Goal: Transaction & Acquisition: Purchase product/service

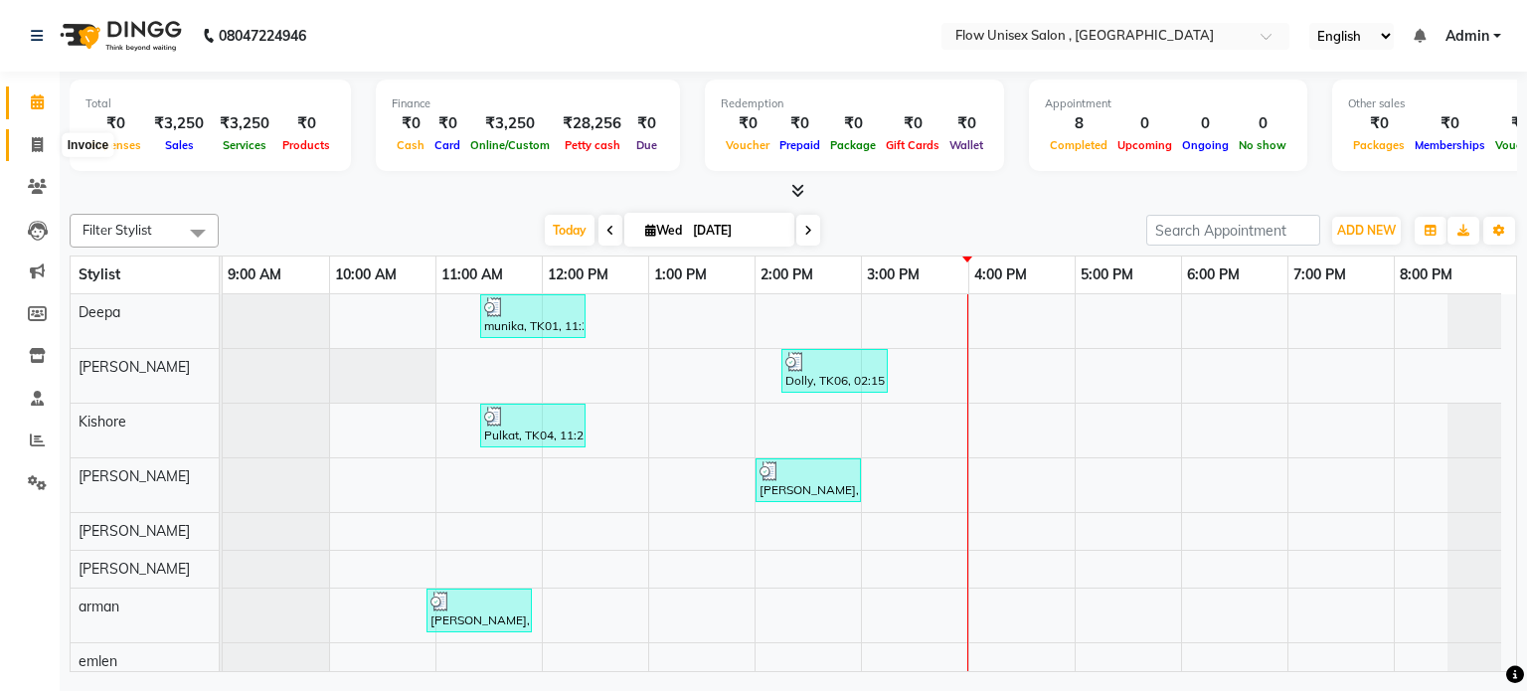
click at [20, 145] on span at bounding box center [37, 145] width 35 height 23
select select "5875"
select select "service"
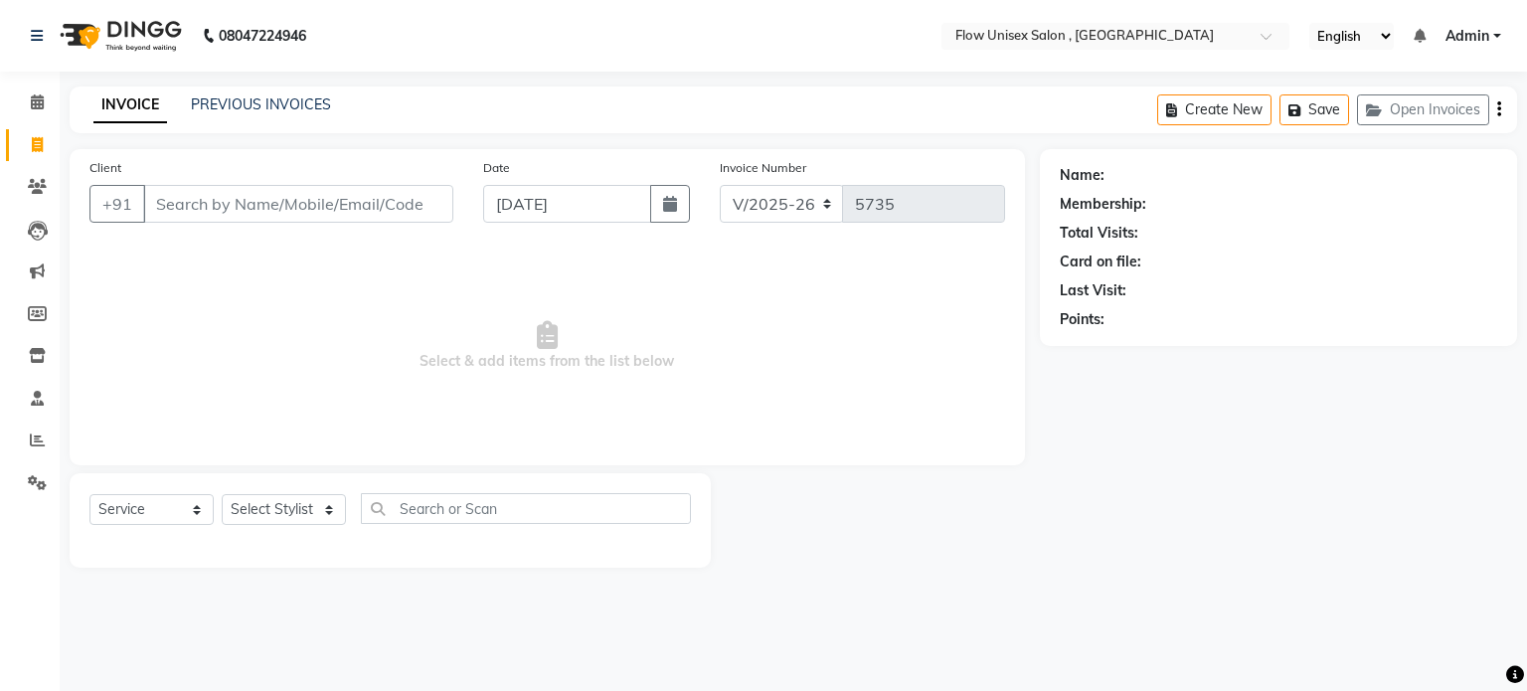
click at [340, 210] on input "Client" at bounding box center [298, 204] width 310 height 38
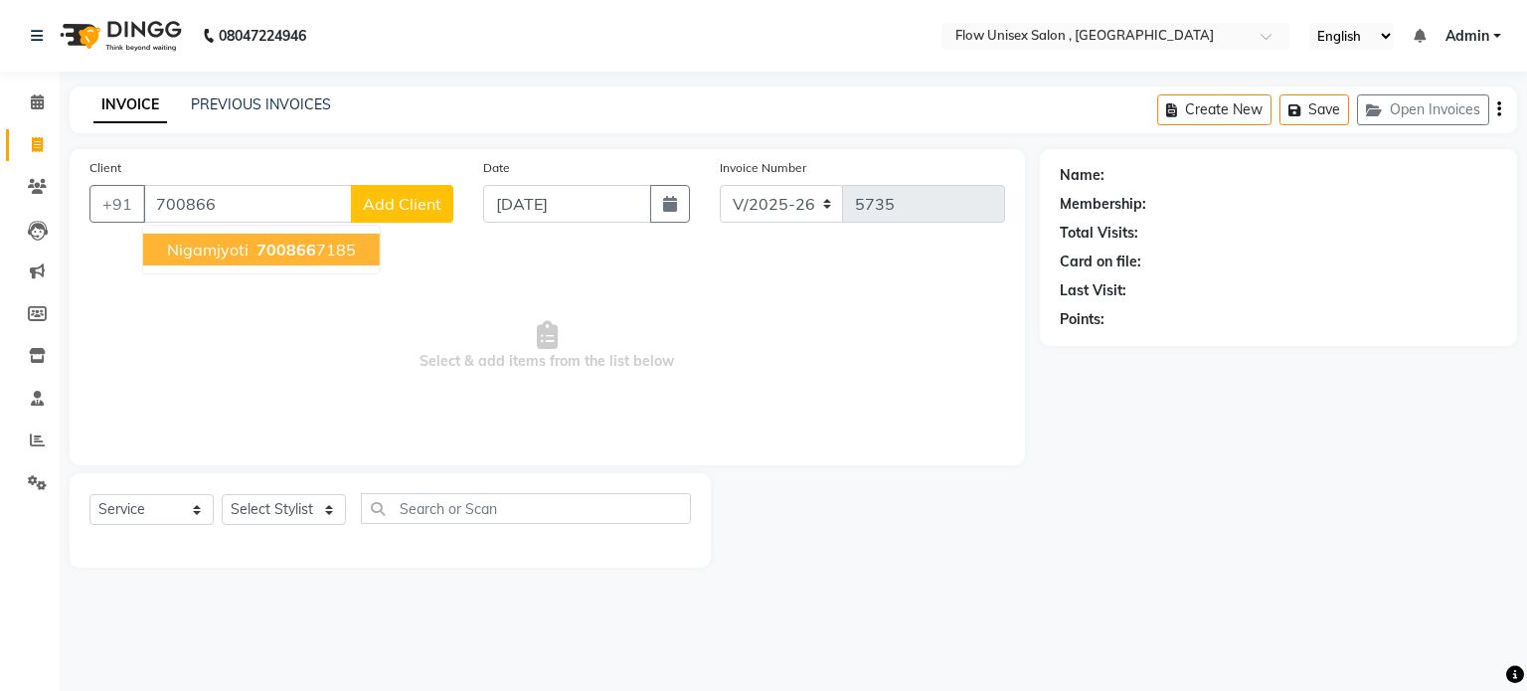
click at [258, 251] on span "700866" at bounding box center [286, 250] width 60 height 20
type input "7008667185"
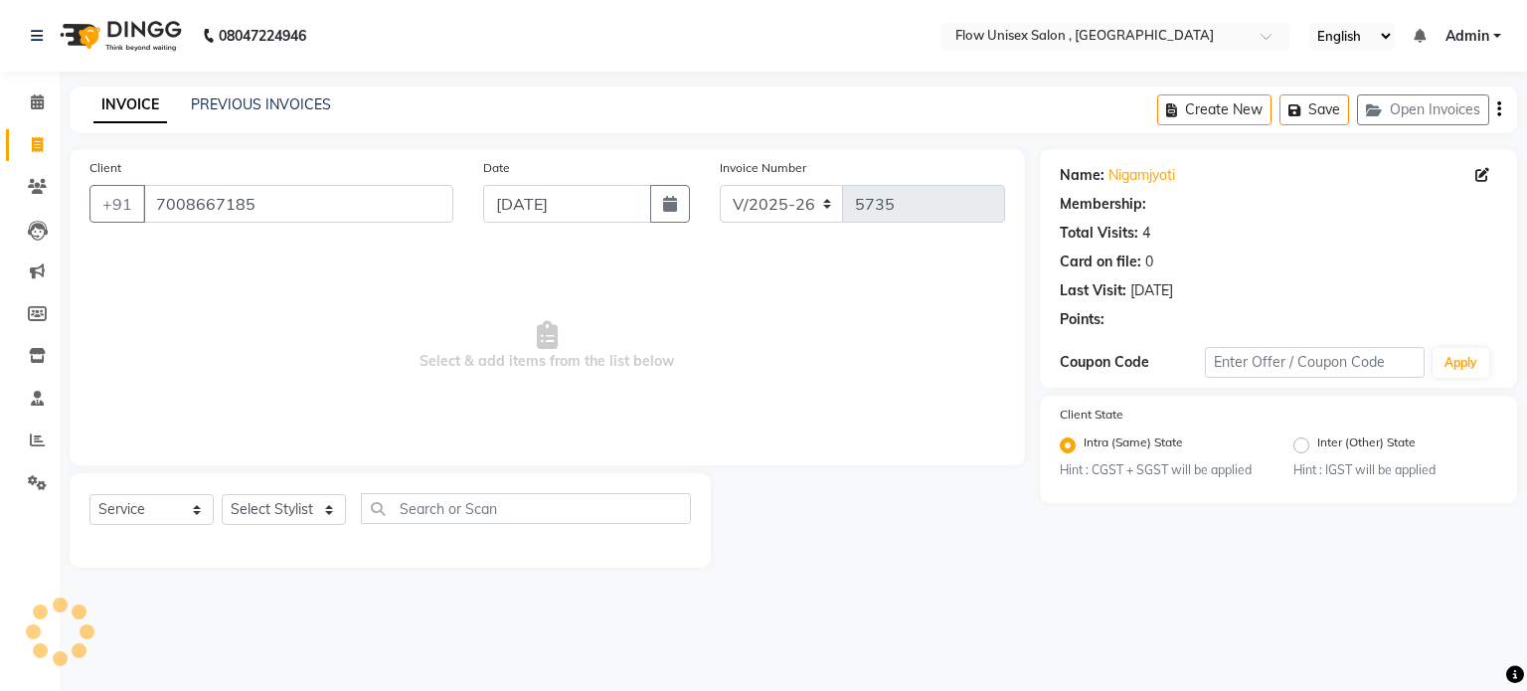
select select "1: Object"
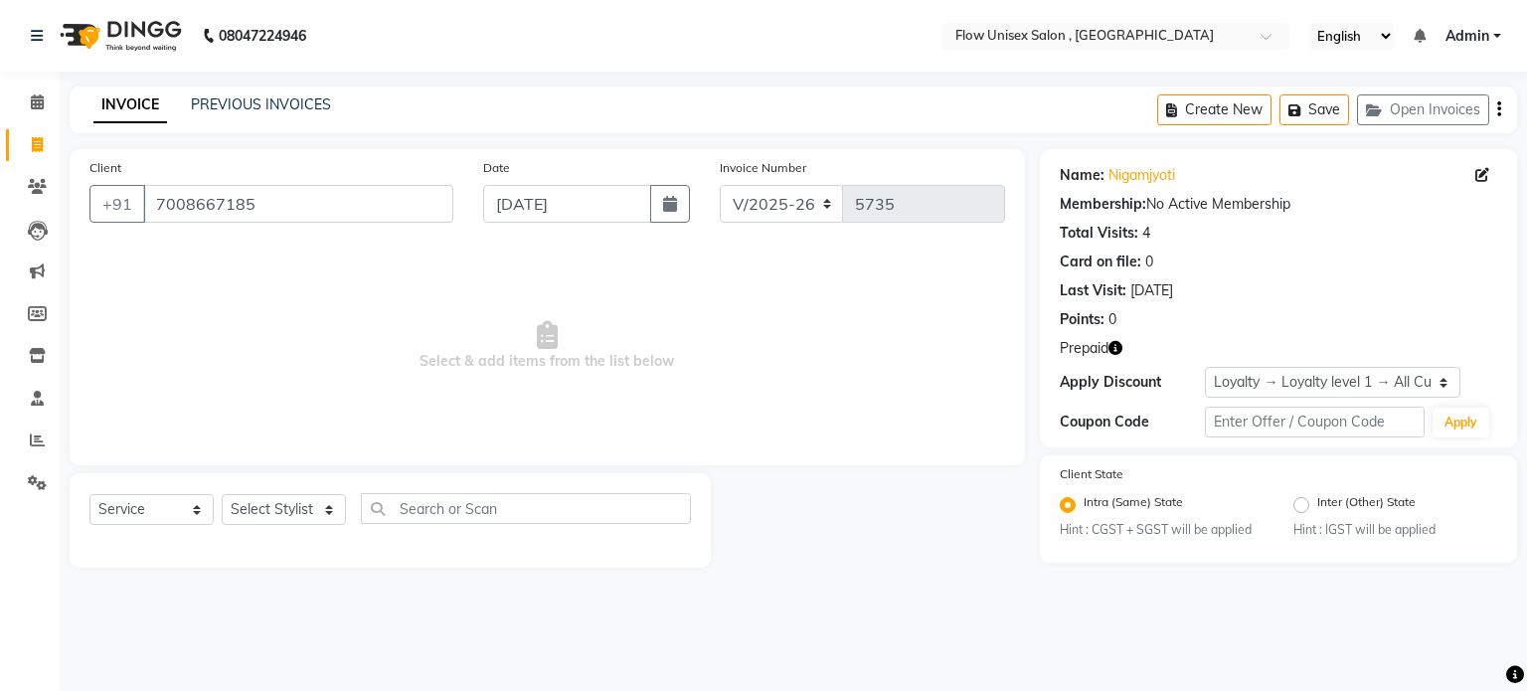
click at [1109, 347] on icon "button" at bounding box center [1115, 348] width 14 height 14
click at [978, 591] on main "INVOICE PREVIOUS INVOICES Create New Save Open Invoices Client +91 7008667185 D…" at bounding box center [793, 341] width 1467 height 511
click at [356, 601] on div "08047224946 Select Location × Flow Unisex Salon , Kundhanahalli Gate English EN…" at bounding box center [763, 345] width 1527 height 691
drag, startPoint x: 45, startPoint y: 128, endPoint x: 12, endPoint y: 325, distance: 199.5
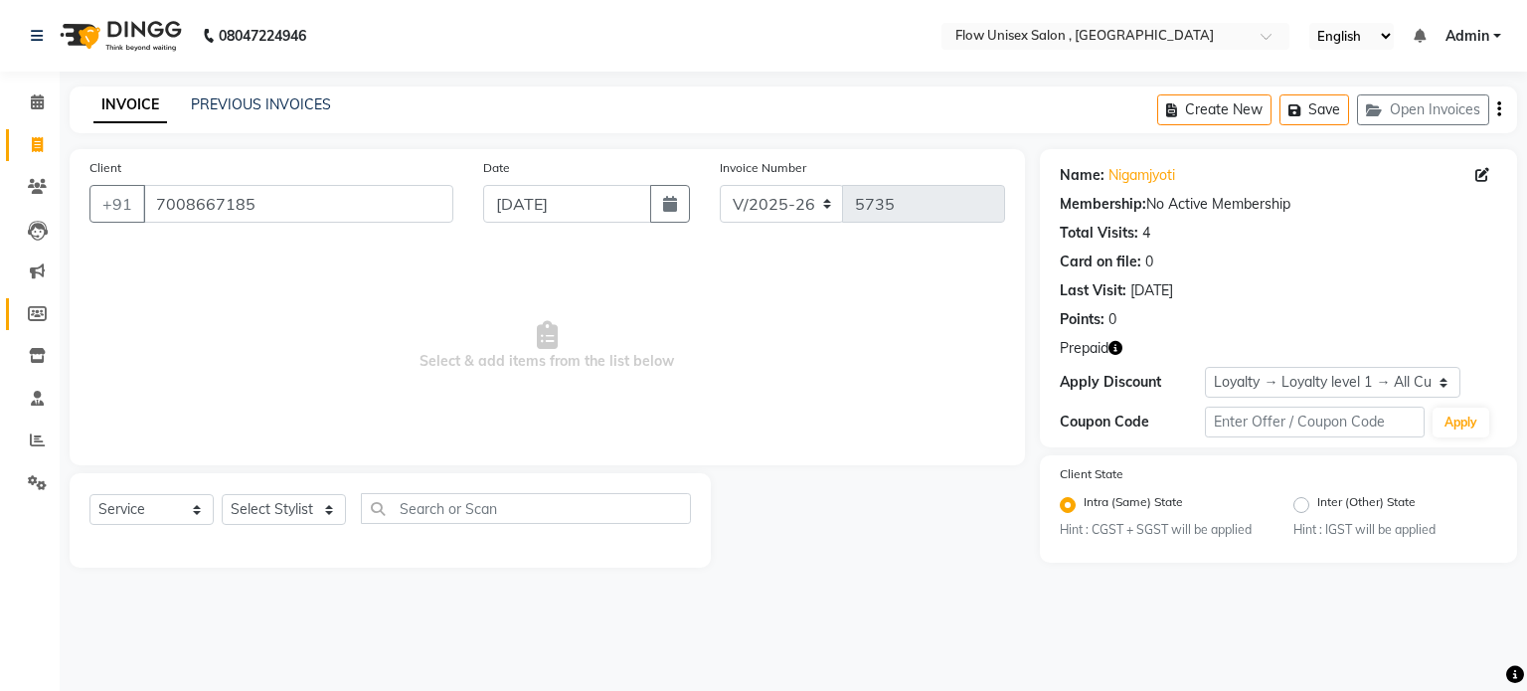
click at [45, 129] on link "Invoice" at bounding box center [30, 145] width 48 height 33
select select "5875"
select select "service"
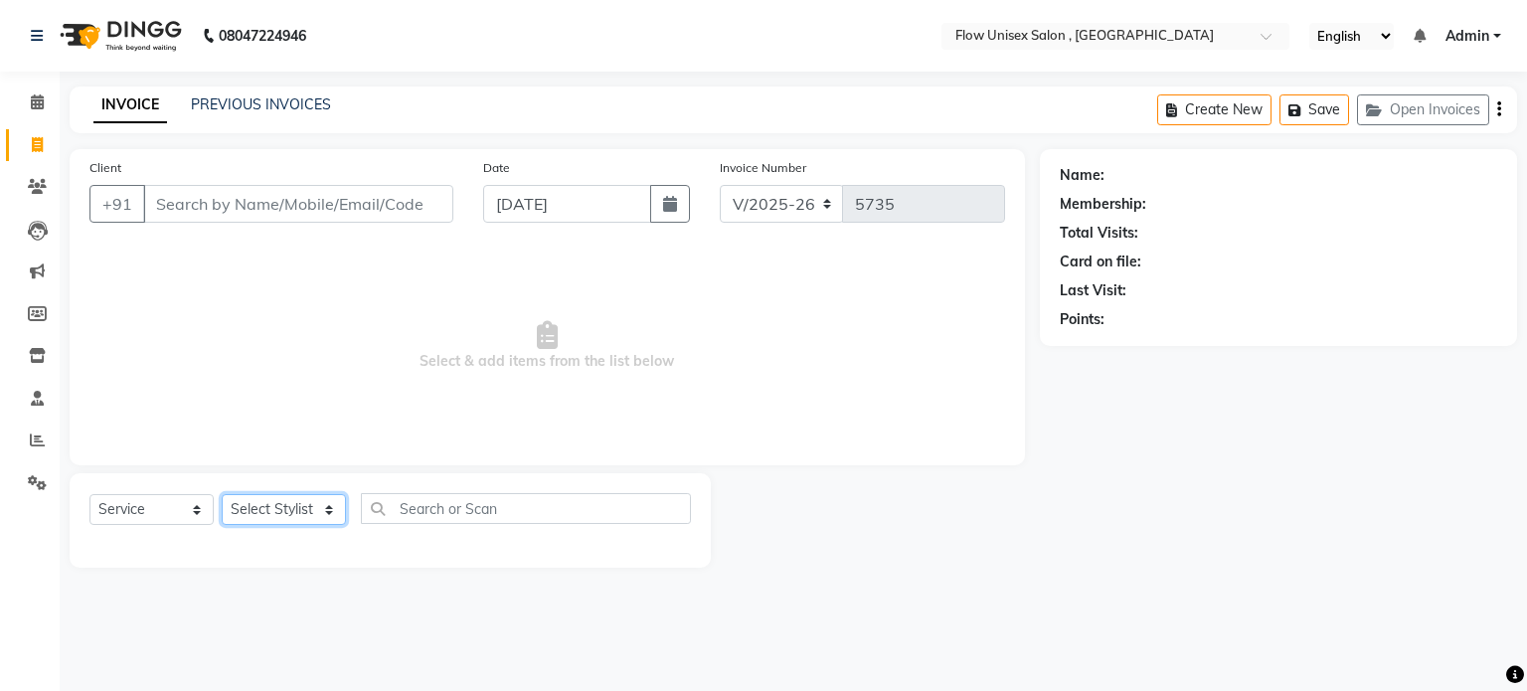
click at [234, 509] on select "Select Stylist [PERSON_NAME] [PERSON_NAME] Kishore [PERSON_NAME] debbarma [PERS…" at bounding box center [284, 509] width 124 height 31
select select "48853"
click at [222, 495] on select "Select Stylist [PERSON_NAME] [PERSON_NAME] Kishore [PERSON_NAME] debbarma [PERS…" at bounding box center [284, 509] width 124 height 31
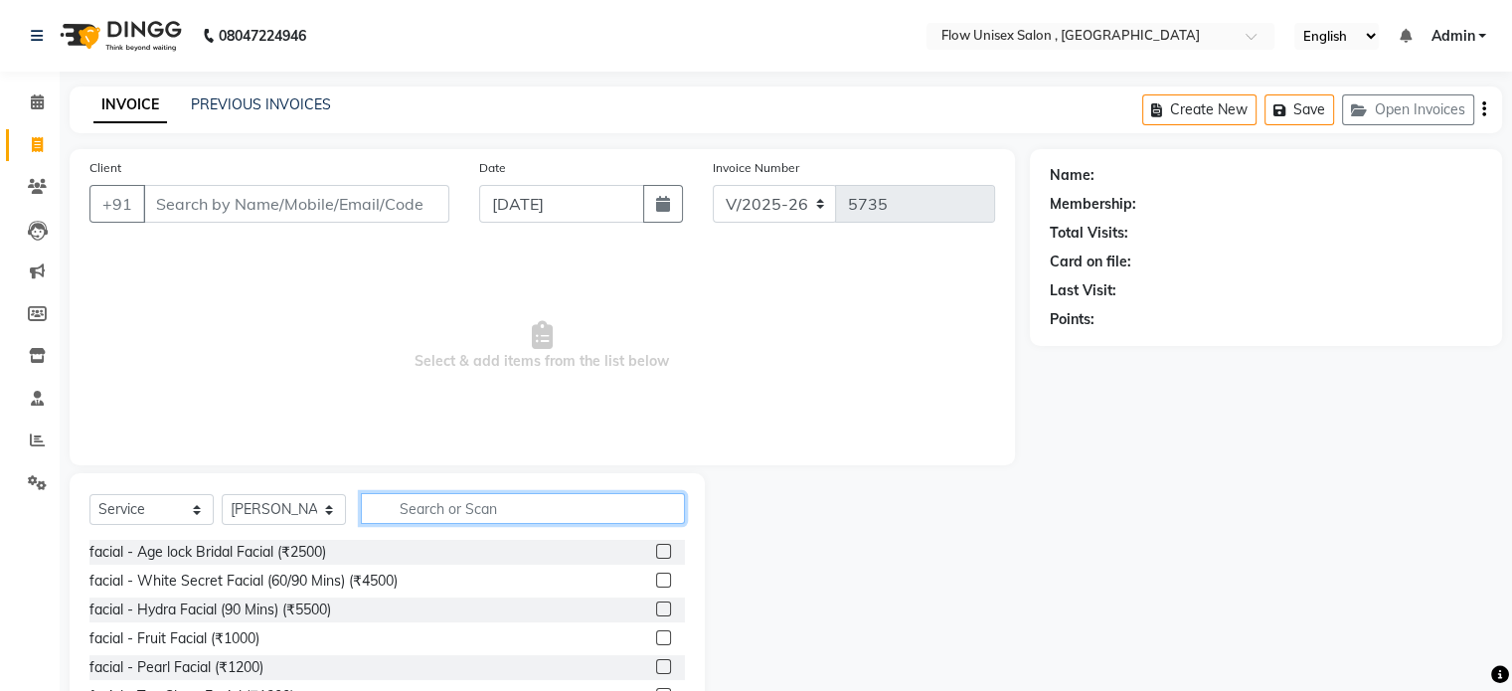
click at [546, 519] on input "text" at bounding box center [523, 508] width 324 height 31
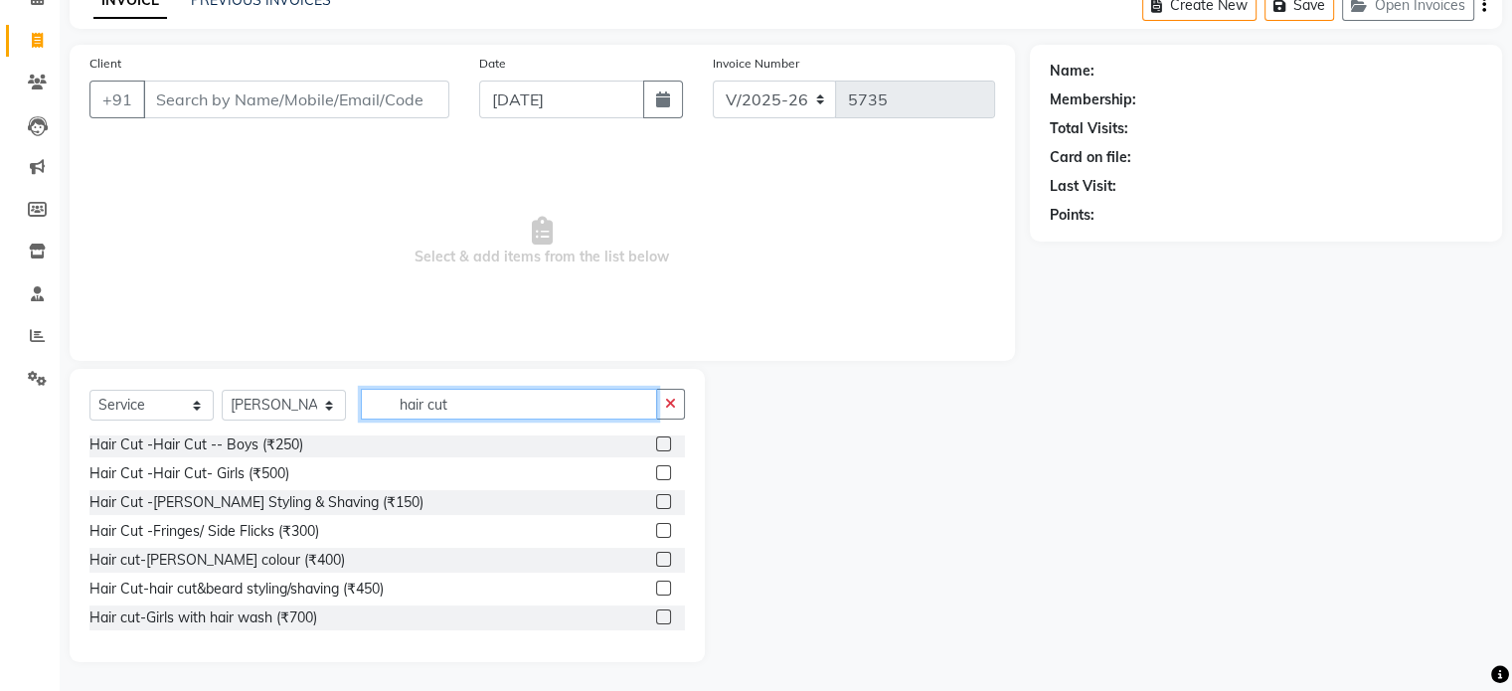
scroll to position [105, 0]
type input "hair cut"
click at [338, 584] on div "Hair Cut-hair cut&beard styling/shaving (₹450)" at bounding box center [236, 588] width 294 height 21
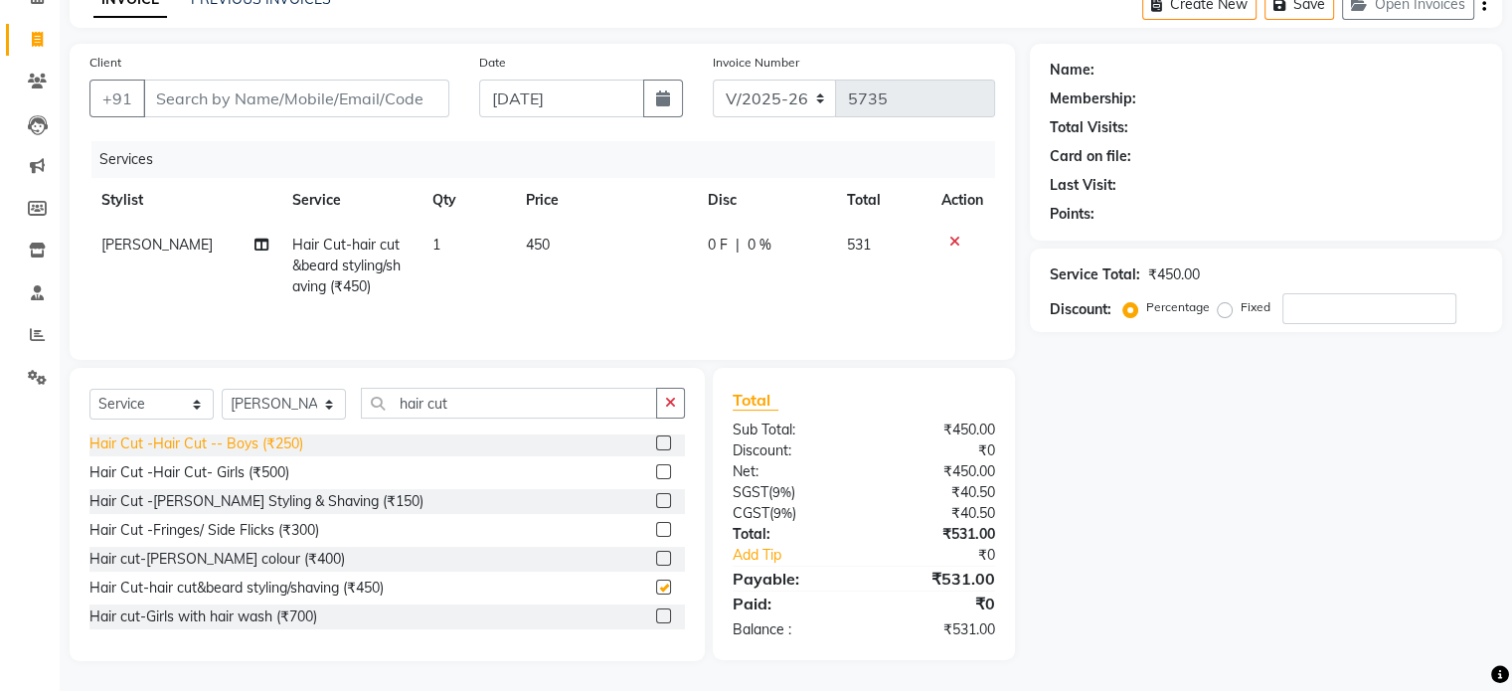
checkbox input "false"
click at [287, 392] on select "Select Stylist [PERSON_NAME] [PERSON_NAME] Kishore [PERSON_NAME] debbarma [PERS…" at bounding box center [284, 404] width 124 height 31
select select "49208"
click at [222, 390] on select "Select Stylist [PERSON_NAME] [PERSON_NAME] Kishore [PERSON_NAME] debbarma [PERS…" at bounding box center [284, 404] width 124 height 31
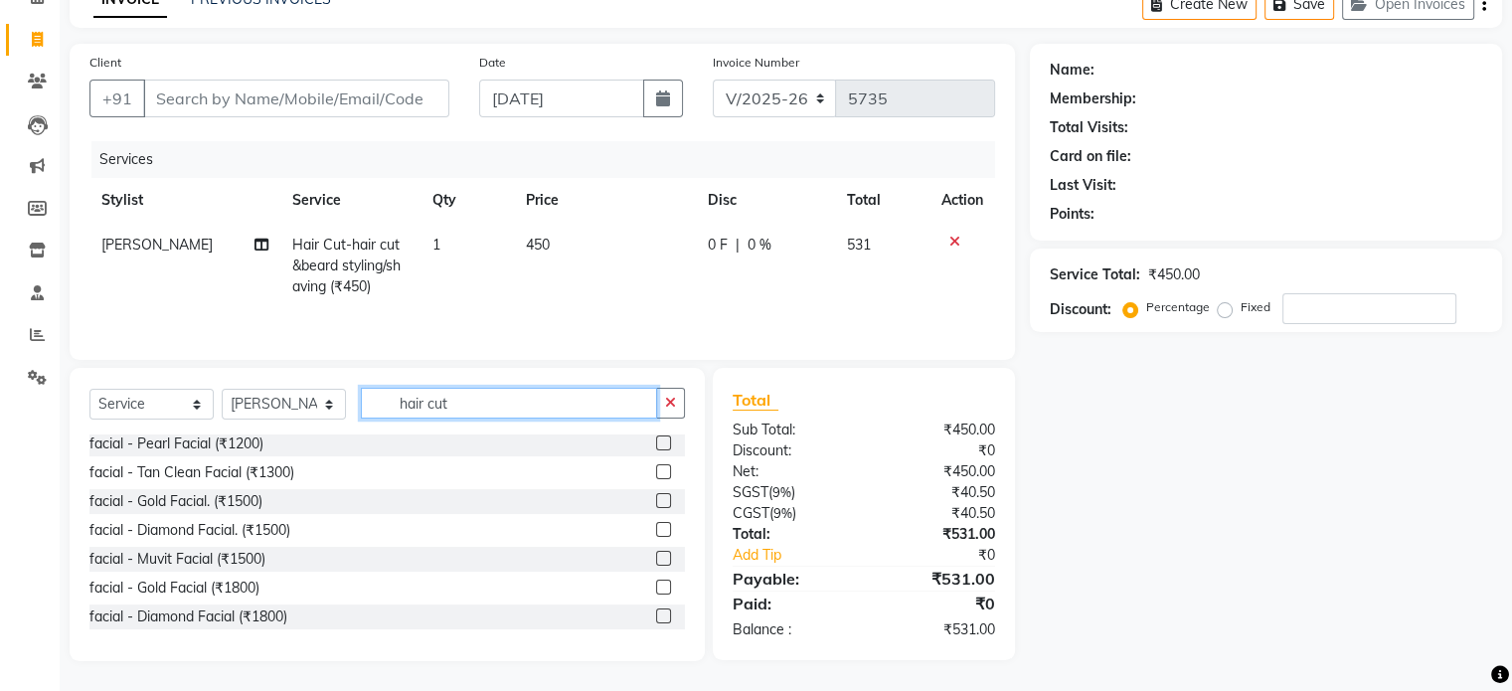
click at [549, 404] on input "hair cut" at bounding box center [509, 403] width 296 height 31
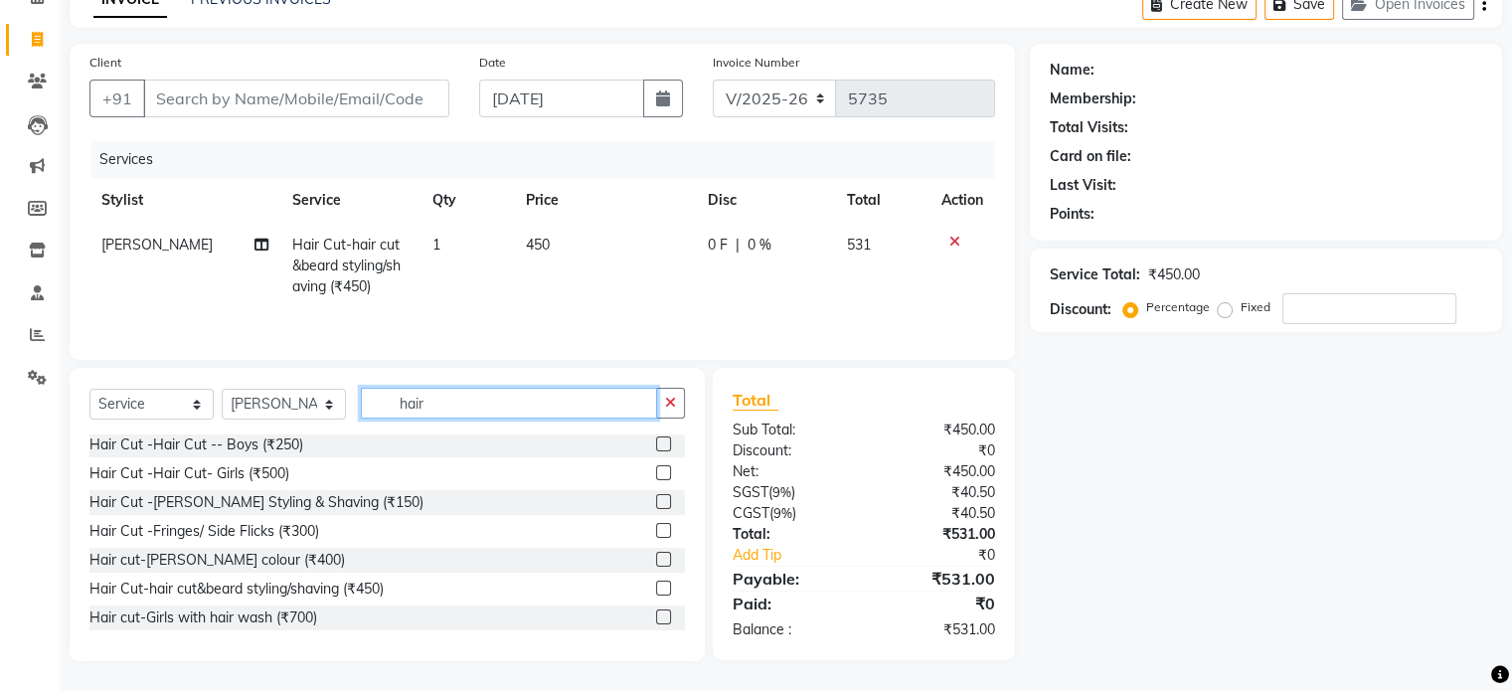
scroll to position [1243, 0]
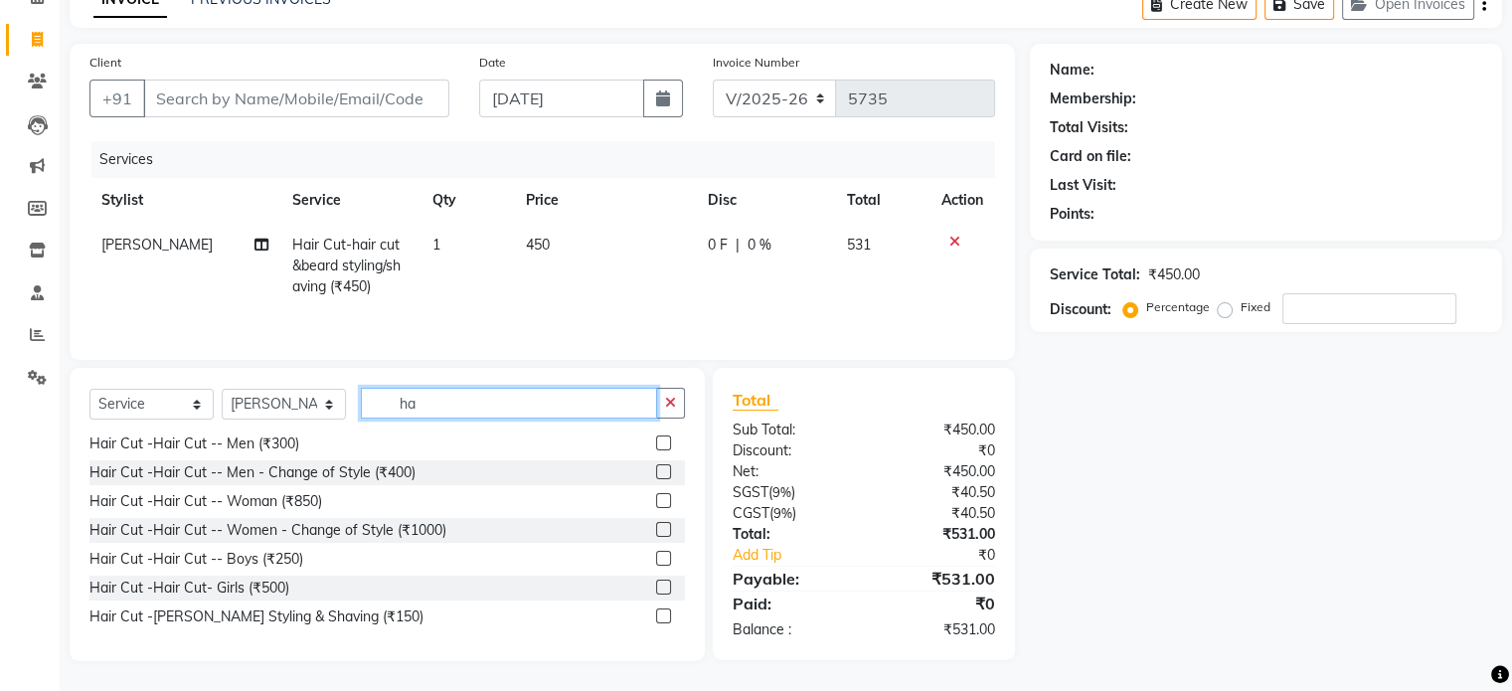
type input "h"
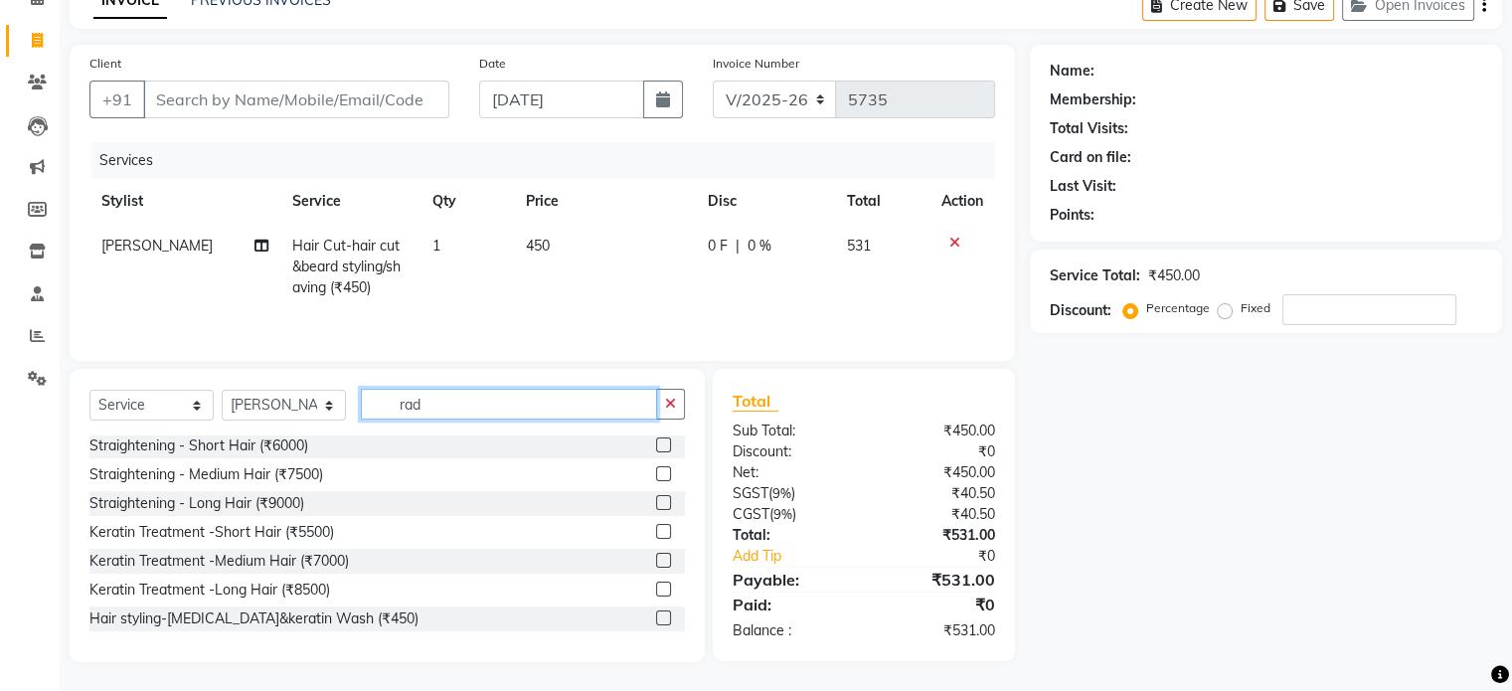
scroll to position [0, 0]
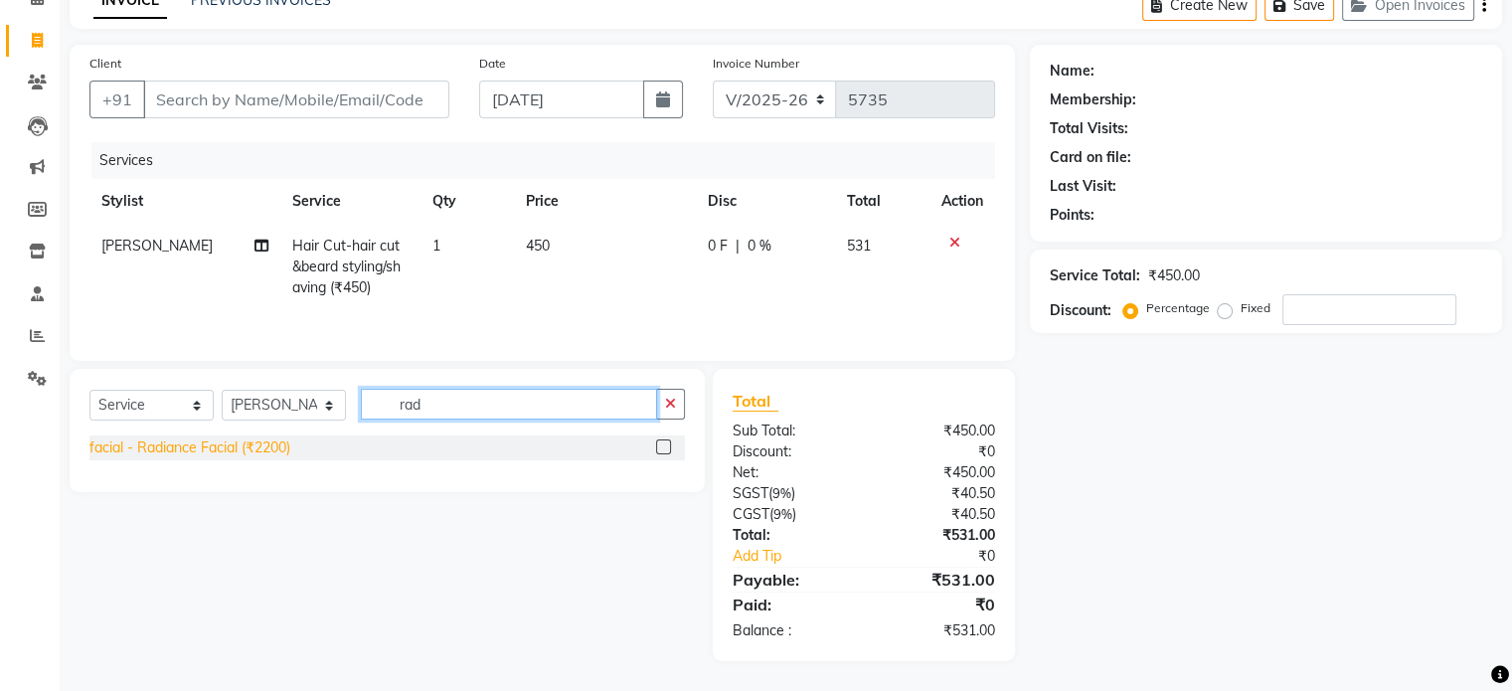
type input "rad"
click at [239, 452] on div "facial - Radiance Facial (₹2200)" at bounding box center [189, 447] width 201 height 21
checkbox input "false"
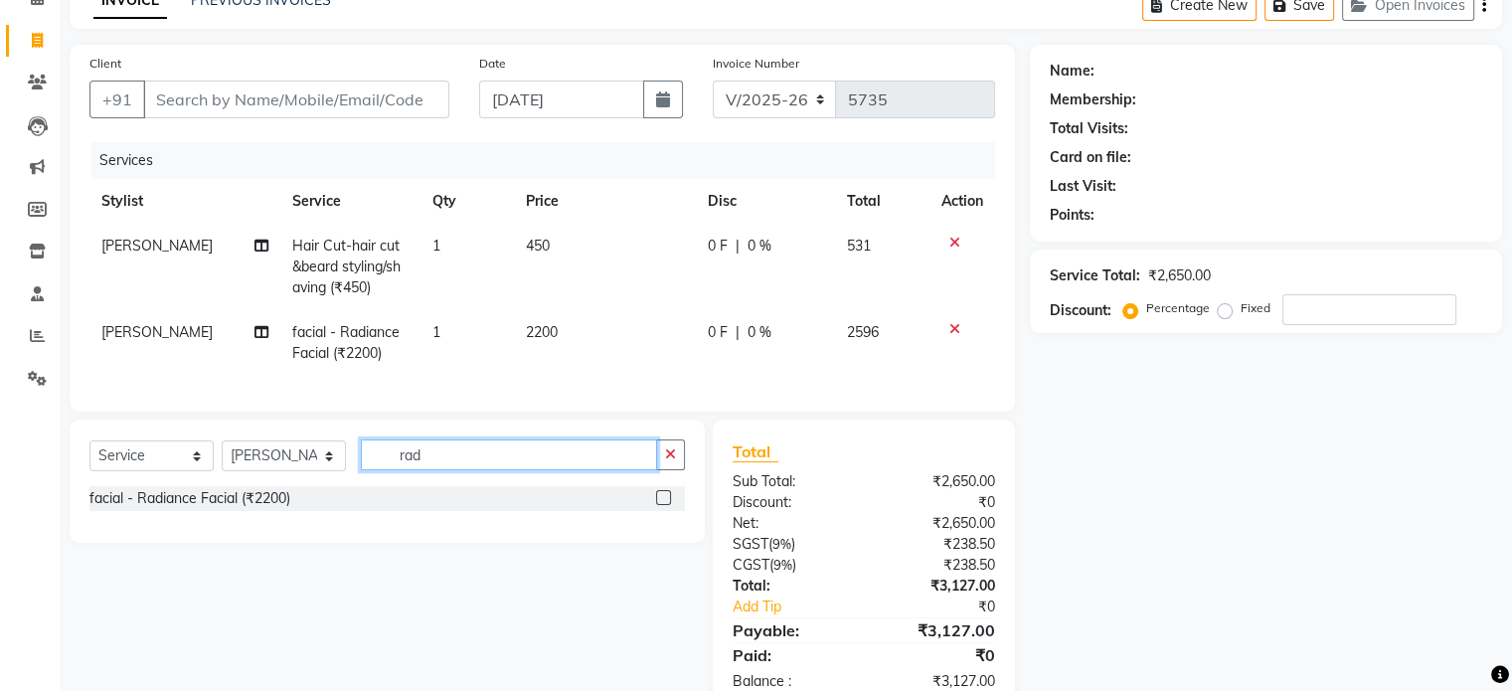
click at [461, 463] on input "rad" at bounding box center [509, 454] width 296 height 31
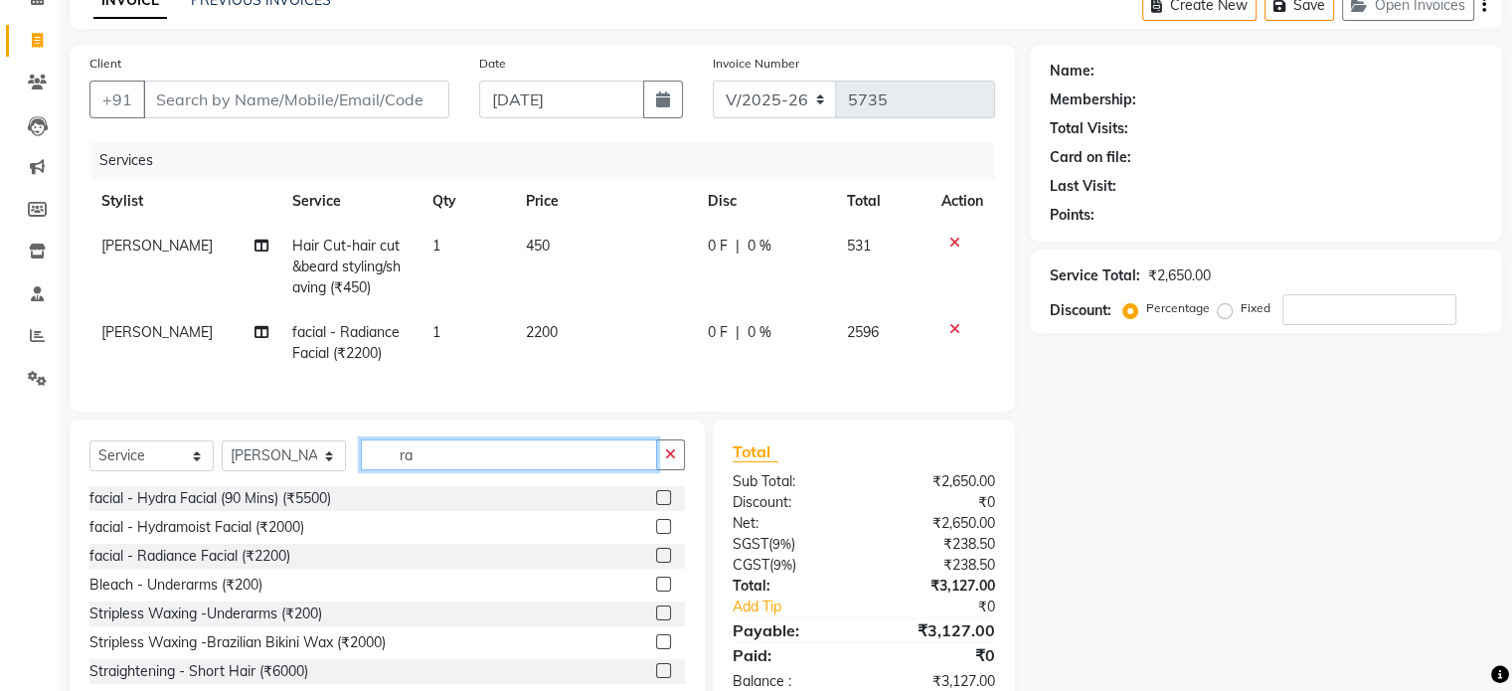
type input "r"
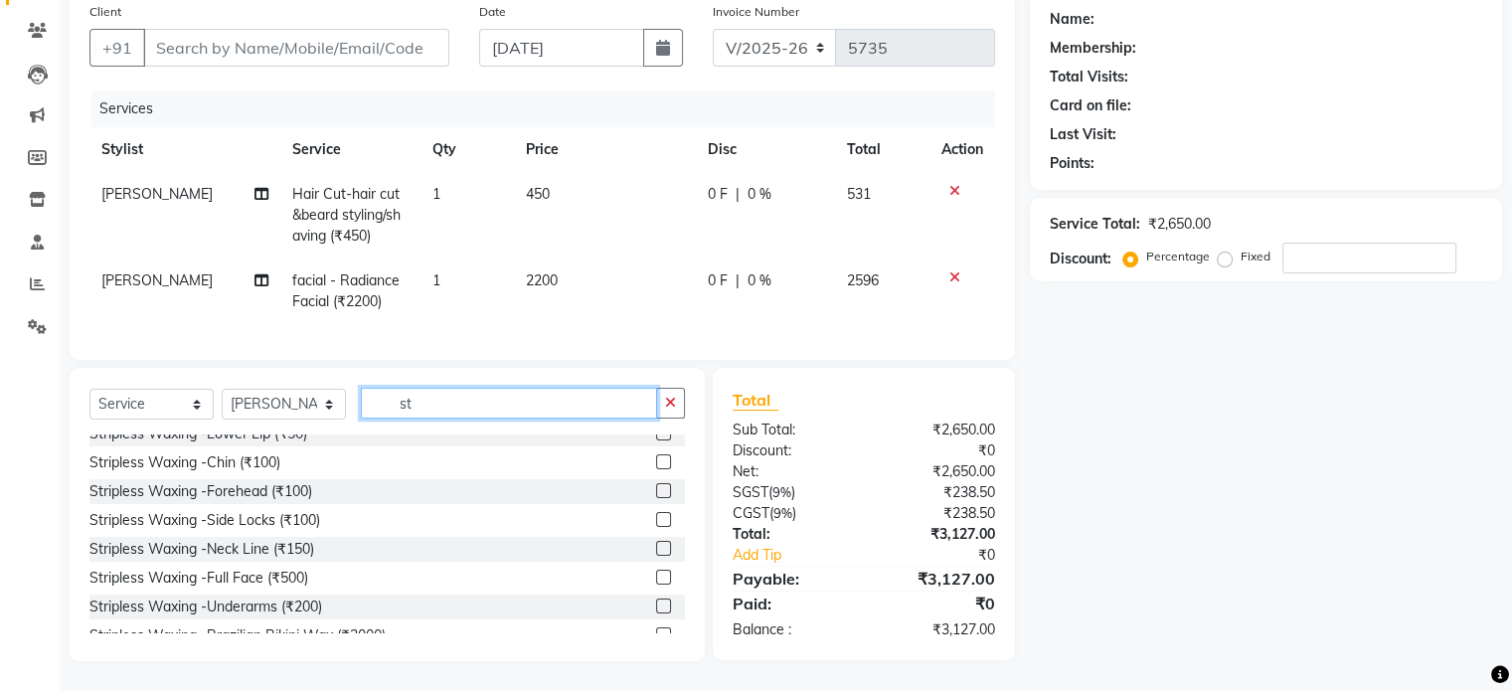
scroll to position [199, 0]
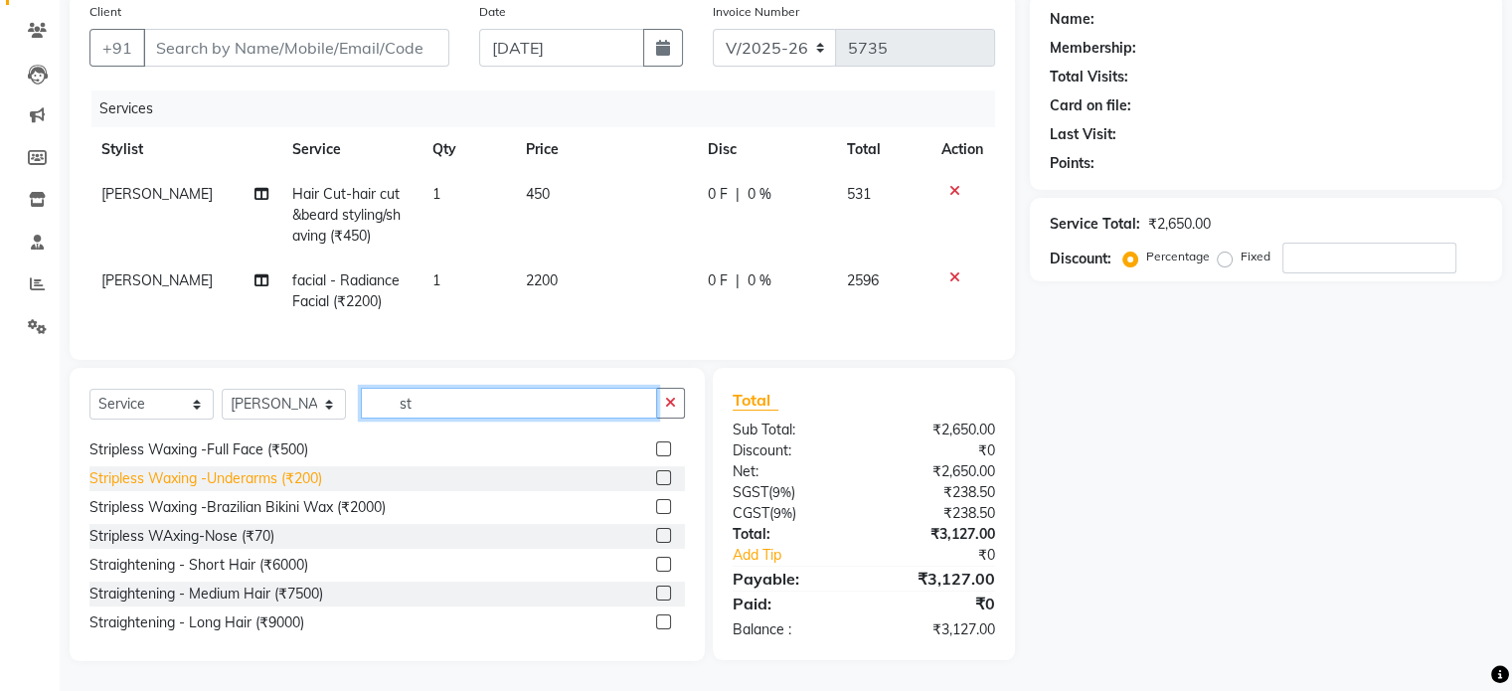
type input "st"
click at [293, 475] on div "Stripless Waxing -Underarms (₹200)" at bounding box center [205, 478] width 233 height 21
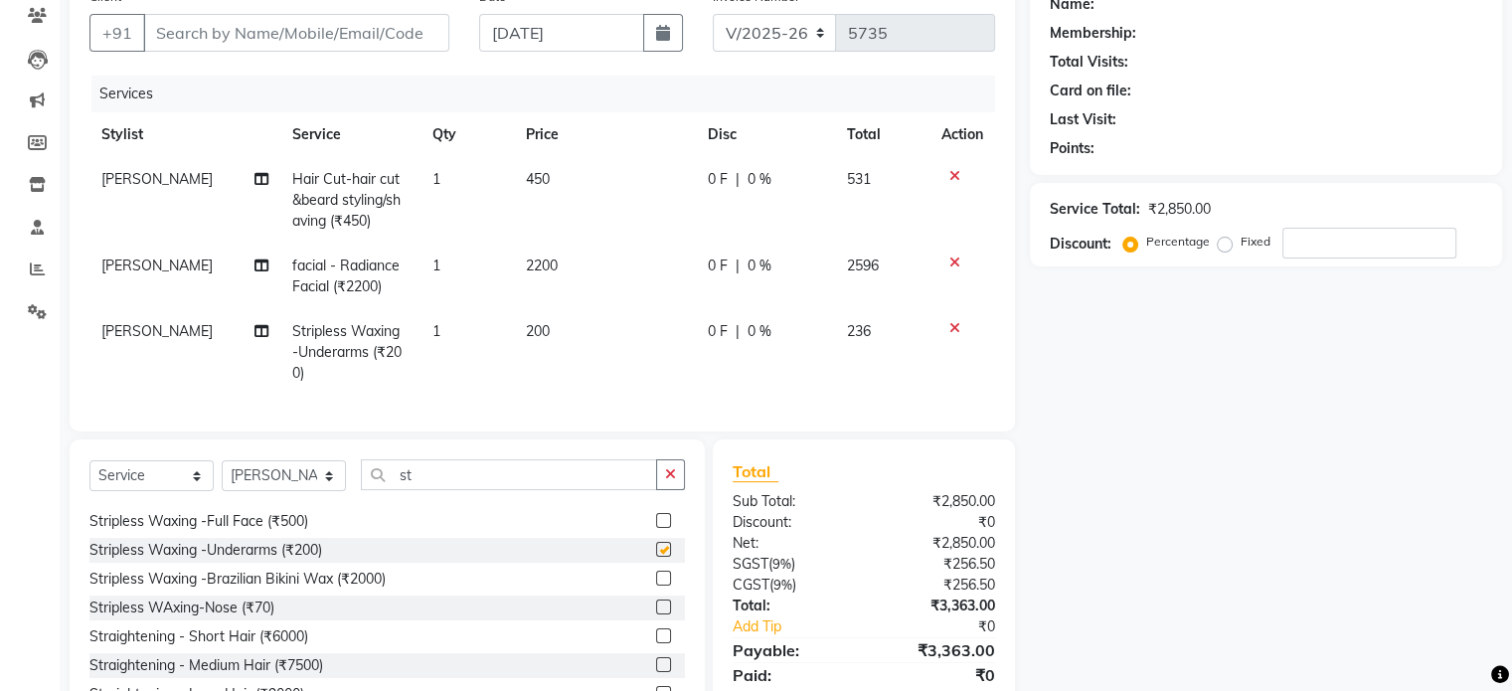
checkbox input "false"
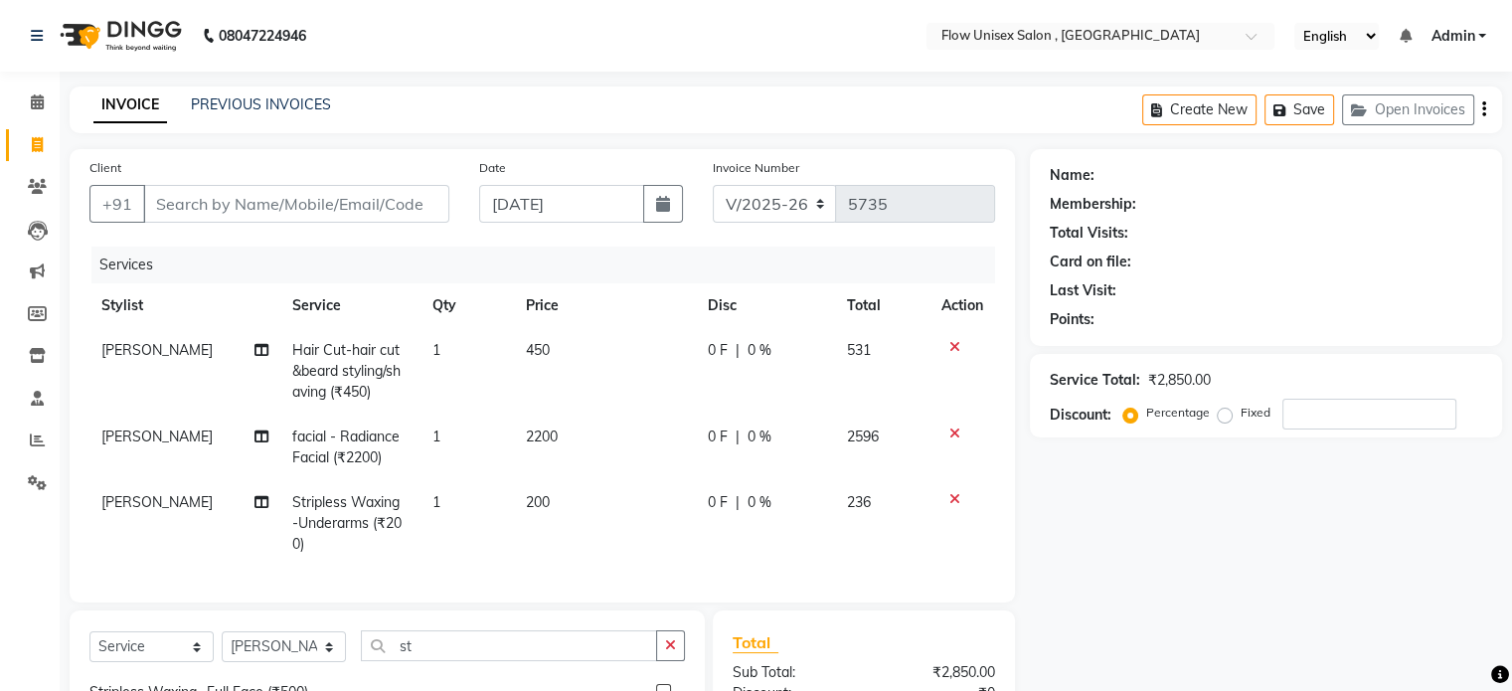
scroll to position [0, 0]
click at [385, 206] on input "Client" at bounding box center [296, 204] width 306 height 38
type input "8"
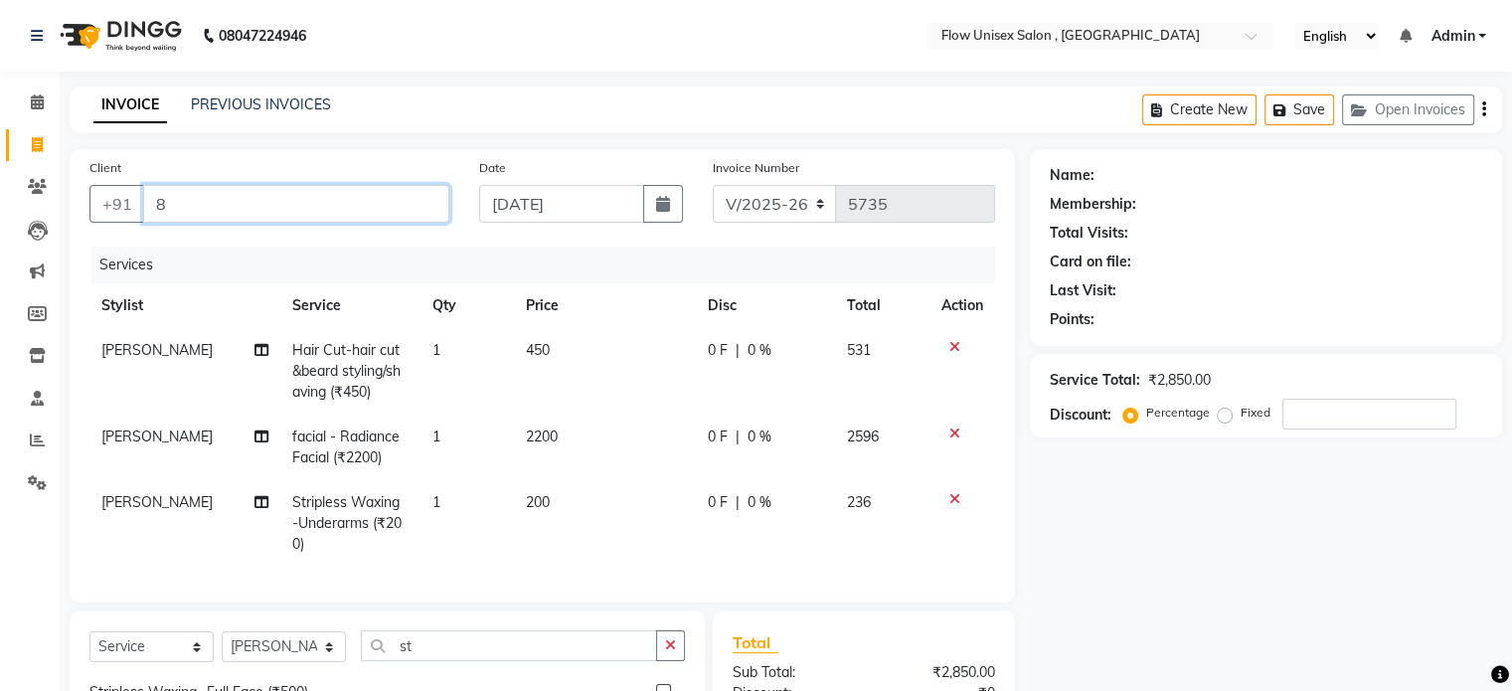
type input "0"
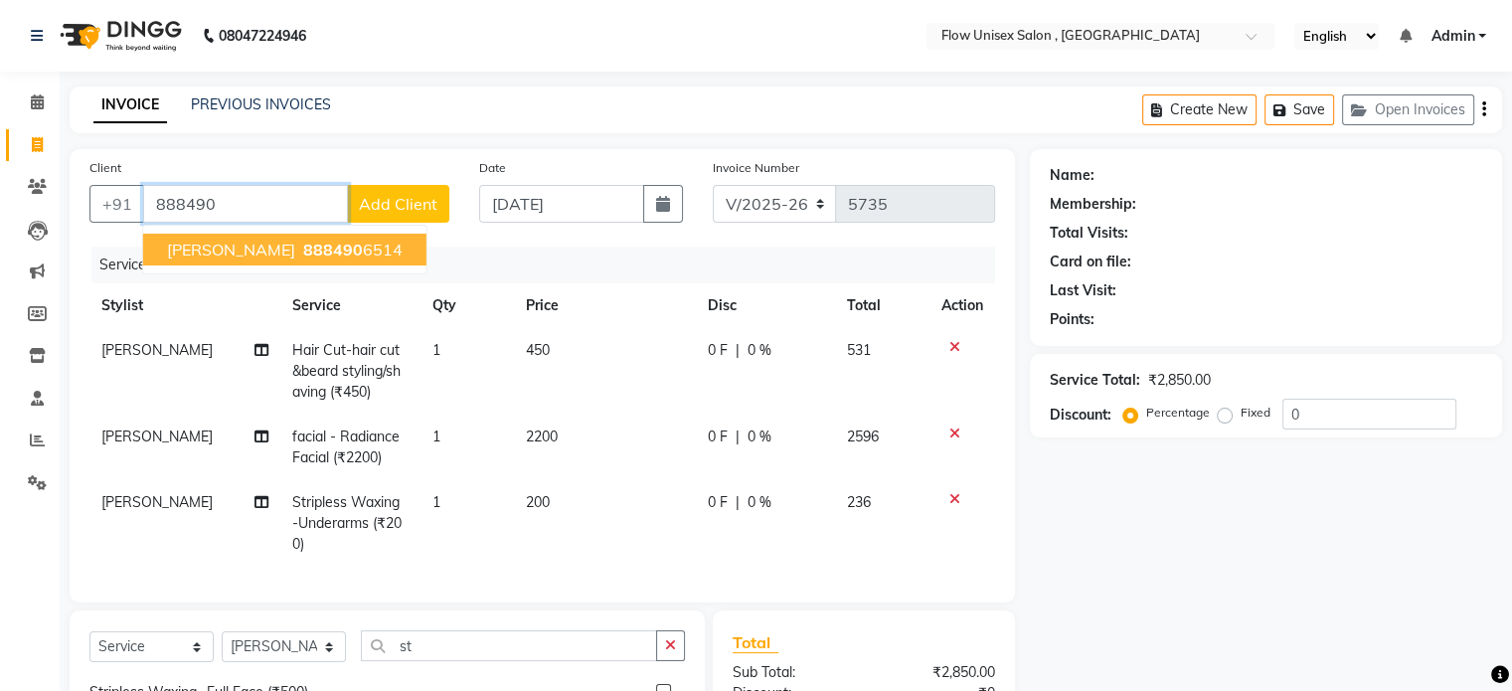
click at [308, 253] on button "Ravi 888490 6514" at bounding box center [284, 250] width 283 height 32
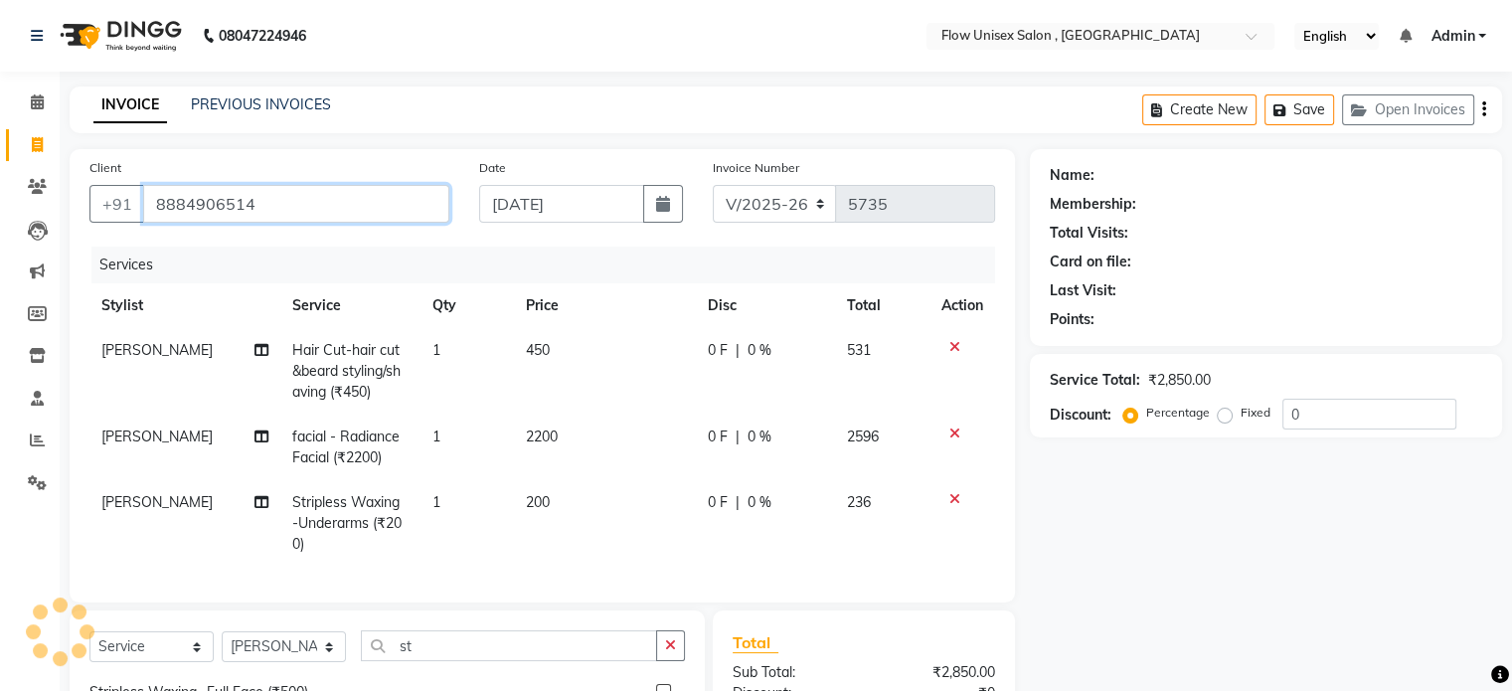
type input "8884906514"
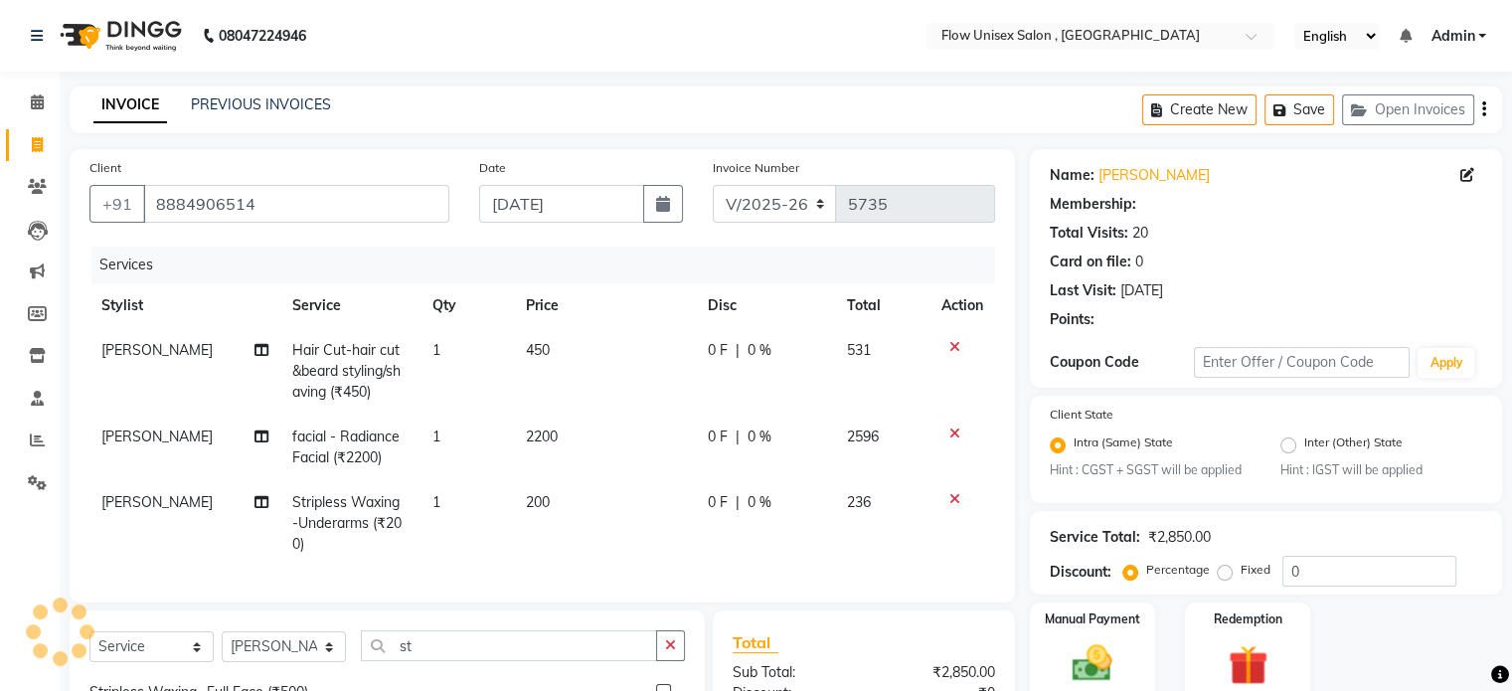
select select "1: Object"
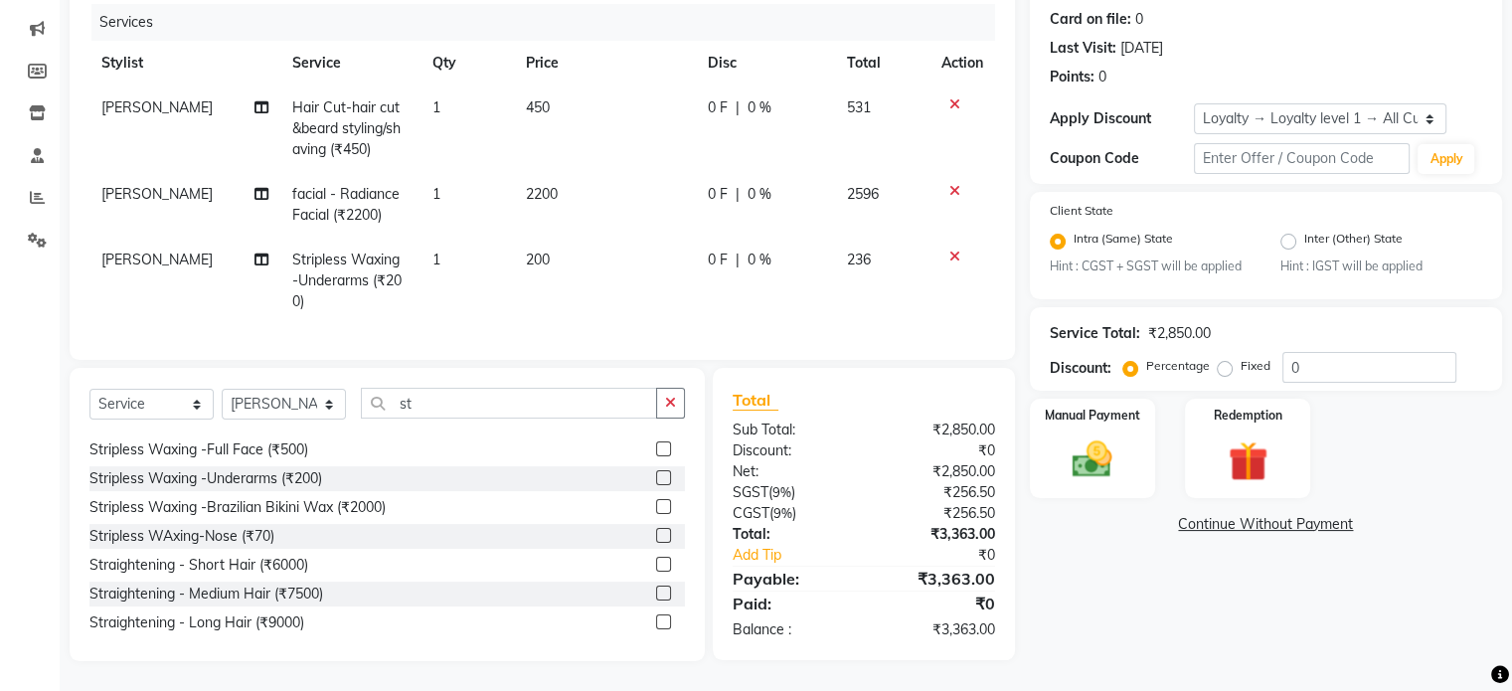
scroll to position [258, 0]
click at [1101, 464] on img at bounding box center [1092, 460] width 67 height 48
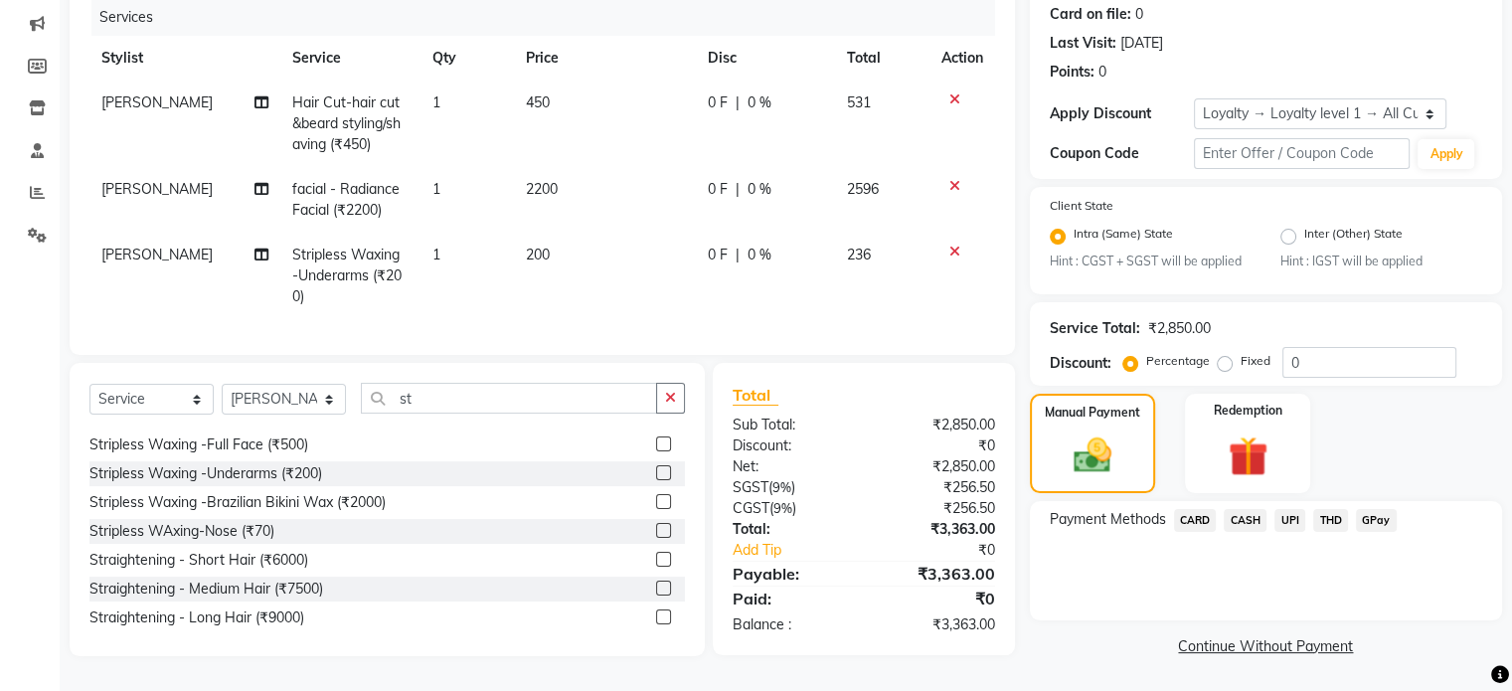
click at [1292, 509] on span "UPI" at bounding box center [1289, 520] width 31 height 23
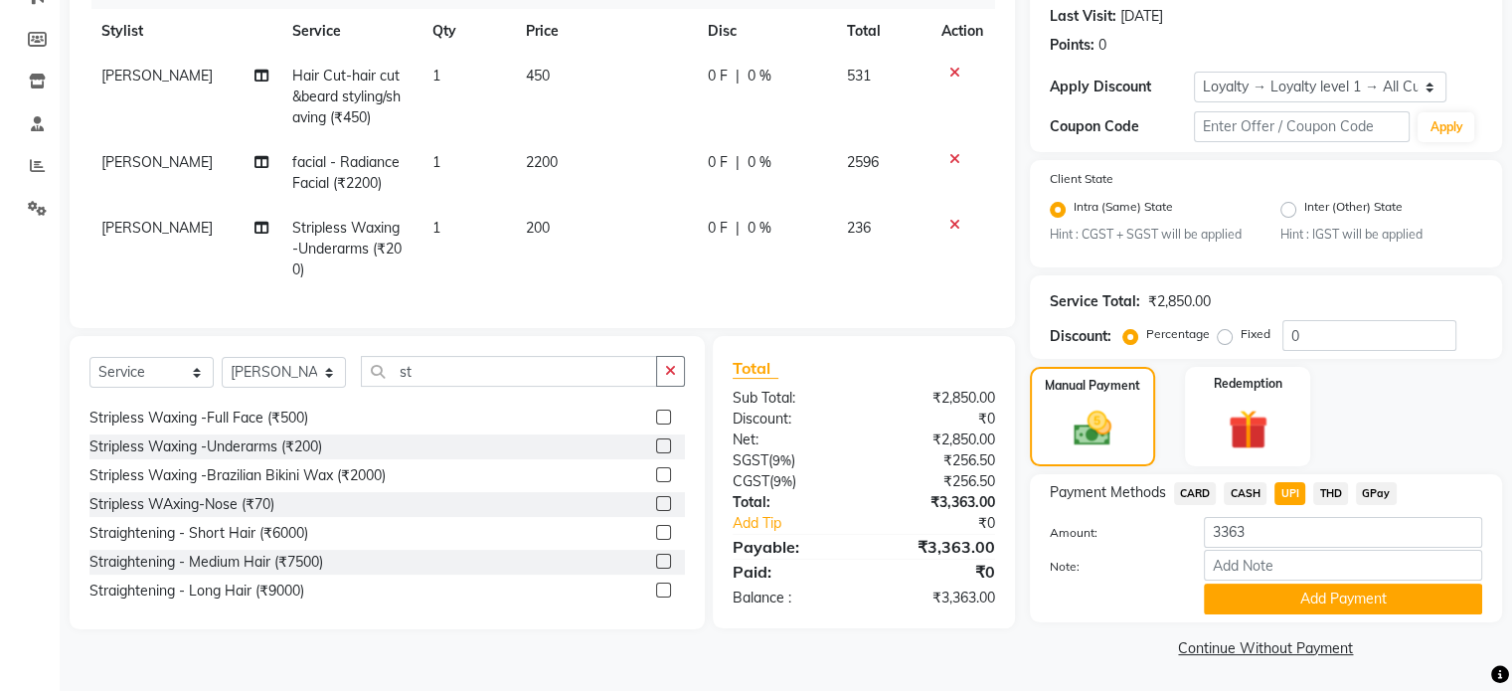
scroll to position [279, 0]
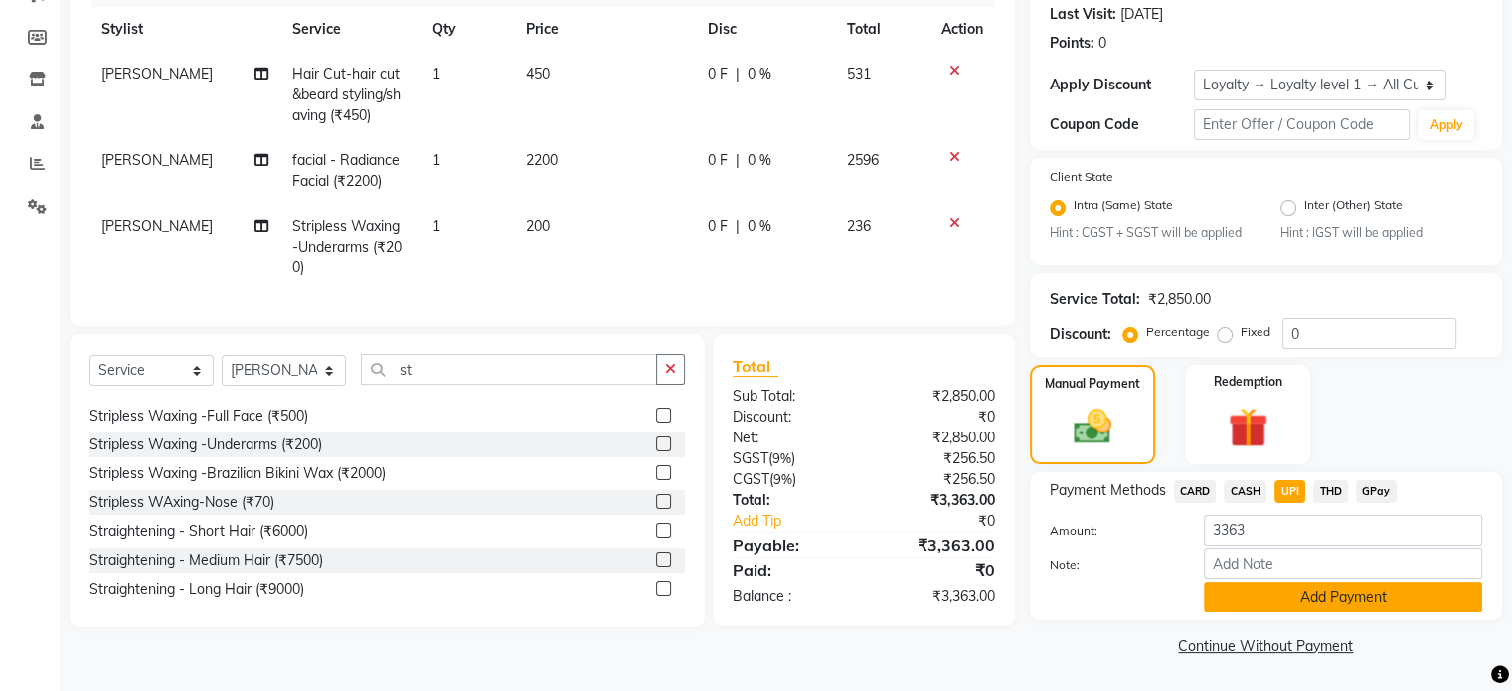
click at [1277, 611] on button "Add Payment" at bounding box center [1343, 597] width 278 height 31
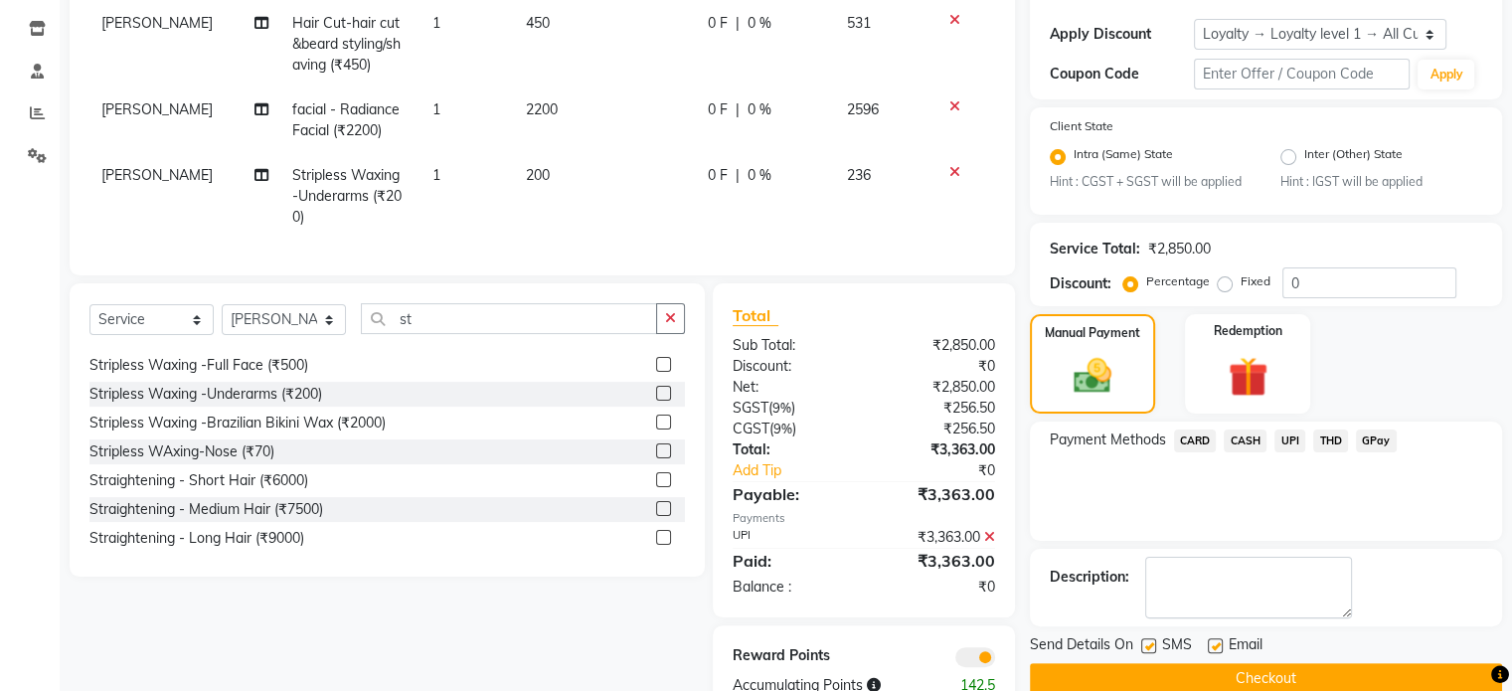
scroll to position [398, 0]
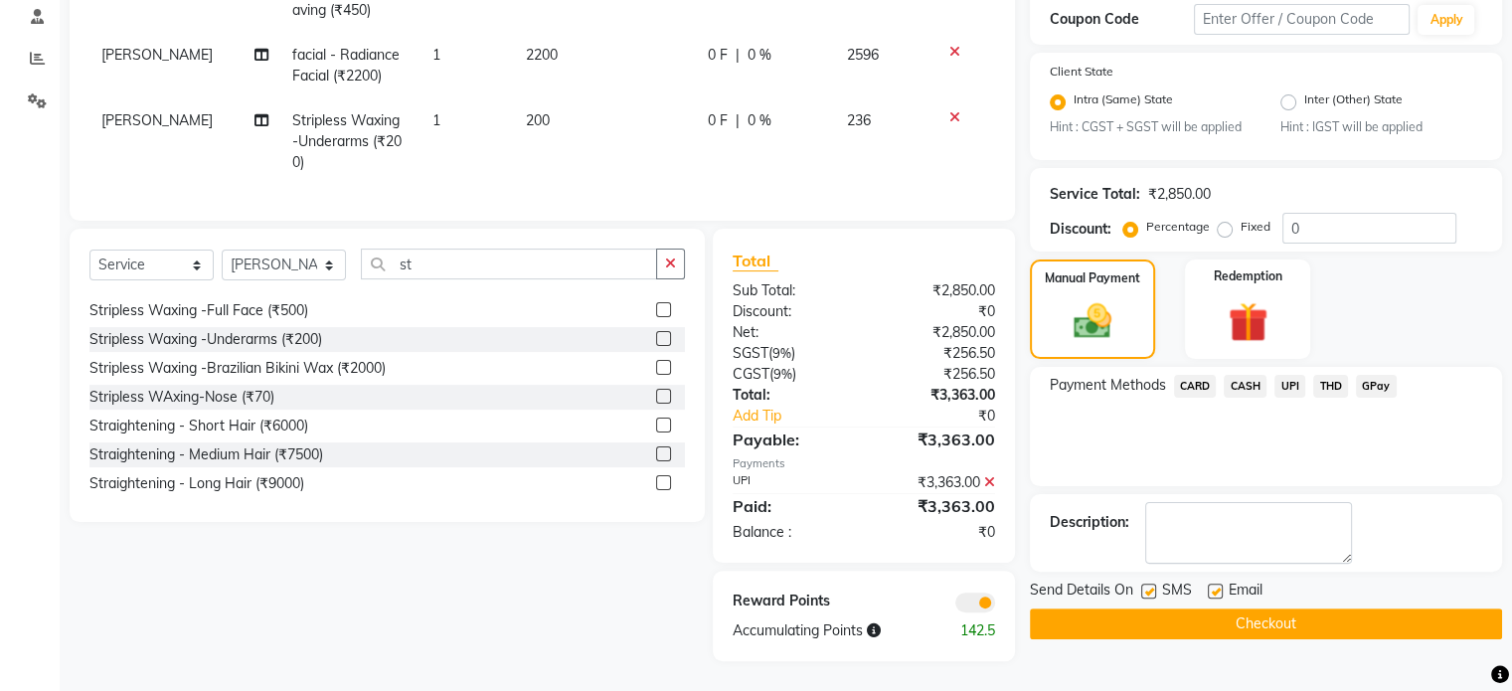
click at [991, 599] on span at bounding box center [975, 602] width 40 height 20
click at [995, 605] on input "checkbox" at bounding box center [995, 605] width 0 height 0
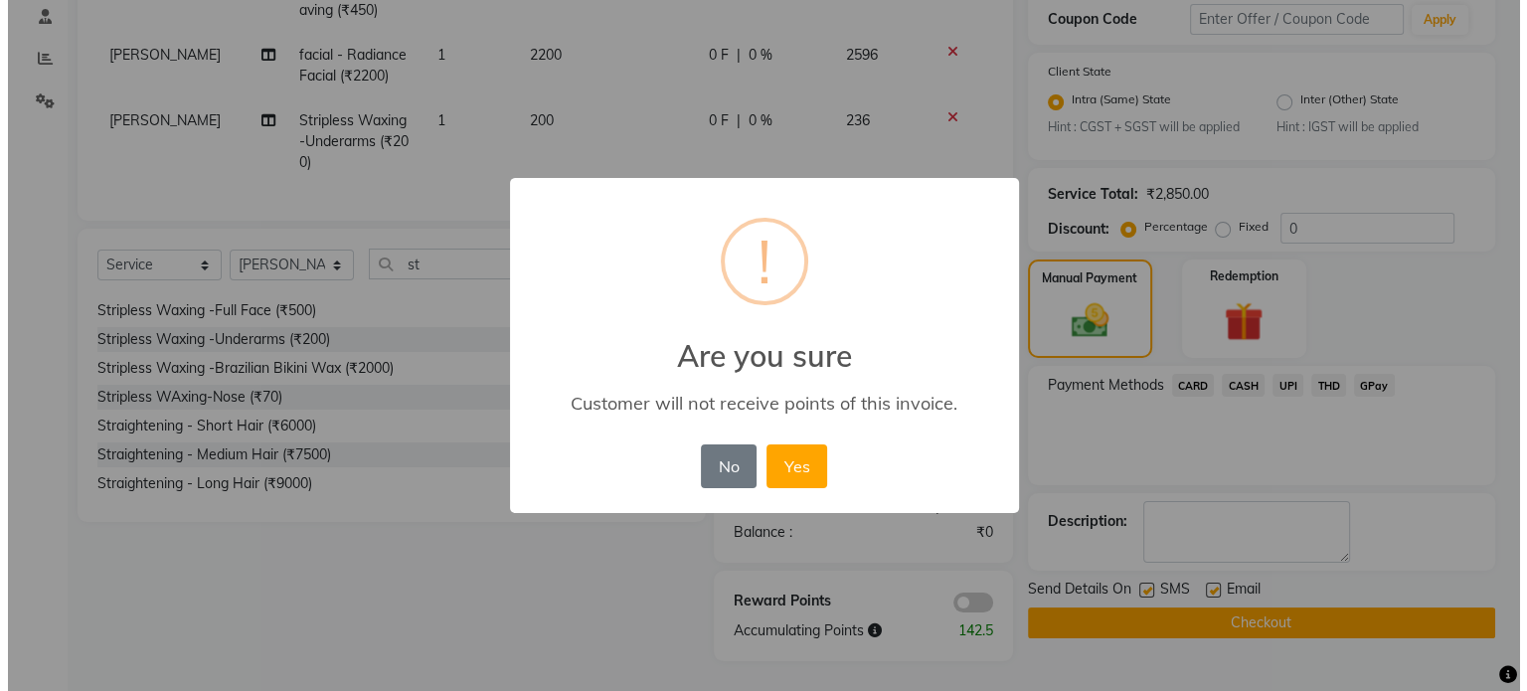
scroll to position [378, 0]
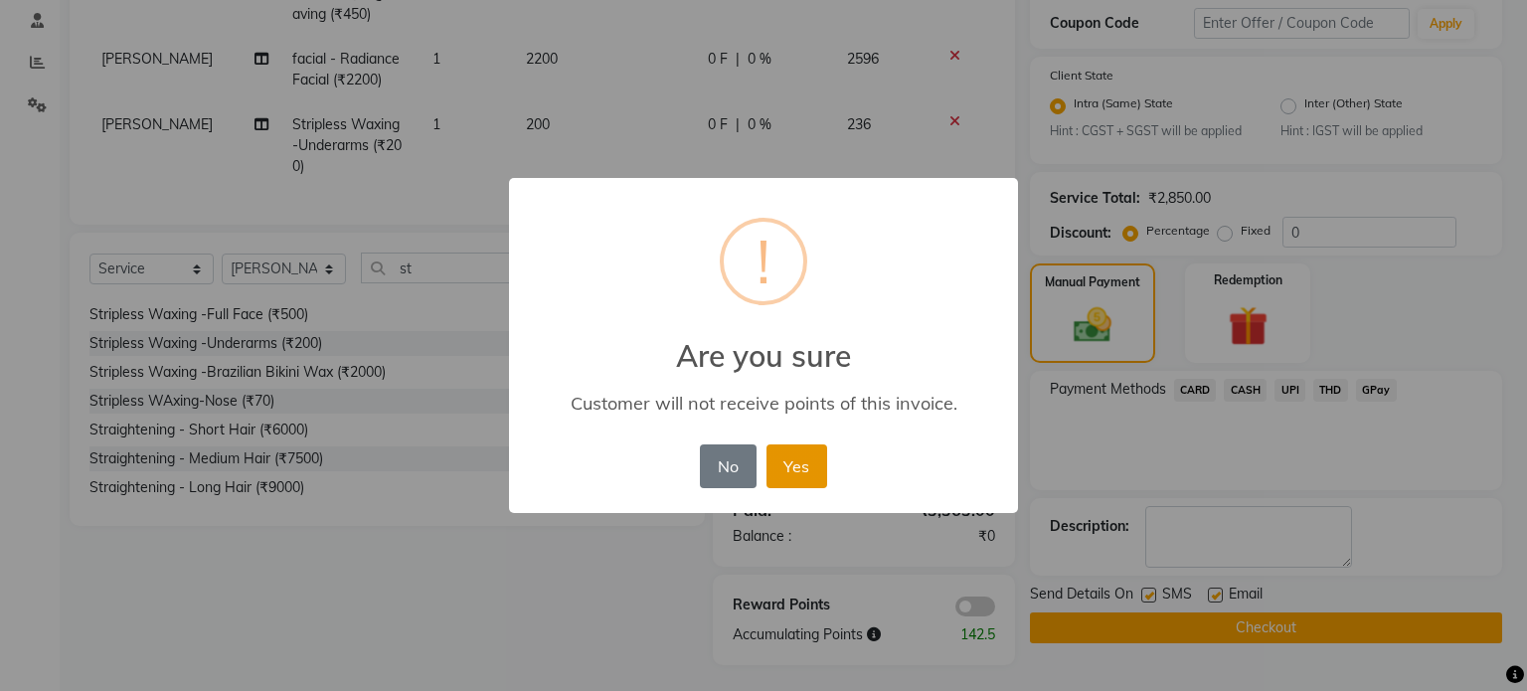
click at [818, 469] on button "Yes" at bounding box center [796, 466] width 61 height 44
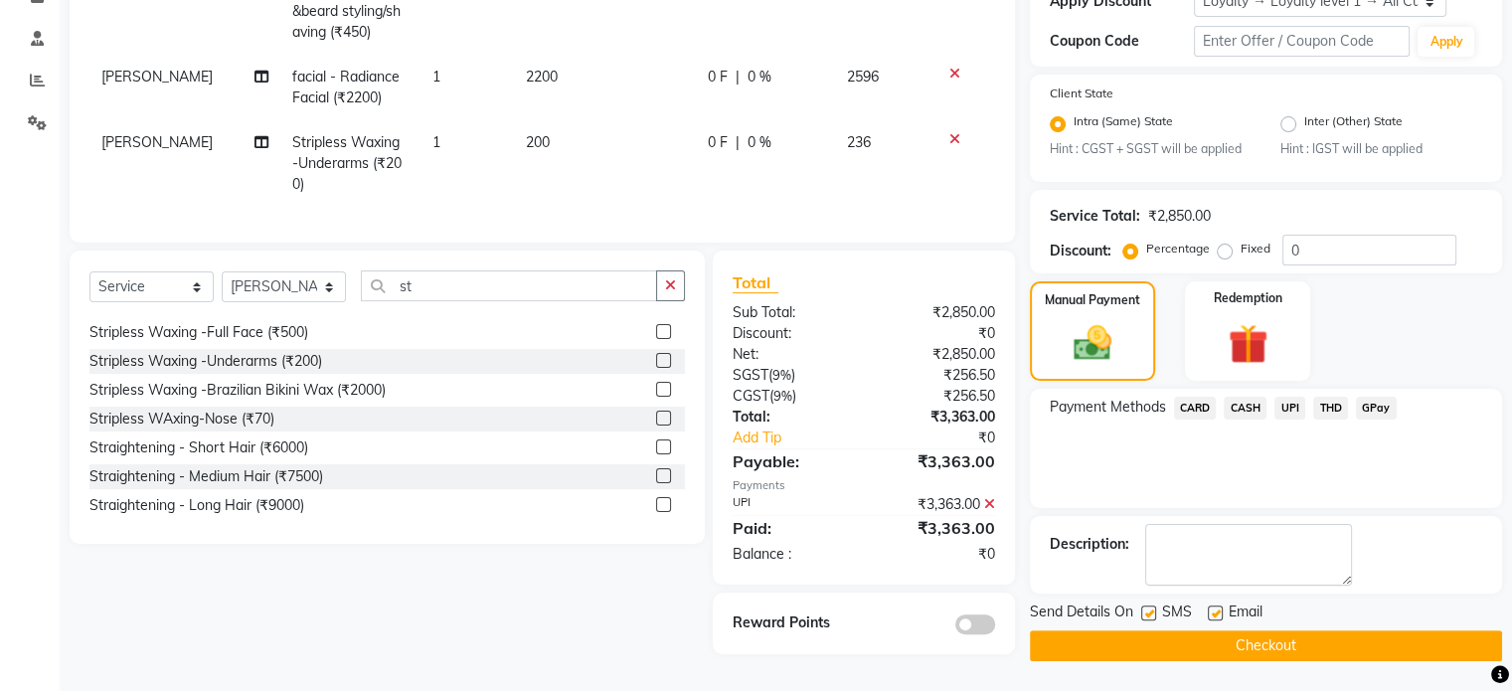
scroll to position [370, 0]
click at [1137, 630] on button "Checkout" at bounding box center [1266, 645] width 472 height 31
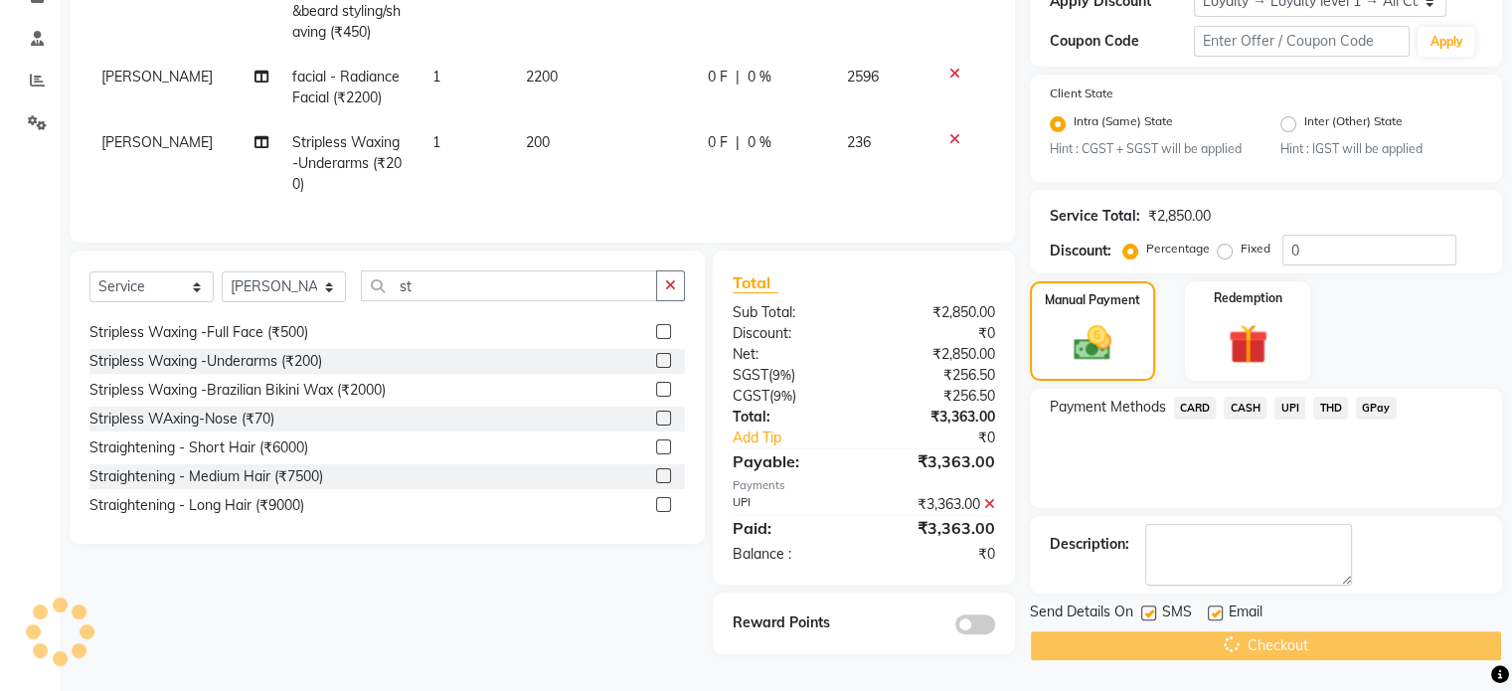
scroll to position [32, 0]
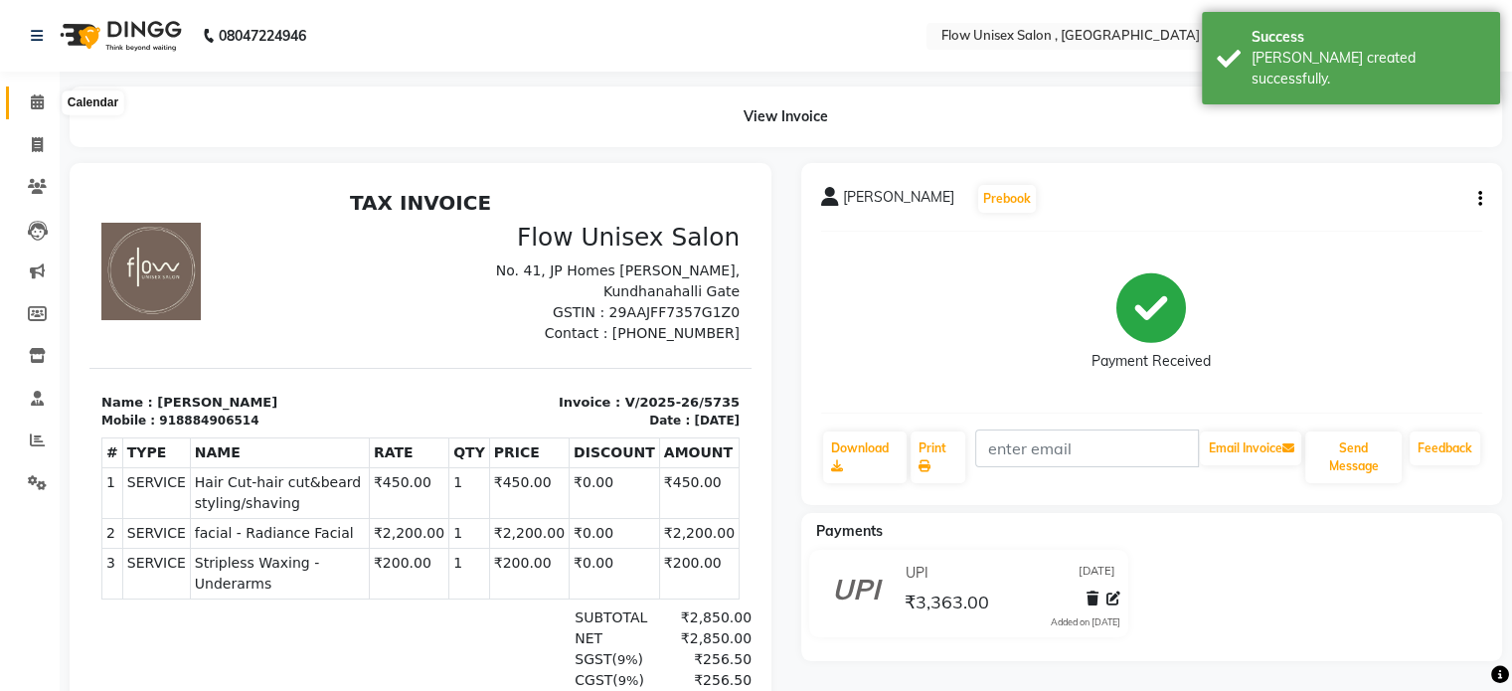
click at [40, 102] on icon at bounding box center [37, 101] width 13 height 15
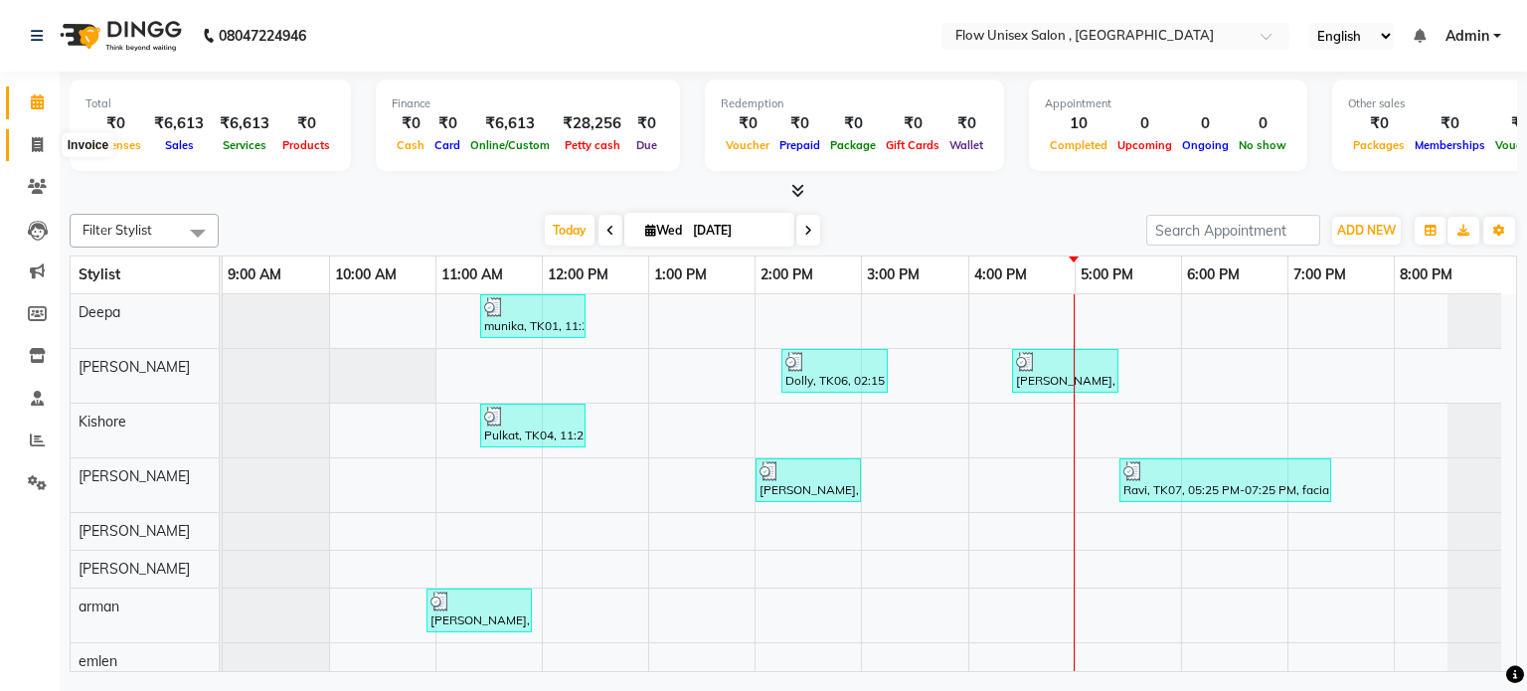
click at [26, 150] on span at bounding box center [37, 145] width 35 height 23
select select "service"
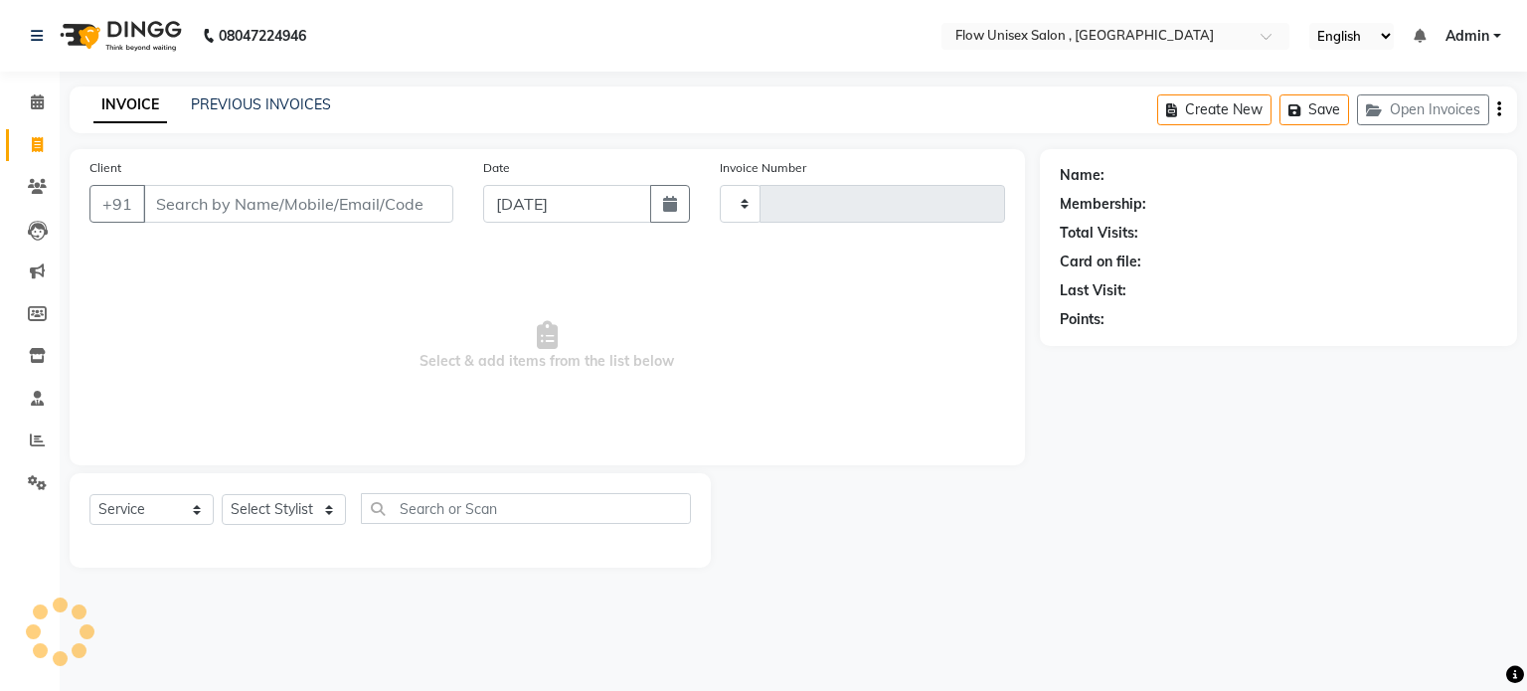
type input "5736"
select select "5875"
click at [290, 214] on input "Client" at bounding box center [298, 204] width 310 height 38
click at [300, 215] on input "Client" at bounding box center [298, 204] width 310 height 38
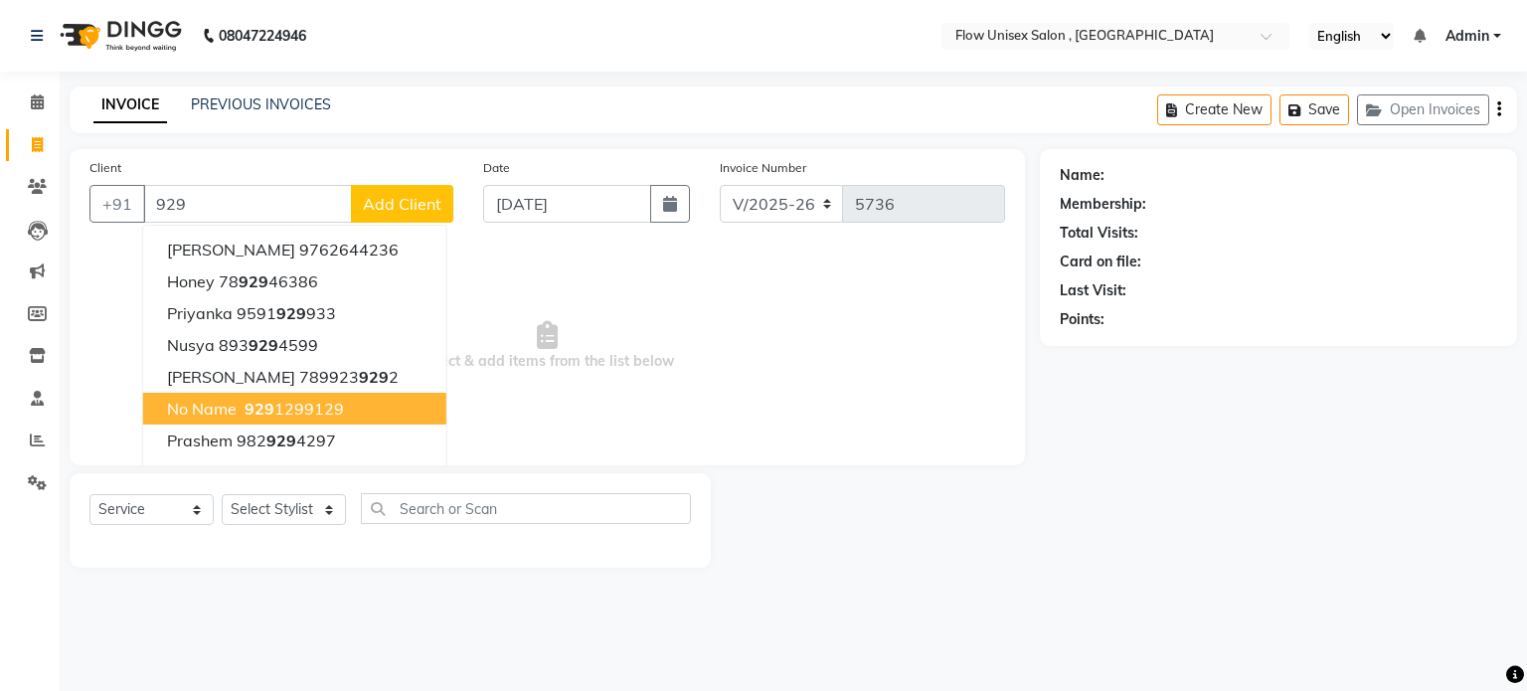
drag, startPoint x: 201, startPoint y: 413, endPoint x: 277, endPoint y: 455, distance: 87.7
click at [201, 414] on span "No name" at bounding box center [202, 409] width 70 height 20
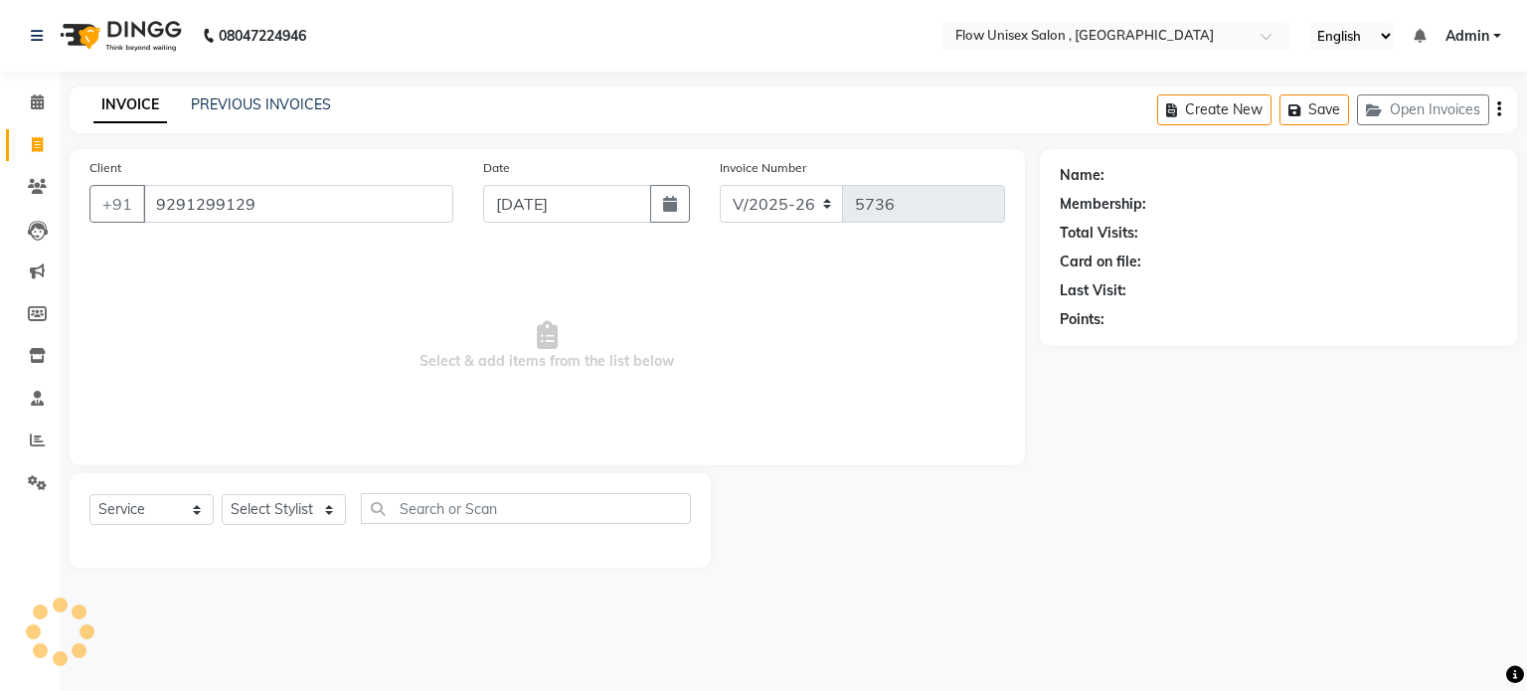
type input "9291299129"
click at [320, 508] on select "Select Stylist [PERSON_NAME] [PERSON_NAME] Kishore [PERSON_NAME] debbarma [PERS…" at bounding box center [284, 509] width 124 height 31
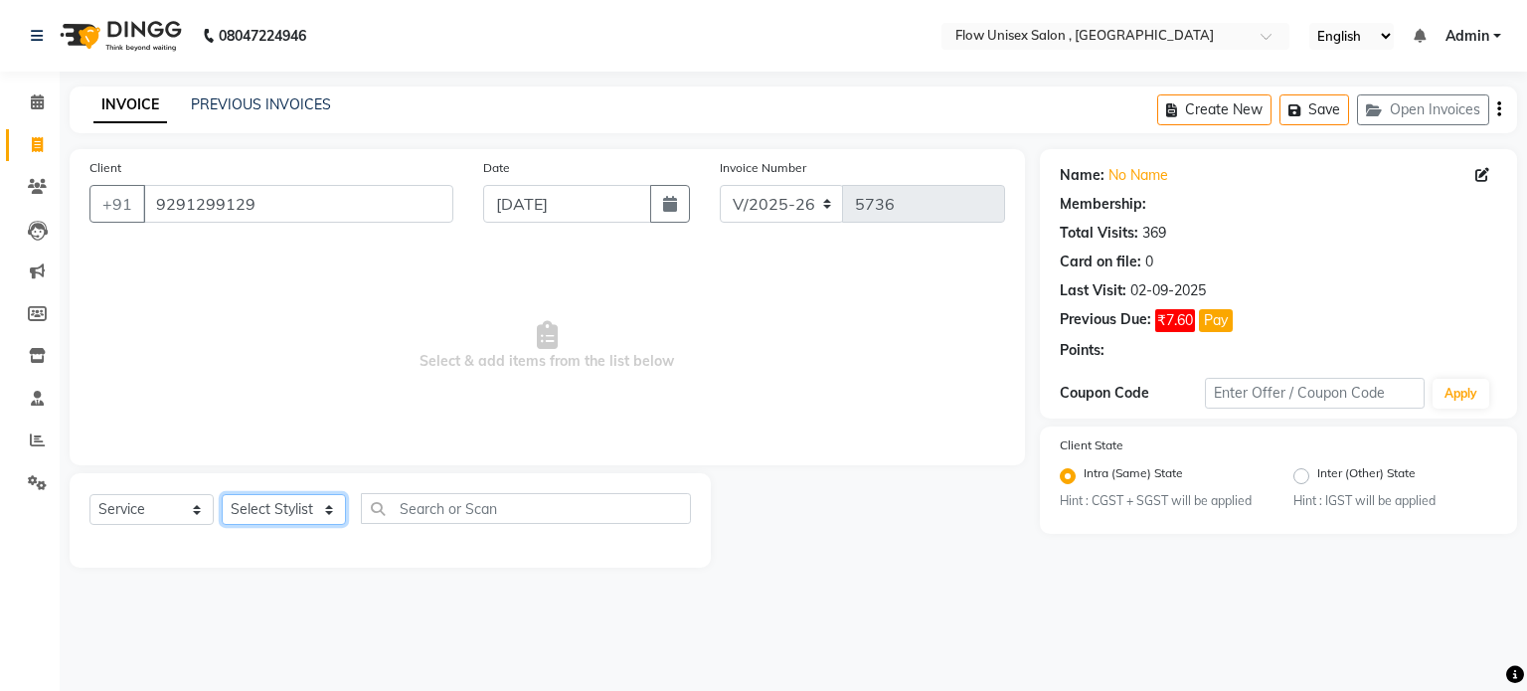
radio input "false"
radio input "true"
select select "1: Object"
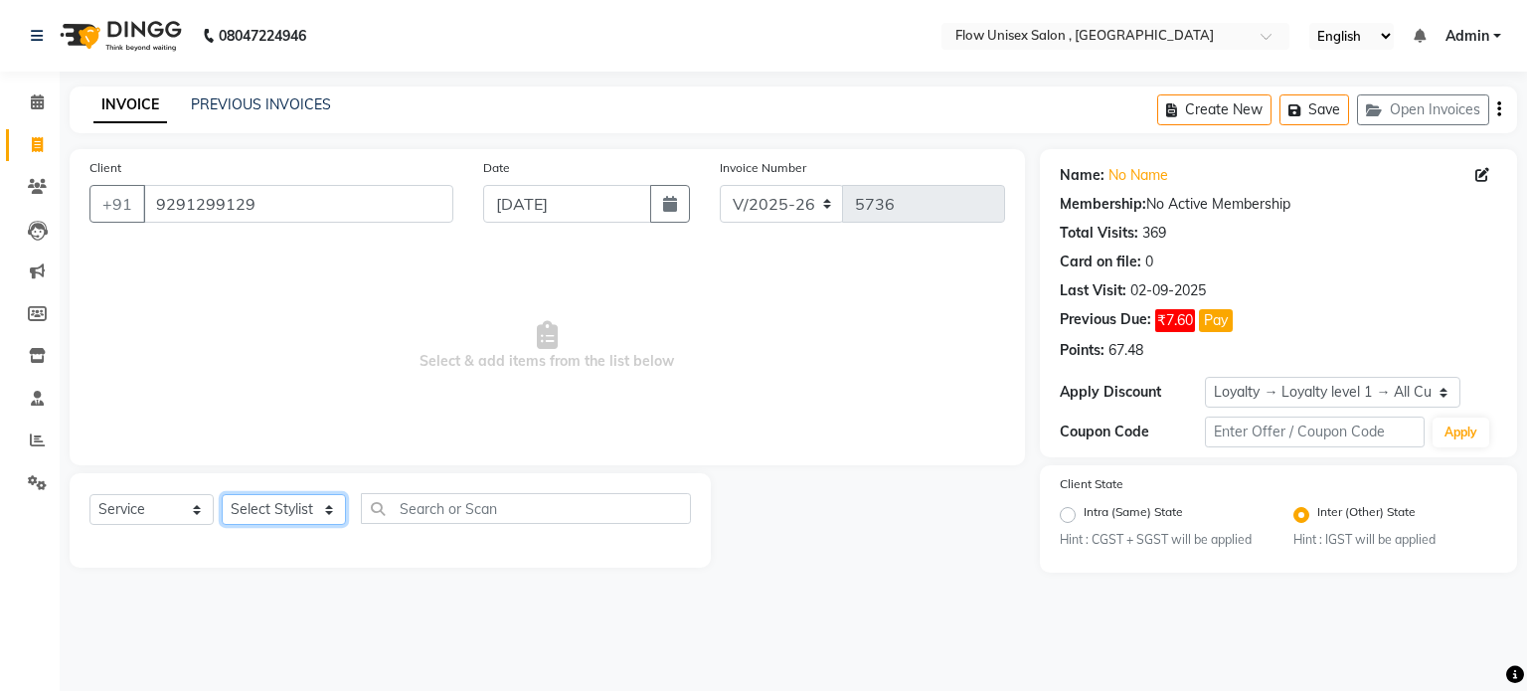
select select "62770"
click at [222, 495] on select "Select Stylist [PERSON_NAME] [PERSON_NAME] Kishore [PERSON_NAME] debbarma [PERS…" at bounding box center [284, 509] width 124 height 31
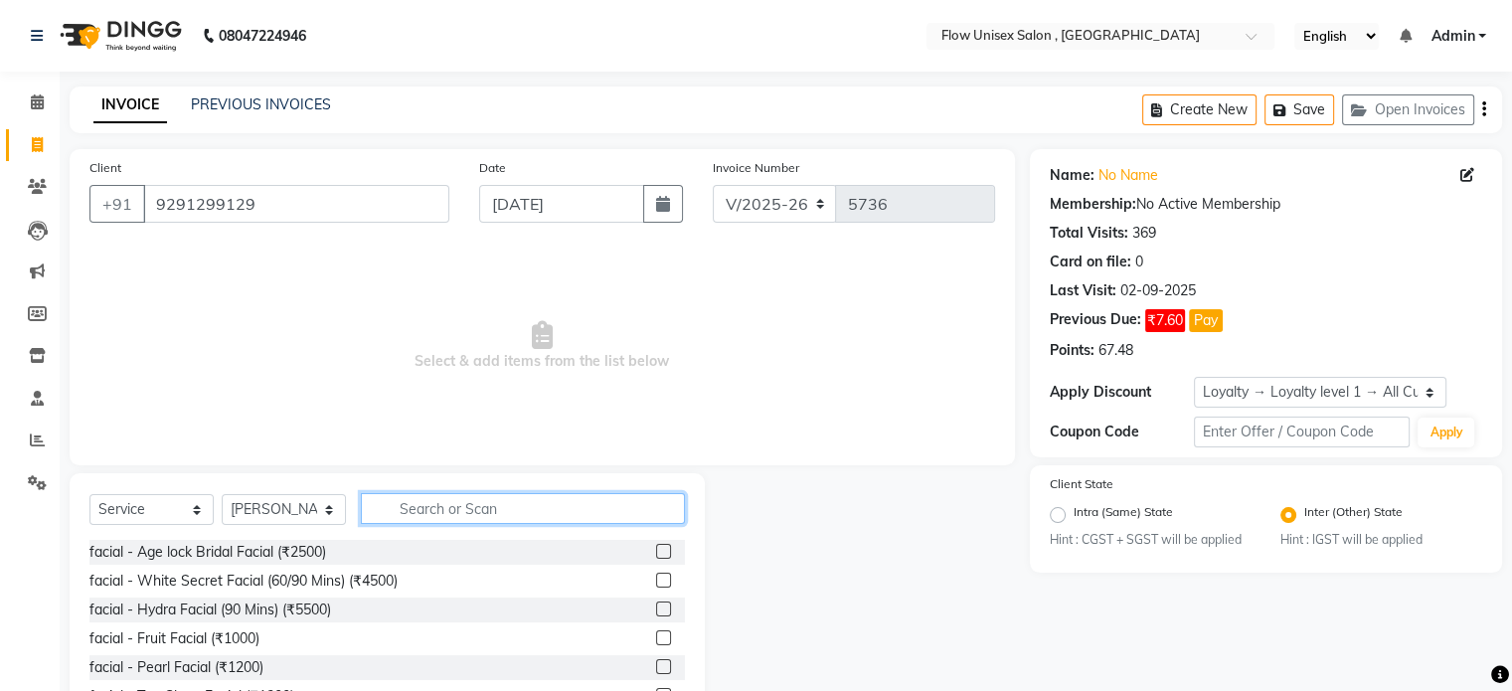
click at [430, 510] on input "text" at bounding box center [523, 508] width 324 height 31
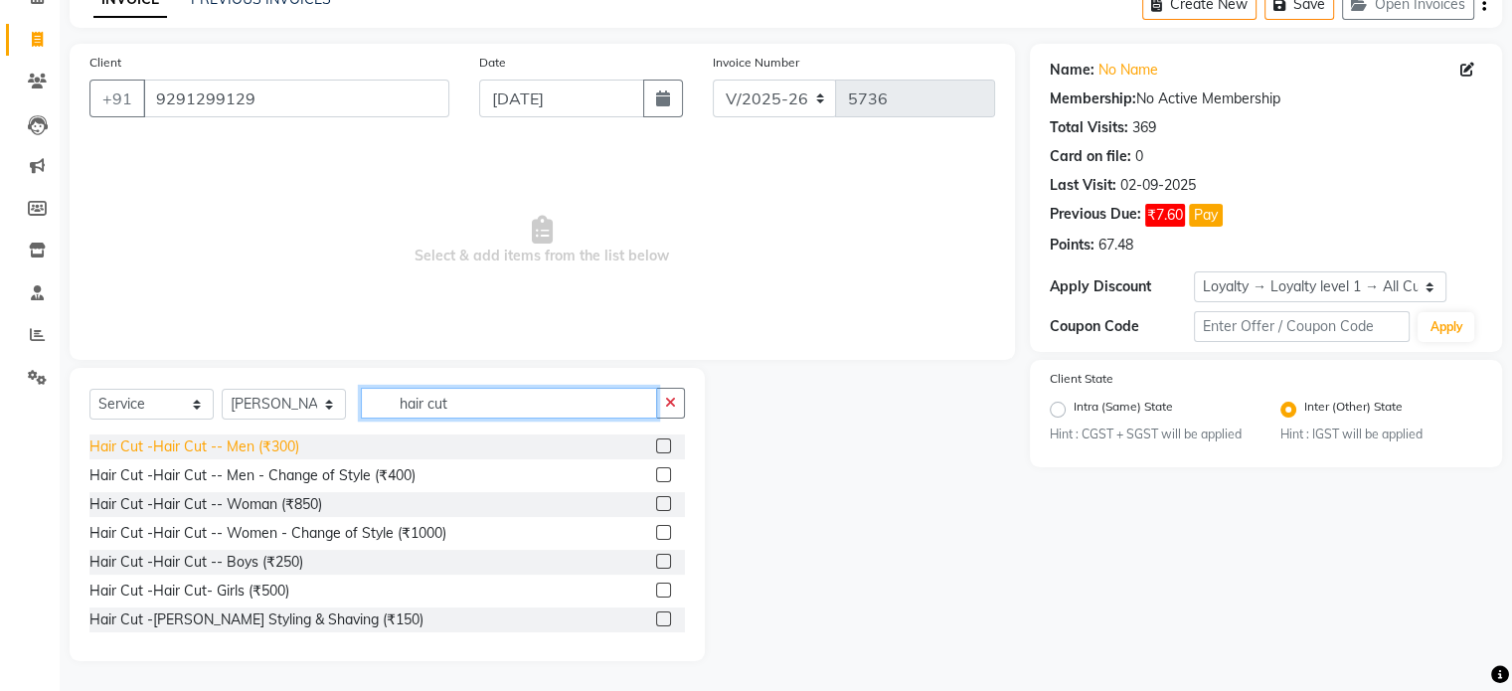
type input "hair cut"
click at [278, 445] on div "Hair Cut -Hair Cut -- Men (₹300)" at bounding box center [194, 446] width 210 height 21
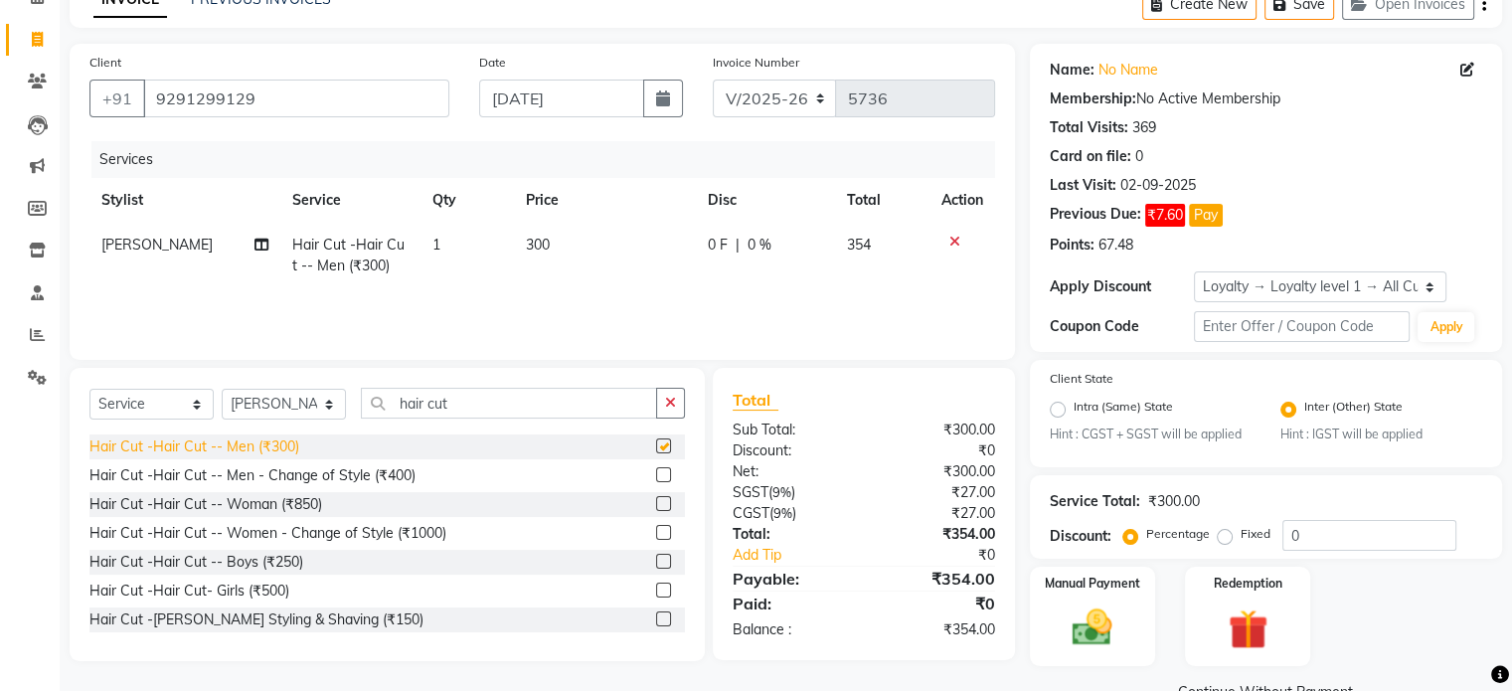
checkbox input "false"
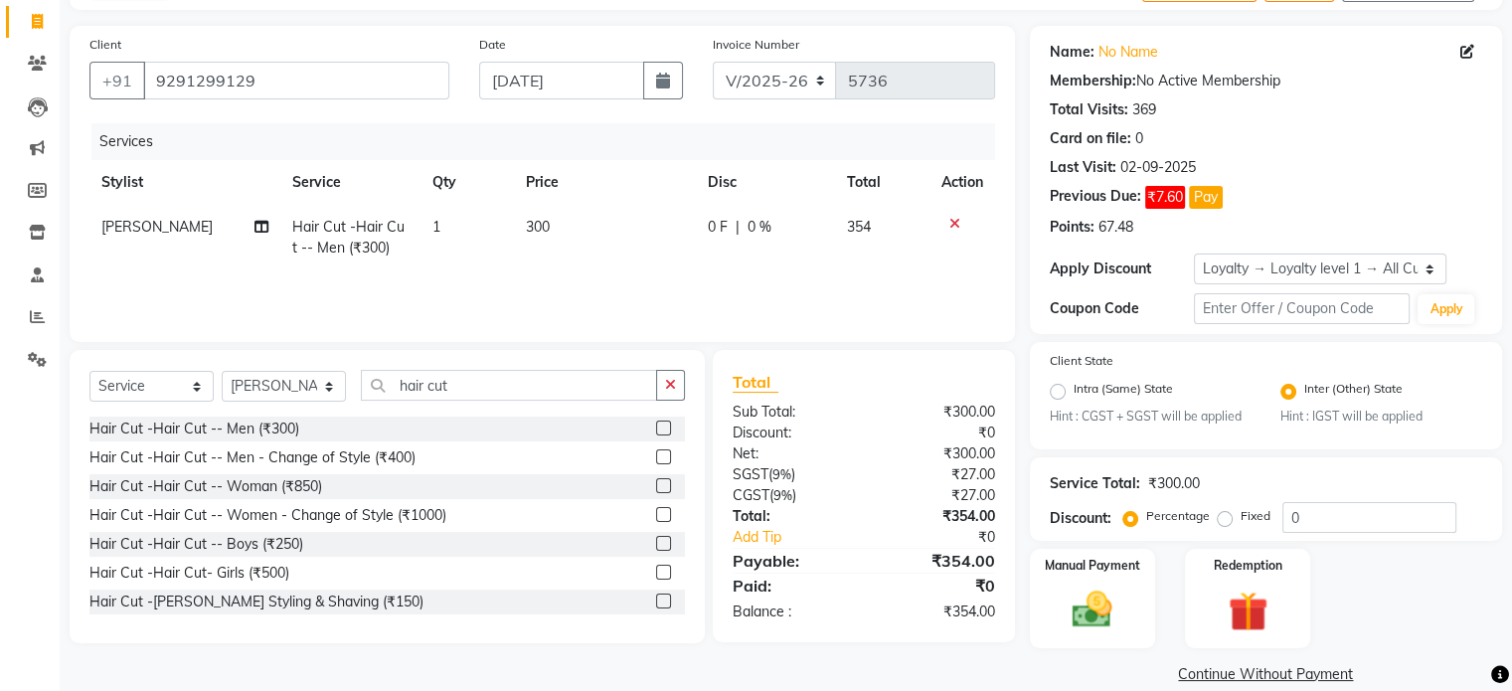
scroll to position [152, 0]
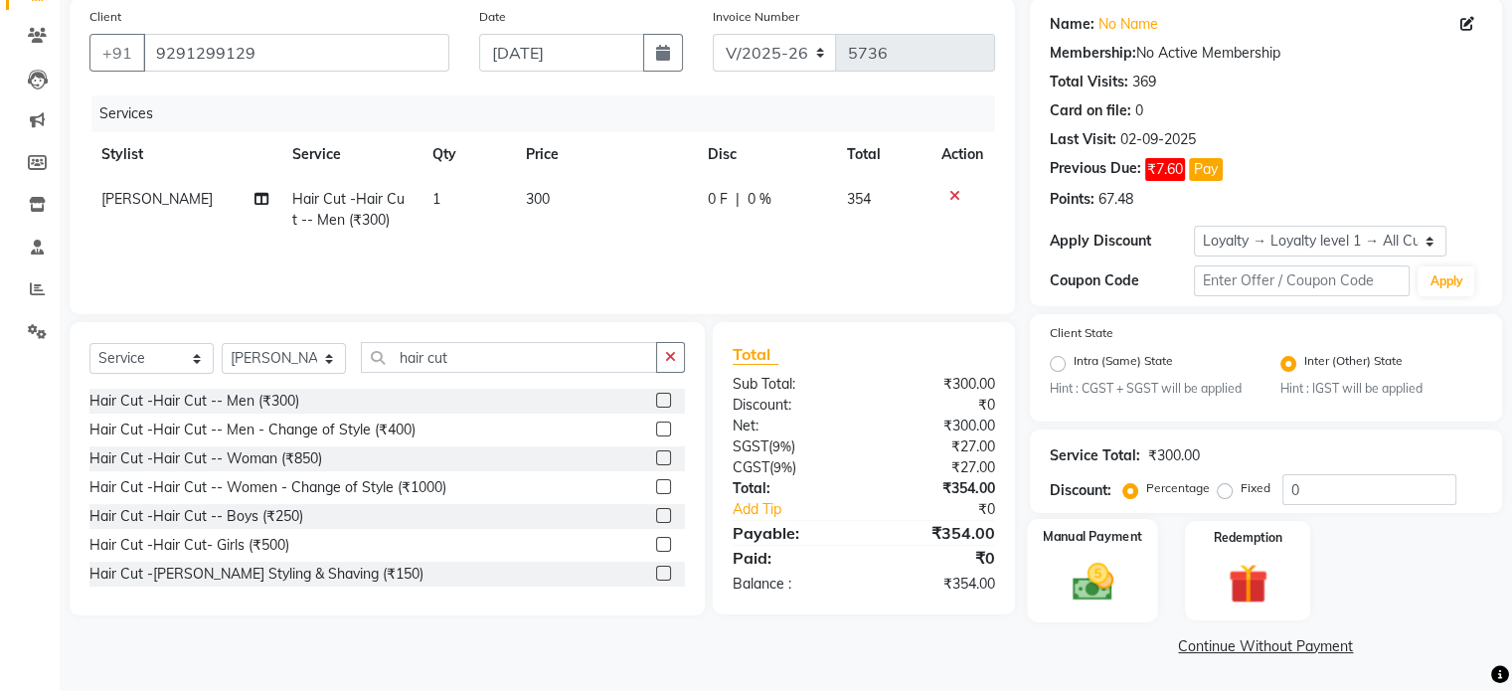
click at [1088, 582] on img at bounding box center [1092, 583] width 67 height 48
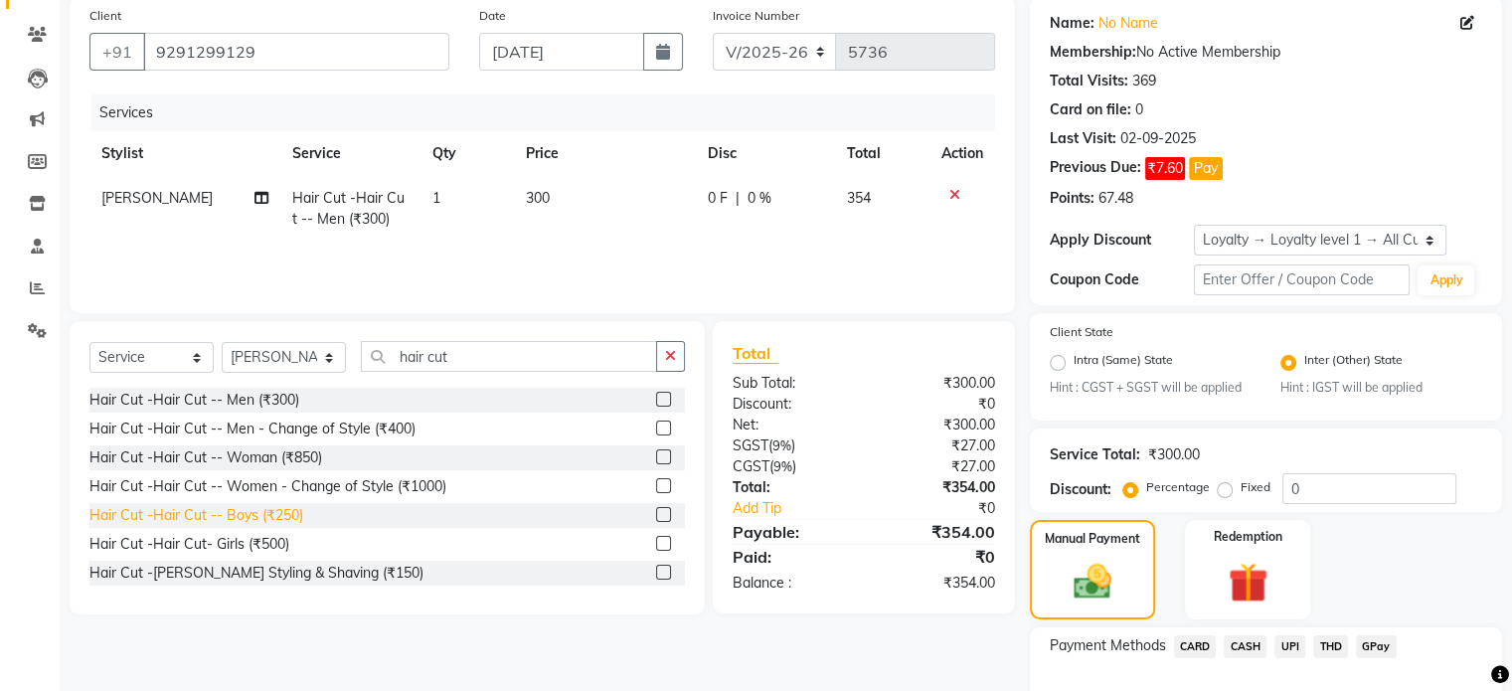
click at [297, 510] on div "Hair Cut -Hair Cut -- Boys (₹250)" at bounding box center [196, 515] width 214 height 21
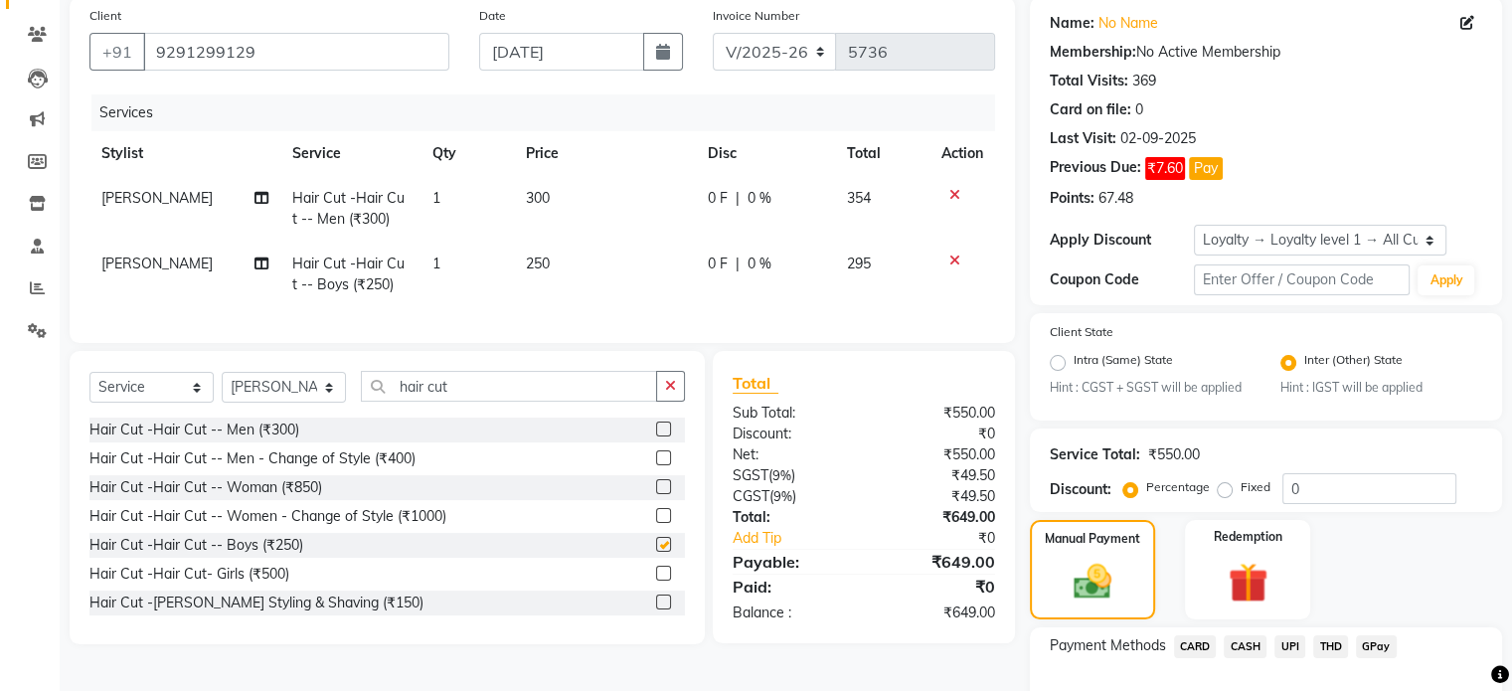
checkbox input "false"
click at [958, 193] on div at bounding box center [962, 195] width 42 height 14
click at [950, 190] on icon at bounding box center [954, 195] width 11 height 14
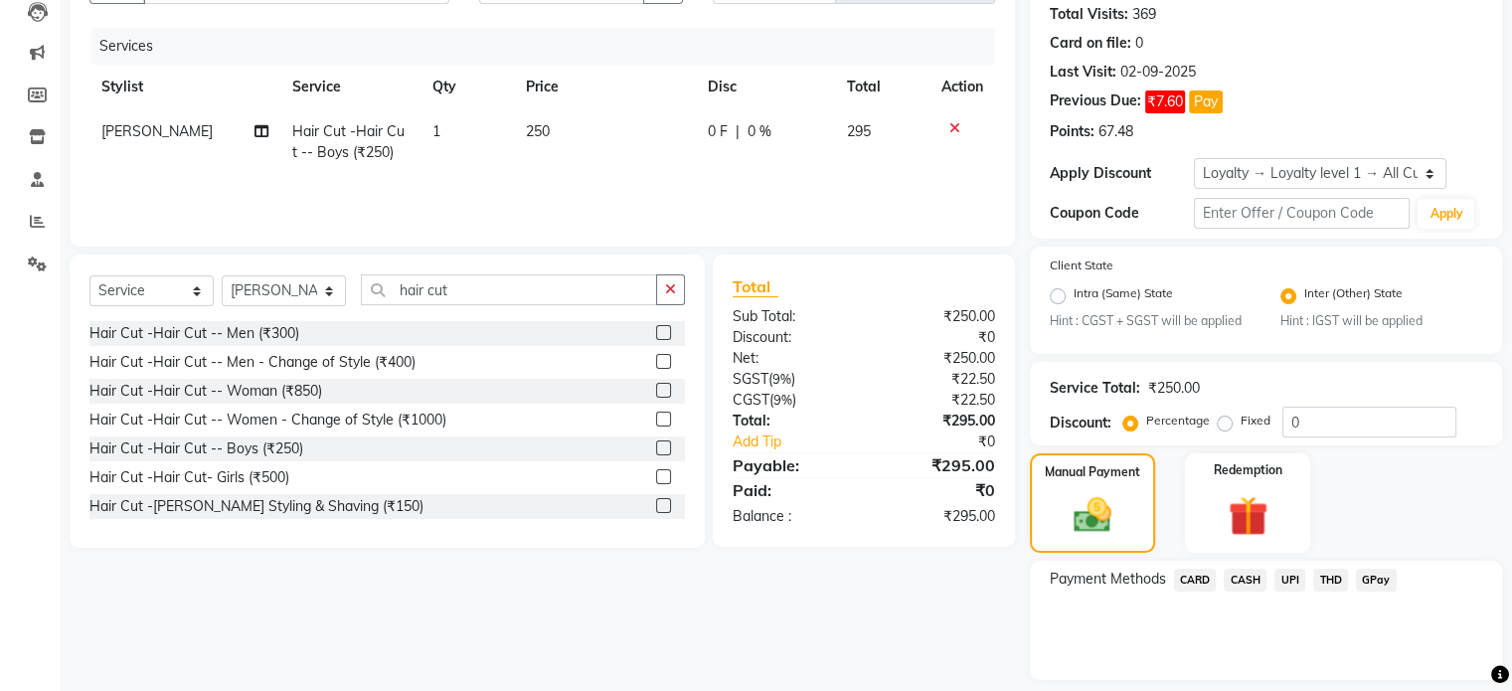
scroll to position [279, 0]
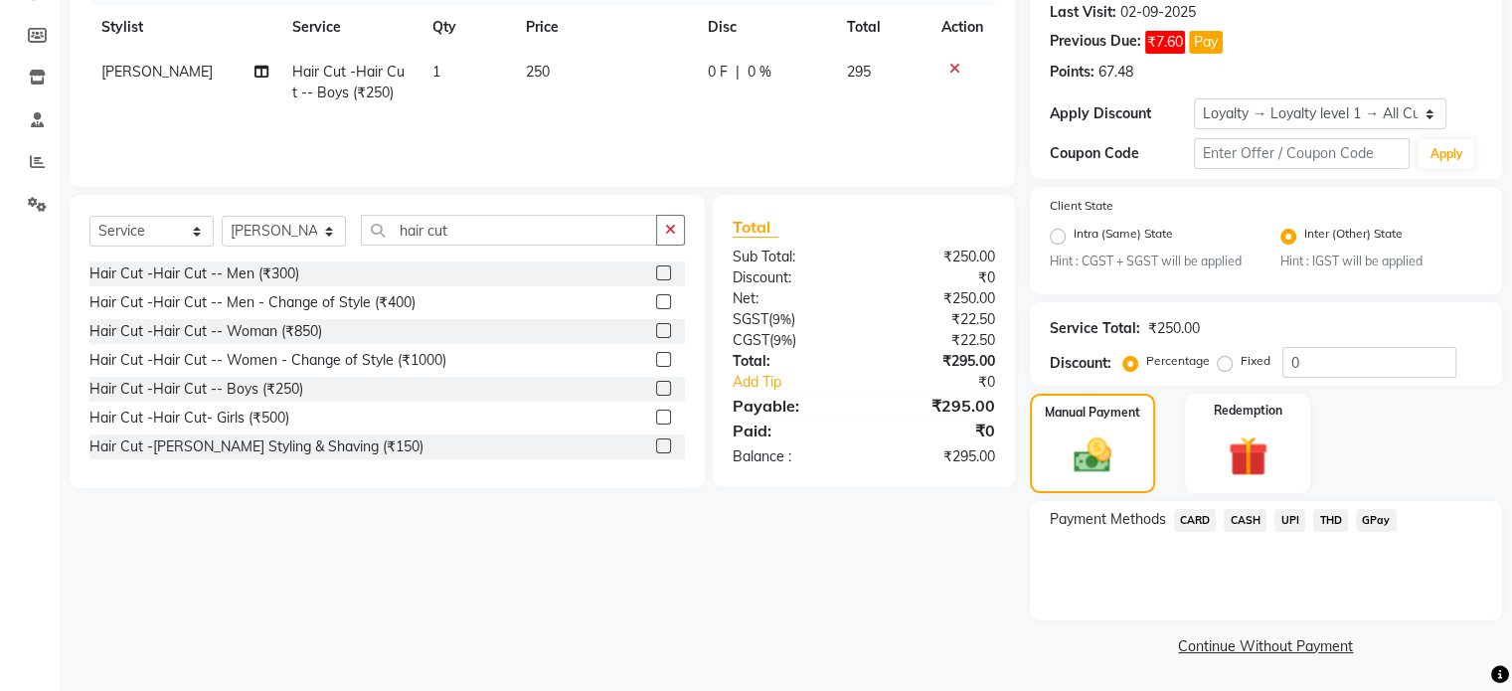
click at [1288, 522] on span "UPI" at bounding box center [1289, 520] width 31 height 23
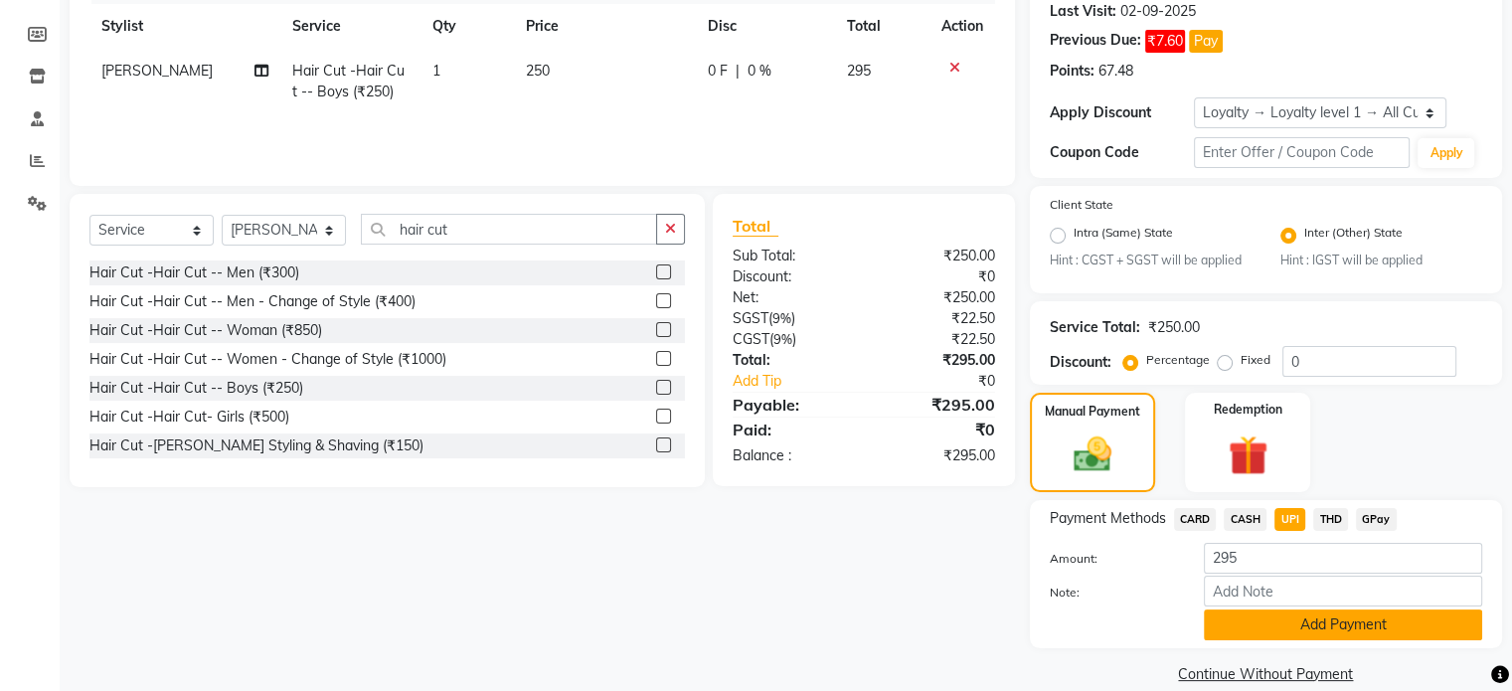
click at [1221, 623] on button "Add Payment" at bounding box center [1343, 624] width 278 height 31
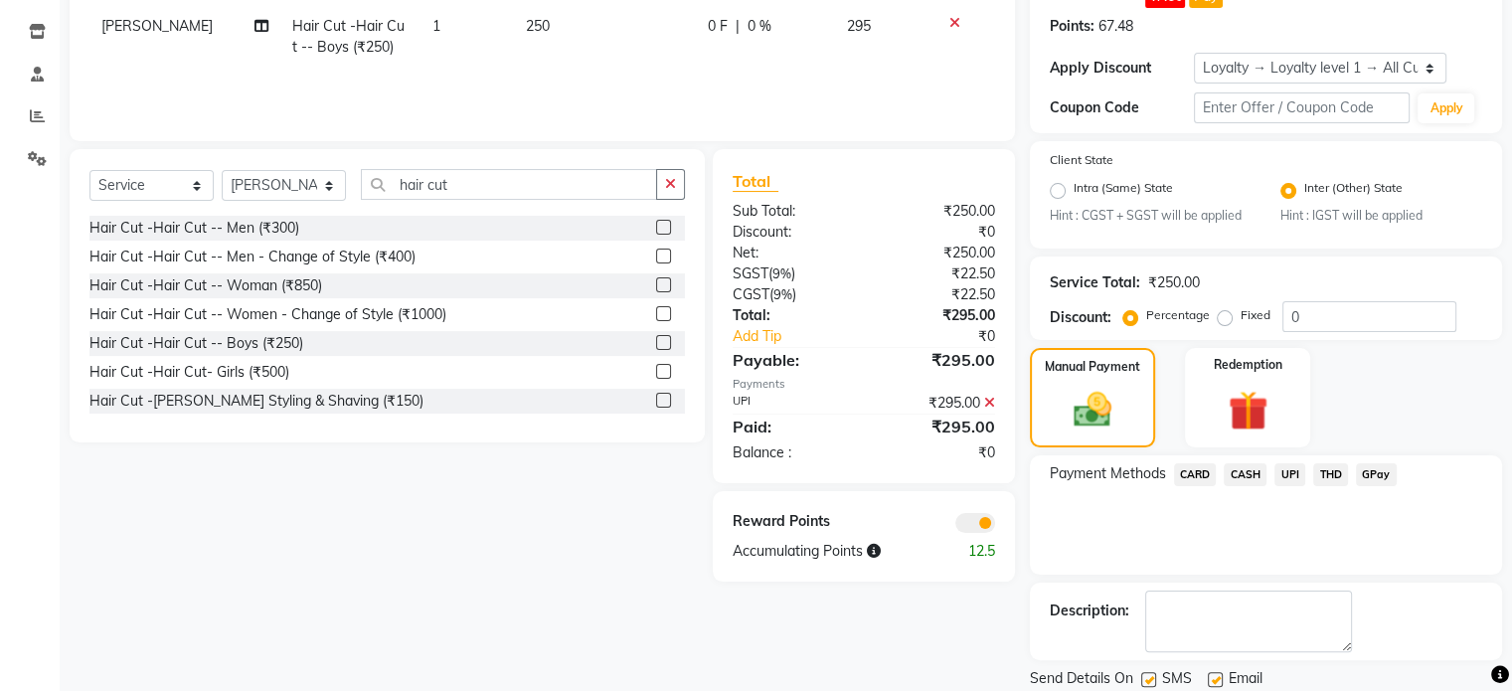
scroll to position [392, 0]
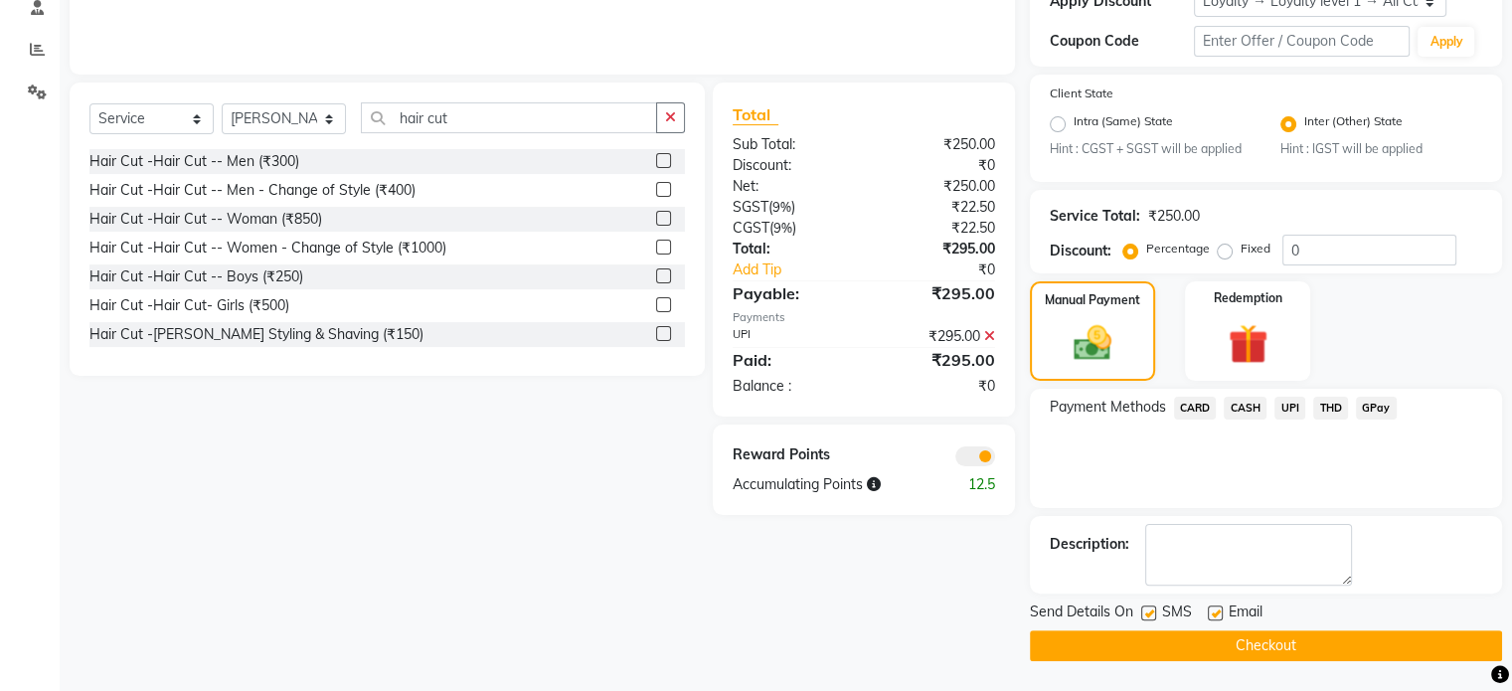
click at [979, 460] on span at bounding box center [975, 456] width 40 height 20
click at [995, 459] on input "checkbox" at bounding box center [995, 459] width 0 height 0
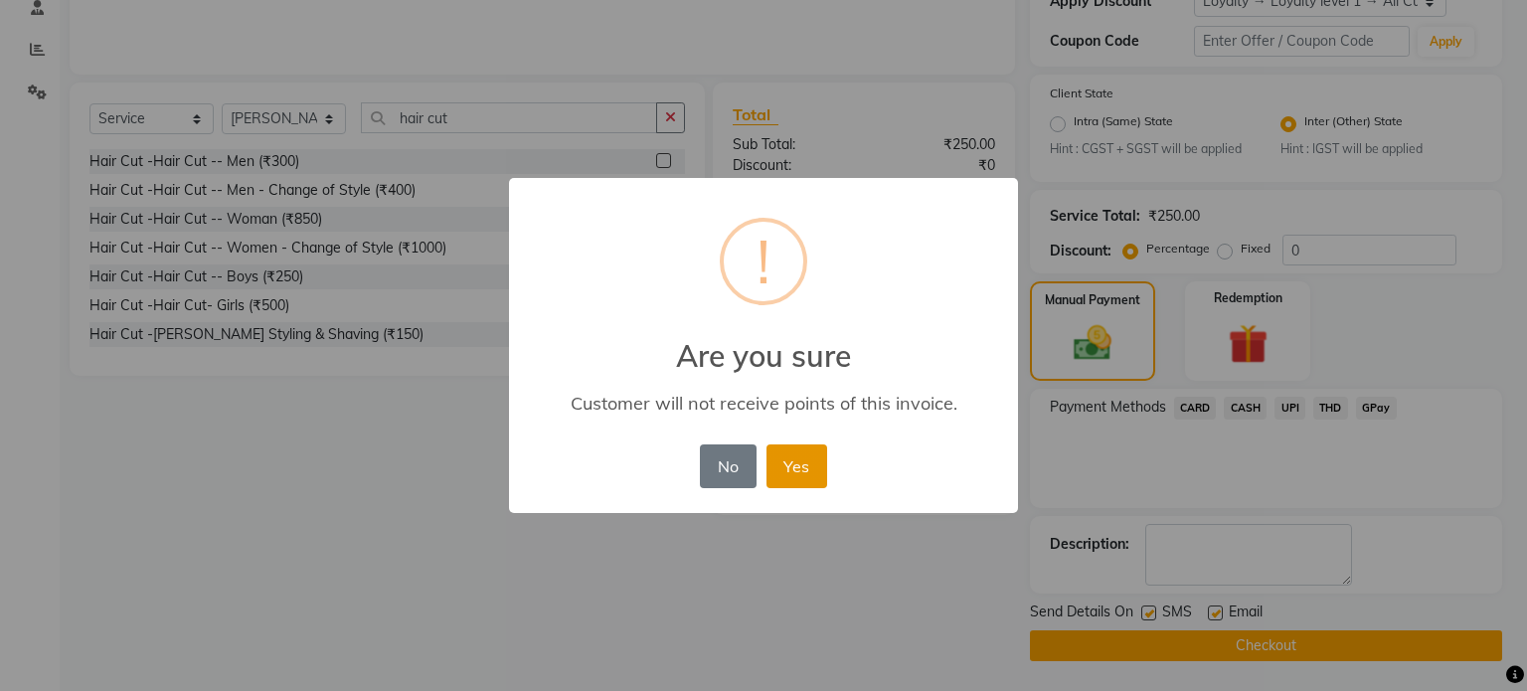
click at [821, 455] on button "Yes" at bounding box center [796, 466] width 61 height 44
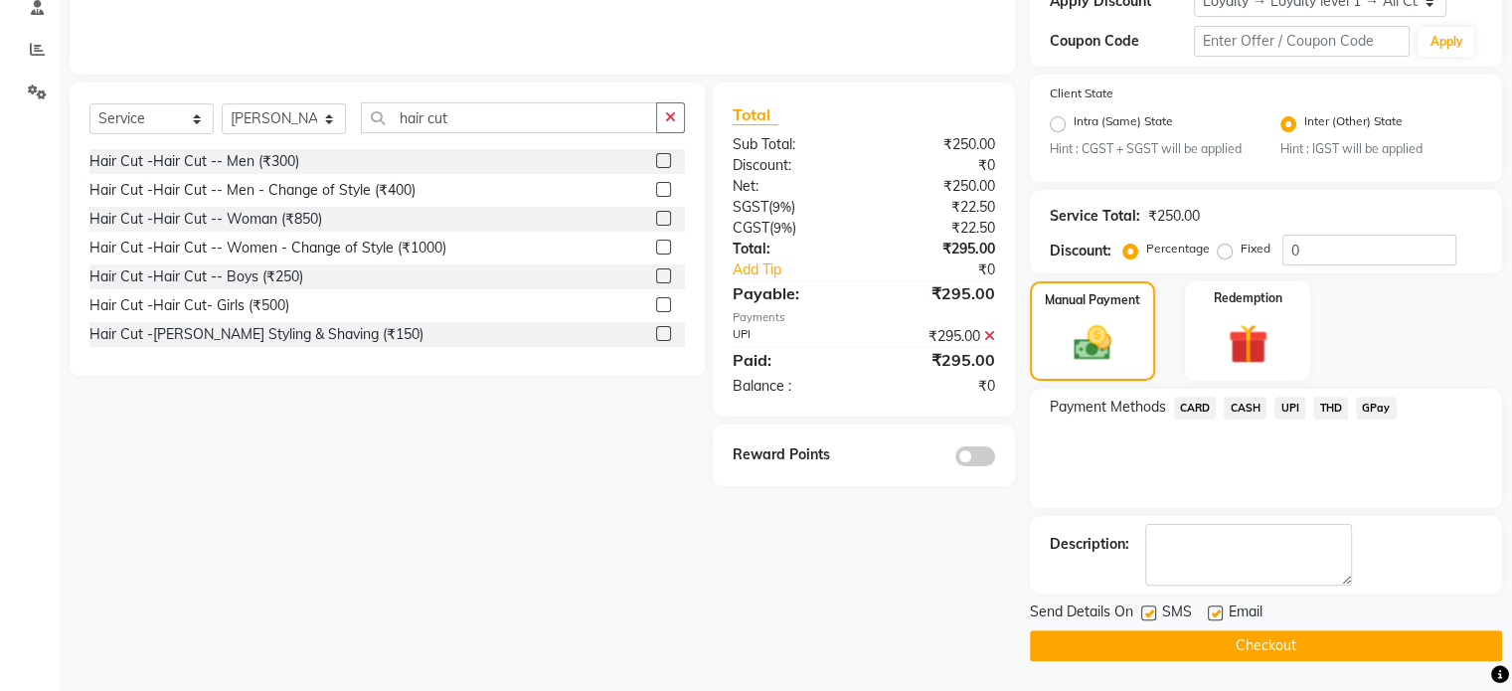
click at [1151, 646] on button "Checkout" at bounding box center [1266, 645] width 472 height 31
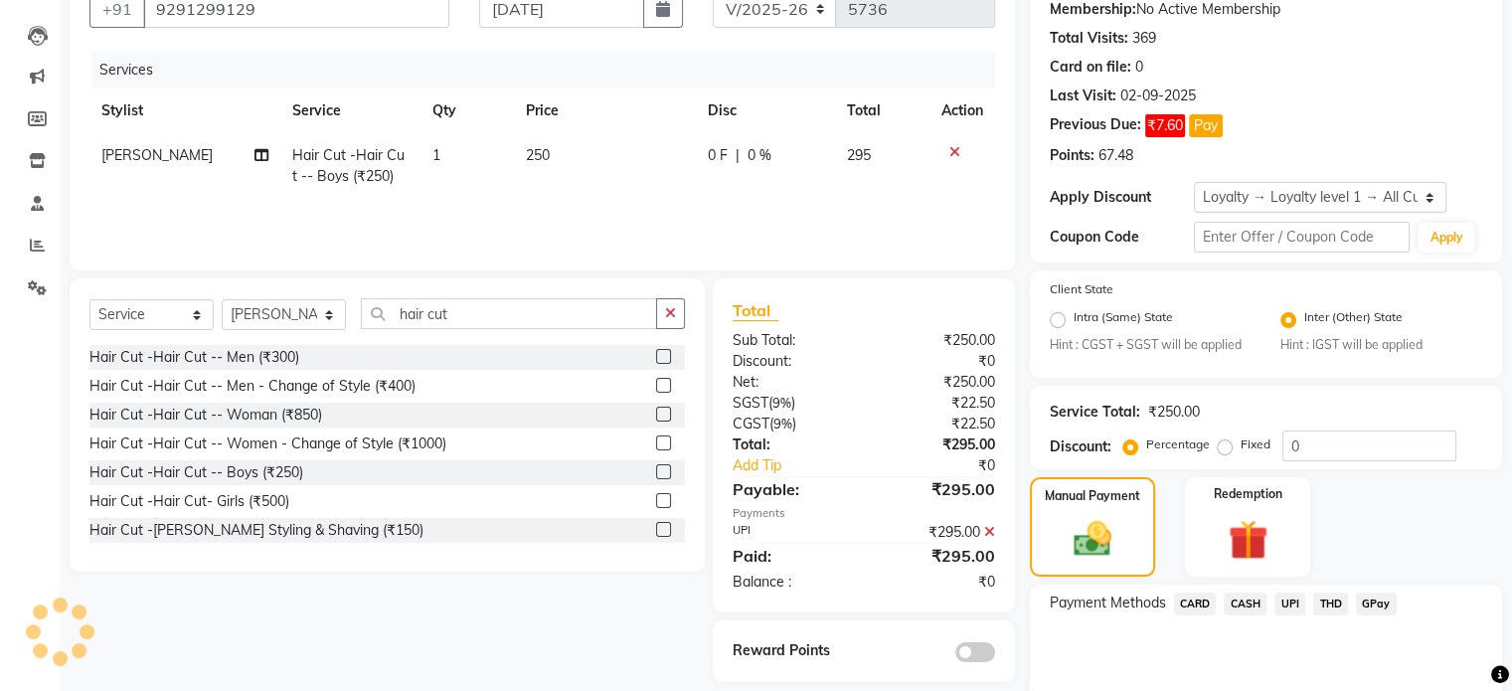
scroll to position [0, 0]
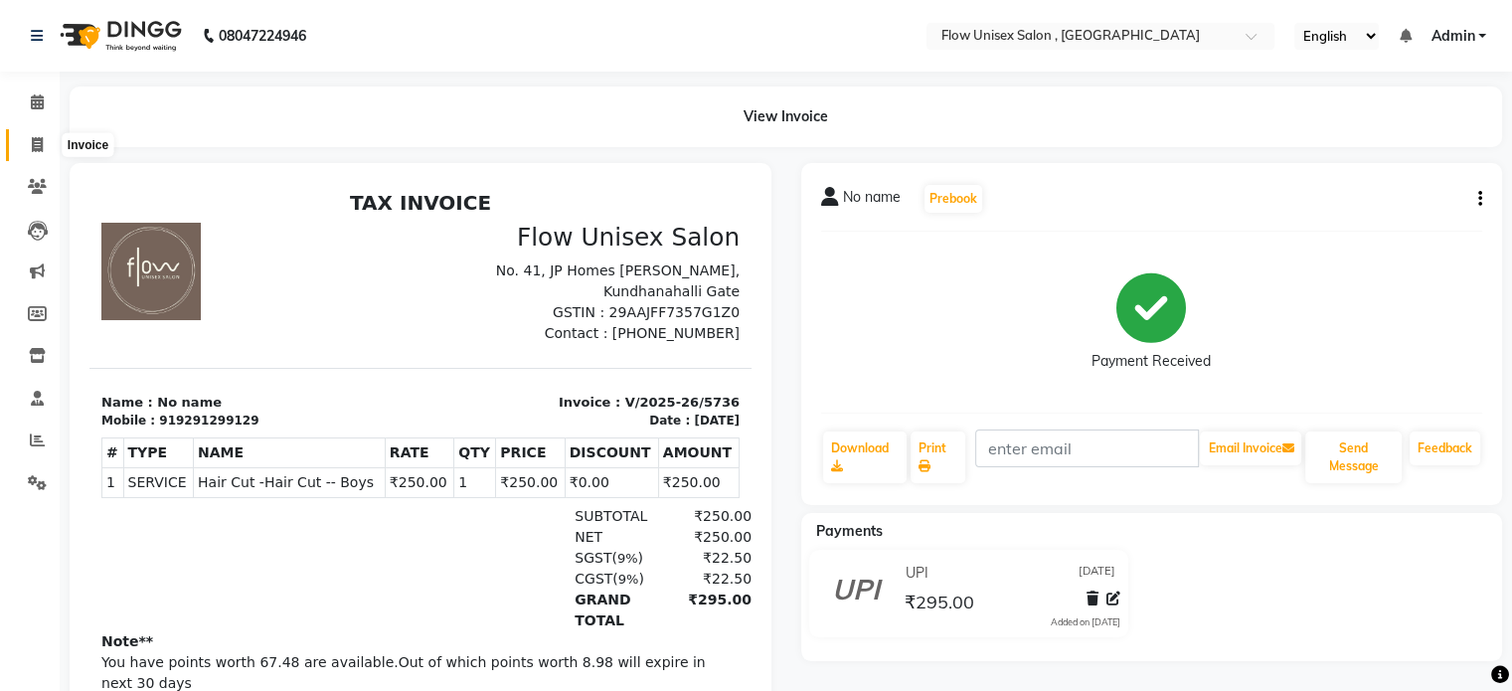
click at [36, 154] on span at bounding box center [37, 145] width 35 height 23
select select "5875"
select select "service"
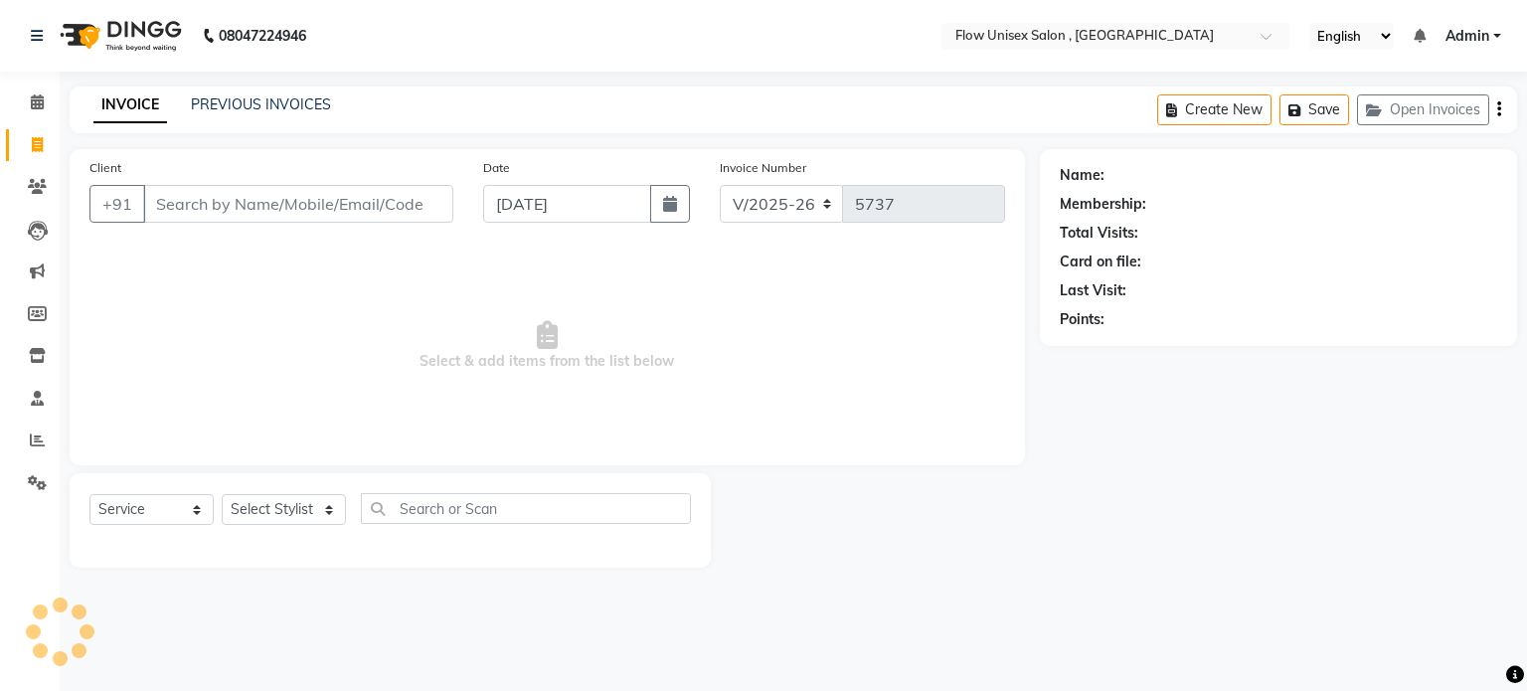
click at [278, 210] on input "Client" at bounding box center [298, 204] width 310 height 38
click at [32, 104] on icon at bounding box center [37, 101] width 13 height 15
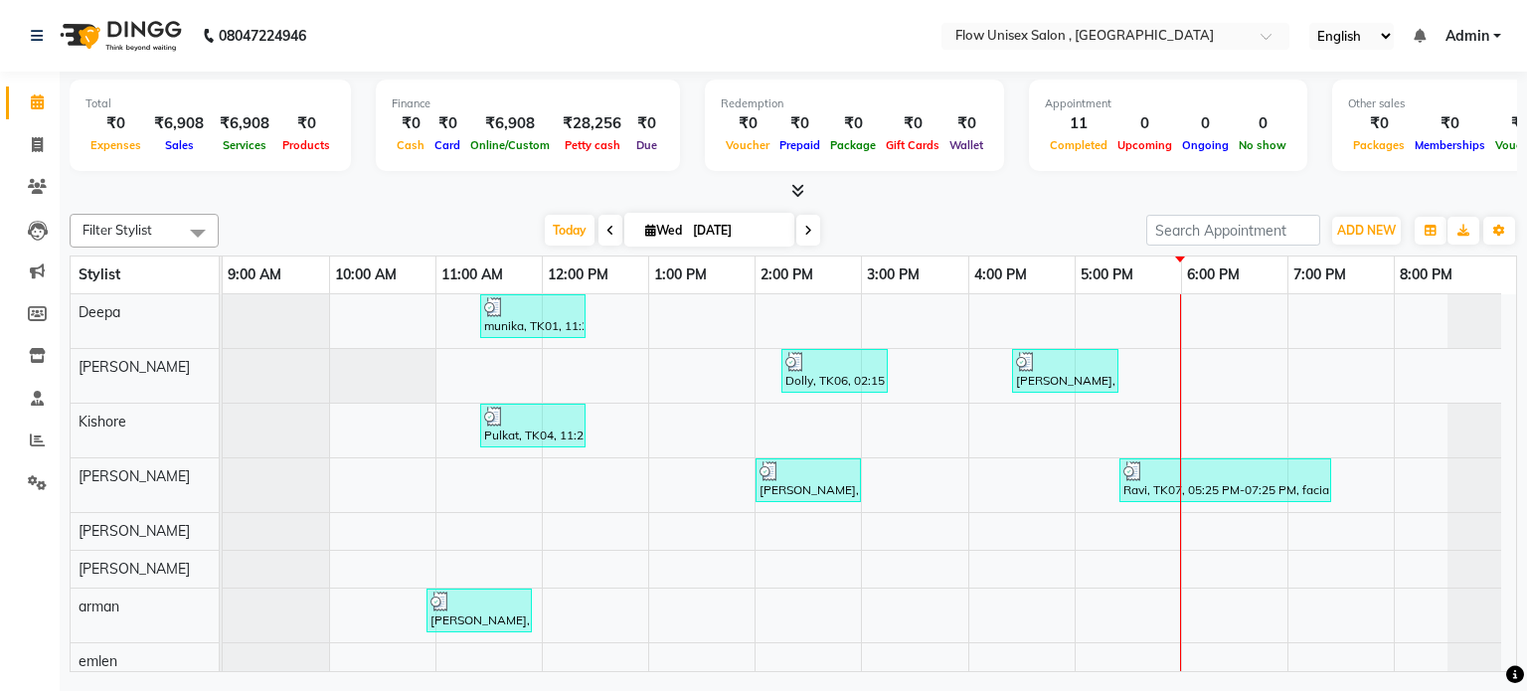
click at [1308, 377] on div "munika, TK01, 11:25 AM-12:25 PM, Threading - Upper Lip (₹30) Dolly, TK06, 02:15…" at bounding box center [869, 617] width 1293 height 646
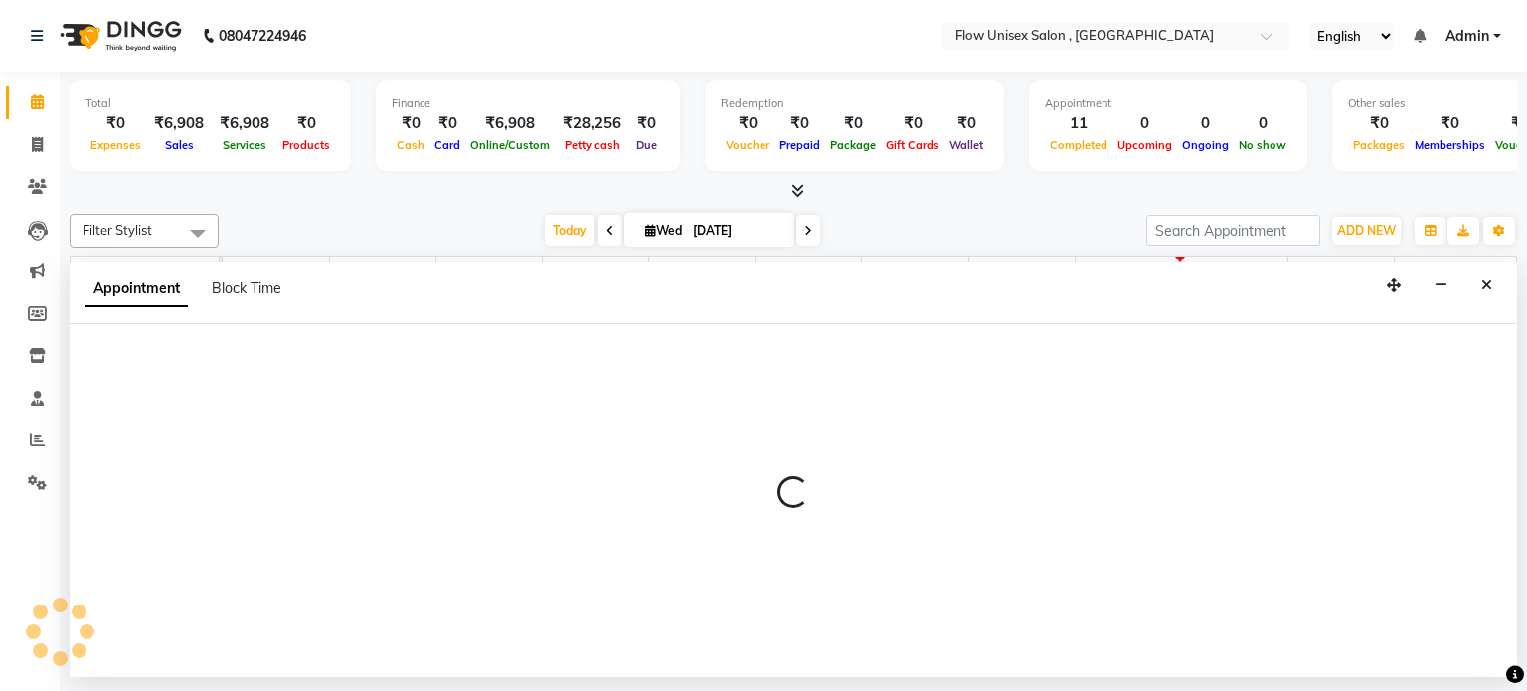
select select "48853"
select select "1140"
select select "tentative"
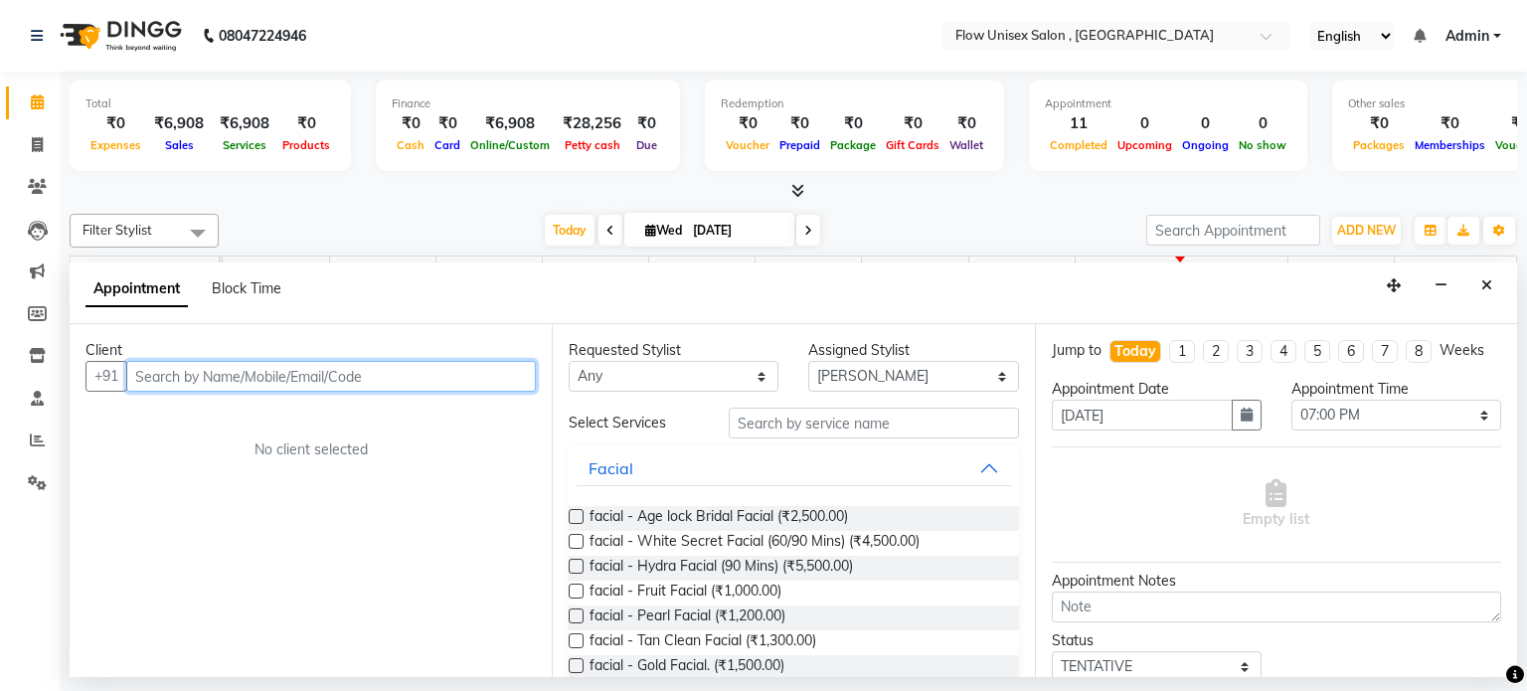
click at [395, 381] on input "text" at bounding box center [331, 376] width 410 height 31
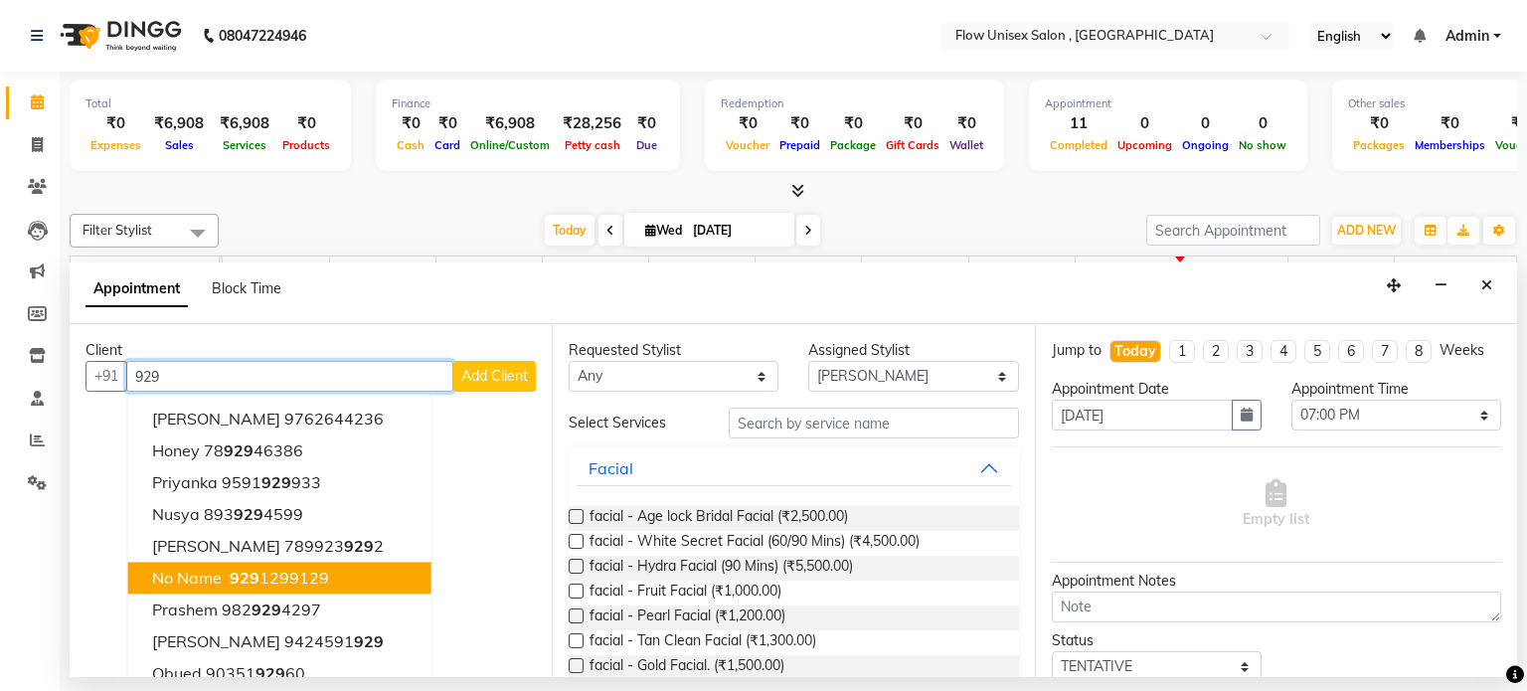
click at [230, 569] on span "929" at bounding box center [245, 579] width 30 height 20
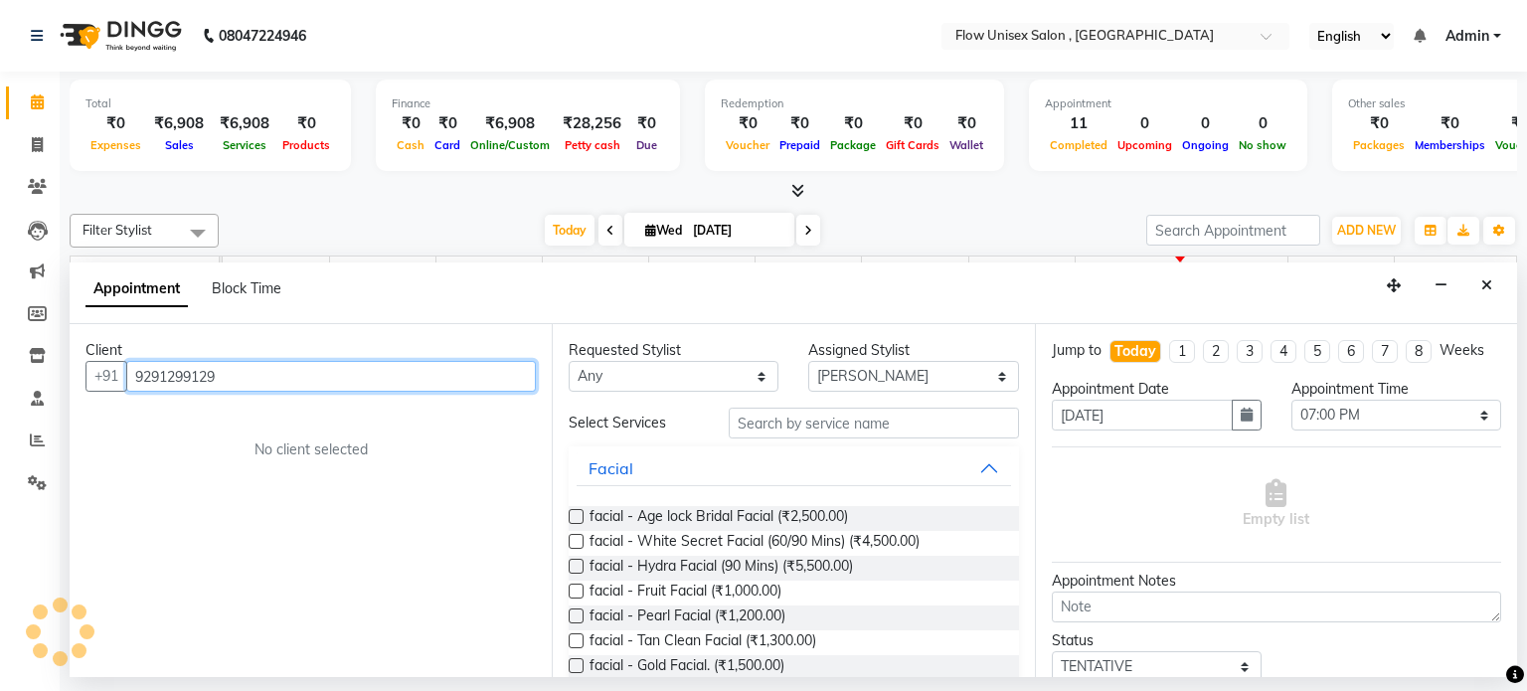
type input "9291299129"
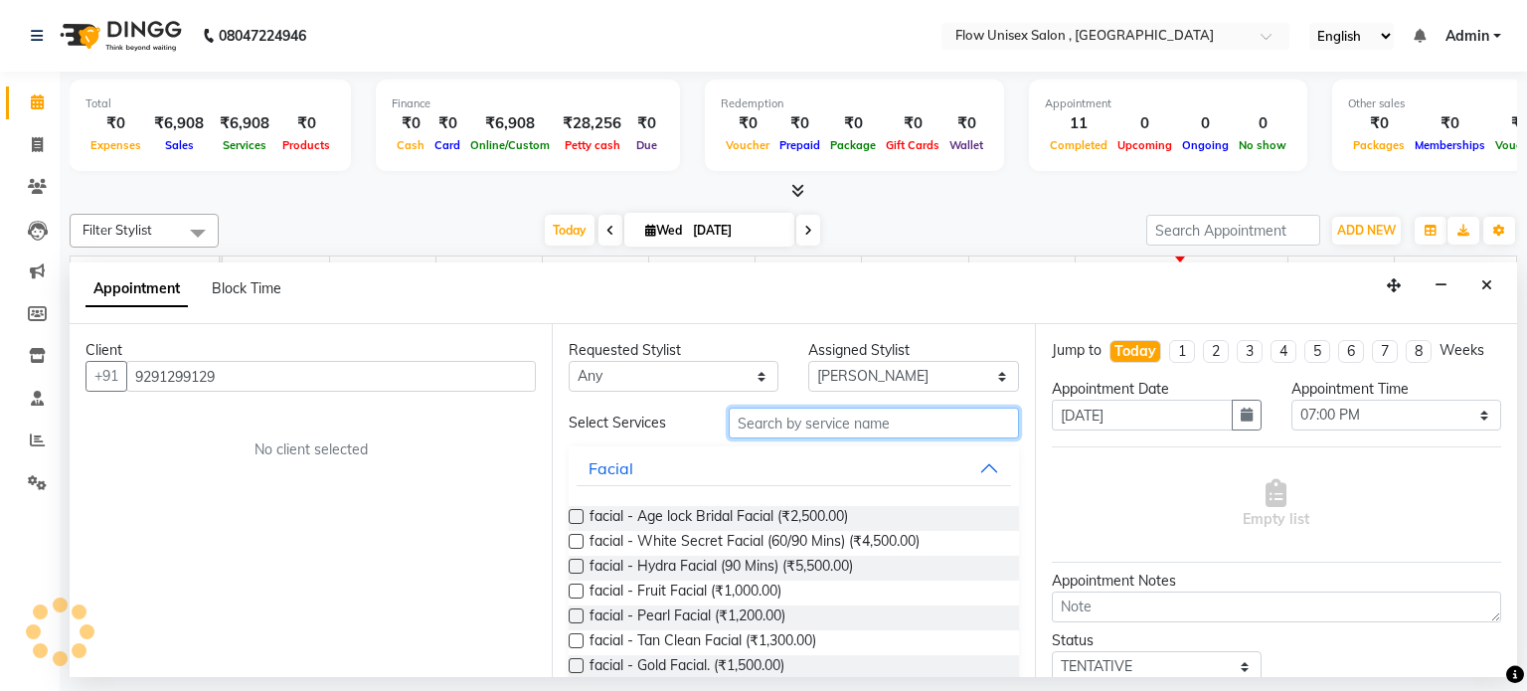
click at [862, 408] on input "text" at bounding box center [874, 423] width 290 height 31
click at [861, 409] on input "text" at bounding box center [874, 423] width 290 height 31
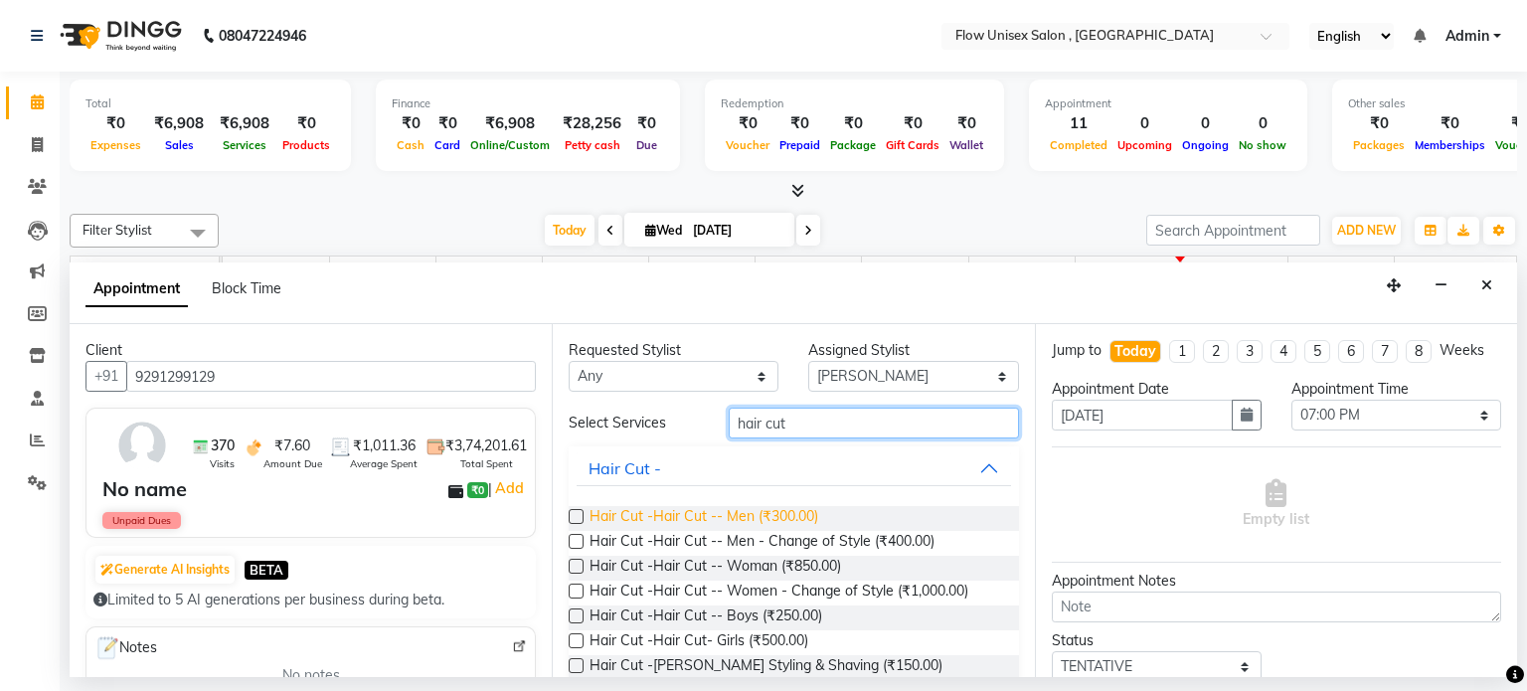
type input "hair cut"
click at [791, 515] on span "Hair Cut -Hair Cut -- Men (₹300.00)" at bounding box center [704, 518] width 229 height 25
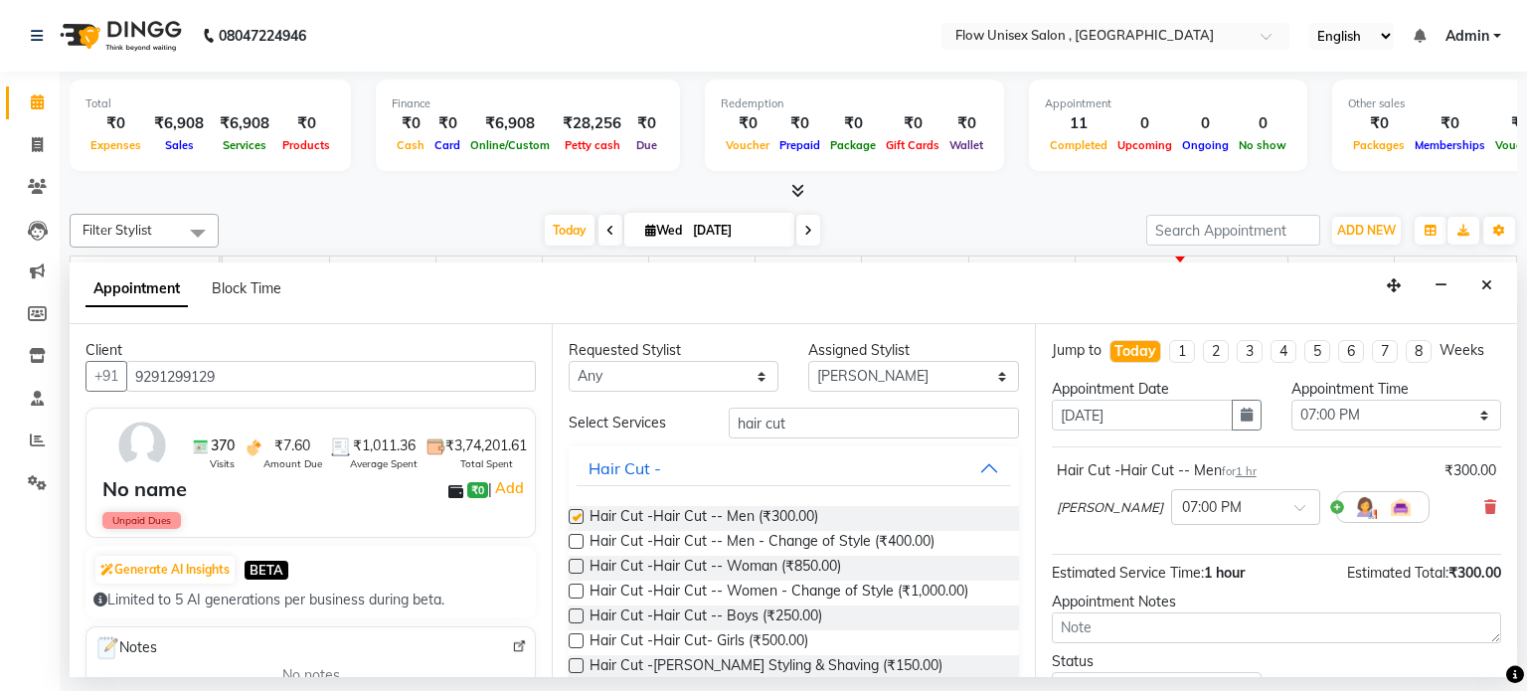
checkbox input "false"
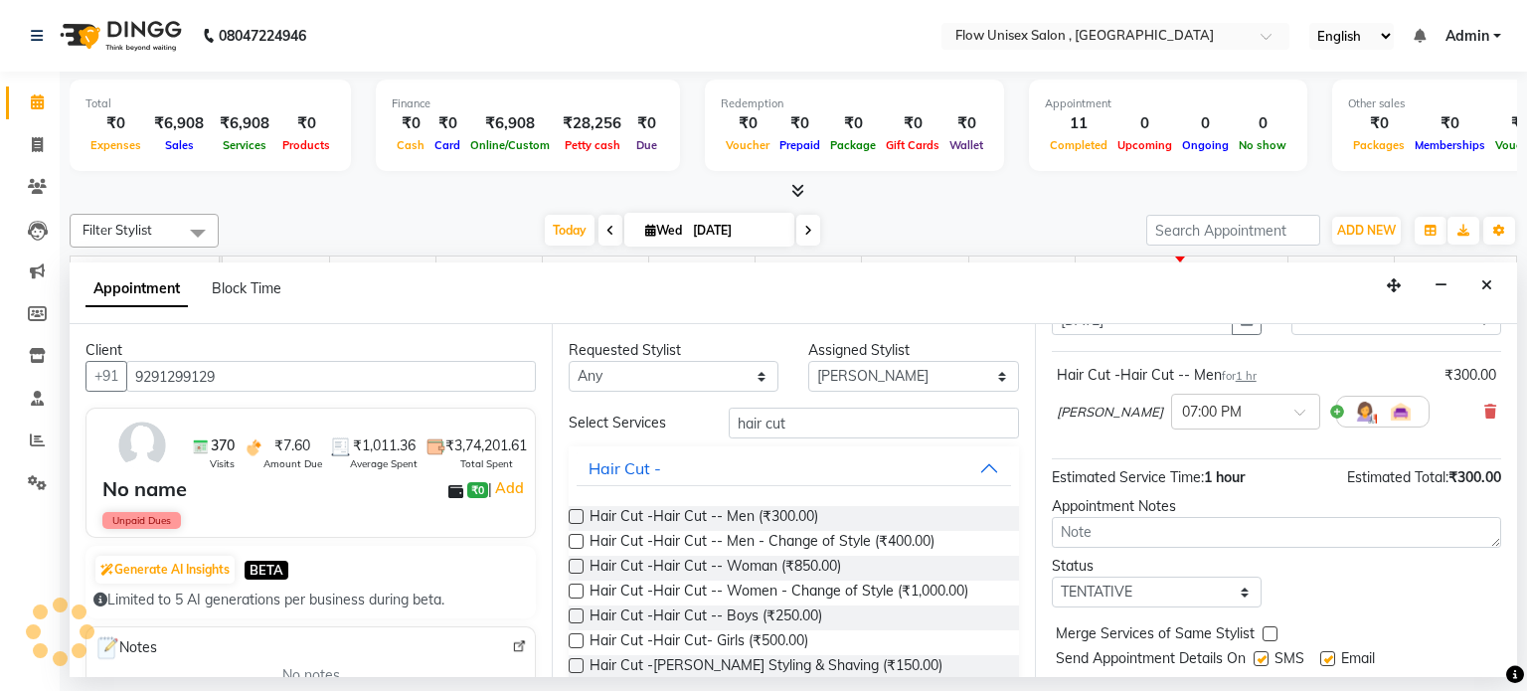
scroll to position [150, 0]
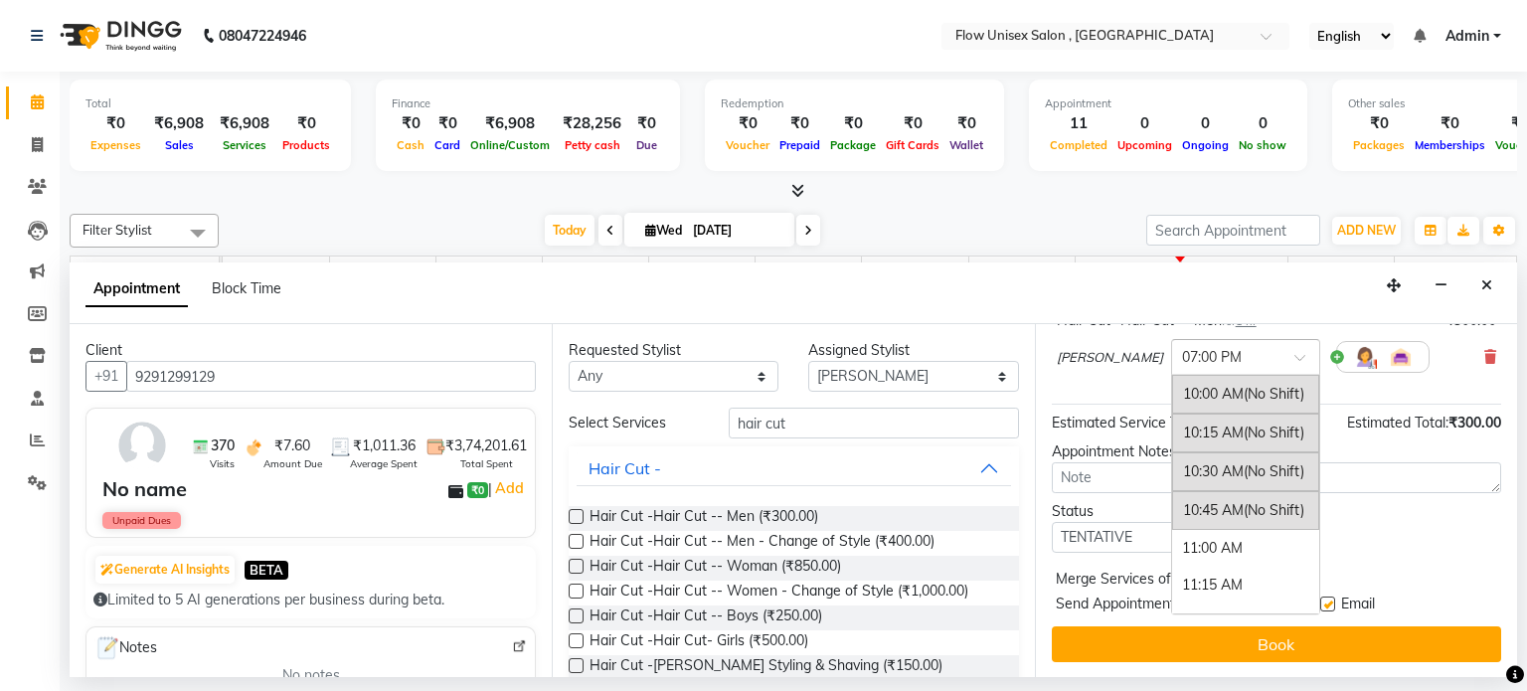
click at [1217, 359] on div at bounding box center [1245, 355] width 147 height 21
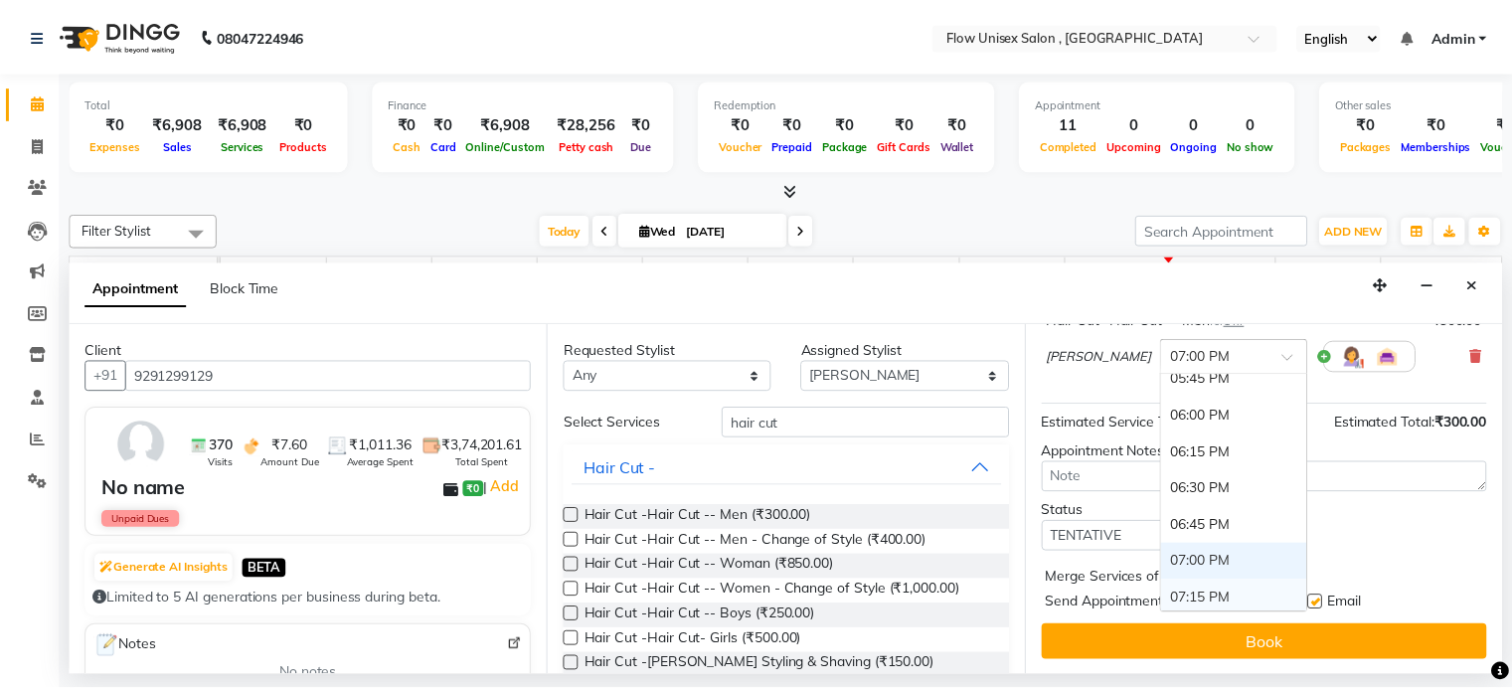
scroll to position [1145, 0]
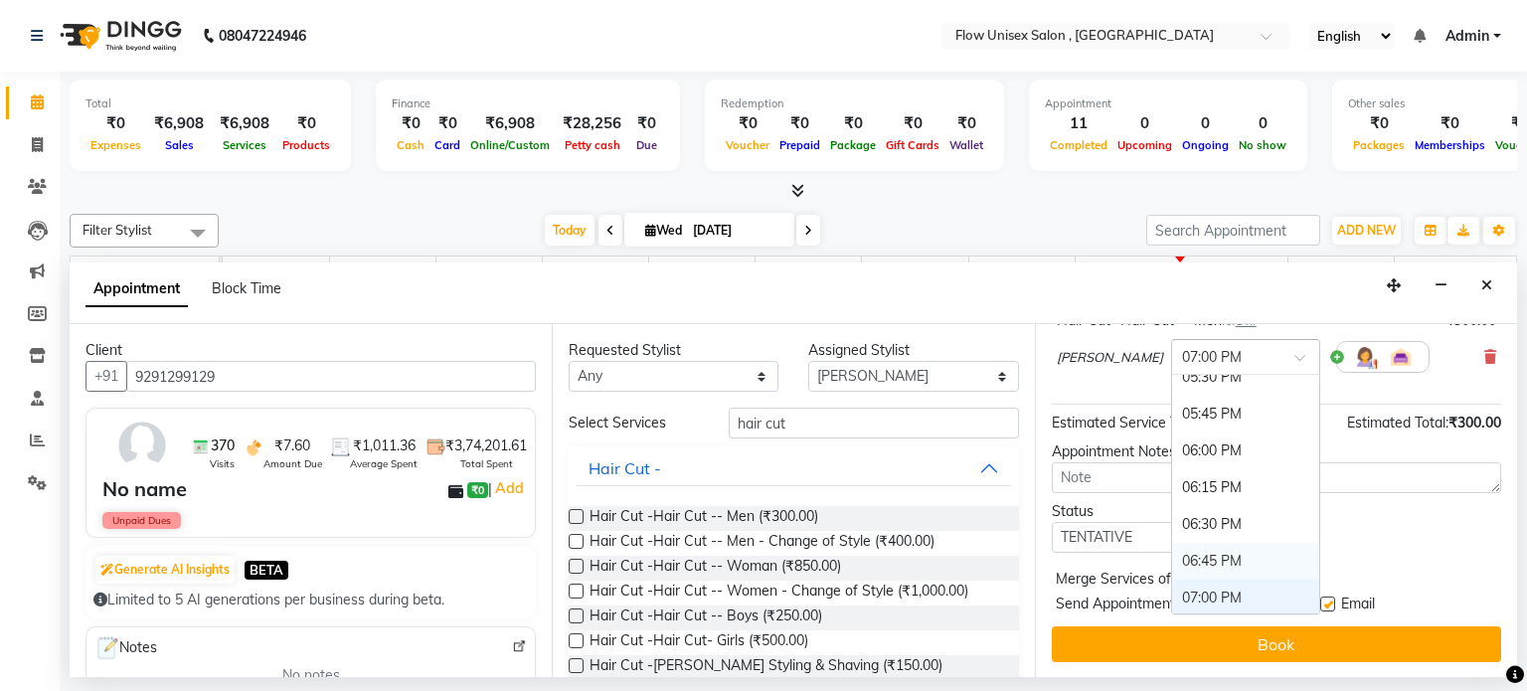
click at [1172, 544] on div "06:45 PM" at bounding box center [1245, 561] width 147 height 37
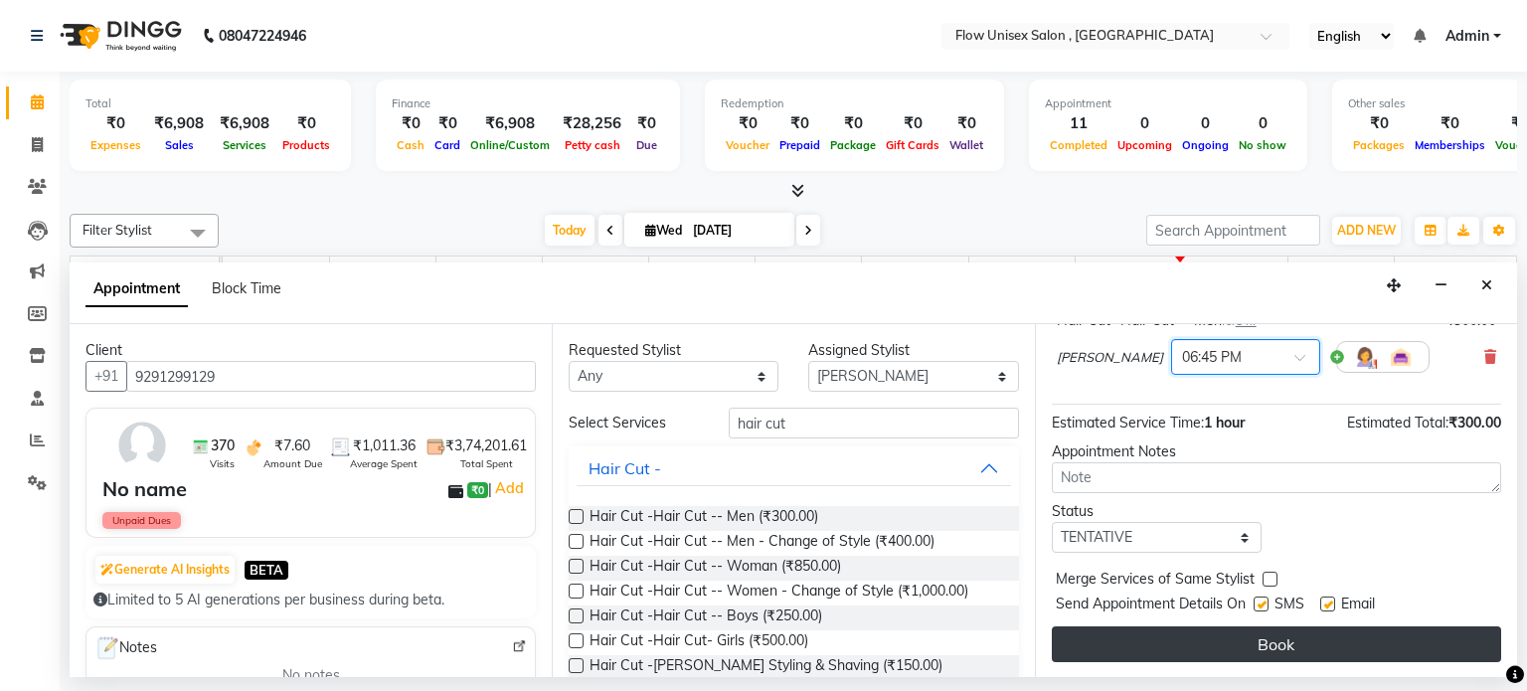
click at [1162, 639] on button "Book" at bounding box center [1276, 644] width 449 height 36
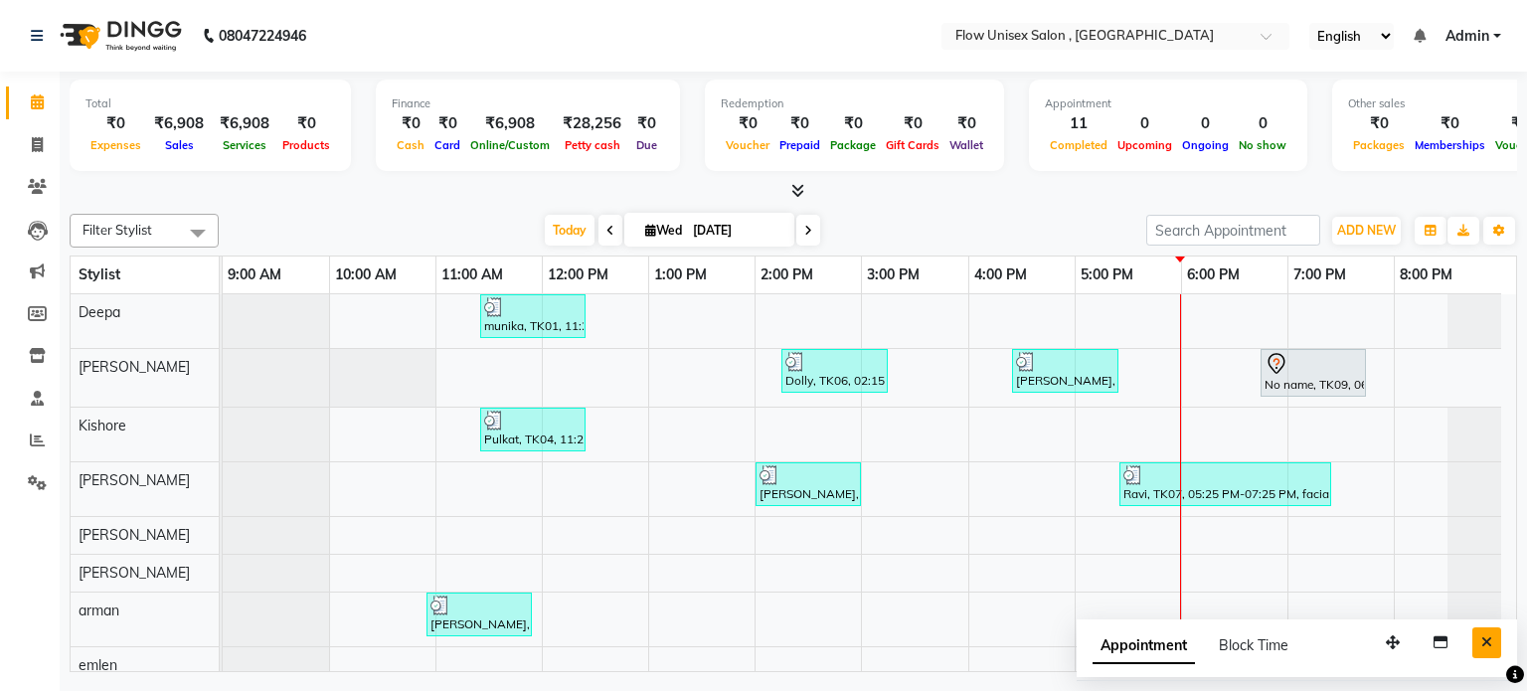
click at [1488, 643] on icon "Close" at bounding box center [1486, 642] width 11 height 14
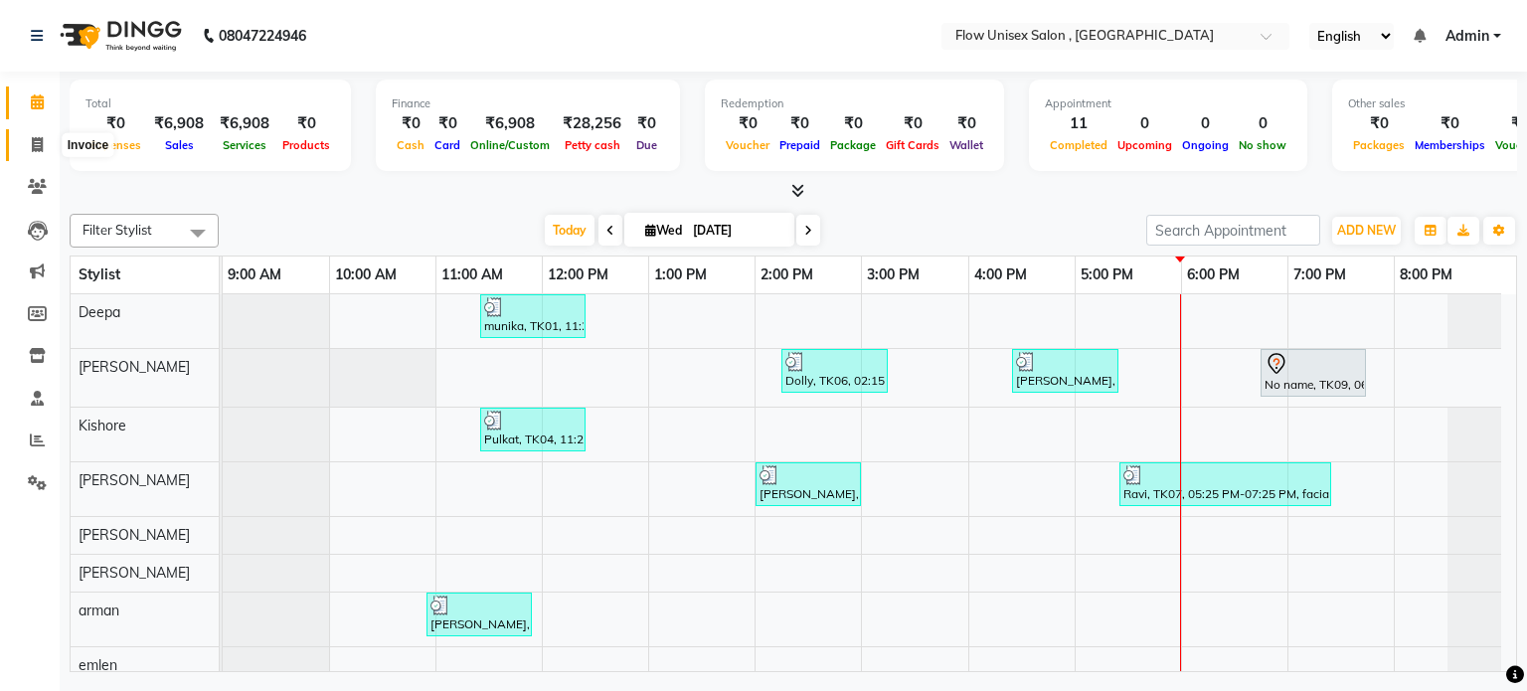
click at [47, 136] on span at bounding box center [37, 145] width 35 height 23
select select "5875"
select select "service"
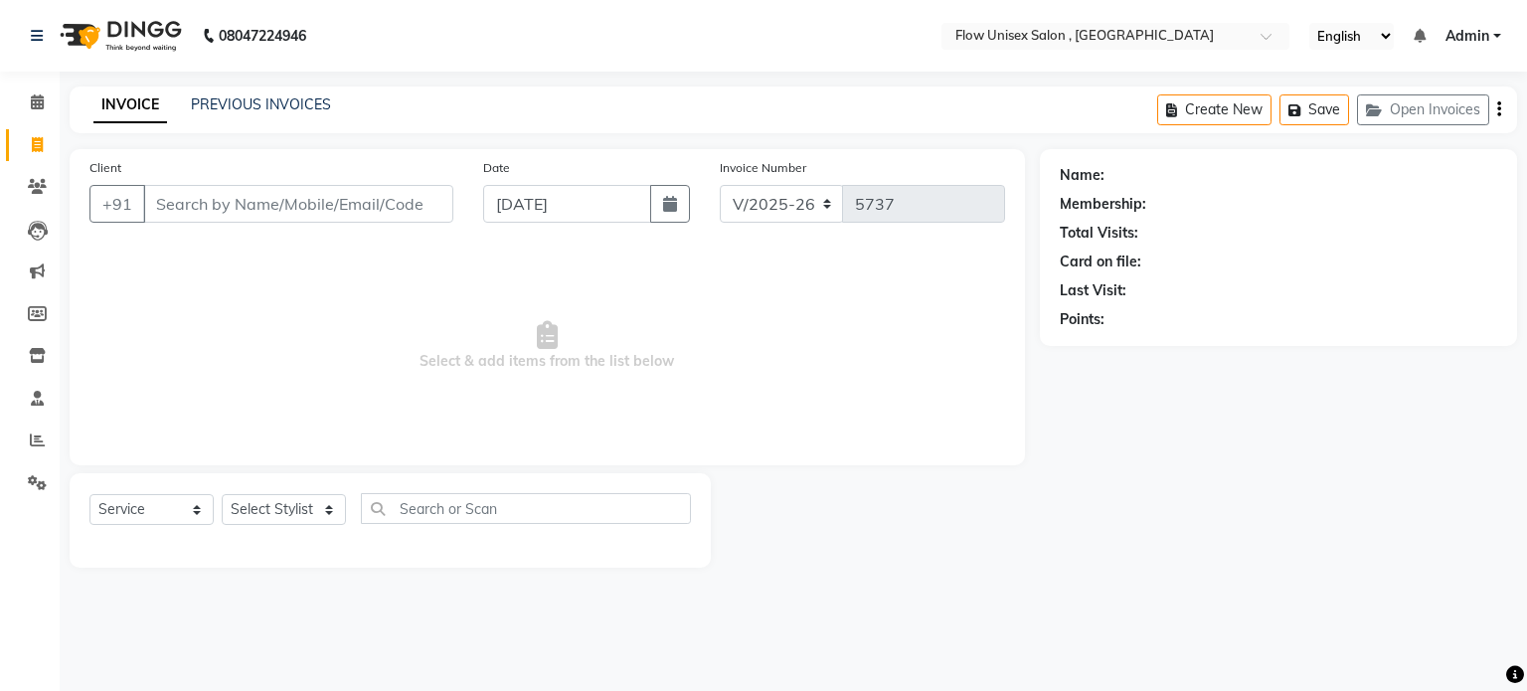
click at [375, 205] on input "Client" at bounding box center [298, 204] width 310 height 38
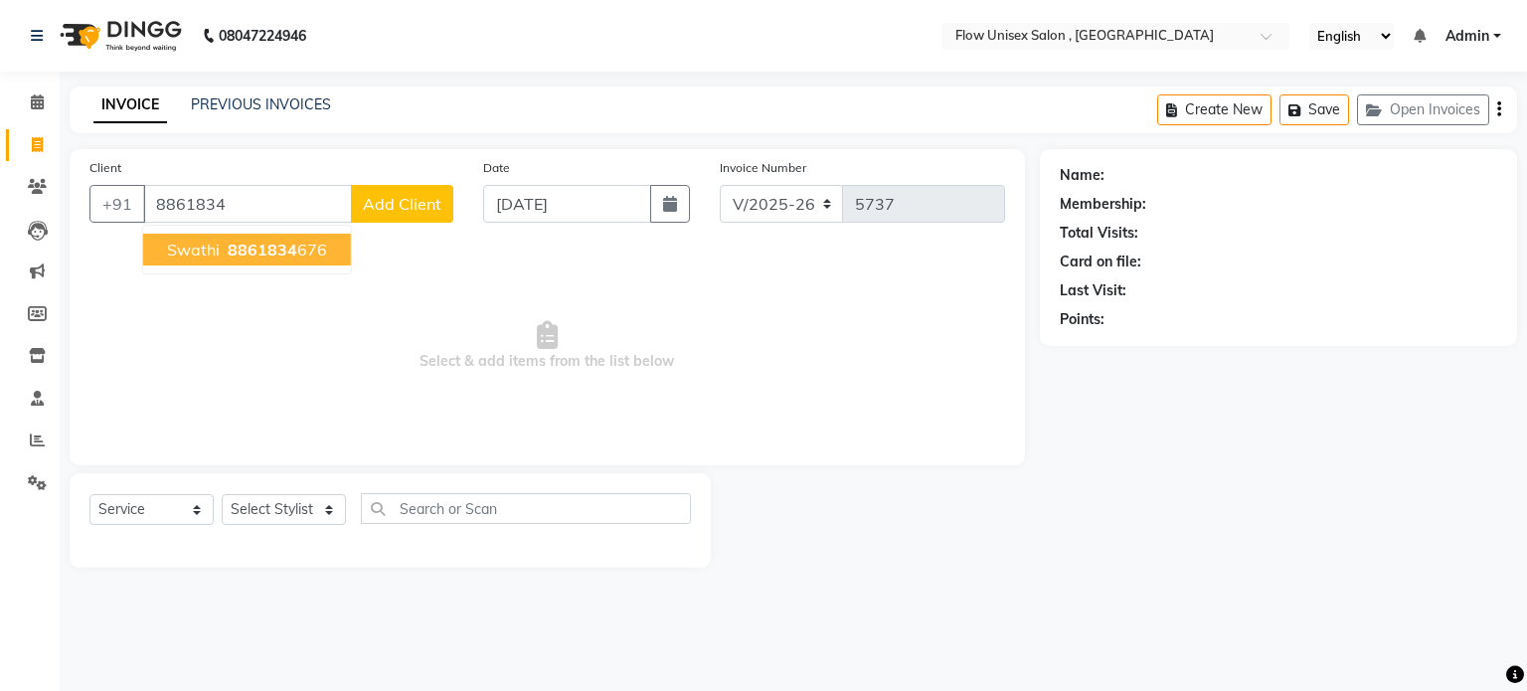
click at [270, 257] on span "8861834" at bounding box center [263, 250] width 70 height 20
type input "8861834676"
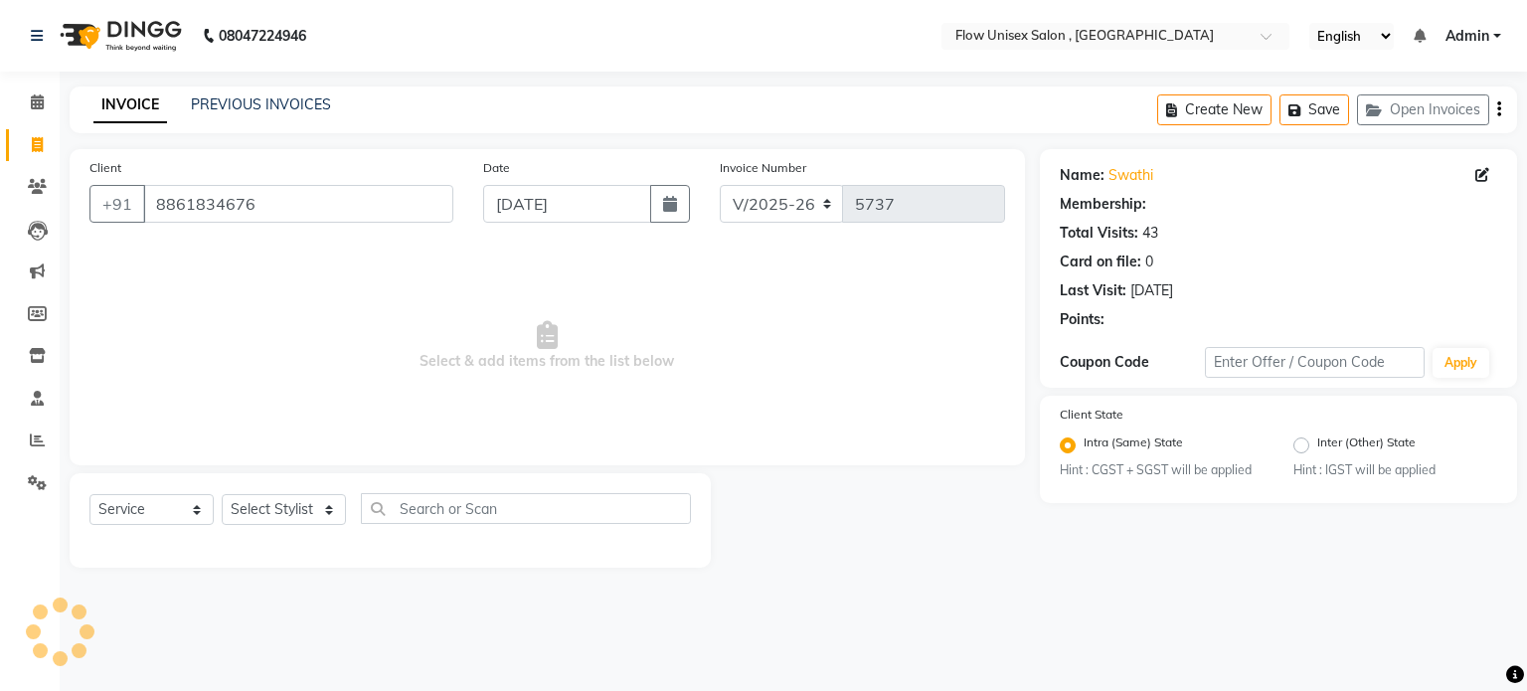
radio input "false"
radio input "true"
select select "1: Object"
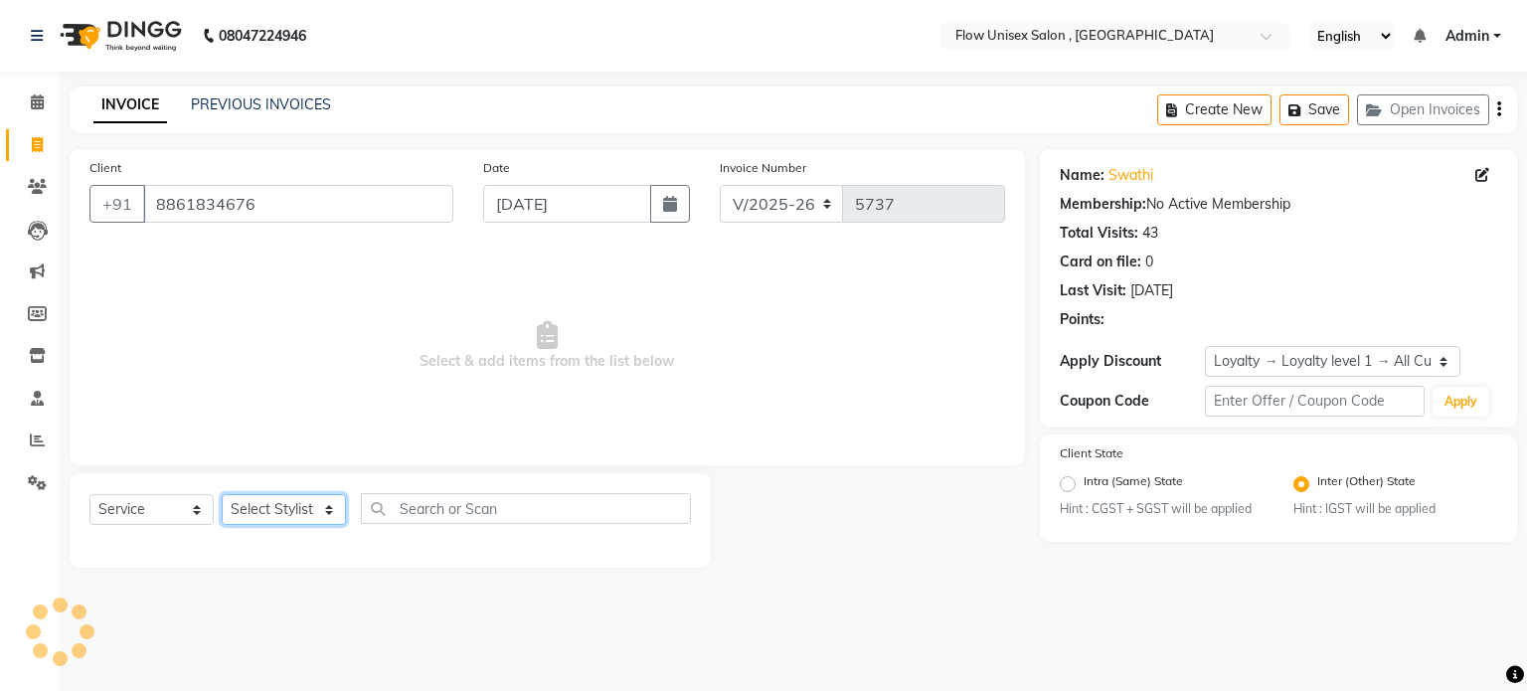
click at [308, 516] on select "Select Stylist [PERSON_NAME] [PERSON_NAME] Kishore [PERSON_NAME] debbarma [PERS…" at bounding box center [284, 509] width 124 height 31
select select "70798"
click at [222, 495] on select "Select Stylist [PERSON_NAME] [PERSON_NAME] Kishore [PERSON_NAME] debbarma [PERS…" at bounding box center [284, 509] width 124 height 31
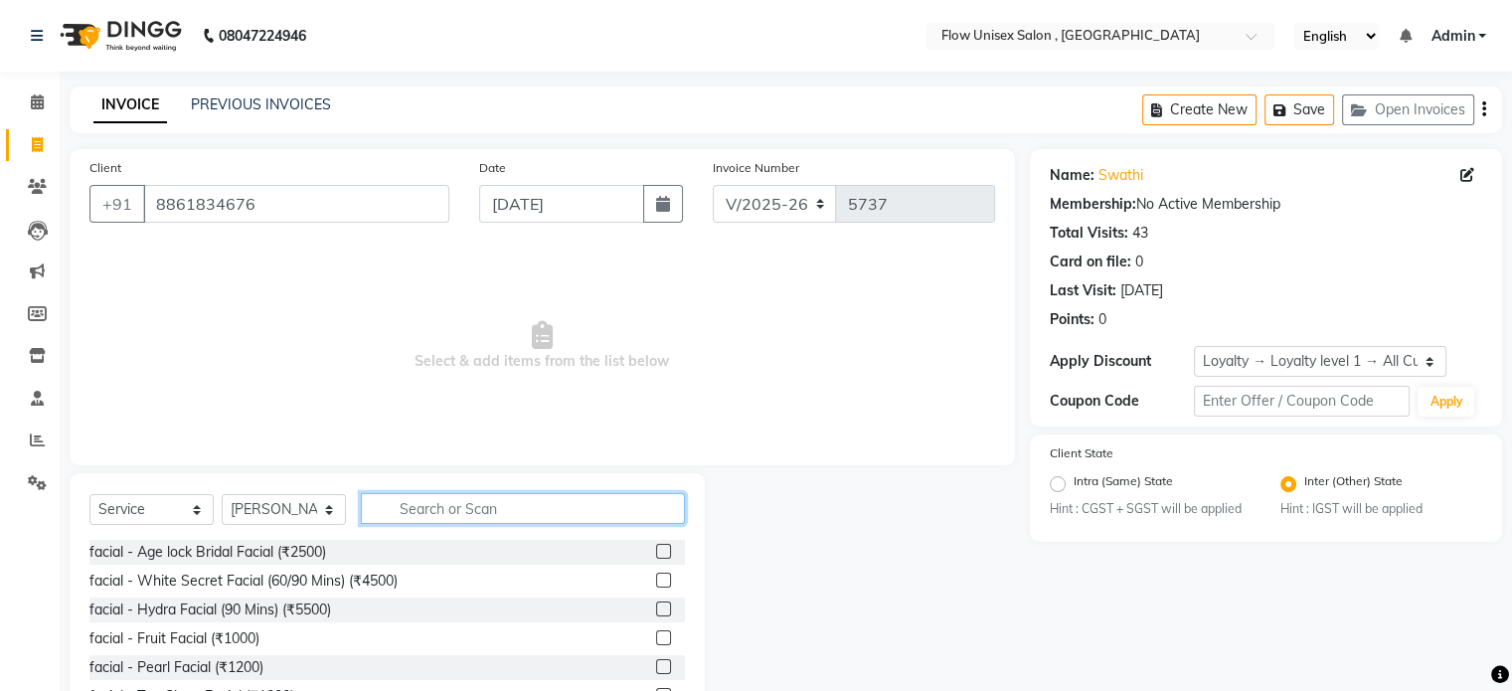
click at [392, 508] on input "text" at bounding box center [523, 508] width 324 height 31
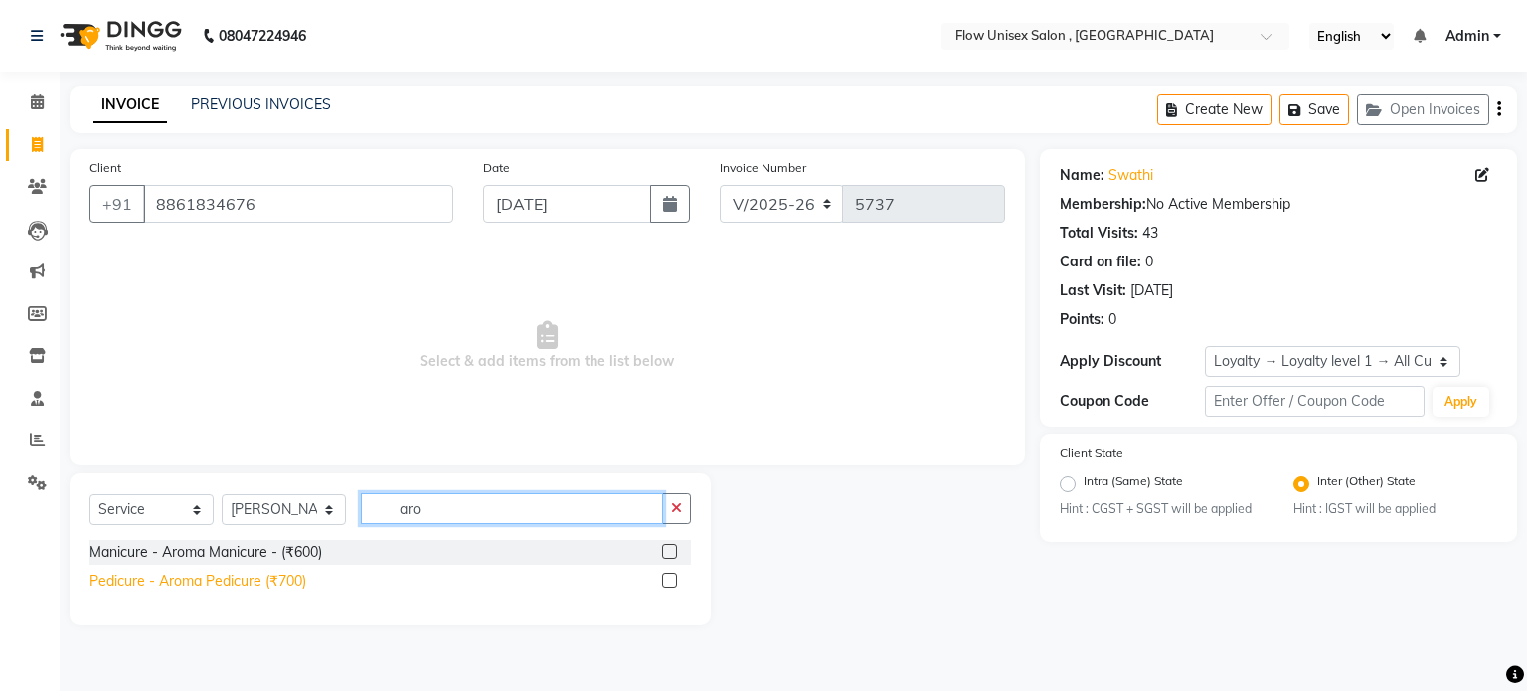
type input "aro"
click at [264, 590] on div "Pedicure - Aroma Pedicure (₹700)" at bounding box center [197, 581] width 217 height 21
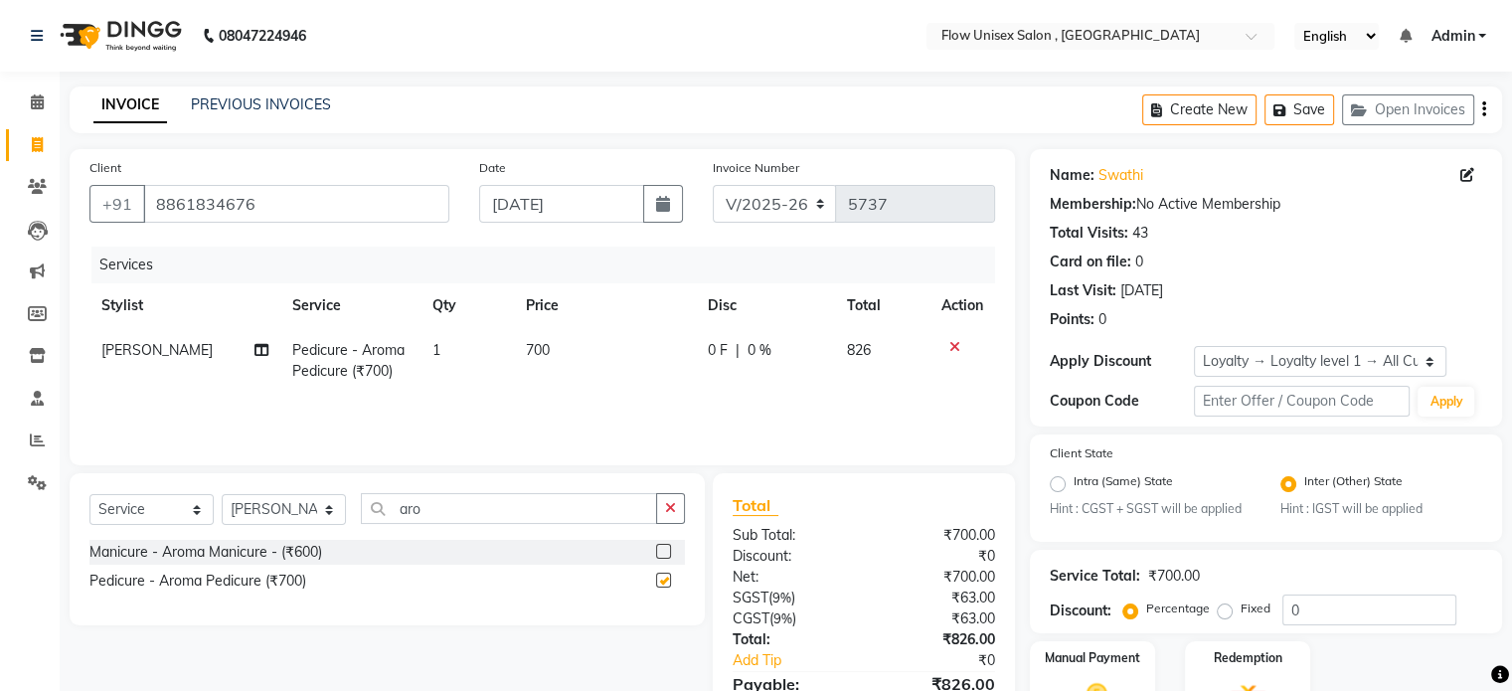
checkbox input "false"
click at [493, 527] on div "Select Service Product Membership Package Voucher Prepaid Gift Card Select Styl…" at bounding box center [386, 516] width 595 height 47
click at [489, 517] on input "aro" at bounding box center [509, 508] width 296 height 31
type input "a"
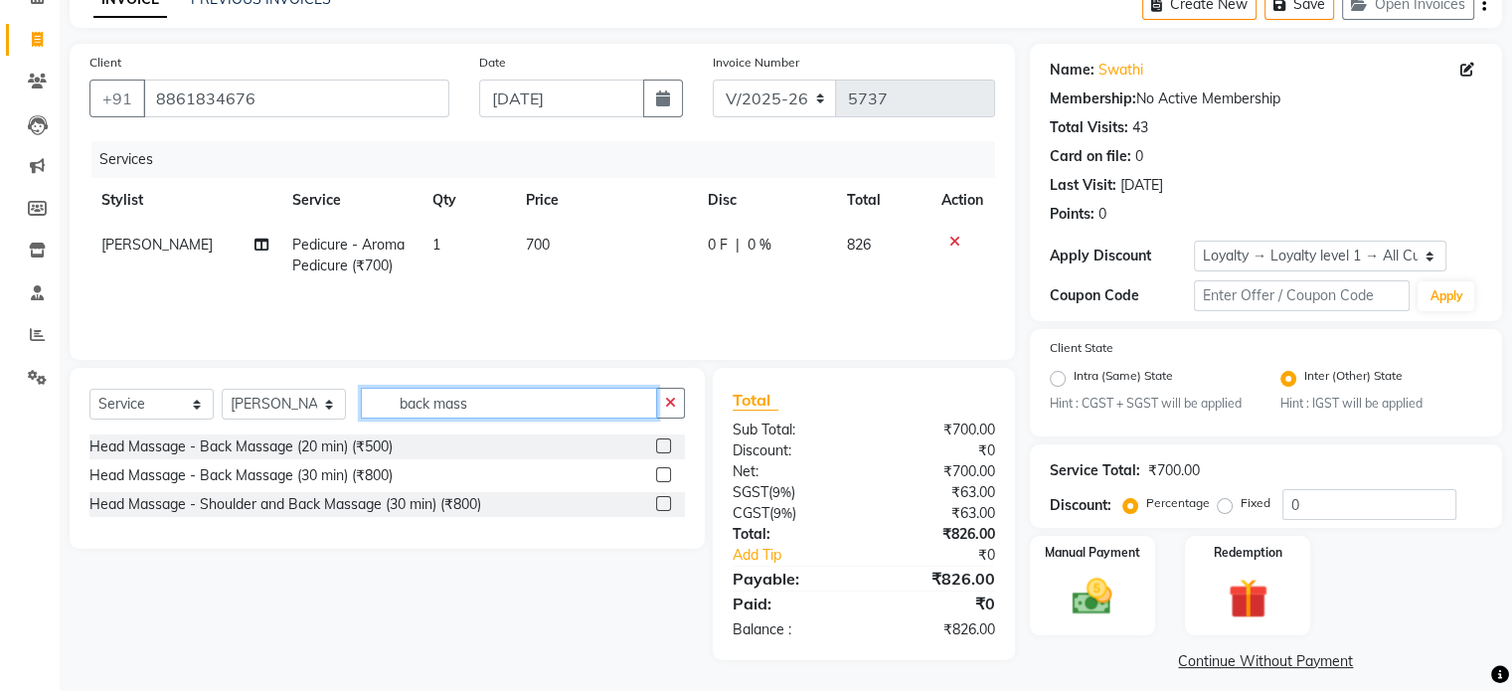
scroll to position [122, 0]
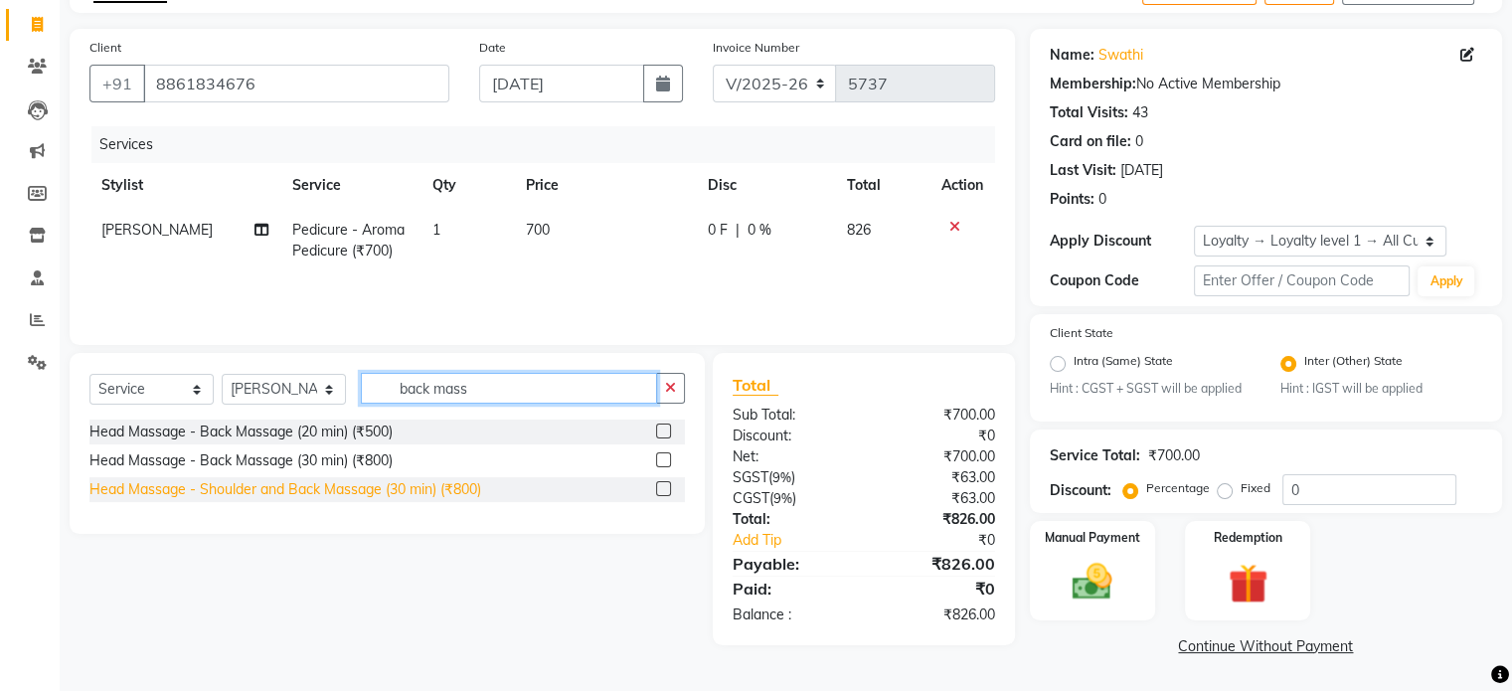
type input "back mass"
click at [263, 490] on div "Head Massage - Shoulder and Back Massage (30 min) (₹800)" at bounding box center [285, 489] width 392 height 21
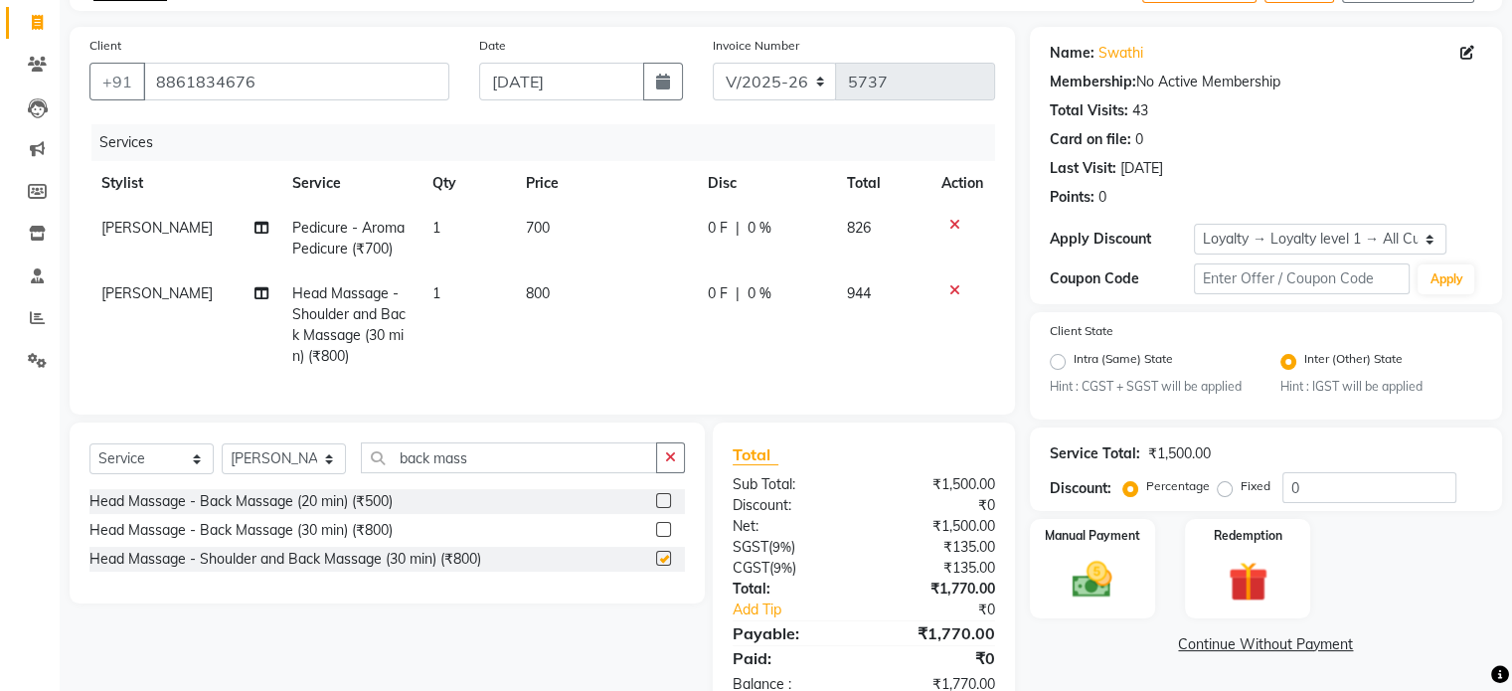
checkbox input "false"
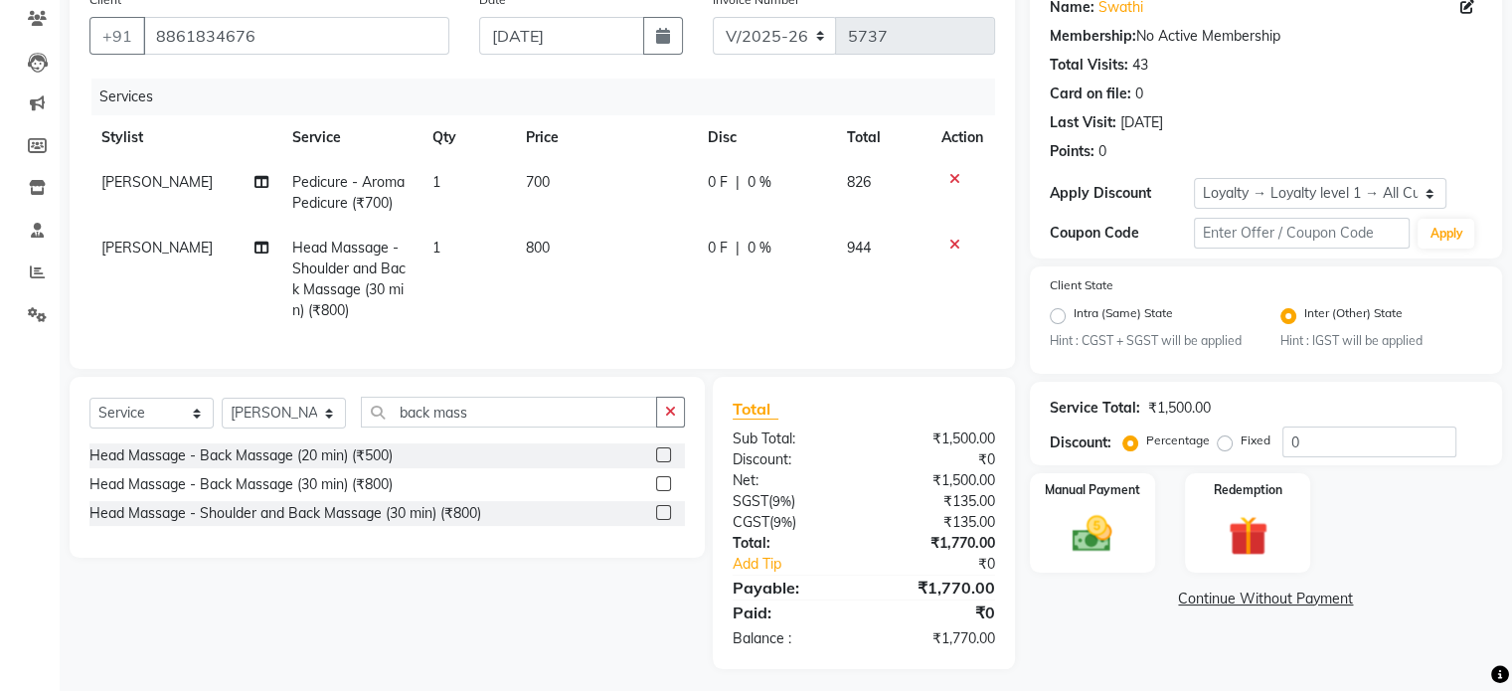
scroll to position [191, 0]
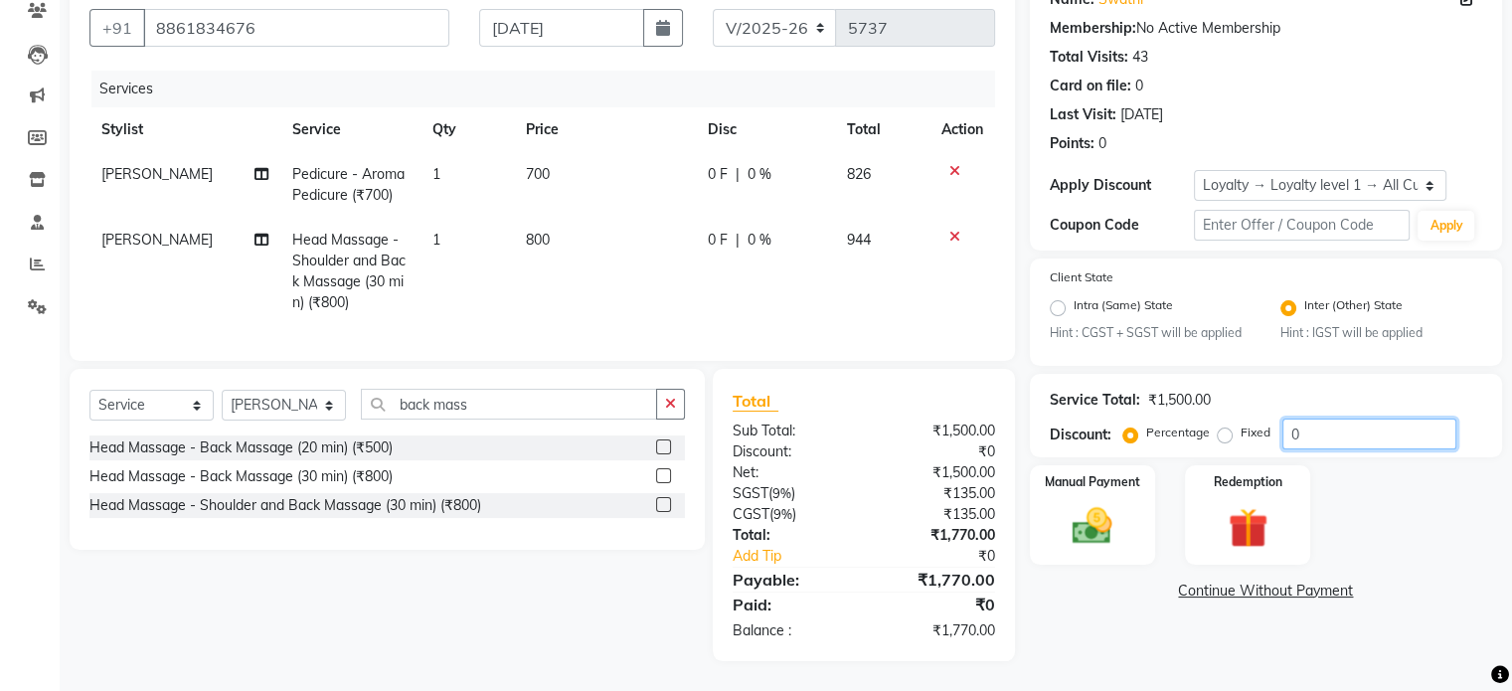
click at [1334, 431] on input "0" at bounding box center [1369, 434] width 174 height 31
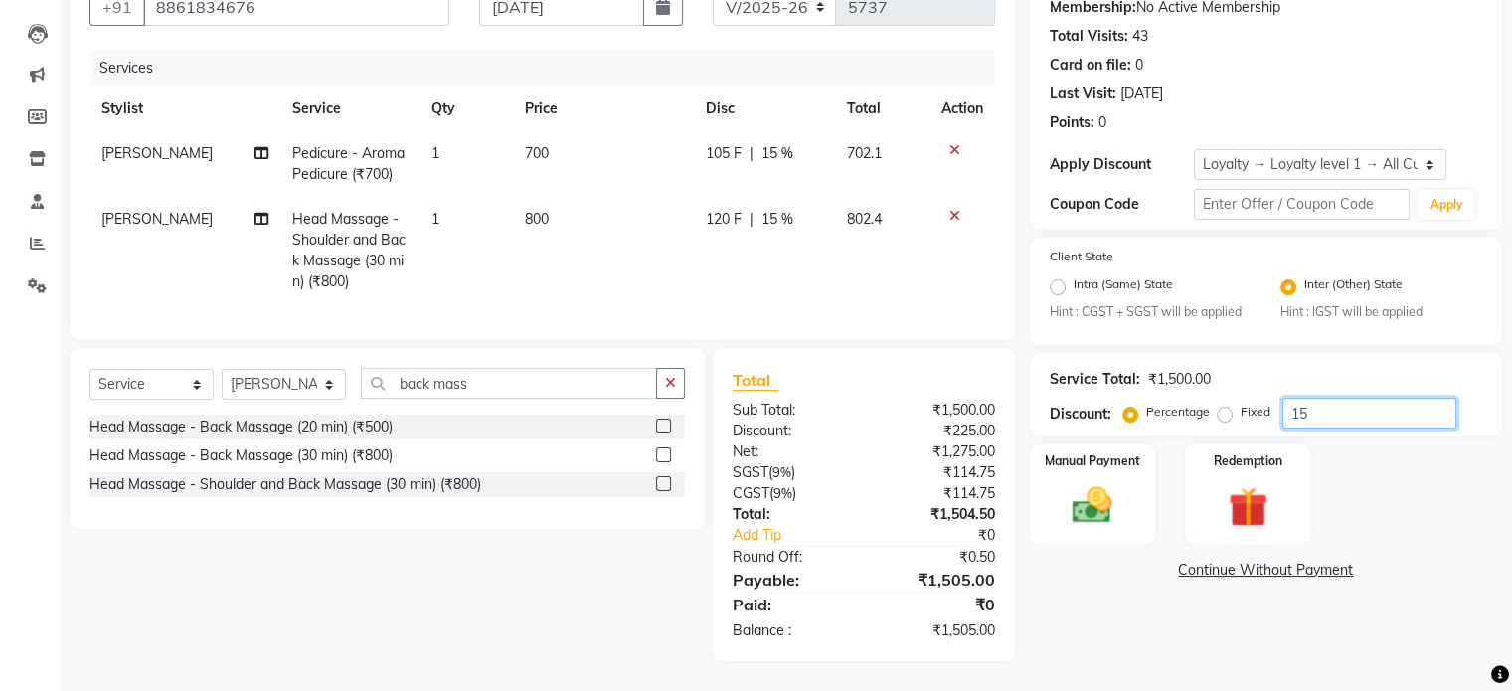
scroll to position [212, 0]
click at [1347, 398] on input "15" at bounding box center [1369, 413] width 174 height 31
type input "15.26"
click at [1105, 482] on img at bounding box center [1092, 506] width 67 height 48
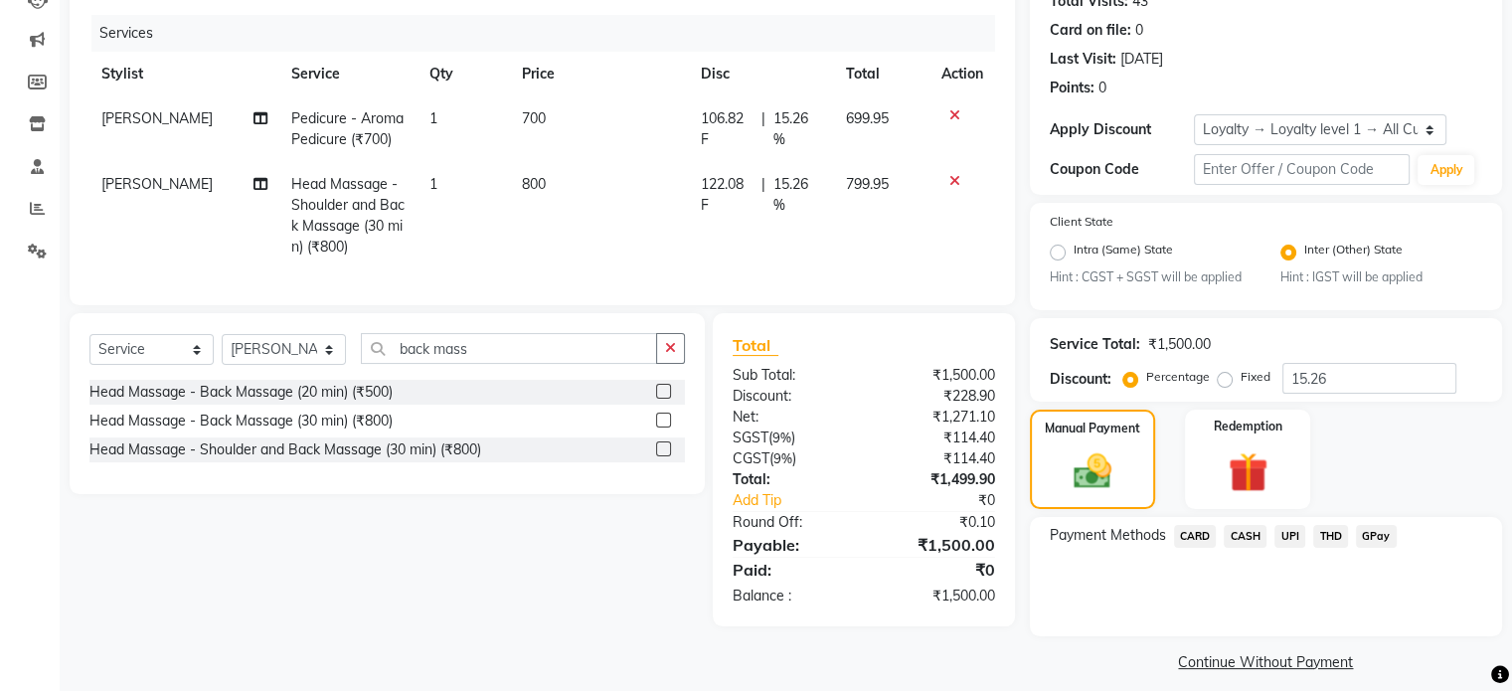
scroll to position [250, 0]
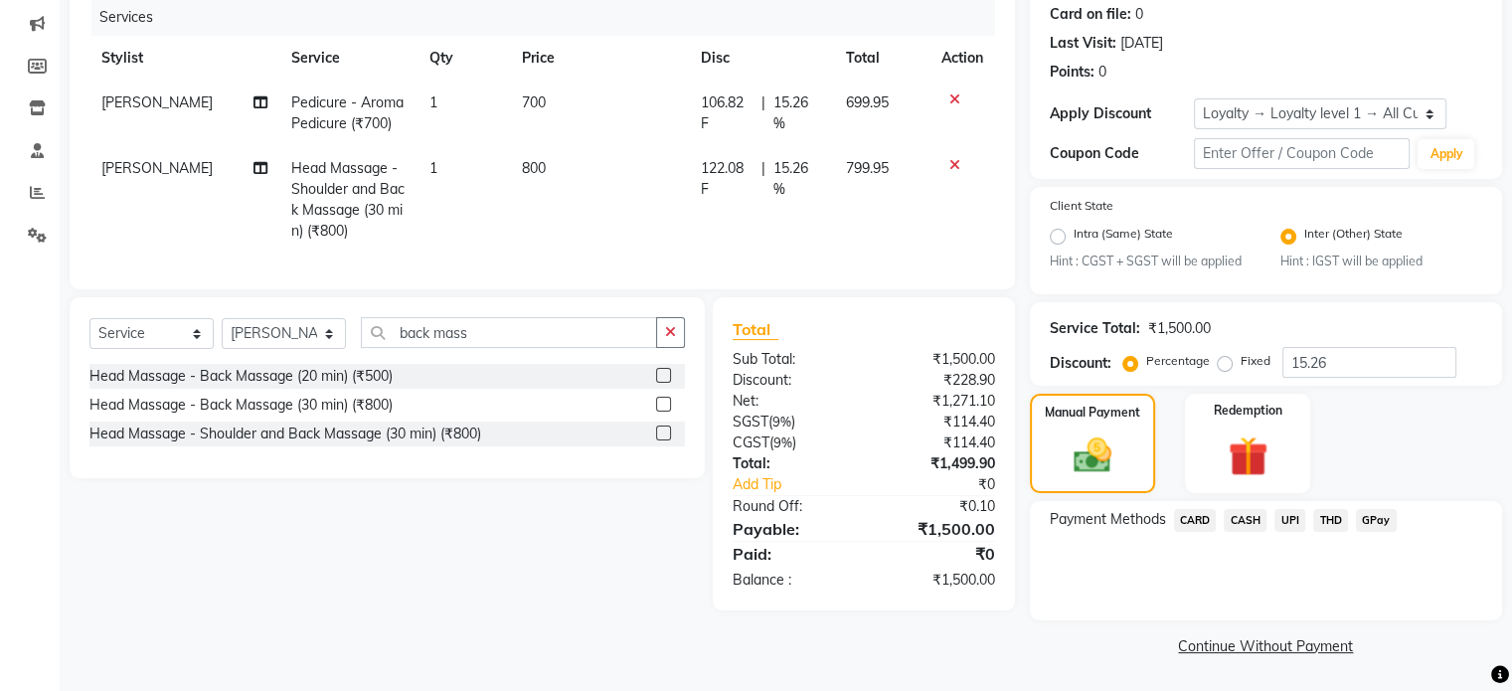
click at [1201, 516] on span "CARD" at bounding box center [1195, 520] width 43 height 23
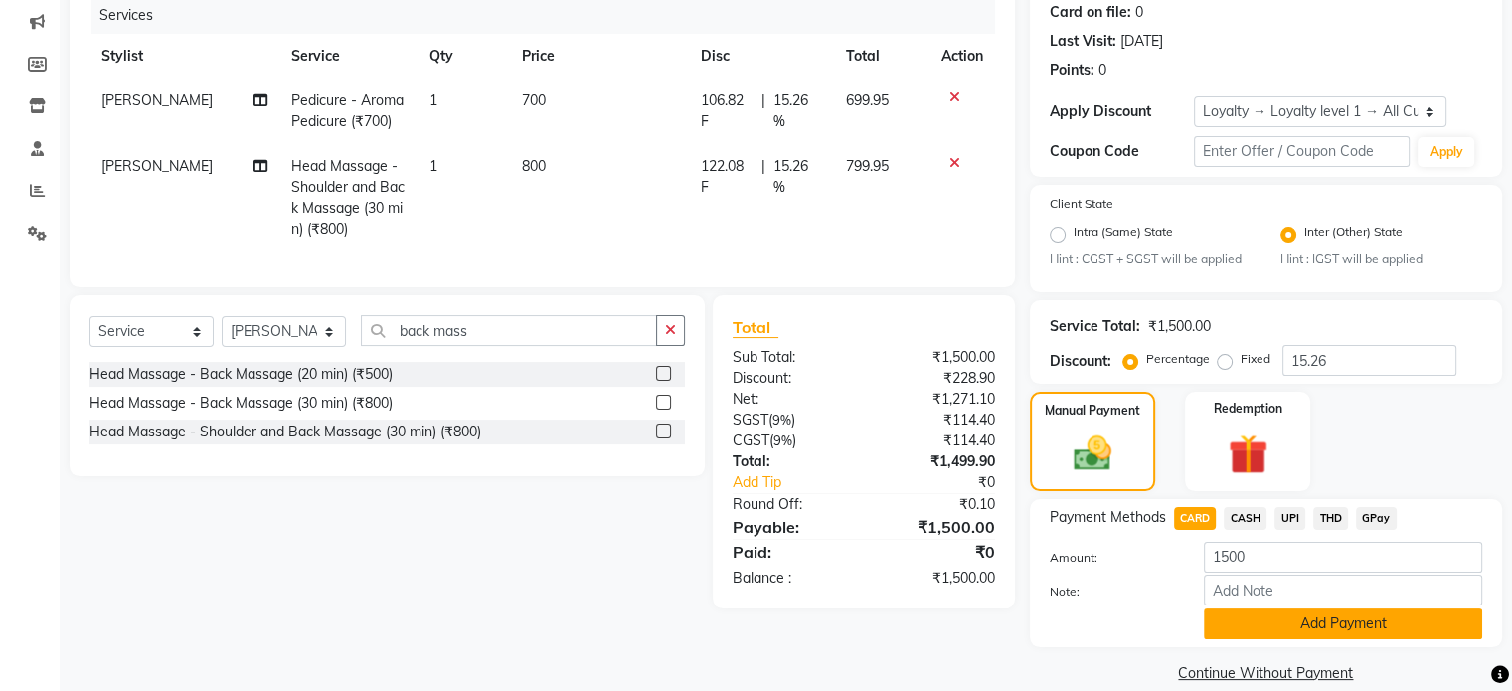
click at [1234, 638] on button "Add Payment" at bounding box center [1343, 623] width 278 height 31
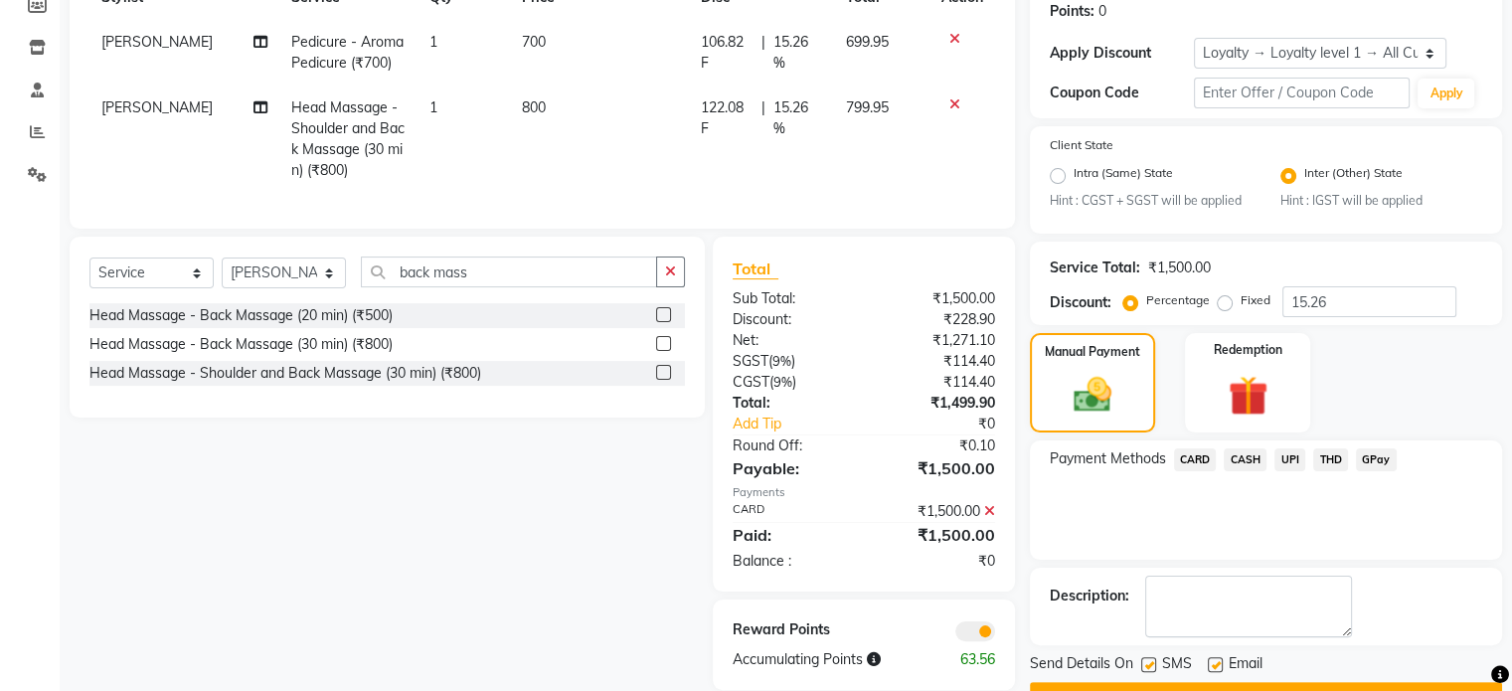
scroll to position [361, 0]
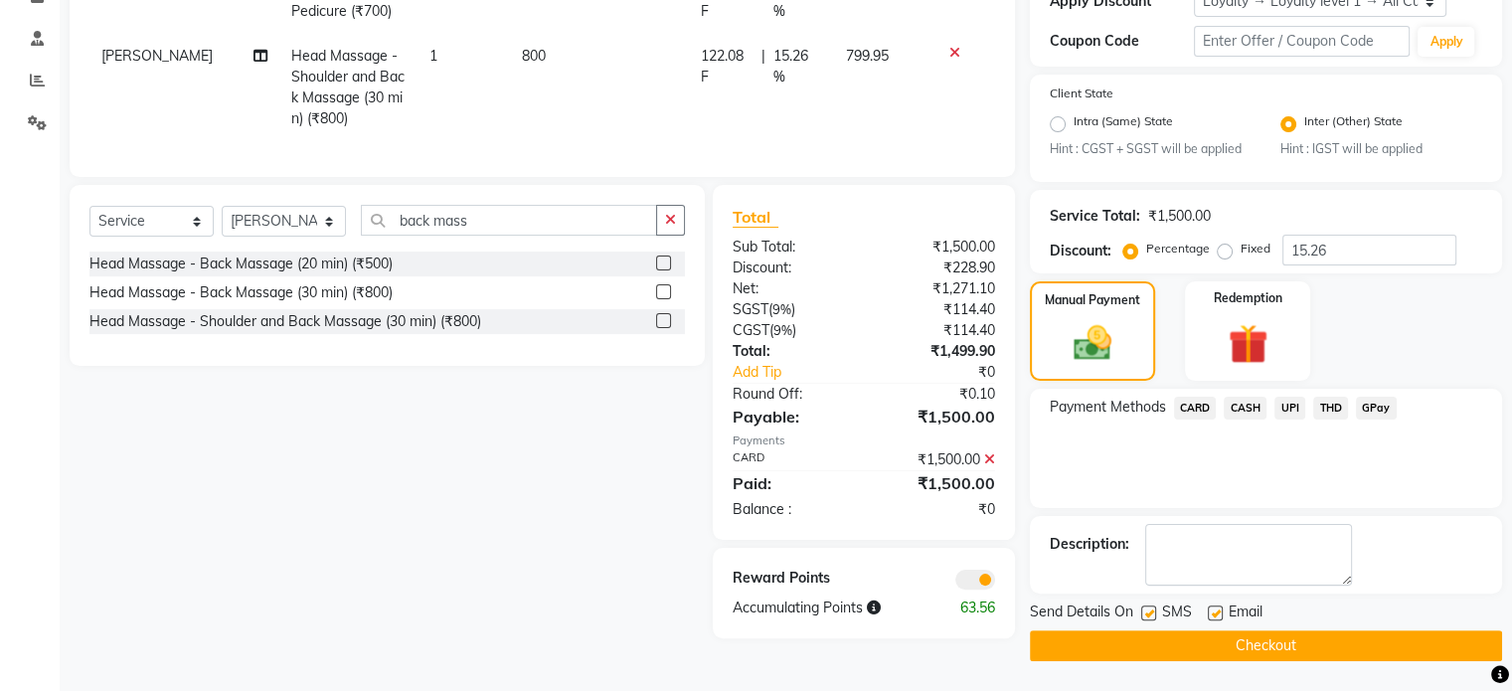
click at [975, 589] on span at bounding box center [975, 580] width 40 height 20
click at [995, 583] on input "checkbox" at bounding box center [995, 583] width 0 height 0
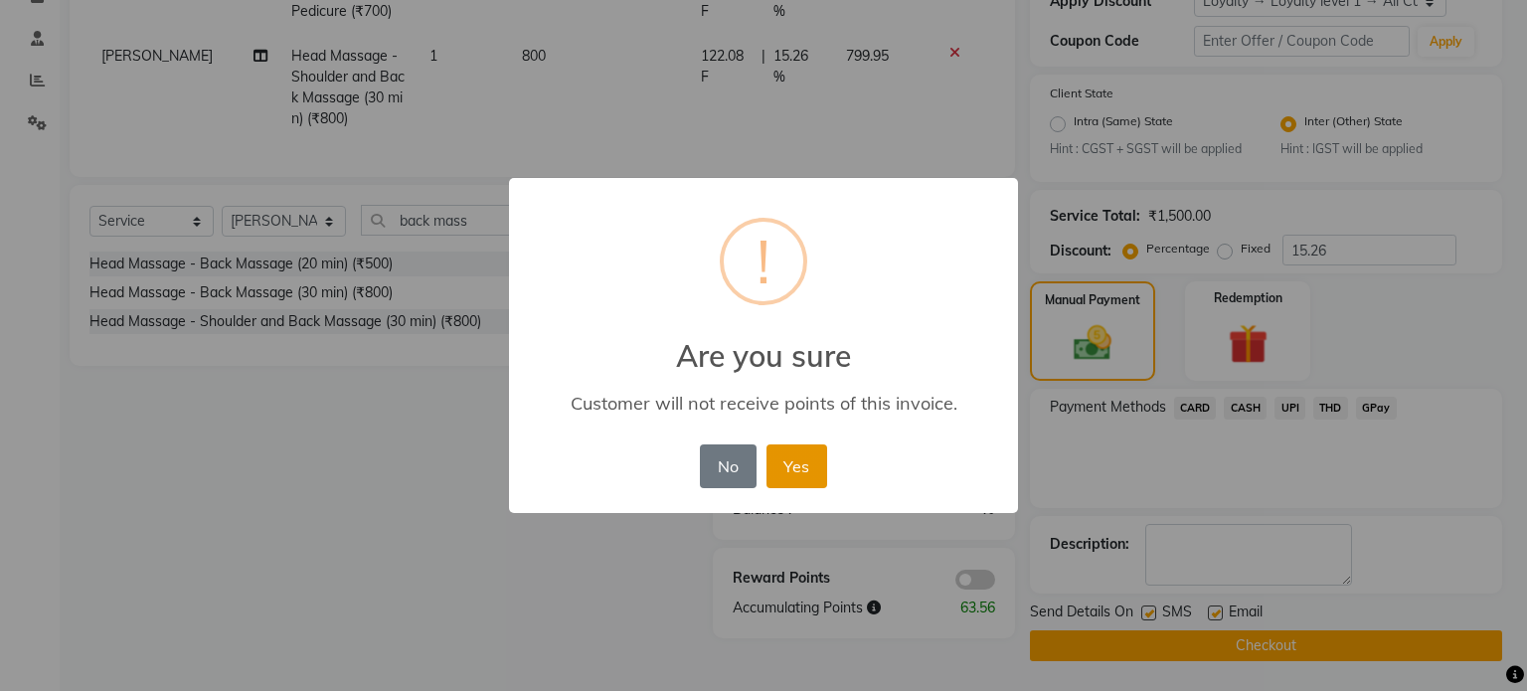
click at [814, 480] on button "Yes" at bounding box center [796, 466] width 61 height 44
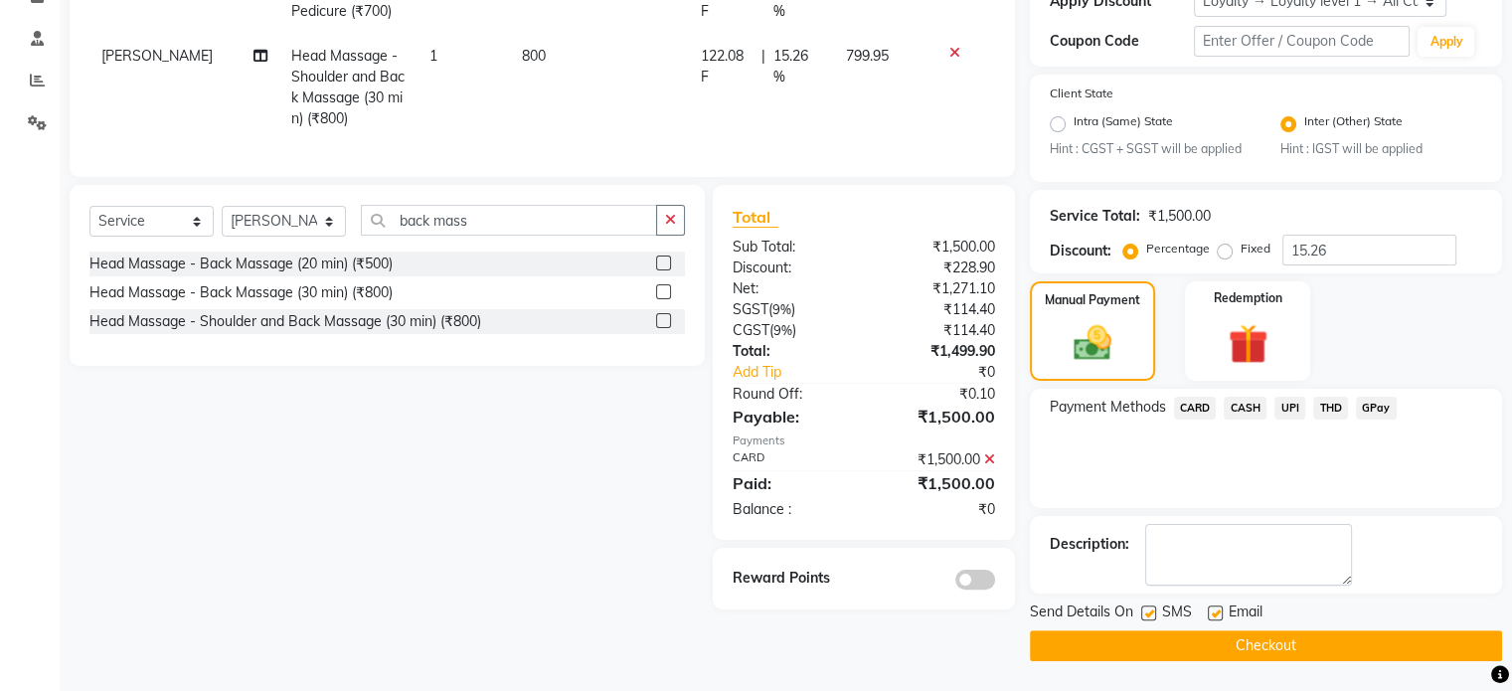
drag, startPoint x: 1079, startPoint y: 654, endPoint x: 1066, endPoint y: 651, distance: 13.3
click at [1076, 654] on button "Checkout" at bounding box center [1266, 645] width 472 height 31
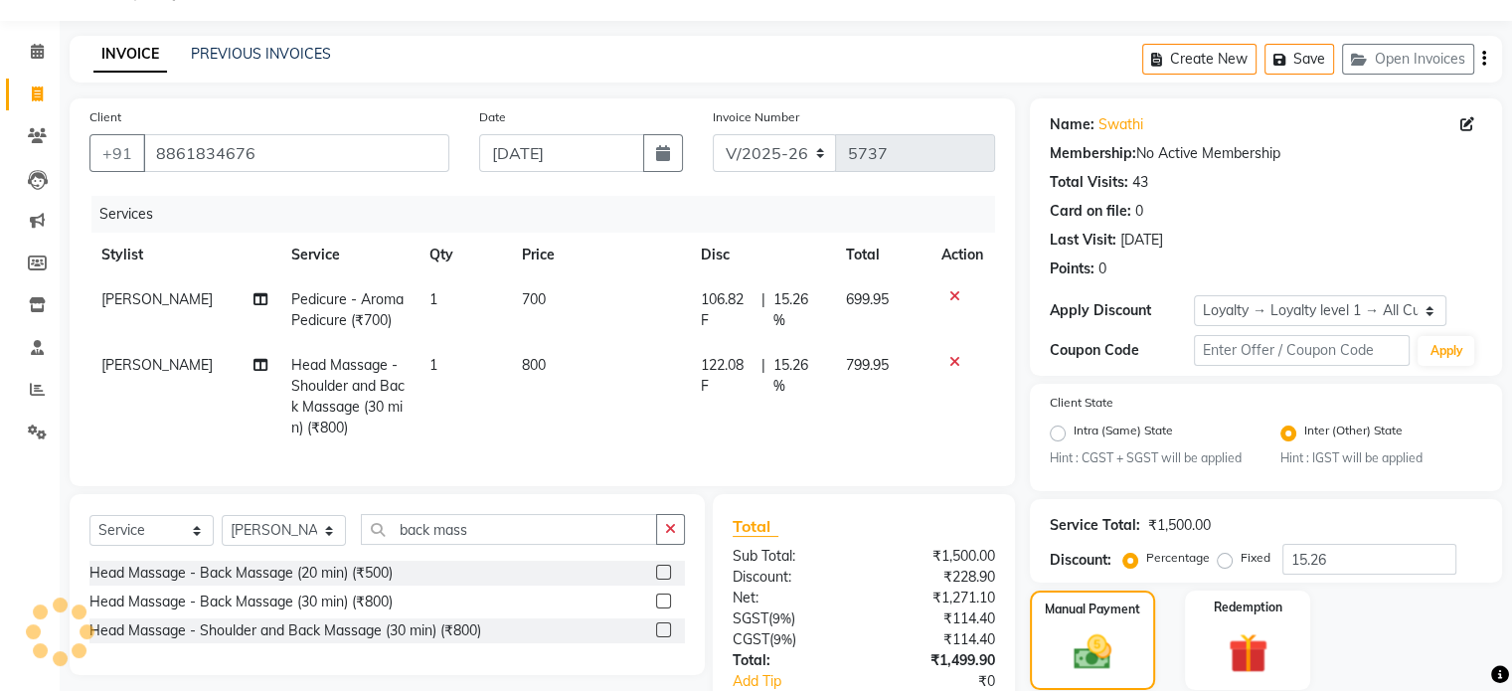
scroll to position [0, 0]
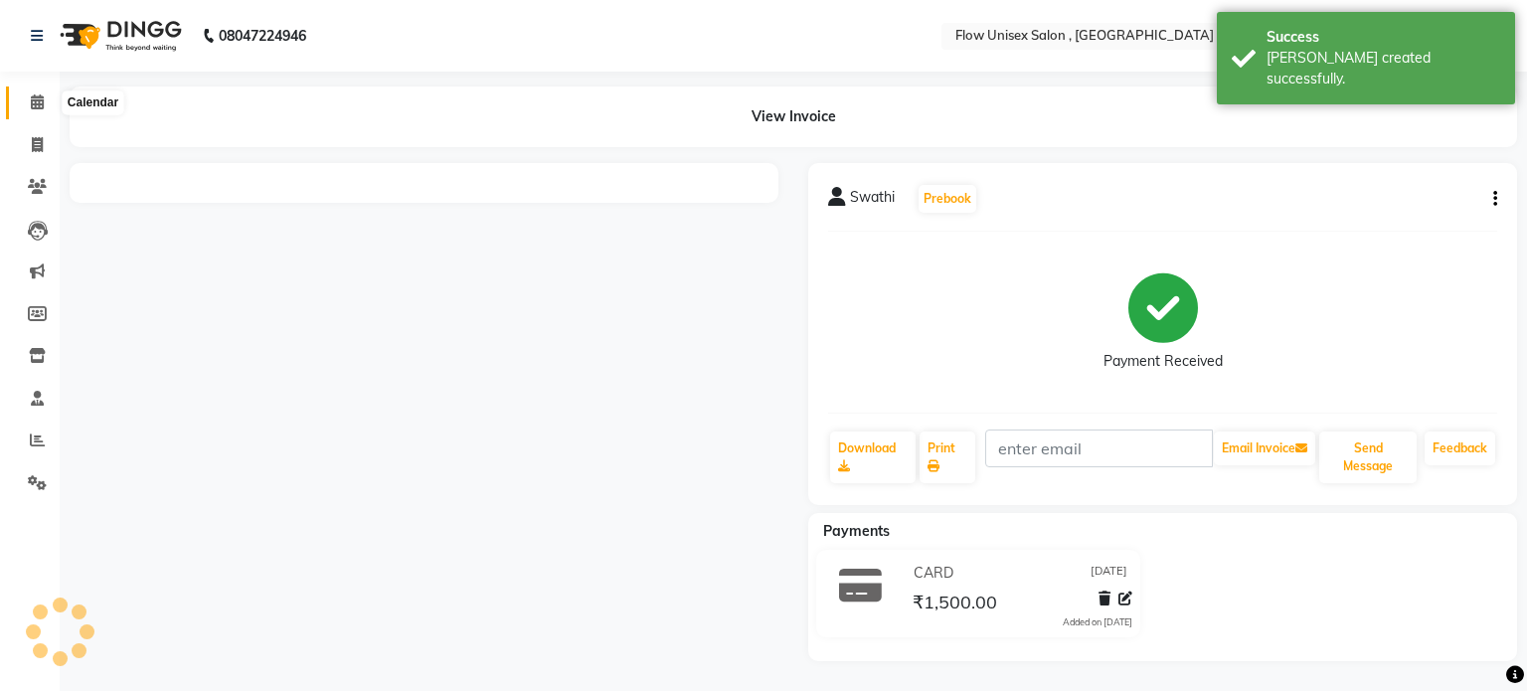
click at [44, 108] on span at bounding box center [37, 102] width 35 height 23
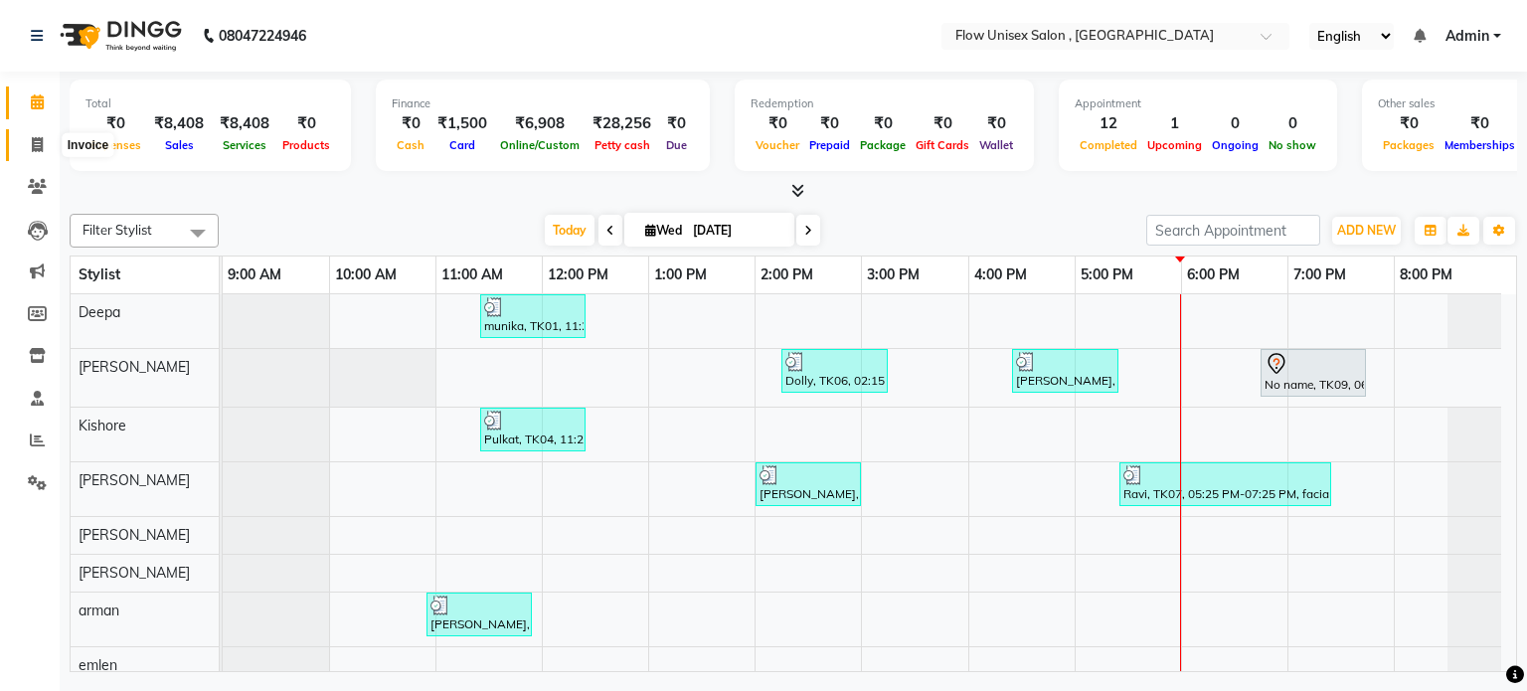
click at [26, 135] on span at bounding box center [37, 145] width 35 height 23
select select "service"
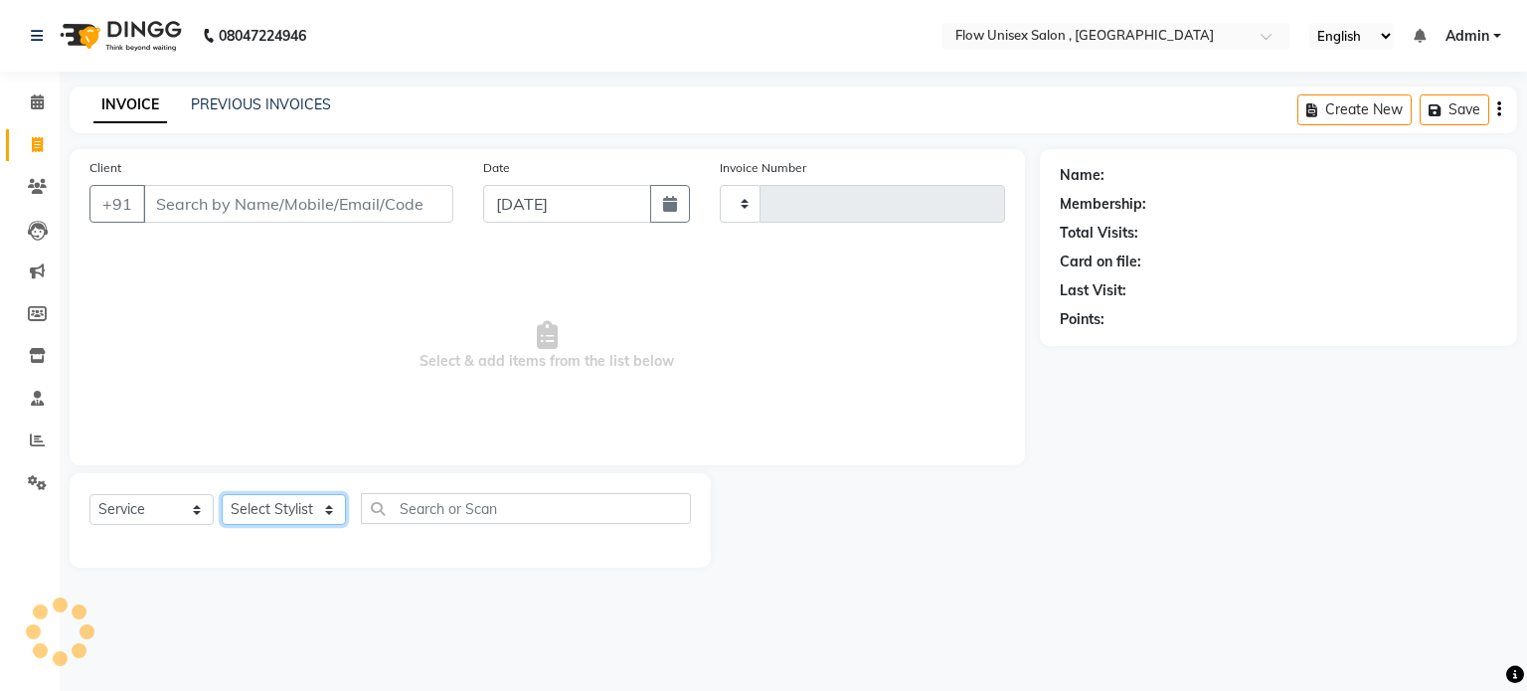
drag, startPoint x: 305, startPoint y: 516, endPoint x: 305, endPoint y: 492, distance: 23.9
click at [305, 512] on select "Select Stylist" at bounding box center [284, 509] width 124 height 31
select select "5875"
type input "5738"
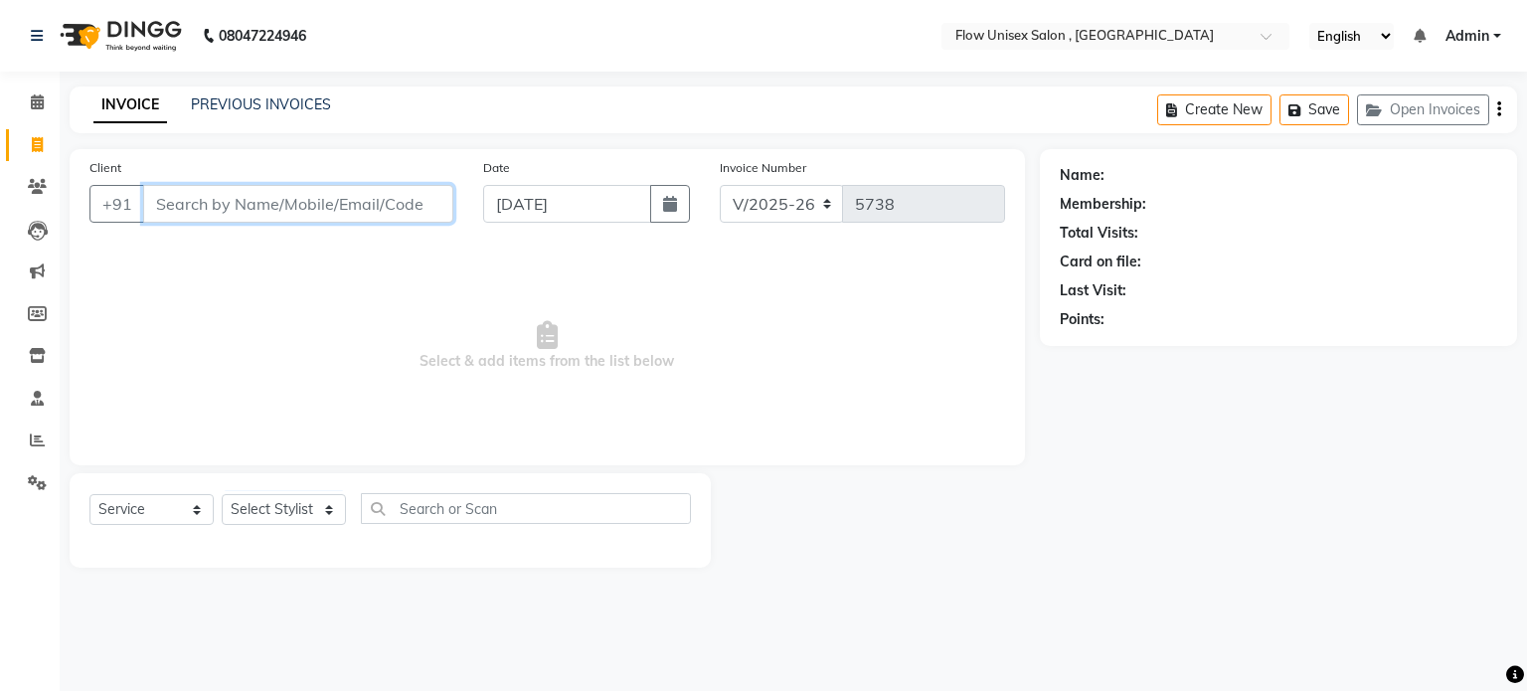
click at [425, 213] on input "Client" at bounding box center [298, 204] width 310 height 38
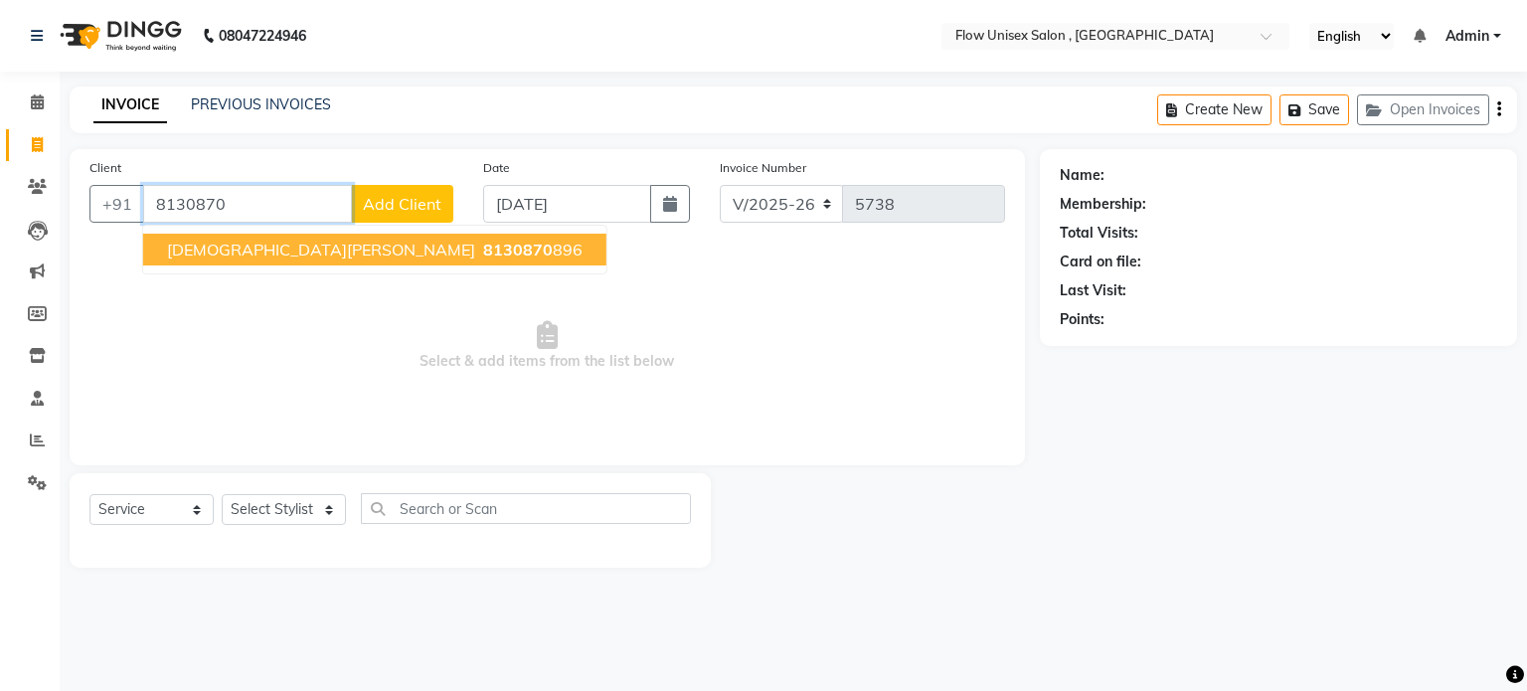
click at [483, 252] on span "8130870" at bounding box center [518, 250] width 70 height 20
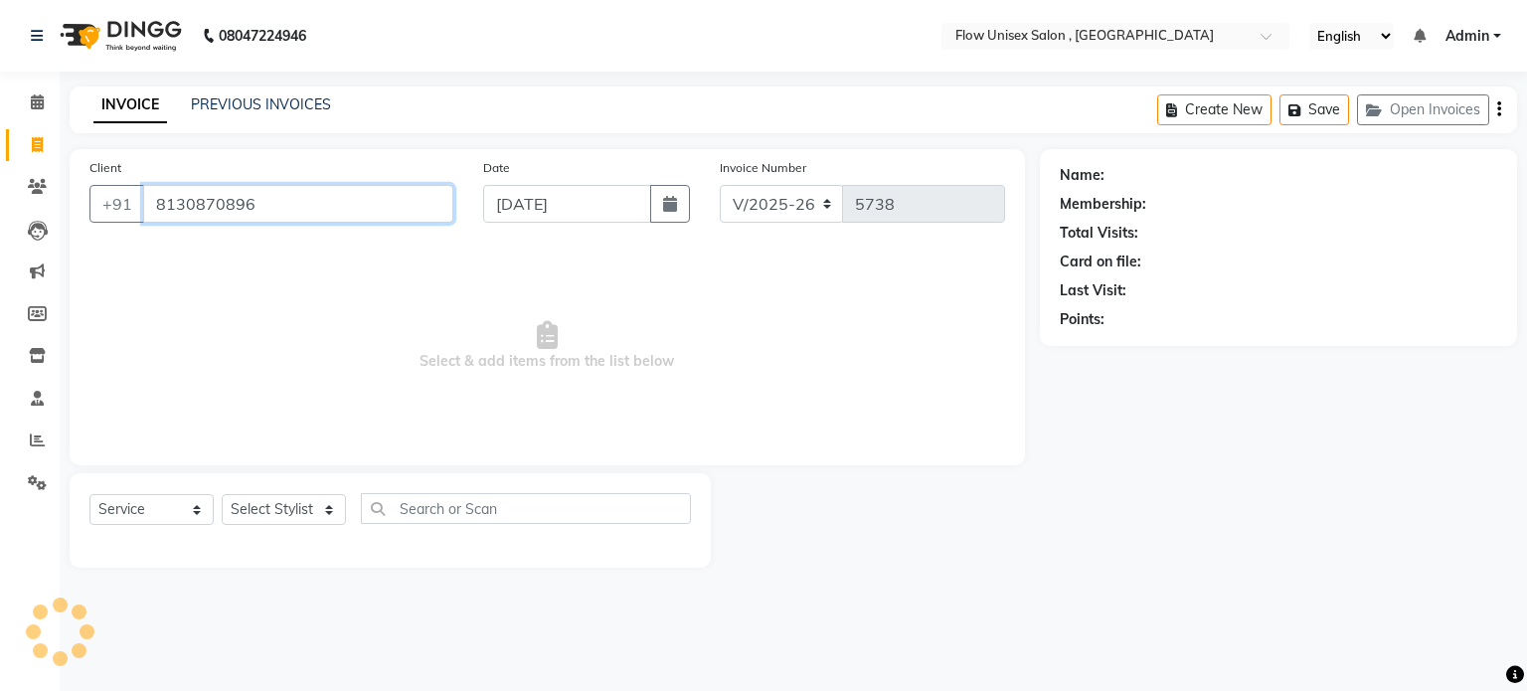
type input "8130870896"
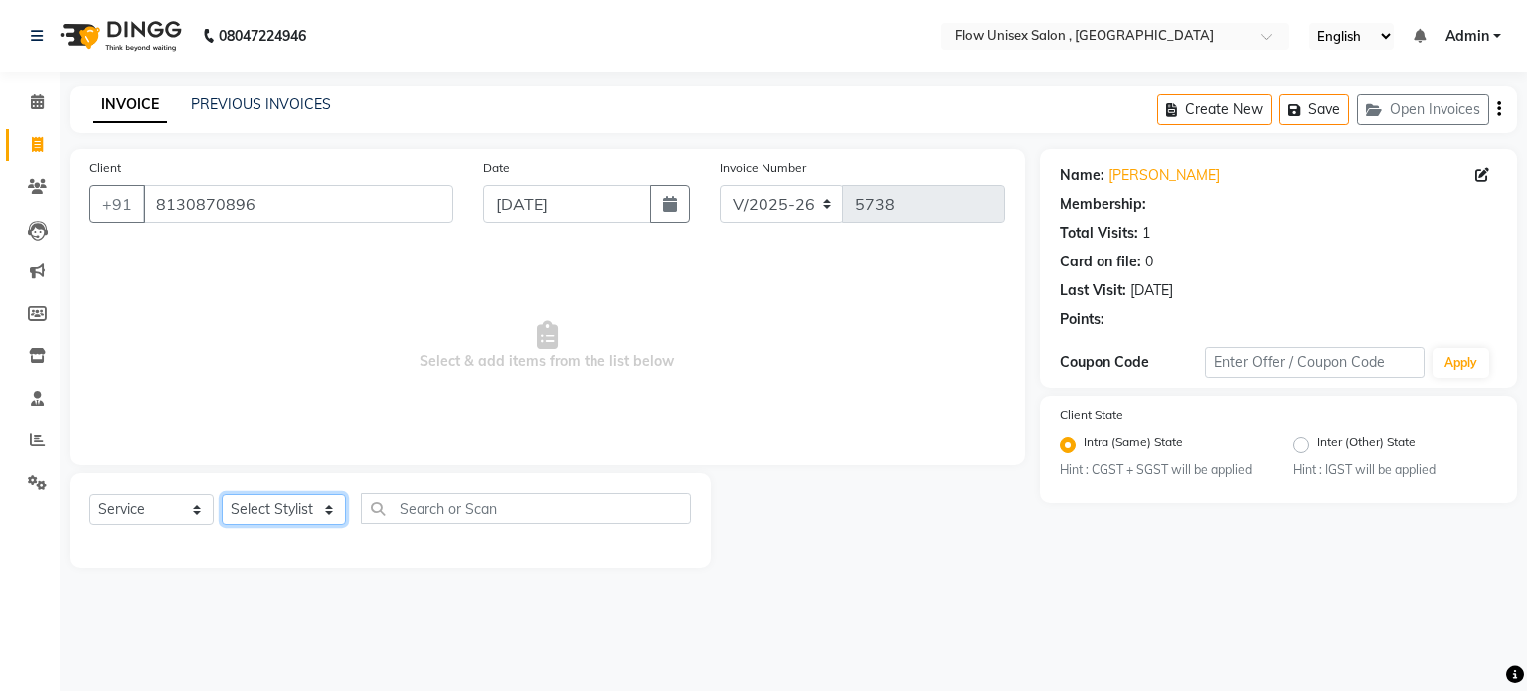
select select "1: Object"
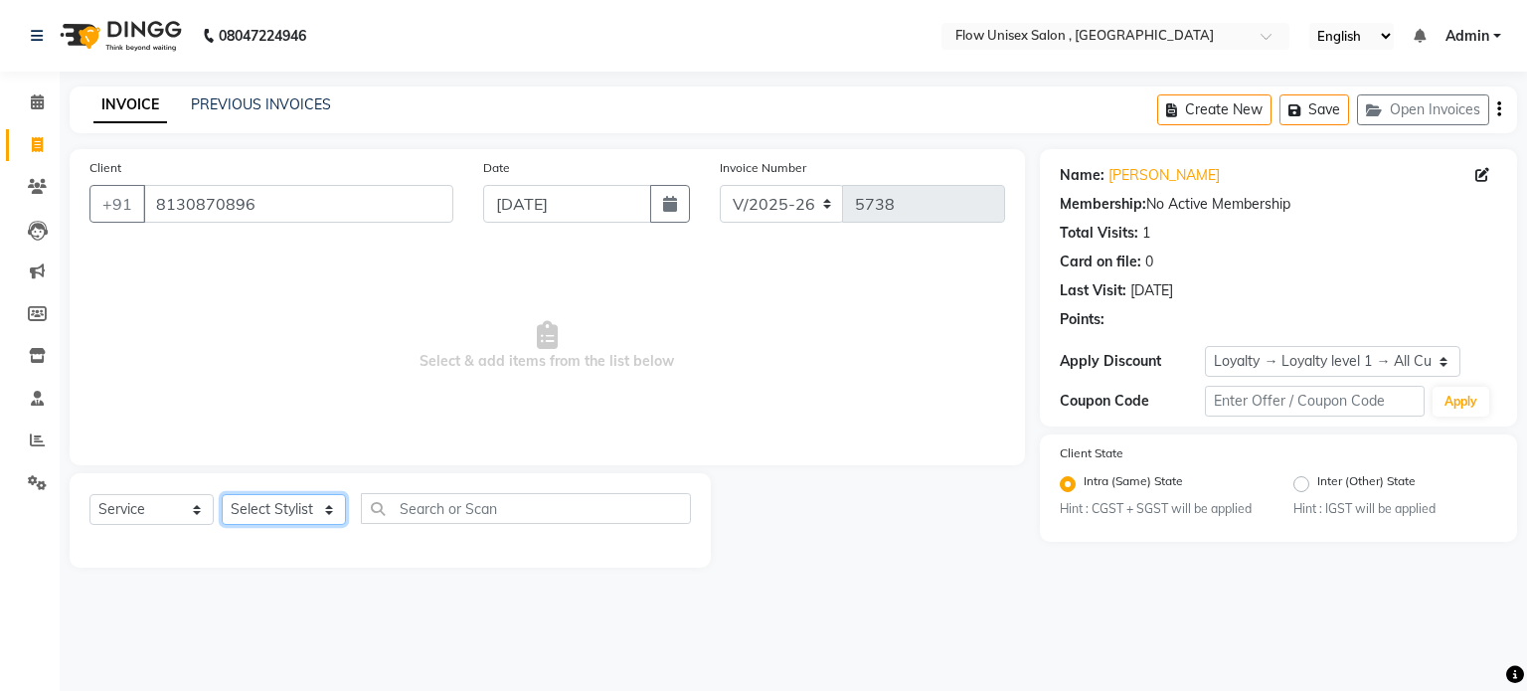
click at [320, 506] on select "Select Stylist [PERSON_NAME] [PERSON_NAME] Kishore [PERSON_NAME] debbarma [PERS…" at bounding box center [284, 509] width 124 height 31
select select "79057"
click at [222, 495] on select "Select Stylist [PERSON_NAME] [PERSON_NAME] Kishore [PERSON_NAME] debbarma [PERS…" at bounding box center [284, 509] width 124 height 31
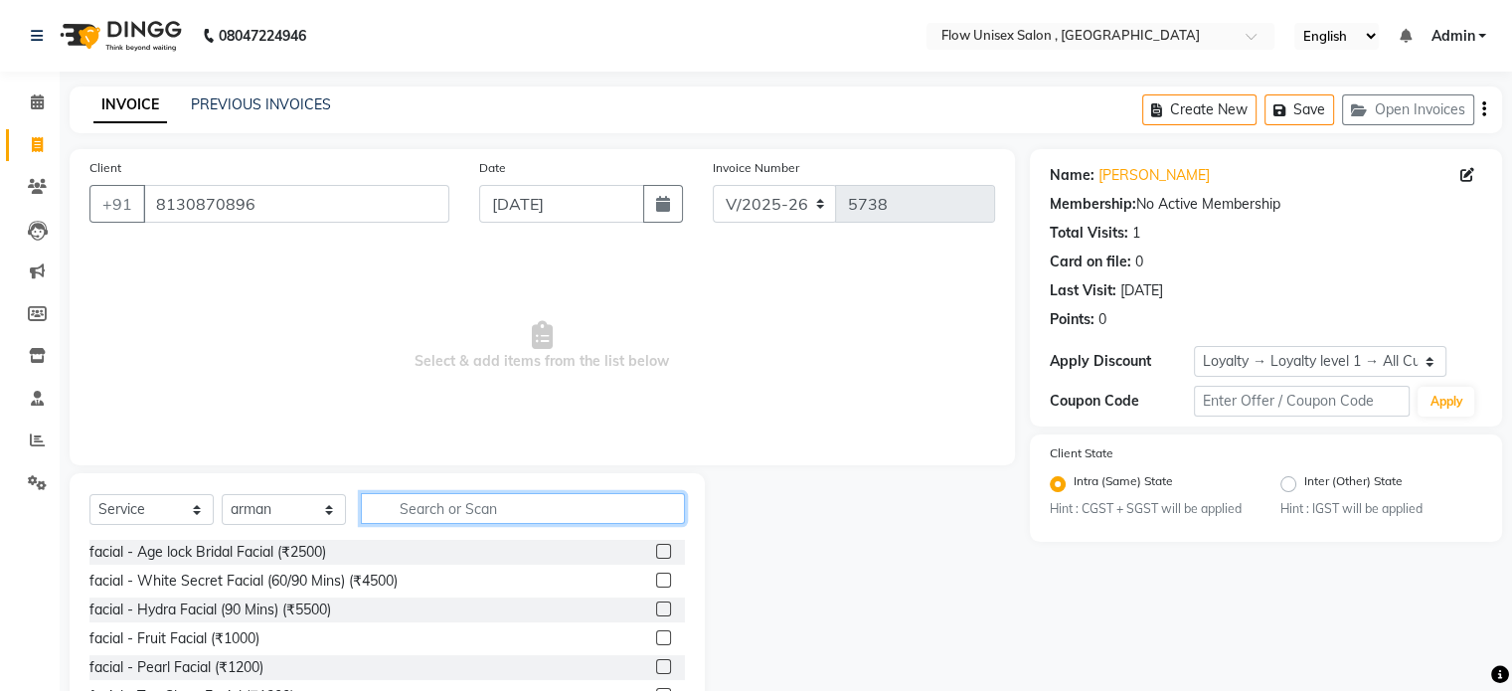
click at [552, 502] on input "text" at bounding box center [523, 508] width 324 height 31
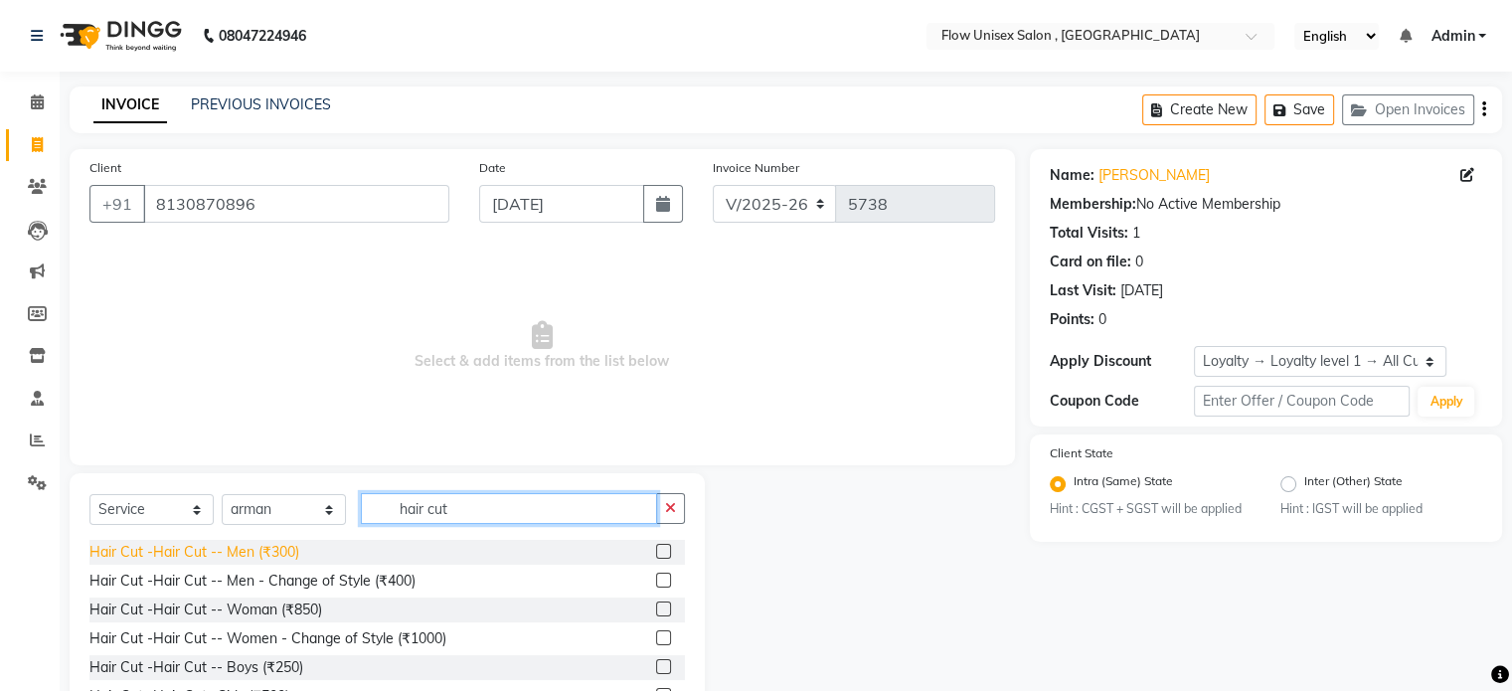
type input "hair cut"
click at [254, 552] on div "Hair Cut -Hair Cut -- Men (₹300)" at bounding box center [194, 552] width 210 height 21
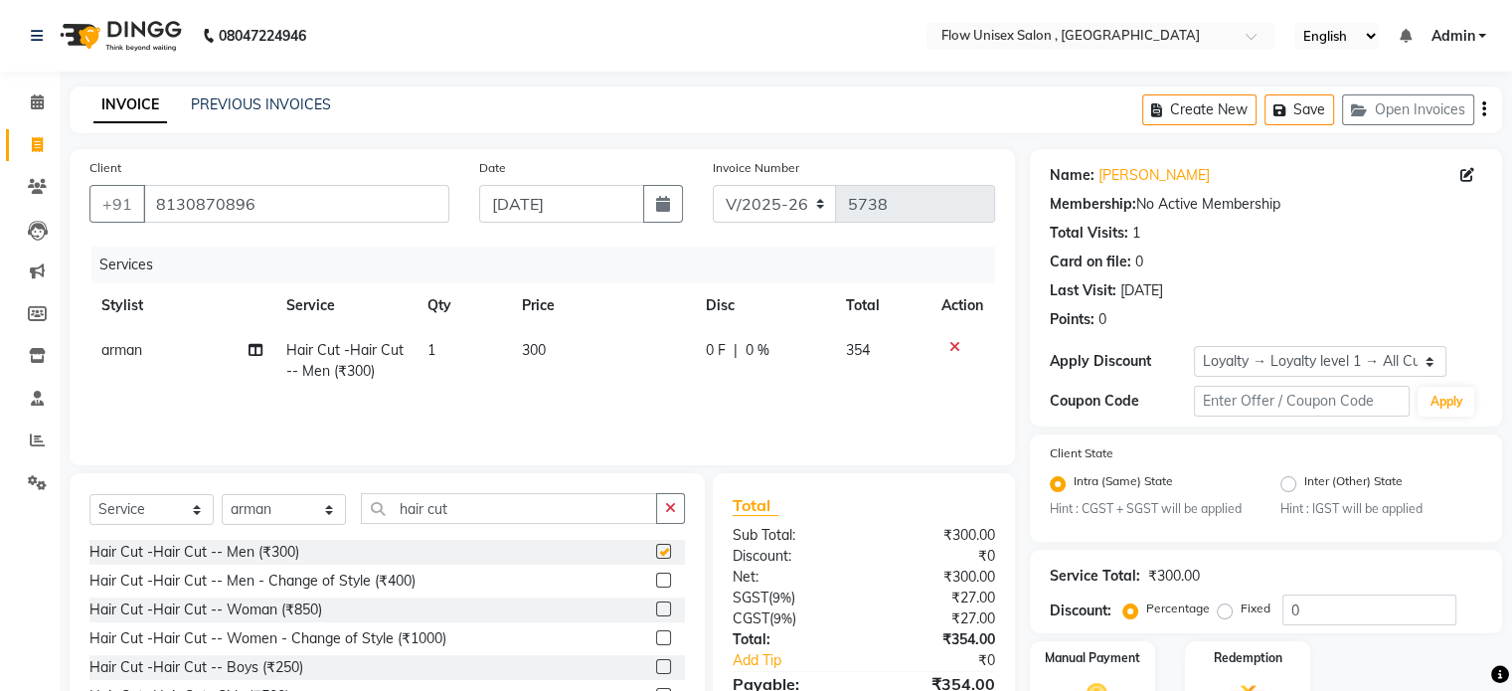
checkbox input "false"
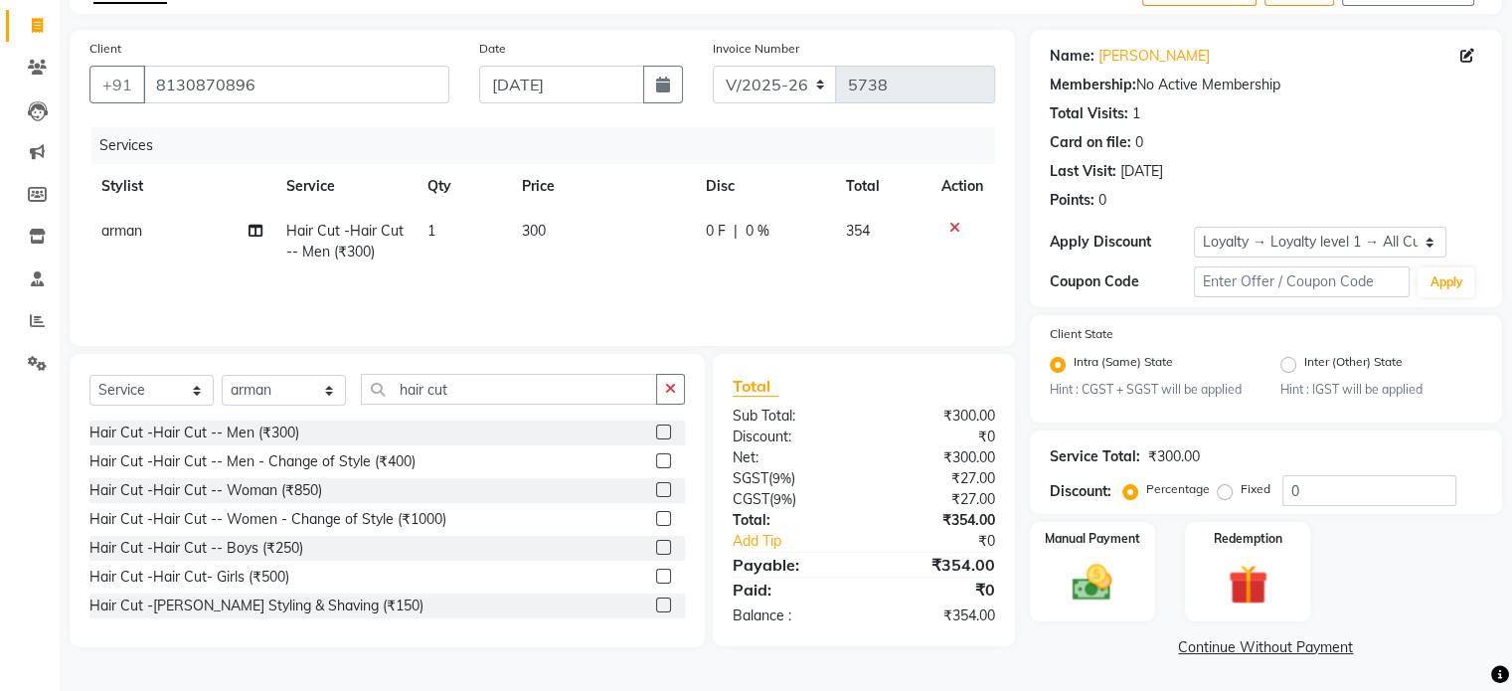
scroll to position [122, 0]
drag, startPoint x: 1032, startPoint y: 594, endPoint x: 1089, endPoint y: 591, distance: 56.7
click at [1034, 594] on div "Manual Payment" at bounding box center [1092, 570] width 130 height 102
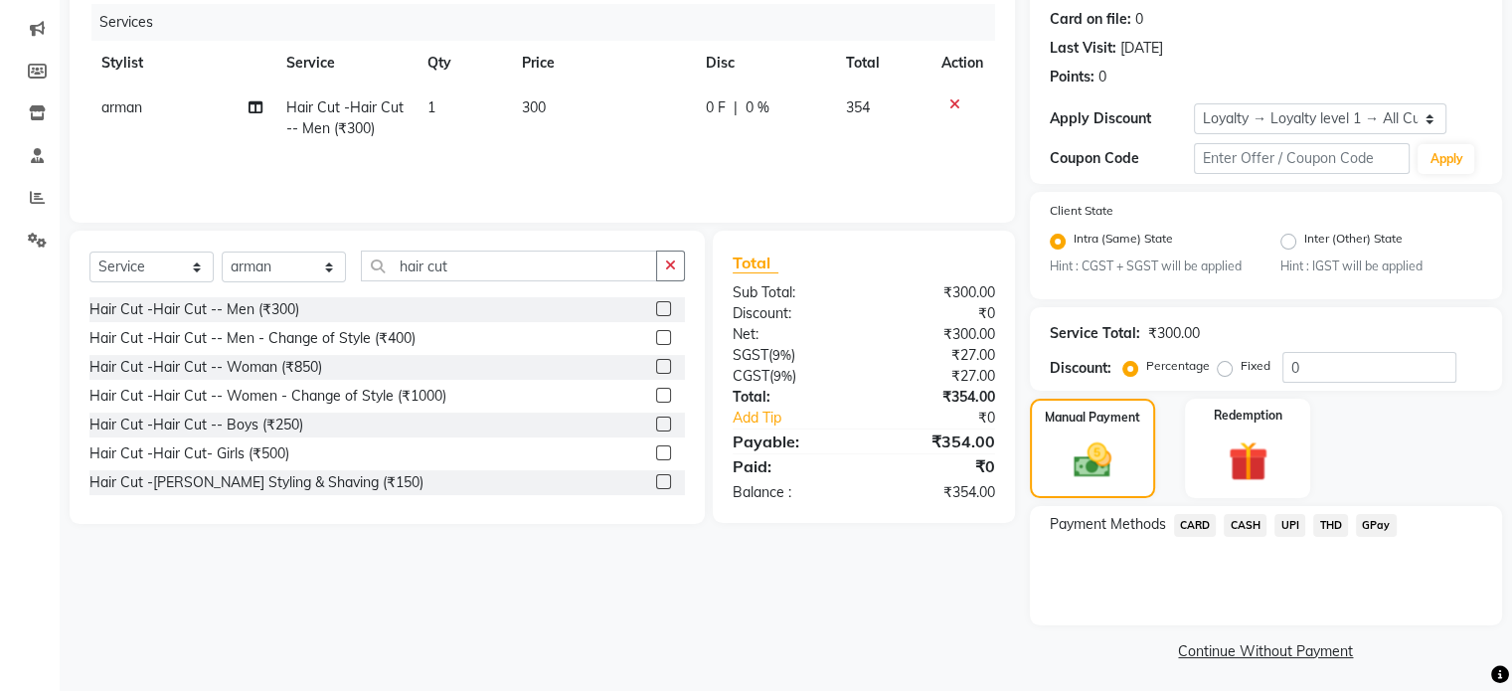
scroll to position [250, 0]
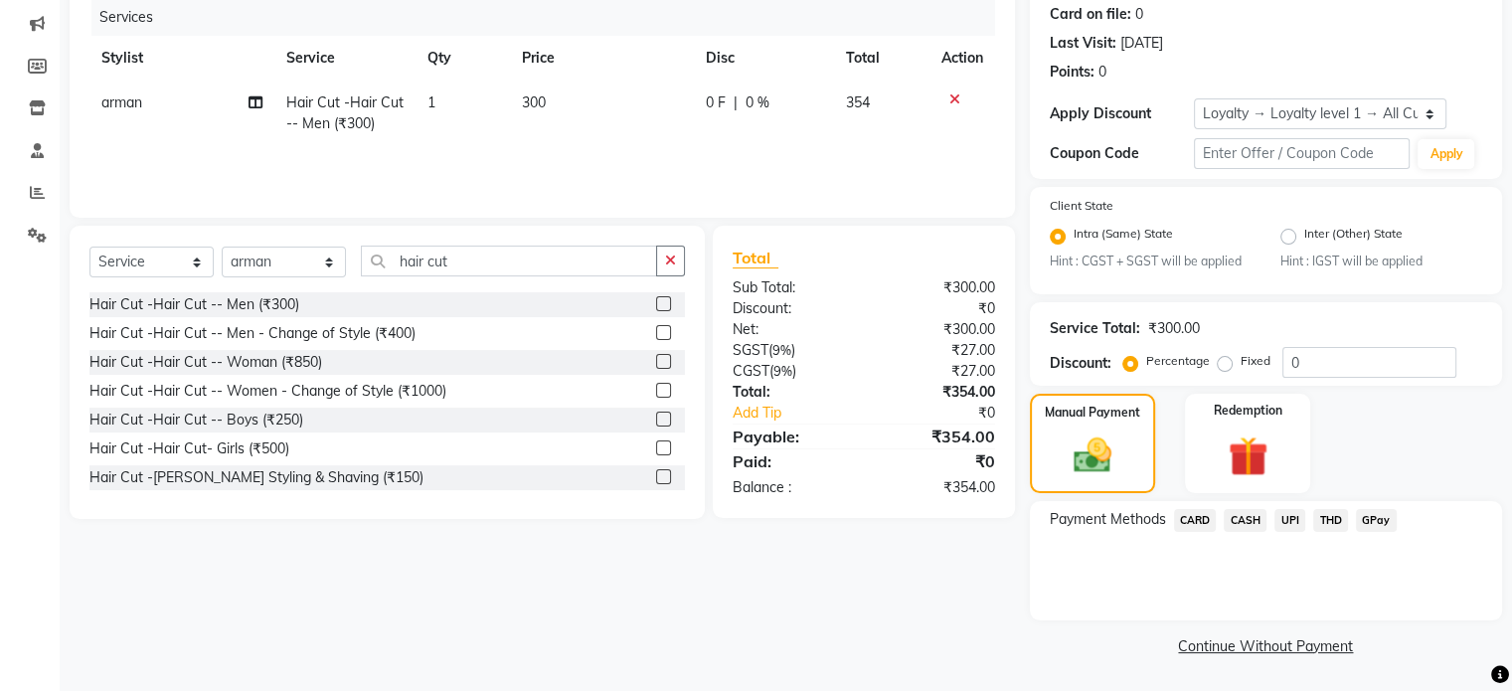
click at [1291, 520] on span "UPI" at bounding box center [1289, 520] width 31 height 23
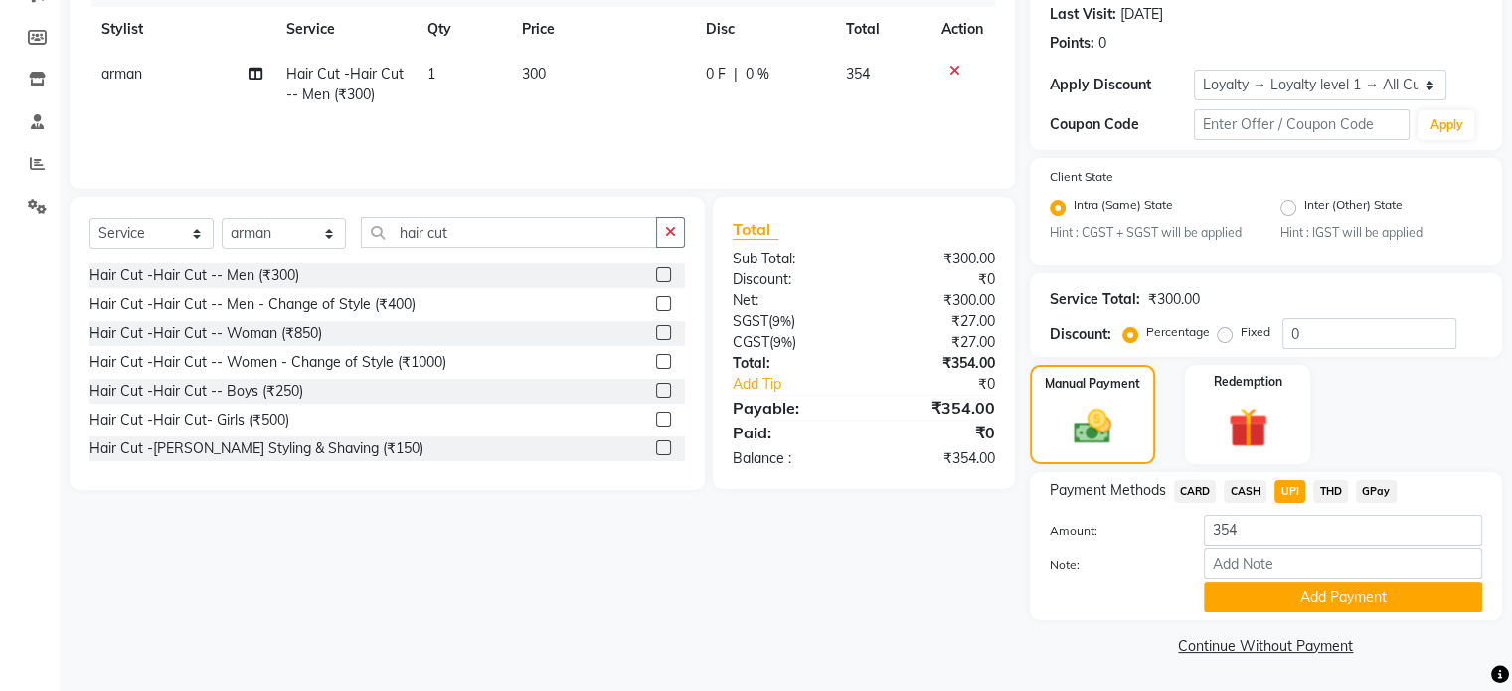
drag, startPoint x: 1237, startPoint y: 607, endPoint x: 1231, endPoint y: 566, distance: 42.2
click at [1237, 607] on button "Add Payment" at bounding box center [1343, 597] width 278 height 31
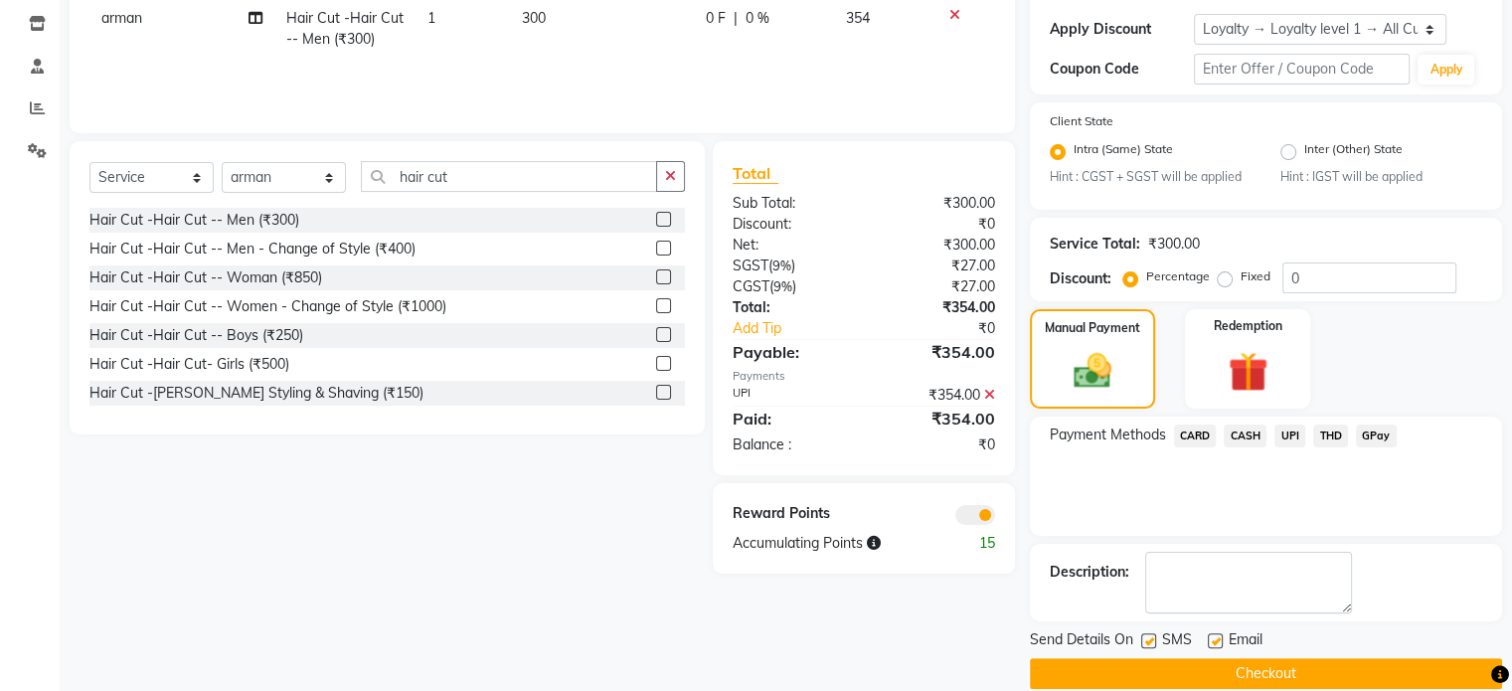
scroll to position [361, 0]
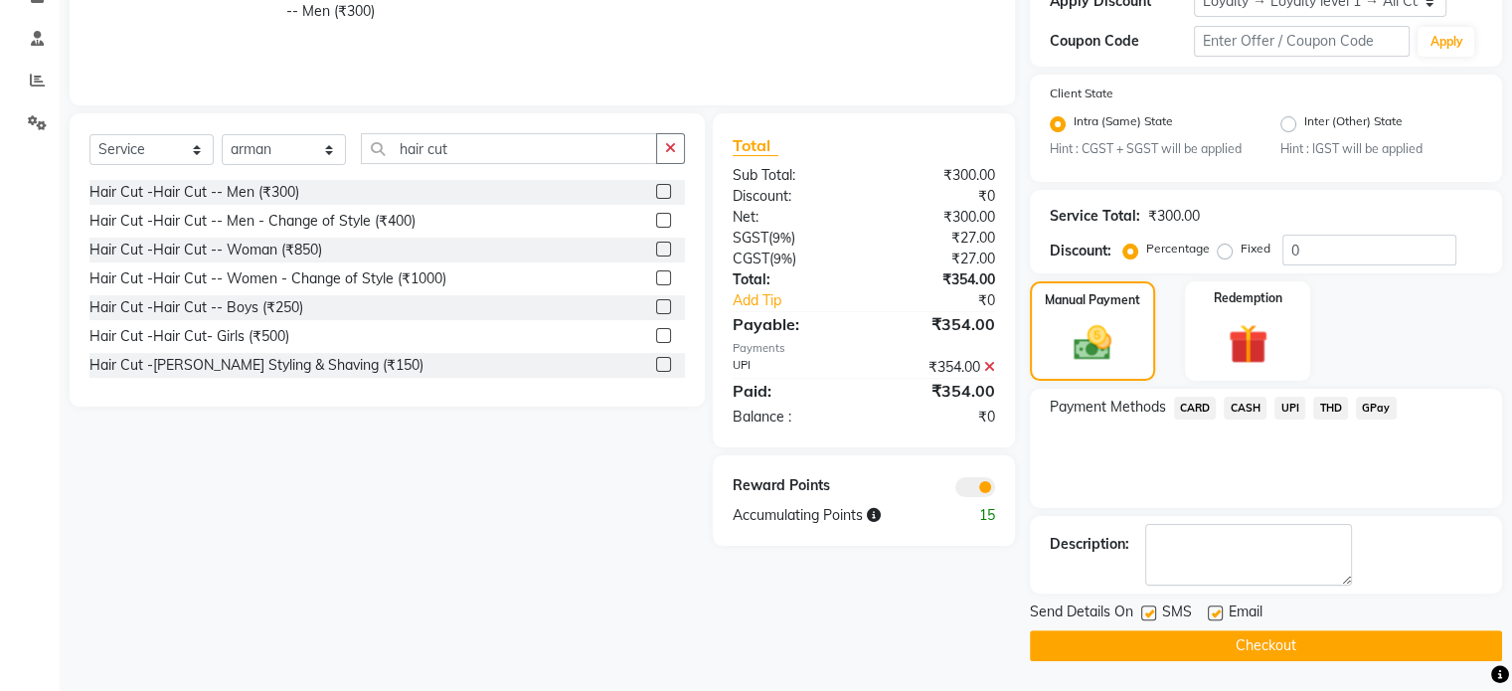
click at [966, 484] on span at bounding box center [975, 487] width 40 height 20
click at [995, 490] on input "checkbox" at bounding box center [995, 490] width 0 height 0
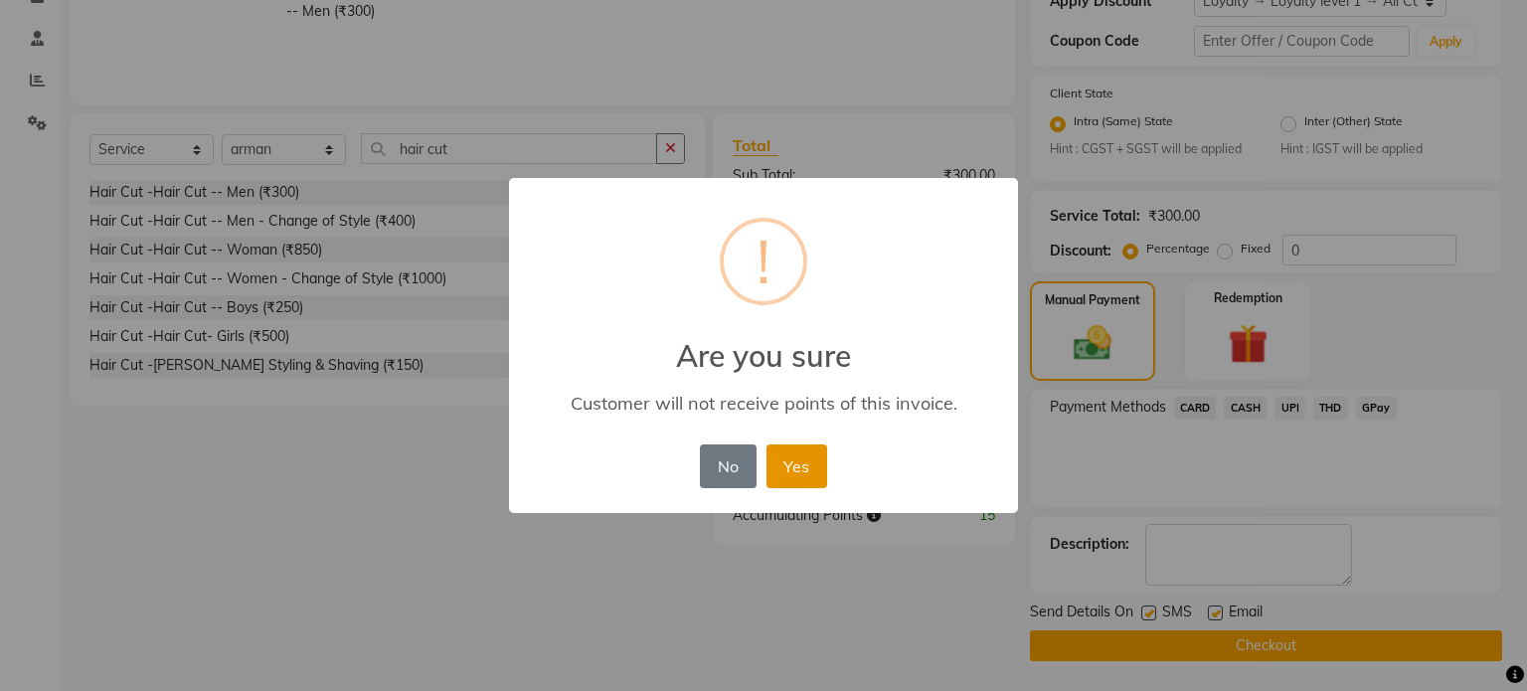
click at [815, 466] on button "Yes" at bounding box center [796, 466] width 61 height 44
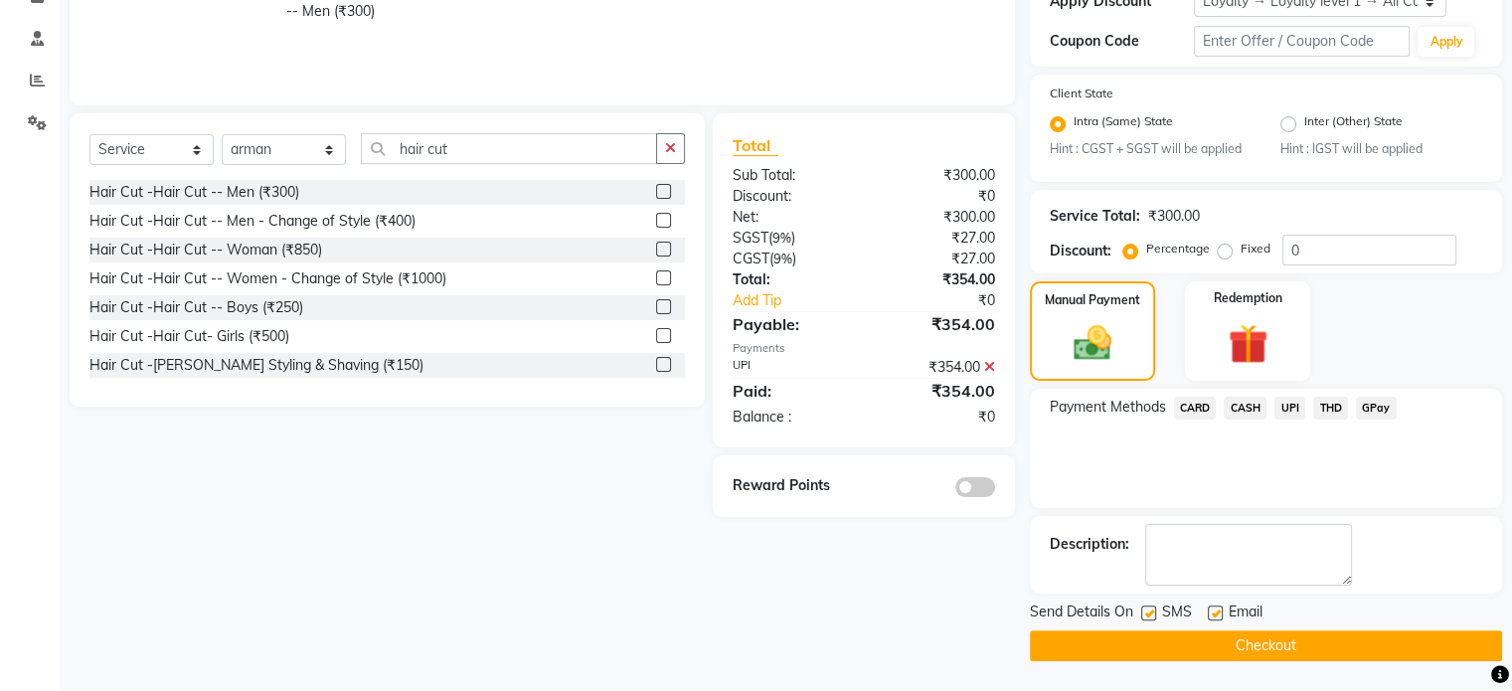
click at [1137, 627] on div "Send Details On SMS Email Checkout" at bounding box center [1266, 631] width 472 height 60
click at [1137, 638] on button "Checkout" at bounding box center [1266, 645] width 472 height 31
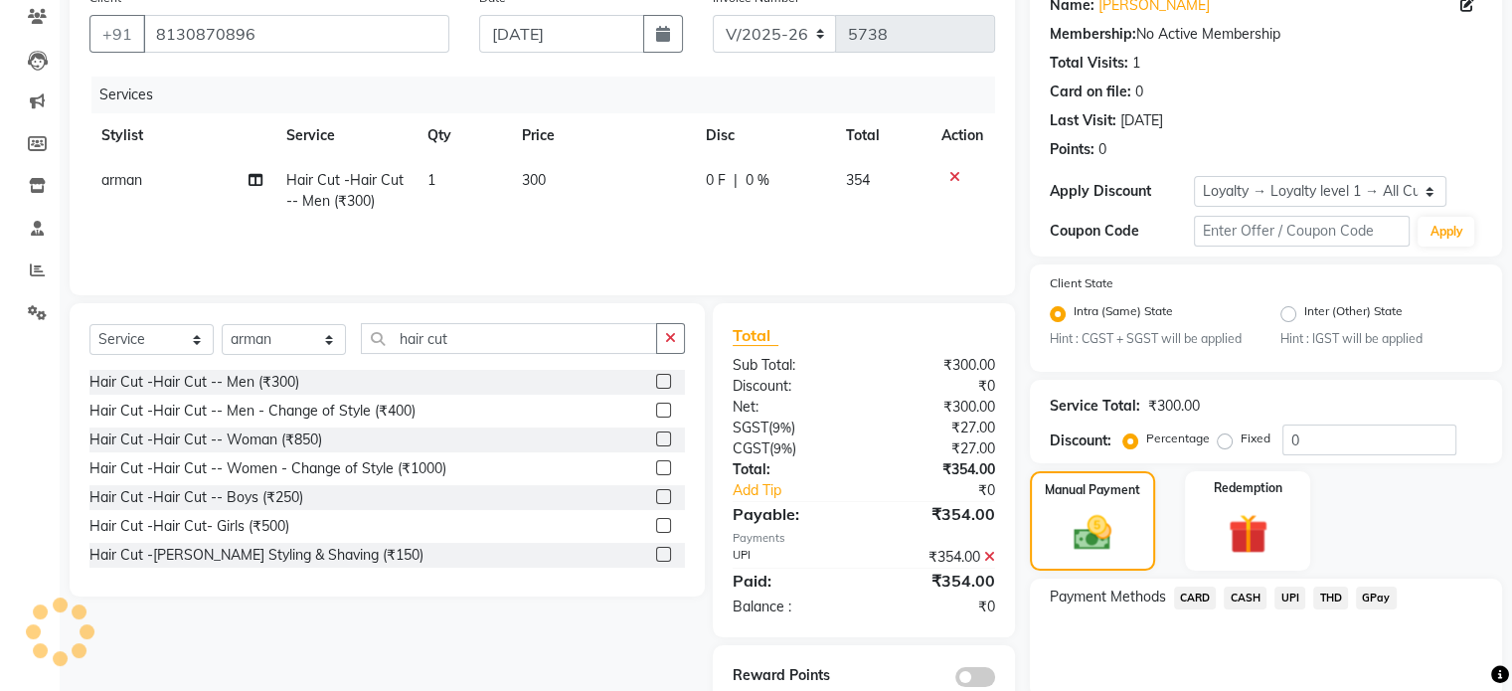
scroll to position [0, 0]
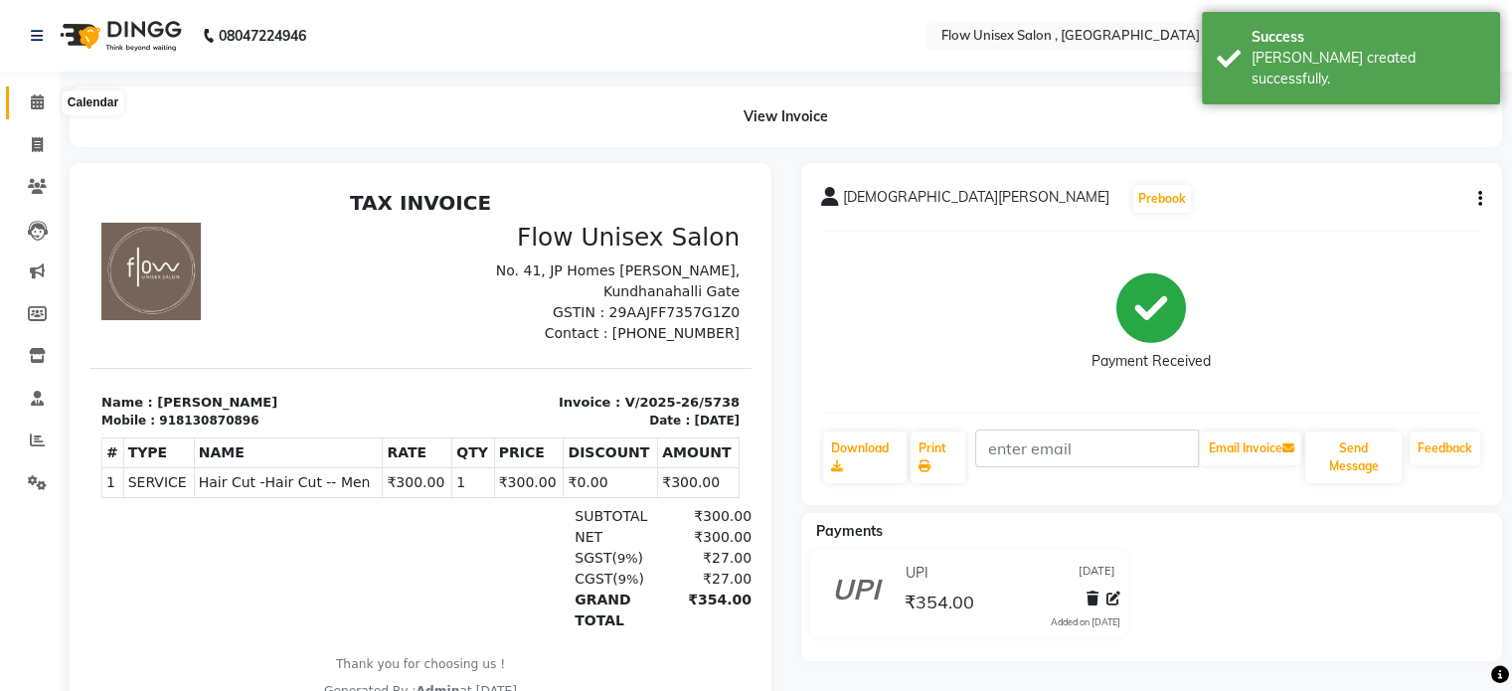
click at [36, 108] on icon at bounding box center [37, 101] width 13 height 15
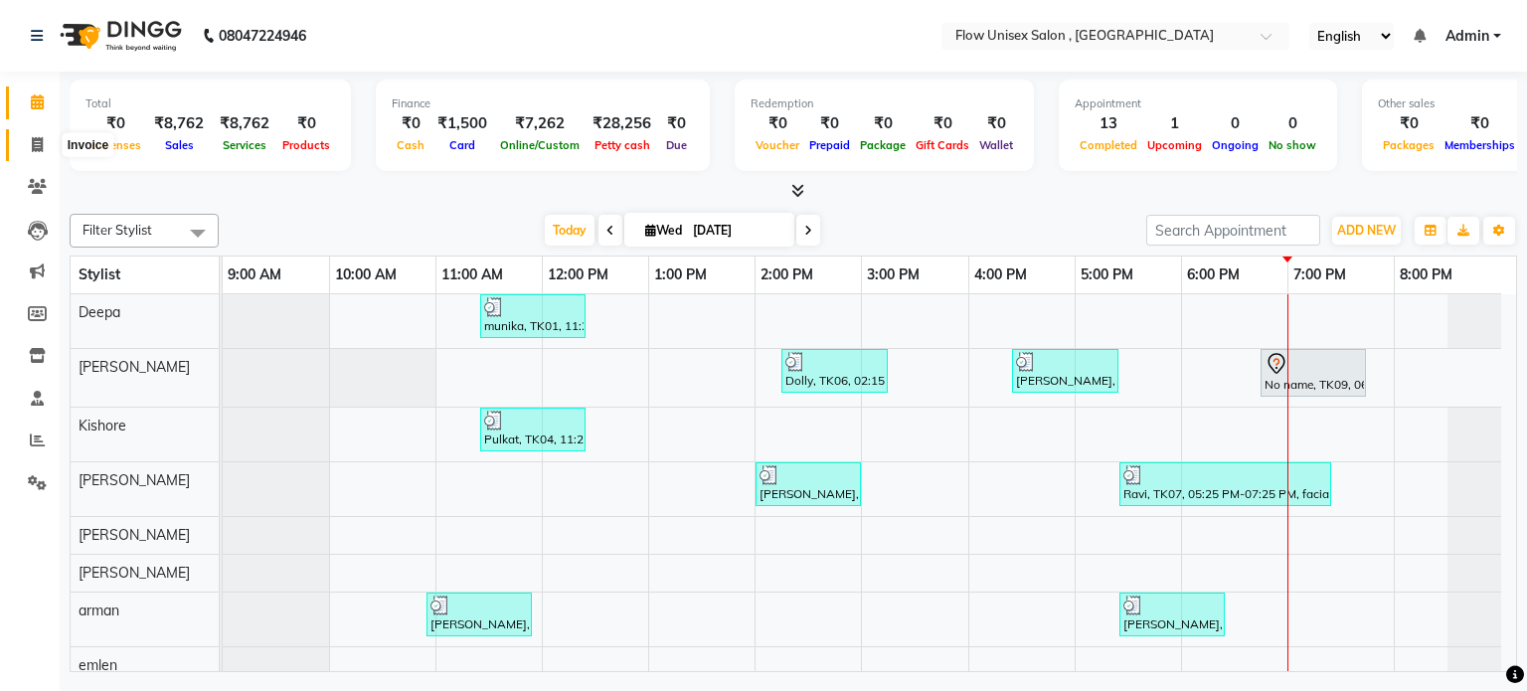
click at [46, 140] on span at bounding box center [37, 145] width 35 height 23
select select "service"
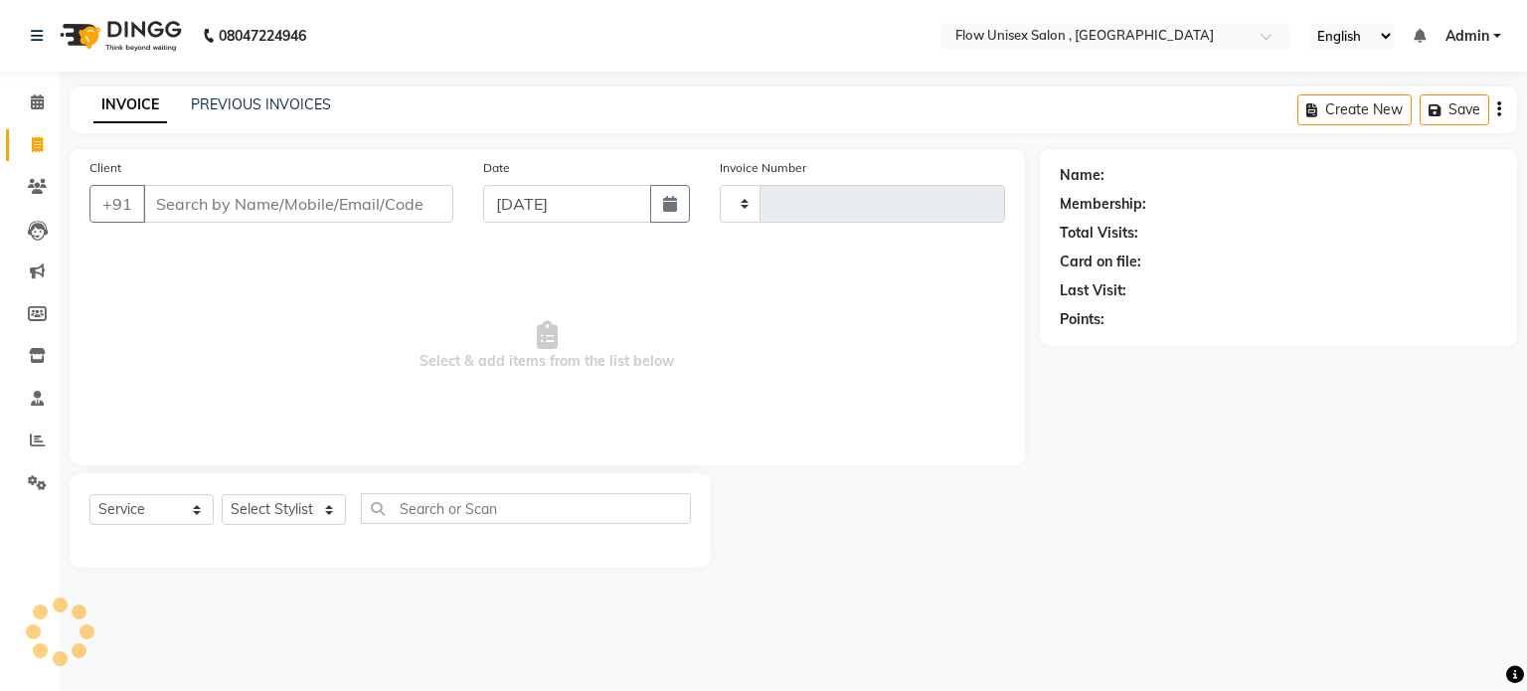
type input "5740"
select select "5875"
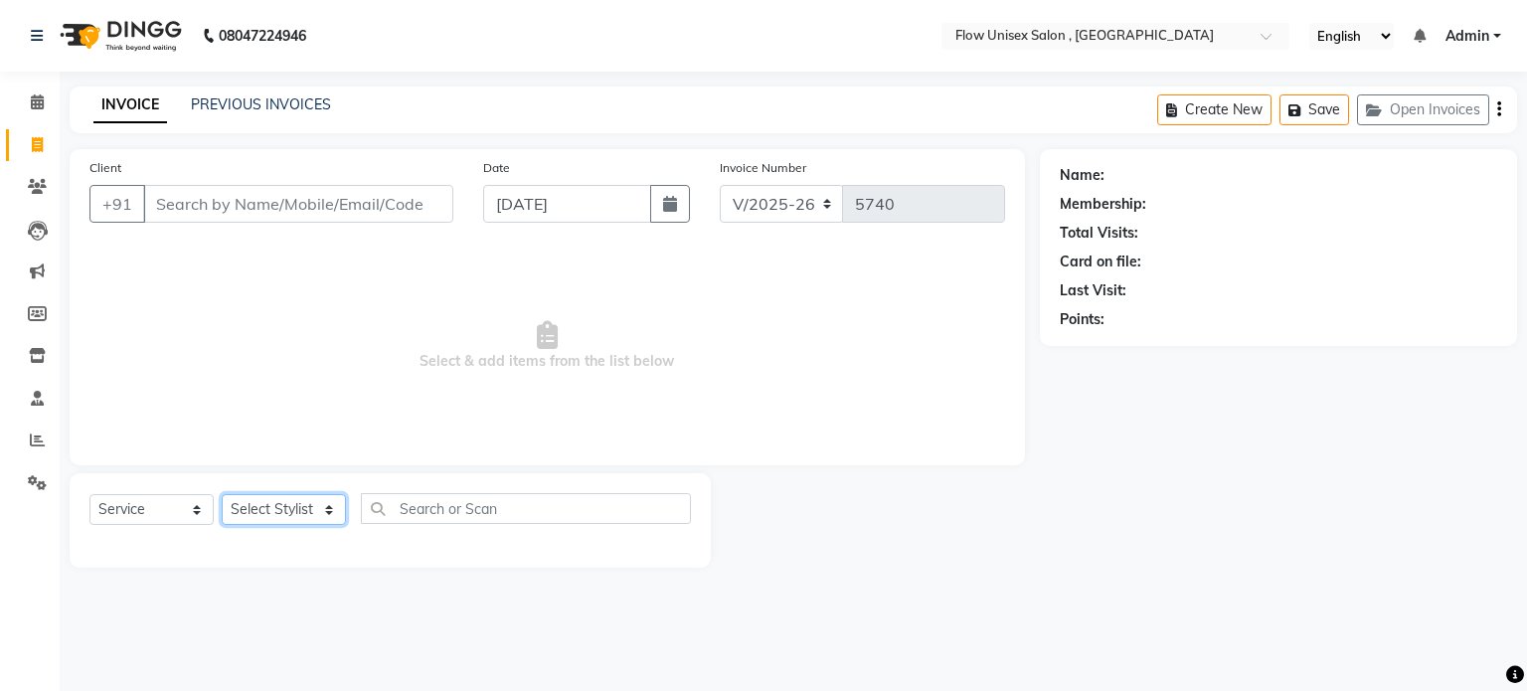
drag, startPoint x: 310, startPoint y: 516, endPoint x: 285, endPoint y: 480, distance: 43.6
click at [310, 516] on select "Select Stylist" at bounding box center [284, 509] width 124 height 31
select select "70798"
click at [222, 495] on select "Select Stylist [PERSON_NAME] [PERSON_NAME] Kishore [PERSON_NAME] debbarma [PERS…" at bounding box center [284, 509] width 124 height 31
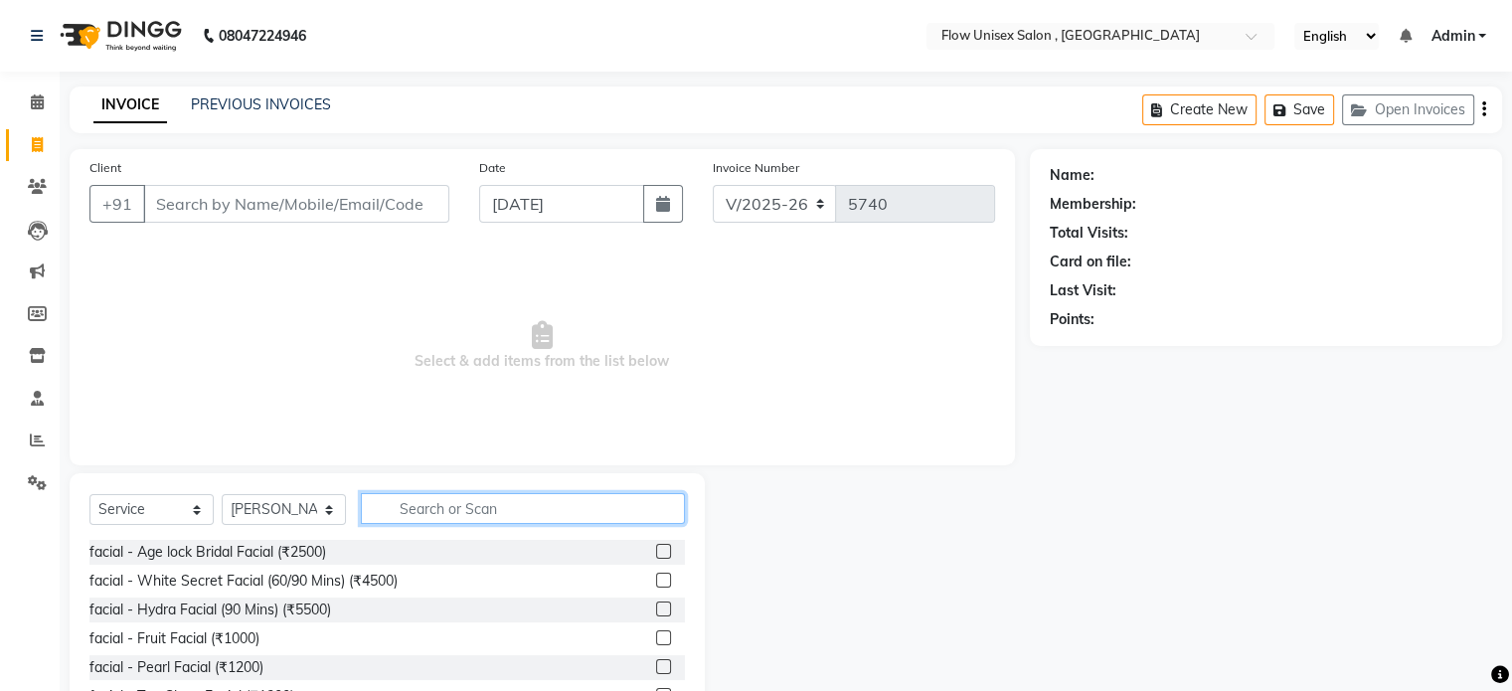
click at [432, 515] on input "text" at bounding box center [523, 508] width 324 height 31
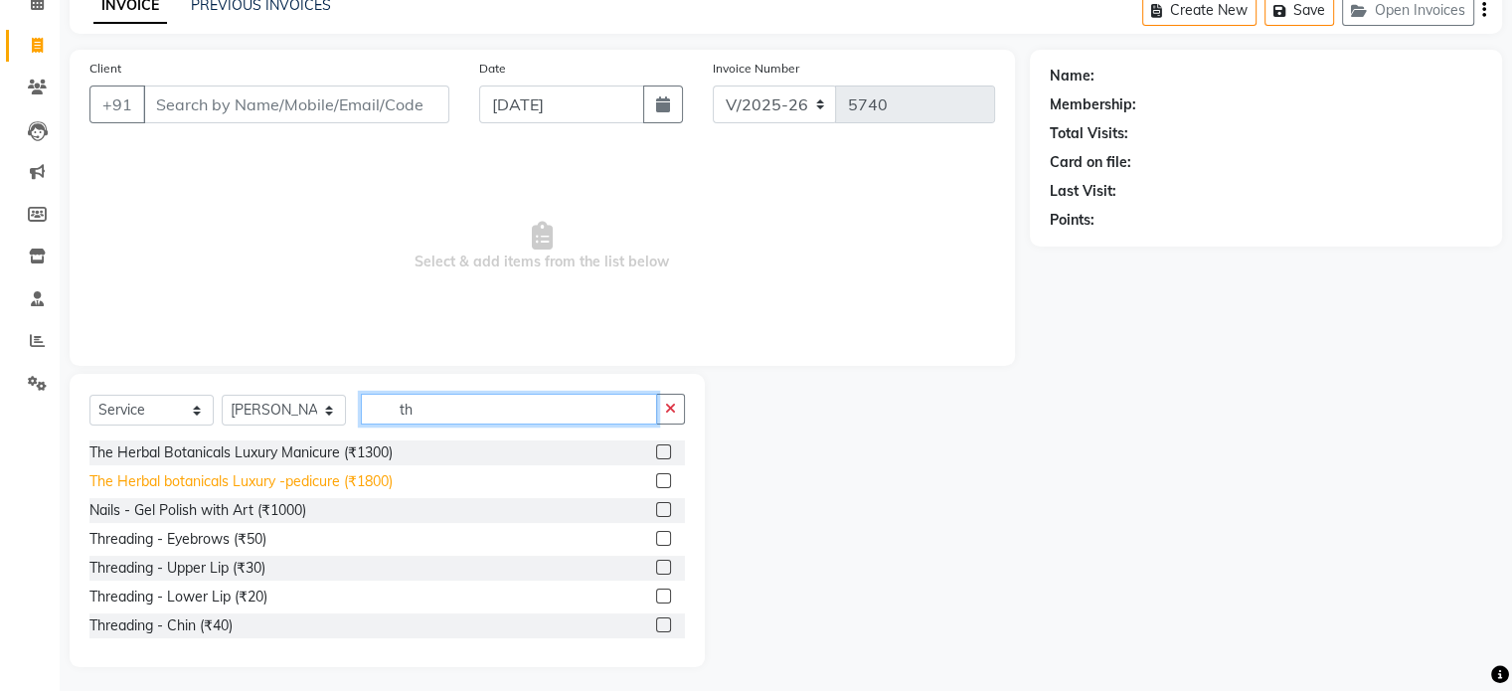
scroll to position [105, 0]
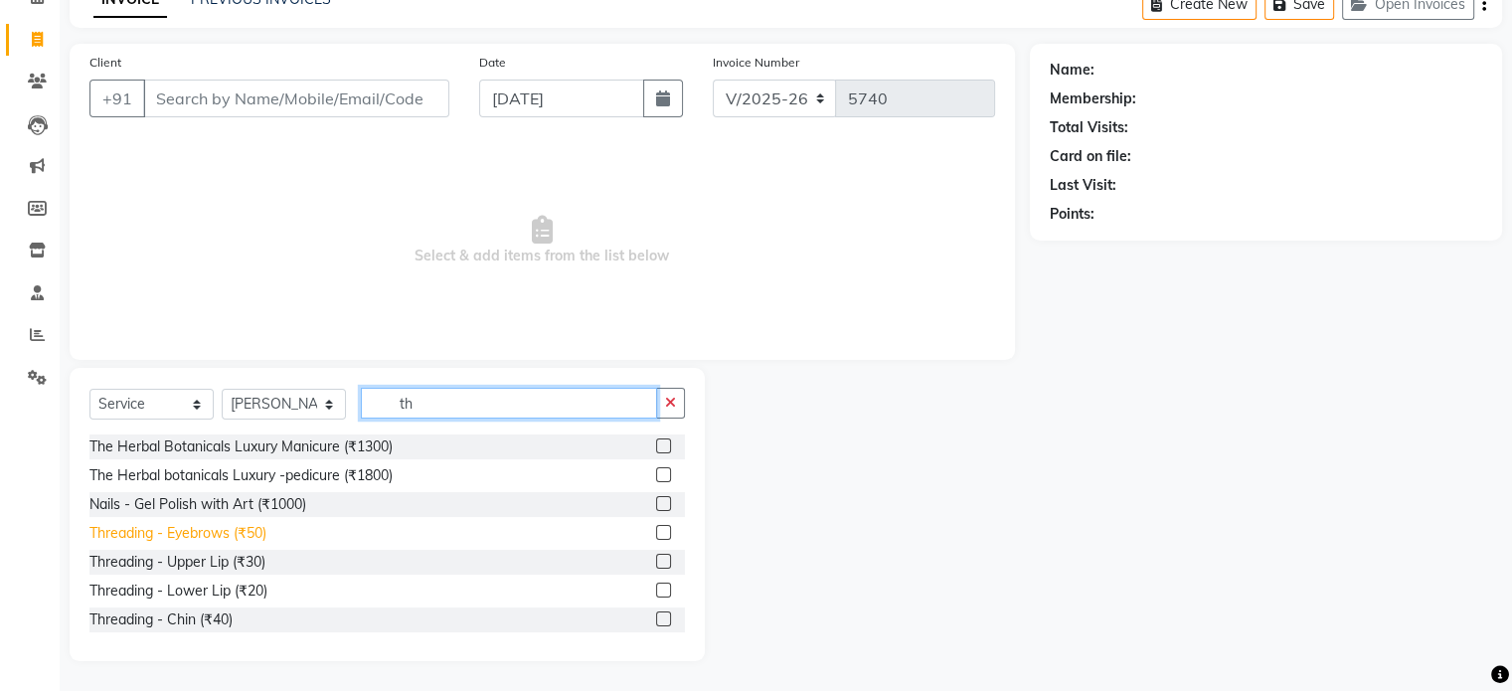
type input "th"
click at [258, 528] on div "Threading - Eyebrows (₹50)" at bounding box center [177, 533] width 177 height 21
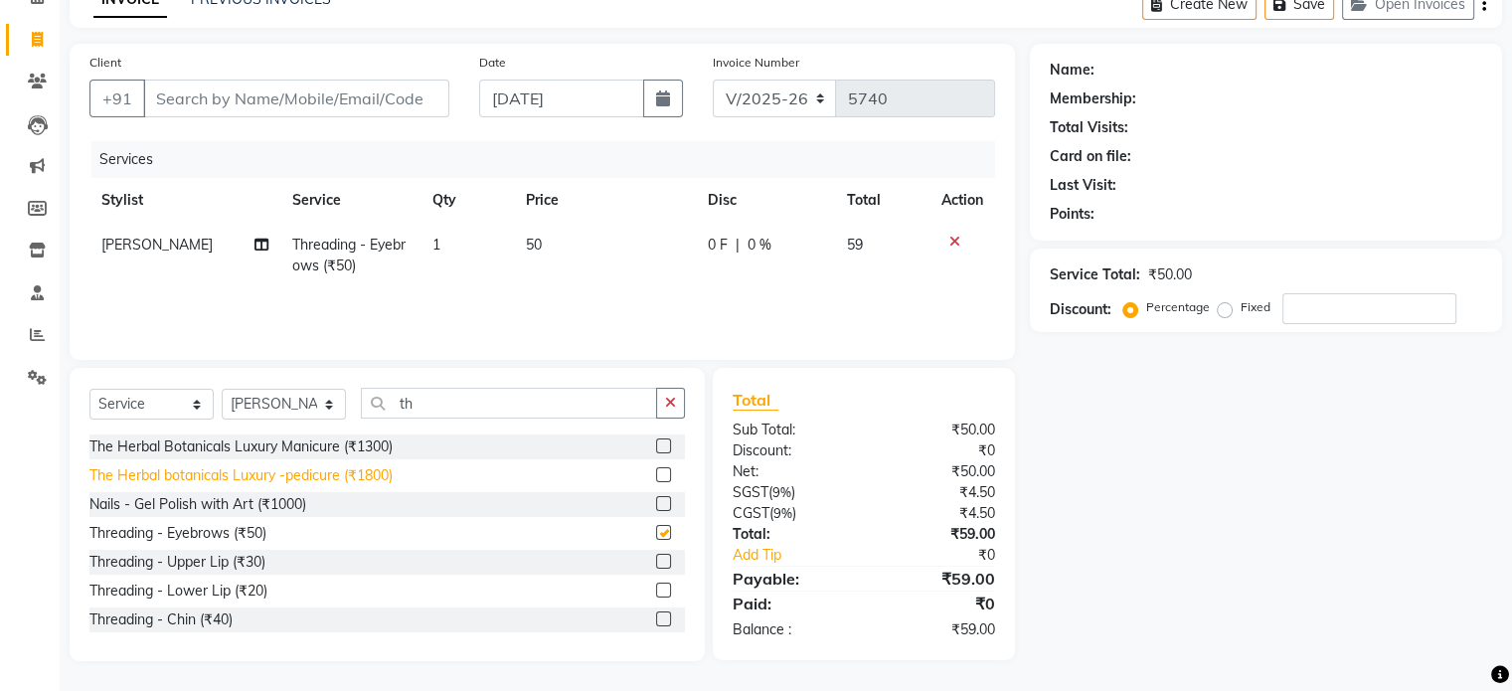
checkbox input "false"
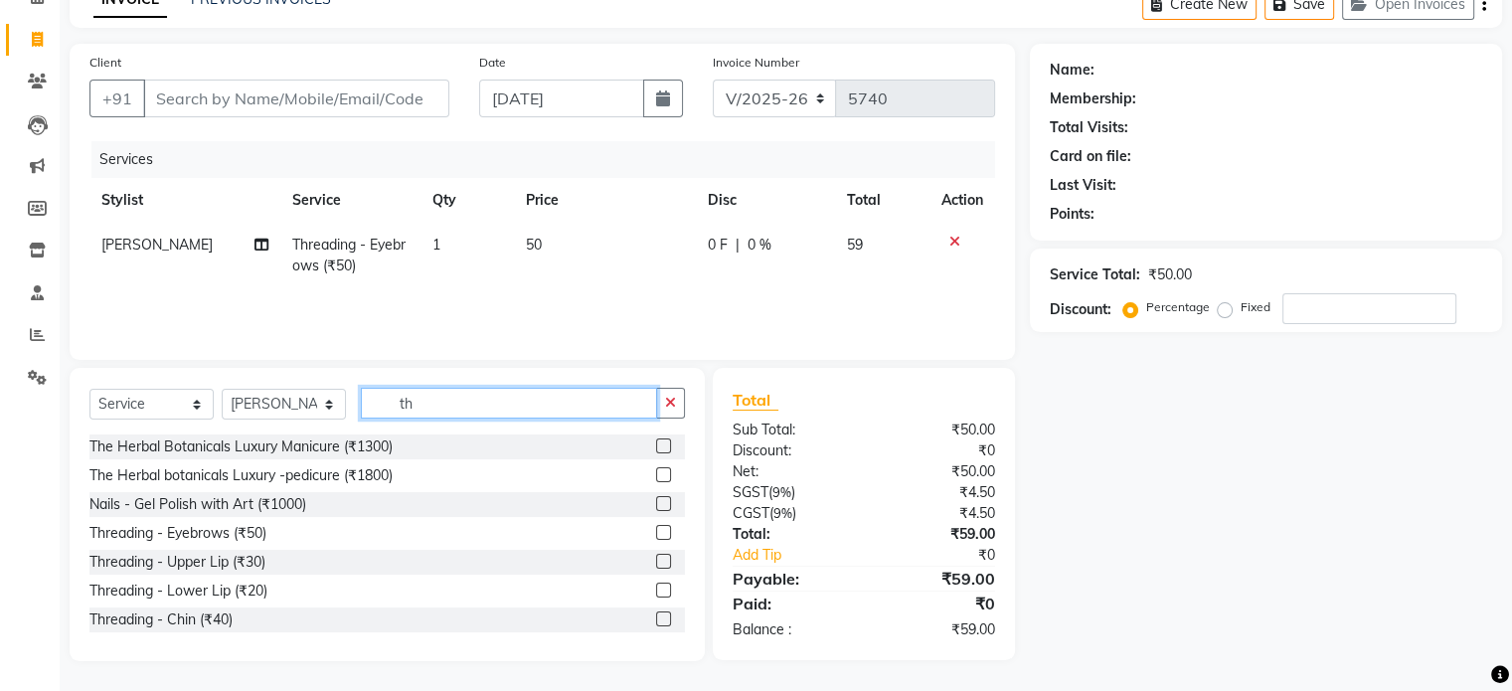
click at [464, 397] on input "th" at bounding box center [509, 403] width 296 height 31
type input "t"
type input "st"
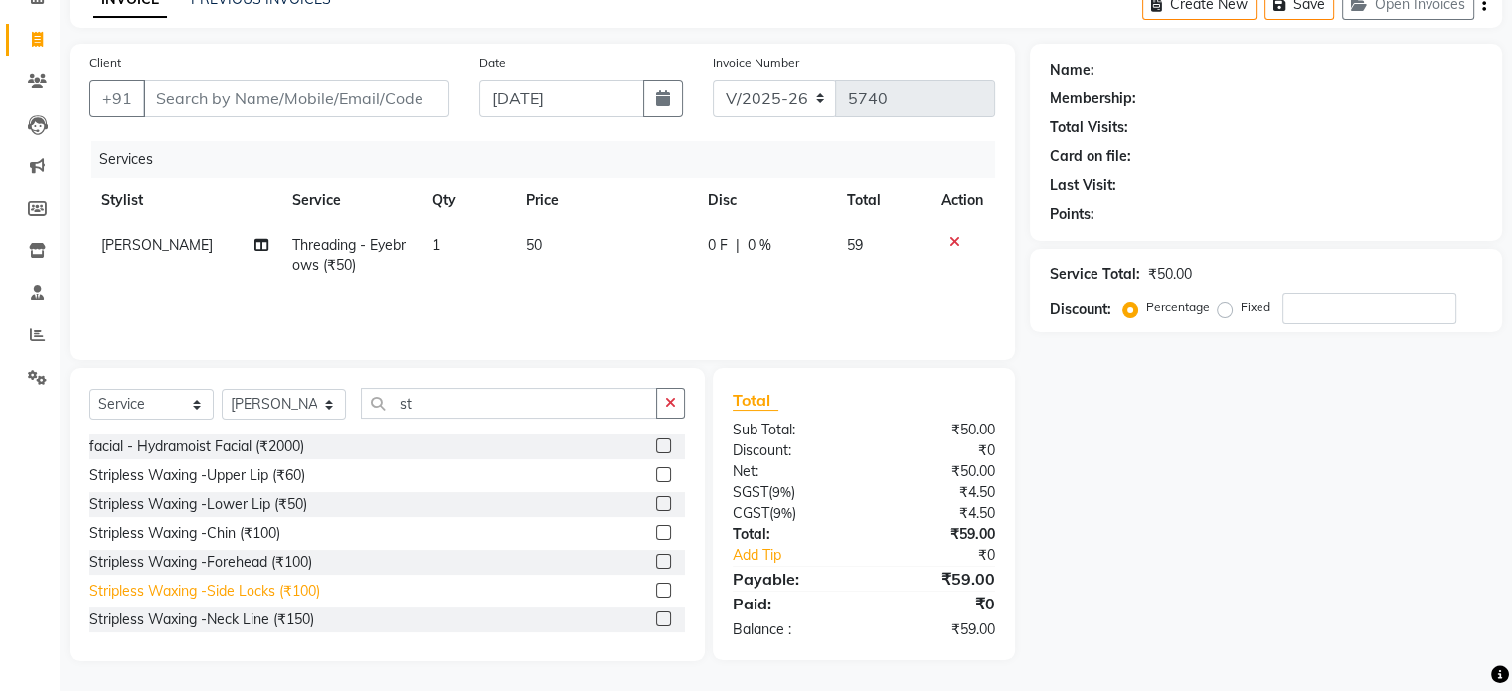
click at [298, 588] on div "Stripless Waxing -Side Locks (₹100)" at bounding box center [204, 591] width 231 height 21
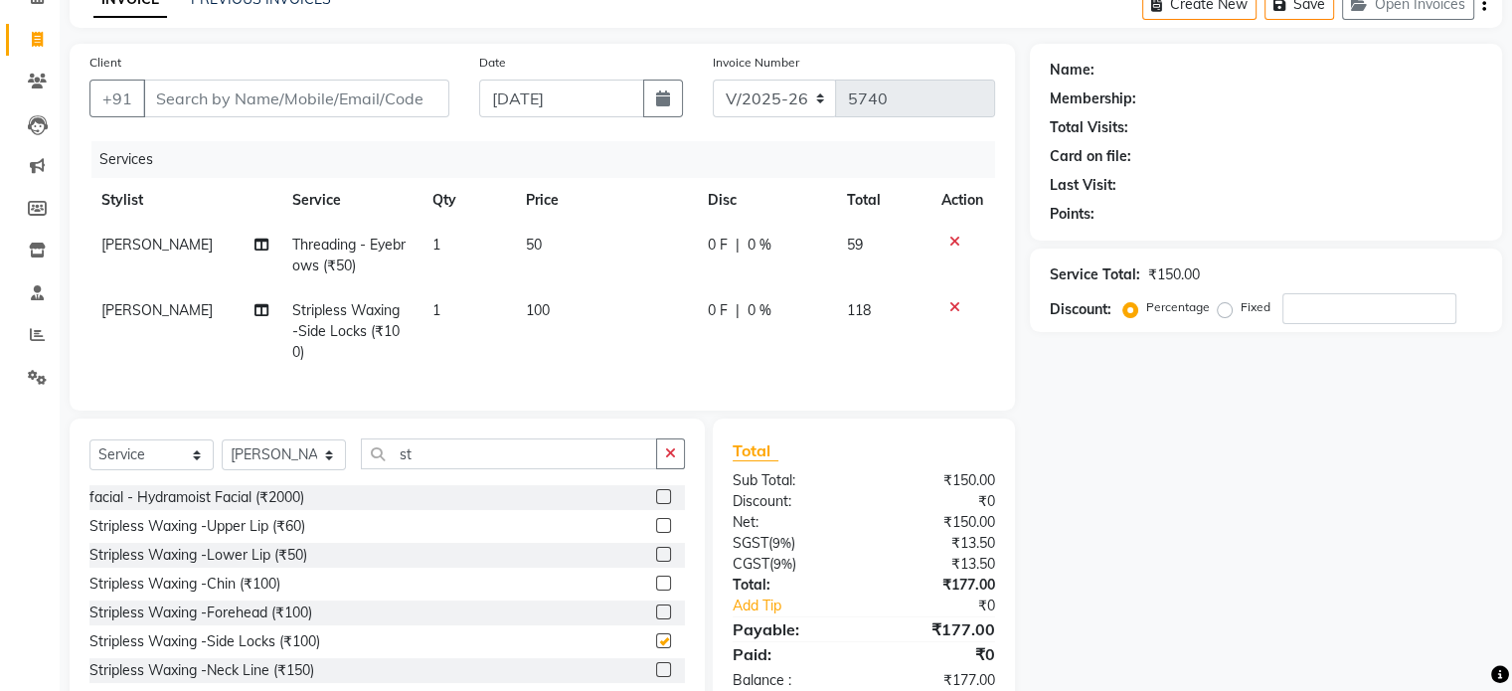
checkbox input "false"
click at [405, 98] on input "Client" at bounding box center [296, 99] width 306 height 38
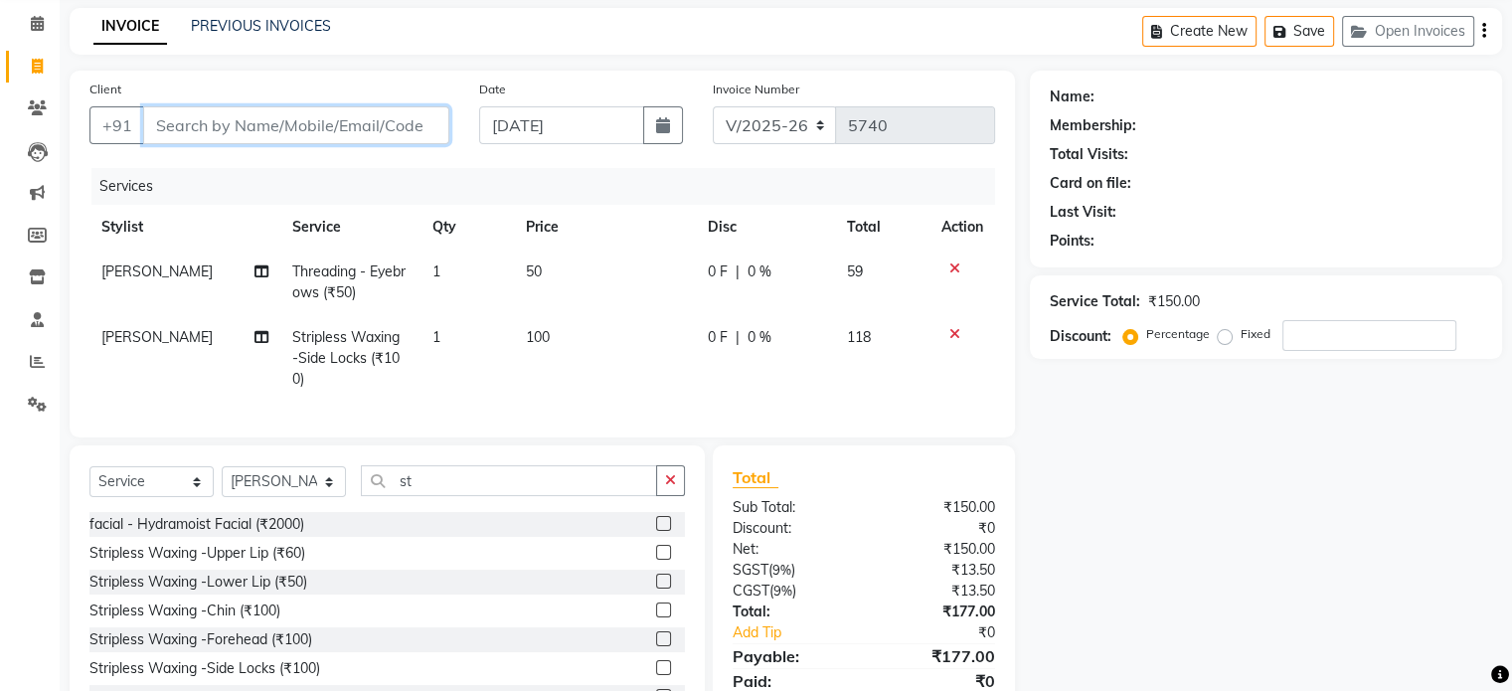
scroll to position [0, 0]
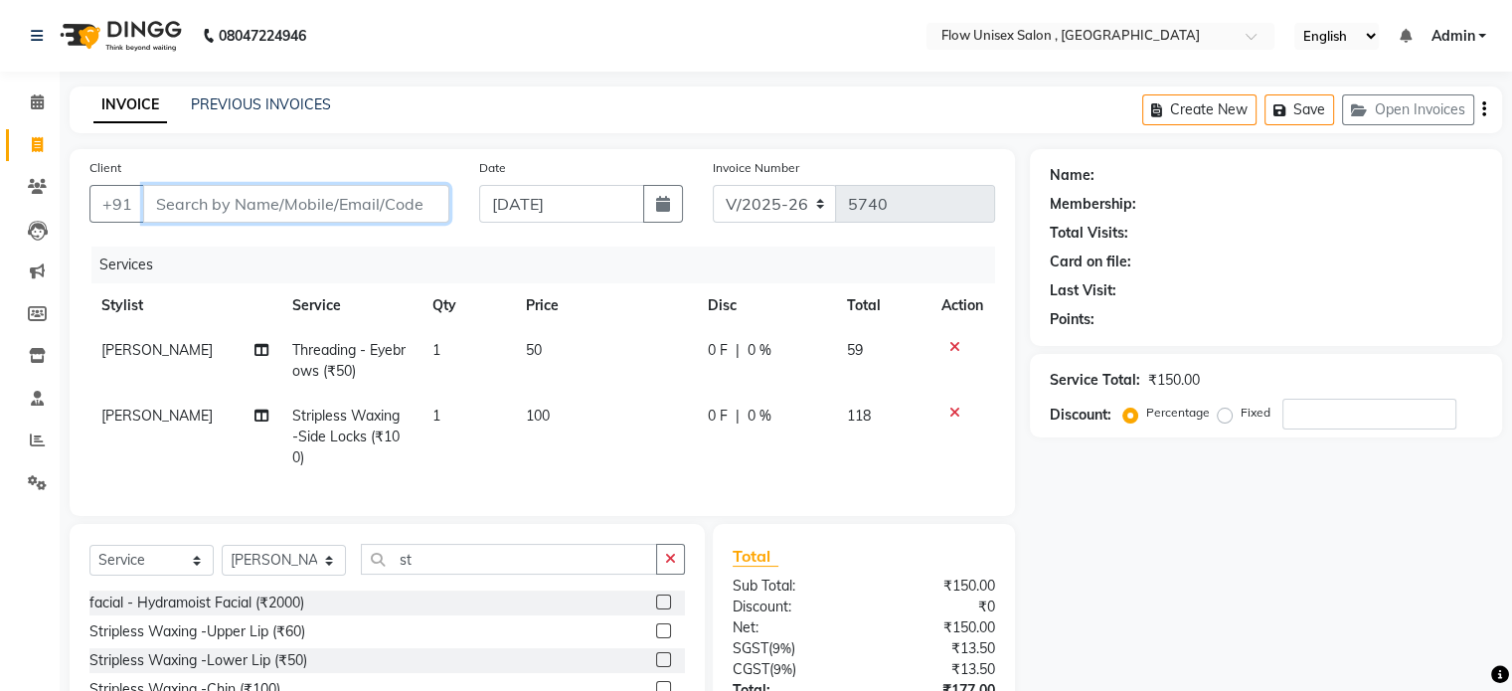
click at [402, 215] on input "Client" at bounding box center [296, 204] width 306 height 38
type input "7"
type input "0"
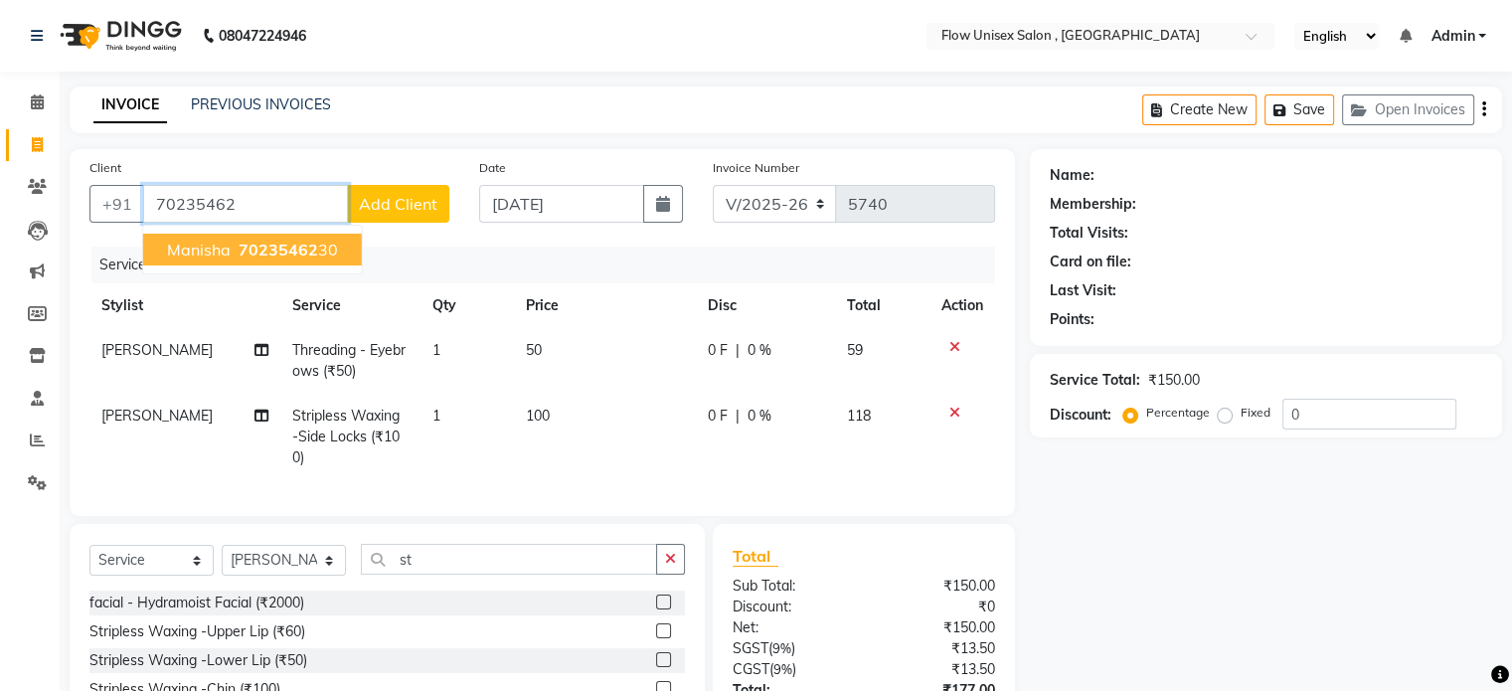
click at [219, 260] on button "Manisha 70235462 30" at bounding box center [252, 250] width 219 height 32
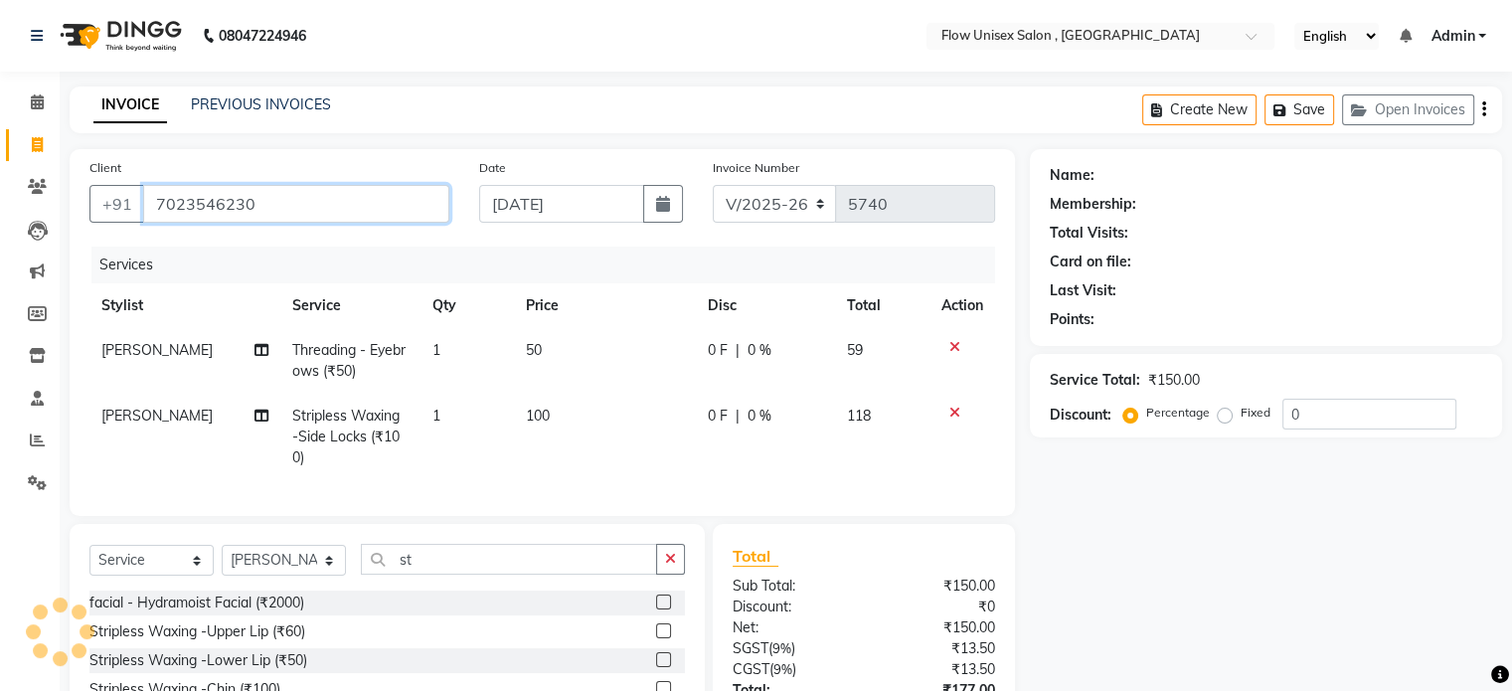
type input "7023546230"
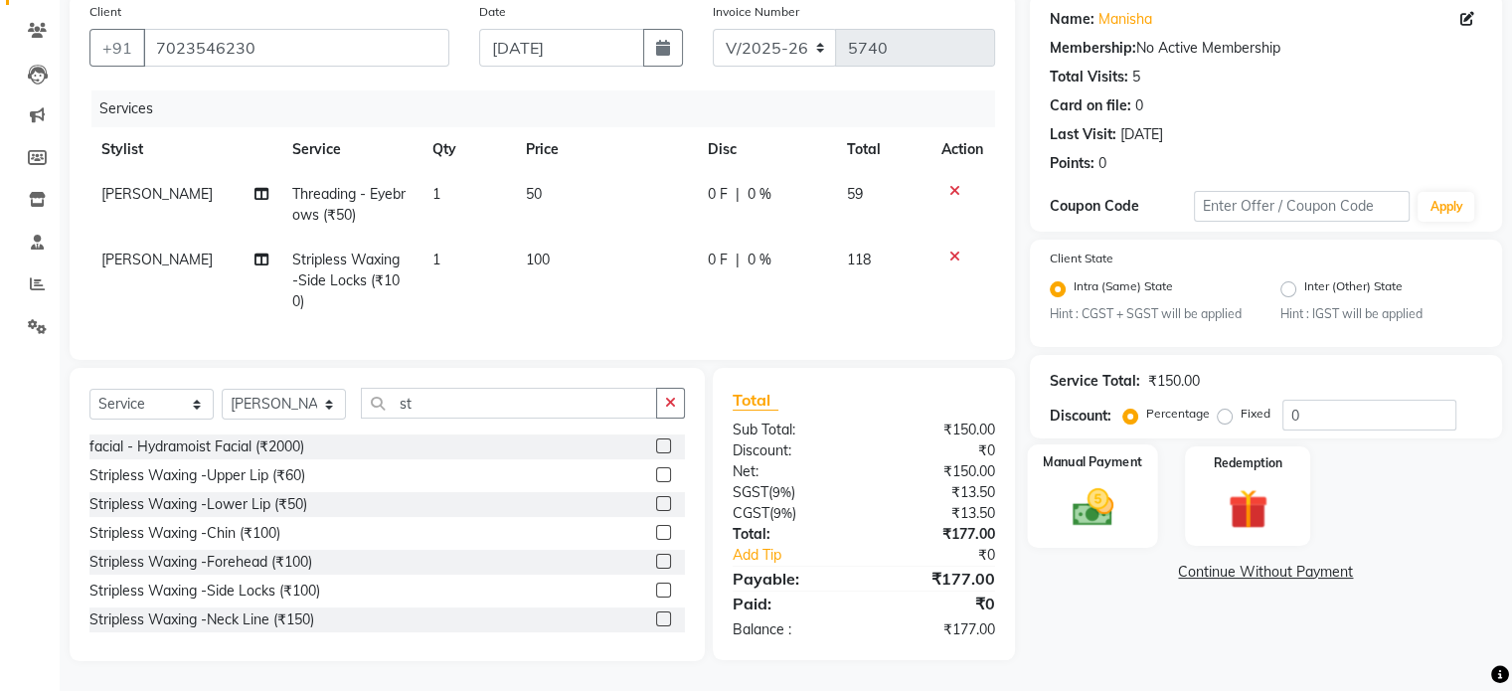
click at [1108, 512] on img at bounding box center [1092, 508] width 67 height 48
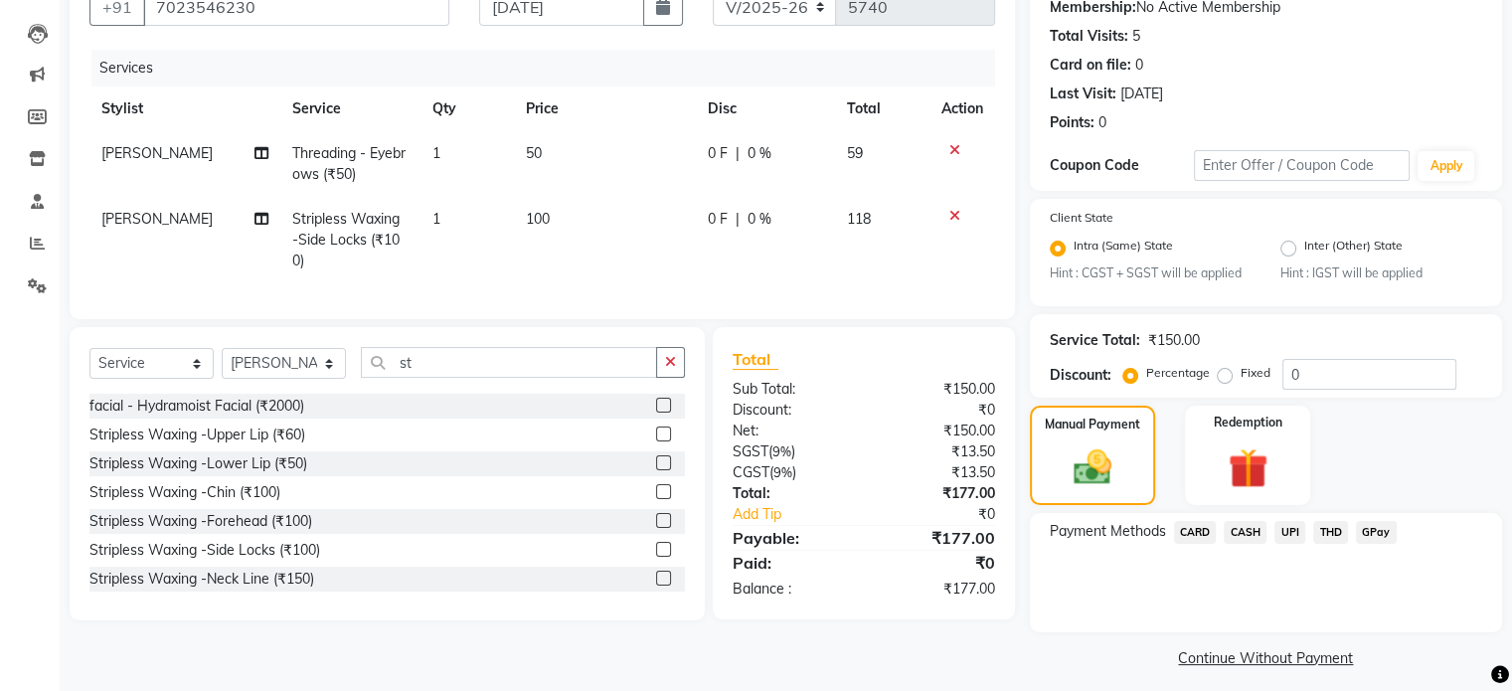
scroll to position [211, 0]
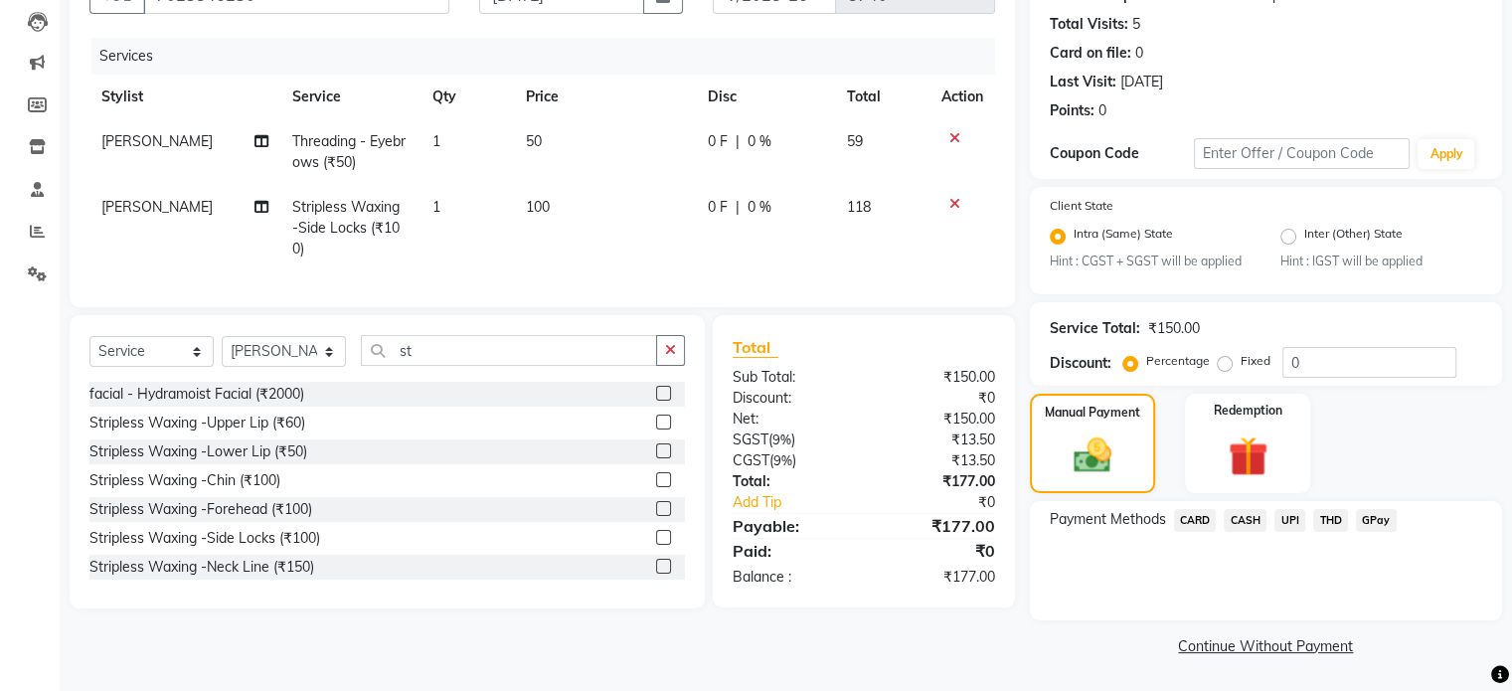
click at [1297, 524] on span "UPI" at bounding box center [1289, 520] width 31 height 23
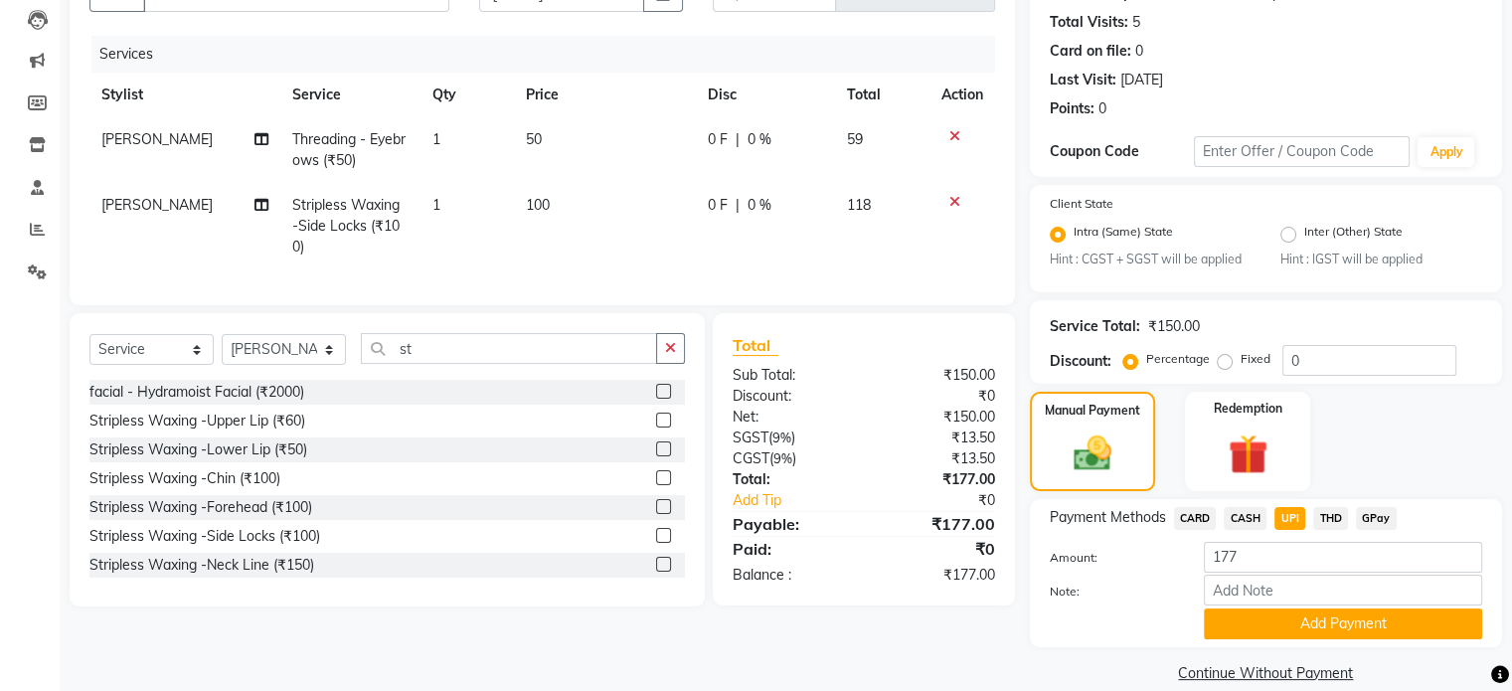
drag, startPoint x: 1289, startPoint y: 631, endPoint x: 1142, endPoint y: 542, distance: 172.2
click at [1287, 631] on button "Add Payment" at bounding box center [1343, 623] width 278 height 31
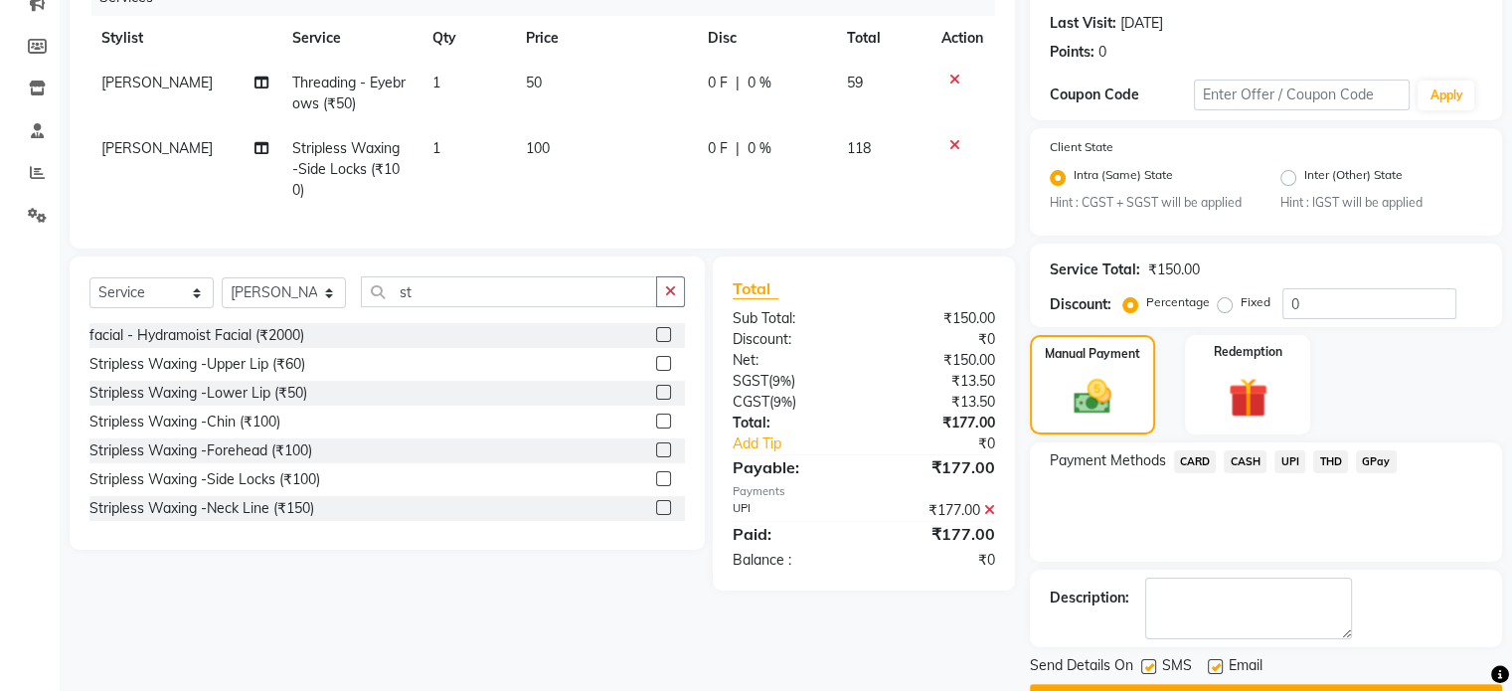
scroll to position [322, 0]
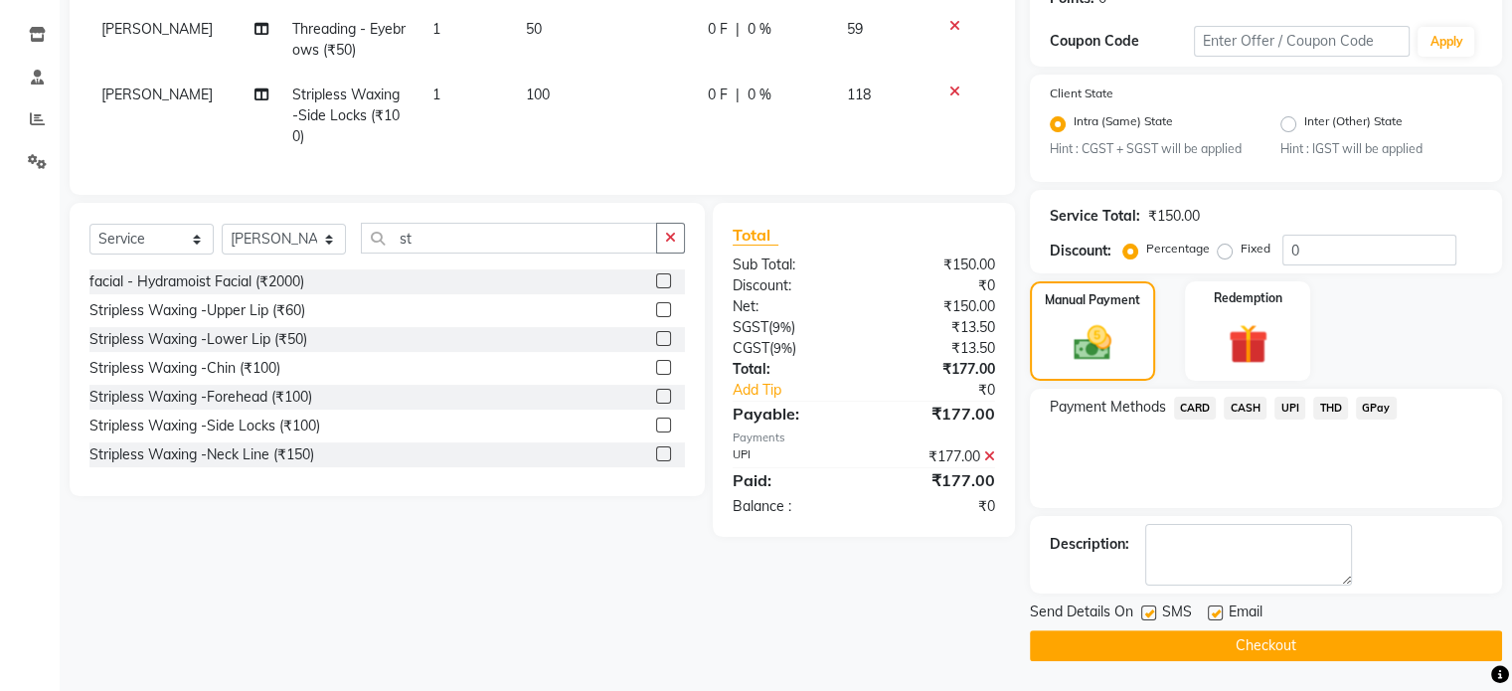
click at [1093, 653] on button "Checkout" at bounding box center [1266, 645] width 472 height 31
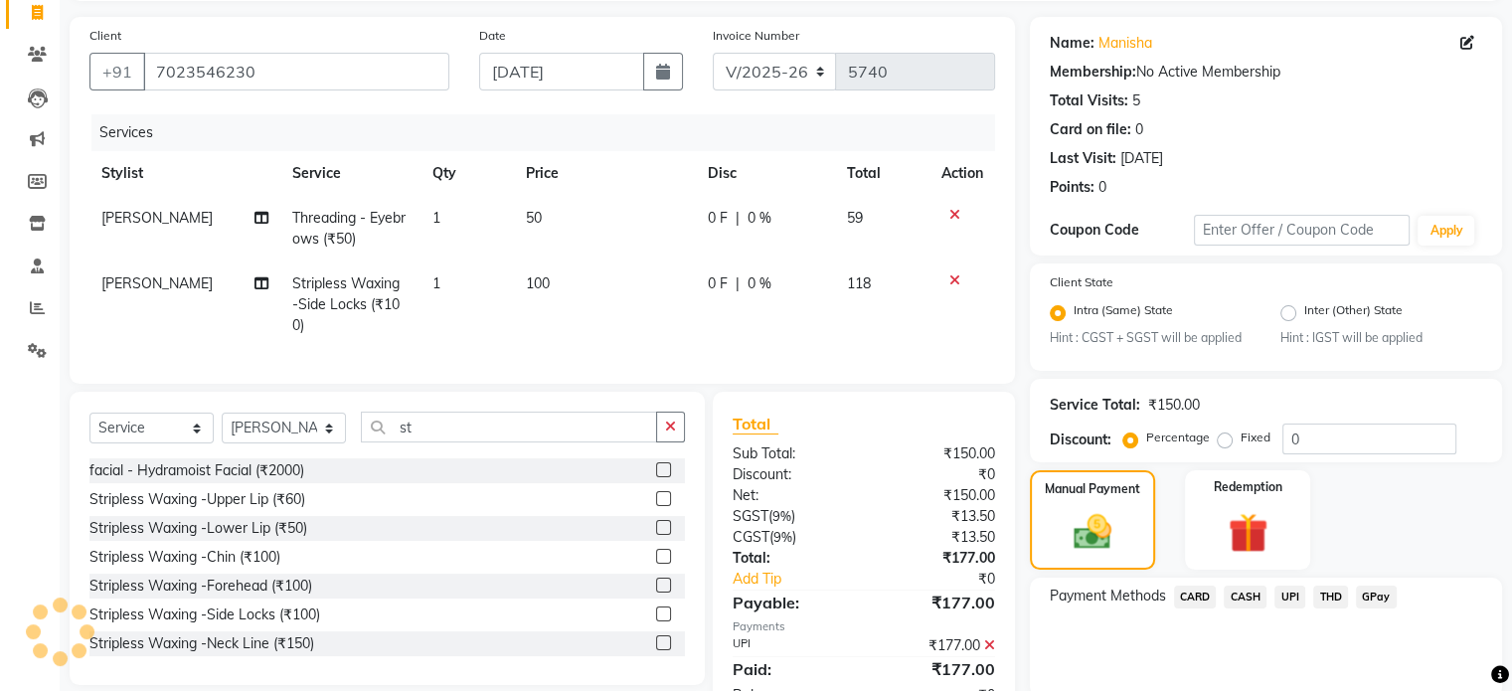
scroll to position [0, 0]
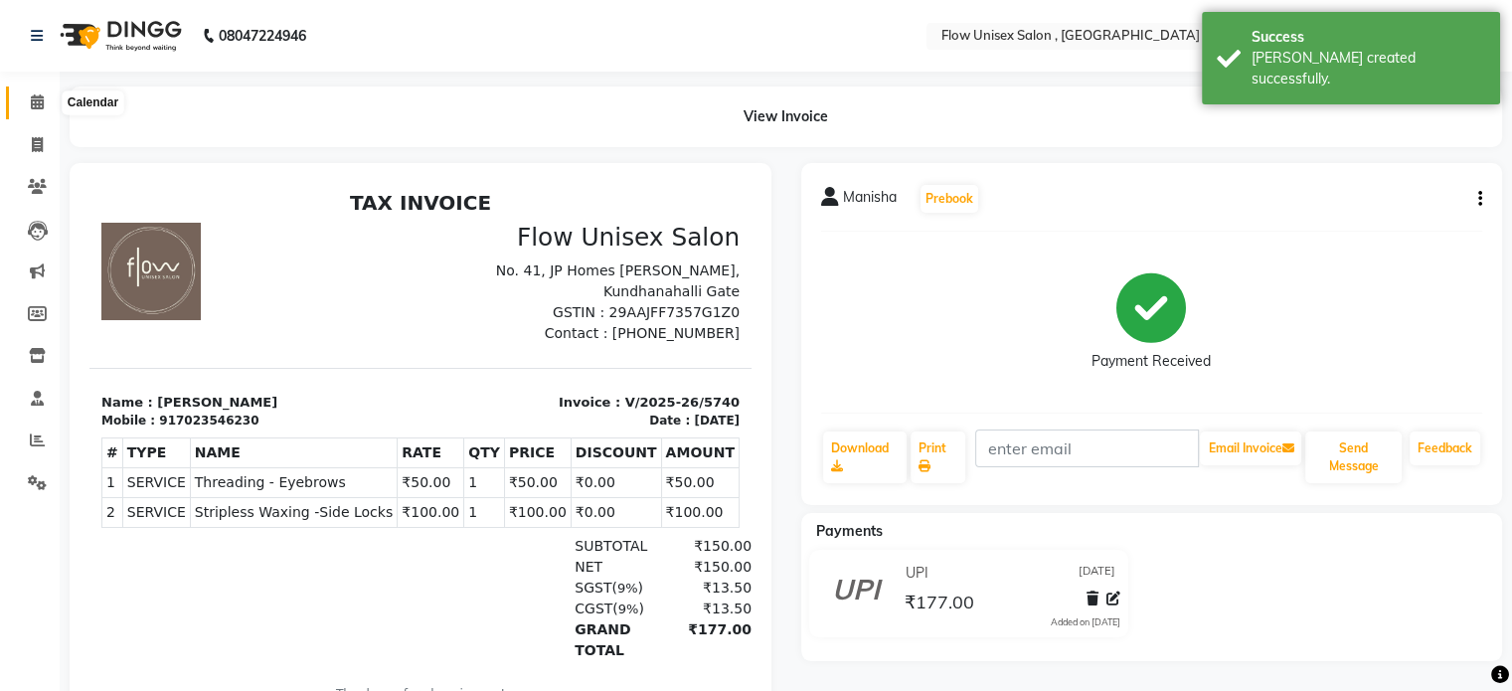
click at [47, 102] on span at bounding box center [37, 102] width 35 height 23
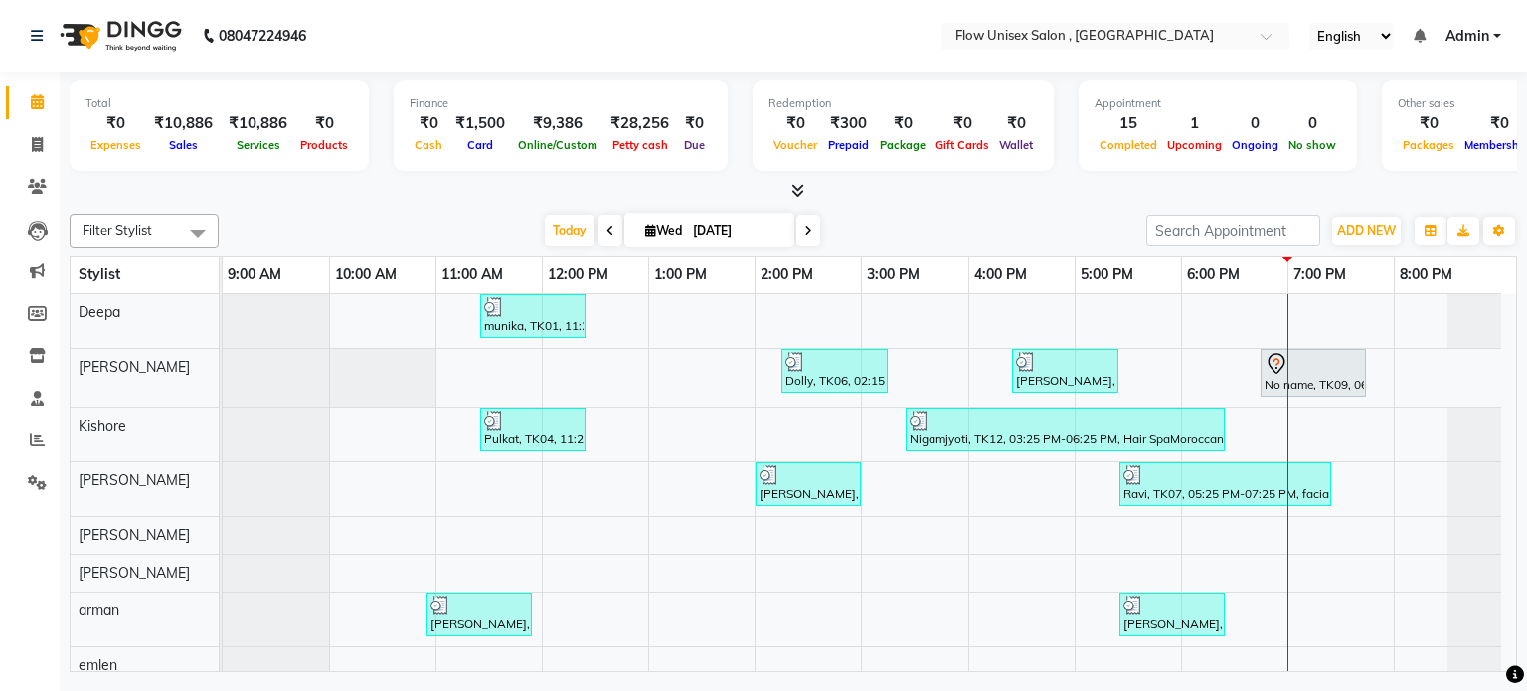
click at [322, 297] on div at bounding box center [276, 321] width 106 height 54
drag, startPoint x: 322, startPoint y: 299, endPoint x: 41, endPoint y: 150, distance: 318.4
click at [41, 150] on icon at bounding box center [37, 144] width 11 height 15
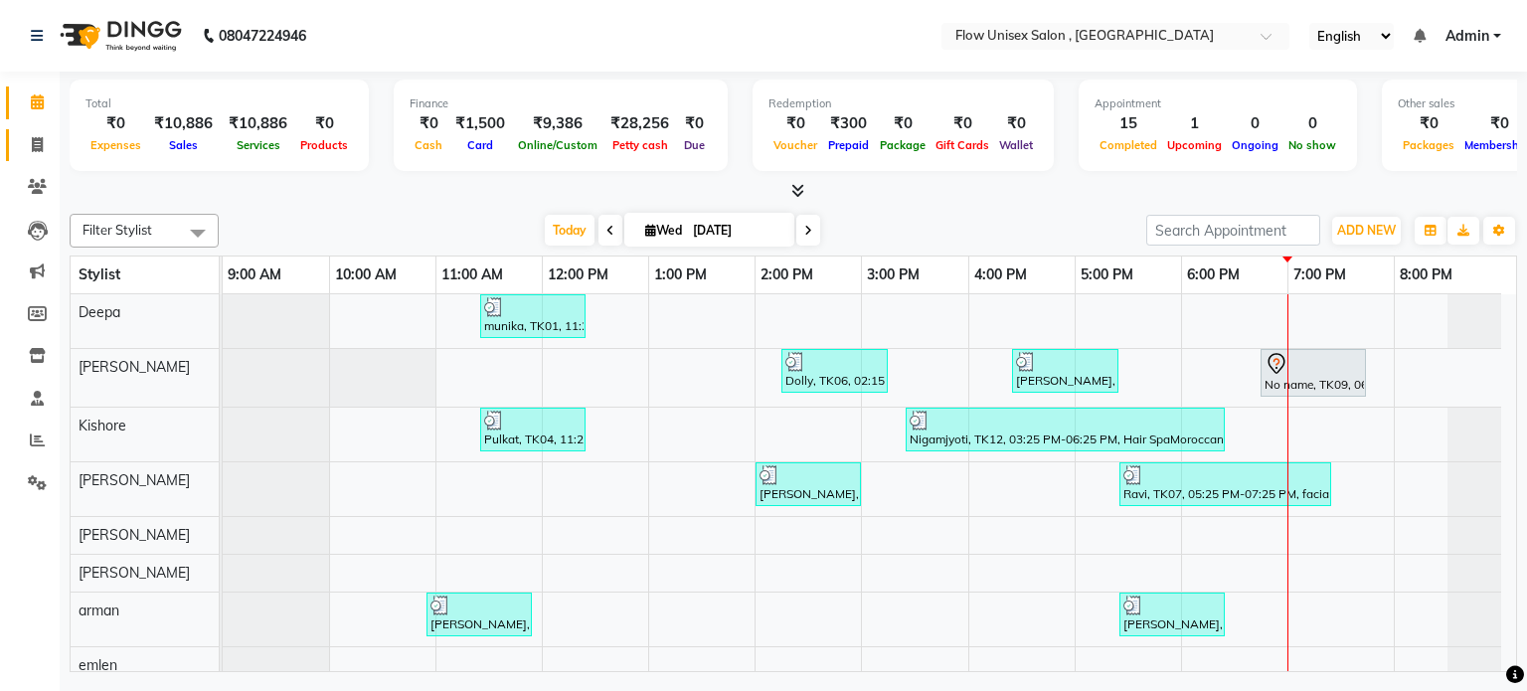
select select "5875"
select select "service"
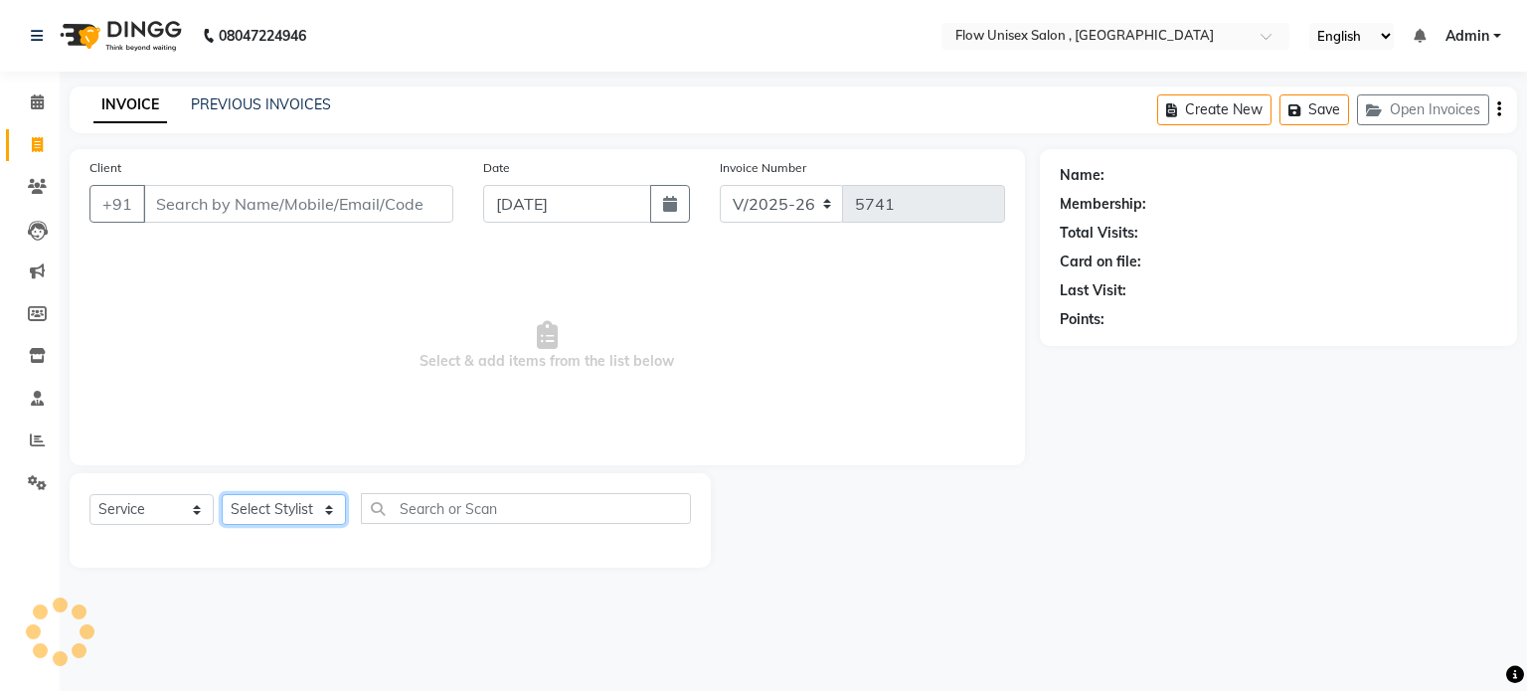
click at [245, 508] on select "Select Stylist" at bounding box center [284, 509] width 124 height 31
click at [245, 513] on select "Select Stylist" at bounding box center [284, 509] width 124 height 31
click at [245, 511] on select "Select Stylist [PERSON_NAME] [PERSON_NAME] Kishore [PERSON_NAME] debbarma [PERS…" at bounding box center [284, 509] width 124 height 31
click at [222, 495] on select "Select Stylist [PERSON_NAME] [PERSON_NAME] Kishore [PERSON_NAME] debbarma [PERS…" at bounding box center [284, 509] width 124 height 31
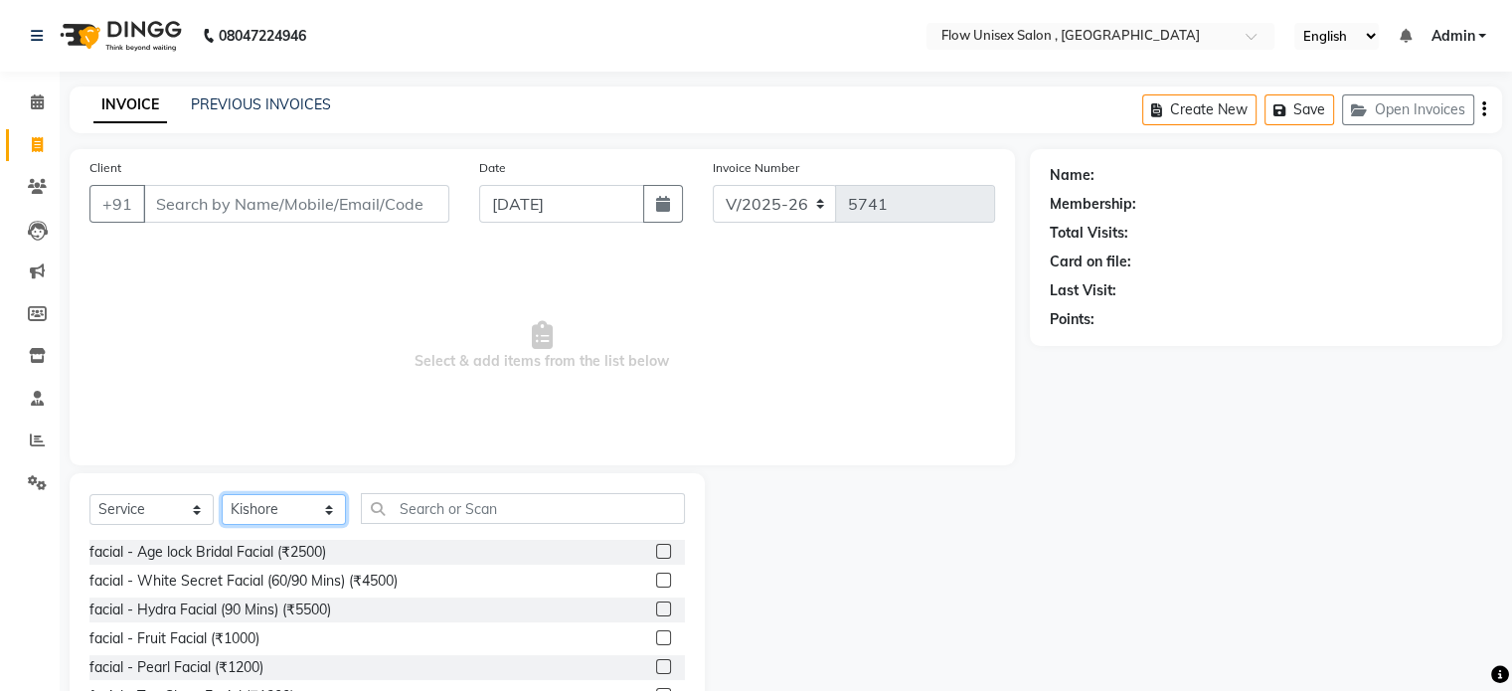
click at [281, 509] on select "Select Stylist [PERSON_NAME] [PERSON_NAME] Kishore [PERSON_NAME] debbarma [PERS…" at bounding box center [284, 509] width 124 height 31
select select "49208"
click at [222, 495] on select "Select Stylist [PERSON_NAME] [PERSON_NAME] Kishore [PERSON_NAME] debbarma [PERS…" at bounding box center [284, 509] width 124 height 31
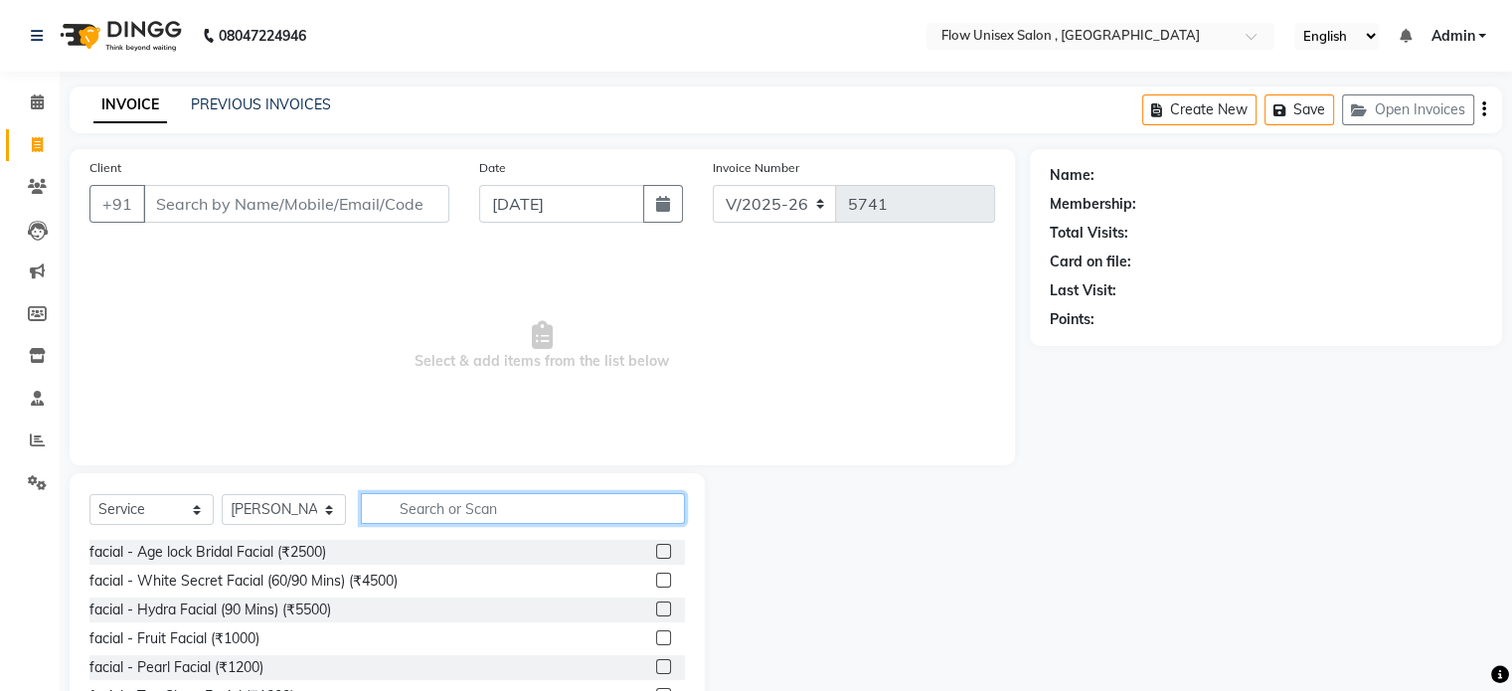
click at [395, 516] on input "text" at bounding box center [523, 508] width 324 height 31
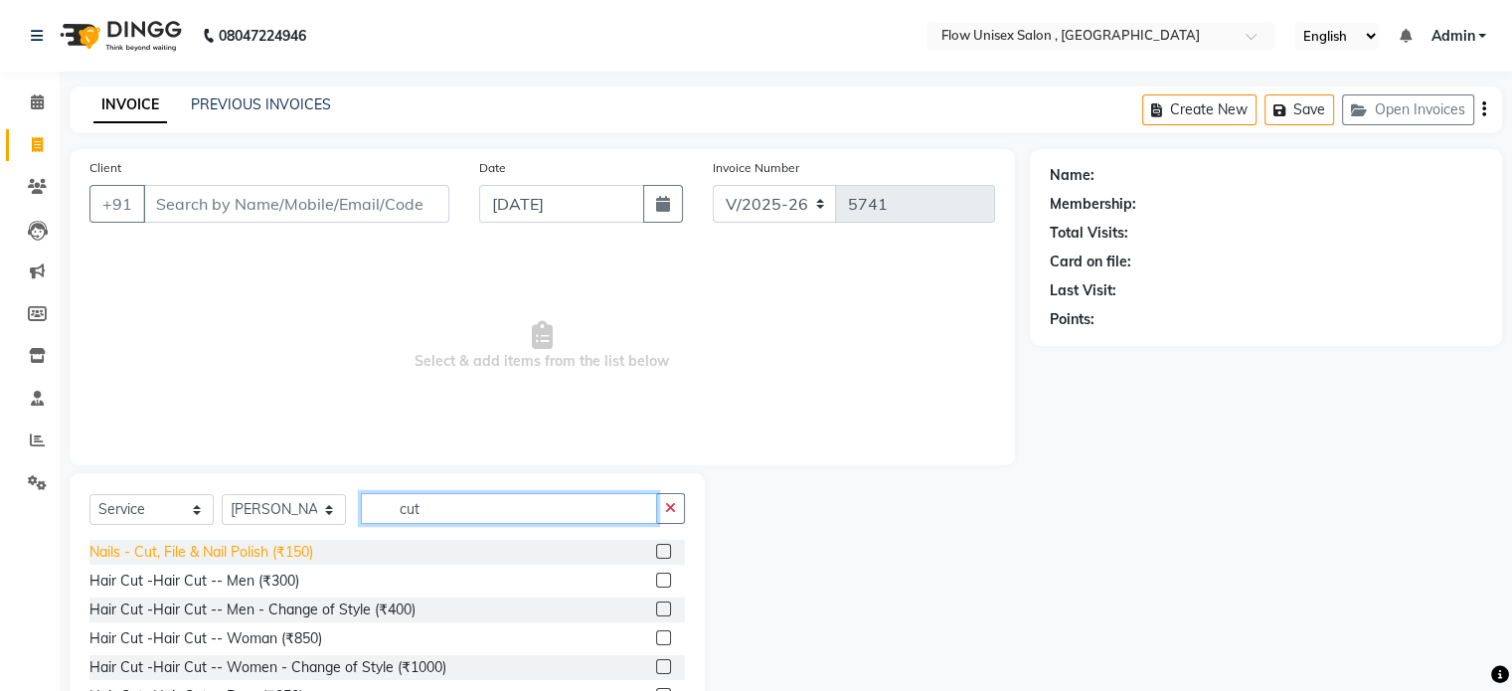
type input "cut"
click at [264, 552] on div "Nails - Cut, File & Nail Polish (₹150)" at bounding box center [201, 552] width 224 height 21
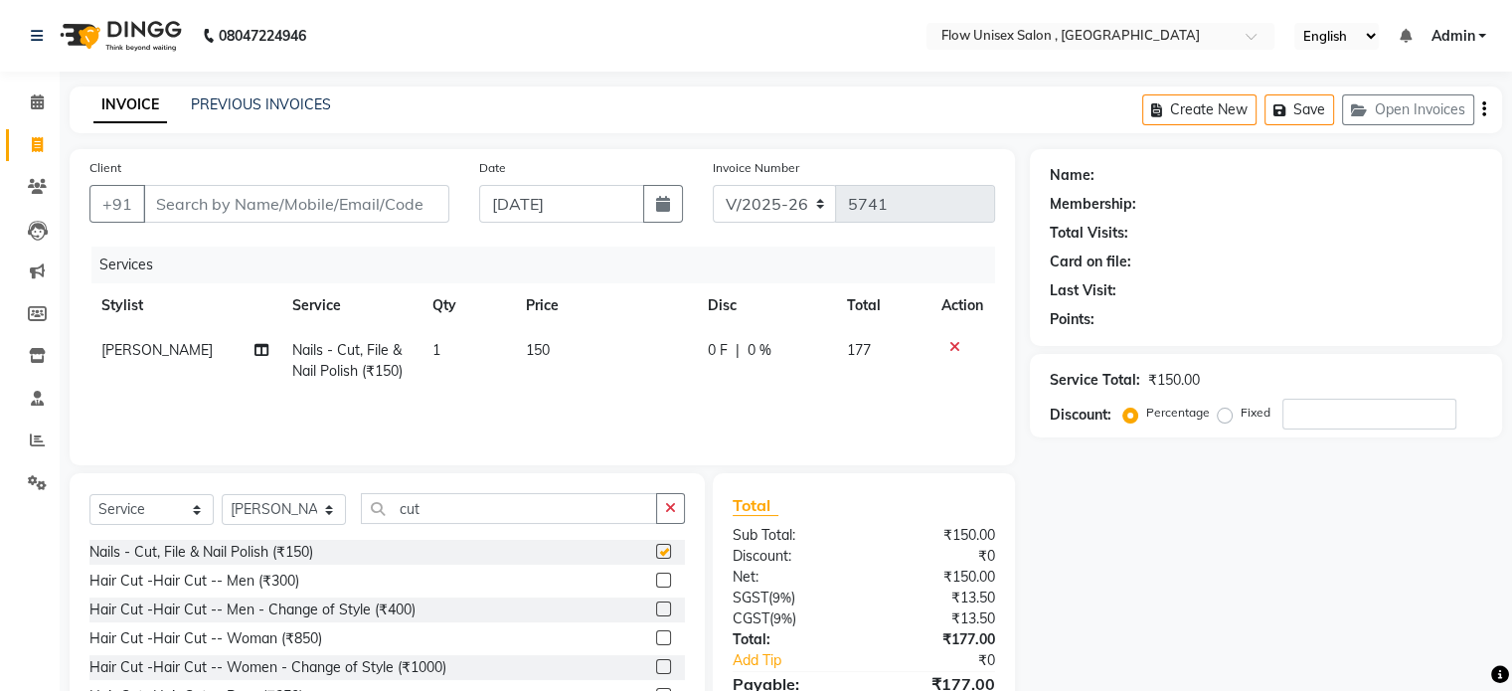
checkbox input "false"
click at [271, 507] on select "Select Stylist [PERSON_NAME] [PERSON_NAME] Kishore [PERSON_NAME] debbarma [PERS…" at bounding box center [284, 509] width 124 height 31
select select "79057"
click at [222, 495] on select "Select Stylist [PERSON_NAME] [PERSON_NAME] Kishore [PERSON_NAME] debbarma [PERS…" at bounding box center [284, 509] width 124 height 31
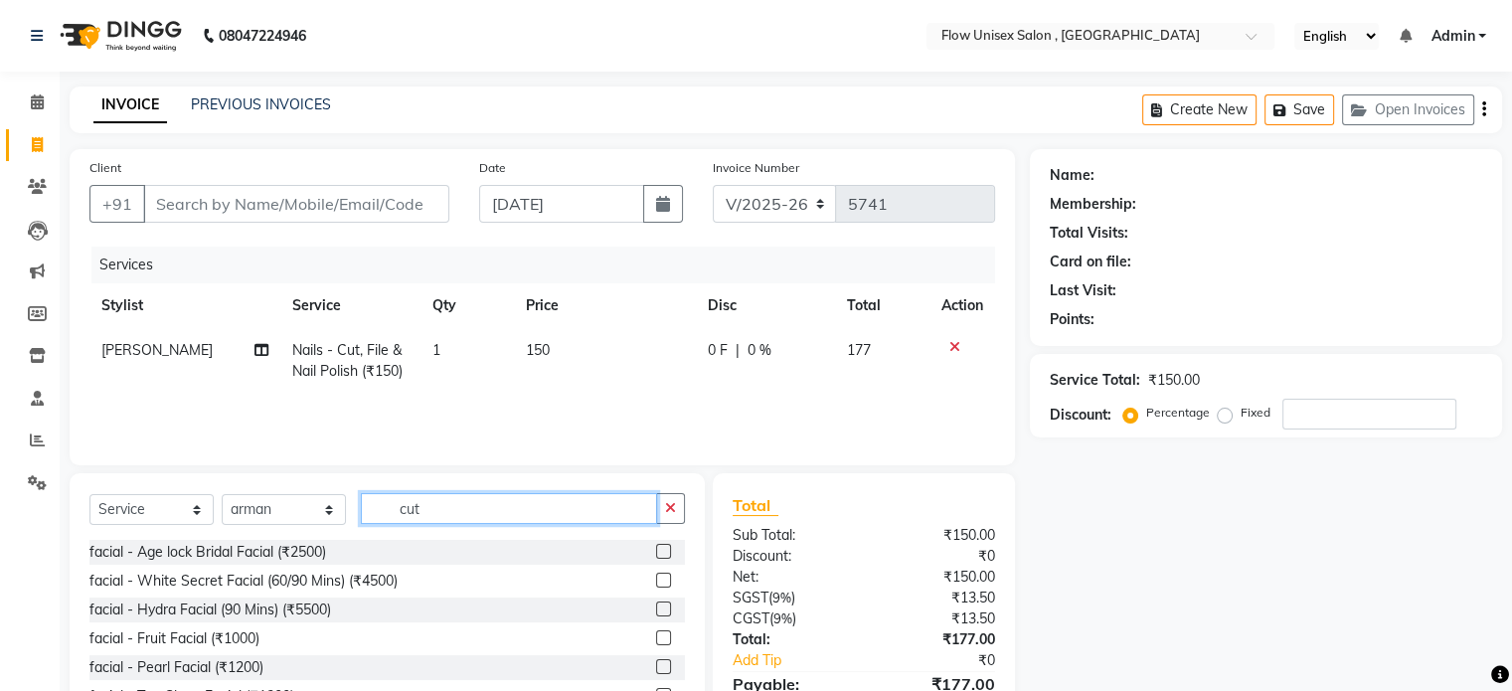
click at [437, 520] on input "cut" at bounding box center [509, 508] width 296 height 31
type input "c"
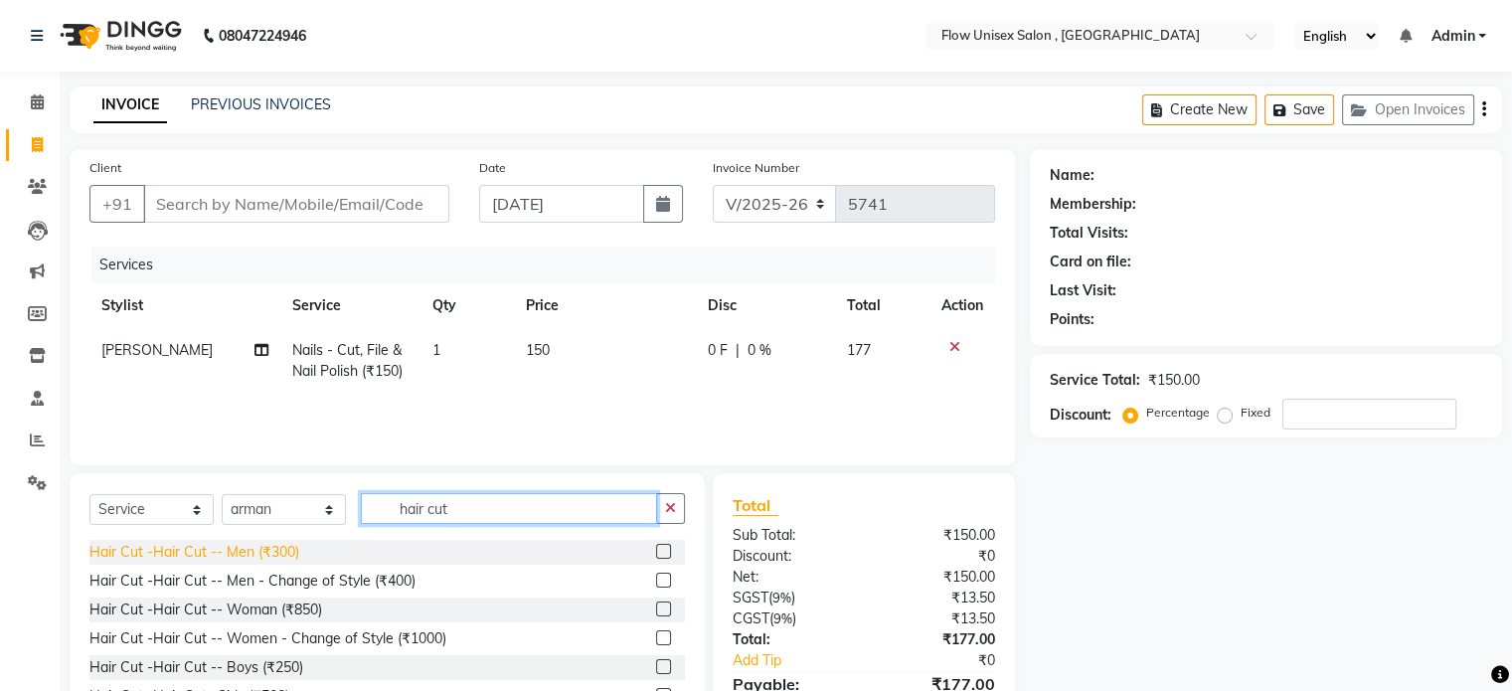
type input "hair cut"
click at [270, 555] on div "Hair Cut -Hair Cut -- Men (₹300)" at bounding box center [194, 552] width 210 height 21
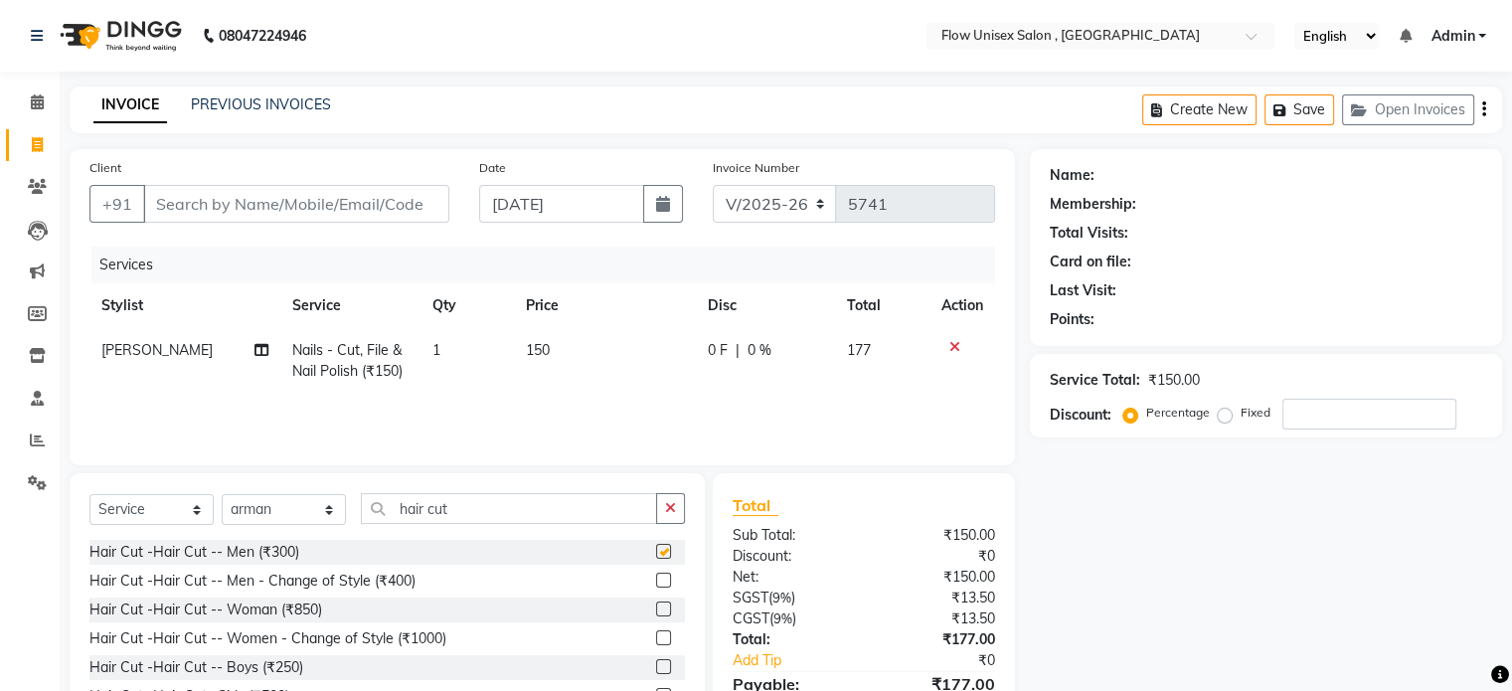
checkbox input "false"
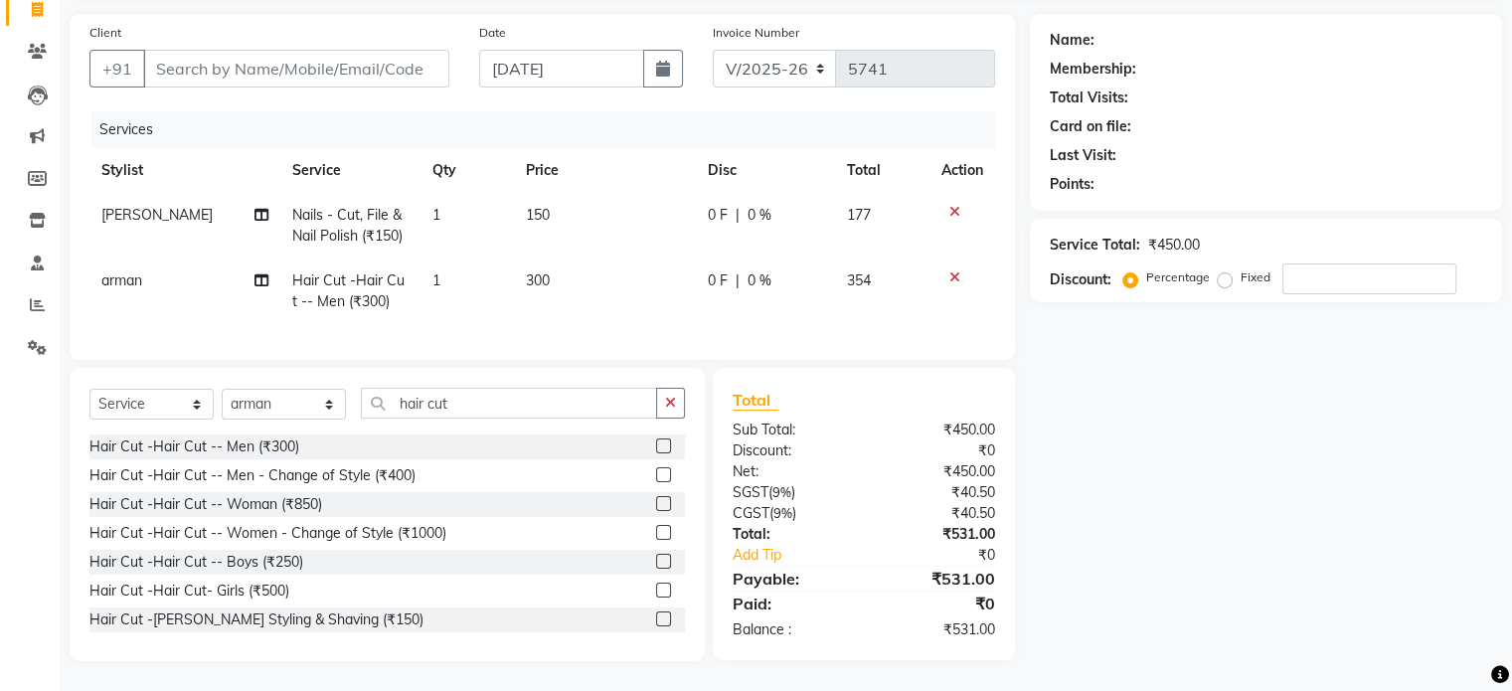
scroll to position [151, 0]
click at [481, 384] on div "Select Service Product Membership Package Voucher Prepaid Gift Card Select Styl…" at bounding box center [387, 514] width 635 height 293
click at [231, 397] on select "Select Stylist [PERSON_NAME] [PERSON_NAME] Kishore [PERSON_NAME] debbarma [PERS…" at bounding box center [284, 404] width 124 height 31
select select "49208"
click at [222, 390] on select "Select Stylist [PERSON_NAME] [PERSON_NAME] Kishore [PERSON_NAME] debbarma [PERS…" at bounding box center [284, 404] width 124 height 31
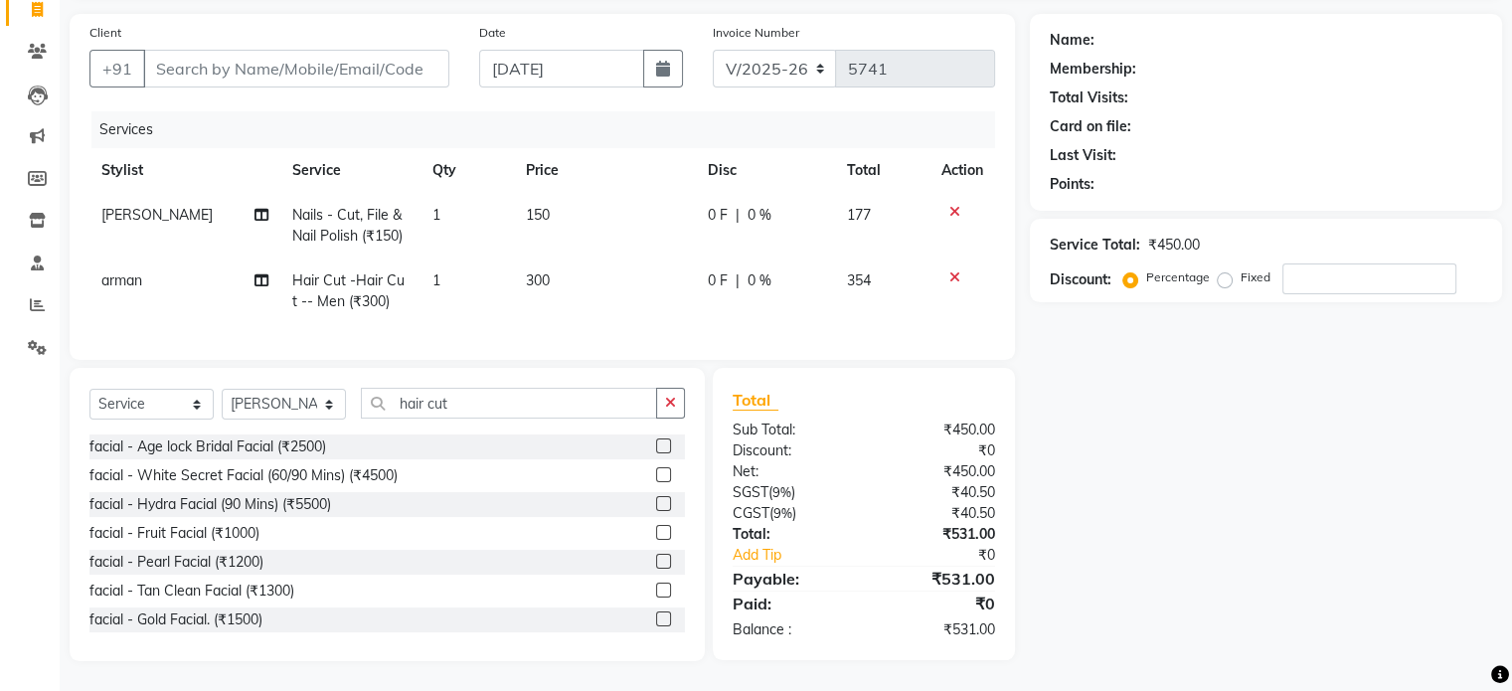
click at [472, 386] on div "Select Service Product Membership Package Voucher Prepaid Gift Card Select Styl…" at bounding box center [387, 514] width 635 height 293
click at [475, 409] on input "hair cut" at bounding box center [509, 403] width 296 height 31
type input "h"
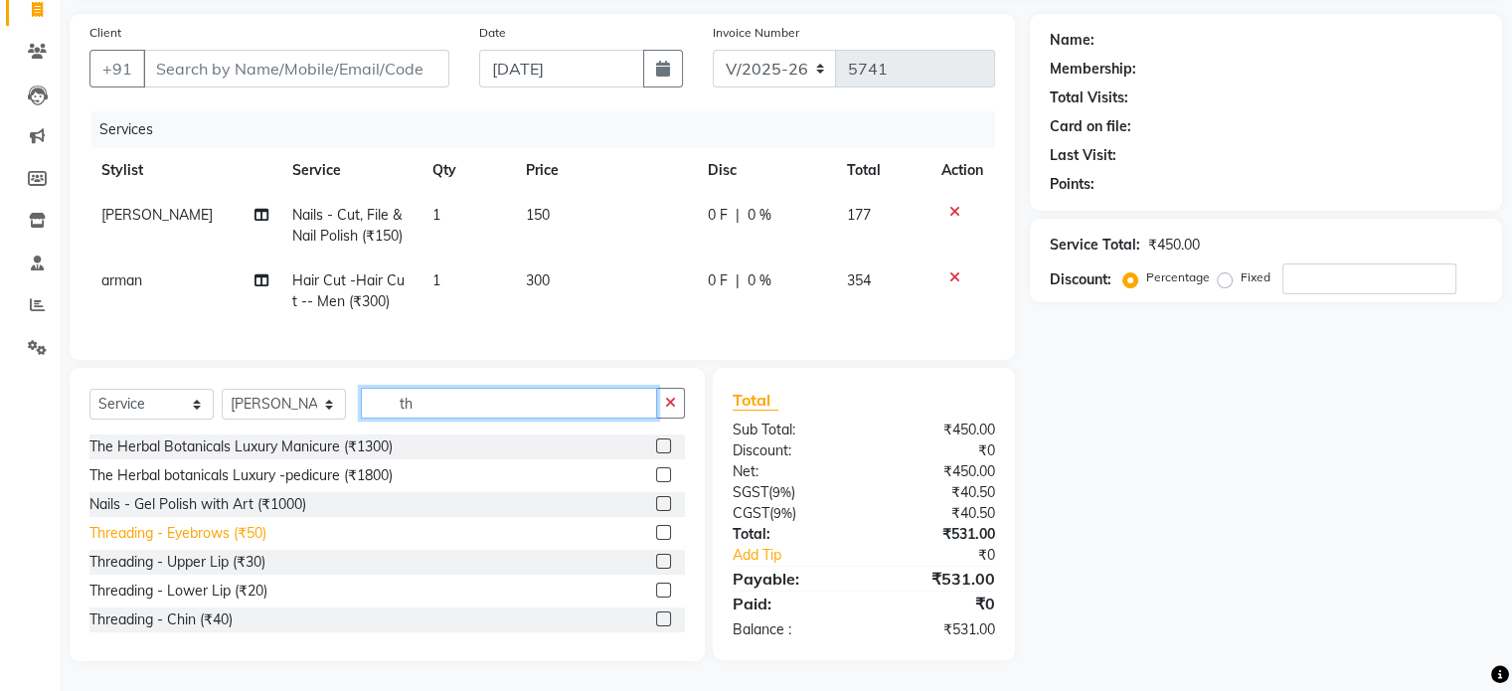
type input "th"
click at [238, 539] on div "Threading - Eyebrows (₹50)" at bounding box center [177, 533] width 177 height 21
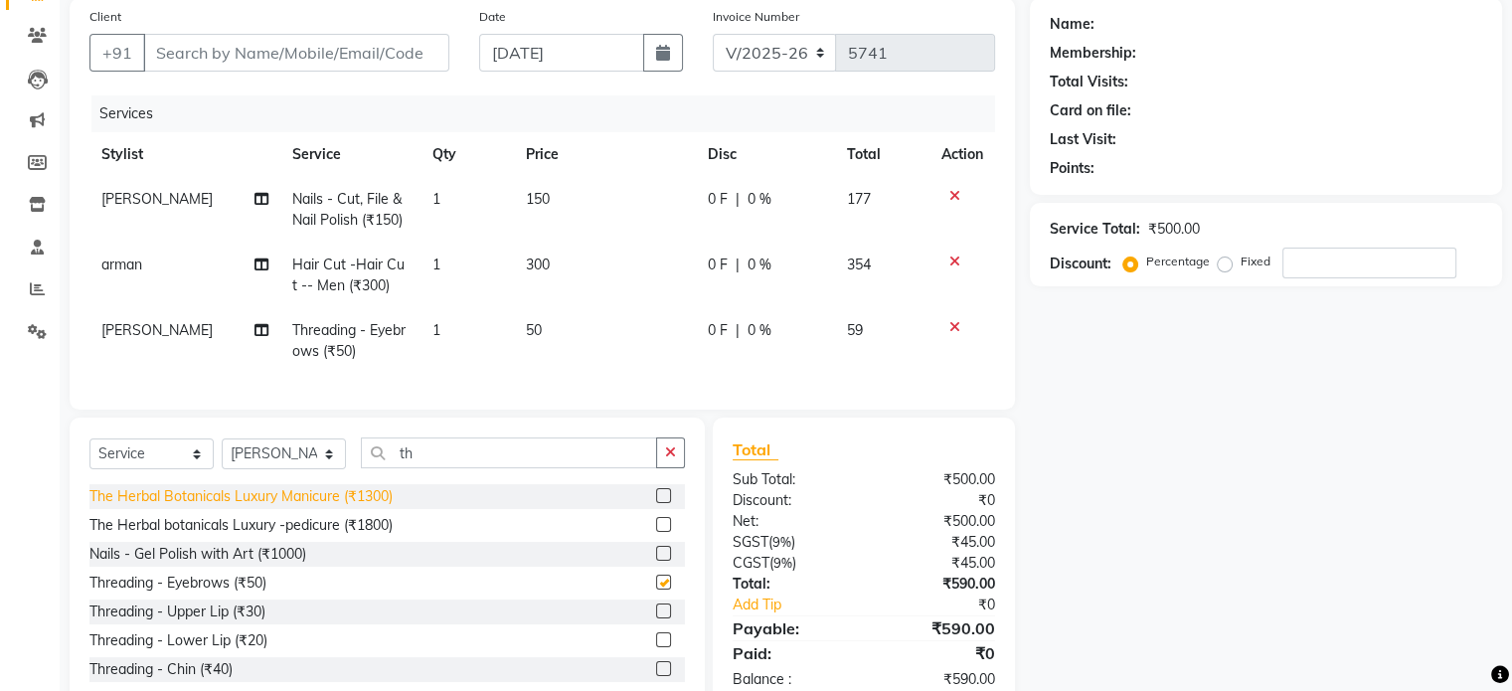
checkbox input "false"
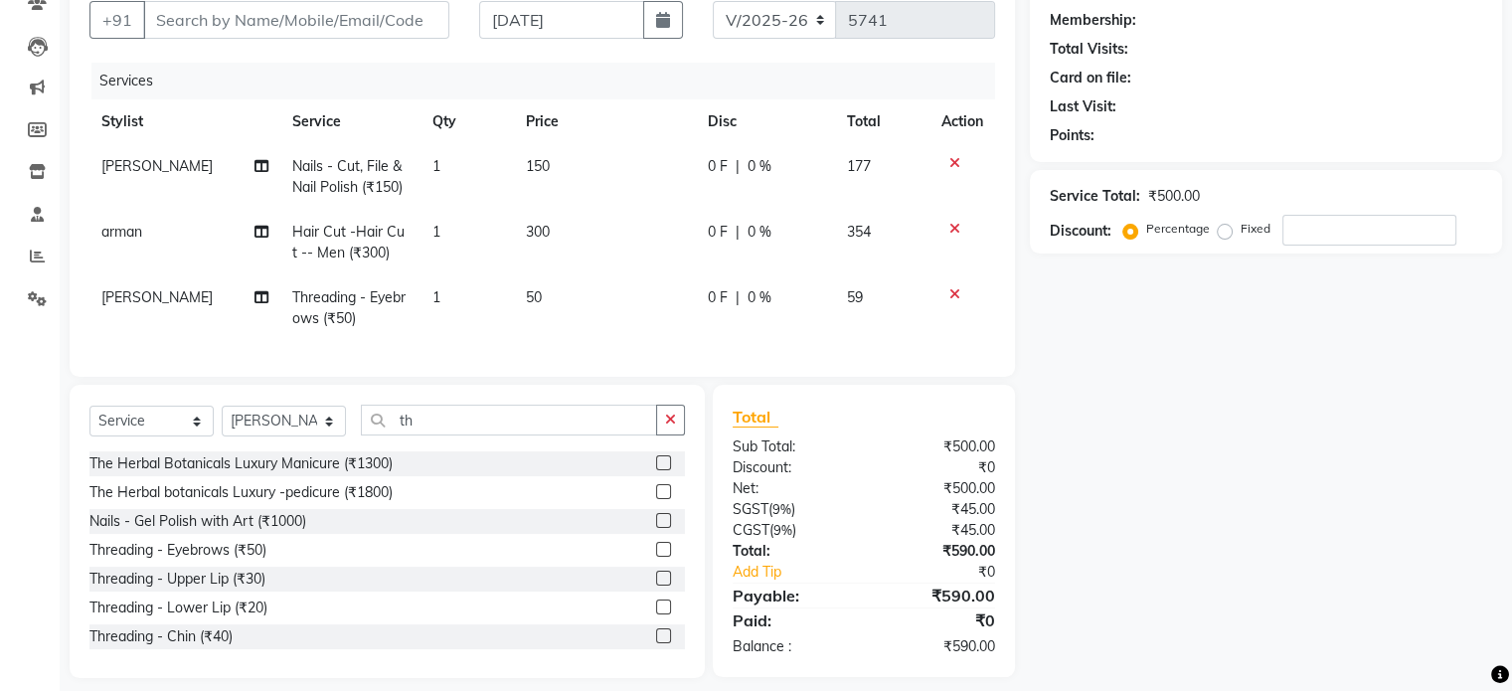
scroll to position [216, 0]
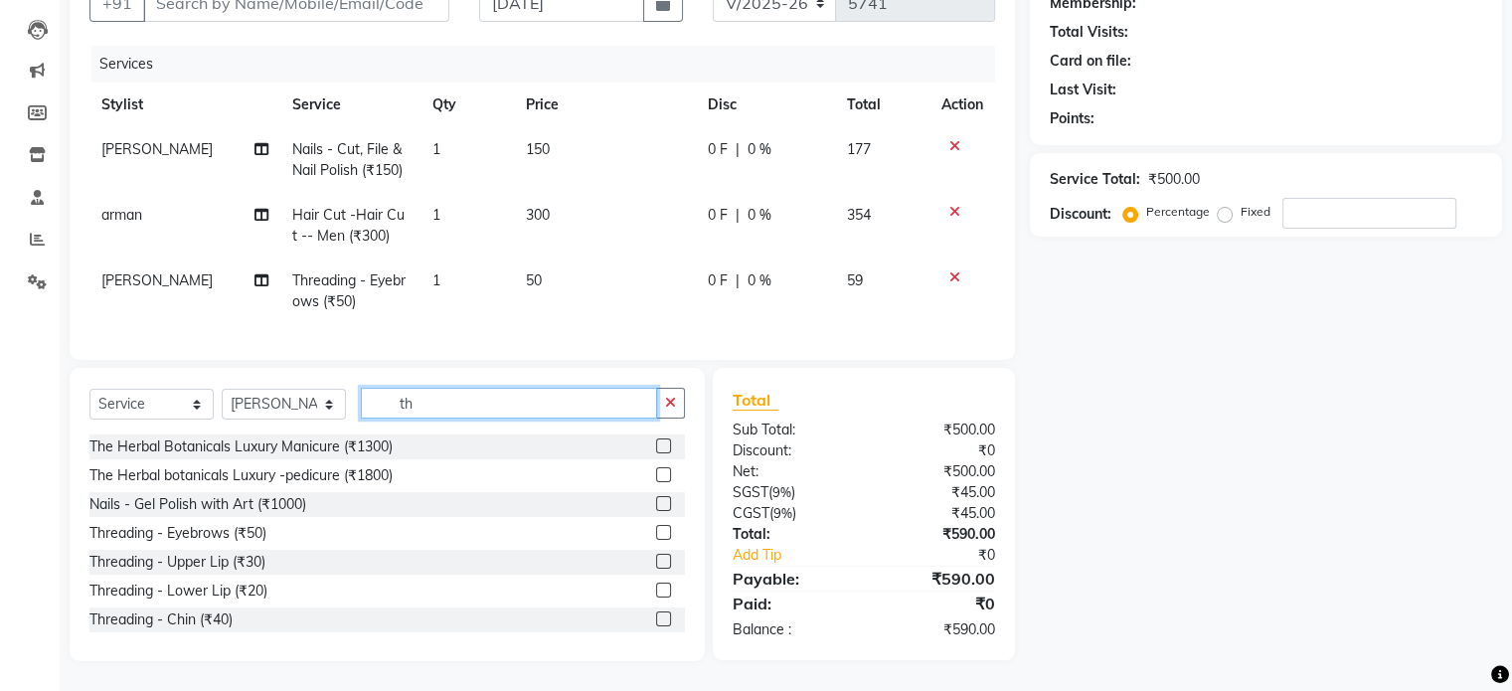
click at [474, 401] on input "th" at bounding box center [509, 403] width 296 height 31
type input "t"
type input "h"
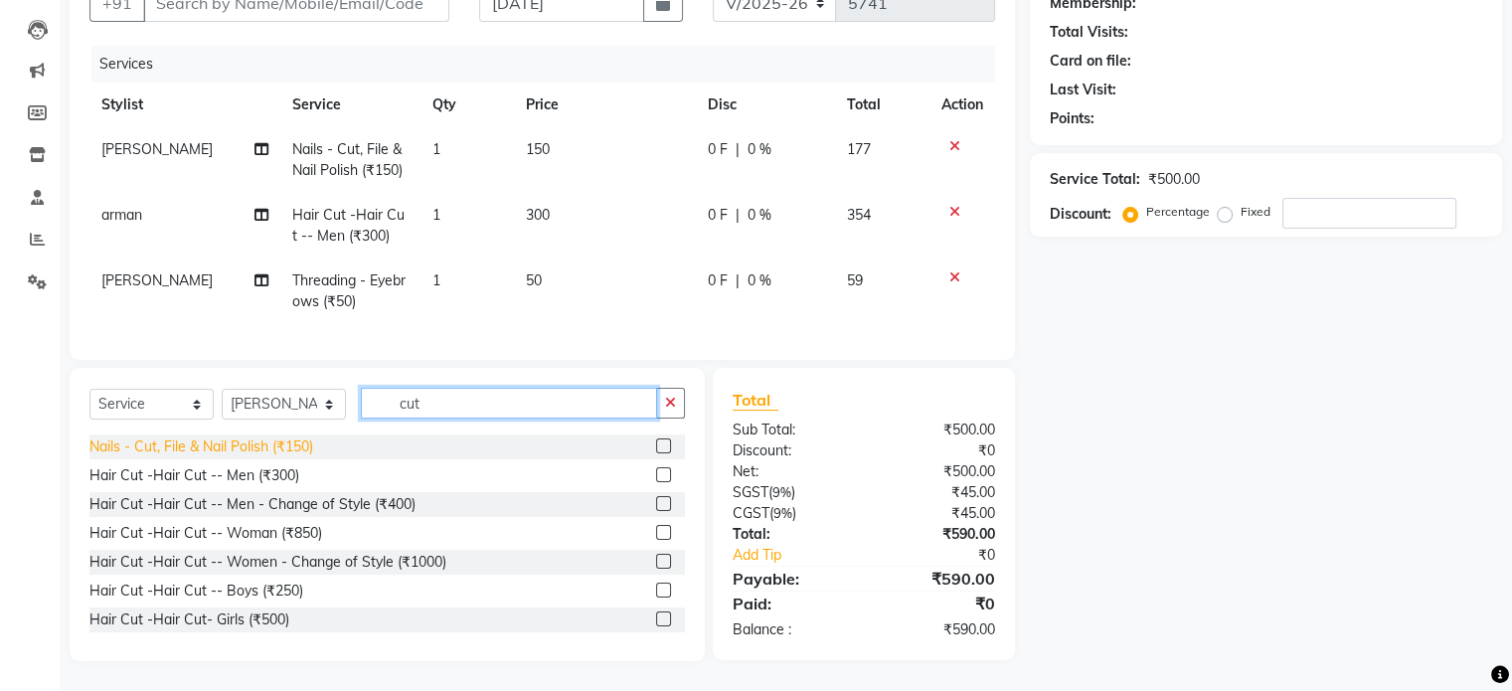
type input "cut"
click at [301, 441] on div "Nails - Cut, File & Nail Polish (₹150)" at bounding box center [201, 446] width 224 height 21
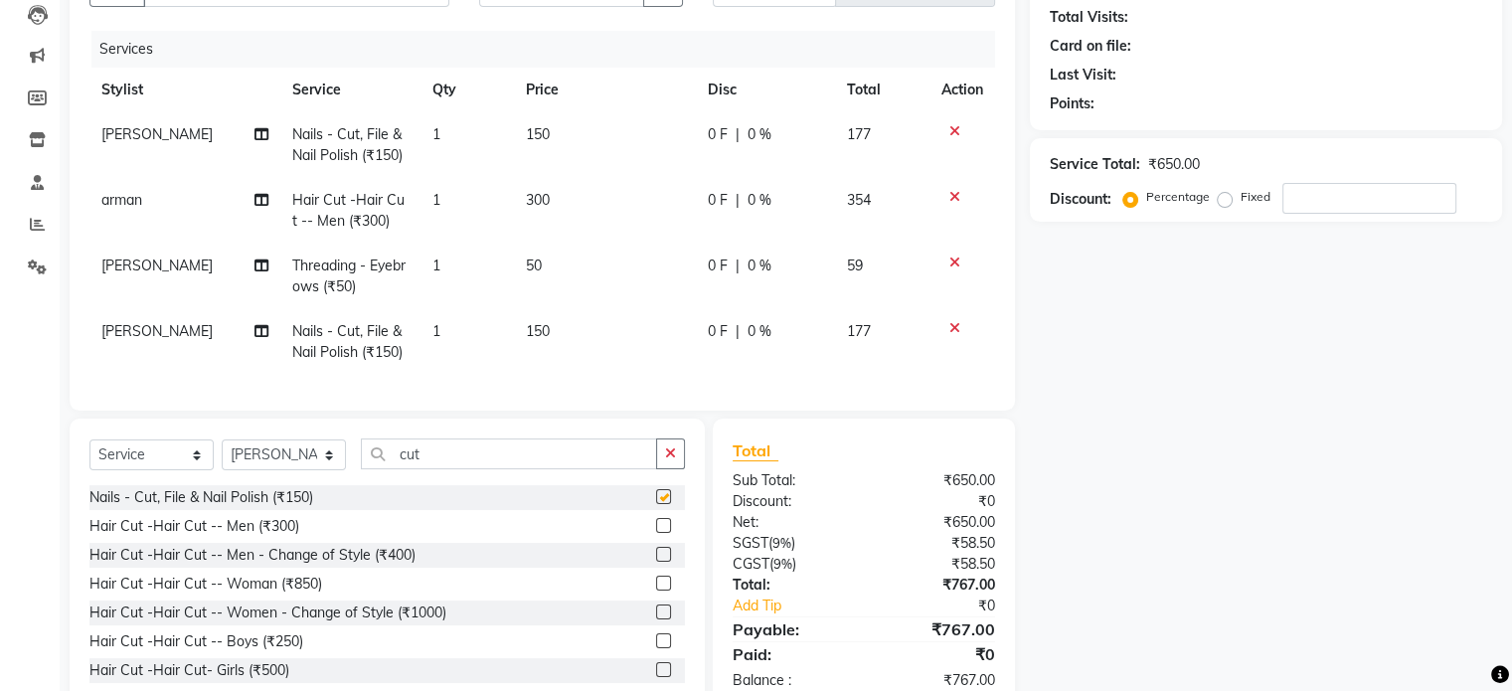
checkbox input "false"
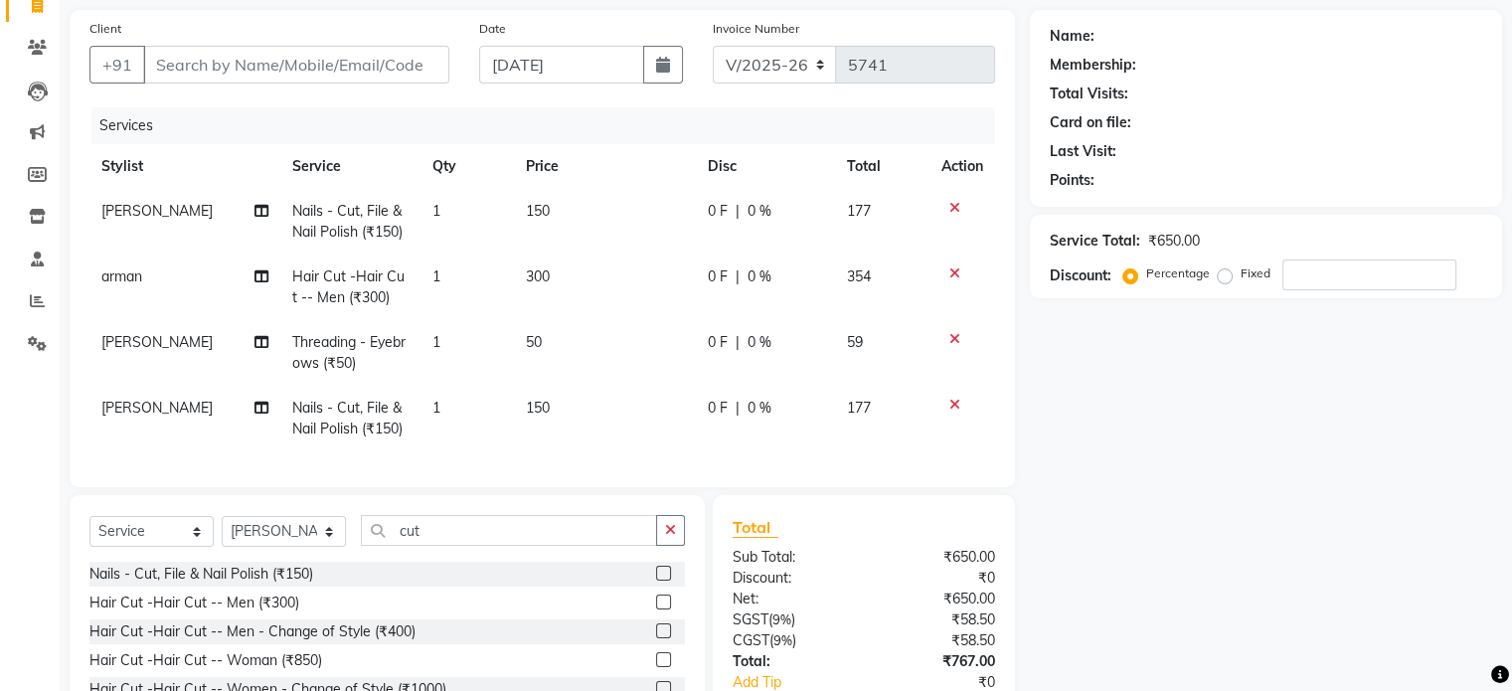
scroll to position [0, 0]
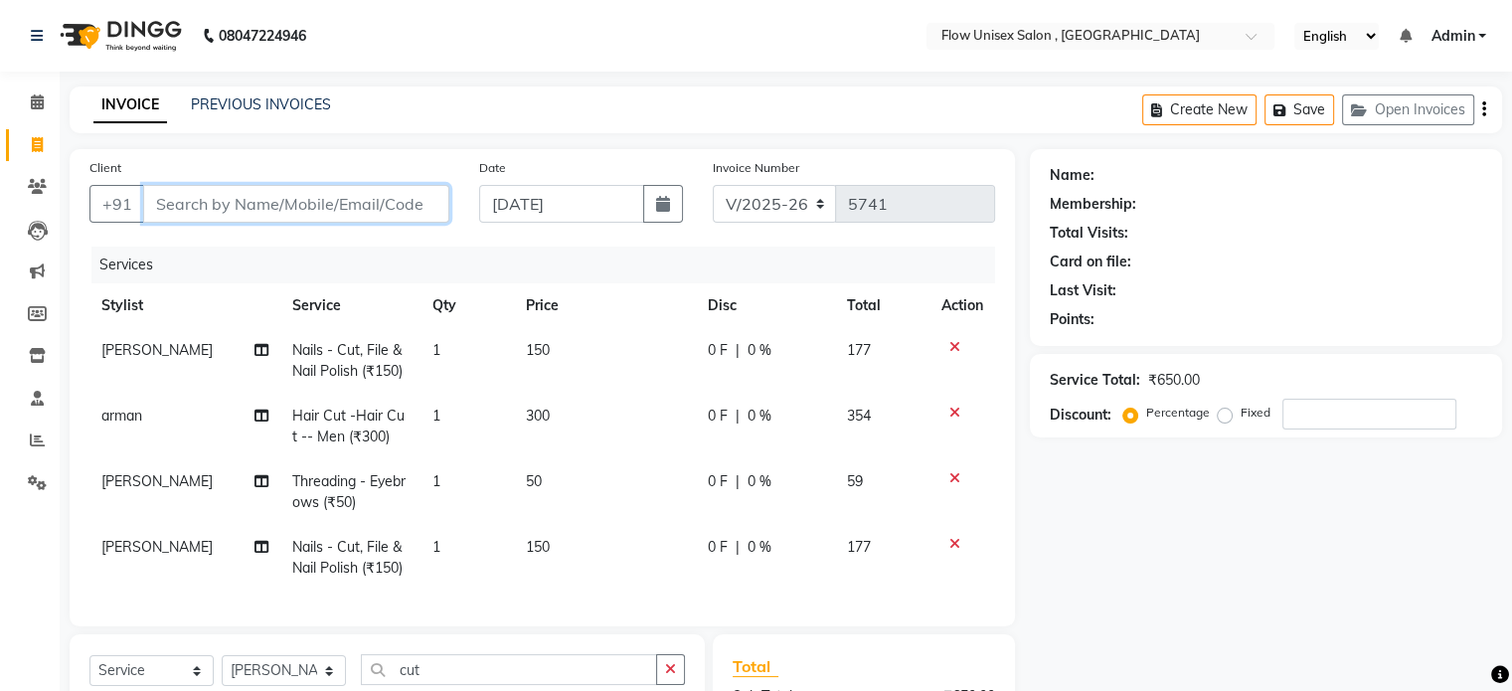
click at [274, 211] on input "Client" at bounding box center [296, 204] width 306 height 38
type input "9"
type input "0"
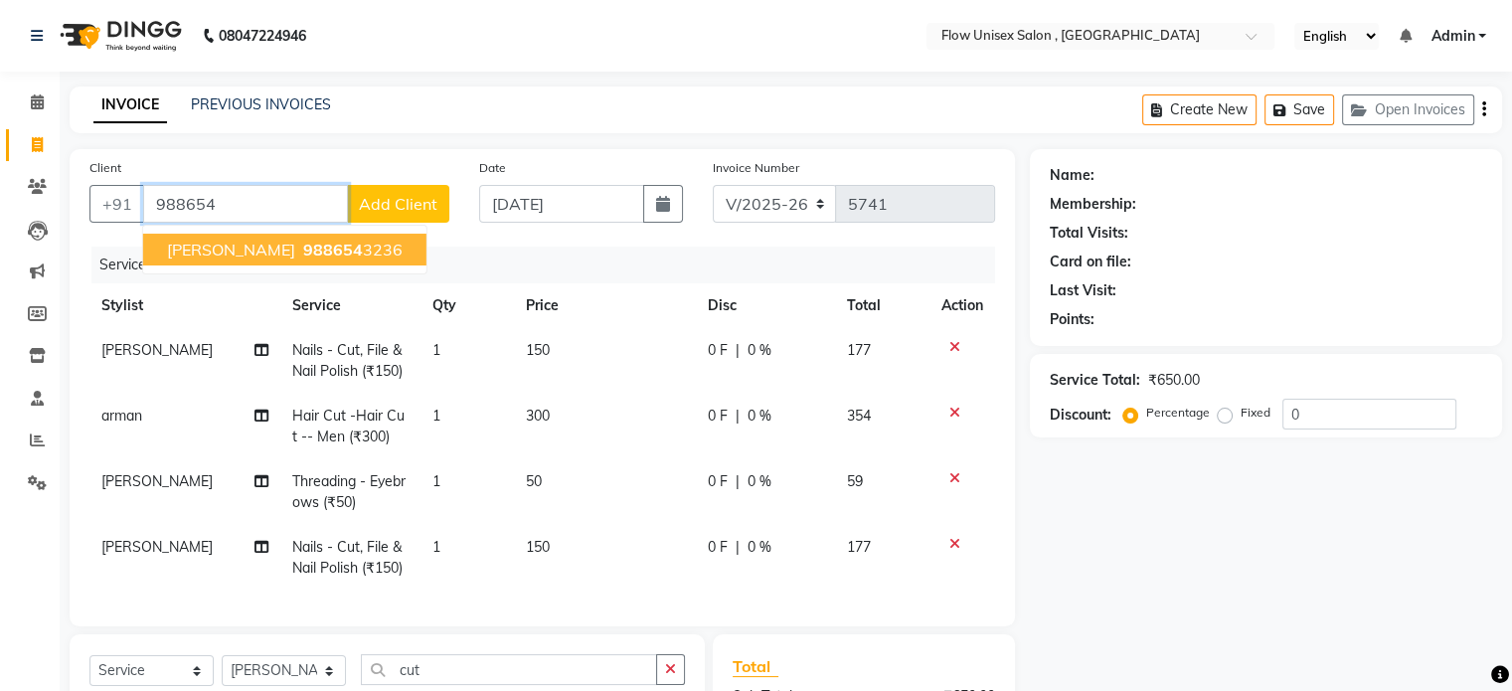
click at [303, 240] on span "988654" at bounding box center [333, 250] width 60 height 20
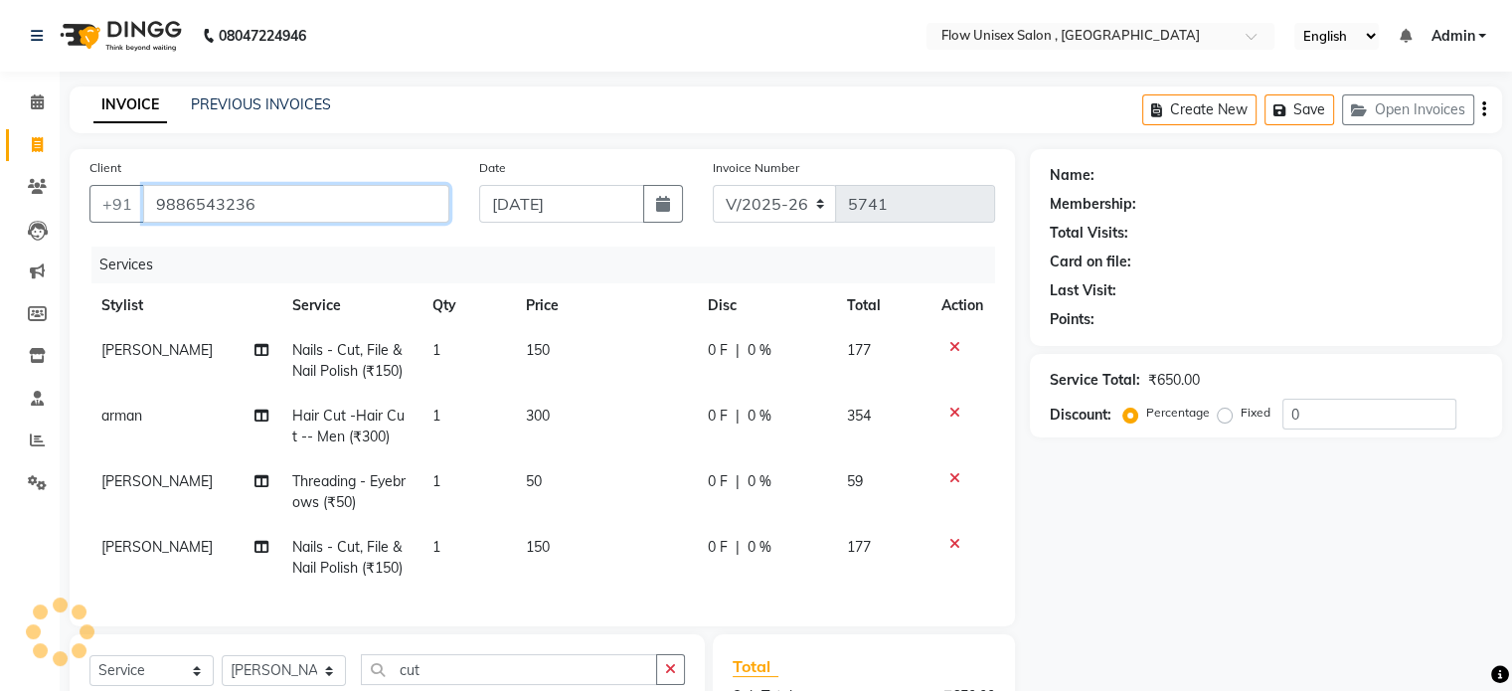
type input "9886543236"
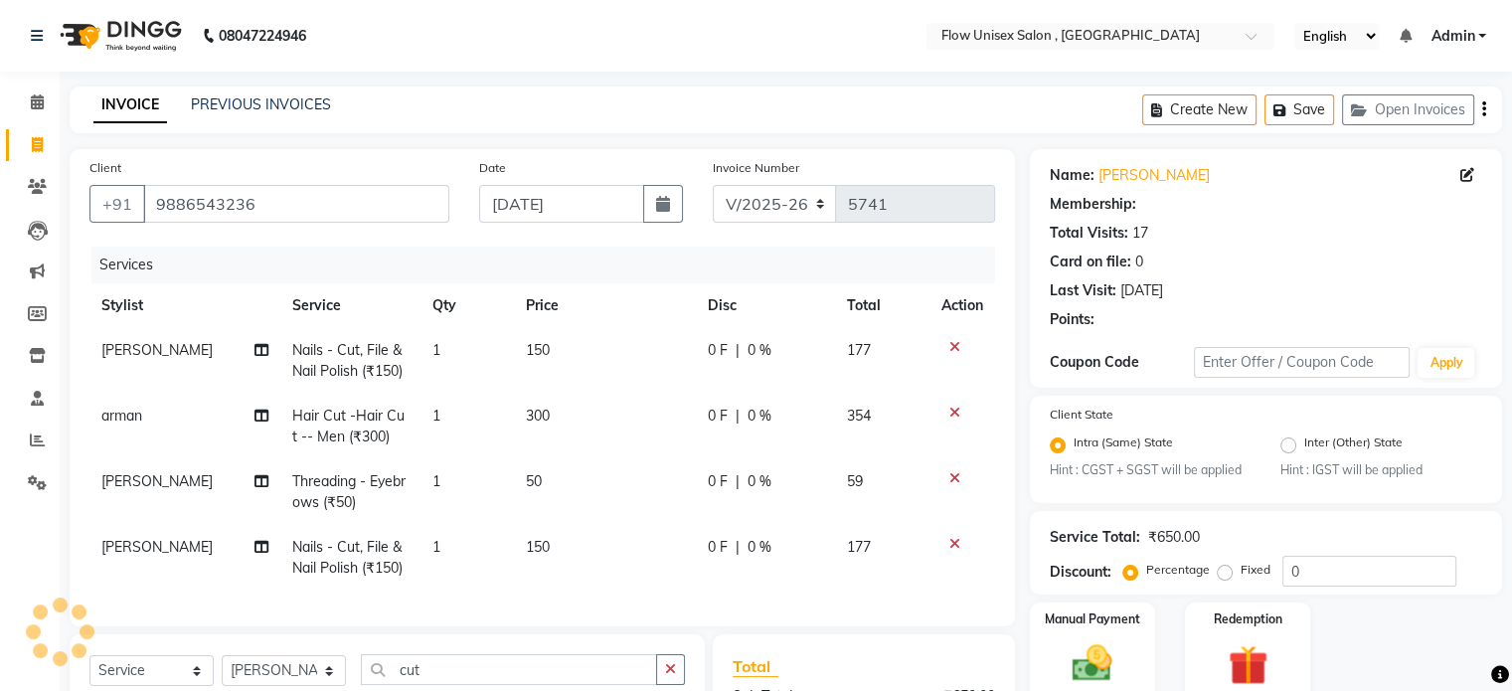
select select "1: Object"
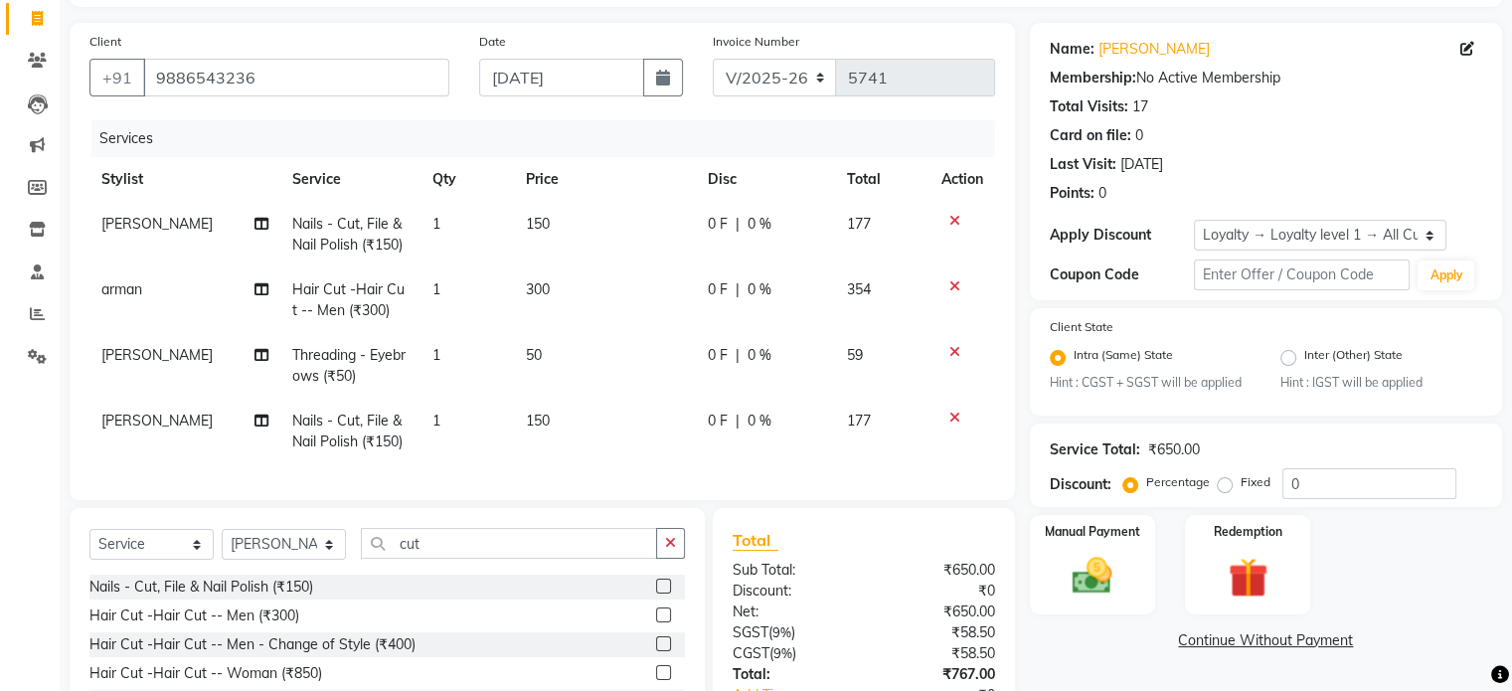
scroll to position [282, 0]
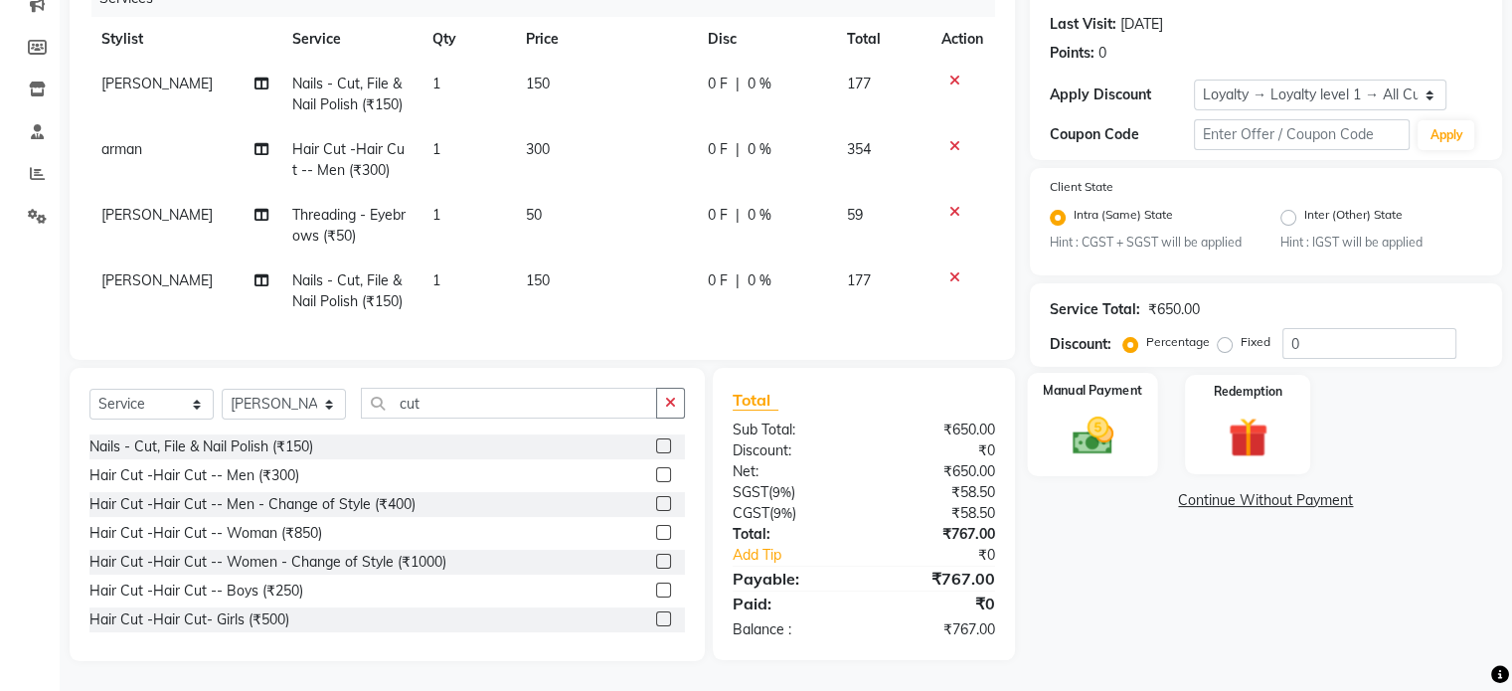
click at [1102, 448] on div "Manual Payment" at bounding box center [1092, 424] width 130 height 102
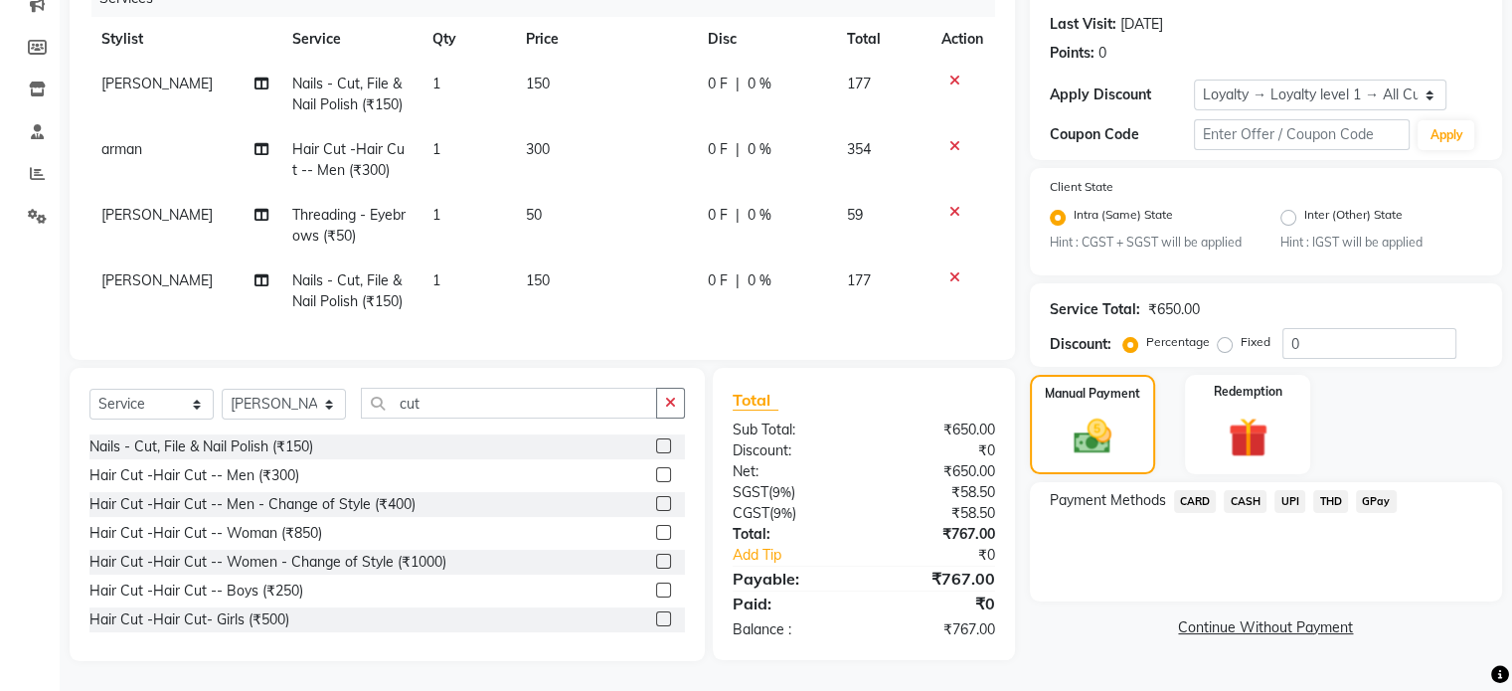
click at [1281, 497] on span "UPI" at bounding box center [1289, 501] width 31 height 23
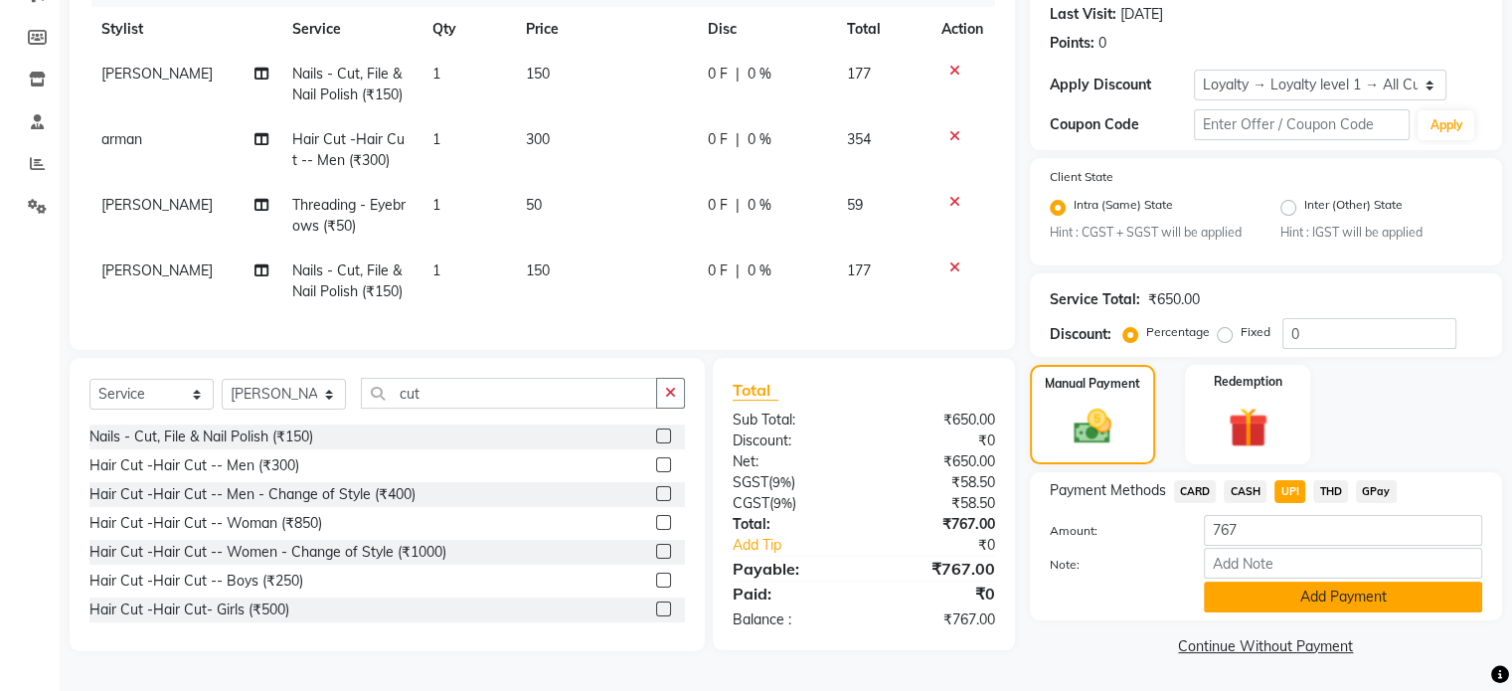
click at [1271, 597] on button "Add Payment" at bounding box center [1343, 597] width 278 height 31
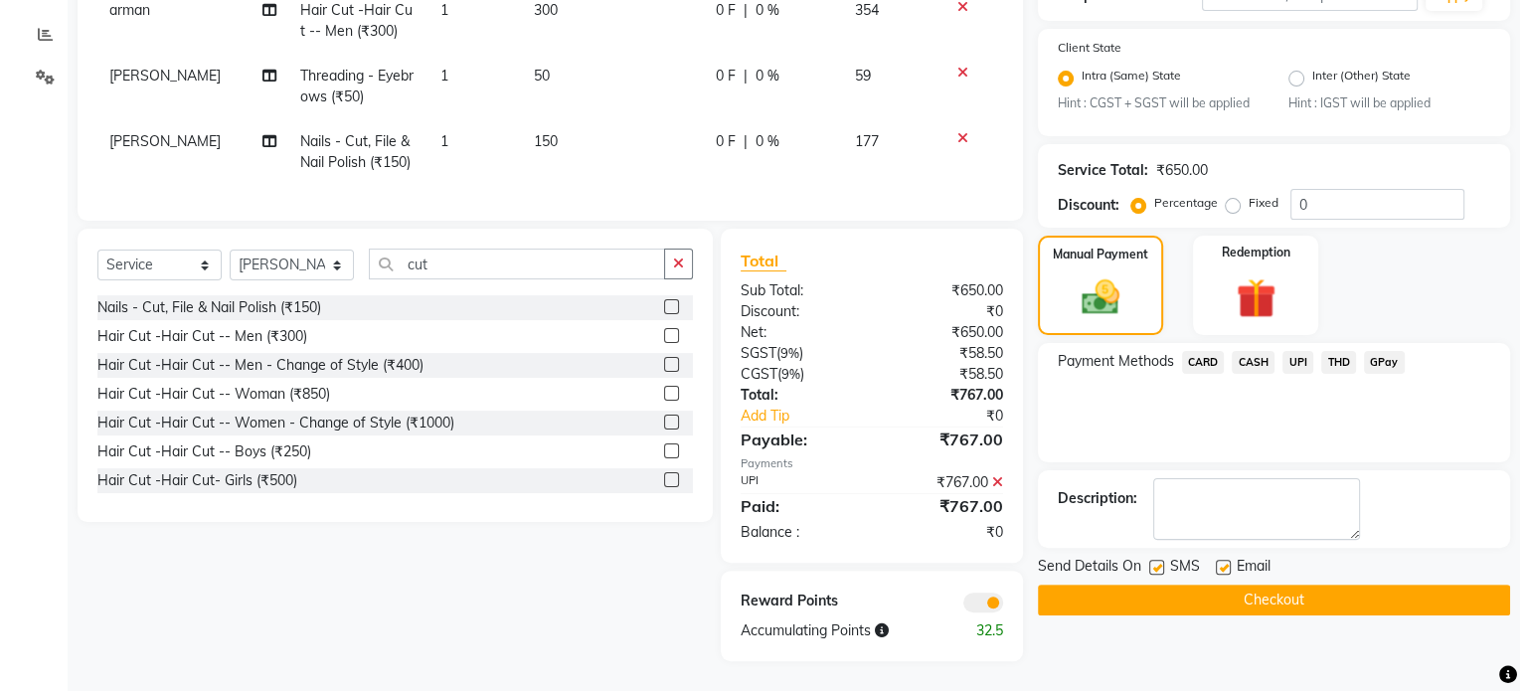
scroll to position [422, 0]
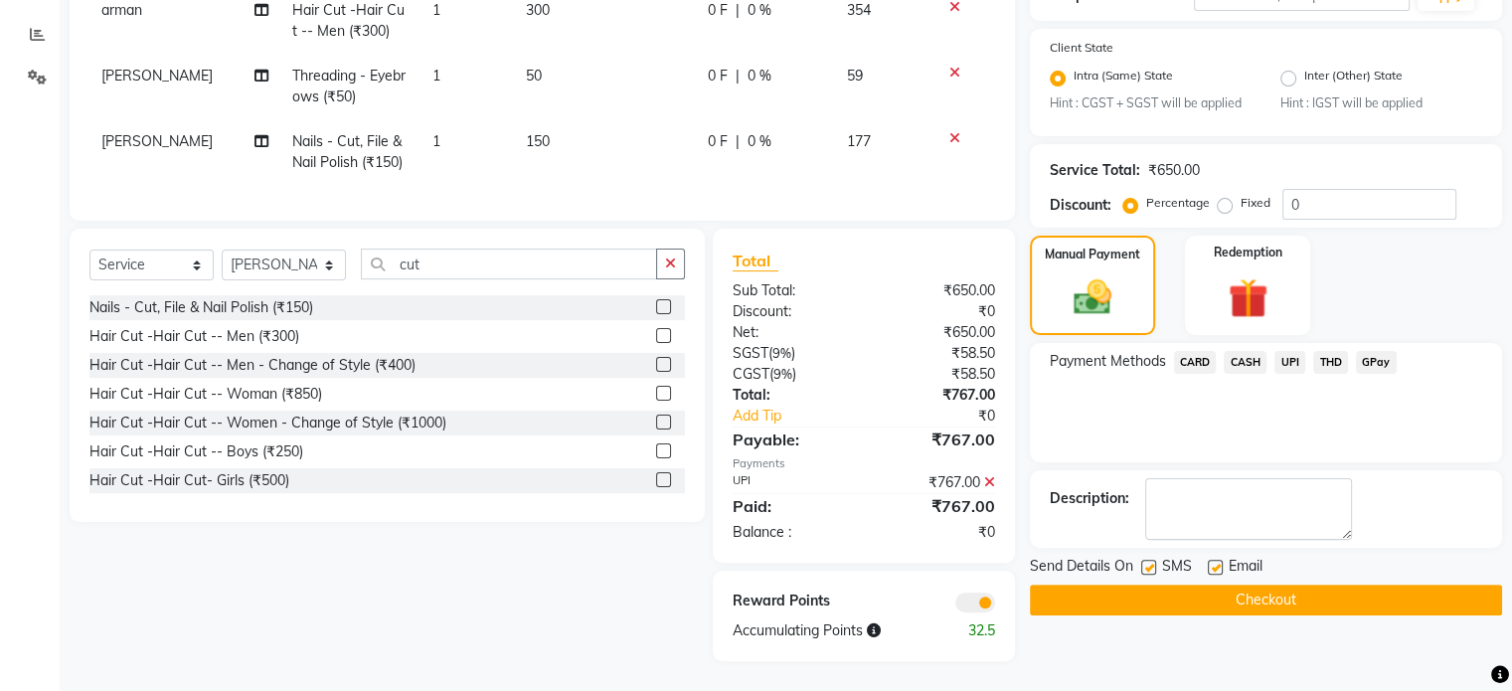
click at [963, 603] on span at bounding box center [975, 602] width 40 height 20
click at [995, 605] on input "checkbox" at bounding box center [995, 605] width 0 height 0
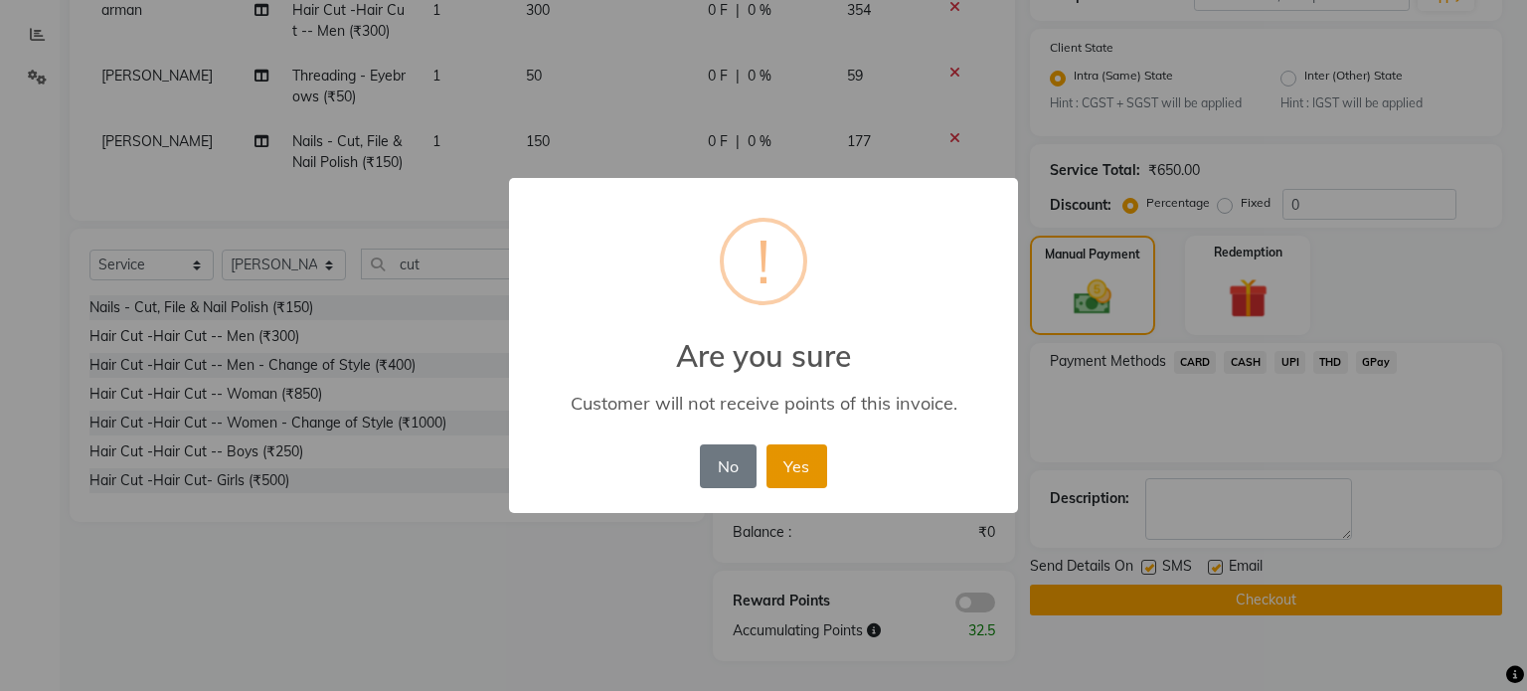
click at [774, 482] on button "Yes" at bounding box center [796, 466] width 61 height 44
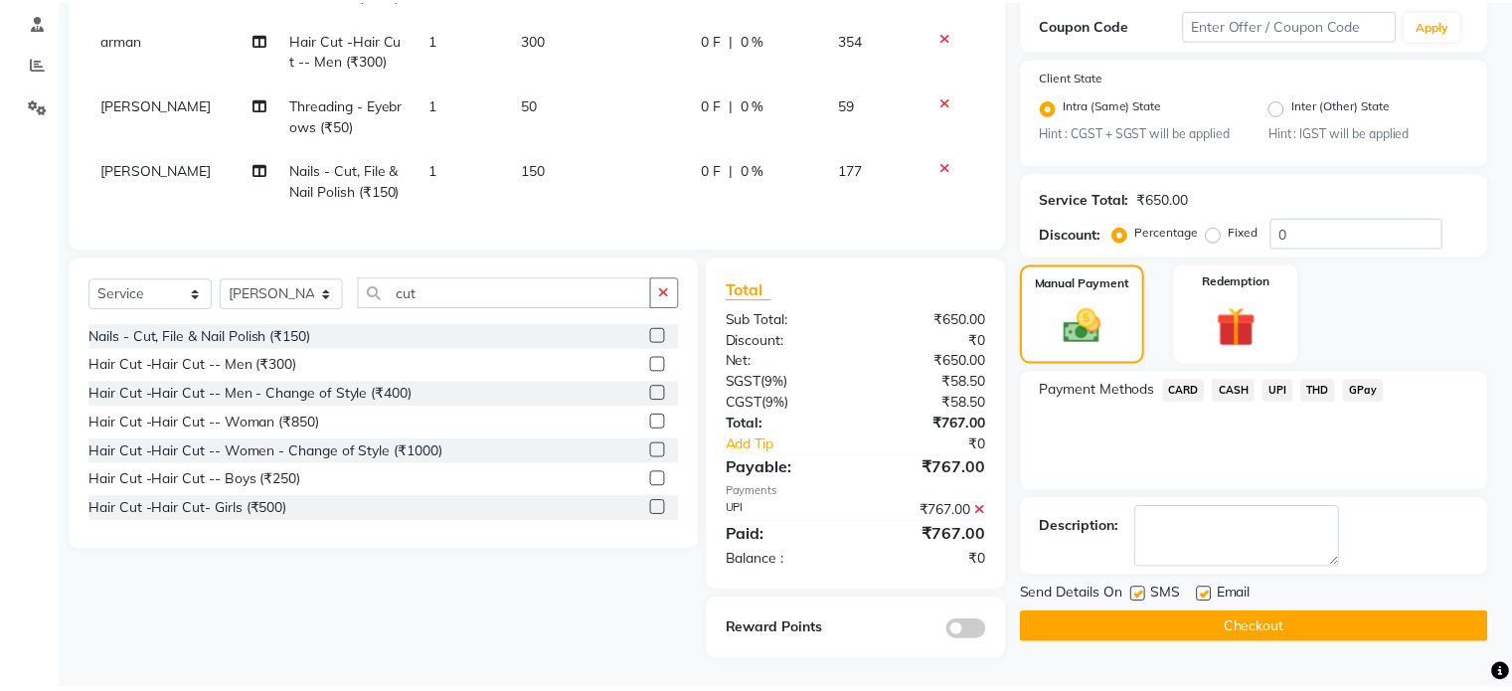
scroll to position [394, 0]
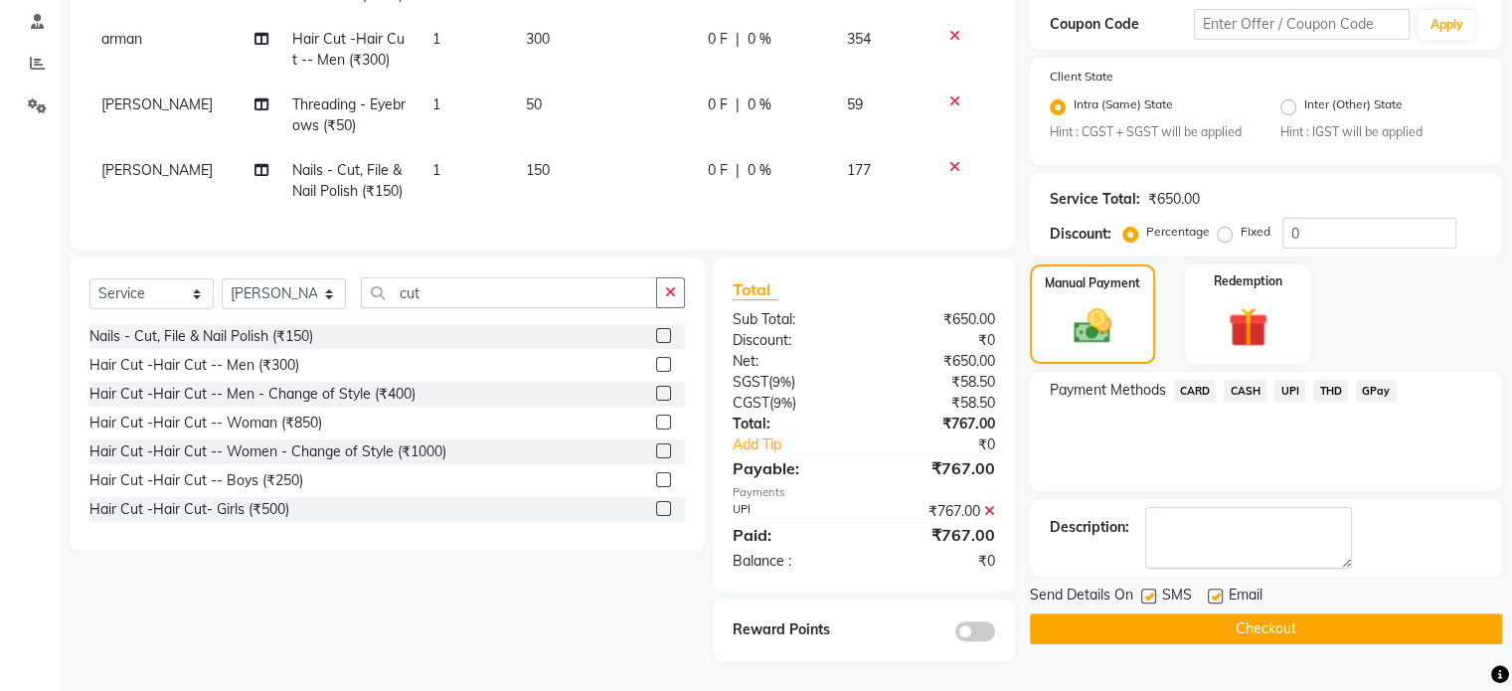
click at [1154, 620] on button "Checkout" at bounding box center [1266, 628] width 472 height 31
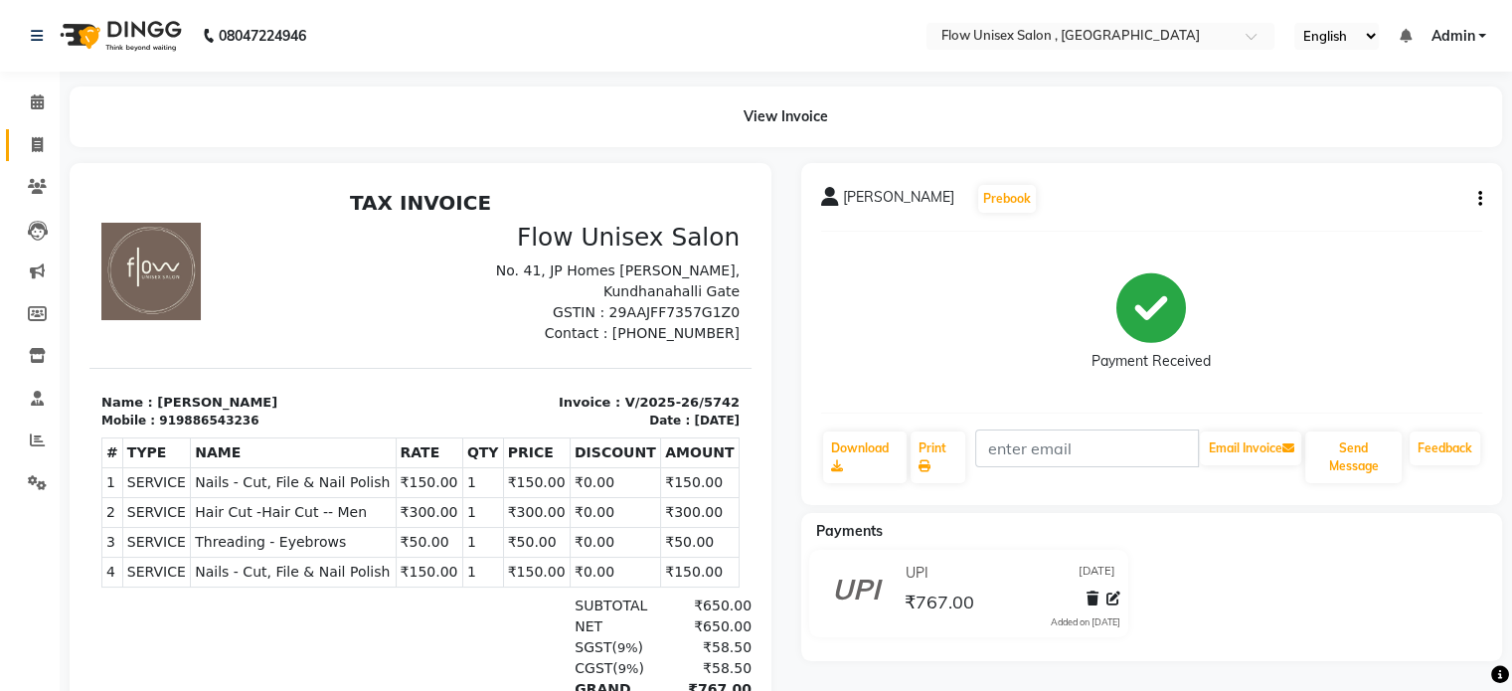
click at [32, 131] on link "Invoice" at bounding box center [30, 145] width 48 height 33
select select "service"
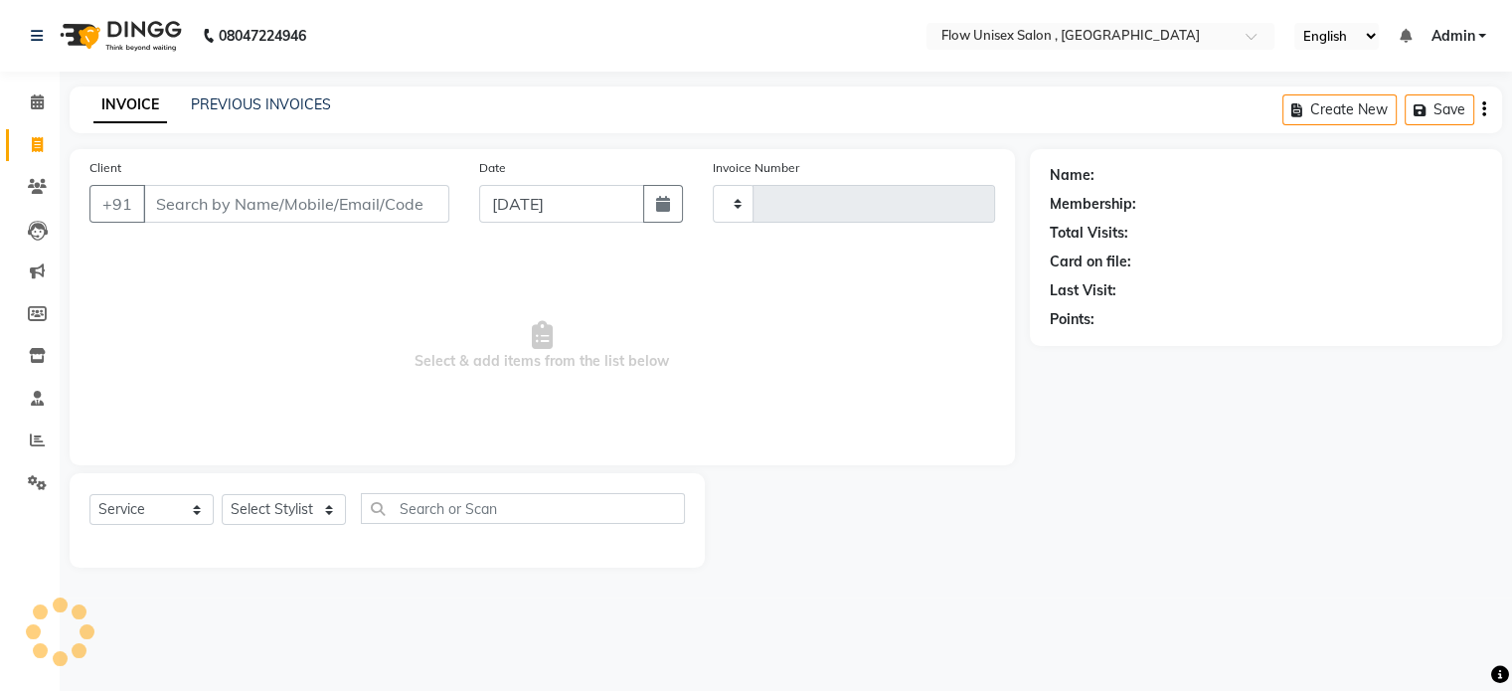
type input "5743"
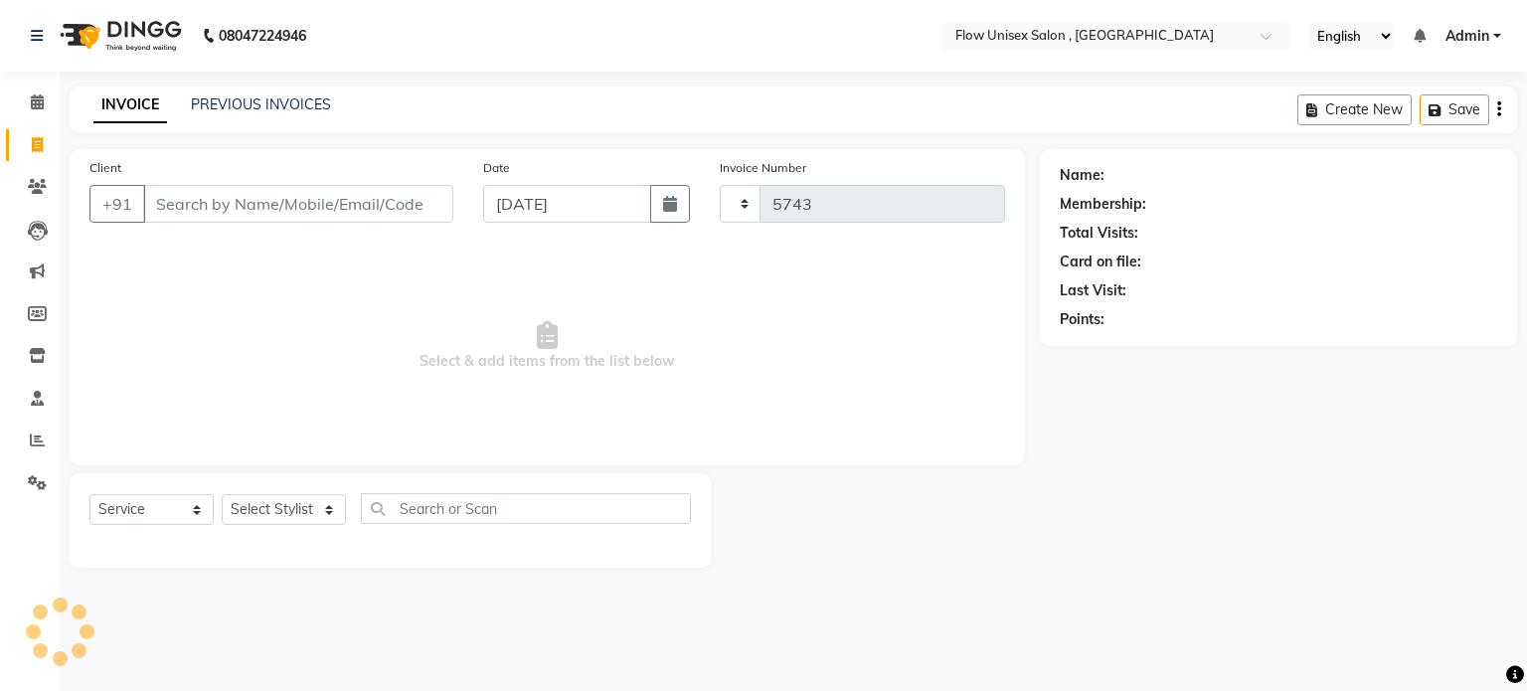
select select "5875"
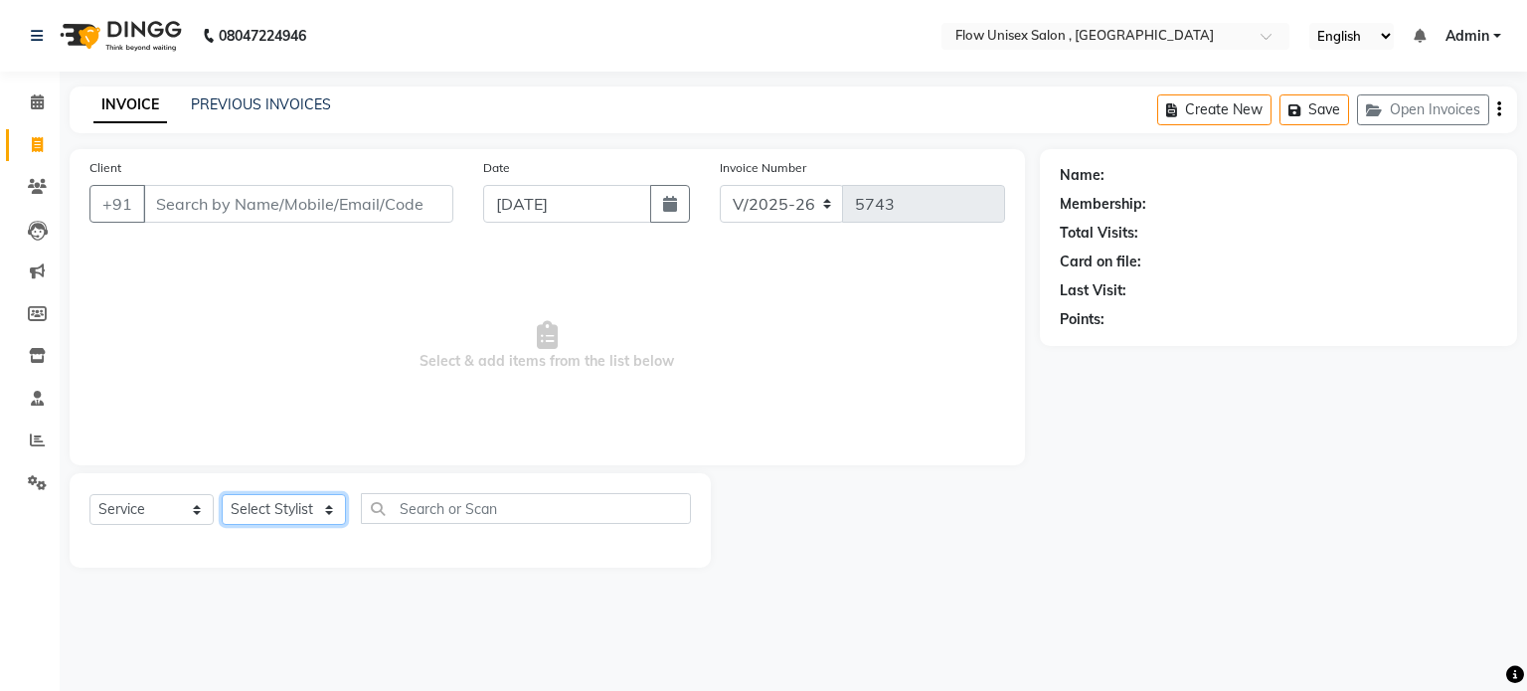
click at [293, 499] on select "Select Stylist" at bounding box center [284, 509] width 124 height 31
click at [264, 503] on select "Select Stylist [PERSON_NAME] [PERSON_NAME] Kishore [PERSON_NAME] debbarma [PERS…" at bounding box center [284, 509] width 124 height 31
click at [267, 497] on select "Select Stylist [PERSON_NAME] [PERSON_NAME] Kishore [PERSON_NAME] debbarma [PERS…" at bounding box center [284, 509] width 124 height 31
select select "62770"
click at [222, 495] on select "Select Stylist [PERSON_NAME] [PERSON_NAME] Kishore [PERSON_NAME] debbarma [PERS…" at bounding box center [284, 509] width 124 height 31
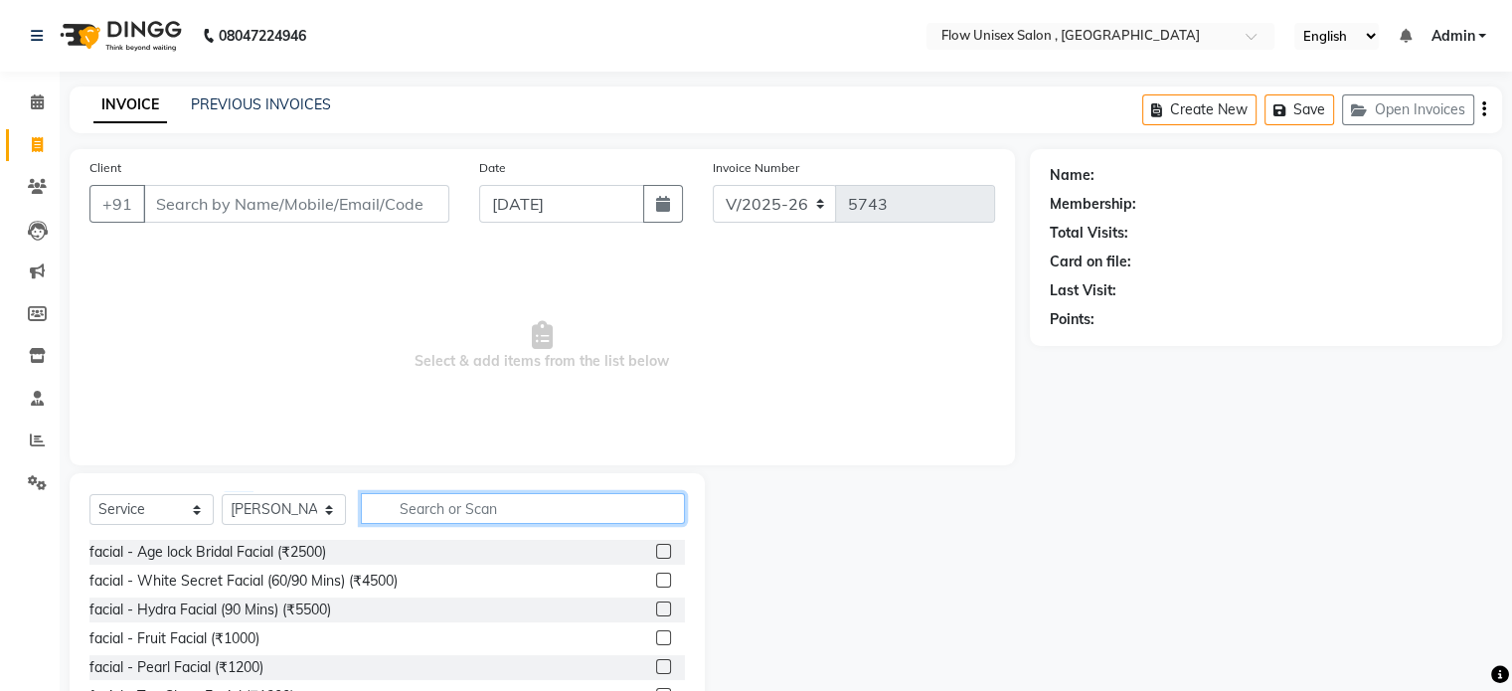
click at [465, 517] on input "text" at bounding box center [523, 508] width 324 height 31
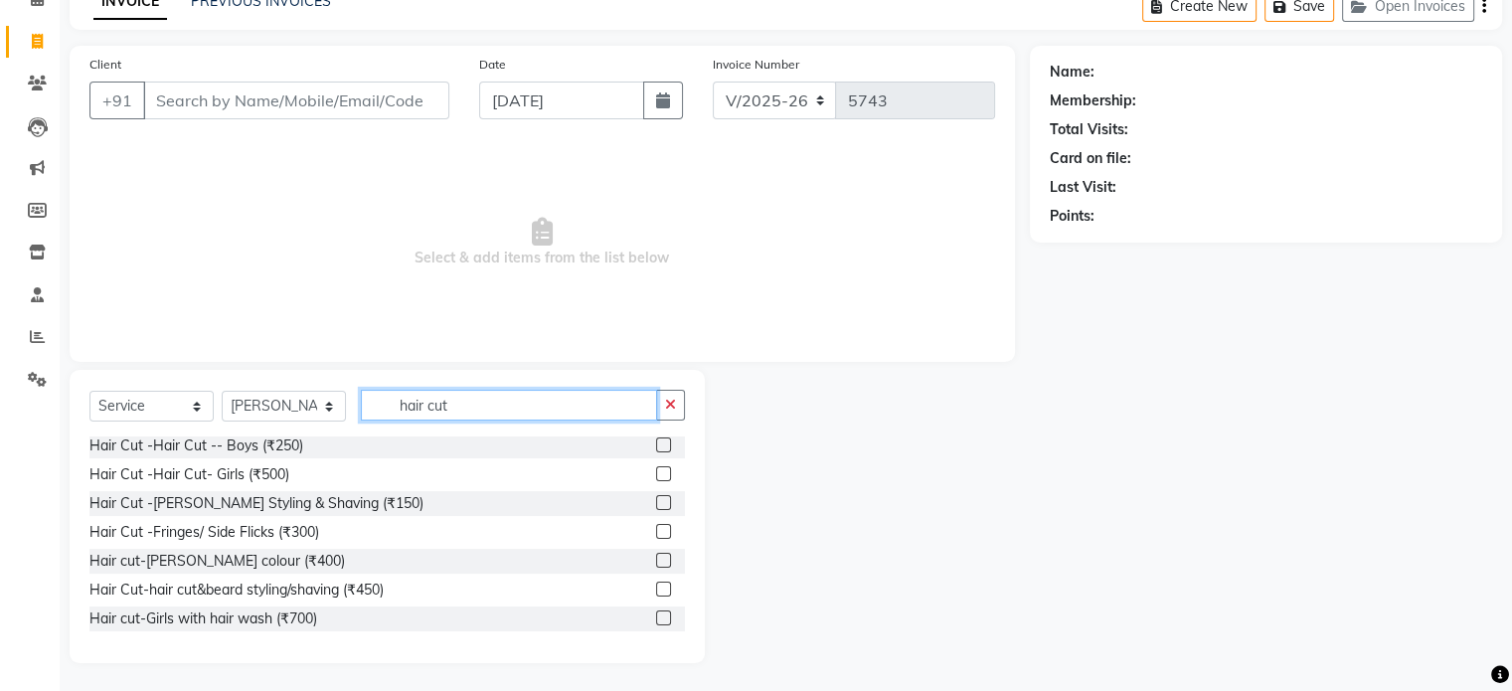
scroll to position [105, 0]
type input "hair cut"
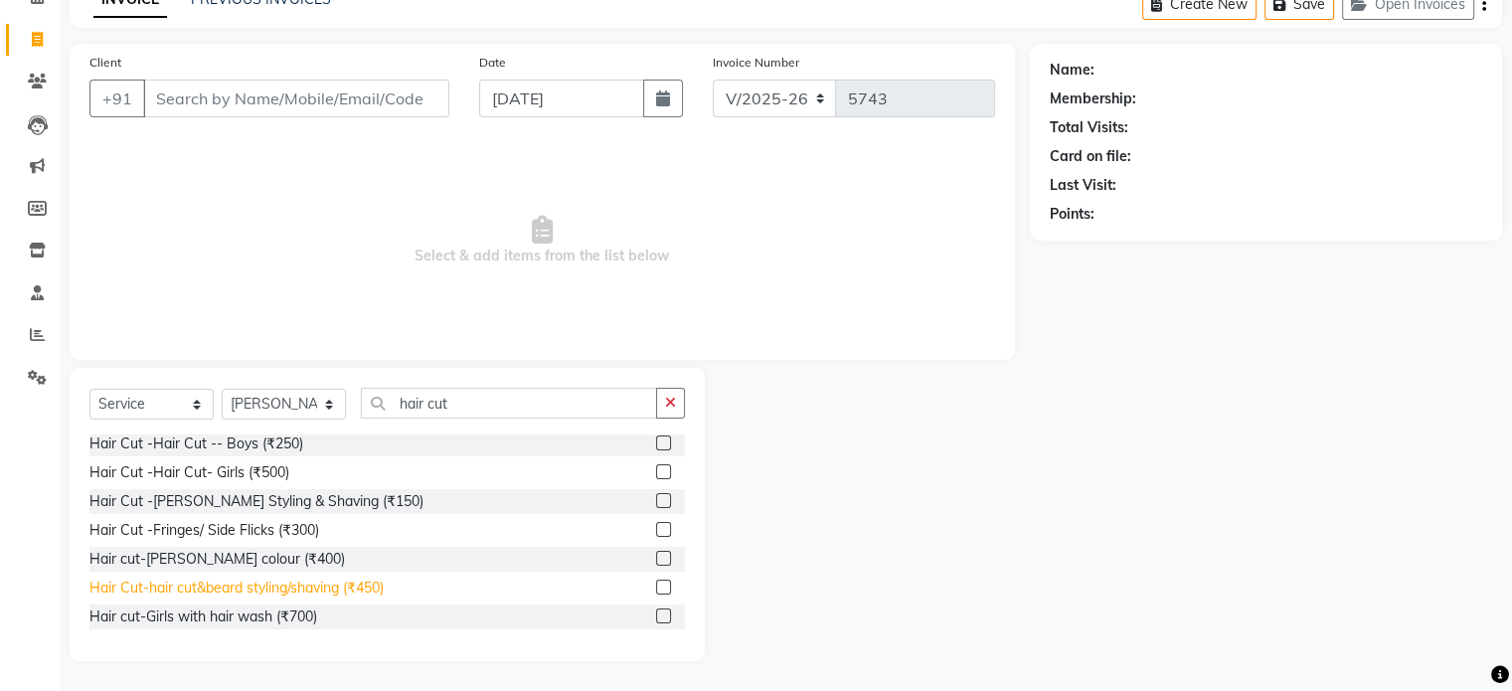
click at [364, 592] on div "Hair Cut-hair cut&beard styling/shaving (₹450)" at bounding box center [236, 588] width 294 height 21
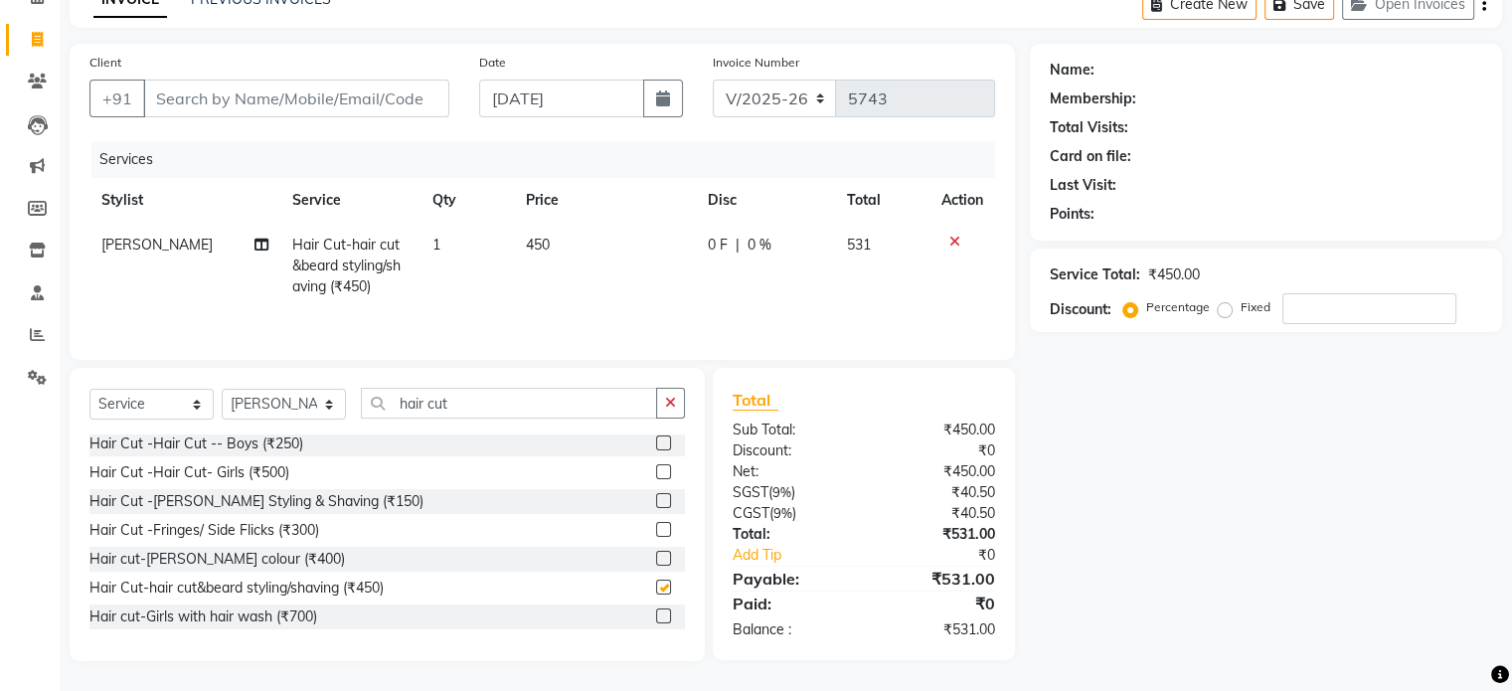
checkbox input "false"
click at [485, 410] on input "hair cut" at bounding box center [509, 403] width 296 height 31
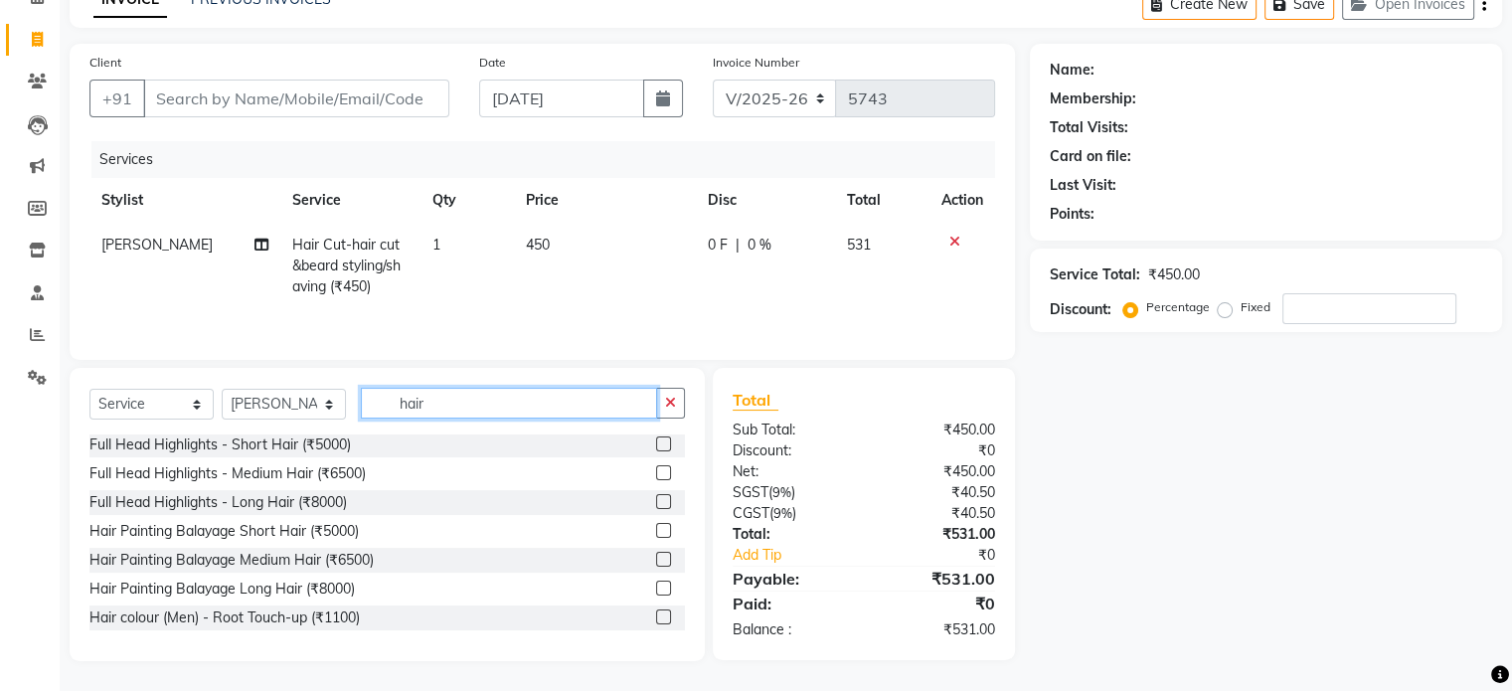
scroll to position [1243, 0]
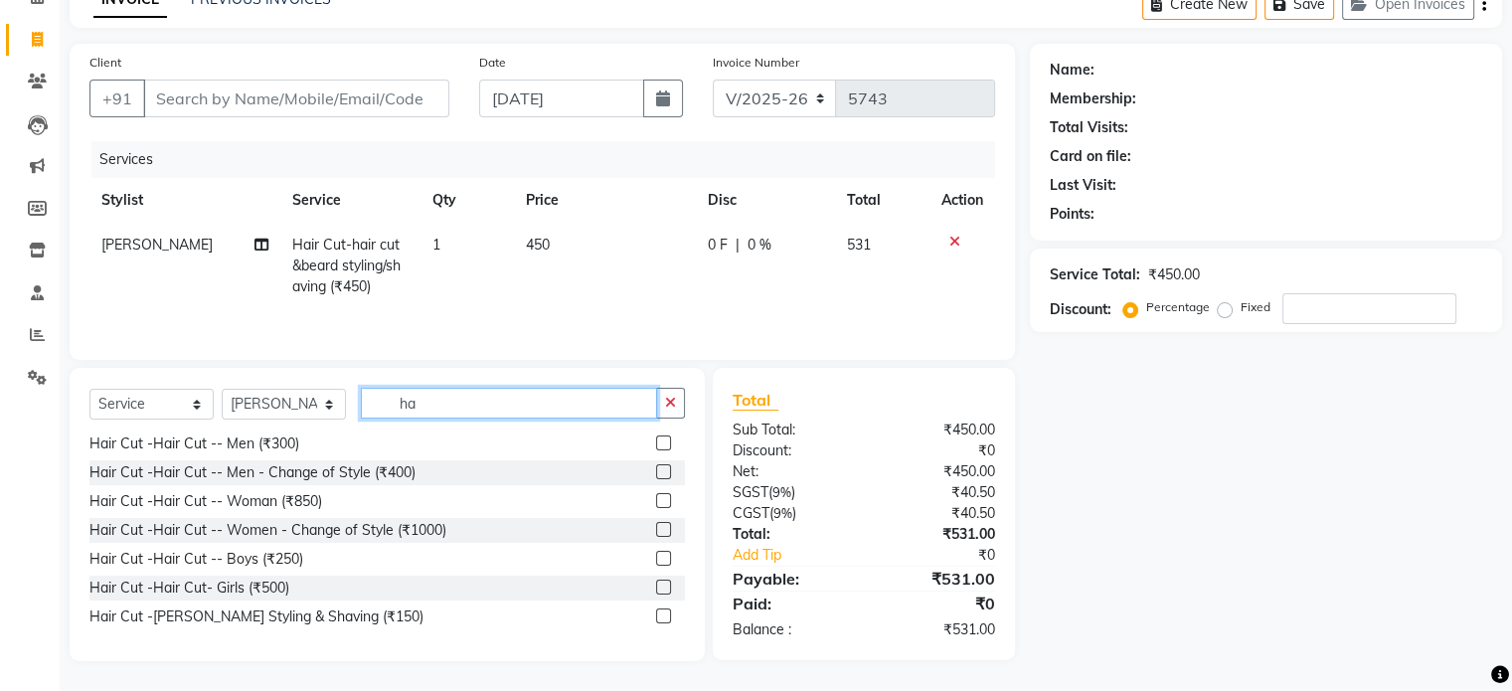
type input "h"
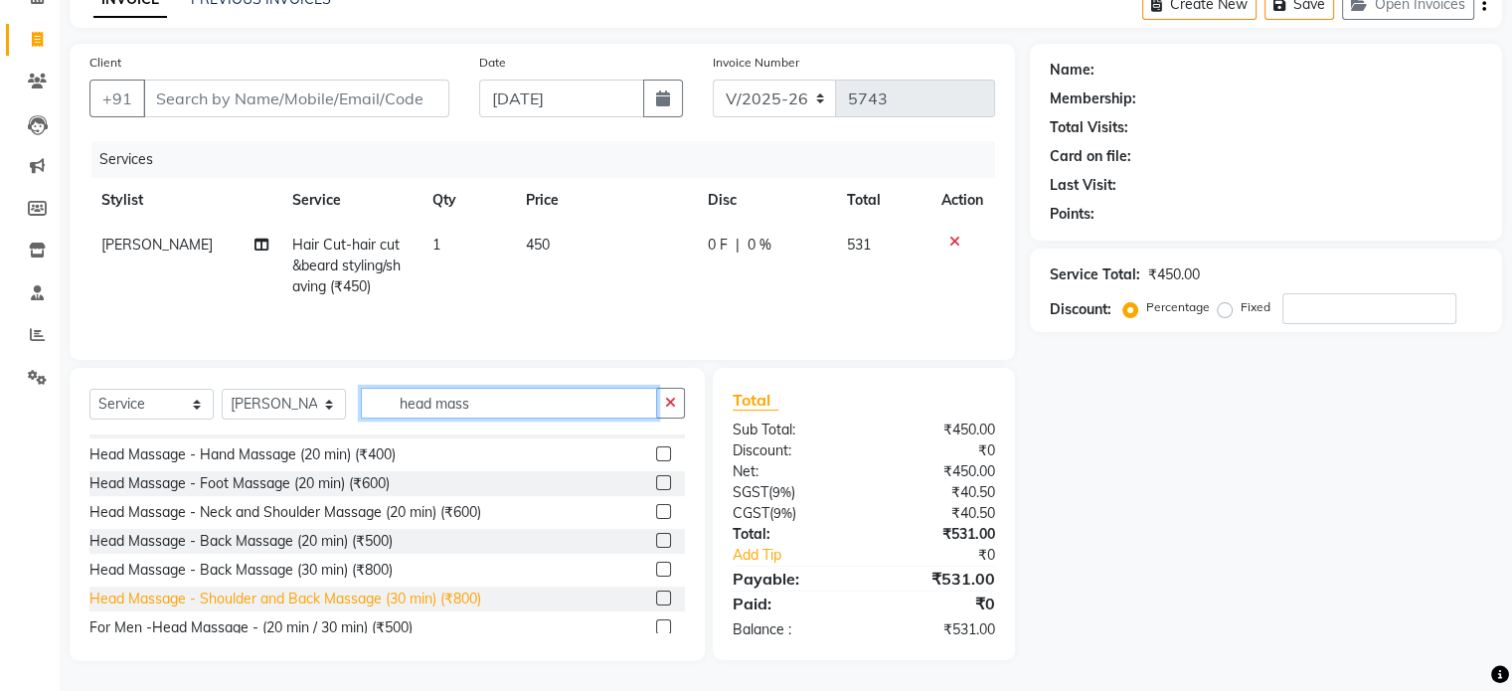
scroll to position [32, 0]
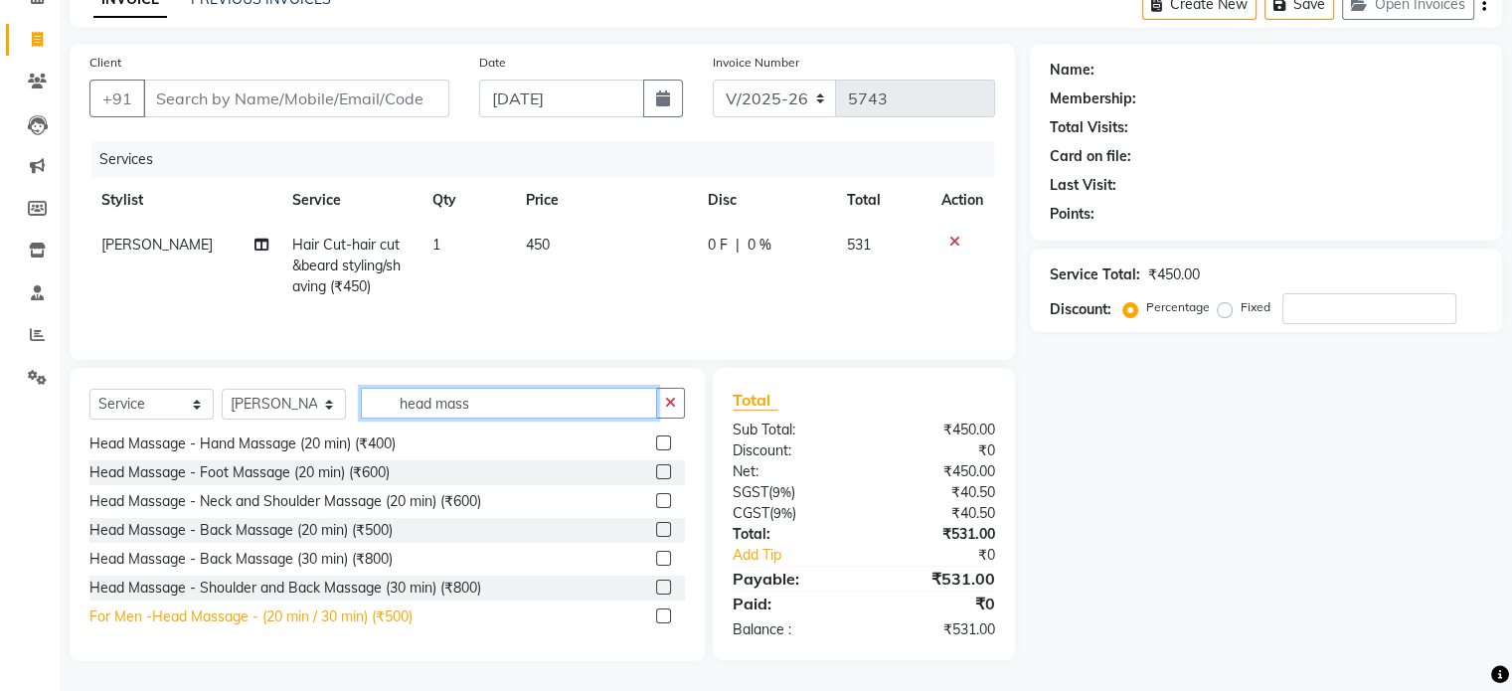
type input "head mass"
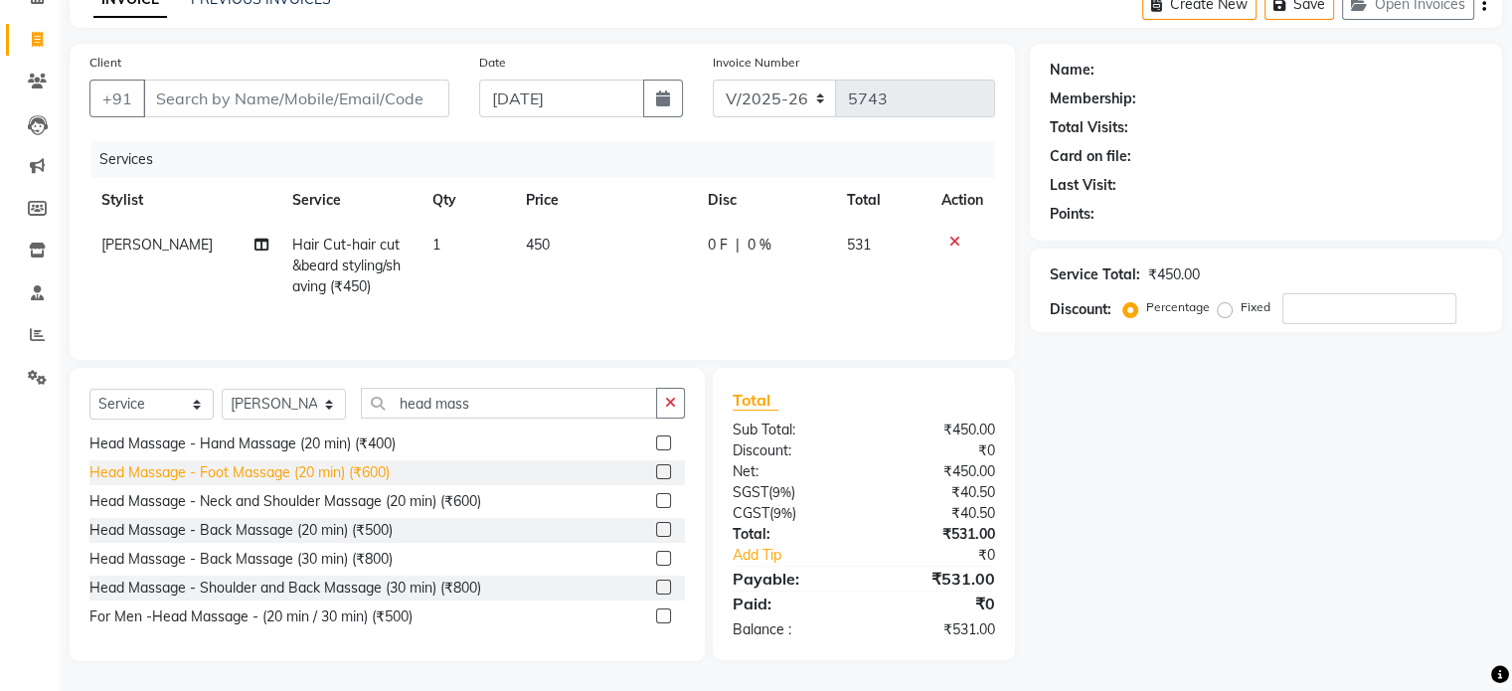
drag, startPoint x: 402, startPoint y: 613, endPoint x: 374, endPoint y: 568, distance: 53.5
click at [398, 613] on div "For Men -Head Massage - (20 min / 30 min) (₹500)" at bounding box center [250, 616] width 323 height 21
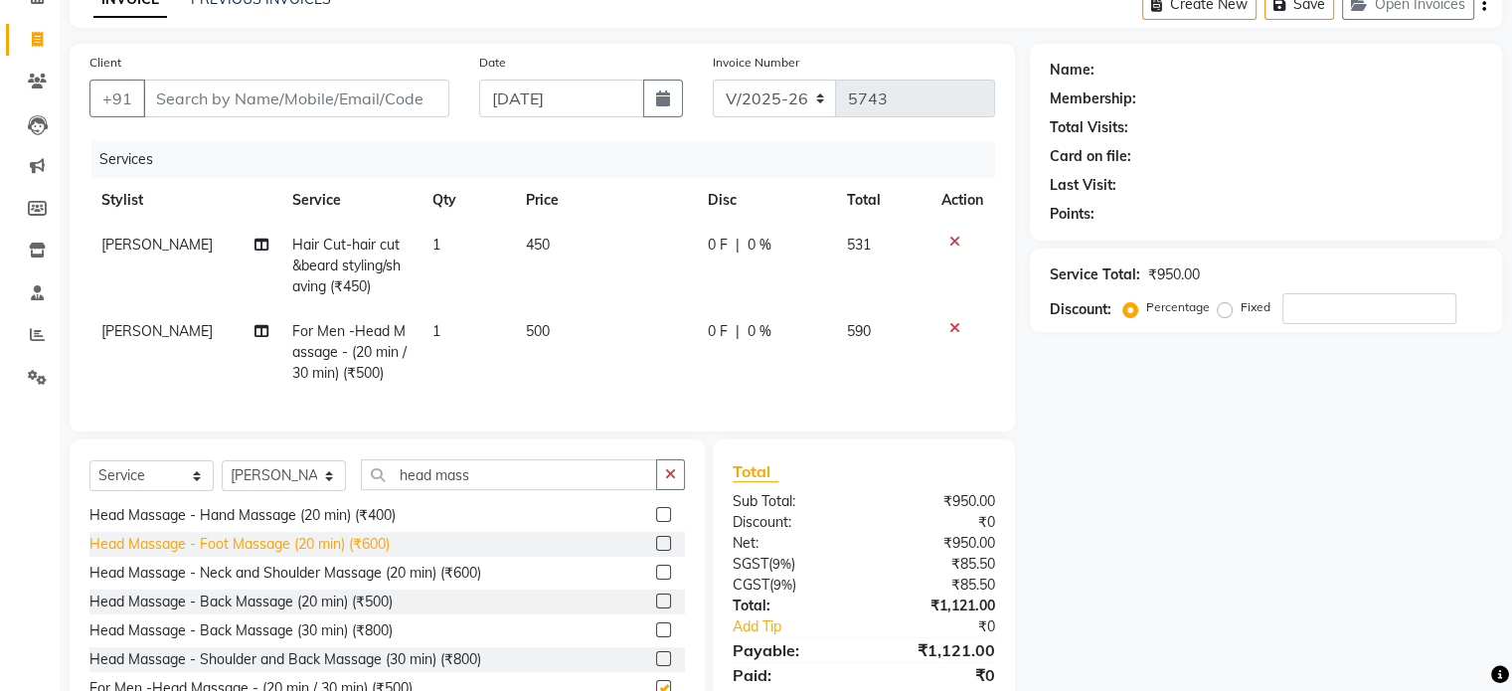
checkbox input "false"
drag, startPoint x: 622, startPoint y: 317, endPoint x: 573, endPoint y: 347, distance: 58.0
click at [621, 317] on td "500" at bounding box center [605, 352] width 182 height 86
select select "62770"
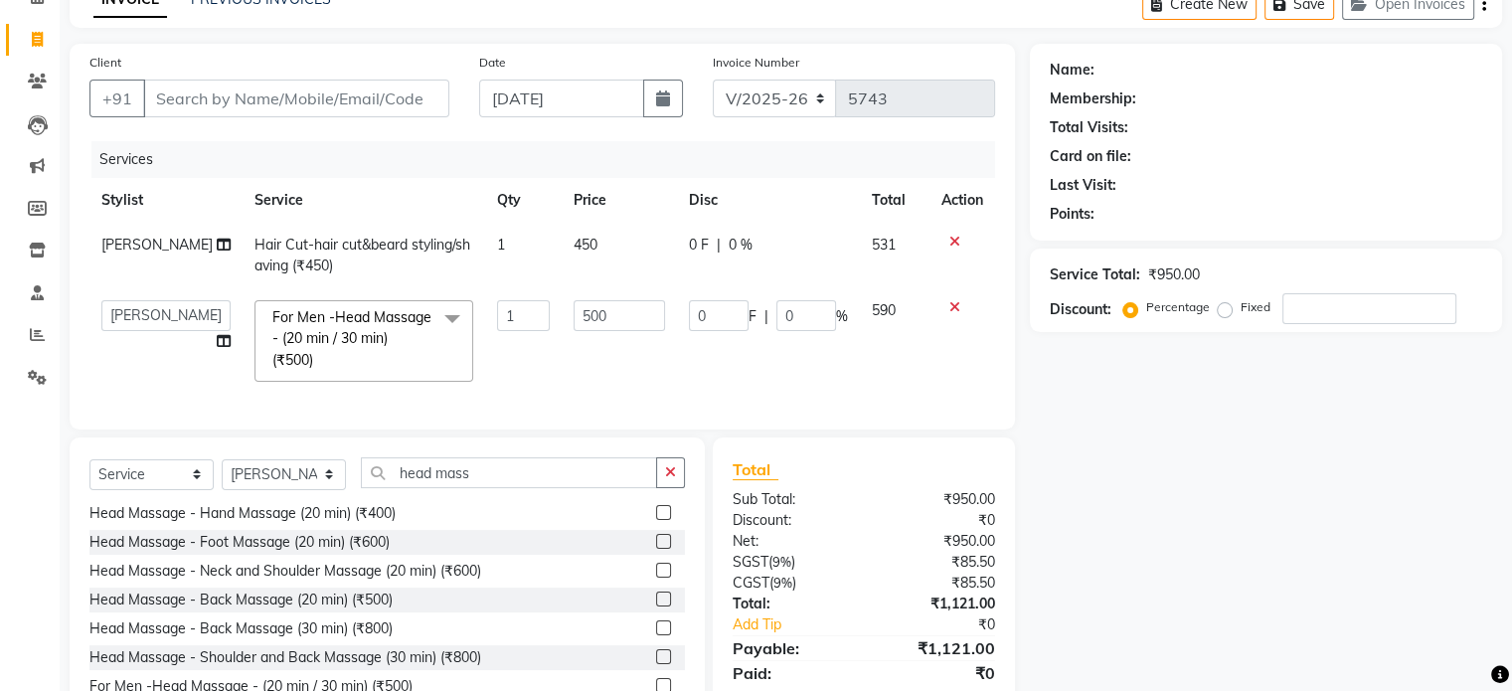
click at [574, 344] on td "500" at bounding box center [619, 340] width 115 height 105
click at [581, 329] on input "500" at bounding box center [619, 315] width 91 height 31
type input "5"
type input "400"
click at [533, 345] on tr "arman Deepa emlen jaseem Kishore Manjila monika debbarma Mustafa Nijamuddin Sal…" at bounding box center [542, 340] width 906 height 105
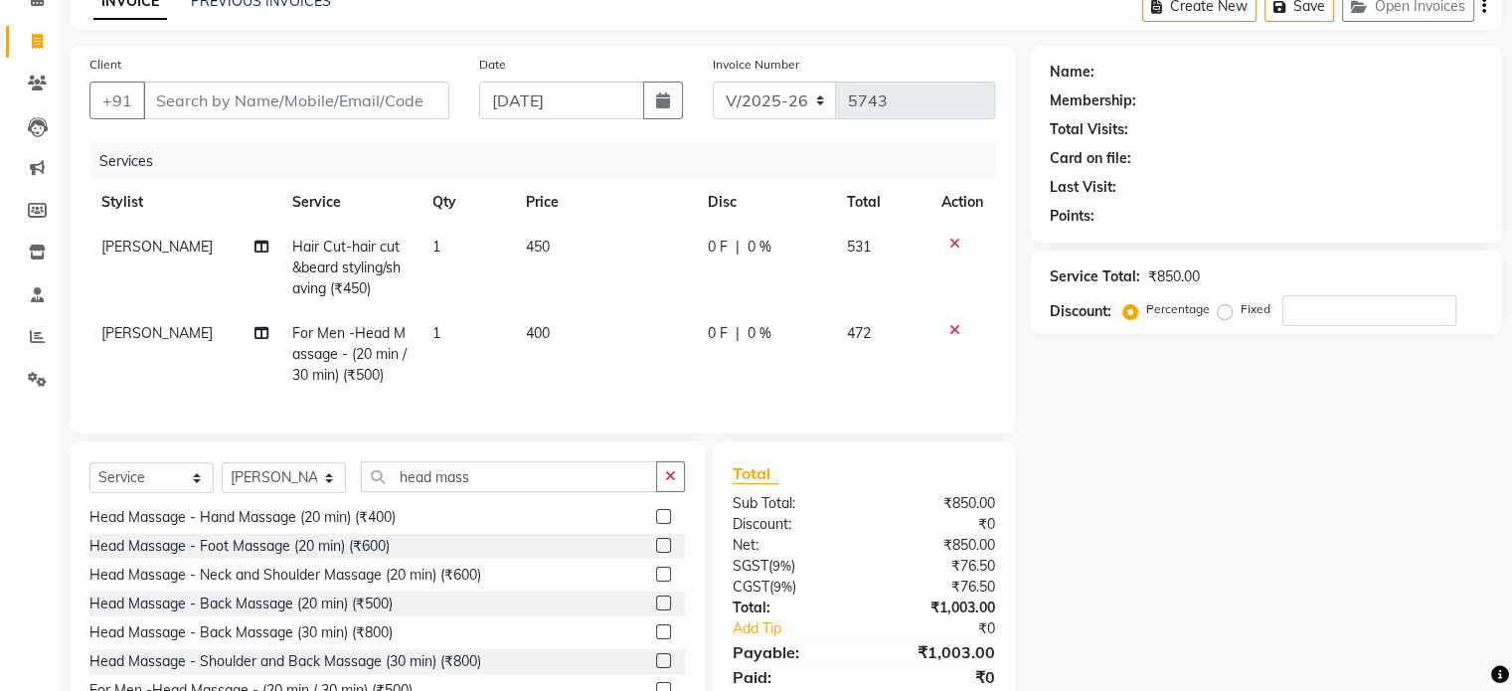
scroll to position [0, 0]
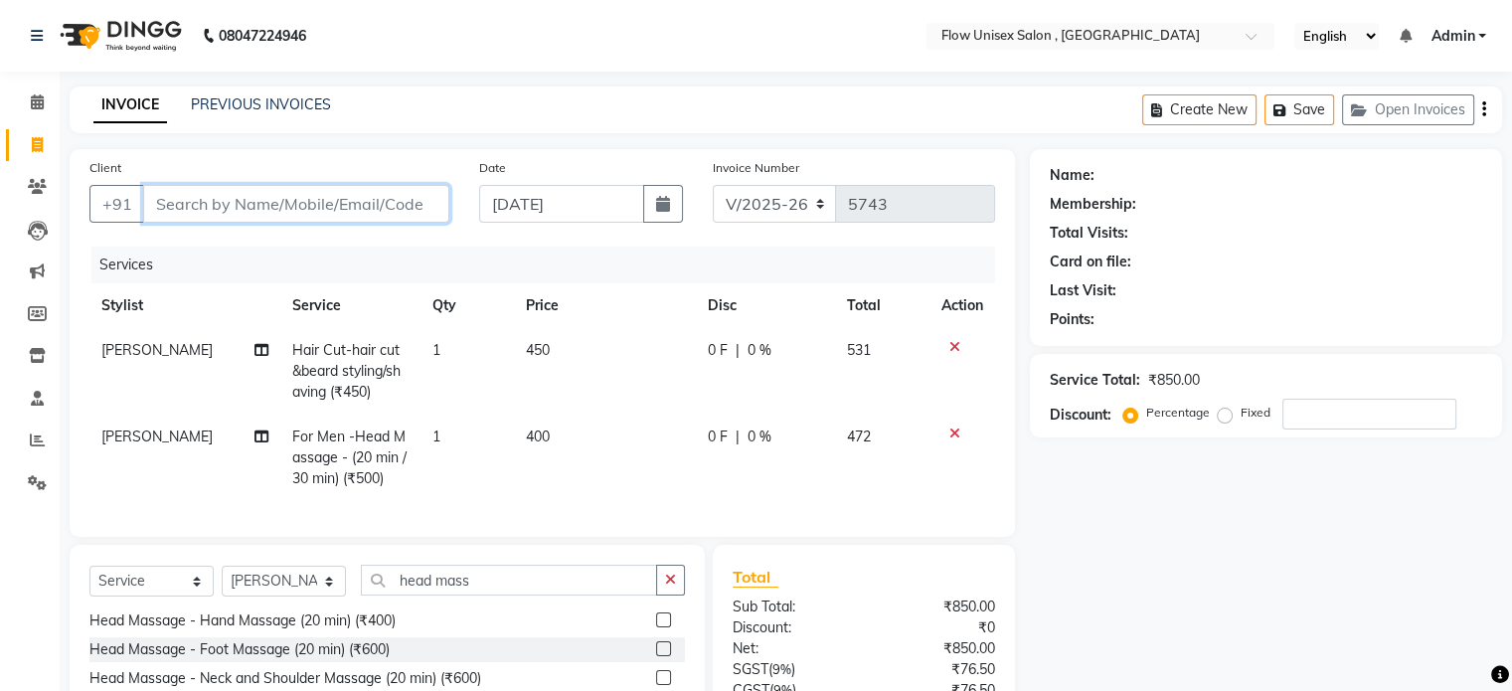
click at [314, 204] on input "Client" at bounding box center [296, 204] width 306 height 38
type input "9"
type input "0"
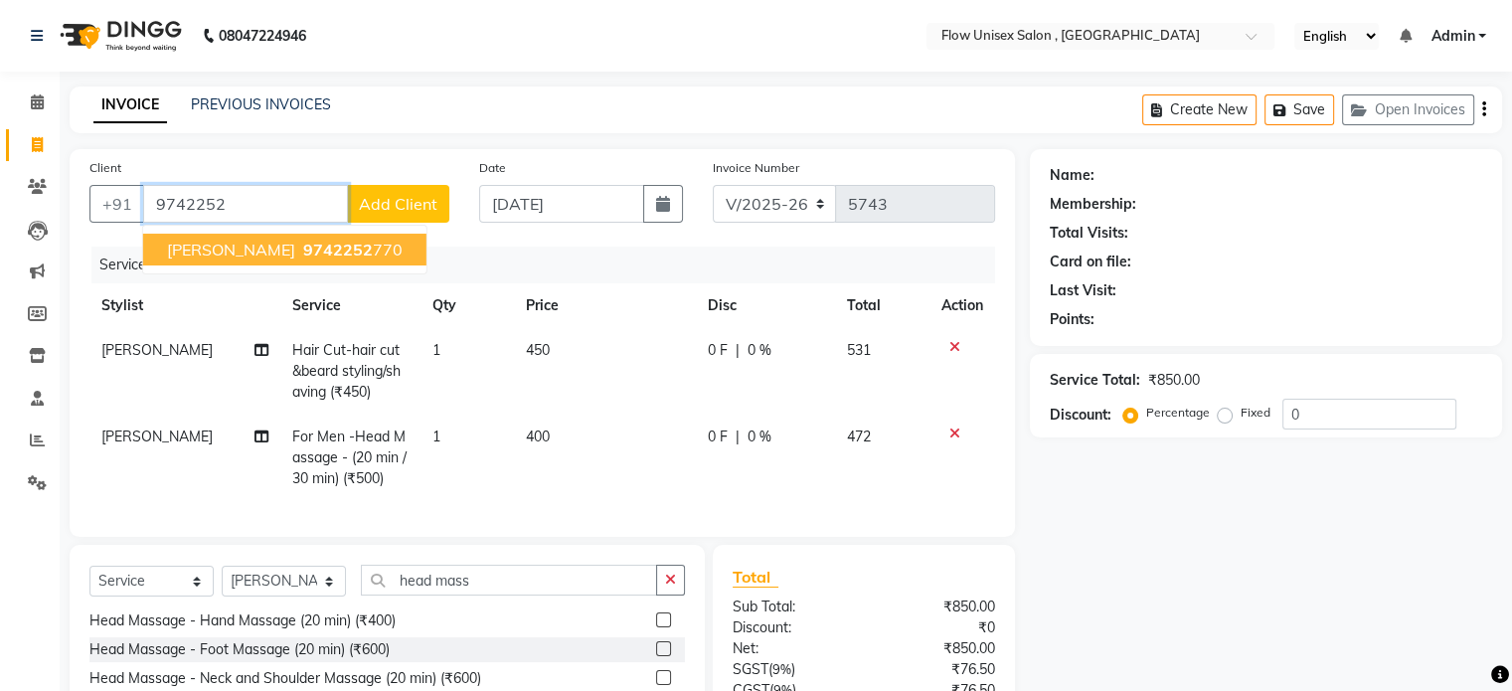
click at [303, 250] on span "9742252" at bounding box center [338, 250] width 70 height 20
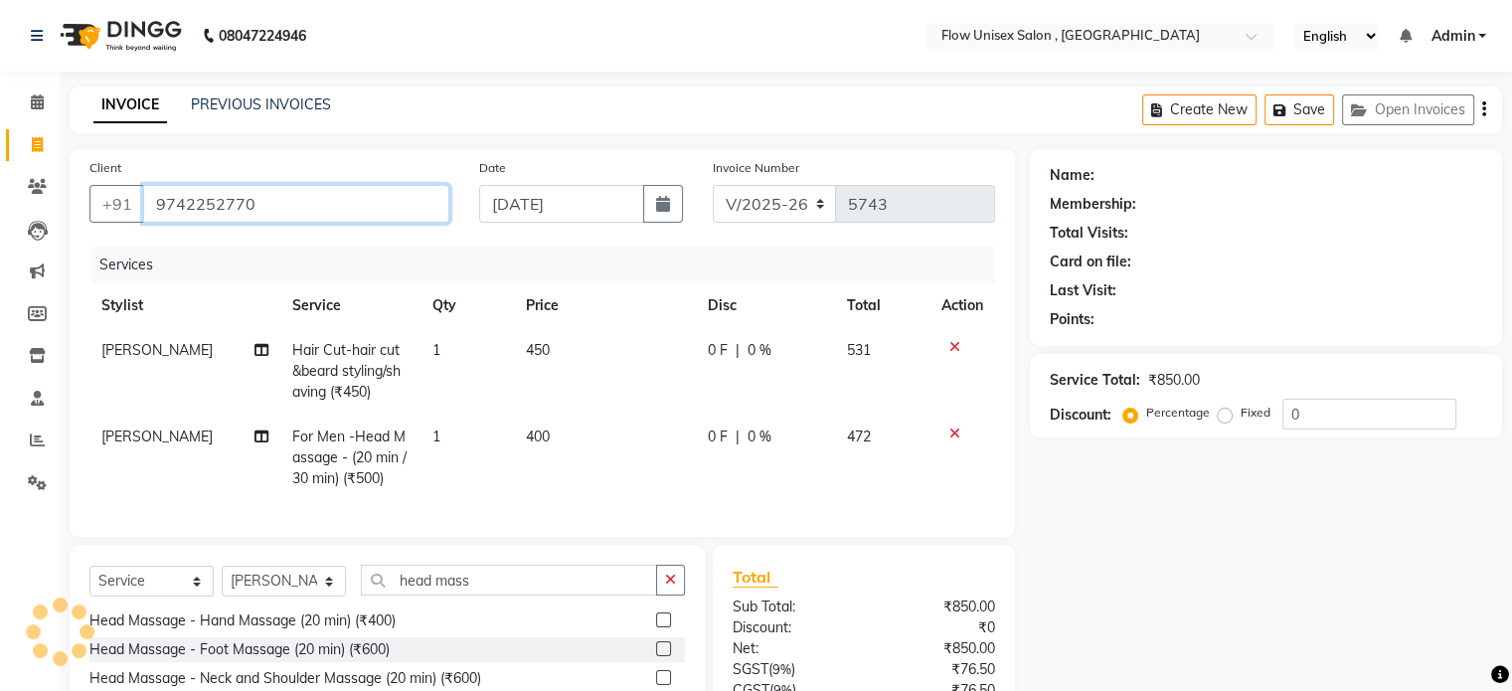
type input "9742252770"
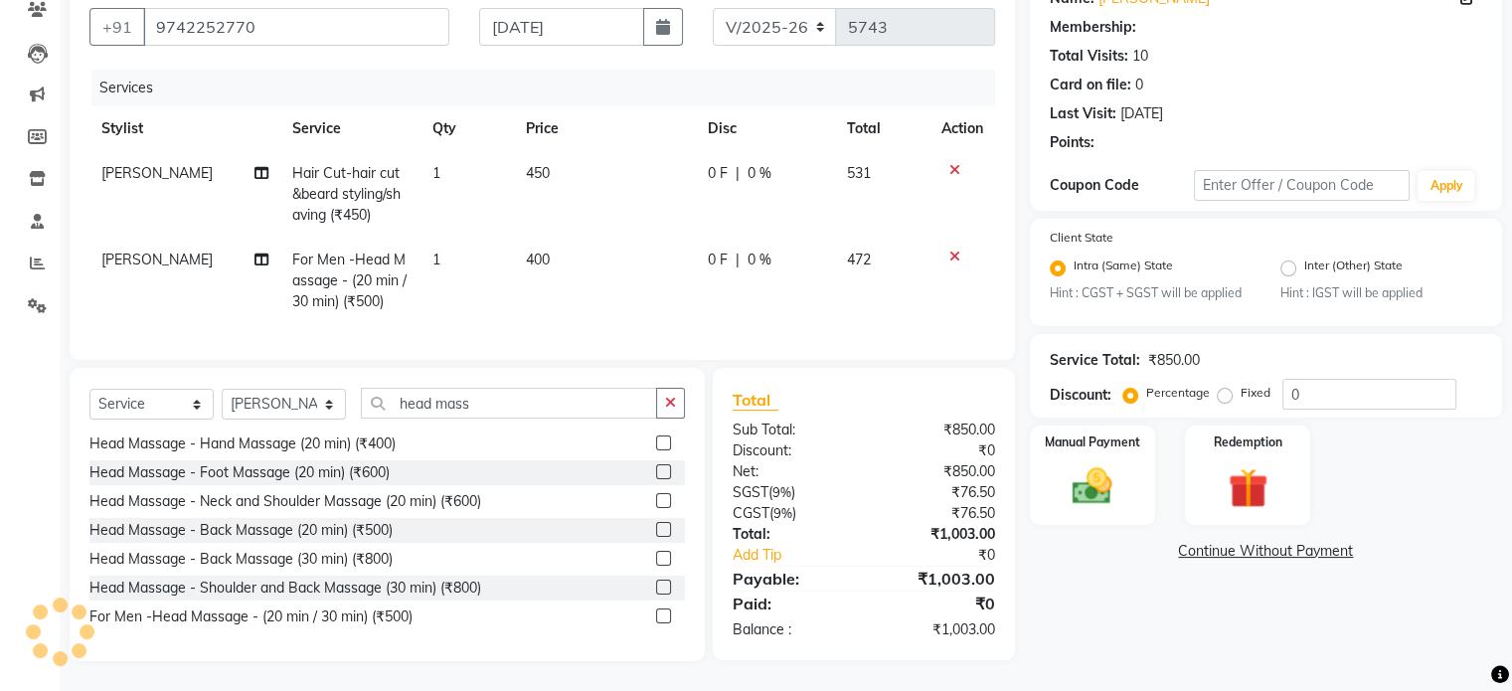
scroll to position [192, 0]
select select "1: Object"
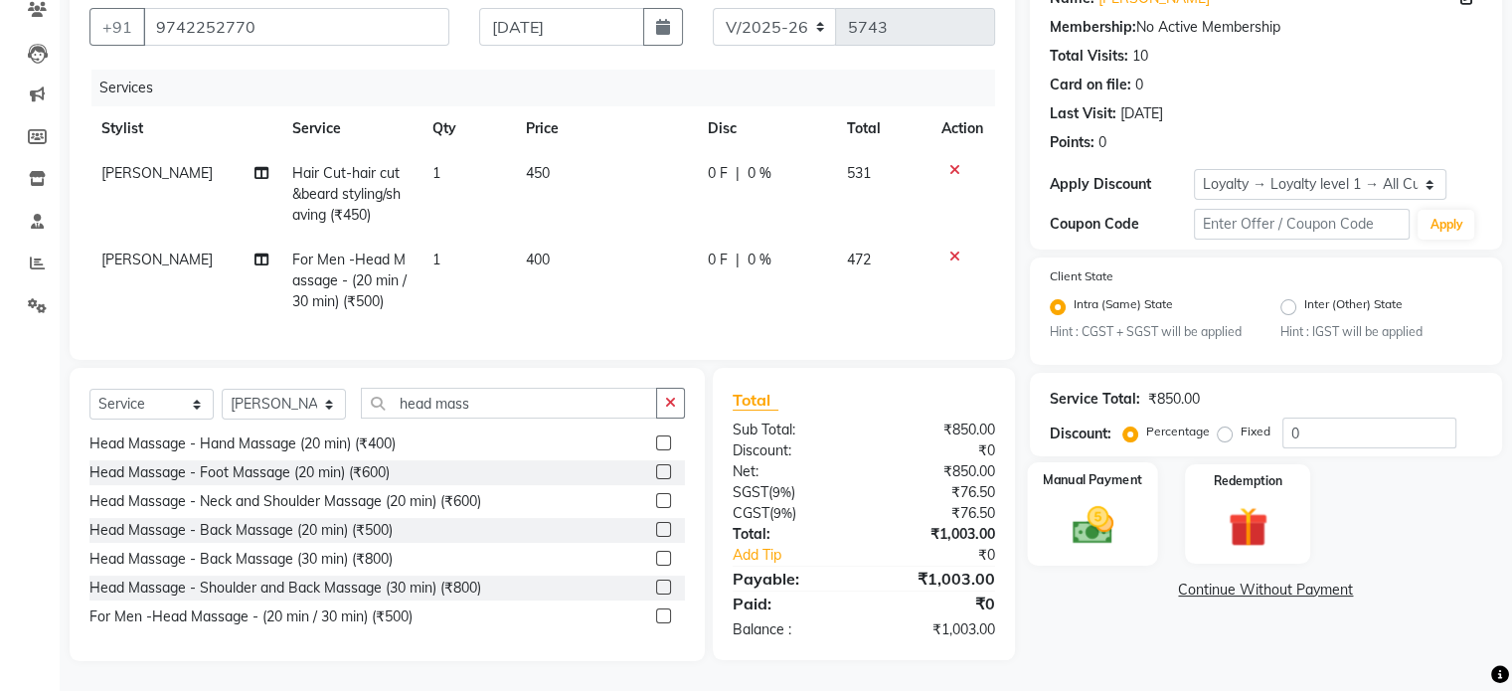
click at [1086, 547] on div "Manual Payment" at bounding box center [1092, 513] width 130 height 102
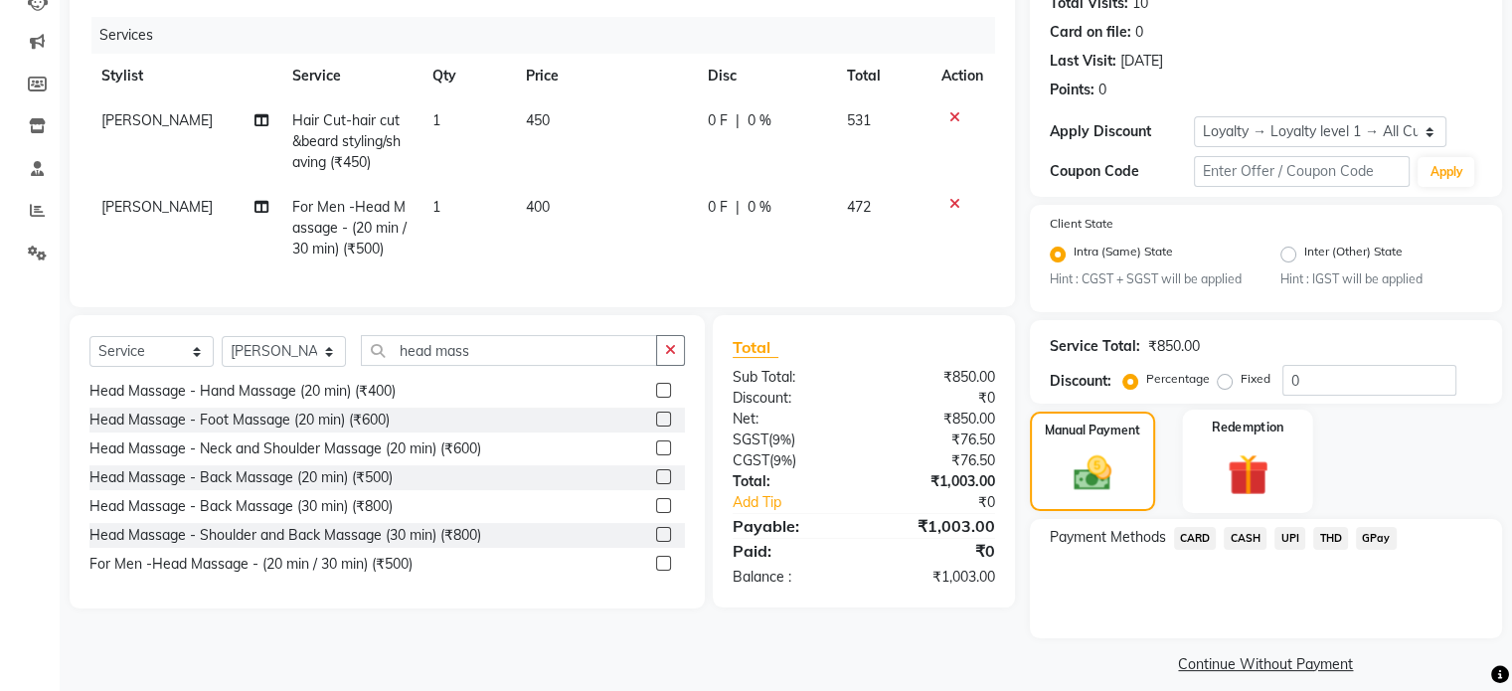
scroll to position [250, 0]
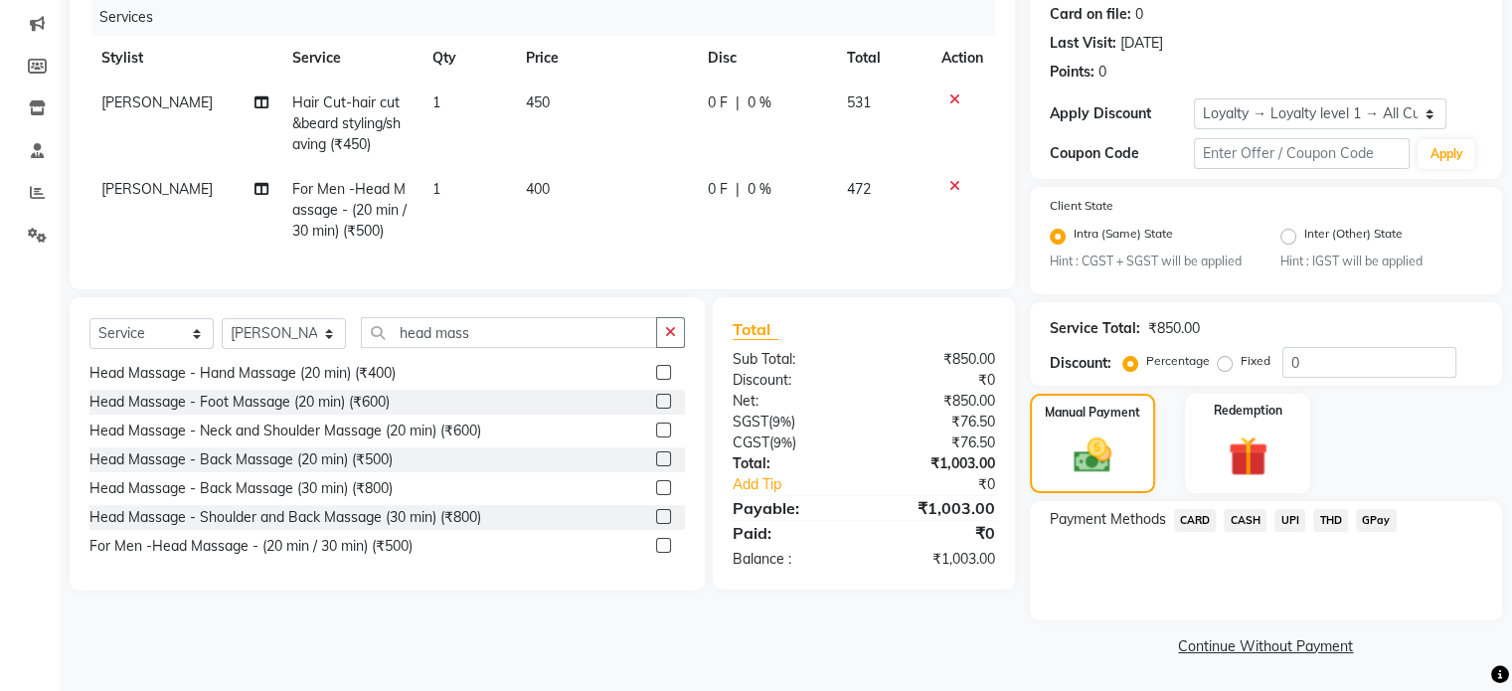
click at [1286, 516] on span "UPI" at bounding box center [1289, 520] width 31 height 23
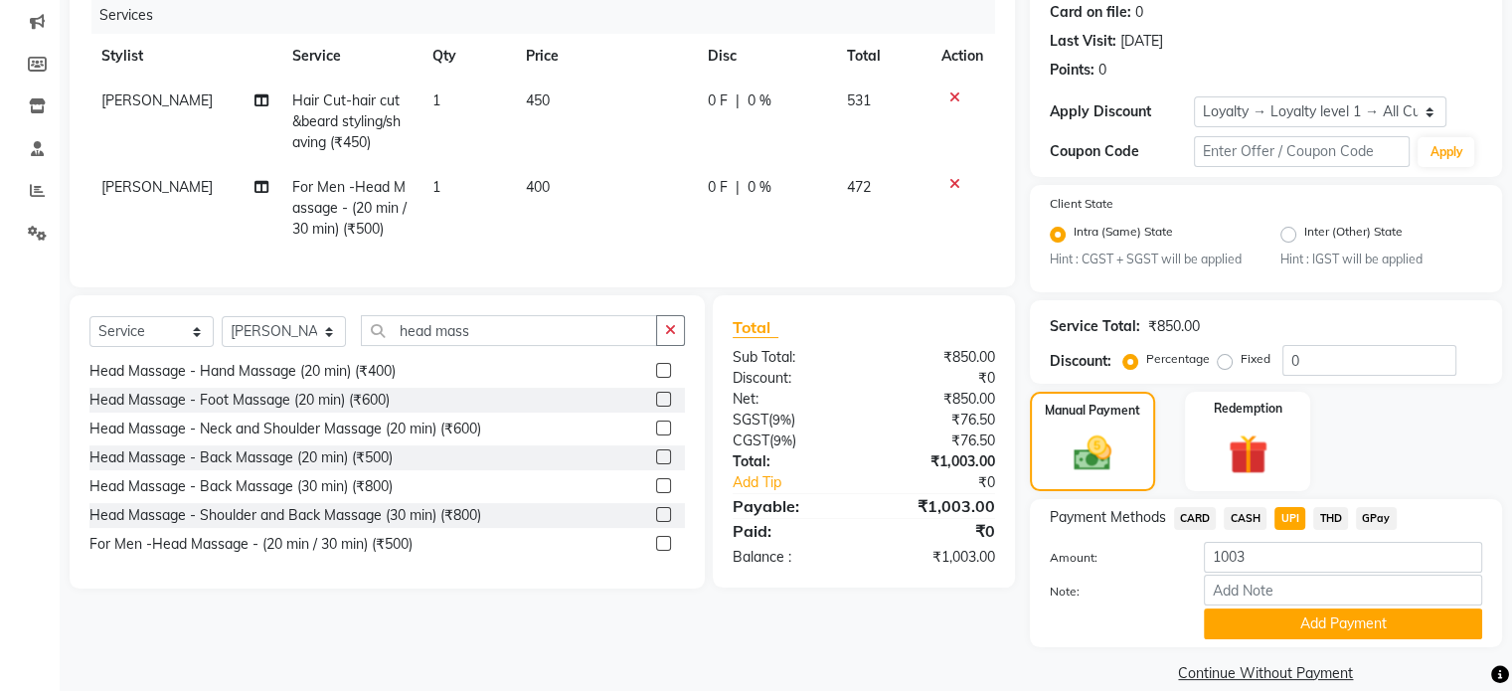
drag, startPoint x: 1259, startPoint y: 634, endPoint x: 1225, endPoint y: 585, distance: 60.1
click at [1259, 633] on button "Add Payment" at bounding box center [1343, 623] width 278 height 31
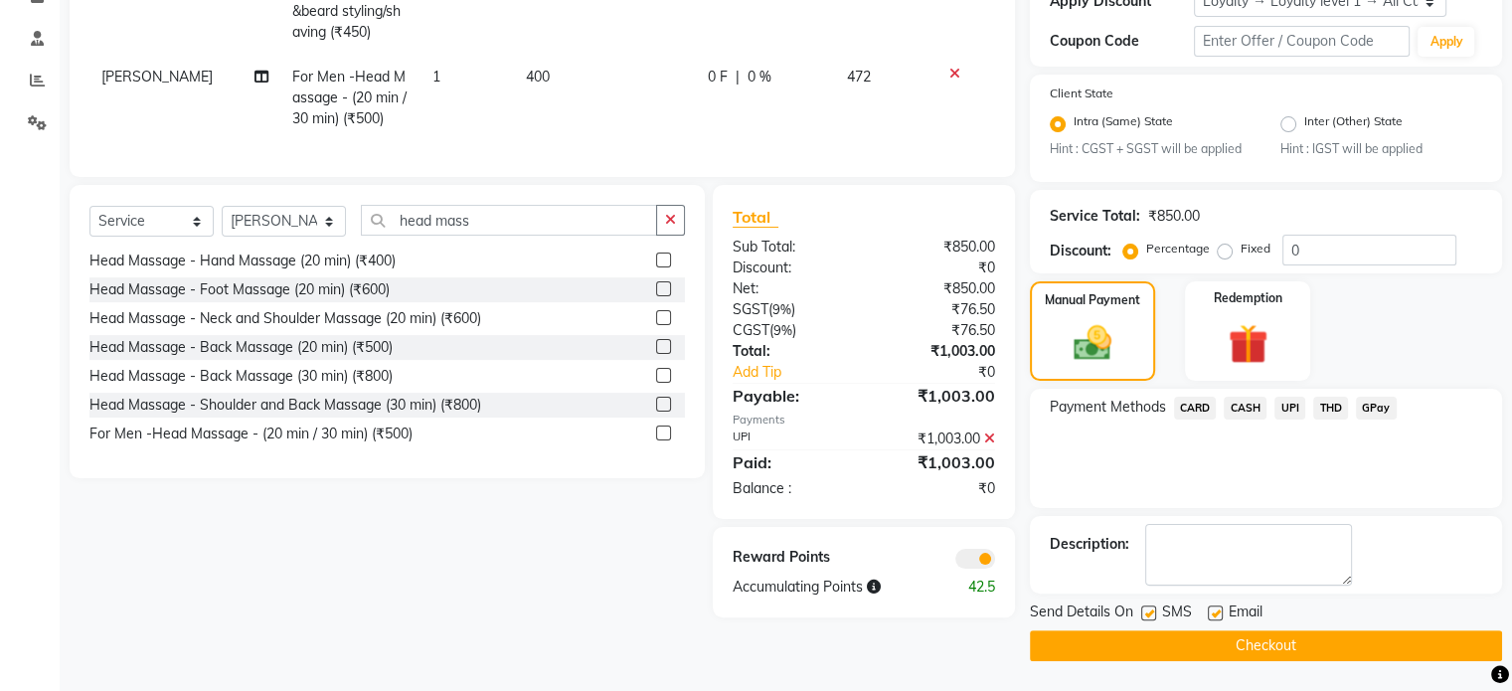
scroll to position [361, 0]
click at [956, 569] on span at bounding box center [975, 559] width 40 height 20
click at [995, 562] on input "checkbox" at bounding box center [995, 562] width 0 height 0
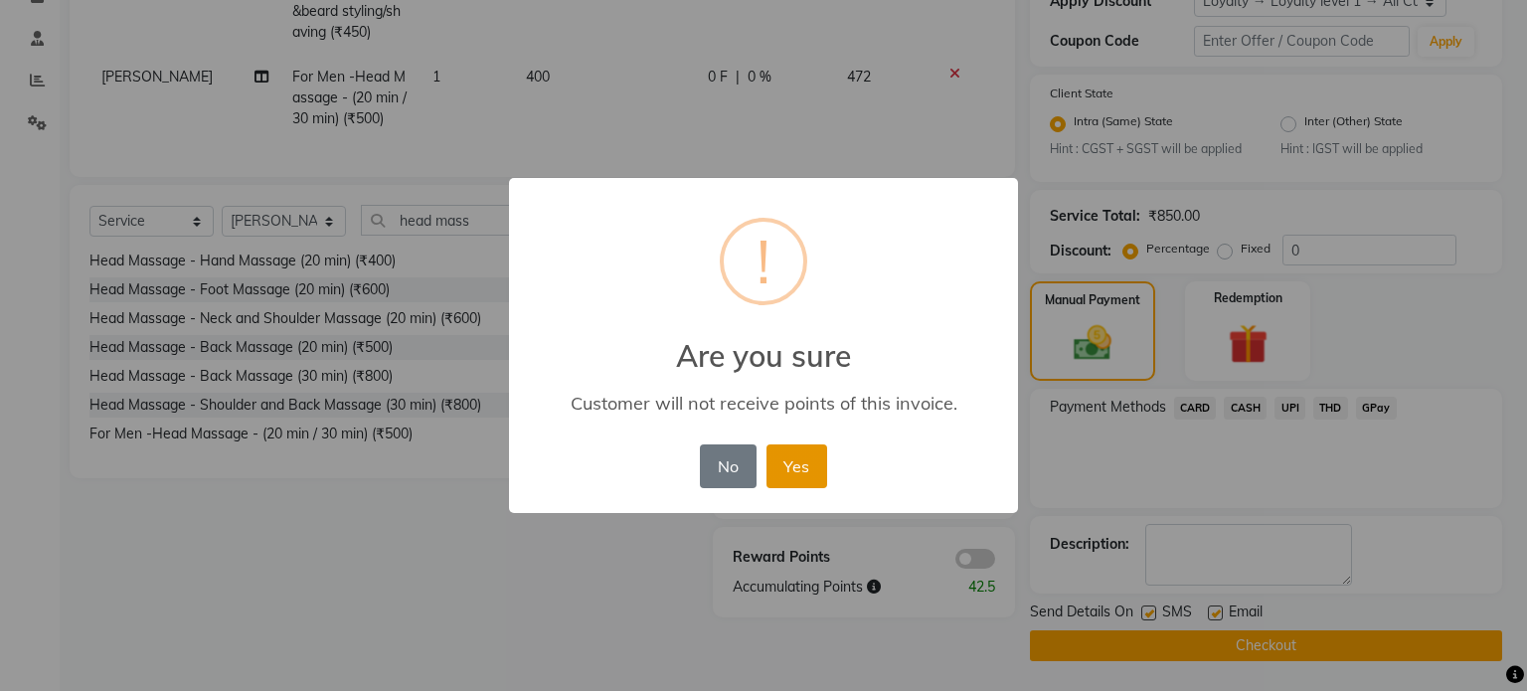
click at [807, 461] on button "Yes" at bounding box center [796, 466] width 61 height 44
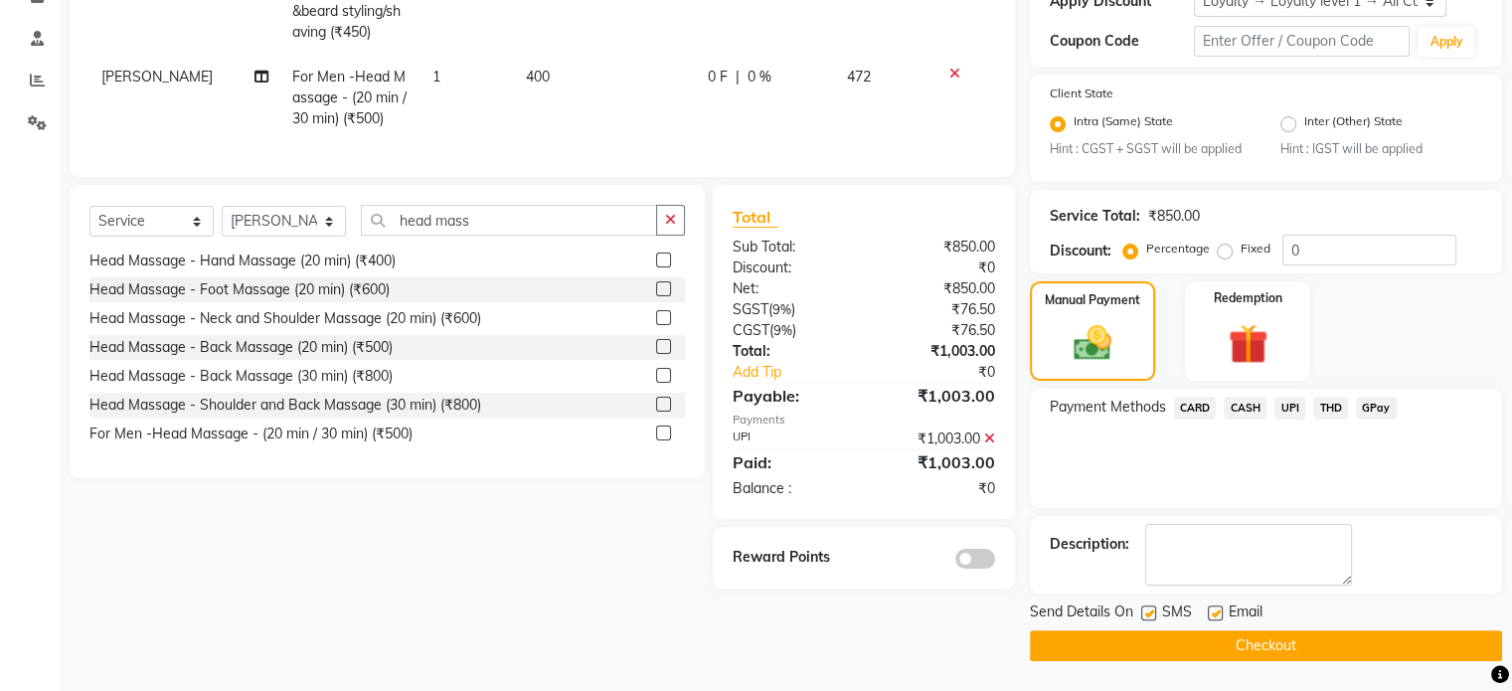
click at [1129, 648] on button "Checkout" at bounding box center [1266, 645] width 472 height 31
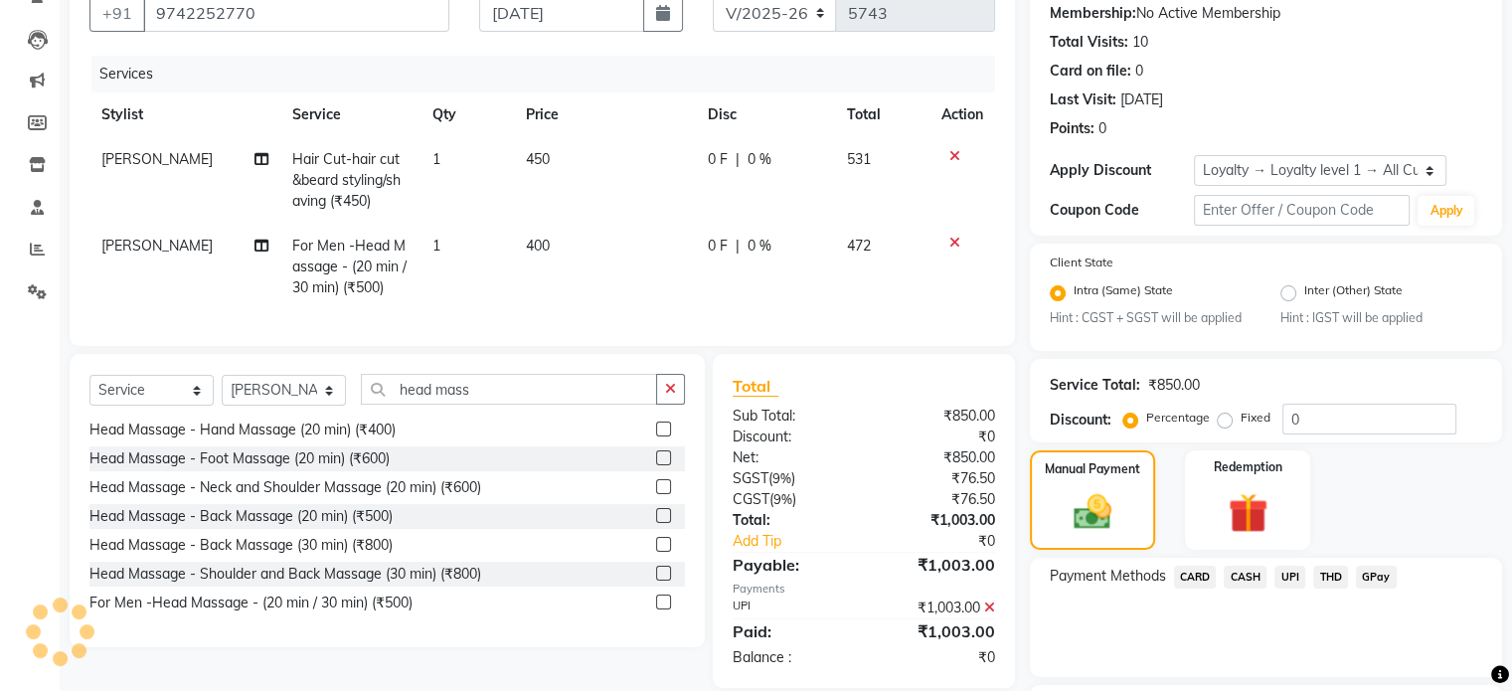
scroll to position [0, 0]
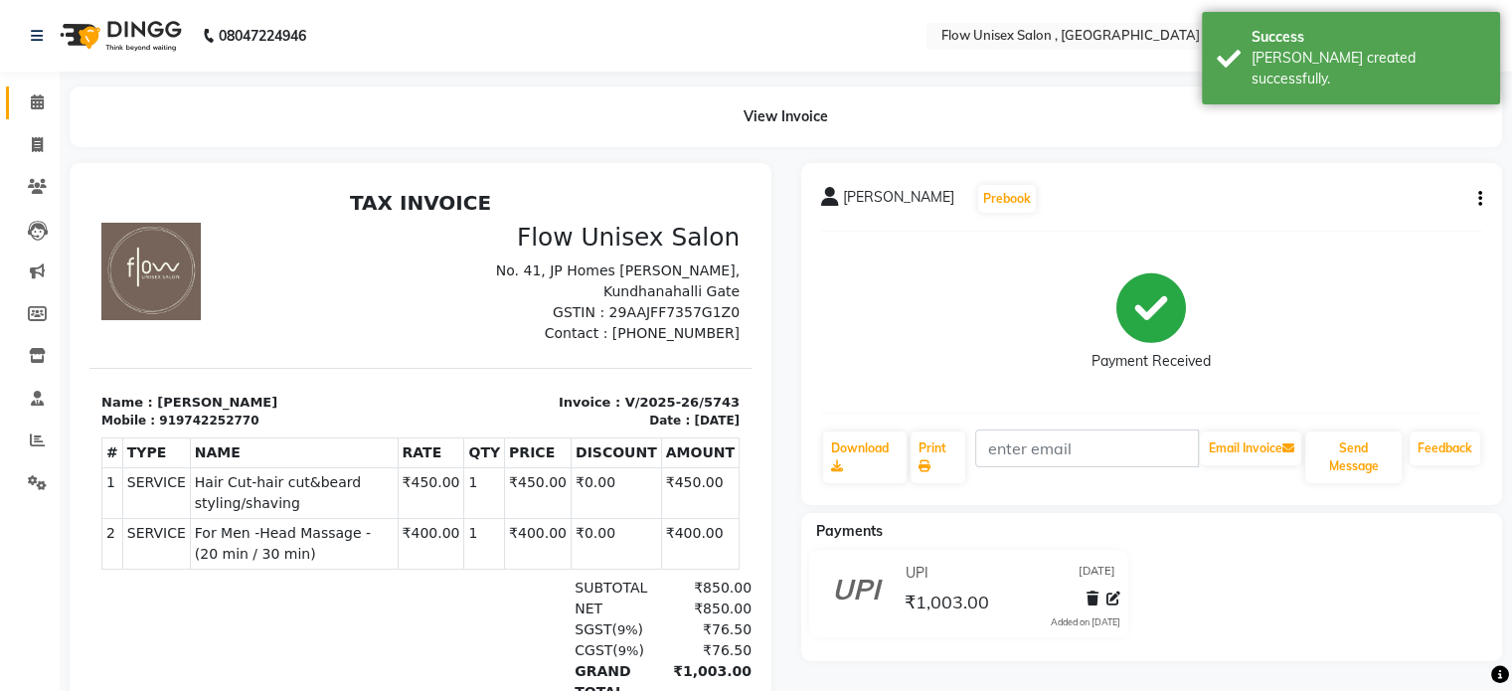
click at [41, 117] on link "Calendar" at bounding box center [30, 102] width 48 height 33
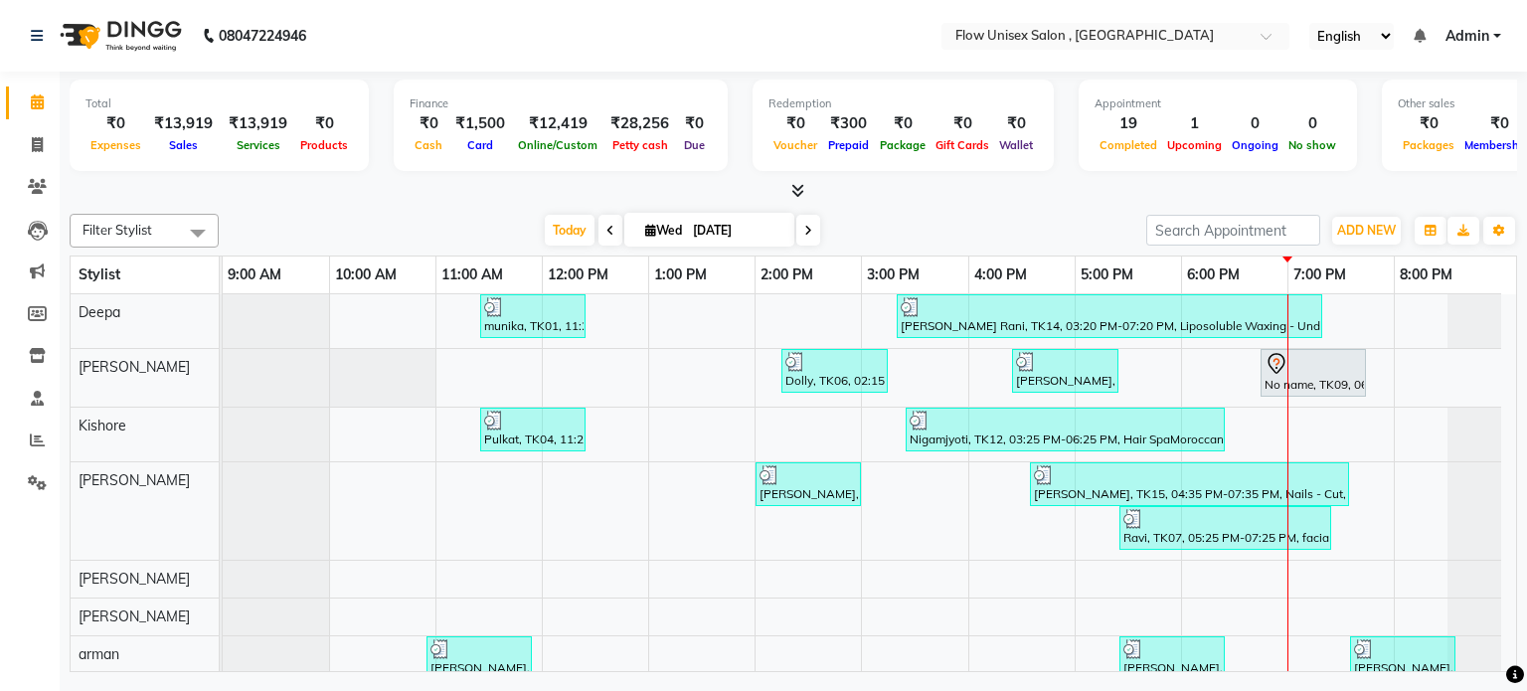
click at [792, 183] on icon at bounding box center [797, 190] width 13 height 15
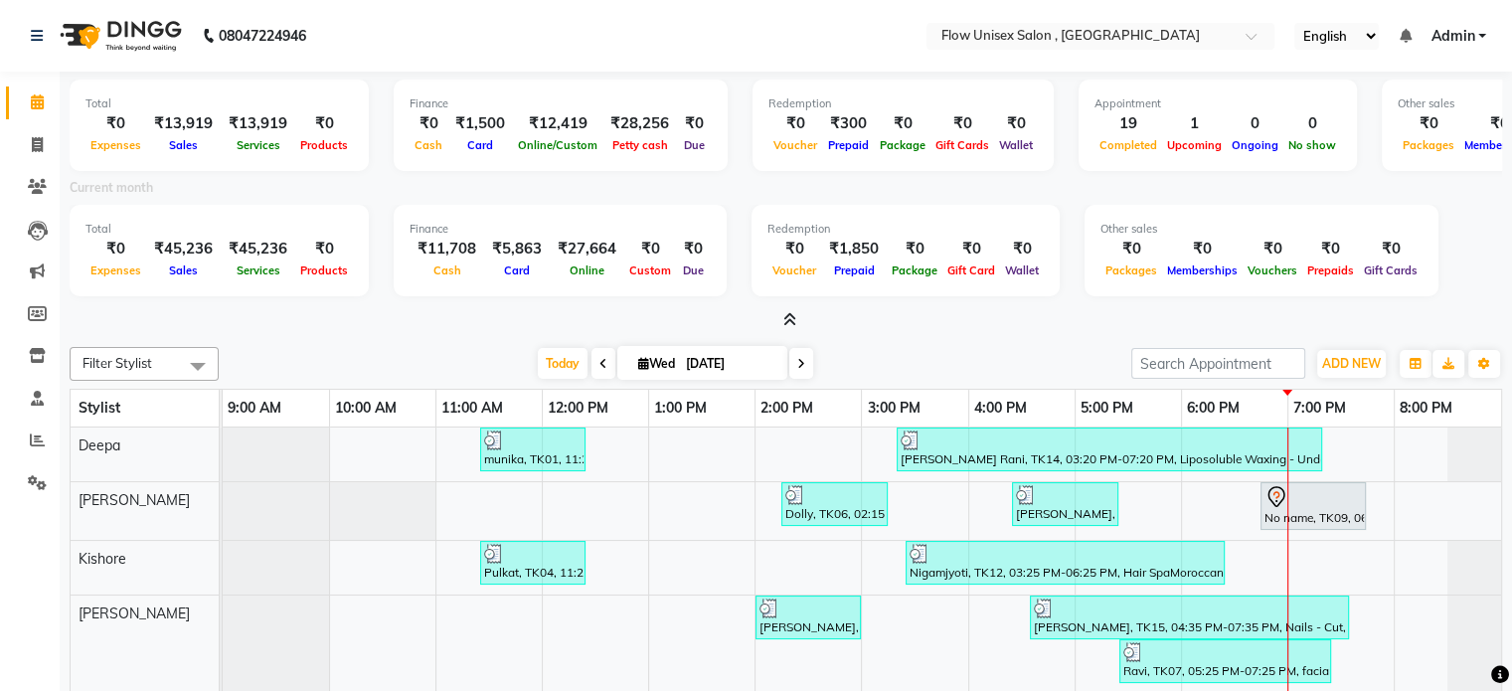
click at [776, 316] on span at bounding box center [785, 320] width 21 height 21
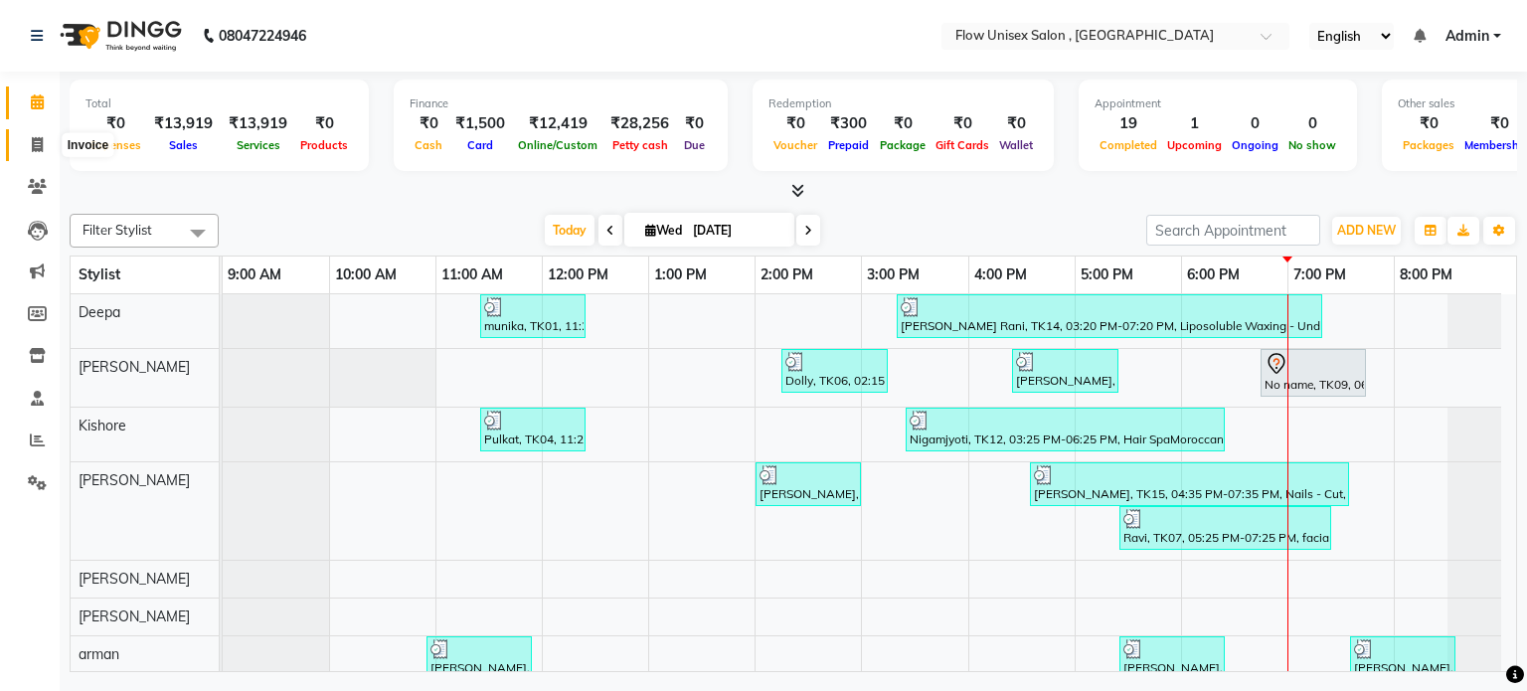
click at [29, 141] on span at bounding box center [37, 145] width 35 height 23
select select "service"
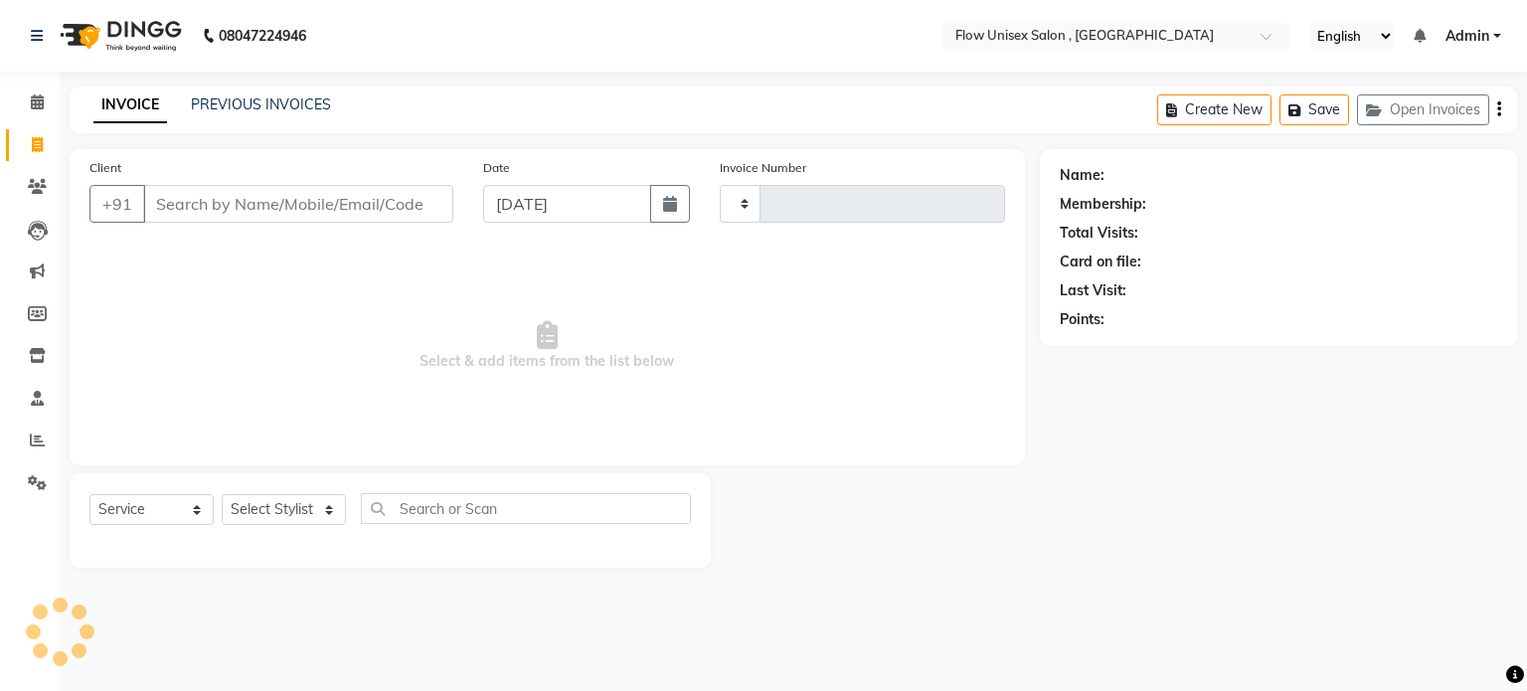
type input "5744"
select select "5875"
click at [318, 211] on input "Client" at bounding box center [298, 204] width 310 height 38
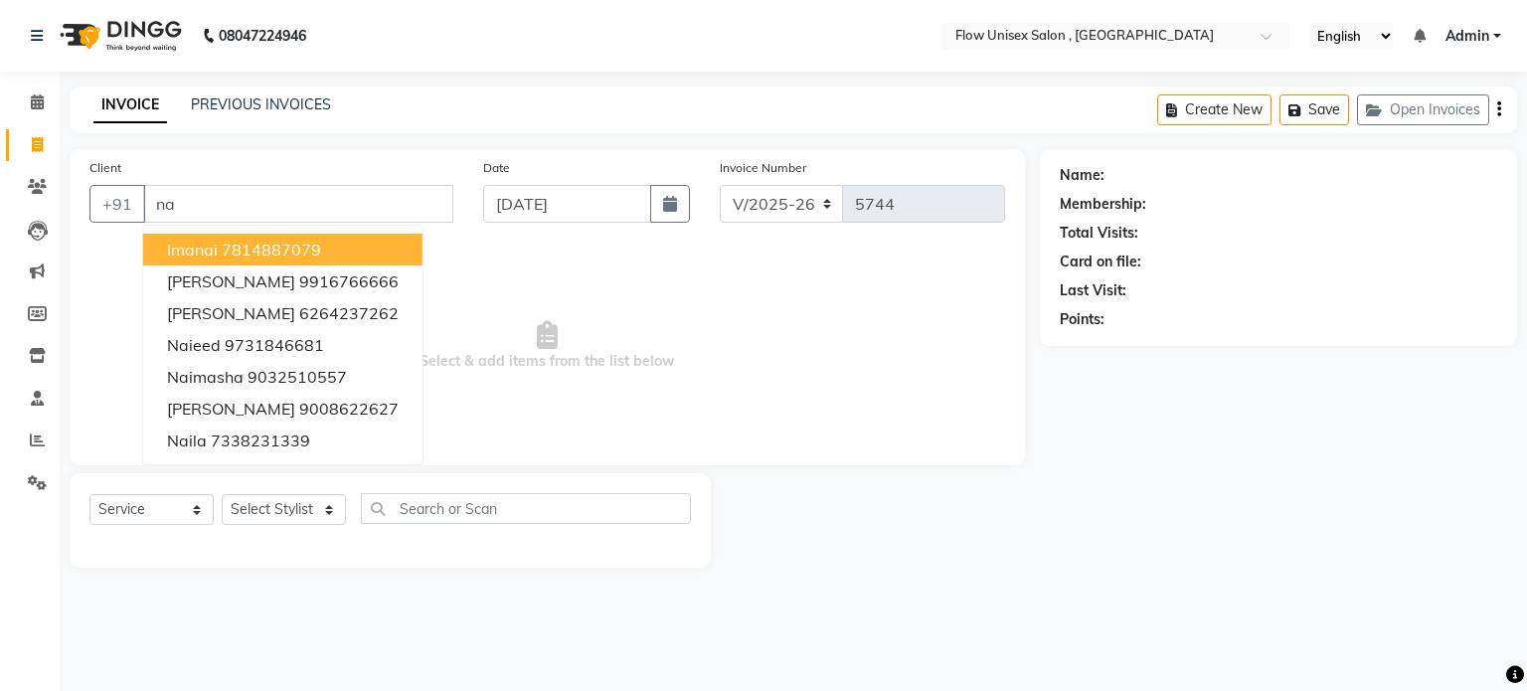
type input "n"
type input "s"
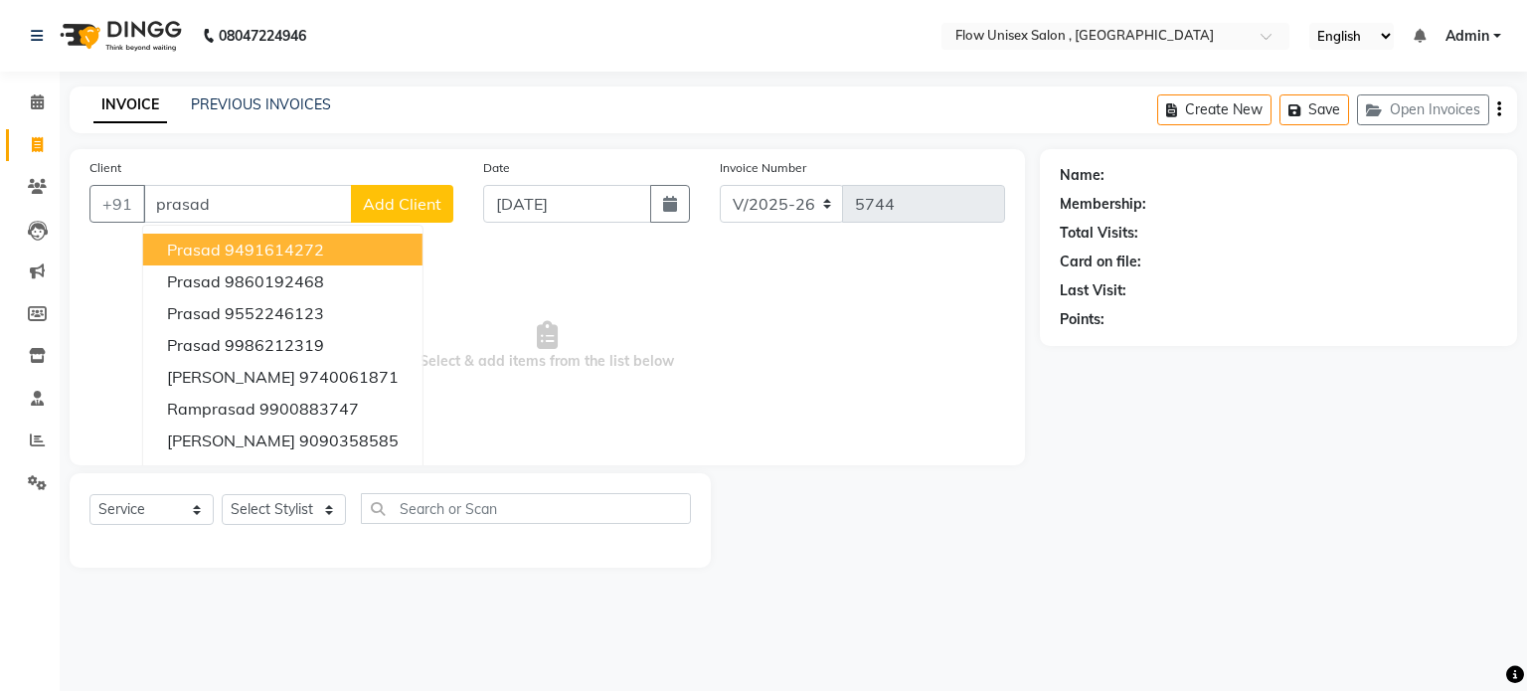
click at [208, 208] on input "prasad" at bounding box center [247, 204] width 209 height 38
click at [242, 184] on div "Client +91 prasad Prasad 9491614272 prasad 9860192468 prasad 9552246123 prasad …" at bounding box center [272, 198] width 394 height 82
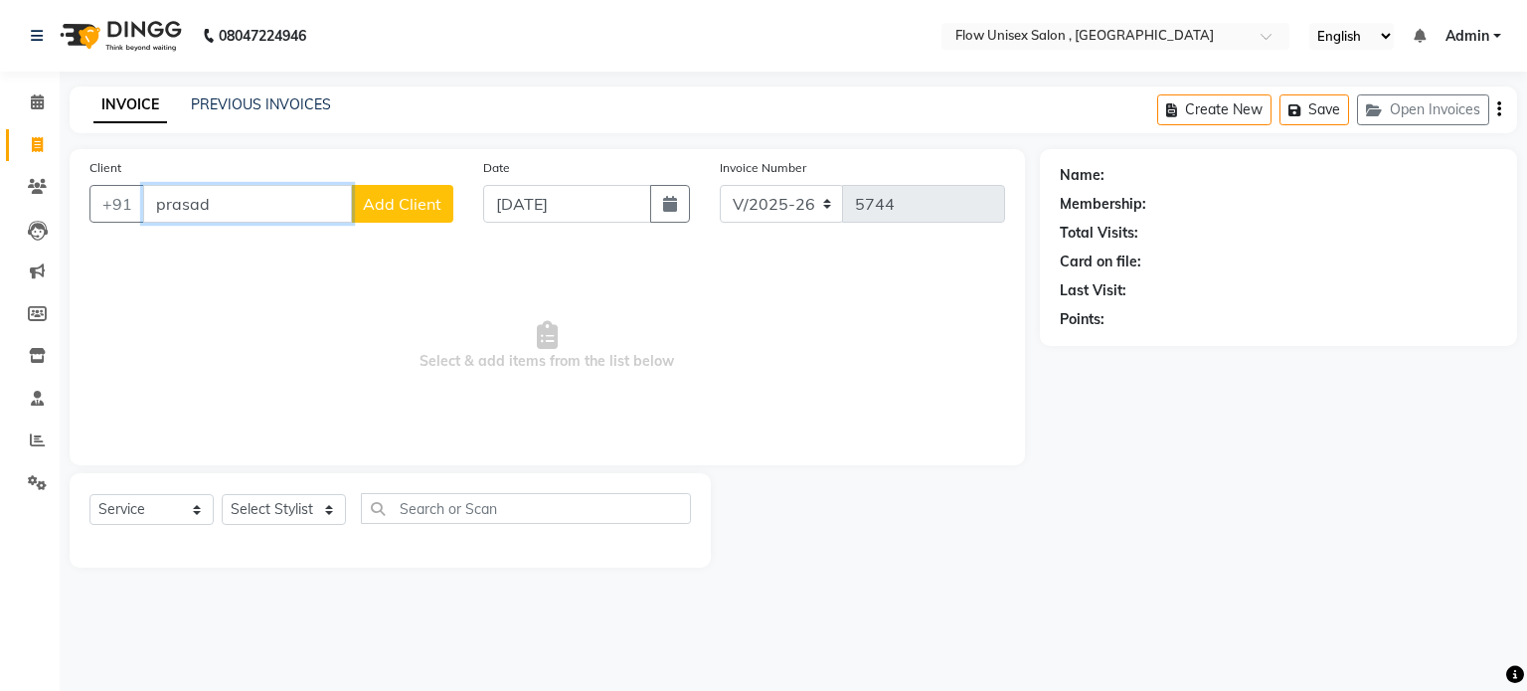
click at [253, 221] on input "prasad" at bounding box center [247, 204] width 209 height 38
type input "p"
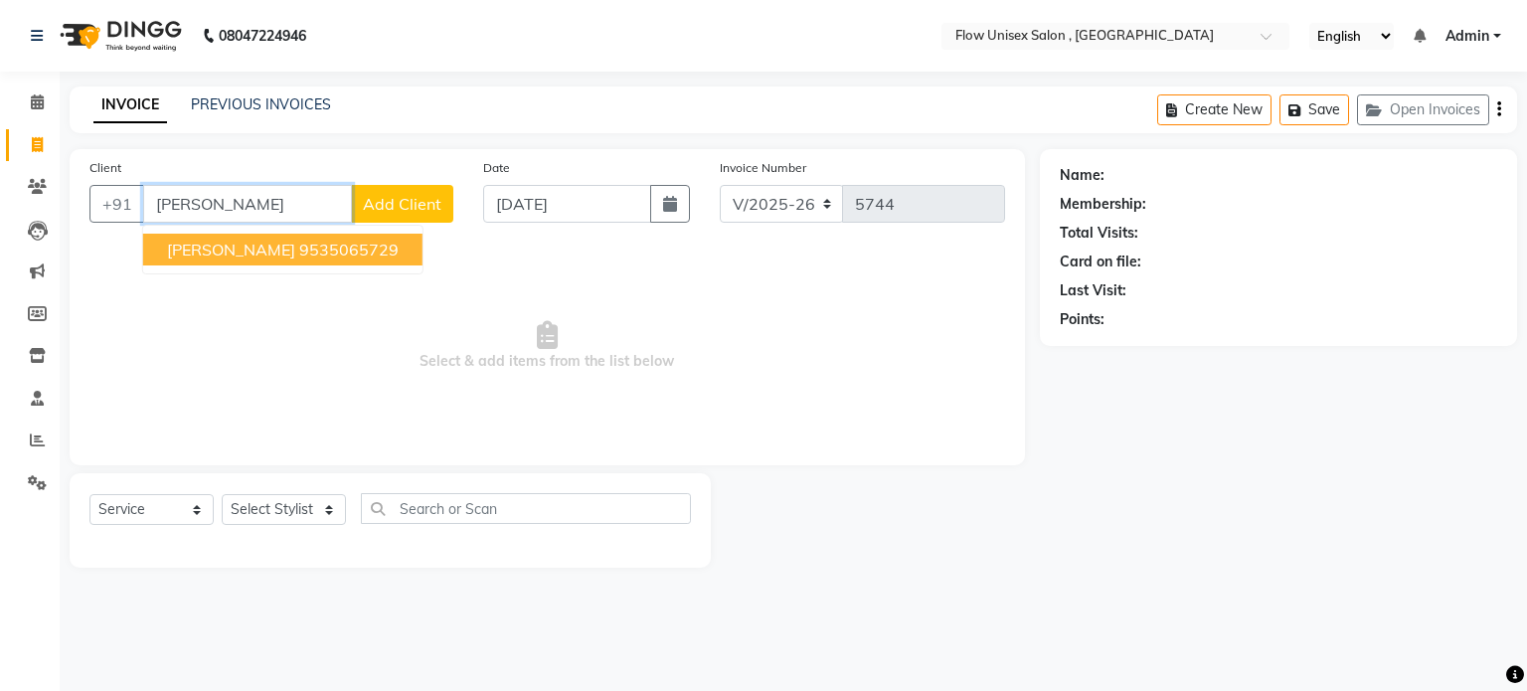
click at [299, 253] on ngb-highlight "9535065729" at bounding box center [348, 250] width 99 height 20
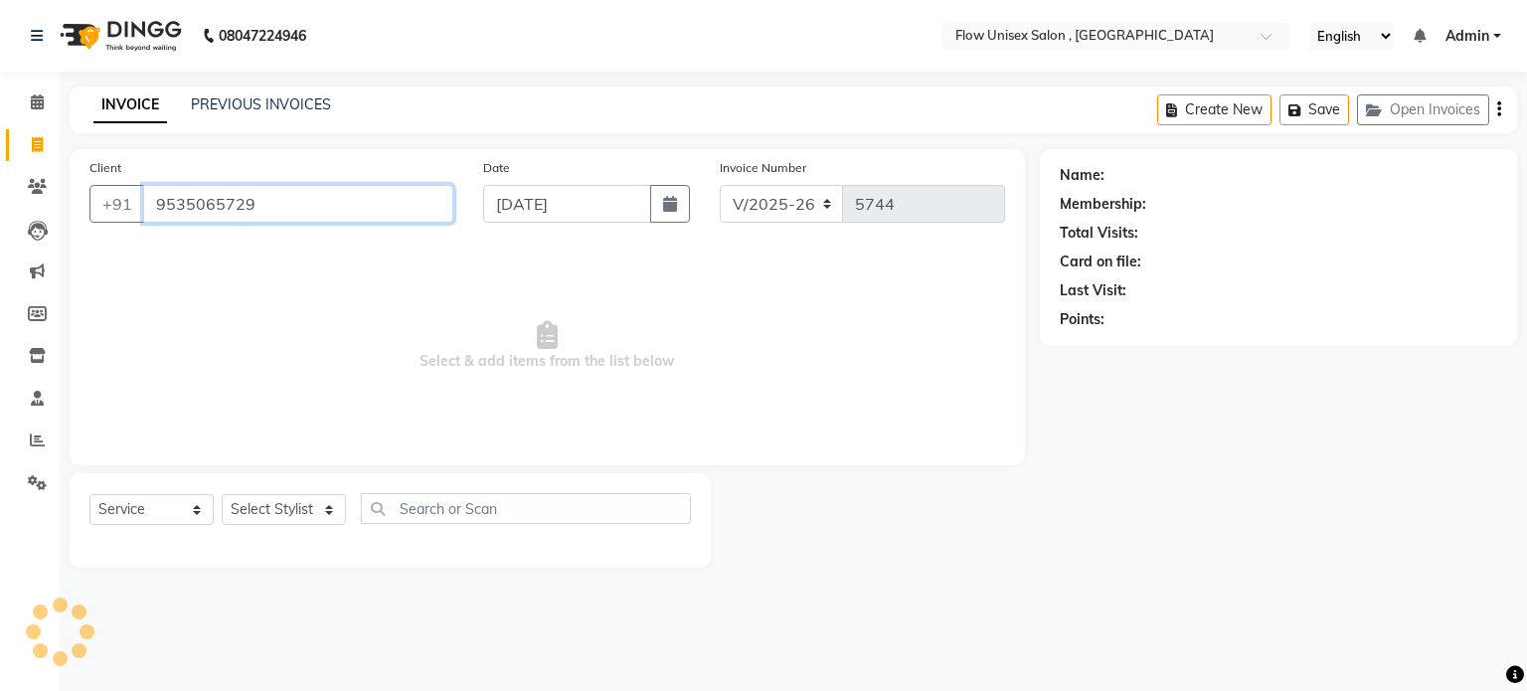
type input "9535065729"
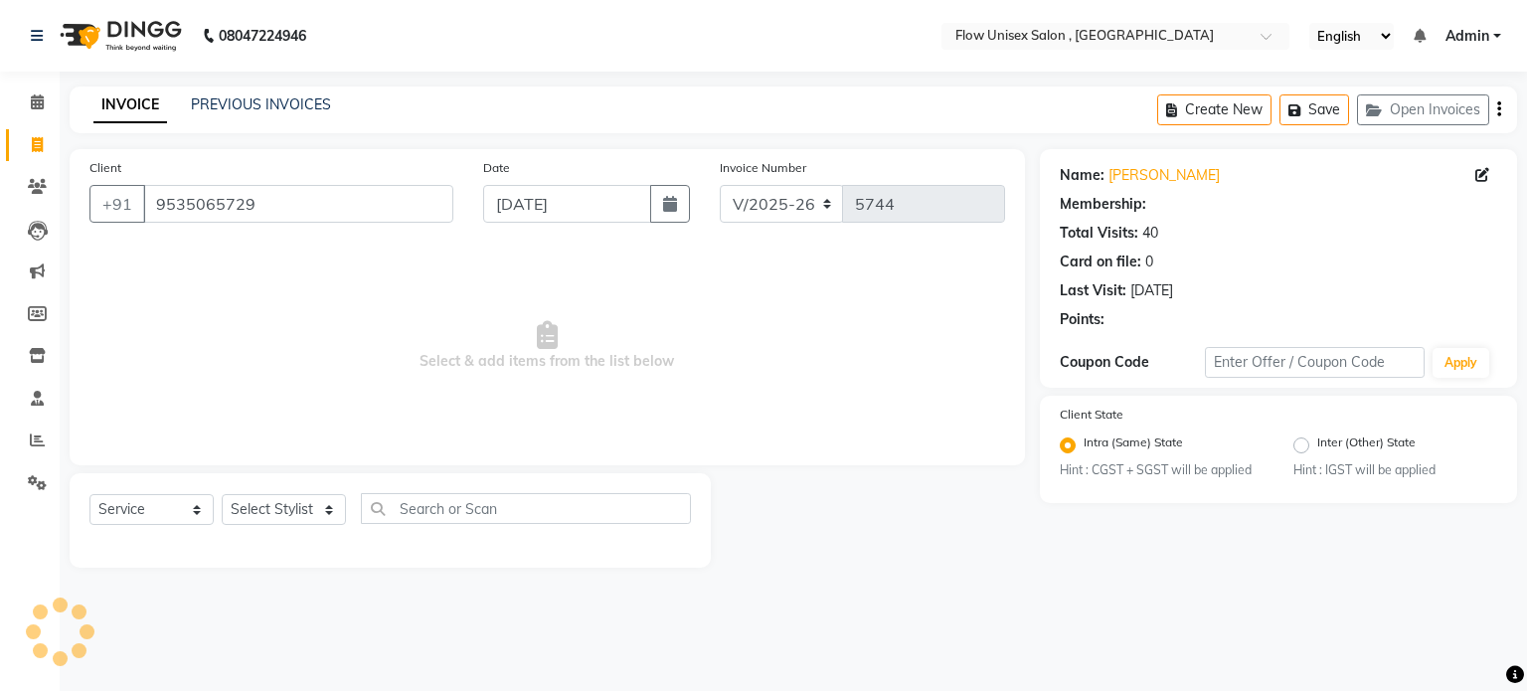
select select "1: Object"
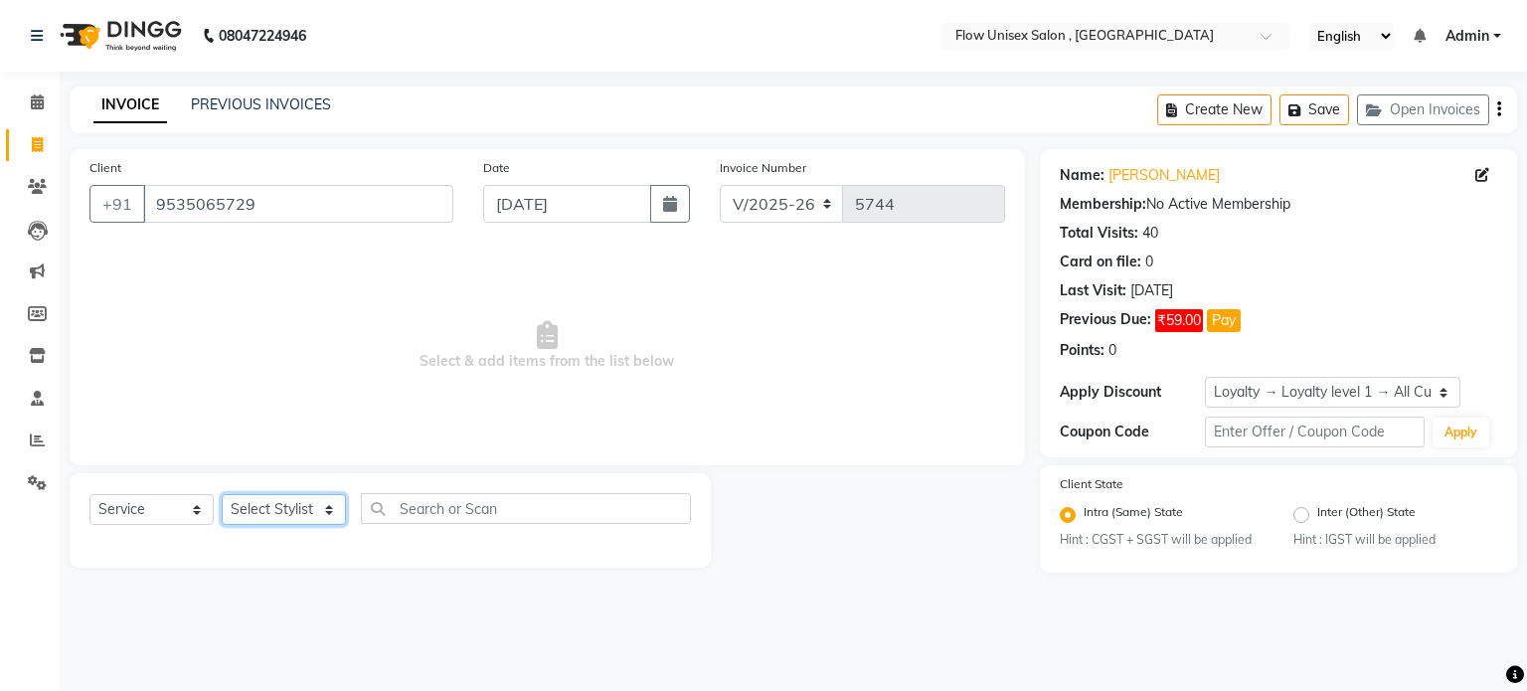
click at [326, 516] on select "Select Stylist [PERSON_NAME] [PERSON_NAME] Kishore [PERSON_NAME] debbarma [PERS…" at bounding box center [284, 509] width 124 height 31
select select "48853"
click at [222, 495] on select "Select Stylist [PERSON_NAME] [PERSON_NAME] Kishore [PERSON_NAME] debbarma [PERS…" at bounding box center [284, 509] width 124 height 31
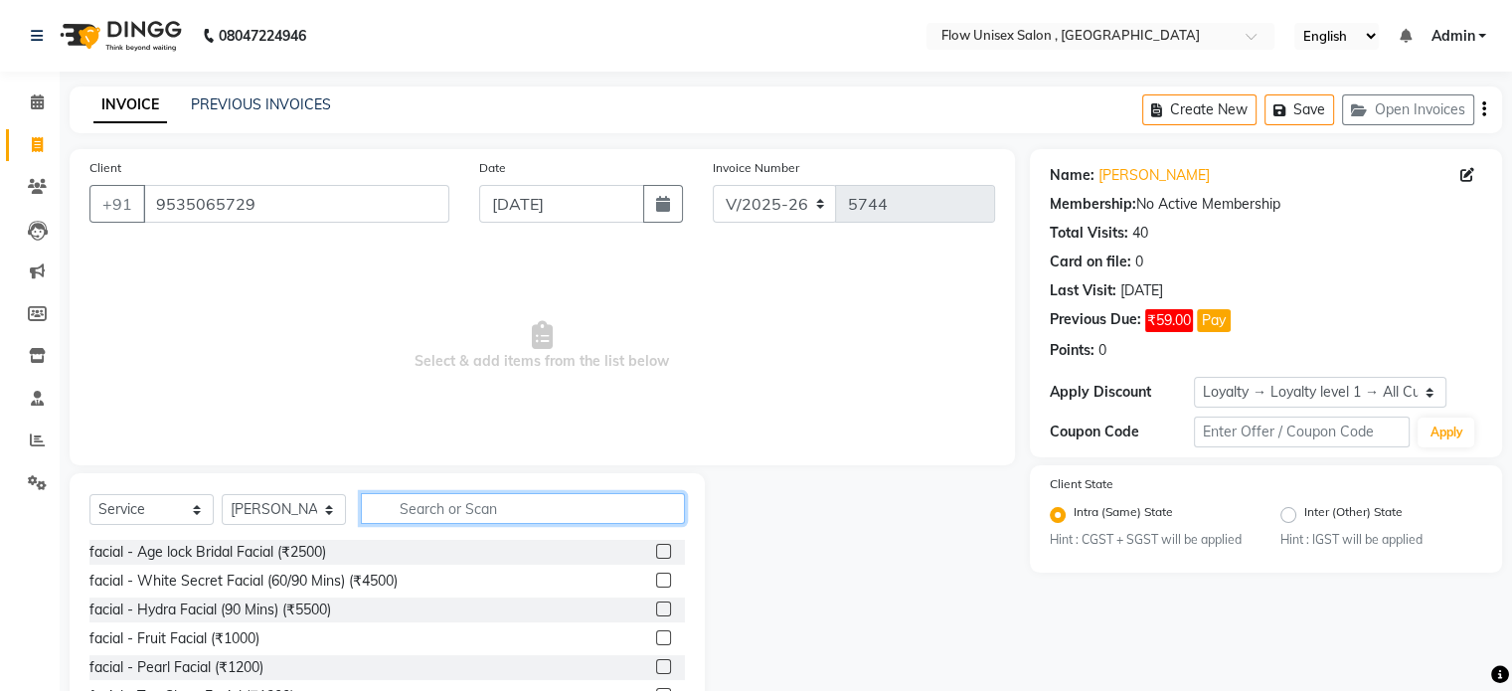
click at [492, 508] on input "text" at bounding box center [523, 508] width 324 height 31
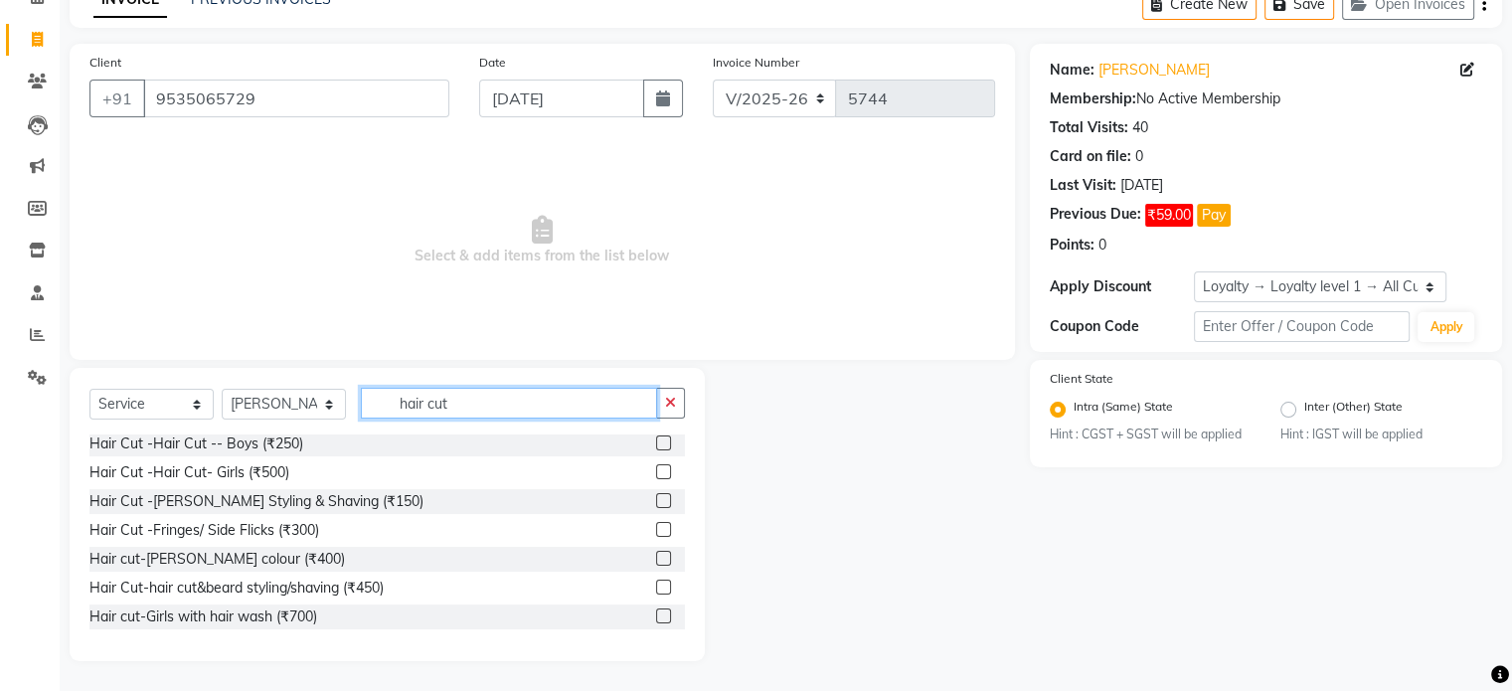
scroll to position [19, 0]
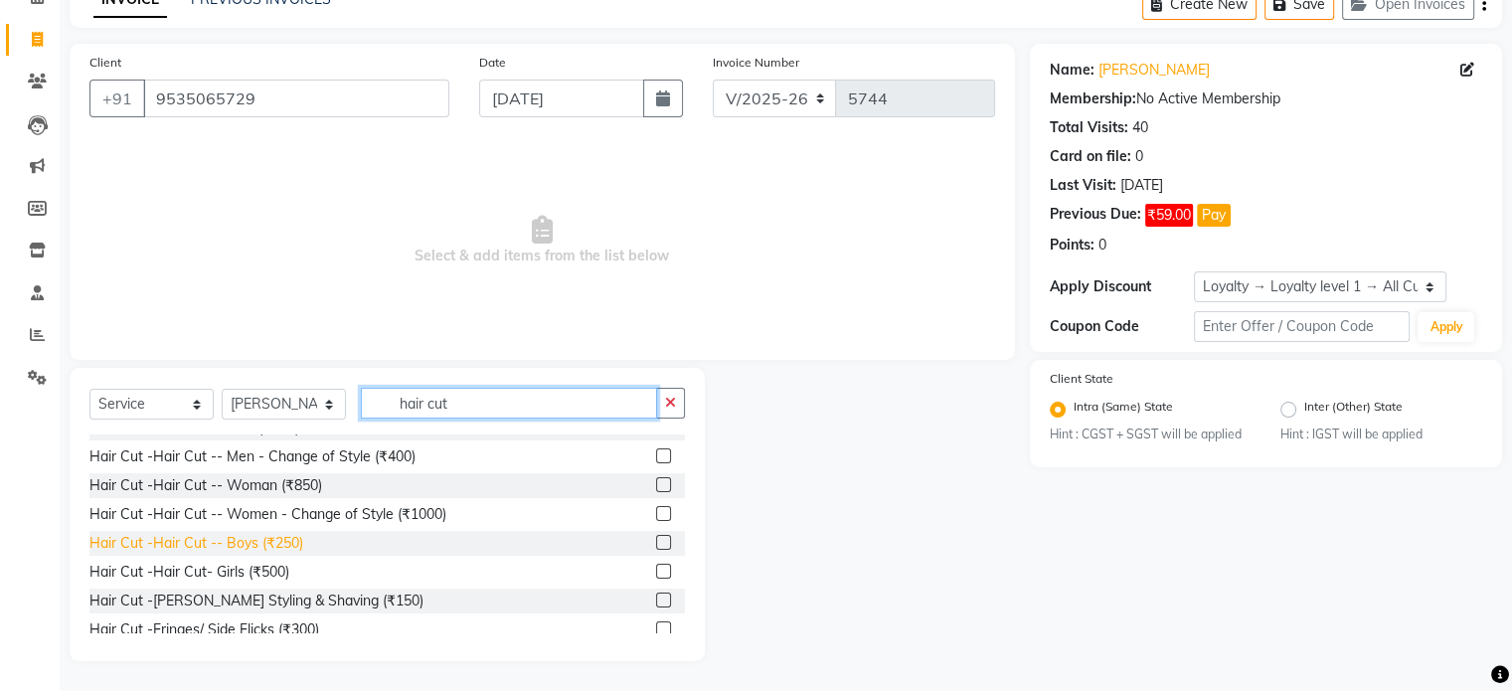
type input "hair cut"
click at [274, 545] on div "Hair Cut -Hair Cut -- Boys (₹250)" at bounding box center [196, 543] width 214 height 21
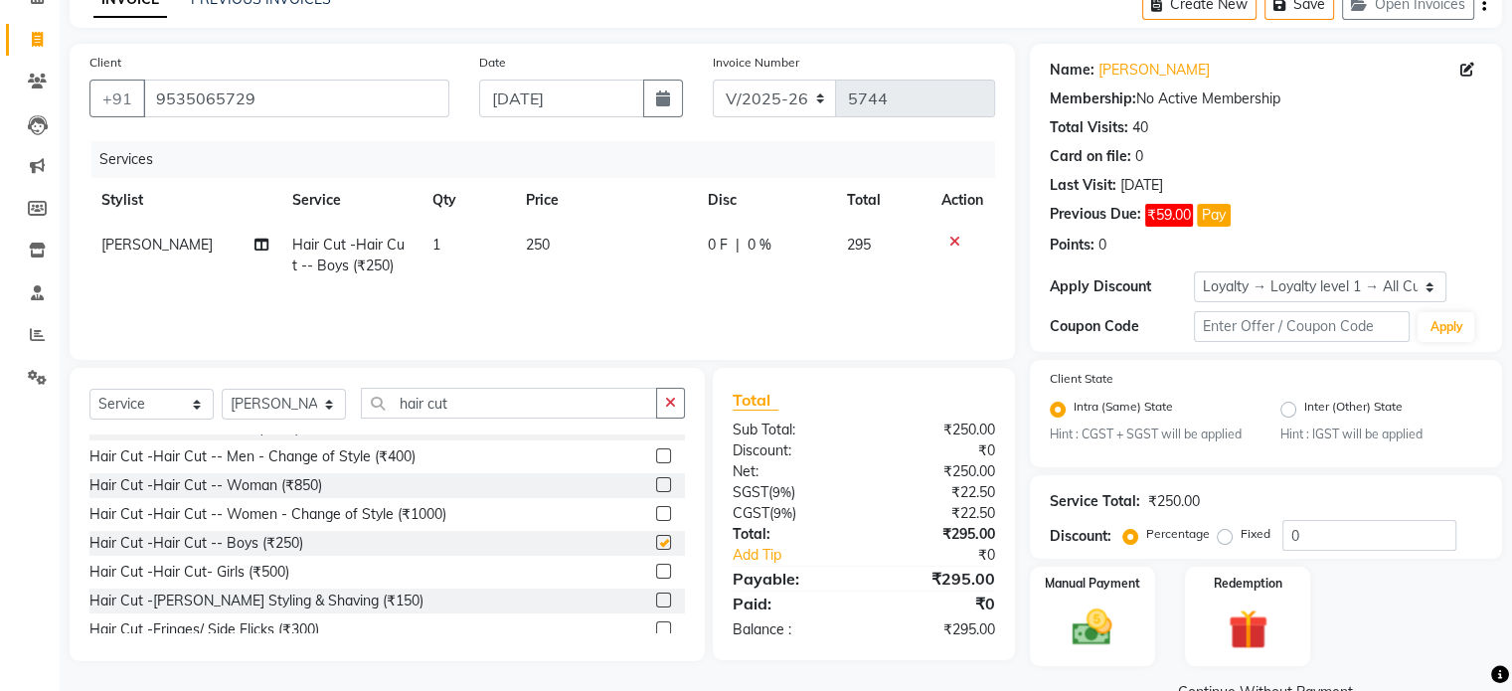
checkbox input "false"
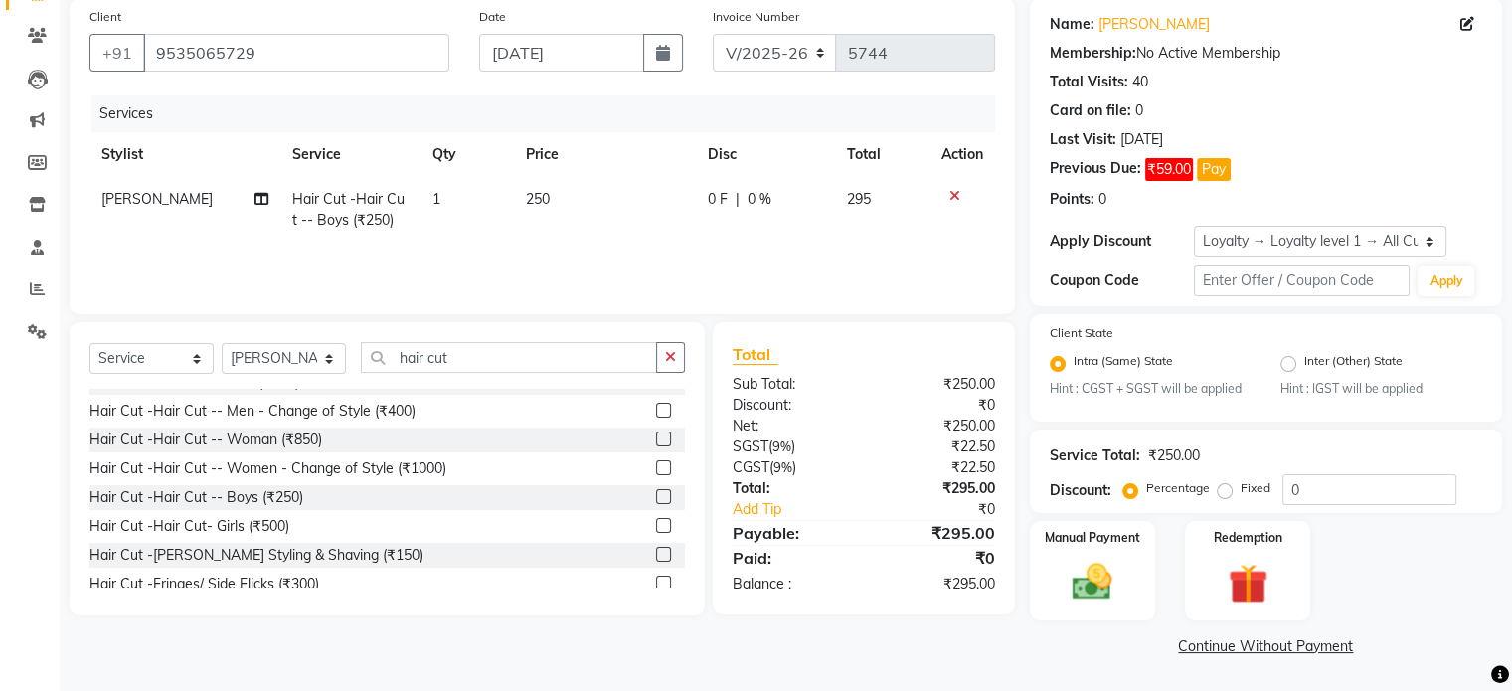
scroll to position [152, 0]
click at [1298, 508] on div "Service Total: ₹250.00 Discount: Percentage Fixed 0" at bounding box center [1266, 471] width 472 height 84
click at [1304, 500] on input "0" at bounding box center [1369, 489] width 174 height 31
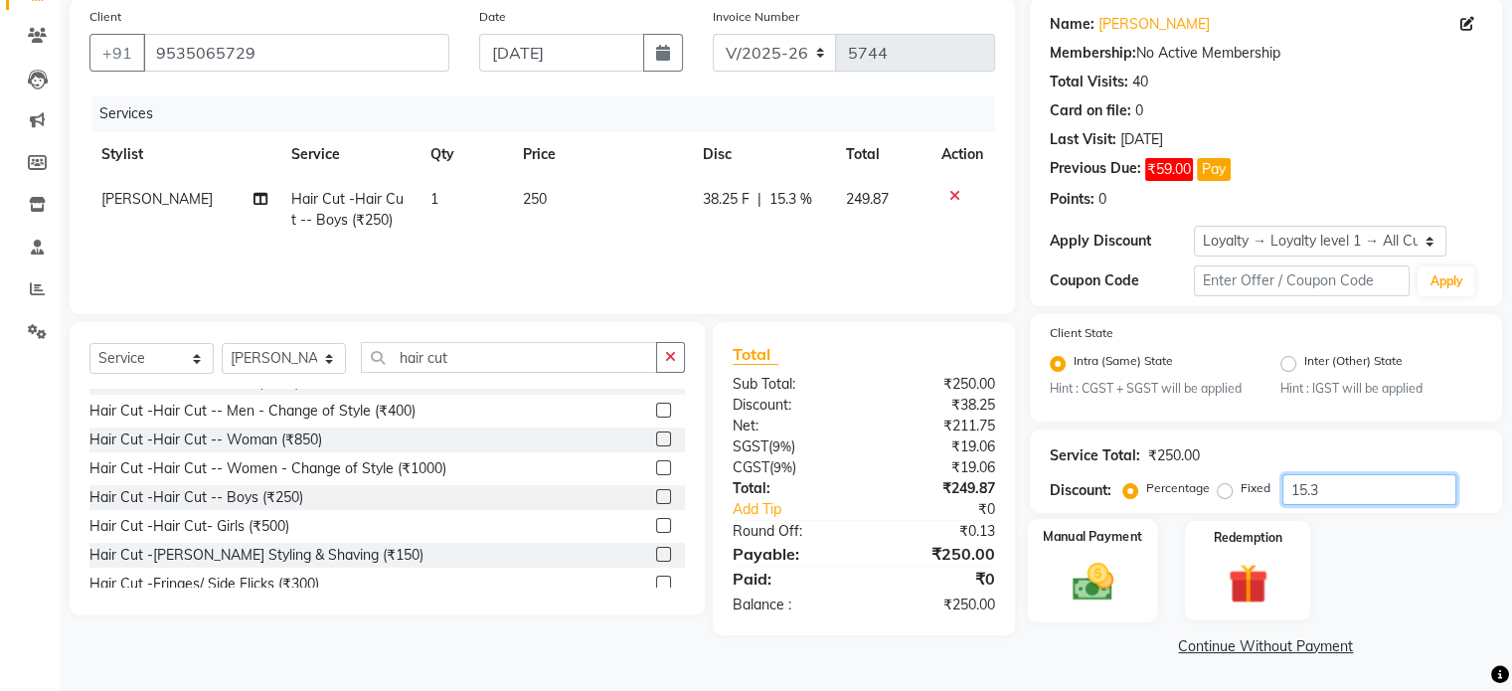
type input "15.3"
click at [1074, 576] on img at bounding box center [1092, 583] width 67 height 48
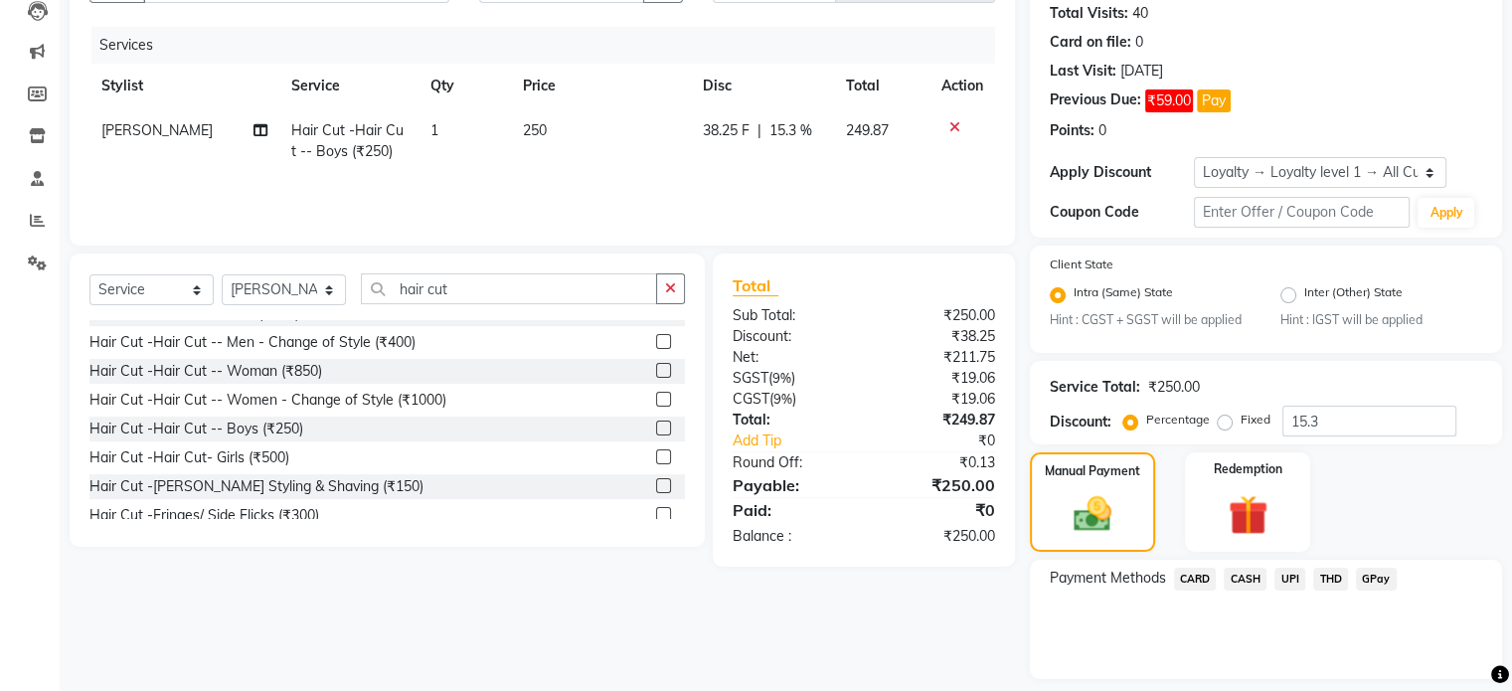
scroll to position [279, 0]
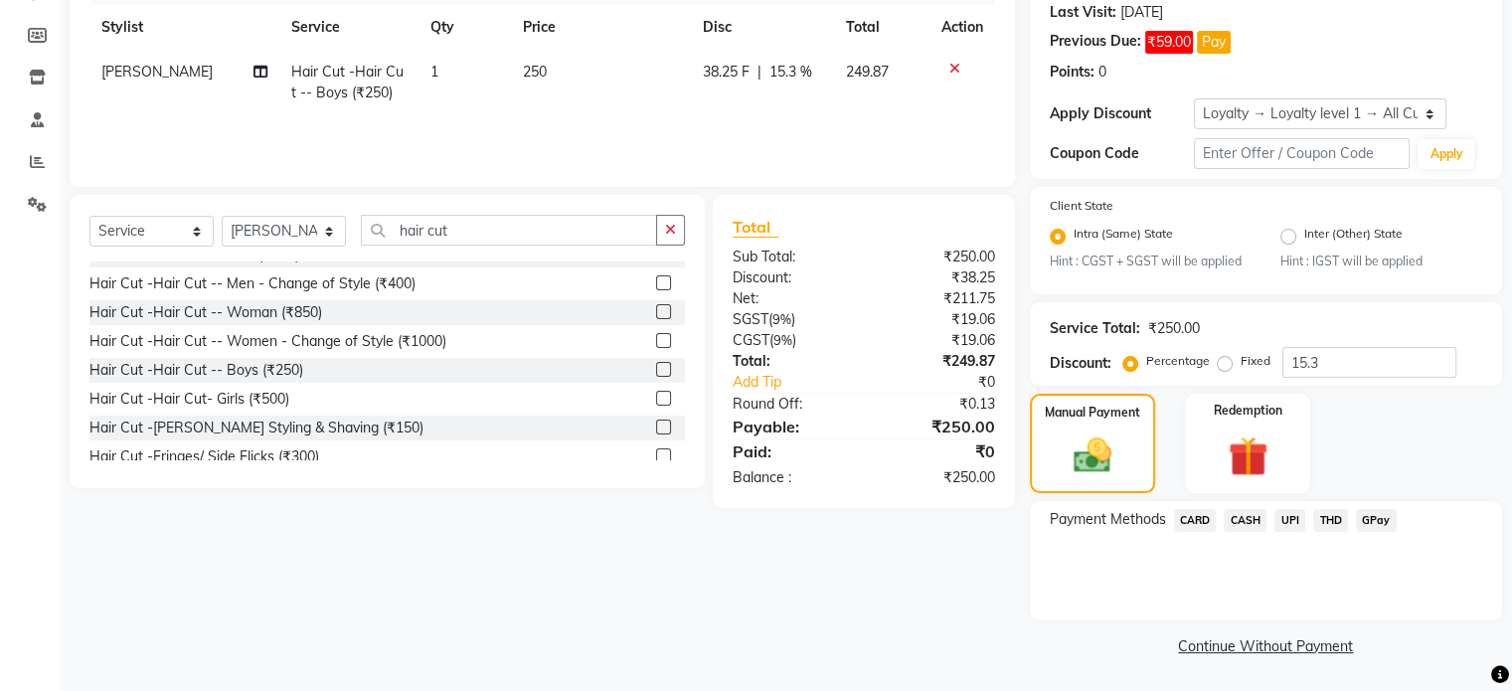
click at [1281, 517] on span "UPI" at bounding box center [1289, 520] width 31 height 23
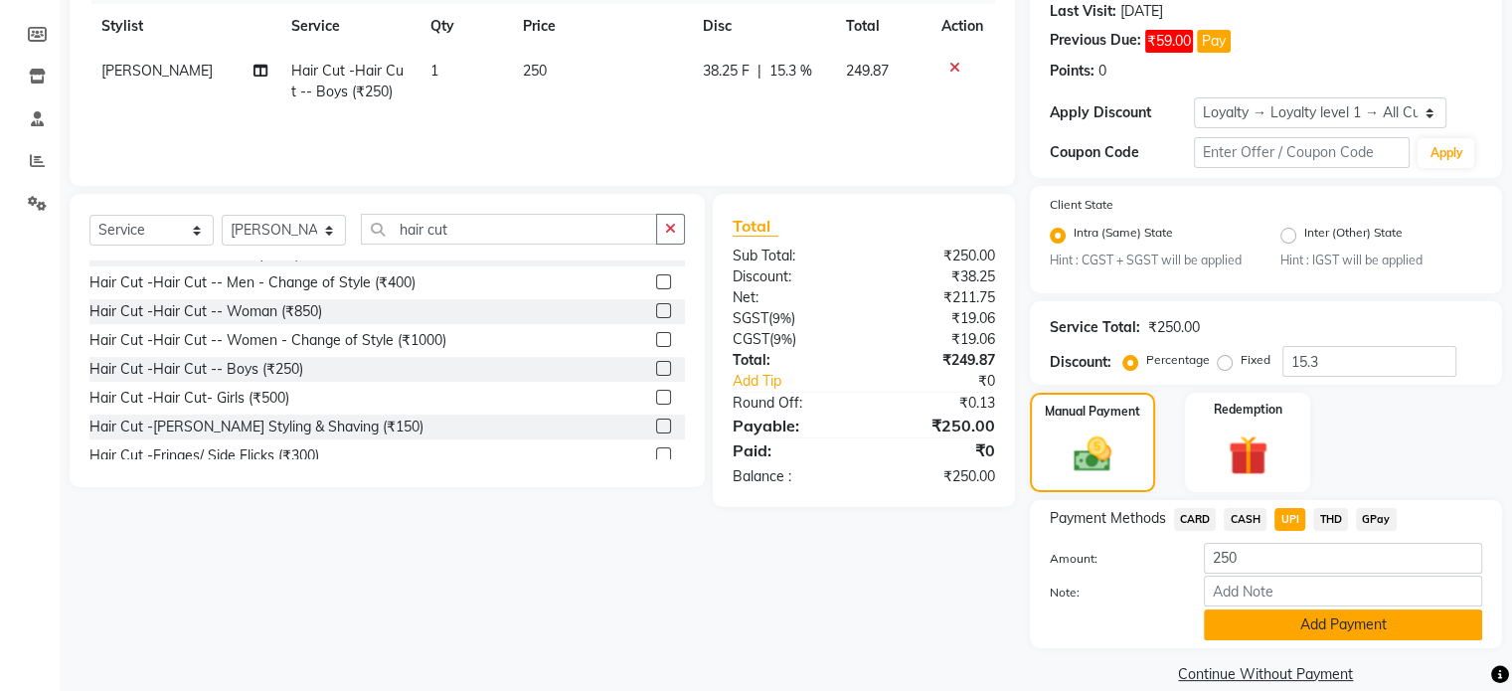
click at [1253, 618] on button "Add Payment" at bounding box center [1343, 624] width 278 height 31
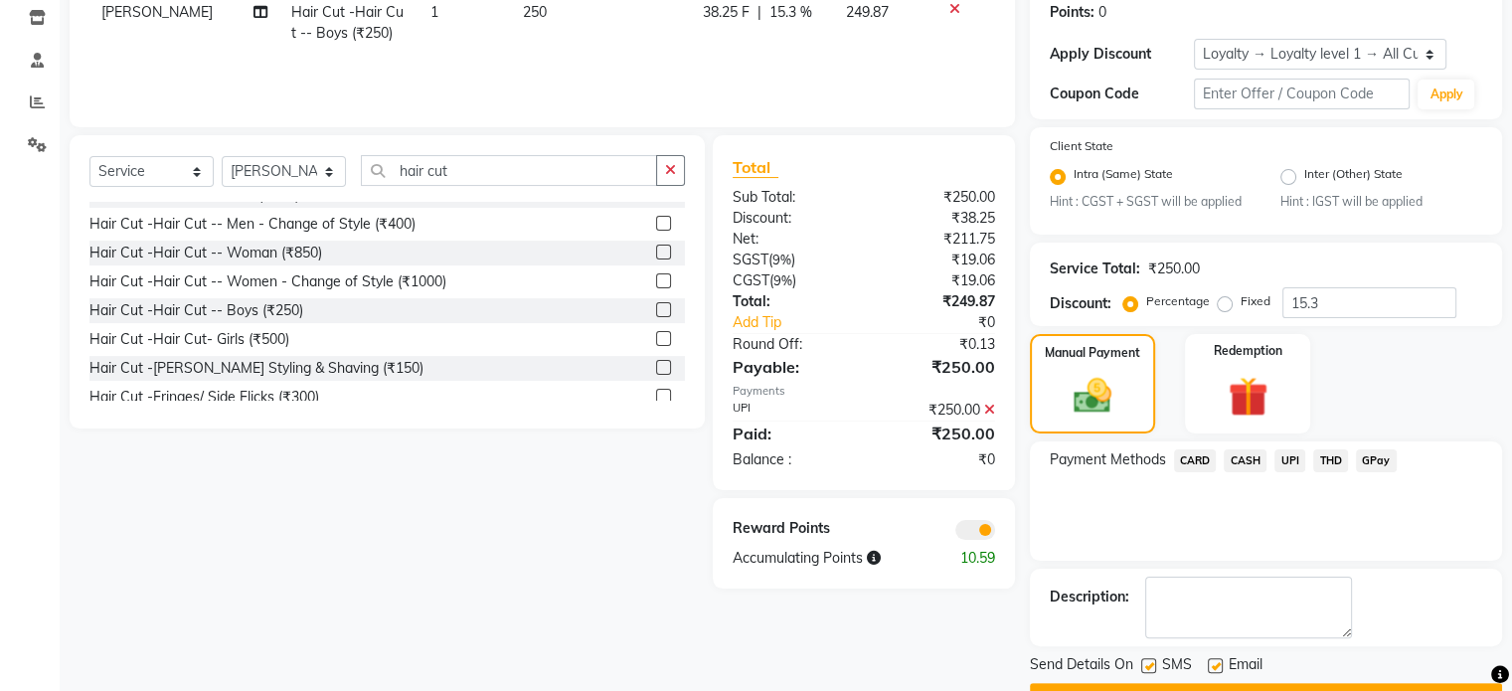
scroll to position [392, 0]
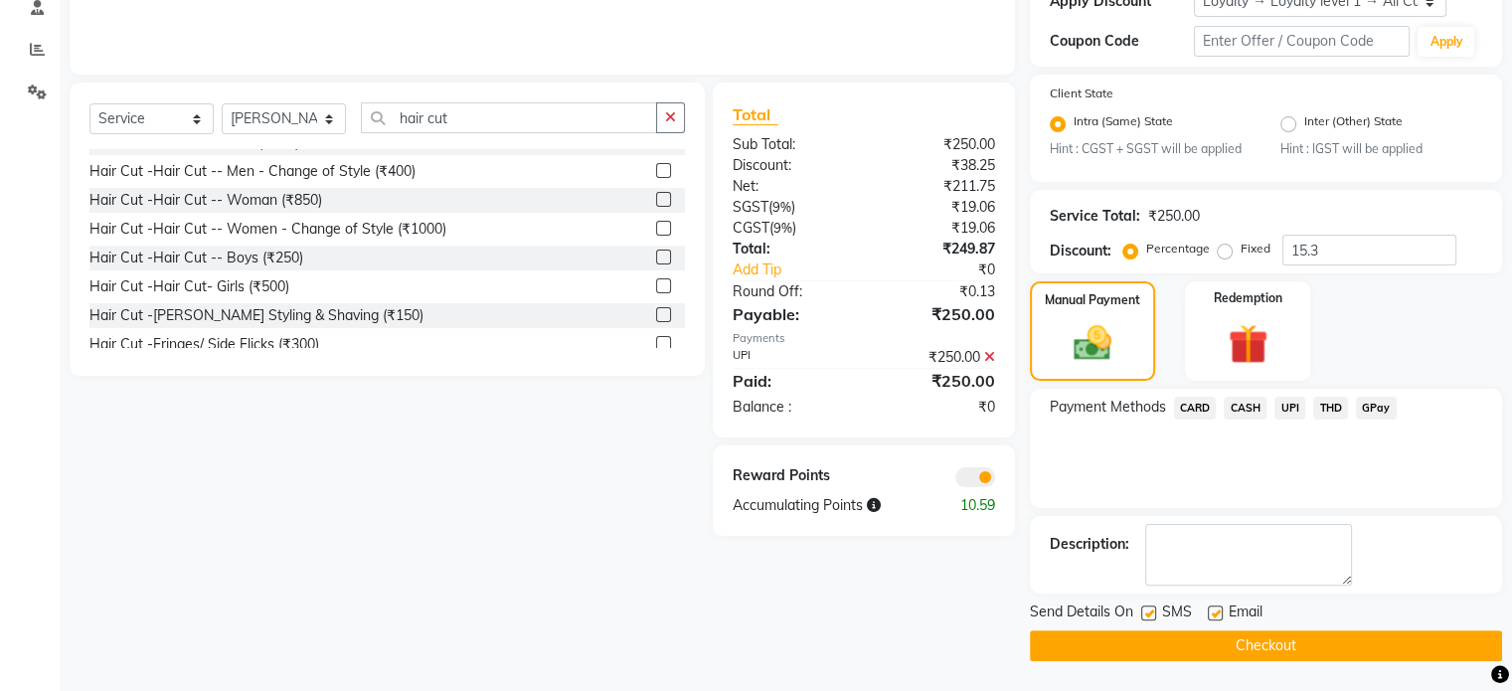
click at [977, 478] on span at bounding box center [975, 477] width 40 height 20
click at [995, 480] on input "checkbox" at bounding box center [995, 480] width 0 height 0
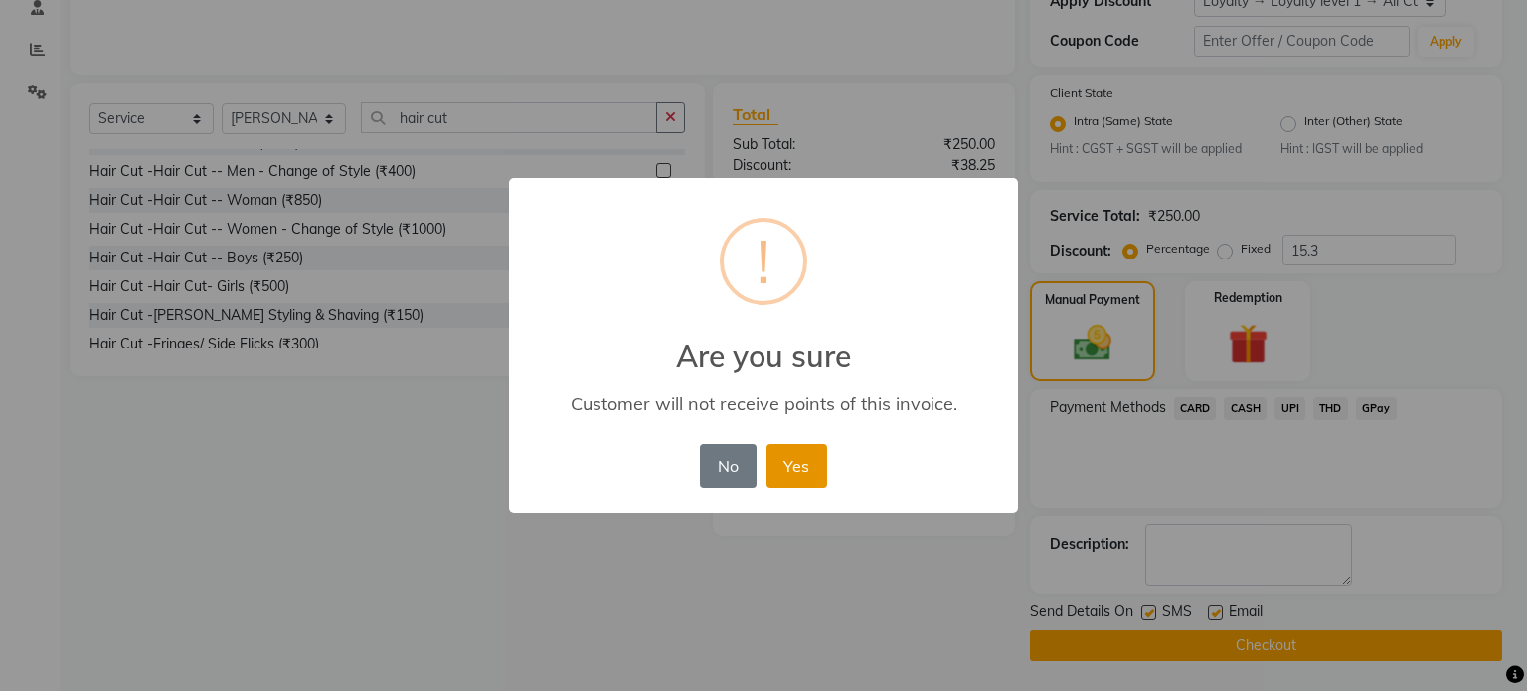
click at [788, 457] on button "Yes" at bounding box center [796, 466] width 61 height 44
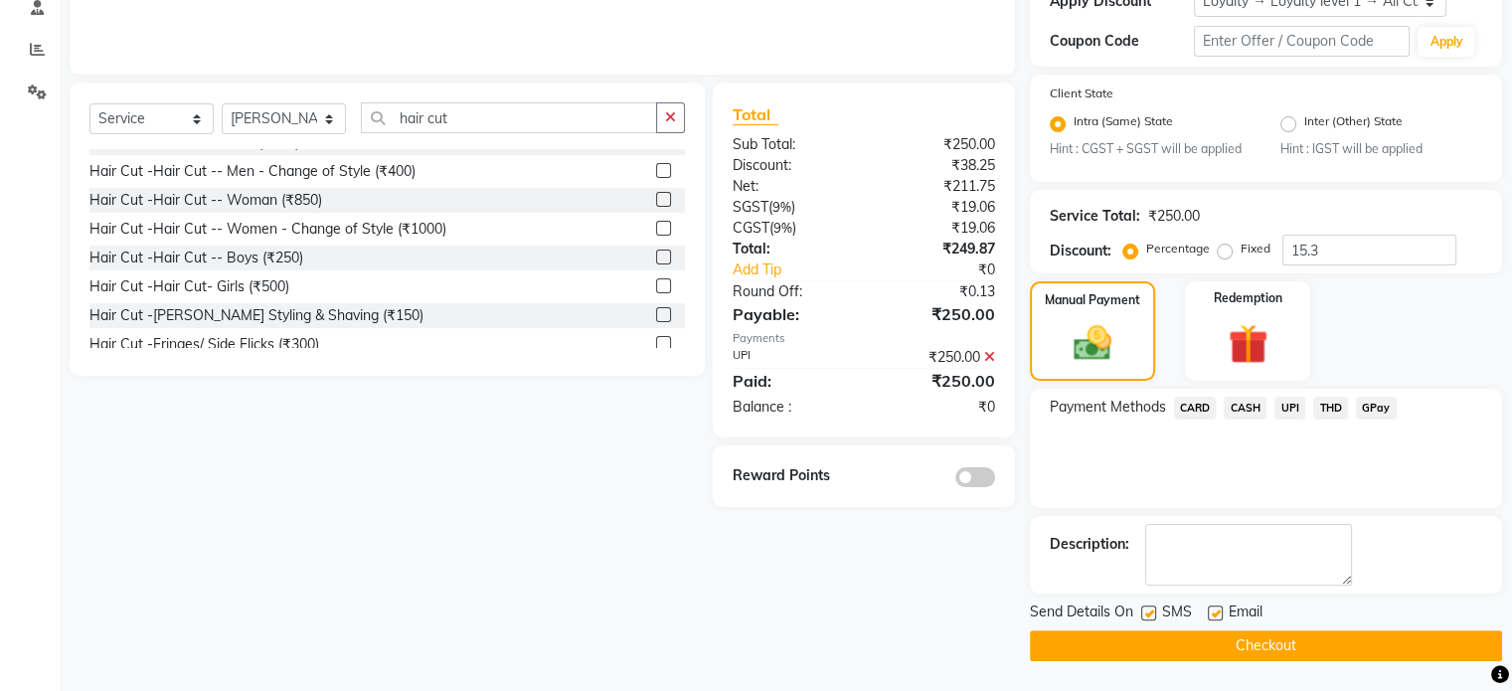
click at [1115, 640] on button "Checkout" at bounding box center [1266, 645] width 472 height 31
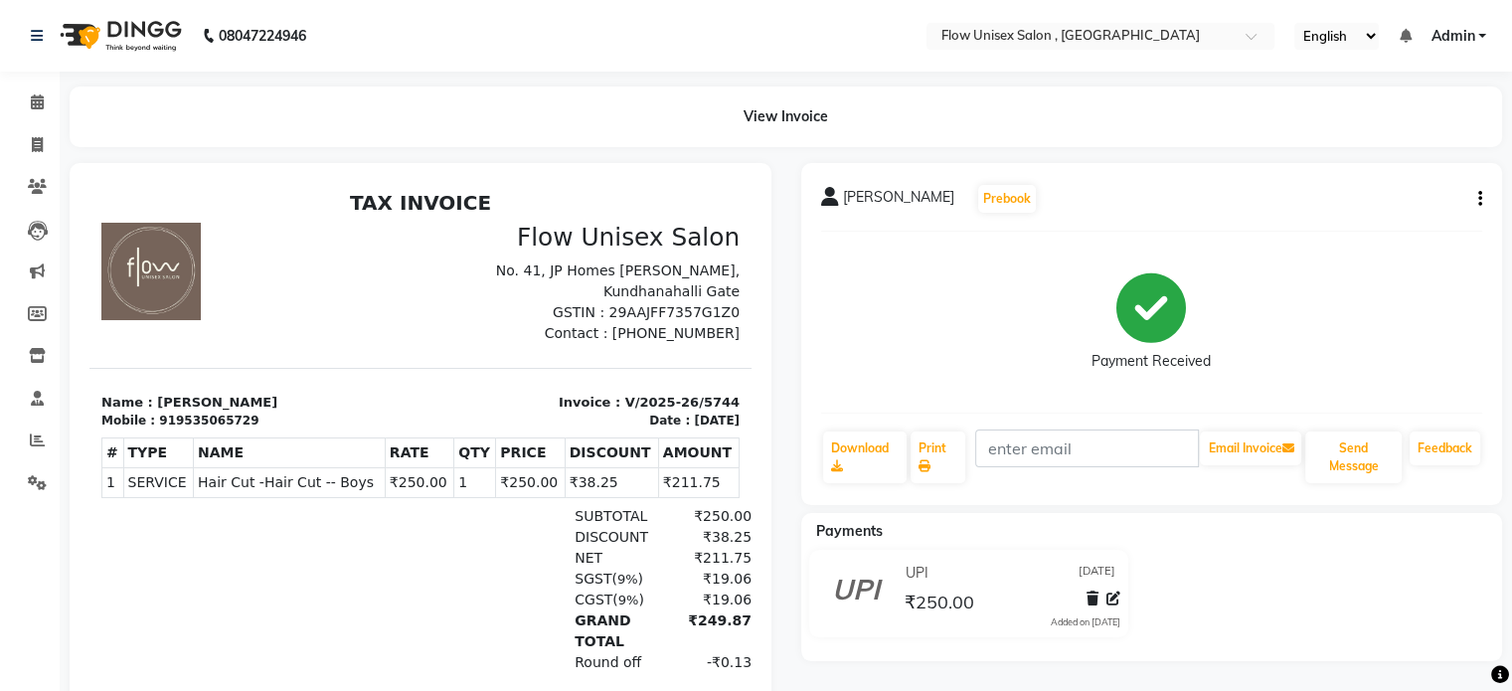
click at [1115, 640] on div "UPI 03-09-2025 ₹250.00 Added on 03-09-2025" at bounding box center [969, 597] width 366 height 95
click at [20, 105] on span at bounding box center [37, 102] width 35 height 23
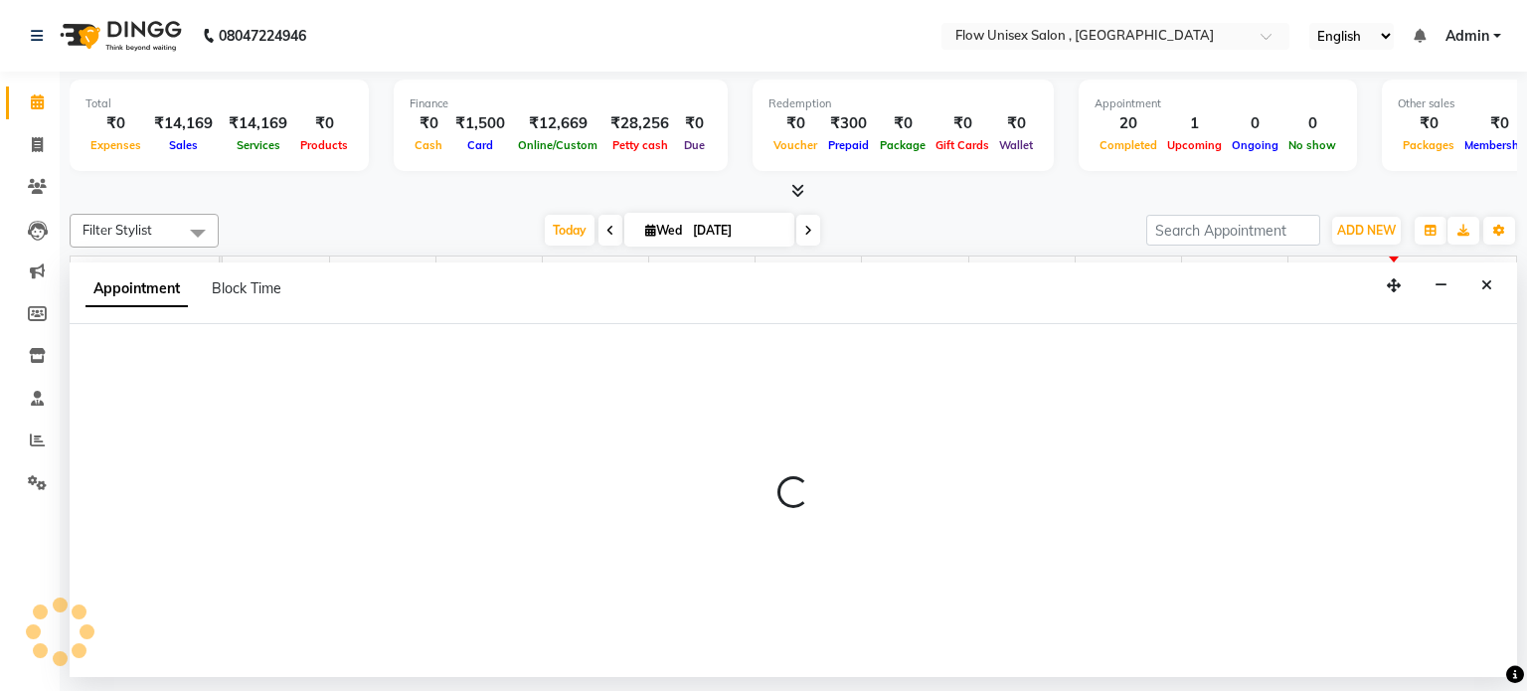
select select "48853"
select select "tentative"
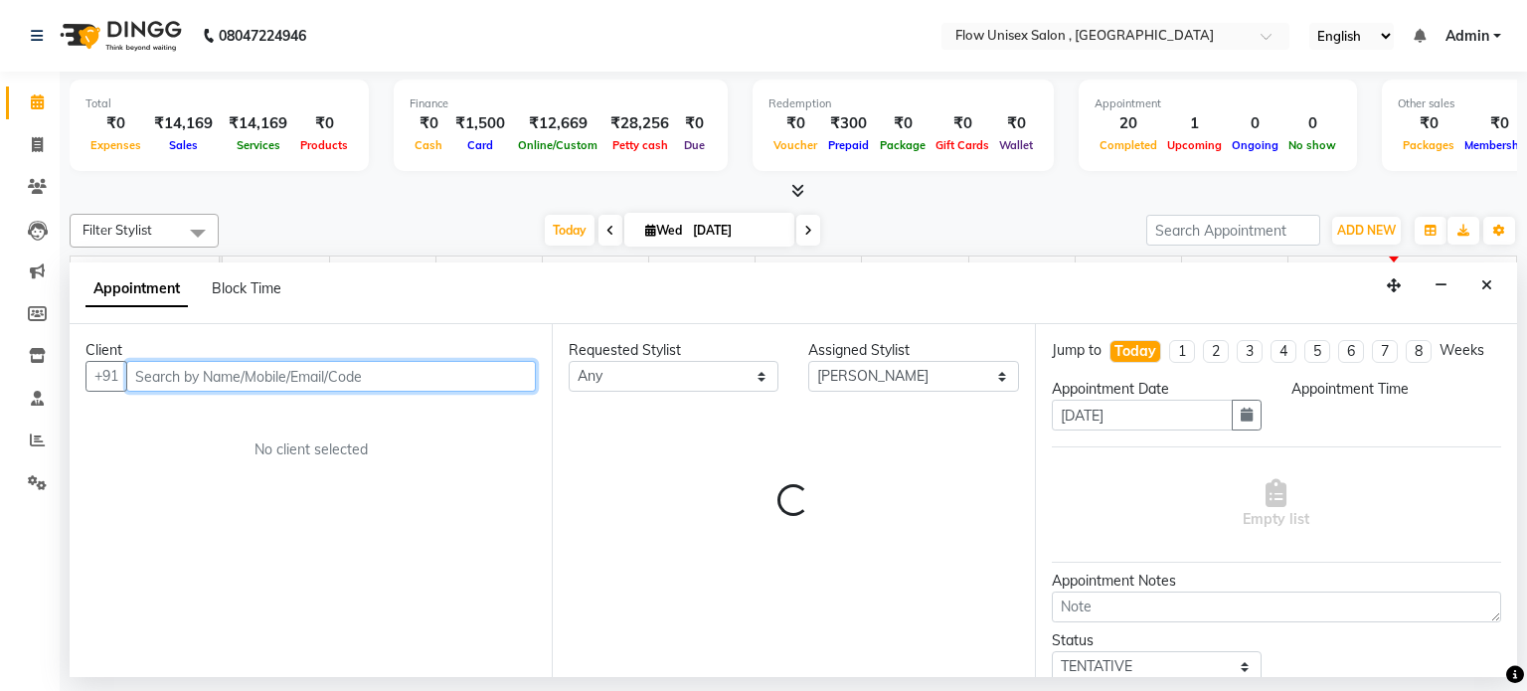
select select "660"
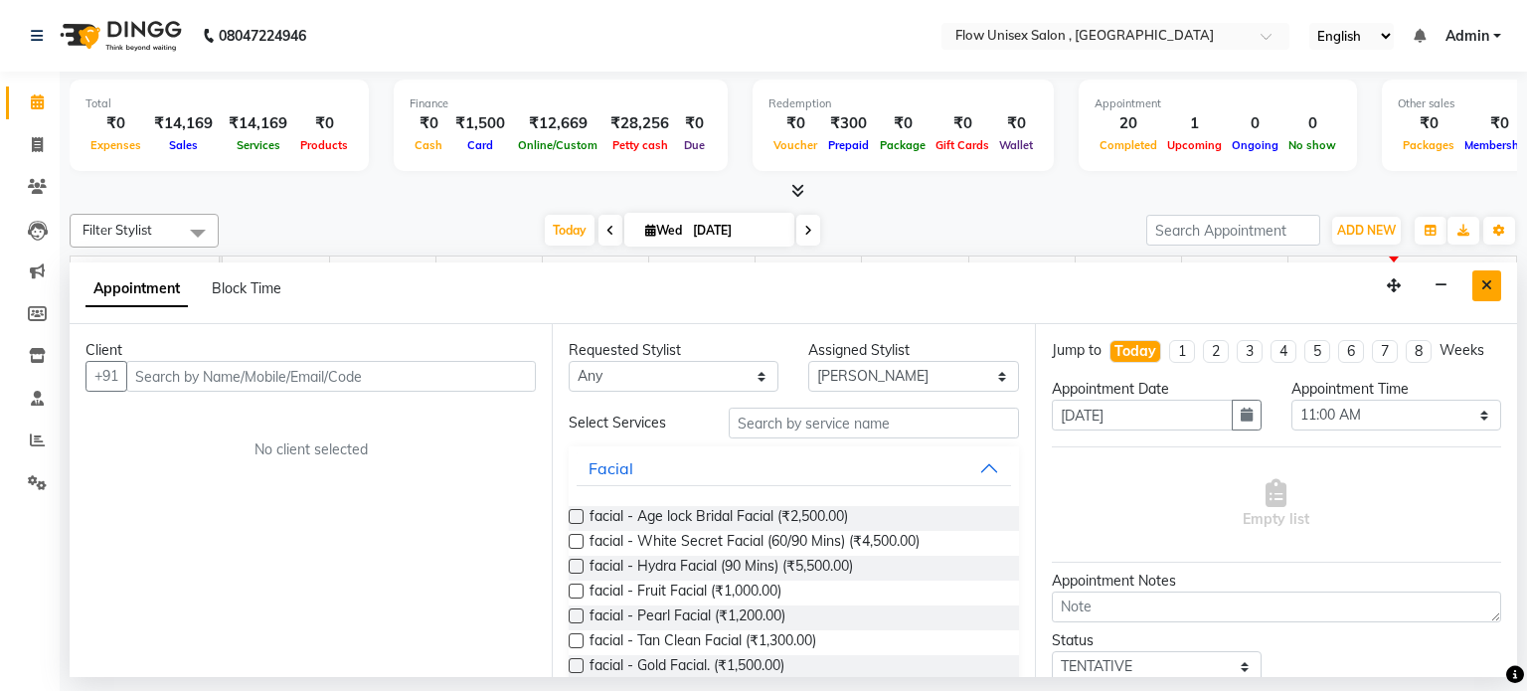
click at [1498, 293] on button "Close" at bounding box center [1486, 285] width 29 height 31
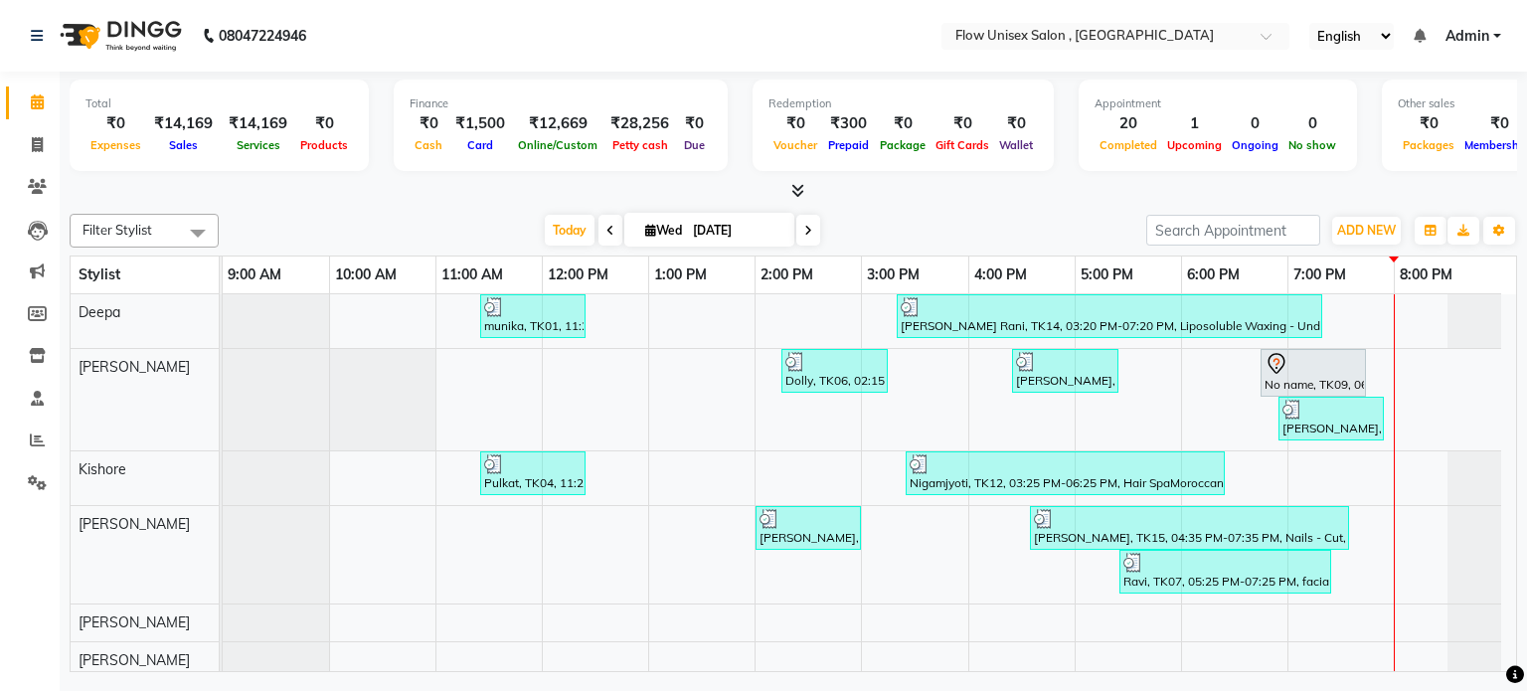
click at [37, 126] on li "Invoice" at bounding box center [30, 145] width 60 height 43
click at [21, 142] on span at bounding box center [37, 145] width 35 height 23
select select "service"
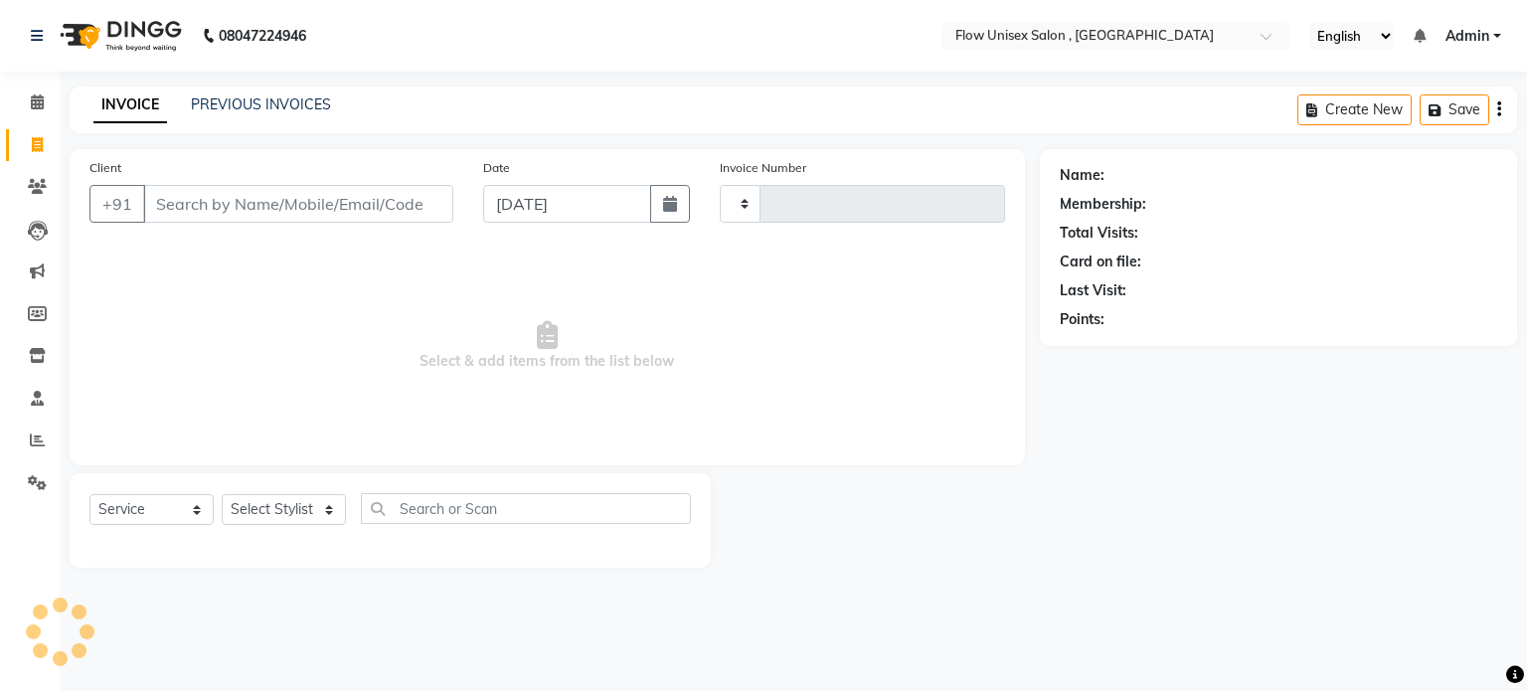
type input "5745"
select select "5875"
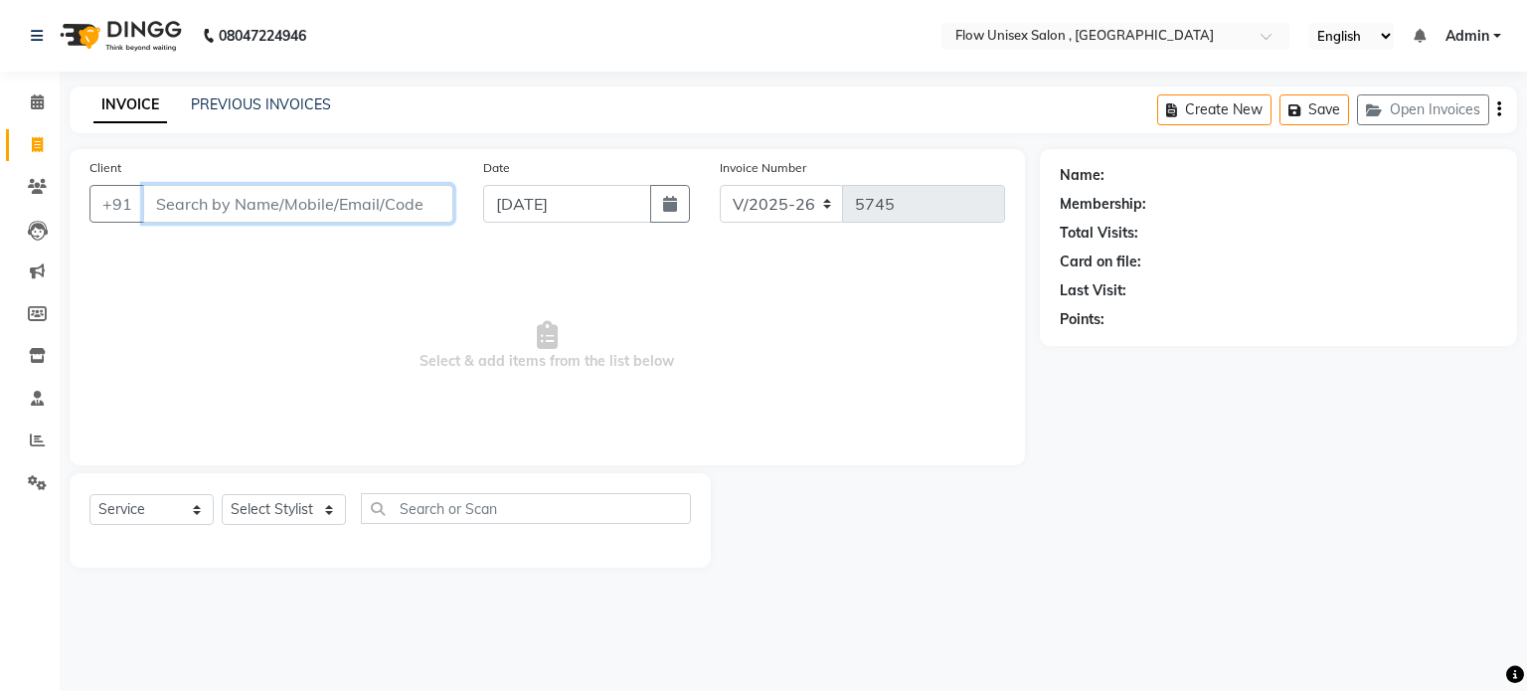
click at [226, 206] on input "Client" at bounding box center [298, 204] width 310 height 38
click at [171, 201] on input "823455082439" at bounding box center [247, 204] width 209 height 38
click at [191, 210] on input "843455082439" at bounding box center [247, 204] width 209 height 38
type input "8455082439"
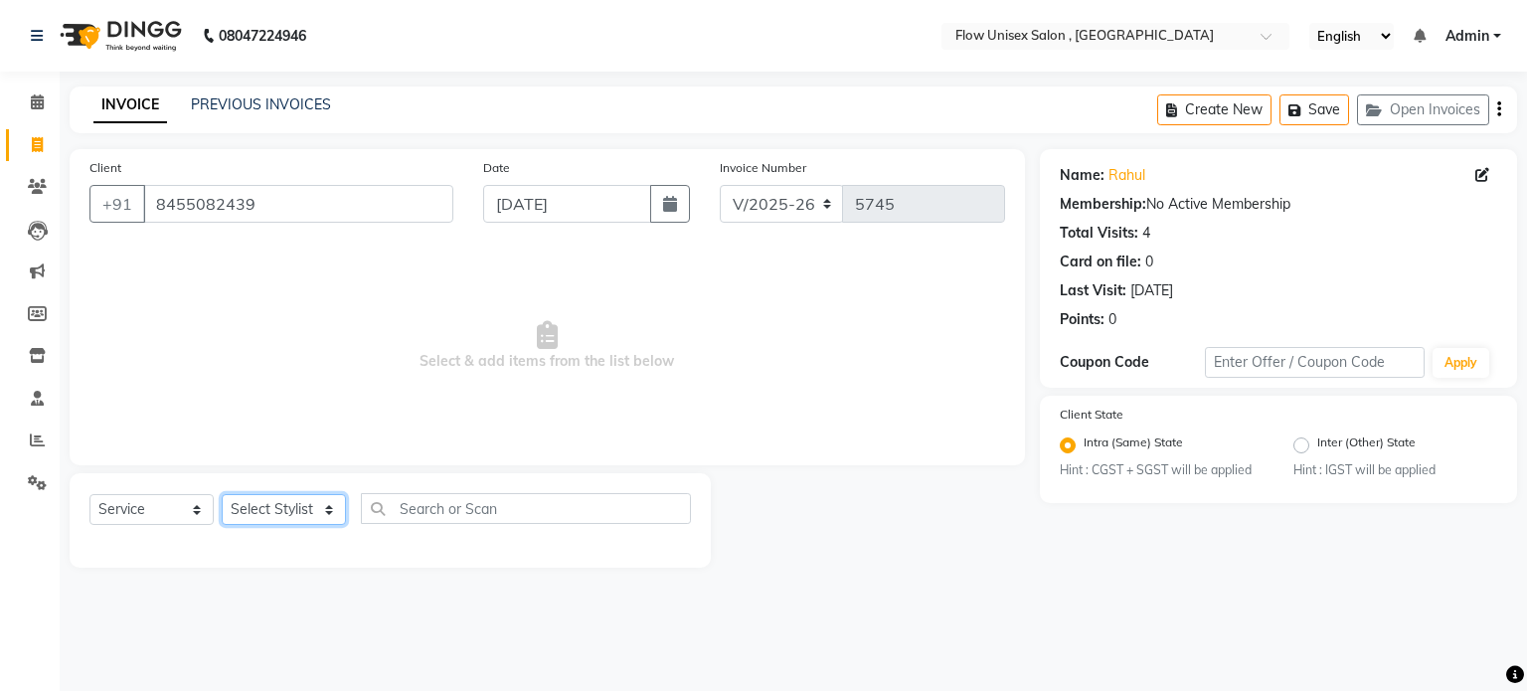
click at [266, 515] on select "Select Stylist [PERSON_NAME] [PERSON_NAME] Kishore [PERSON_NAME] debbarma [PERS…" at bounding box center [284, 509] width 124 height 31
select select "79057"
click at [222, 495] on select "Select Stylist [PERSON_NAME] [PERSON_NAME] Kishore [PERSON_NAME] debbarma [PERS…" at bounding box center [284, 509] width 124 height 31
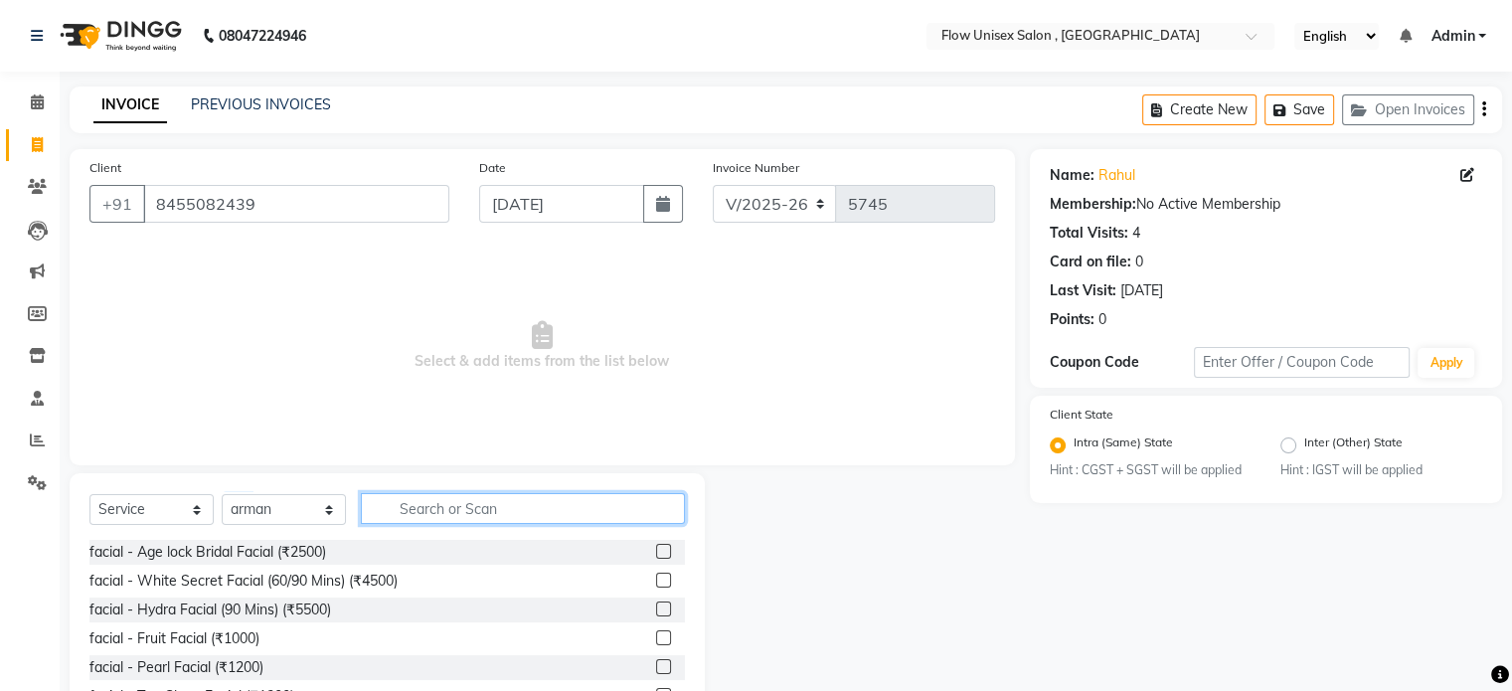
click at [557, 499] on input "text" at bounding box center [523, 508] width 324 height 31
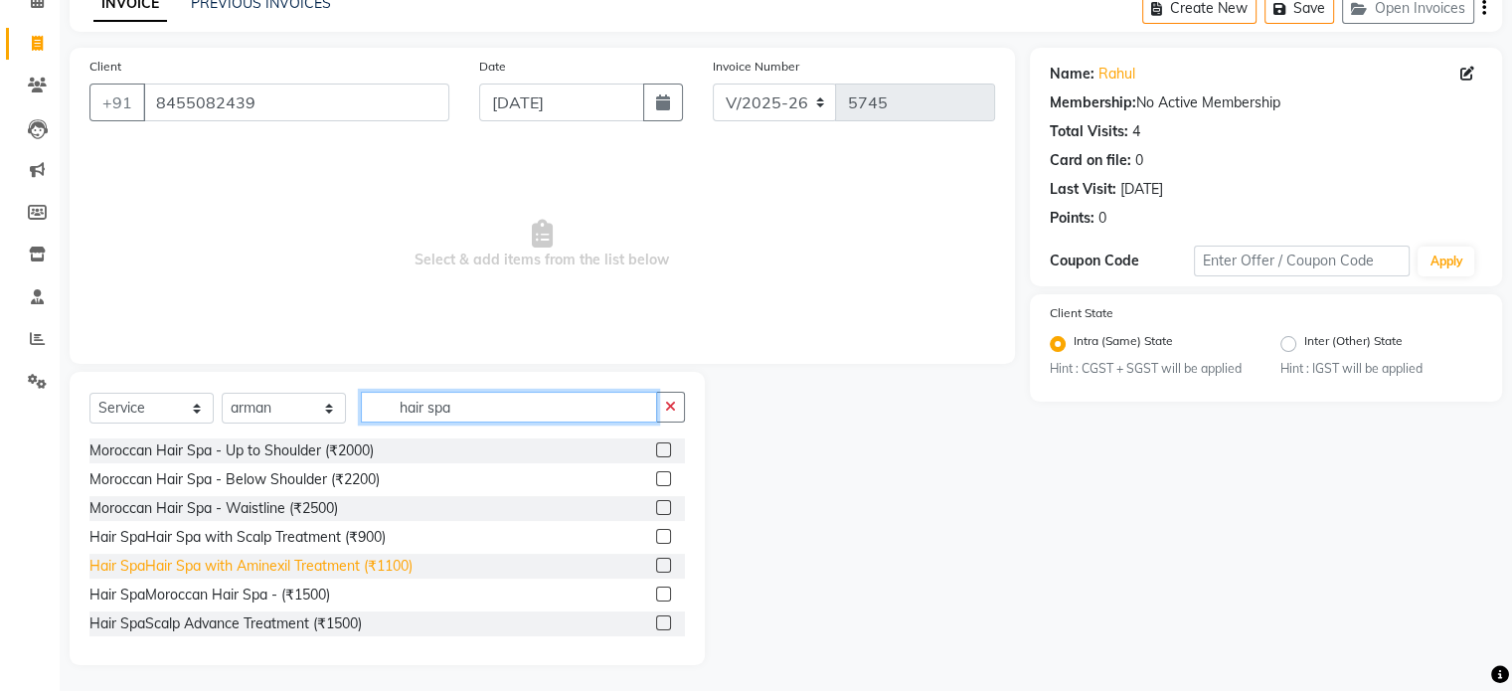
scroll to position [105, 0]
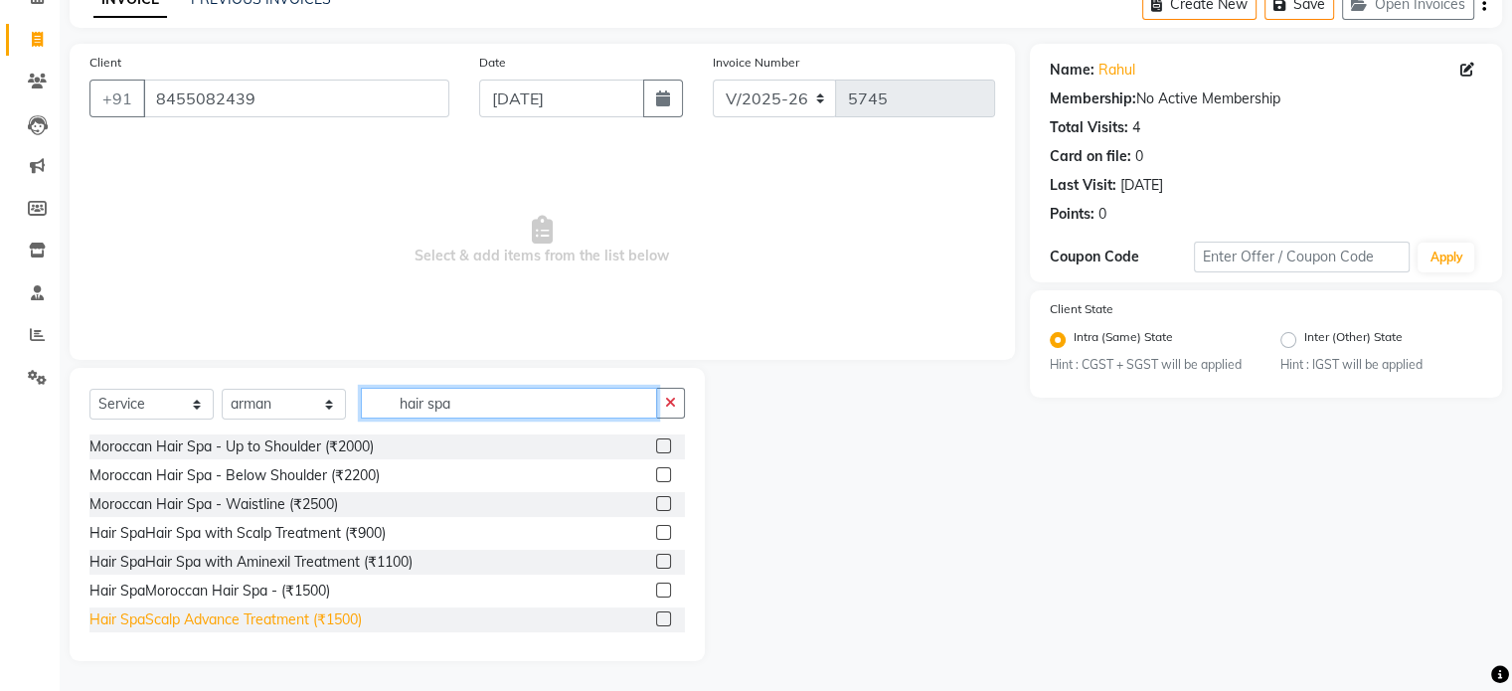
type input "hair spa"
click at [207, 619] on div "Hair SpaScalp Advance Treatment (₹1500)" at bounding box center [225, 619] width 272 height 21
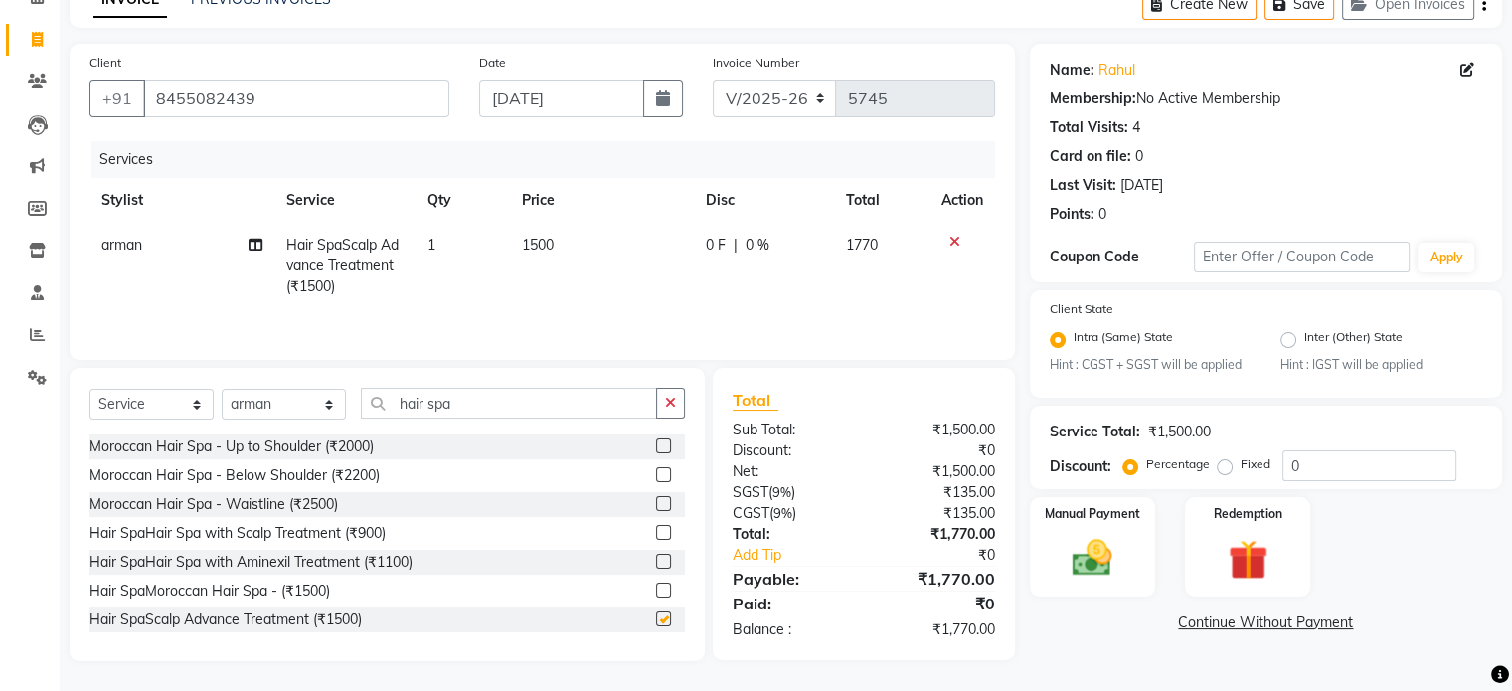
checkbox input "false"
click at [304, 413] on select "Select Stylist [PERSON_NAME] [PERSON_NAME] Kishore [PERSON_NAME] debbarma [PERS…" at bounding box center [284, 404] width 124 height 31
select select "62210"
click at [222, 389] on select "Select Stylist [PERSON_NAME] [PERSON_NAME] Kishore [PERSON_NAME] debbarma [PERS…" at bounding box center [284, 404] width 124 height 31
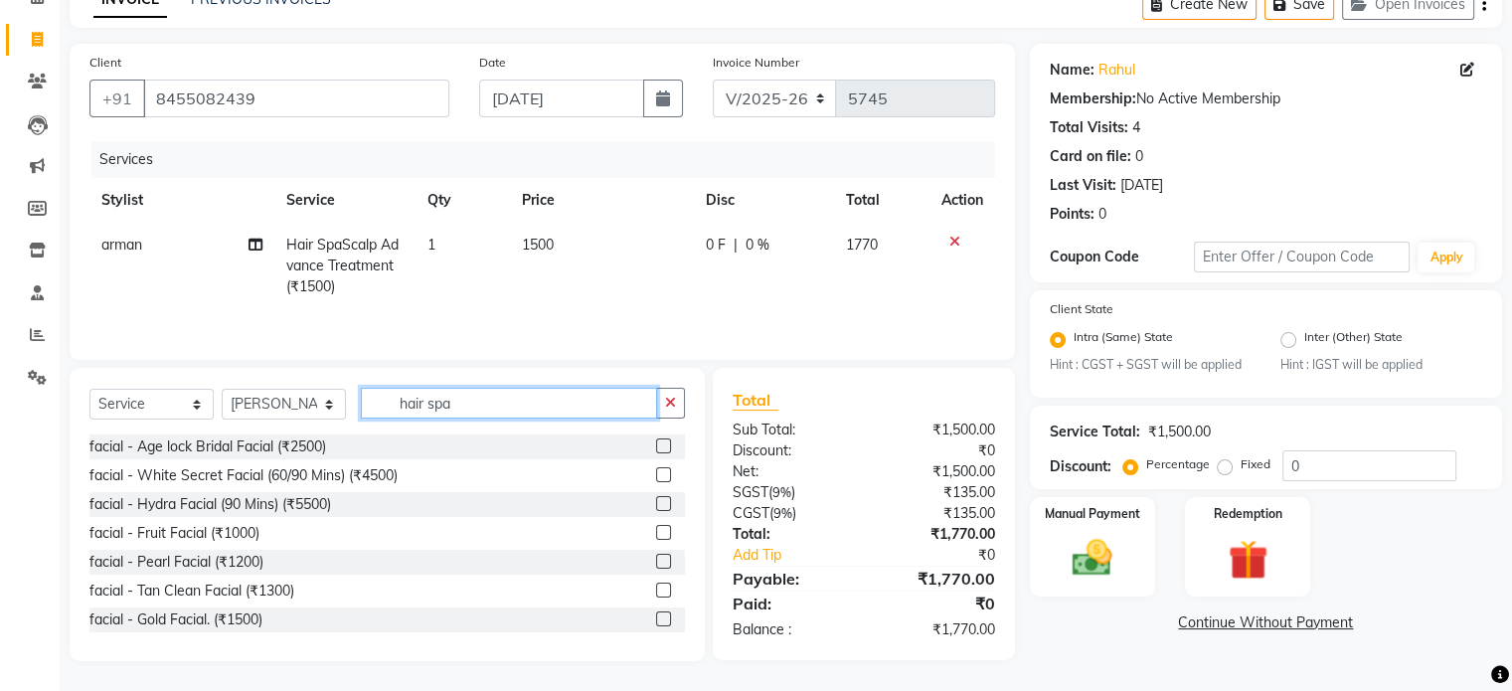
click at [513, 407] on input "hair spa" at bounding box center [509, 403] width 296 height 31
type input "h"
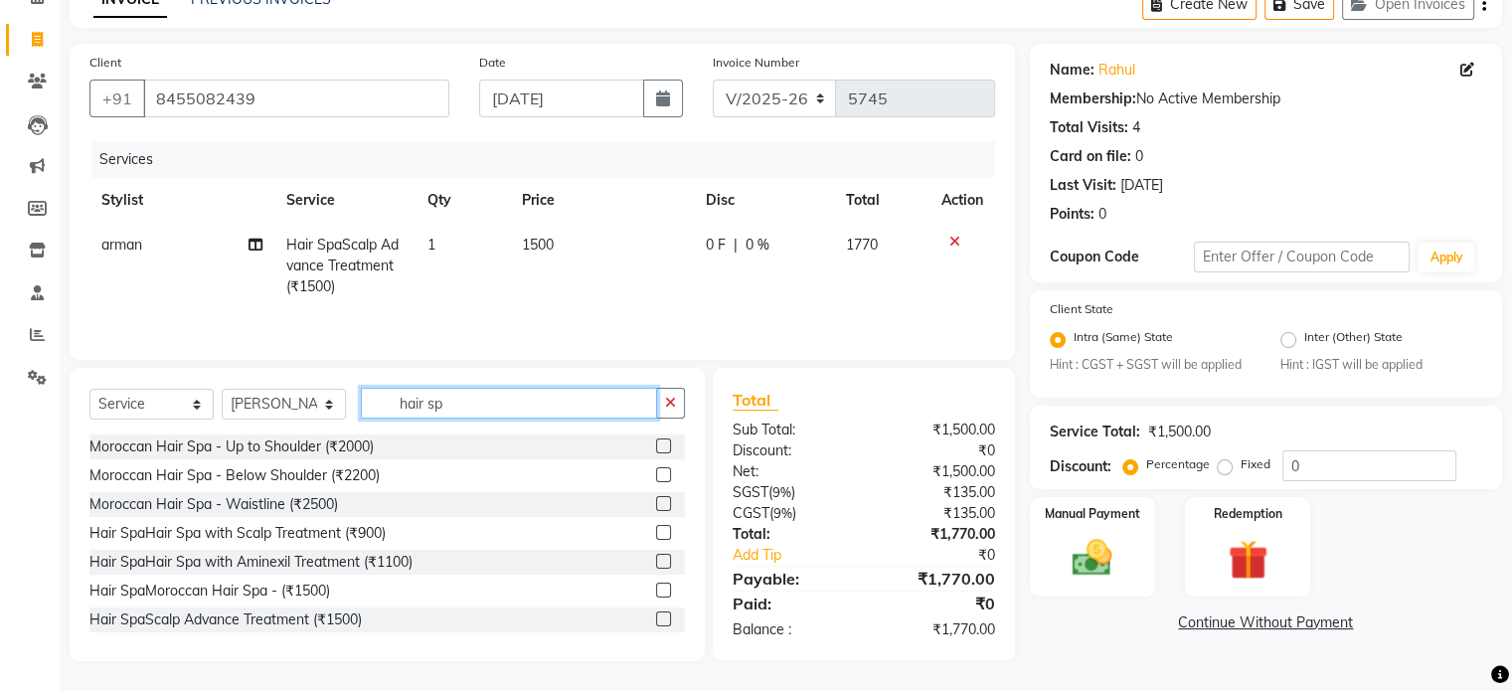
type input "hair spa"
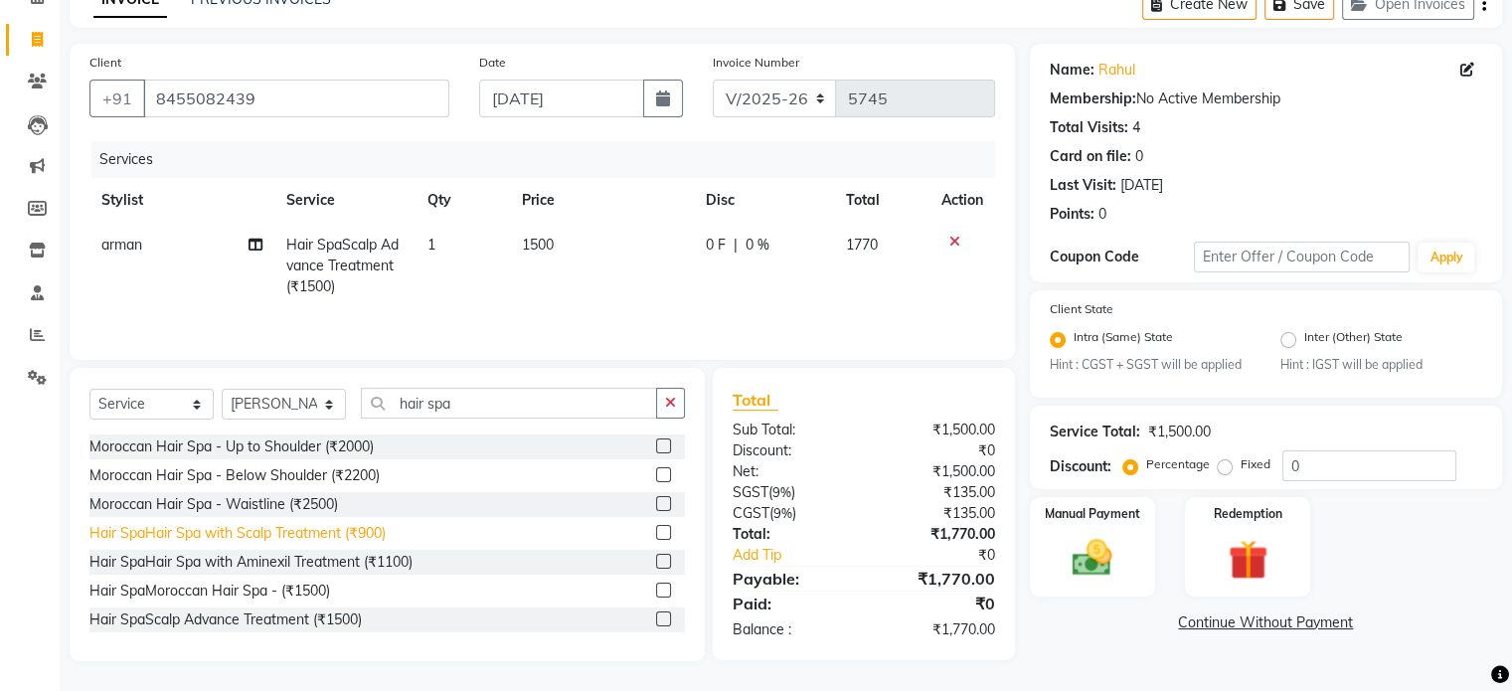
drag, startPoint x: 318, startPoint y: 530, endPoint x: 472, endPoint y: 413, distance: 193.7
click at [325, 529] on div "Hair SpaHair Spa with Scalp Treatment (₹900)" at bounding box center [237, 533] width 296 height 21
checkbox input "false"
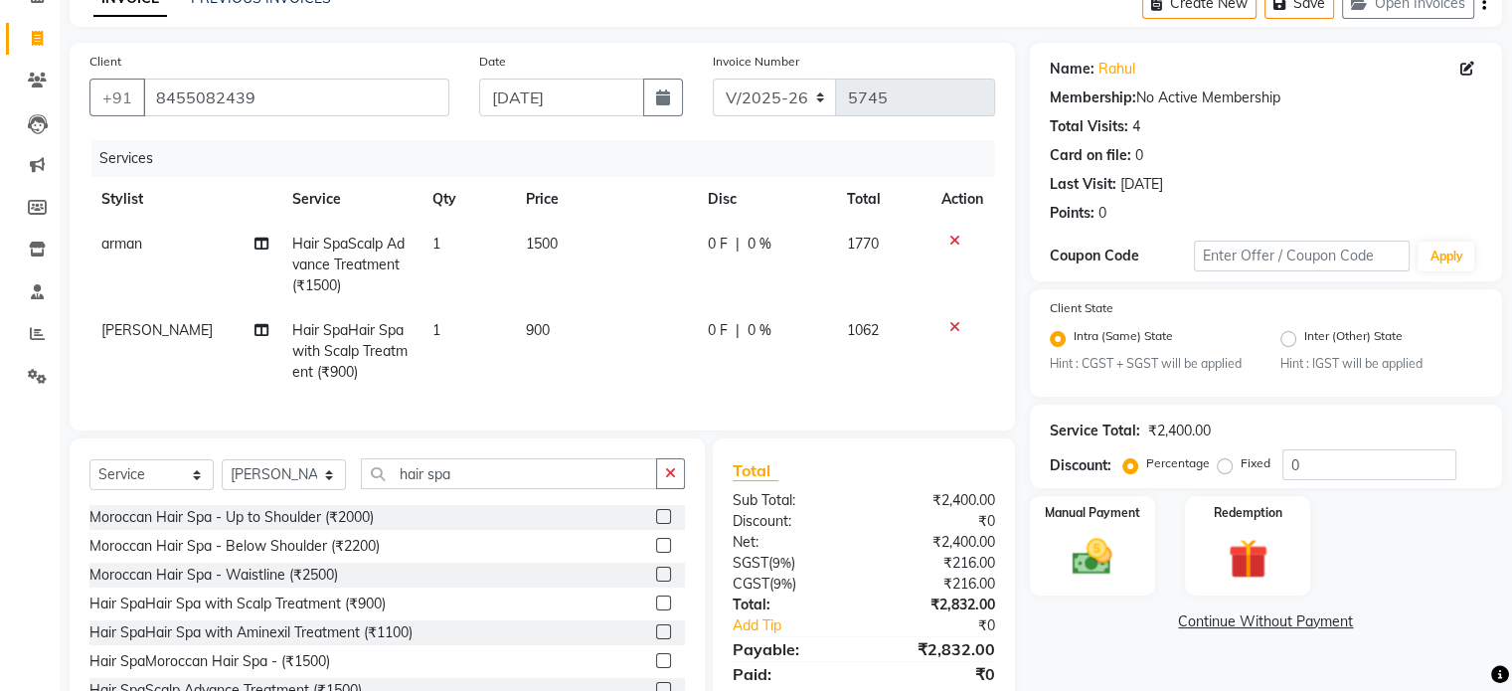
click at [565, 346] on td "900" at bounding box center [605, 351] width 182 height 86
select select "62210"
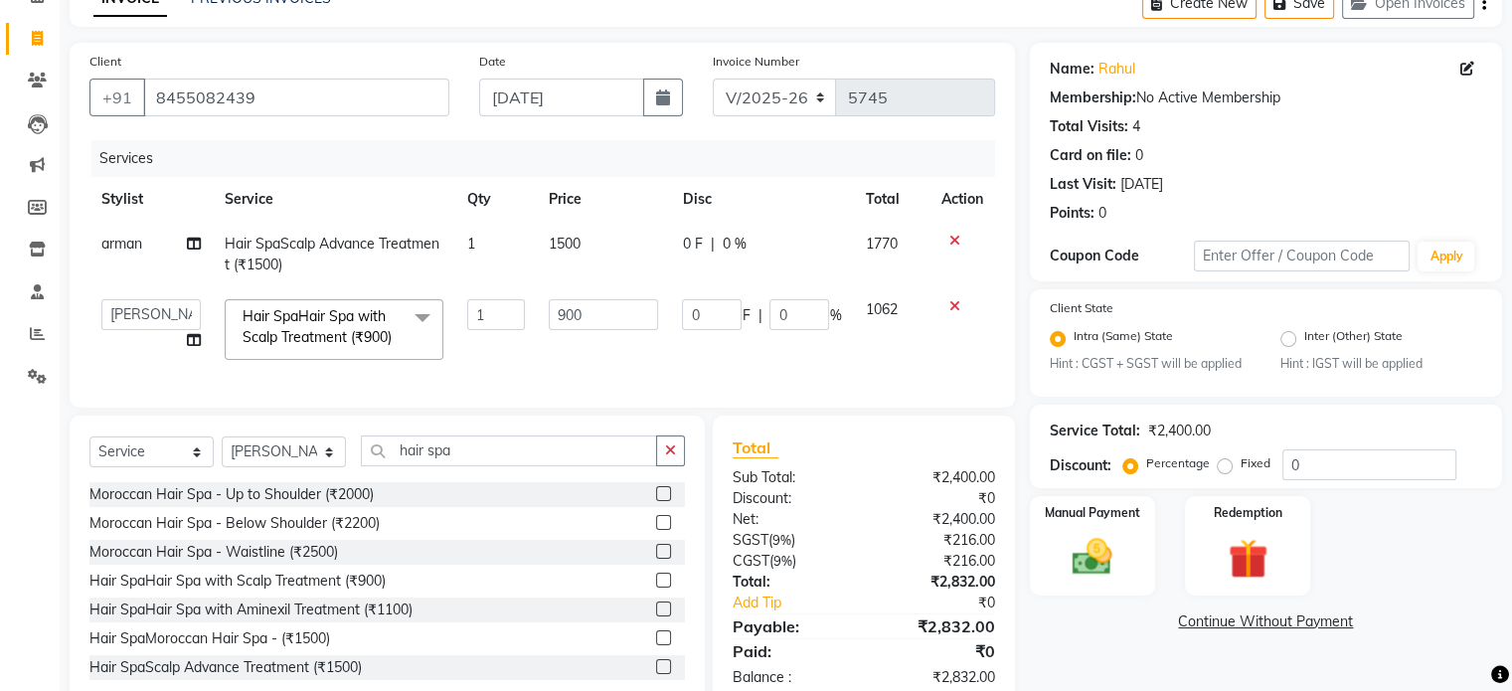
click at [612, 316] on input "900" at bounding box center [603, 314] width 109 height 31
type input "9"
type input "1500"
click at [668, 340] on td "1500" at bounding box center [603, 329] width 133 height 84
select select "62210"
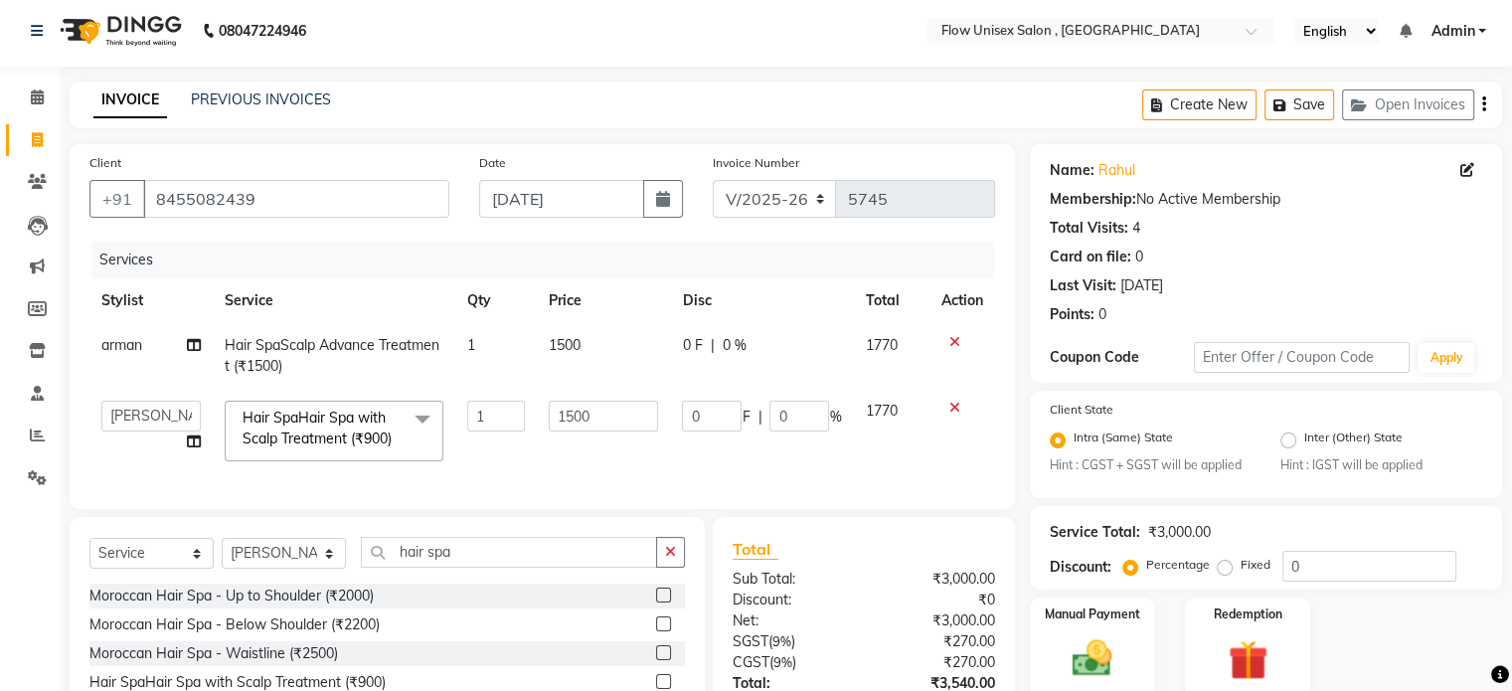
scroll to position [0, 0]
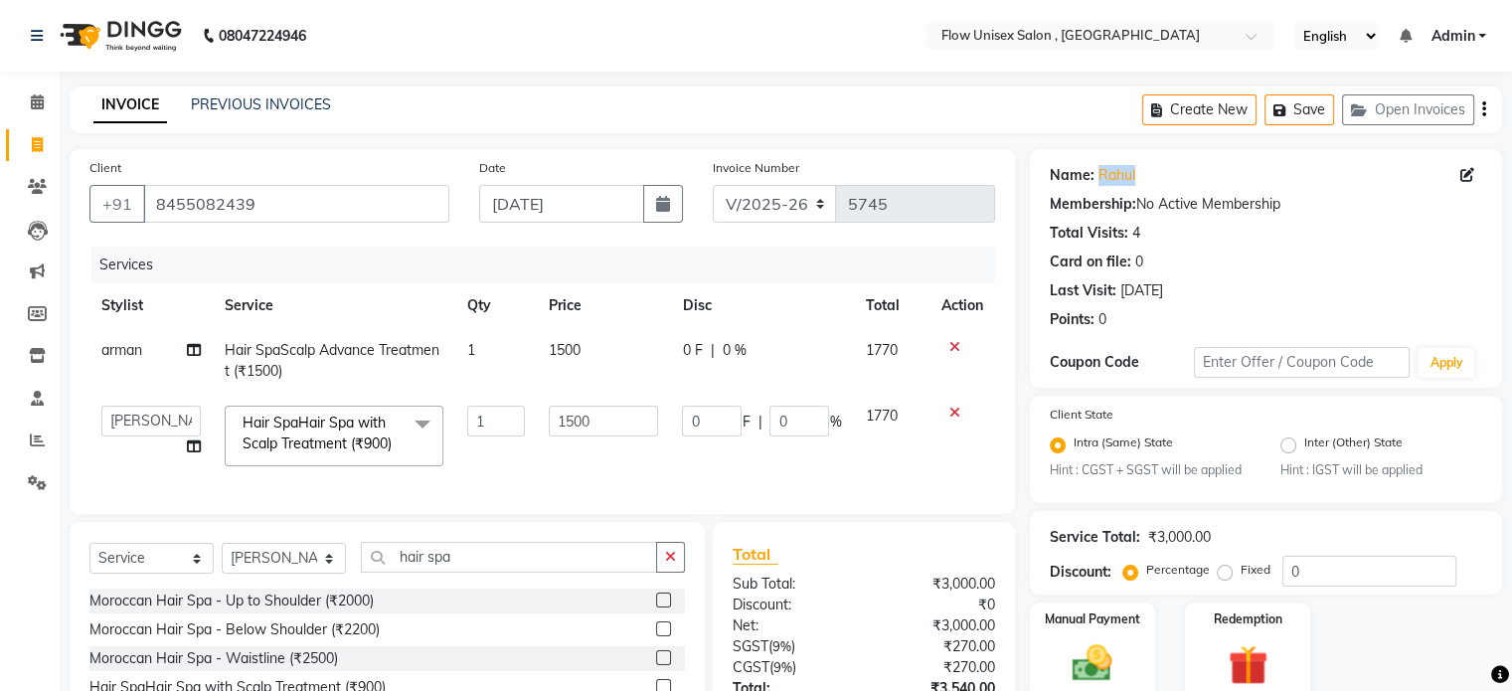
drag, startPoint x: 1091, startPoint y: 173, endPoint x: 1175, endPoint y: 170, distance: 84.6
click at [1175, 171] on div "Name: Rahul" at bounding box center [1266, 175] width 432 height 21
copy div "Rahul"
drag, startPoint x: 146, startPoint y: 206, endPoint x: 257, endPoint y: 198, distance: 111.6
click at [257, 198] on input "8455082439" at bounding box center [296, 204] width 306 height 38
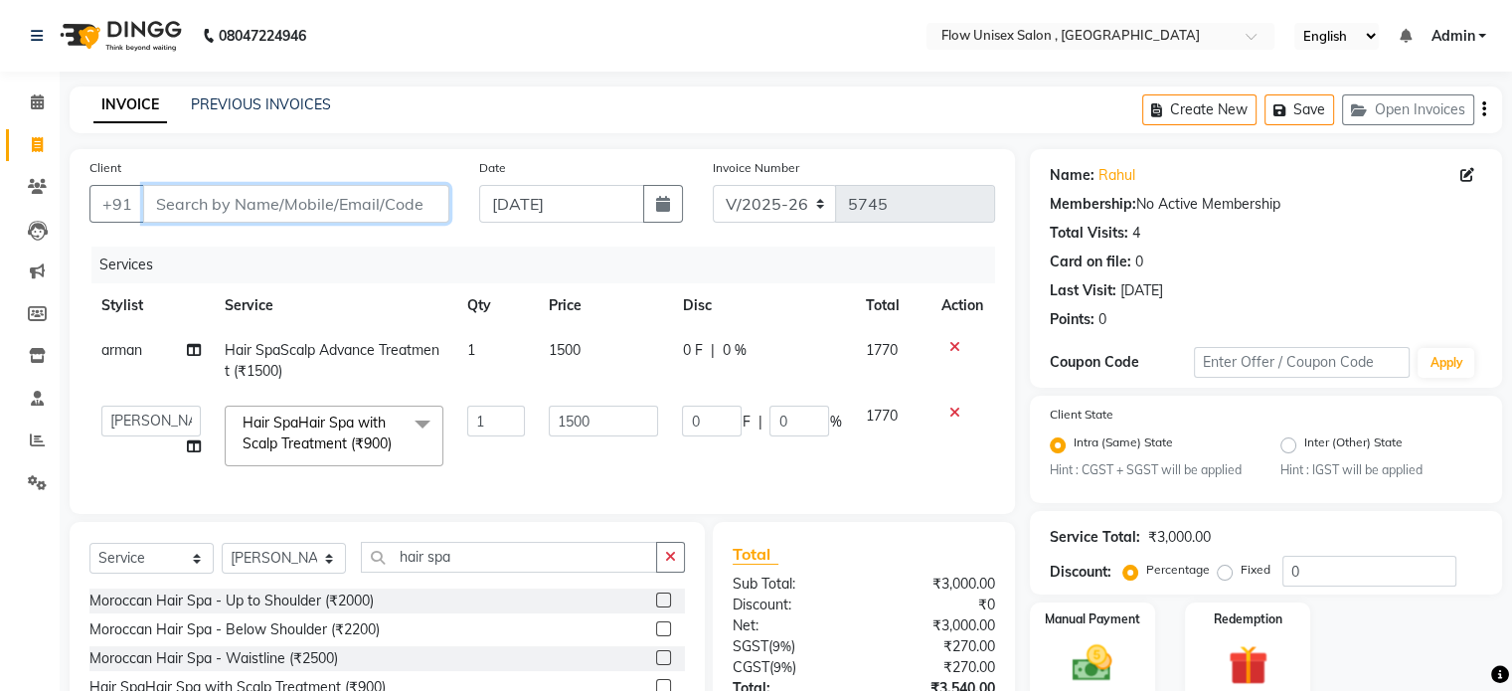
paste input ": 918455082439"
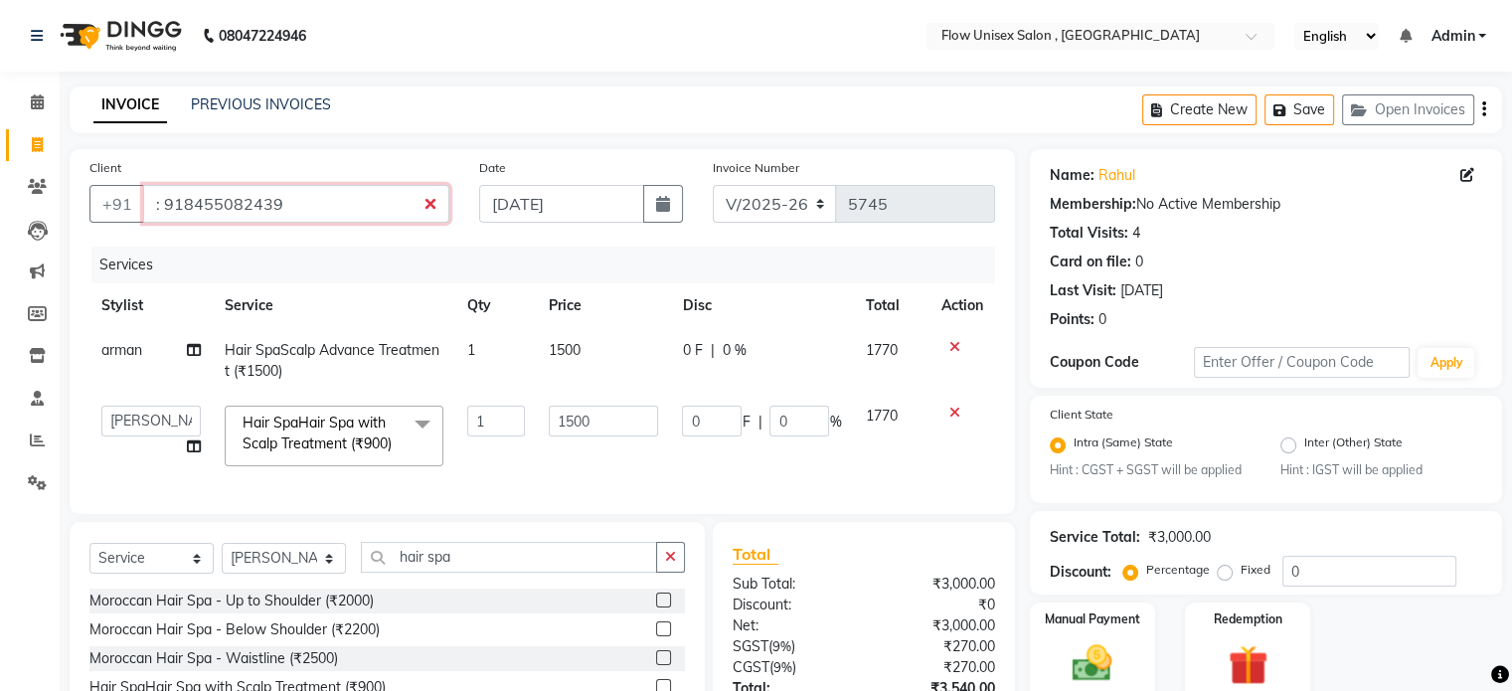
click at [163, 204] on input ": 918455082439" at bounding box center [296, 204] width 306 height 38
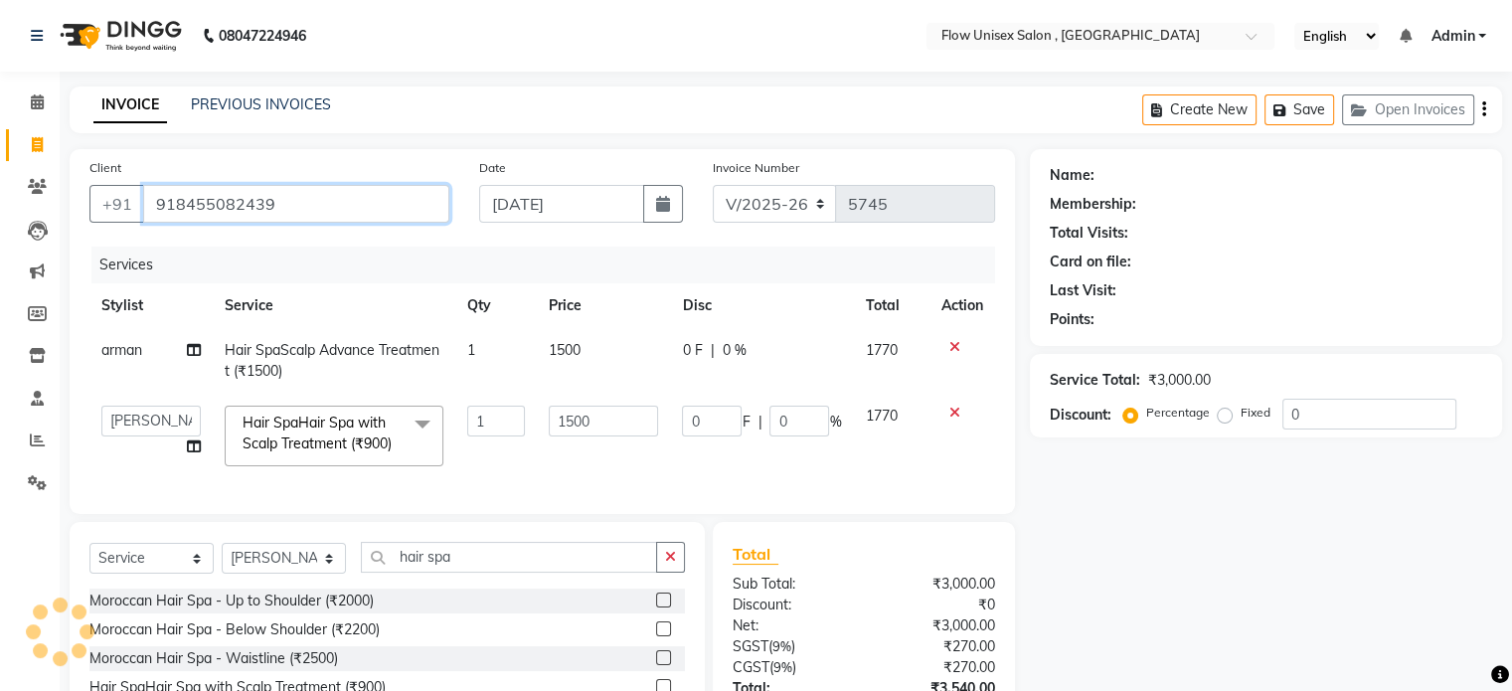
type input "918455082439"
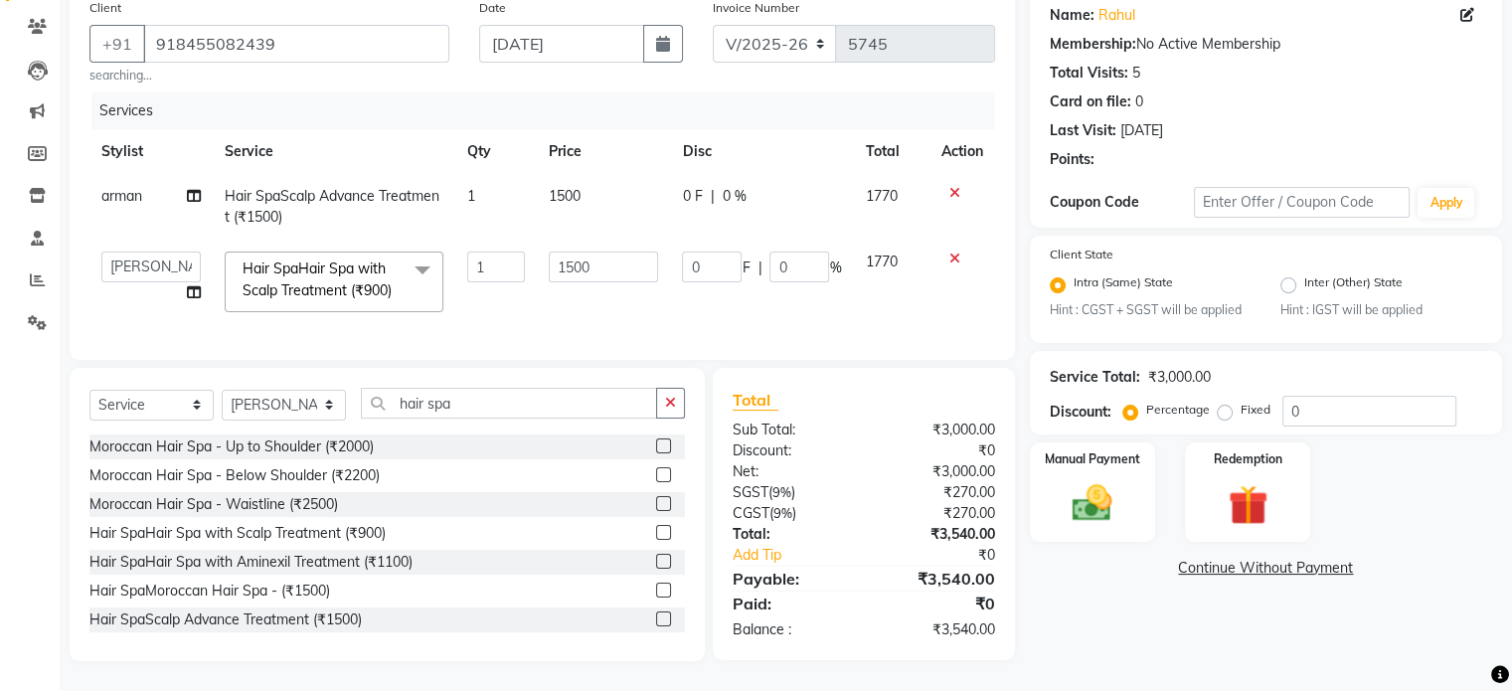
scroll to position [175, 0]
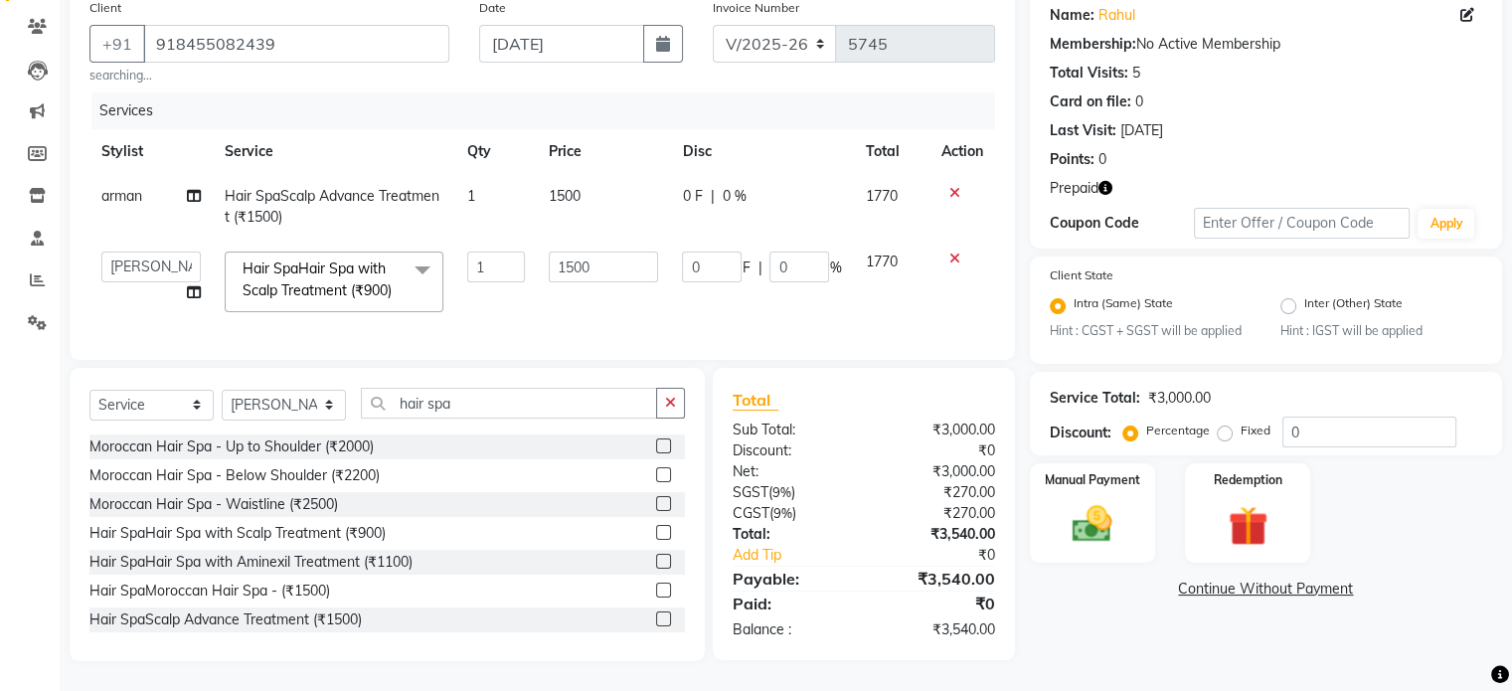
click at [1108, 181] on icon "button" at bounding box center [1105, 188] width 14 height 14
click at [1177, 666] on main "INVOICE PREVIOUS INVOICES Create New Save Open Invoices Client +91 918455082439…" at bounding box center [786, 308] width 1452 height 764
click at [1427, 639] on div "Name: Rahul Membership: No Active Membership Total Visits: 5 Card on file: 0 La…" at bounding box center [1273, 325] width 487 height 672
click at [1261, 532] on img at bounding box center [1247, 526] width 67 height 51
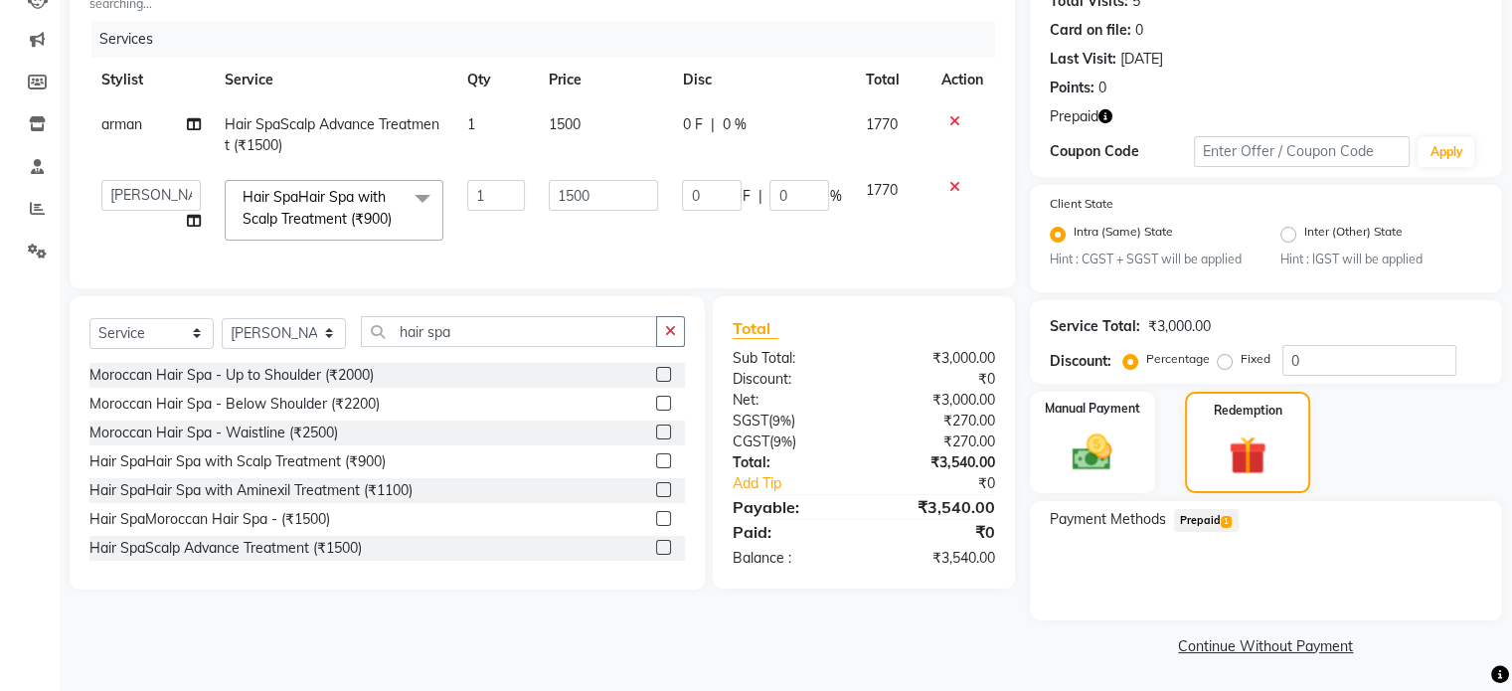
scroll to position [233, 0]
click at [1201, 536] on div "Prepaid 1" at bounding box center [1202, 522] width 73 height 27
click at [1204, 515] on span "Prepaid 1" at bounding box center [1206, 520] width 65 height 23
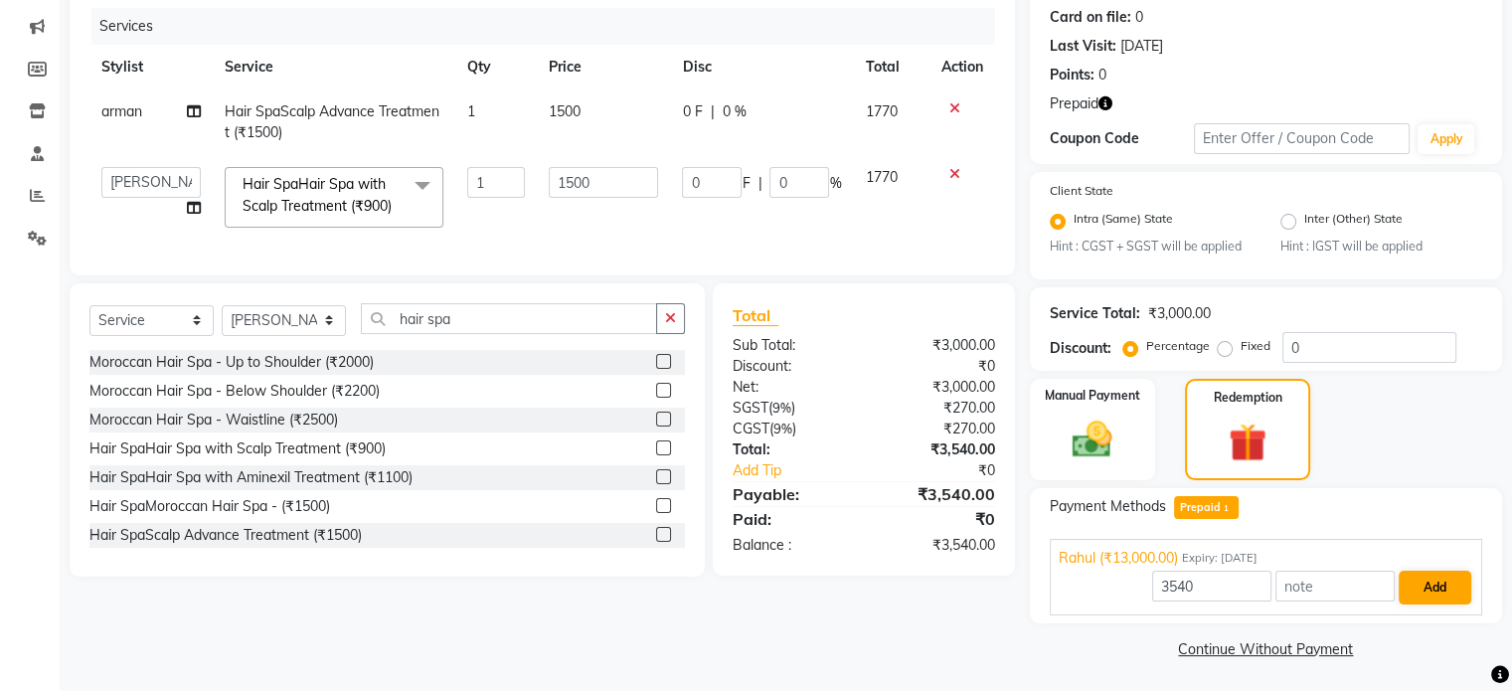
scroll to position [249, 0]
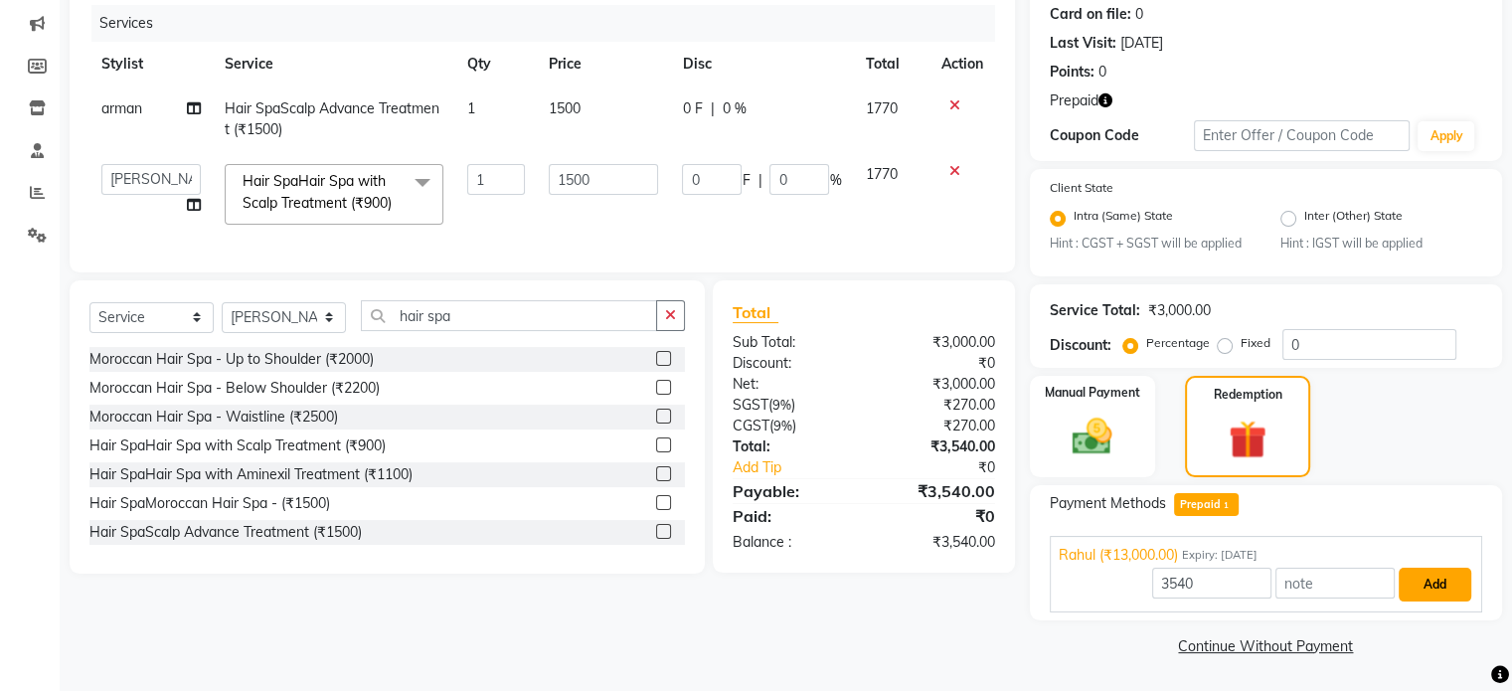
click at [1408, 598] on button "Add" at bounding box center [1435, 585] width 73 height 34
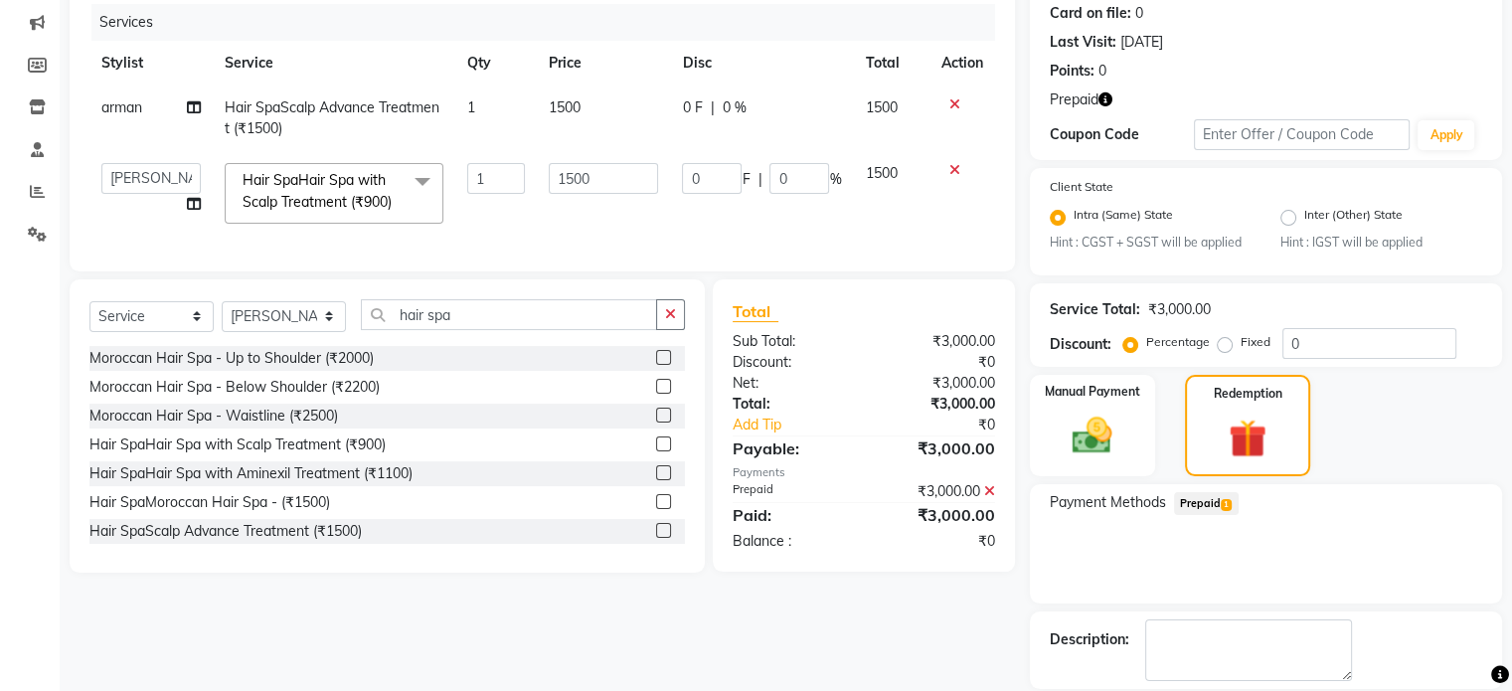
scroll to position [344, 0]
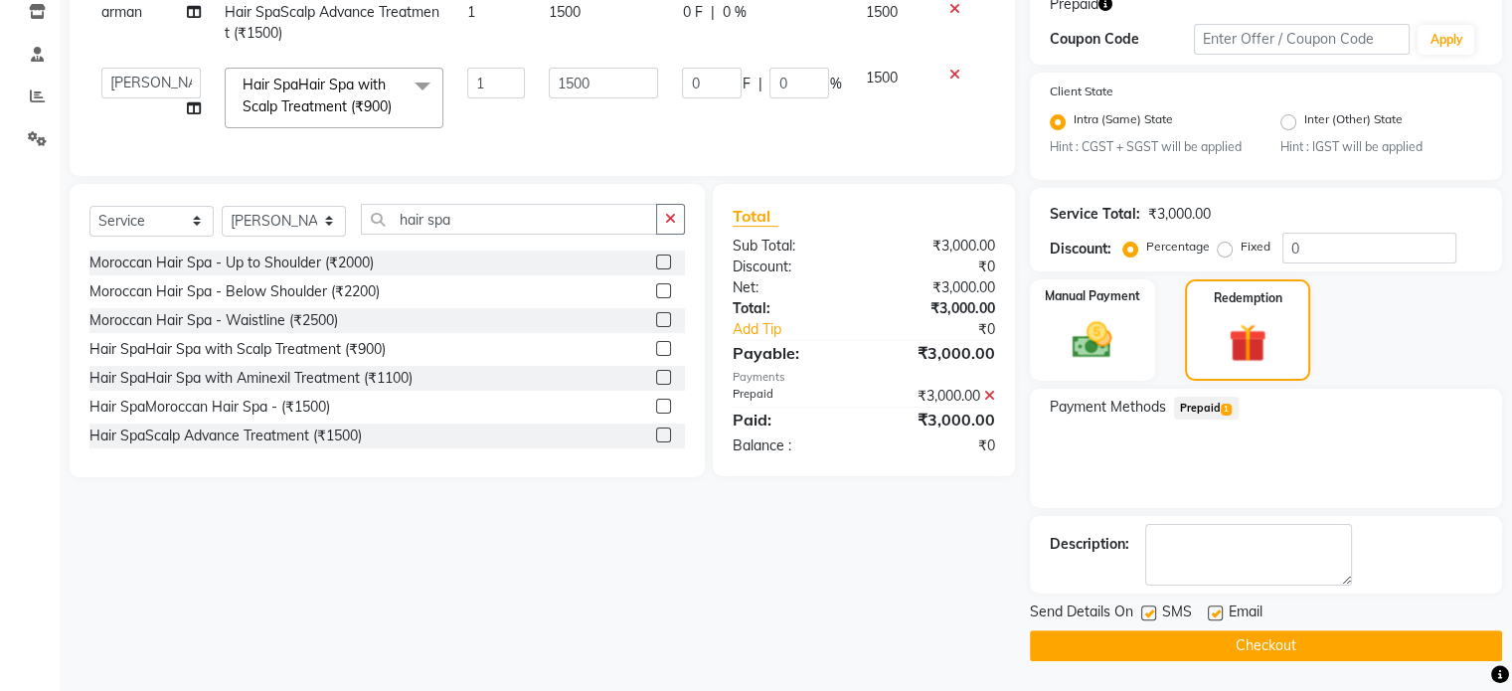
click at [1123, 653] on button "Checkout" at bounding box center [1266, 645] width 472 height 31
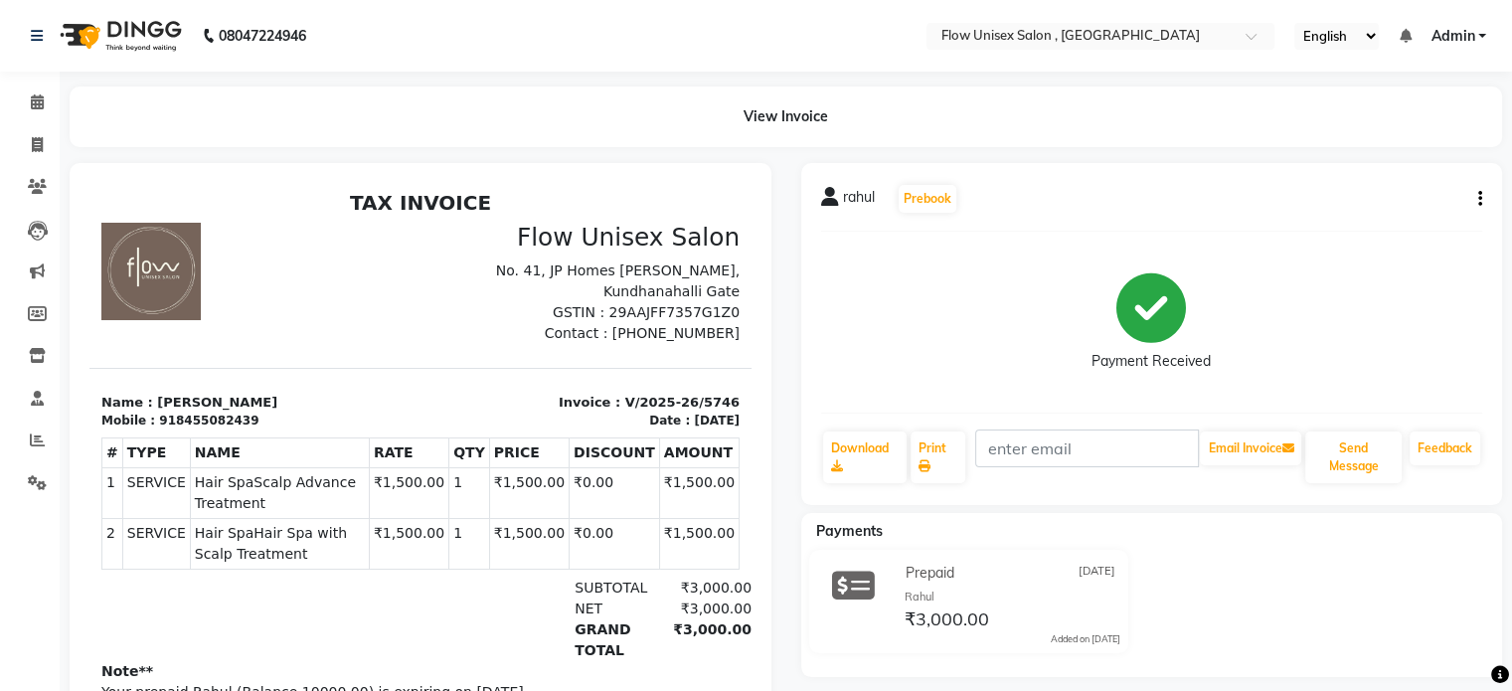
click at [1020, 242] on div "rahul Prebook Payment Received Download Print Email Invoice Send Message Feedba…" at bounding box center [1152, 334] width 702 height 342
click at [28, 119] on li "Calendar" at bounding box center [30, 103] width 60 height 43
click at [42, 114] on link "Calendar" at bounding box center [30, 102] width 48 height 33
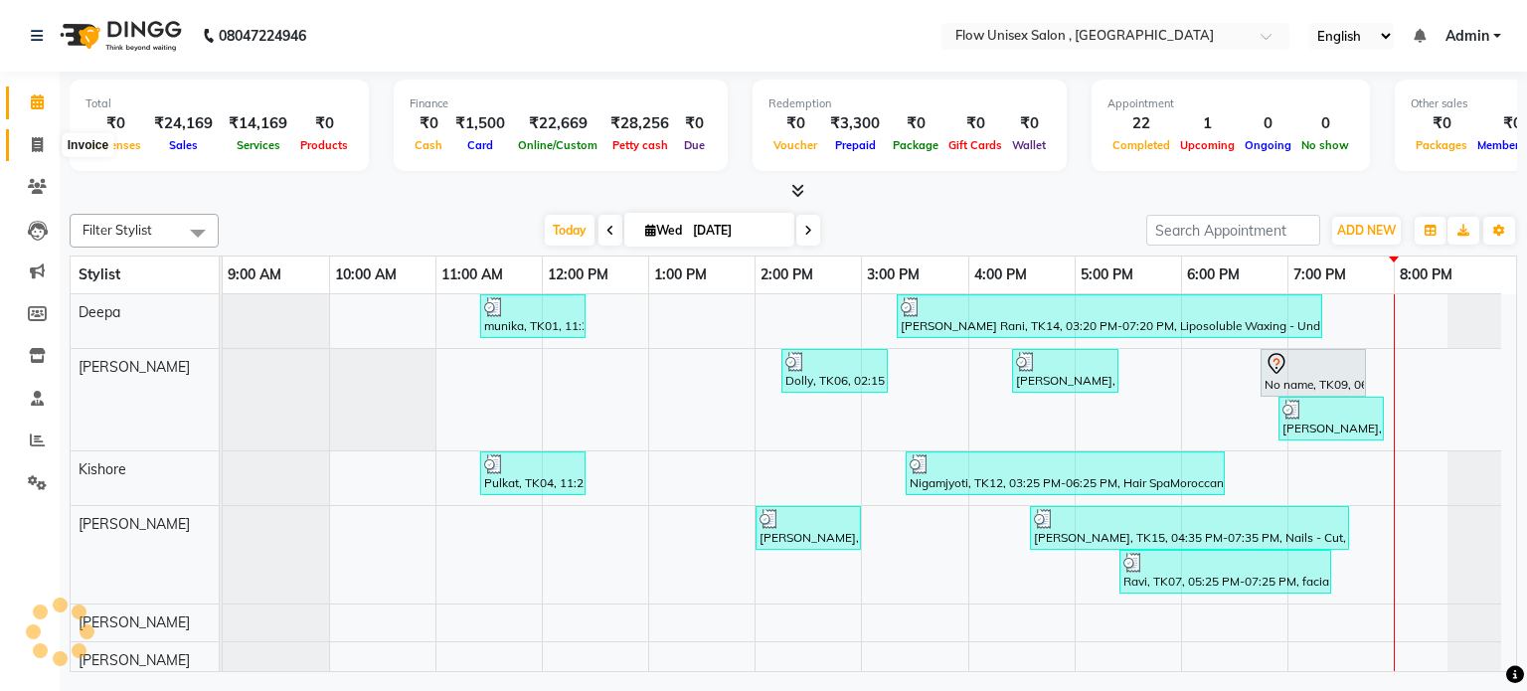
click at [32, 134] on span at bounding box center [37, 145] width 35 height 23
select select "service"
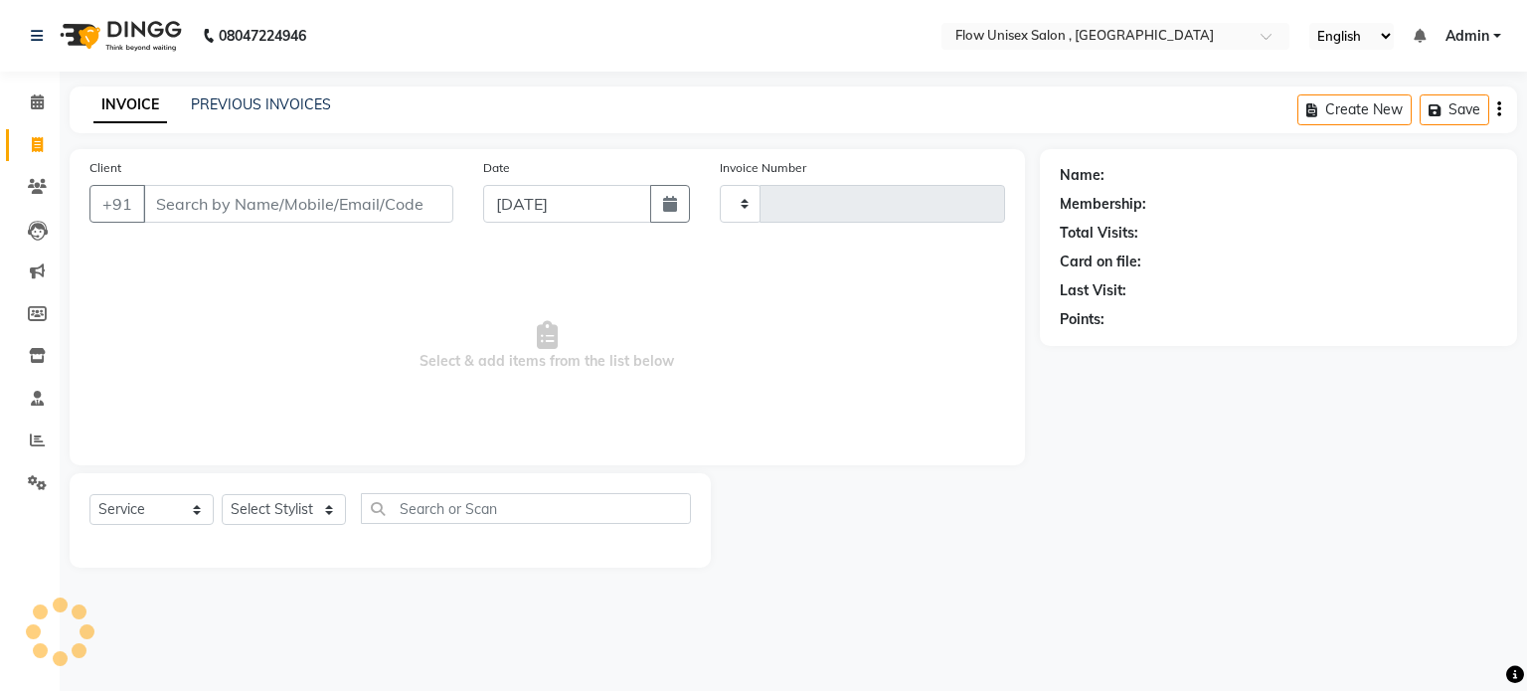
type input "5747"
select select "5875"
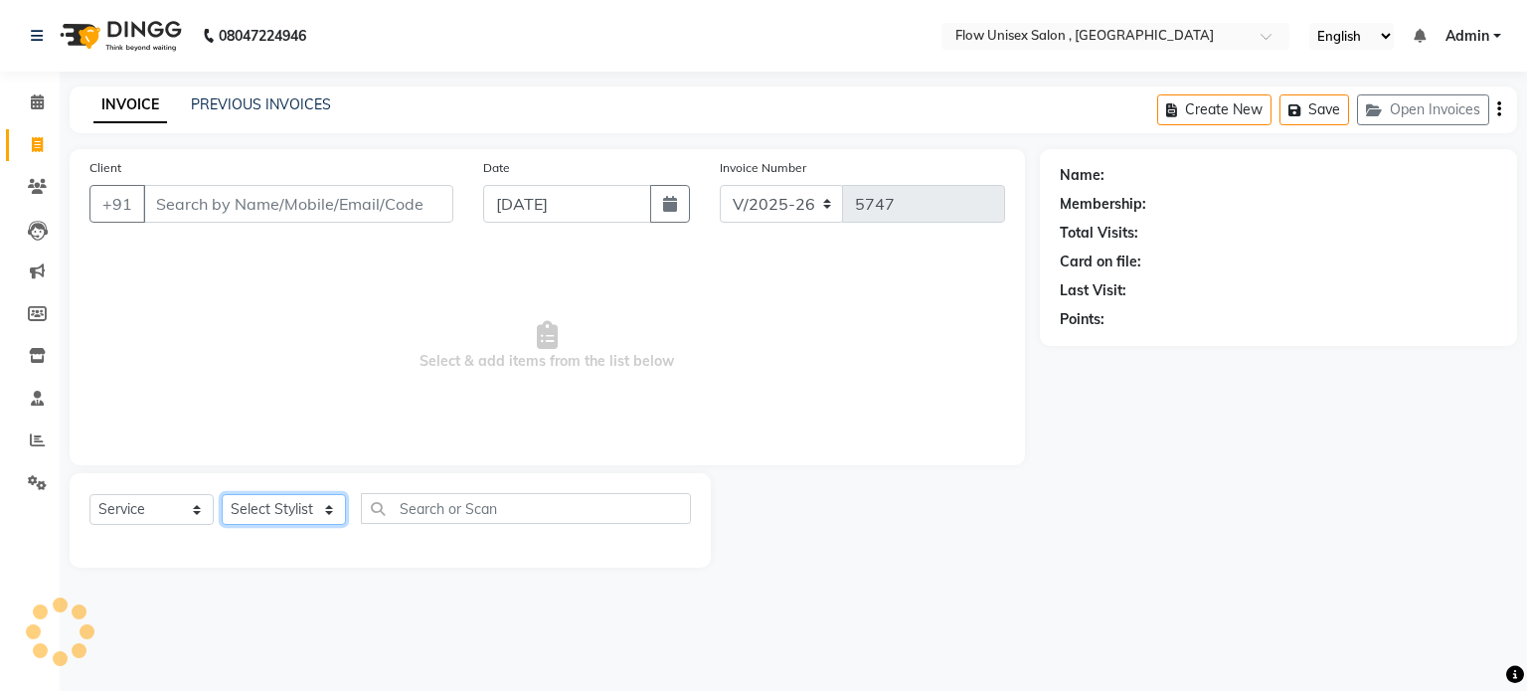
click at [319, 507] on select "Select Stylist" at bounding box center [284, 509] width 124 height 31
select select "48853"
click at [222, 495] on select "Select Stylist [PERSON_NAME] [PERSON_NAME] Kishore [PERSON_NAME] debbarma [PERS…" at bounding box center [284, 509] width 124 height 31
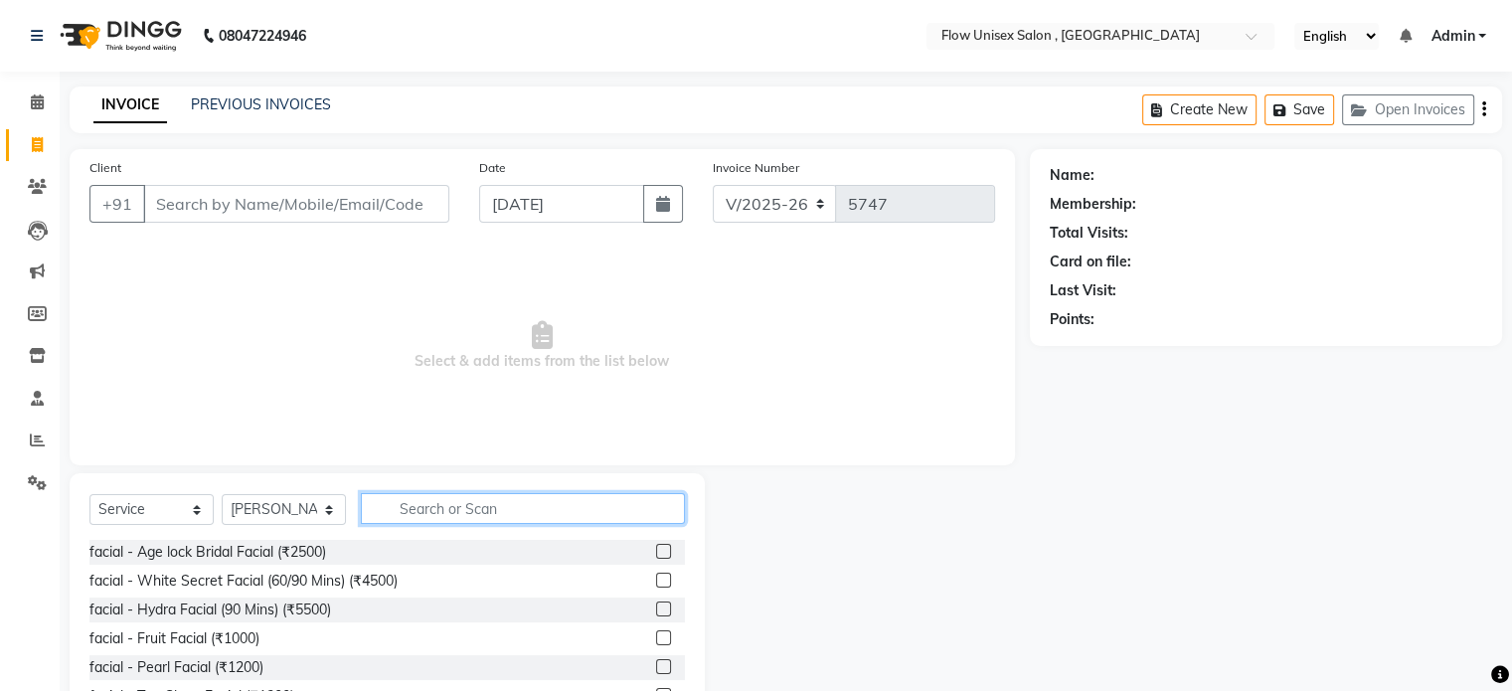
click at [524, 520] on input "text" at bounding box center [523, 508] width 324 height 31
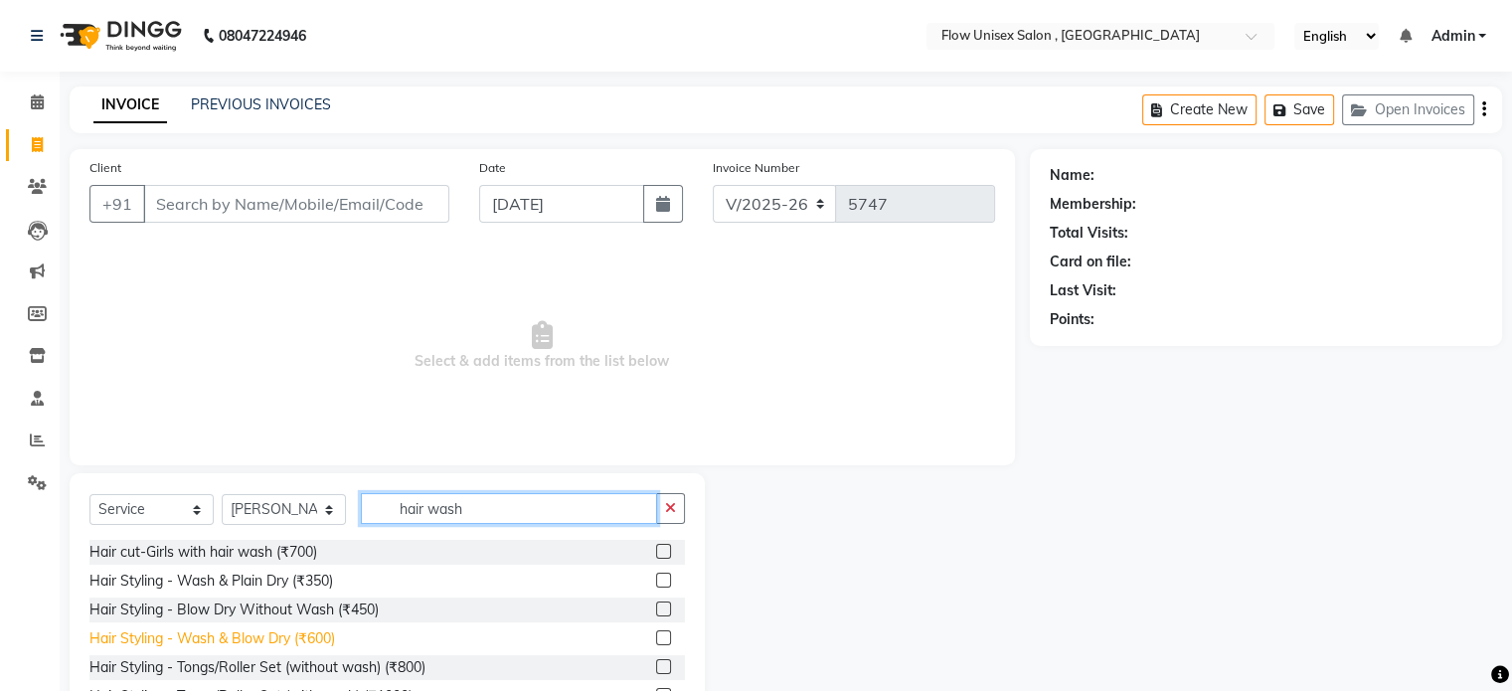
type input "hair wash"
click at [322, 635] on div "Hair Styling - Wash & Blow Dry (₹600)" at bounding box center [212, 638] width 246 height 21
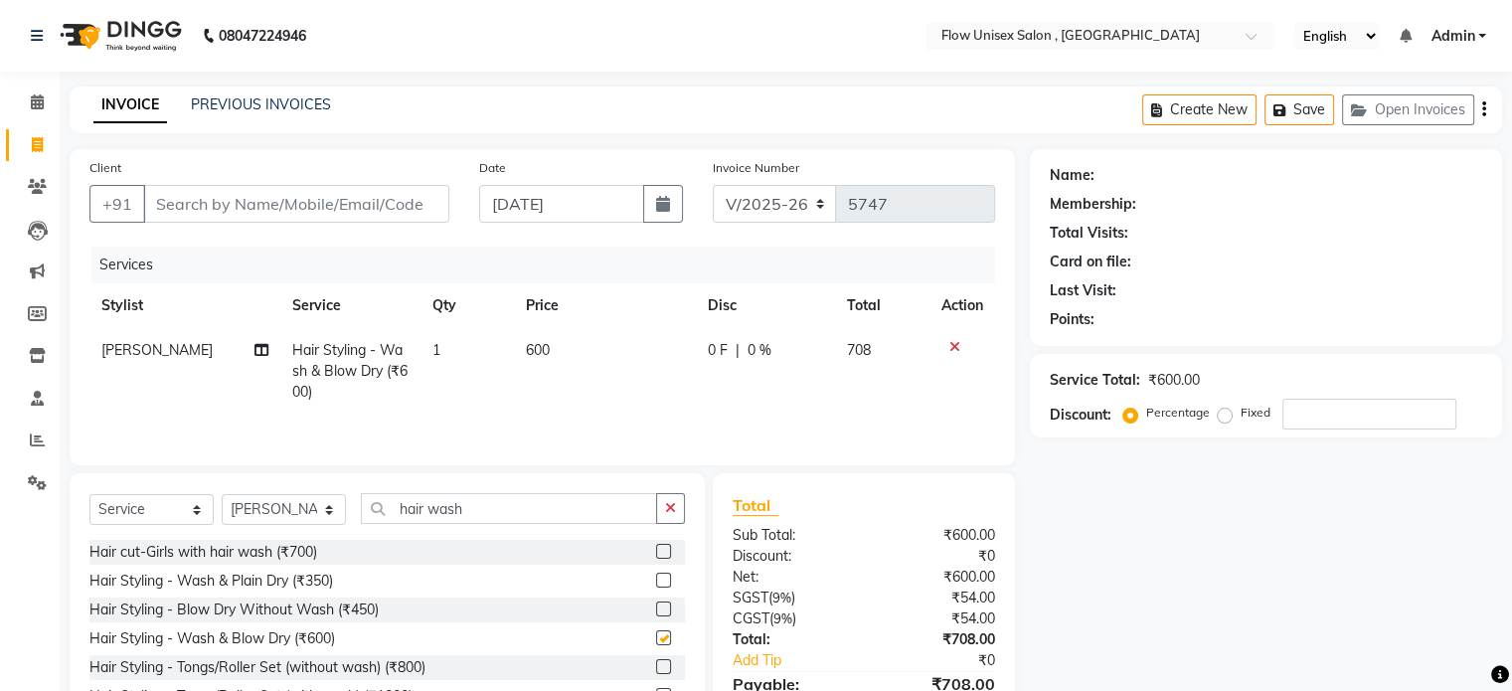
checkbox input "false"
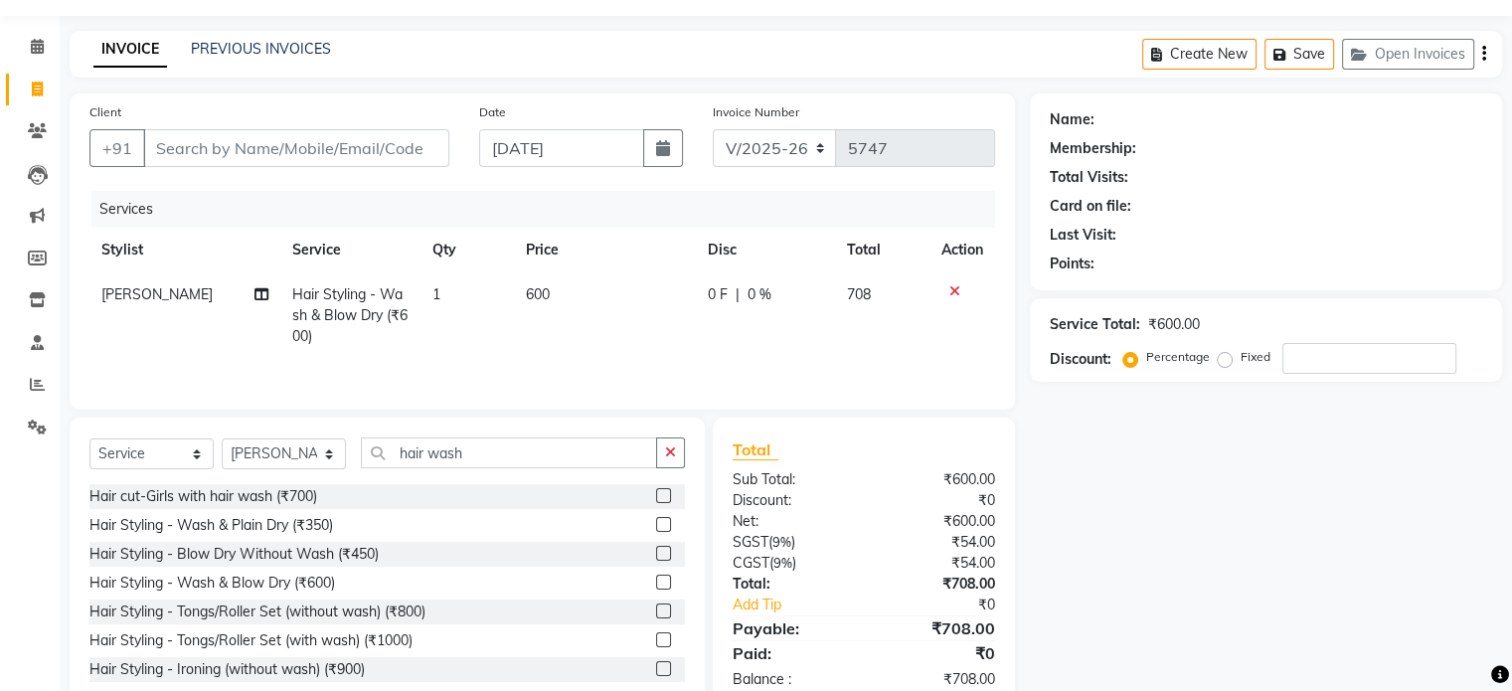
scroll to position [106, 0]
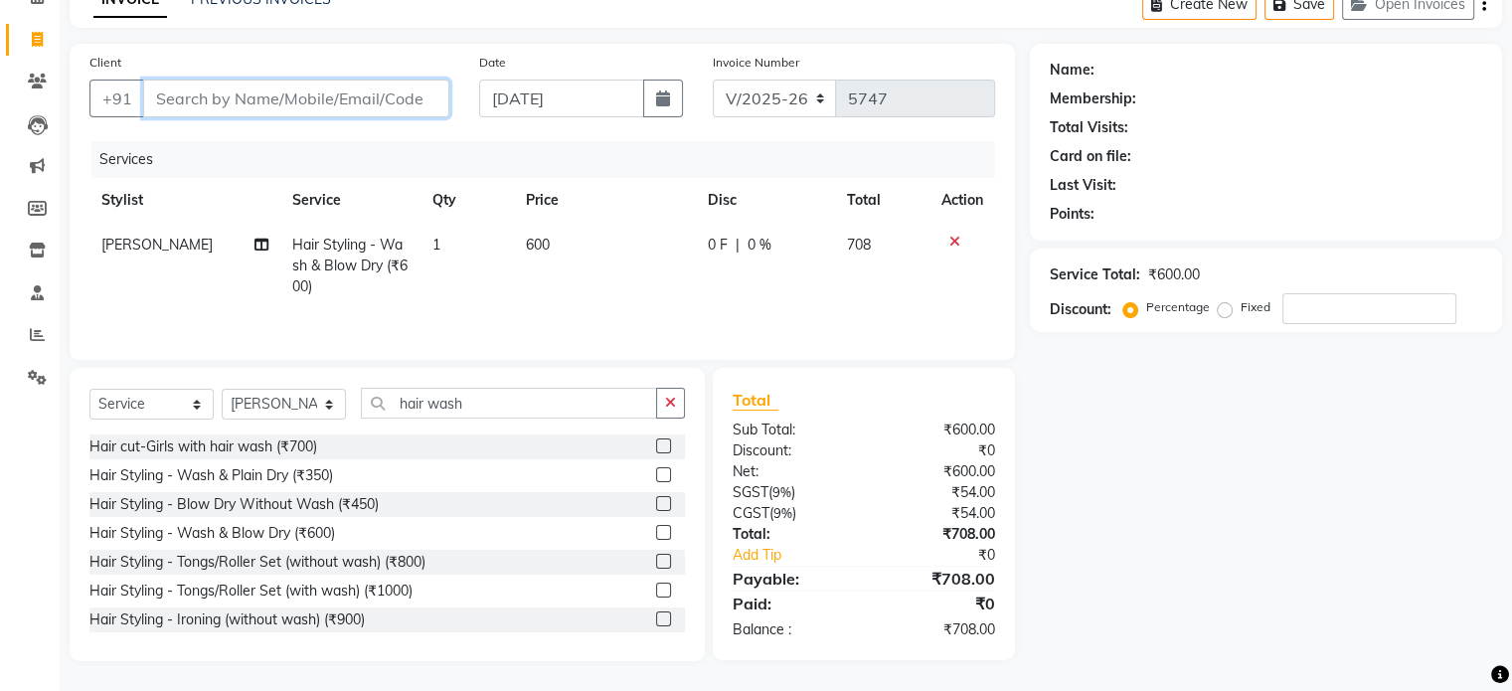
click at [414, 102] on input "Client" at bounding box center [296, 99] width 306 height 38
type input "9"
type input "0"
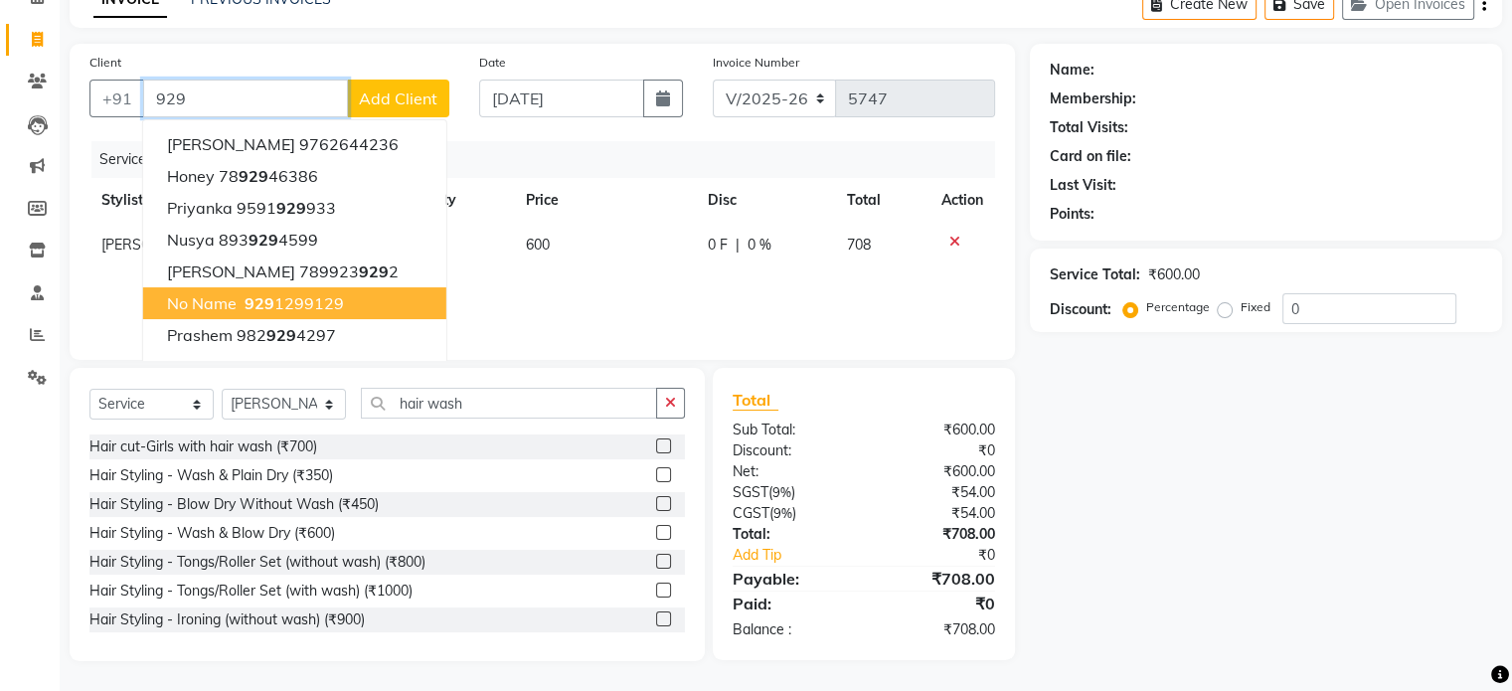
click at [214, 294] on span "No name" at bounding box center [202, 303] width 70 height 20
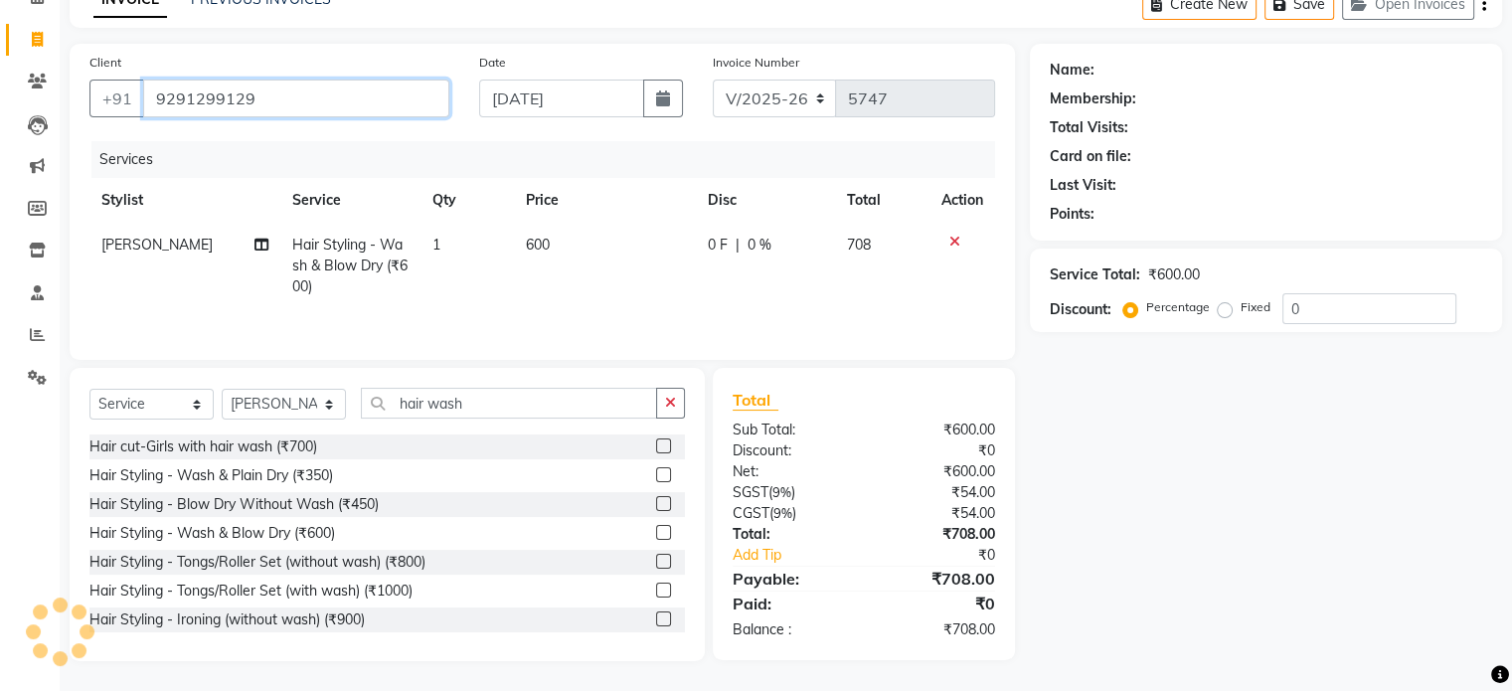
type input "9291299129"
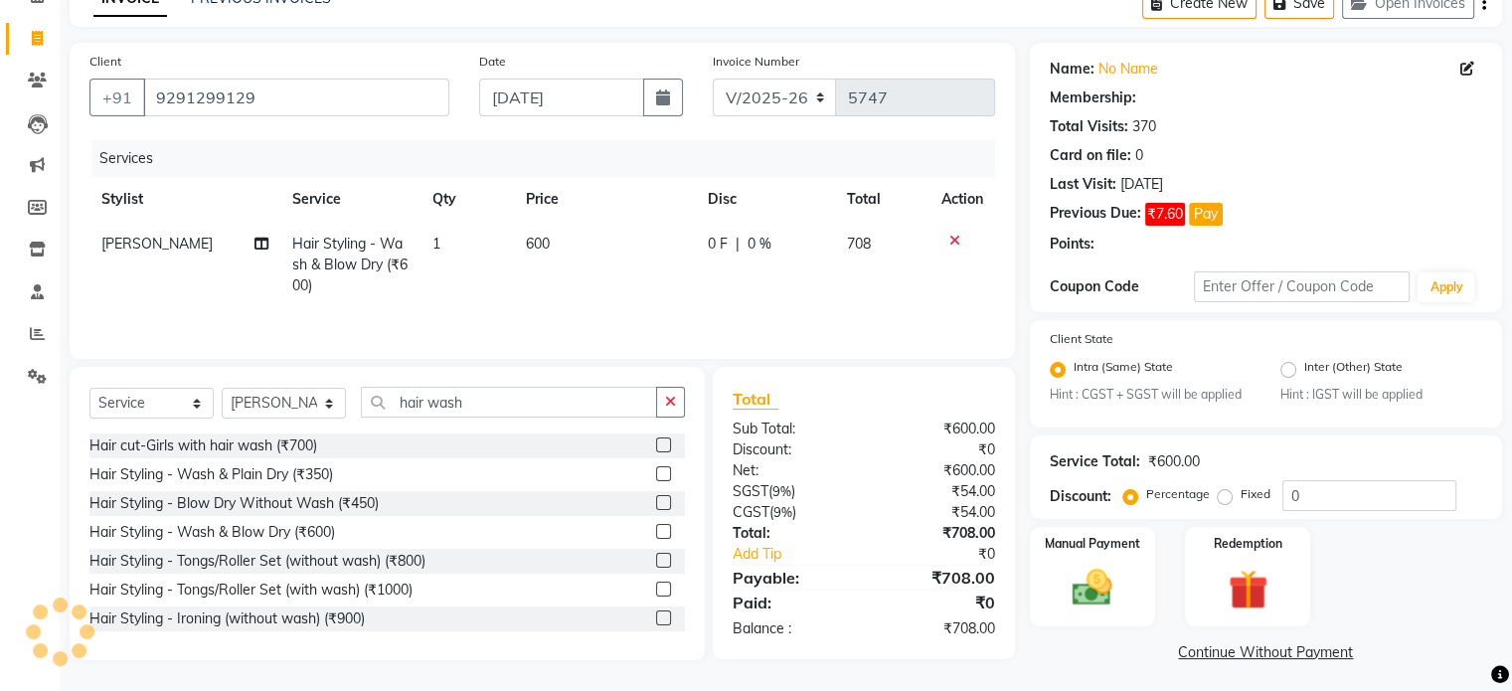
radio input "false"
radio input "true"
select select "1: Object"
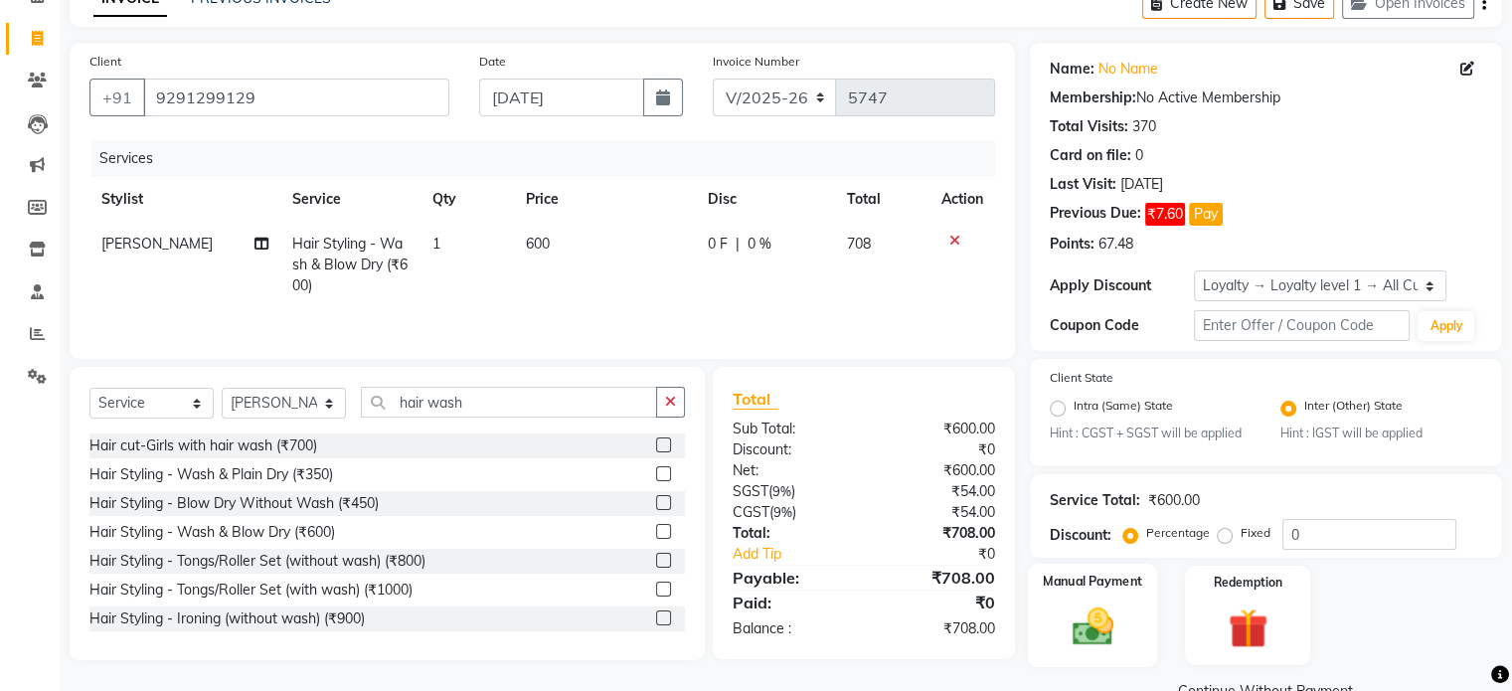
drag, startPoint x: 1129, startPoint y: 607, endPoint x: 1116, endPoint y: 584, distance: 27.1
click at [1129, 607] on div "Manual Payment" at bounding box center [1092, 615] width 130 height 102
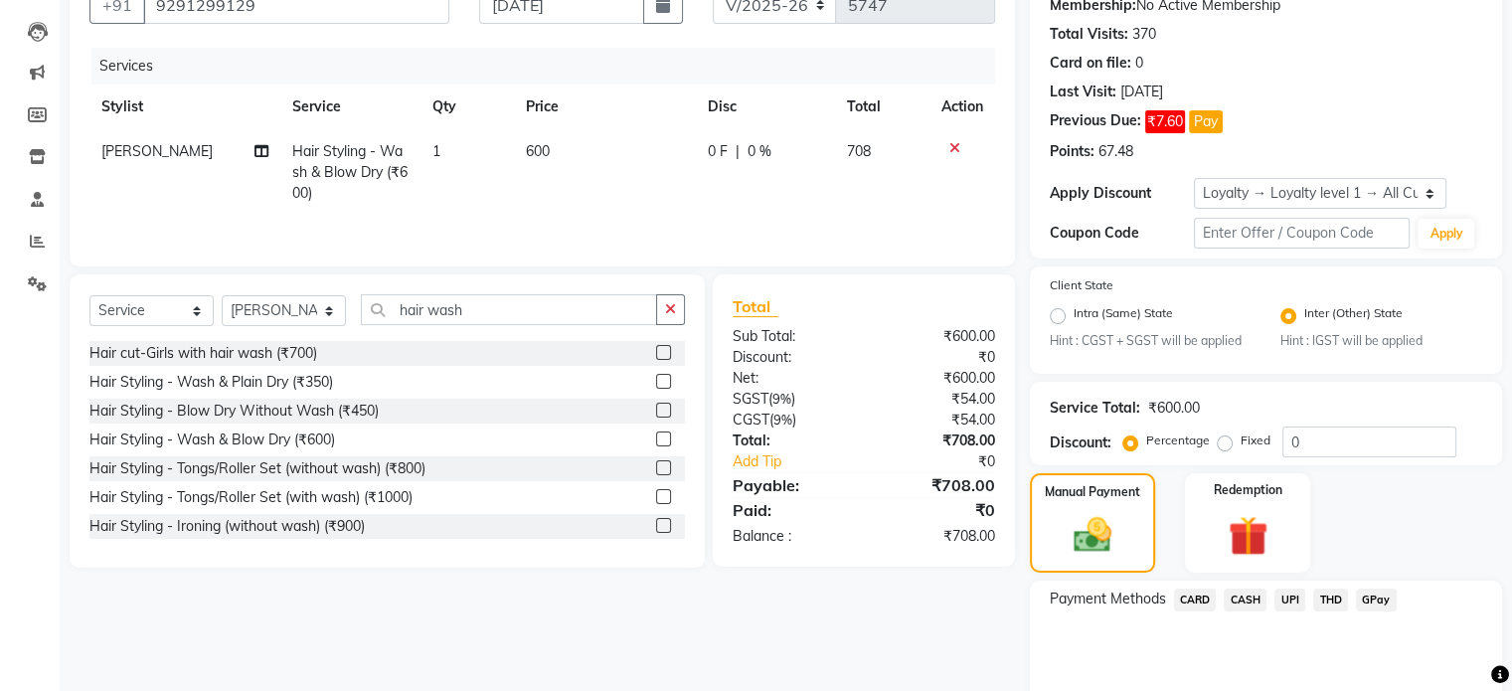
scroll to position [279, 0]
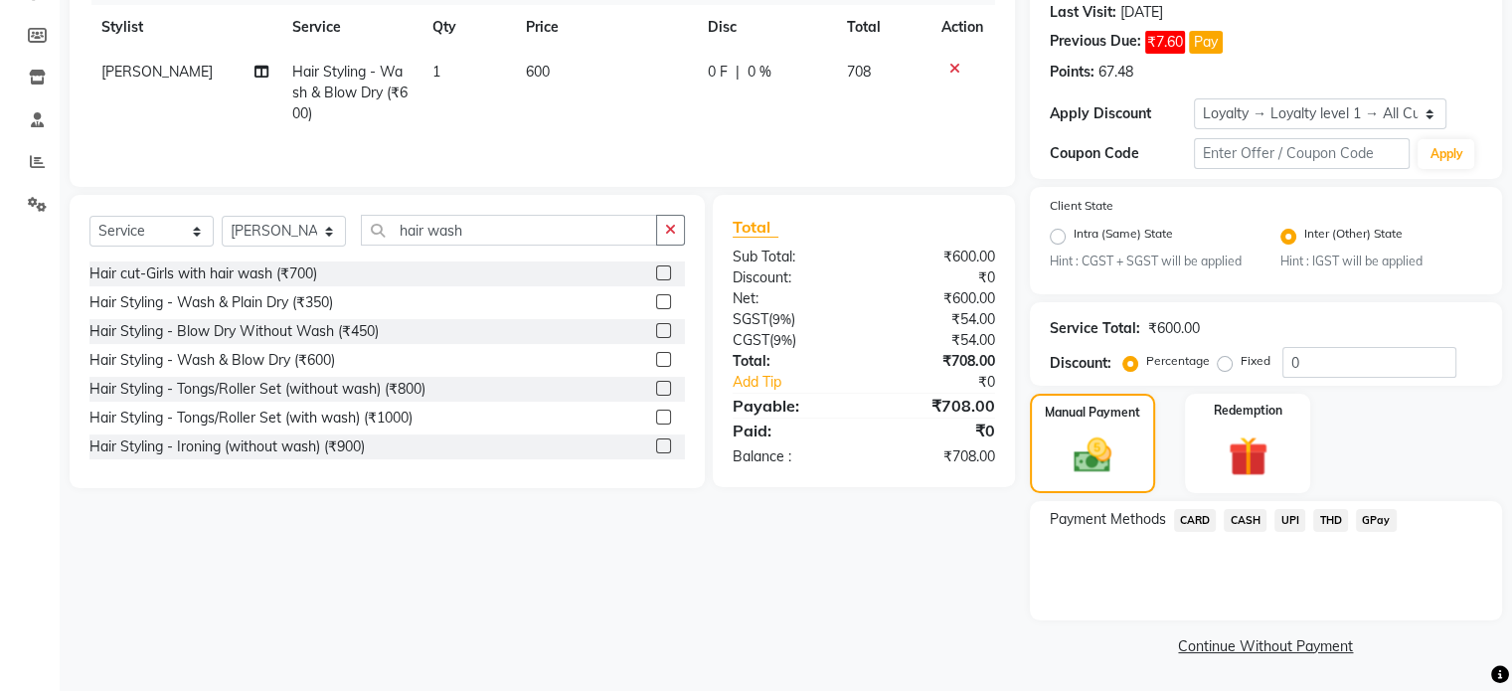
click at [1282, 515] on span "UPI" at bounding box center [1289, 520] width 31 height 23
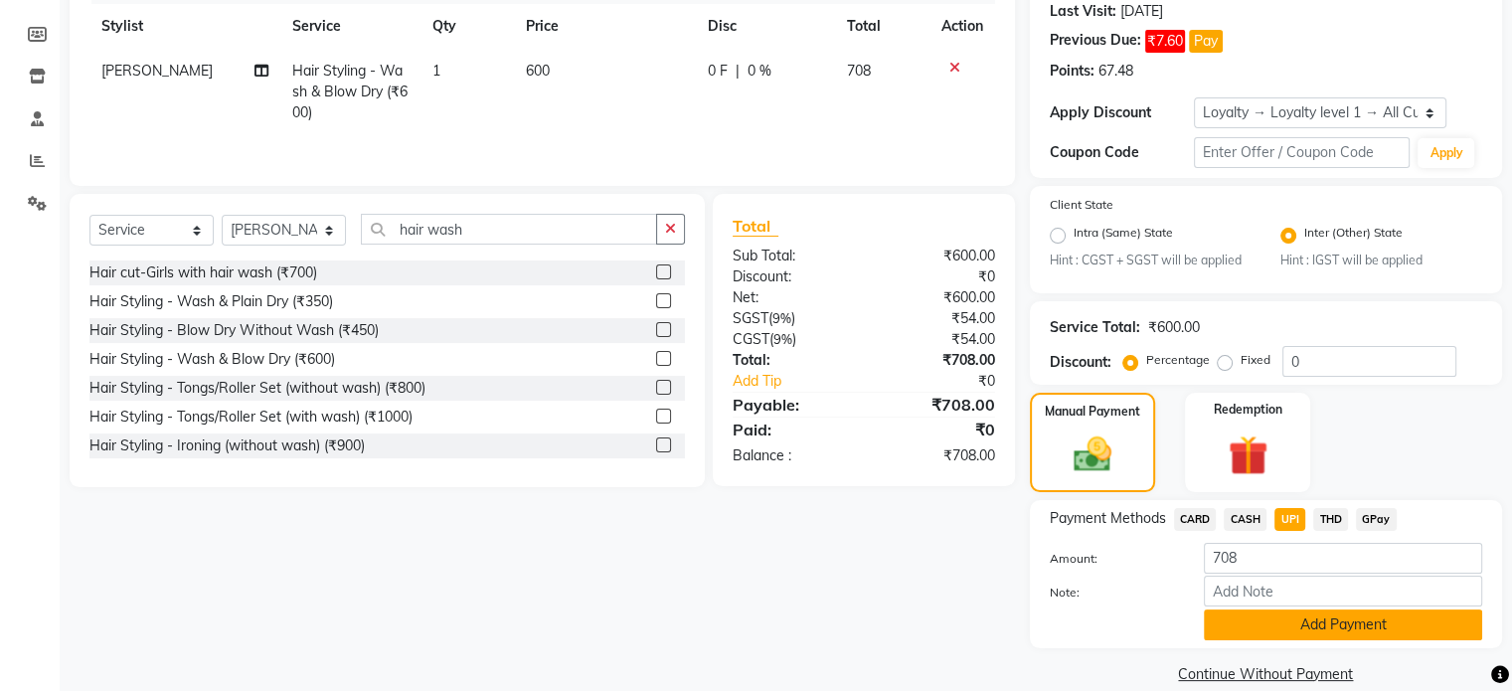
drag, startPoint x: 1258, startPoint y: 639, endPoint x: 1233, endPoint y: 622, distance: 30.1
click at [1257, 639] on button "Add Payment" at bounding box center [1343, 624] width 278 height 31
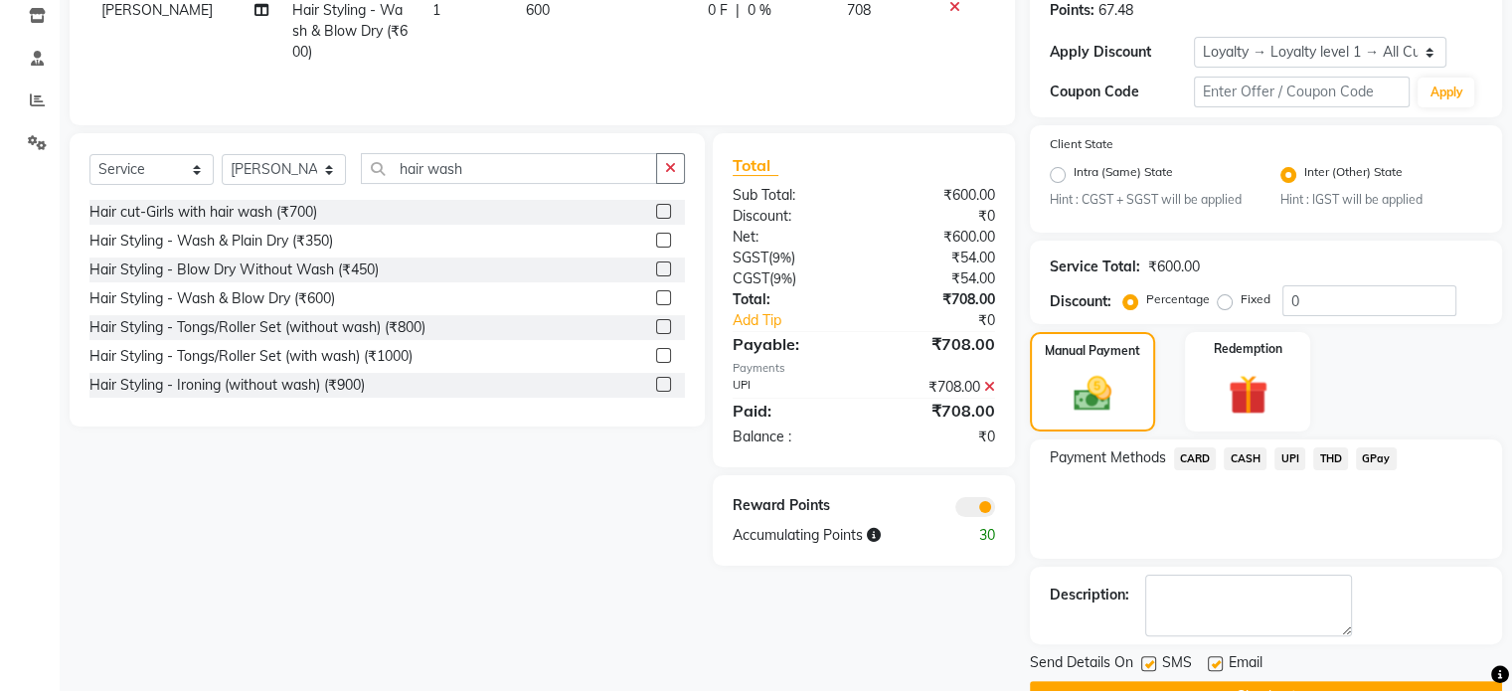
scroll to position [392, 0]
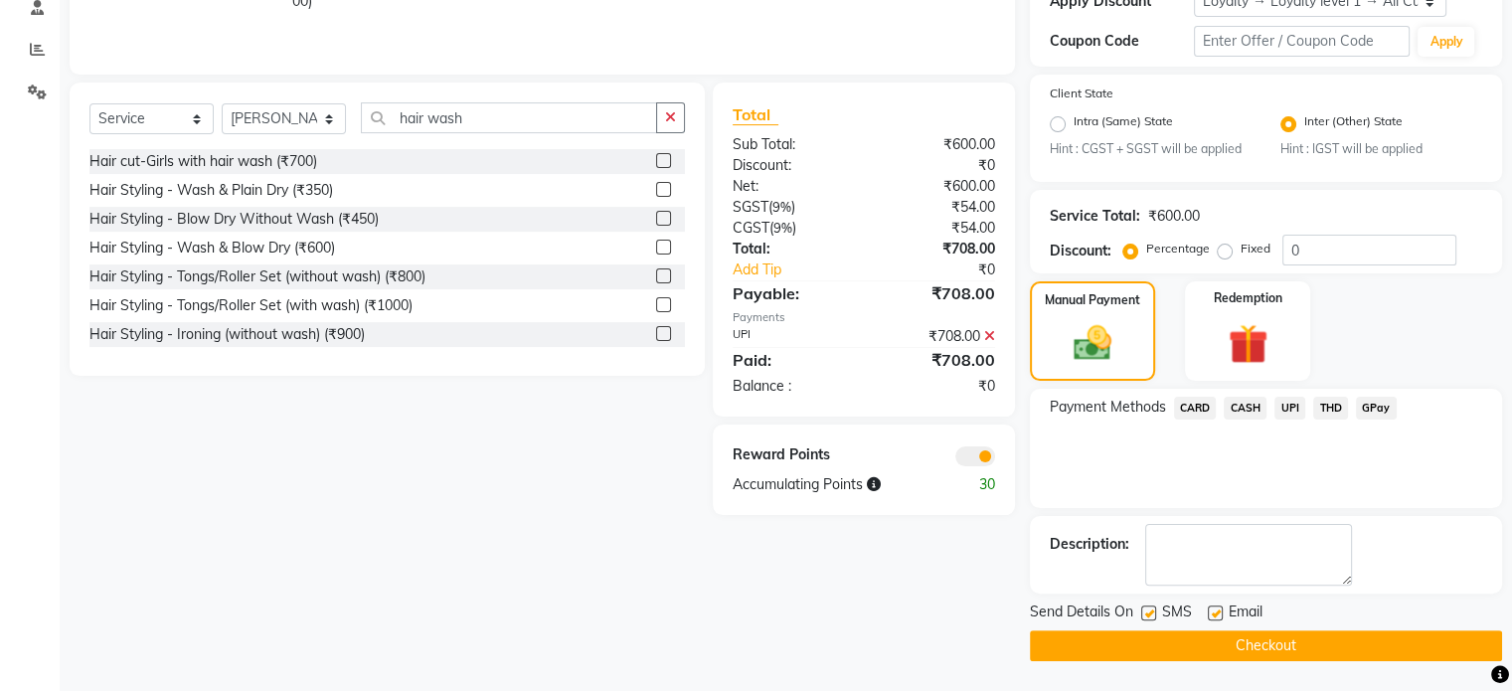
click at [964, 453] on span at bounding box center [975, 456] width 40 height 20
click at [995, 459] on input "checkbox" at bounding box center [995, 459] width 0 height 0
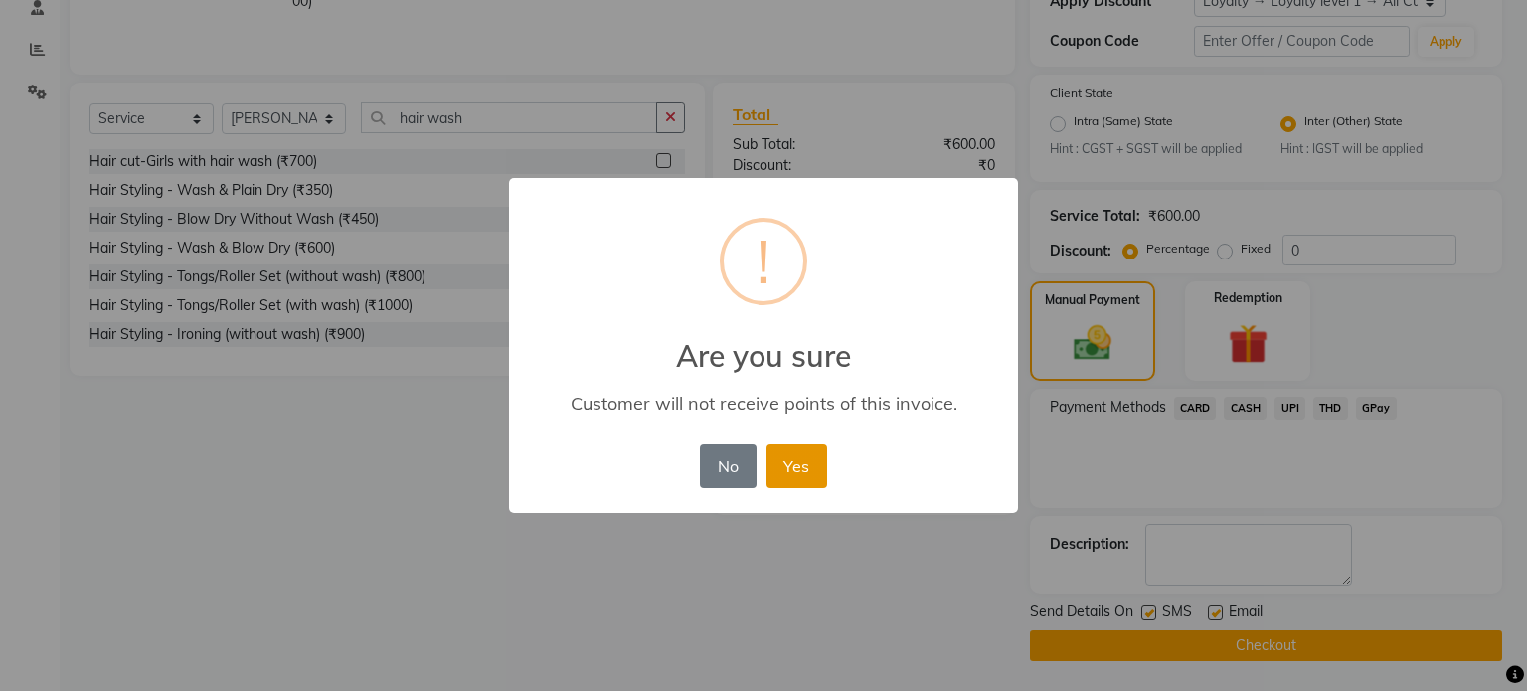
click at [768, 456] on button "Yes" at bounding box center [796, 466] width 61 height 44
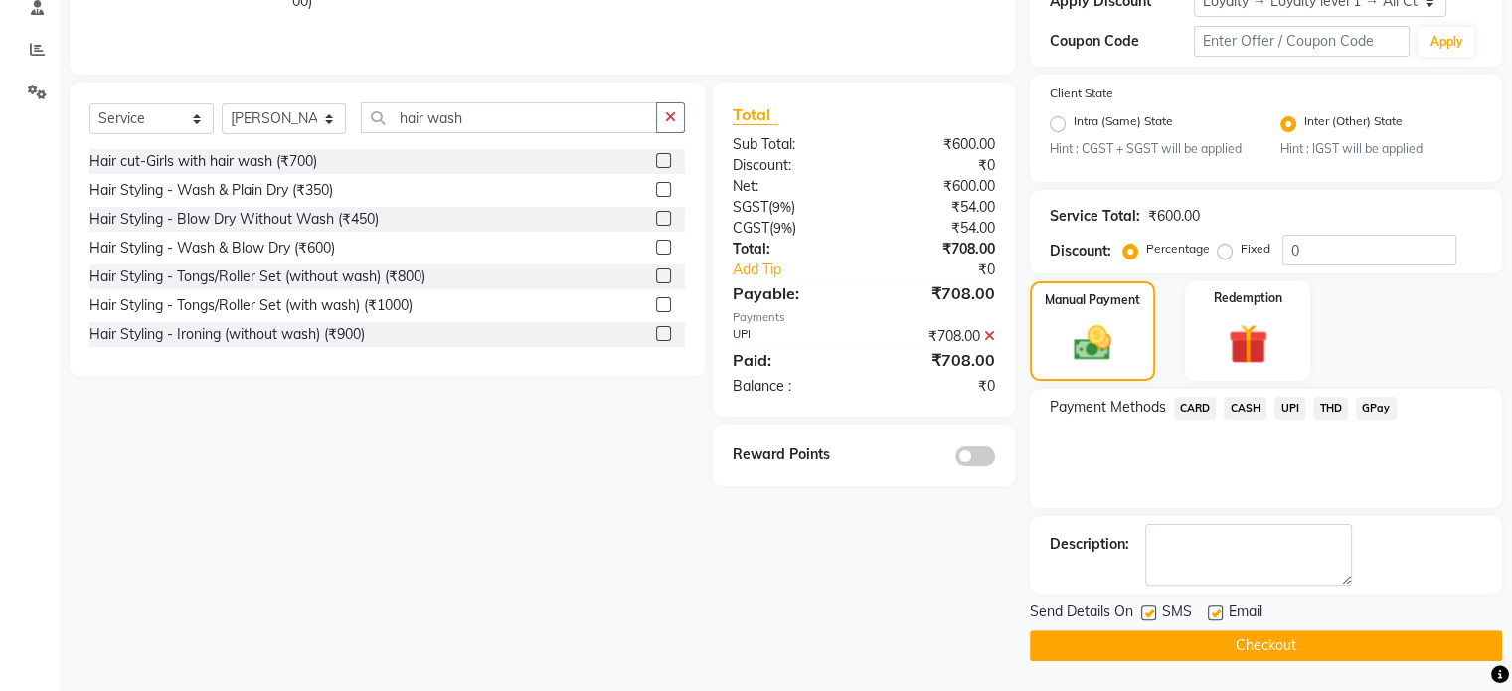
drag, startPoint x: 1213, startPoint y: 643, endPoint x: 1170, endPoint y: 631, distance: 44.4
click at [1211, 644] on button "Checkout" at bounding box center [1266, 645] width 472 height 31
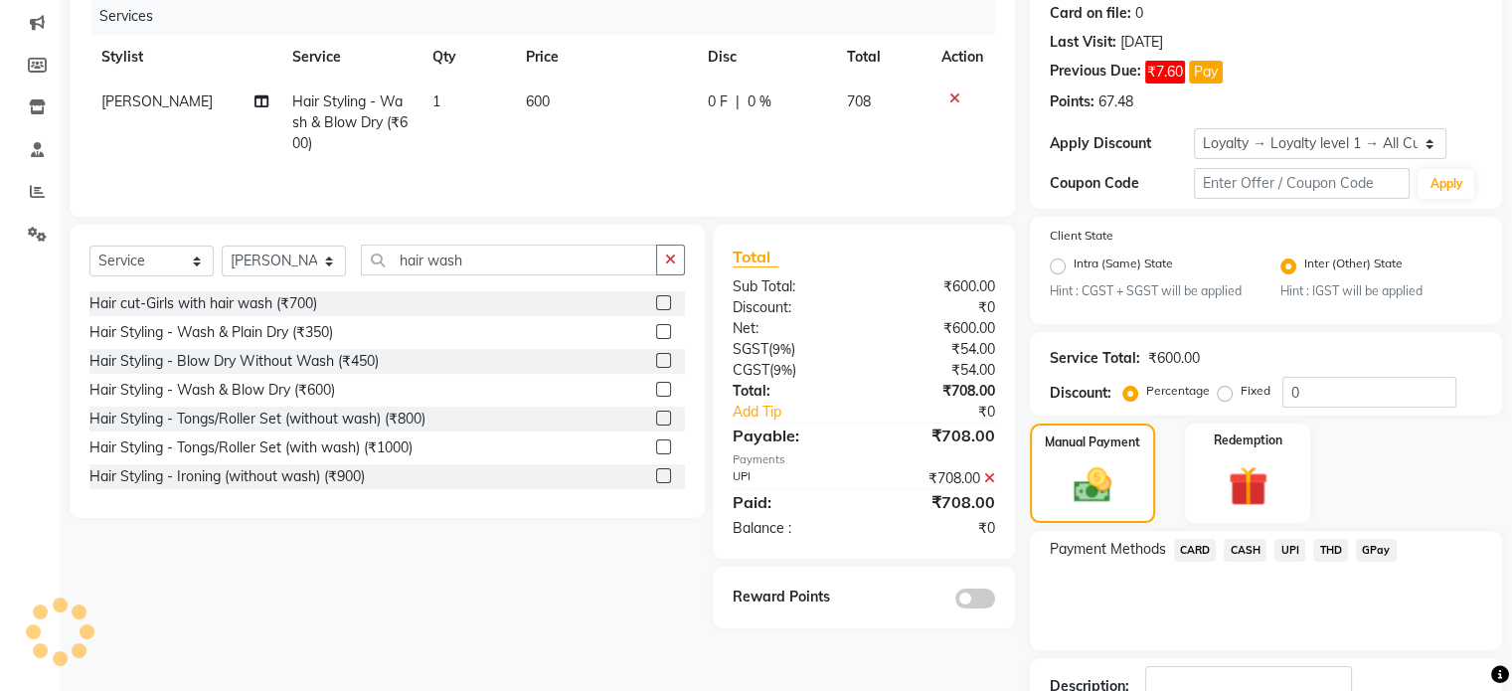
scroll to position [0, 0]
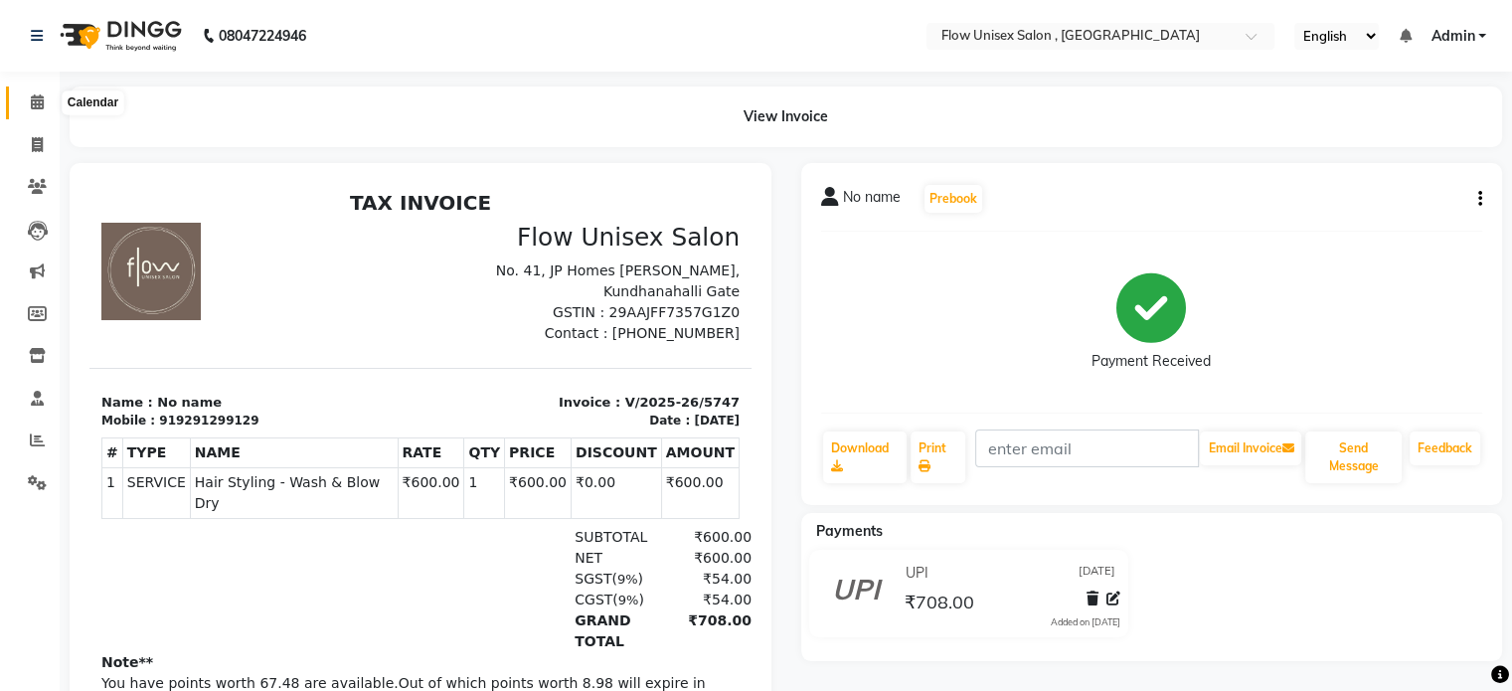
click at [21, 100] on span at bounding box center [37, 102] width 35 height 23
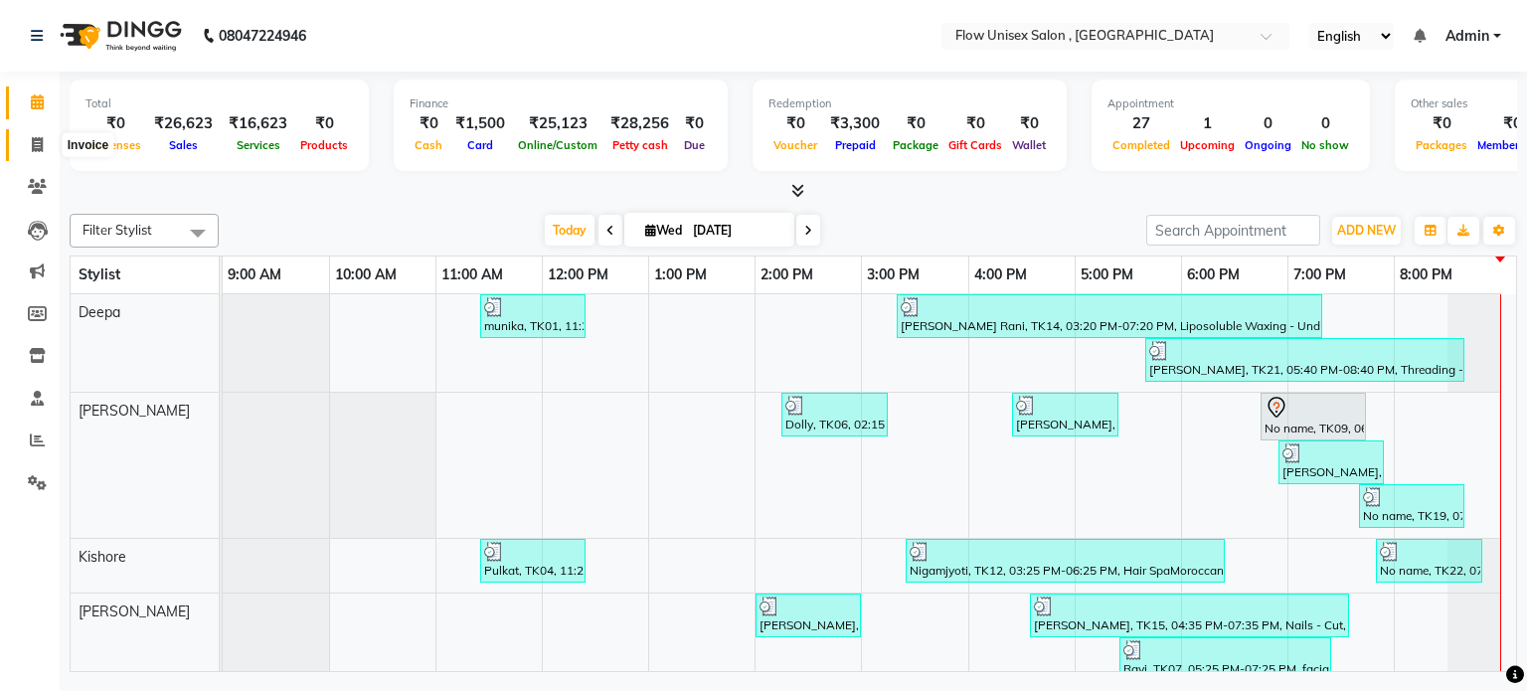
click at [39, 142] on icon at bounding box center [37, 144] width 11 height 15
select select "5875"
select select "service"
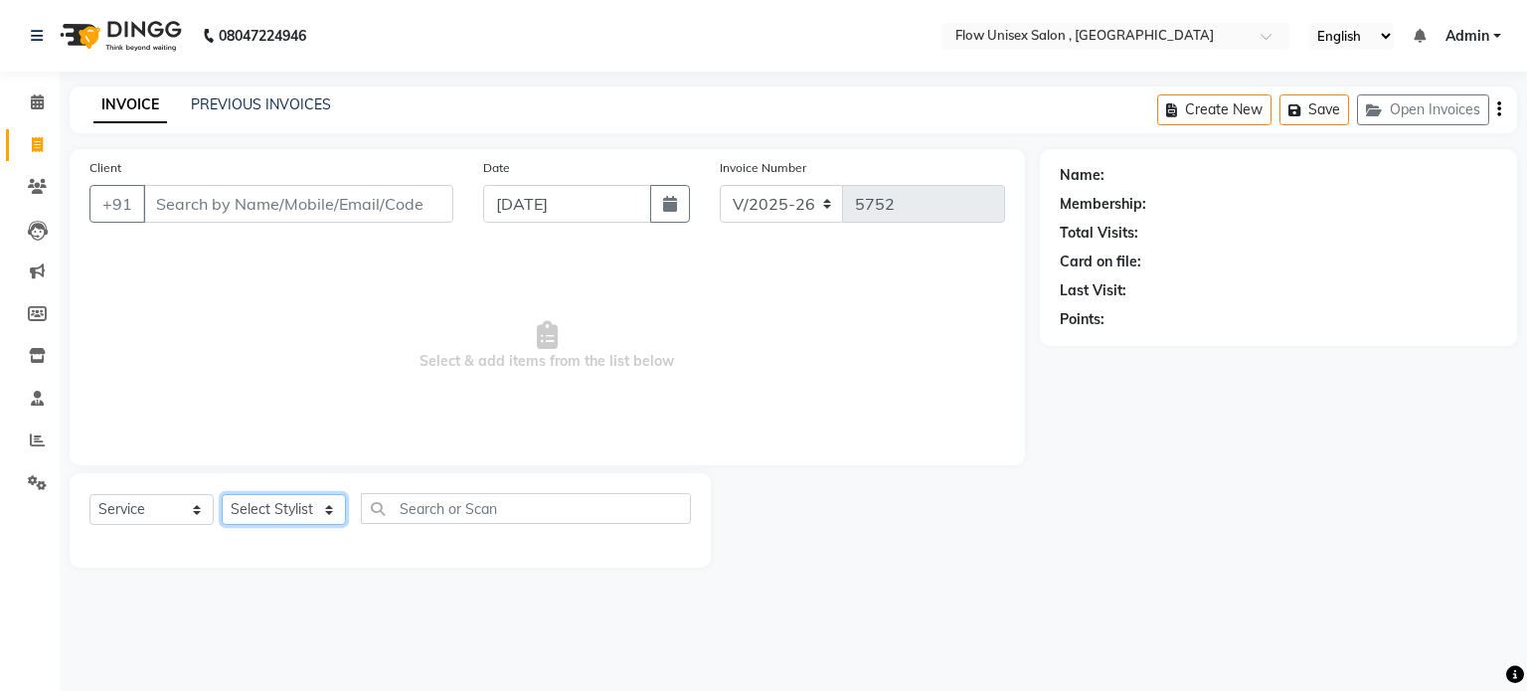
click at [252, 508] on select "Select Stylist [PERSON_NAME] [PERSON_NAME] Kishore [PERSON_NAME] debbarma [PERS…" at bounding box center [284, 509] width 124 height 31
select select "62770"
click at [222, 495] on select "Select Stylist [PERSON_NAME] [PERSON_NAME] Kishore [PERSON_NAME] debbarma [PERS…" at bounding box center [284, 509] width 124 height 31
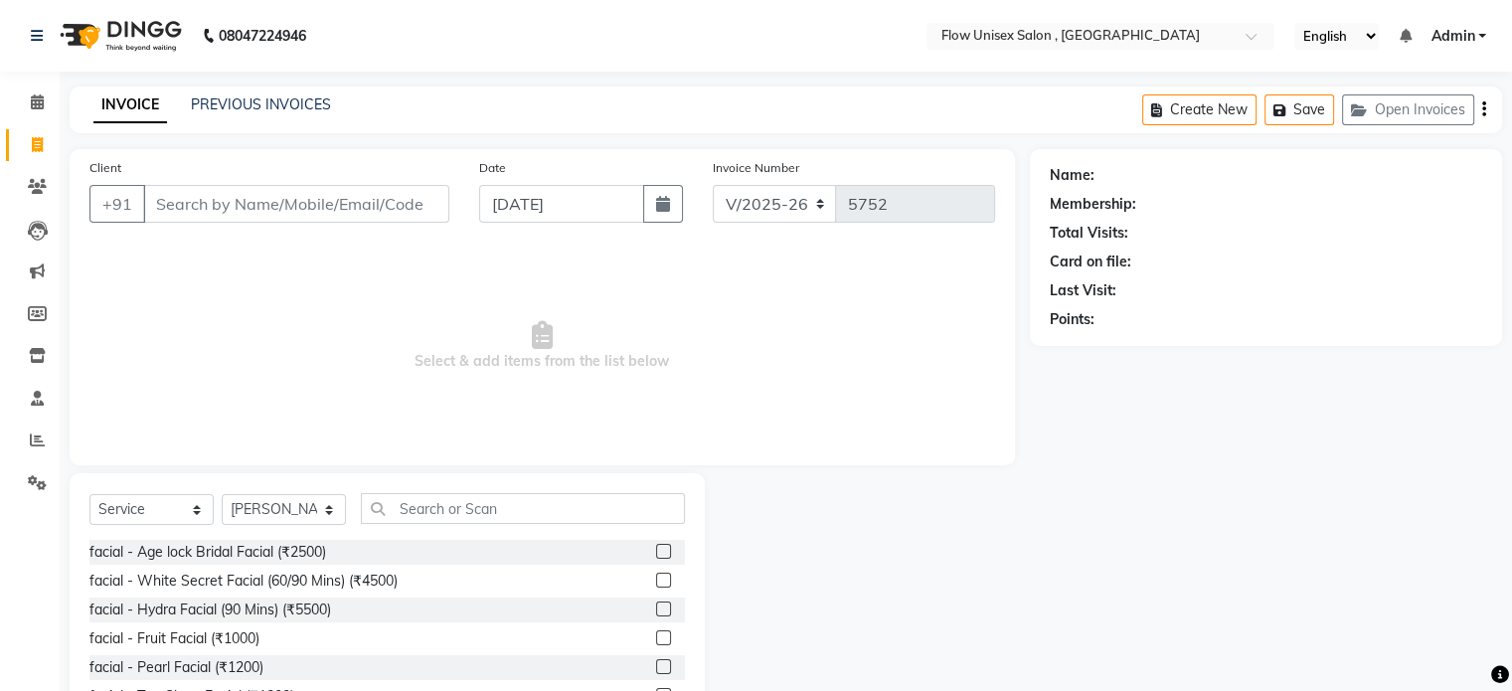
drag, startPoint x: 459, startPoint y: 528, endPoint x: 478, endPoint y: 476, distance: 55.0
click at [459, 526] on div "Select Service Product Membership Package Voucher Prepaid Gift Card Select Styl…" at bounding box center [386, 516] width 595 height 47
click at [446, 521] on input "text" at bounding box center [523, 508] width 324 height 31
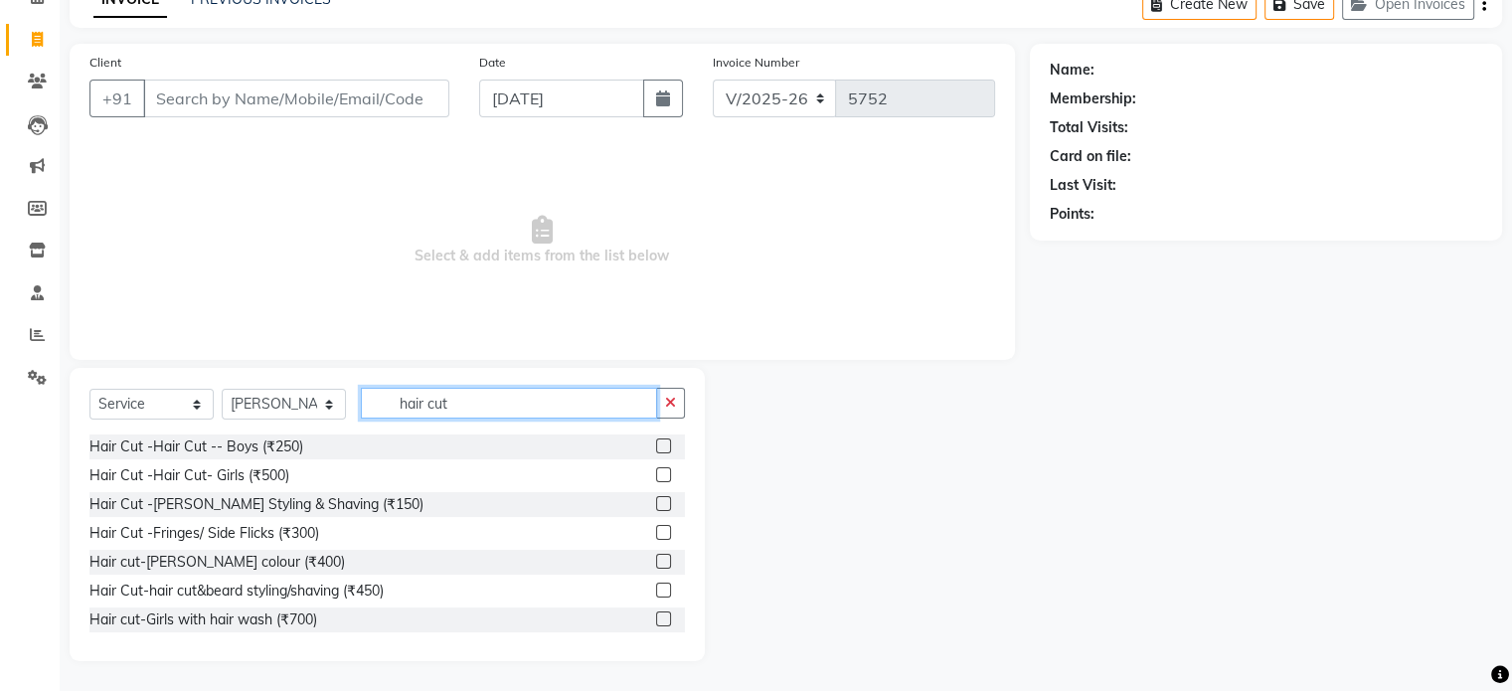
scroll to position [118, 0]
type input "hair cut"
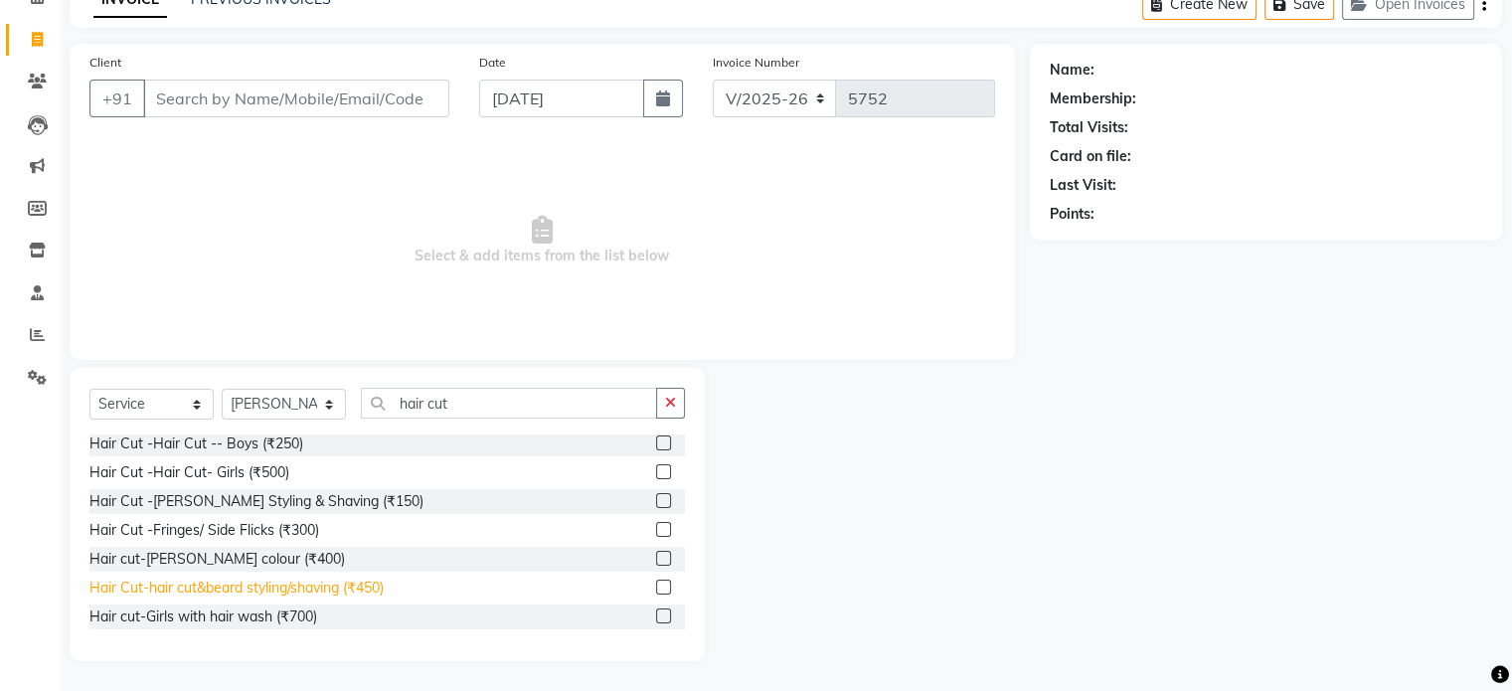
click at [353, 587] on div "Hair Cut-hair cut&beard styling/shaving (₹450)" at bounding box center [236, 588] width 294 height 21
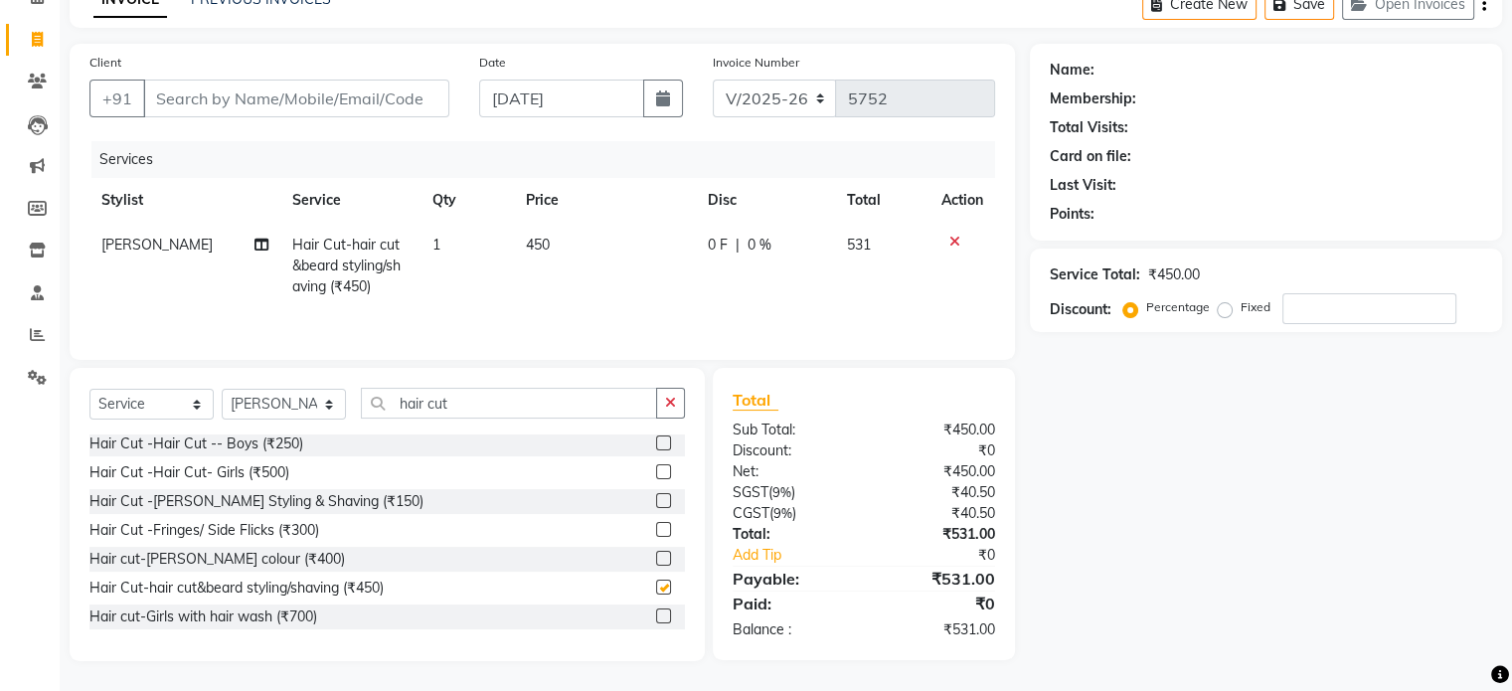
checkbox input "false"
click at [490, 406] on input "hair cut" at bounding box center [509, 403] width 296 height 31
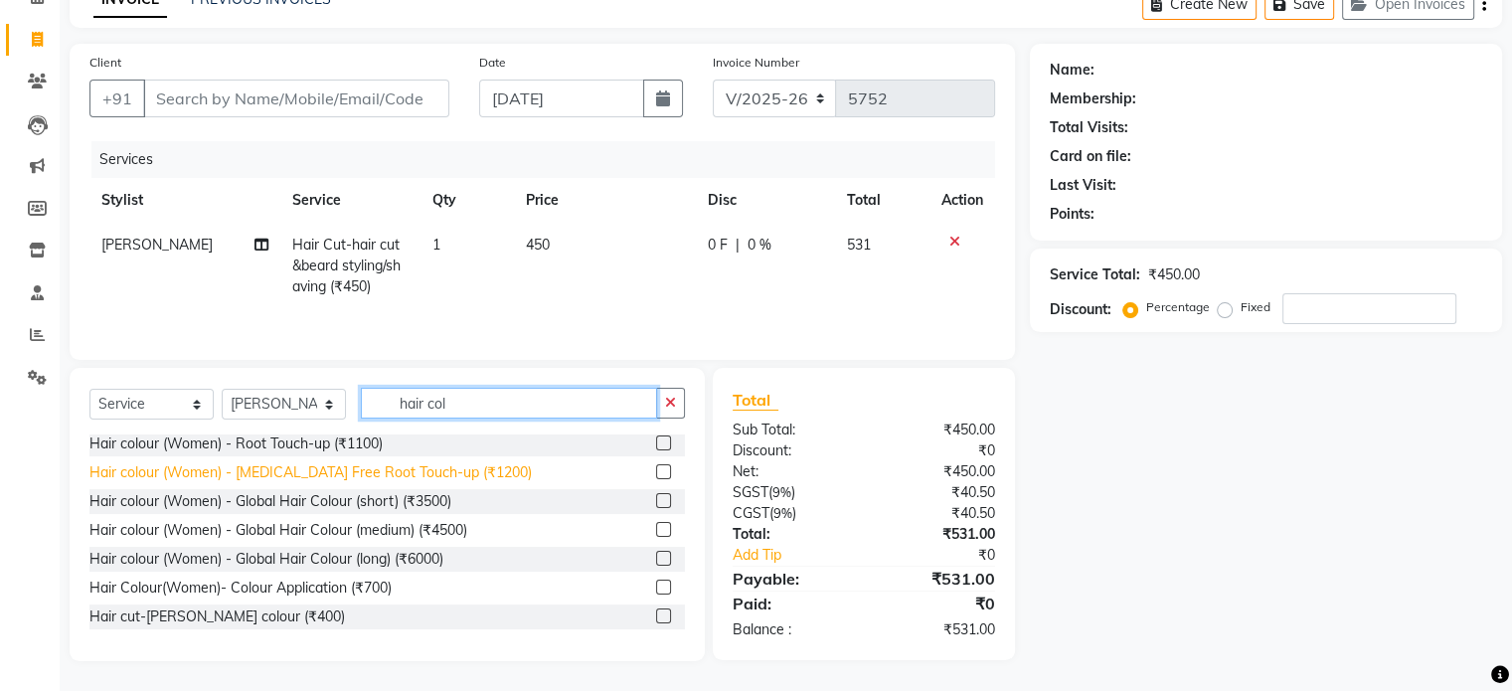
type input "hair col"
click at [418, 476] on div "Hair colour (Women) - [MEDICAL_DATA] Free Root Touch-up (₹1200)" at bounding box center [310, 472] width 442 height 21
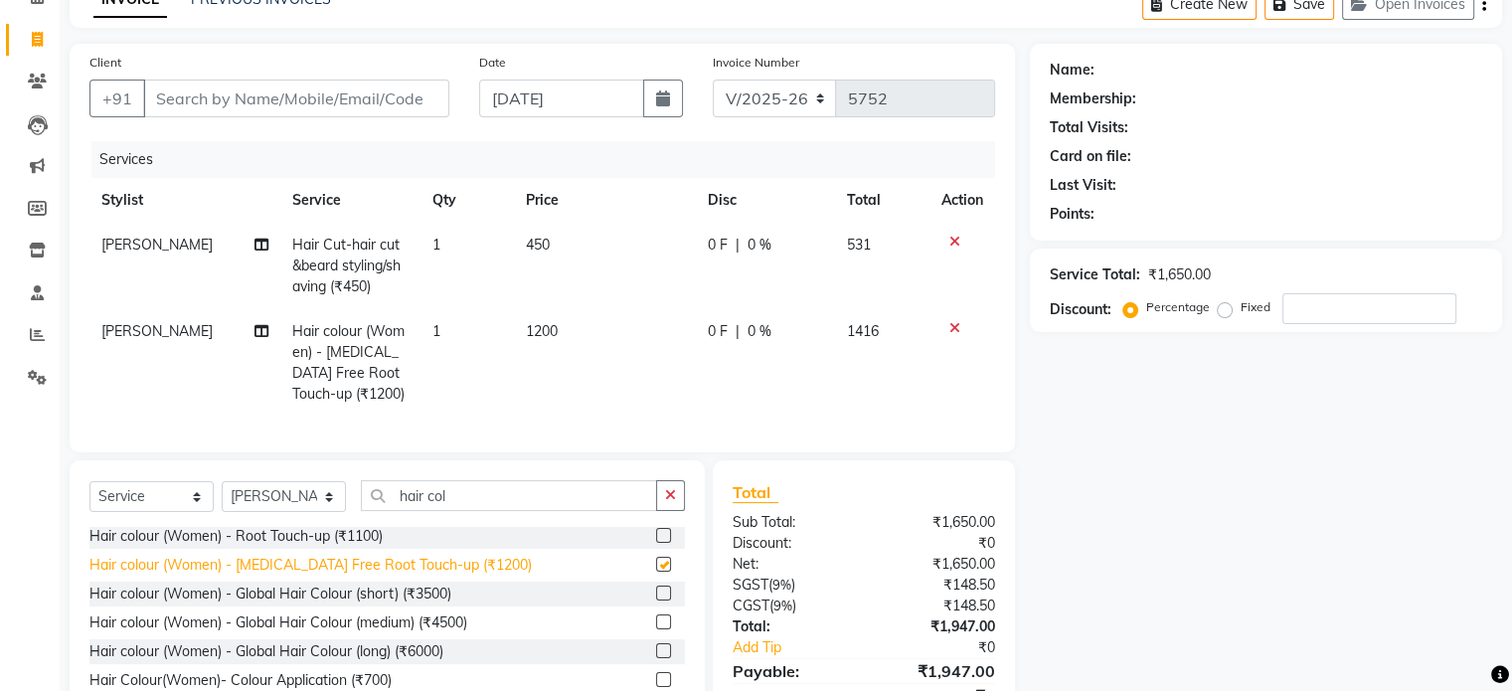
checkbox input "false"
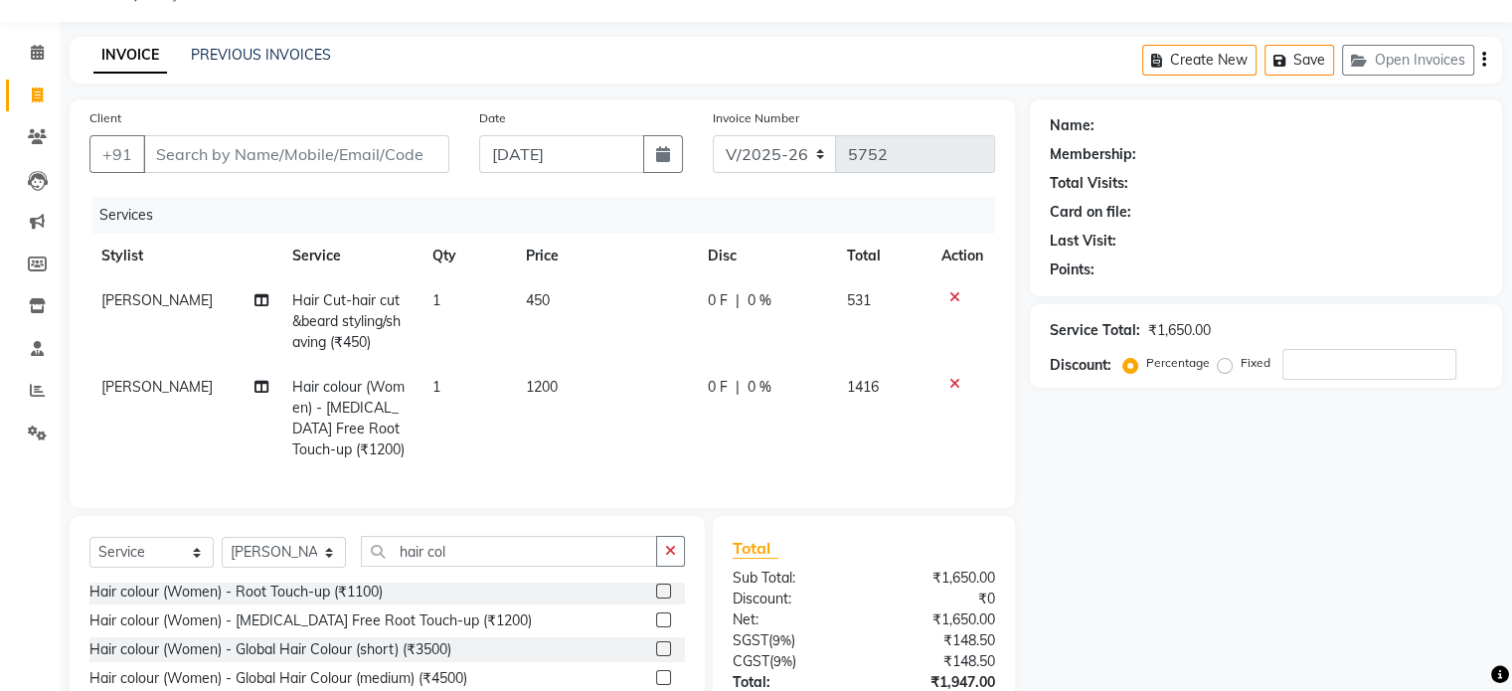
scroll to position [0, 0]
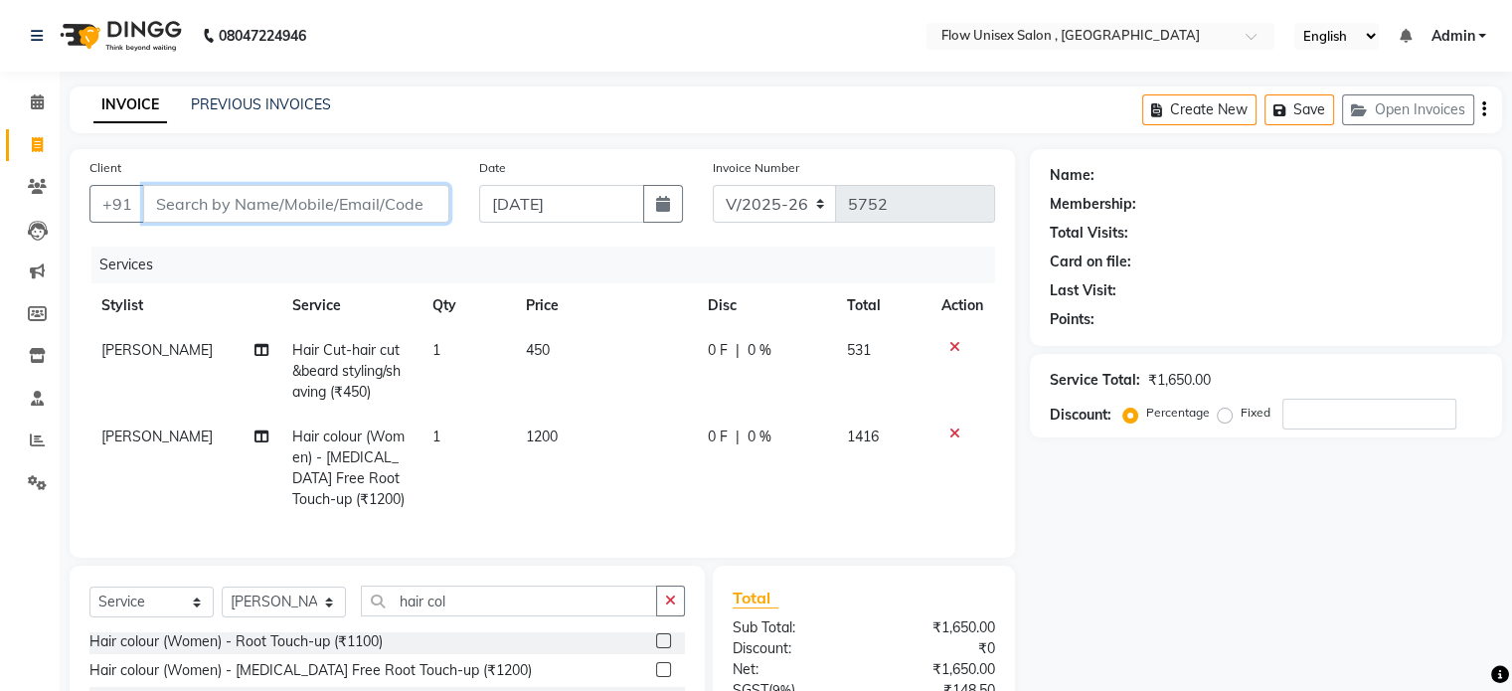
click at [415, 209] on input "Client" at bounding box center [296, 204] width 306 height 38
type input "8"
type input "0"
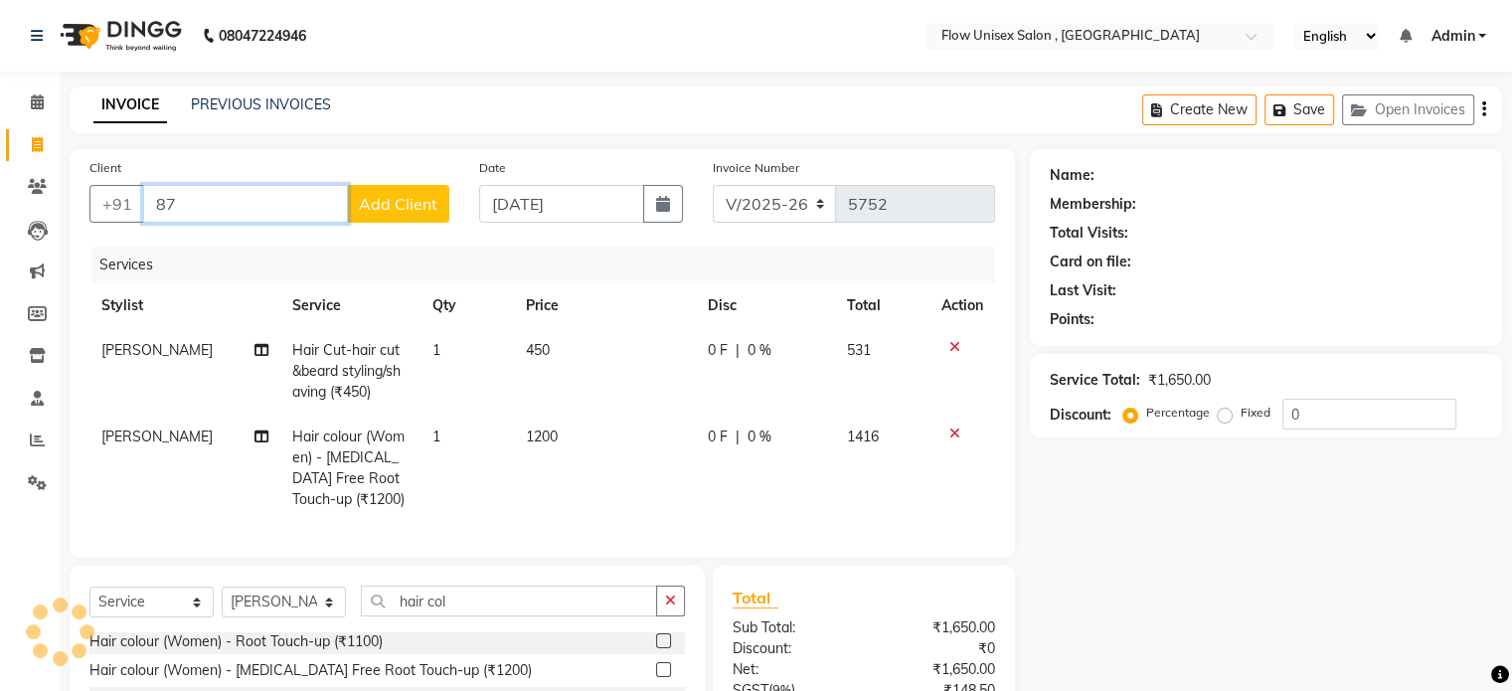
type input "8"
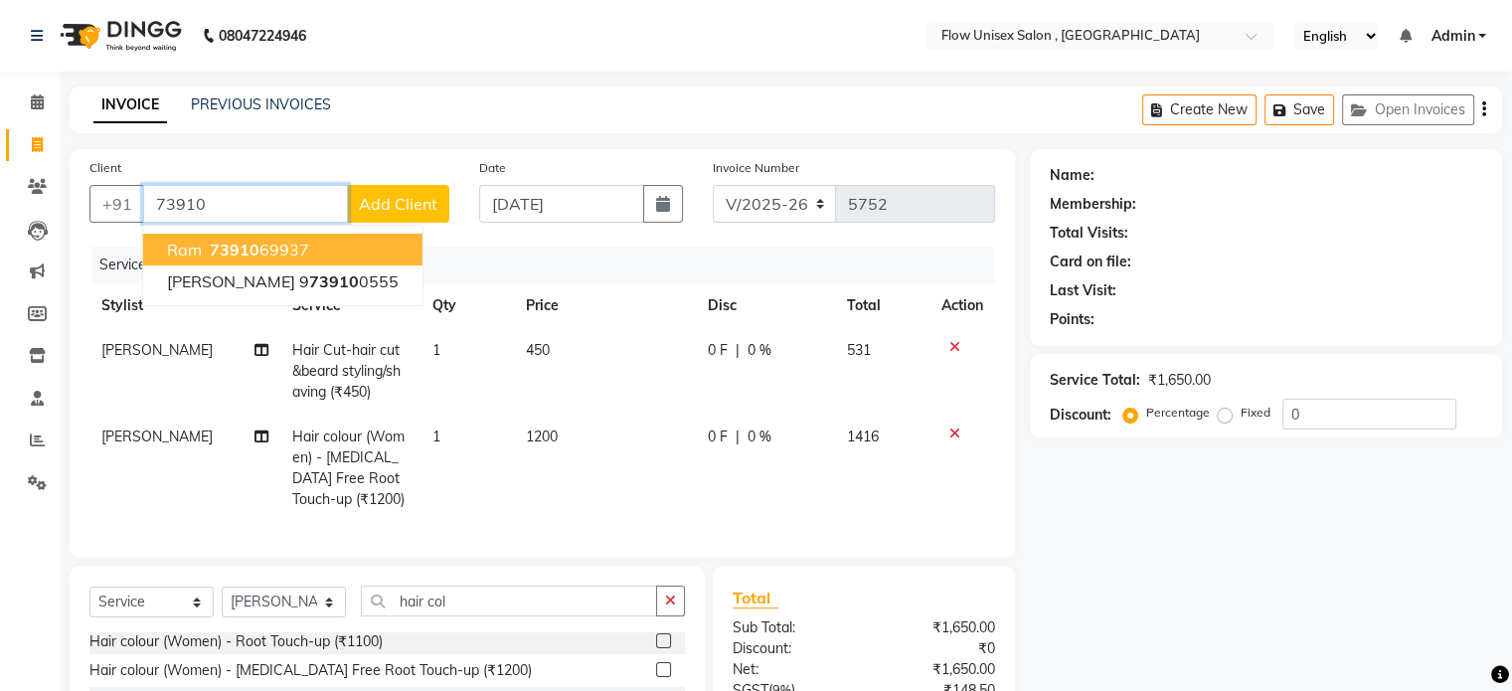
click at [311, 250] on button "Ram 73910 69937" at bounding box center [282, 250] width 279 height 32
type input "7391069937"
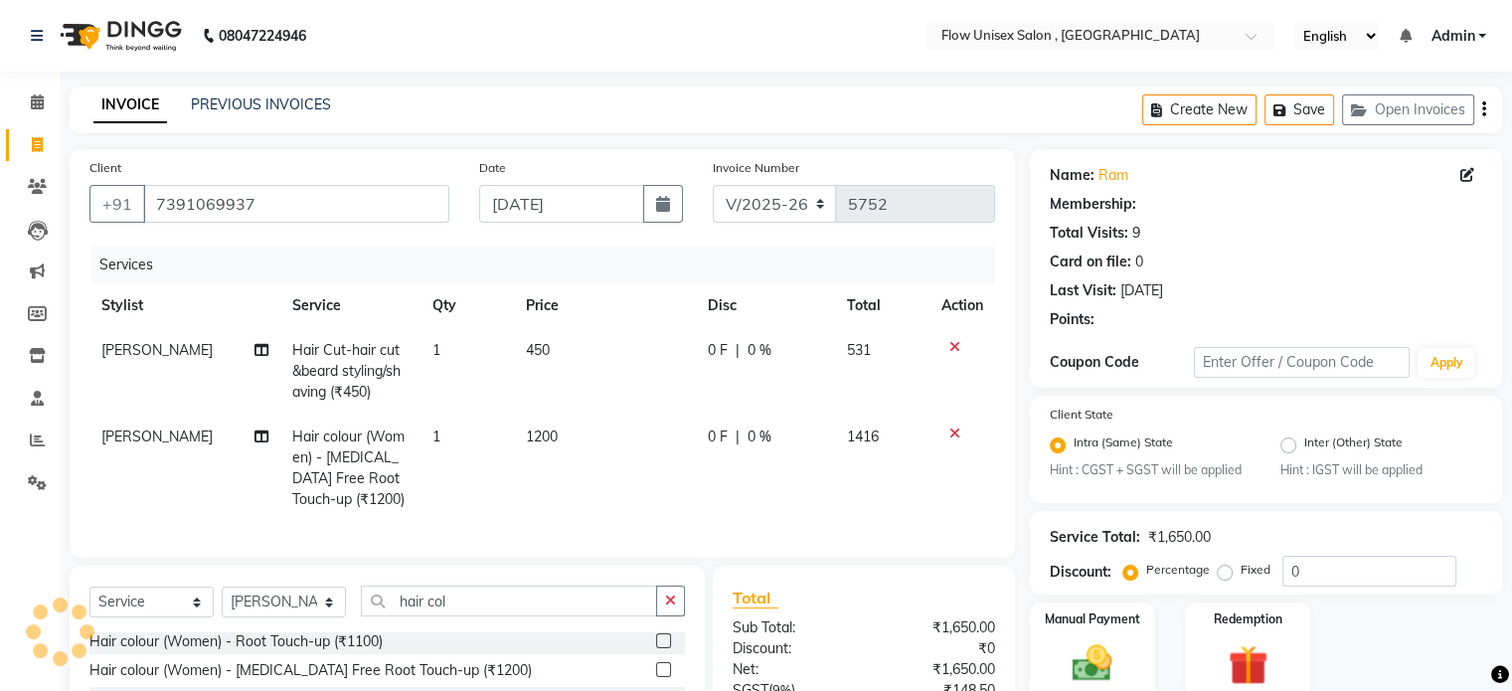
radio input "false"
radio input "true"
select select "1: Object"
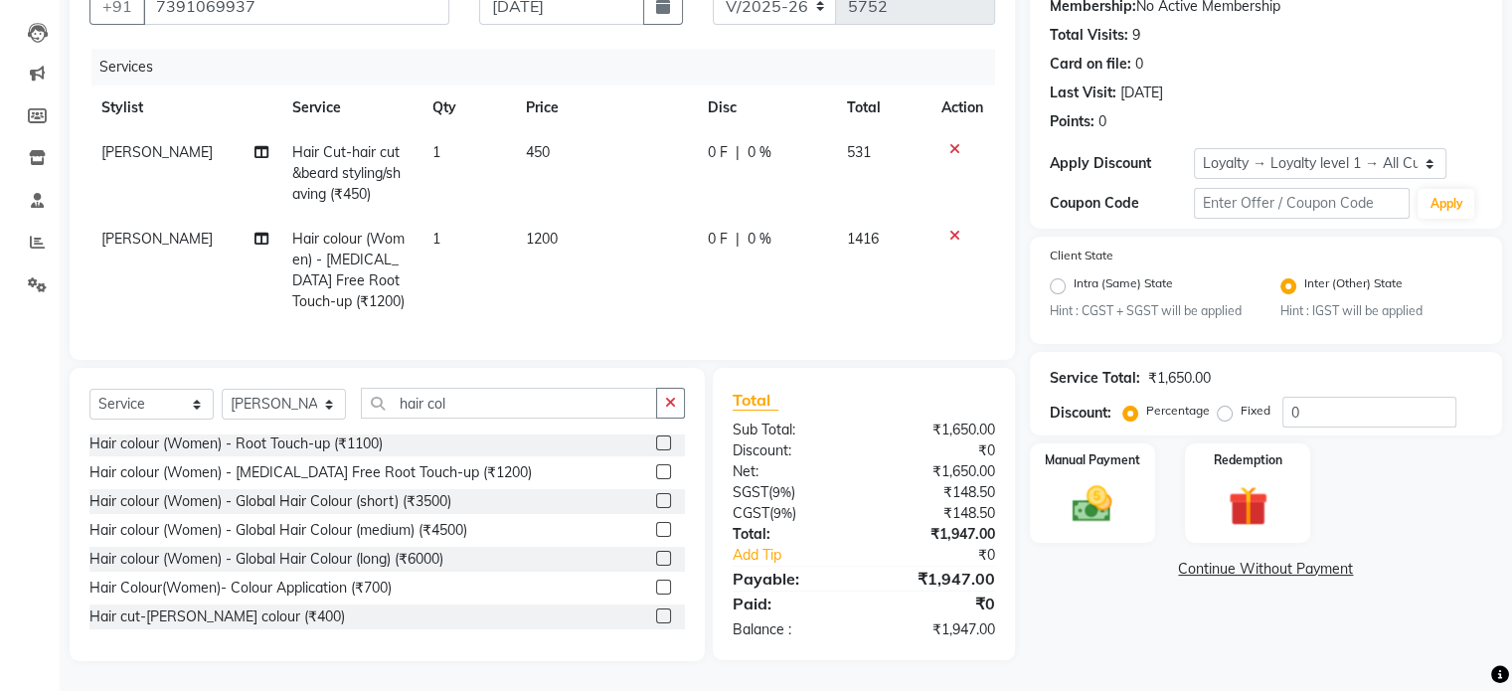
scroll to position [214, 0]
click at [1109, 489] on img at bounding box center [1092, 505] width 67 height 48
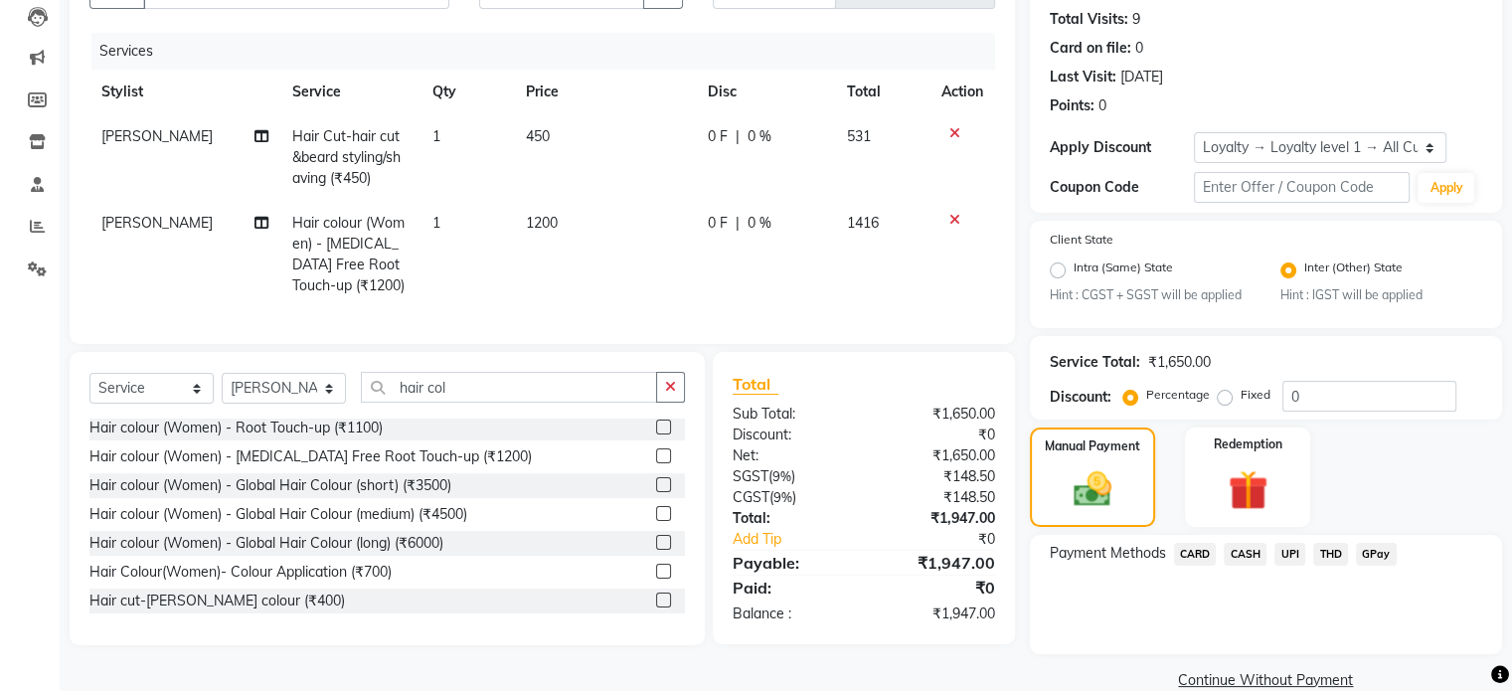
click at [1285, 560] on span "UPI" at bounding box center [1289, 554] width 31 height 23
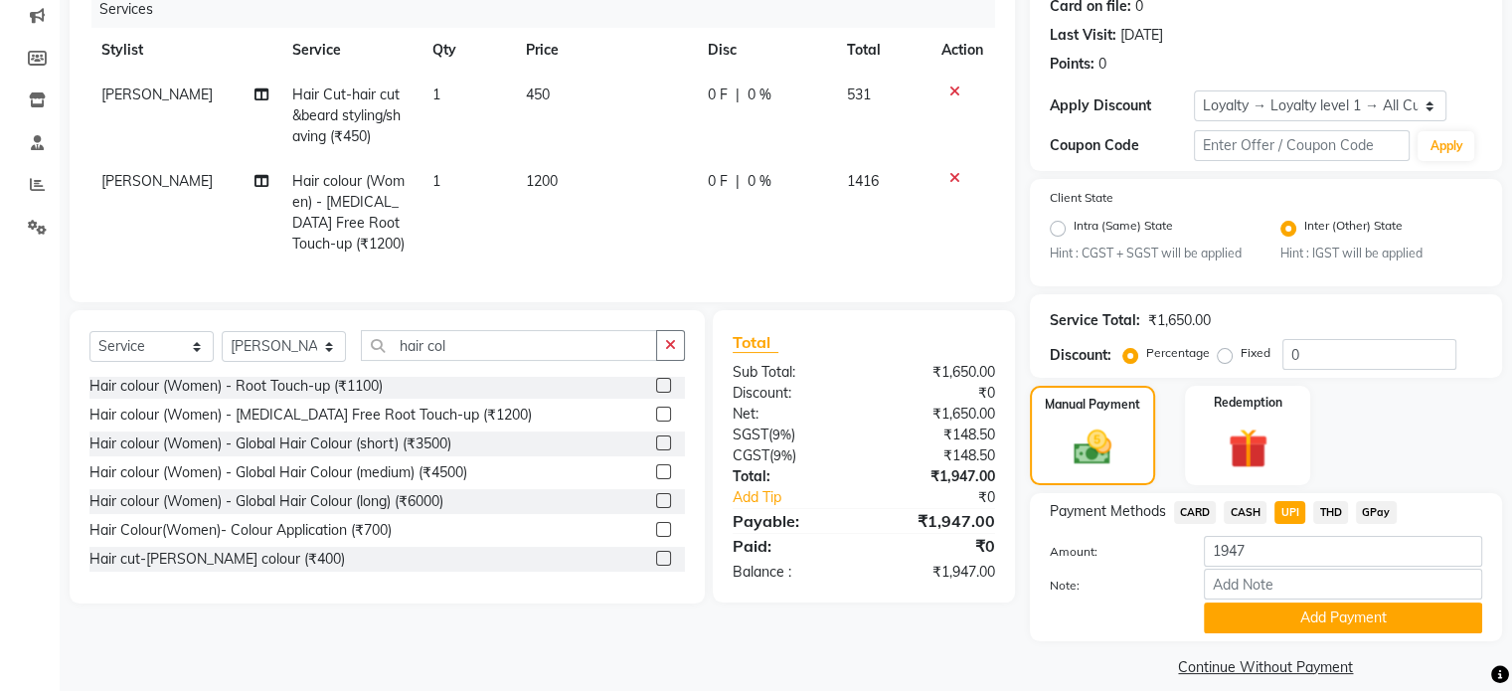
scroll to position [279, 0]
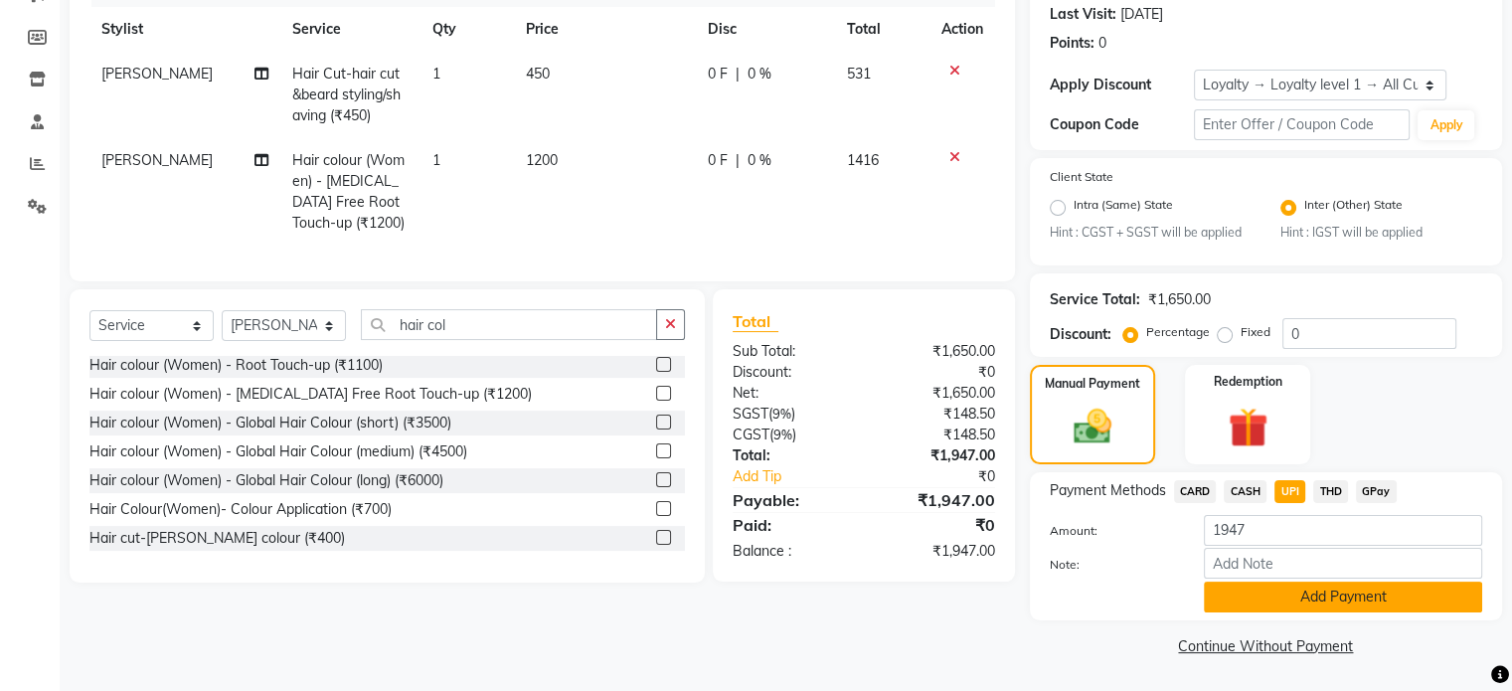
click at [1270, 584] on button "Add Payment" at bounding box center [1343, 597] width 278 height 31
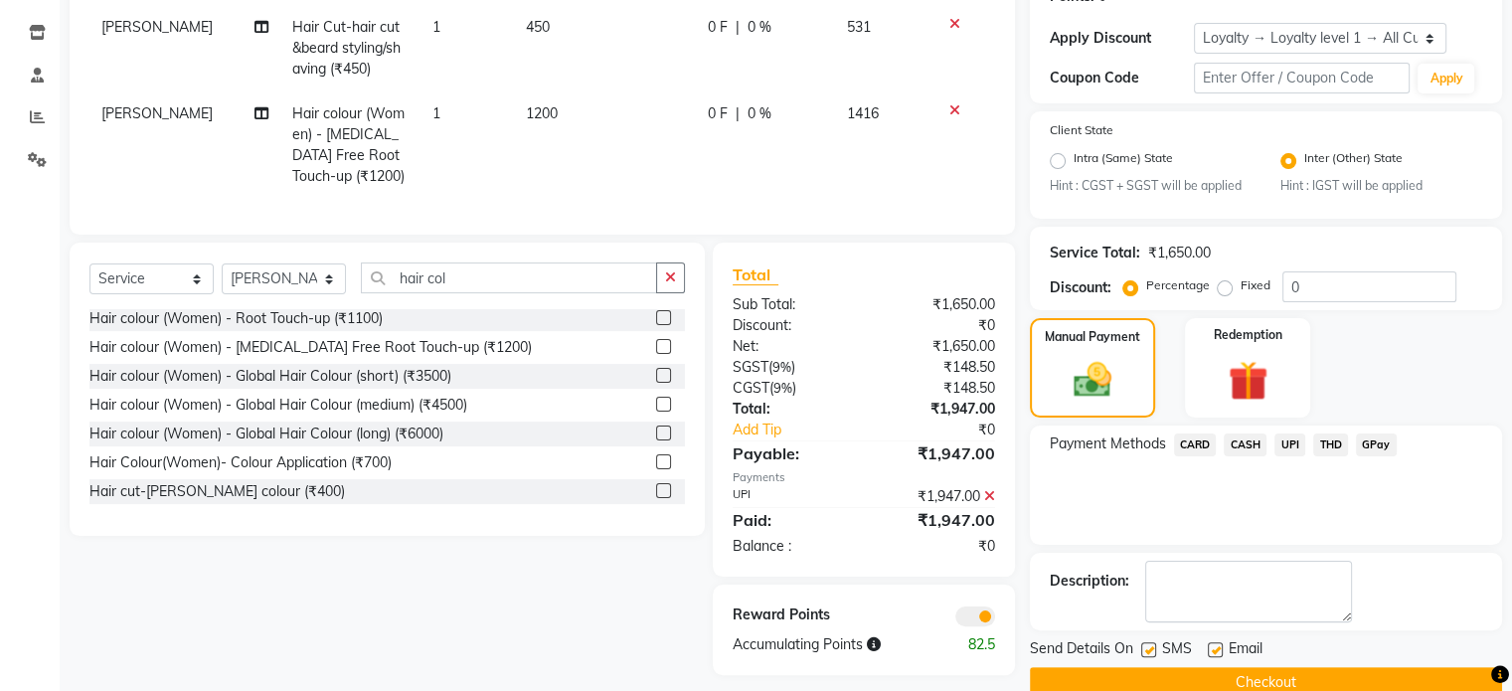
scroll to position [361, 0]
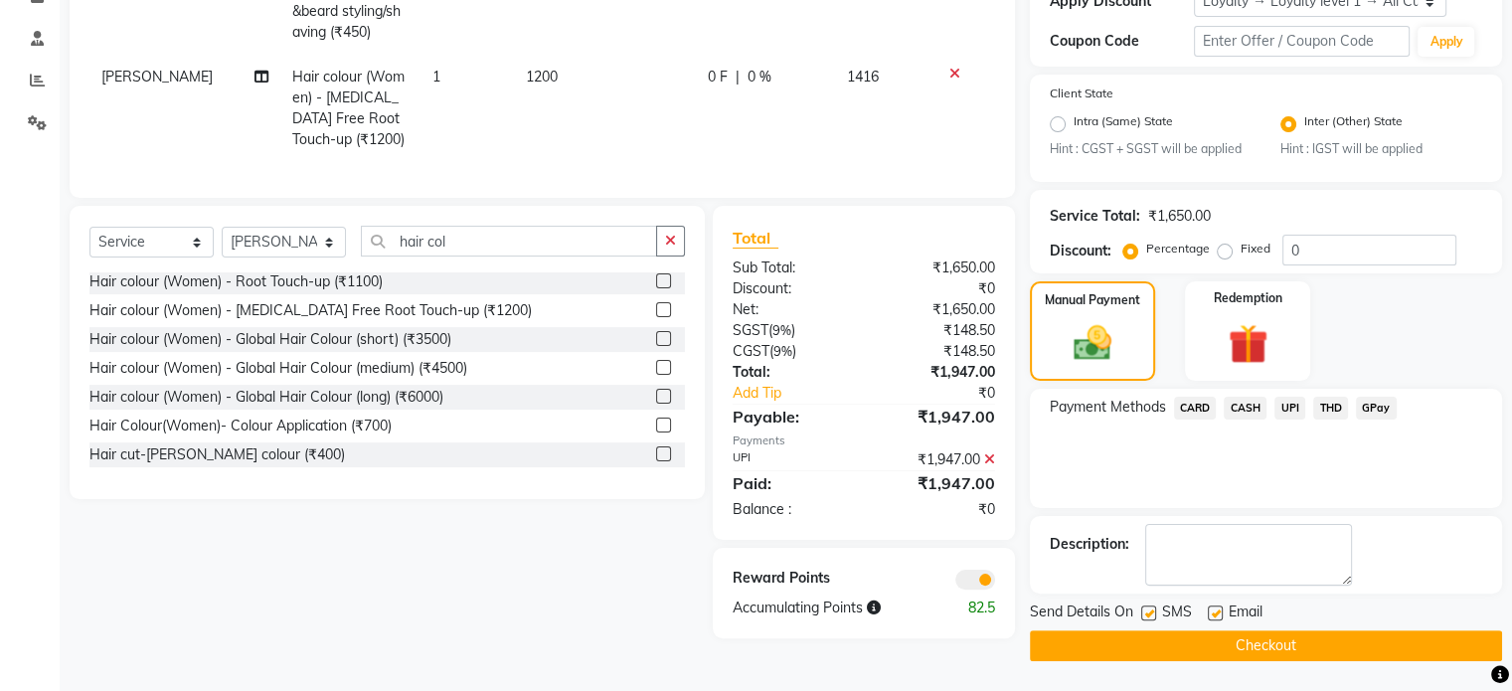
click at [964, 590] on span at bounding box center [975, 580] width 40 height 20
click at [995, 583] on input "checkbox" at bounding box center [995, 583] width 0 height 0
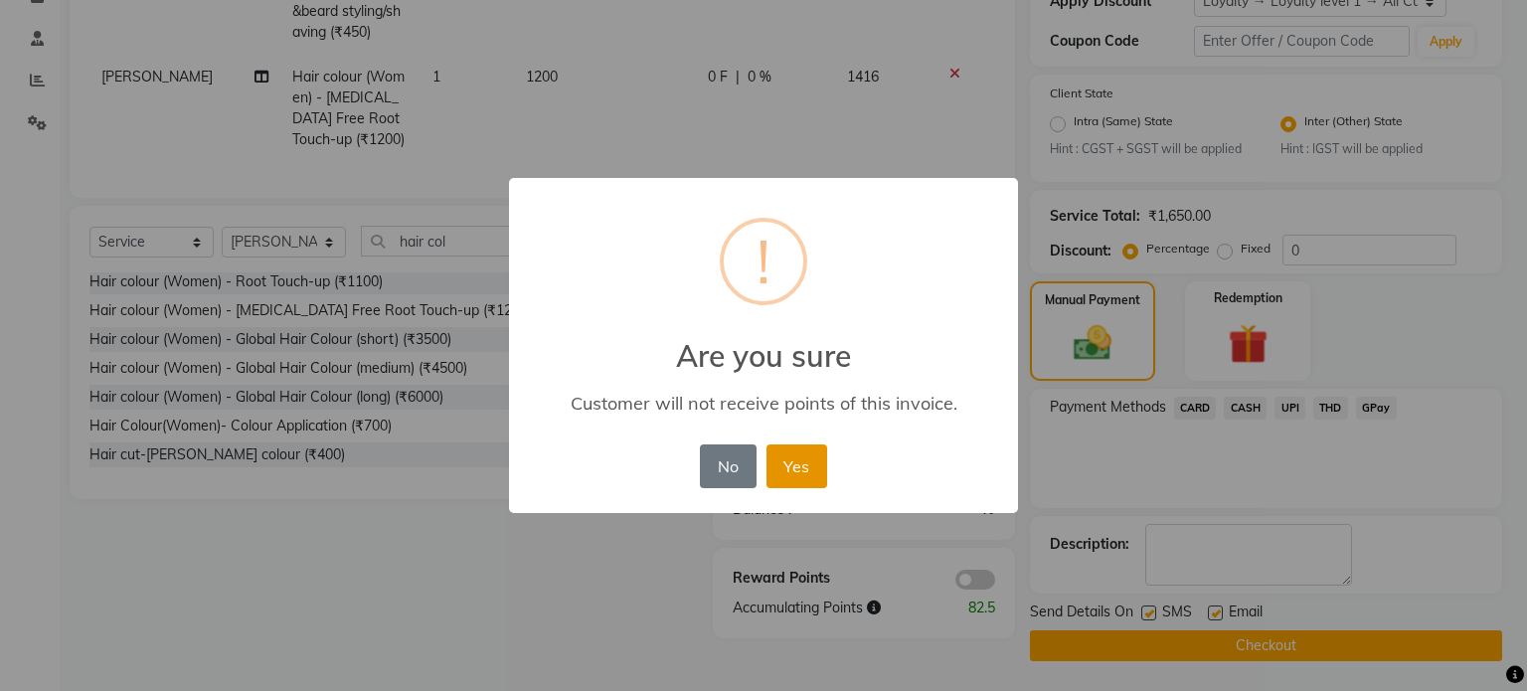
click at [803, 472] on button "Yes" at bounding box center [796, 466] width 61 height 44
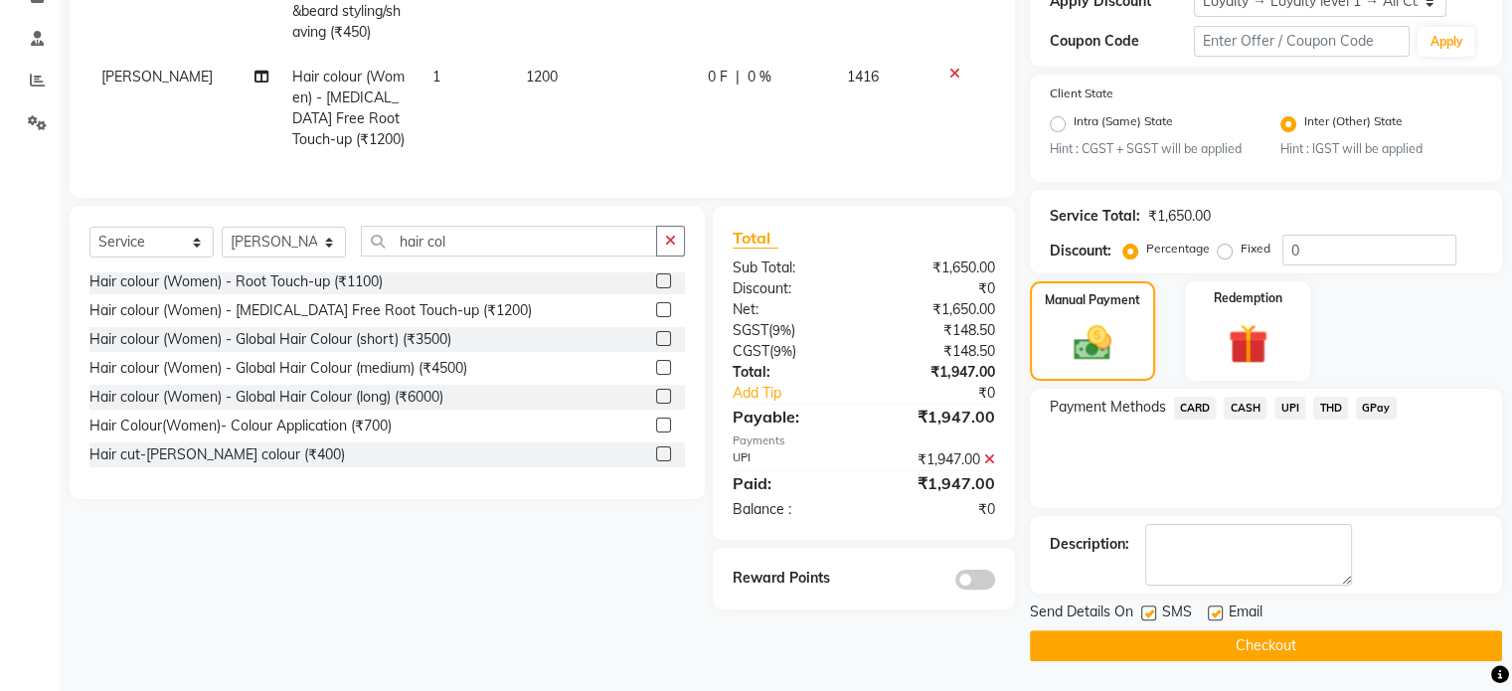
click at [1237, 643] on button "Checkout" at bounding box center [1266, 645] width 472 height 31
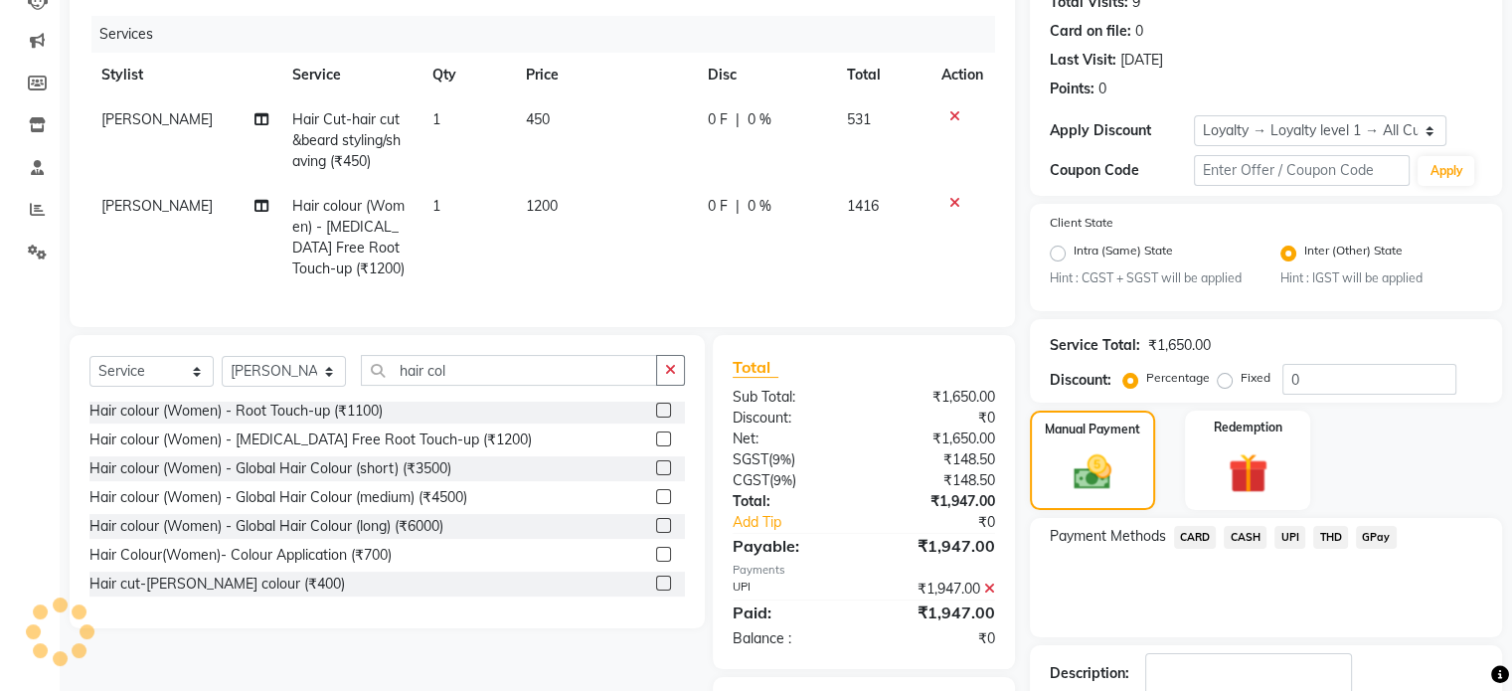
scroll to position [0, 0]
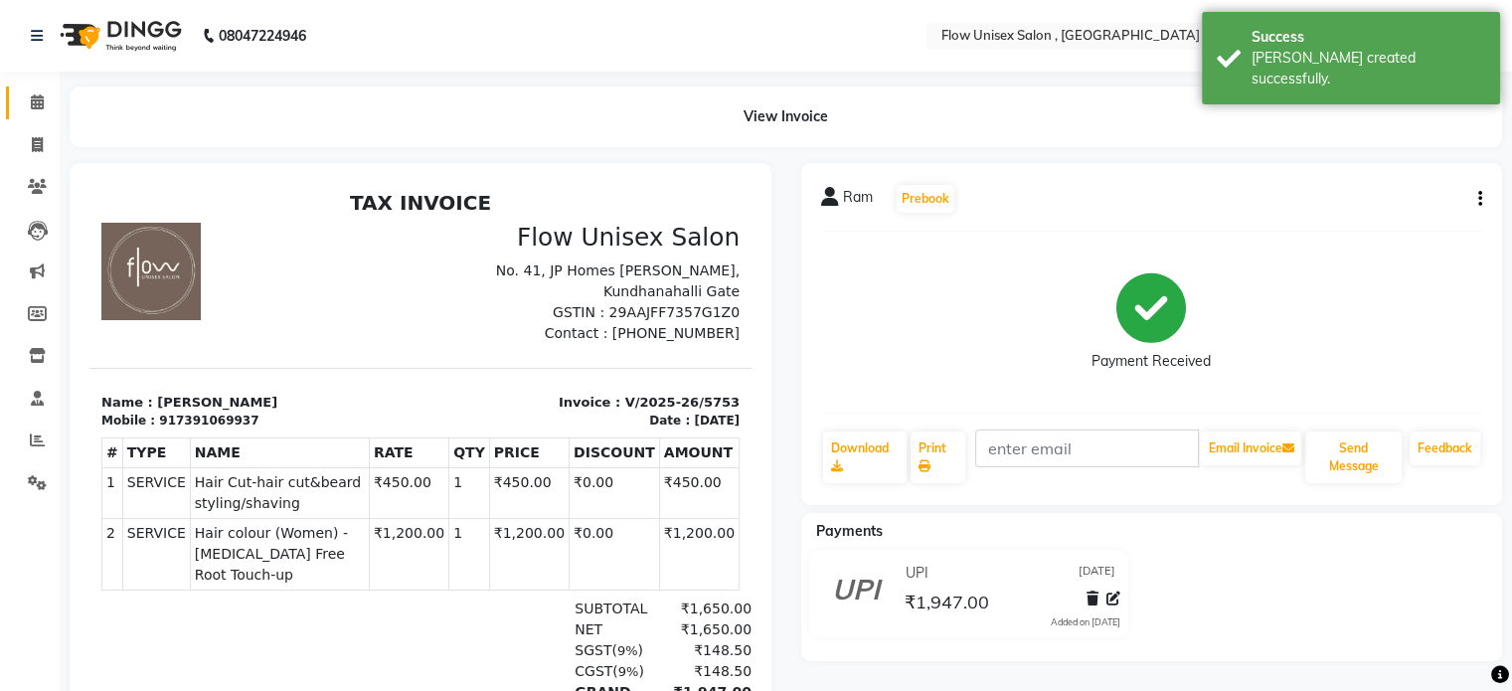
click at [18, 102] on link "Calendar" at bounding box center [30, 102] width 48 height 33
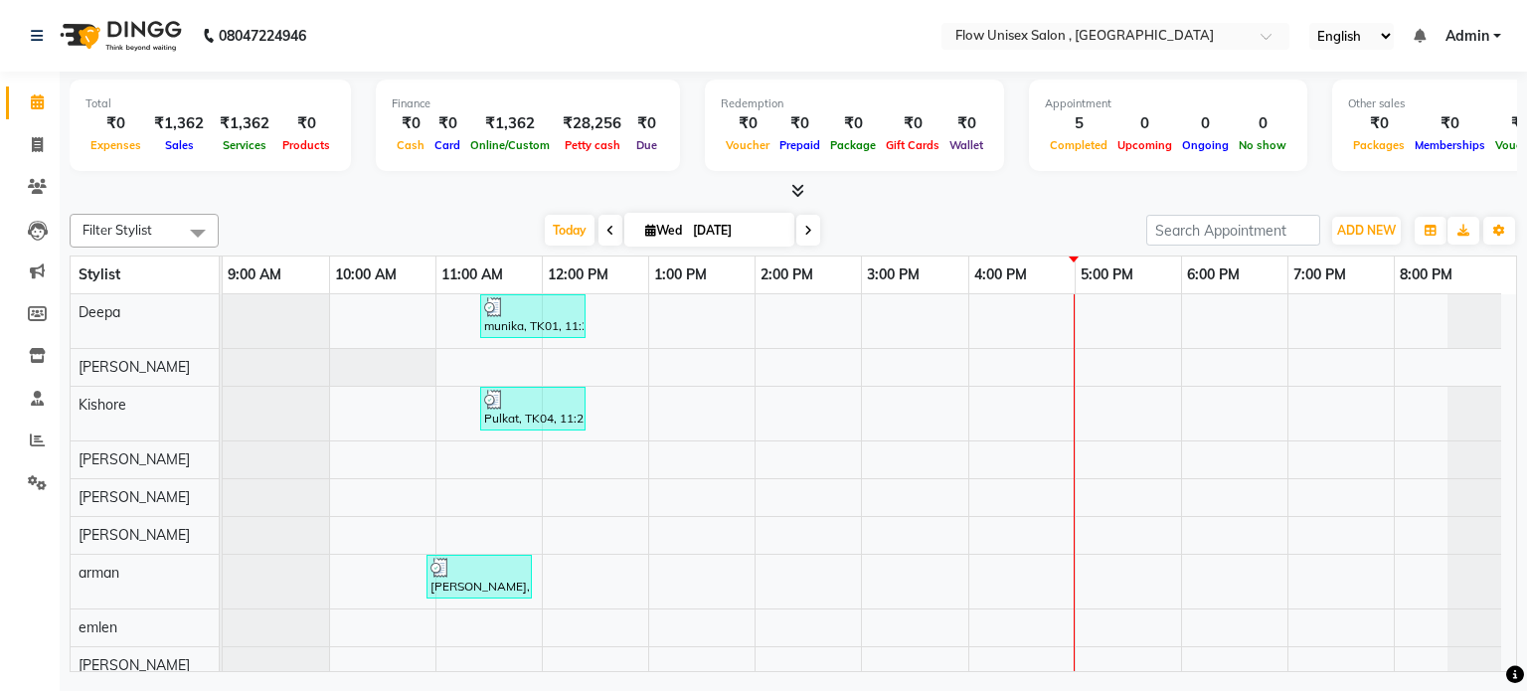
click at [71, 144] on div "Total ₹0 Expenses ₹1,362 Sales ₹1,362 Services ₹0 Products" at bounding box center [210, 125] width 281 height 91
click at [36, 144] on icon at bounding box center [37, 144] width 11 height 15
select select "5875"
select select "service"
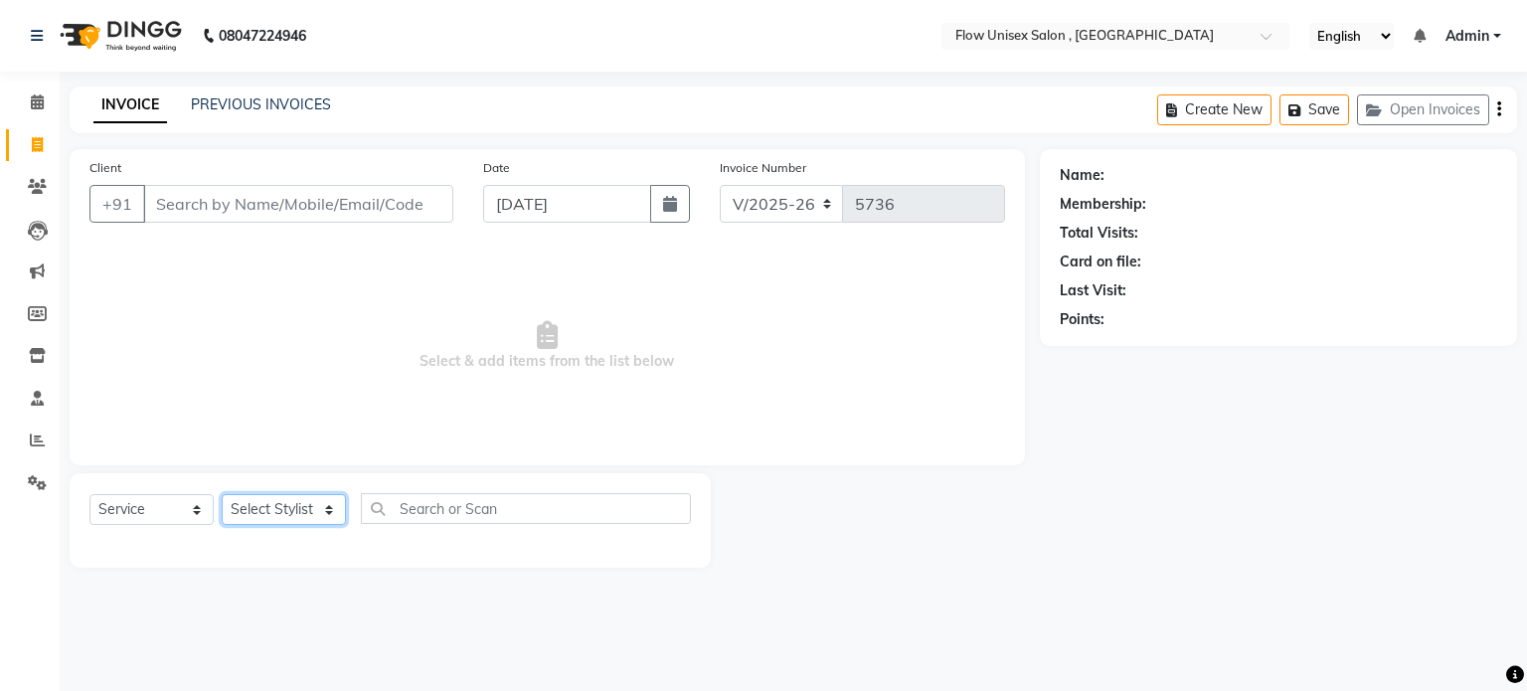
click at [270, 513] on select "Select Stylist [PERSON_NAME] [PERSON_NAME] Kishore [PERSON_NAME] debbarma [PERS…" at bounding box center [284, 509] width 124 height 31
select select "48856"
click at [222, 495] on select "Select Stylist [PERSON_NAME] [PERSON_NAME] Kishore [PERSON_NAME] debbarma [PERS…" at bounding box center [284, 509] width 124 height 31
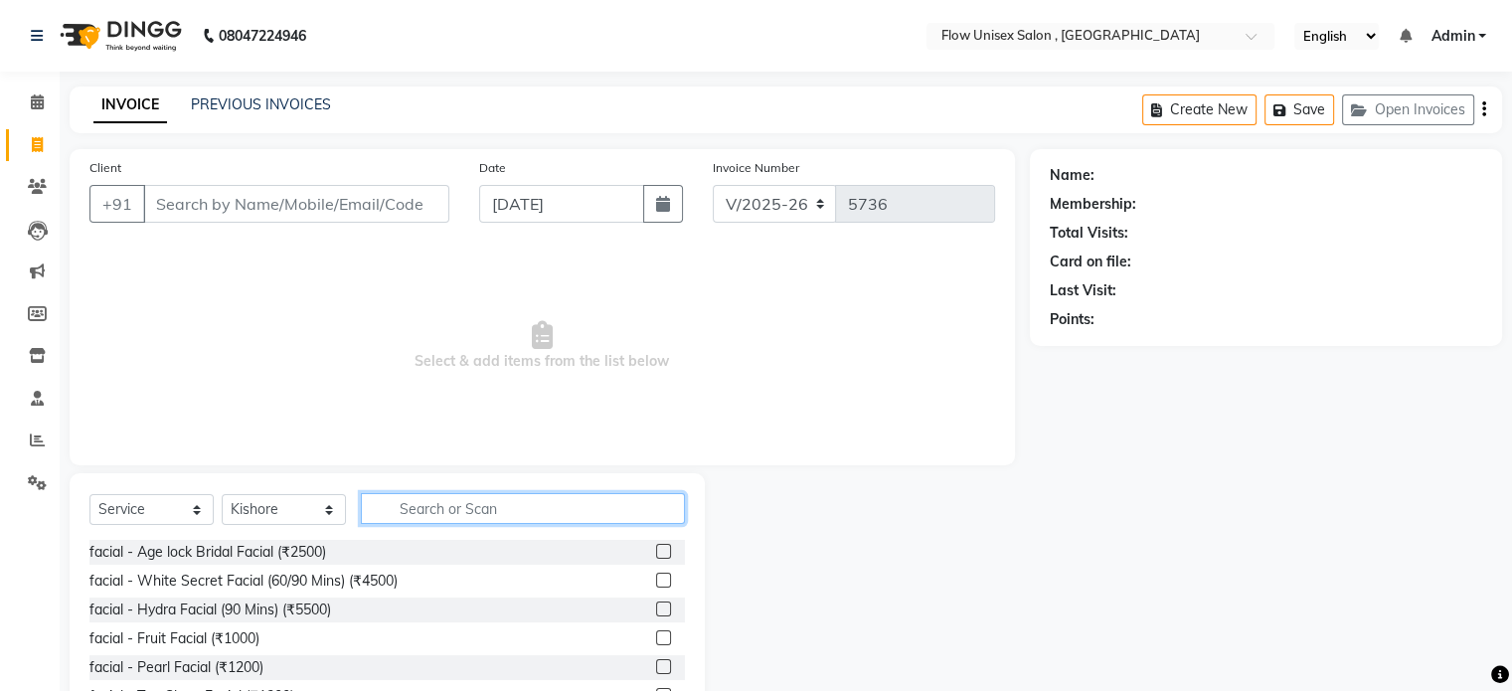
click at [497, 512] on input "text" at bounding box center [523, 508] width 324 height 31
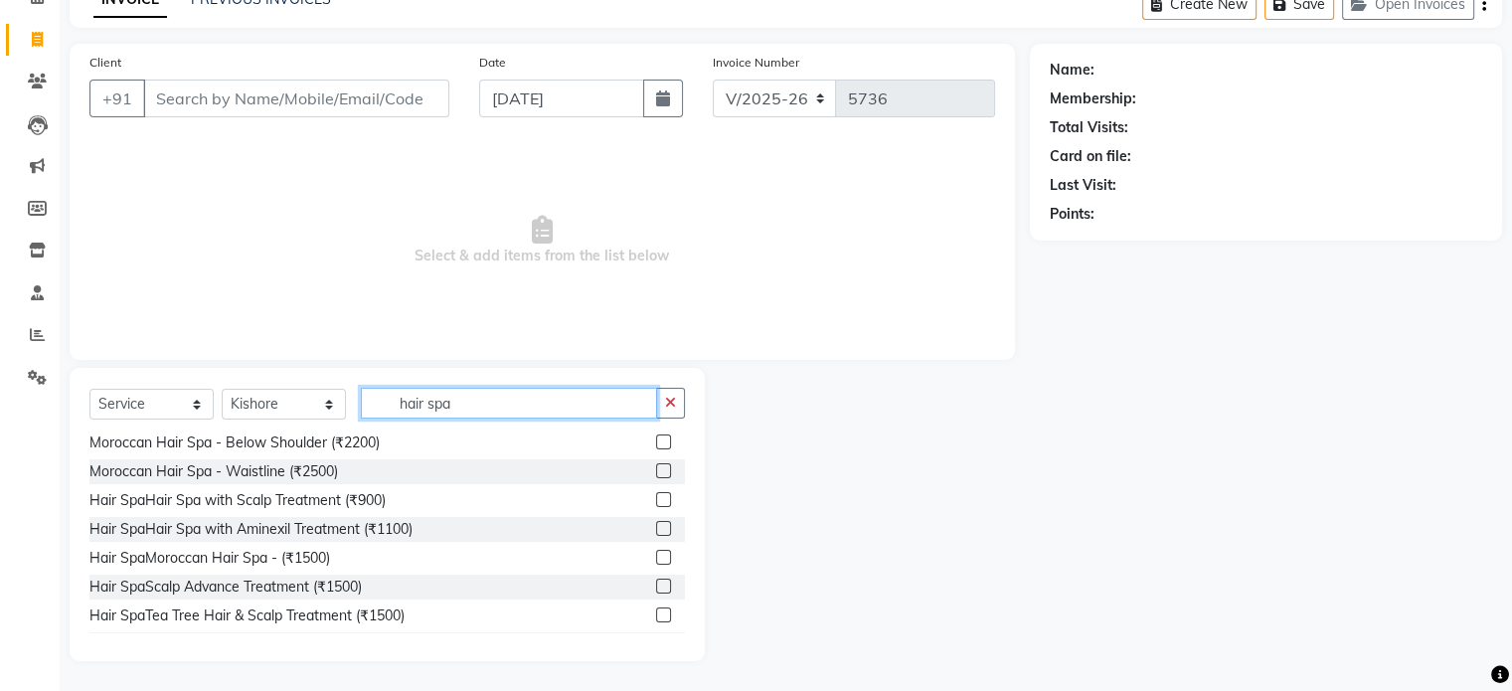
scroll to position [60, 0]
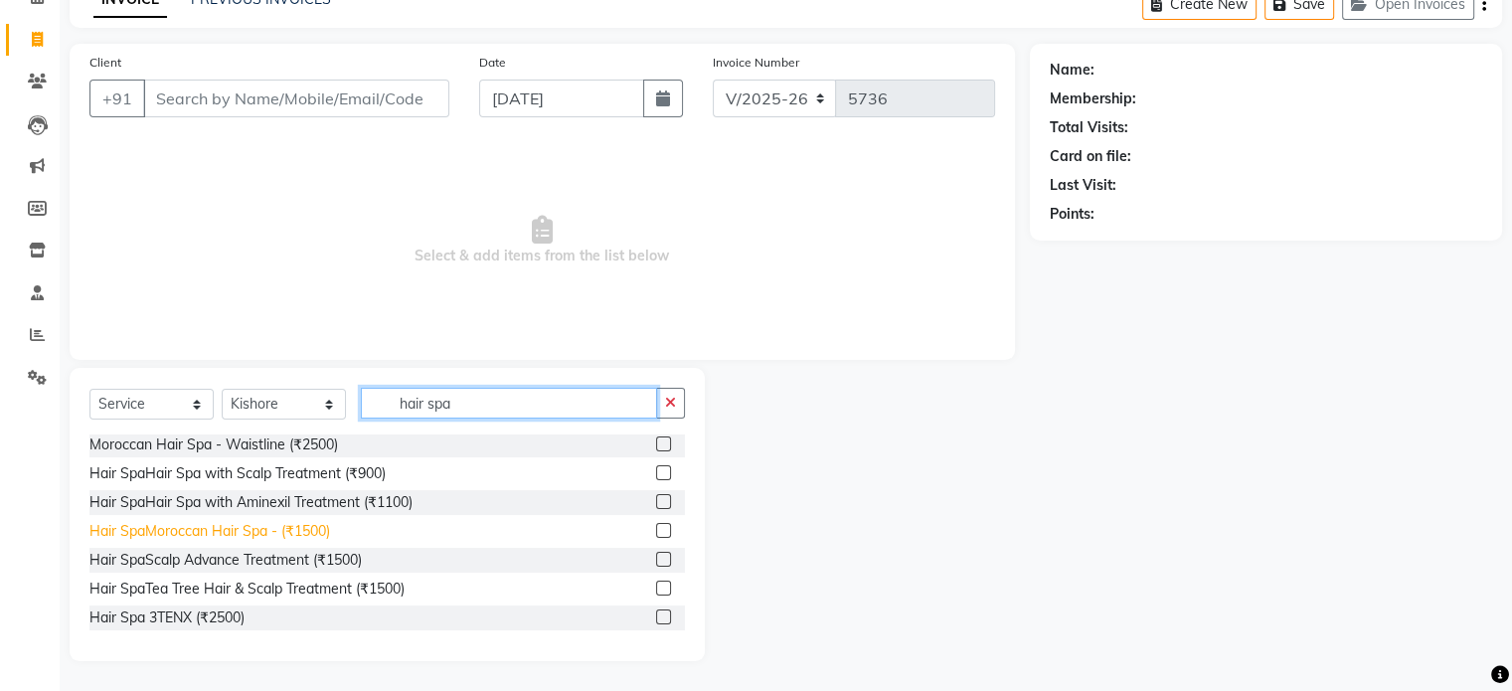
type input "hair spa"
click at [302, 530] on div "Hair SpaMoroccan Hair Spa - (₹1500)" at bounding box center [209, 531] width 241 height 21
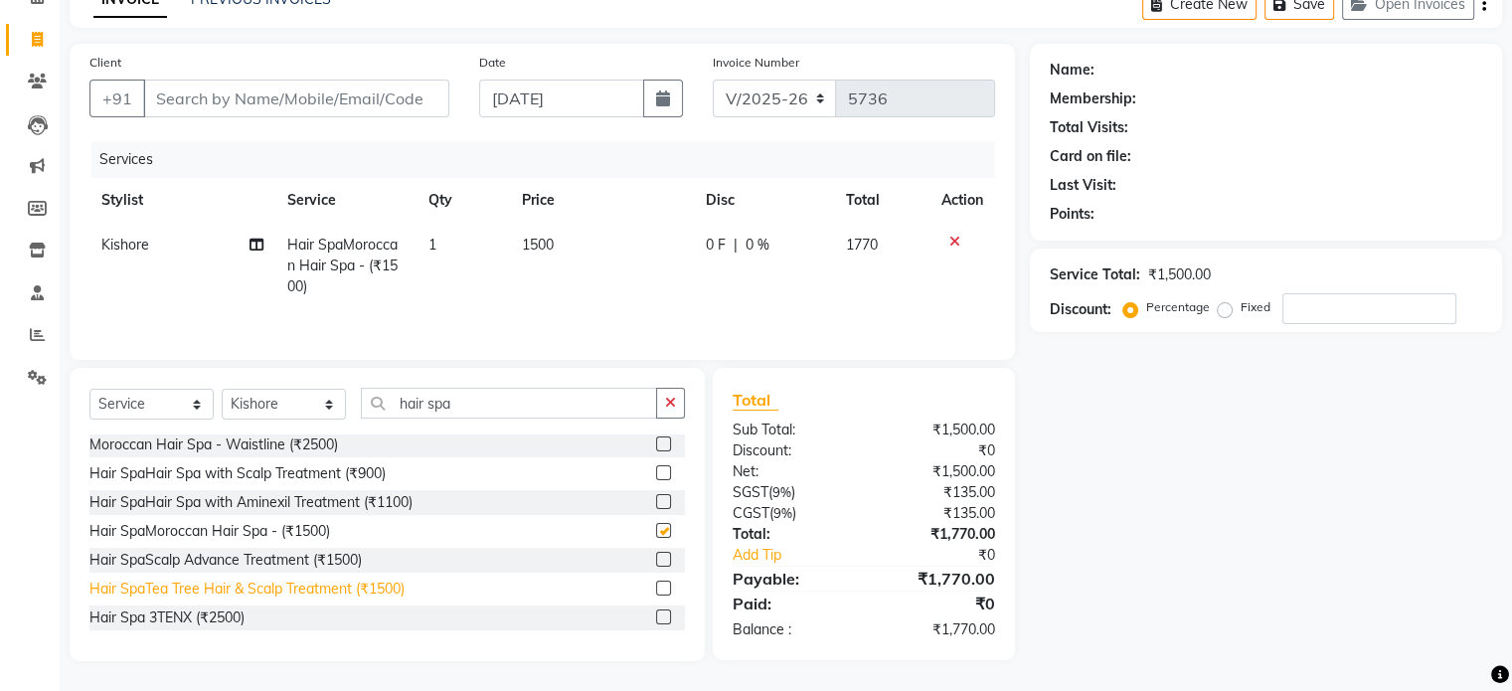
checkbox input "false"
click at [1332, 311] on input "number" at bounding box center [1369, 308] width 174 height 31
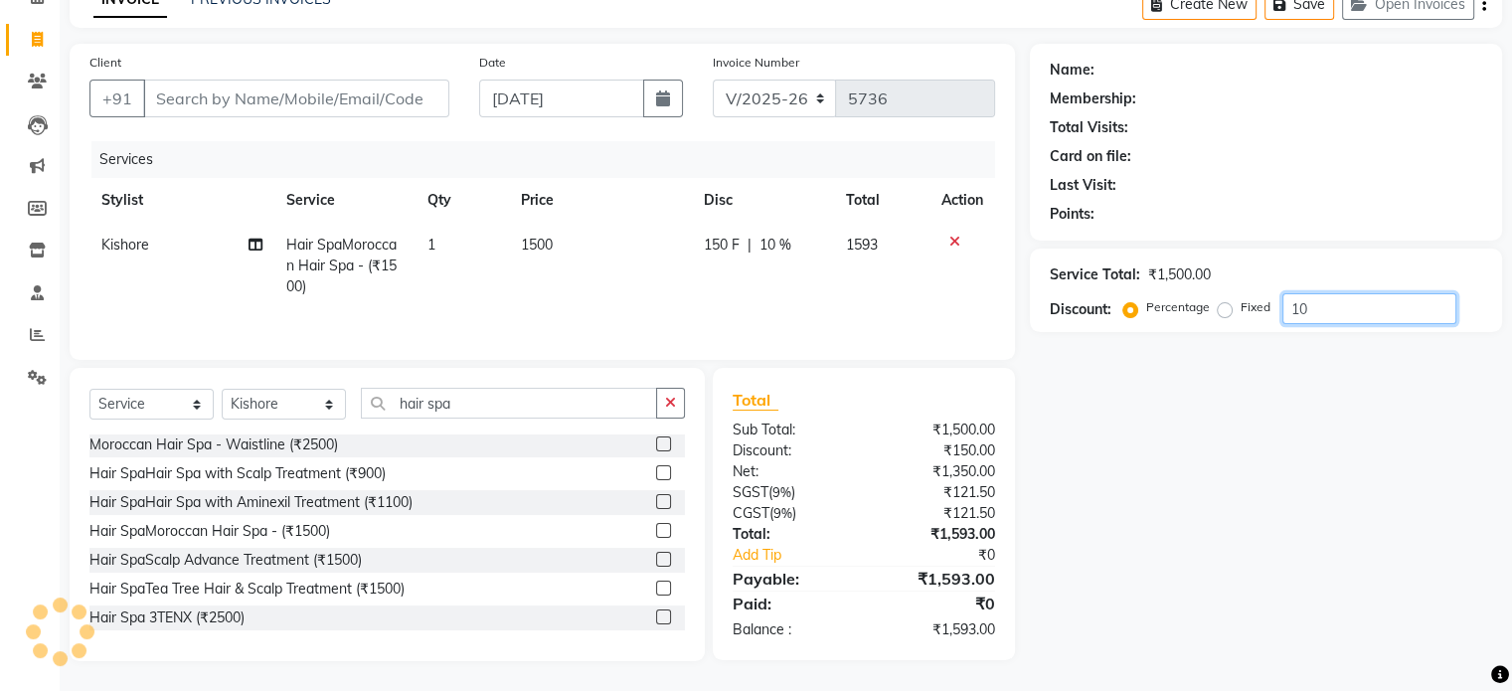
type input "1"
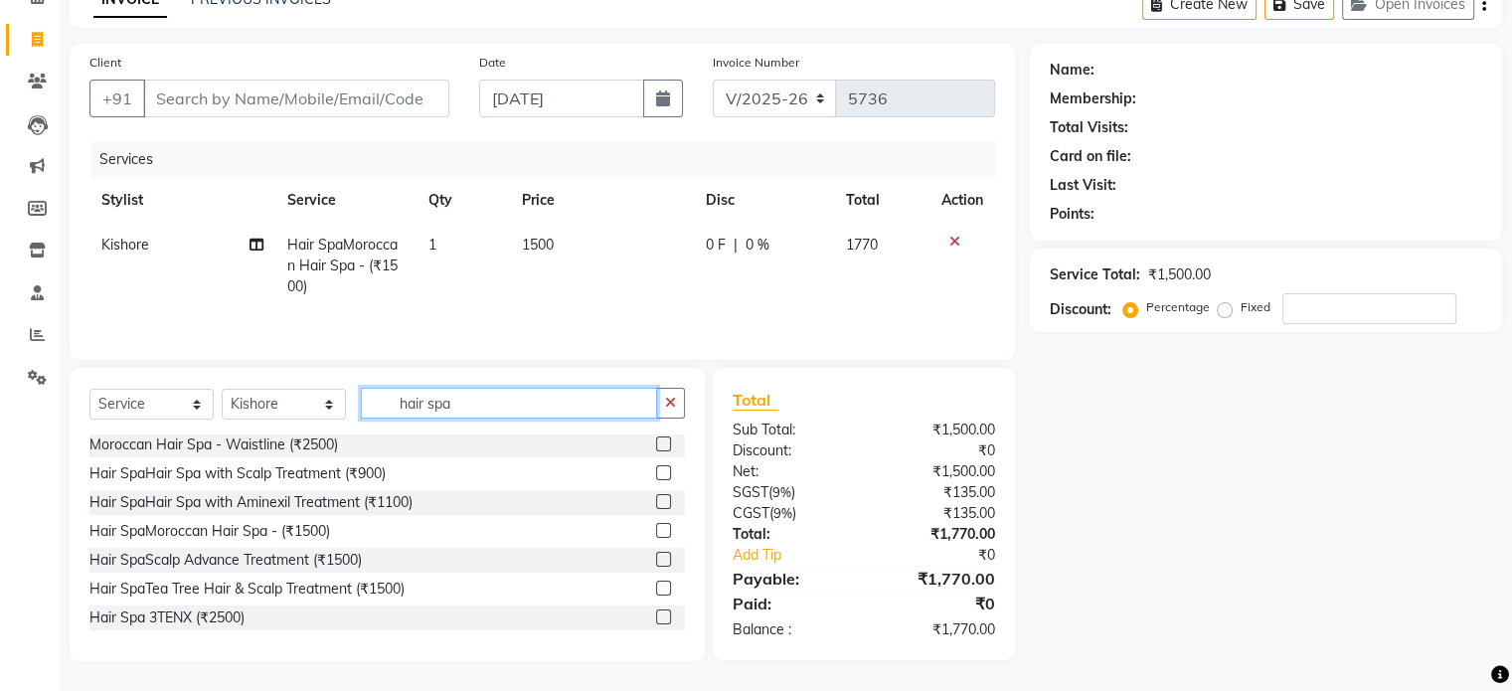
click at [506, 413] on input "hair spa" at bounding box center [509, 403] width 296 height 31
type input "h"
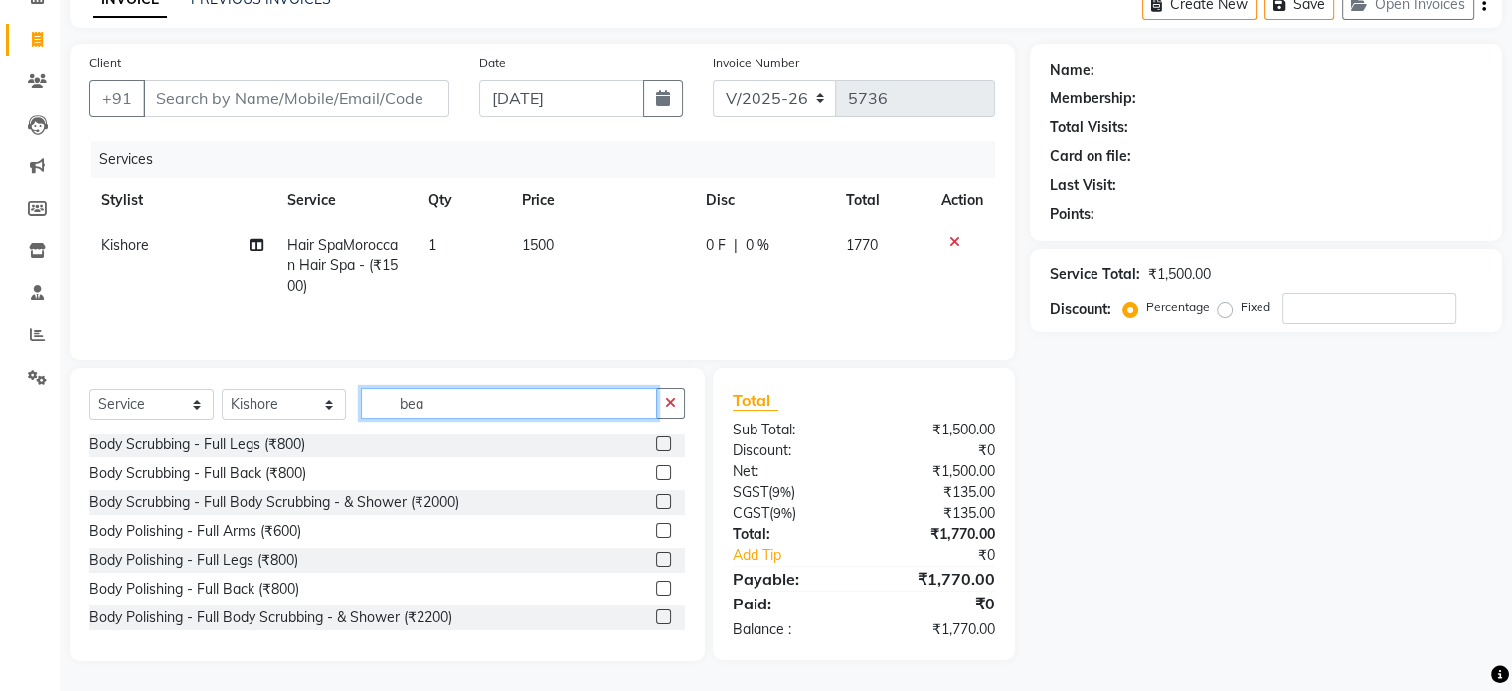
scroll to position [104, 0]
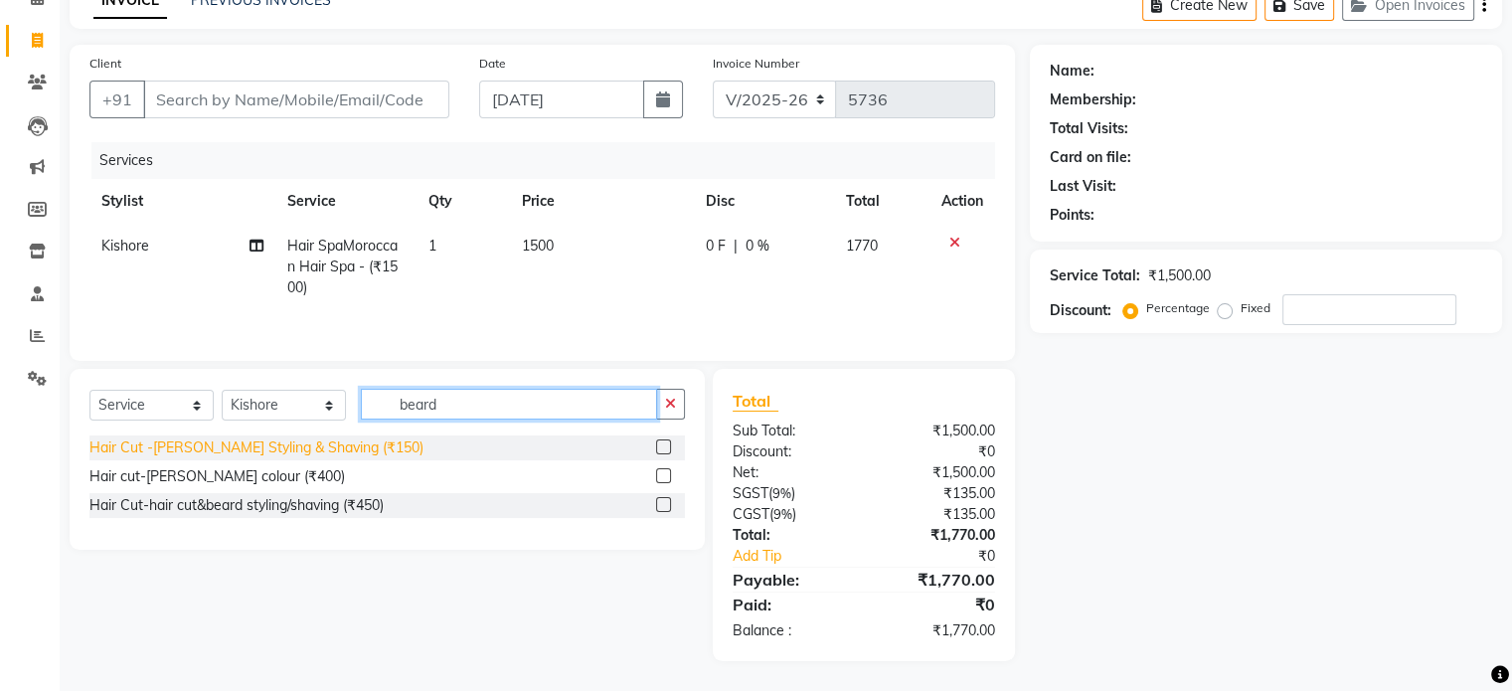
type input "beard"
click at [307, 448] on div "Hair Cut -[PERSON_NAME] Styling & Shaving (₹150)" at bounding box center [256, 447] width 334 height 21
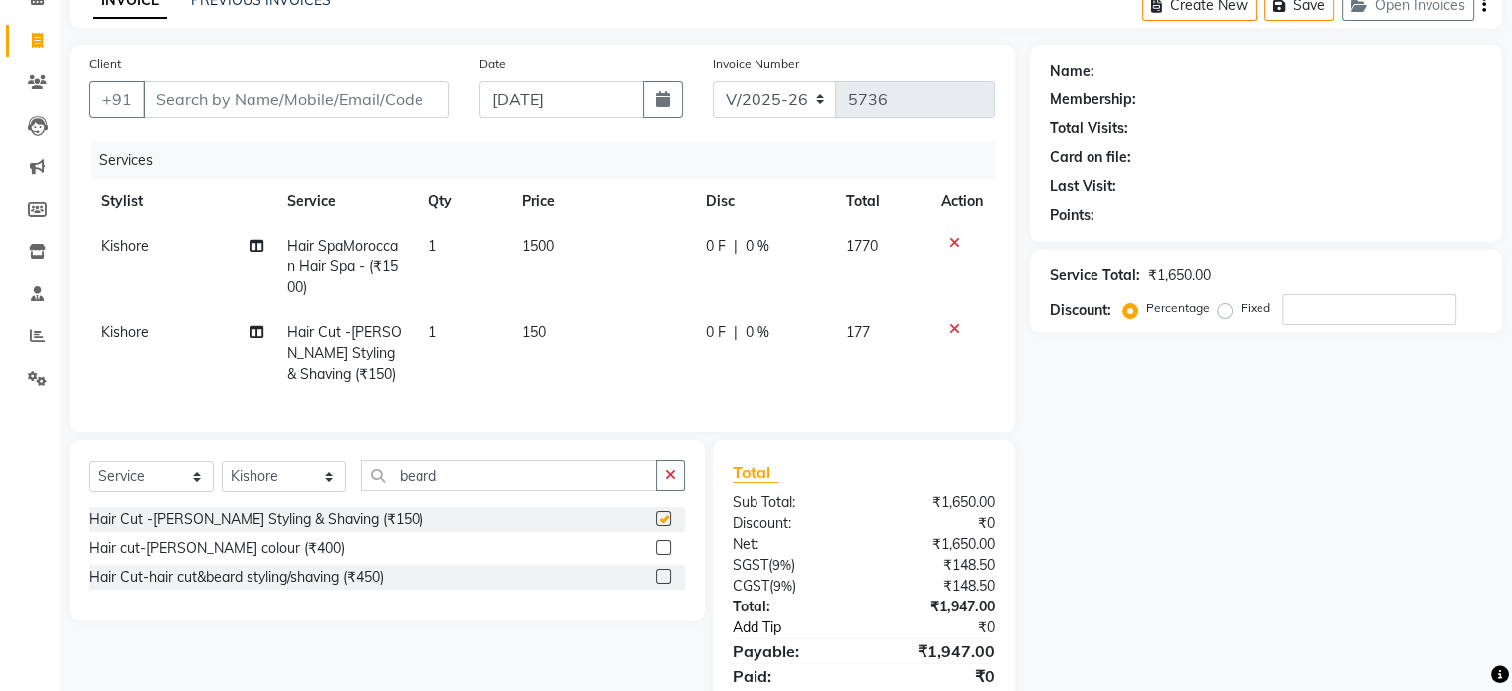
checkbox input "false"
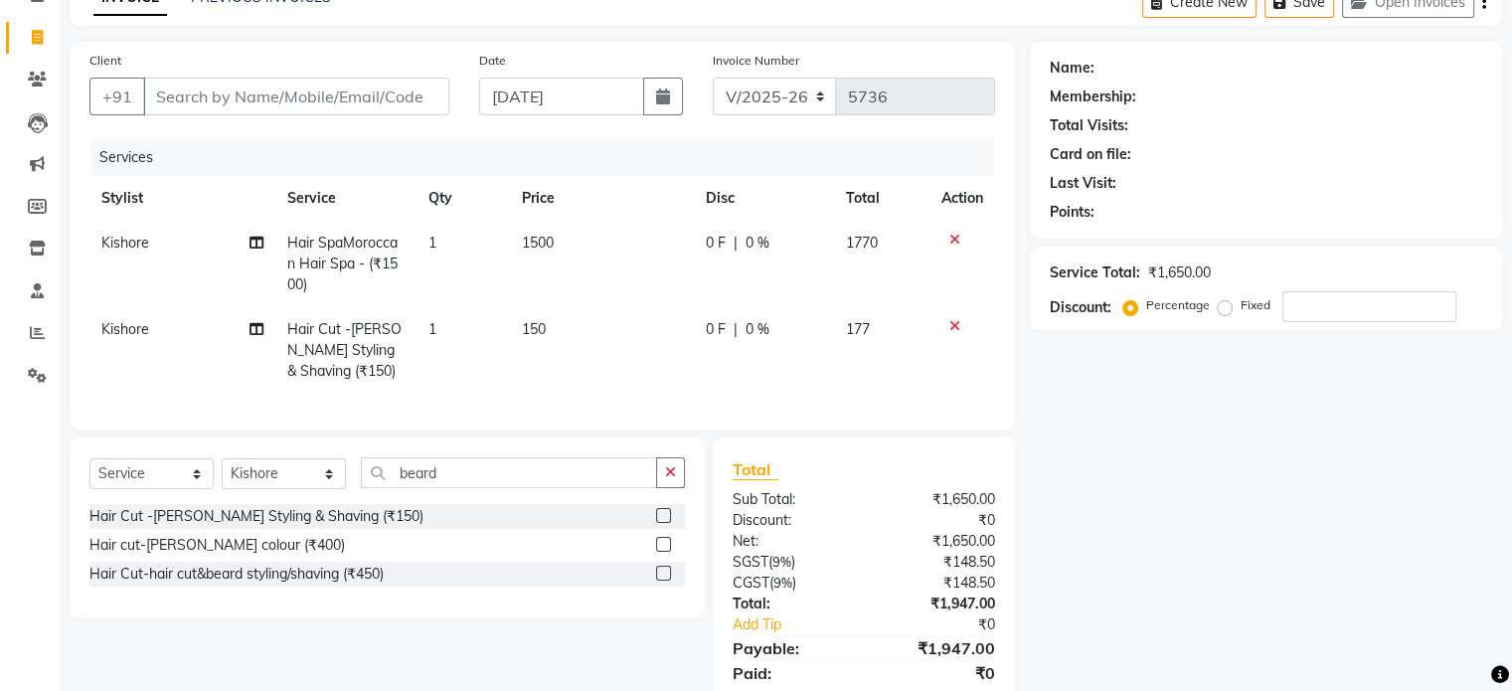
scroll to position [0, 0]
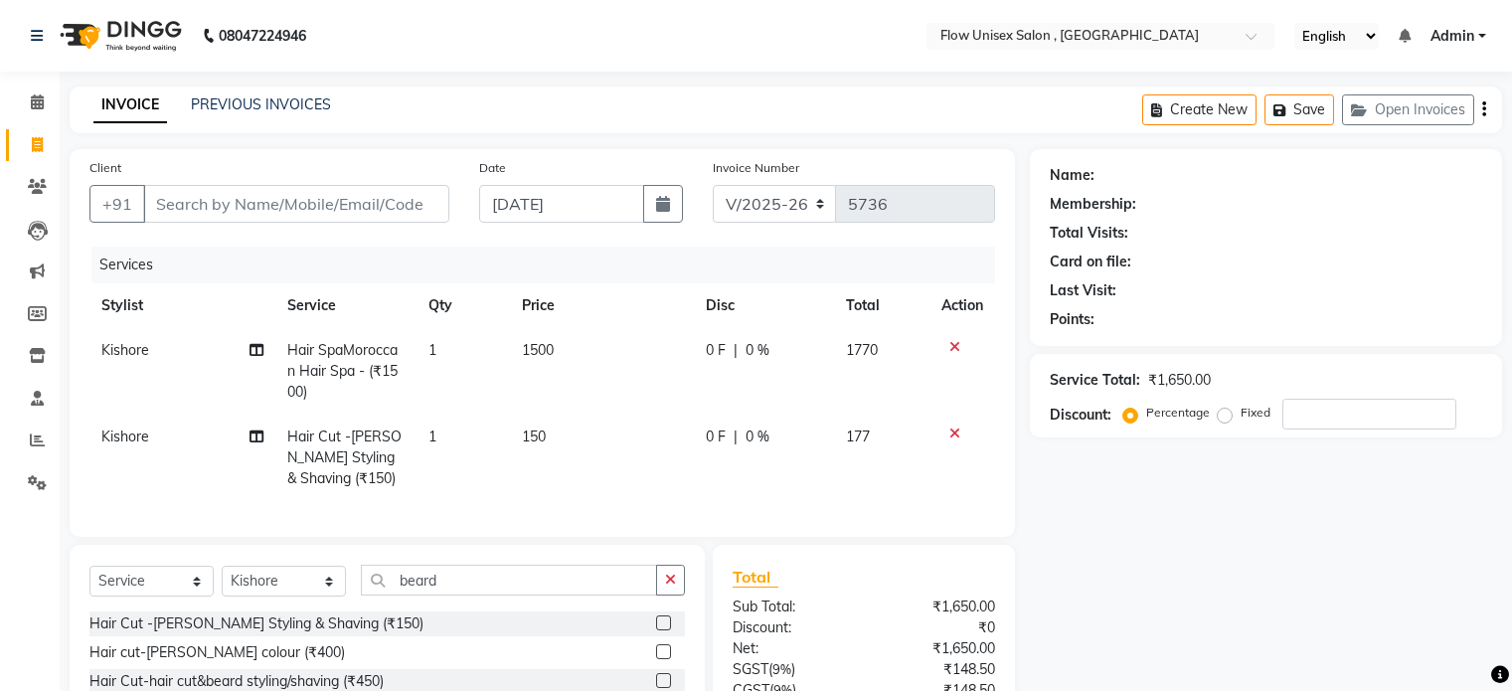
select select "5875"
select select "service"
select select "48856"
click at [345, 215] on input "Client" at bounding box center [296, 204] width 306 height 38
type input "7"
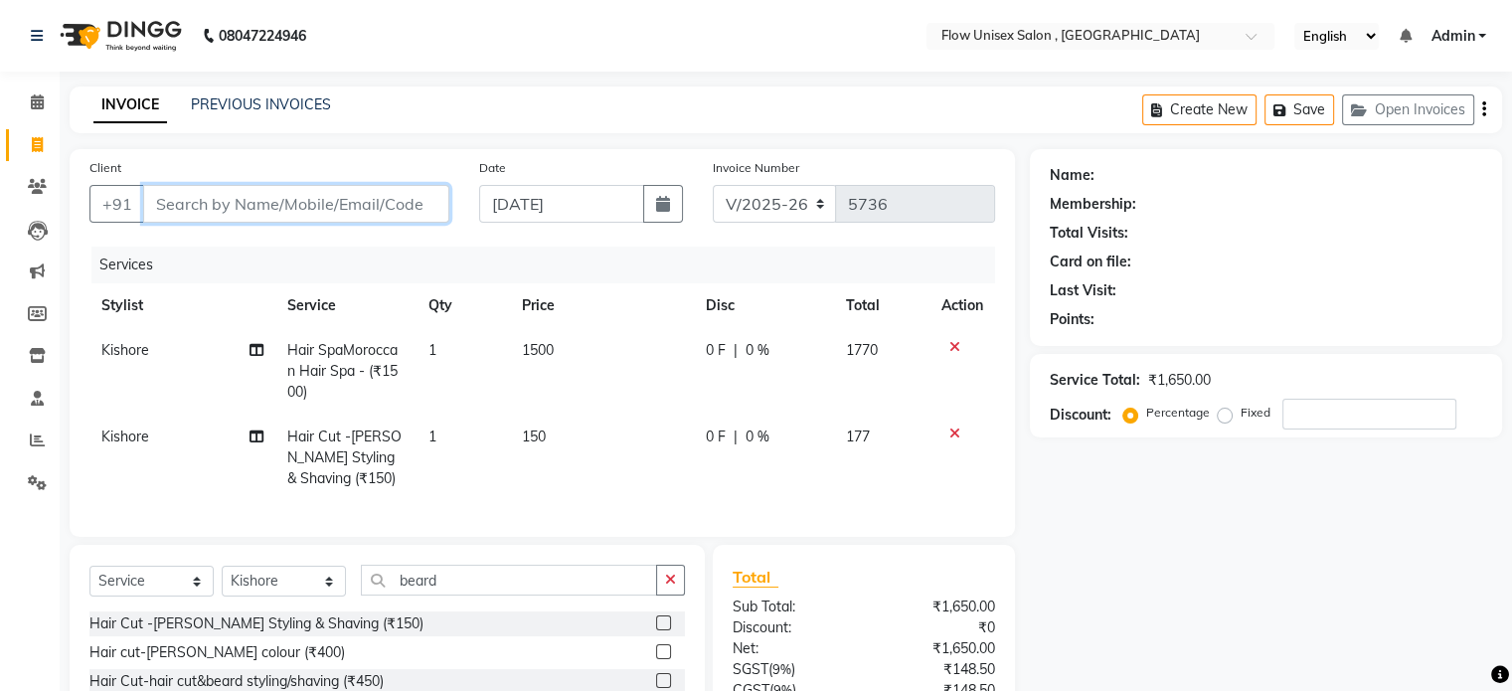
type input "0"
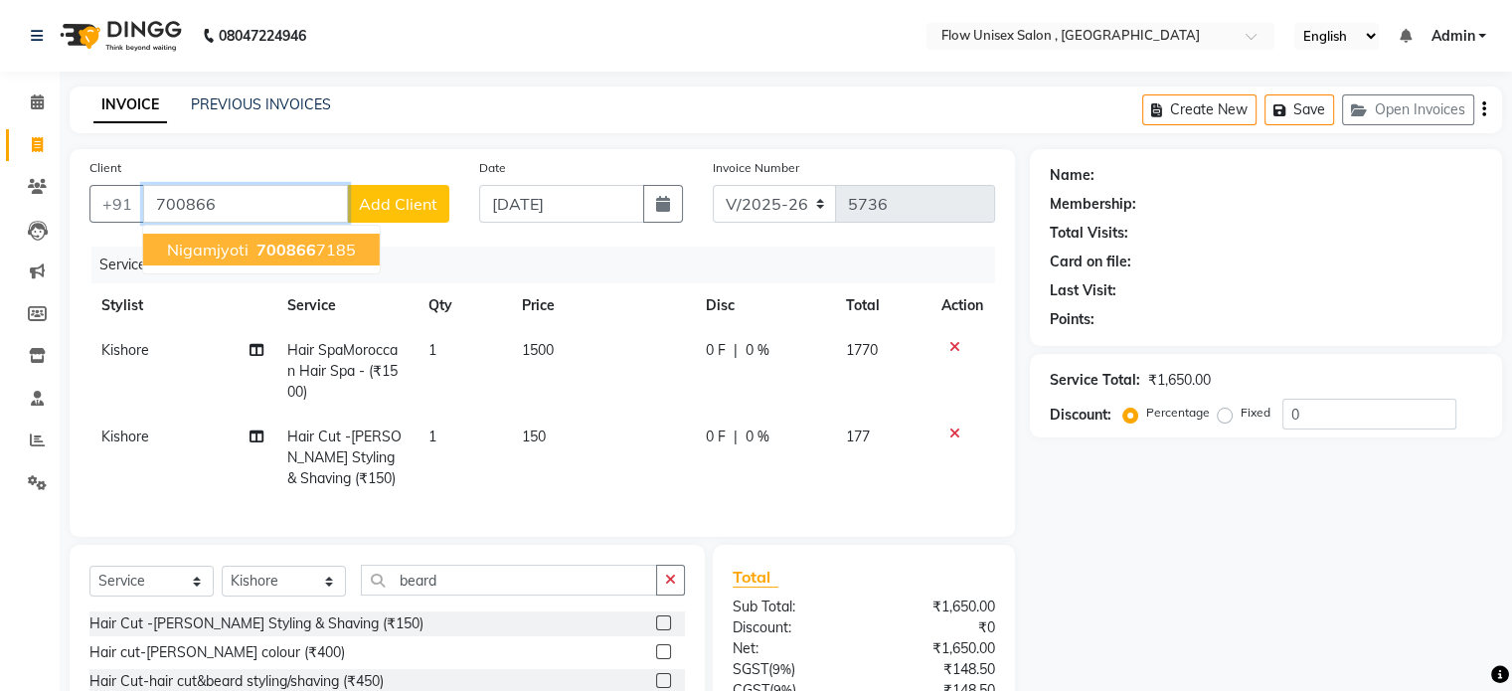
click at [268, 252] on span "700866" at bounding box center [286, 250] width 60 height 20
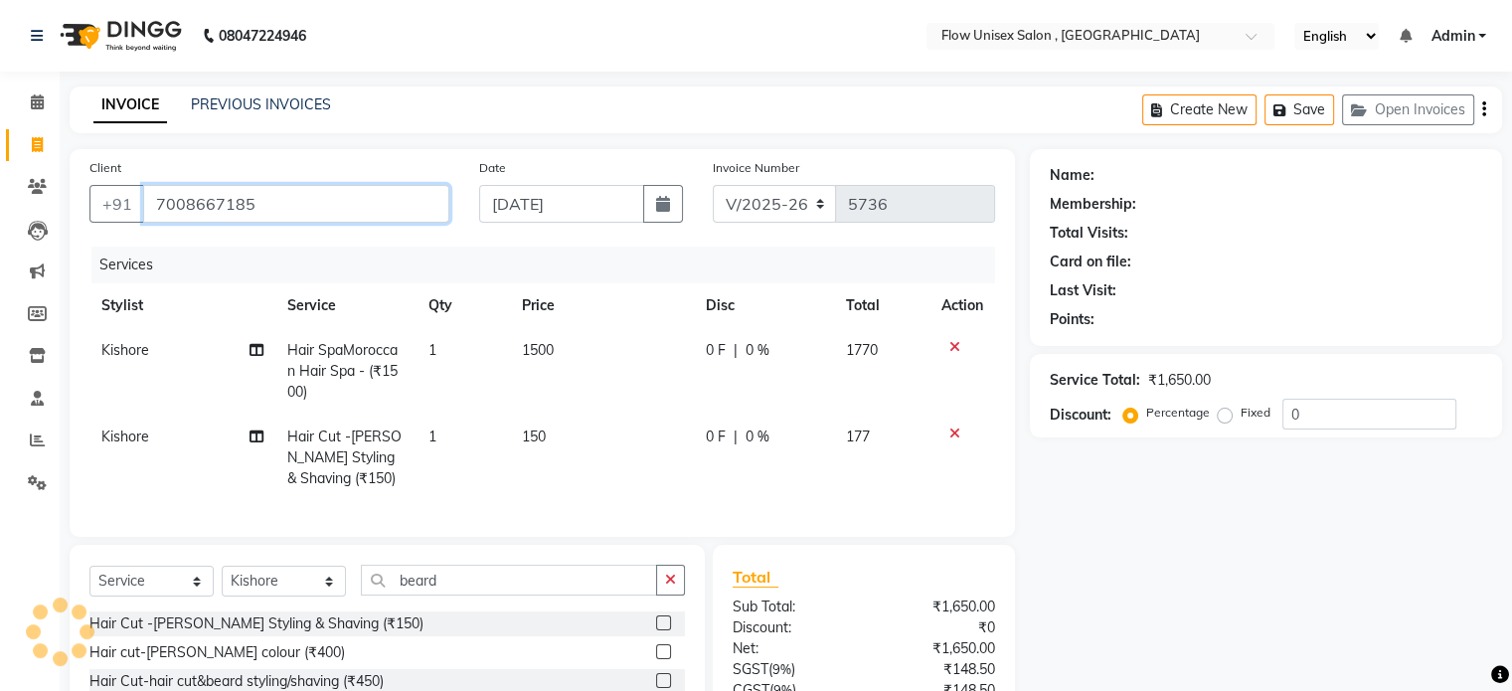
type input "7008667185"
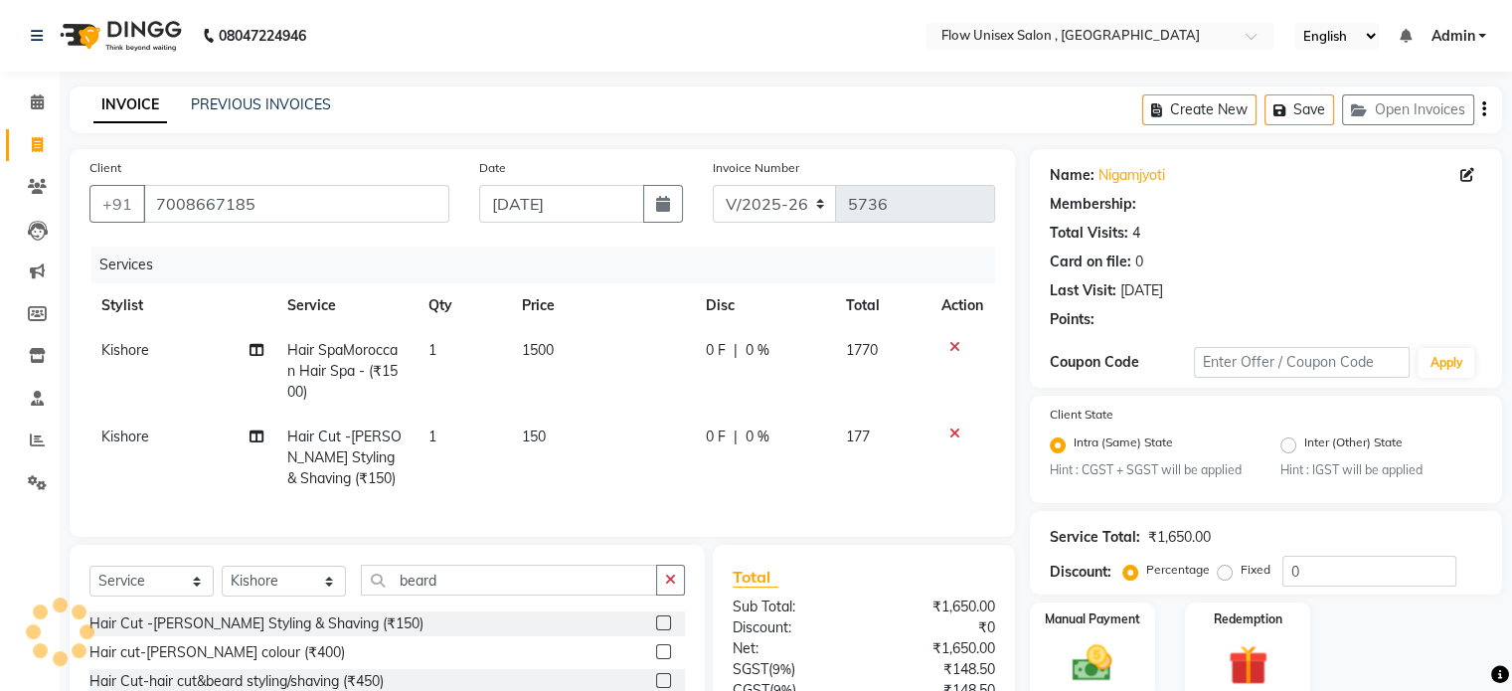
select select "1: Object"
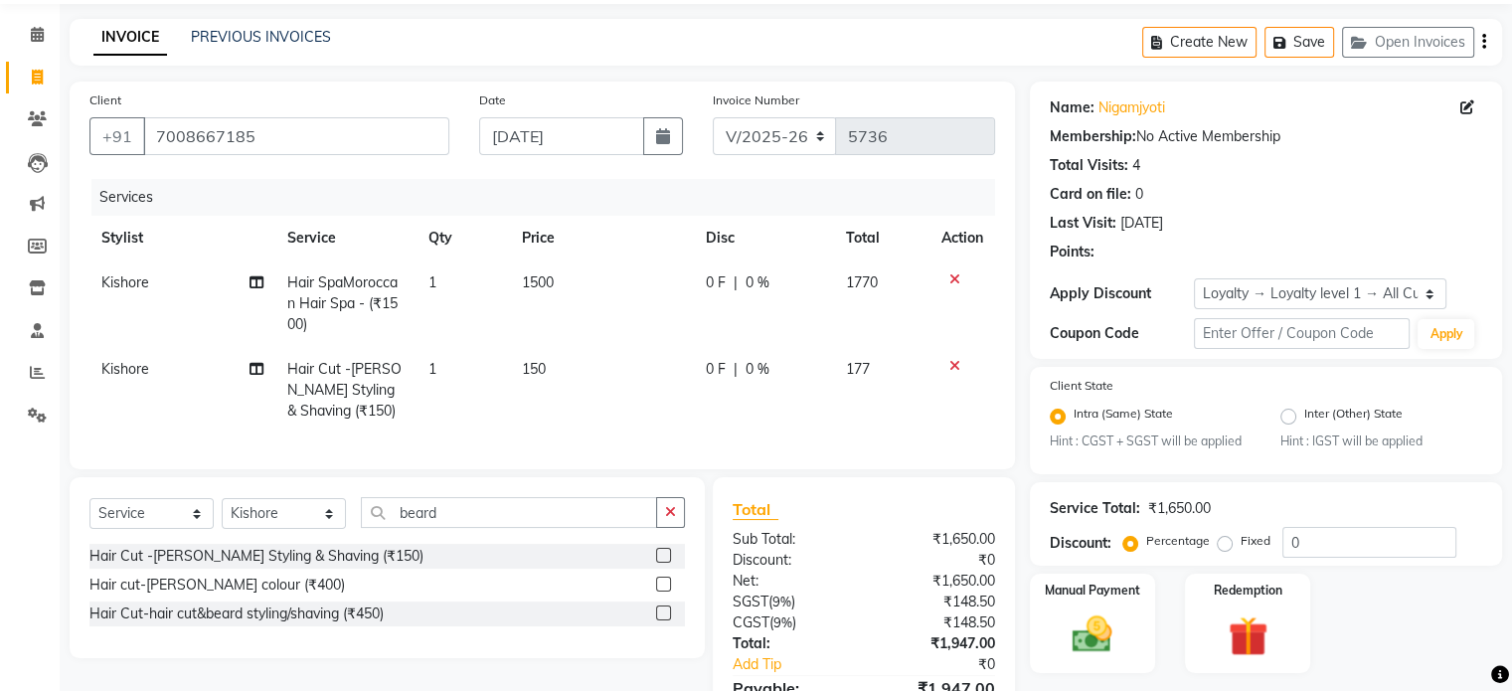
scroll to position [191, 0]
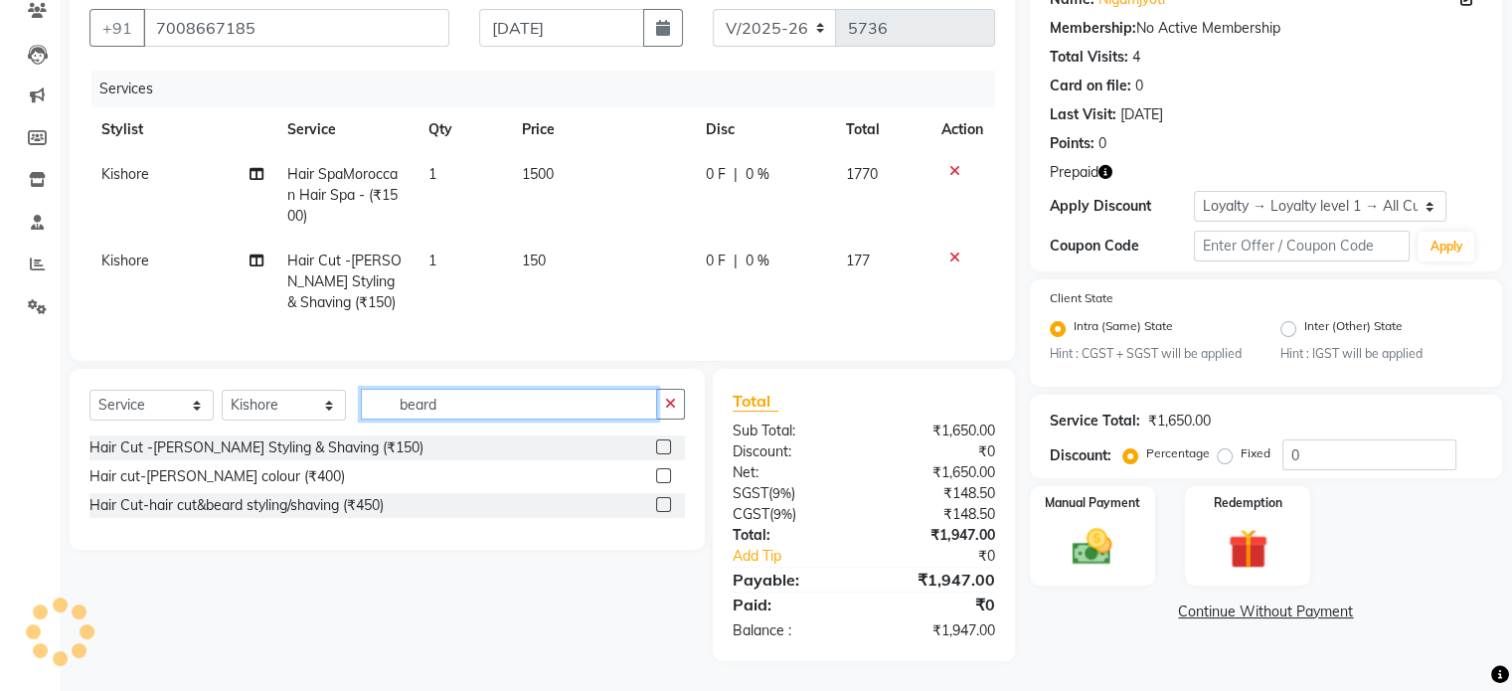
click at [479, 397] on input "beard" at bounding box center [509, 404] width 296 height 31
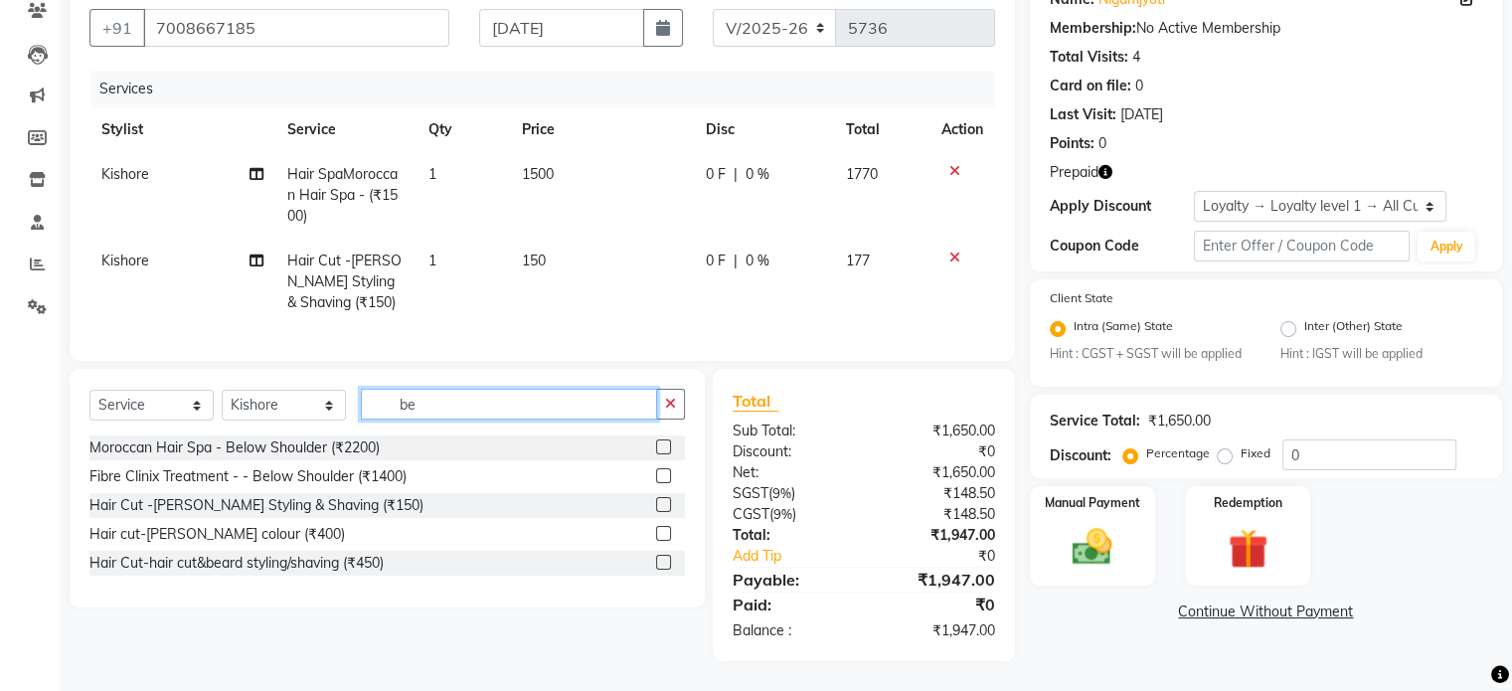
type input "b"
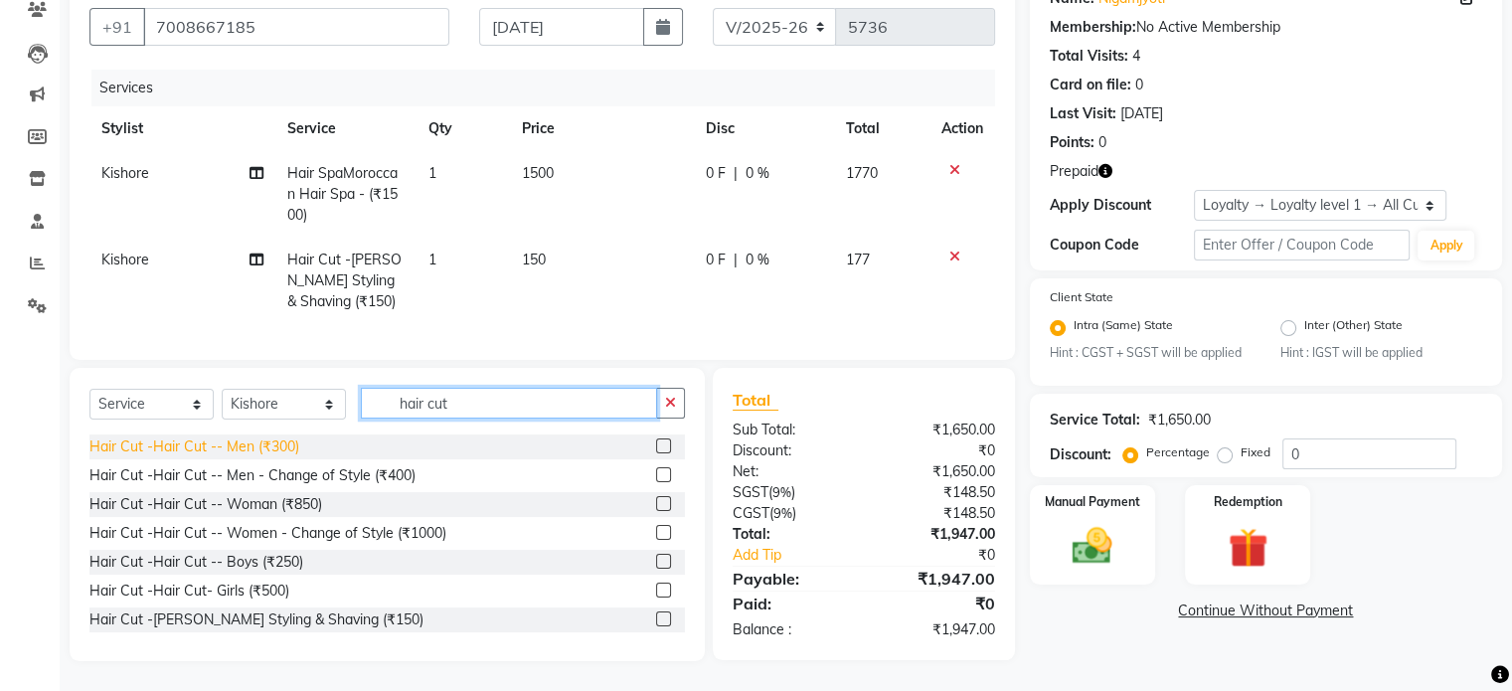
type input "hair cut"
click at [270, 454] on div "Hair Cut -Hair Cut -- Men (₹300)" at bounding box center [194, 446] width 210 height 21
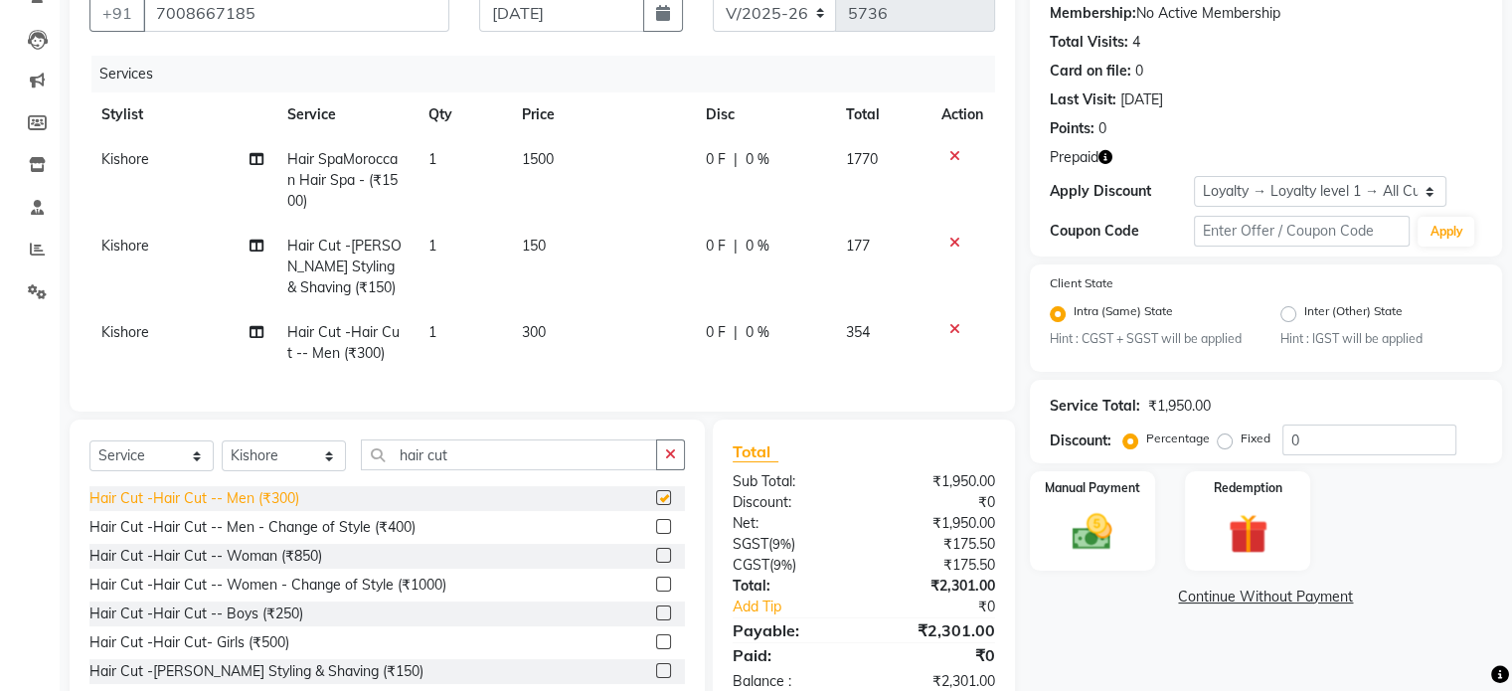
checkbox input "false"
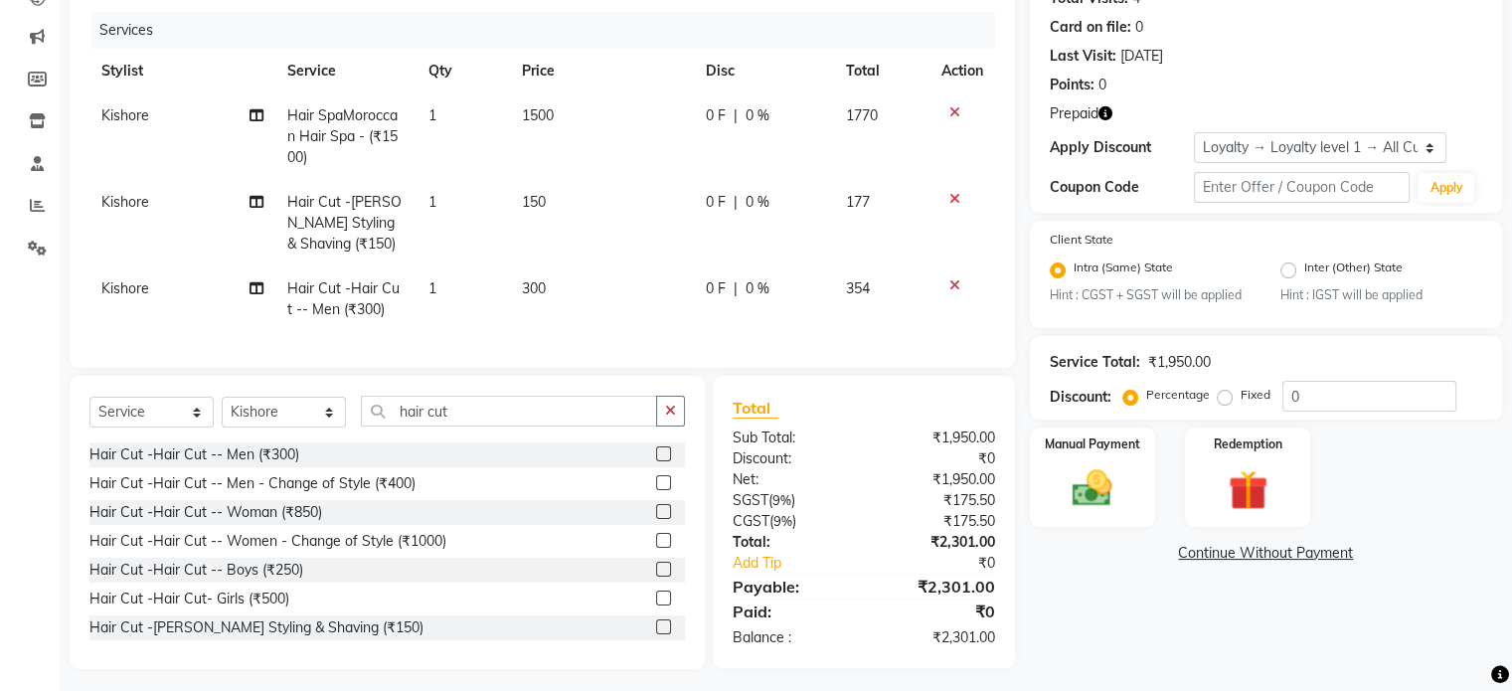
scroll to position [258, 0]
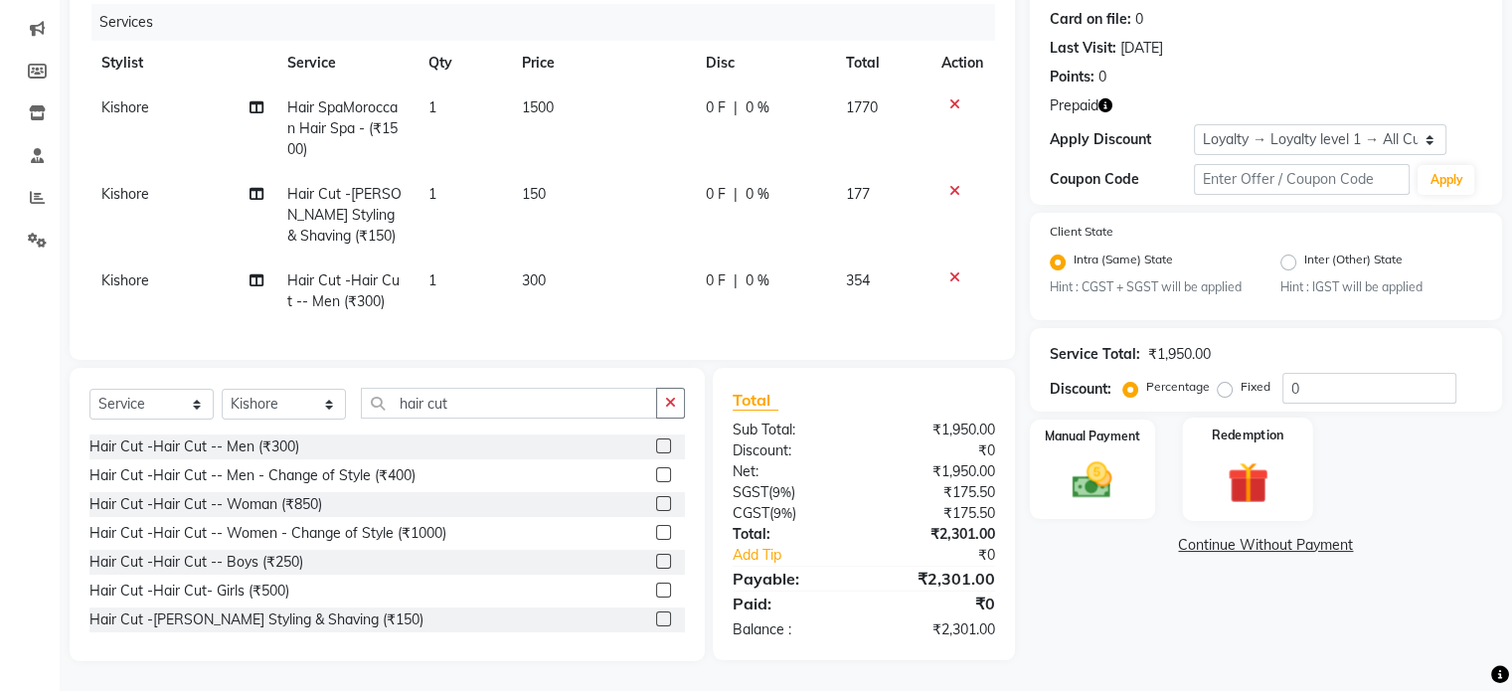
click at [1275, 432] on div "Redemption" at bounding box center [1247, 469] width 130 height 102
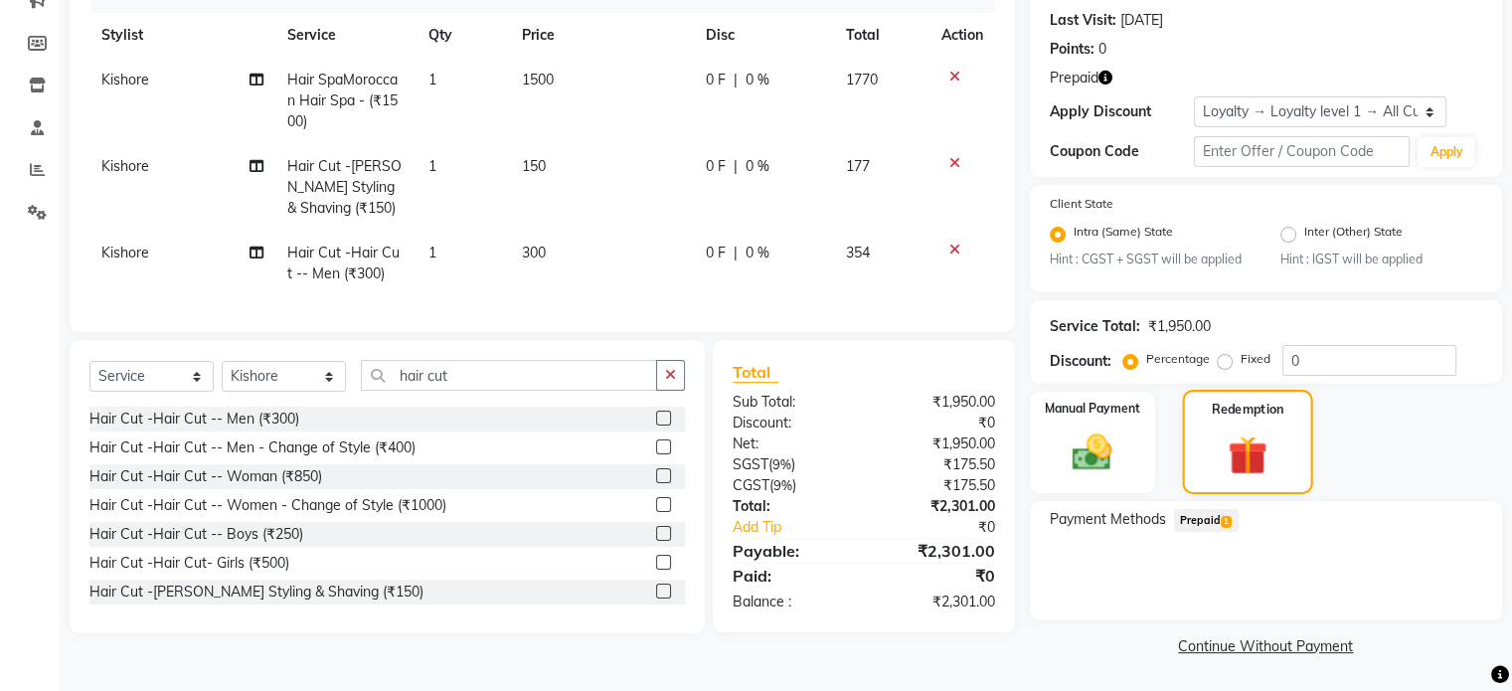
scroll to position [271, 0]
click at [1203, 522] on span "Prepaid 1" at bounding box center [1206, 520] width 65 height 23
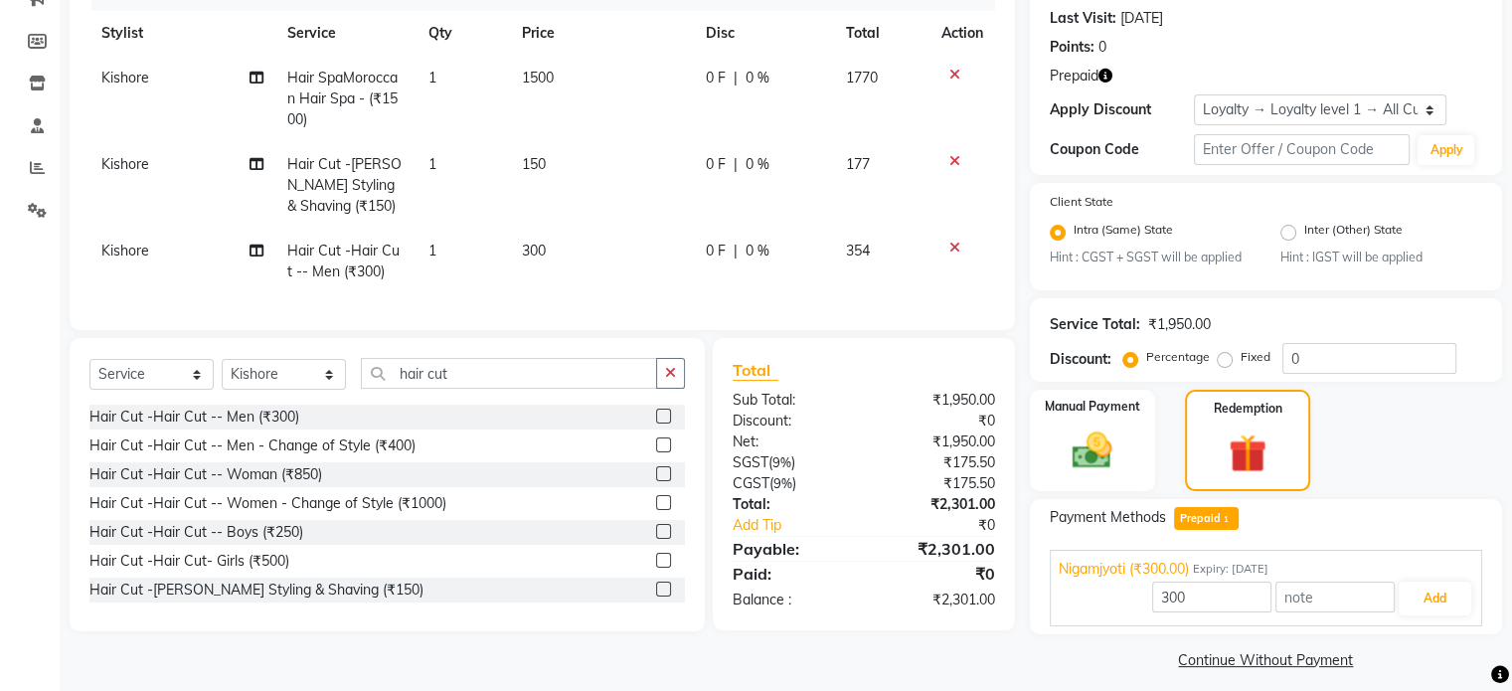
scroll to position [287, 0]
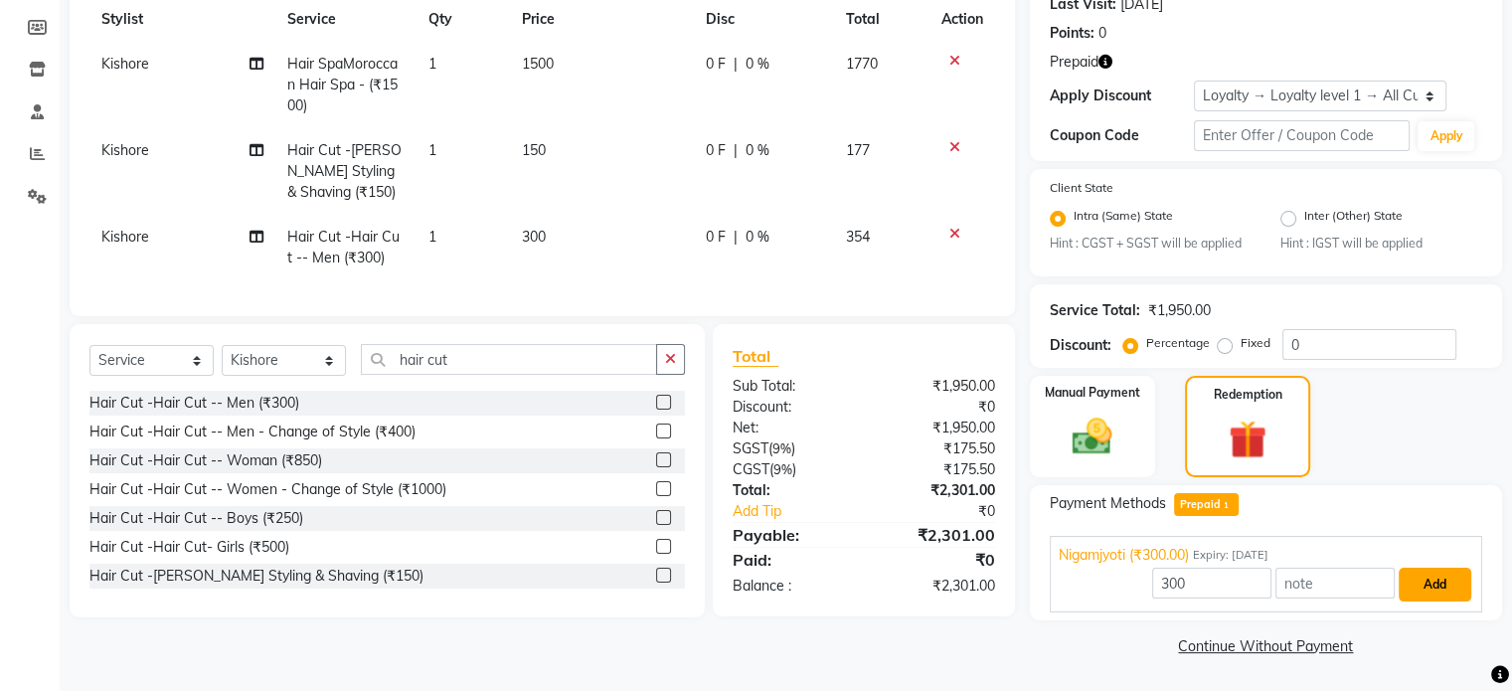
click at [1419, 573] on button "Add" at bounding box center [1435, 585] width 73 height 34
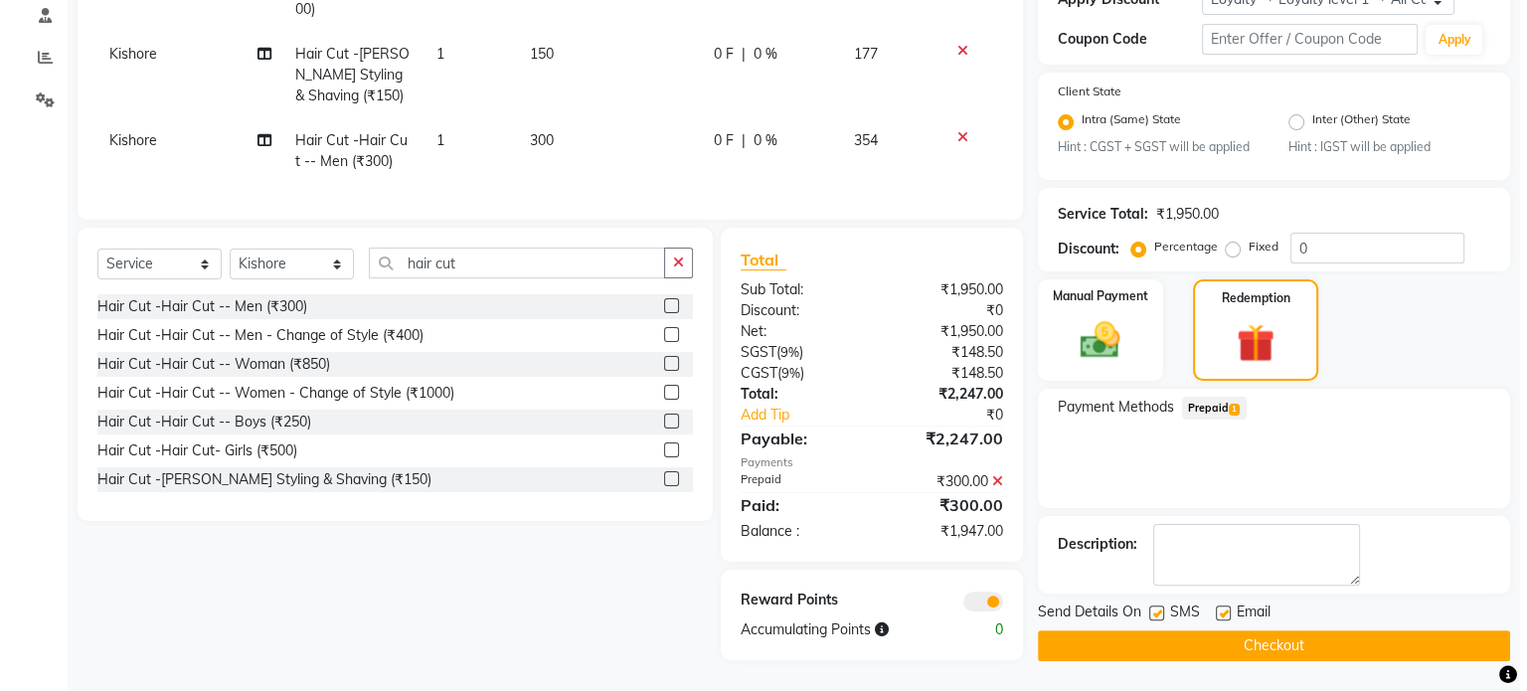
scroll to position [398, 0]
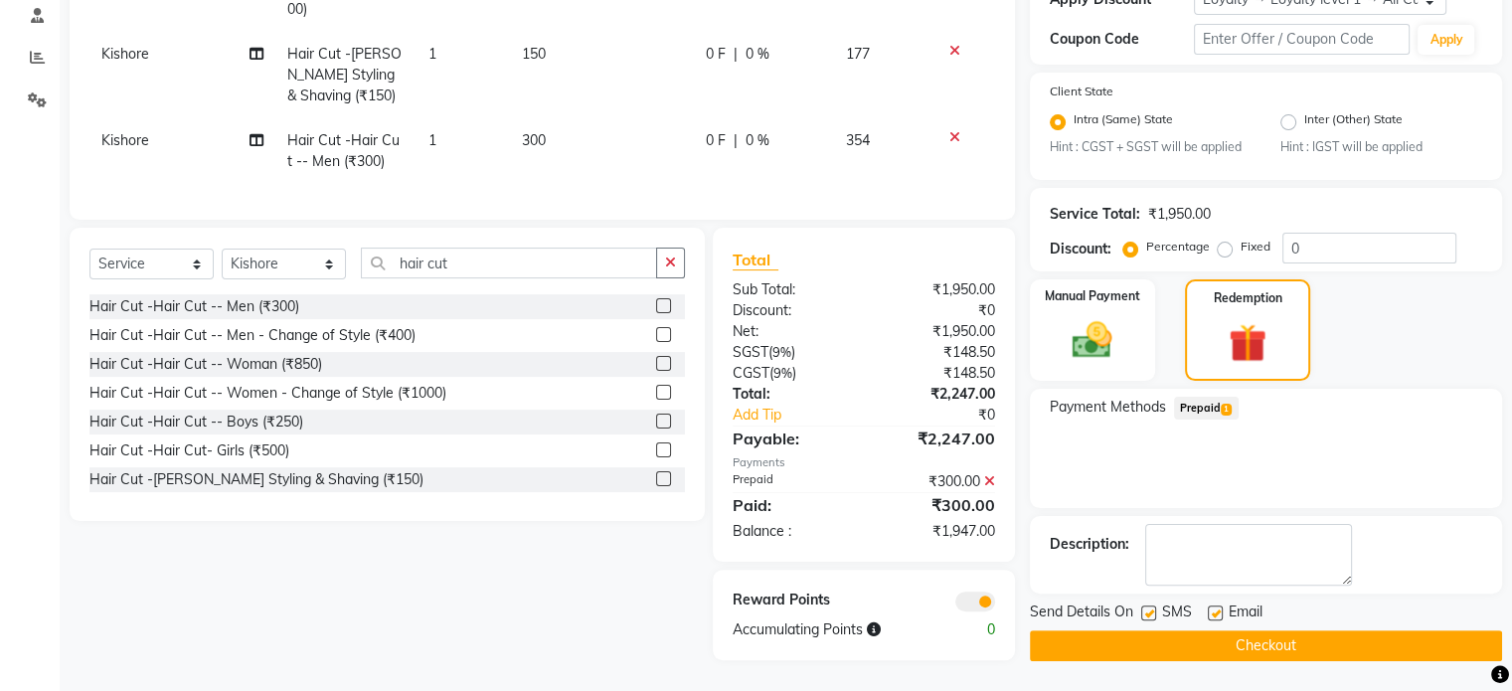
click at [981, 599] on span at bounding box center [975, 601] width 40 height 20
click at [995, 604] on input "checkbox" at bounding box center [995, 604] width 0 height 0
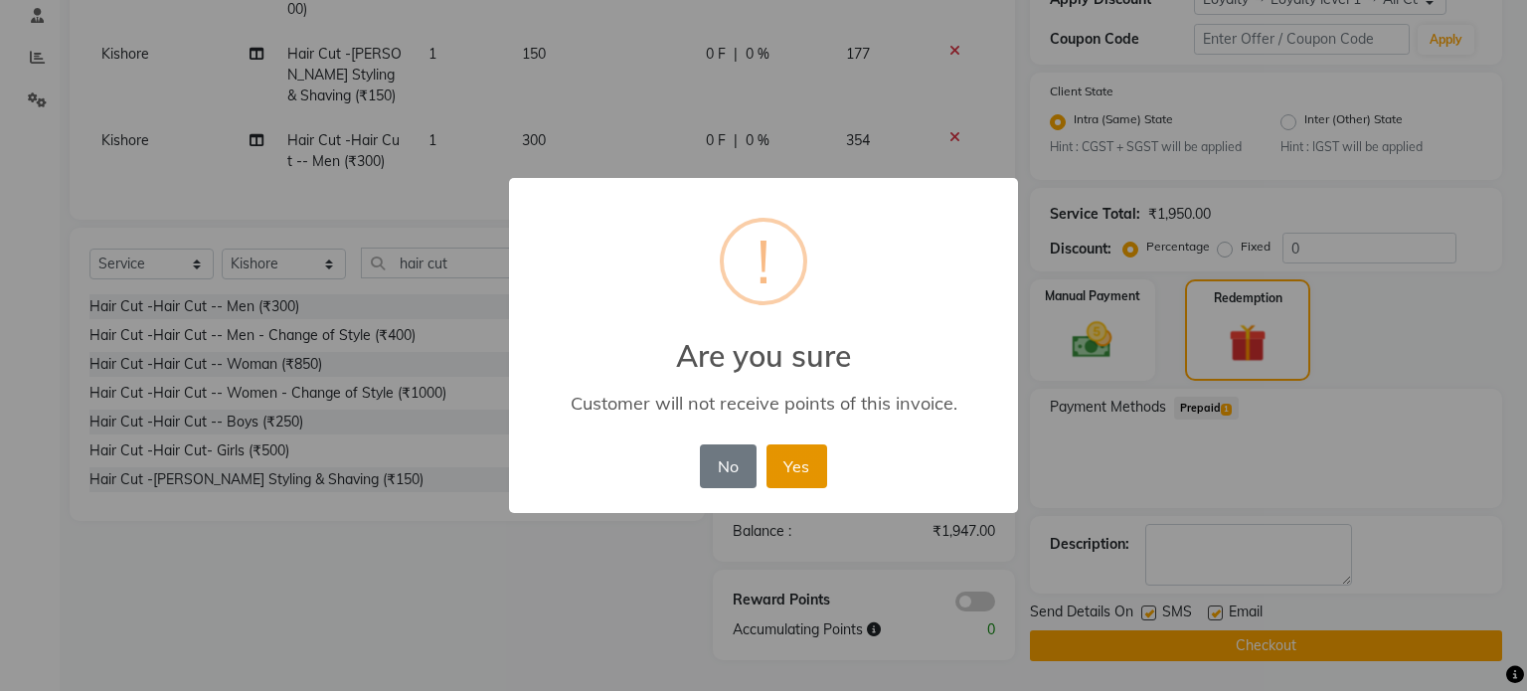
click at [778, 463] on button "Yes" at bounding box center [796, 466] width 61 height 44
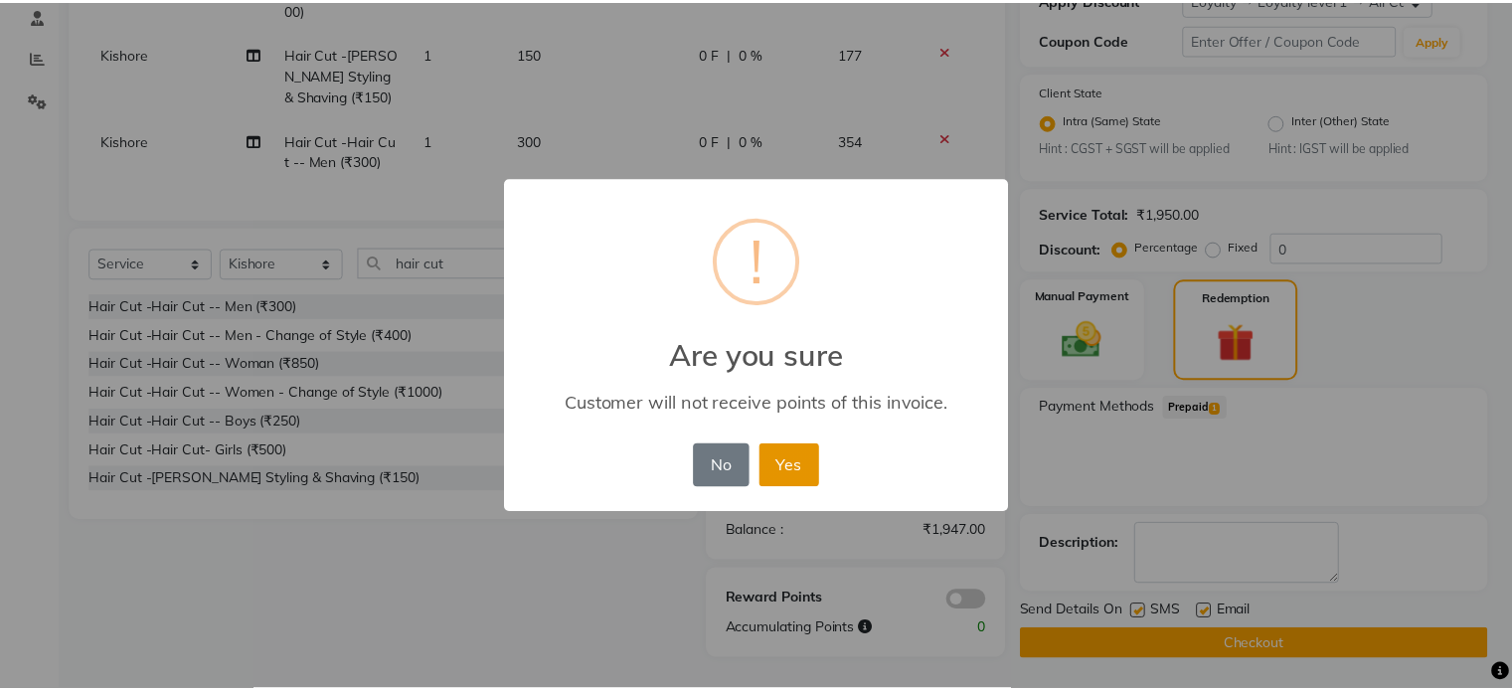
scroll to position [383, 0]
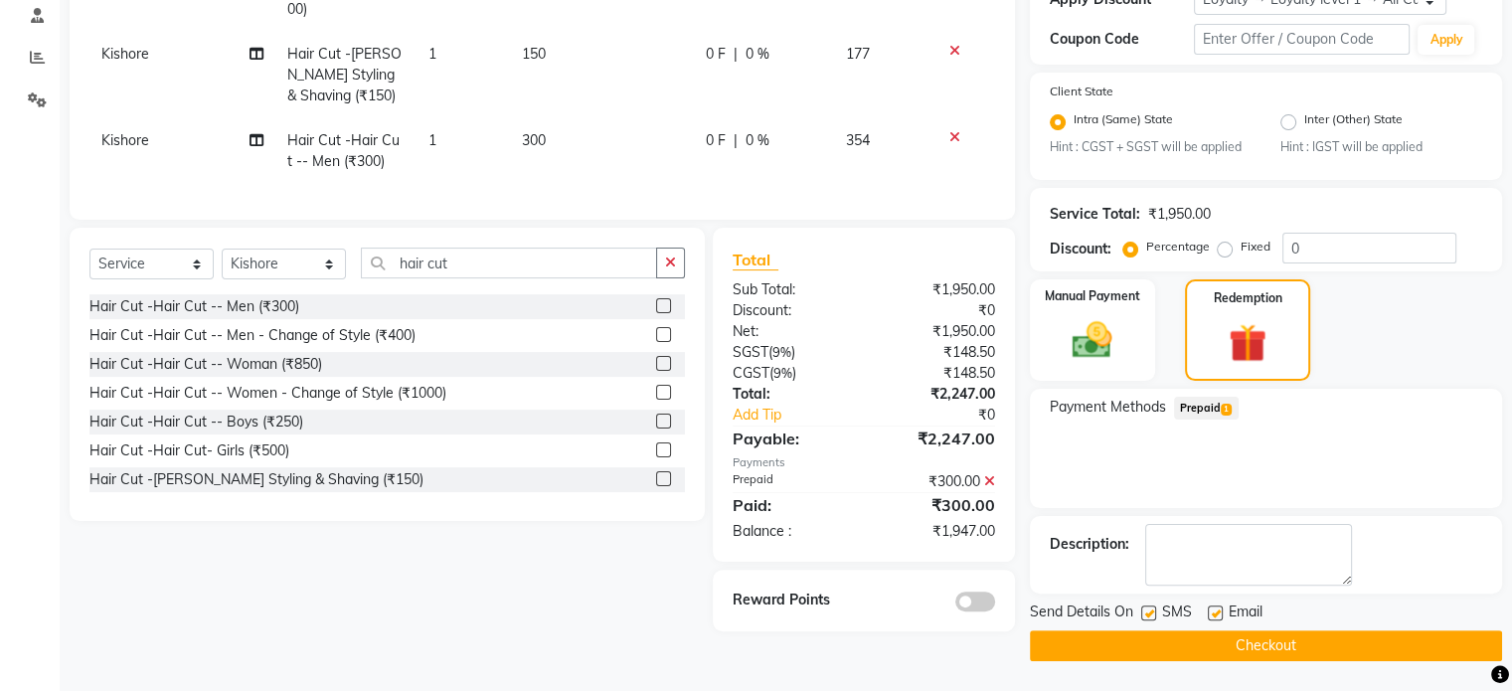
click at [1090, 642] on button "Checkout" at bounding box center [1266, 645] width 472 height 31
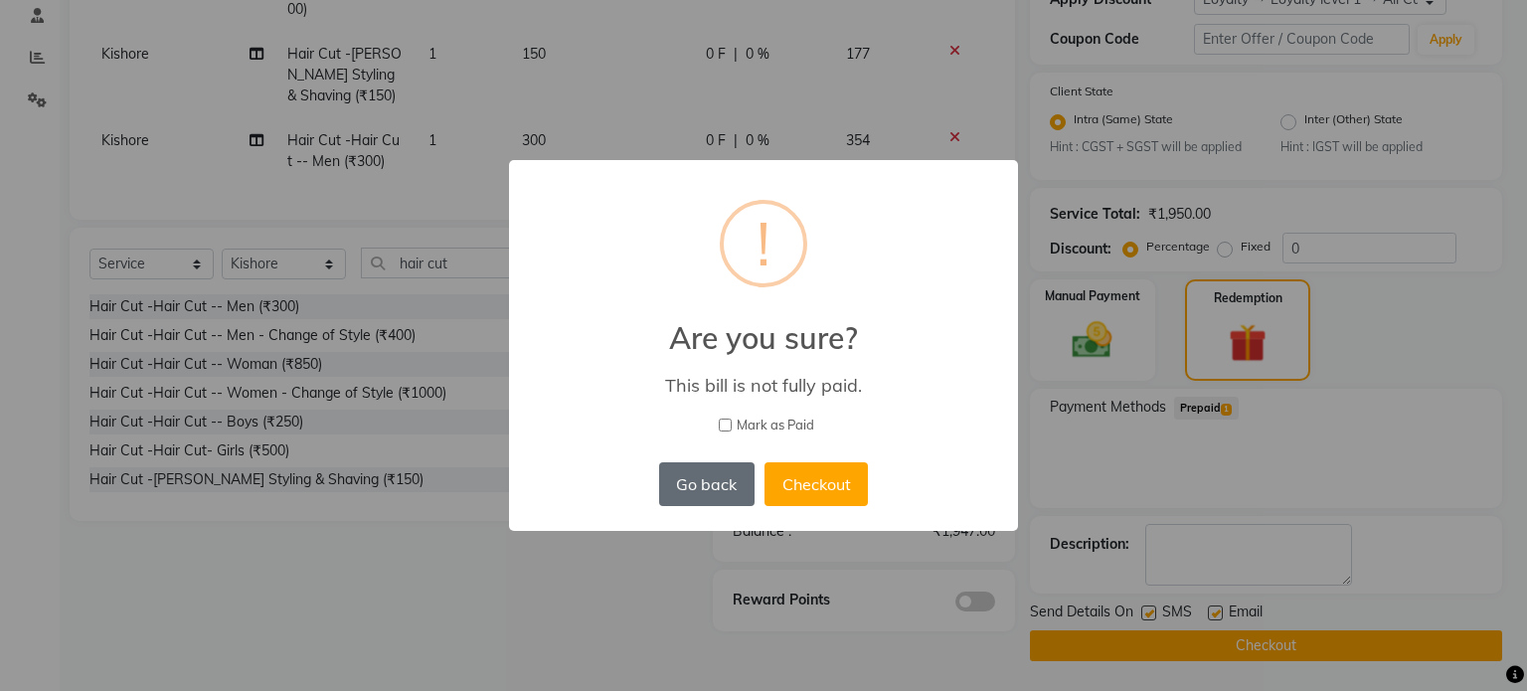
click at [738, 481] on button "Go back" at bounding box center [706, 484] width 95 height 44
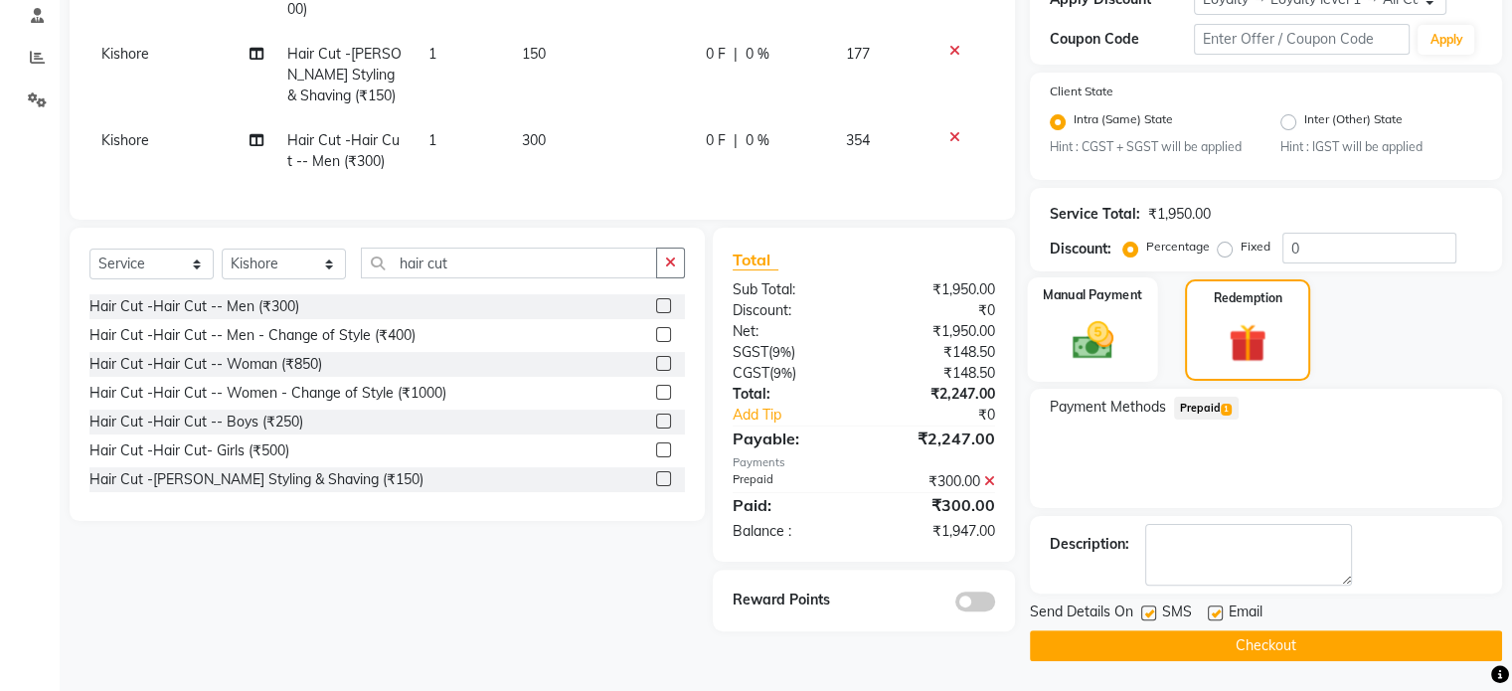
click at [1128, 369] on div "Manual Payment" at bounding box center [1092, 329] width 130 height 104
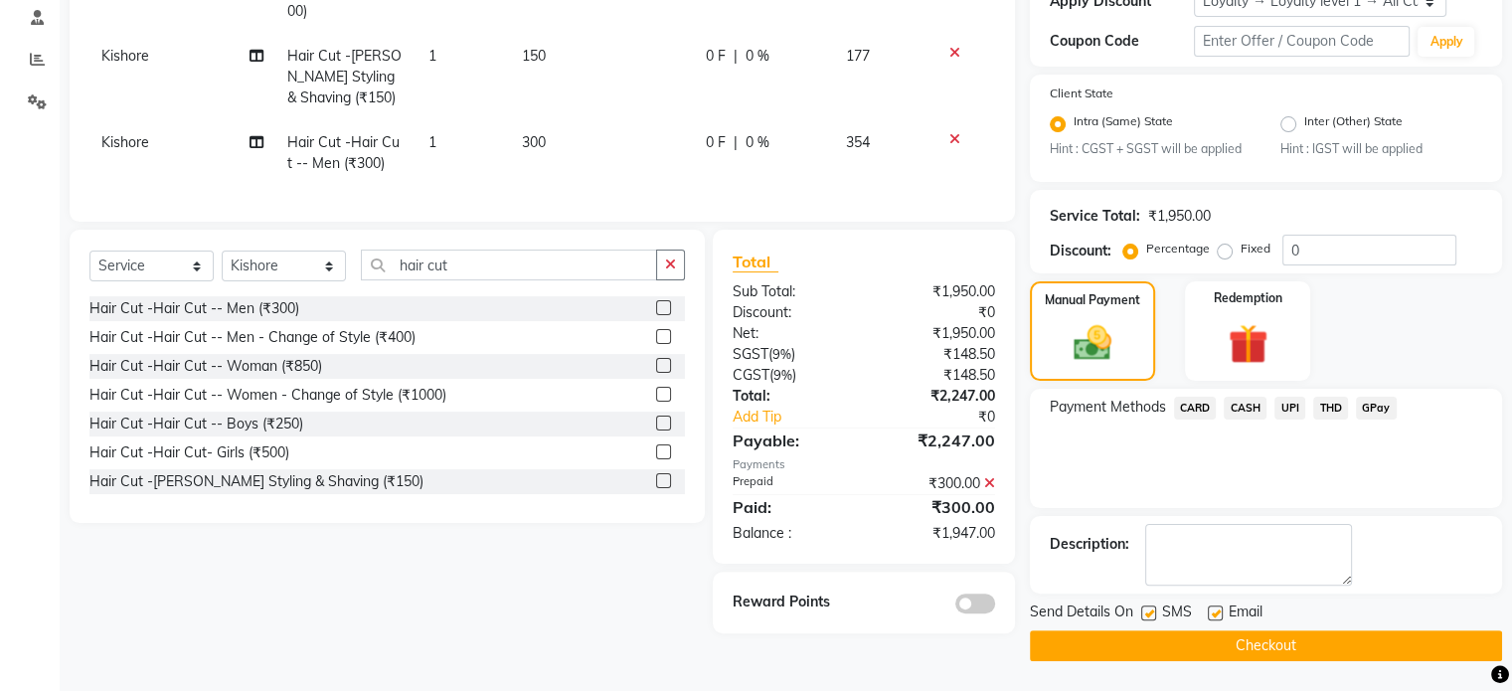
scroll to position [382, 0]
click at [1199, 408] on span "CARD" at bounding box center [1195, 408] width 43 height 23
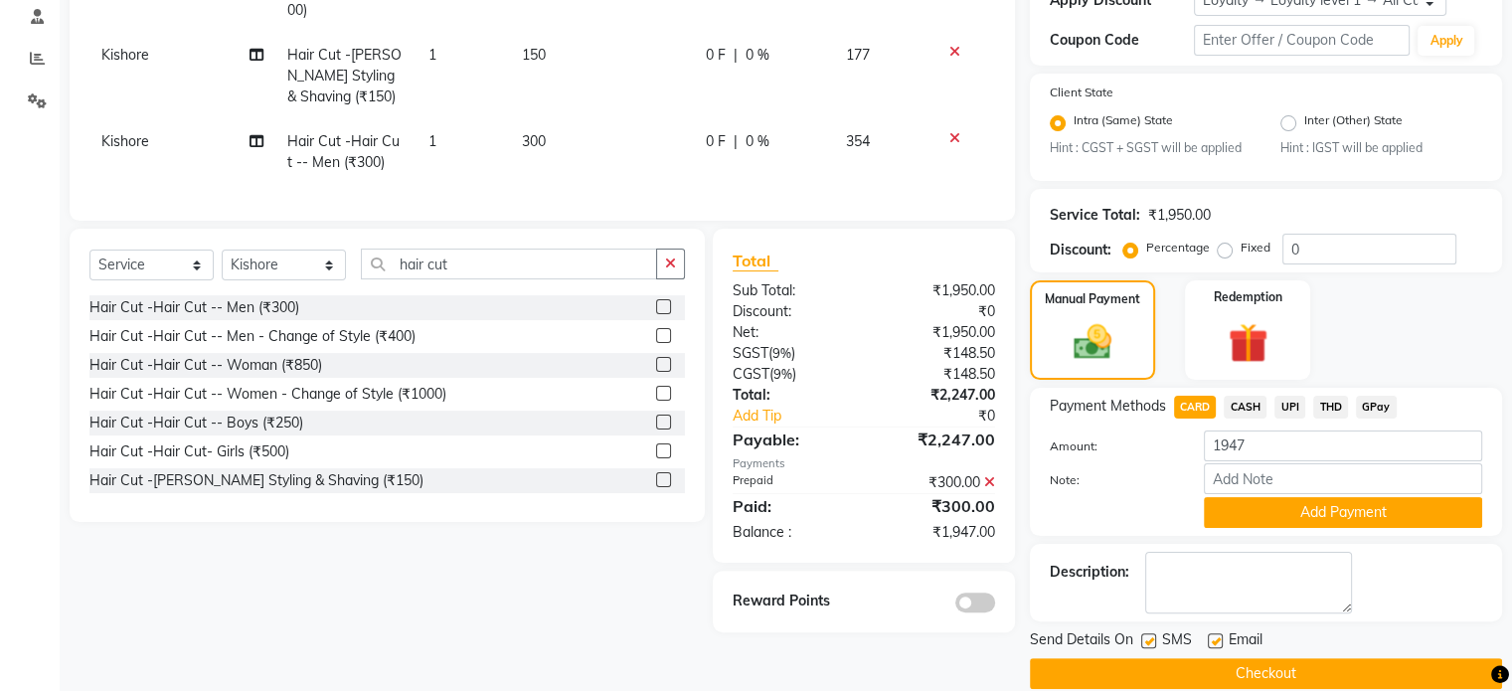
scroll to position [383, 0]
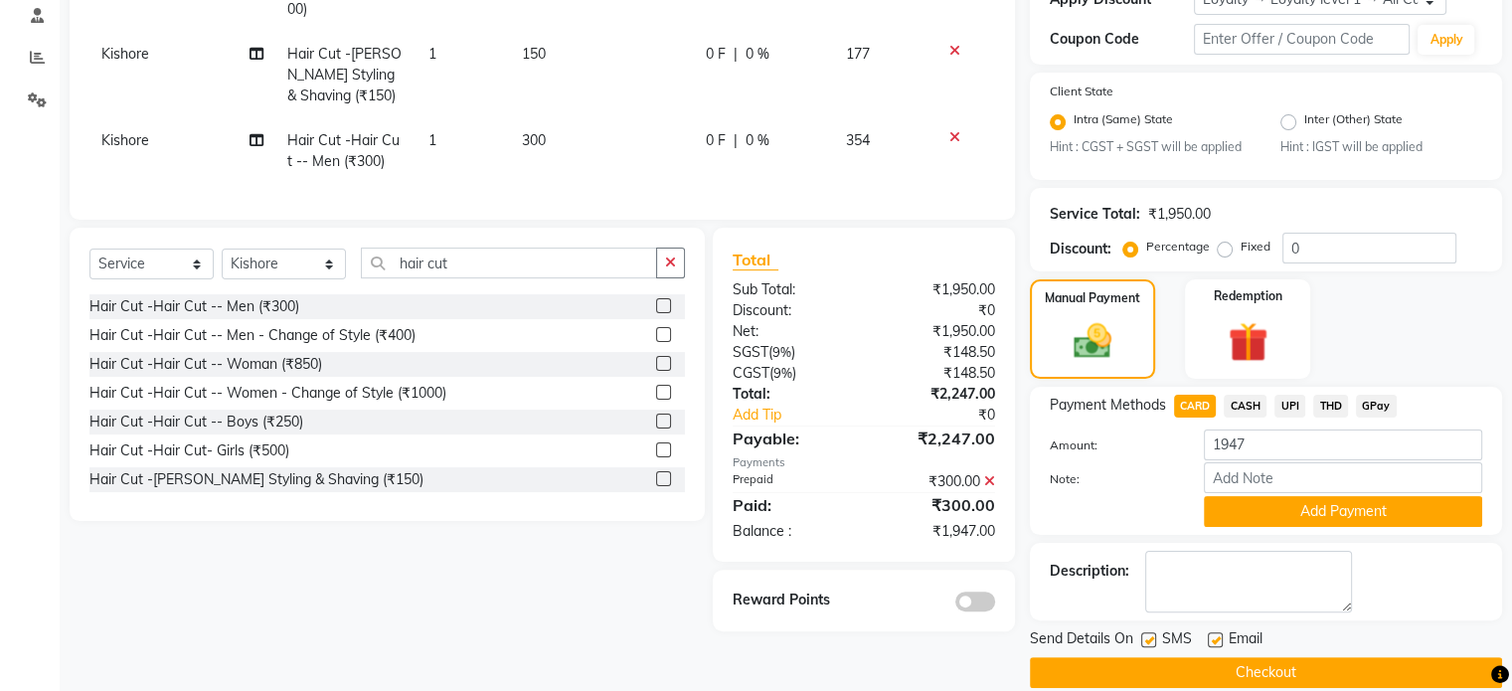
click at [1284, 409] on span "UPI" at bounding box center [1289, 406] width 31 height 23
click at [1268, 483] on input "Note:" at bounding box center [1343, 477] width 278 height 31
click at [1253, 518] on button "Add Payment" at bounding box center [1343, 511] width 278 height 31
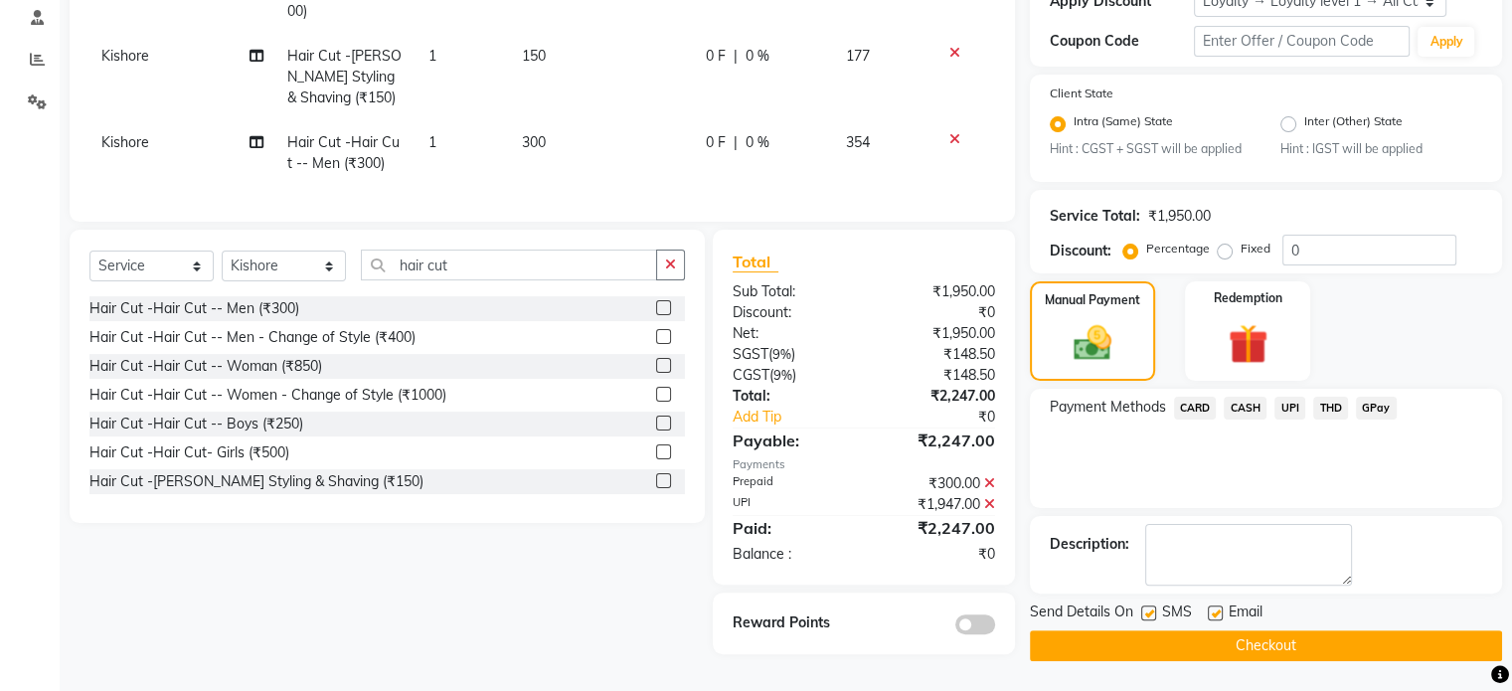
scroll to position [390, 0]
click at [1141, 643] on button "Checkout" at bounding box center [1266, 645] width 472 height 31
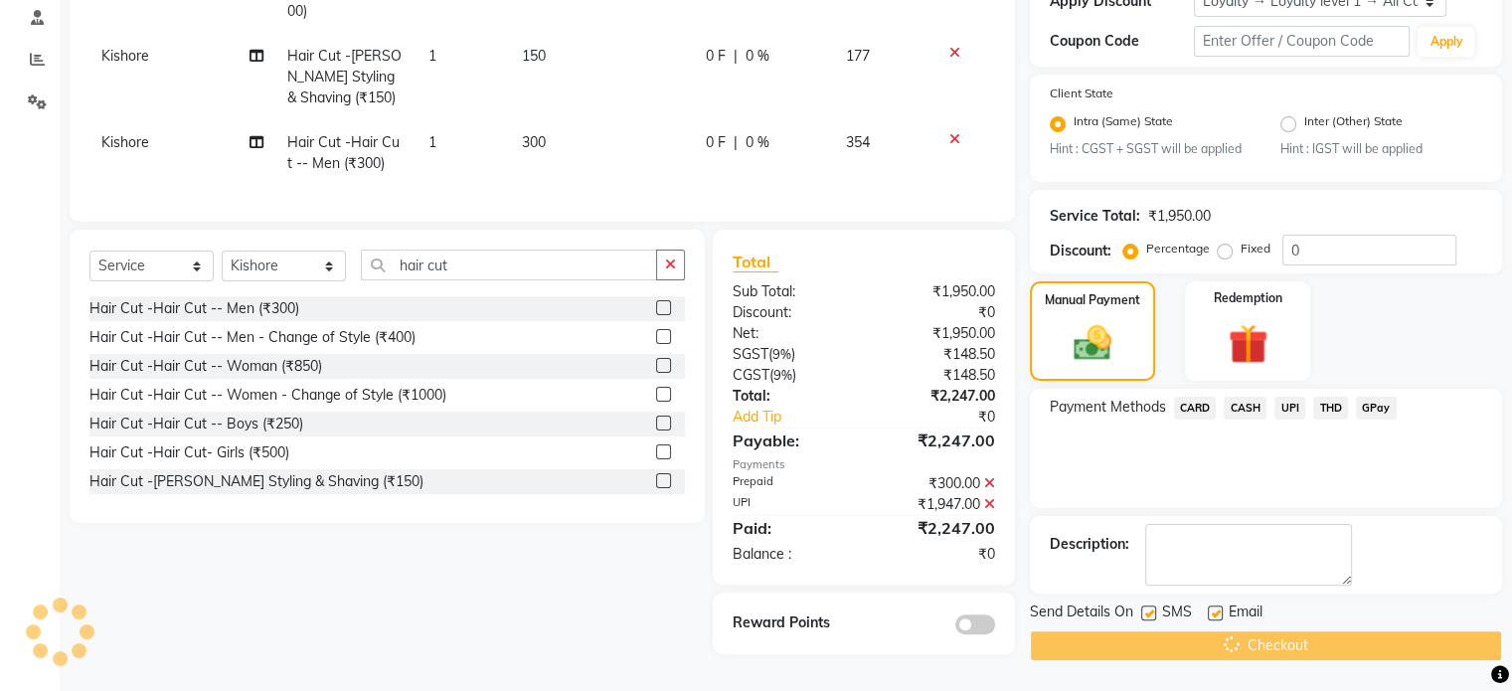
scroll to position [0, 0]
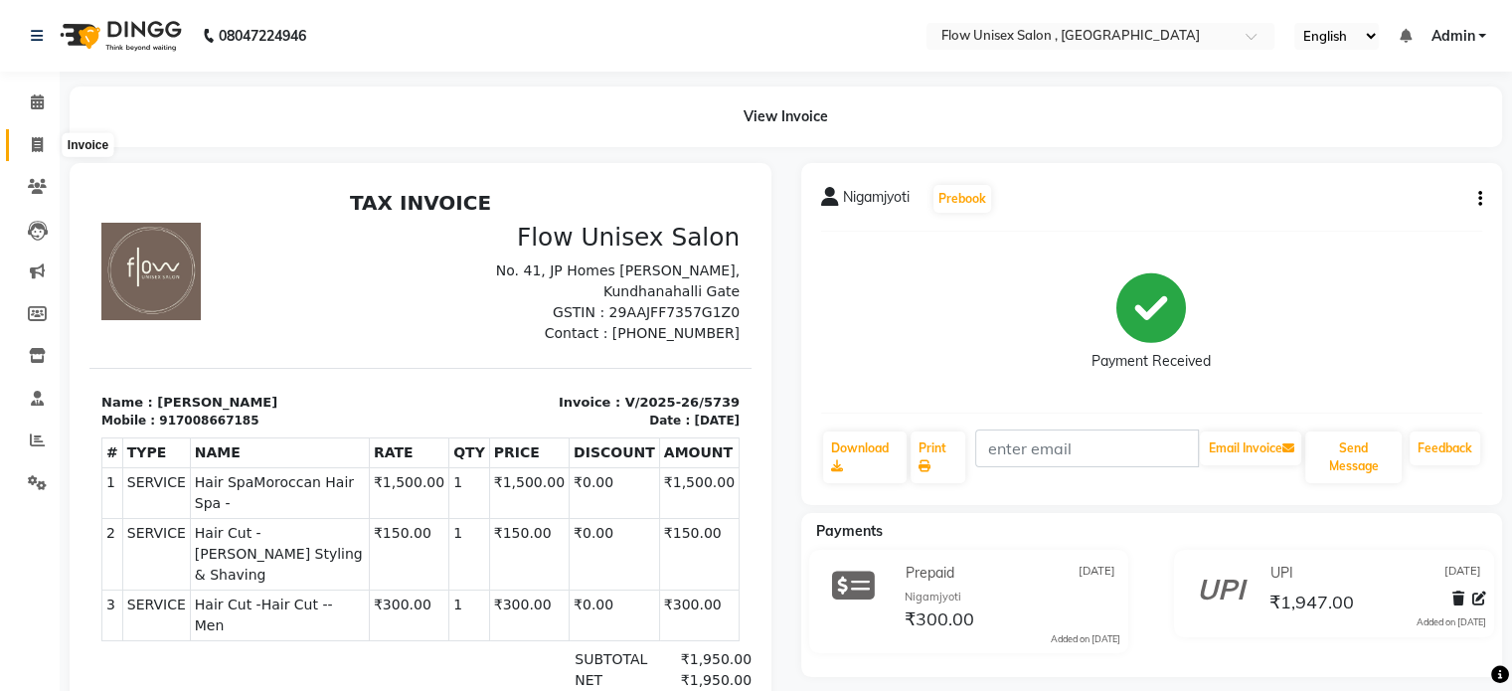
click at [39, 138] on icon at bounding box center [37, 144] width 11 height 15
select select "5875"
select select "service"
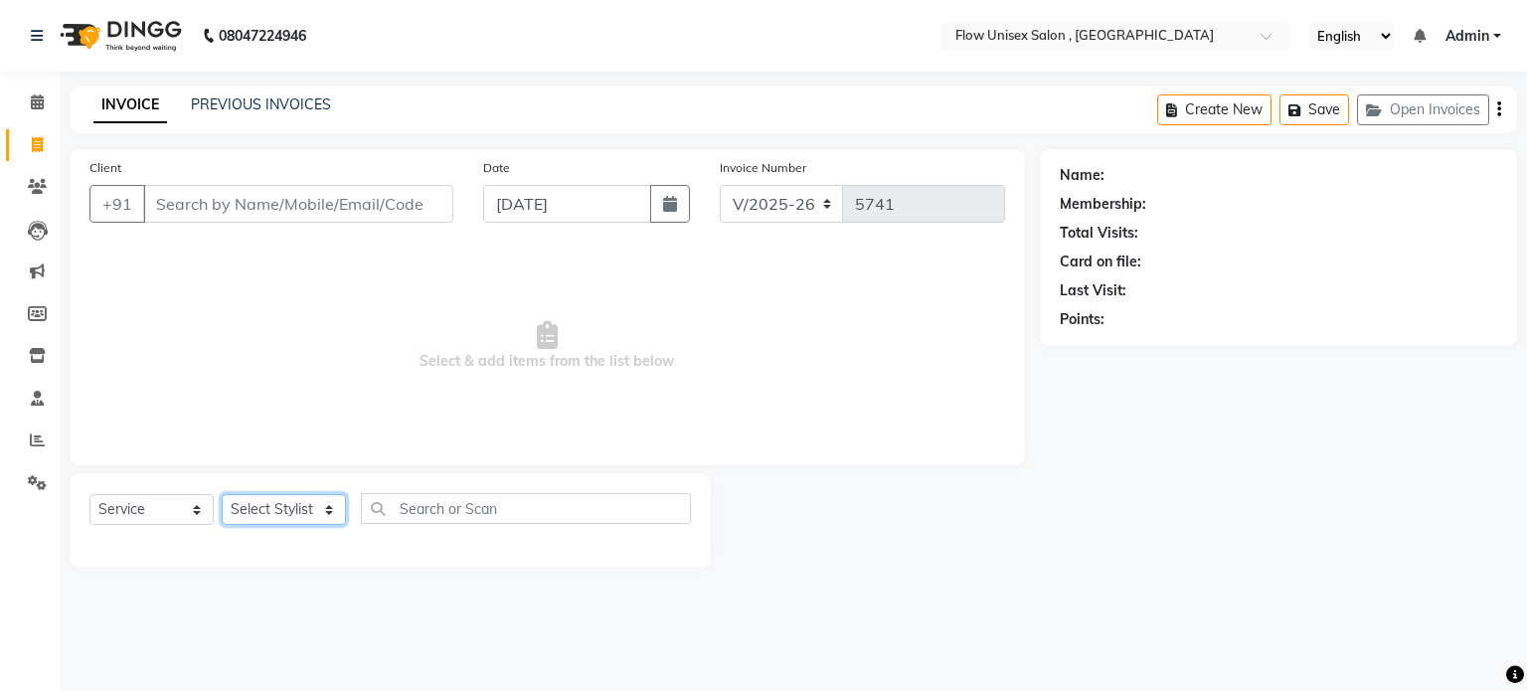
click at [305, 511] on select "Select Stylist [PERSON_NAME] [PERSON_NAME] Kishore [PERSON_NAME] debbarma [PERS…" at bounding box center [284, 509] width 124 height 31
select select "49207"
click at [222, 495] on select "Select Stylist [PERSON_NAME] [PERSON_NAME] Kishore [PERSON_NAME] debbarma [PERS…" at bounding box center [284, 509] width 124 height 31
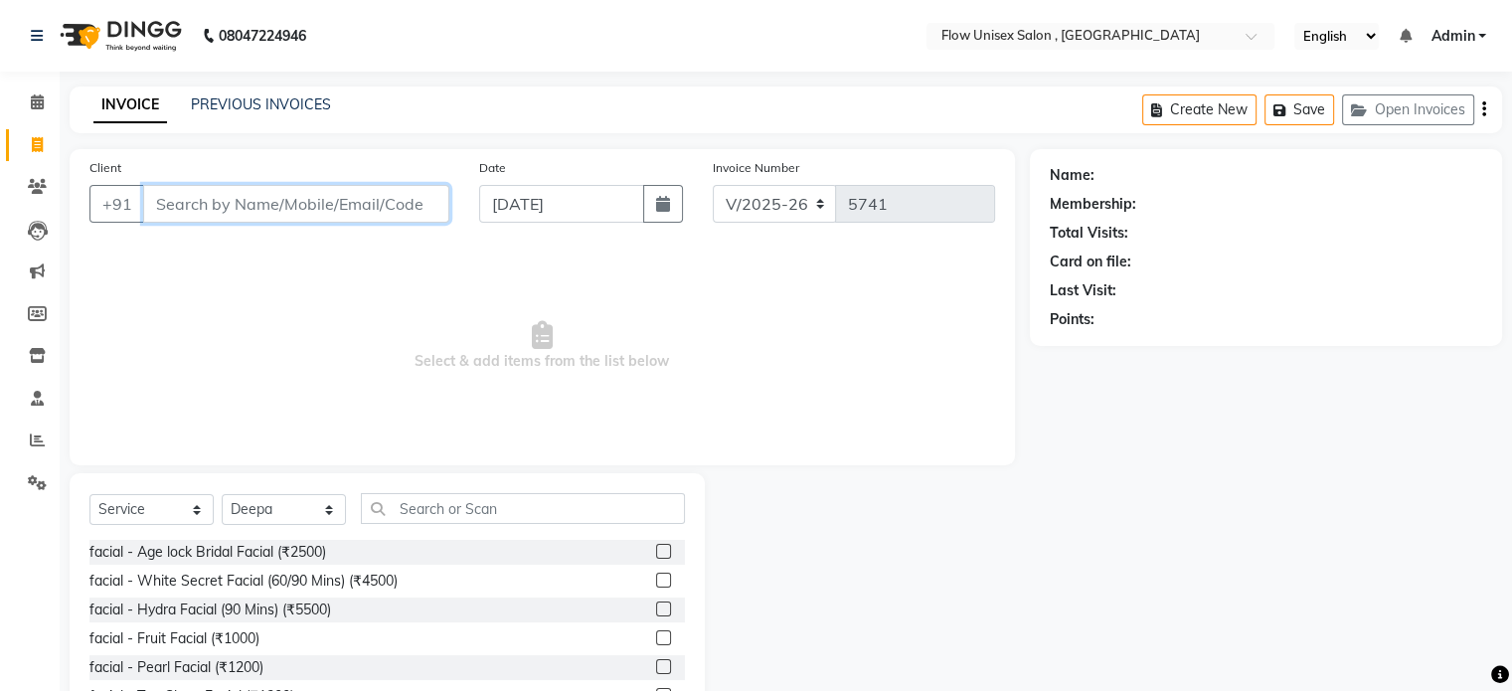
click at [294, 206] on input "Client" at bounding box center [296, 204] width 306 height 38
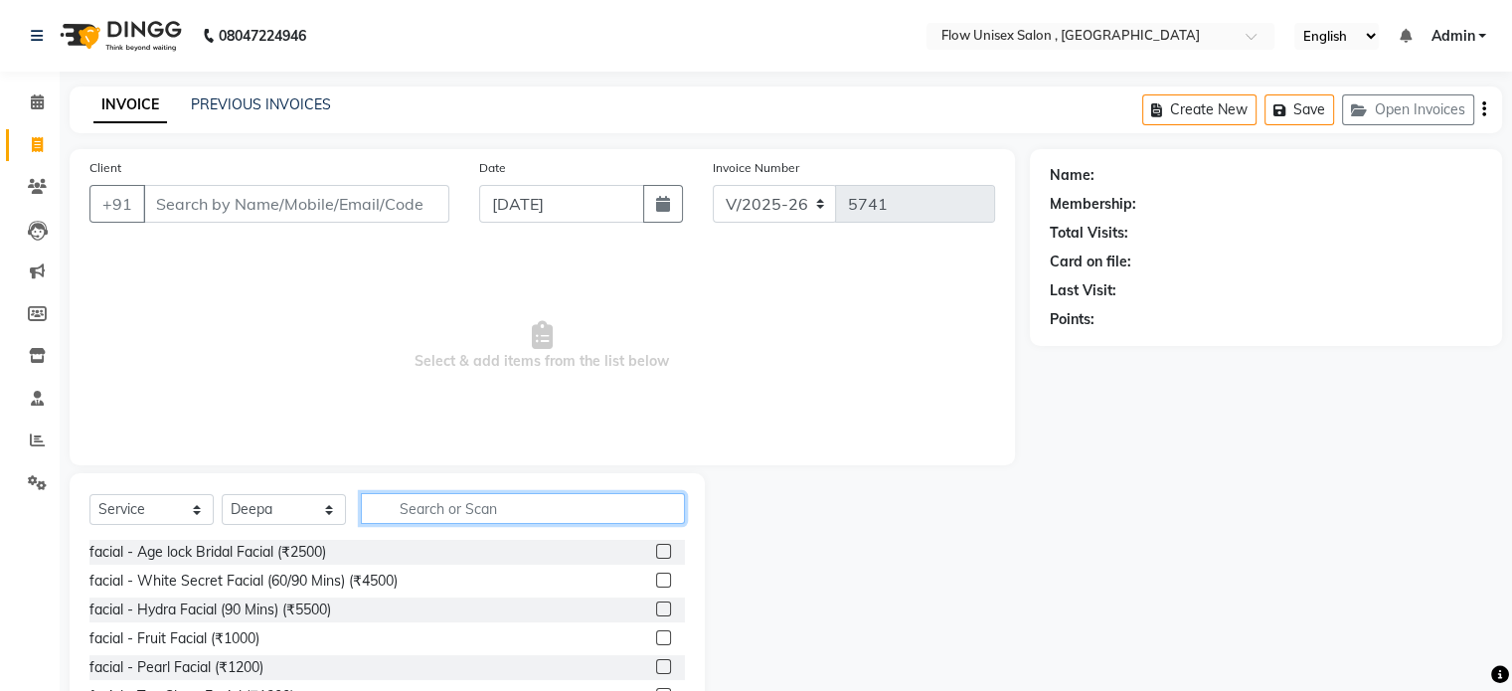
click at [439, 513] on input "text" at bounding box center [523, 508] width 324 height 31
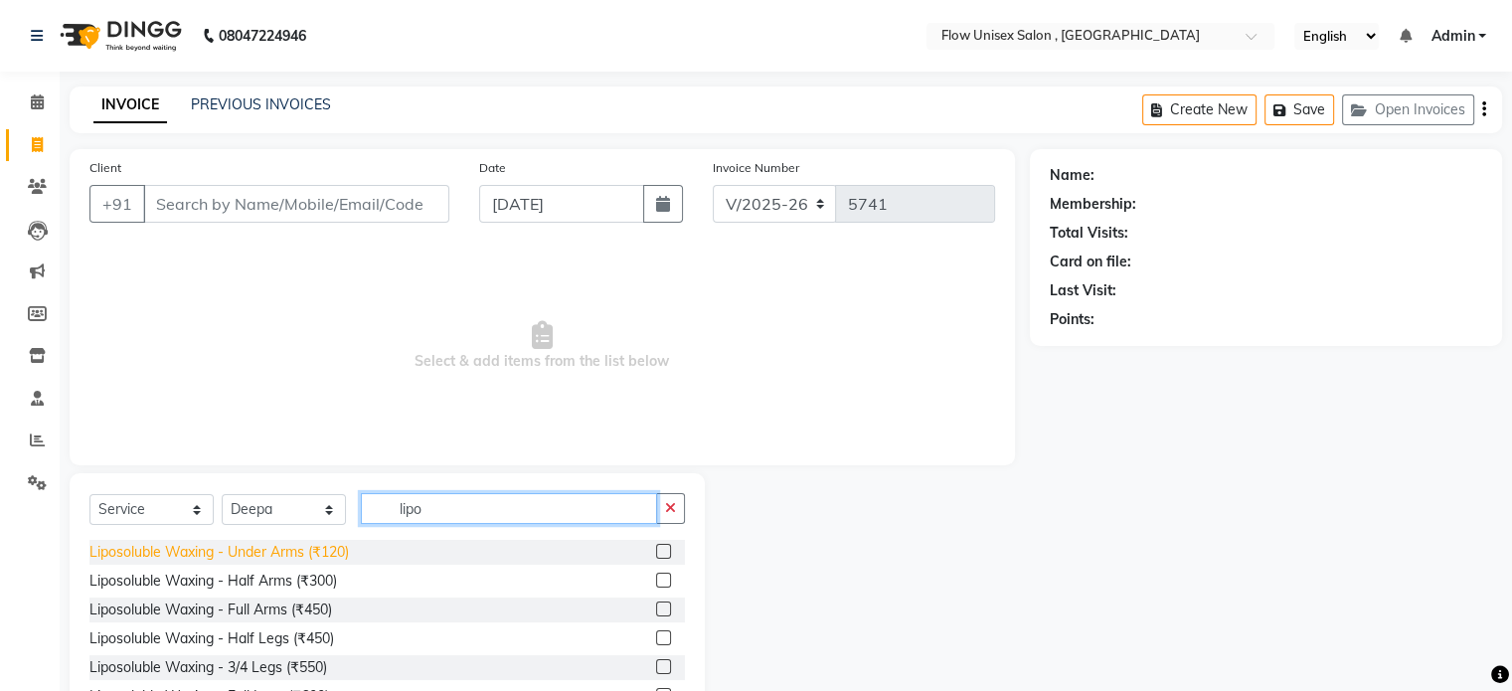
type input "lipo"
click at [271, 544] on div "Liposoluble Waxing - Under Arms (₹120)" at bounding box center [218, 552] width 259 height 21
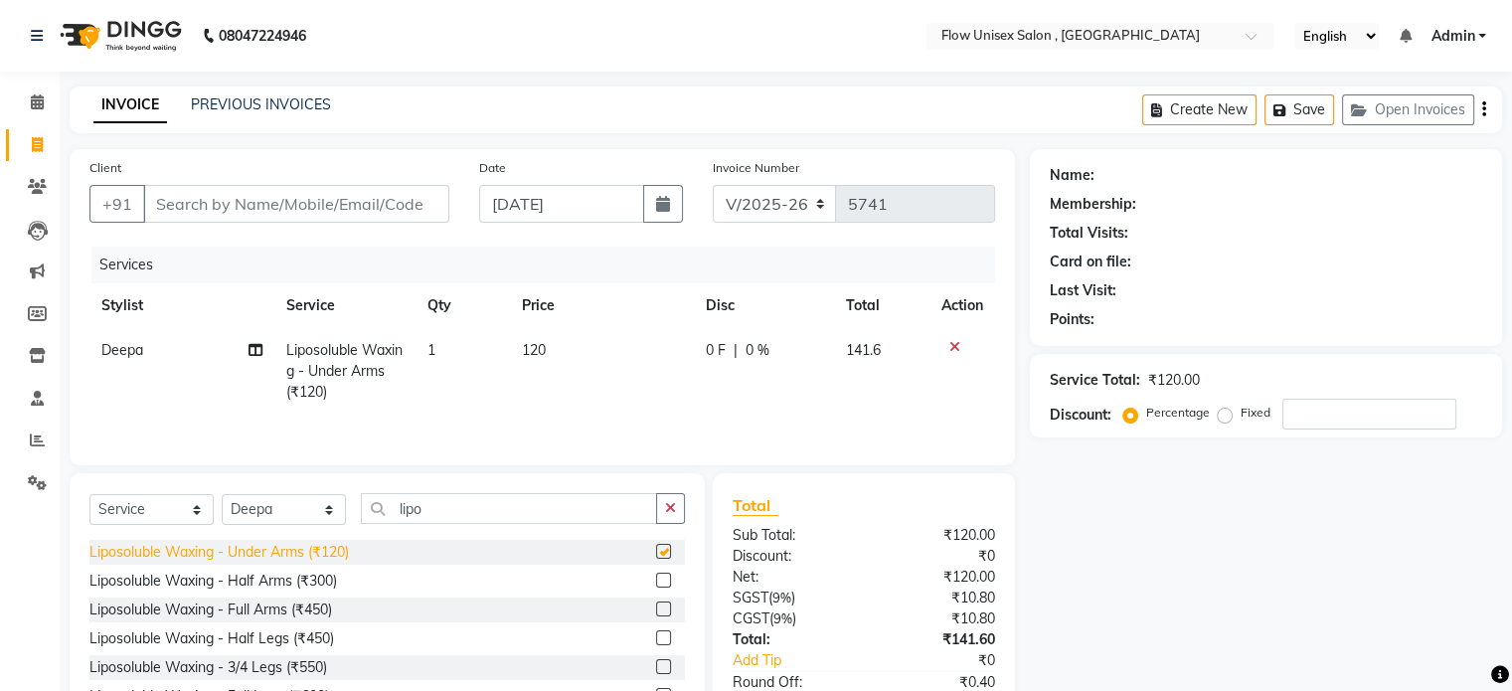
checkbox input "false"
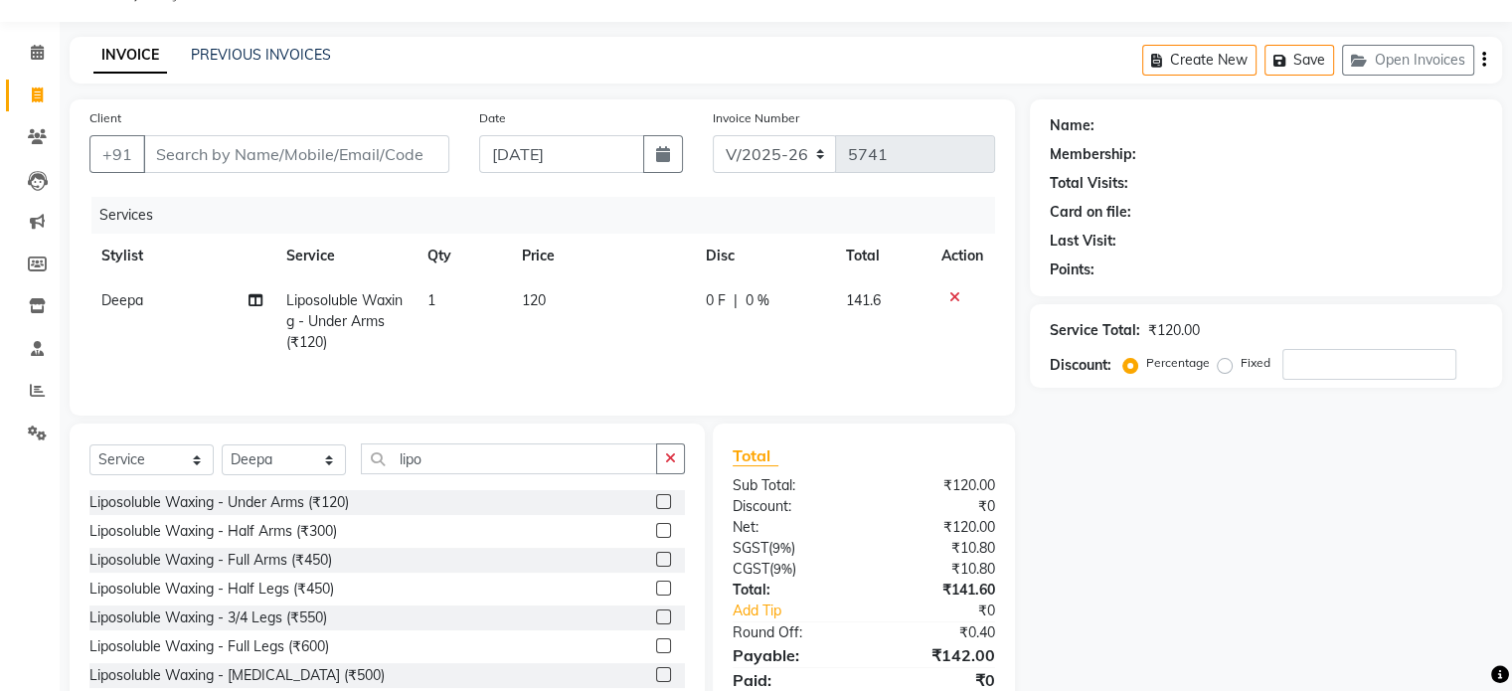
scroll to position [125, 0]
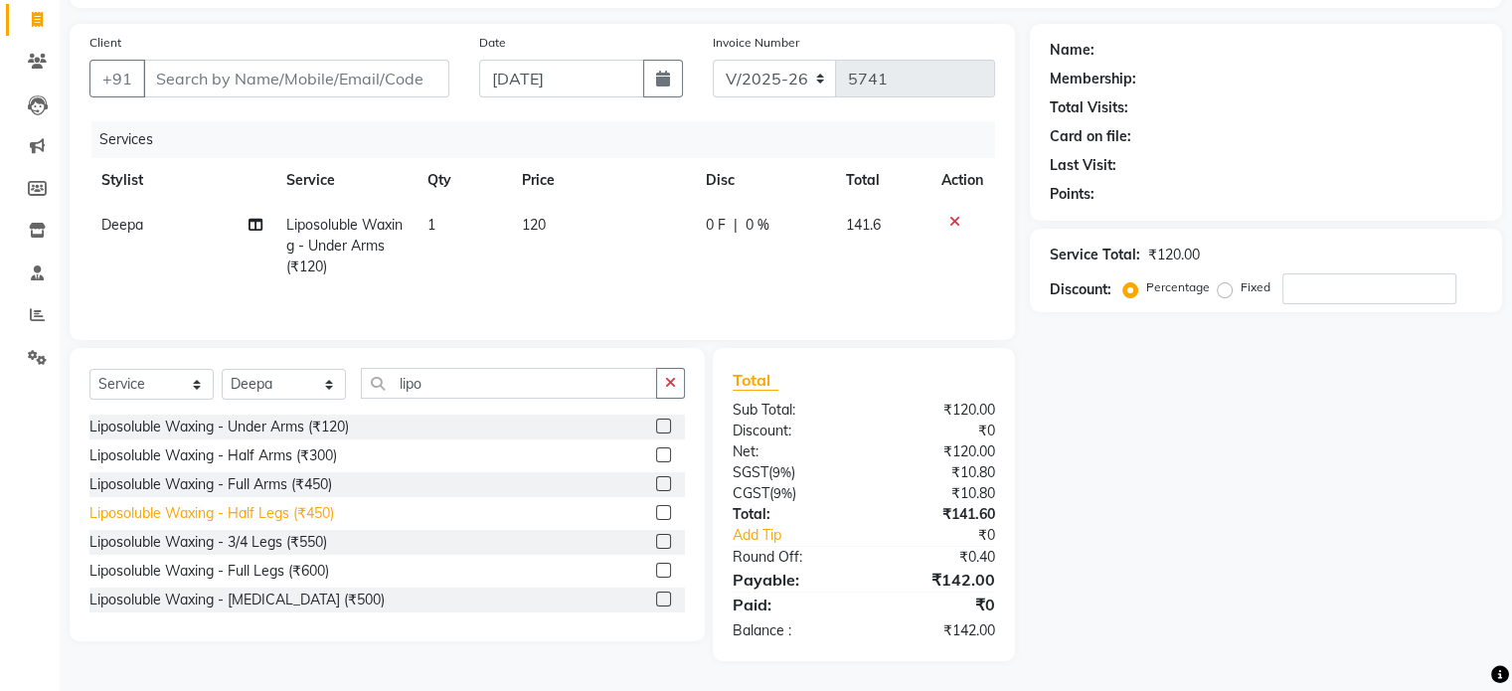
click at [285, 518] on div "Liposoluble Waxing - Half Legs (₹450)" at bounding box center [211, 513] width 245 height 21
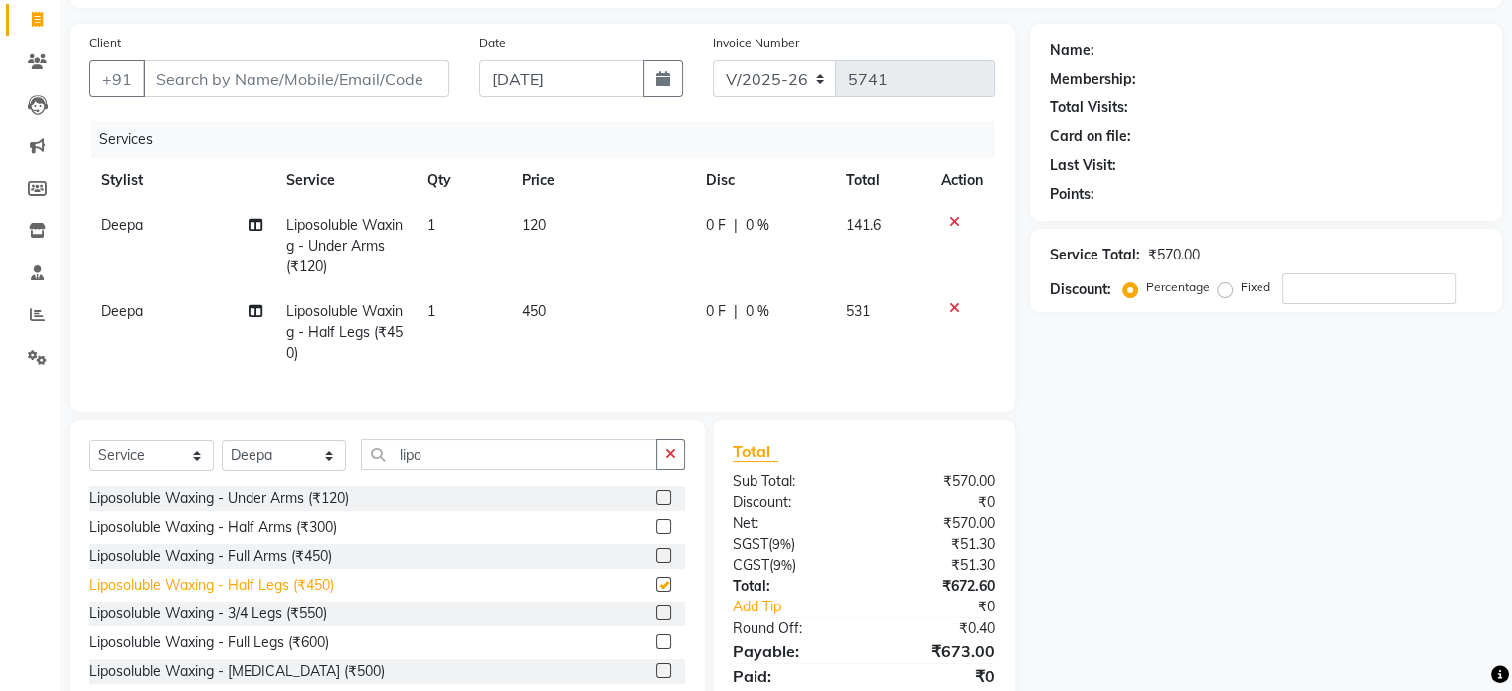
checkbox input "false"
click at [296, 567] on div "Liposoluble Waxing - Full Arms (₹450)" at bounding box center [210, 556] width 243 height 21
checkbox input "false"
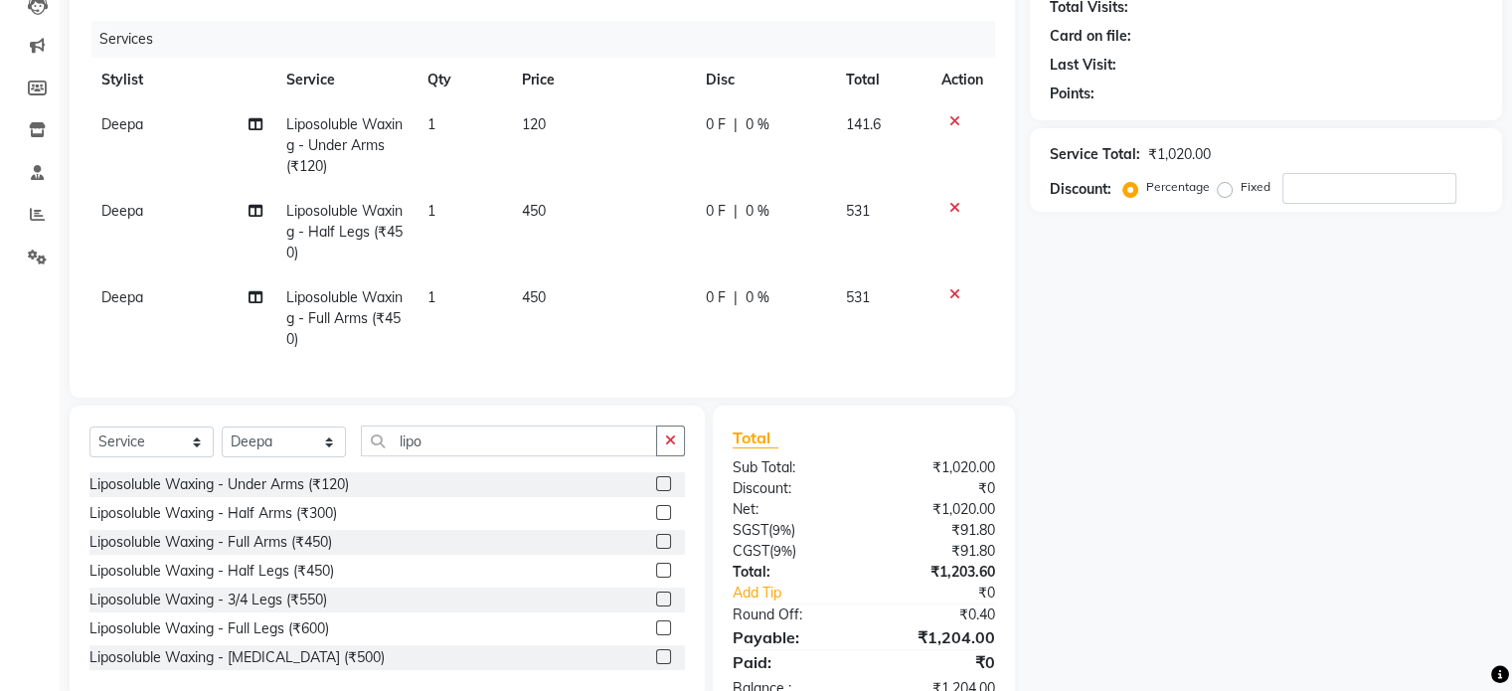
scroll to position [298, 0]
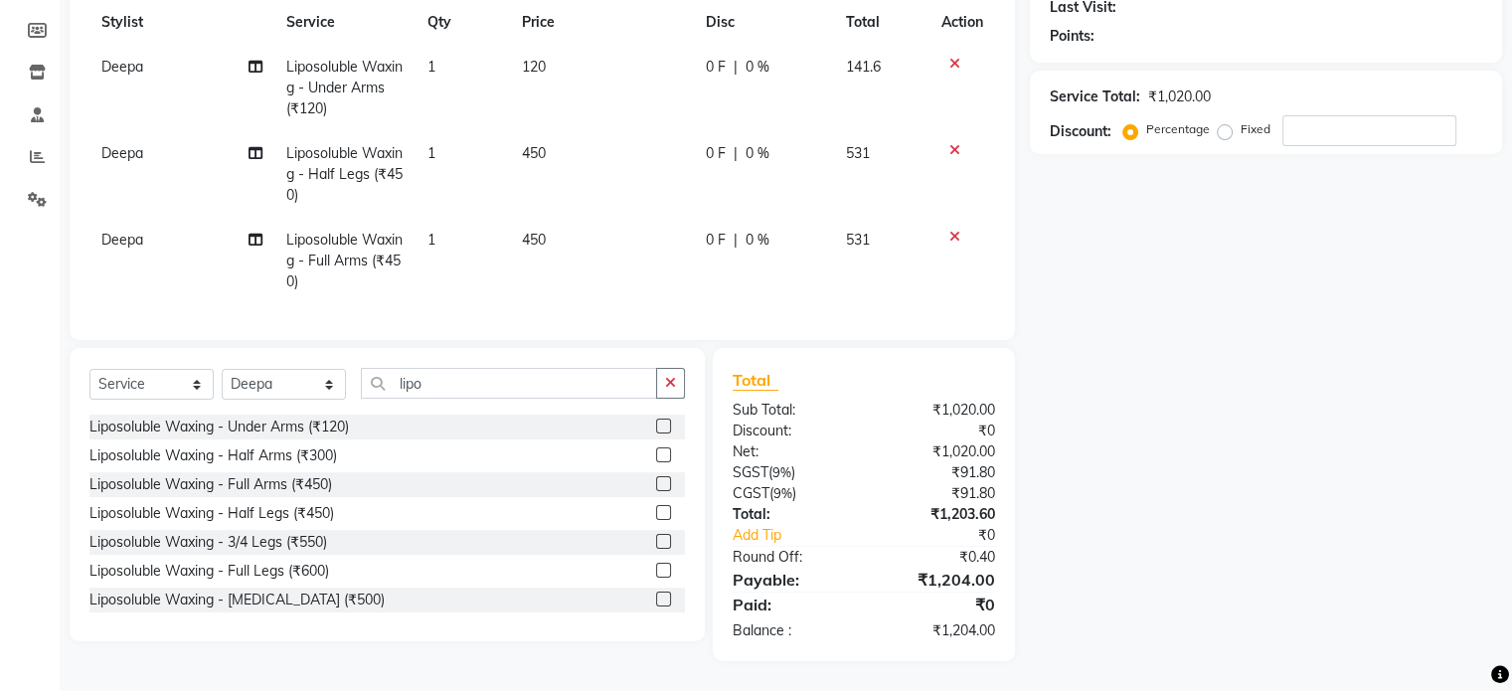
click at [449, 399] on div "Select Service Product Membership Package Voucher Prepaid Gift Card Select Styl…" at bounding box center [386, 391] width 595 height 47
click at [418, 394] on input "lipo" at bounding box center [509, 383] width 296 height 31
click at [555, 366] on div "Select Service Product Membership Package Voucher Prepaid Gift Card Select Styl…" at bounding box center [387, 494] width 635 height 293
click at [438, 380] on input "lipo" at bounding box center [509, 383] width 296 height 31
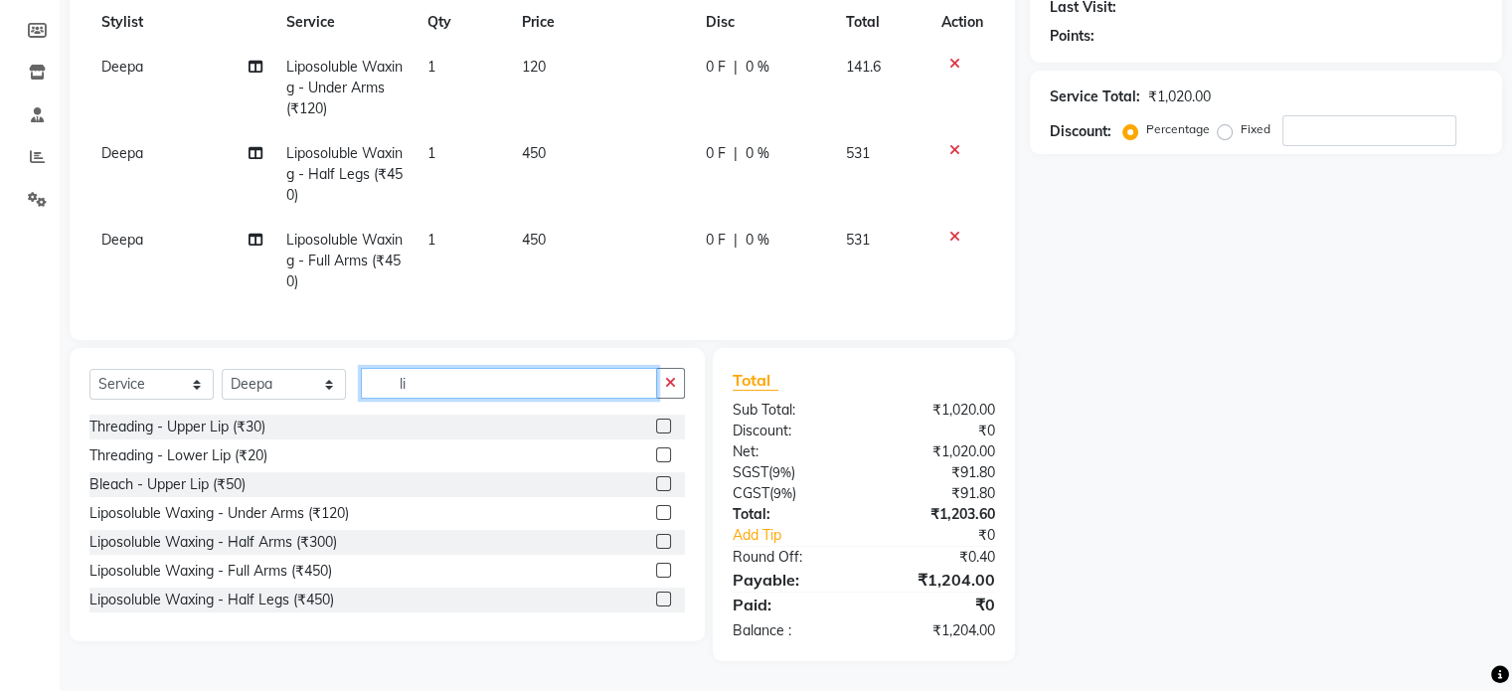
type input "l"
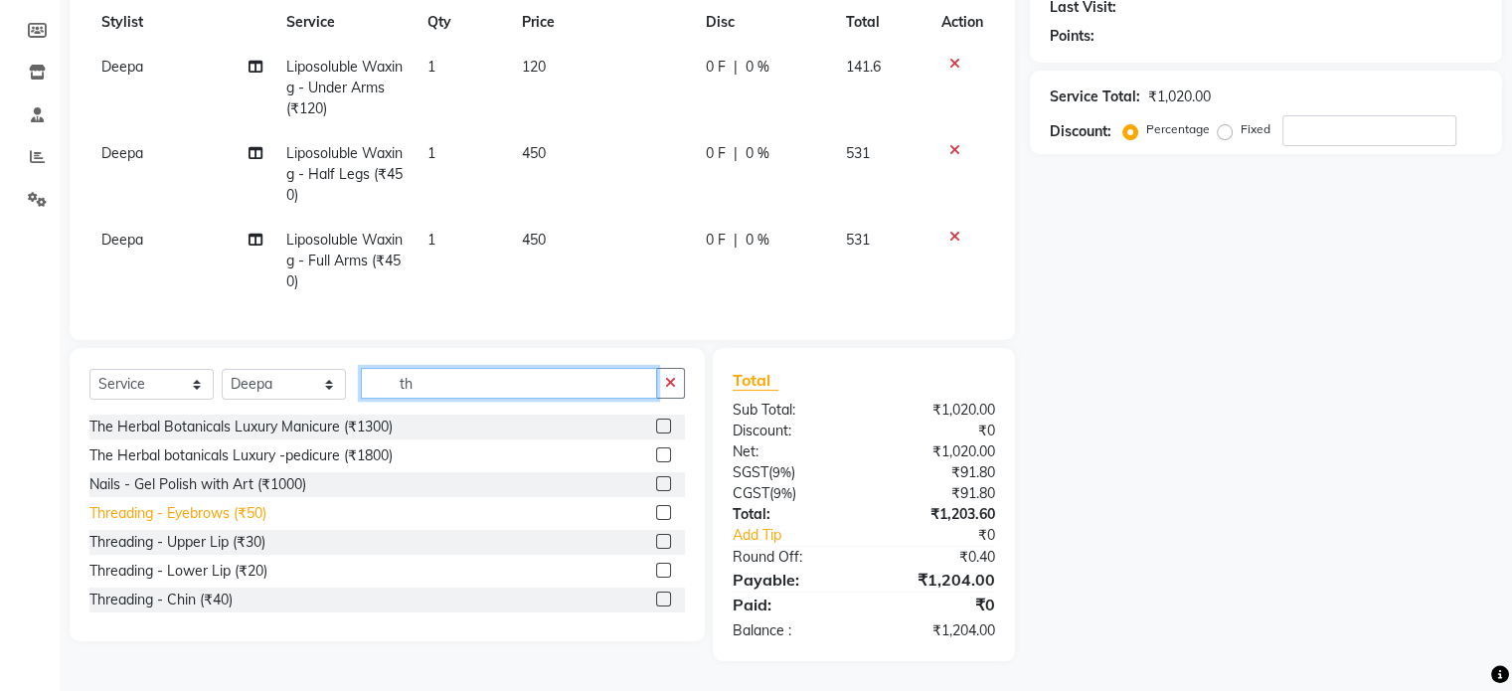
type input "th"
click at [248, 518] on div "Threading - Eyebrows (₹50)" at bounding box center [177, 513] width 177 height 21
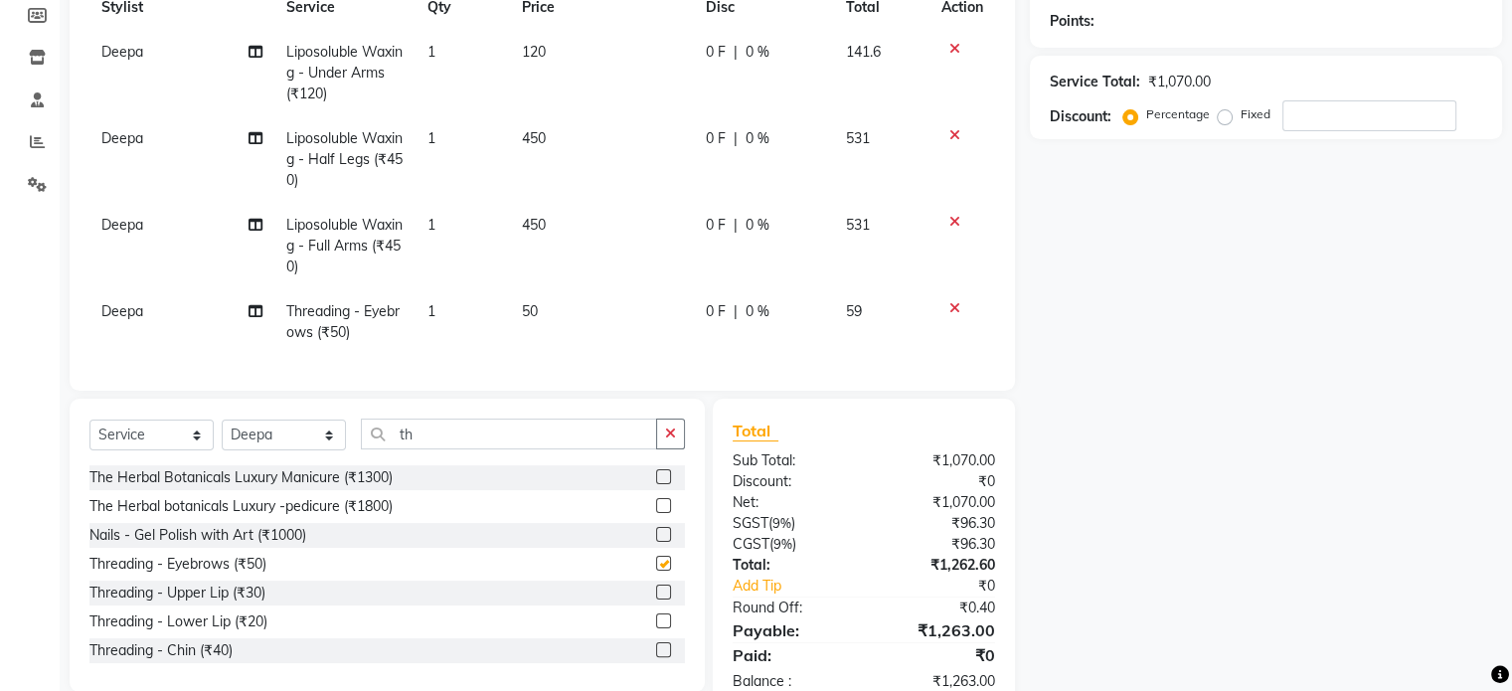
checkbox input "false"
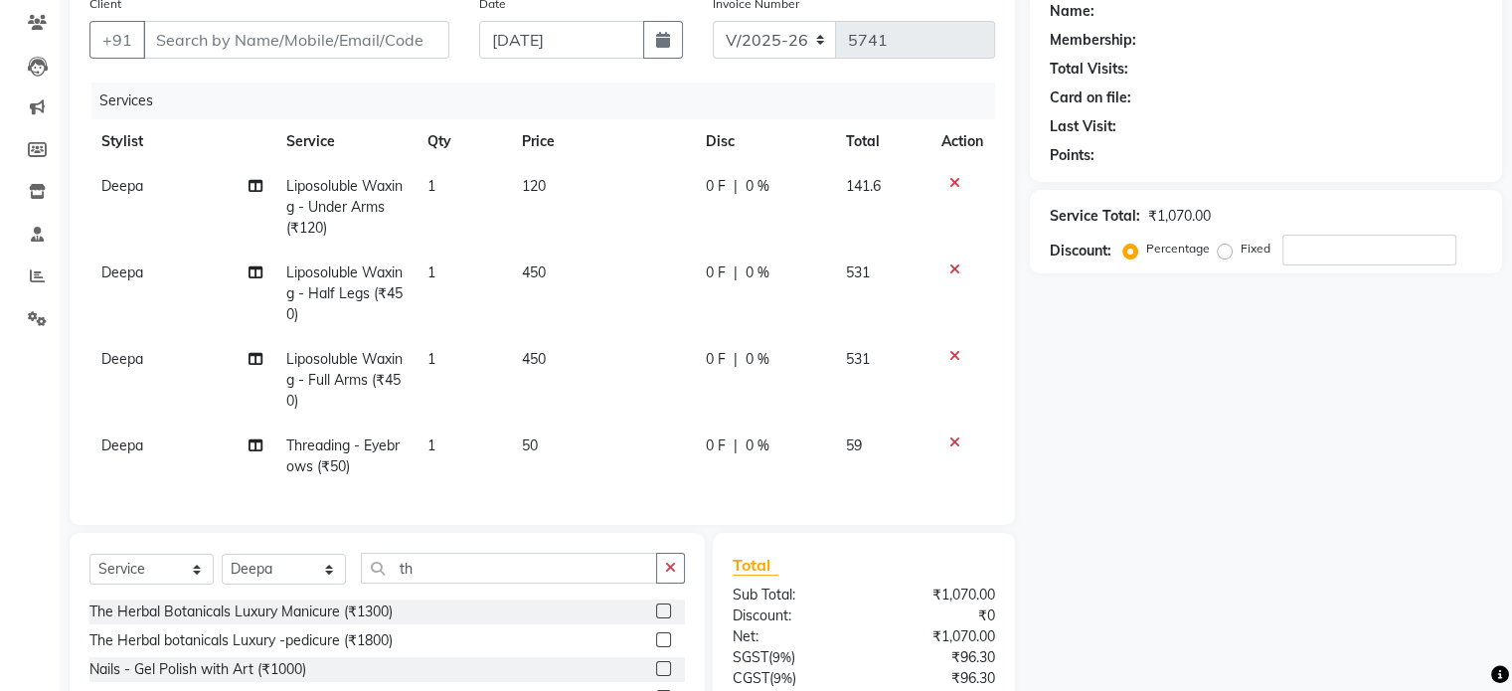
scroll to position [0, 0]
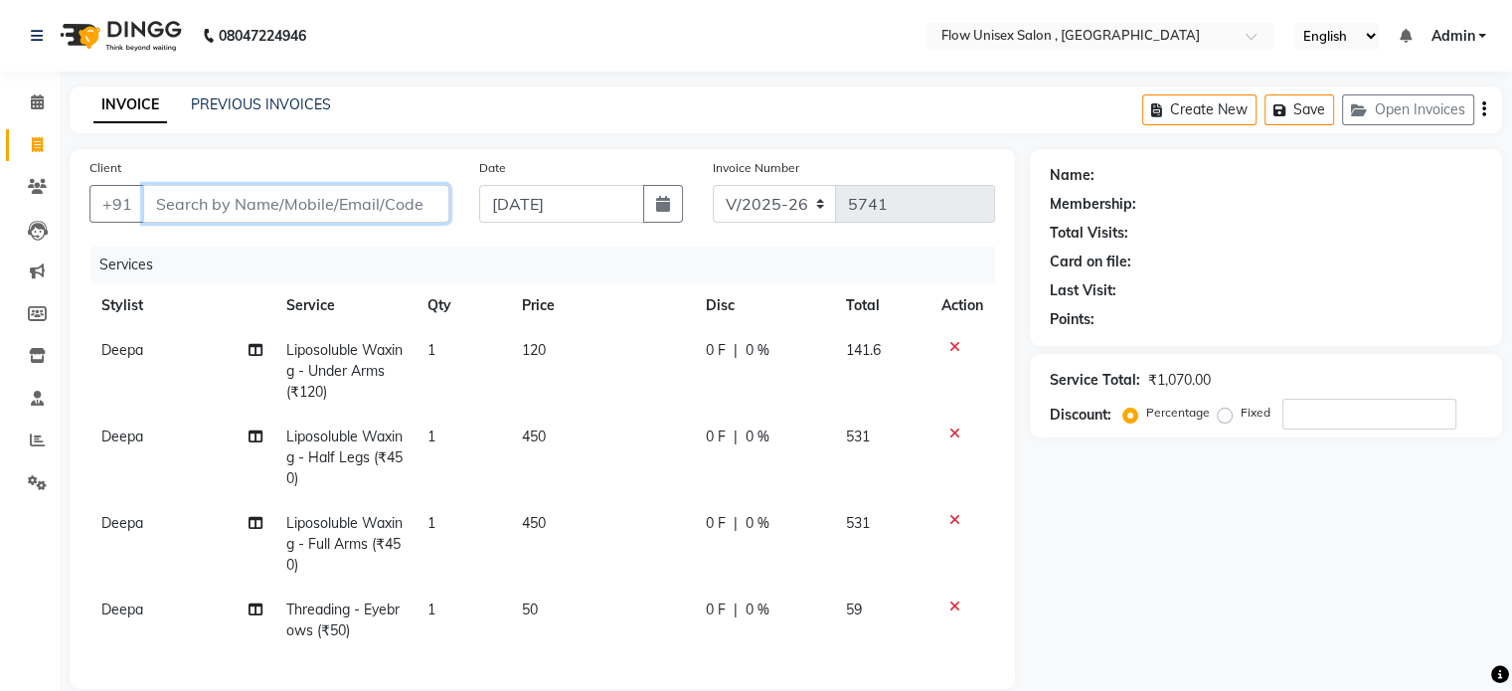
click at [425, 194] on input "Client" at bounding box center [296, 204] width 306 height 38
type input "9"
type input "0"
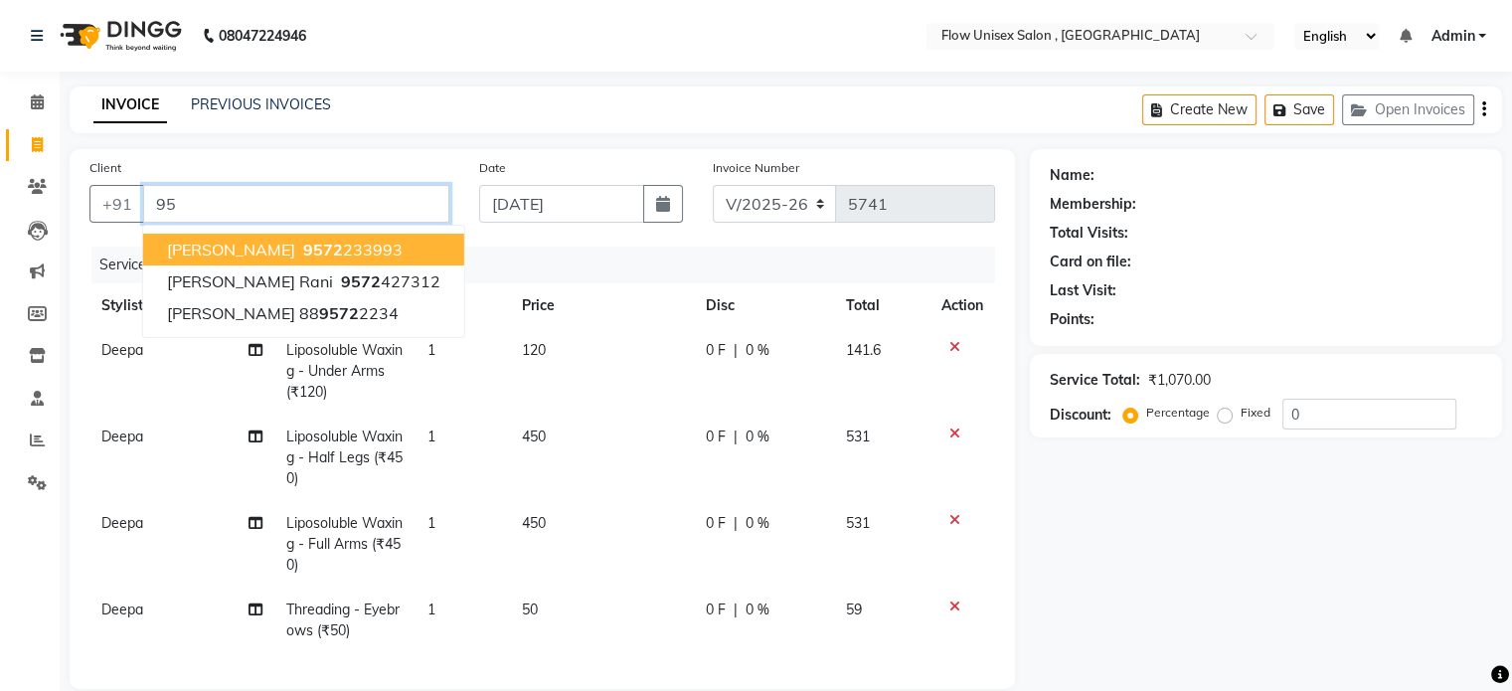
type input "9"
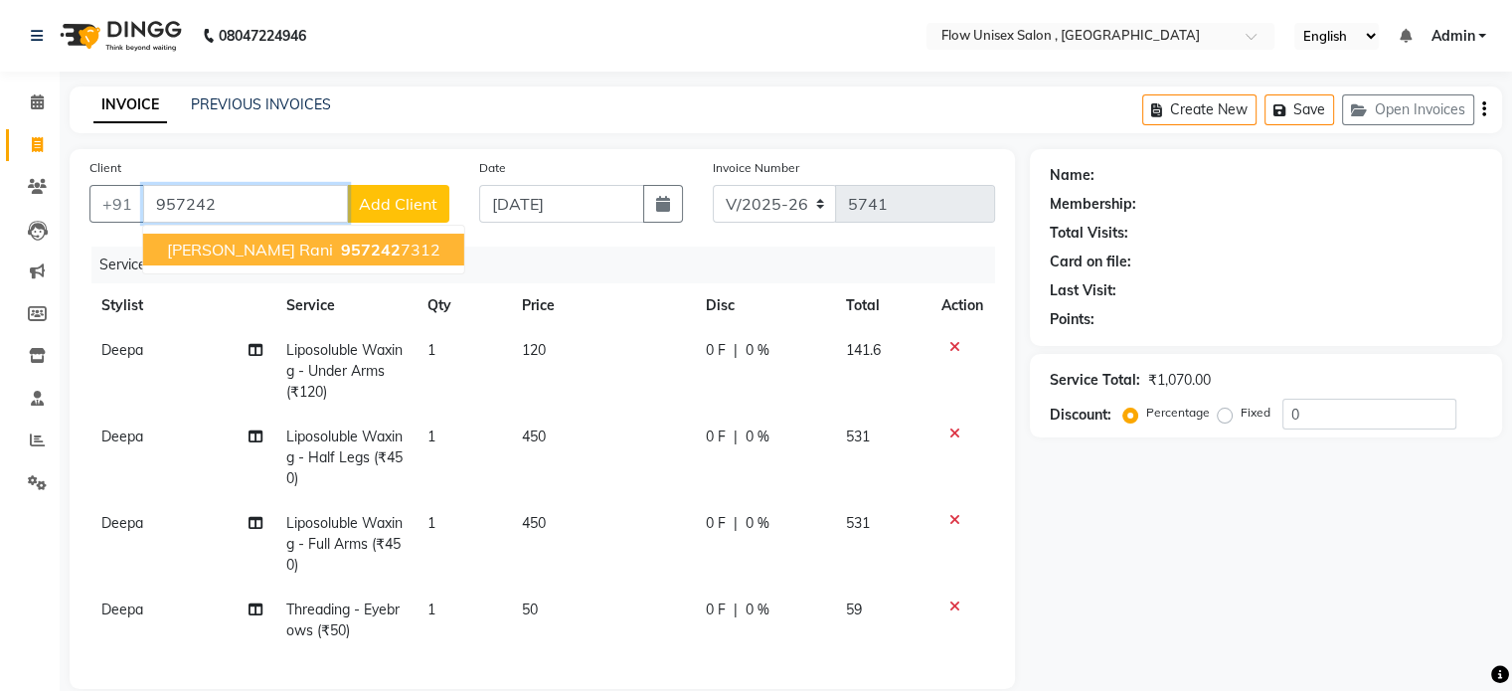
click at [238, 250] on button "[PERSON_NAME] Rani 957242 7312" at bounding box center [303, 250] width 321 height 32
type input "9572427312"
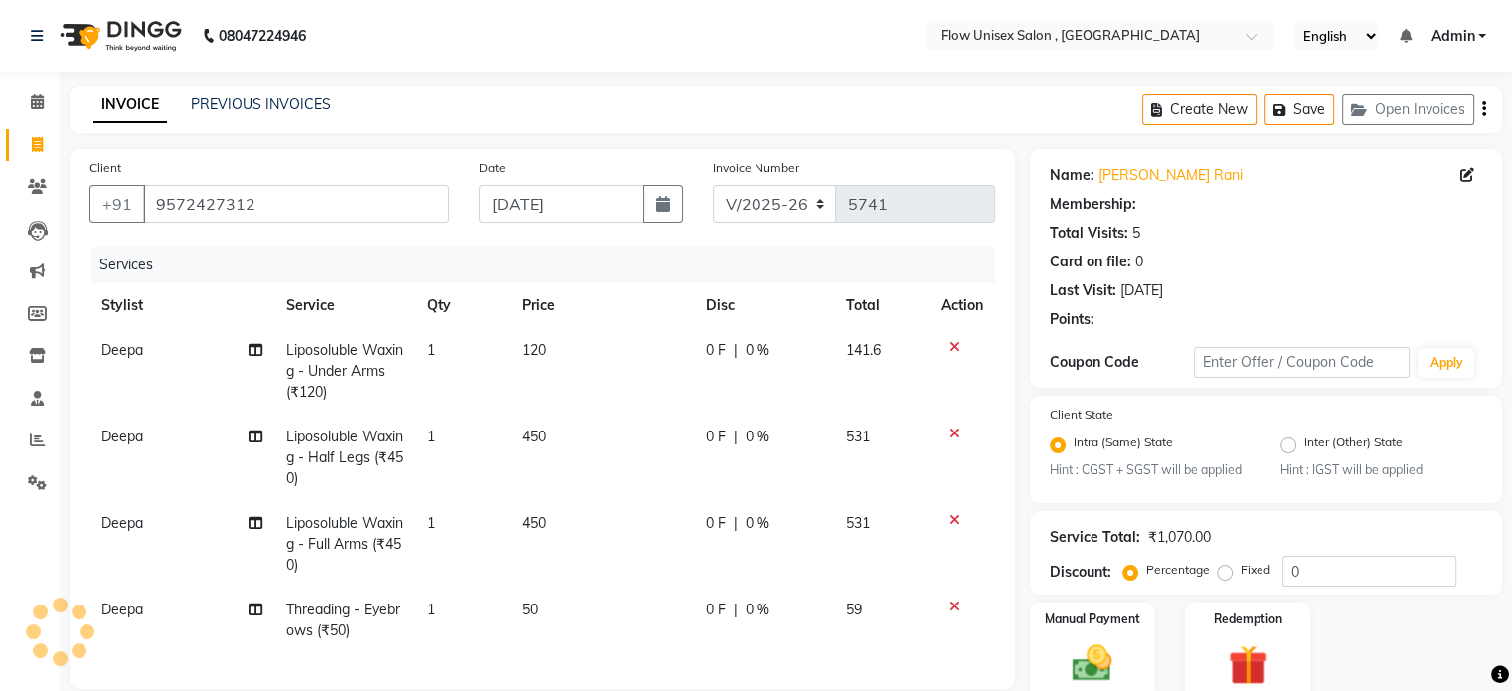
scroll to position [364, 0]
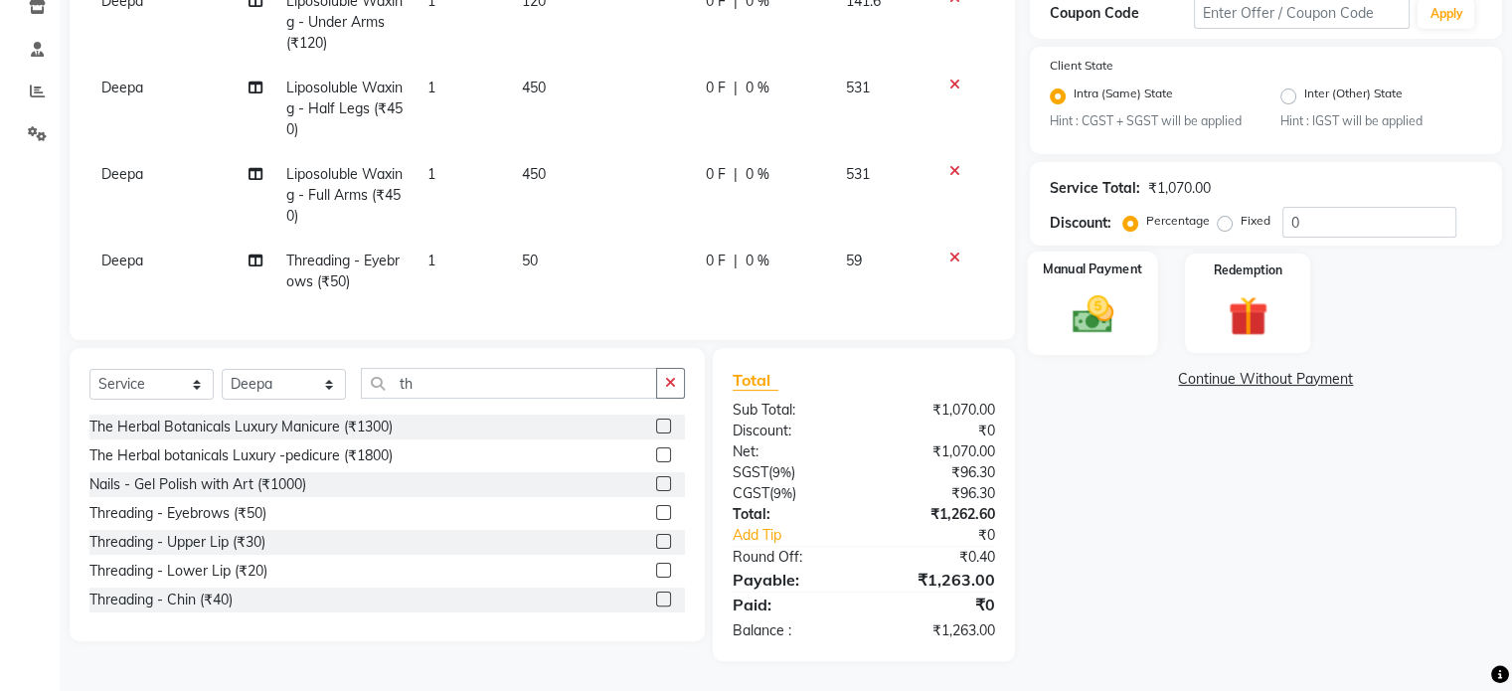
click at [1121, 322] on img at bounding box center [1092, 315] width 67 height 48
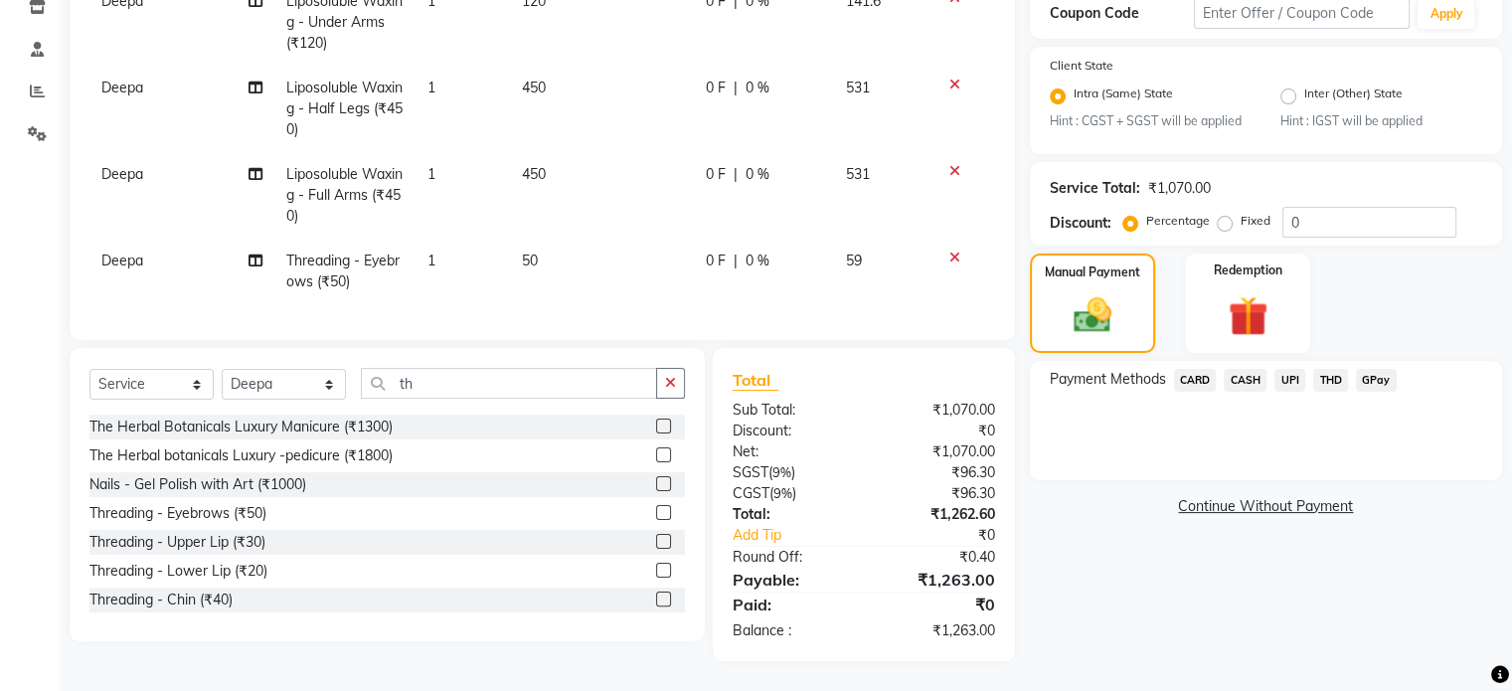
click at [1278, 379] on span "UPI" at bounding box center [1289, 380] width 31 height 23
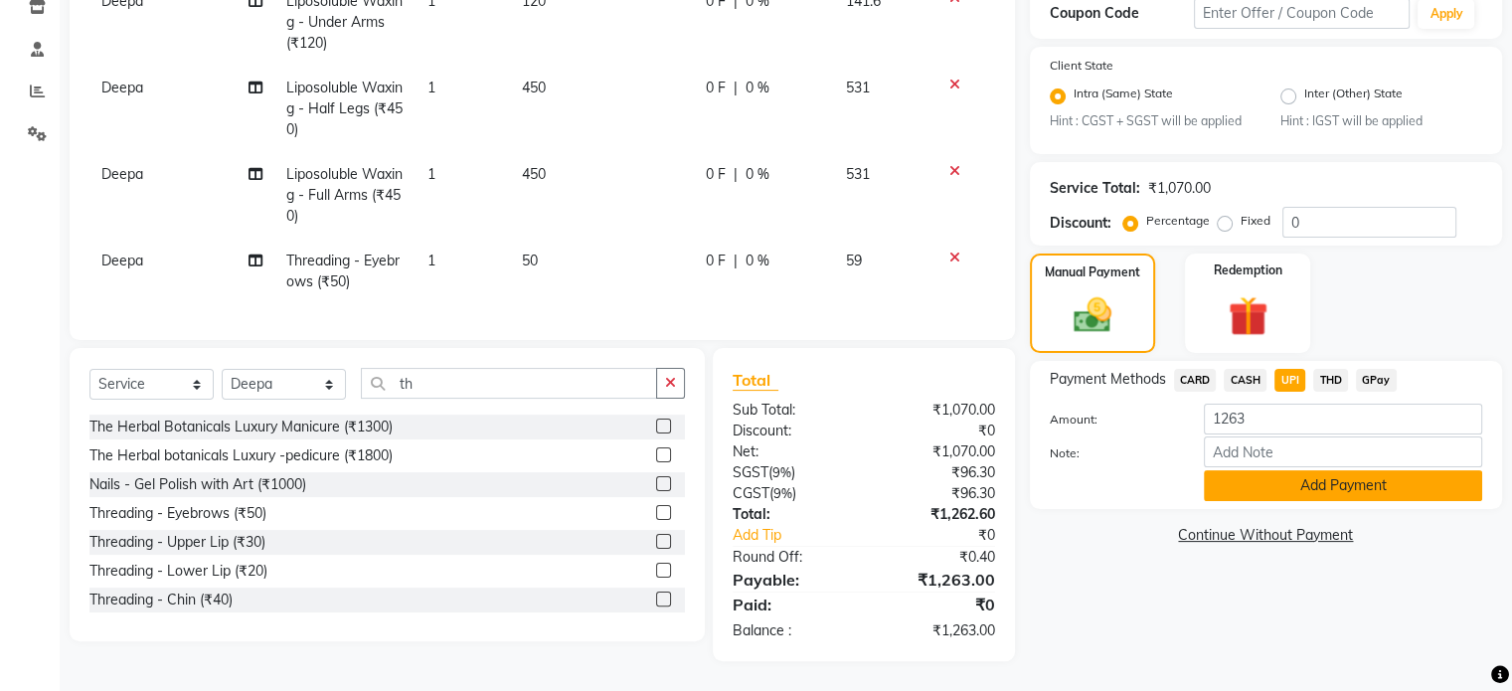
click at [1276, 470] on button "Add Payment" at bounding box center [1343, 485] width 278 height 31
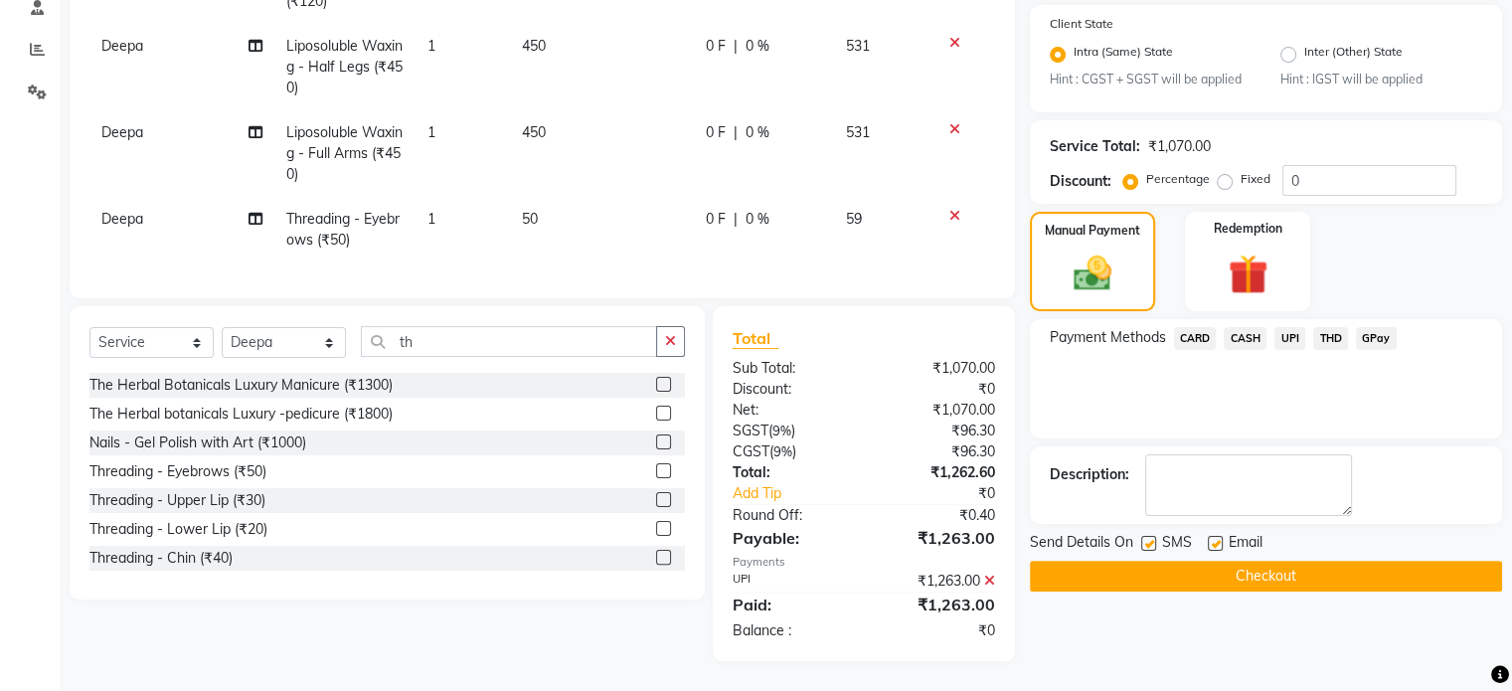
scroll to position [406, 0]
click at [1077, 561] on button "Checkout" at bounding box center [1266, 576] width 472 height 31
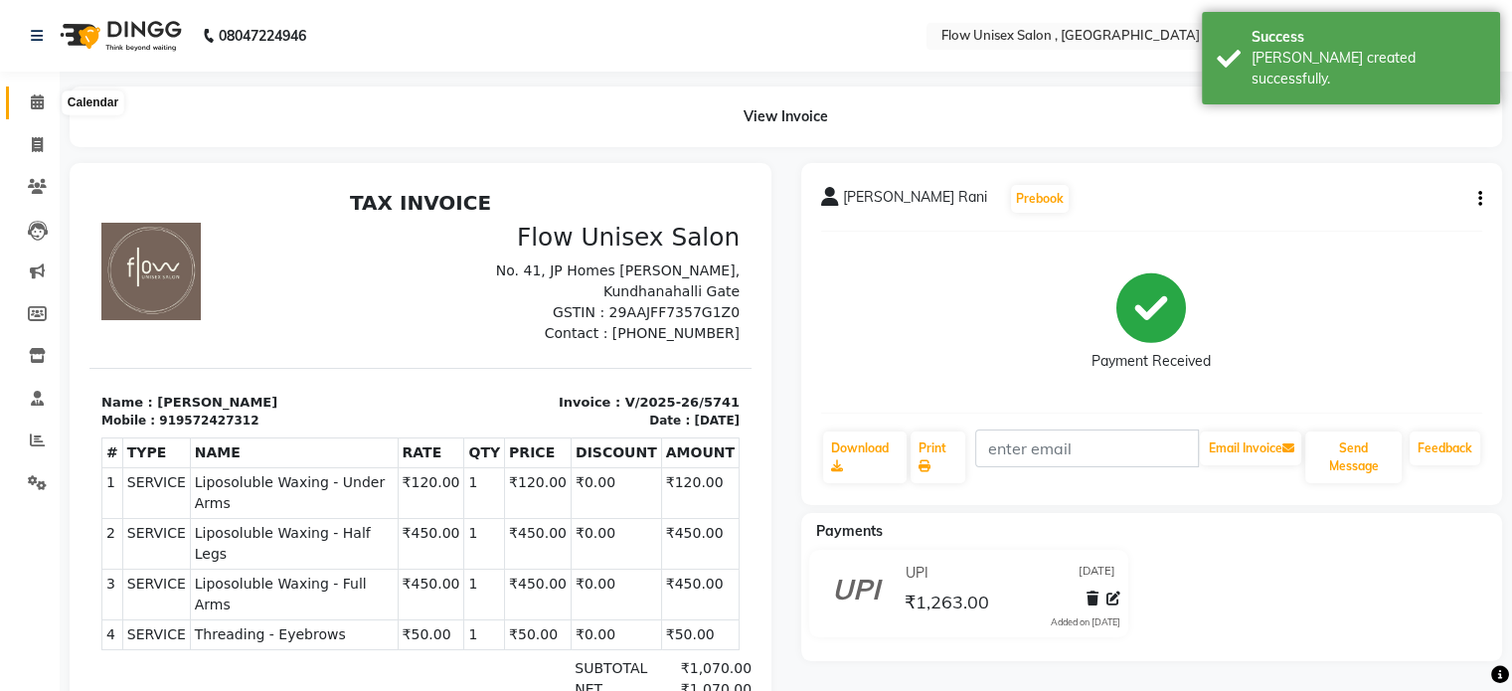
click at [44, 100] on span at bounding box center [37, 102] width 35 height 23
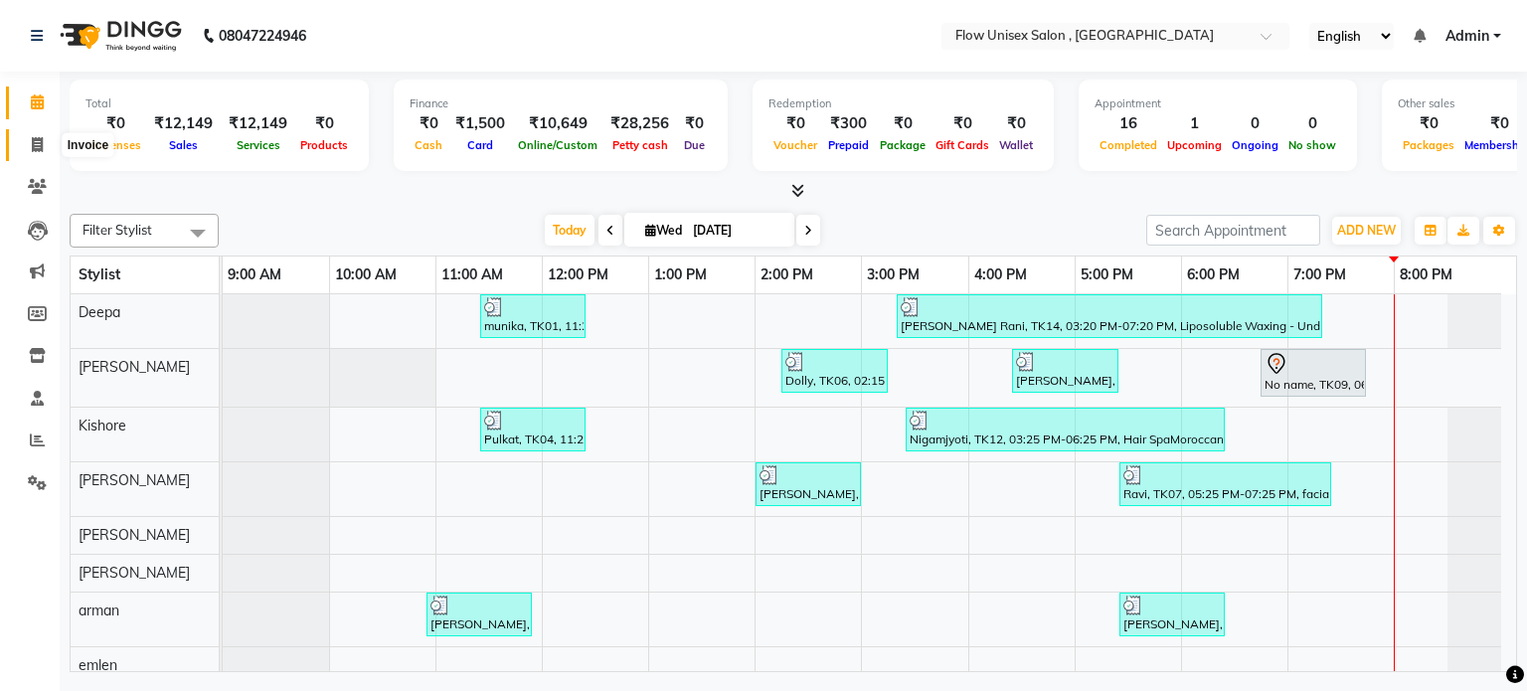
click at [51, 138] on span at bounding box center [37, 145] width 35 height 23
select select "5875"
select select "service"
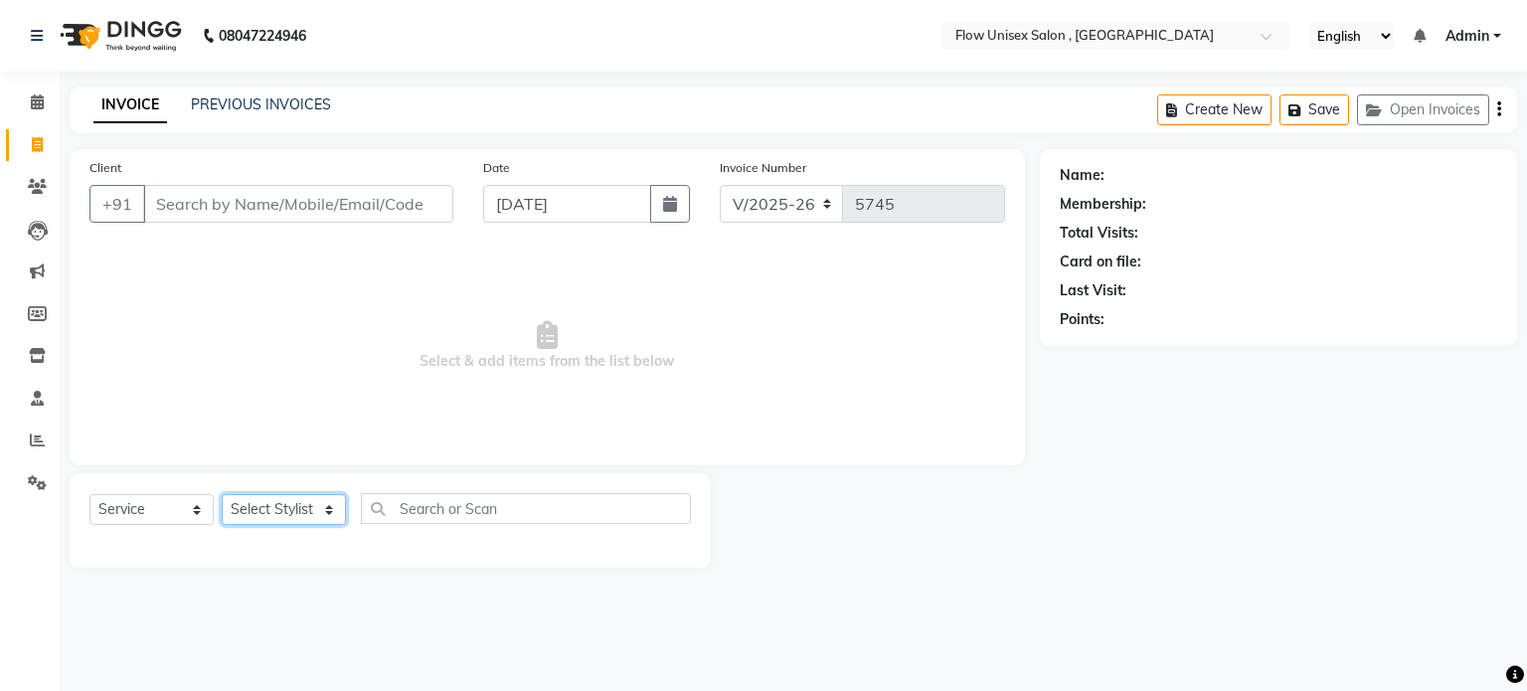
drag, startPoint x: 326, startPoint y: 516, endPoint x: 300, endPoint y: 502, distance: 29.4
click at [326, 516] on select "Select Stylist [PERSON_NAME] [PERSON_NAME] Kishore [PERSON_NAME] debbarma [PERS…" at bounding box center [284, 509] width 124 height 31
select select "70798"
click at [222, 495] on select "Select Stylist [PERSON_NAME] [PERSON_NAME] Kishore [PERSON_NAME] debbarma [PERS…" at bounding box center [284, 509] width 124 height 31
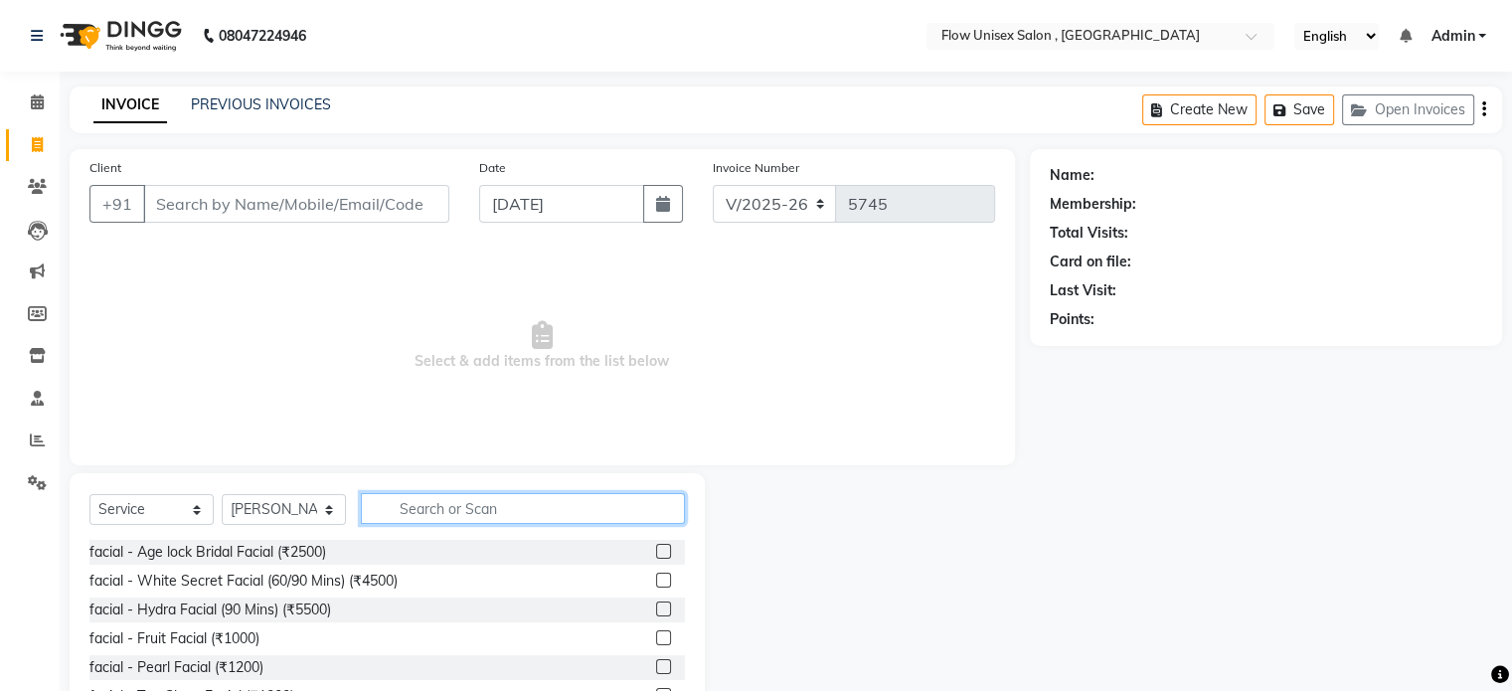
click at [462, 498] on input "text" at bounding box center [523, 508] width 324 height 31
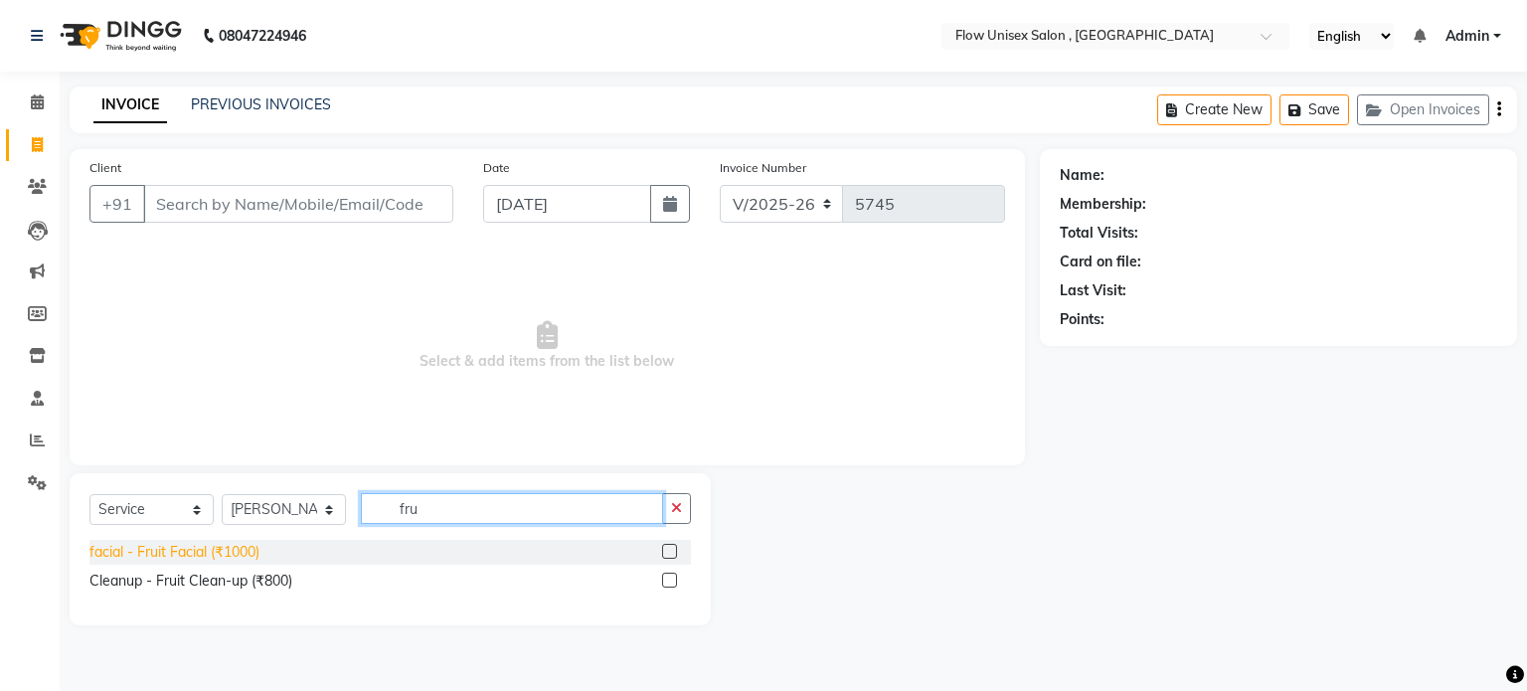
type input "fru"
click at [220, 548] on div "facial - Fruit Facial (₹1000)" at bounding box center [174, 552] width 170 height 21
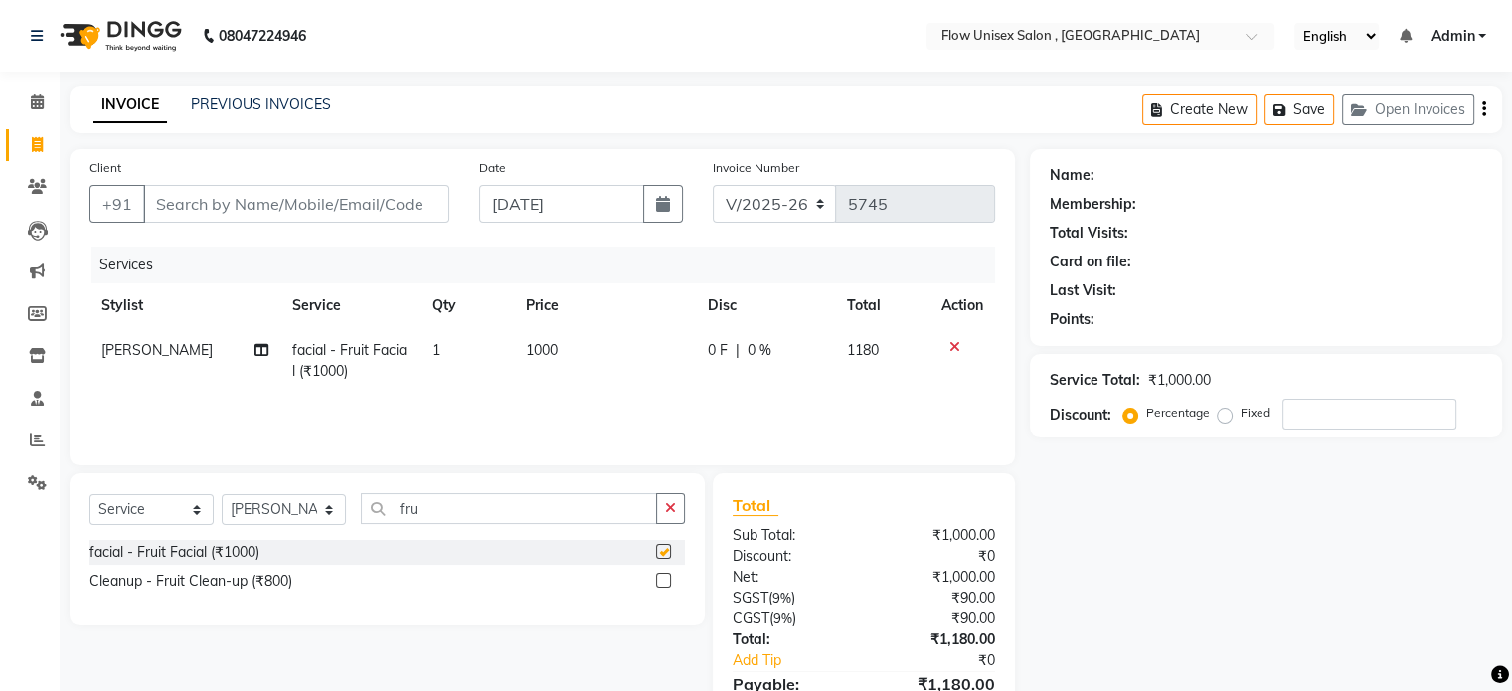
checkbox input "false"
click at [460, 521] on input "fru" at bounding box center [509, 508] width 296 height 31
type input "f"
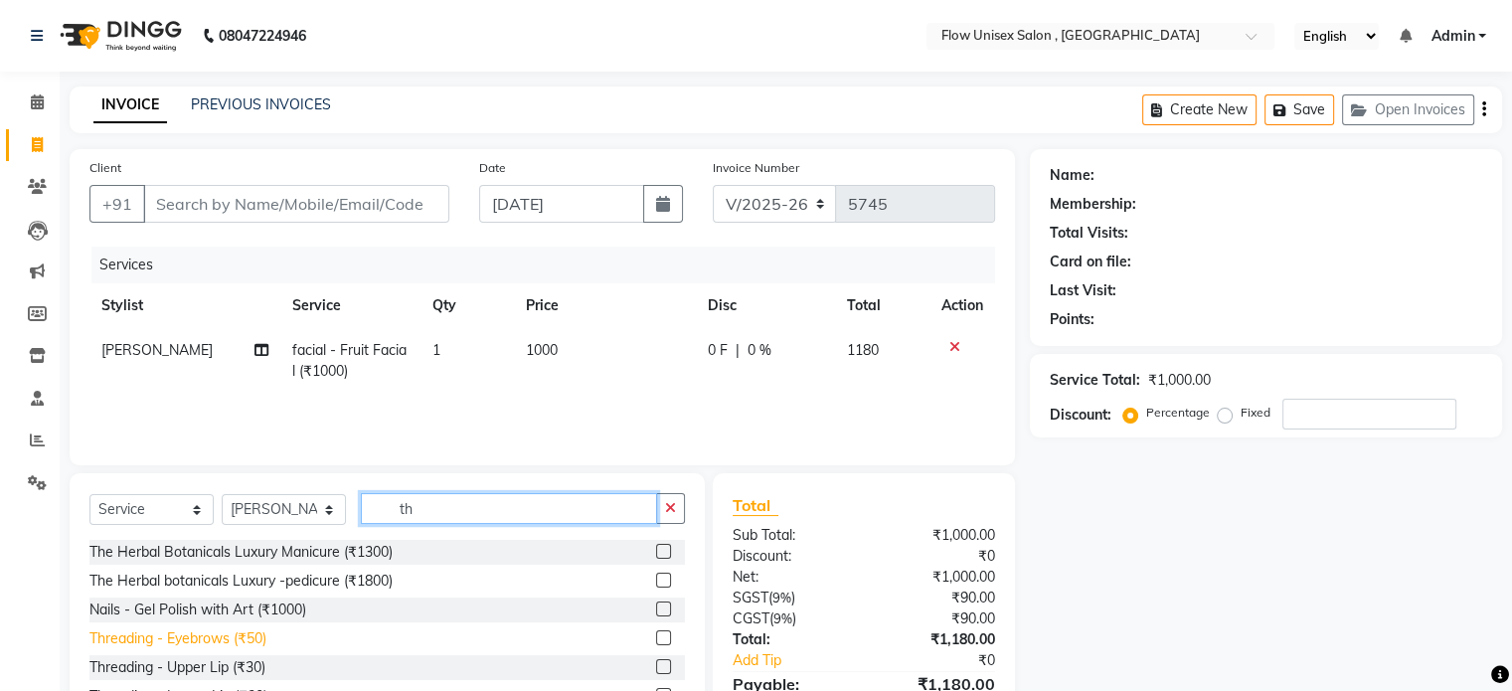
type input "th"
click at [251, 632] on div "Threading - Eyebrows (₹50)" at bounding box center [177, 638] width 177 height 21
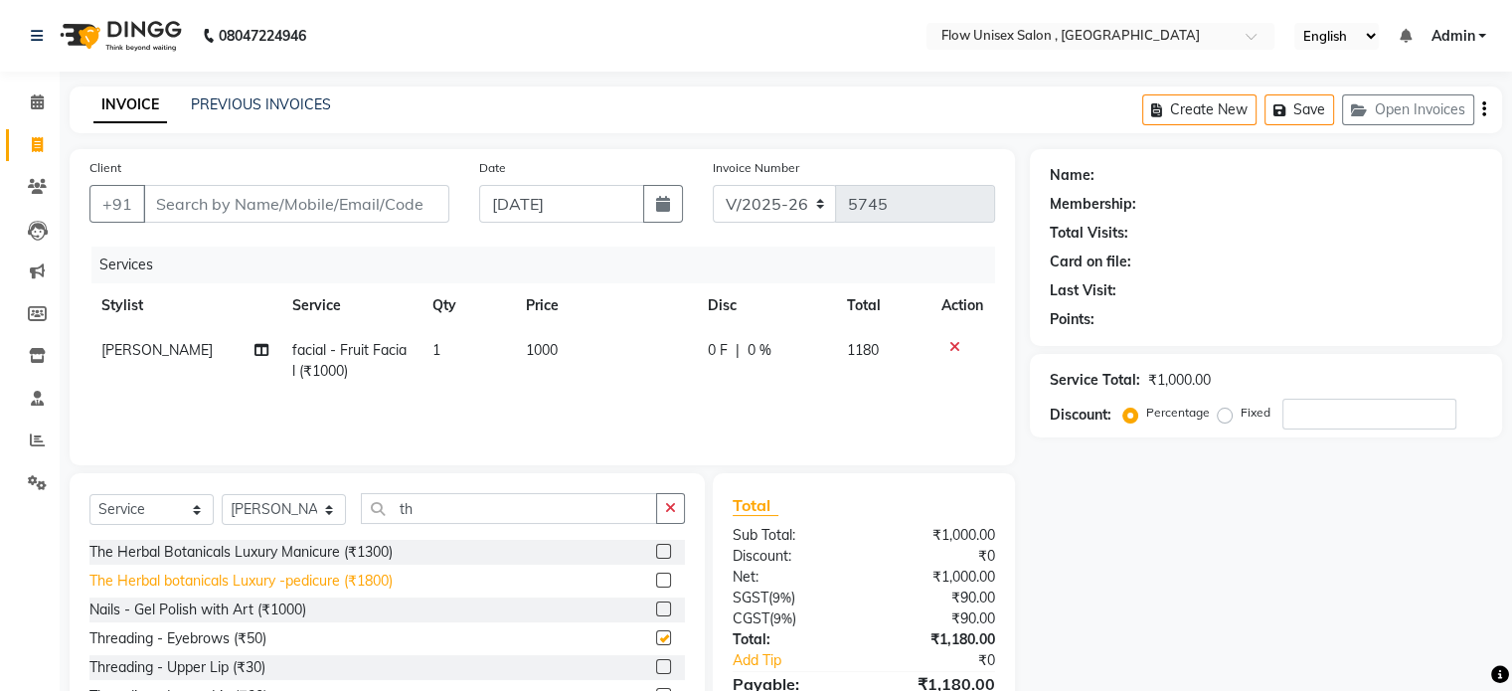
checkbox input "false"
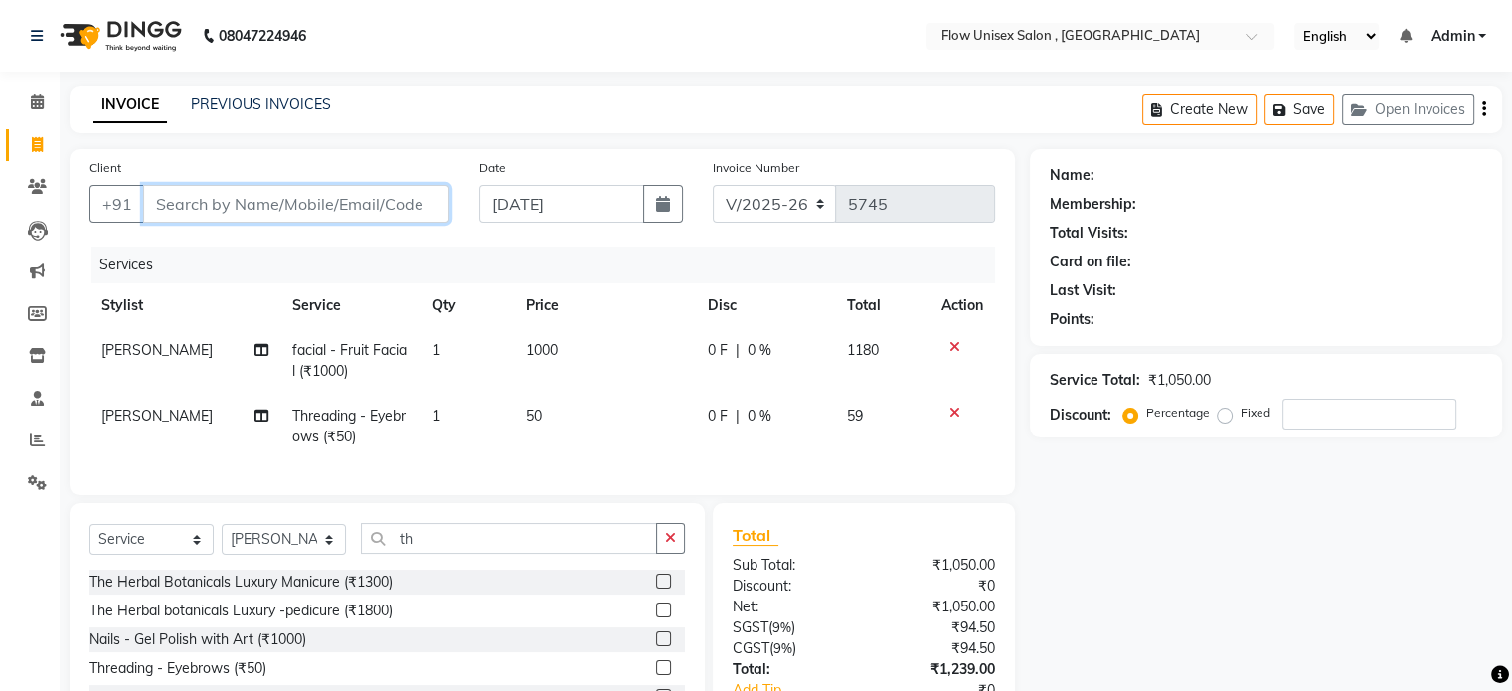
click at [415, 216] on input "Client" at bounding box center [296, 204] width 306 height 38
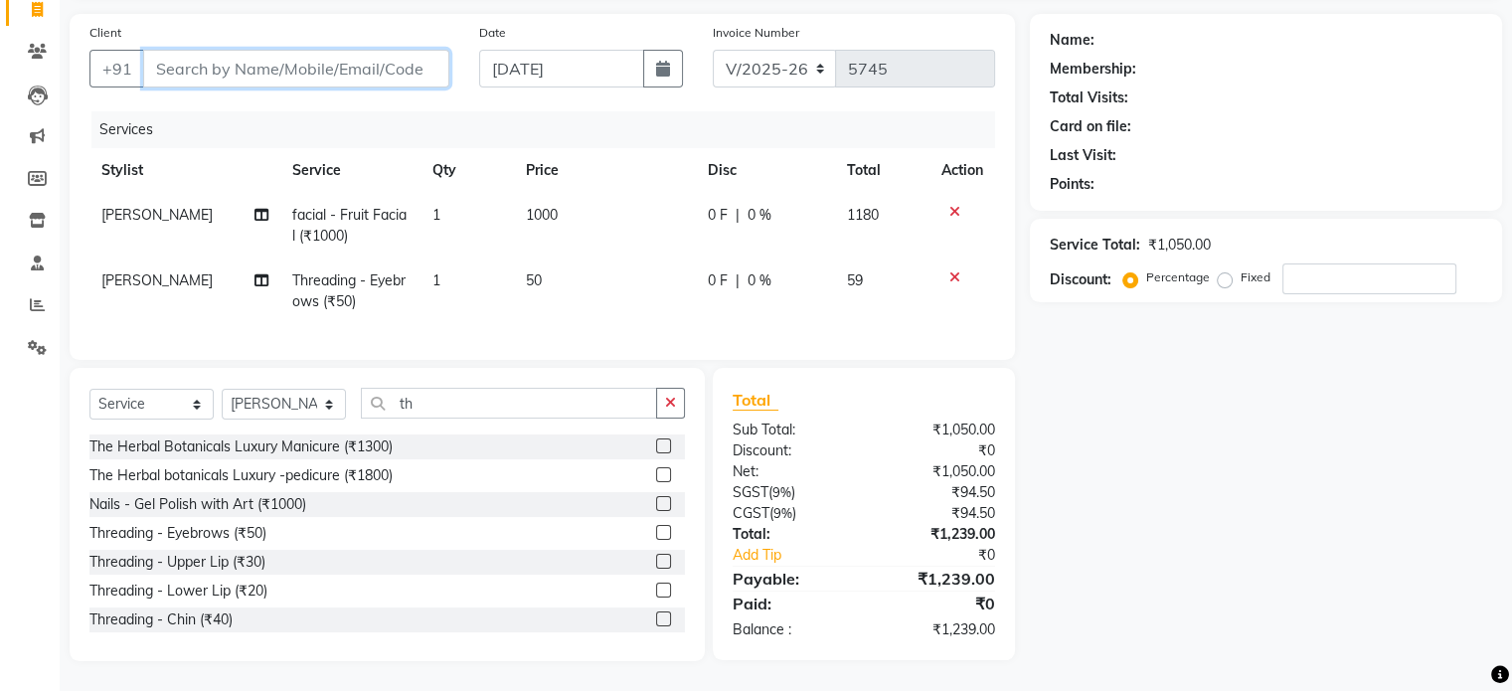
scroll to position [151, 0]
click at [397, 50] on input "Client" at bounding box center [296, 69] width 306 height 38
type input "7"
type input "0"
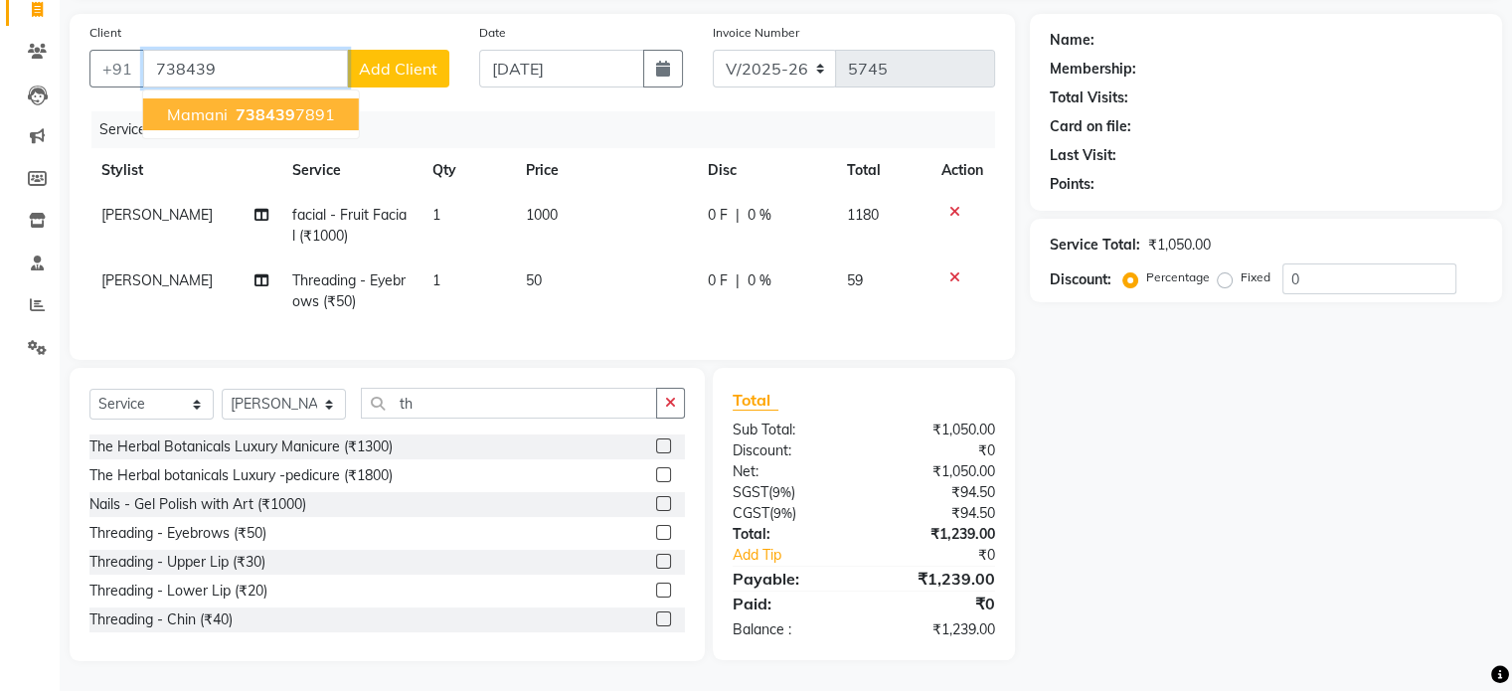
click at [271, 104] on span "738439" at bounding box center [266, 114] width 60 height 20
type input "7384397891"
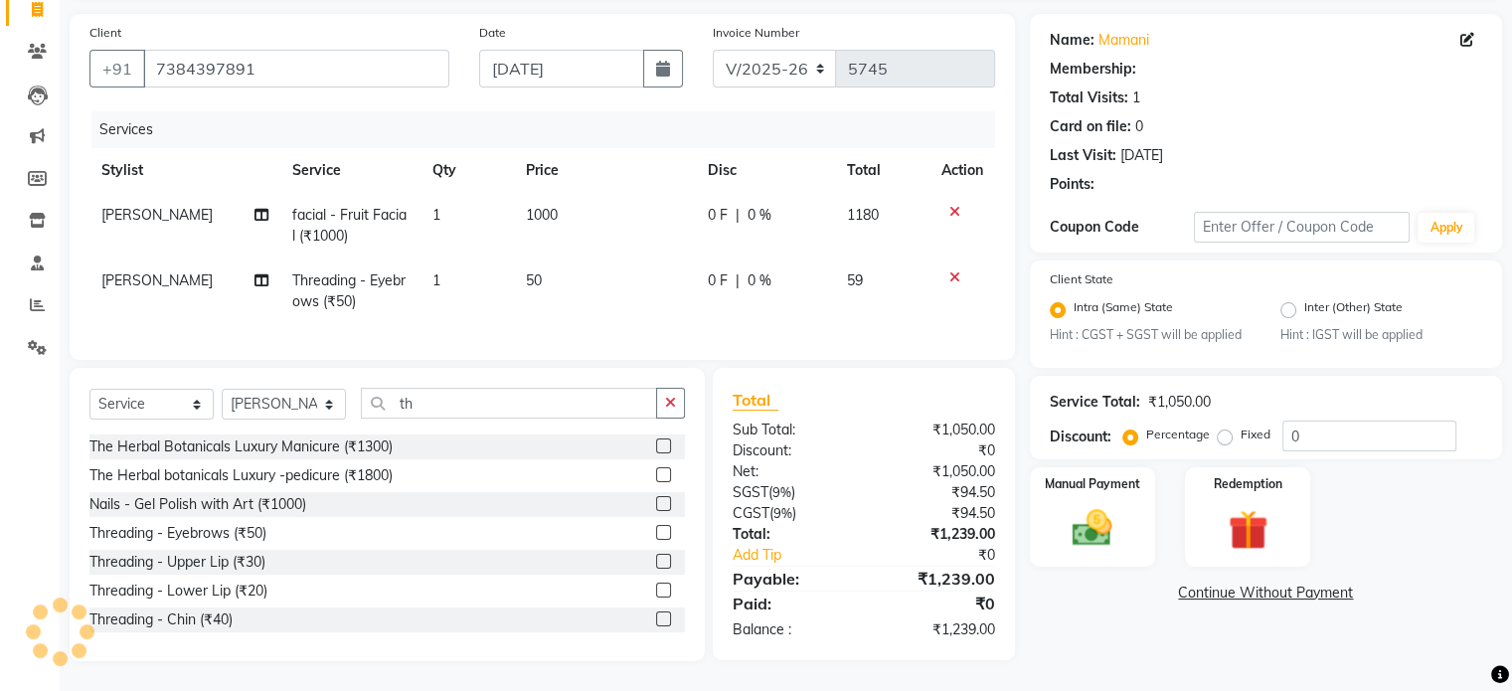
select select "1: Object"
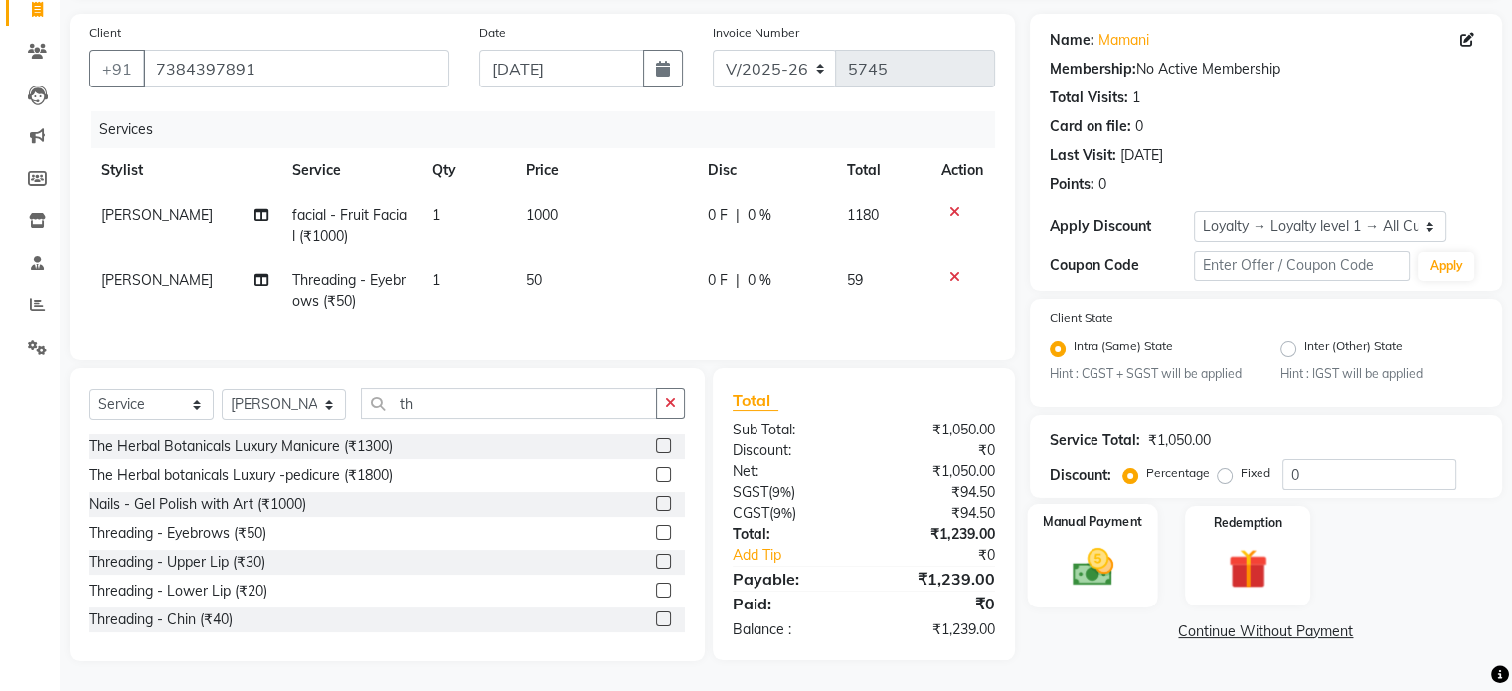
click at [1135, 526] on div "Manual Payment" at bounding box center [1092, 555] width 130 height 102
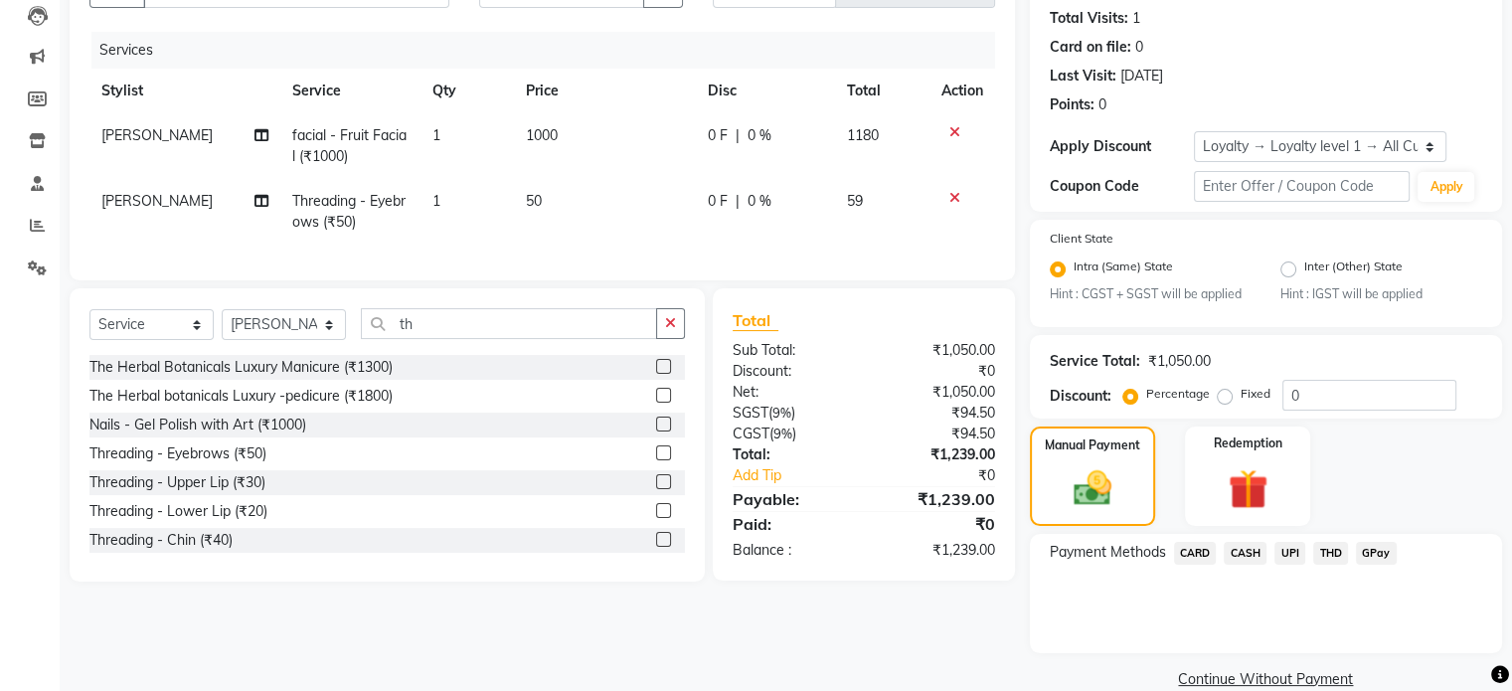
scroll to position [250, 0]
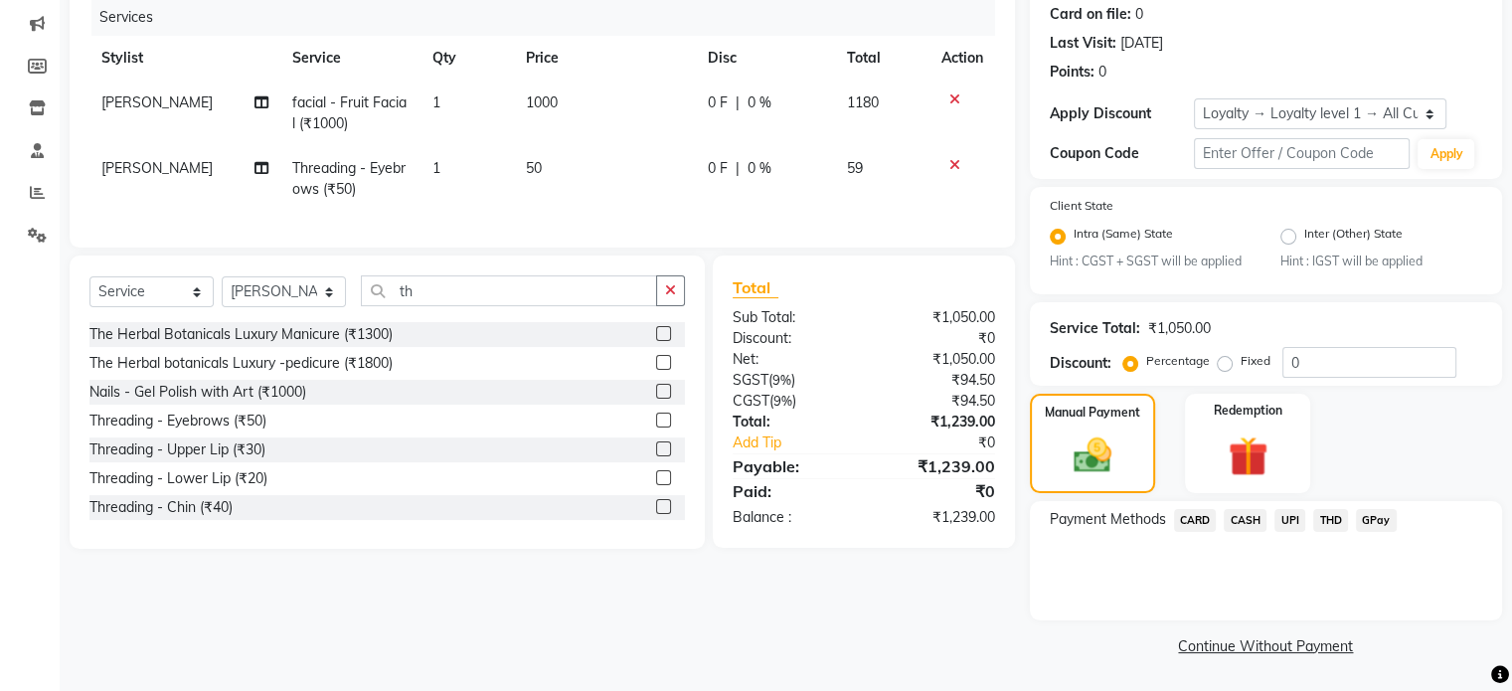
click at [1288, 516] on span "UPI" at bounding box center [1289, 520] width 31 height 23
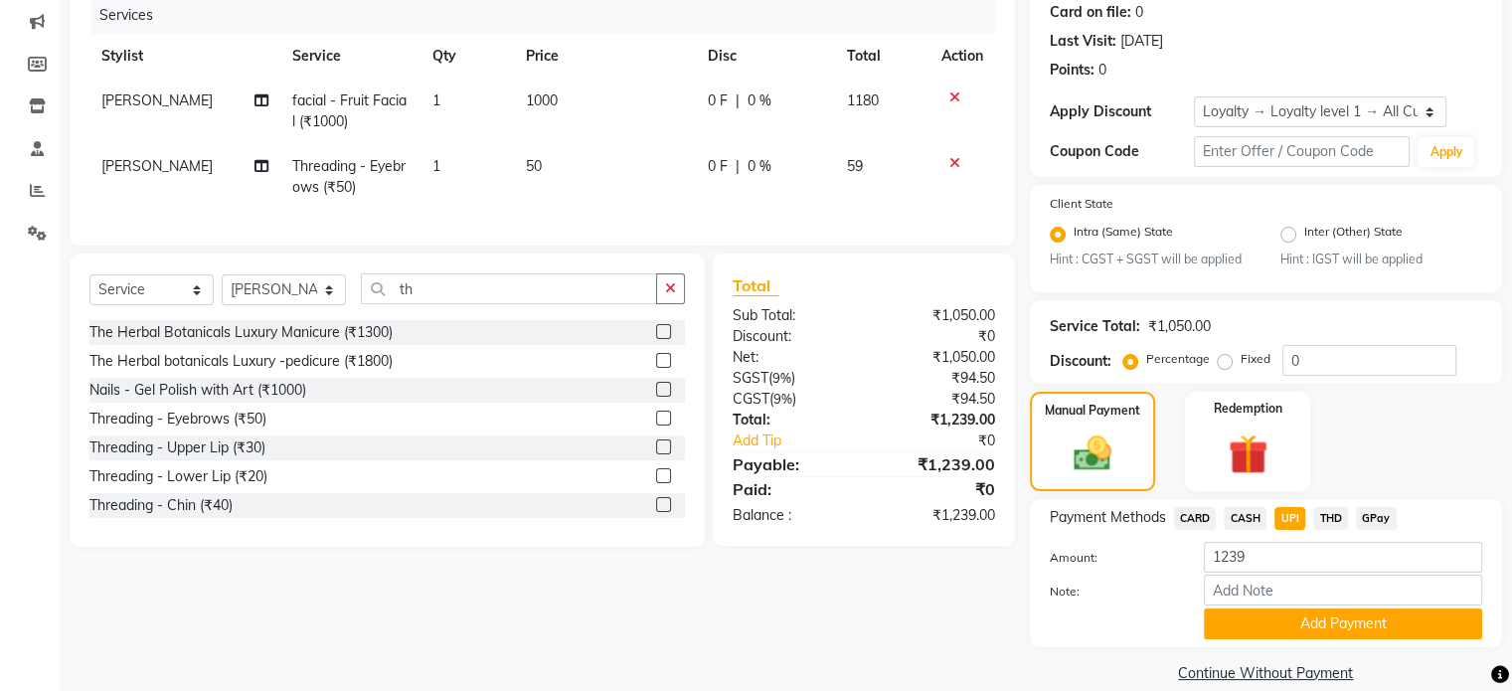
click at [1262, 626] on button "Add Payment" at bounding box center [1343, 623] width 278 height 31
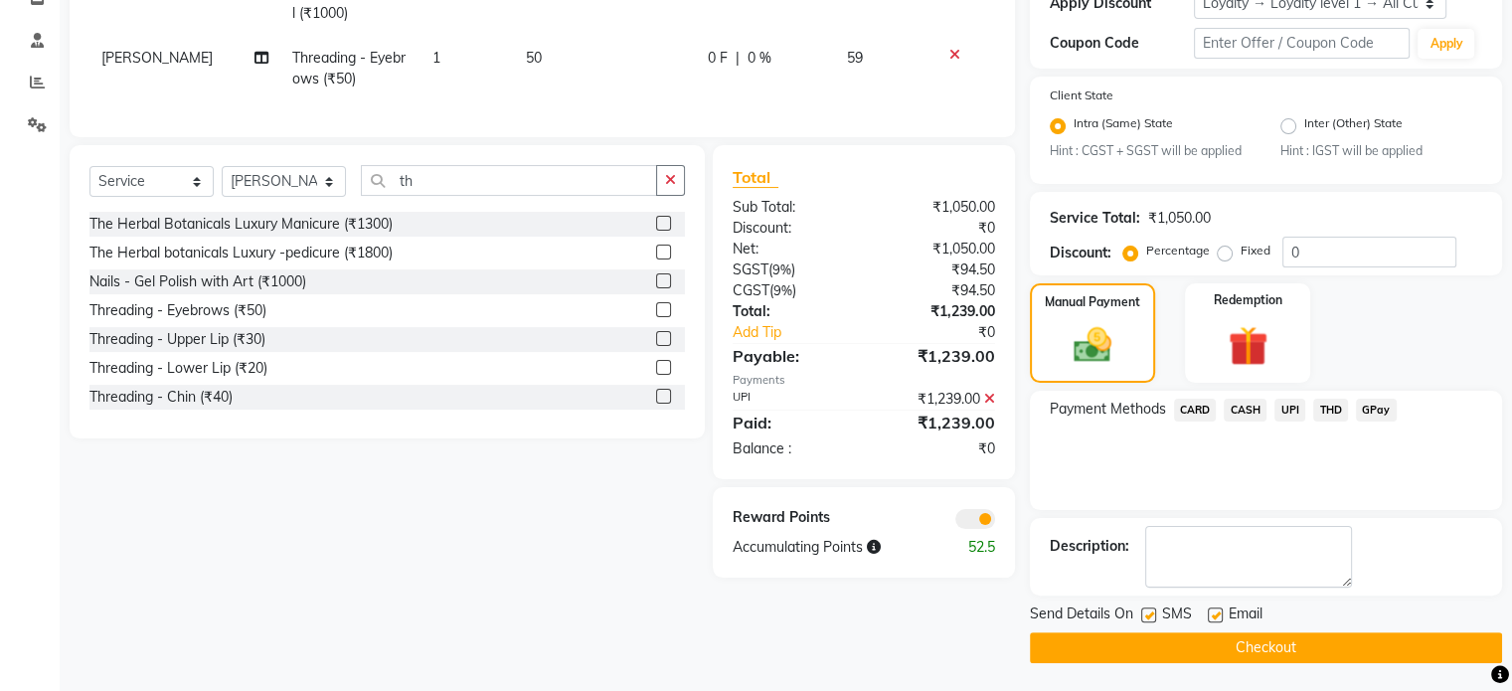
scroll to position [361, 0]
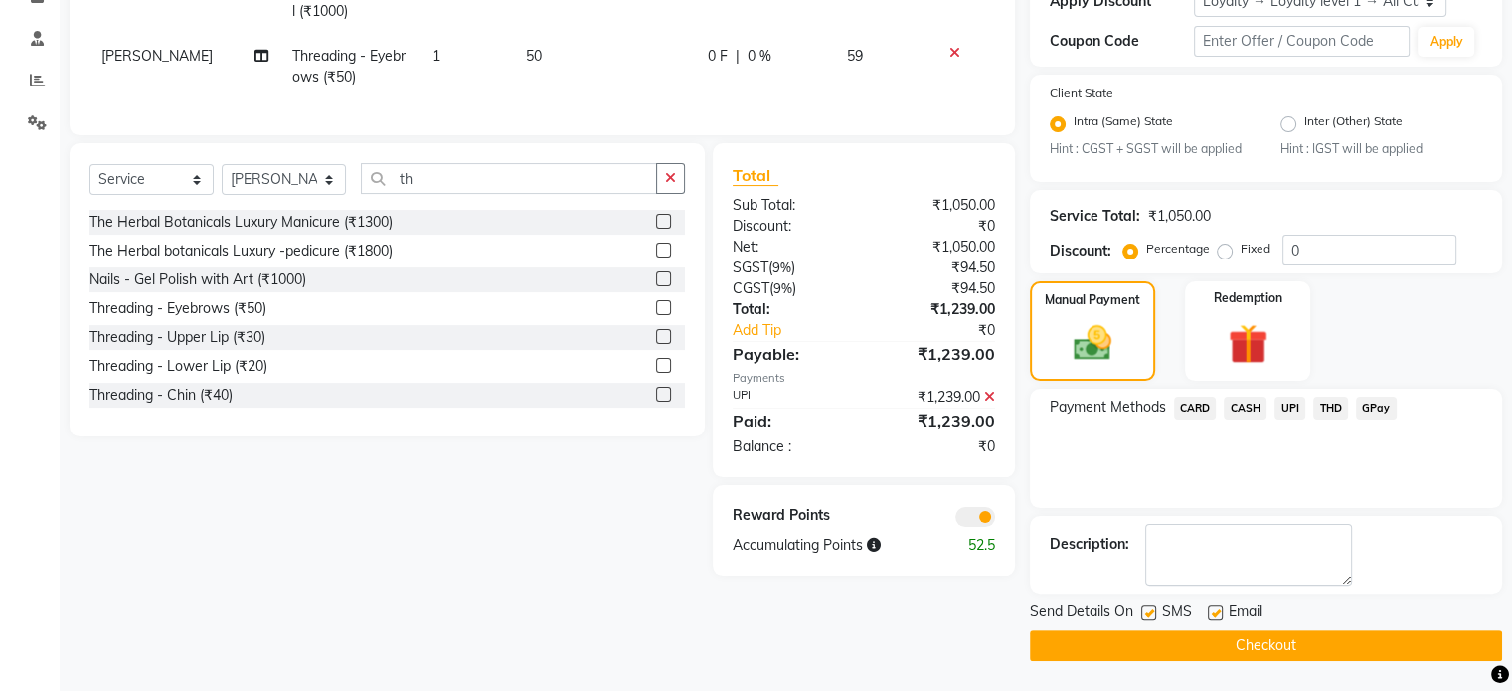
click at [978, 527] on span at bounding box center [975, 517] width 40 height 20
click at [995, 520] on input "checkbox" at bounding box center [995, 520] width 0 height 0
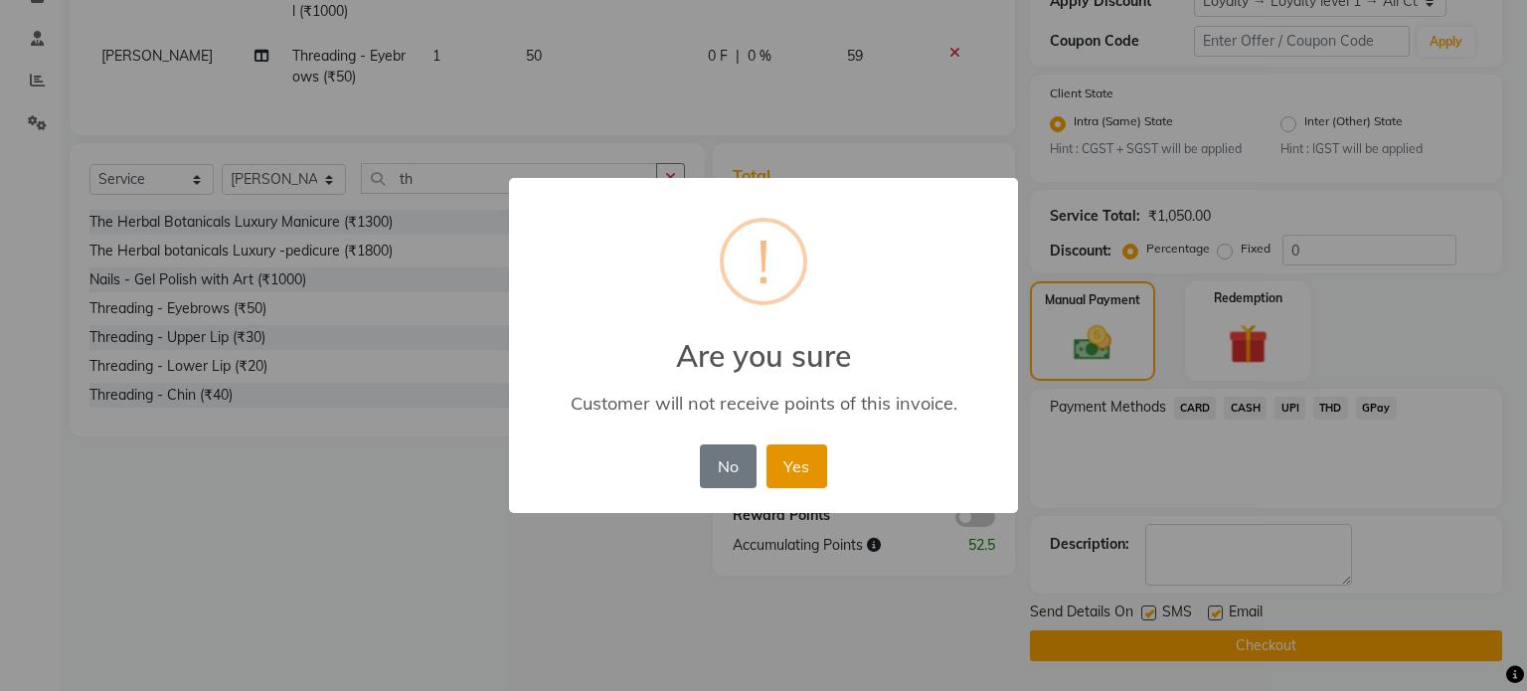
click at [779, 464] on button "Yes" at bounding box center [796, 466] width 61 height 44
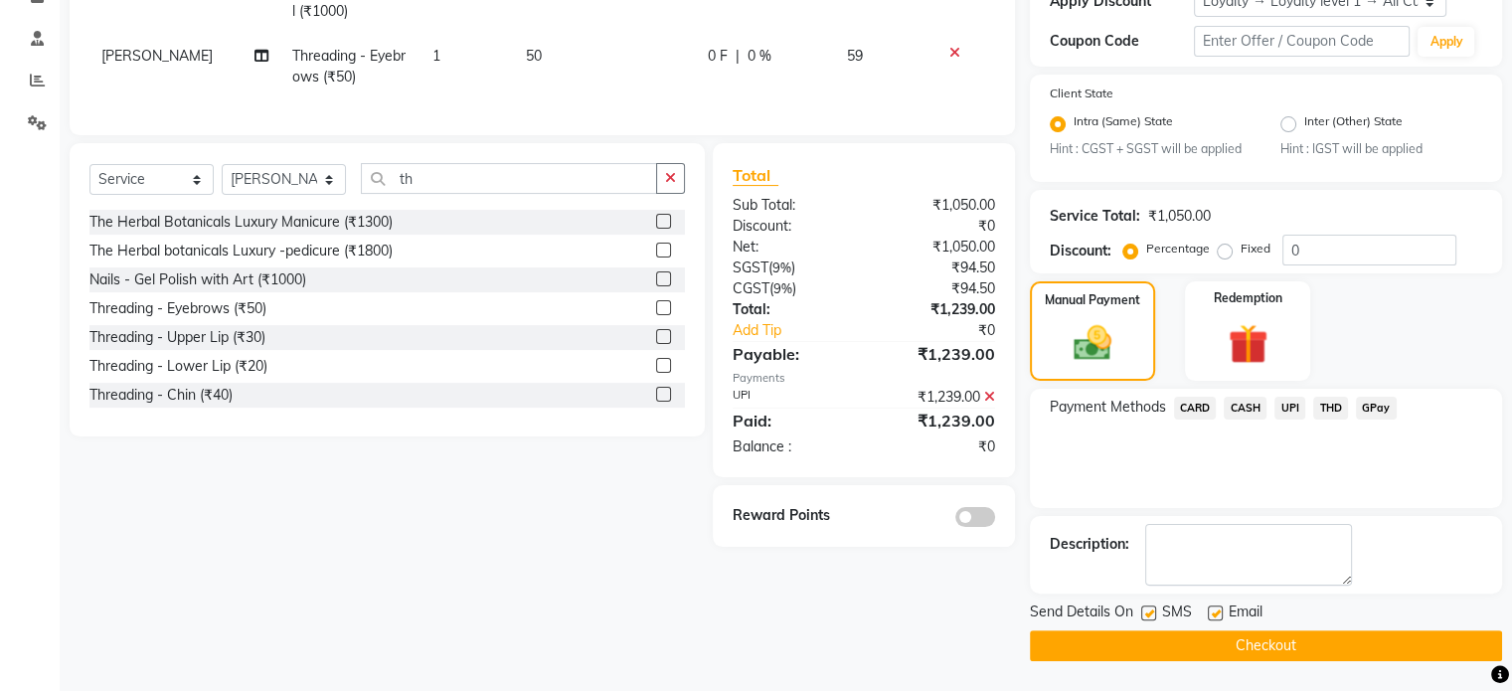
click at [1104, 635] on button "Checkout" at bounding box center [1266, 645] width 472 height 31
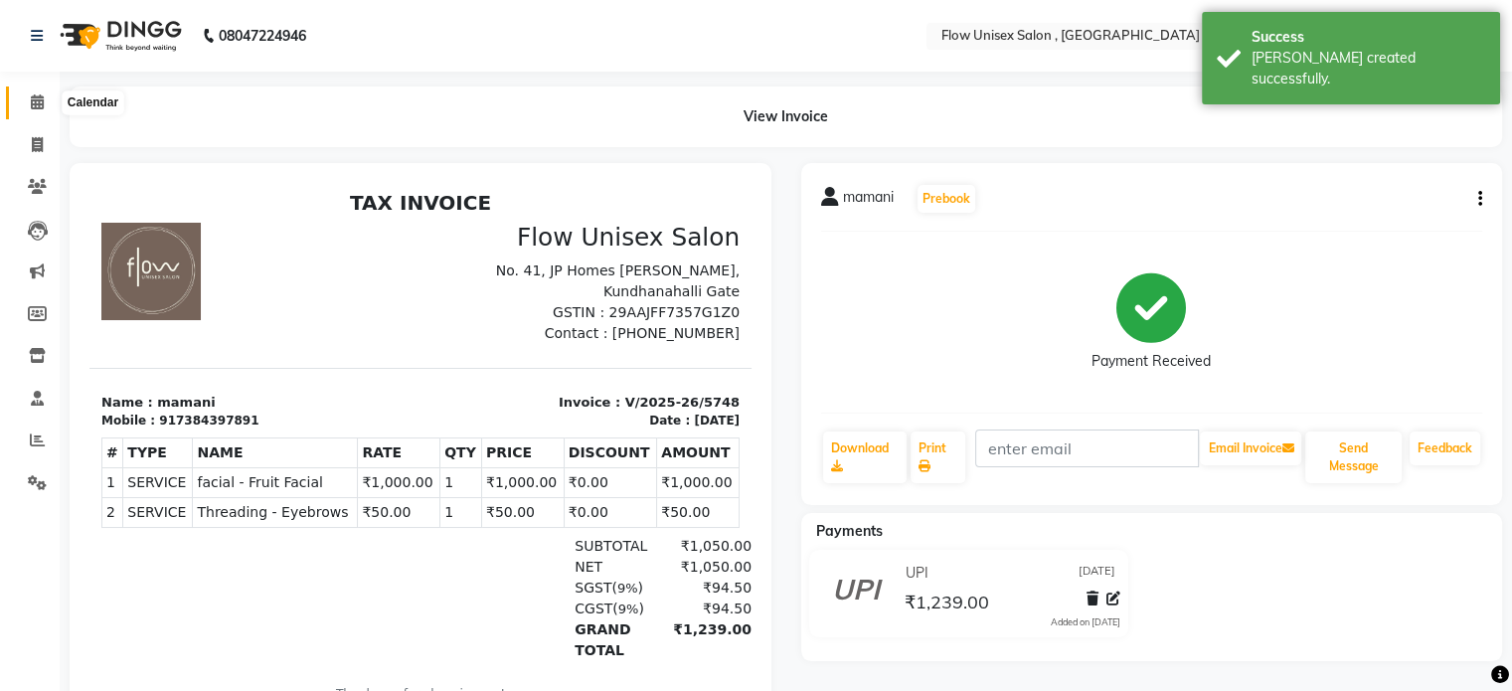
click at [27, 108] on span at bounding box center [37, 102] width 35 height 23
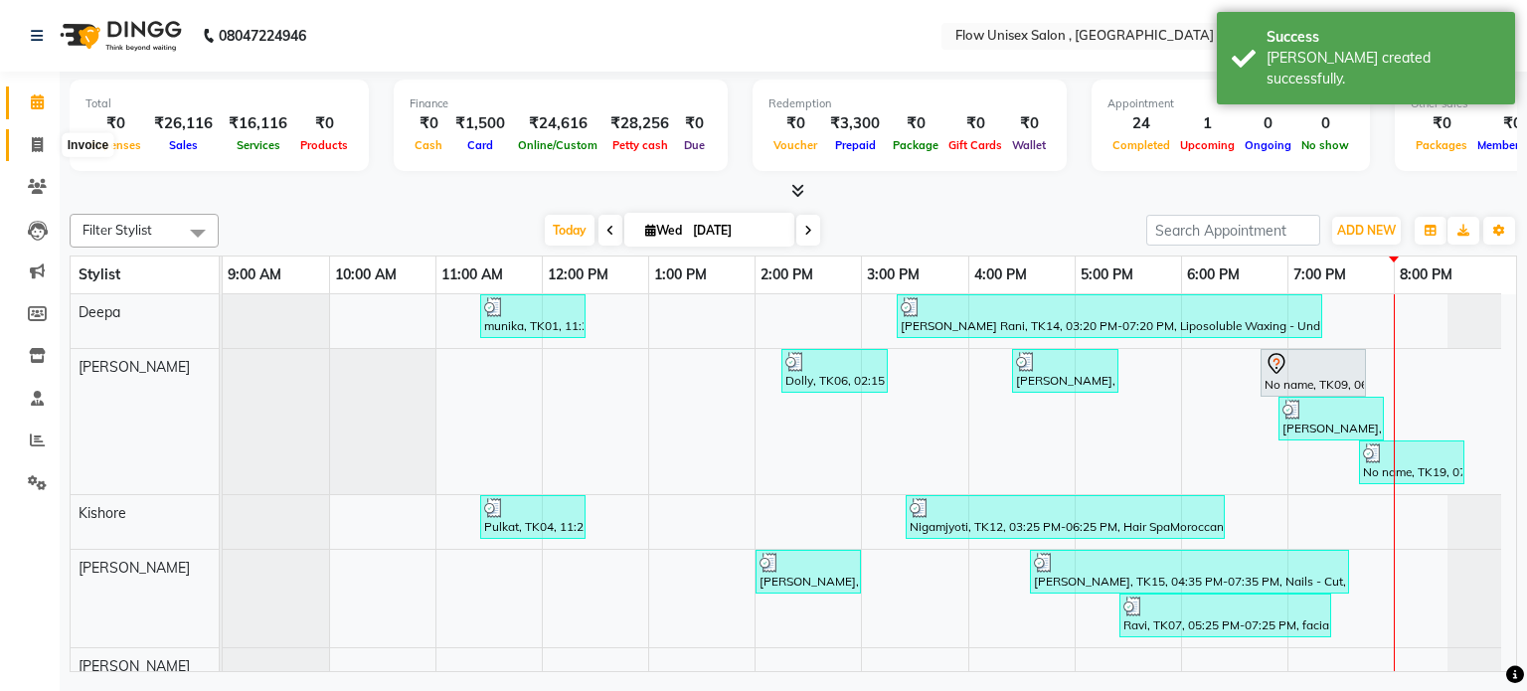
click at [28, 148] on span at bounding box center [37, 145] width 35 height 23
select select "service"
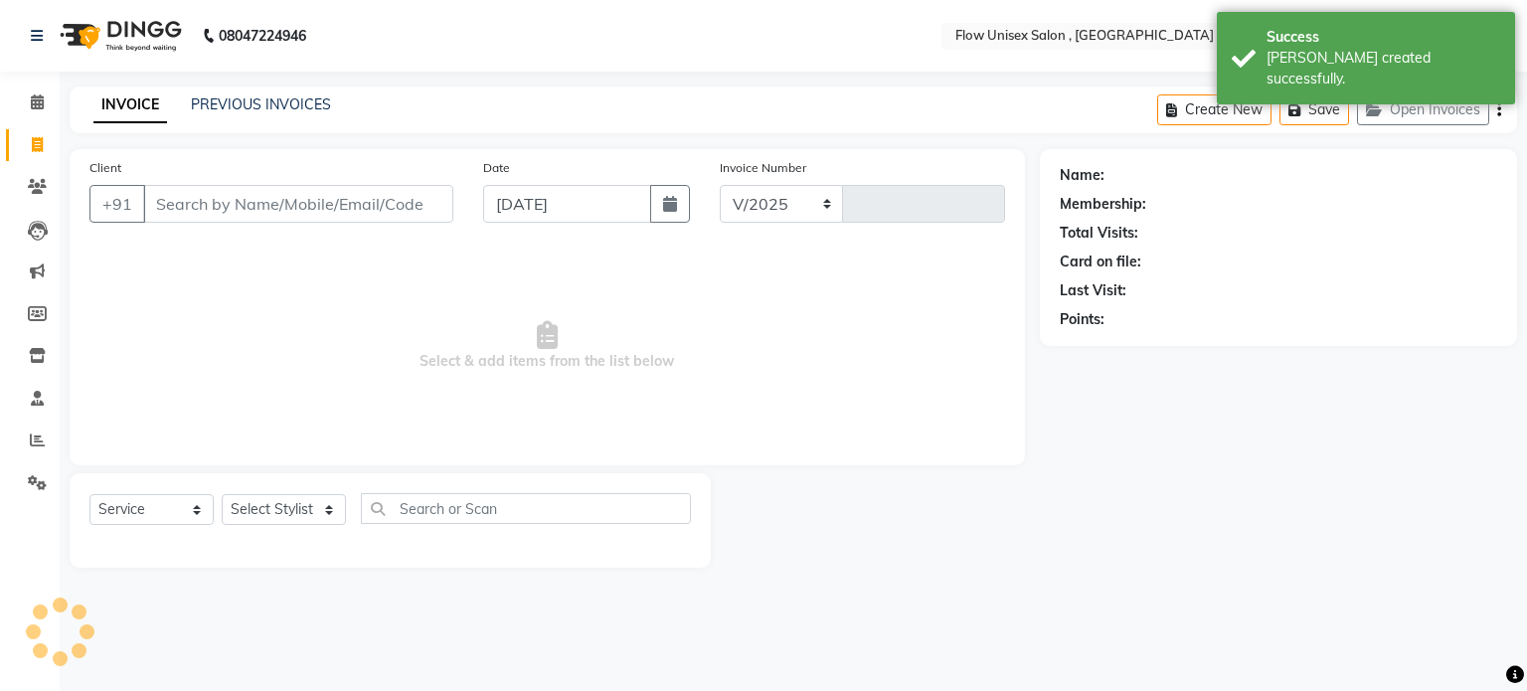
select select "5875"
type input "5749"
click at [290, 512] on select "Select Stylist" at bounding box center [284, 509] width 124 height 31
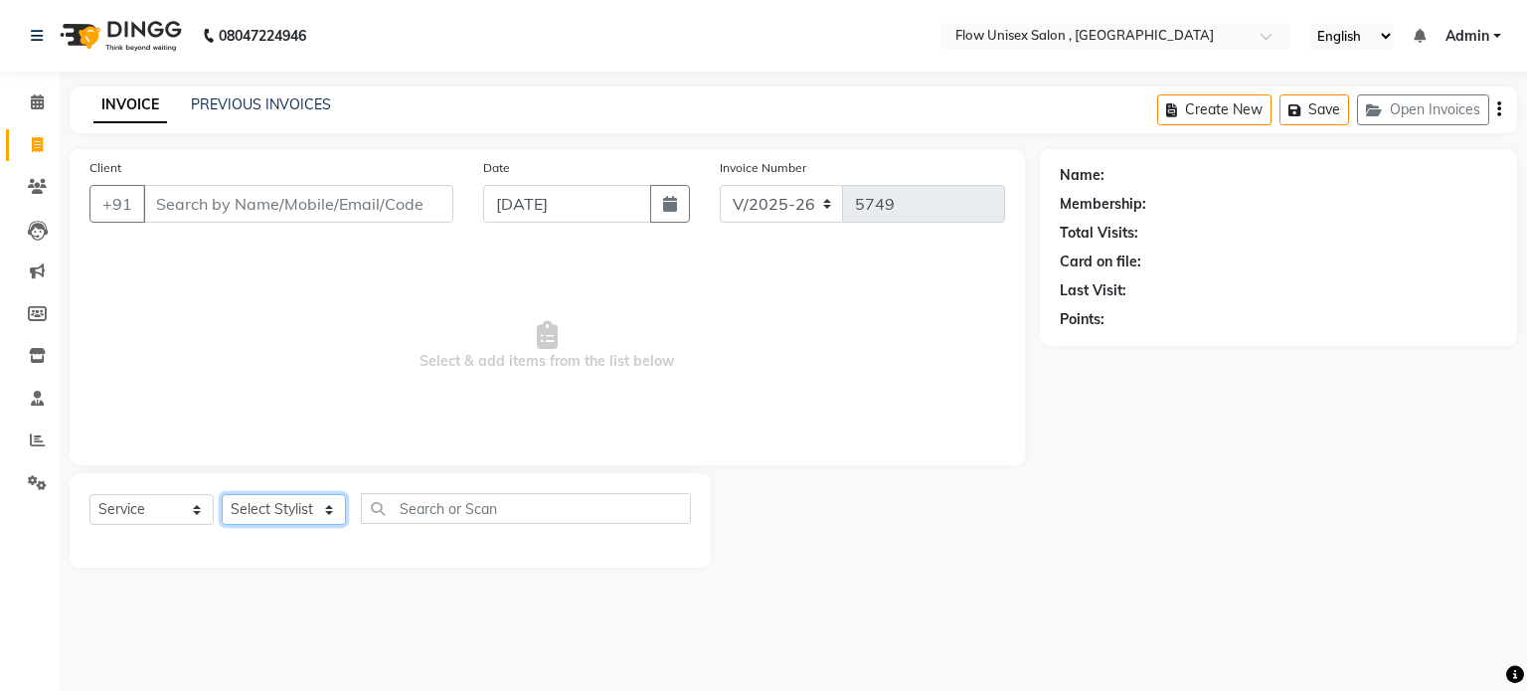
select select "49207"
click at [222, 495] on select "Select Stylist [PERSON_NAME] [PERSON_NAME] Kishore [PERSON_NAME] debbarma [PERS…" at bounding box center [284, 509] width 124 height 31
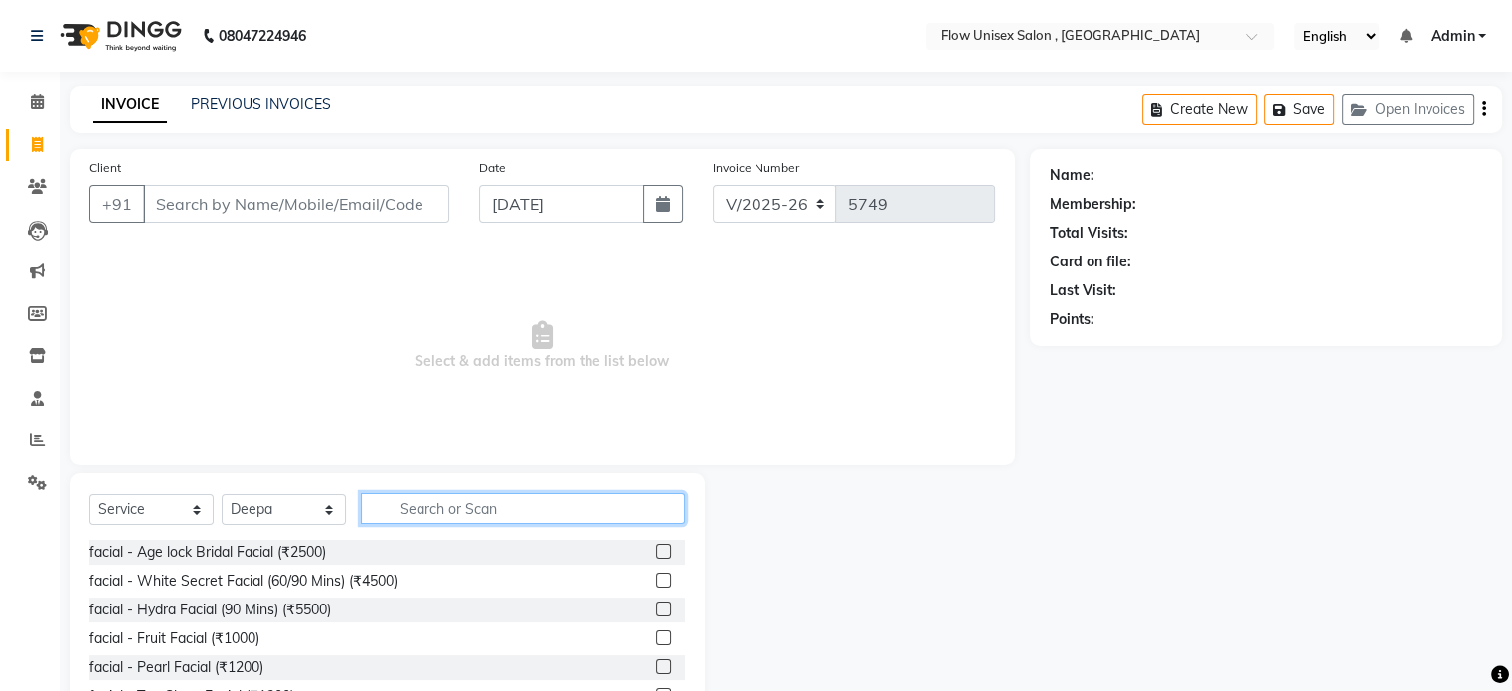
click at [417, 500] on input "text" at bounding box center [523, 508] width 324 height 31
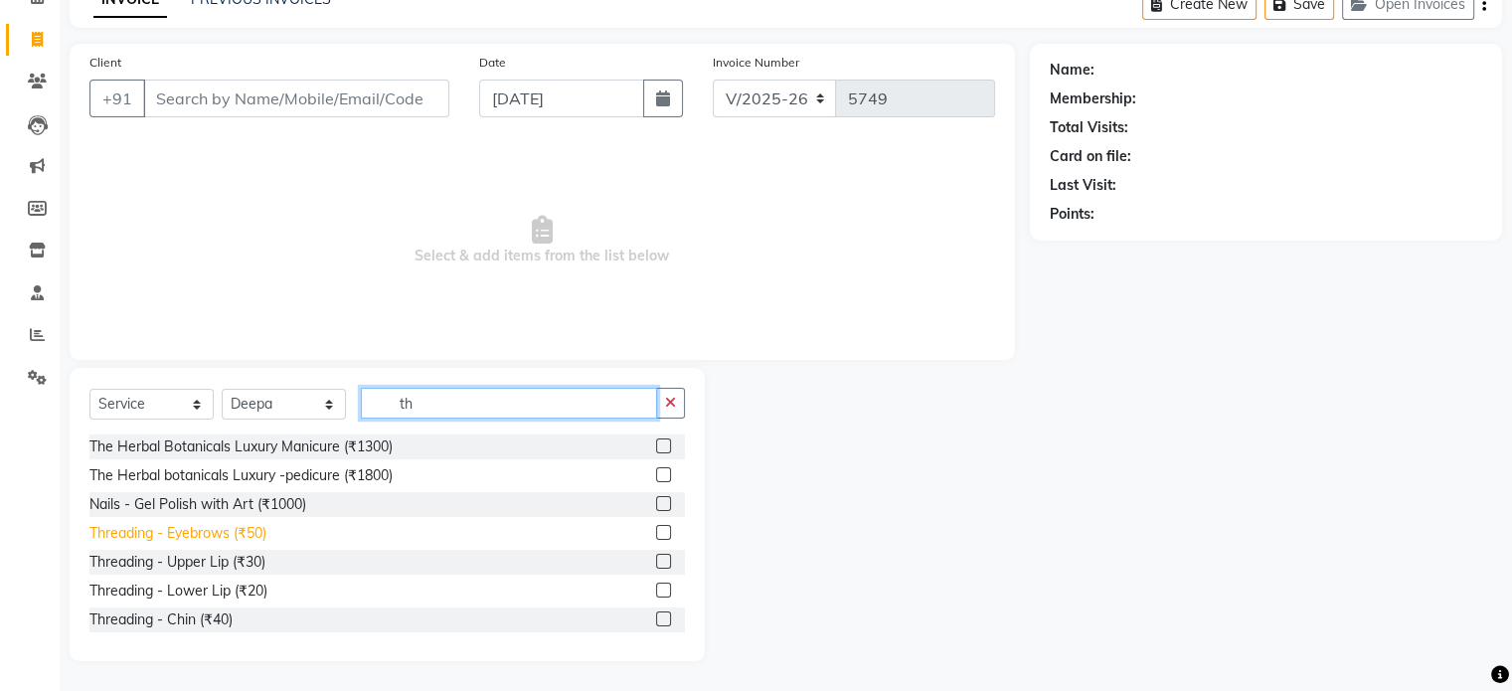
type input "th"
click at [247, 531] on div "Threading - Eyebrows (₹50)" at bounding box center [177, 533] width 177 height 21
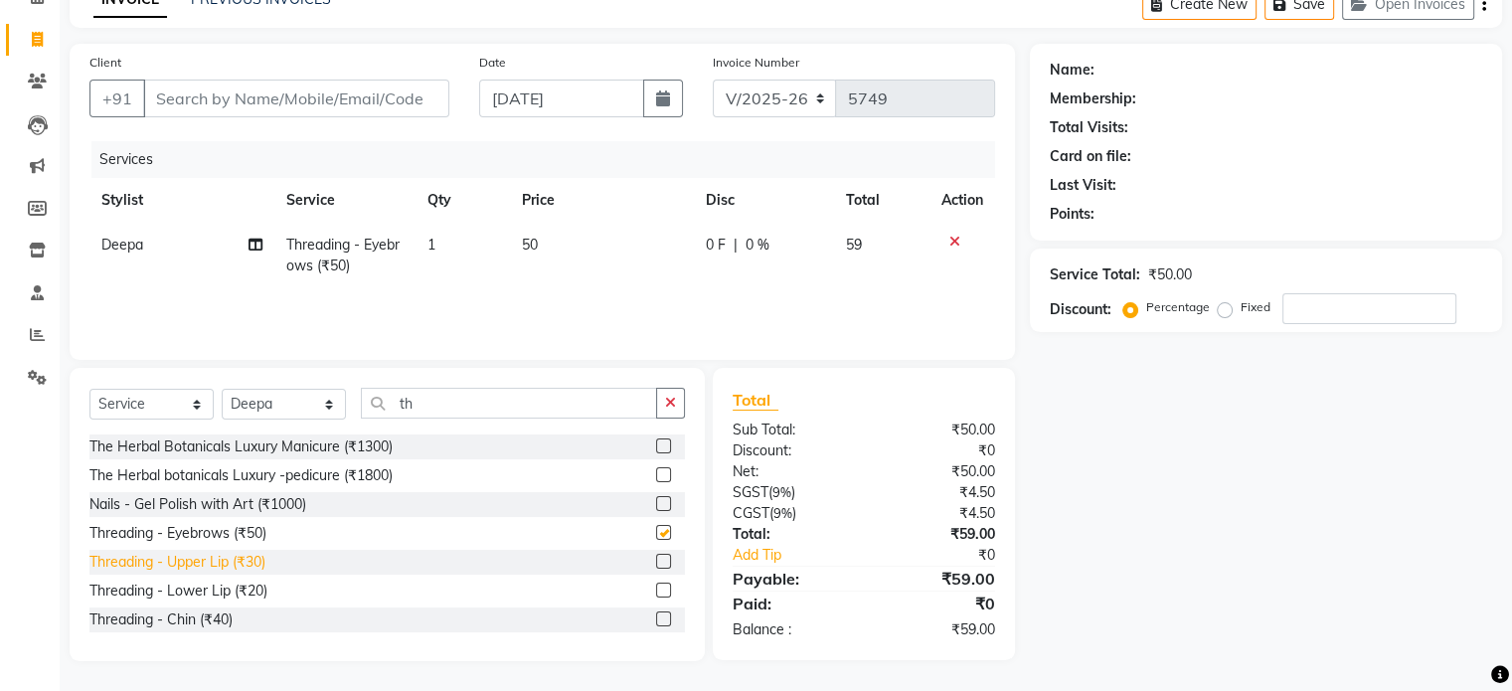
checkbox input "false"
click at [250, 563] on div "Threading - Upper Lip (₹30)" at bounding box center [177, 562] width 176 height 21
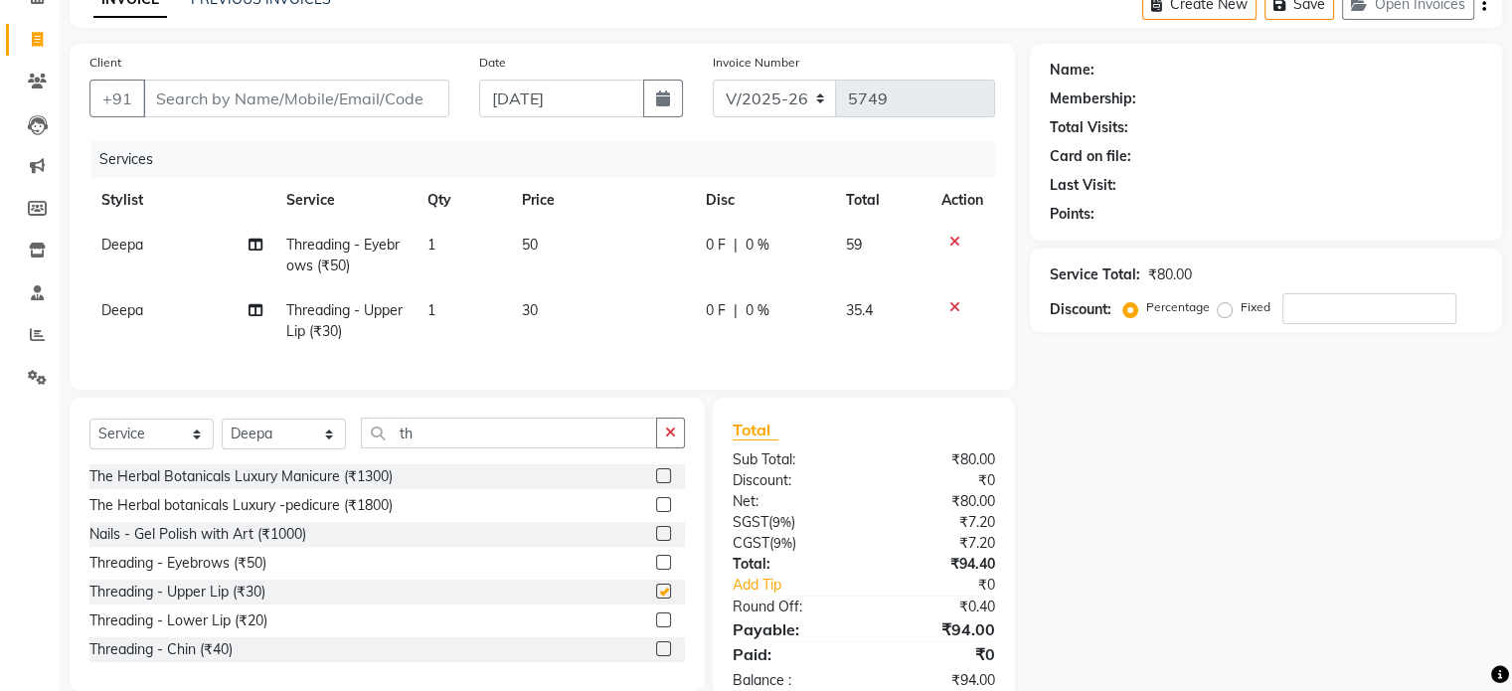
checkbox input "false"
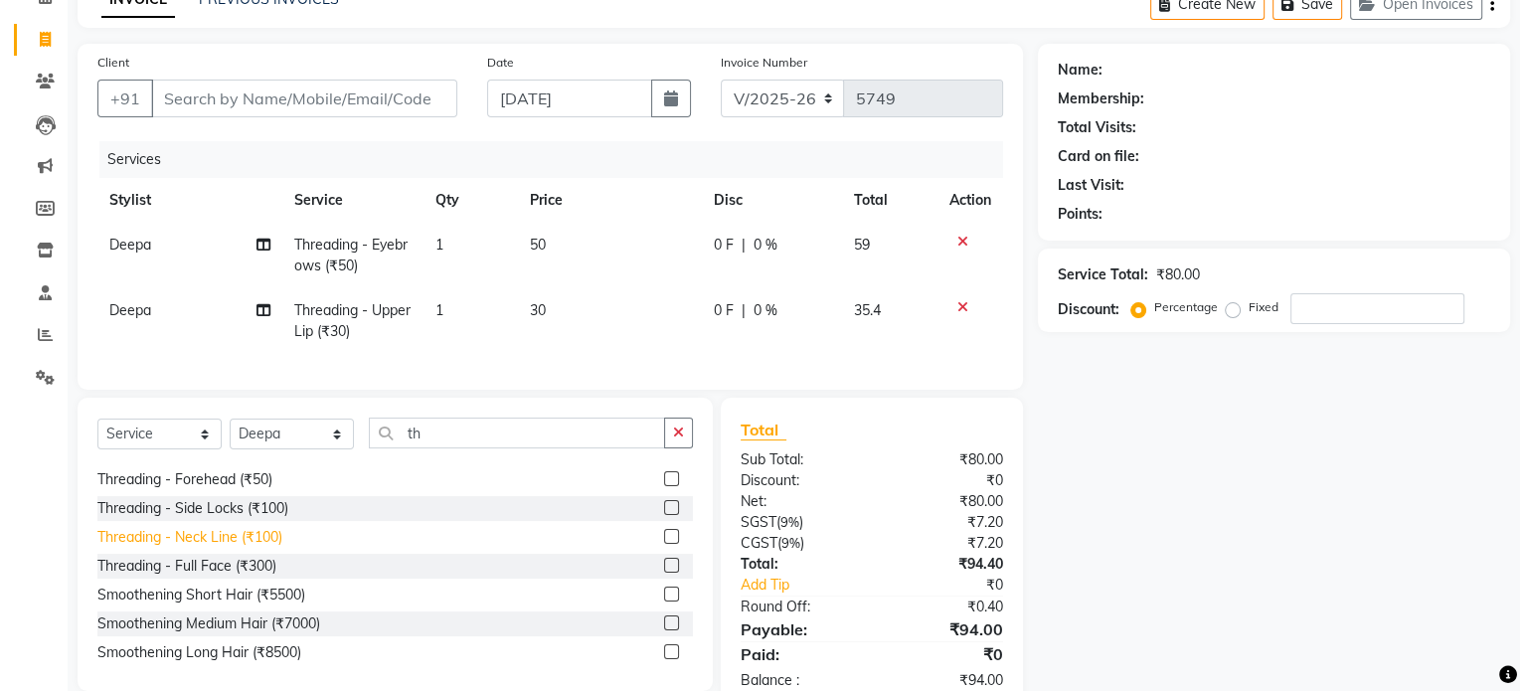
scroll to position [99, 0]
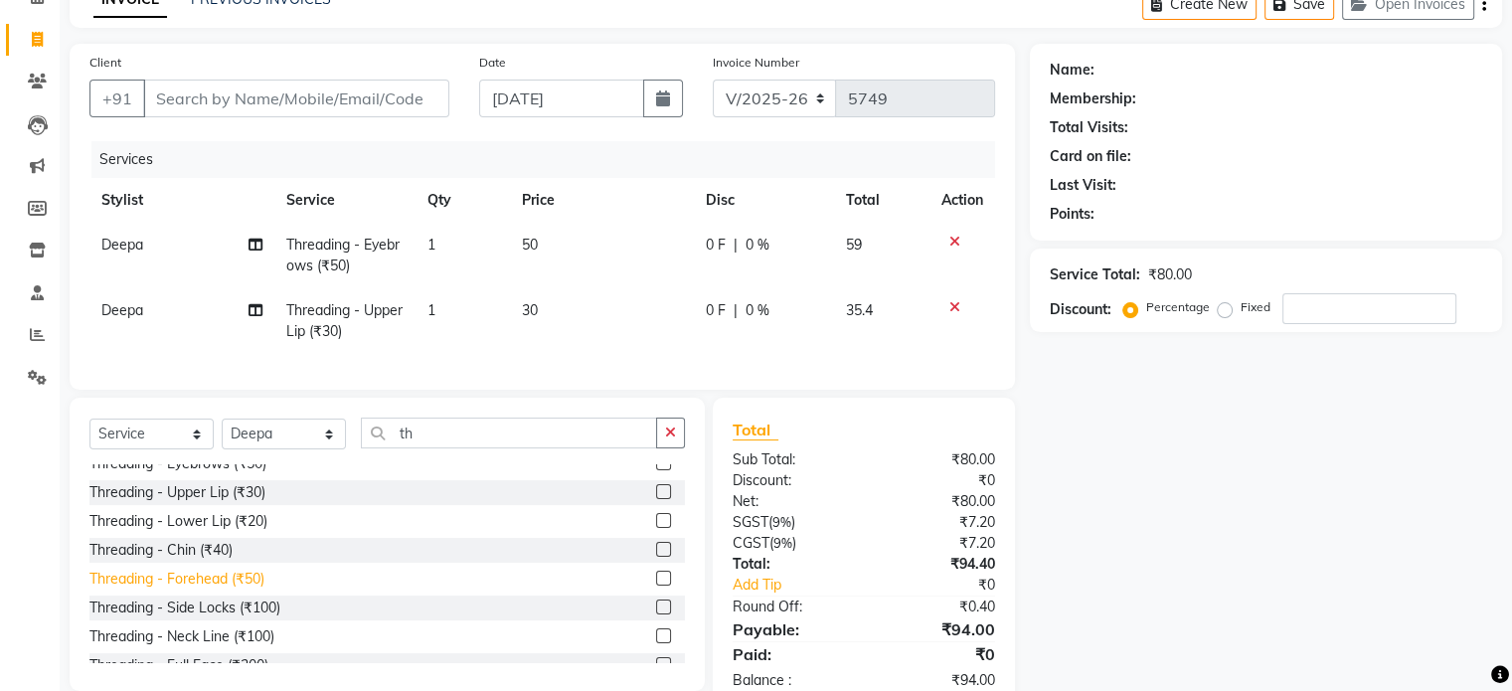
click at [236, 590] on div "Threading - Forehead (₹50)" at bounding box center [176, 579] width 175 height 21
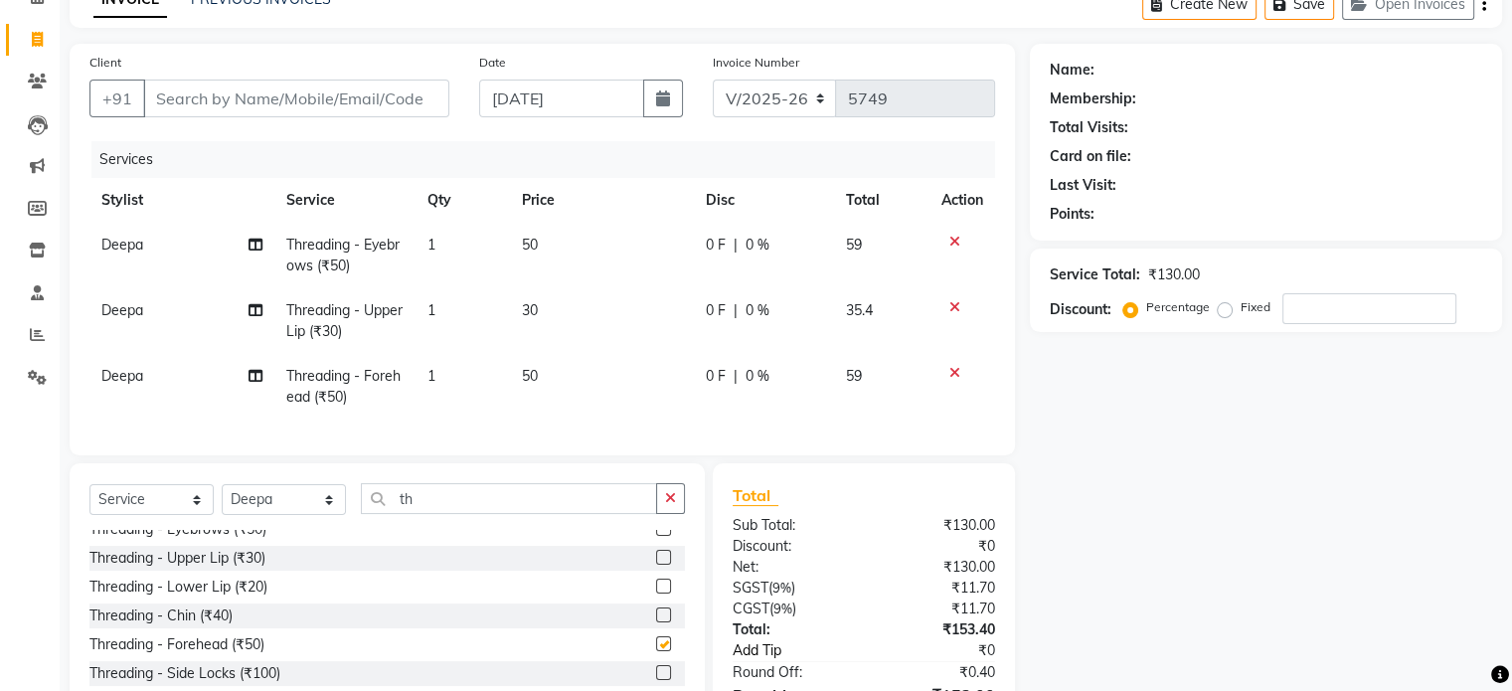
checkbox input "false"
click at [280, 76] on div "Client +91" at bounding box center [270, 93] width 390 height 82
click at [274, 90] on input "Client" at bounding box center [296, 99] width 306 height 38
type input "8"
type input "0"
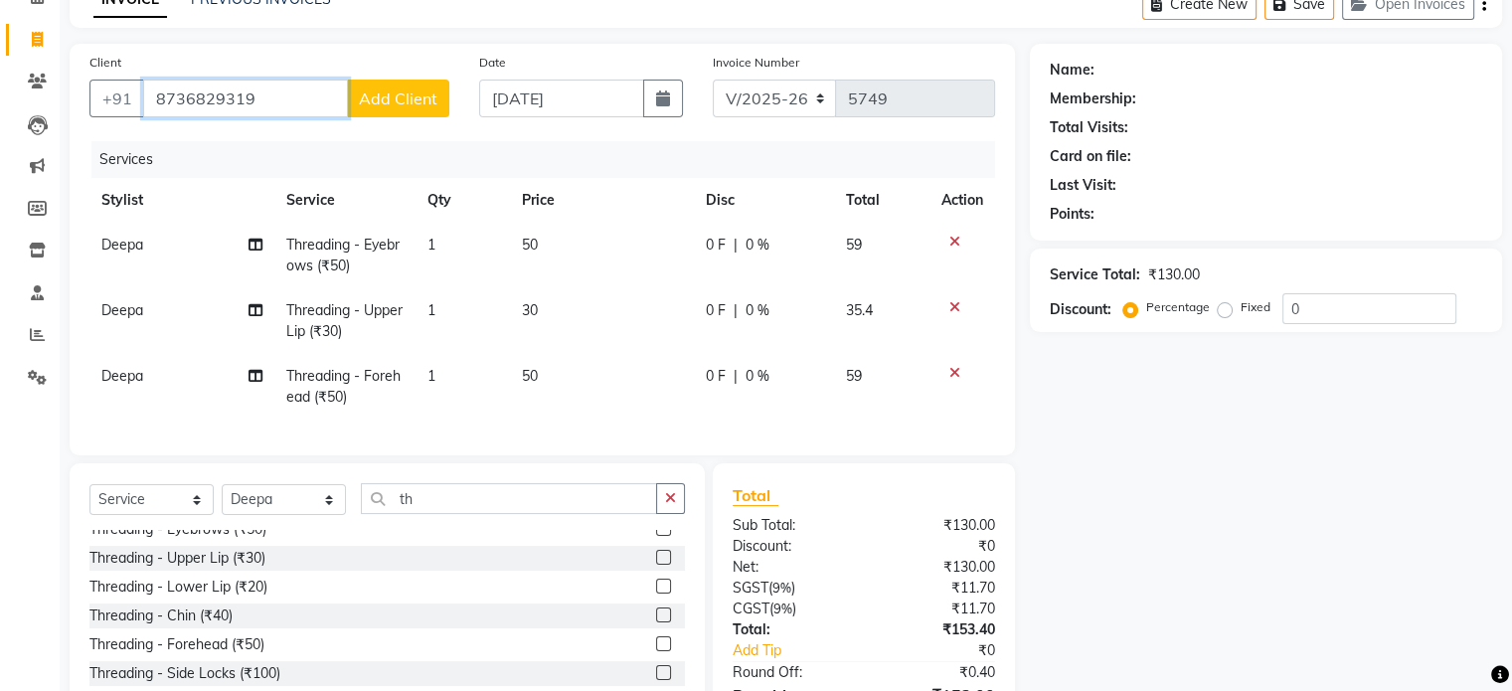
type input "8736829319"
click at [435, 100] on span "Add Client" at bounding box center [398, 98] width 79 height 20
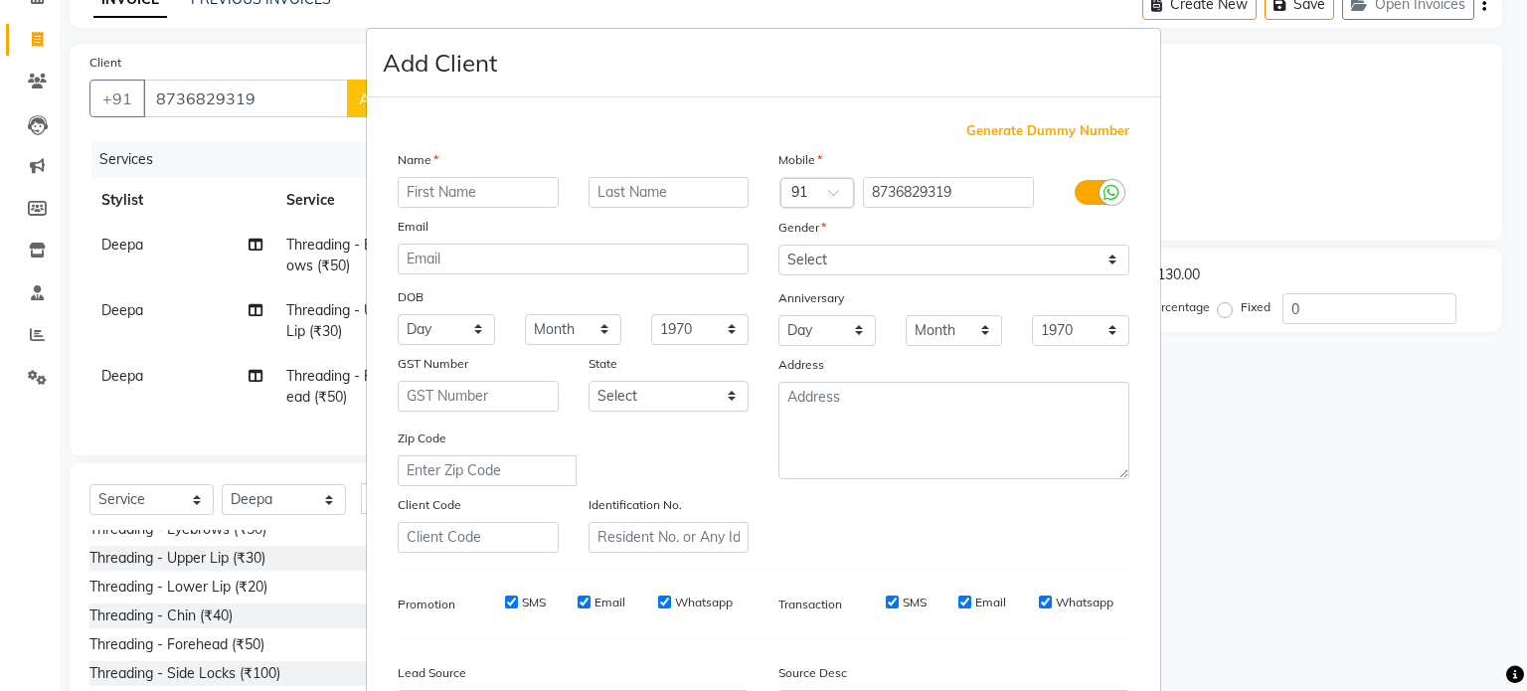
click at [411, 191] on input "text" at bounding box center [478, 192] width 161 height 31
click at [421, 197] on input "shuma" at bounding box center [478, 192] width 161 height 31
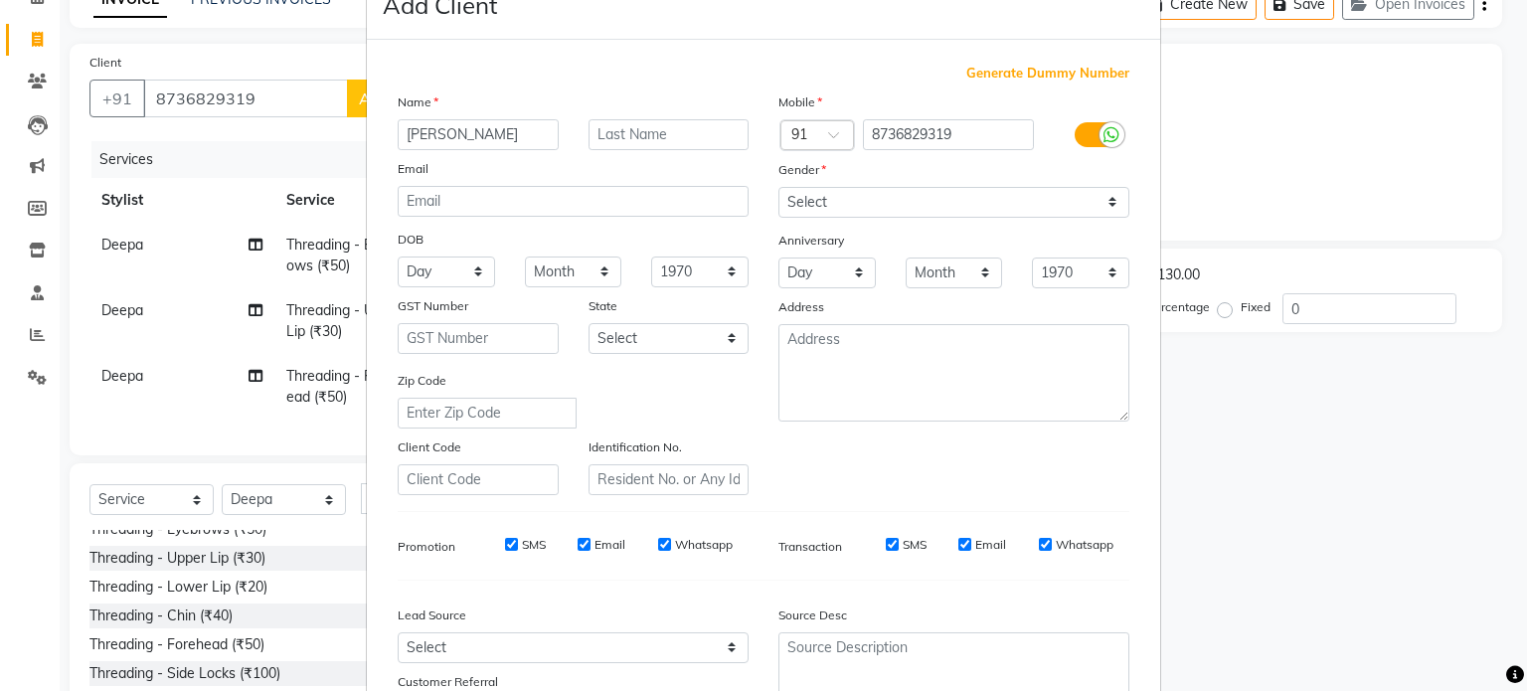
scroll to position [199, 0]
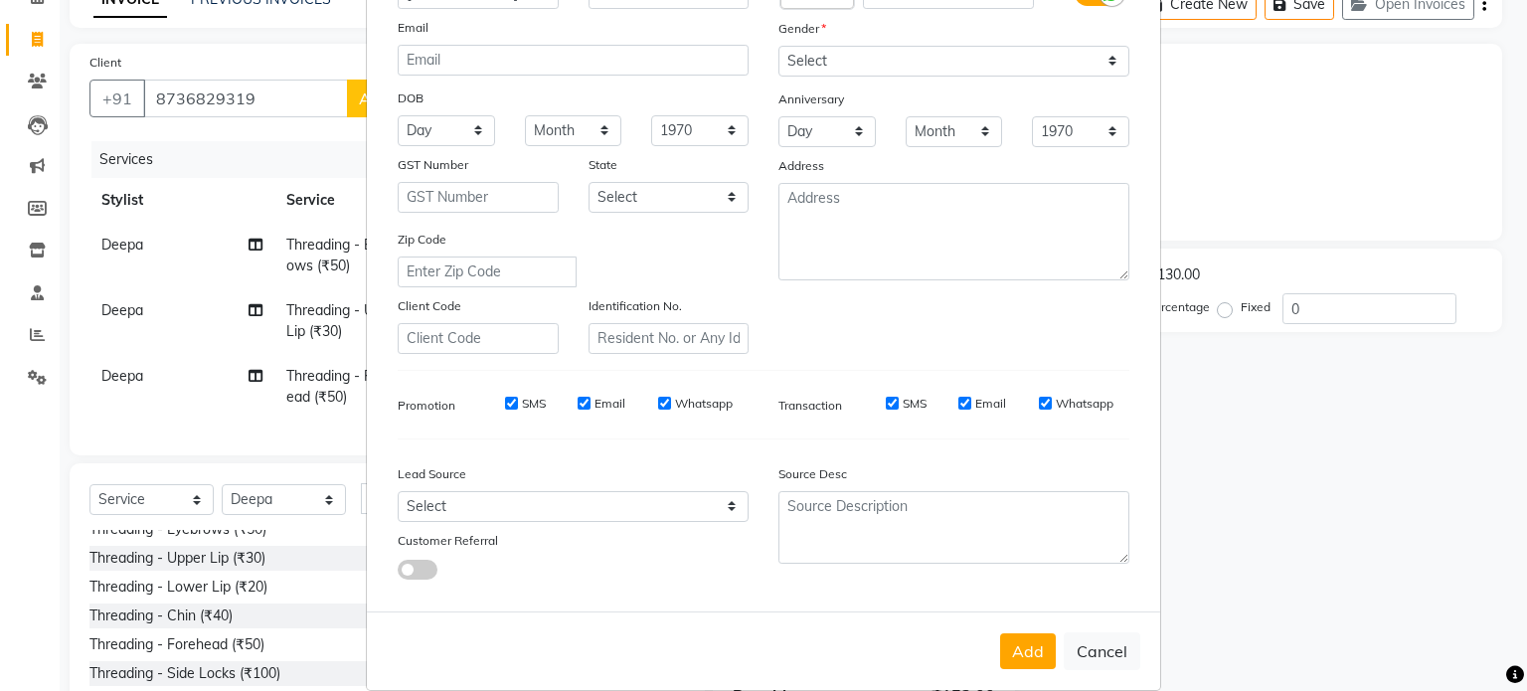
type input "shusma"
click at [854, 68] on select "Select [DEMOGRAPHIC_DATA] [DEMOGRAPHIC_DATA] Other Prefer Not To Say" at bounding box center [953, 61] width 351 height 31
select select "female"
click at [778, 47] on select "Select [DEMOGRAPHIC_DATA] [DEMOGRAPHIC_DATA] Other Prefer Not To Say" at bounding box center [953, 61] width 351 height 31
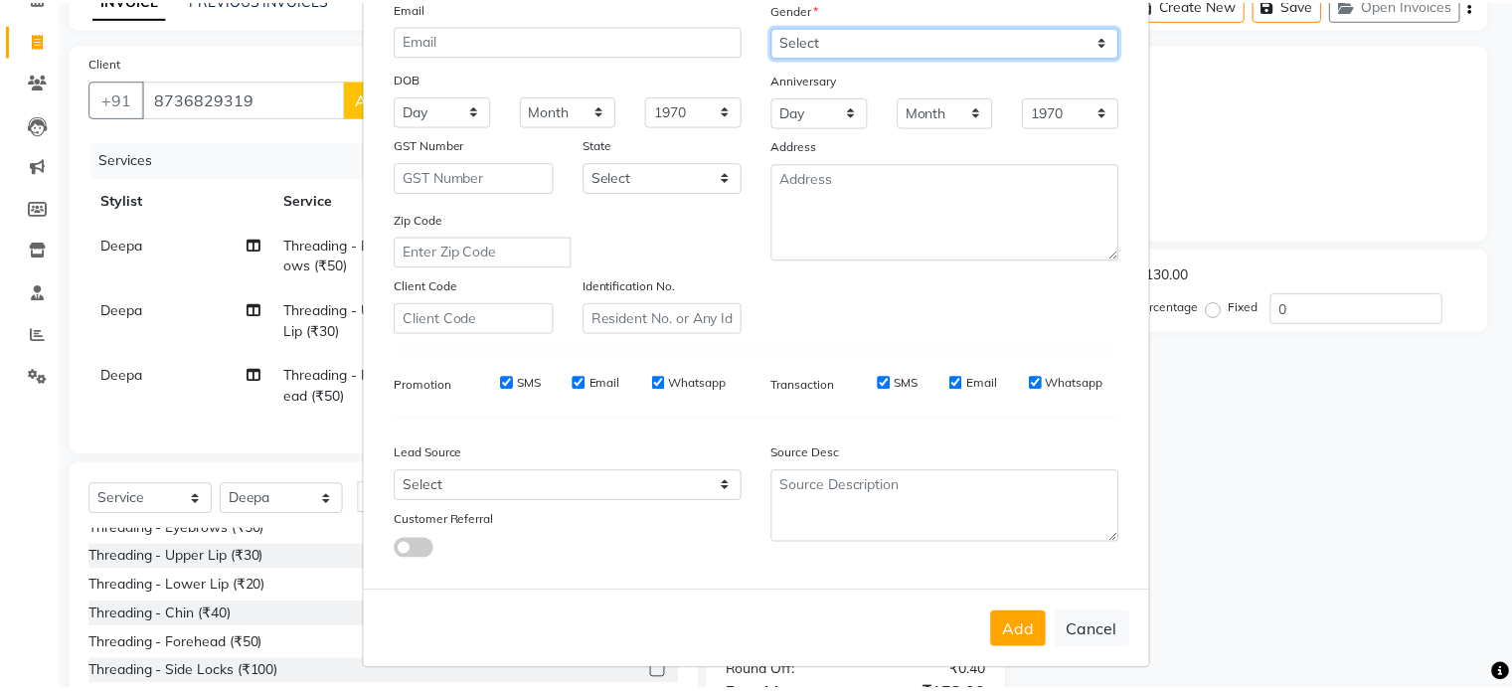
scroll to position [236, 0]
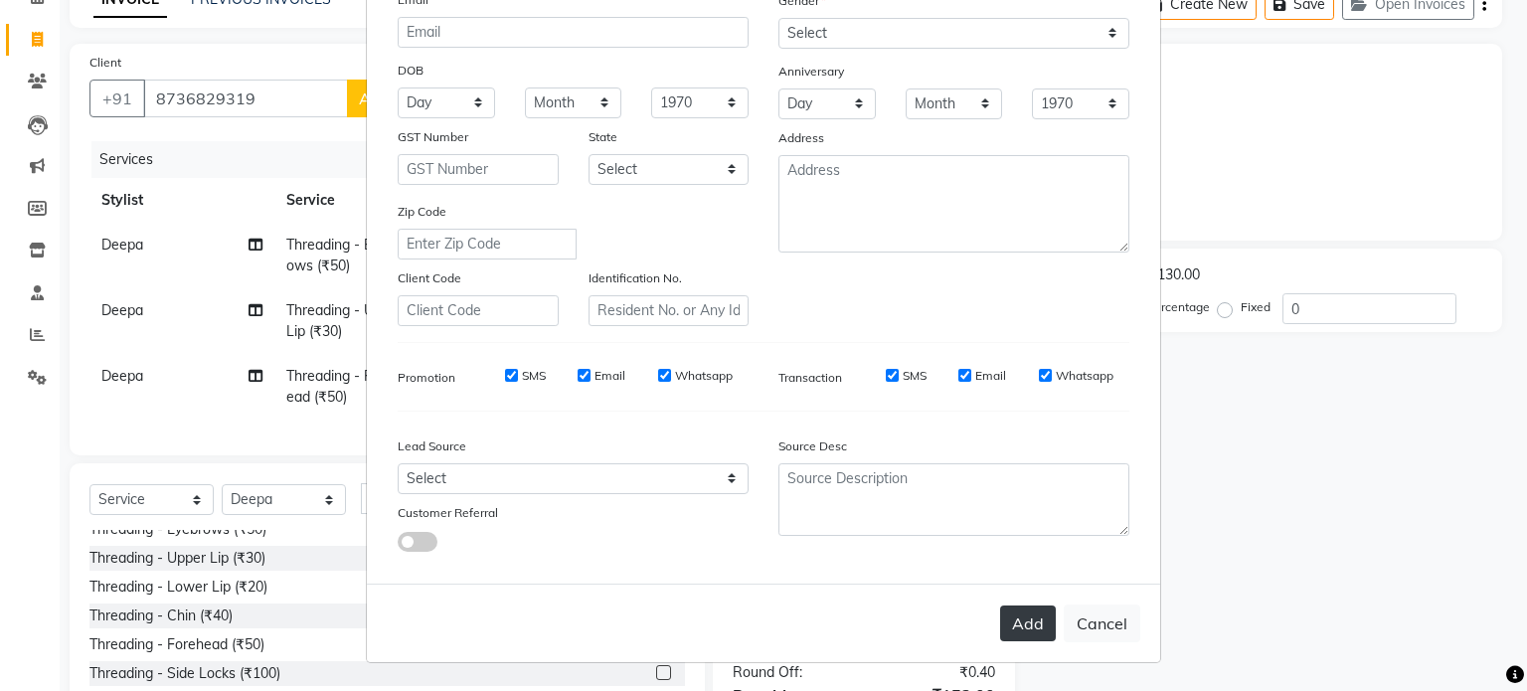
click at [1022, 631] on button "Add" at bounding box center [1028, 623] width 56 height 36
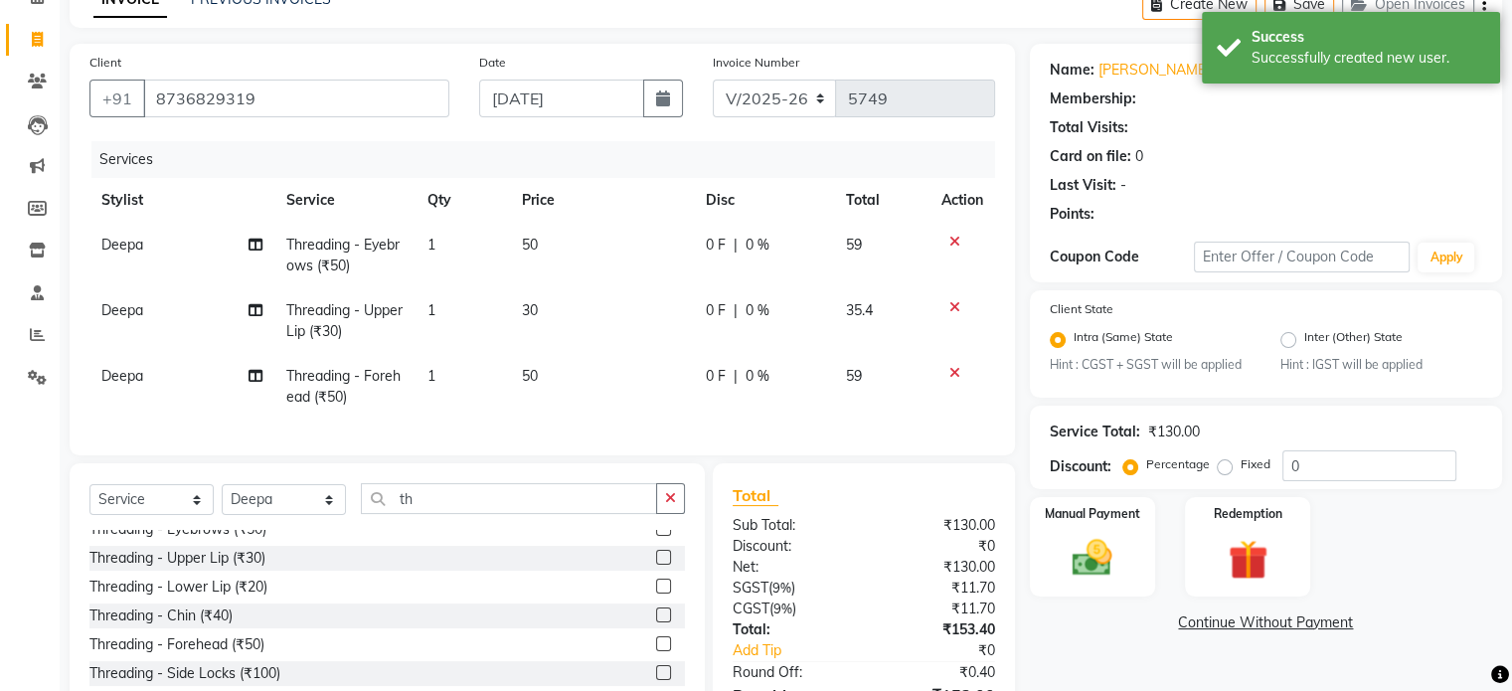
select select "1: Object"
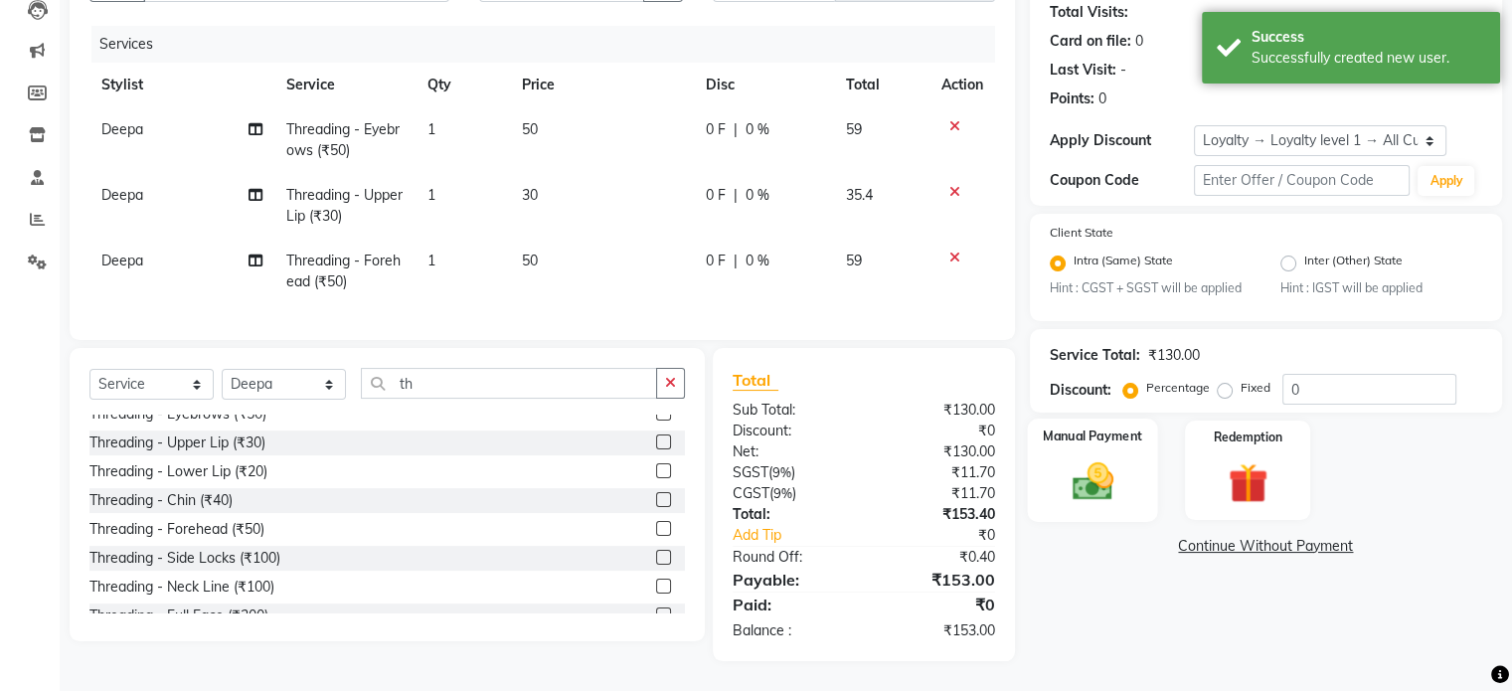
click at [1142, 451] on div "Manual Payment" at bounding box center [1092, 470] width 130 height 102
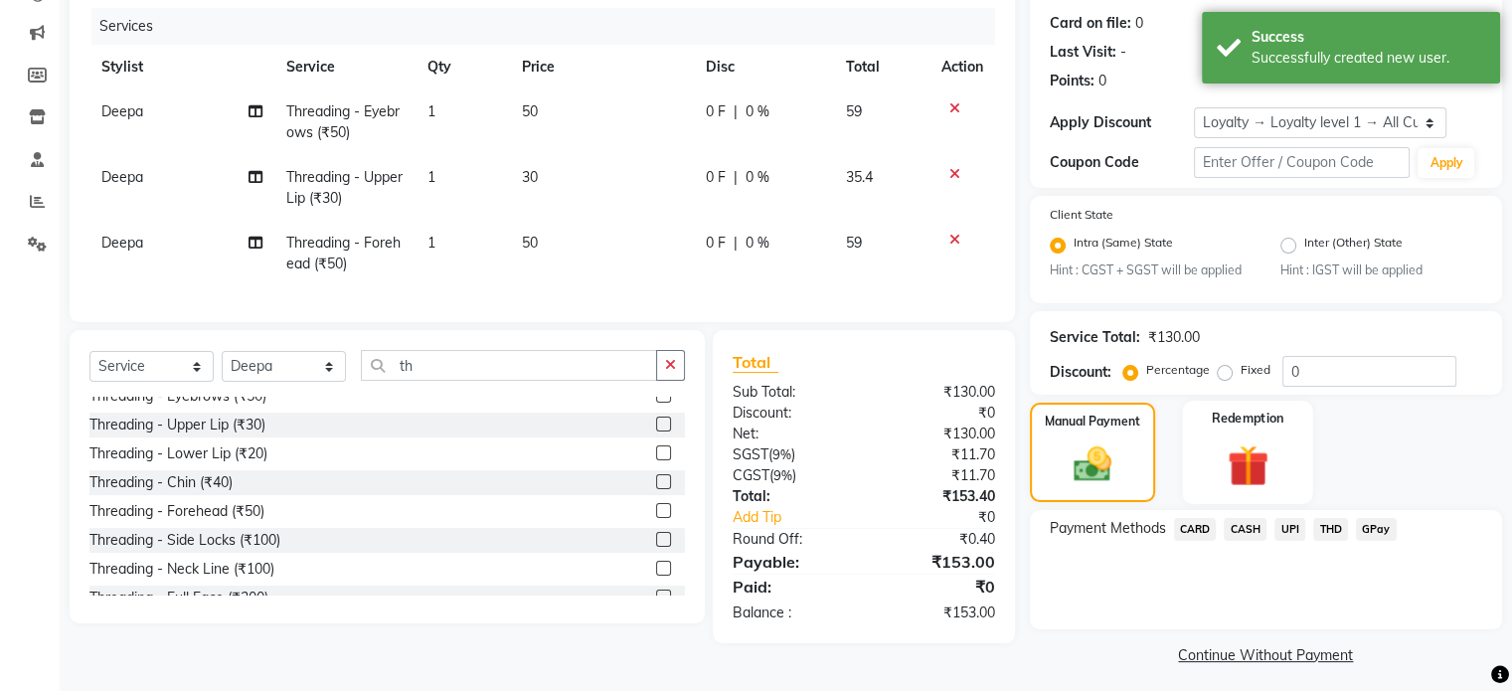
scroll to position [250, 0]
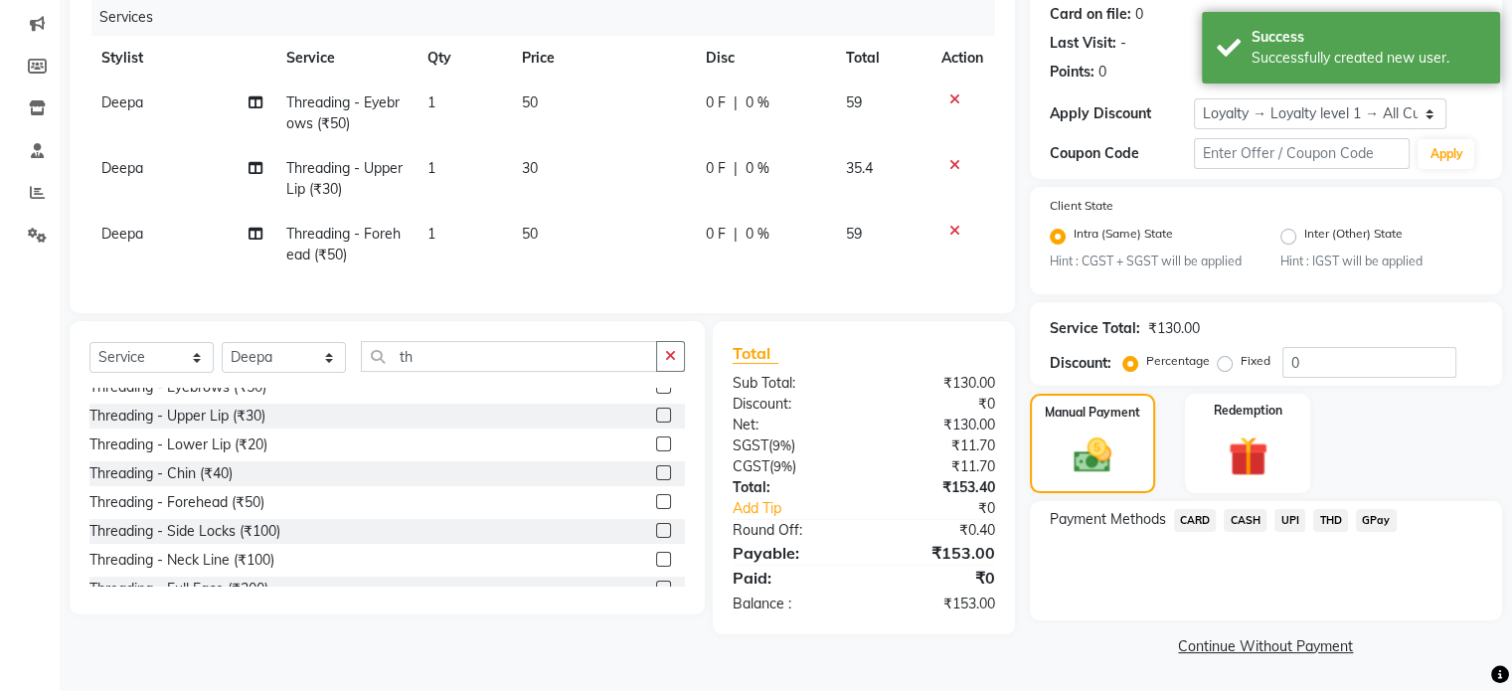
click at [1279, 525] on span "UPI" at bounding box center [1289, 520] width 31 height 23
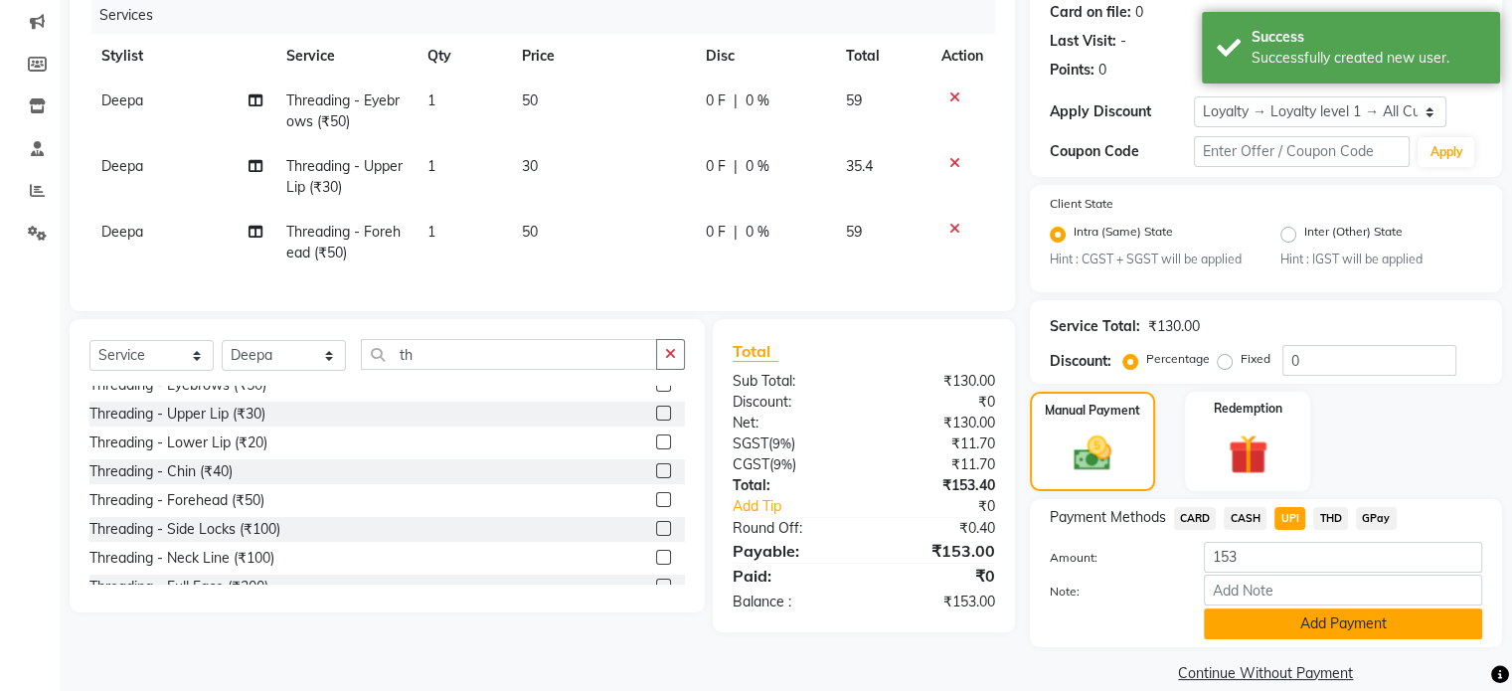
click at [1239, 637] on button "Add Payment" at bounding box center [1343, 623] width 278 height 31
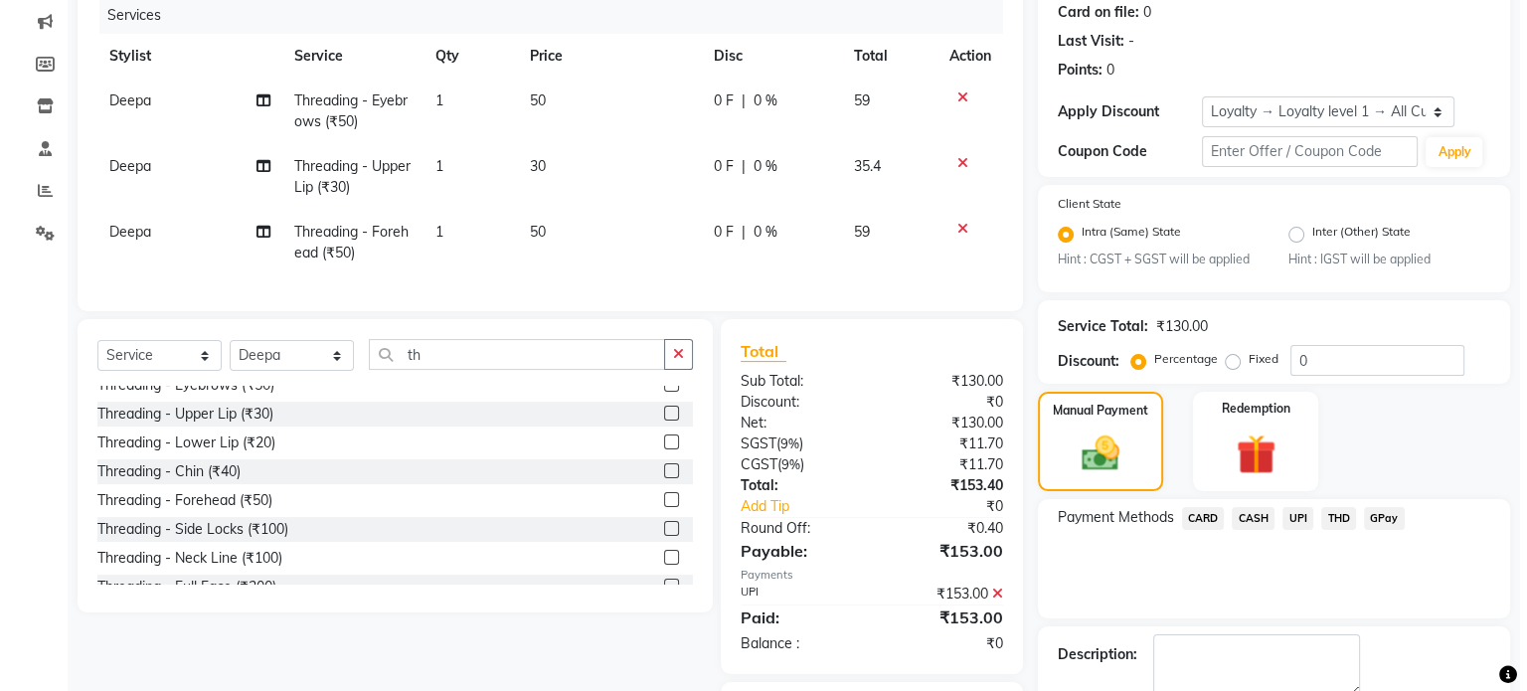
scroll to position [378, 0]
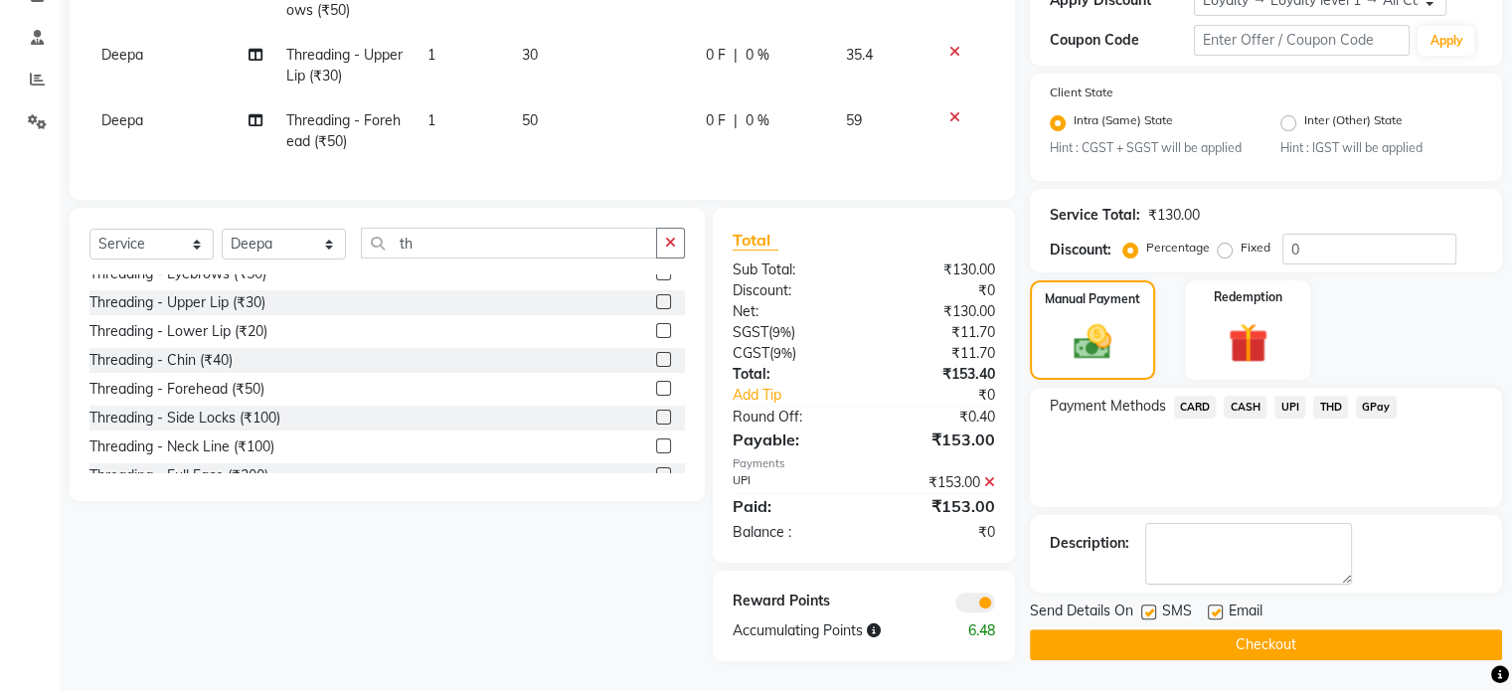
click at [979, 602] on span at bounding box center [975, 602] width 40 height 20
click at [995, 605] on input "checkbox" at bounding box center [995, 605] width 0 height 0
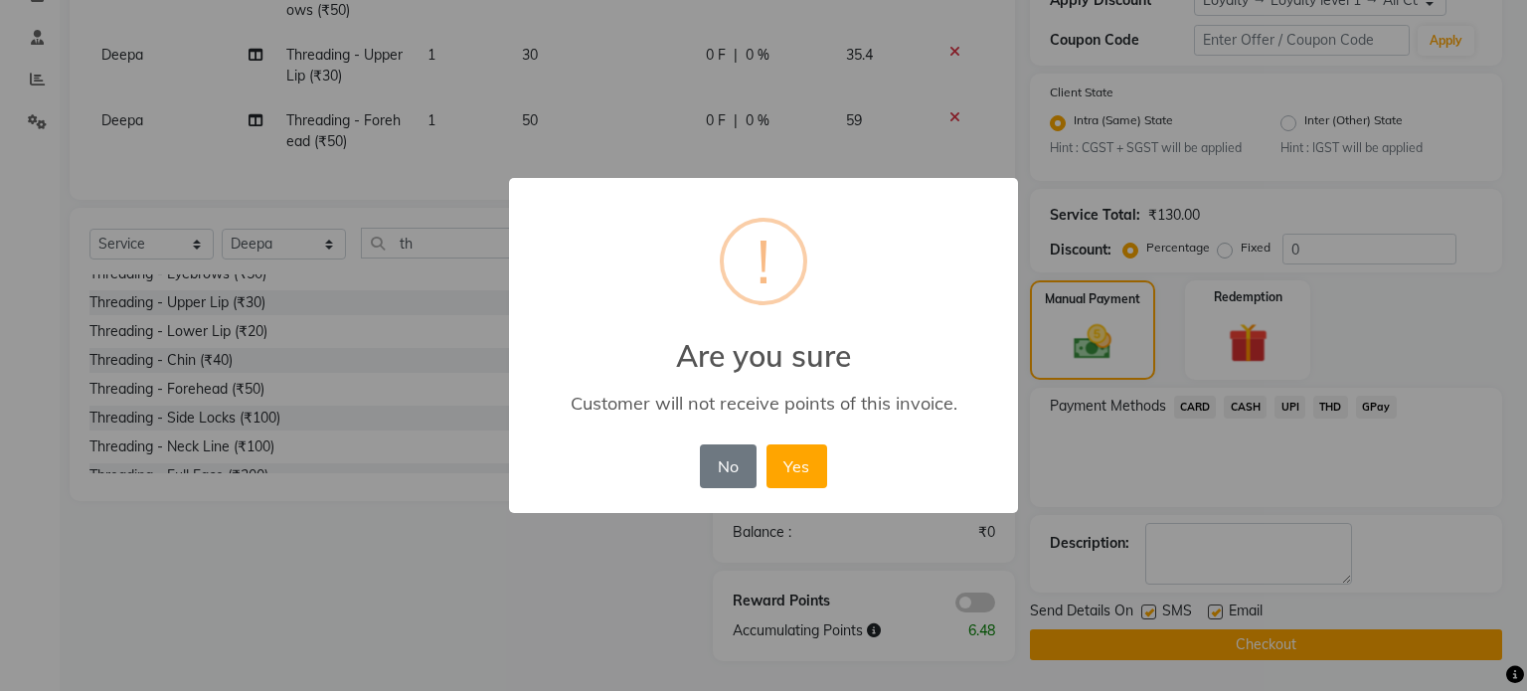
drag, startPoint x: 763, startPoint y: 472, endPoint x: 783, endPoint y: 496, distance: 31.1
click at [763, 476] on div "No No Yes" at bounding box center [763, 466] width 136 height 54
click at [791, 492] on div "No No Yes" at bounding box center [763, 466] width 136 height 54
click at [807, 468] on button "Yes" at bounding box center [796, 466] width 61 height 44
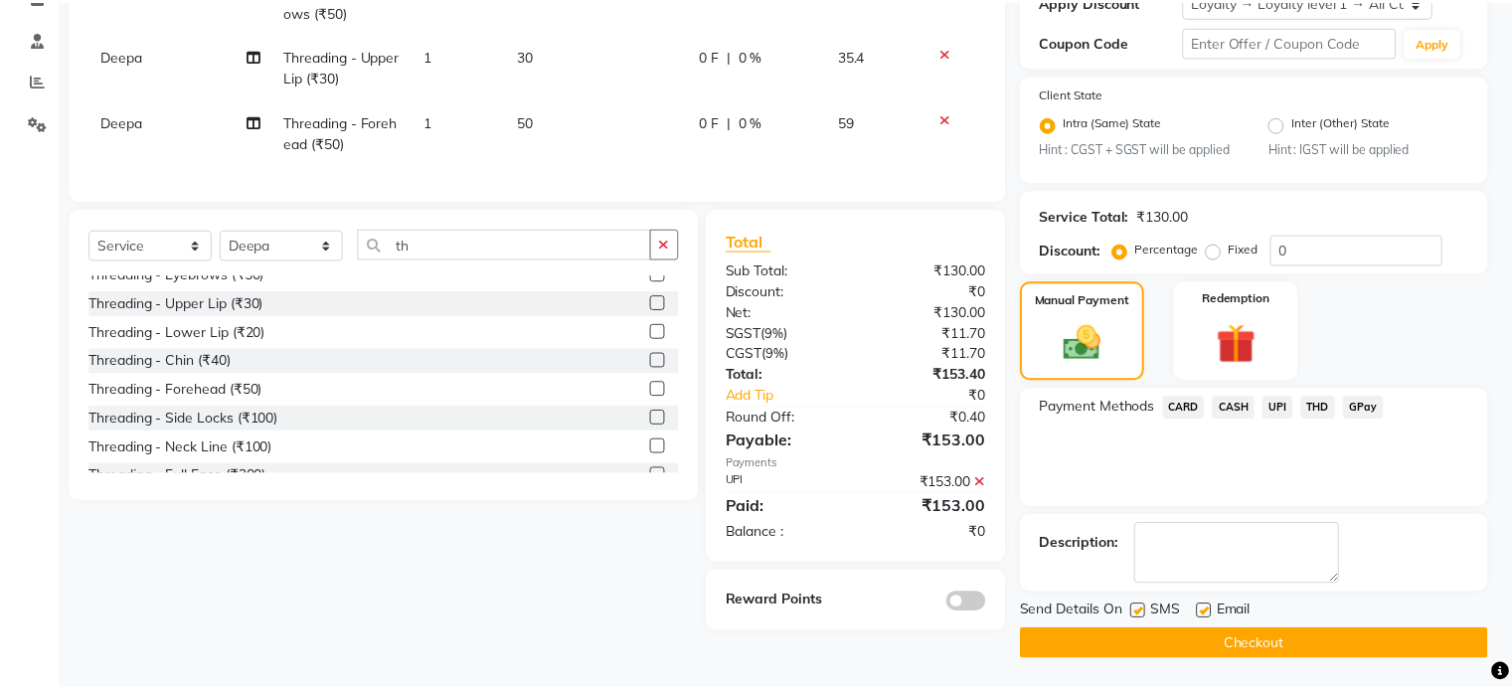
scroll to position [361, 0]
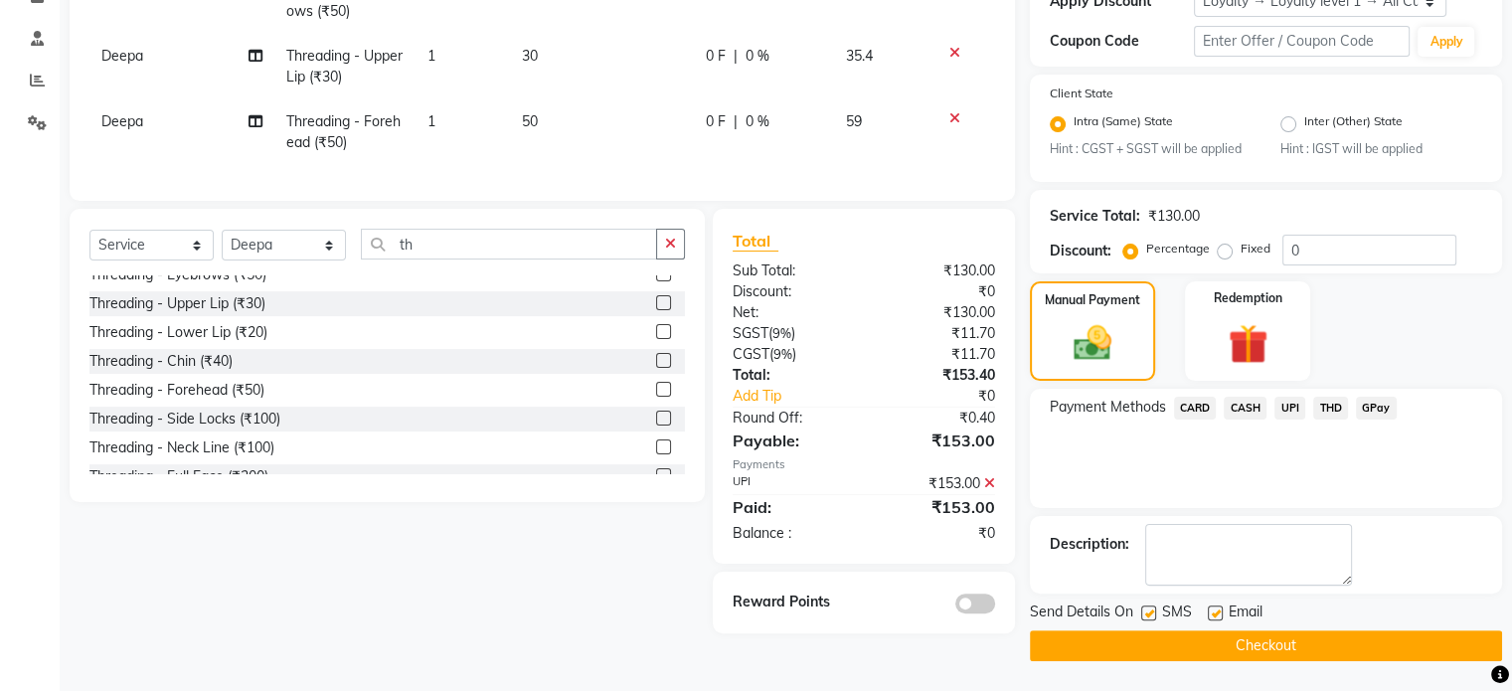
click at [1192, 647] on button "Checkout" at bounding box center [1266, 645] width 472 height 31
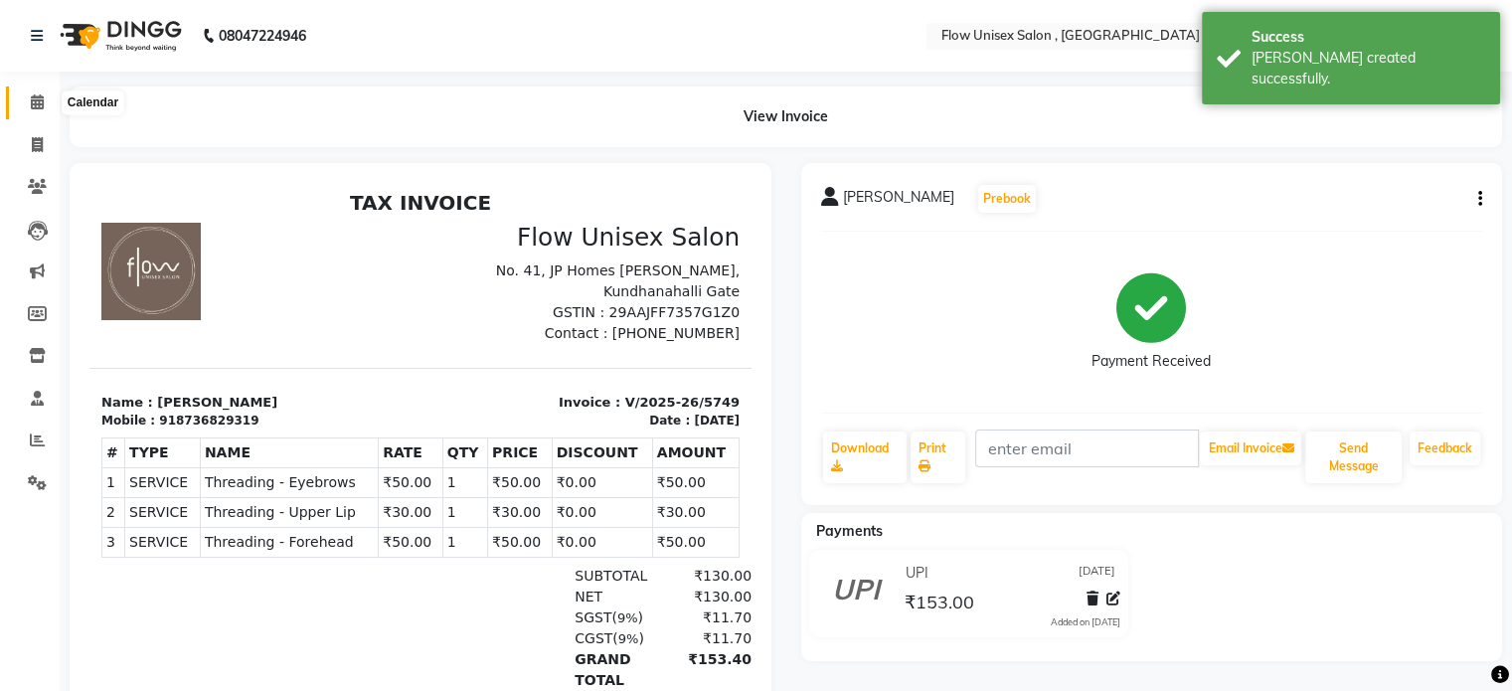
click at [27, 110] on span at bounding box center [37, 102] width 35 height 23
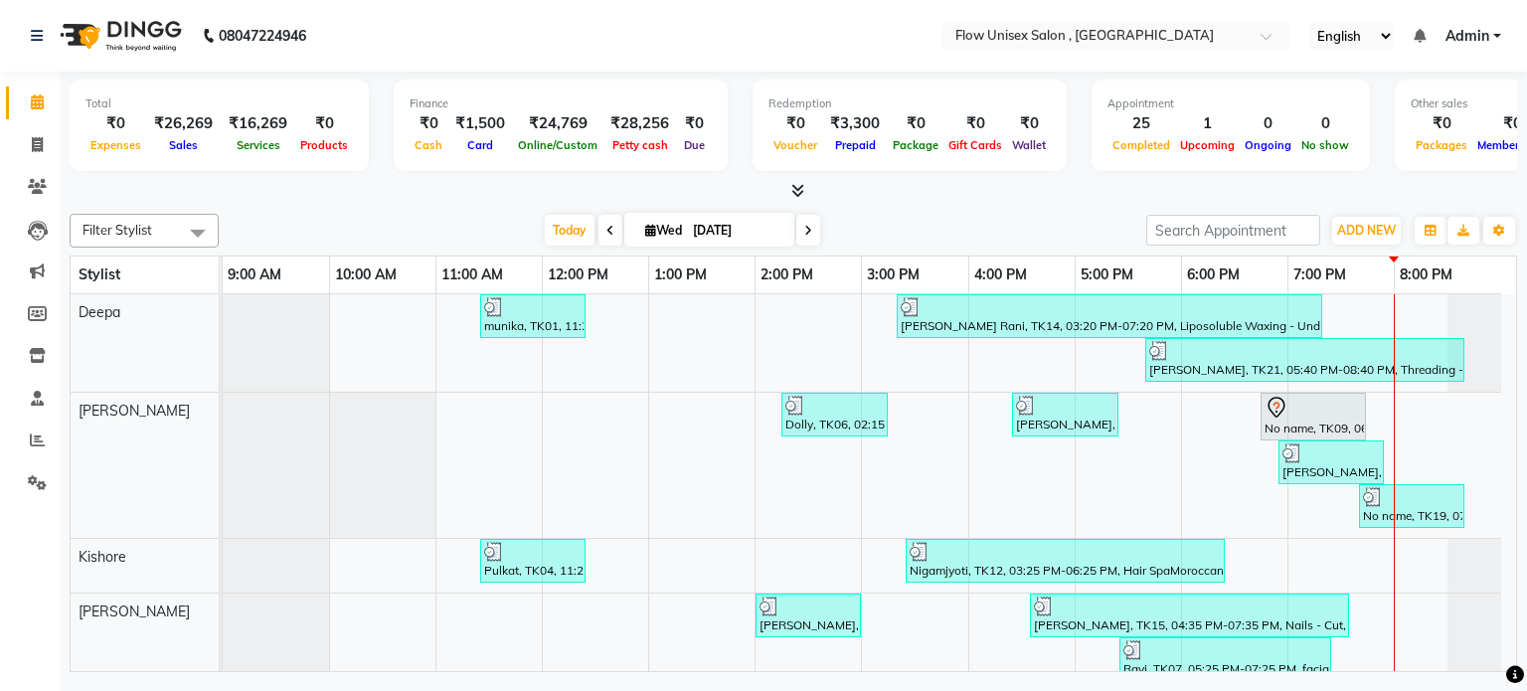
click at [808, 227] on icon at bounding box center [808, 231] width 8 height 12
type input "04-09-2025"
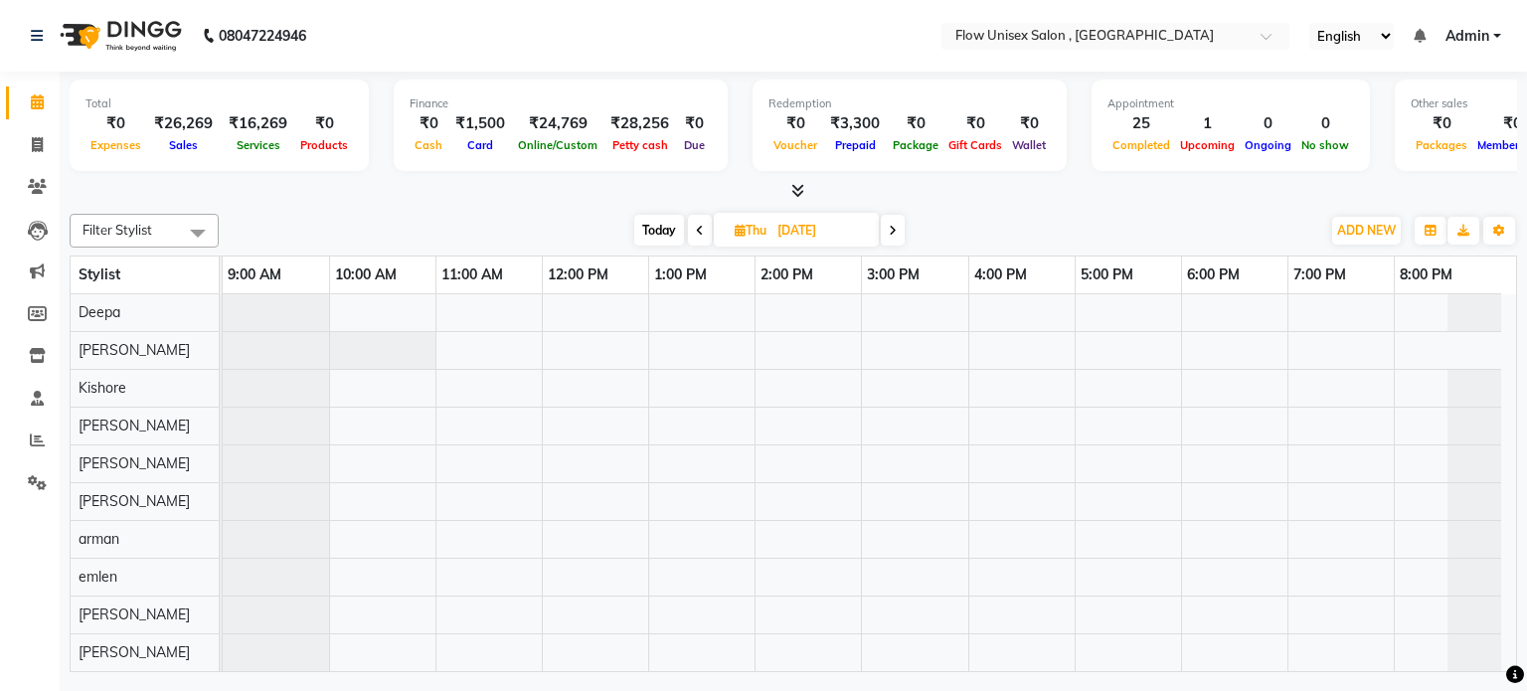
scroll to position [99, 0]
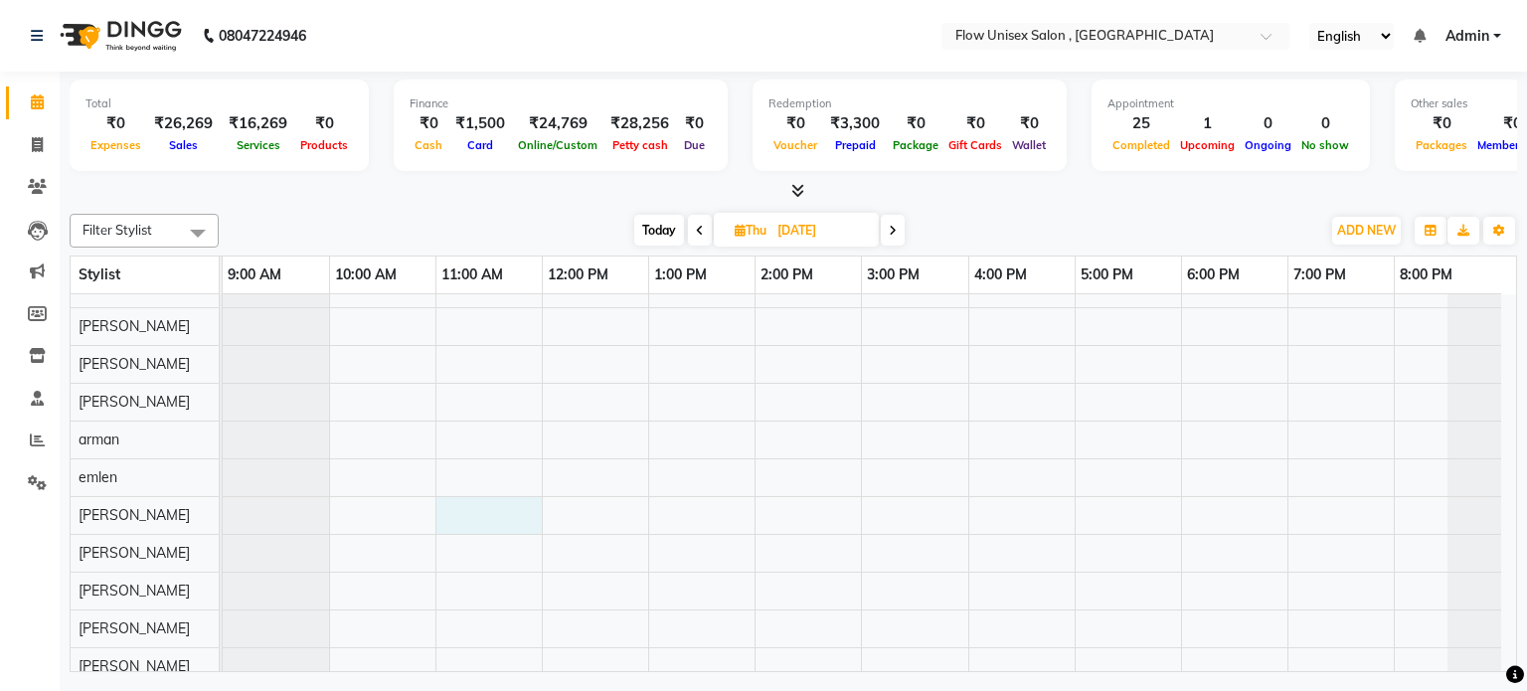
click at [500, 512] on div at bounding box center [869, 459] width 1293 height 528
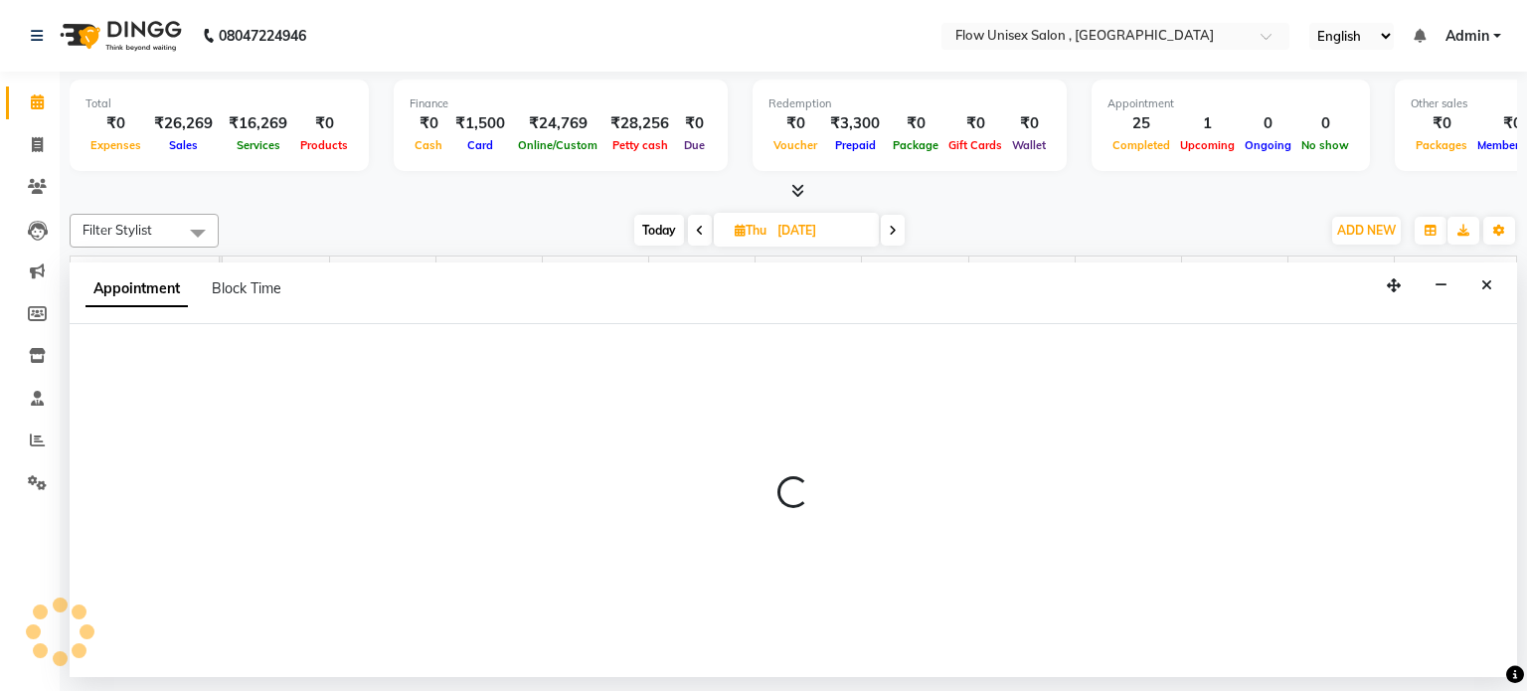
select select "53603"
select select "660"
select select "tentative"
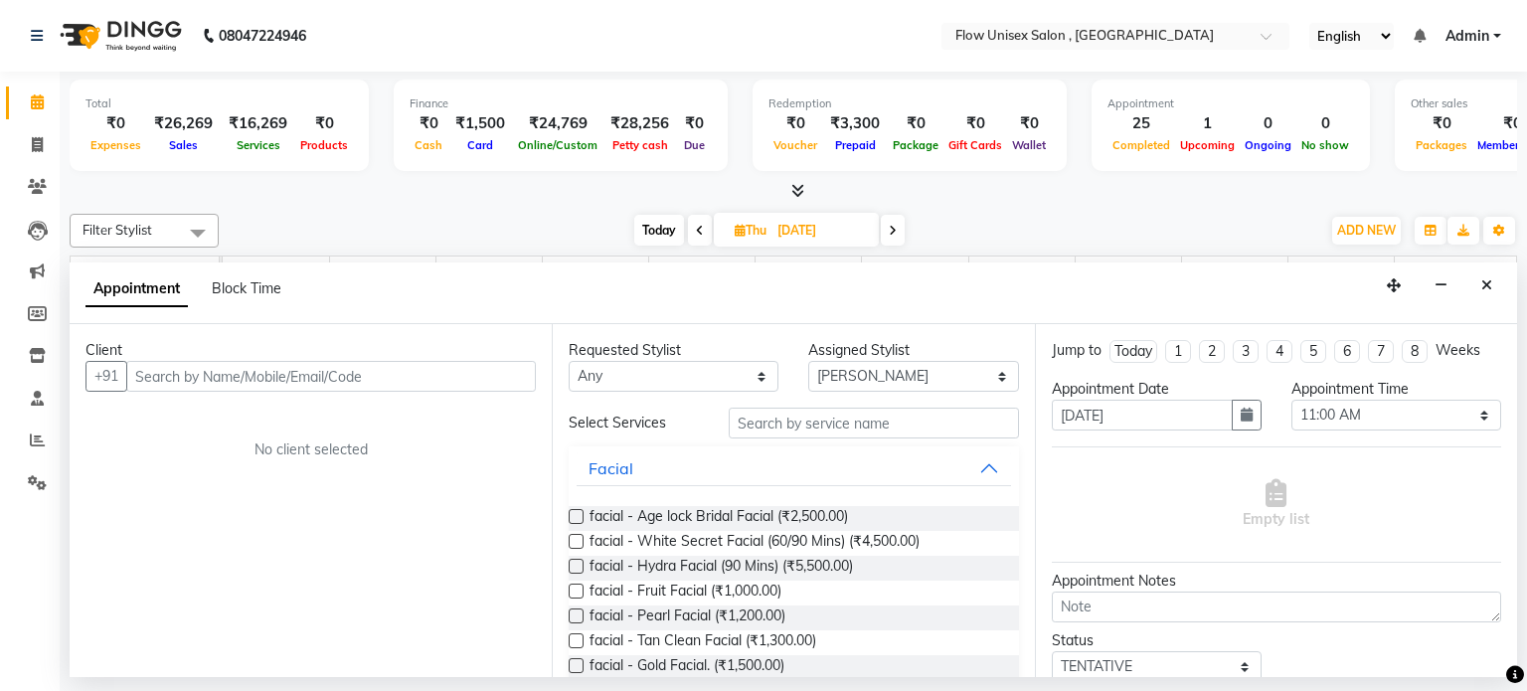
click at [354, 376] on input "text" at bounding box center [331, 376] width 410 height 31
type input "8340160148"
click at [512, 384] on button "Add Client" at bounding box center [494, 376] width 83 height 31
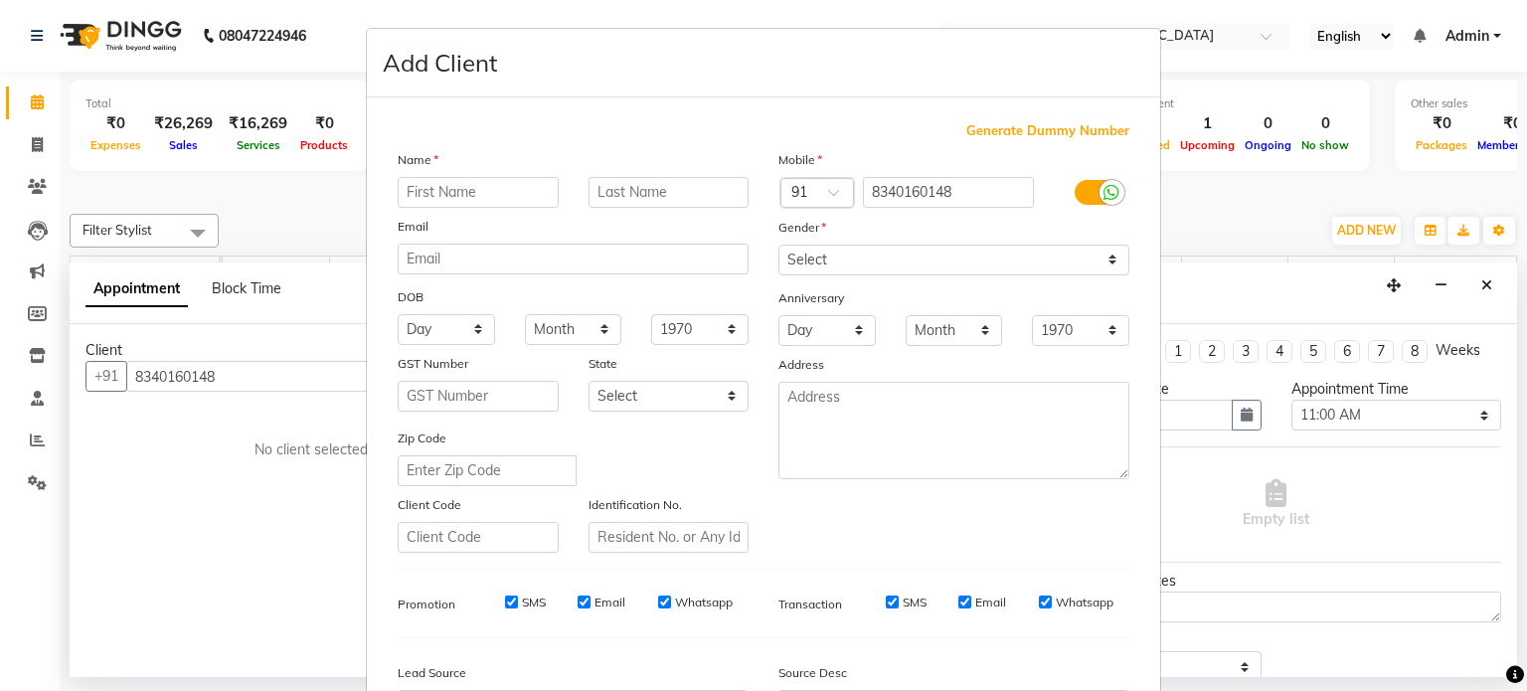
click at [502, 188] on input "text" at bounding box center [478, 192] width 161 height 31
type input "dilkash"
drag, startPoint x: 1034, startPoint y: 263, endPoint x: 1008, endPoint y: 273, distance: 27.7
click at [1034, 263] on select "Select [DEMOGRAPHIC_DATA] [DEMOGRAPHIC_DATA] Other Prefer Not To Say" at bounding box center [953, 260] width 351 height 31
select select "female"
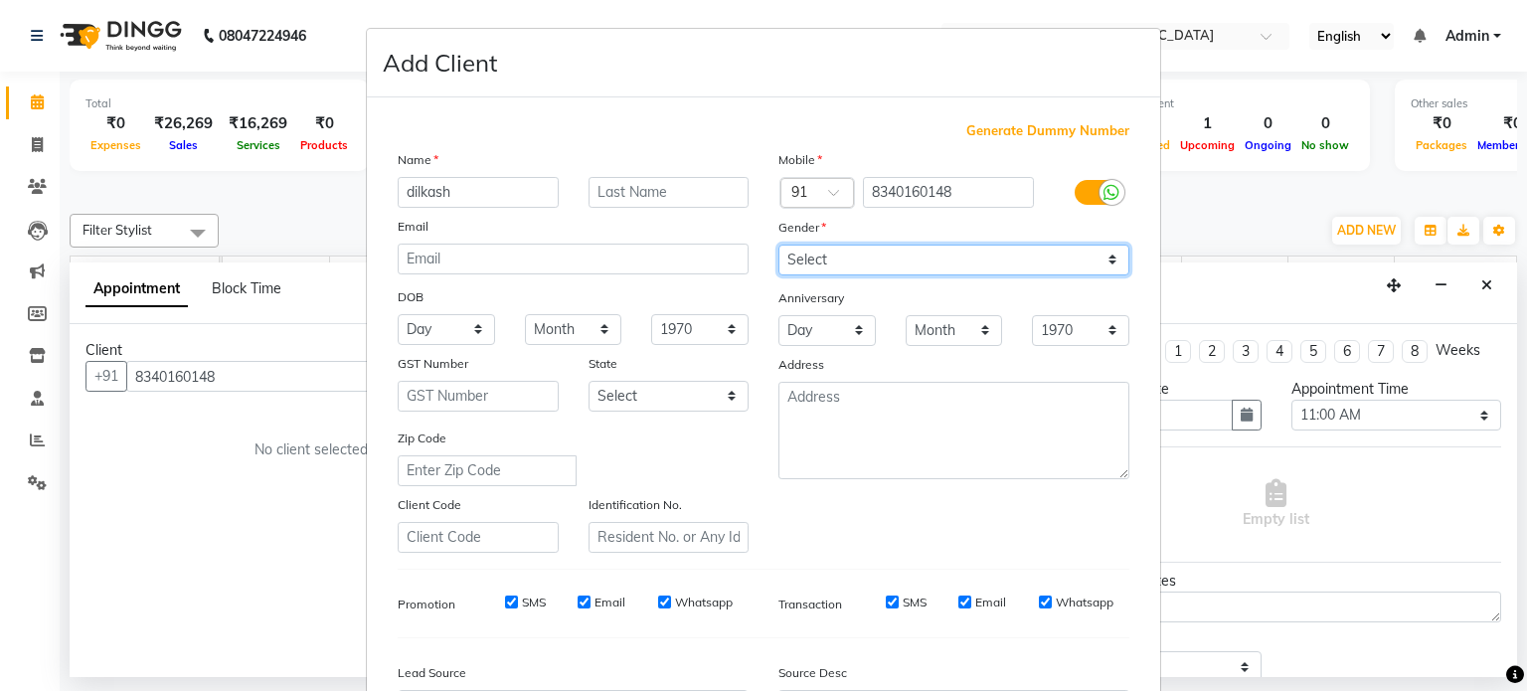
click at [778, 246] on select "Select [DEMOGRAPHIC_DATA] [DEMOGRAPHIC_DATA] Other Prefer Not To Say" at bounding box center [953, 260] width 351 height 31
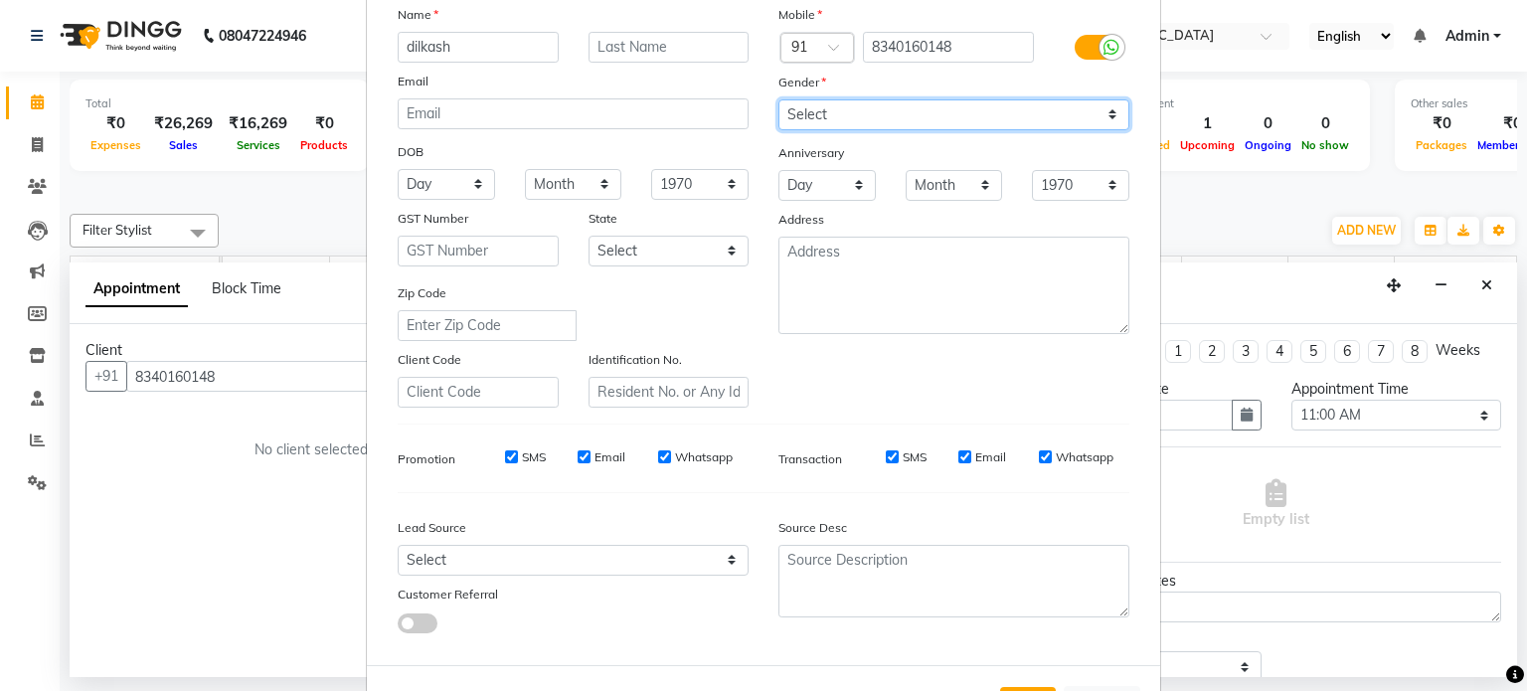
scroll to position [236, 0]
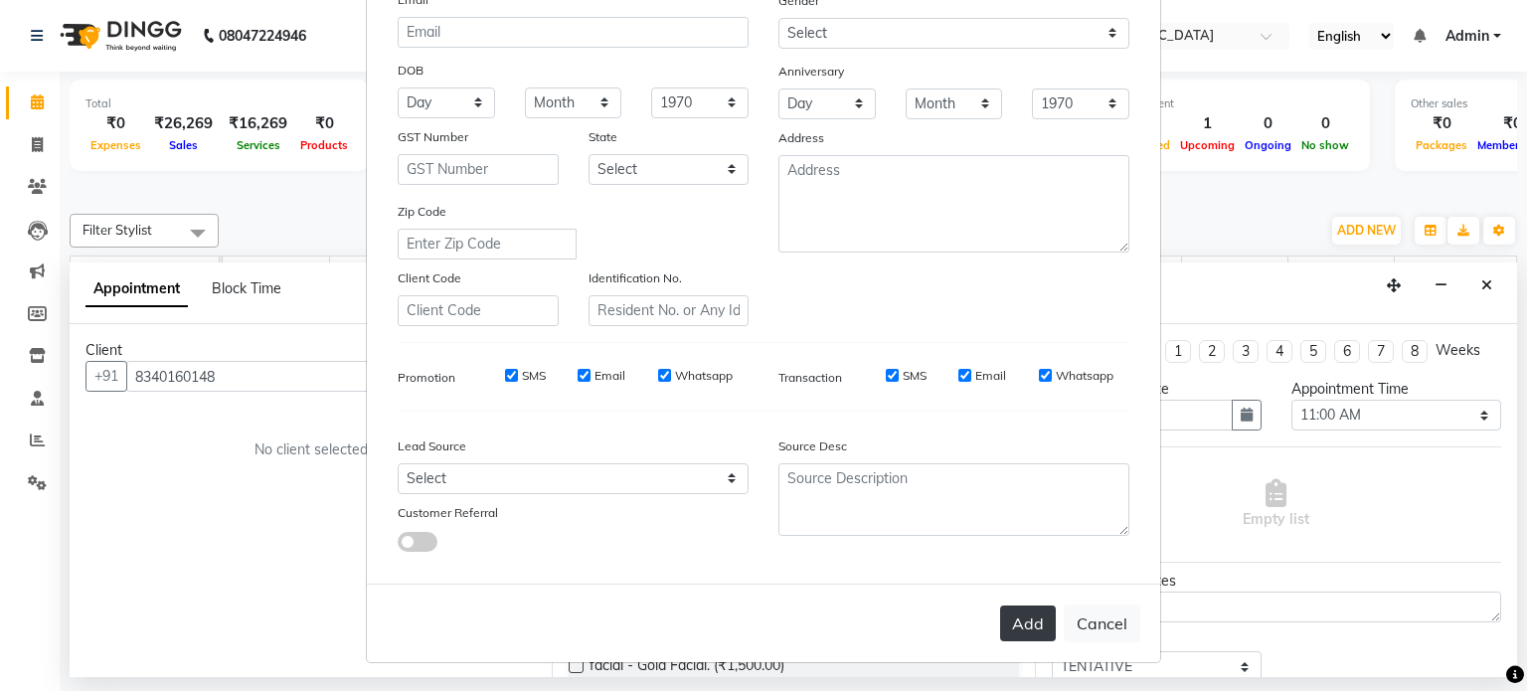
click at [1027, 617] on button "Add" at bounding box center [1028, 623] width 56 height 36
select select
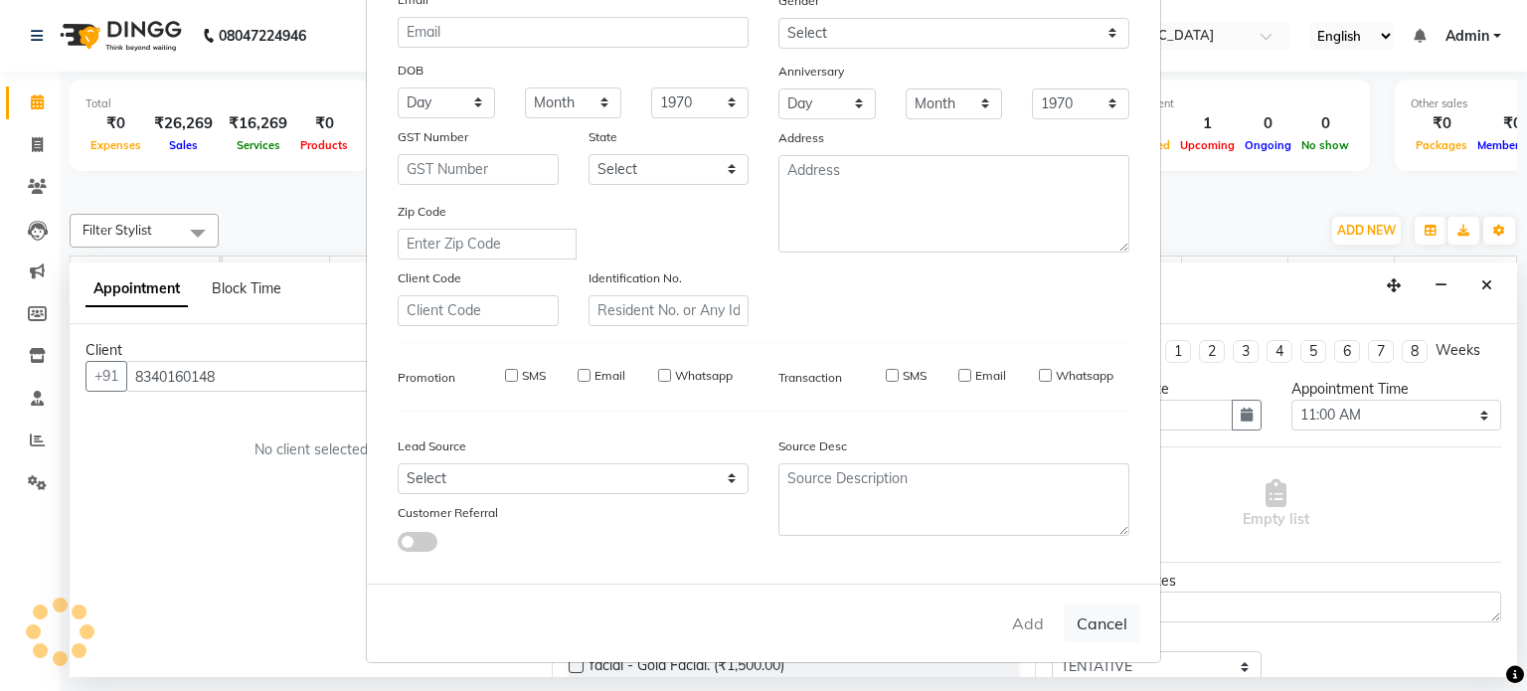
select select
checkbox input "false"
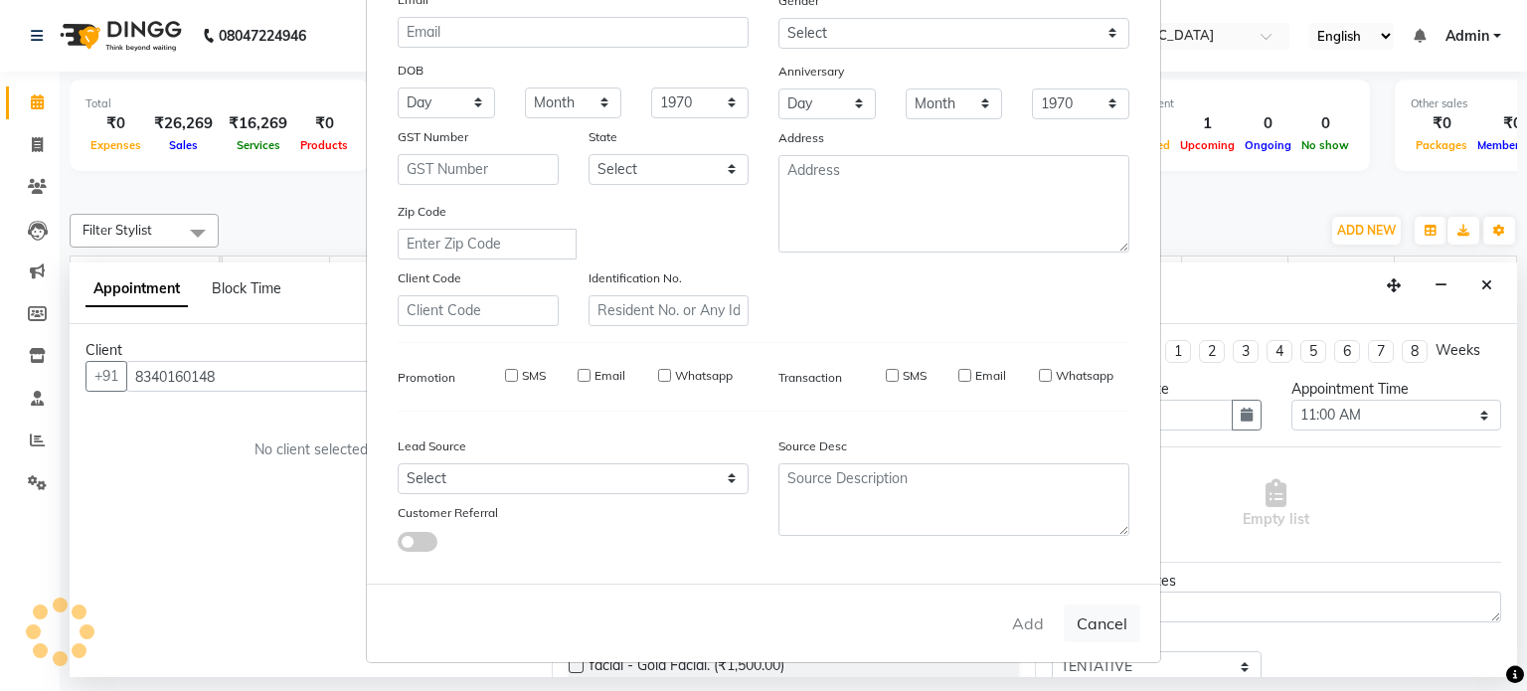
checkbox input "false"
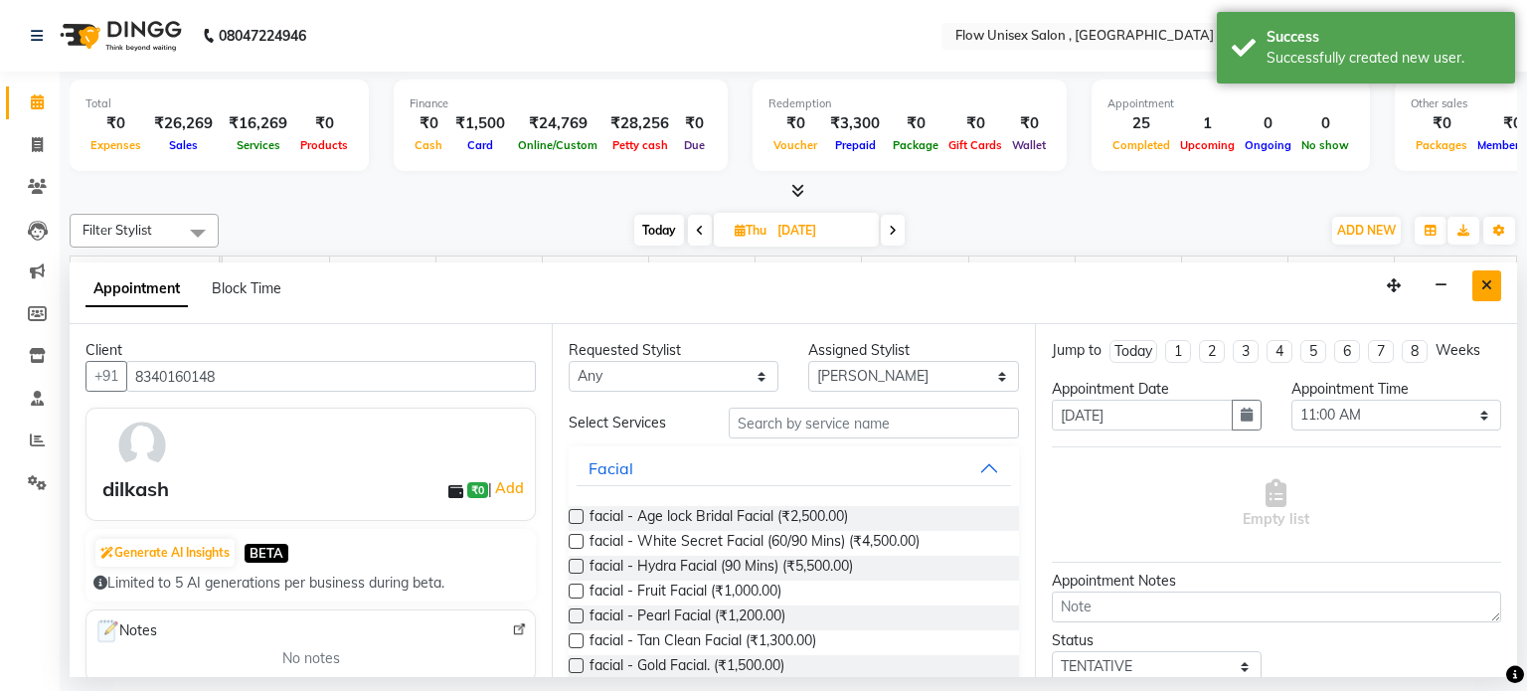
click at [1487, 273] on button "Close" at bounding box center [1486, 285] width 29 height 31
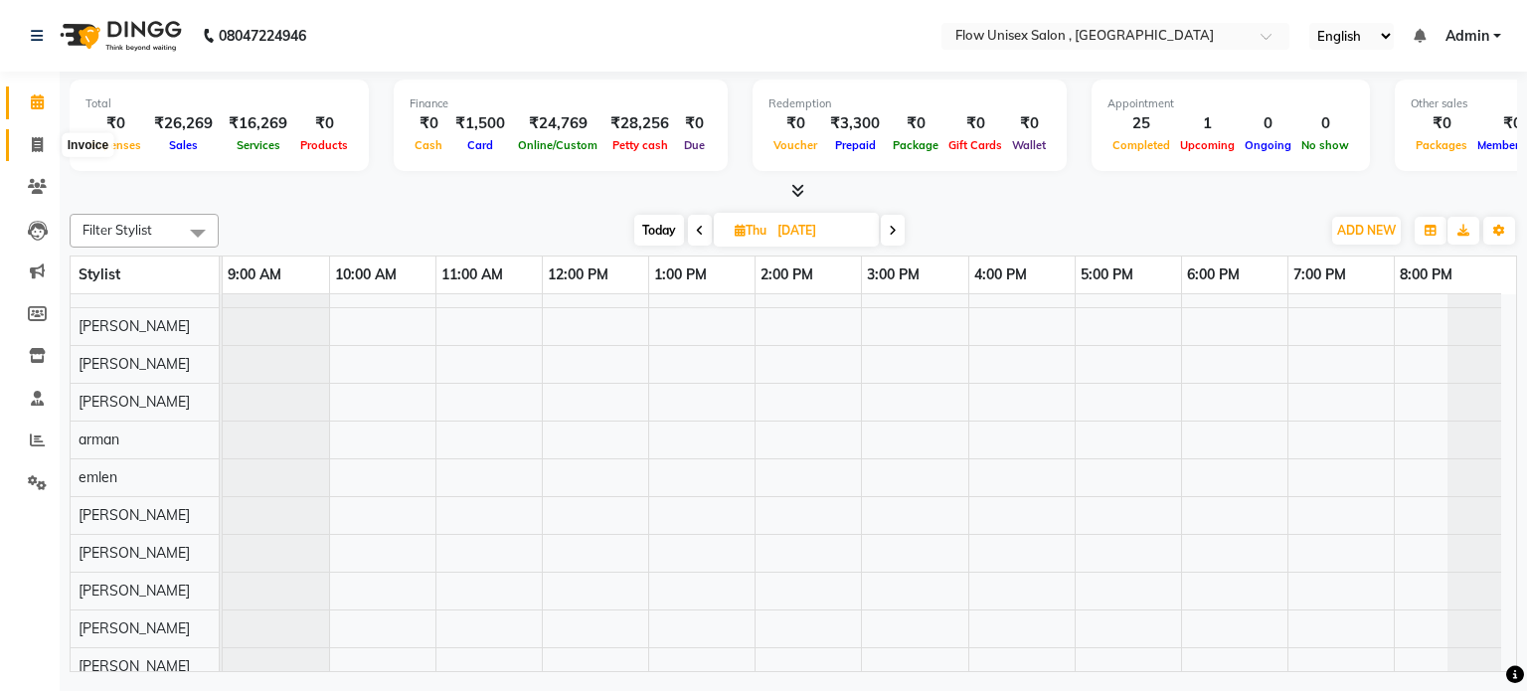
click at [42, 145] on icon at bounding box center [37, 144] width 11 height 15
select select "5875"
select select "service"
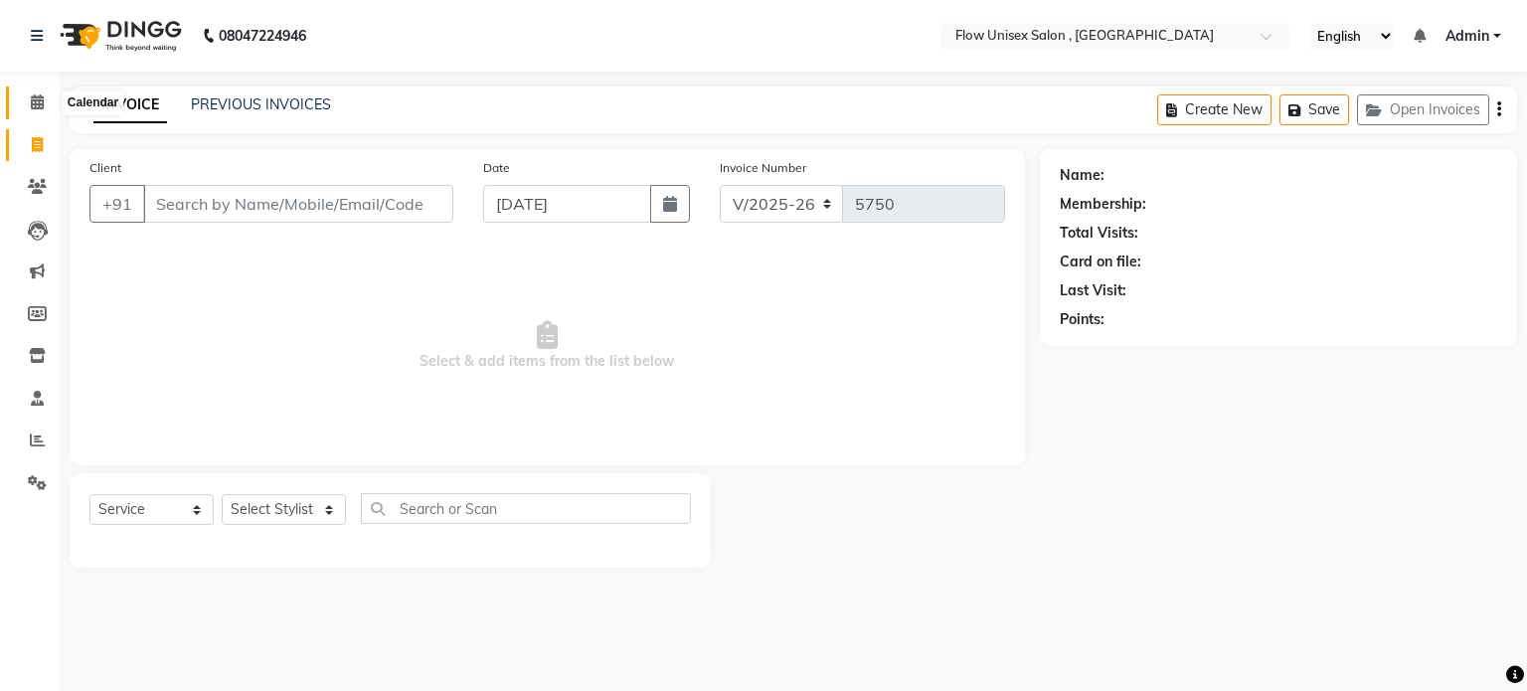
click at [36, 105] on icon at bounding box center [37, 101] width 13 height 15
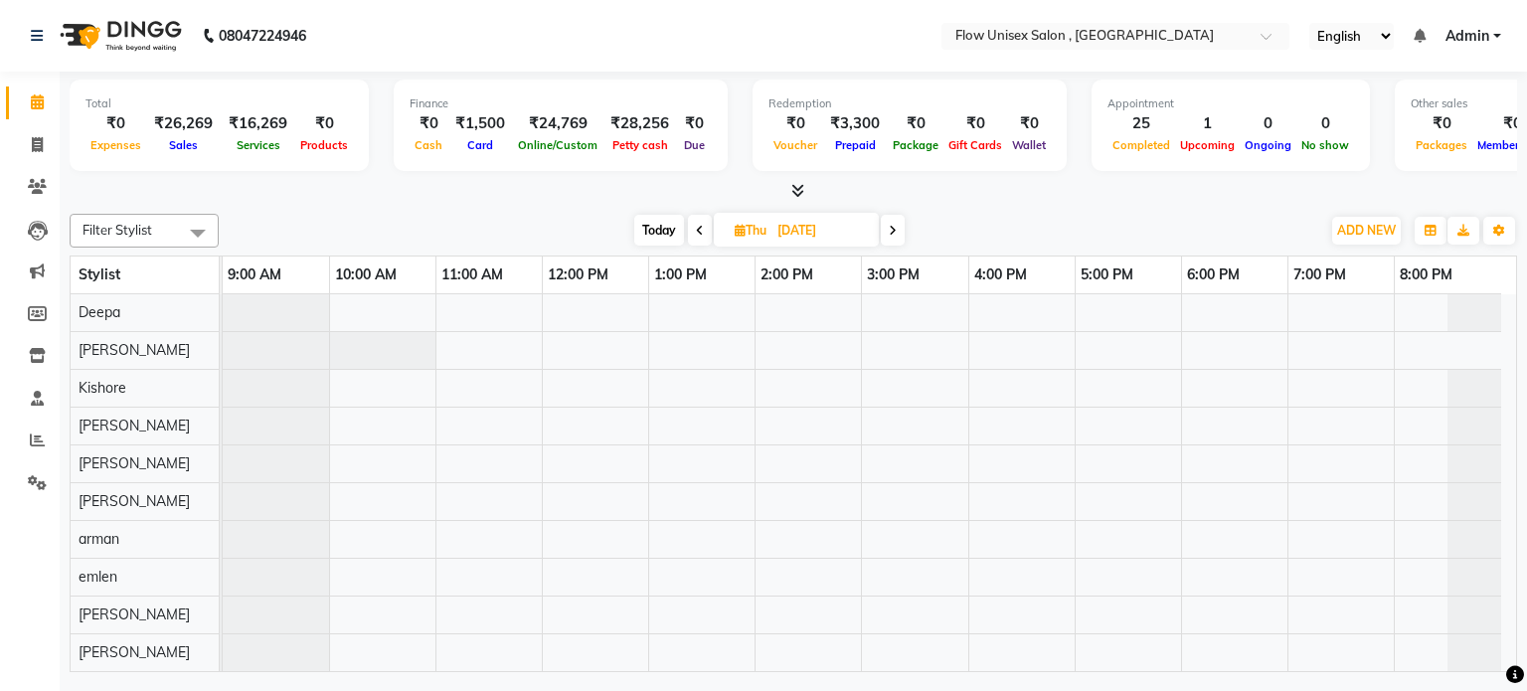
click at [704, 232] on span at bounding box center [700, 230] width 24 height 31
type input "[DATE]"
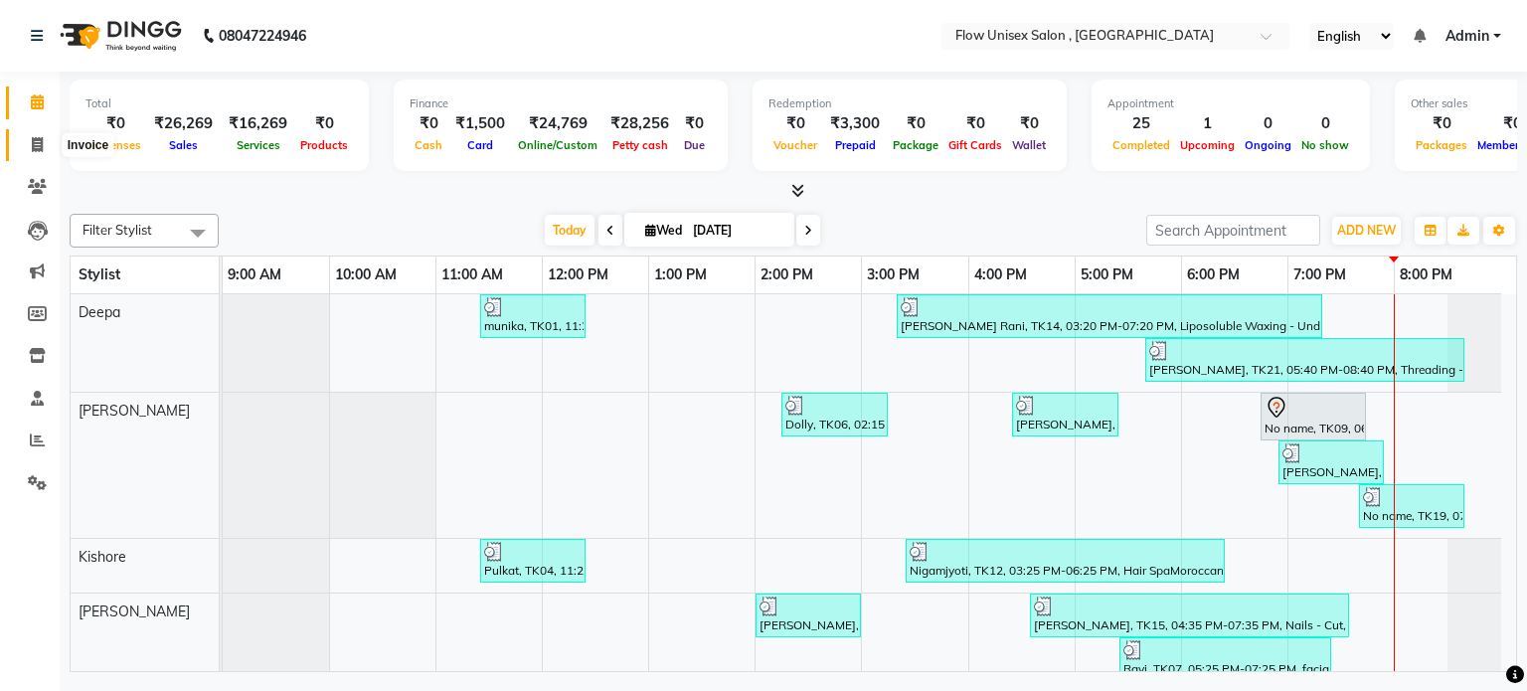
click at [43, 151] on span at bounding box center [37, 145] width 35 height 23
select select "5875"
select select "service"
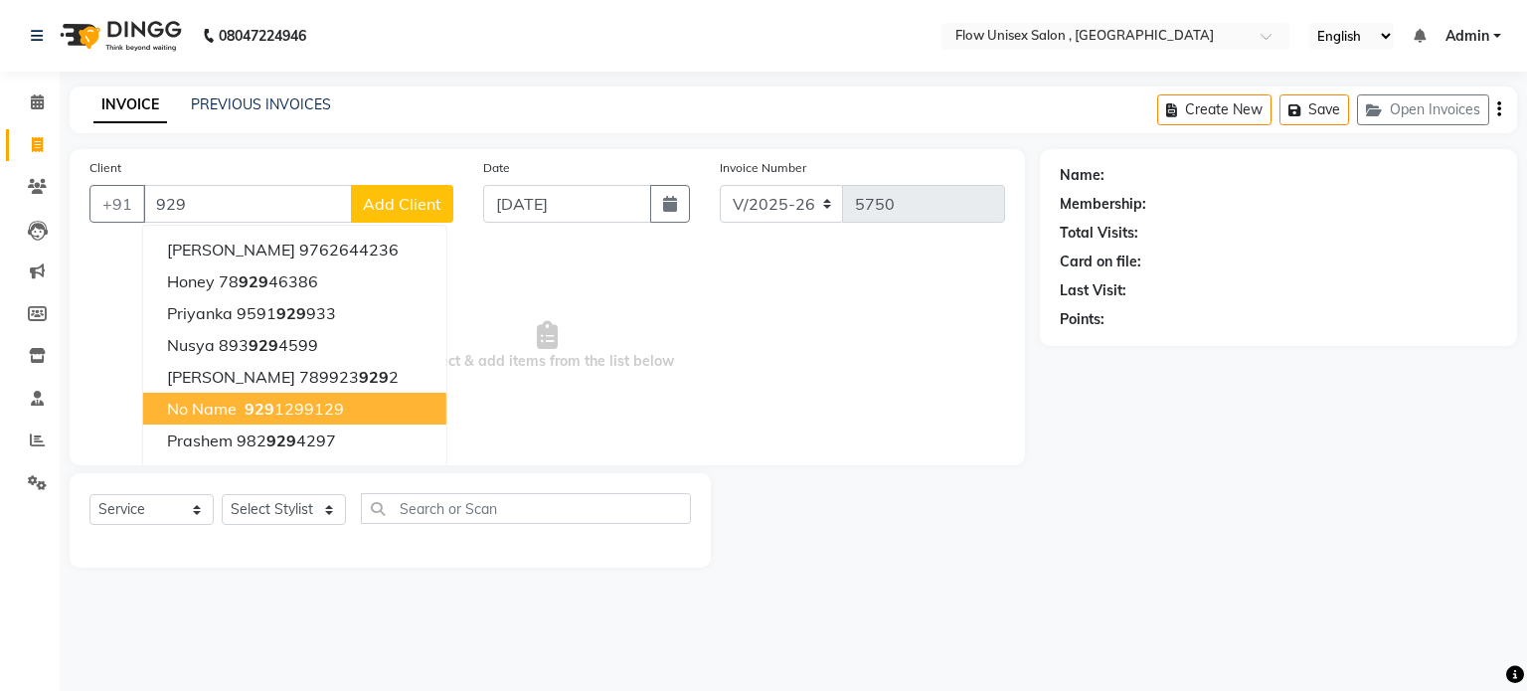
click at [194, 416] on span "No name" at bounding box center [202, 409] width 70 height 20
type input "9291299129"
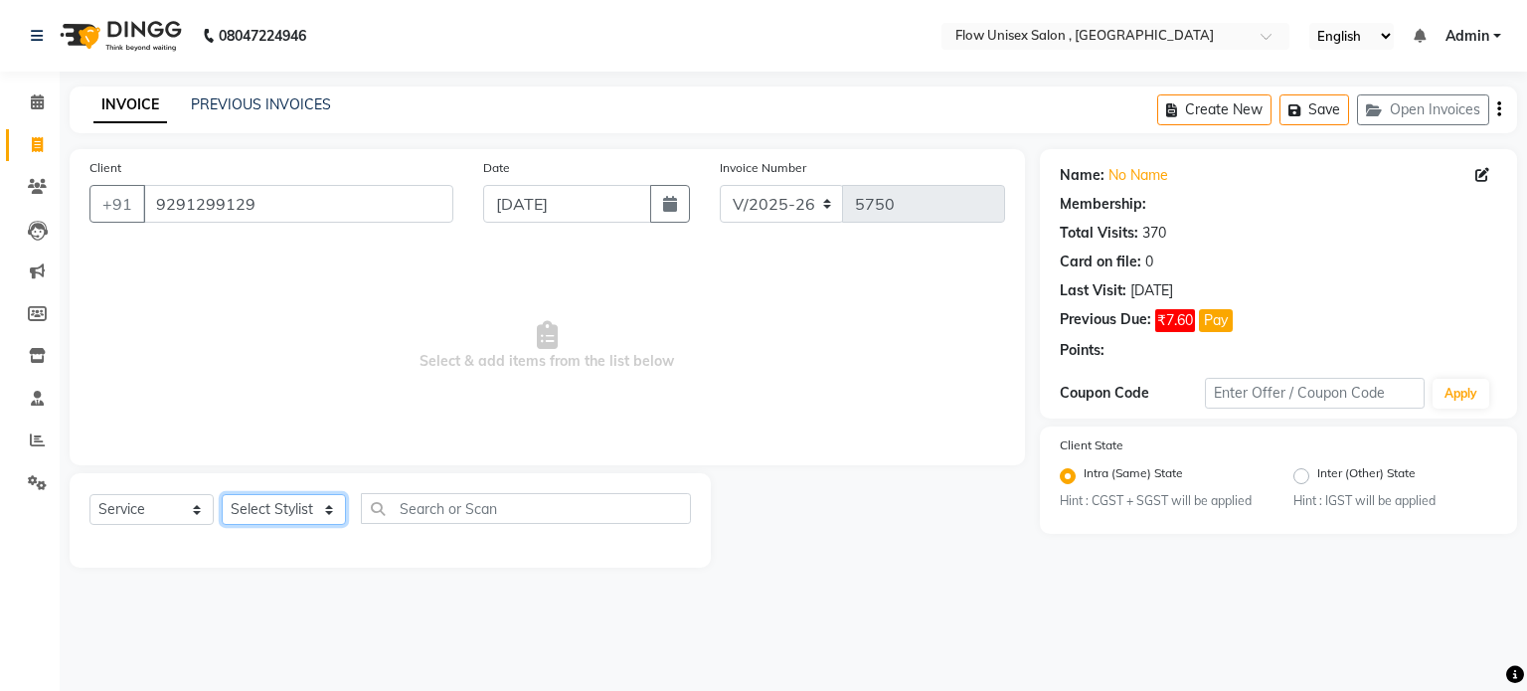
radio input "false"
radio input "true"
select select "1: Object"
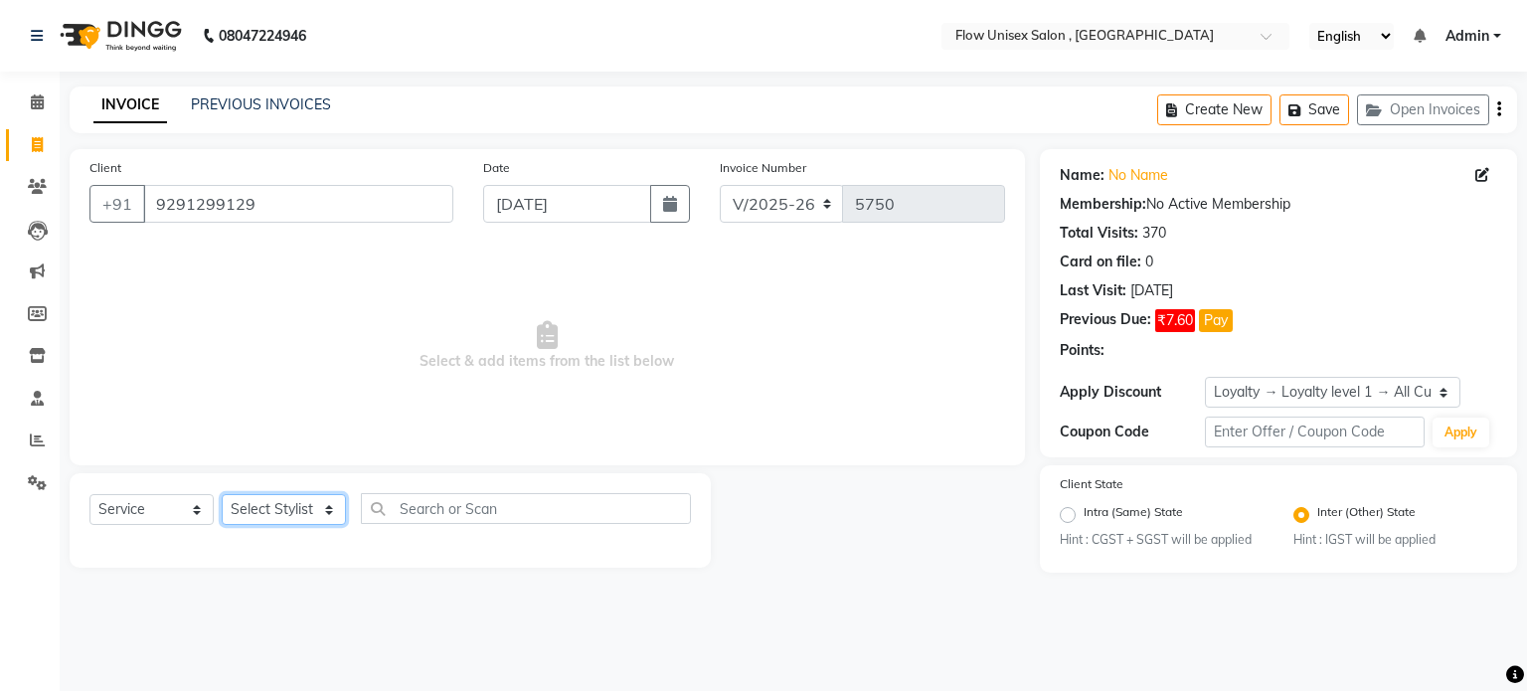
click at [288, 502] on select "Select Stylist [PERSON_NAME] [PERSON_NAME] Kishore [PERSON_NAME] debbarma [PERS…" at bounding box center [284, 509] width 124 height 31
select select "48856"
click at [222, 495] on select "Select Stylist [PERSON_NAME] [PERSON_NAME] Kishore [PERSON_NAME] debbarma [PERS…" at bounding box center [284, 509] width 124 height 31
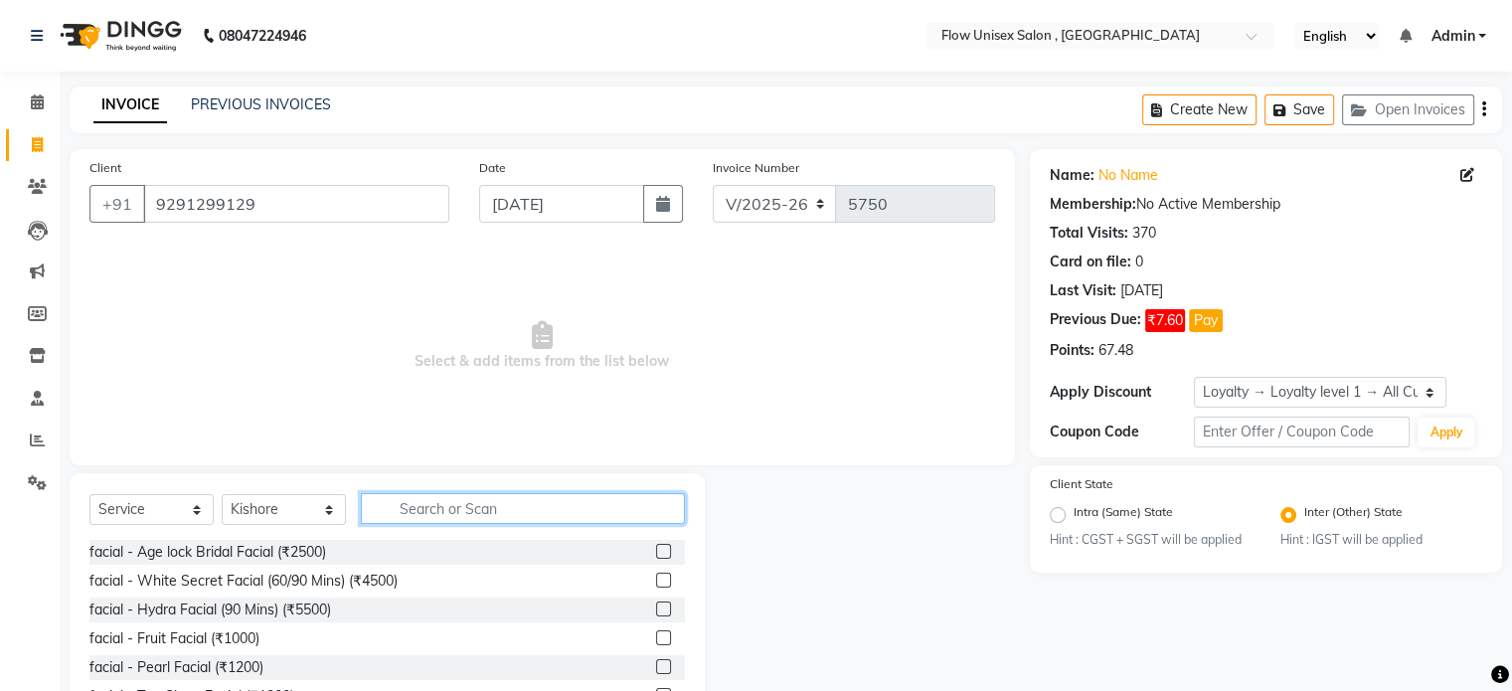
click at [429, 516] on input "text" at bounding box center [523, 508] width 324 height 31
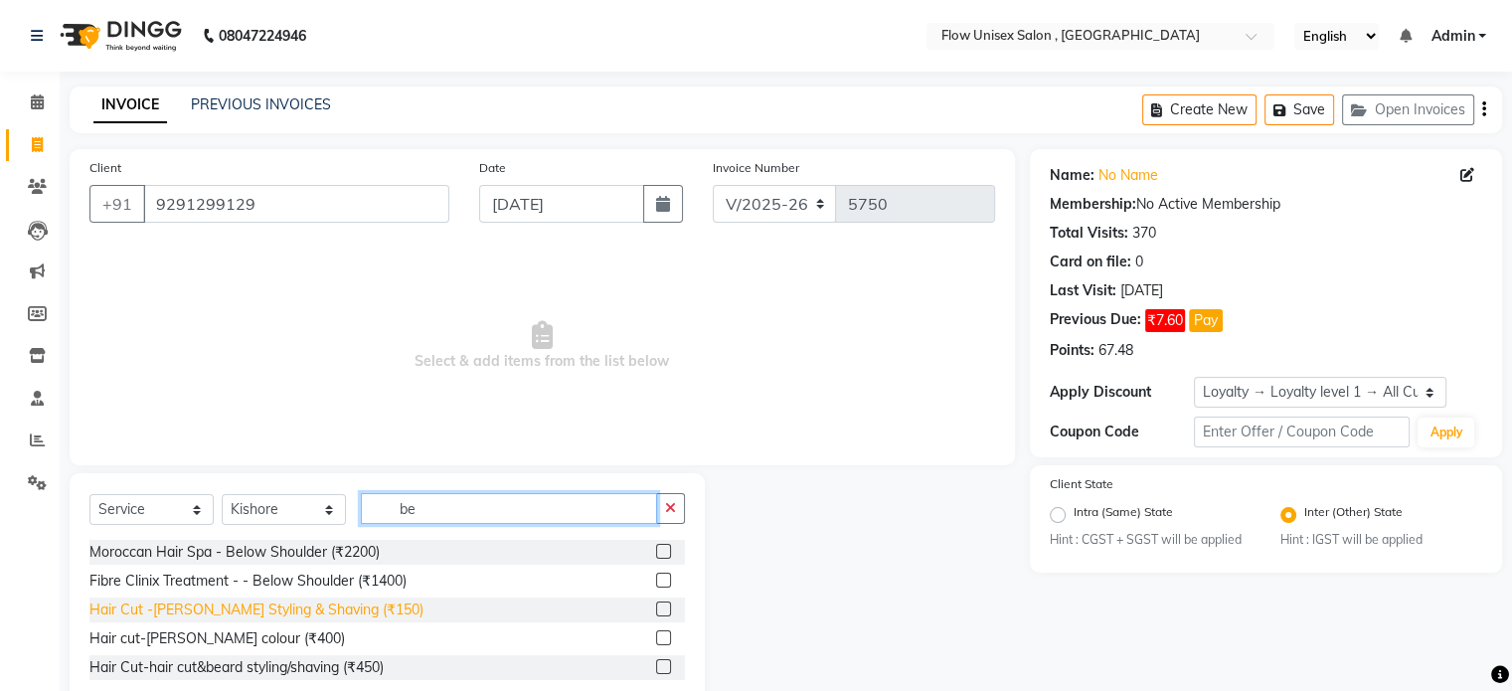
type input "be"
click at [335, 618] on div "Hair Cut -[PERSON_NAME] Styling & Shaving (₹150)" at bounding box center [256, 609] width 334 height 21
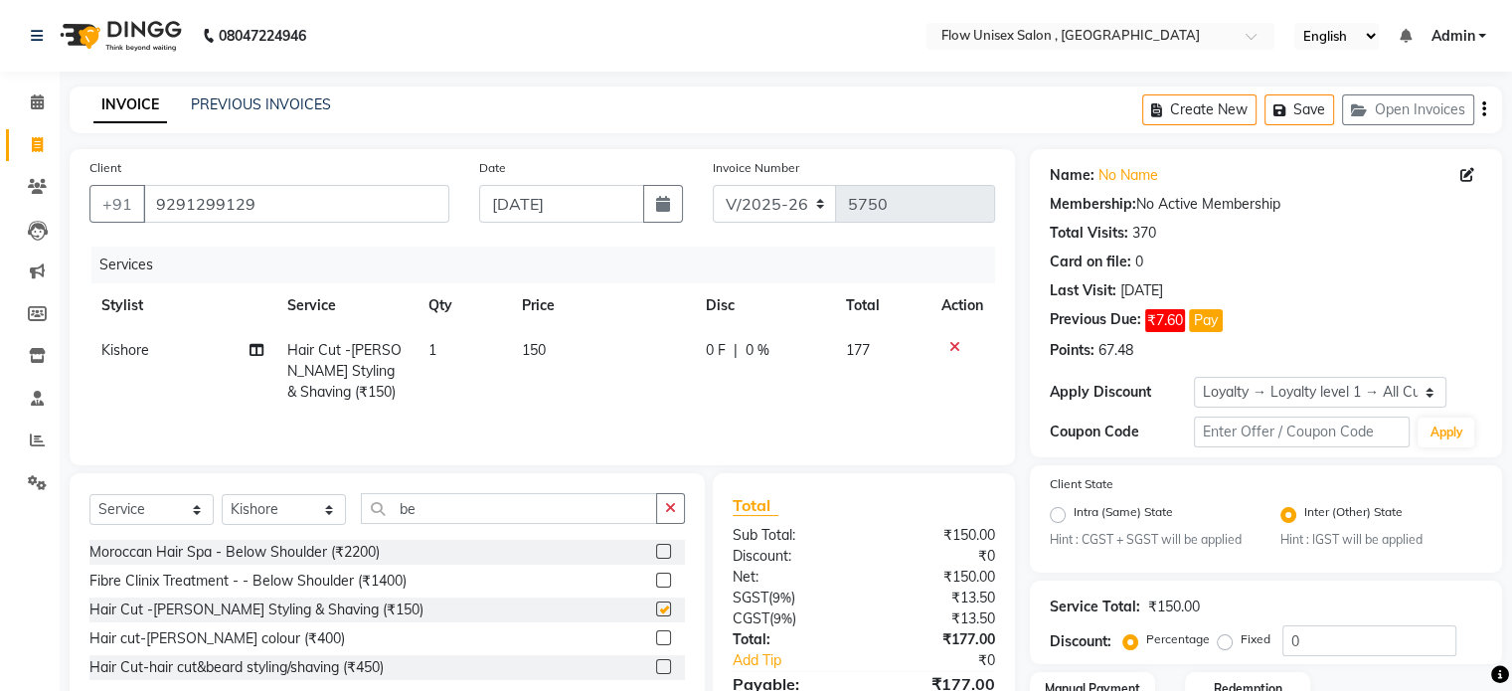
checkbox input "false"
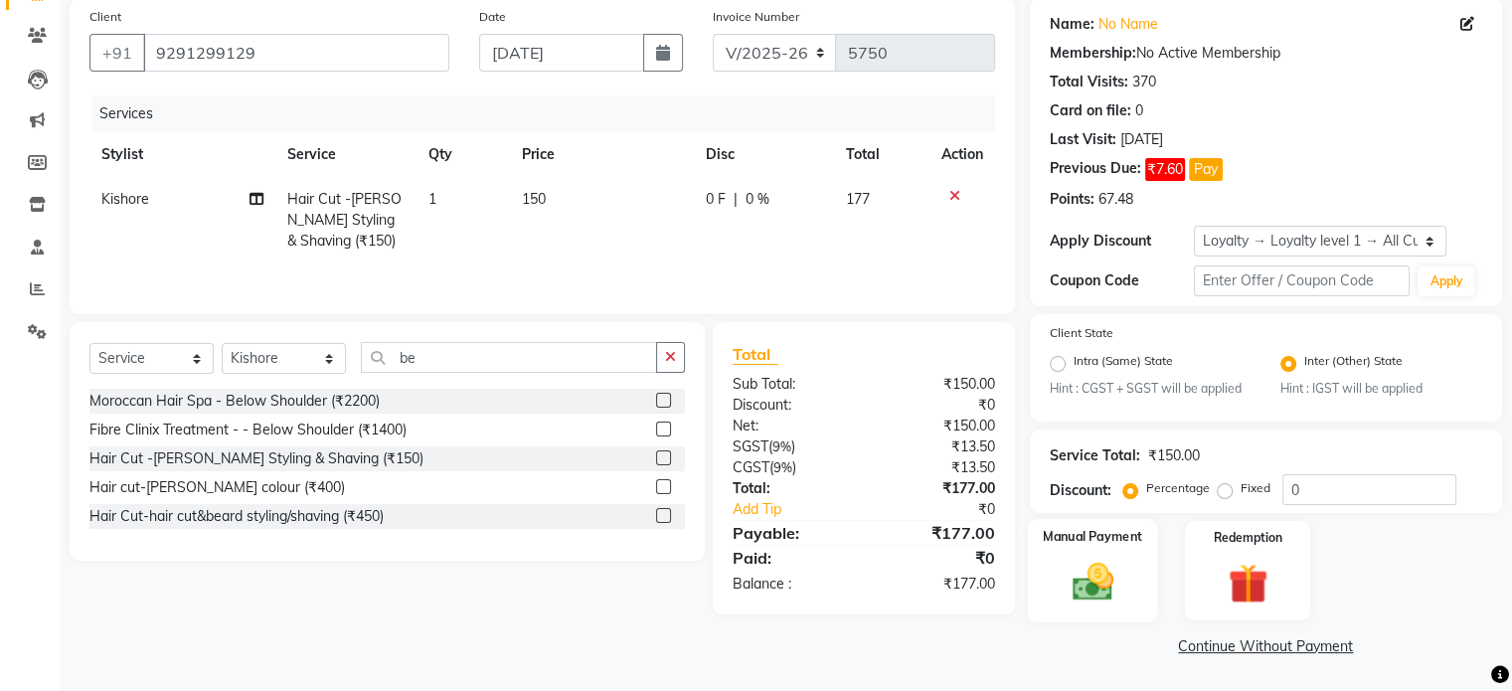
scroll to position [152, 0]
click at [1109, 578] on img at bounding box center [1092, 583] width 67 height 48
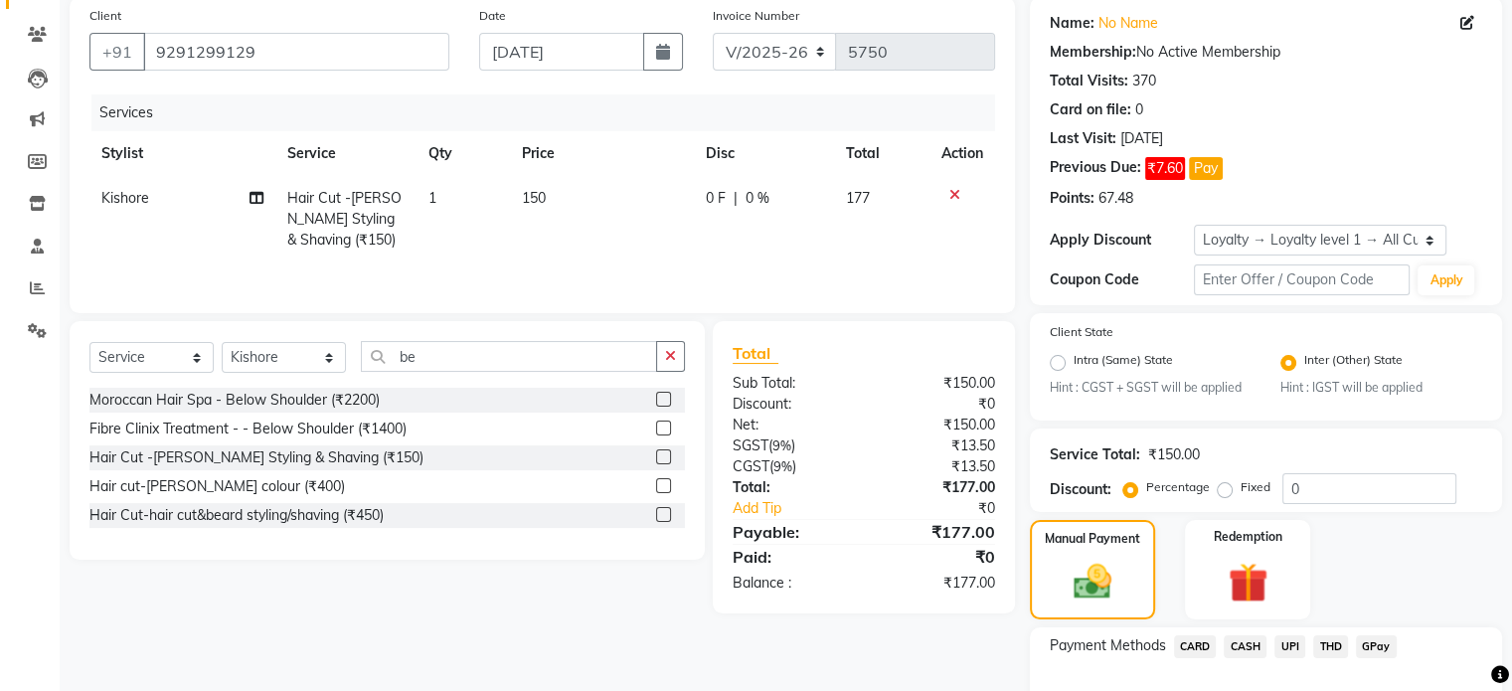
click at [1292, 656] on span "UPI" at bounding box center [1289, 646] width 31 height 23
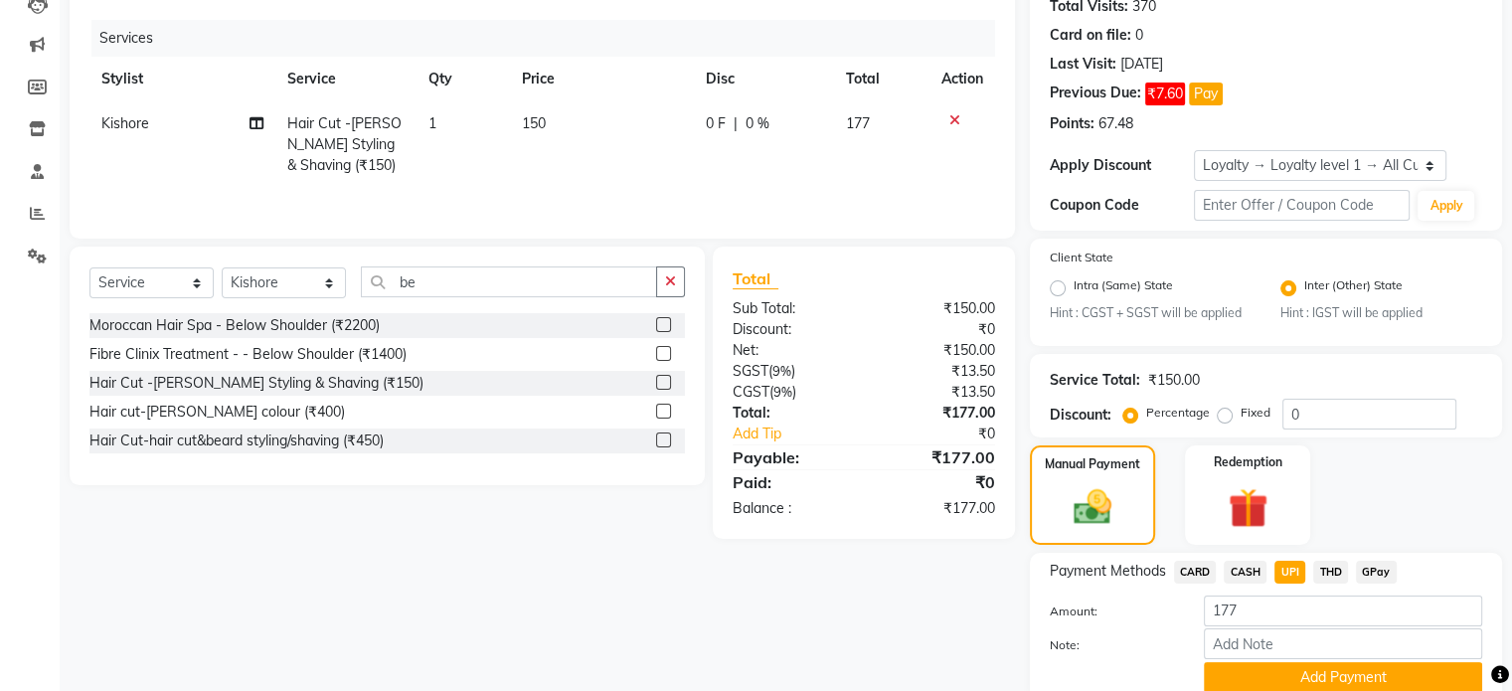
scroll to position [310, 0]
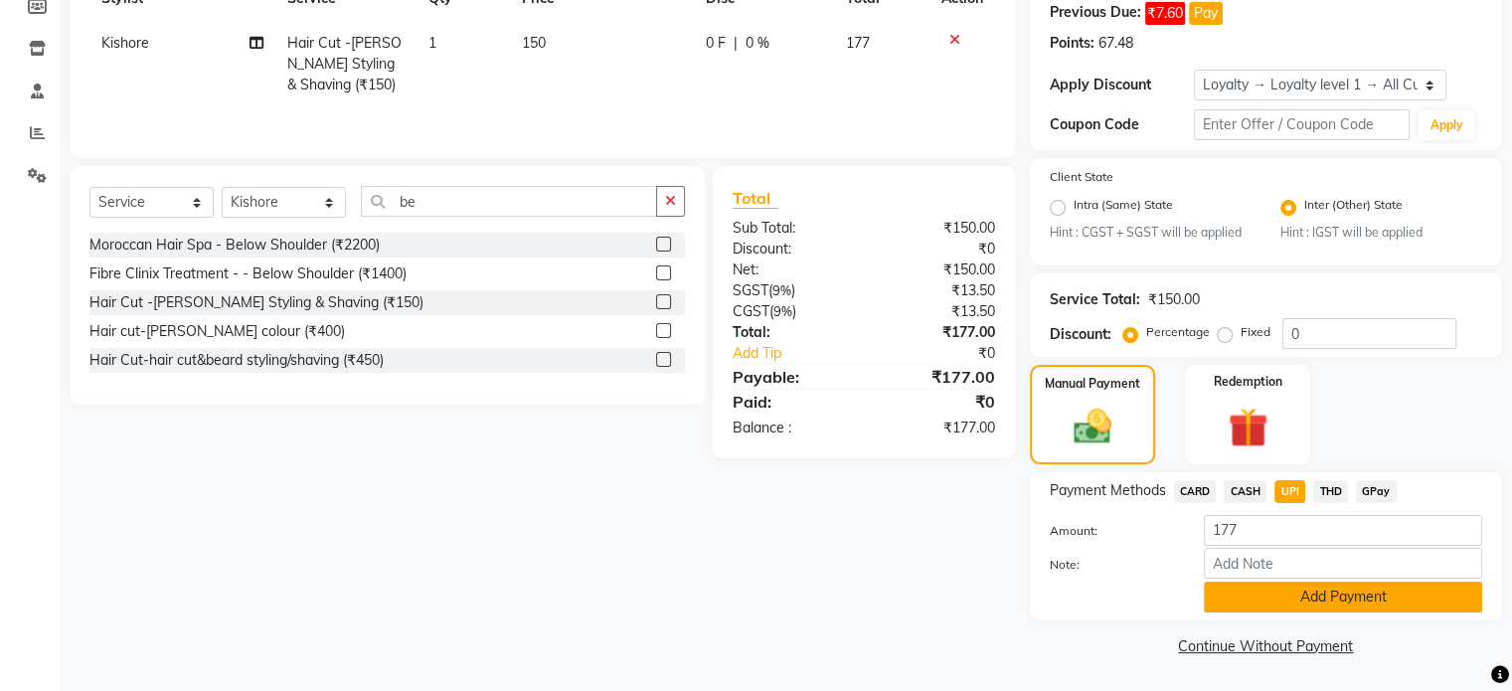
click at [1313, 603] on button "Add Payment" at bounding box center [1343, 597] width 278 height 31
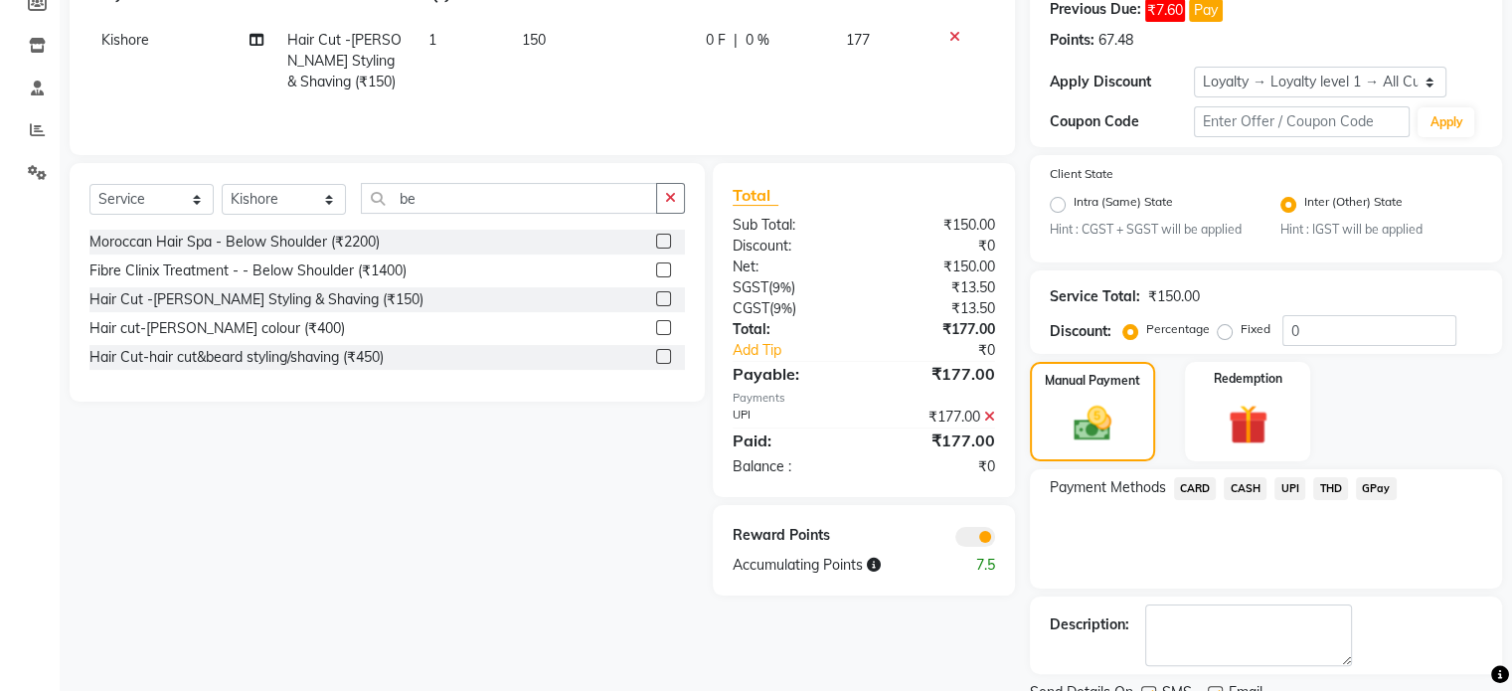
click at [978, 537] on span at bounding box center [975, 537] width 40 height 20
click at [995, 540] on input "checkbox" at bounding box center [995, 540] width 0 height 0
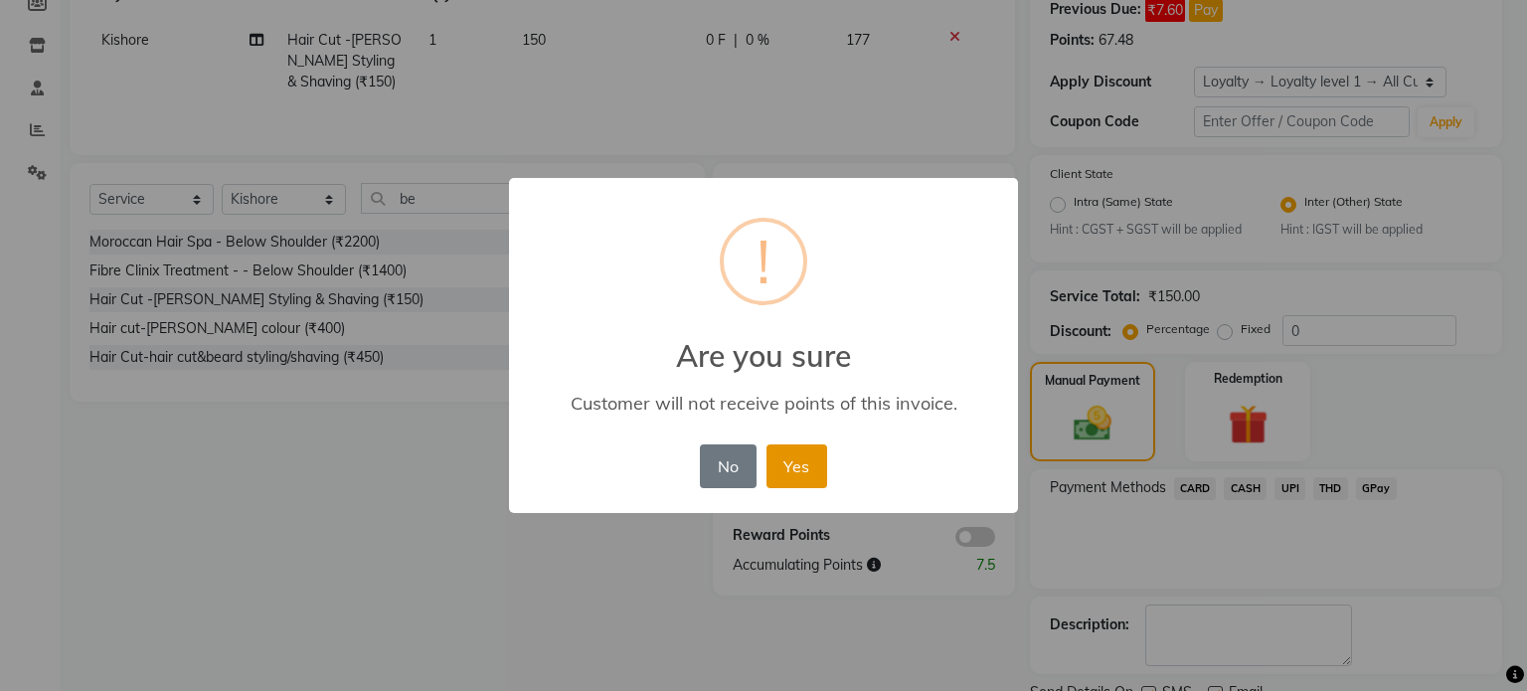
click at [810, 472] on button "Yes" at bounding box center [796, 466] width 61 height 44
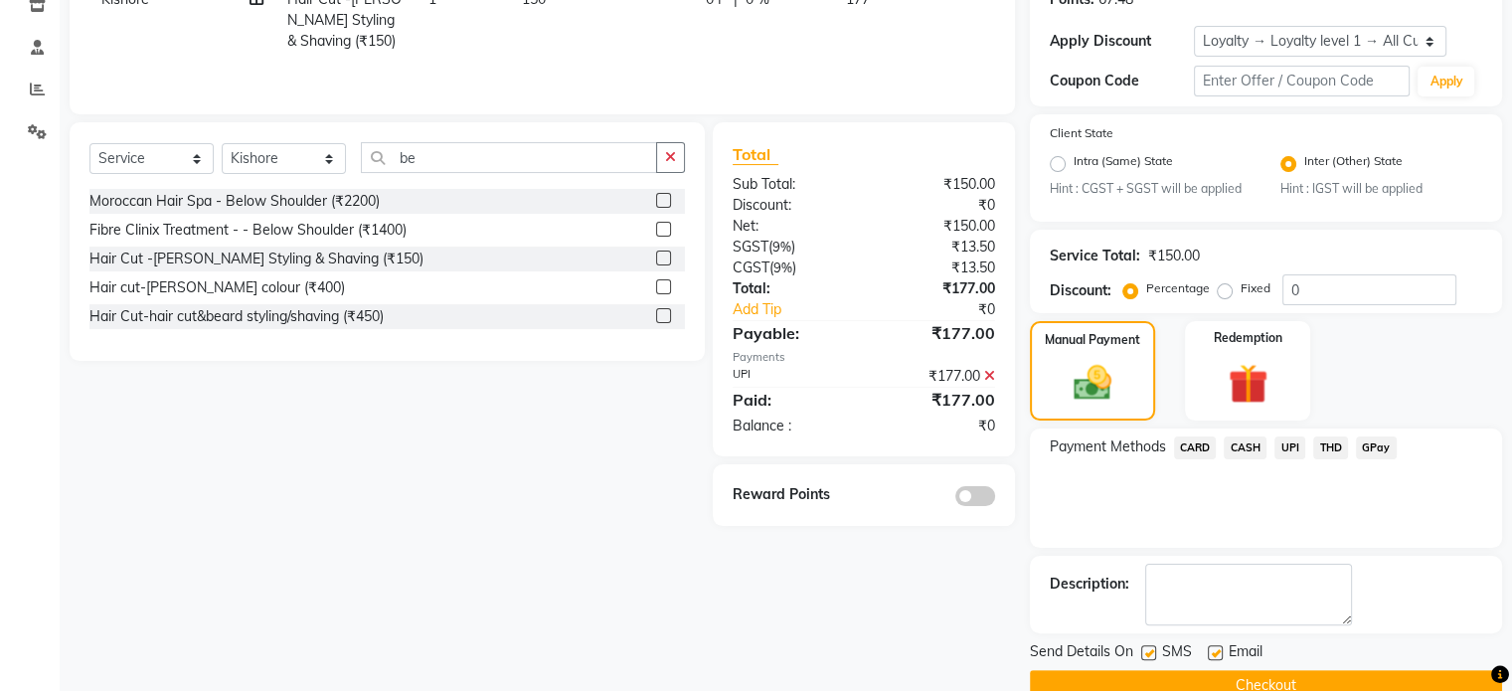
scroll to position [392, 0]
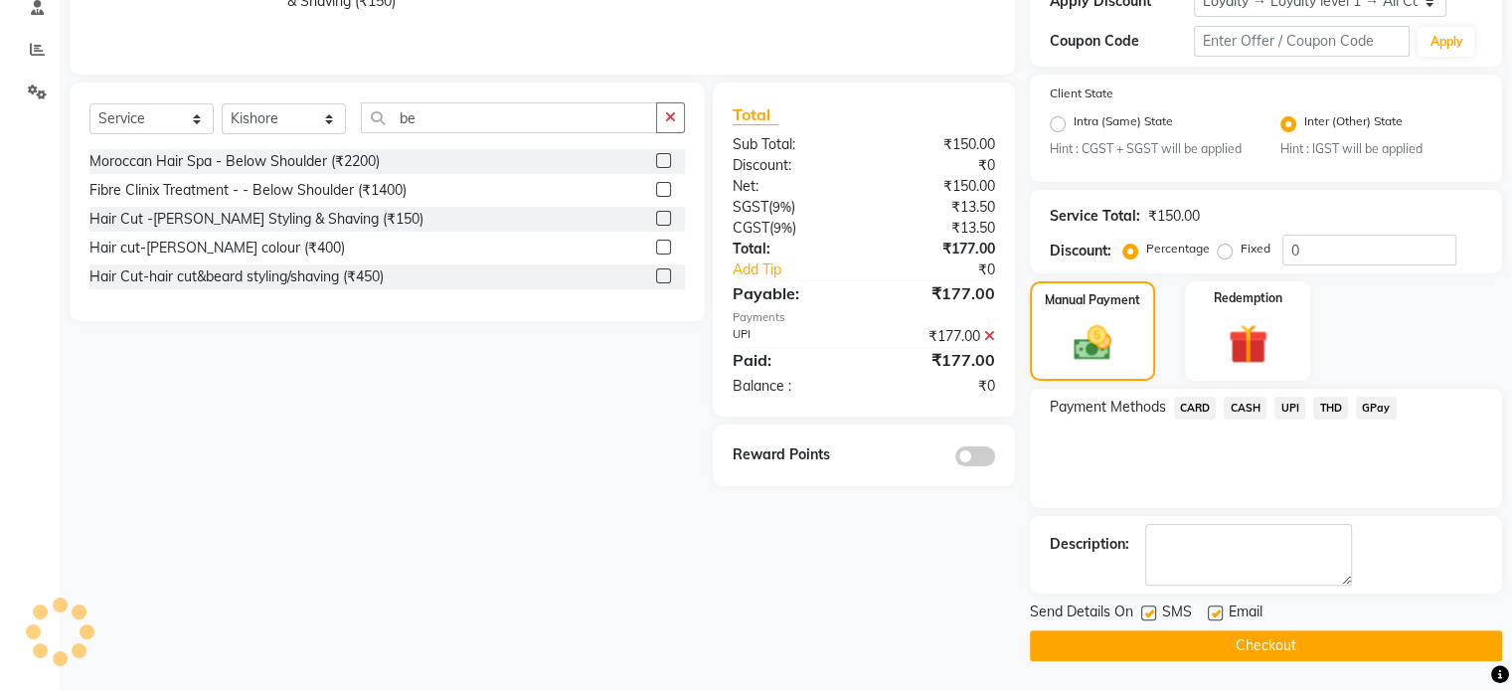
click at [1117, 639] on button "Checkout" at bounding box center [1266, 645] width 472 height 31
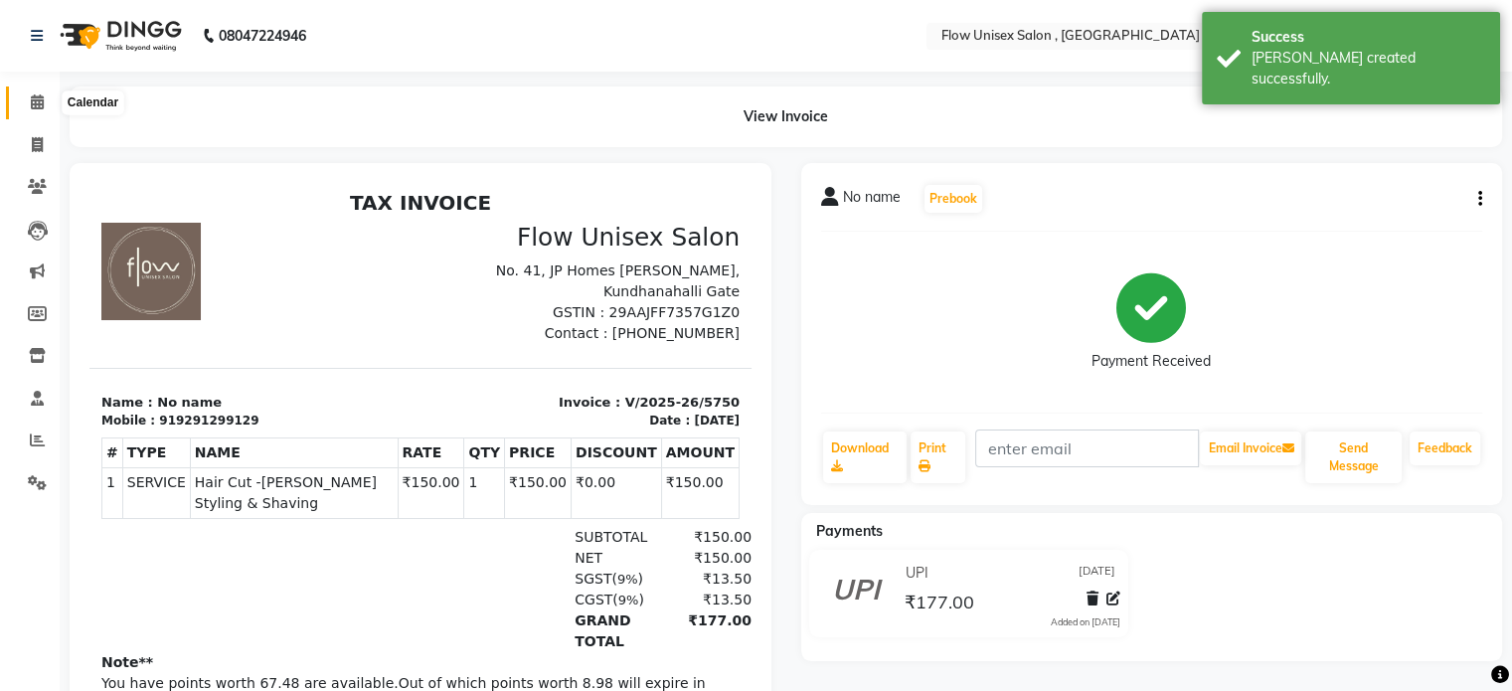
click at [34, 100] on icon at bounding box center [37, 101] width 13 height 15
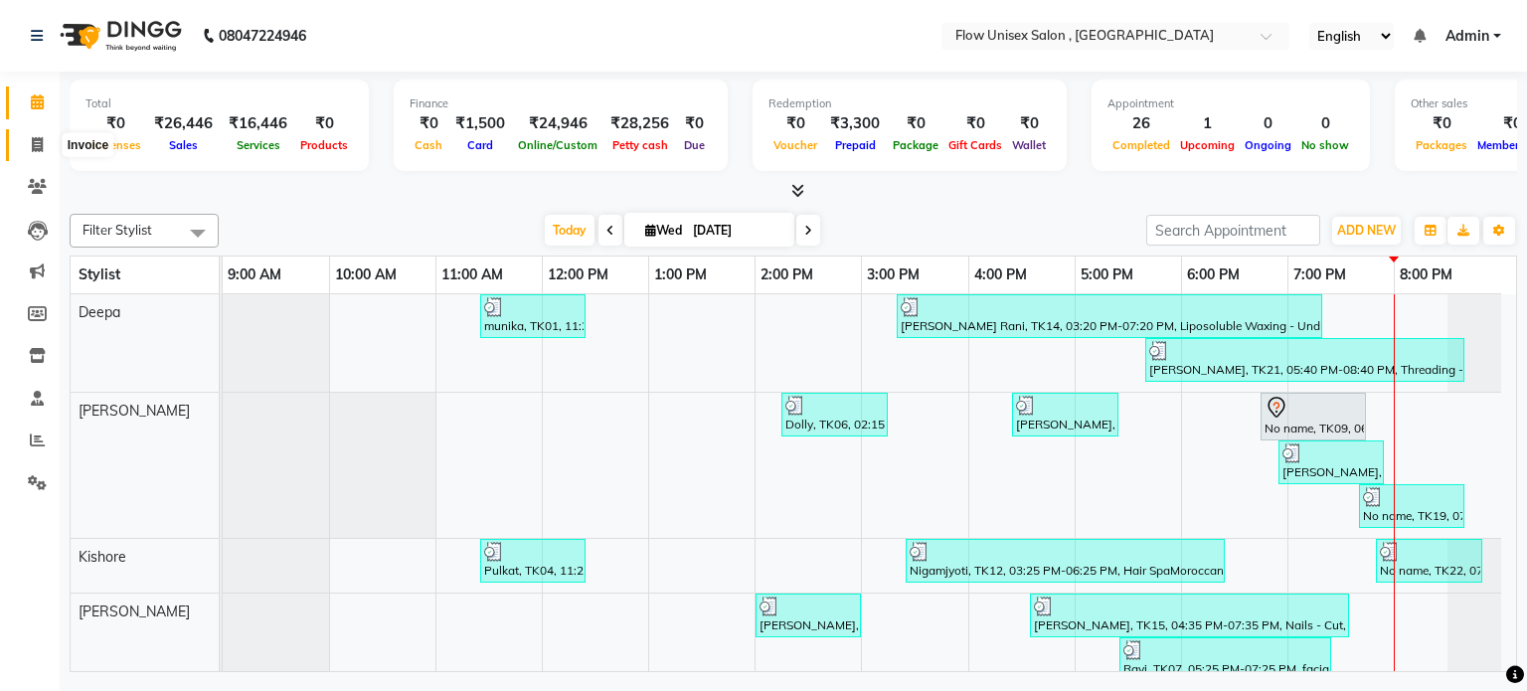
click at [40, 146] on icon at bounding box center [37, 144] width 11 height 15
select select "5875"
select select "service"
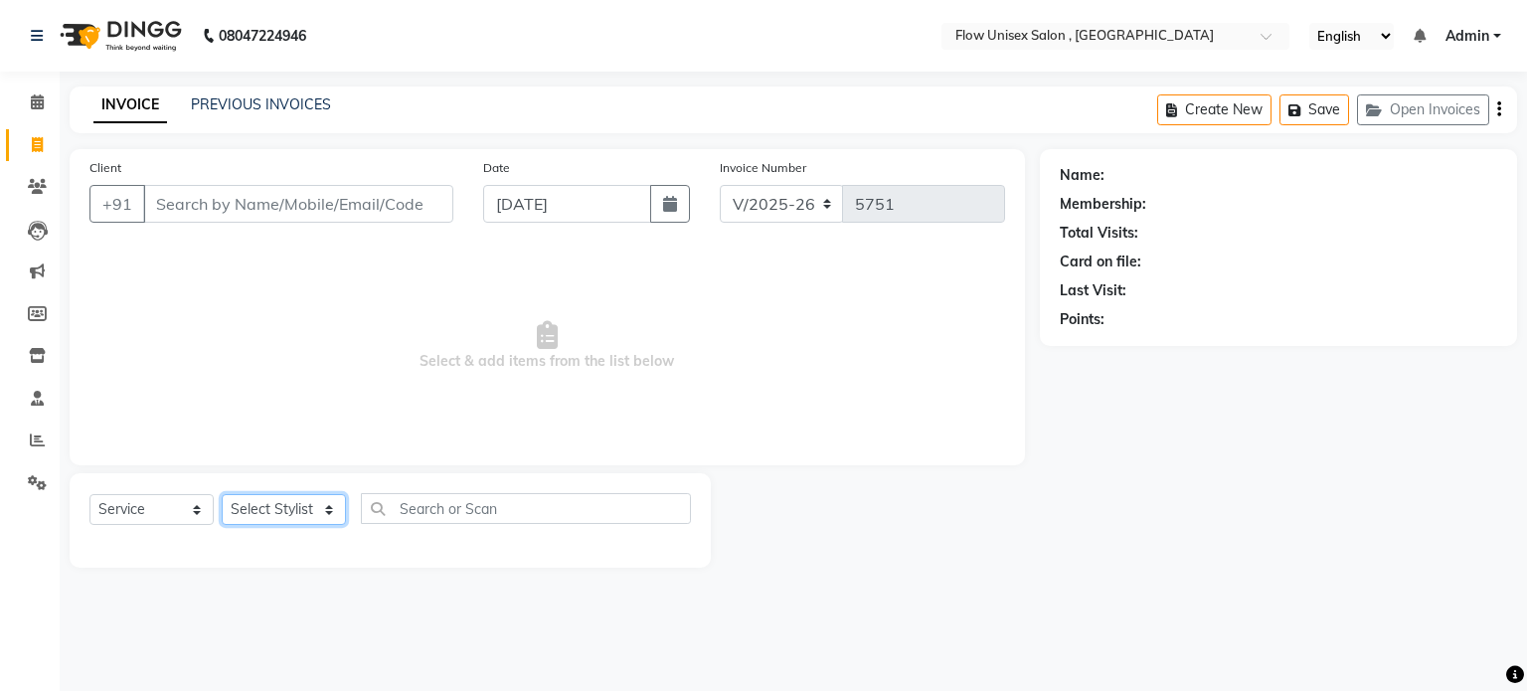
click at [272, 504] on select "Select Stylist [PERSON_NAME] [PERSON_NAME] Kishore [PERSON_NAME] debbarma [PERS…" at bounding box center [284, 509] width 124 height 31
select select "62210"
click at [222, 495] on select "Select Stylist [PERSON_NAME] [PERSON_NAME] Kishore [PERSON_NAME] debbarma [PERS…" at bounding box center [284, 509] width 124 height 31
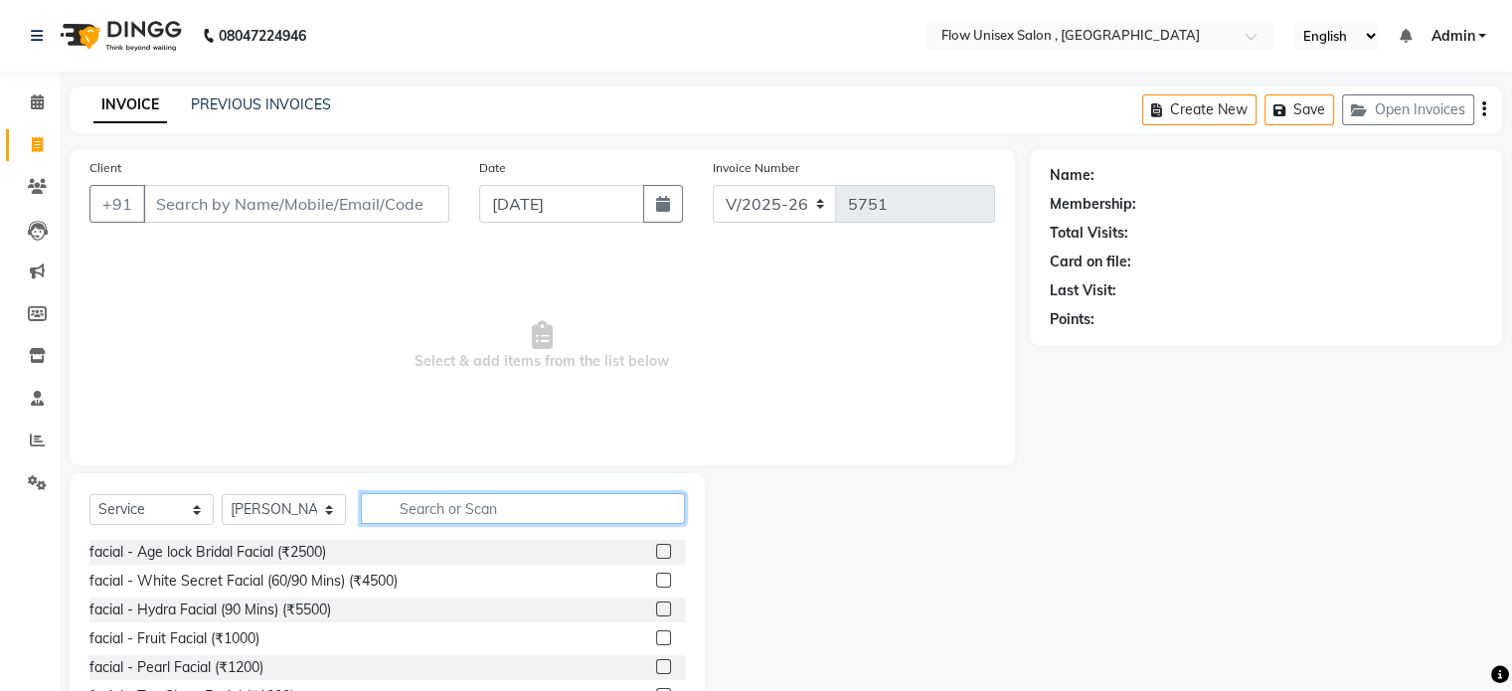
click at [461, 508] on input "text" at bounding box center [523, 508] width 324 height 31
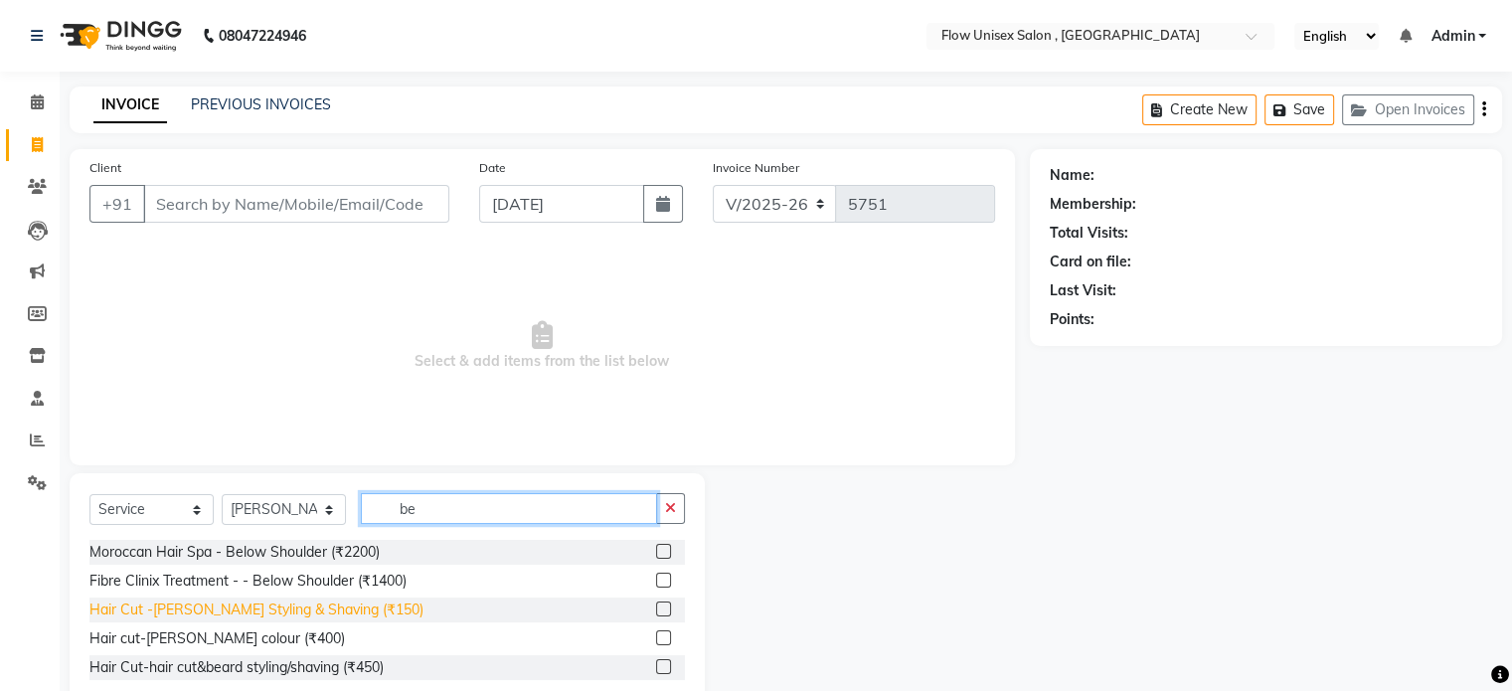
type input "be"
click at [349, 619] on div "Hair Cut -[PERSON_NAME] Styling & Shaving (₹150)" at bounding box center [256, 609] width 334 height 21
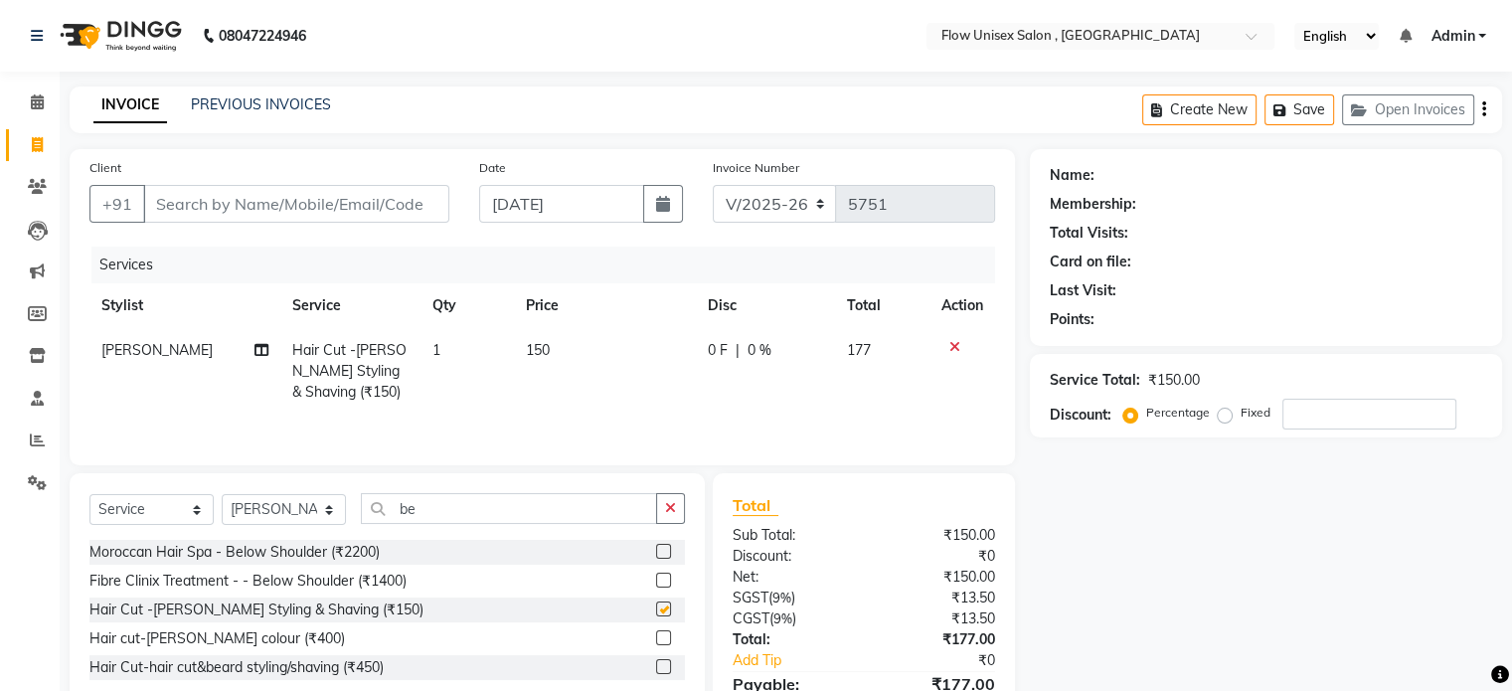
checkbox input "false"
click at [282, 205] on input "Client" at bounding box center [296, 204] width 306 height 38
type input "7"
type input "0"
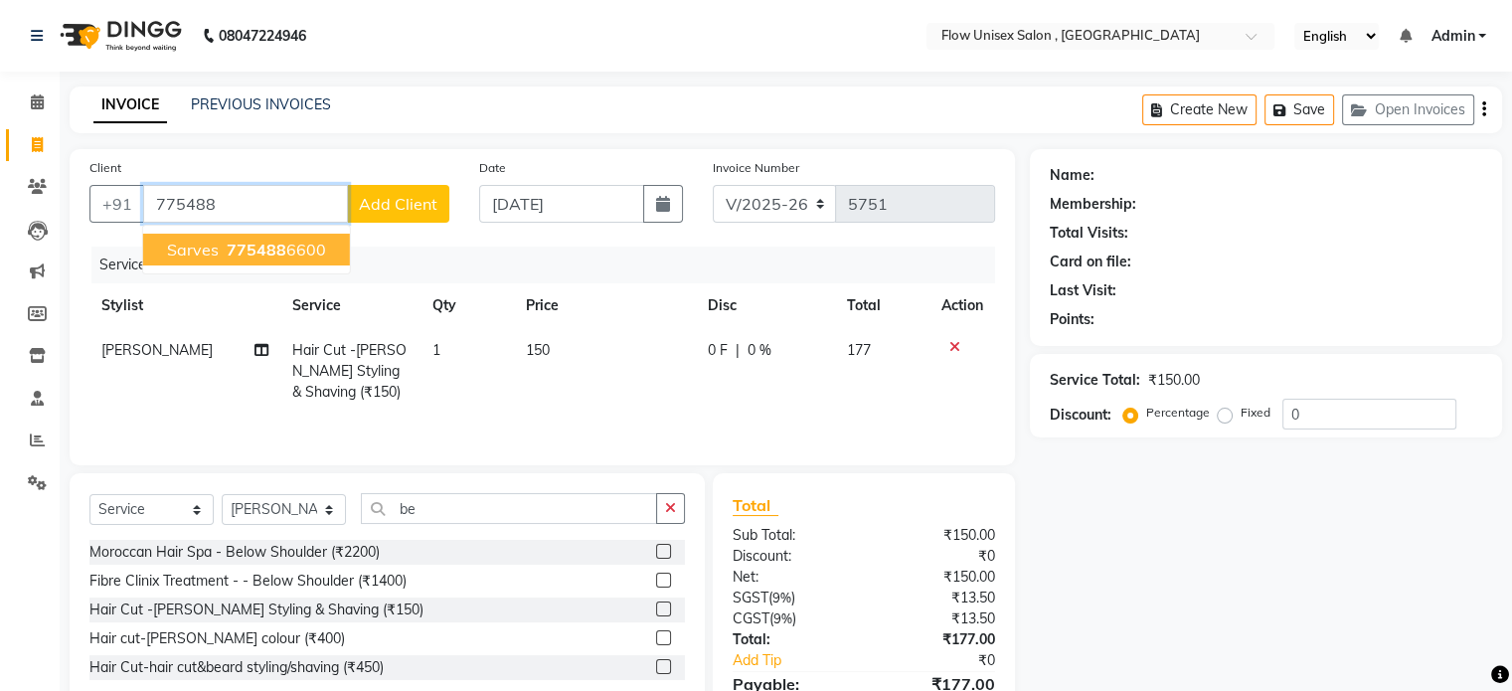
click at [293, 253] on ngb-highlight "775488 6600" at bounding box center [274, 250] width 103 height 20
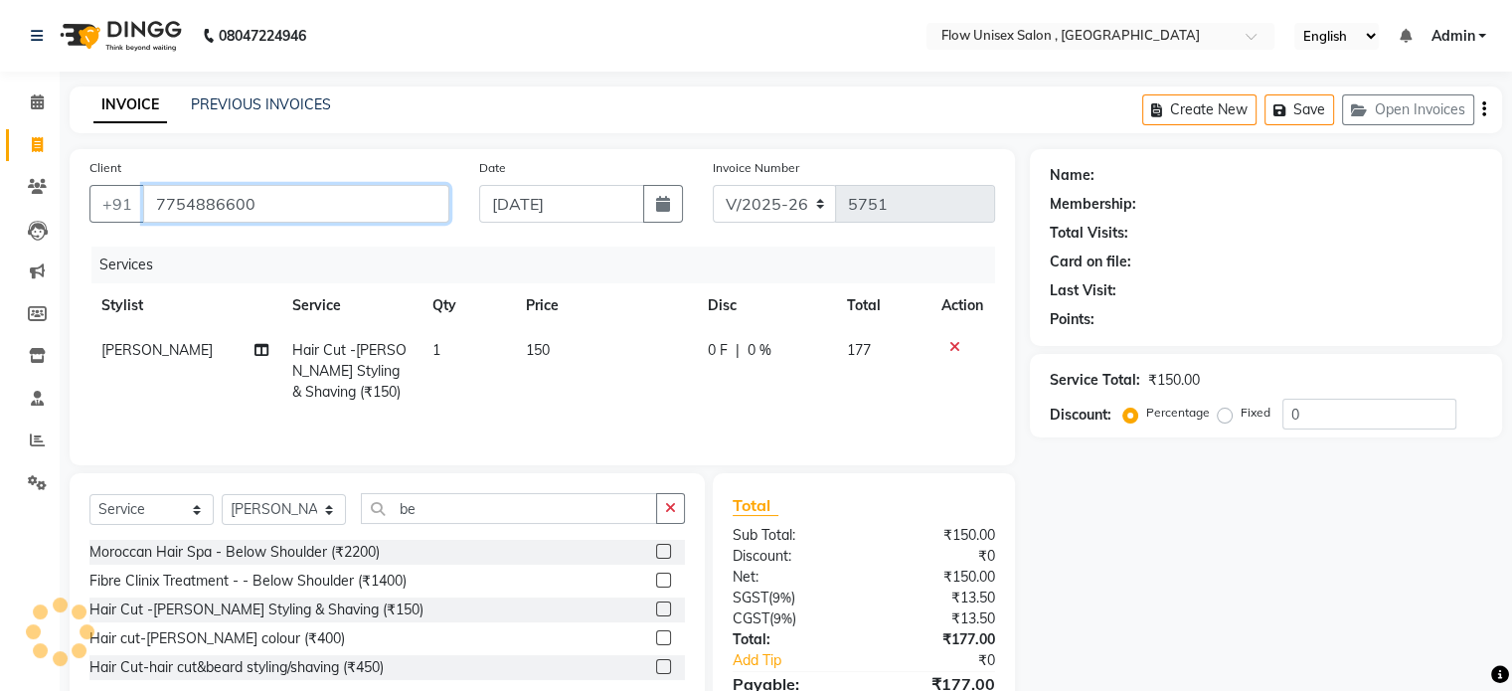
type input "7754886600"
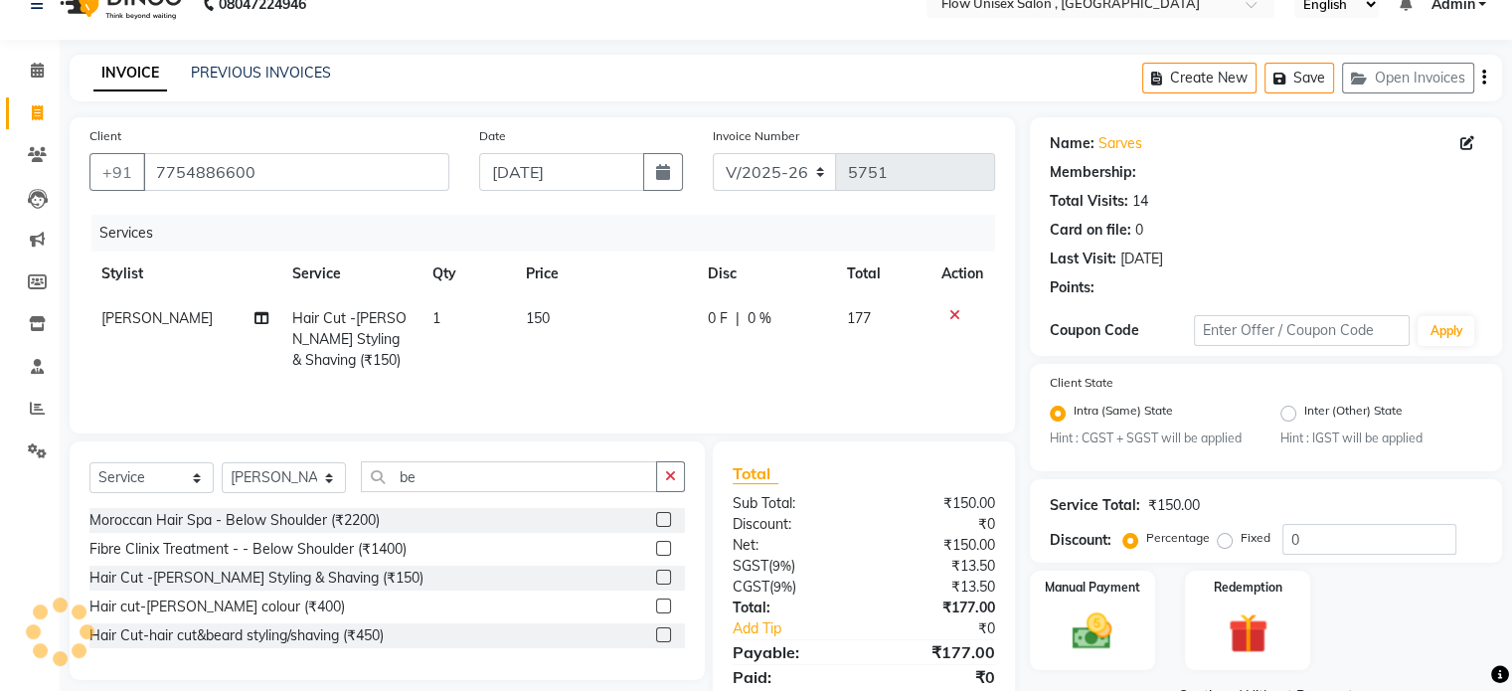
radio input "false"
radio input "true"
select select "1: Object"
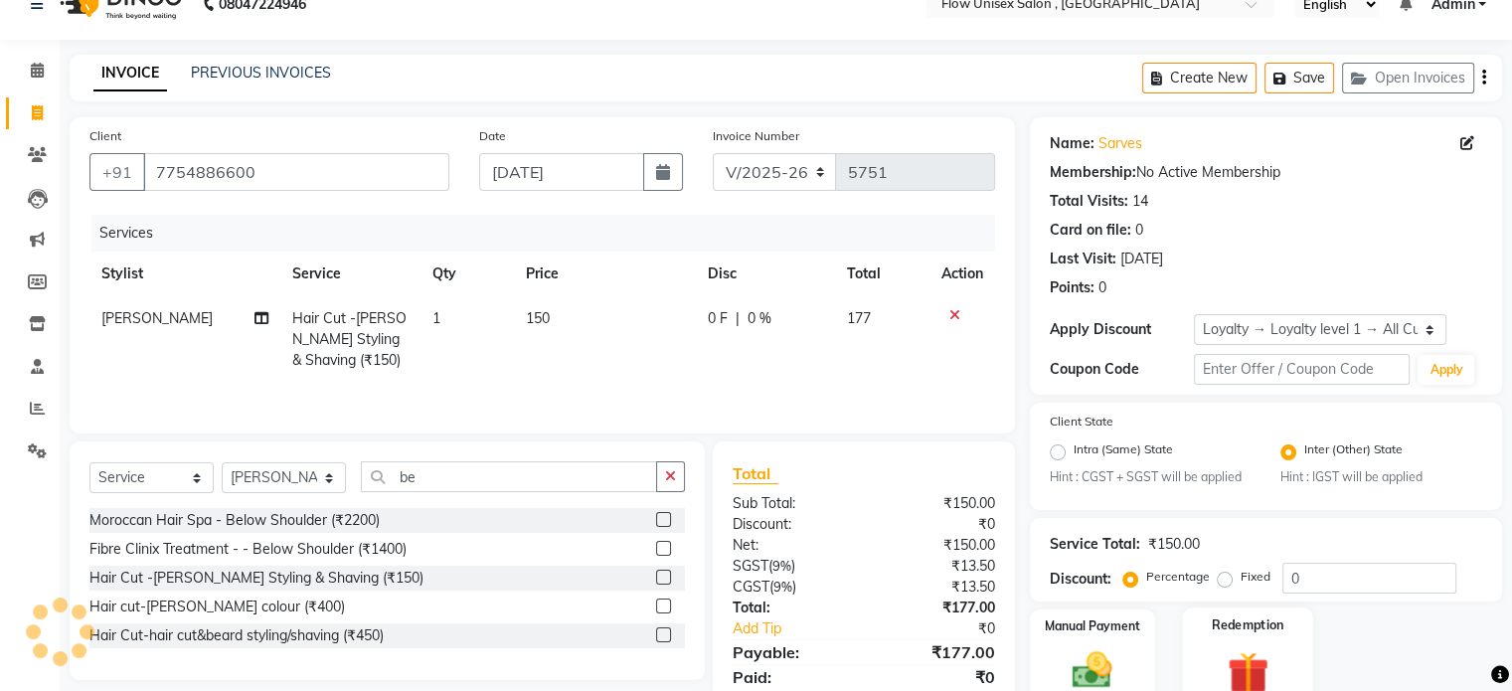
scroll to position [104, 0]
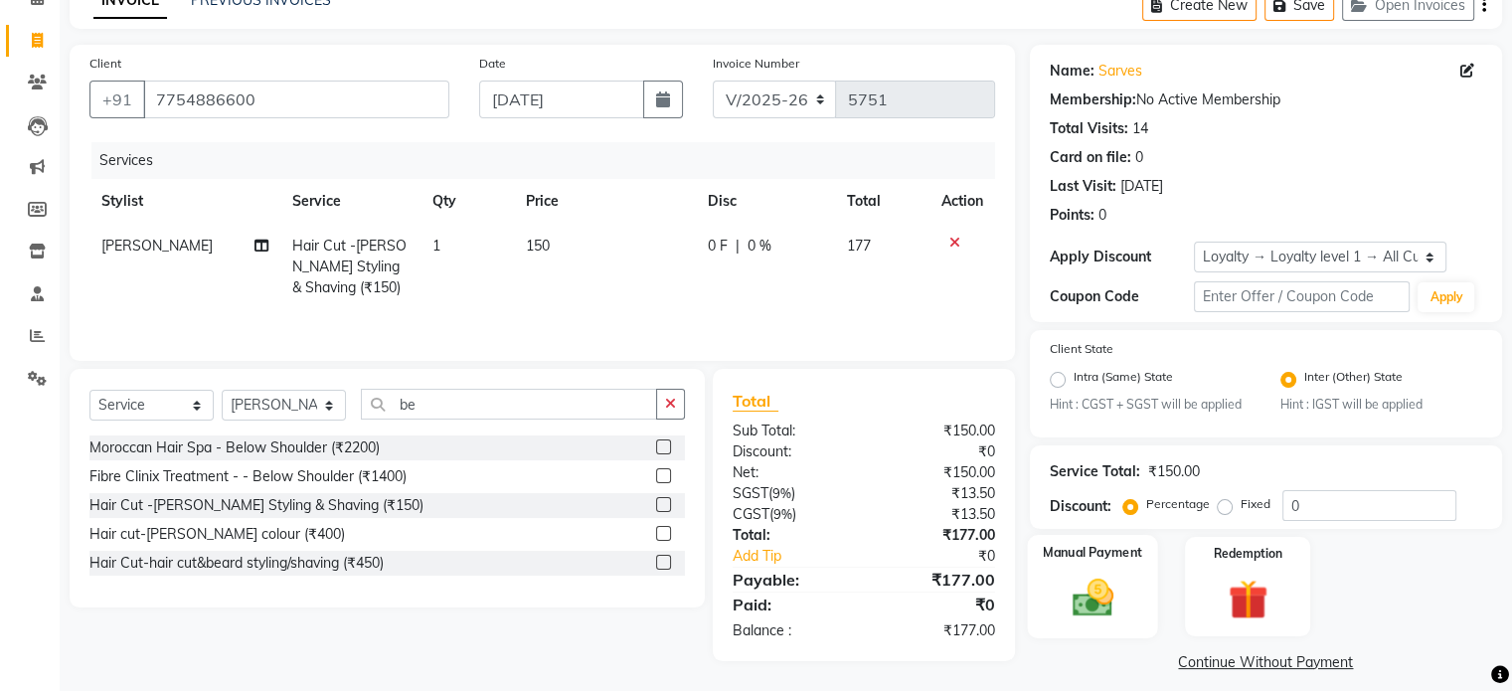
click at [1045, 588] on div "Manual Payment" at bounding box center [1092, 586] width 130 height 102
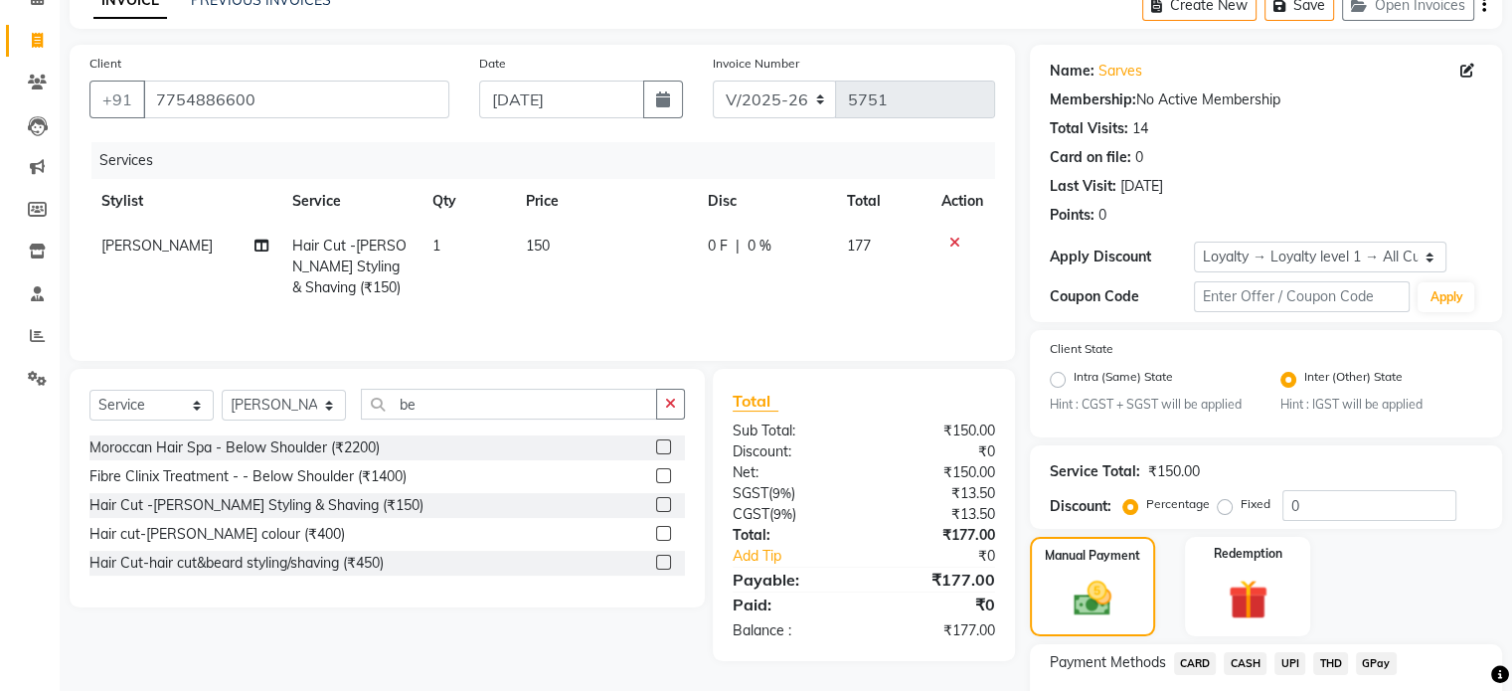
click at [1288, 671] on span "UPI" at bounding box center [1289, 663] width 31 height 23
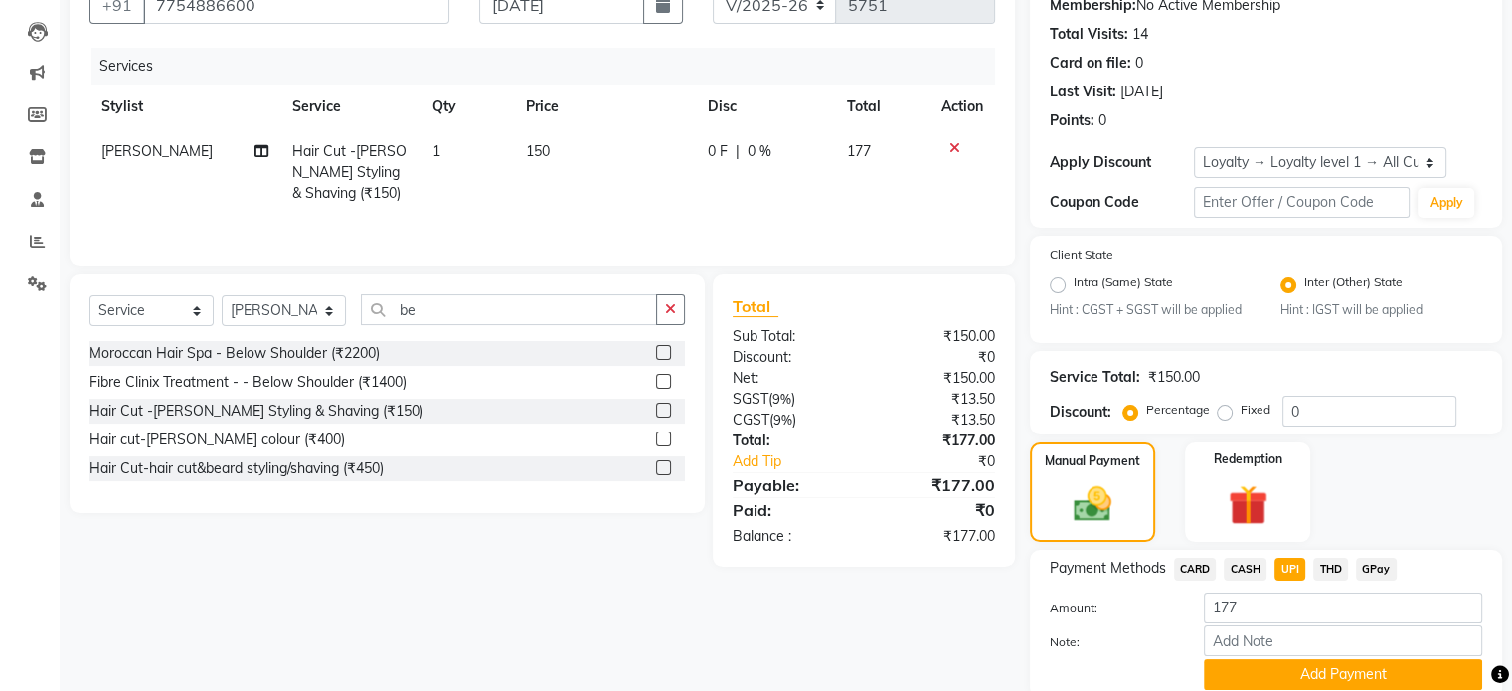
scroll to position [279, 0]
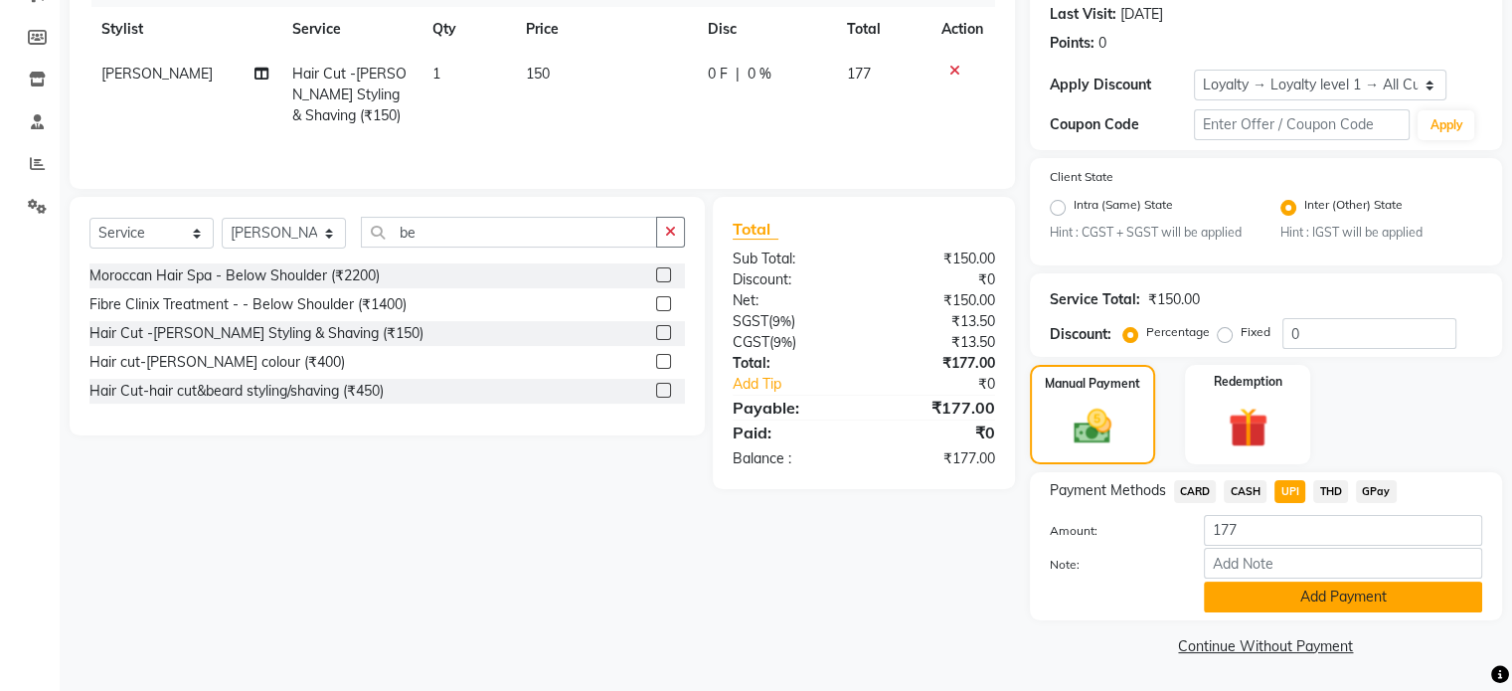
click at [1297, 611] on button "Add Payment" at bounding box center [1343, 597] width 278 height 31
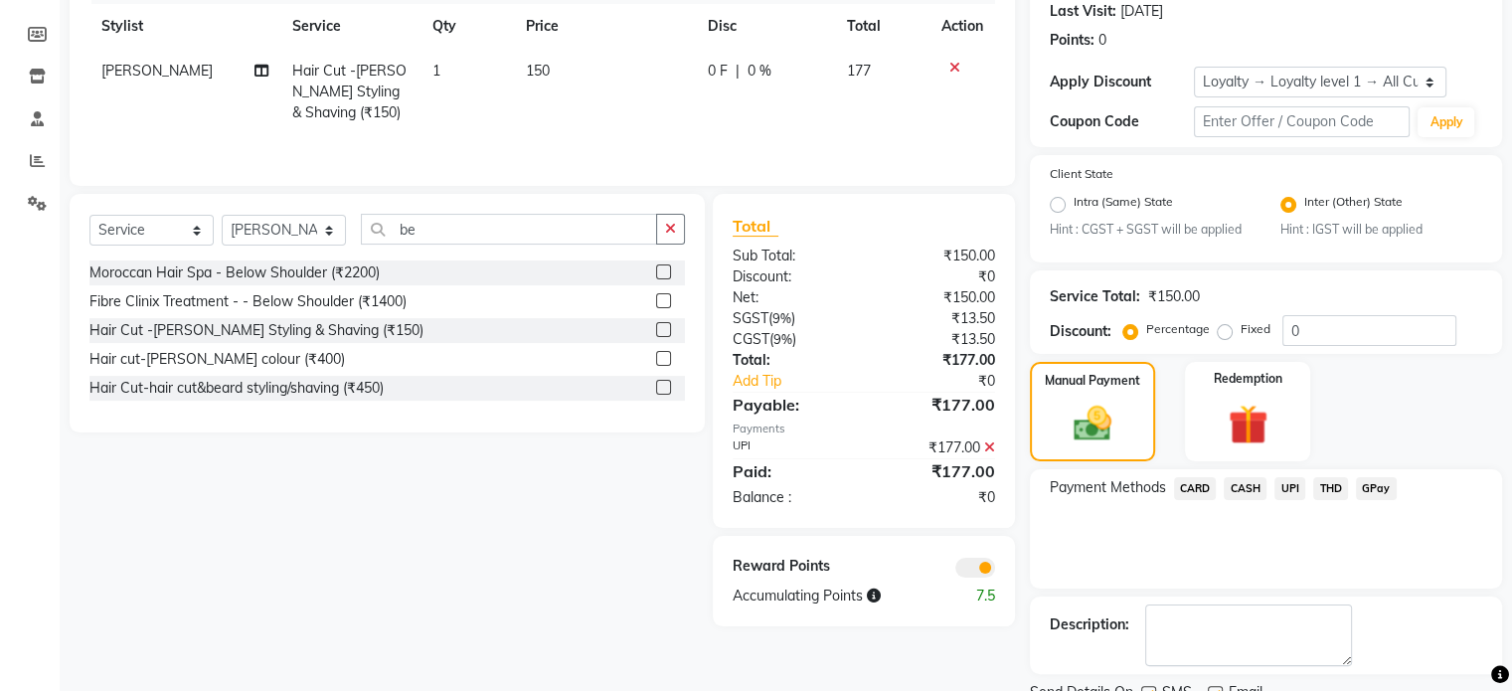
click at [970, 571] on span at bounding box center [975, 568] width 40 height 20
click at [995, 571] on input "checkbox" at bounding box center [995, 571] width 0 height 0
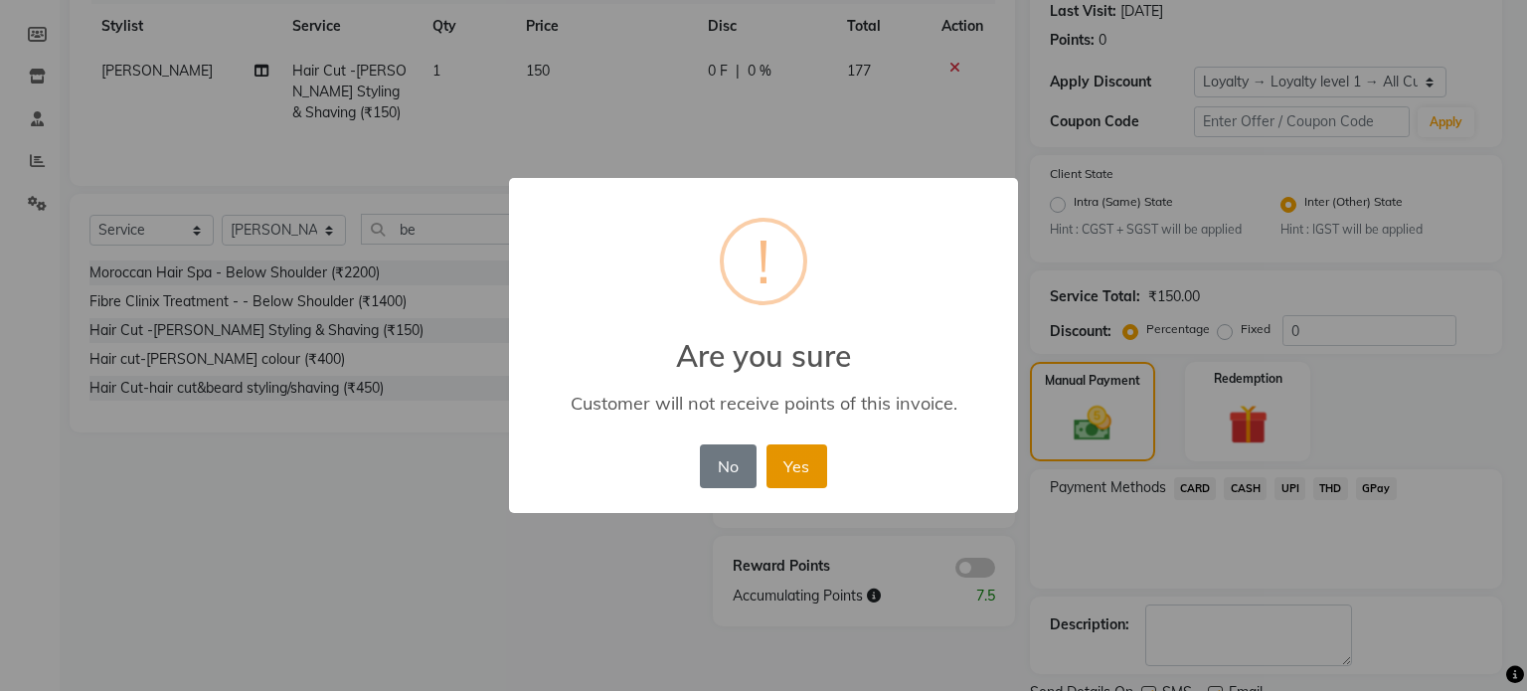
click at [801, 474] on button "Yes" at bounding box center [796, 466] width 61 height 44
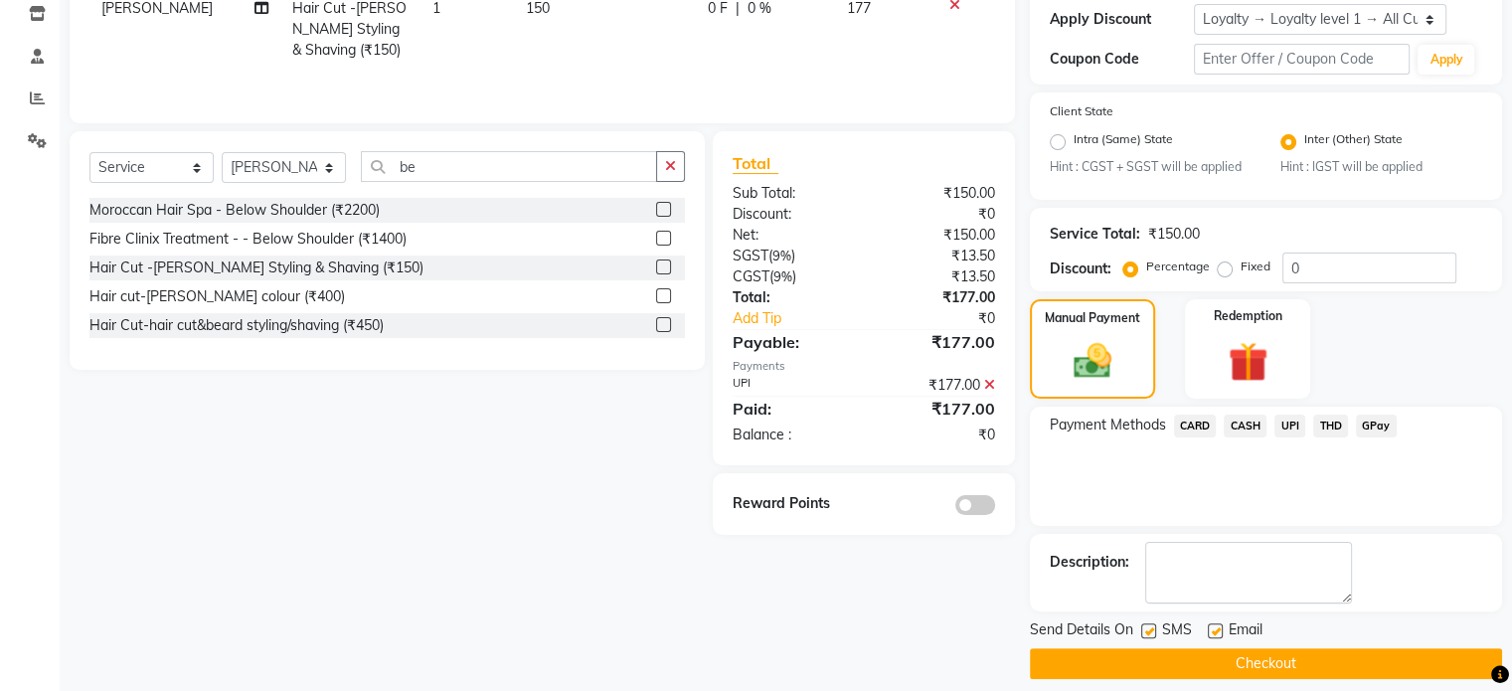
scroll to position [361, 0]
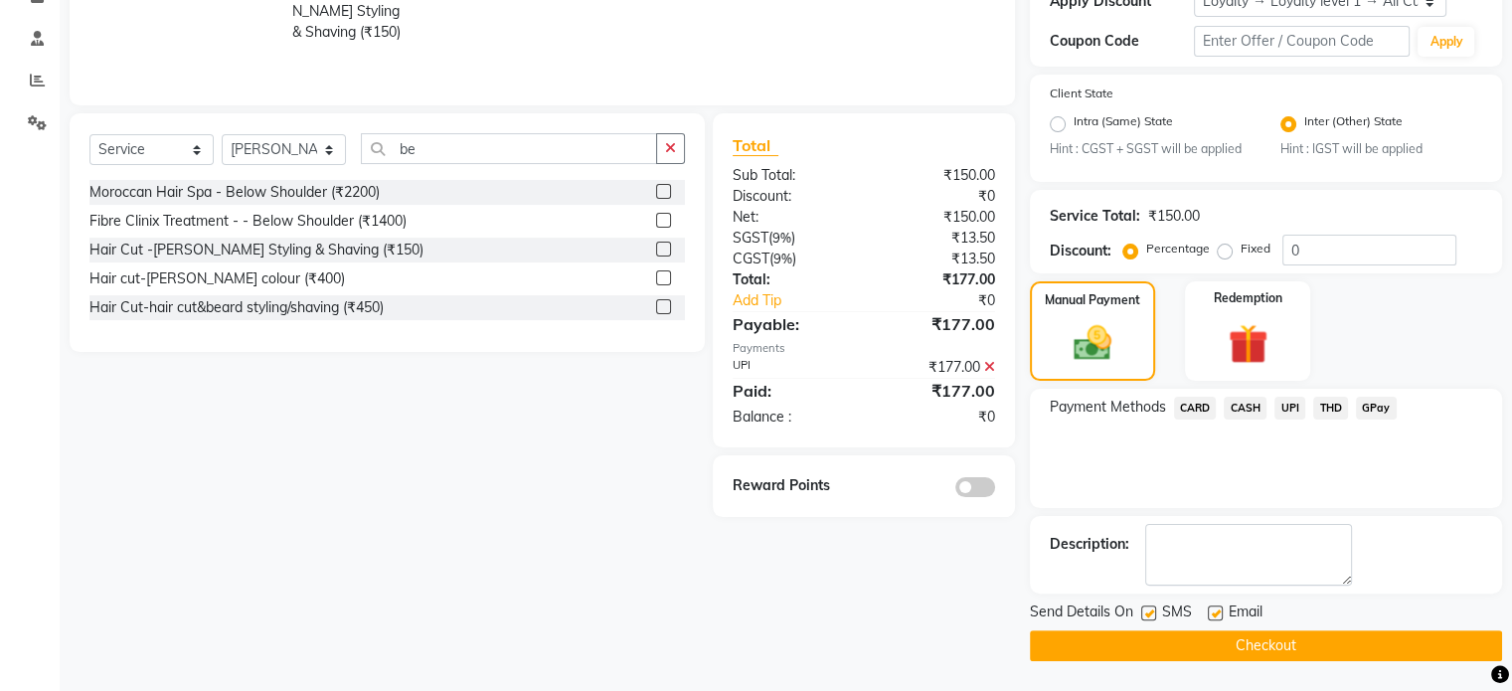
click at [1042, 631] on button "Checkout" at bounding box center [1266, 645] width 472 height 31
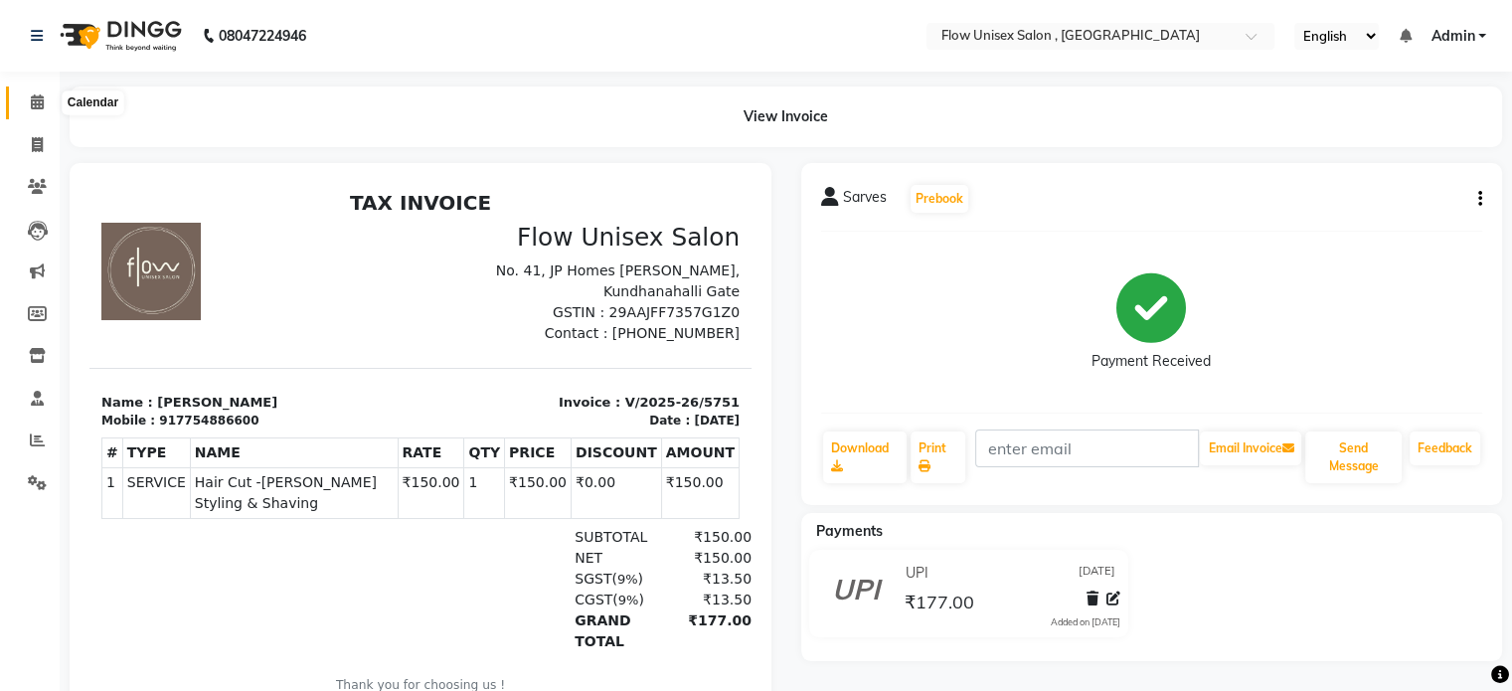
click at [34, 101] on icon at bounding box center [37, 101] width 13 height 15
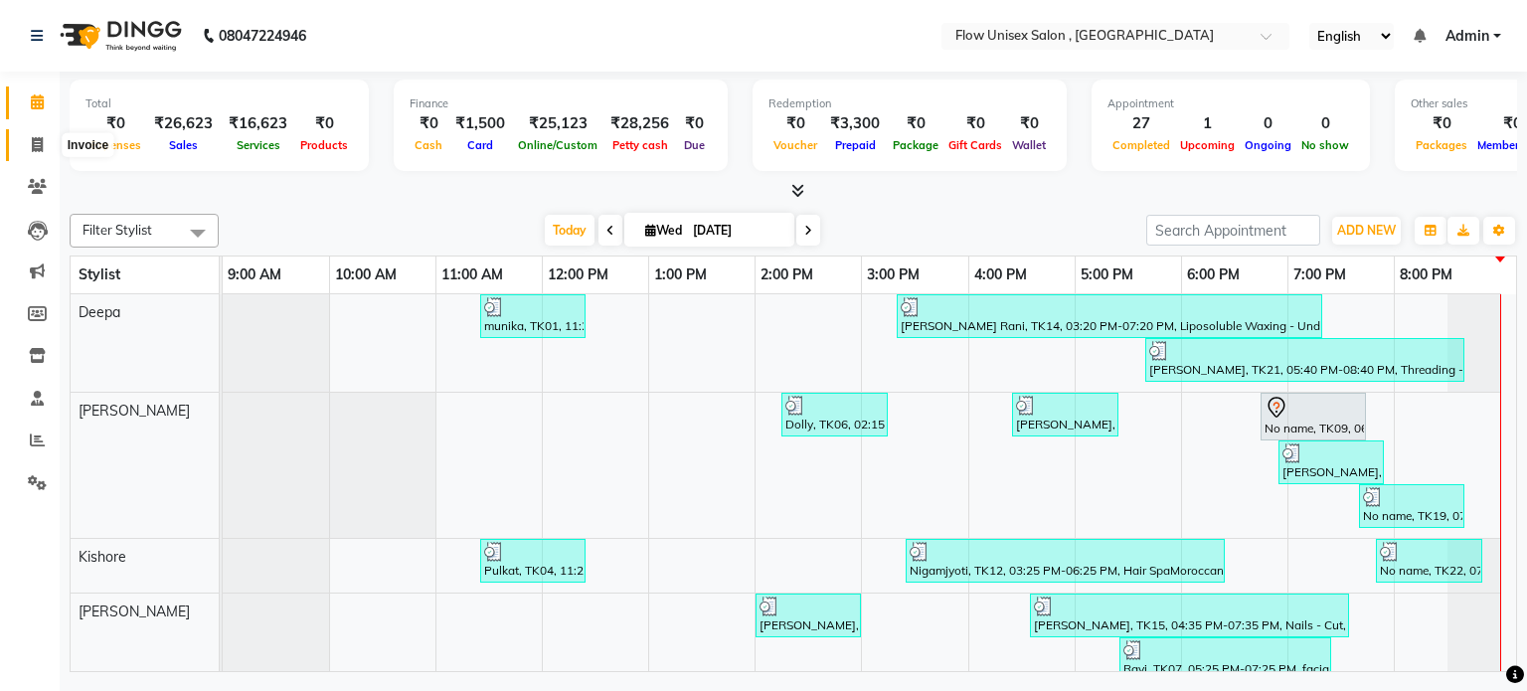
click at [36, 151] on icon at bounding box center [37, 144] width 11 height 15
select select "service"
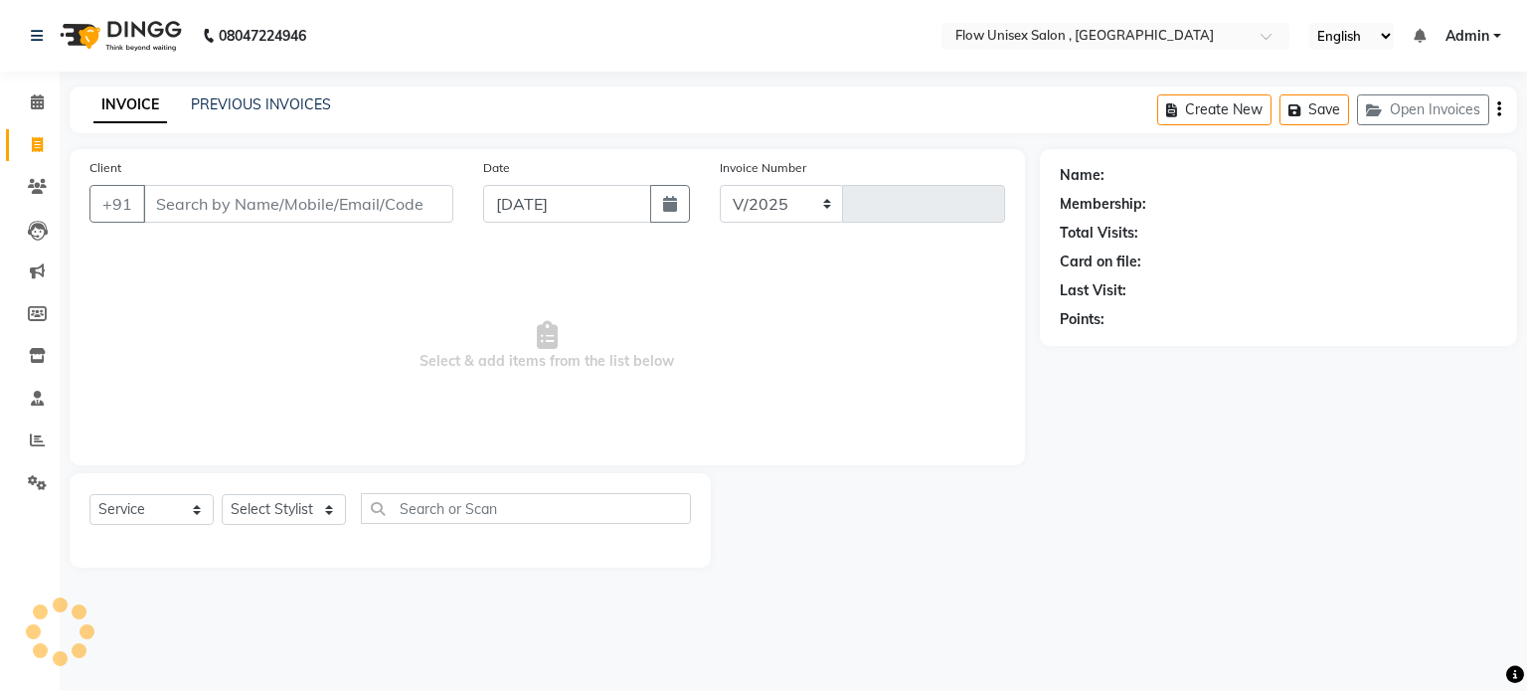
select select "5875"
type input "5752"
drag, startPoint x: 233, startPoint y: 516, endPoint x: 230, endPoint y: 484, distance: 32.0
click at [233, 516] on select "Select Stylist" at bounding box center [284, 509] width 124 height 31
select select "49208"
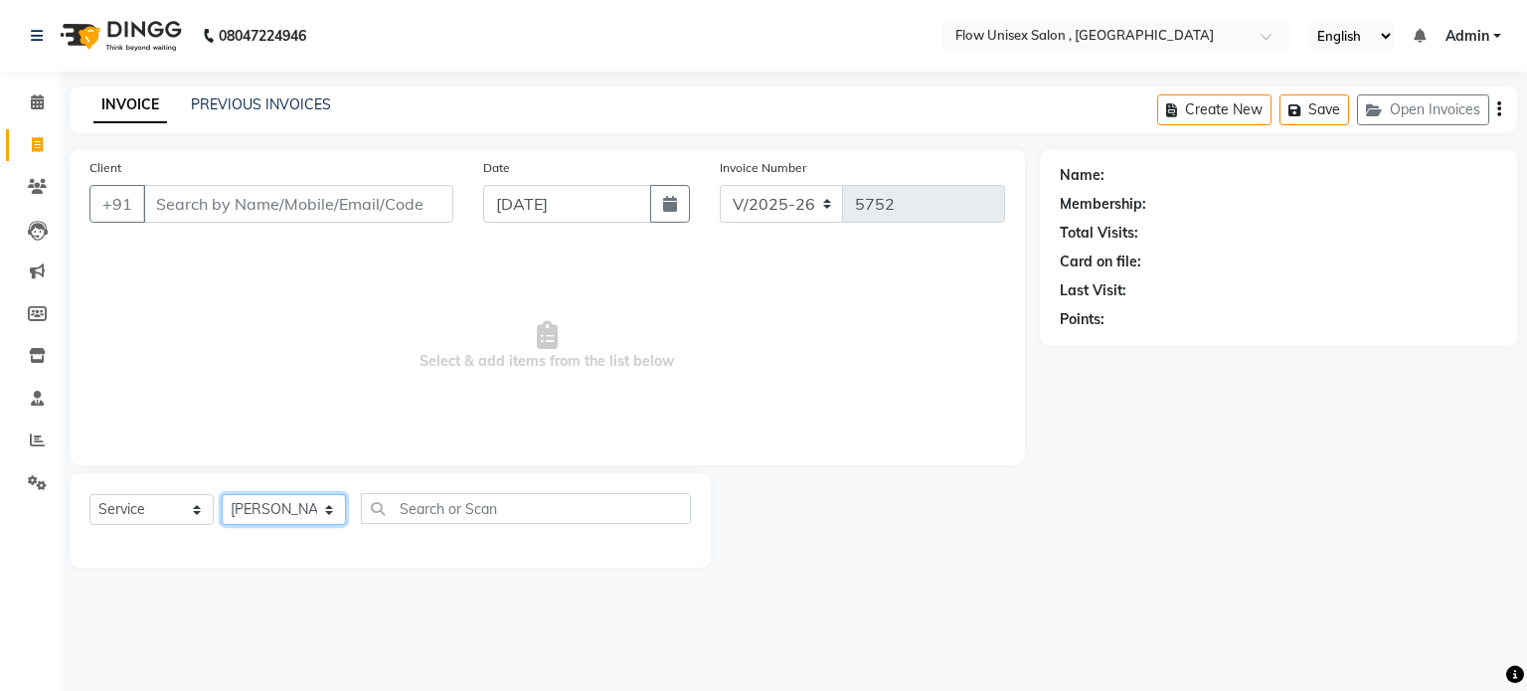
click at [222, 495] on select "Select Stylist [PERSON_NAME] [PERSON_NAME] Kishore [PERSON_NAME] debbarma [PERS…" at bounding box center [284, 509] width 124 height 31
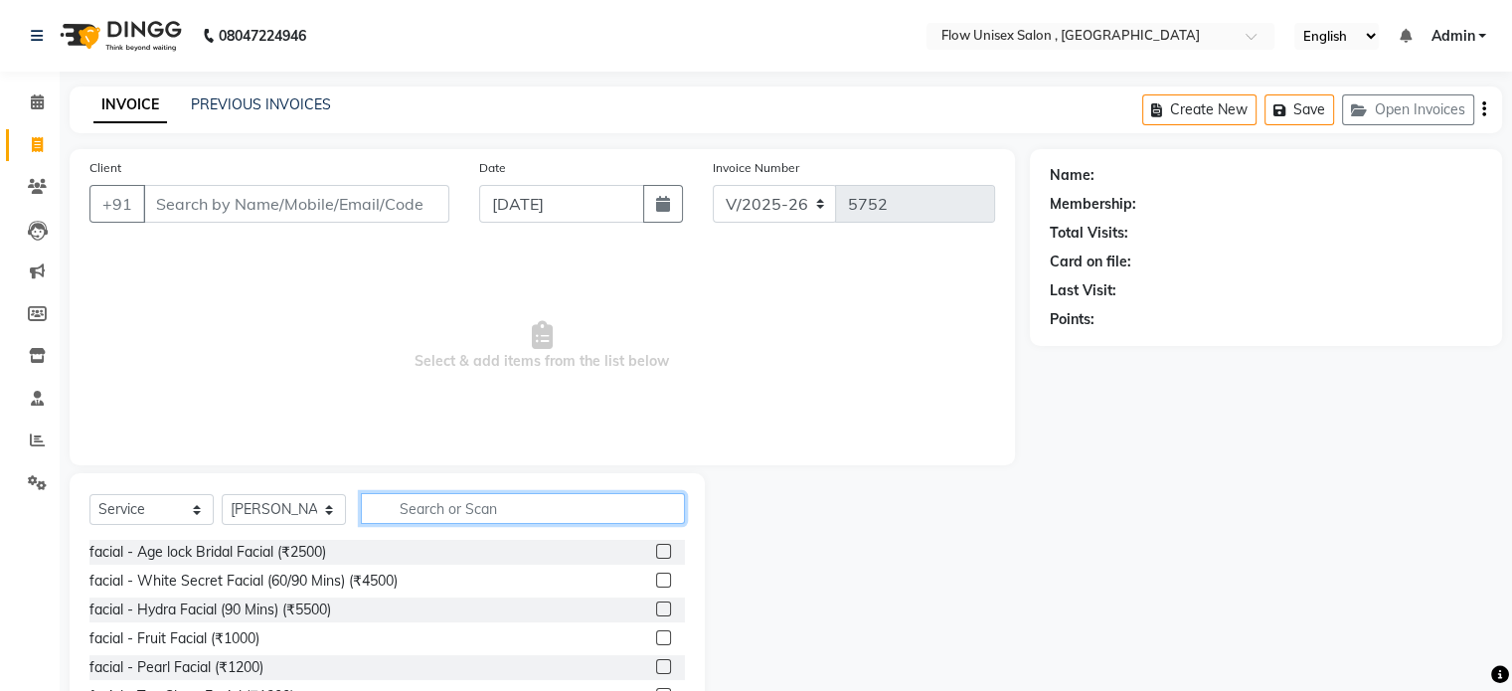
click at [498, 515] on input "text" at bounding box center [523, 508] width 324 height 31
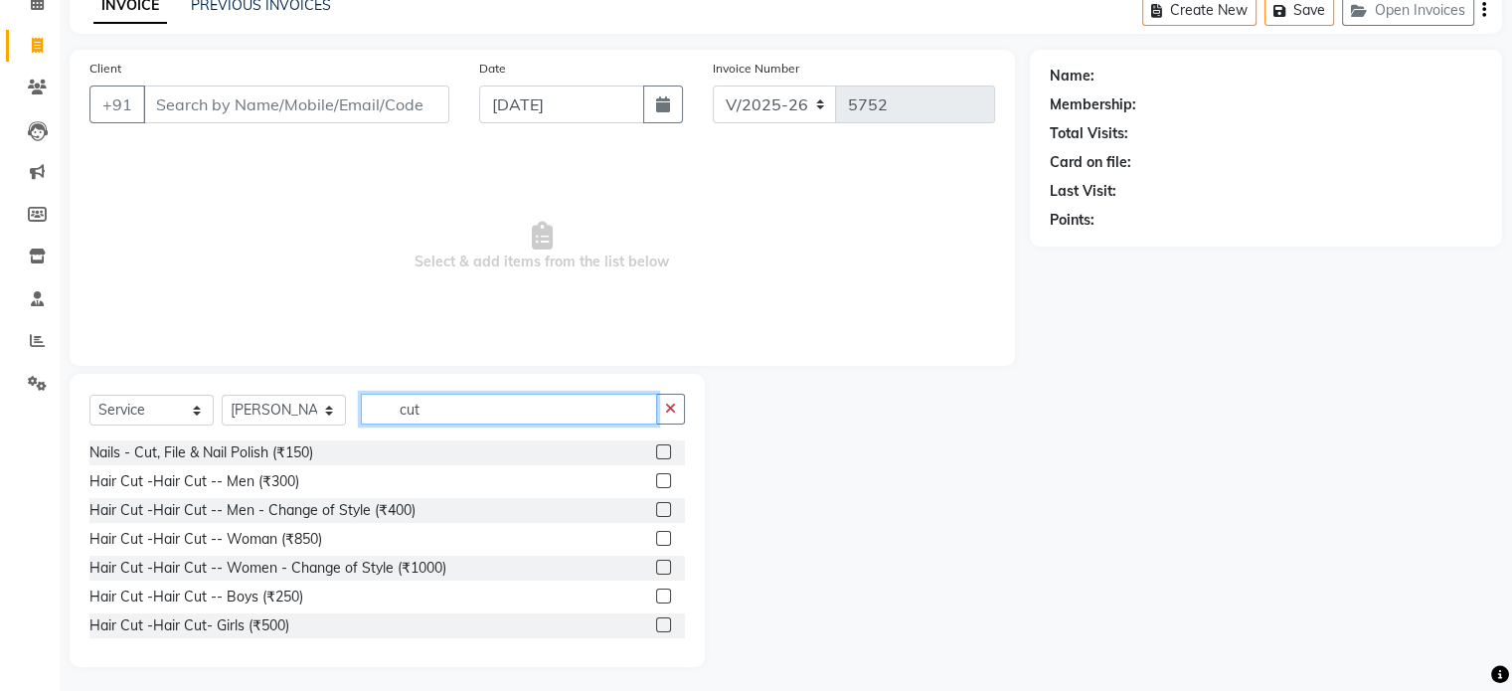
scroll to position [105, 0]
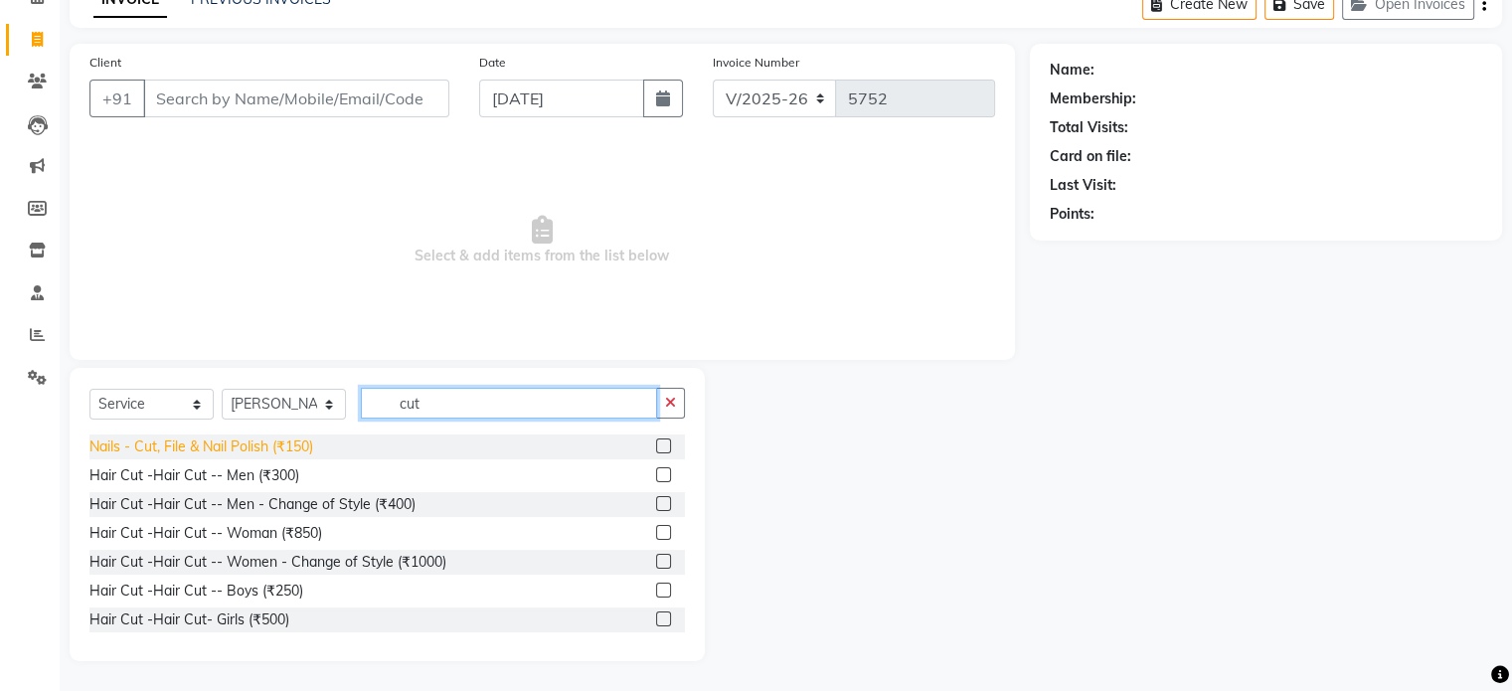
type input "cut"
click at [239, 443] on div "Nails - Cut, File & Nail Polish (₹150)" at bounding box center [201, 446] width 224 height 21
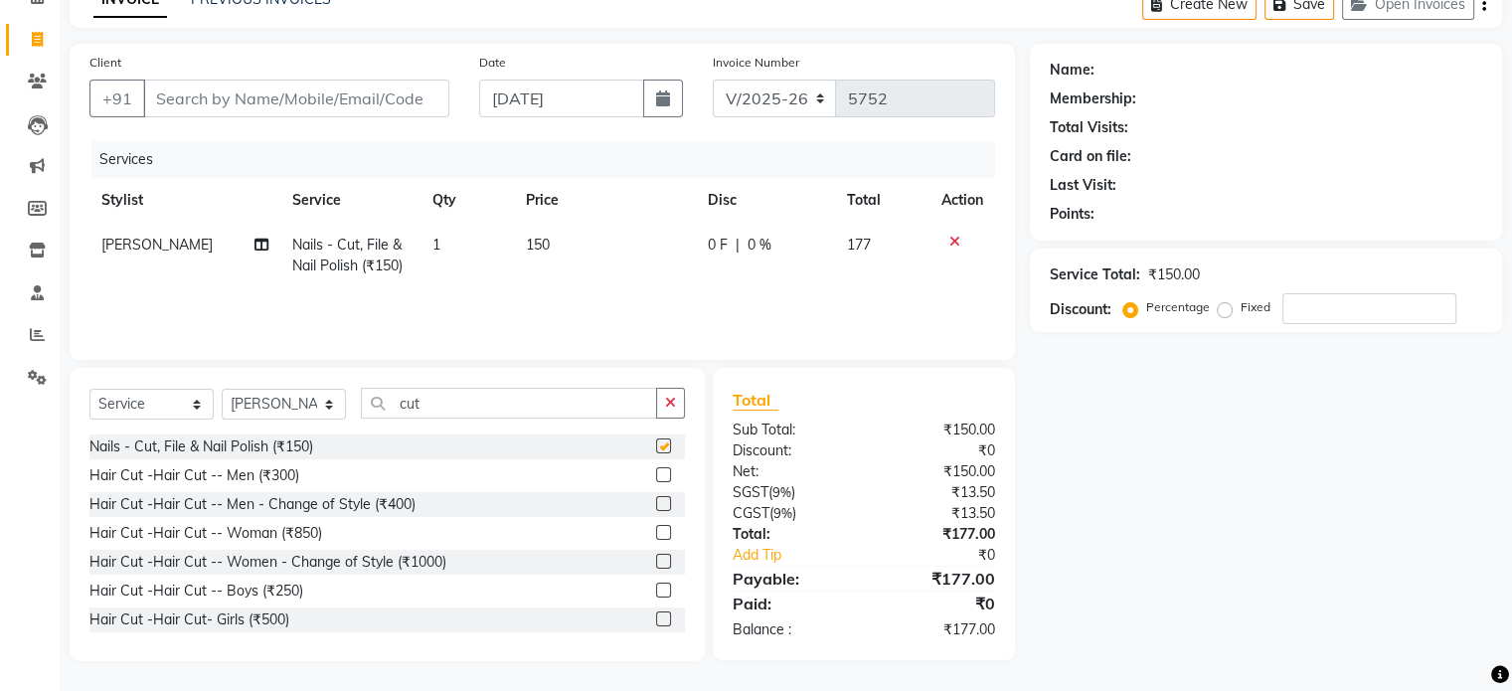
checkbox input "false"
click at [465, 391] on input "cut" at bounding box center [509, 403] width 296 height 31
type input "c"
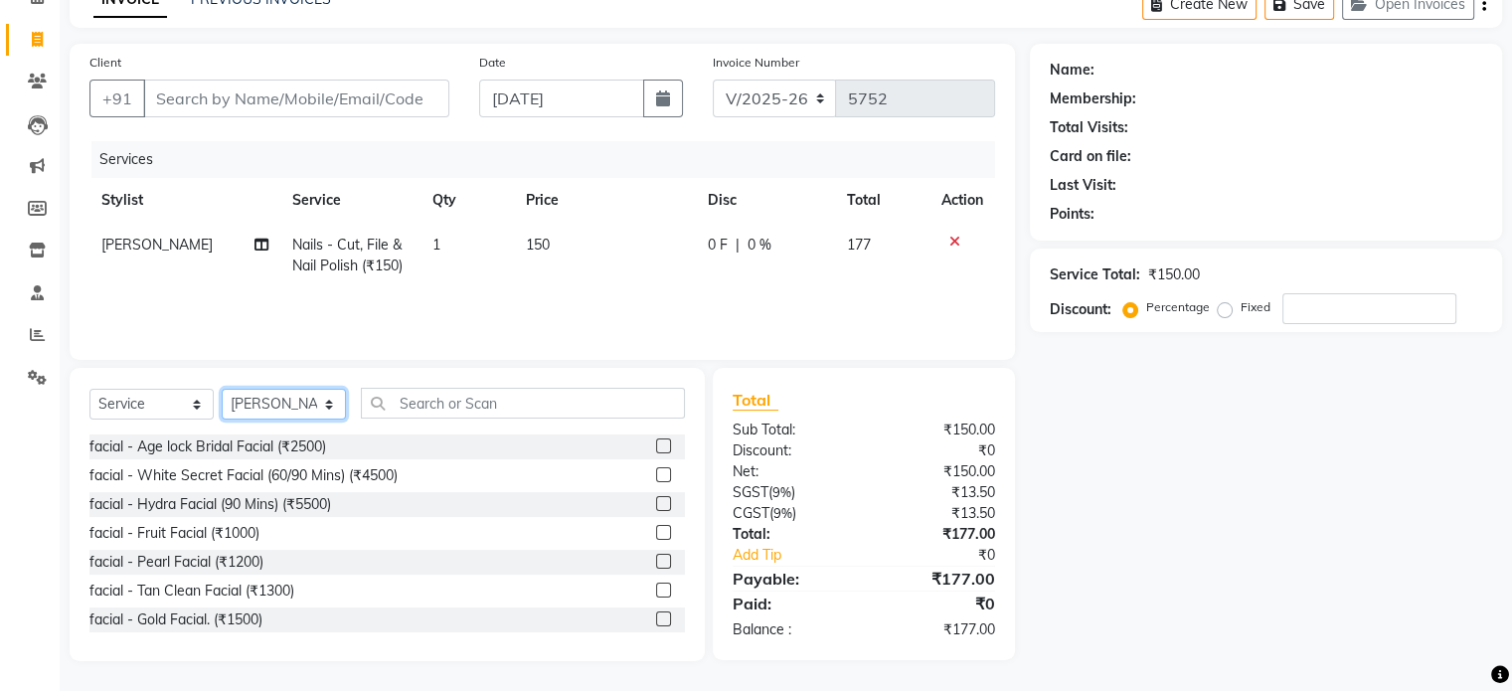
click at [272, 417] on select "Select Stylist [PERSON_NAME] [PERSON_NAME] Kishore [PERSON_NAME] debbarma [PERS…" at bounding box center [284, 404] width 124 height 31
select select "48856"
click at [222, 390] on select "Select Stylist [PERSON_NAME] [PERSON_NAME] Kishore [PERSON_NAME] debbarma [PERS…" at bounding box center [284, 404] width 124 height 31
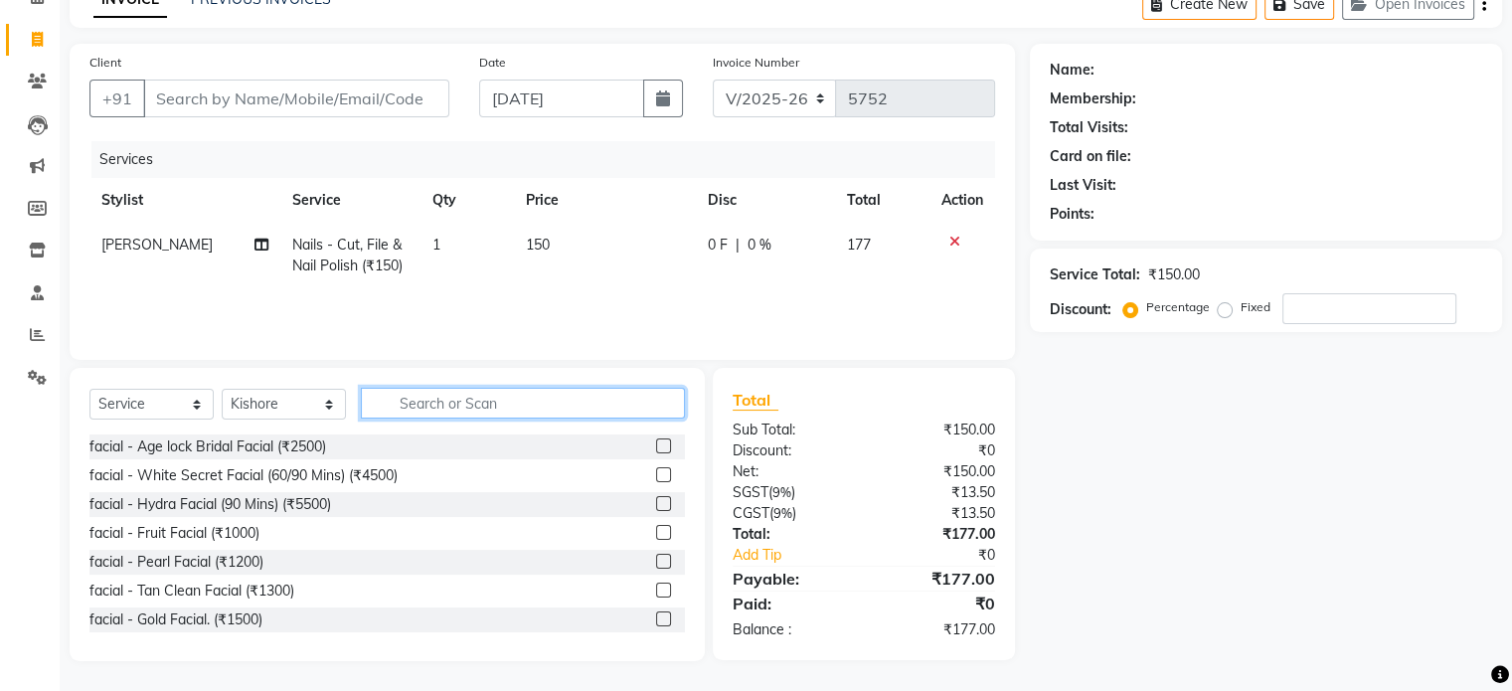
click at [492, 393] on input "text" at bounding box center [523, 403] width 324 height 31
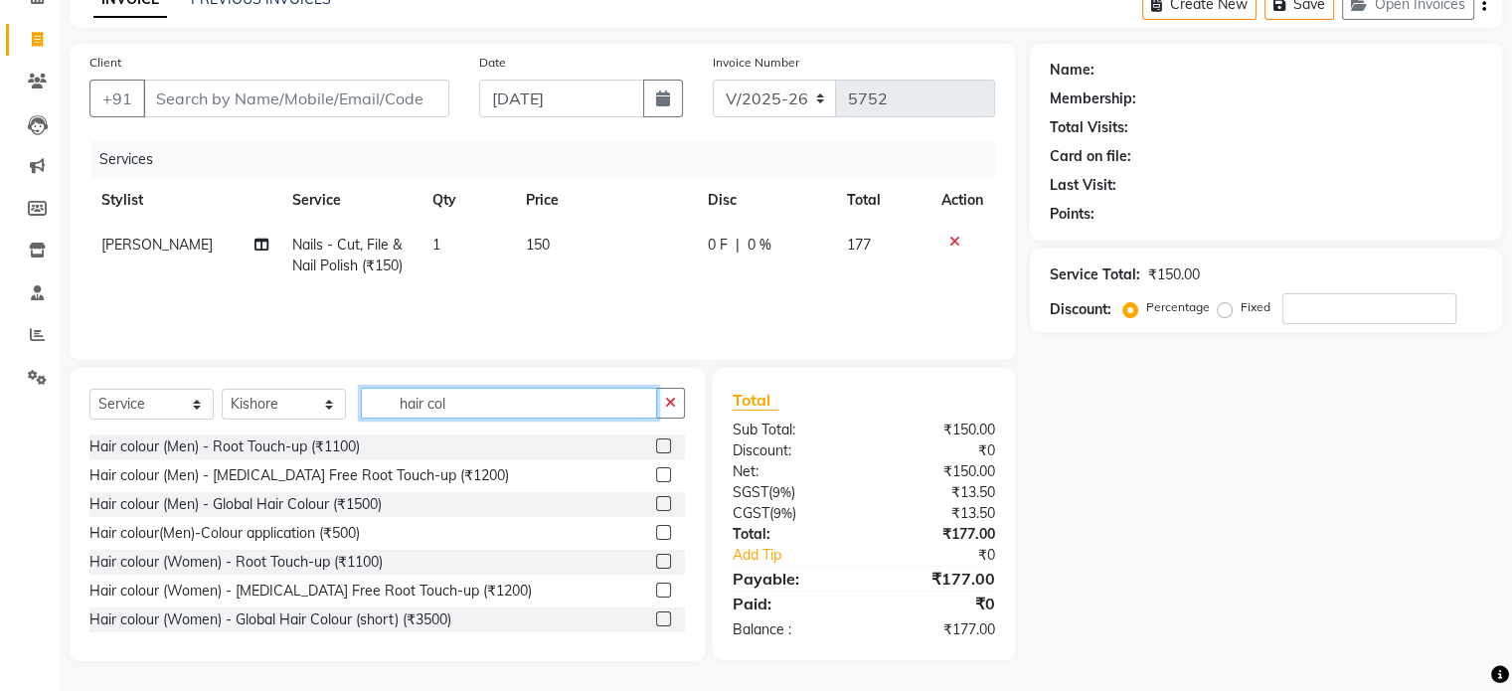
type input "hair col"
click at [451, 487] on div "Hair colour (Men) - [MEDICAL_DATA] Free Root Touch-up (₹1200)" at bounding box center [386, 475] width 595 height 25
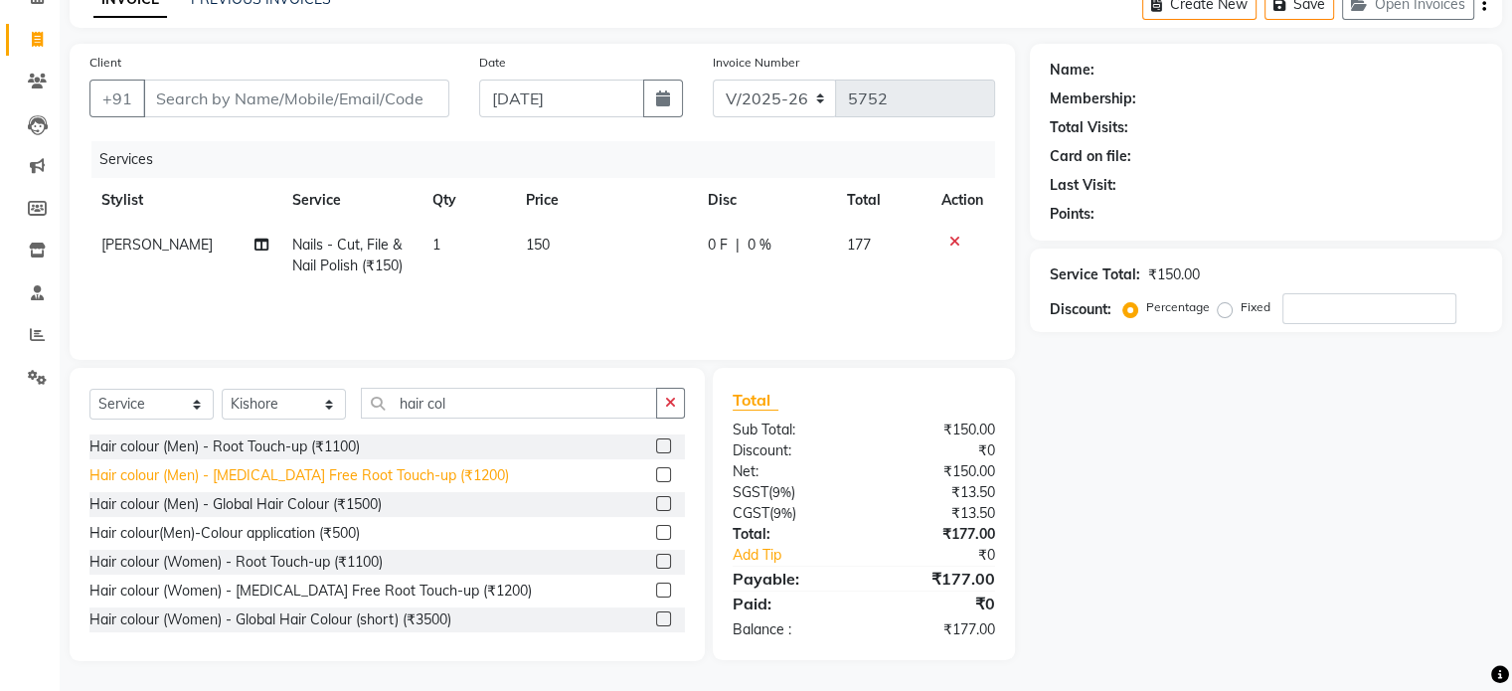
click at [341, 476] on div "Hair colour (Men) - [MEDICAL_DATA] Free Root Touch-up (₹1200)" at bounding box center [299, 475] width 420 height 21
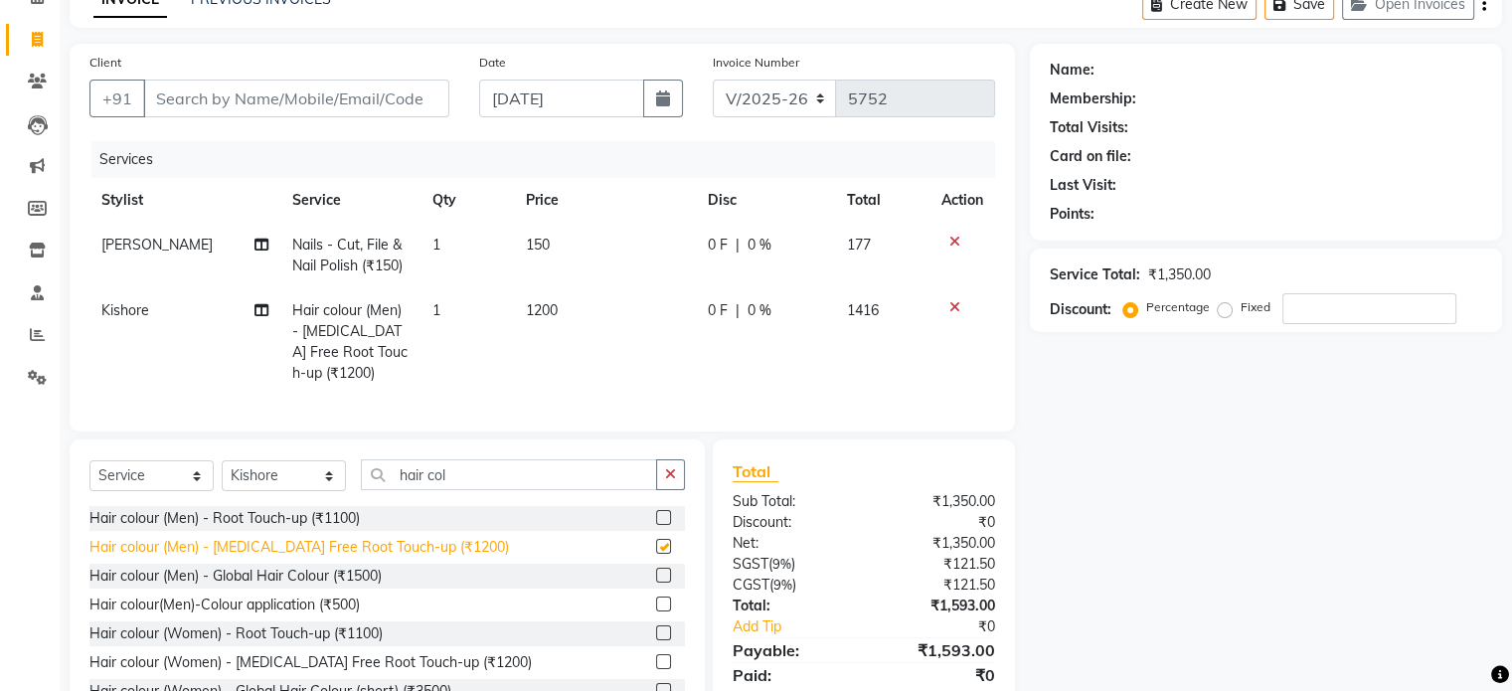
checkbox input "false"
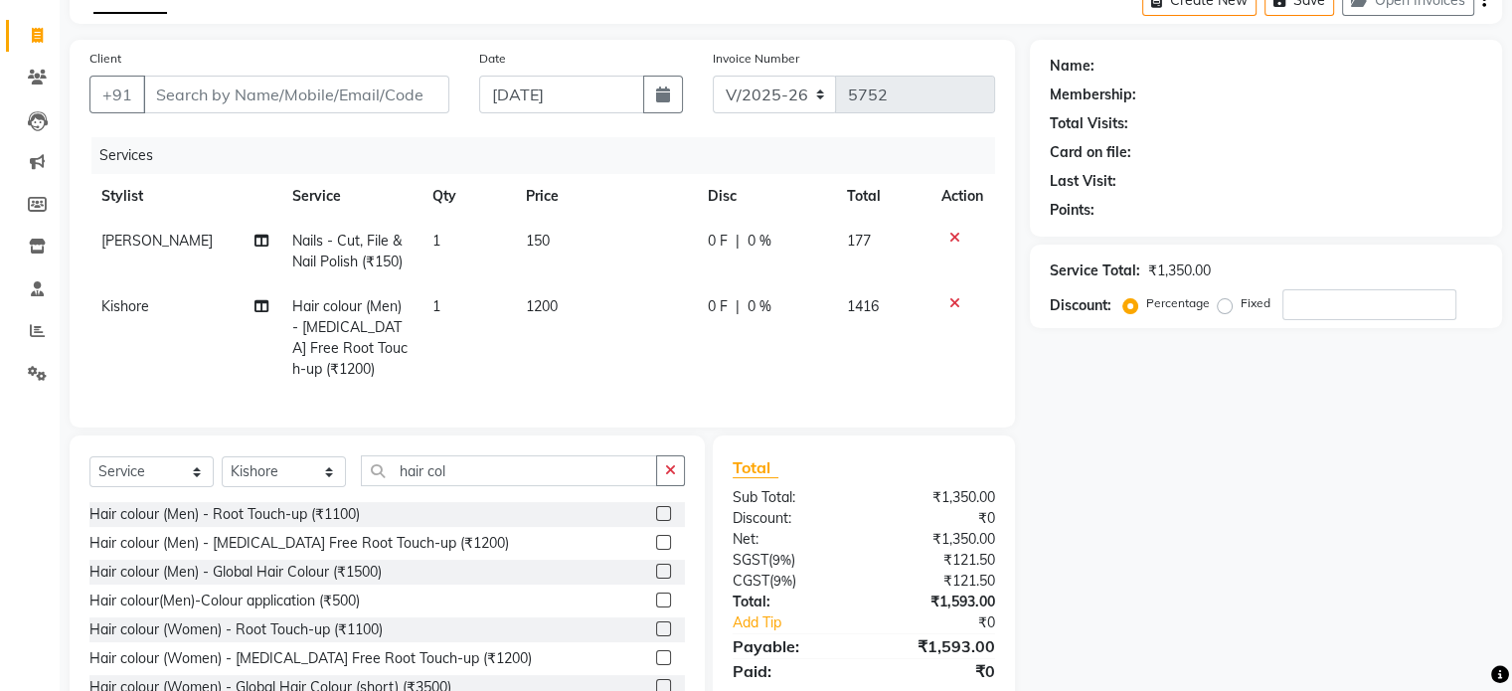
scroll to position [192, 0]
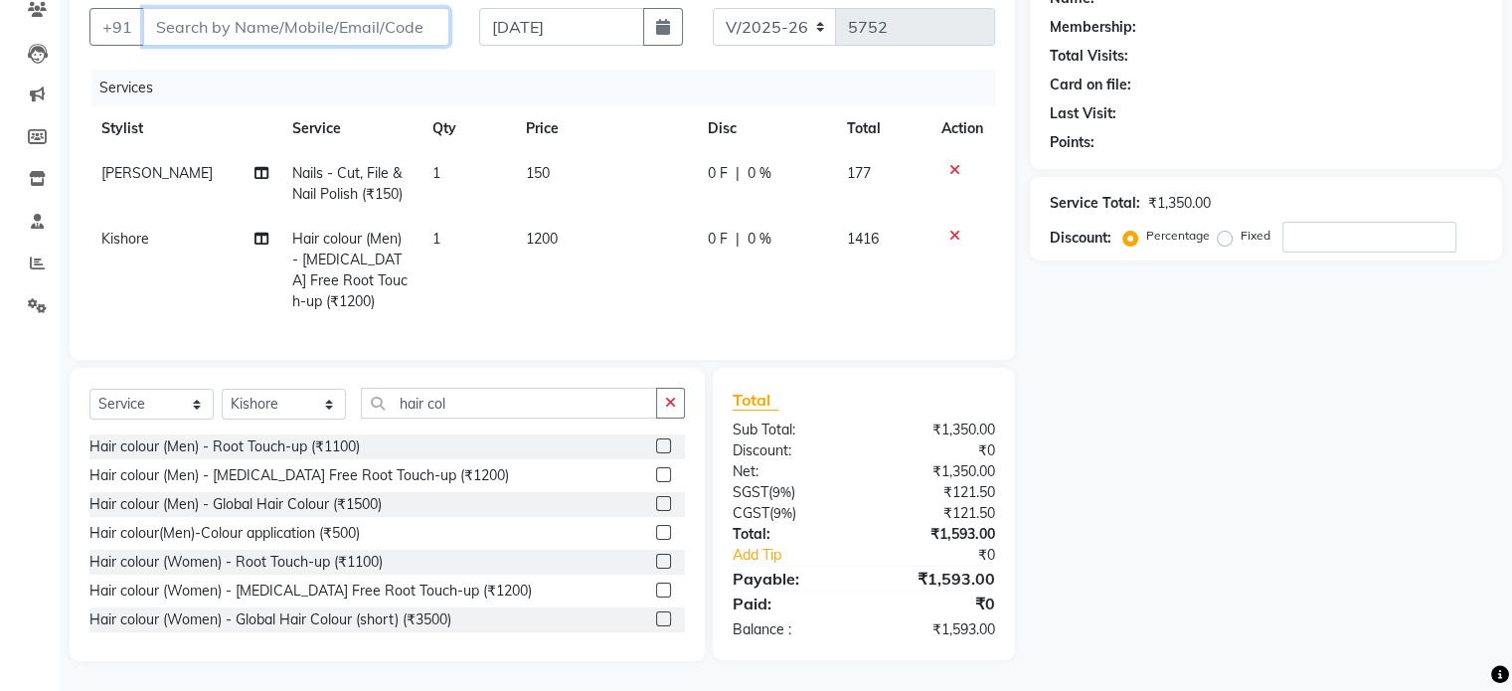
click at [388, 19] on input "Client" at bounding box center [296, 27] width 306 height 38
type input "j"
type input "0"
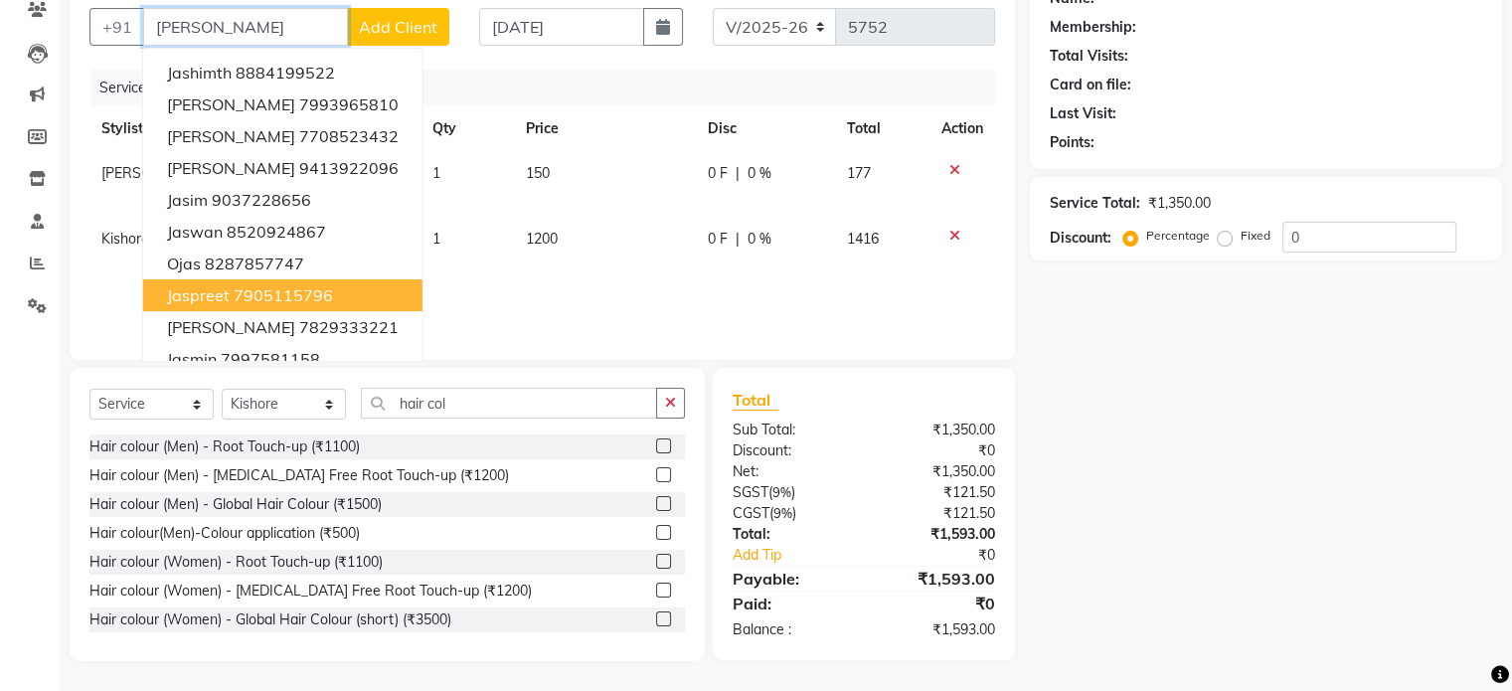
click at [298, 285] on ngb-highlight "7905115796" at bounding box center [283, 295] width 99 height 20
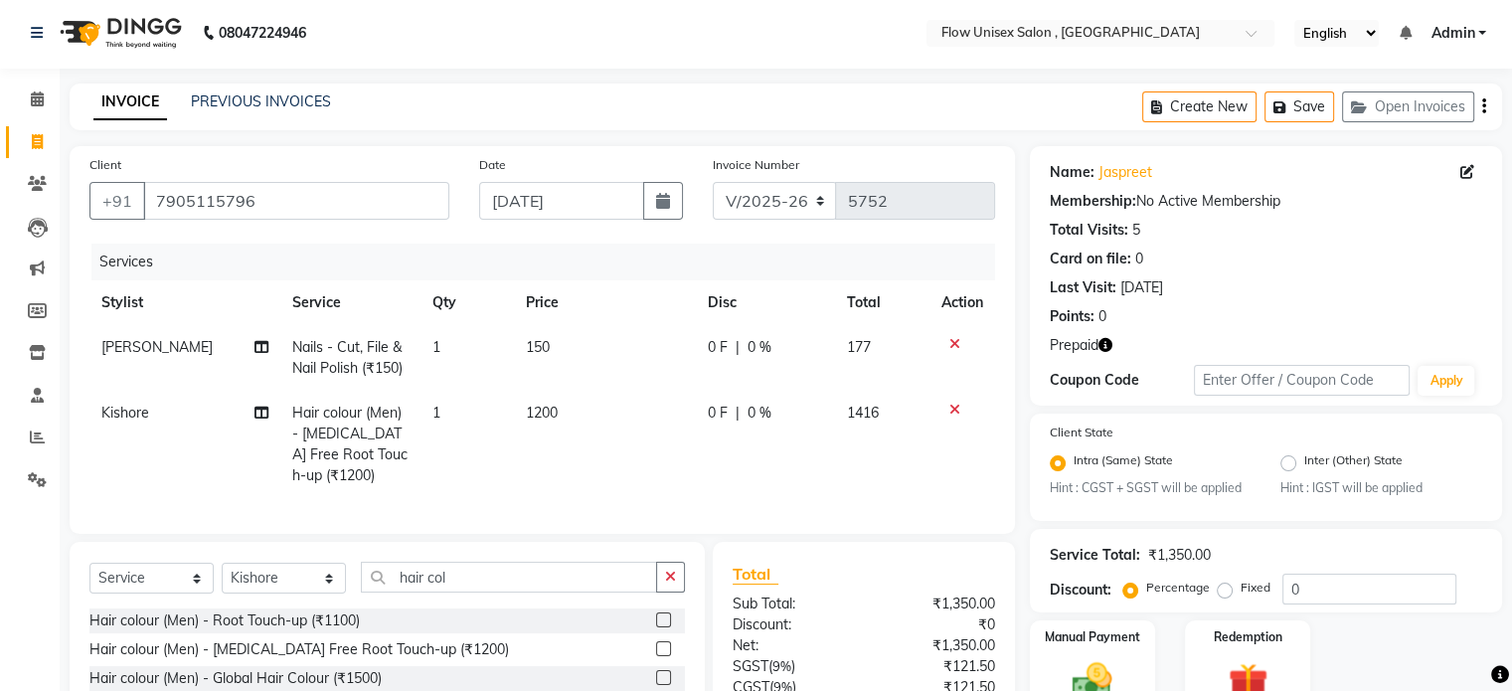
scroll to position [0, 0]
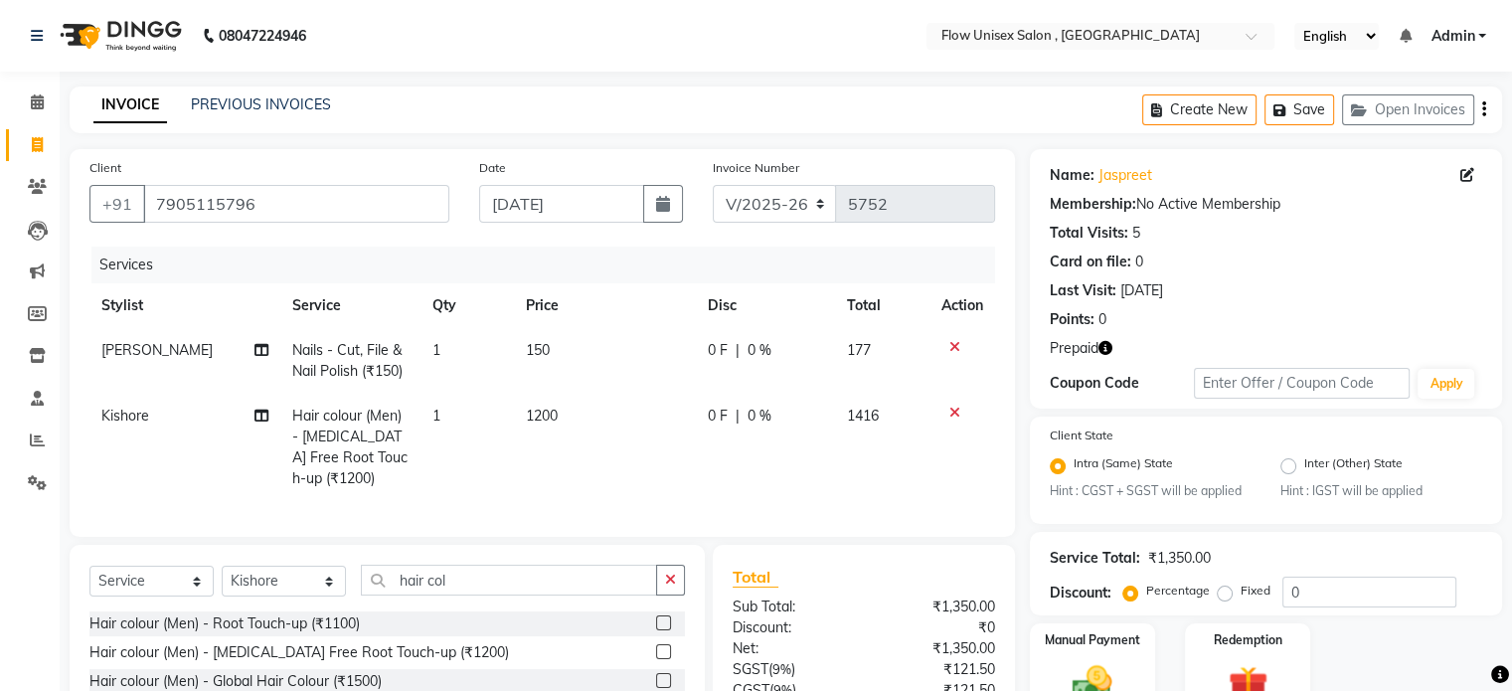
click at [1101, 352] on icon "button" at bounding box center [1105, 348] width 14 height 14
click at [1194, 338] on div "Prepaid" at bounding box center [1266, 348] width 432 height 21
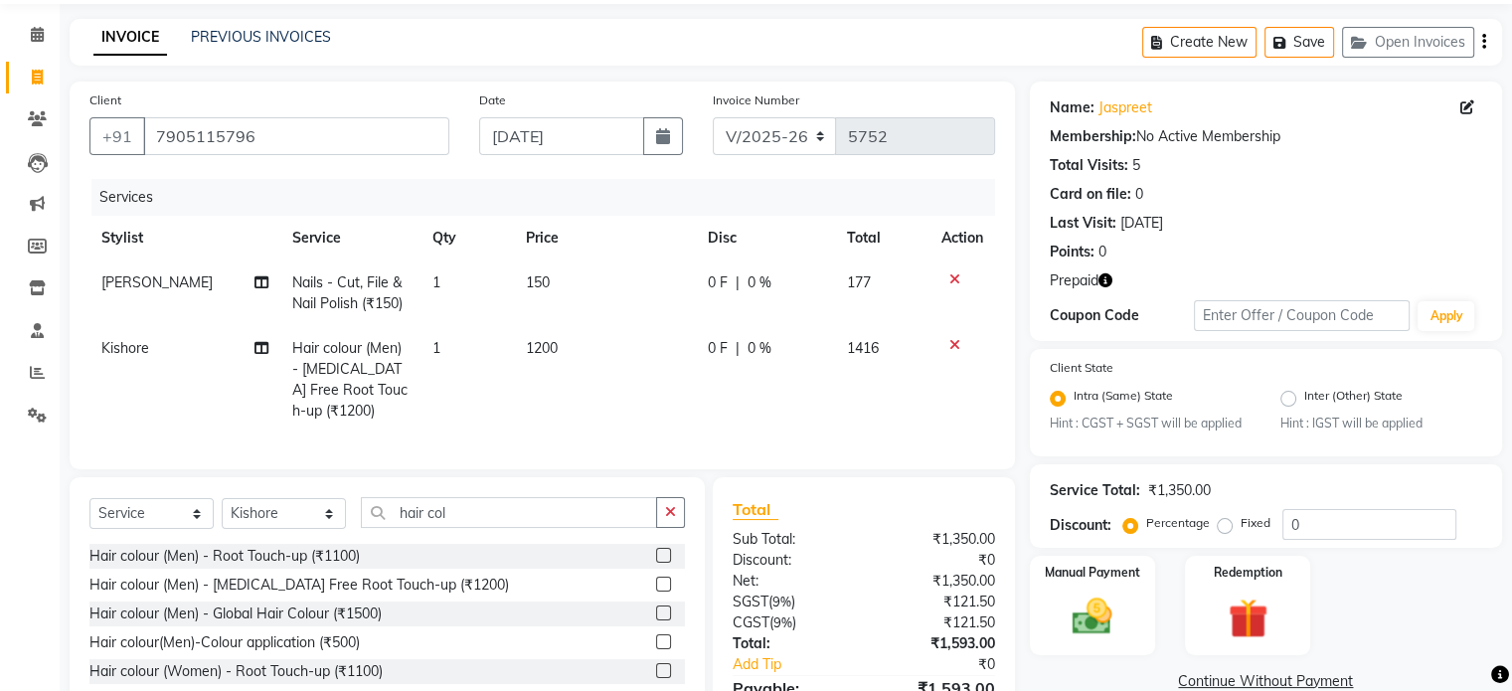
scroll to position [192, 0]
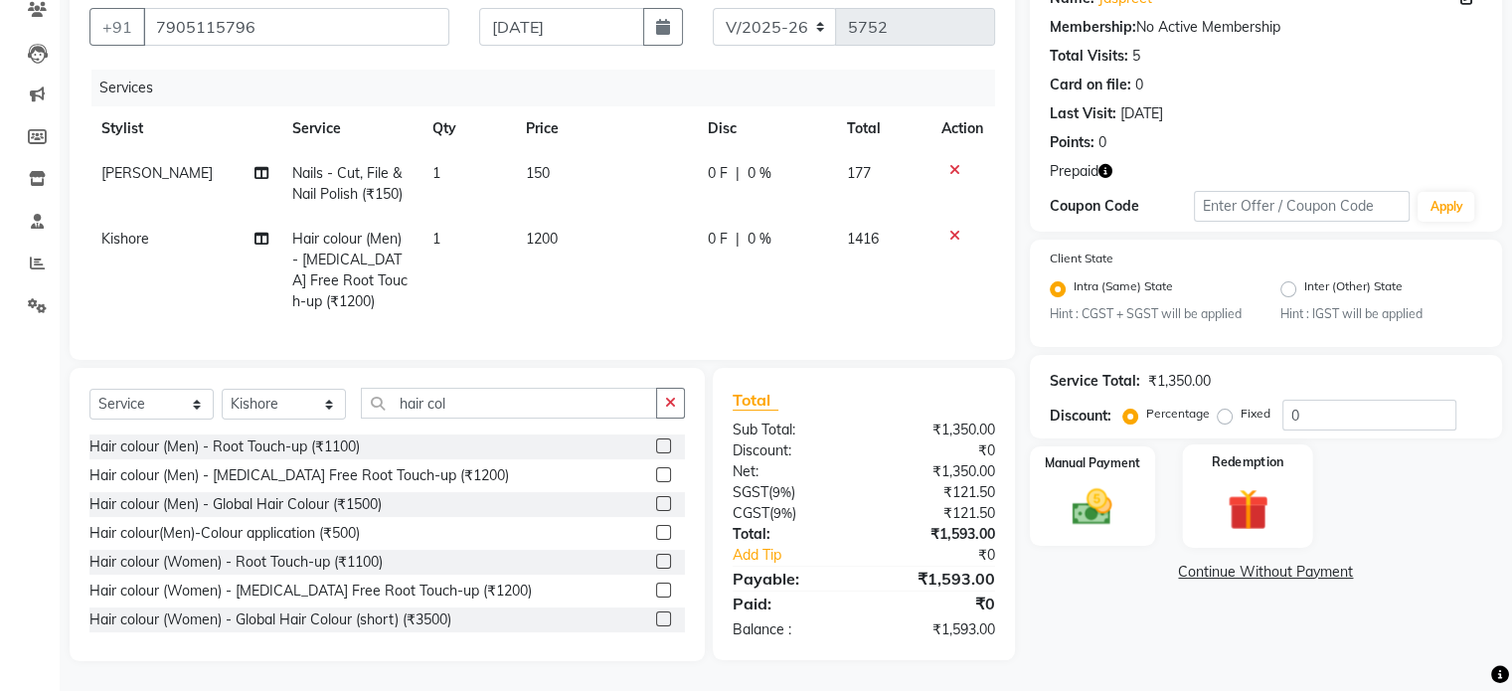
click at [1270, 508] on img at bounding box center [1247, 509] width 67 height 51
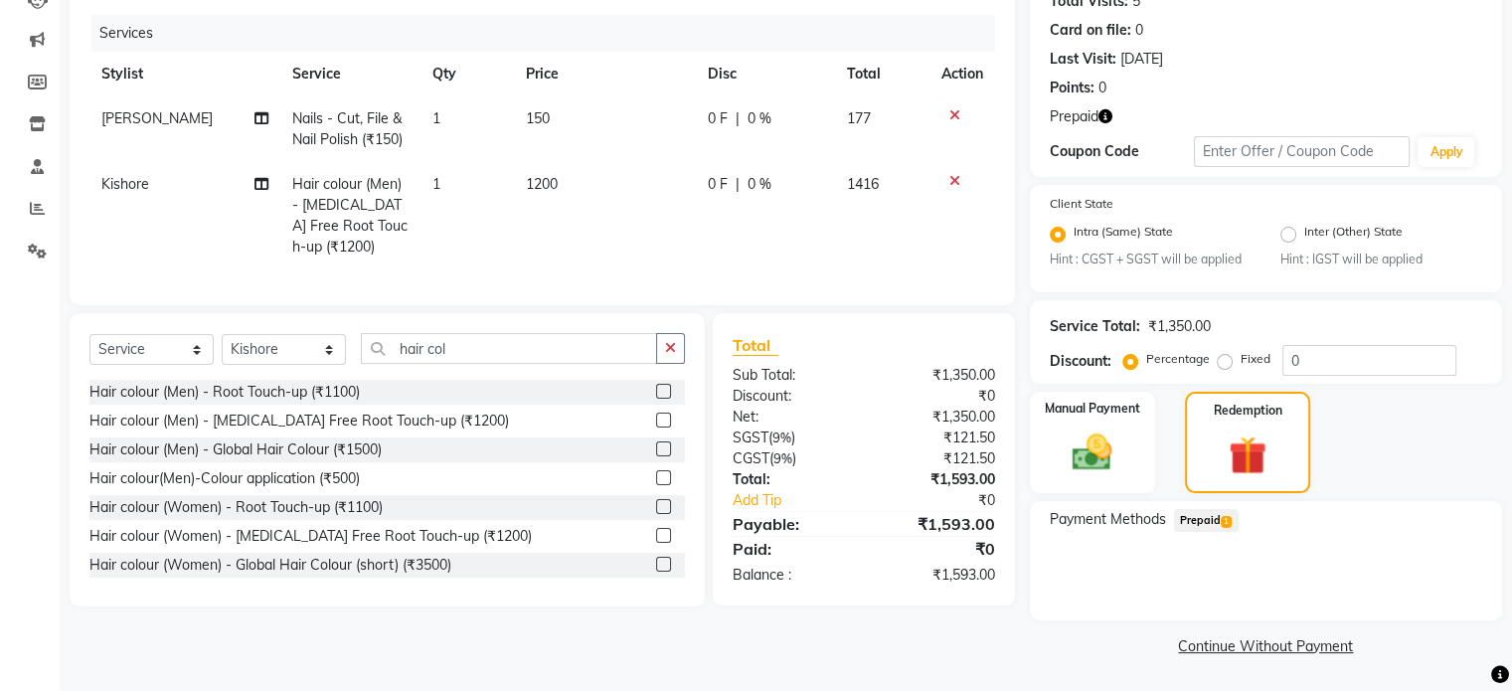
click at [1222, 515] on span "Prepaid 1" at bounding box center [1206, 520] width 65 height 23
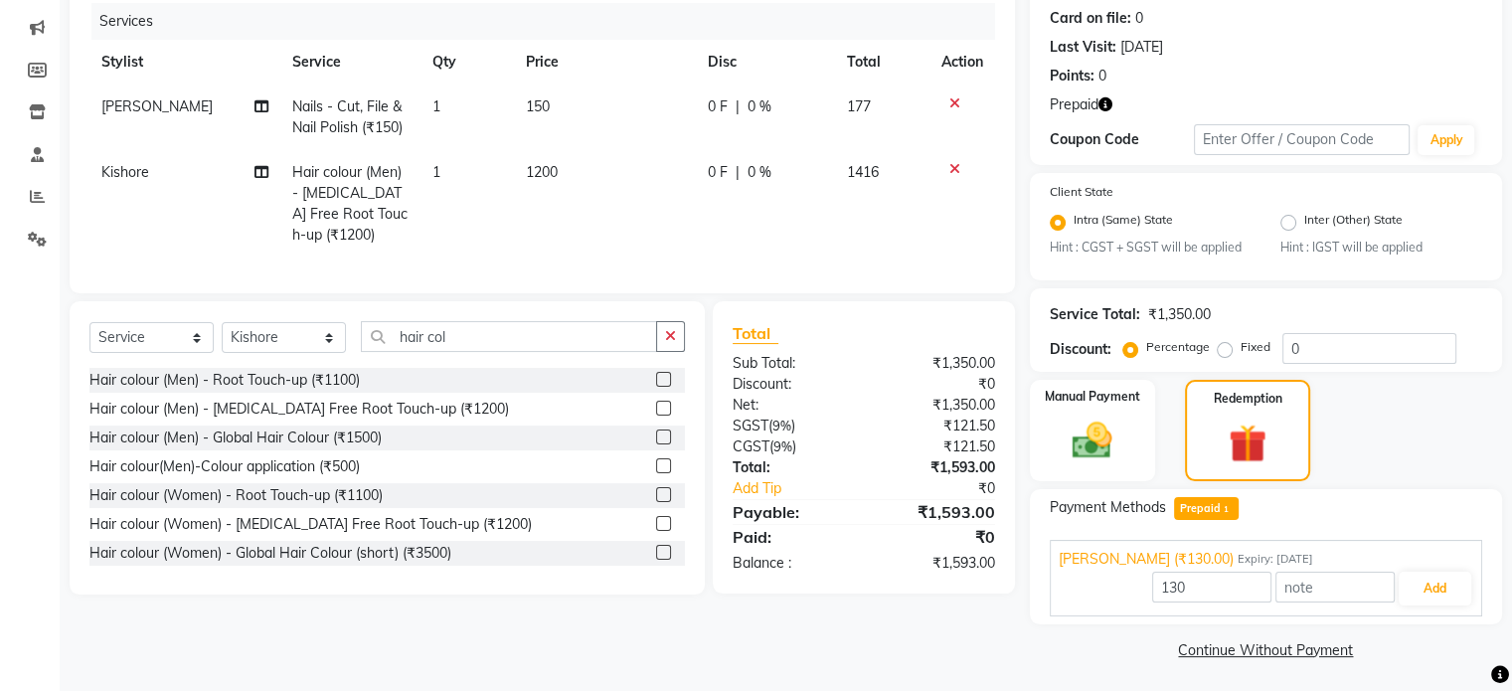
scroll to position [249, 0]
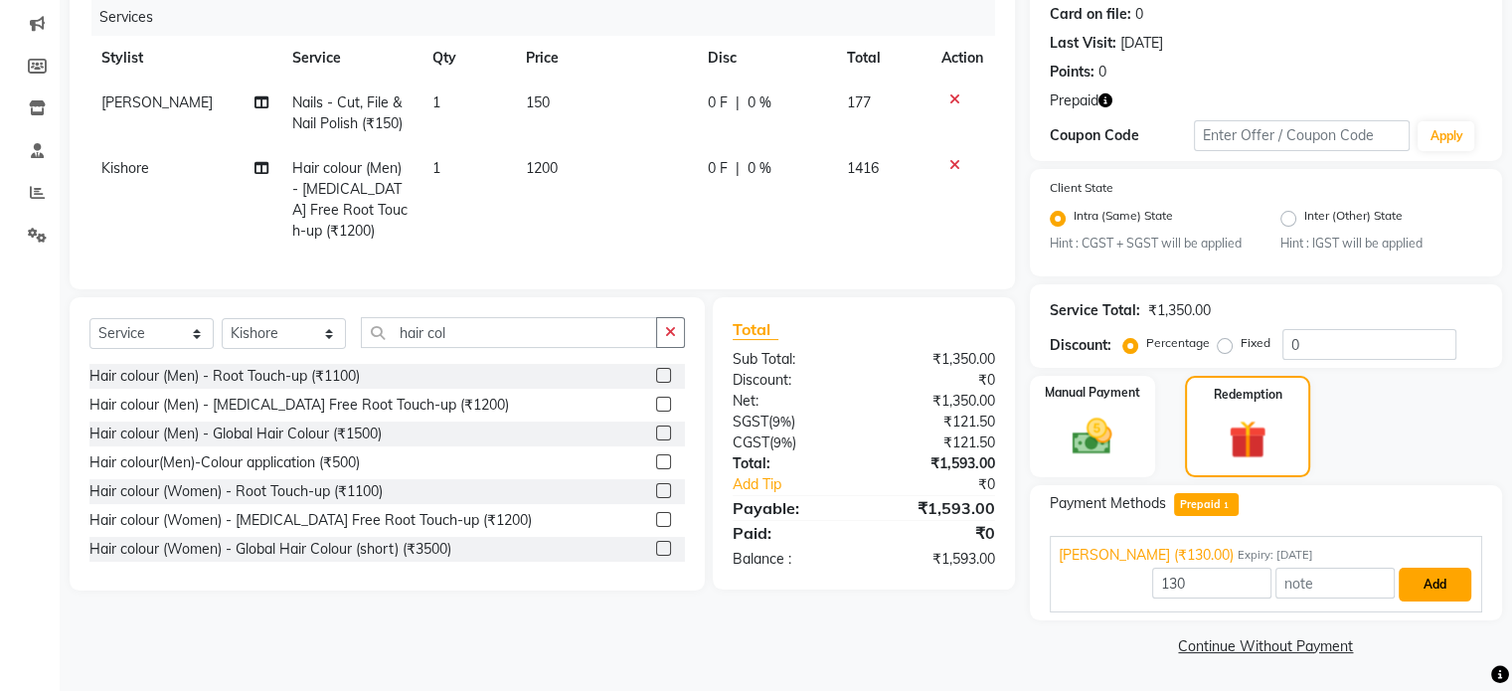
click at [1437, 579] on button "Add" at bounding box center [1435, 585] width 73 height 34
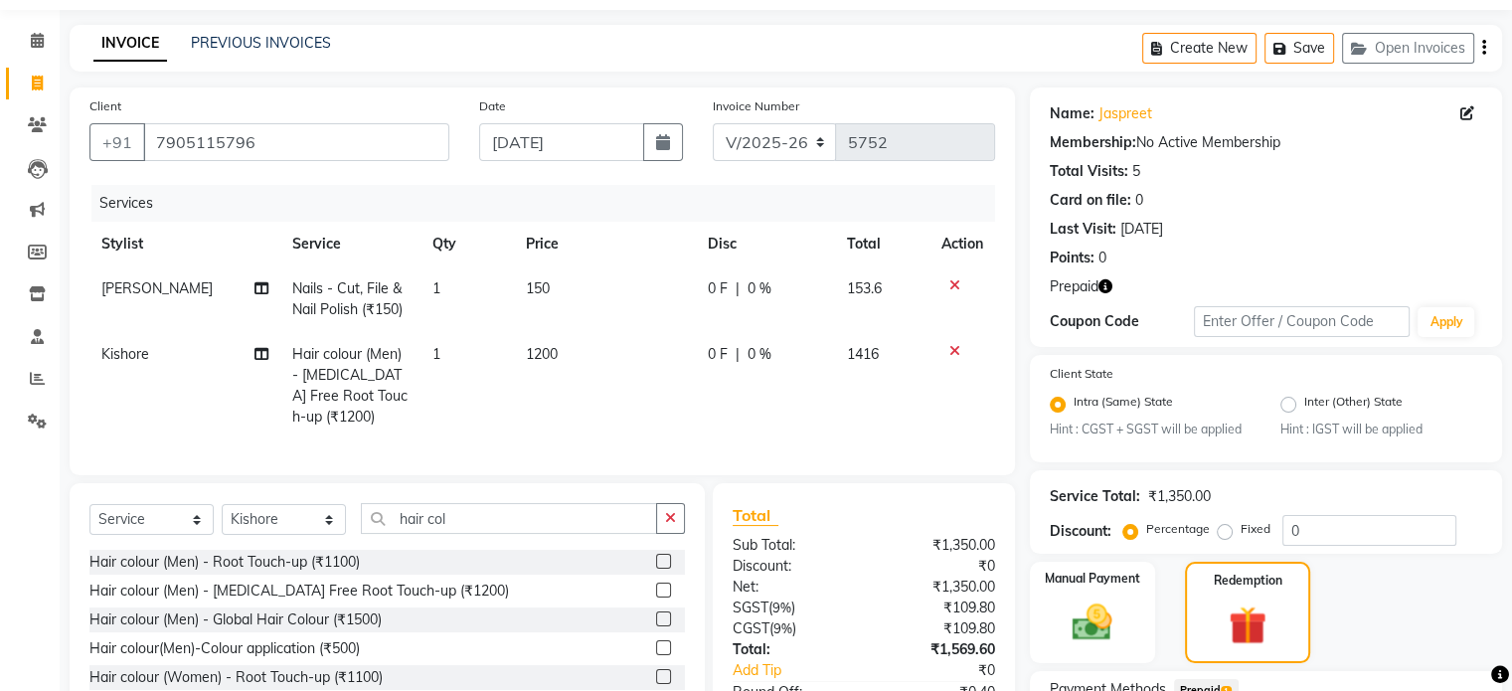
scroll to position [46, 0]
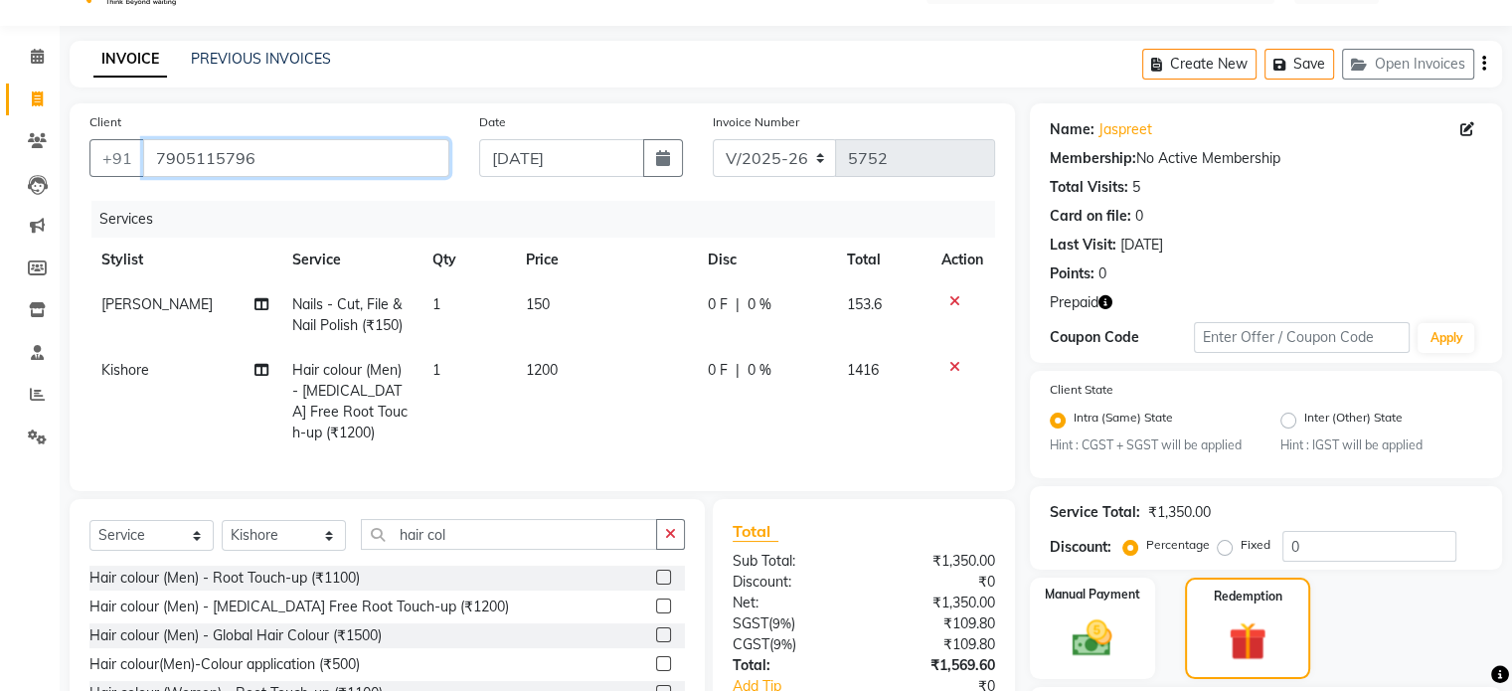
click at [324, 160] on input "7905115796" at bounding box center [296, 158] width 306 height 38
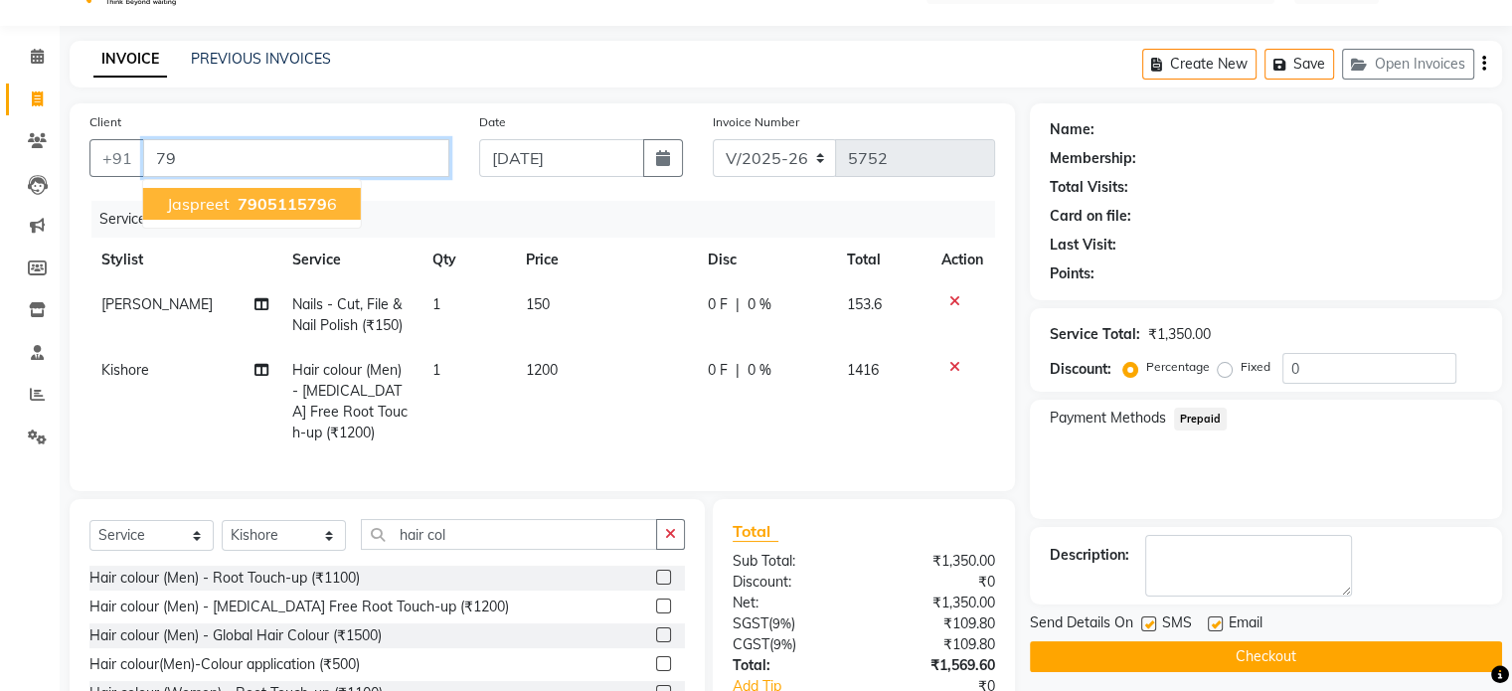
type input "7"
click at [318, 205] on ngb-highlight "9880921188" at bounding box center [348, 204] width 99 height 20
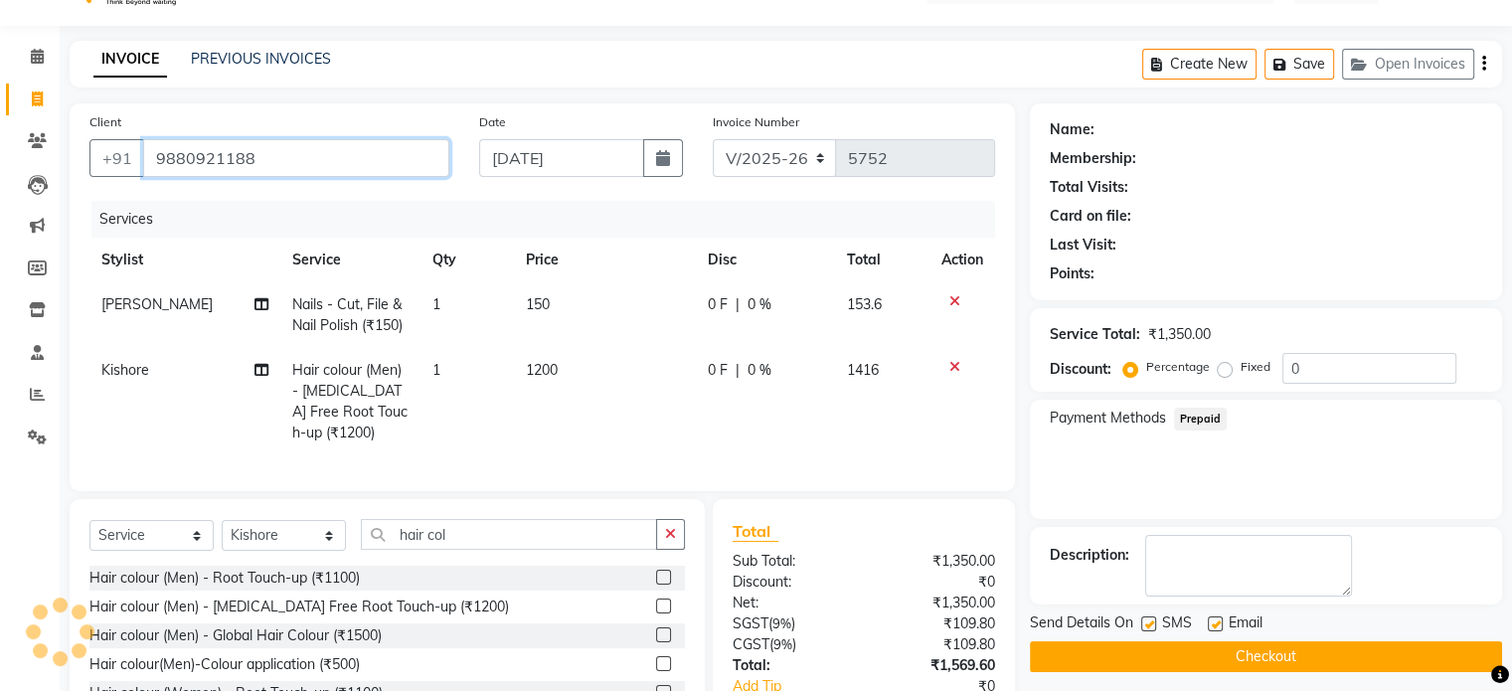
type input "9880921188"
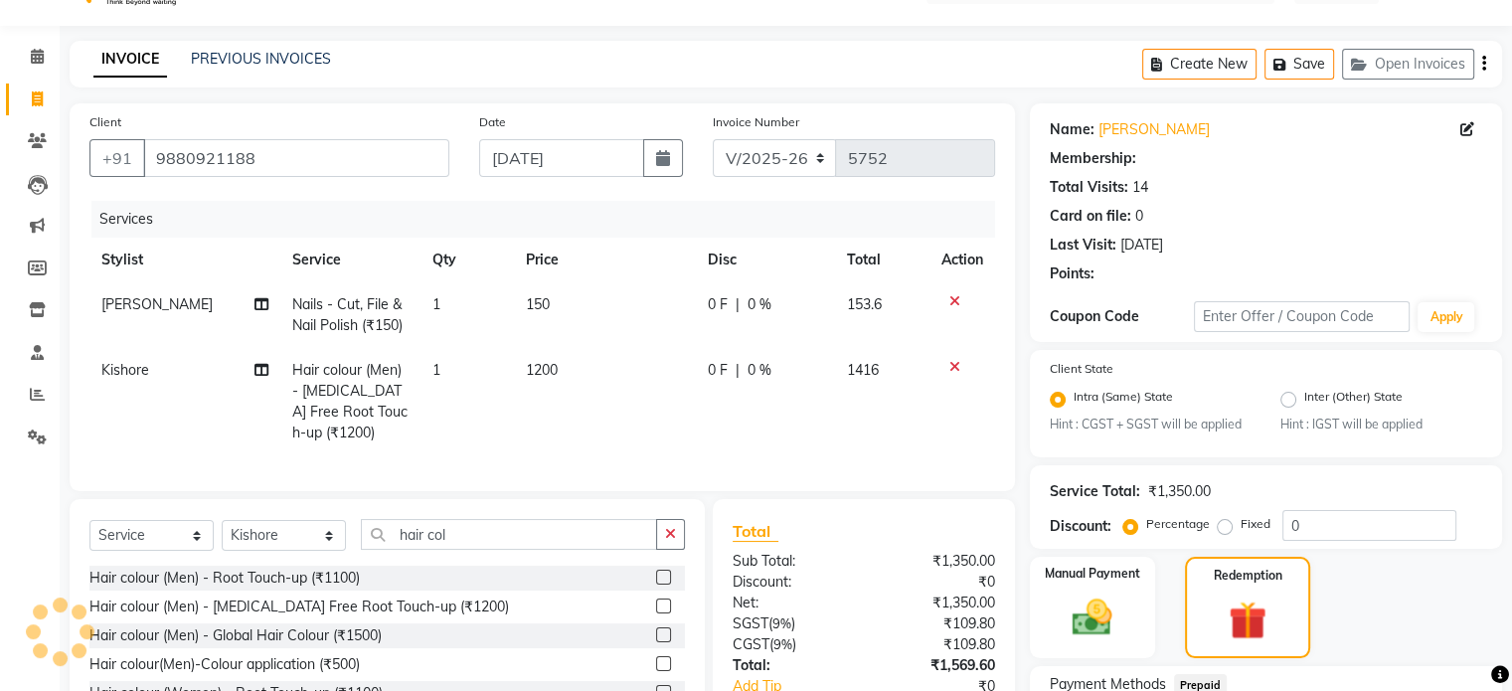
select select "1: Object"
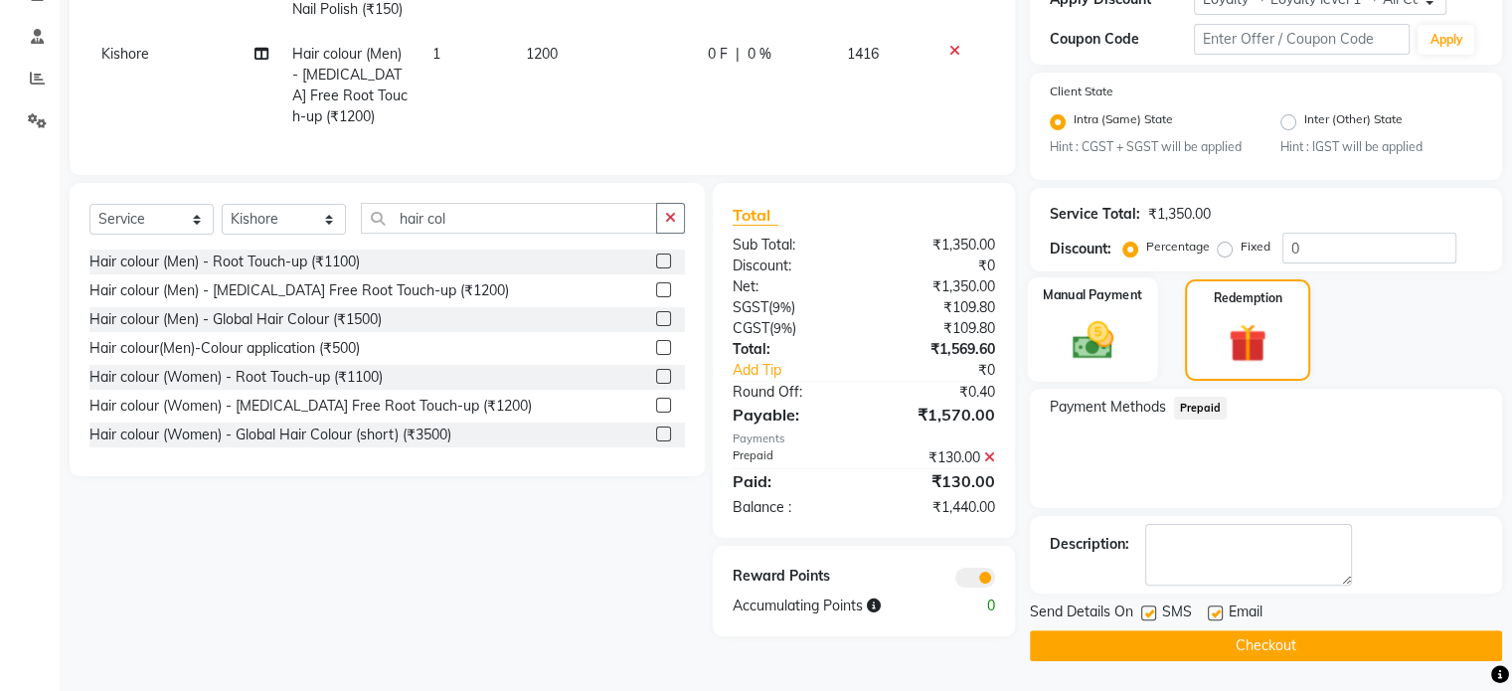
scroll to position [362, 0]
click at [987, 464] on icon at bounding box center [989, 457] width 11 height 14
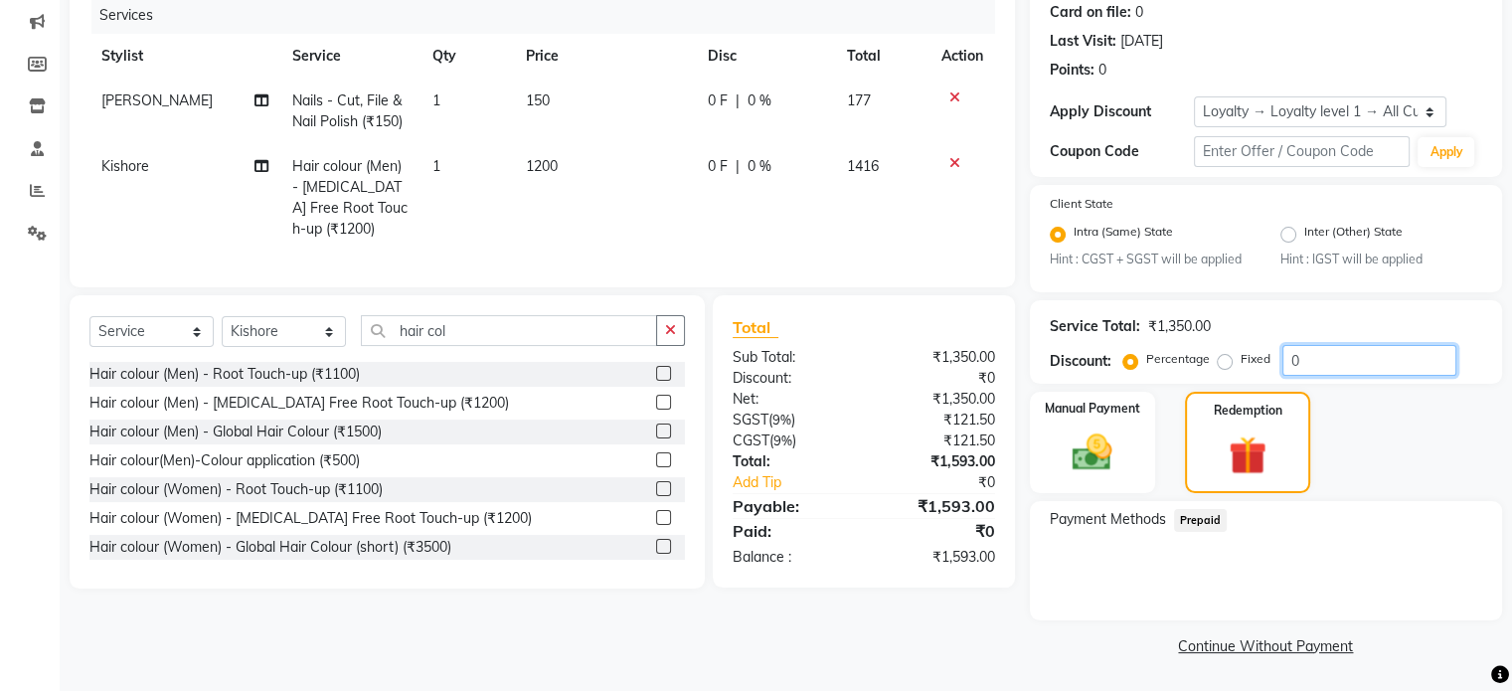
click at [1307, 359] on input "0" at bounding box center [1369, 360] width 174 height 31
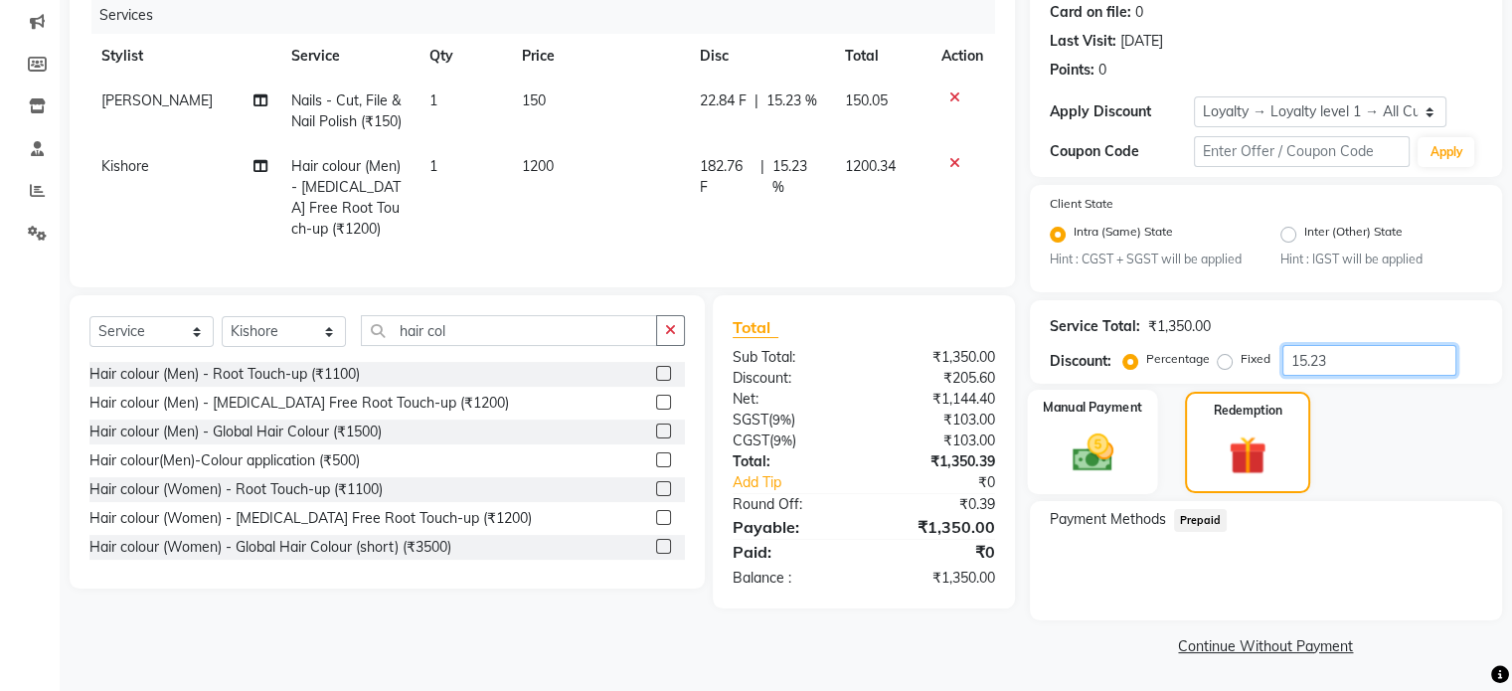
type input "15.23"
click at [1064, 476] on img at bounding box center [1092, 453] width 67 height 48
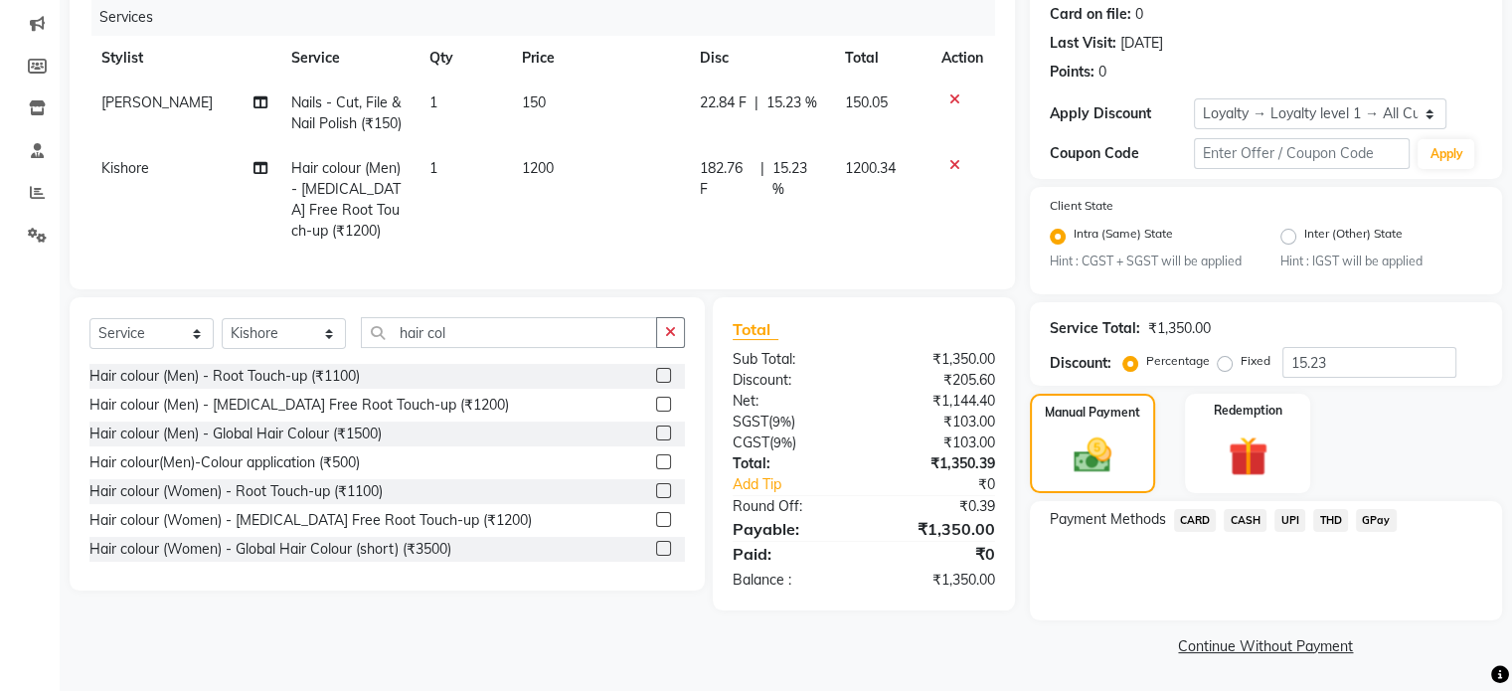
click at [1295, 515] on span "UPI" at bounding box center [1289, 520] width 31 height 23
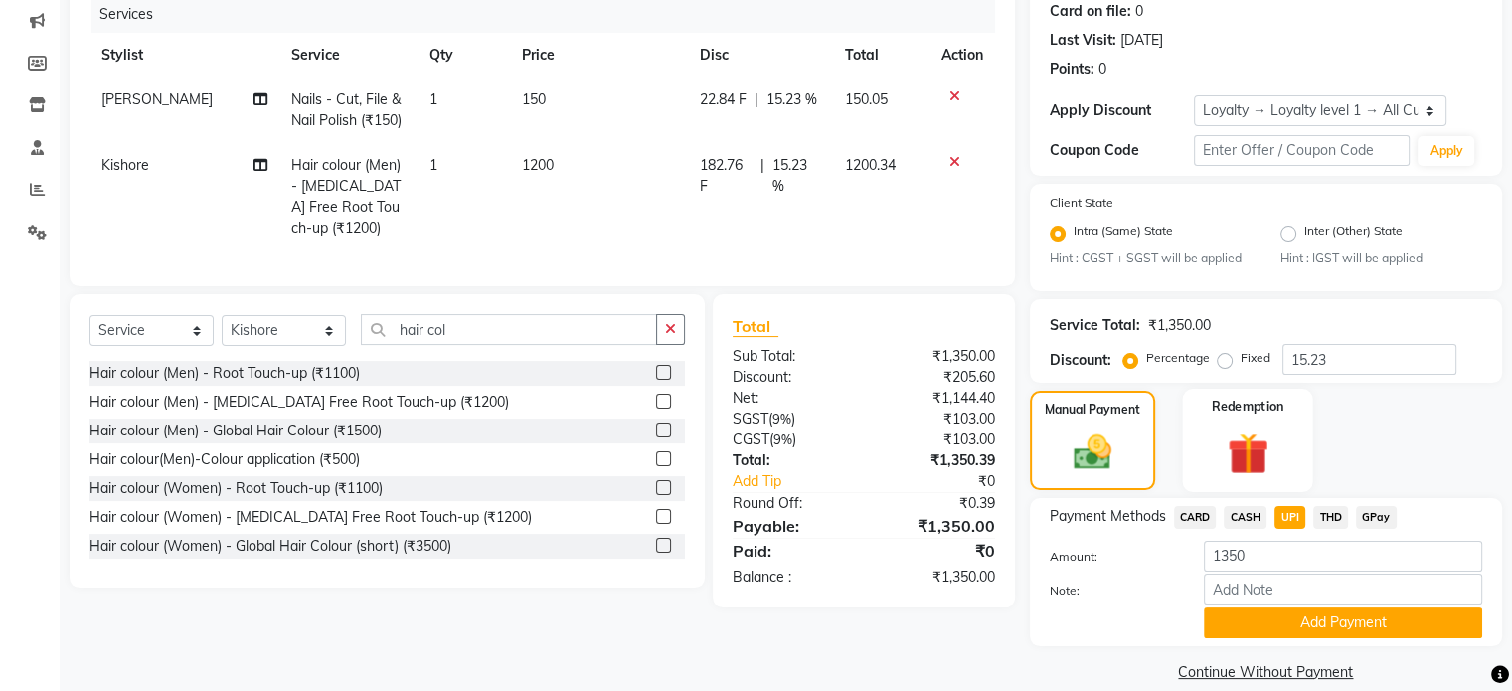
scroll to position [279, 0]
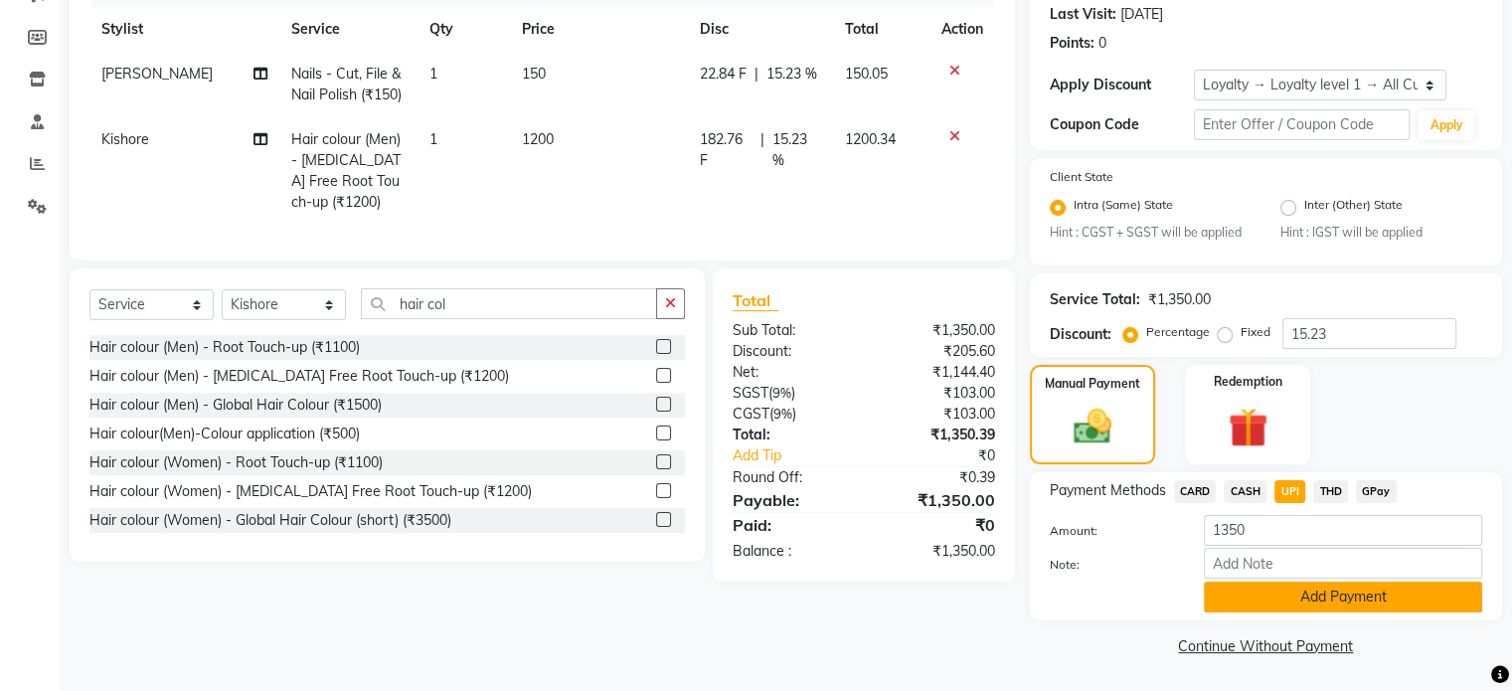
click at [1249, 593] on button "Add Payment" at bounding box center [1343, 597] width 278 height 31
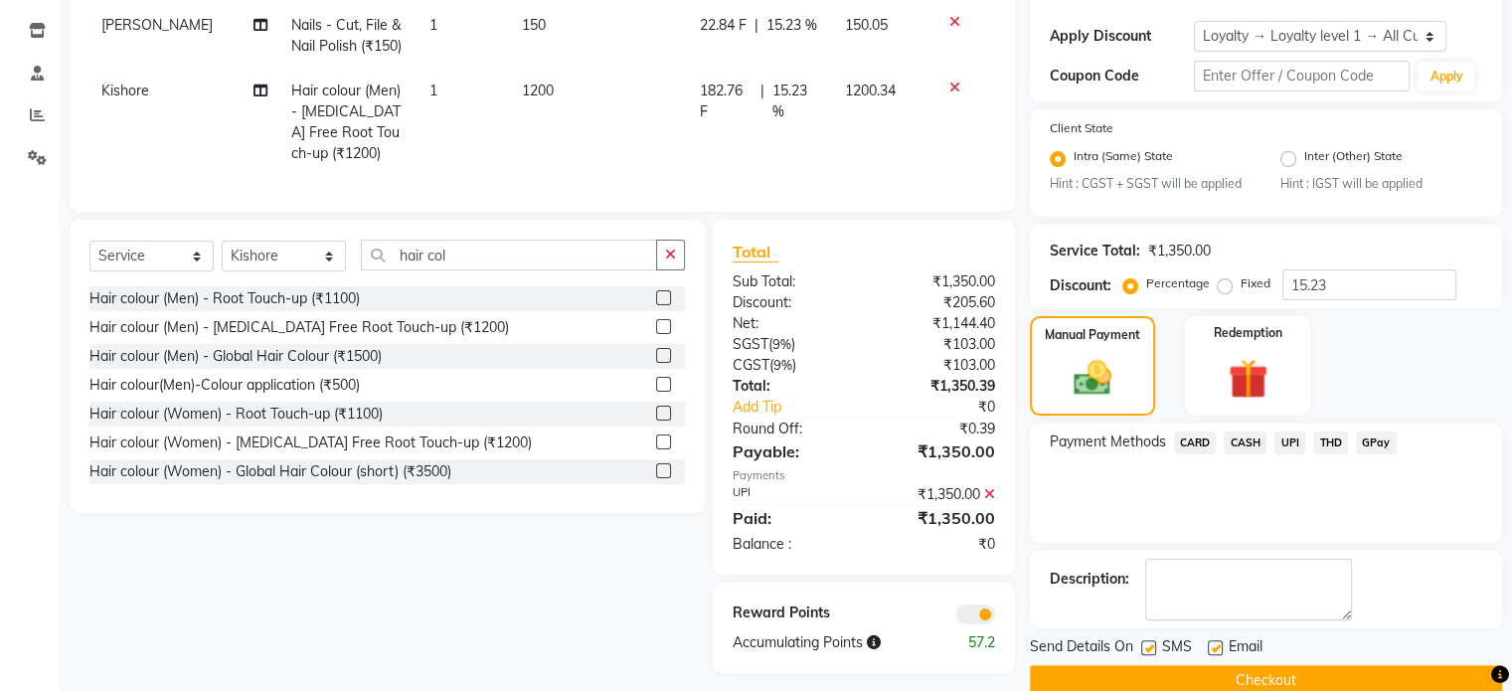
scroll to position [361, 0]
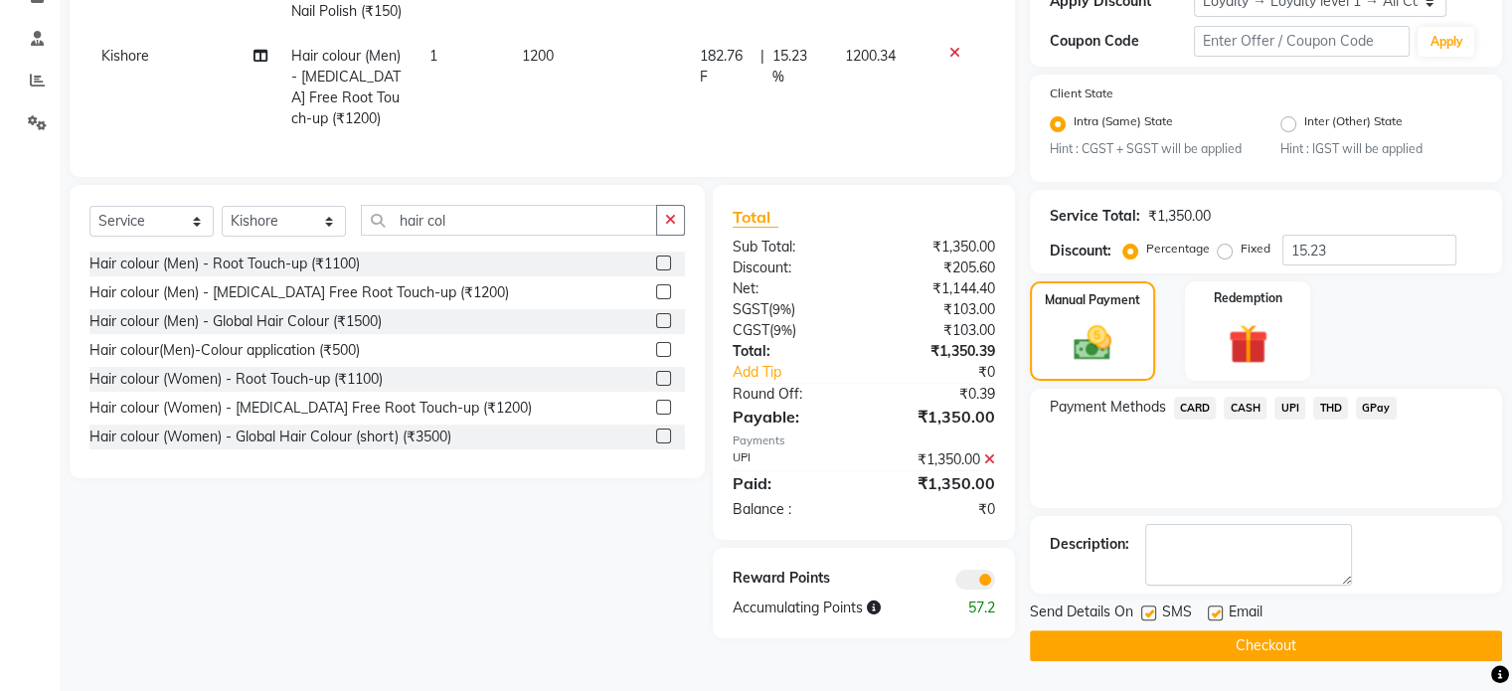
click at [968, 590] on span at bounding box center [975, 580] width 40 height 20
click at [995, 583] on input "checkbox" at bounding box center [995, 583] width 0 height 0
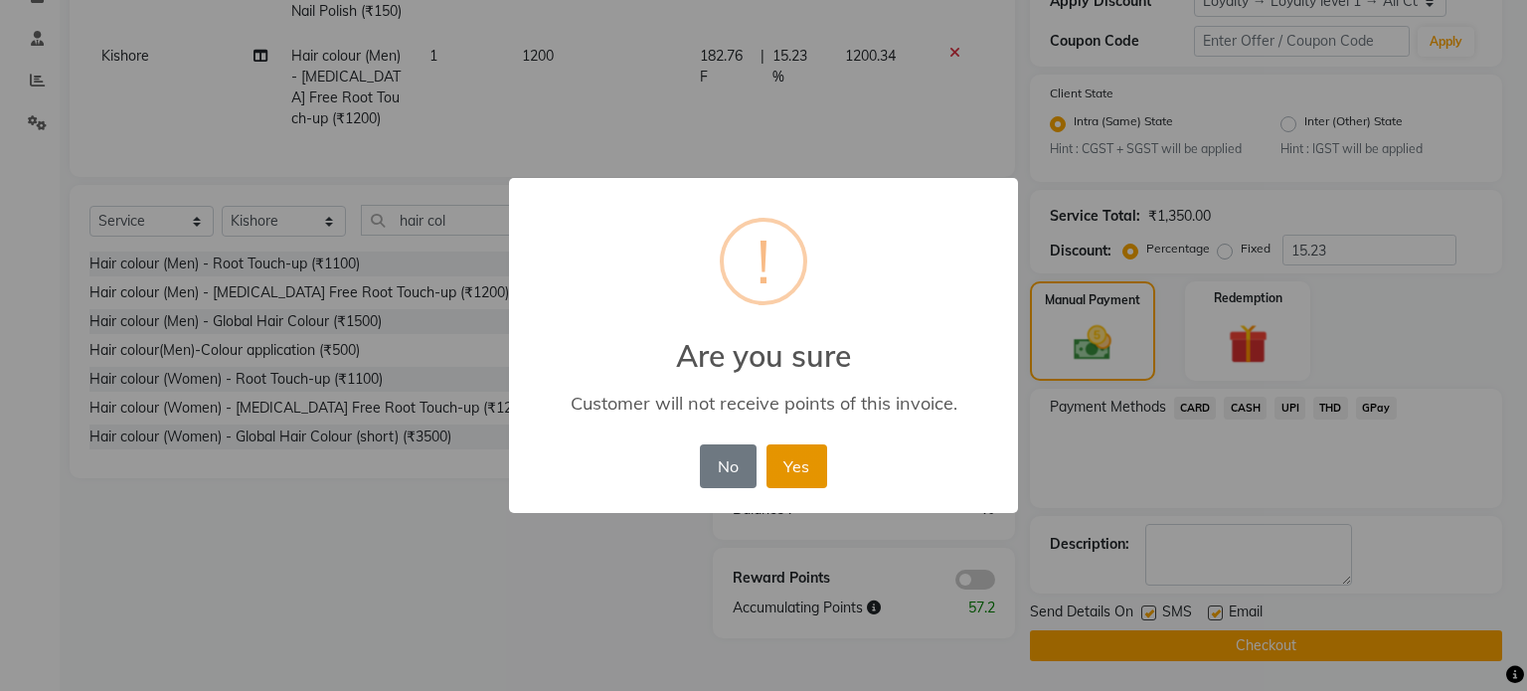
click at [801, 482] on button "Yes" at bounding box center [796, 466] width 61 height 44
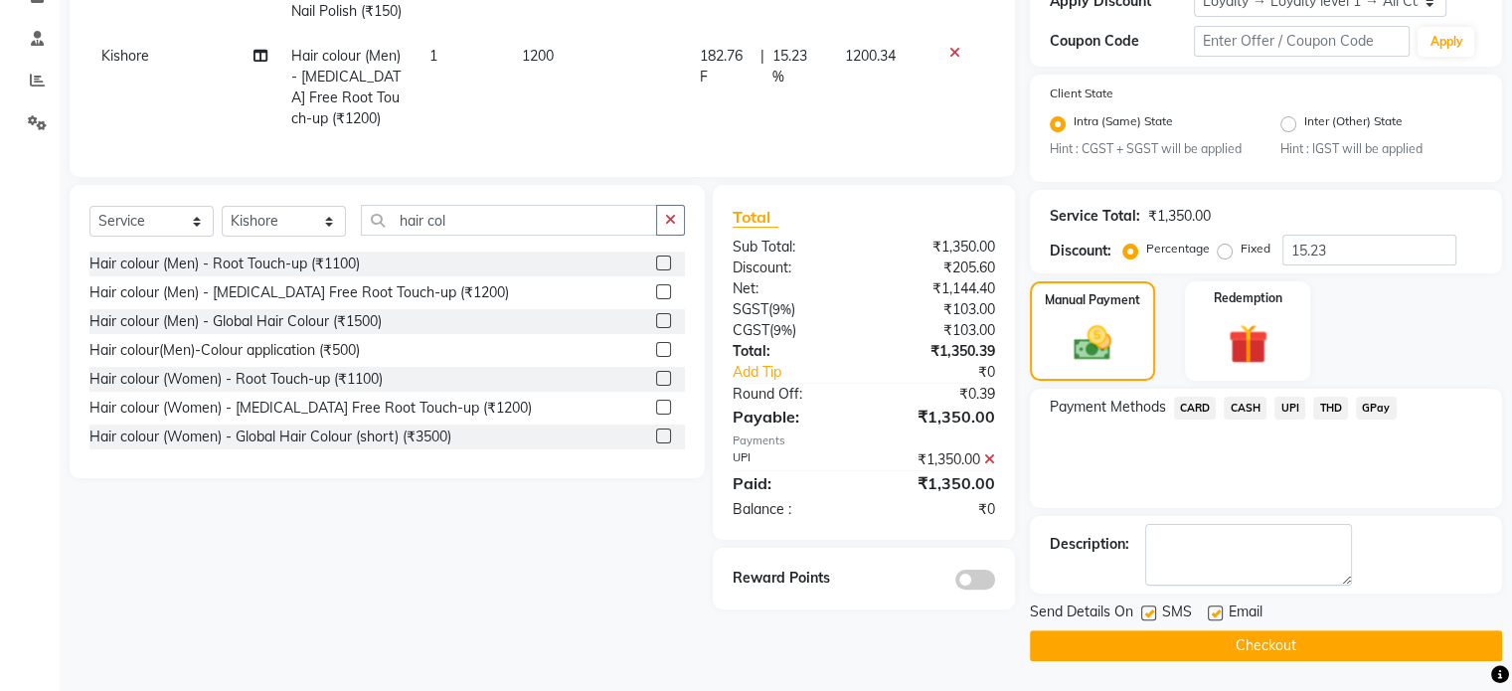
click at [1076, 631] on button "Checkout" at bounding box center [1266, 645] width 472 height 31
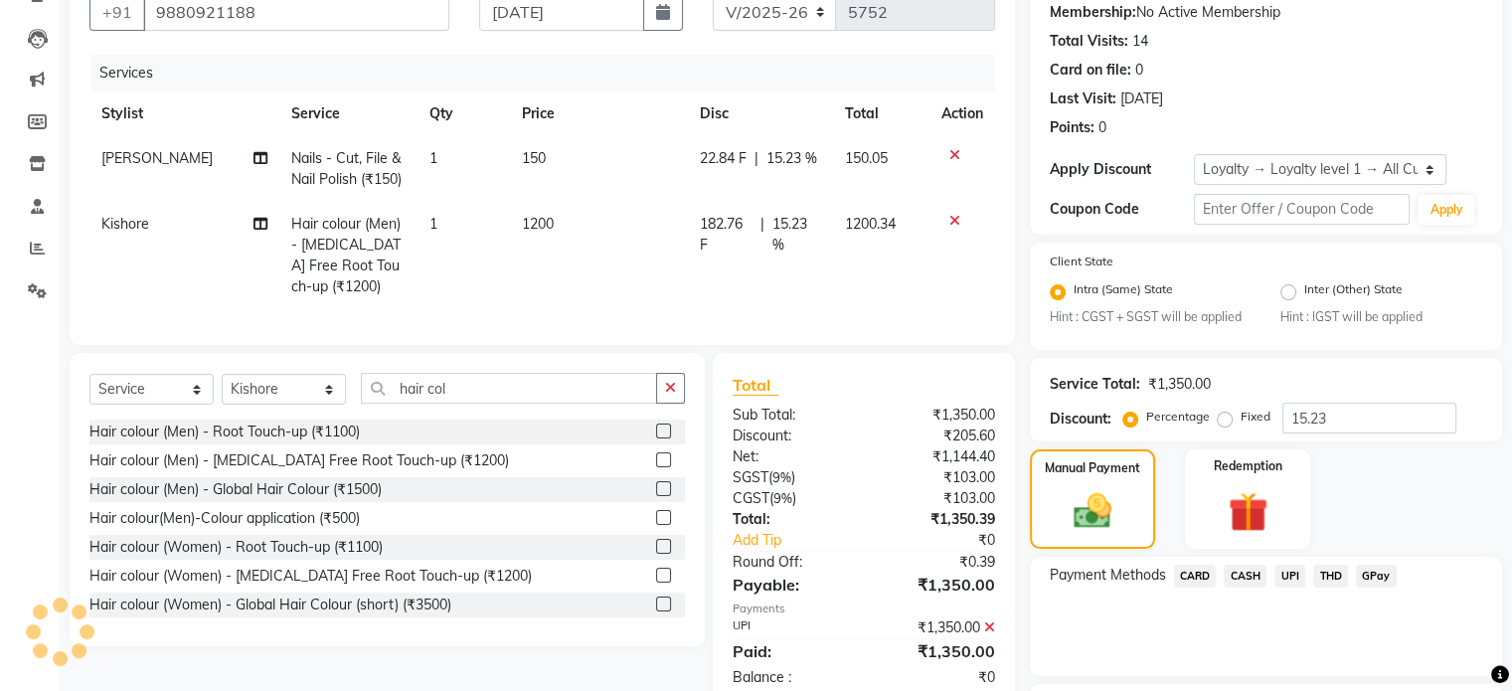
scroll to position [0, 0]
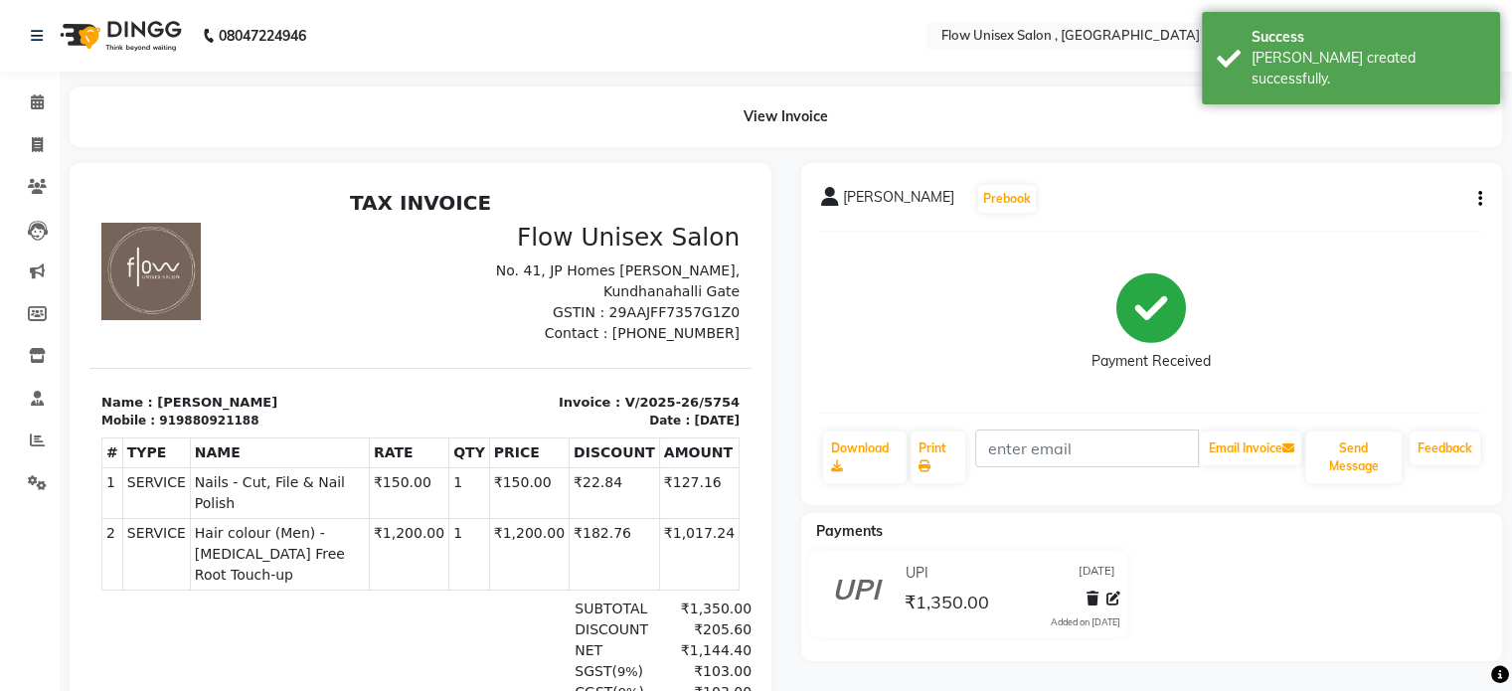
click at [41, 118] on li "Calendar" at bounding box center [30, 103] width 60 height 43
click at [42, 102] on icon at bounding box center [37, 101] width 13 height 15
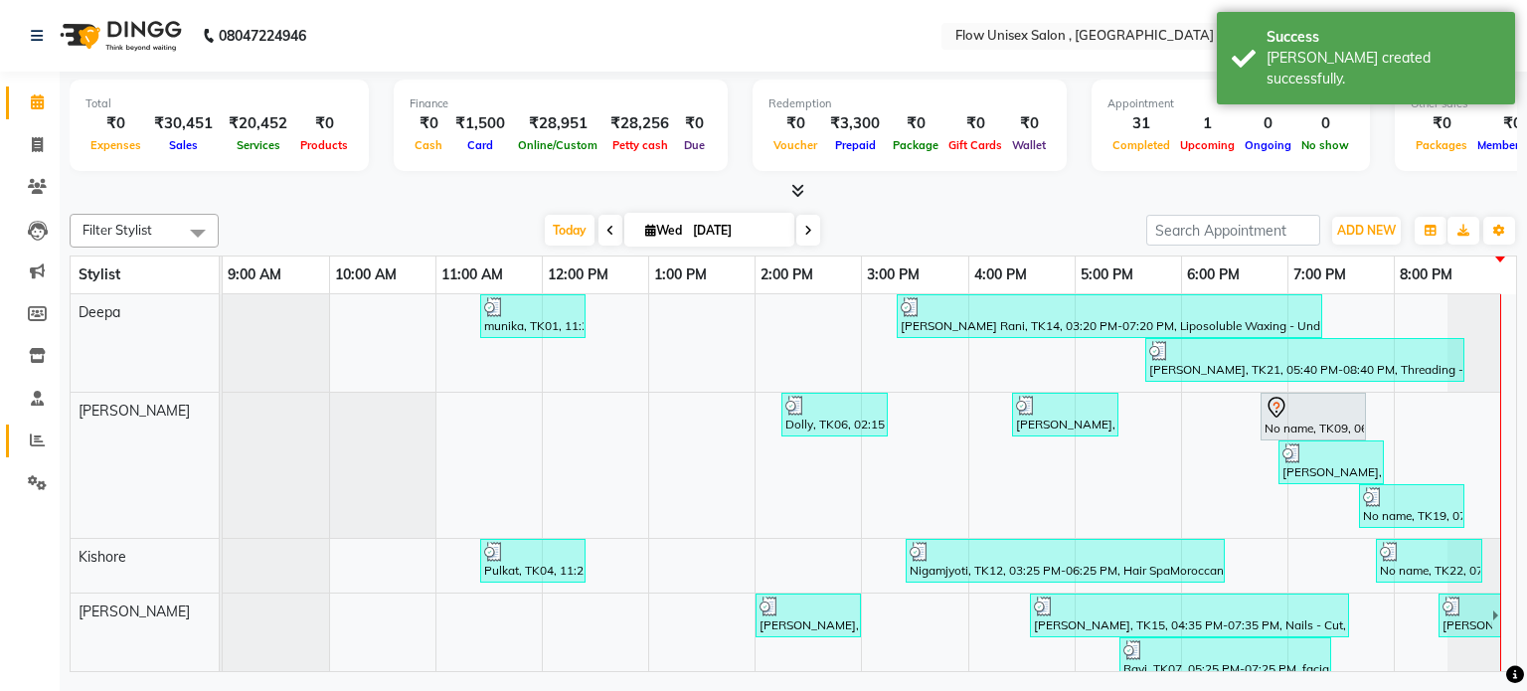
click at [34, 452] on link "Reports" at bounding box center [30, 440] width 48 height 33
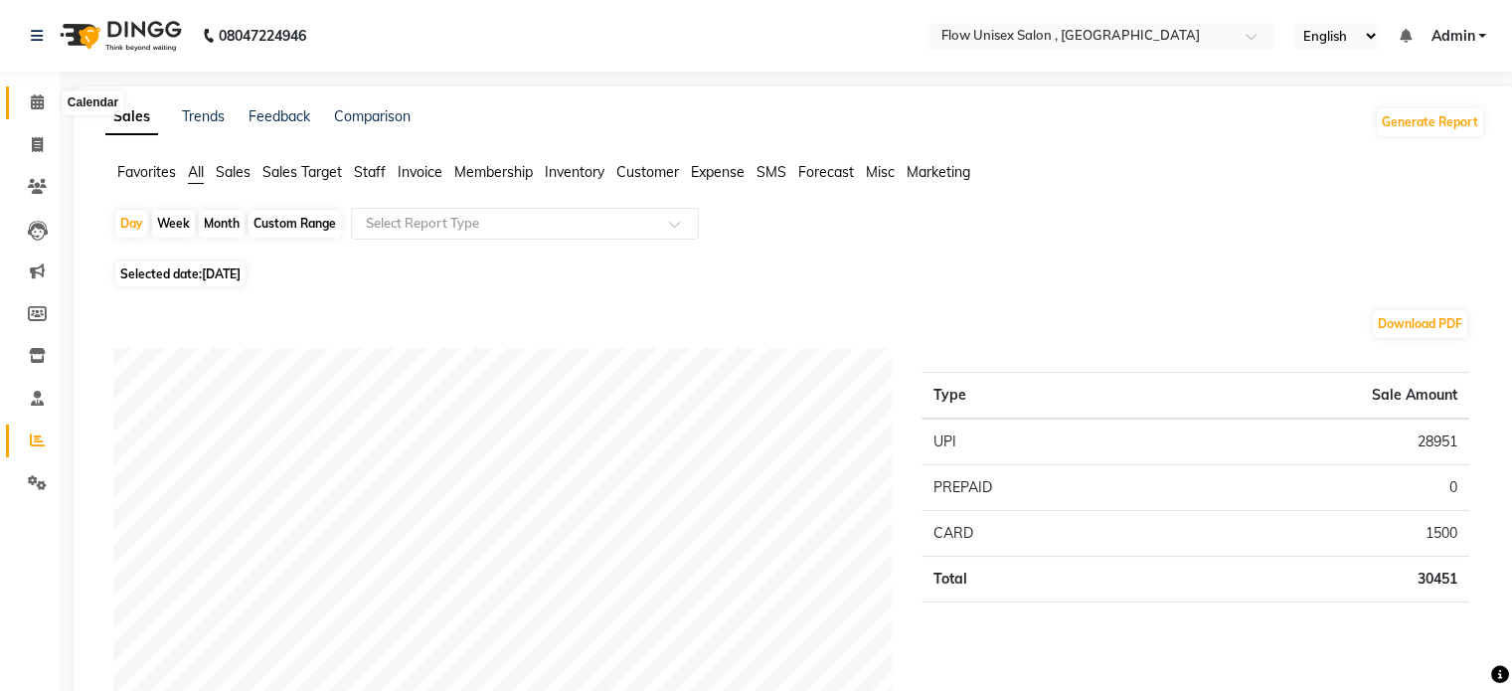
drag, startPoint x: 37, startPoint y: 110, endPoint x: 56, endPoint y: 104, distance: 19.8
click at [37, 110] on span at bounding box center [37, 102] width 35 height 23
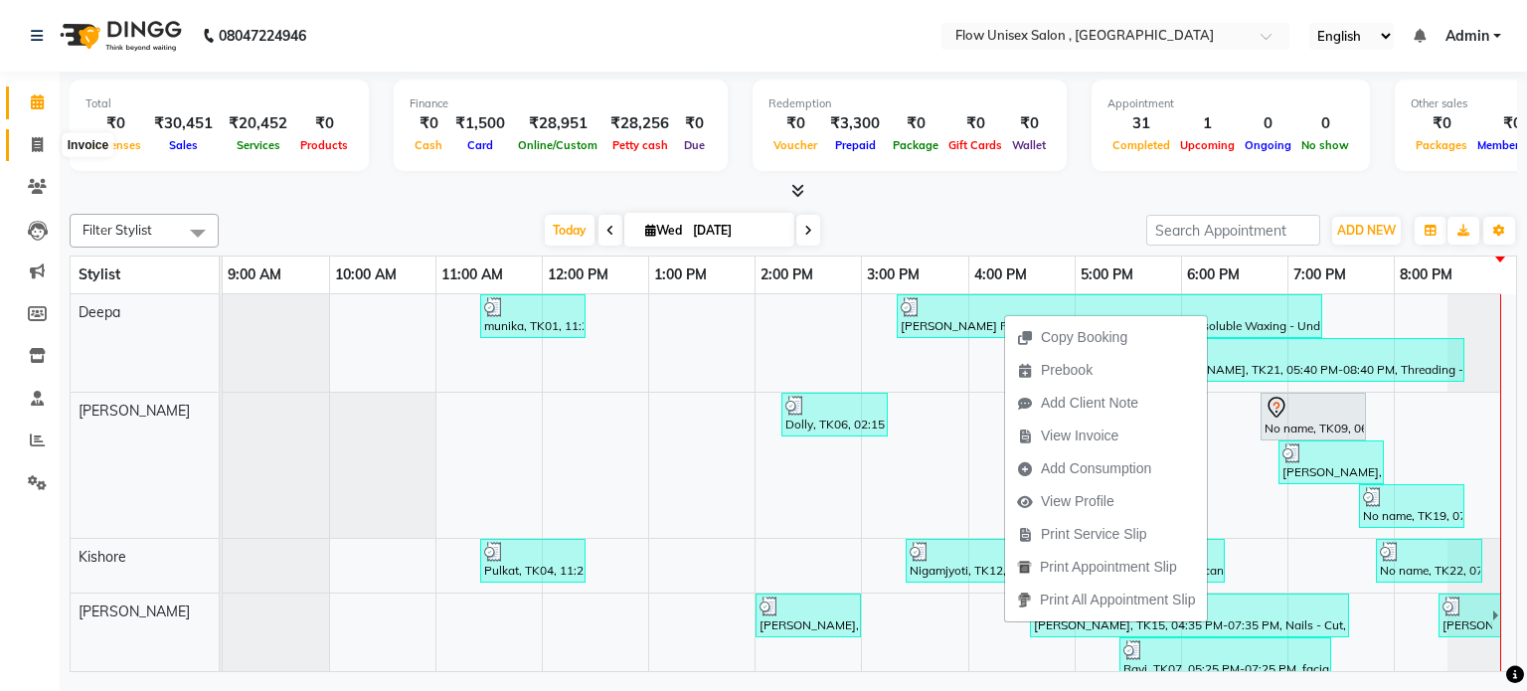
drag, startPoint x: 24, startPoint y: 140, endPoint x: 91, endPoint y: 130, distance: 68.3
click at [24, 140] on span at bounding box center [37, 145] width 35 height 23
select select "5875"
select select "service"
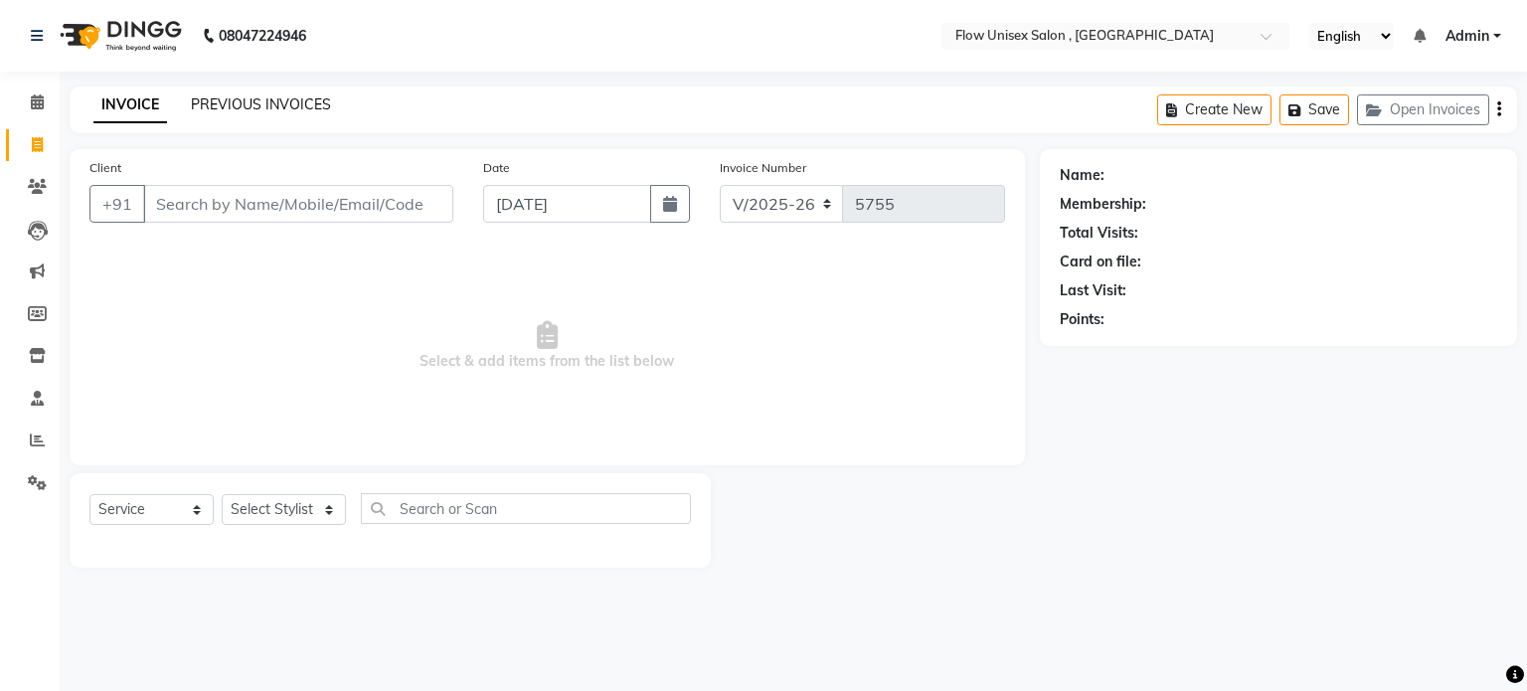
click at [296, 98] on link "PREVIOUS INVOICES" at bounding box center [261, 104] width 140 height 18
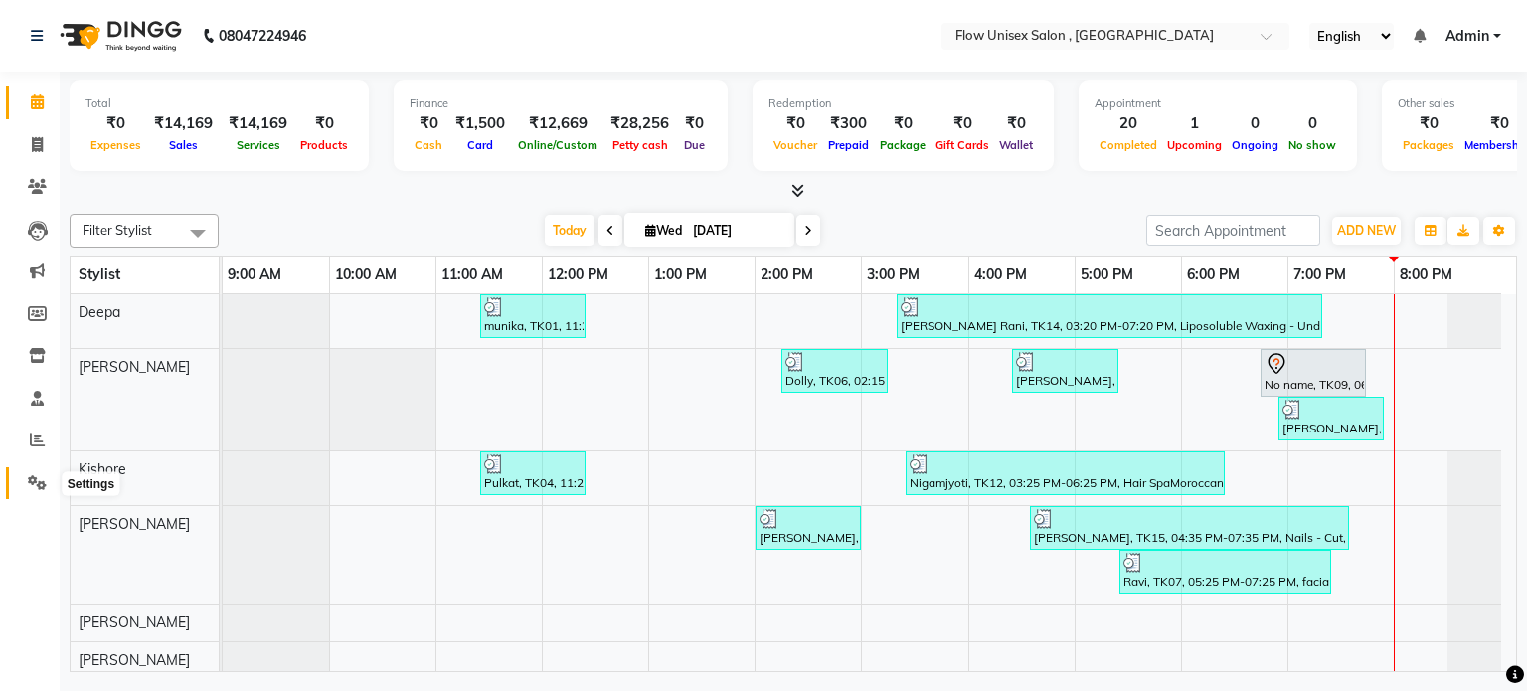
click at [47, 479] on span at bounding box center [37, 483] width 35 height 23
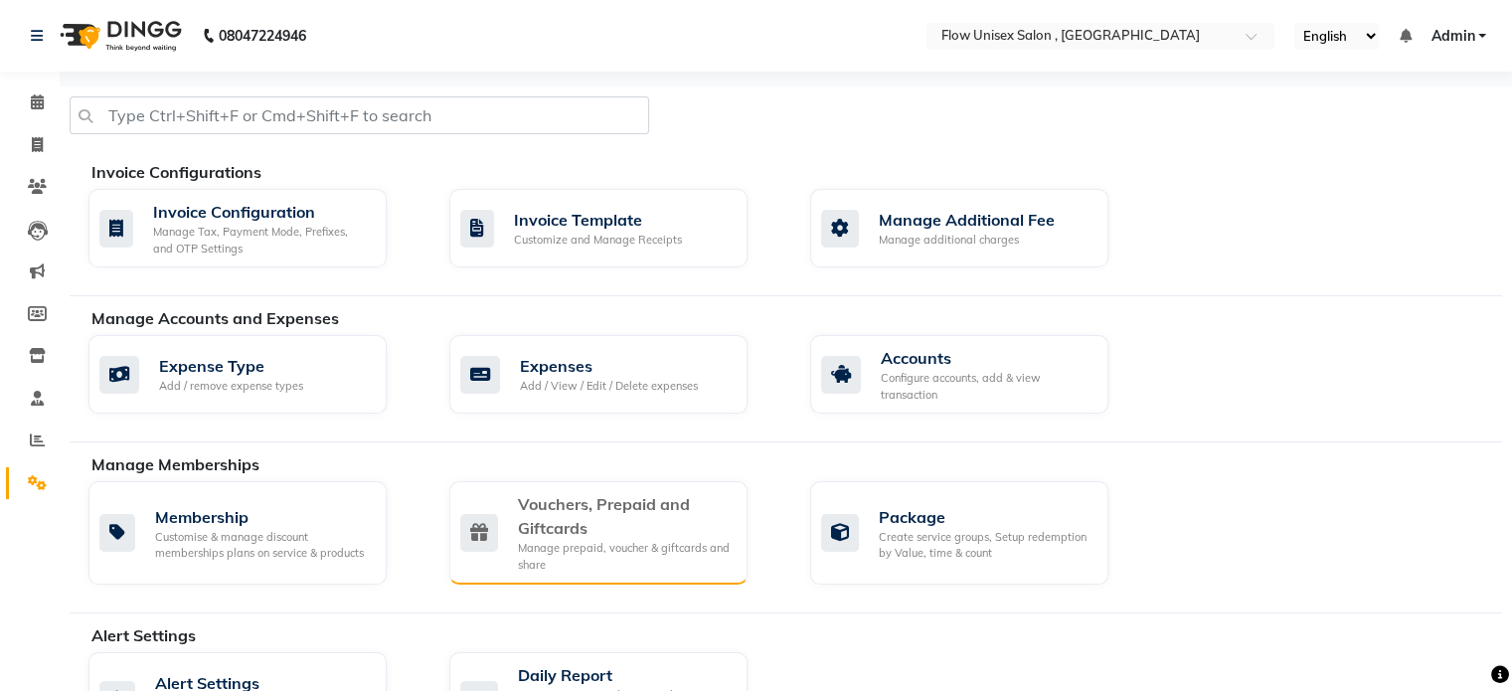
click at [554, 500] on div "Vouchers, Prepaid and Giftcards" at bounding box center [625, 516] width 214 height 48
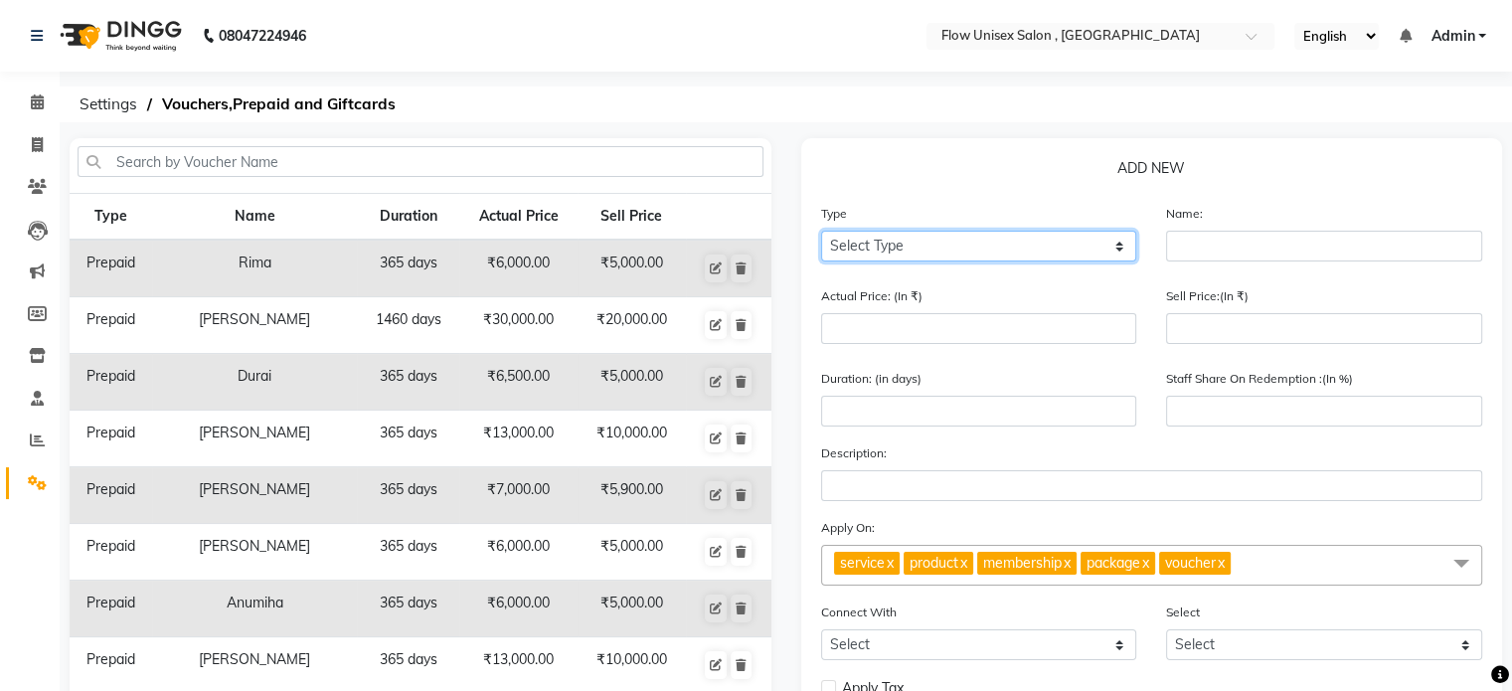
click at [1008, 253] on select "Select Type Voucher Prepaid Gift Card" at bounding box center [979, 246] width 316 height 31
select select "P"
click at [821, 232] on select "Select Type Voucher Prepaid Gift Card" at bounding box center [979, 246] width 316 height 31
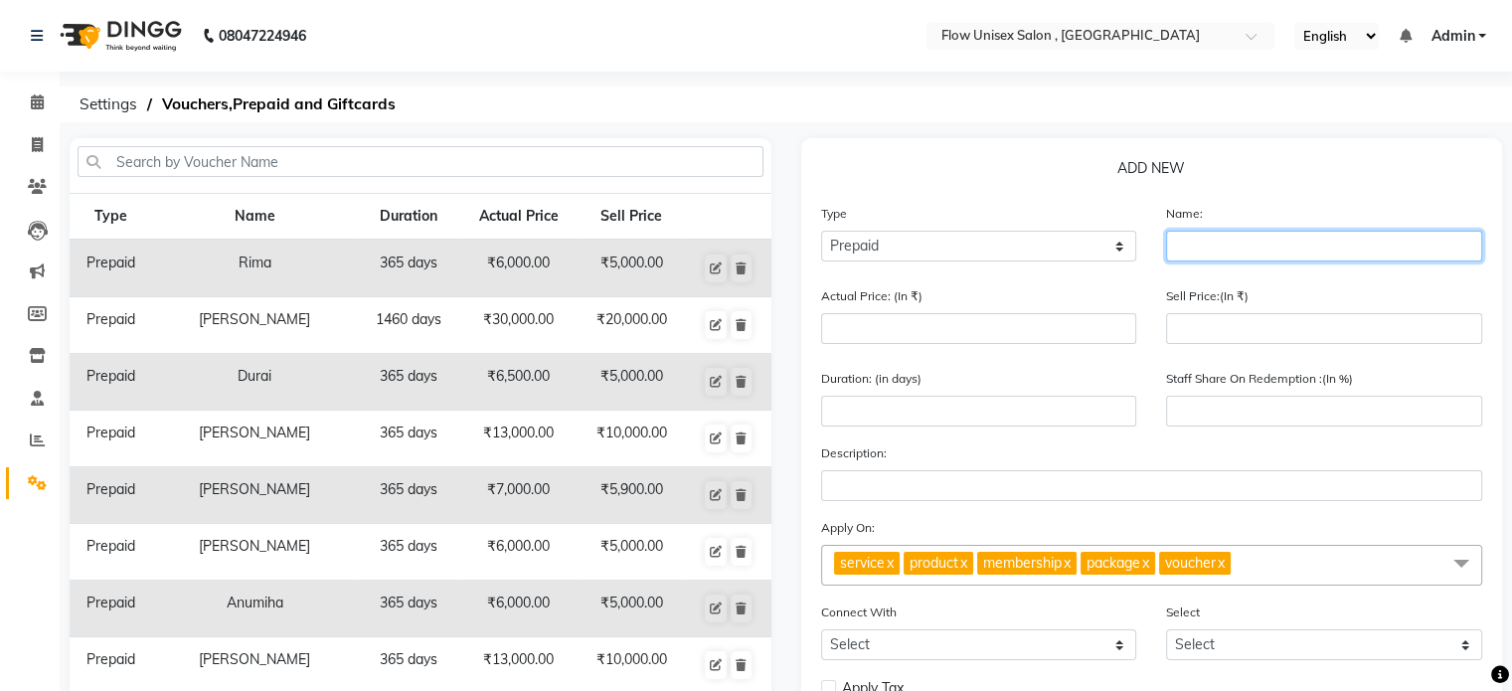
click at [1247, 244] on input "text" at bounding box center [1324, 246] width 316 height 31
paste input "Rahul"
type input "Rahul"
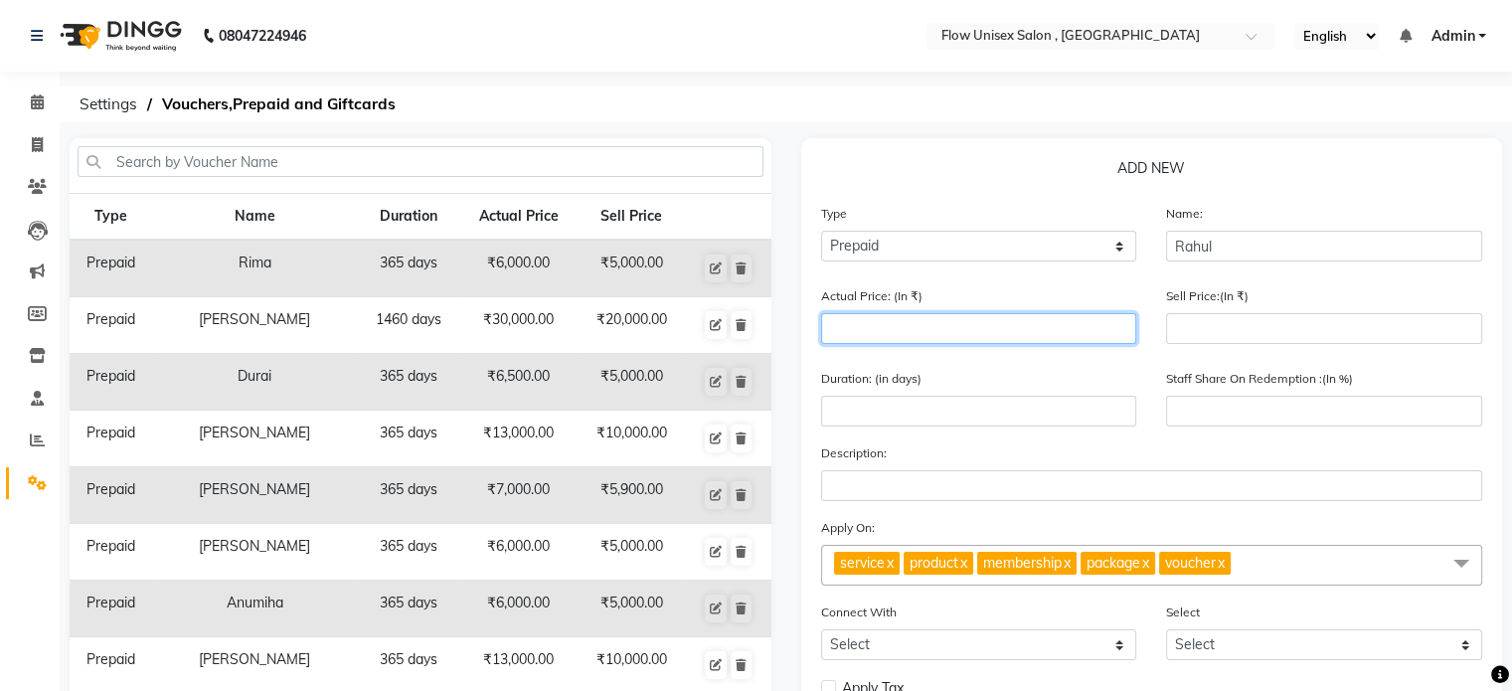
click at [950, 341] on input "number" at bounding box center [979, 328] width 316 height 31
type input "1"
type input "0"
type input "13000"
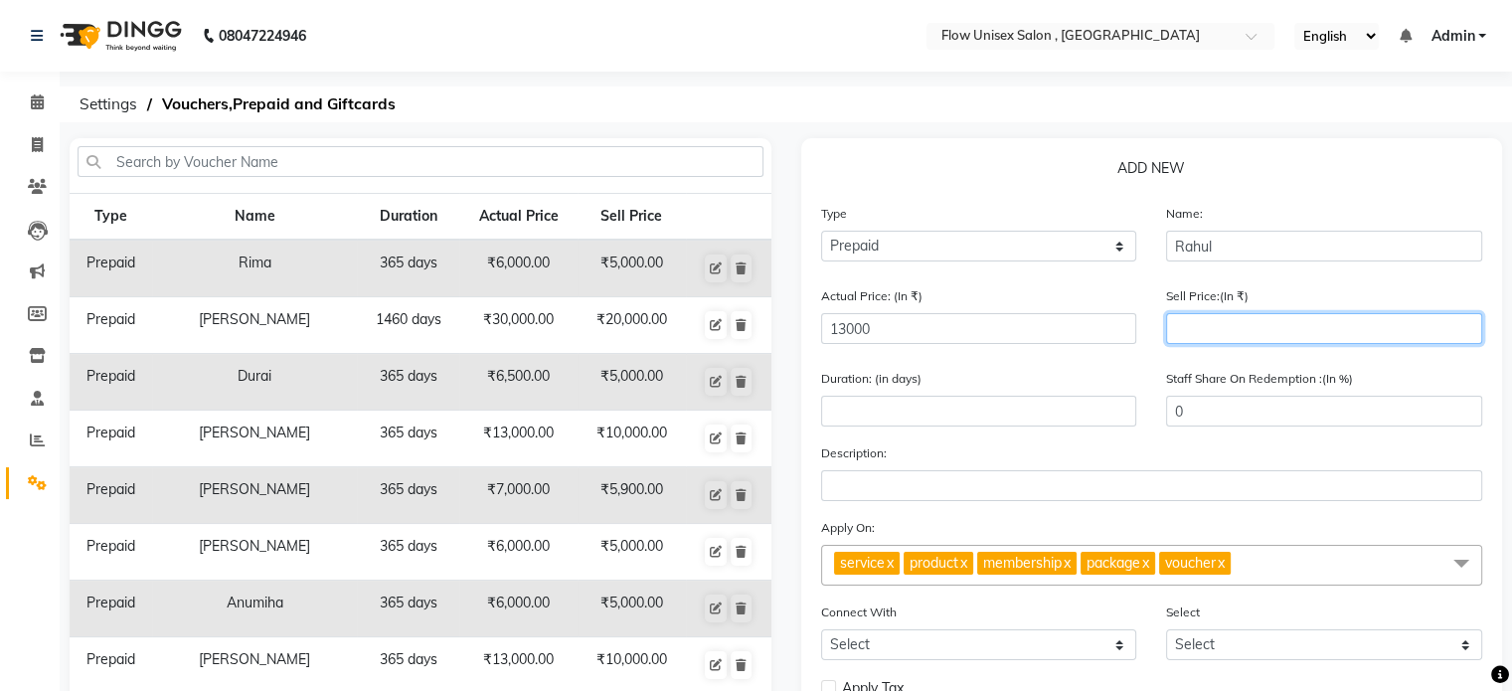
click at [1177, 324] on input "number" at bounding box center [1324, 328] width 316 height 31
type input "100"
type input "1"
type input "1000"
type input "8"
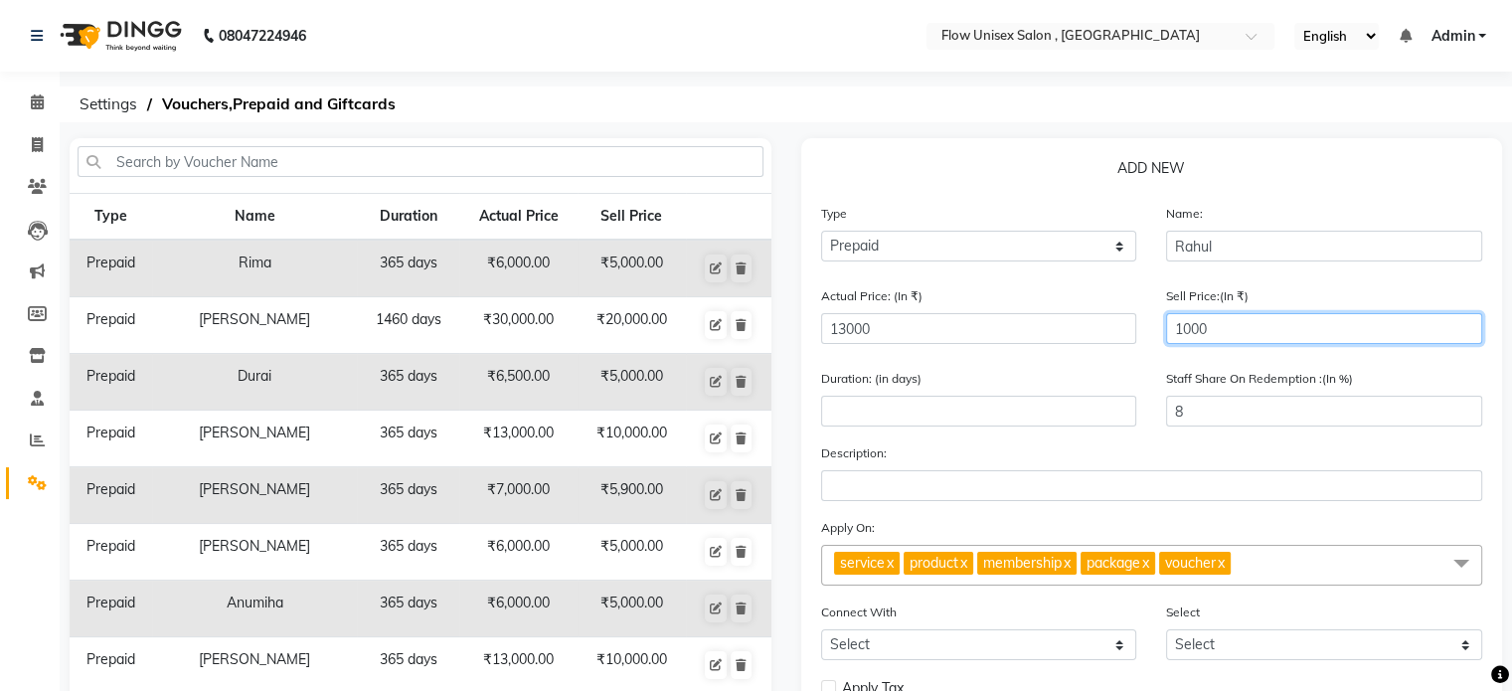
type input "10000"
type input "77"
type input "10000"
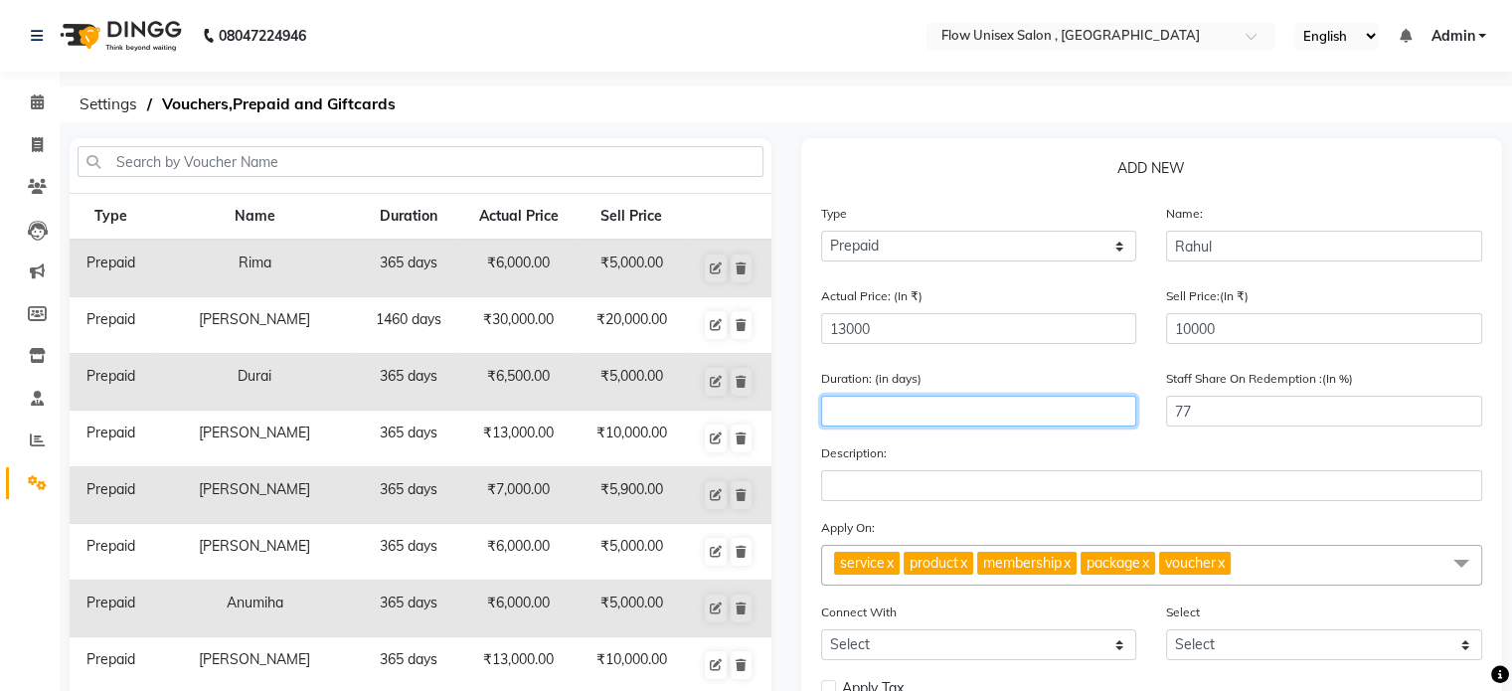
click at [1065, 424] on input "number" at bounding box center [979, 411] width 316 height 31
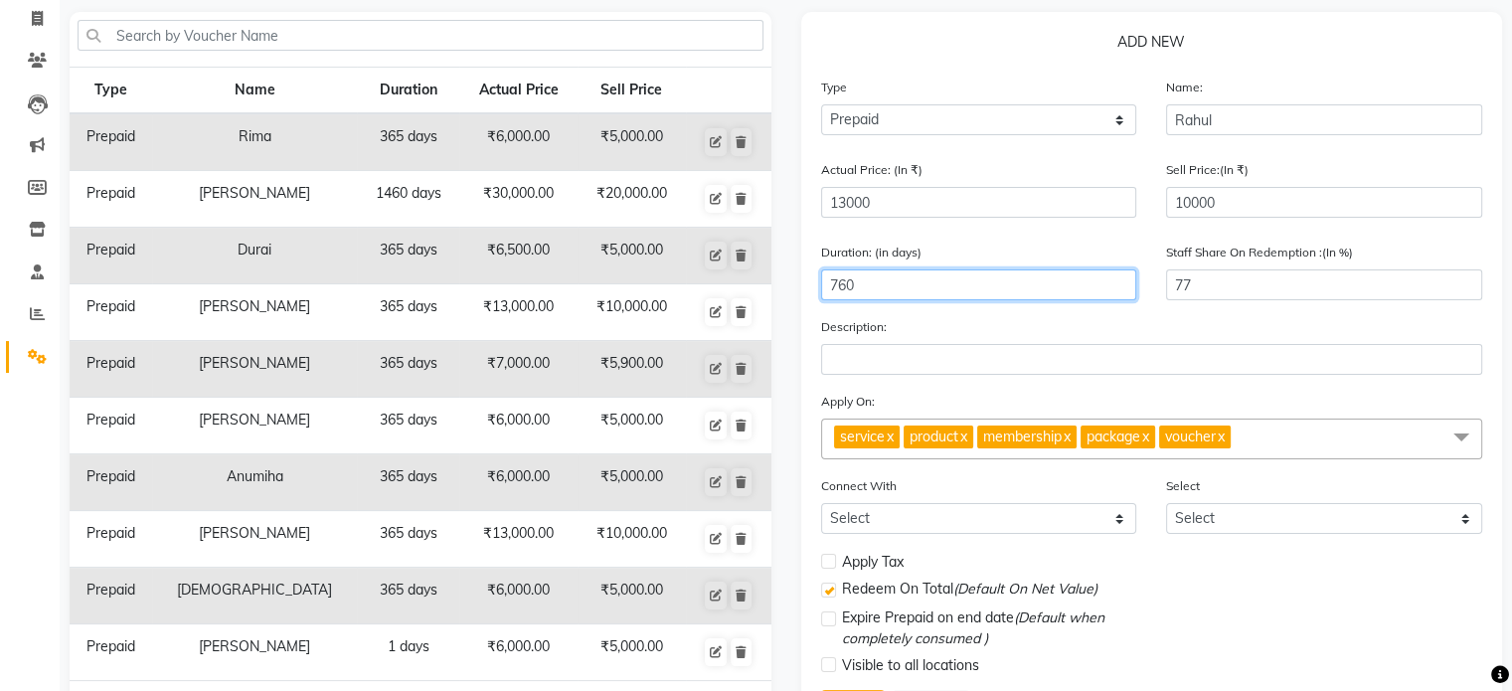
scroll to position [235, 0]
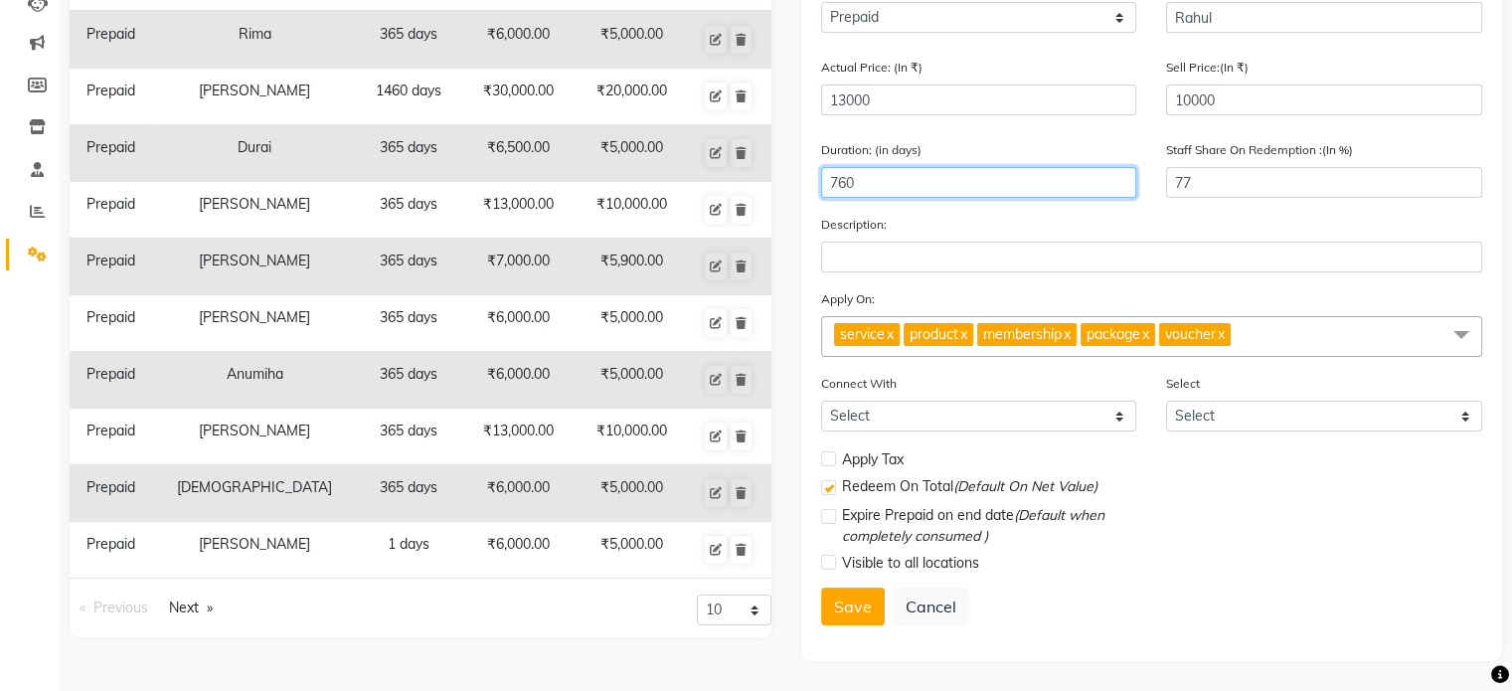
type input "760"
click at [1344, 327] on span "service x product x membership x package x voucher x" at bounding box center [1152, 336] width 662 height 41
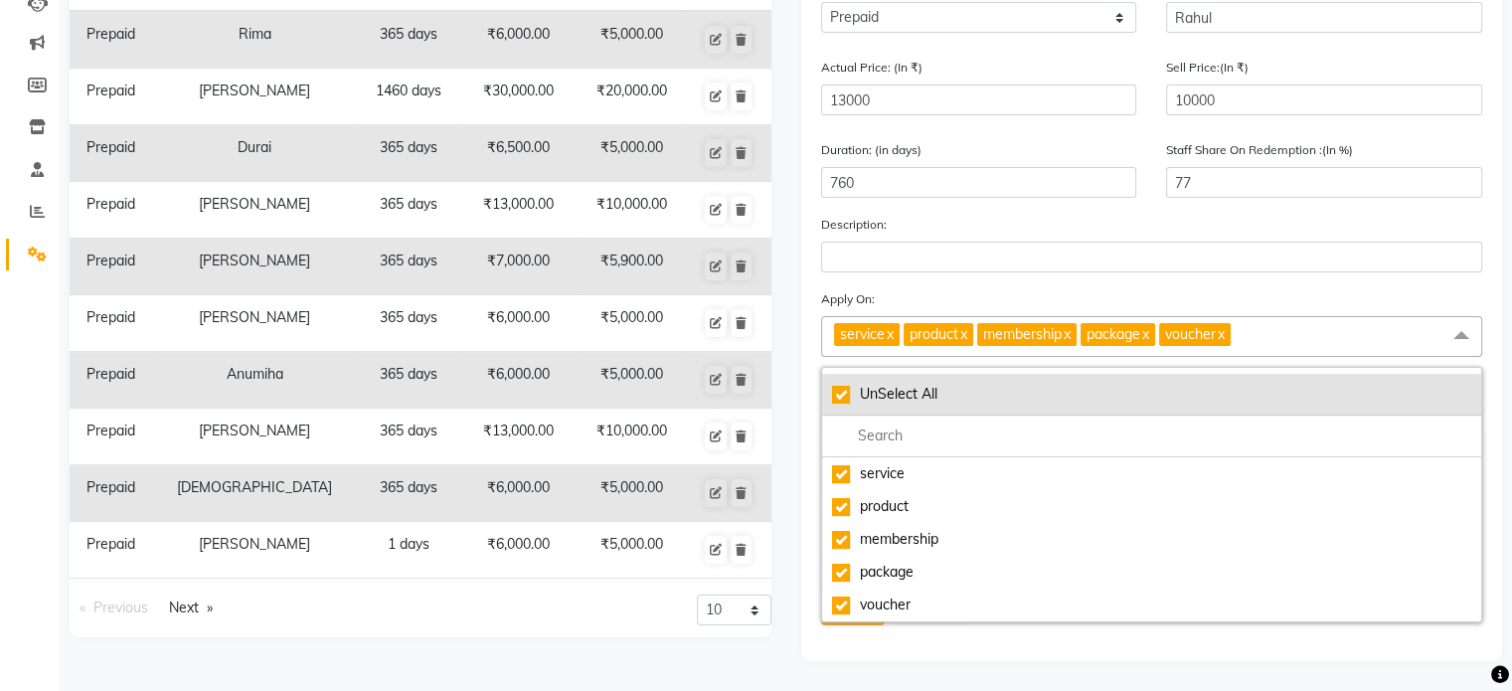
click at [837, 408] on li "UnSelect All" at bounding box center [1152, 395] width 660 height 42
checkbox input "false"
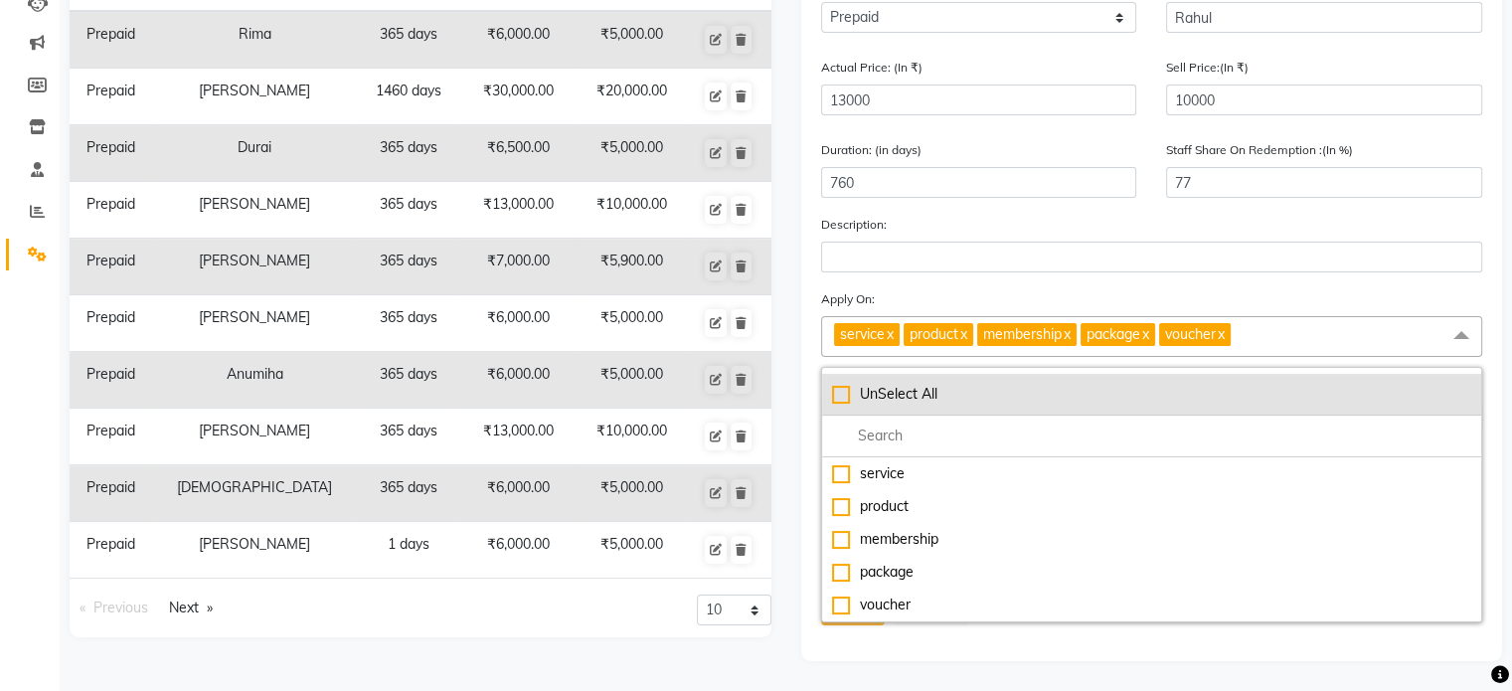
checkbox input "false"
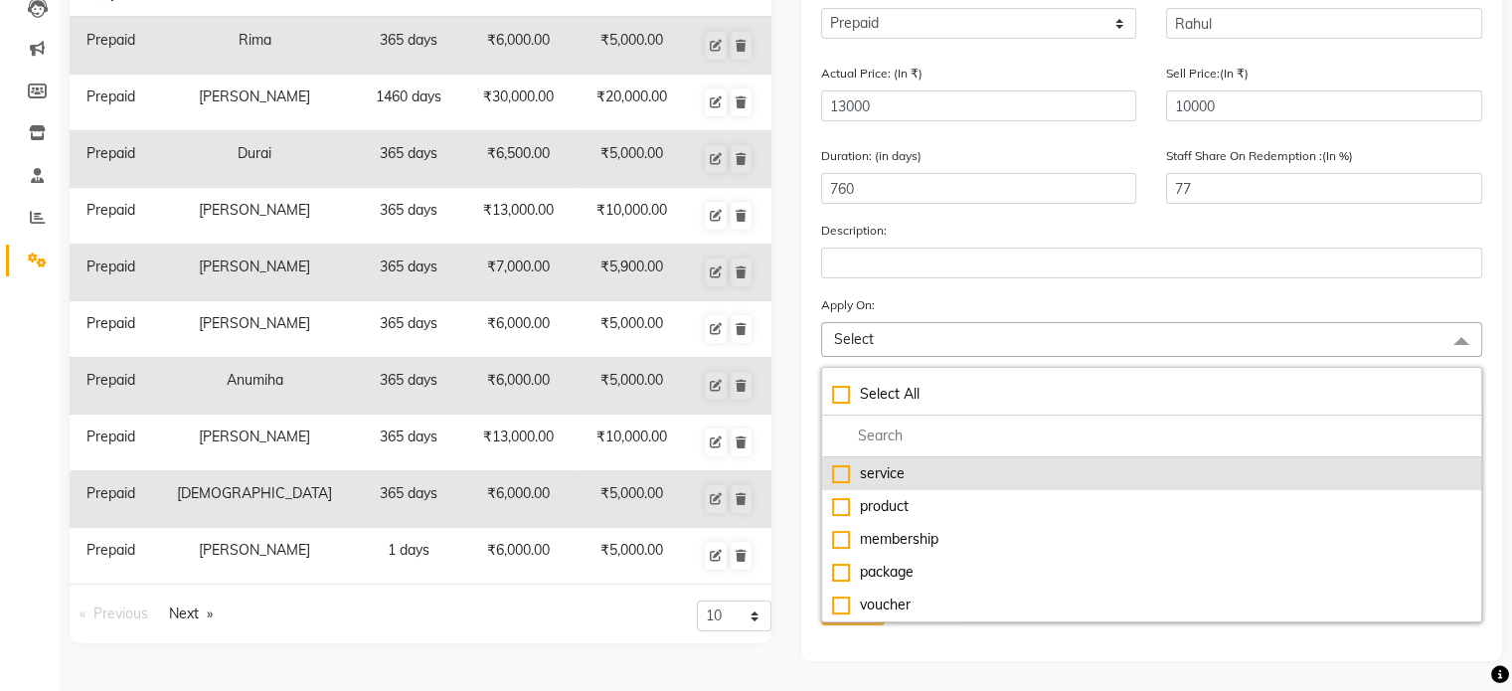
click at [848, 463] on div "service" at bounding box center [1152, 473] width 640 height 21
checkbox input "true"
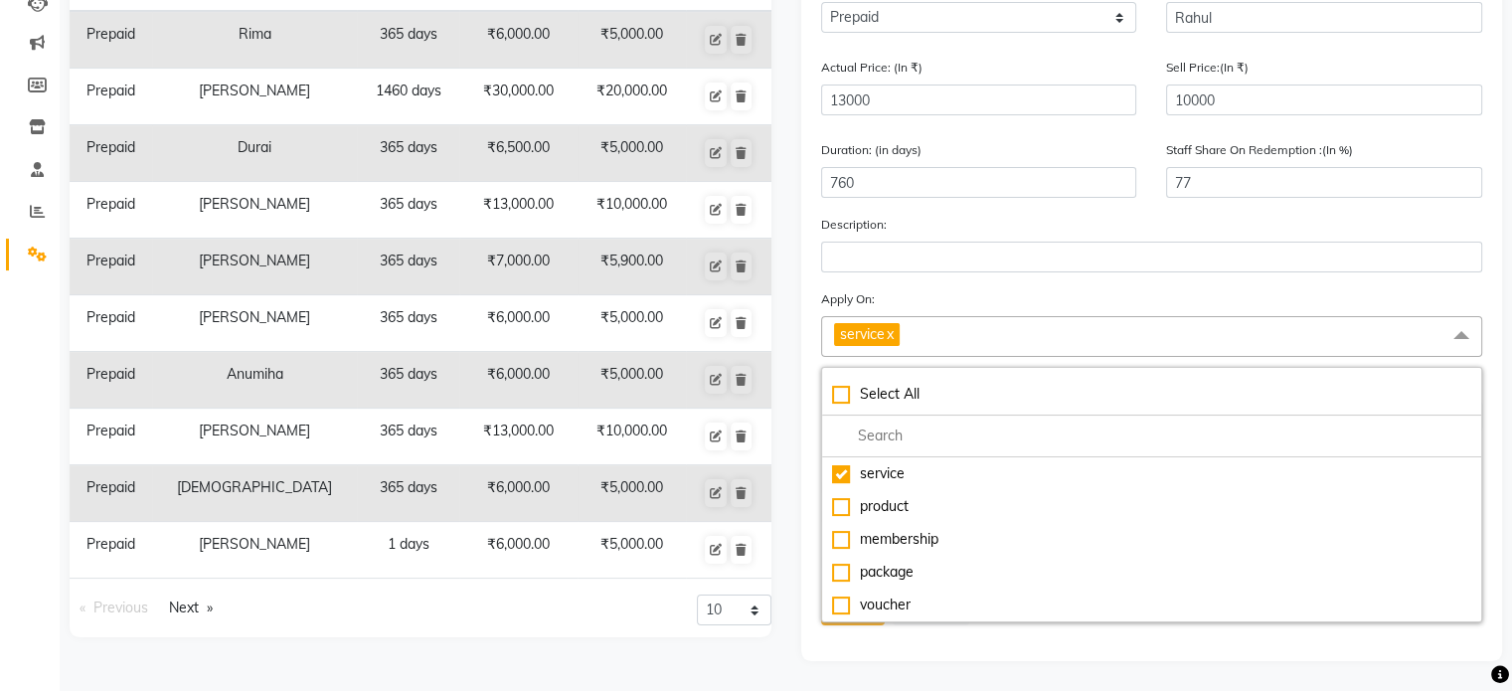
click at [1082, 313] on div "Apply On: service x Select All service product membership package voucher" at bounding box center [1152, 322] width 662 height 69
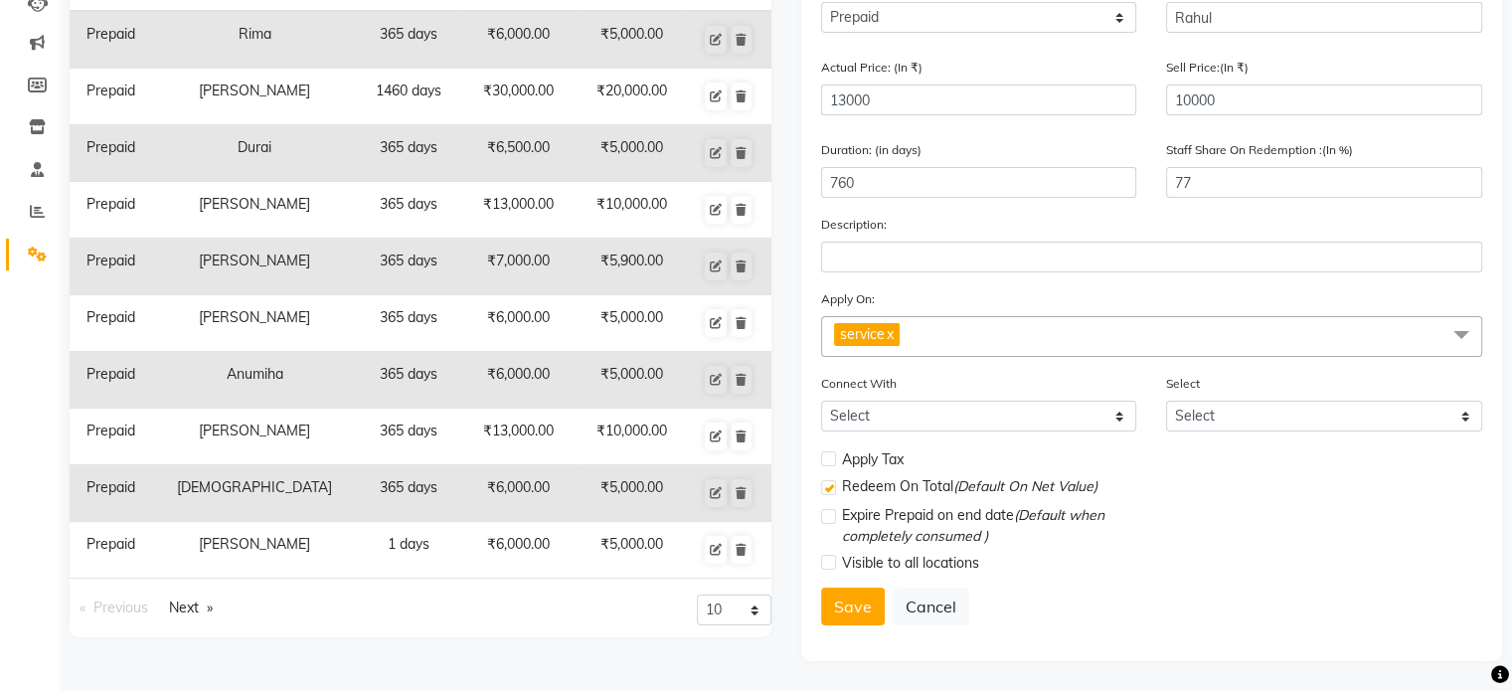
drag, startPoint x: 862, startPoint y: 602, endPoint x: 845, endPoint y: 582, distance: 26.9
click at [859, 602] on button "Save" at bounding box center [853, 607] width 64 height 38
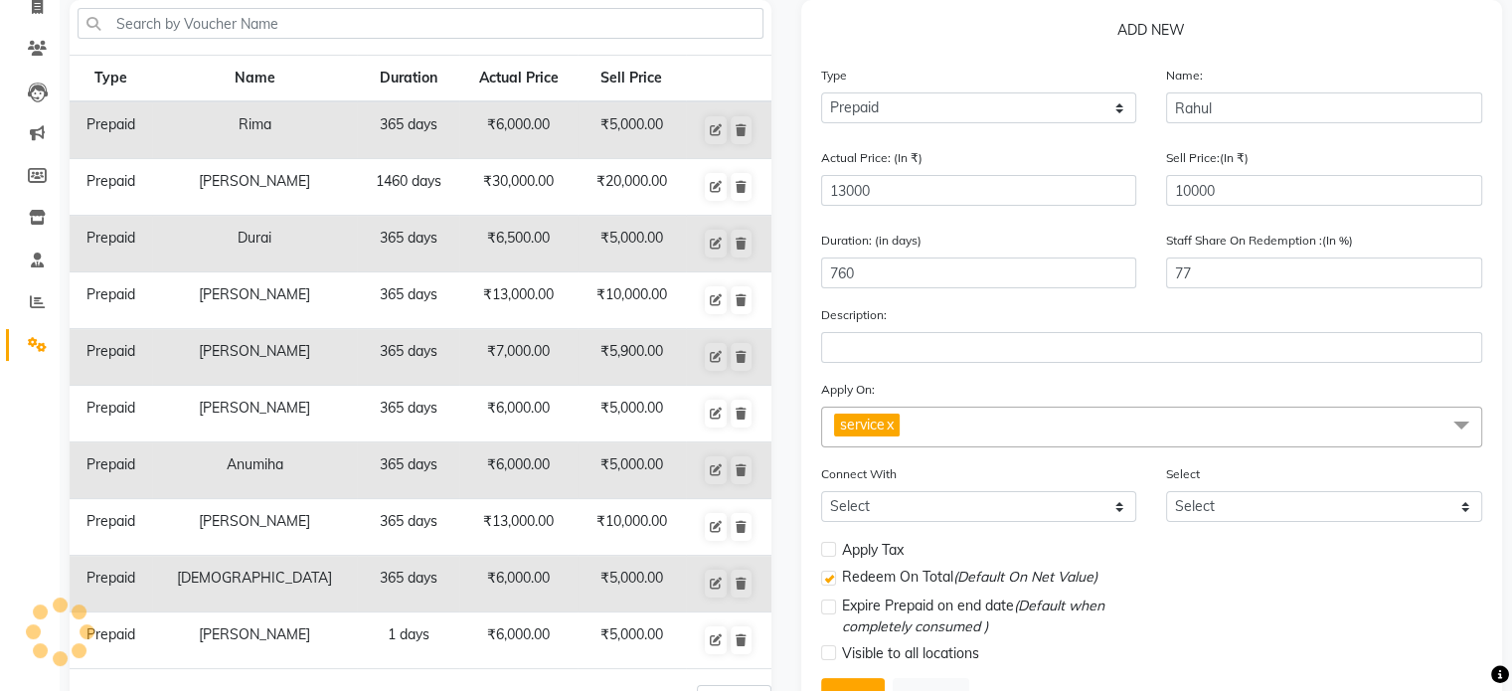
scroll to position [8, 0]
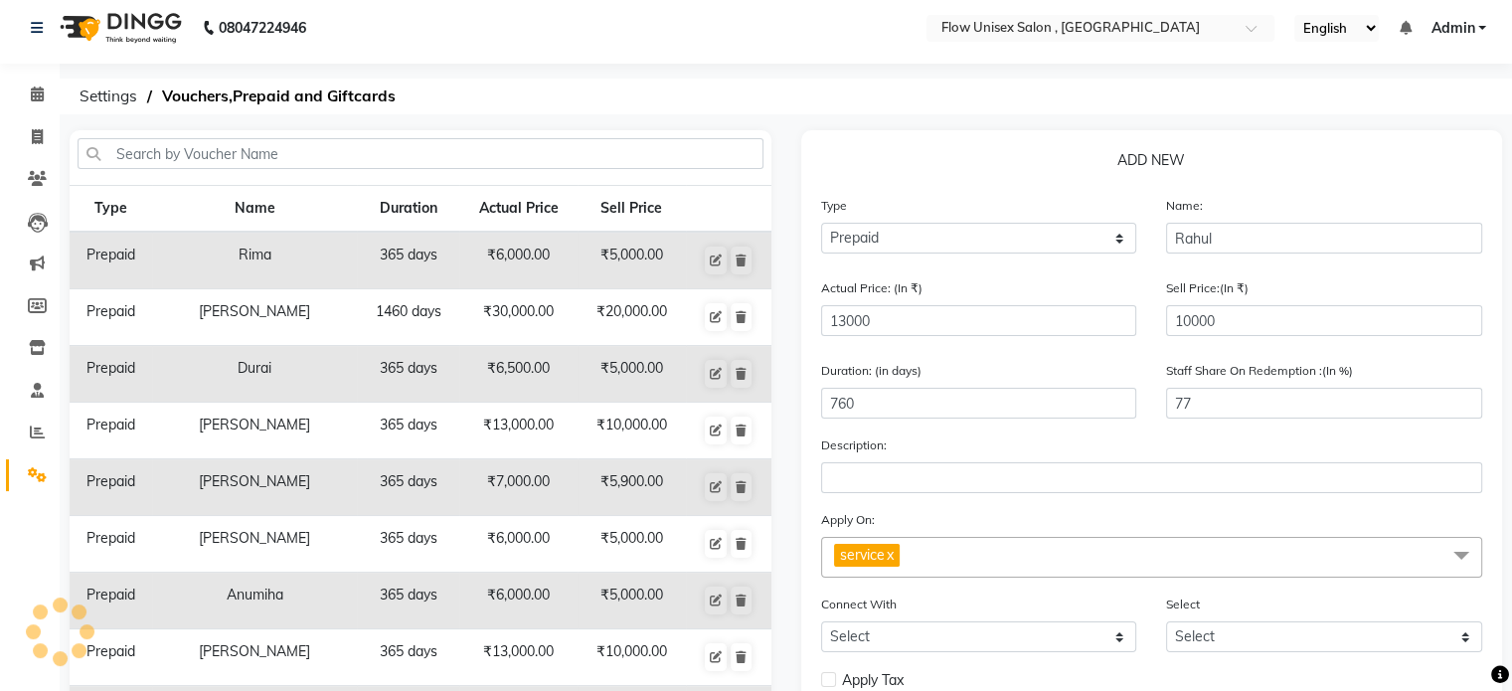
select select
checkbox input "false"
checkbox input "true"
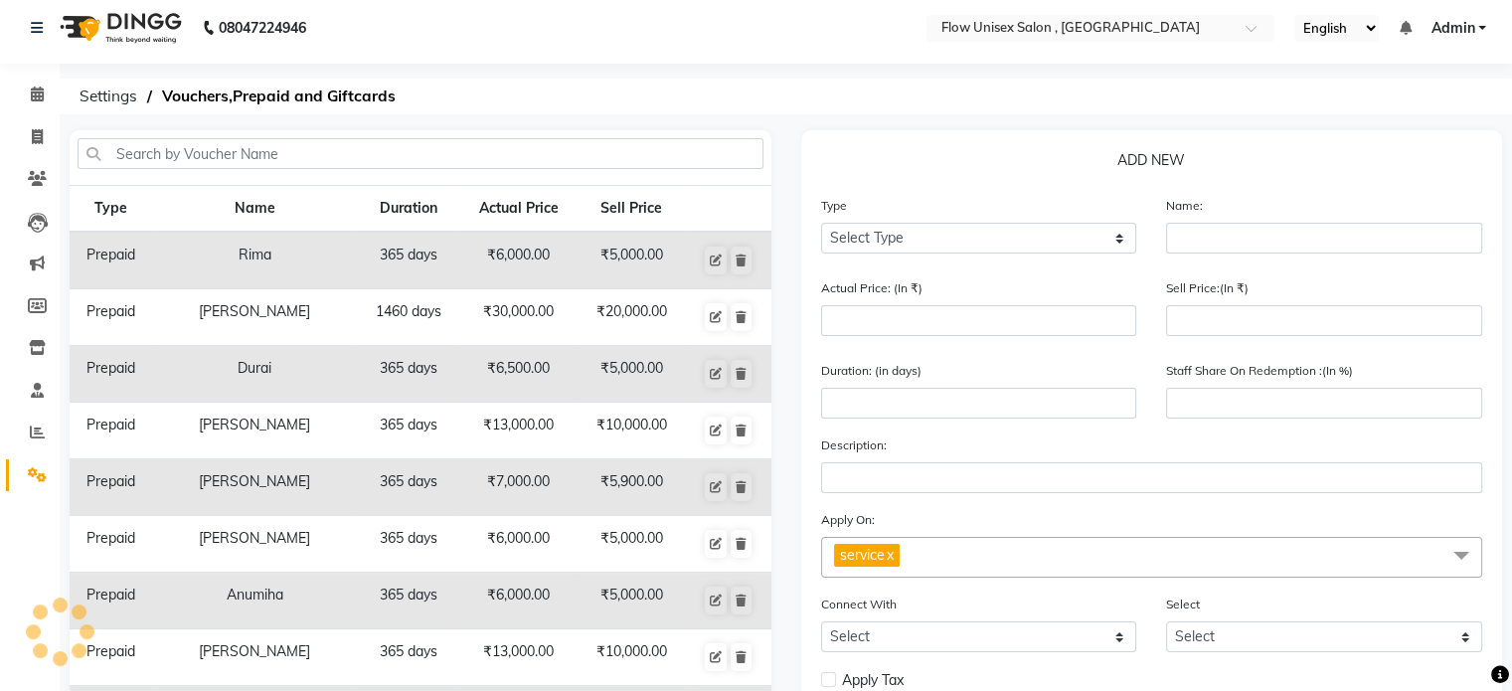
checkbox input "false"
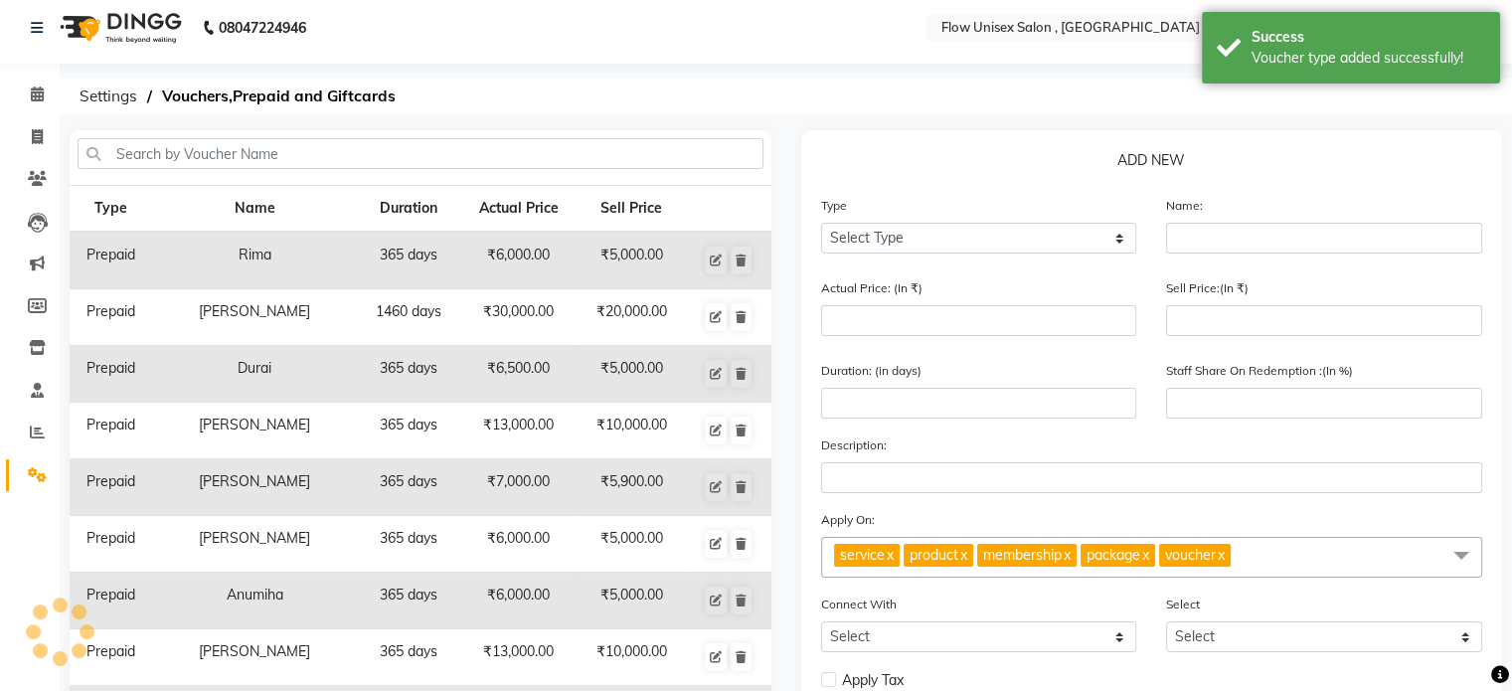
scroll to position [0, 0]
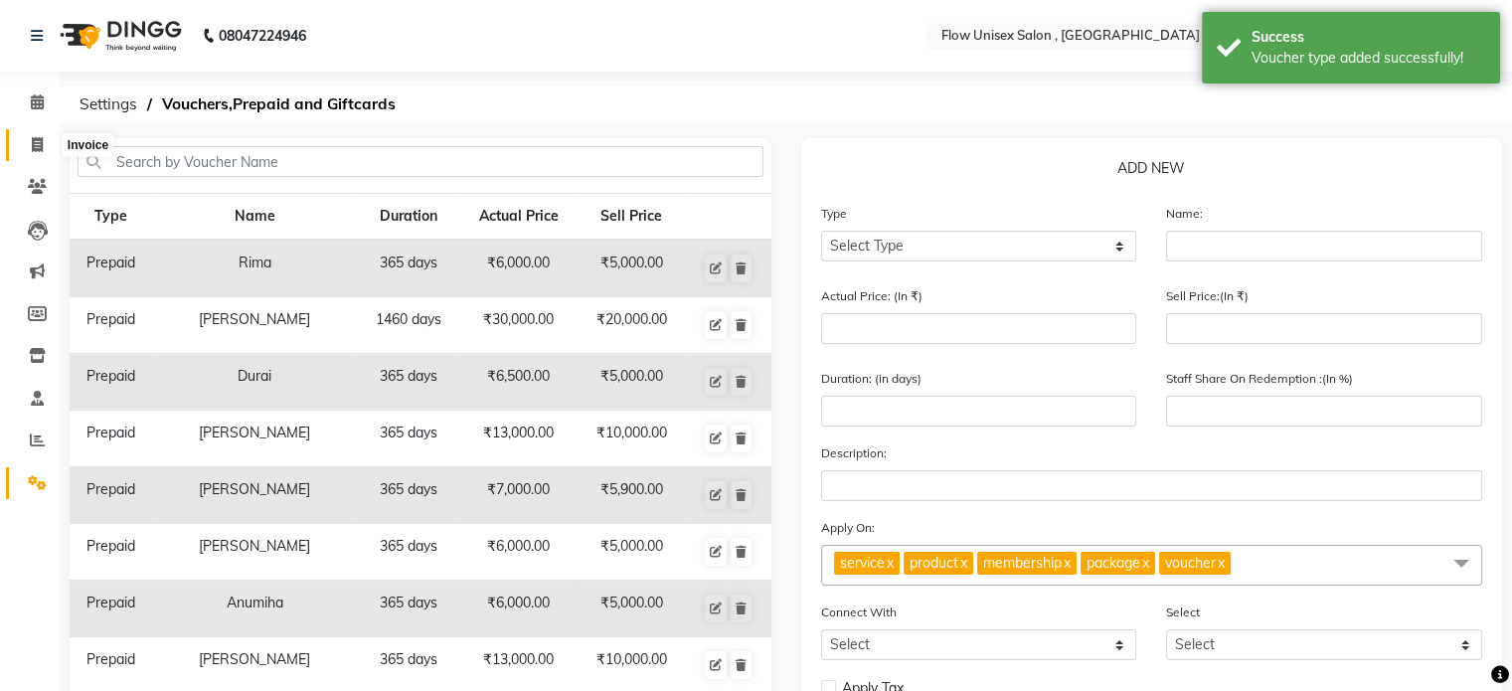
click at [46, 142] on span at bounding box center [37, 145] width 35 height 23
select select "5875"
select select "service"
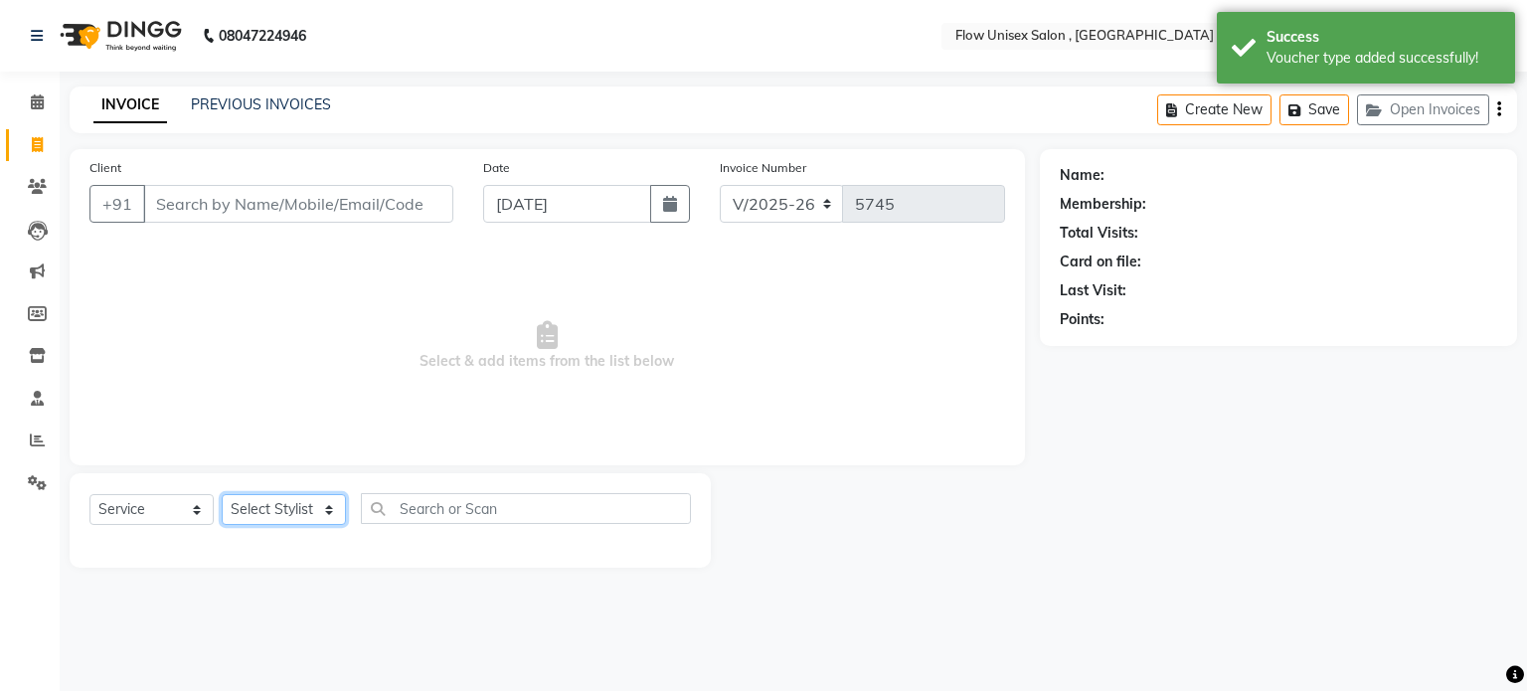
click at [285, 512] on select "Select Stylist [PERSON_NAME] [PERSON_NAME] Kishore [PERSON_NAME] debbarma [PERS…" at bounding box center [284, 509] width 124 height 31
select select "53603"
click at [222, 495] on select "Select Stylist [PERSON_NAME] [PERSON_NAME] Kishore [PERSON_NAME] debbarma [PERS…" at bounding box center [284, 509] width 124 height 31
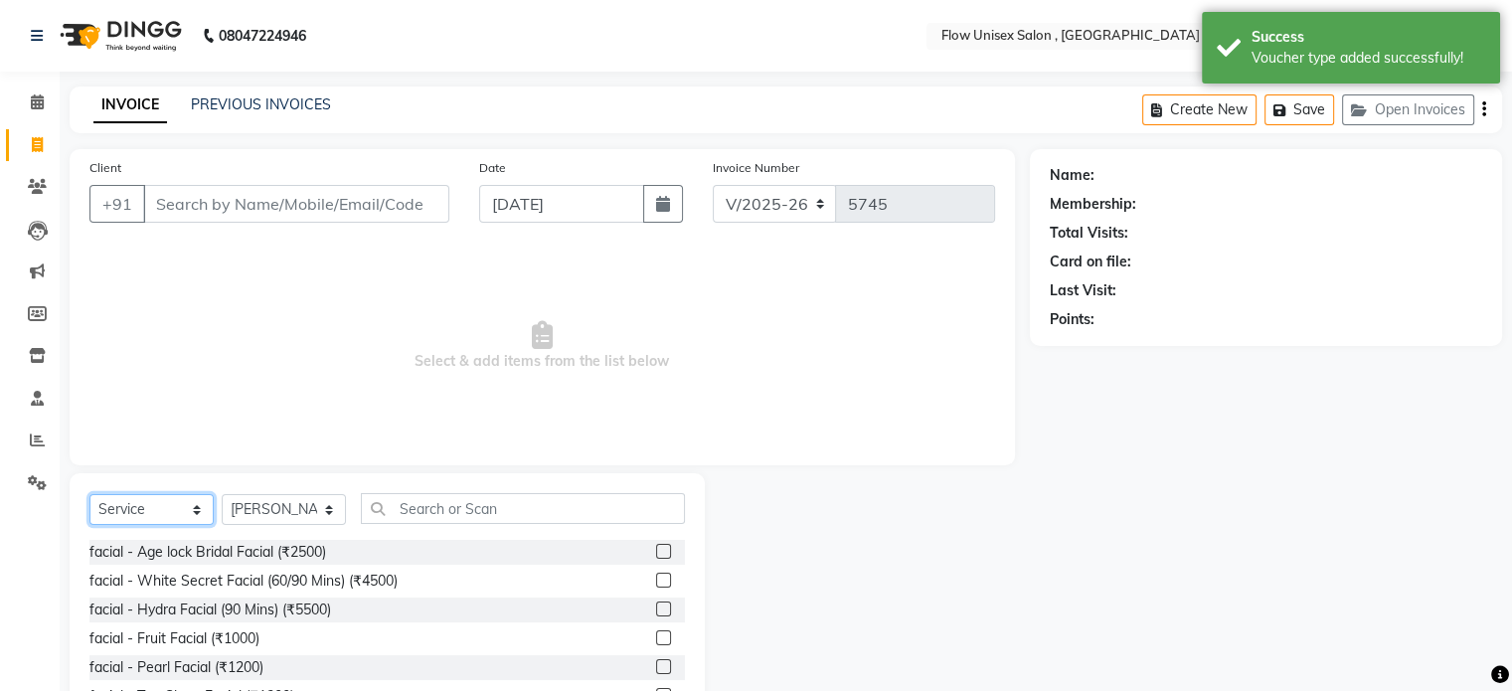
click at [194, 510] on select "Select Service Product Membership Package Voucher Prepaid Gift Card" at bounding box center [151, 509] width 124 height 31
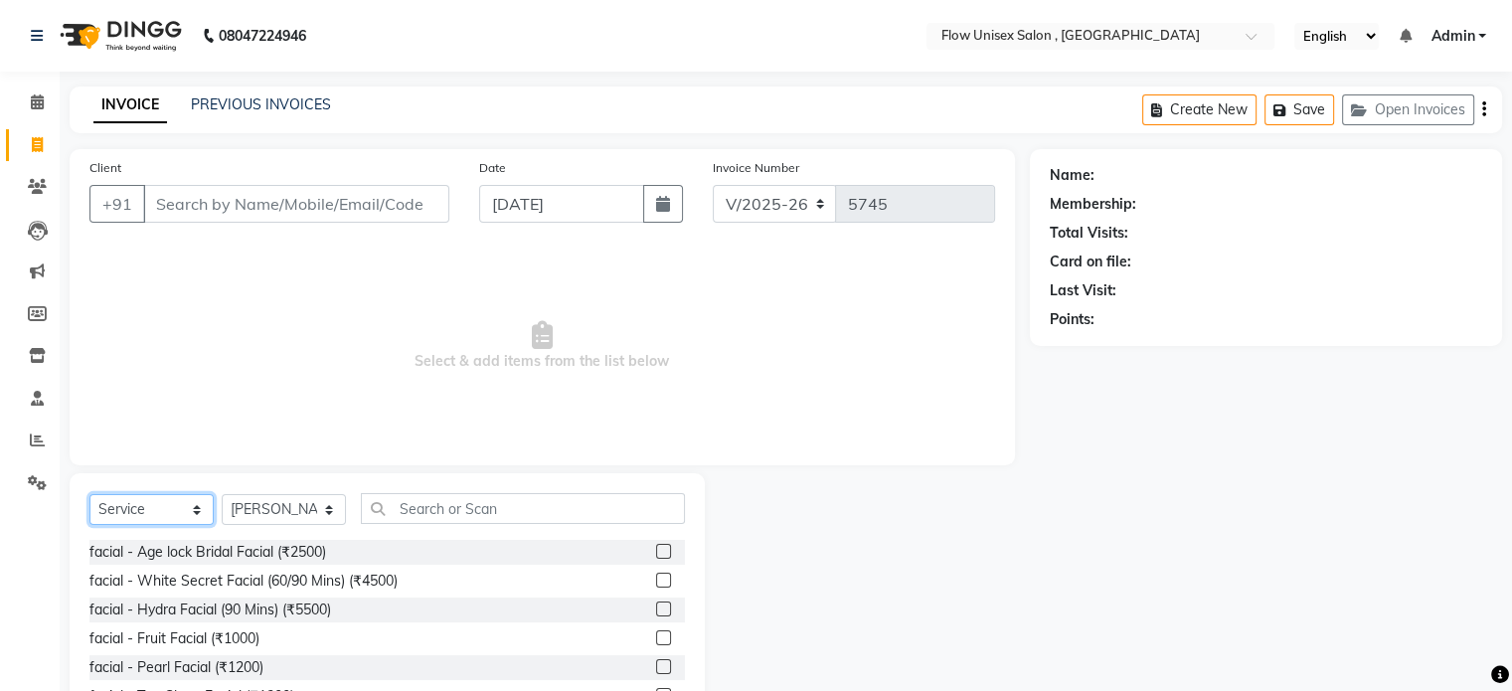
select select "P"
click at [89, 495] on select "Select Service Product Membership Package Voucher Prepaid Gift Card" at bounding box center [151, 509] width 124 height 31
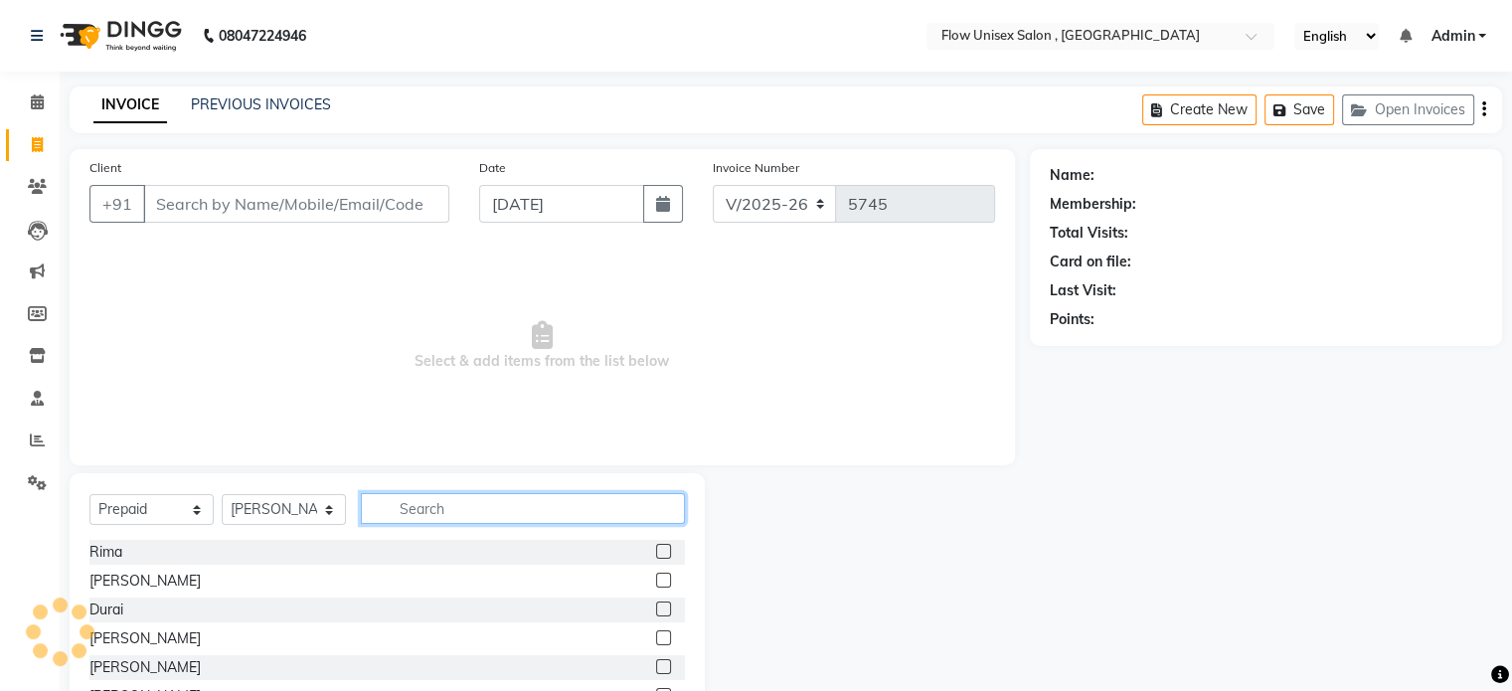
click at [592, 516] on input "text" at bounding box center [523, 508] width 324 height 31
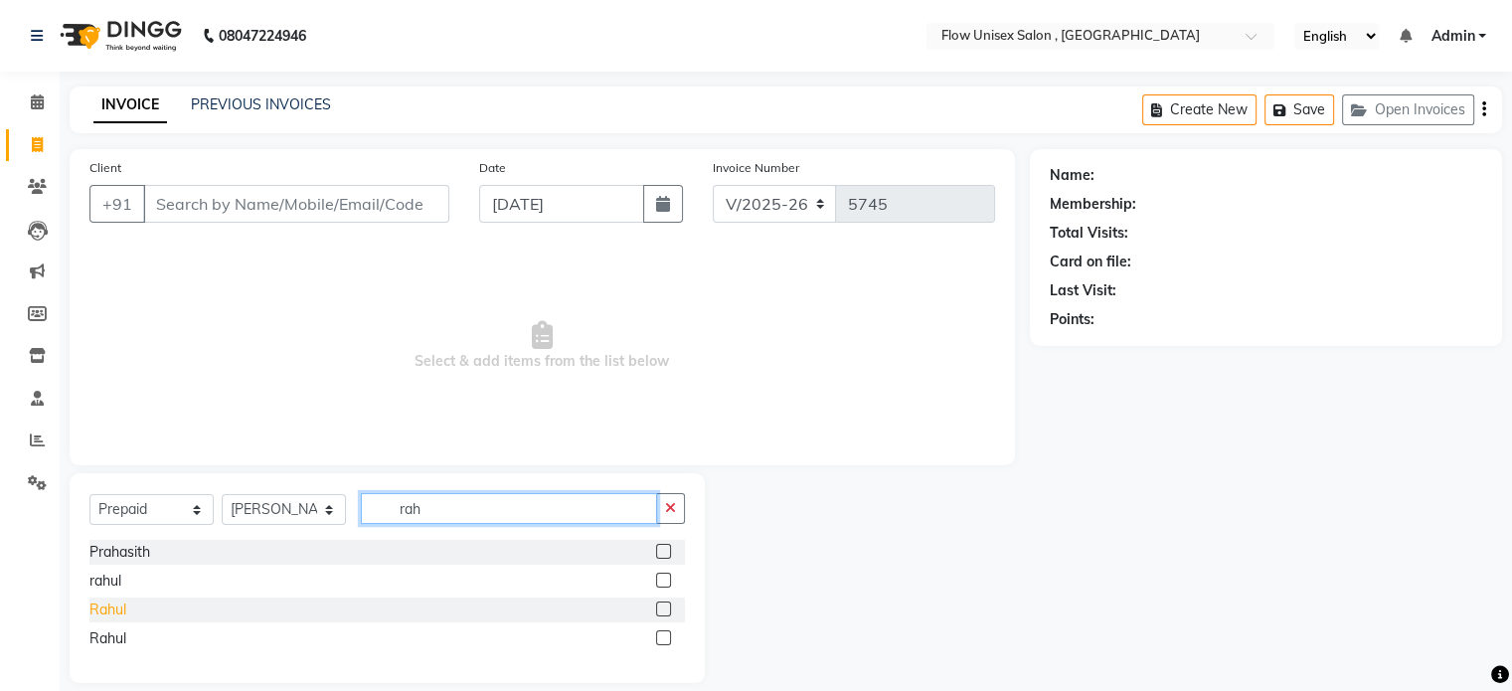
type input "rah"
click at [122, 605] on div "Rahul" at bounding box center [107, 609] width 37 height 21
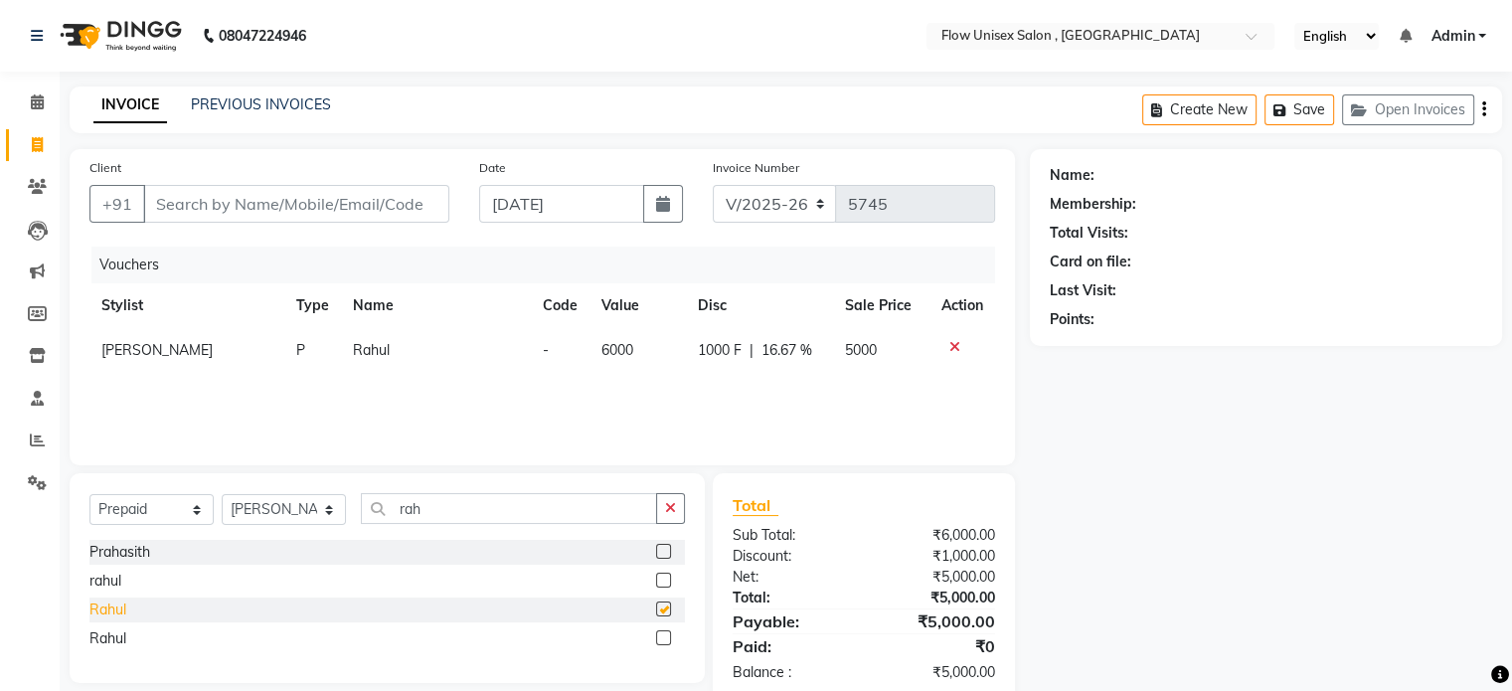
checkbox input "false"
click at [951, 347] on icon at bounding box center [954, 347] width 11 height 14
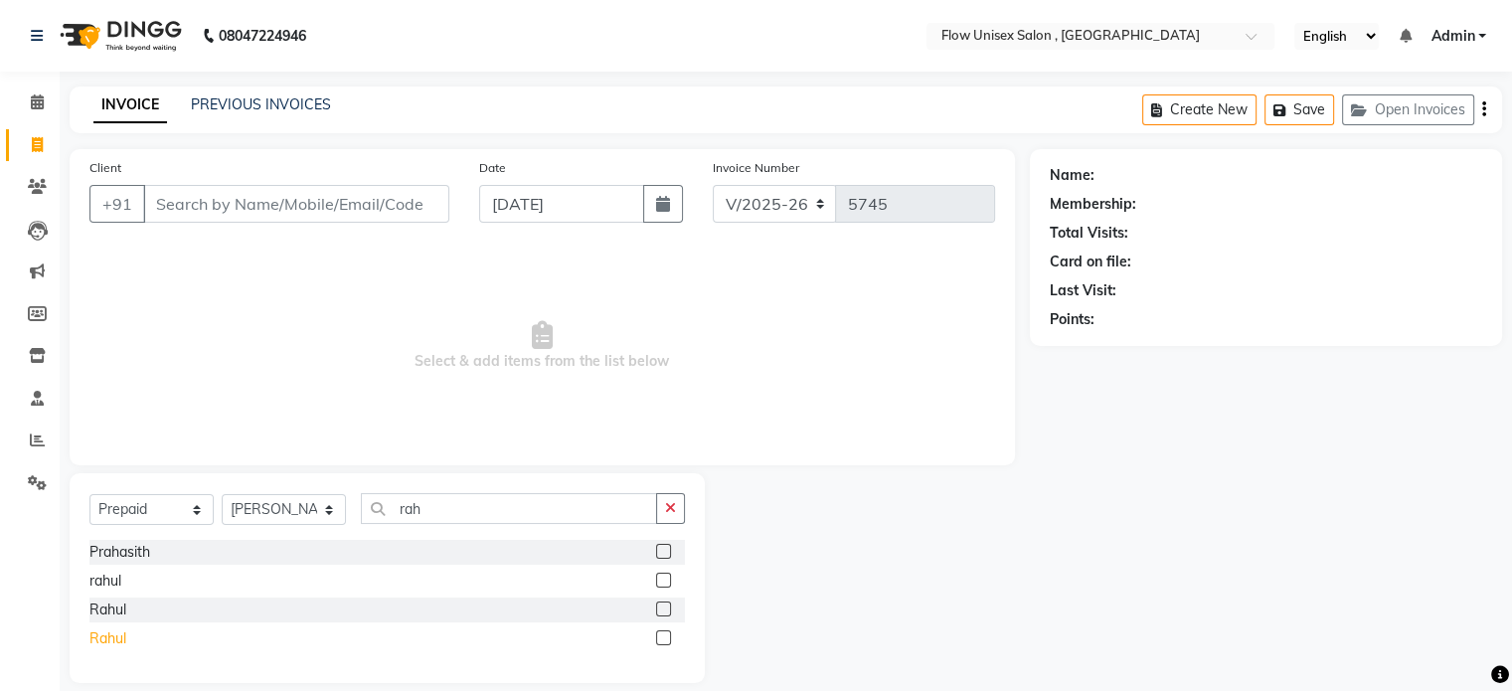
click at [119, 635] on div "Rahul" at bounding box center [107, 638] width 37 height 21
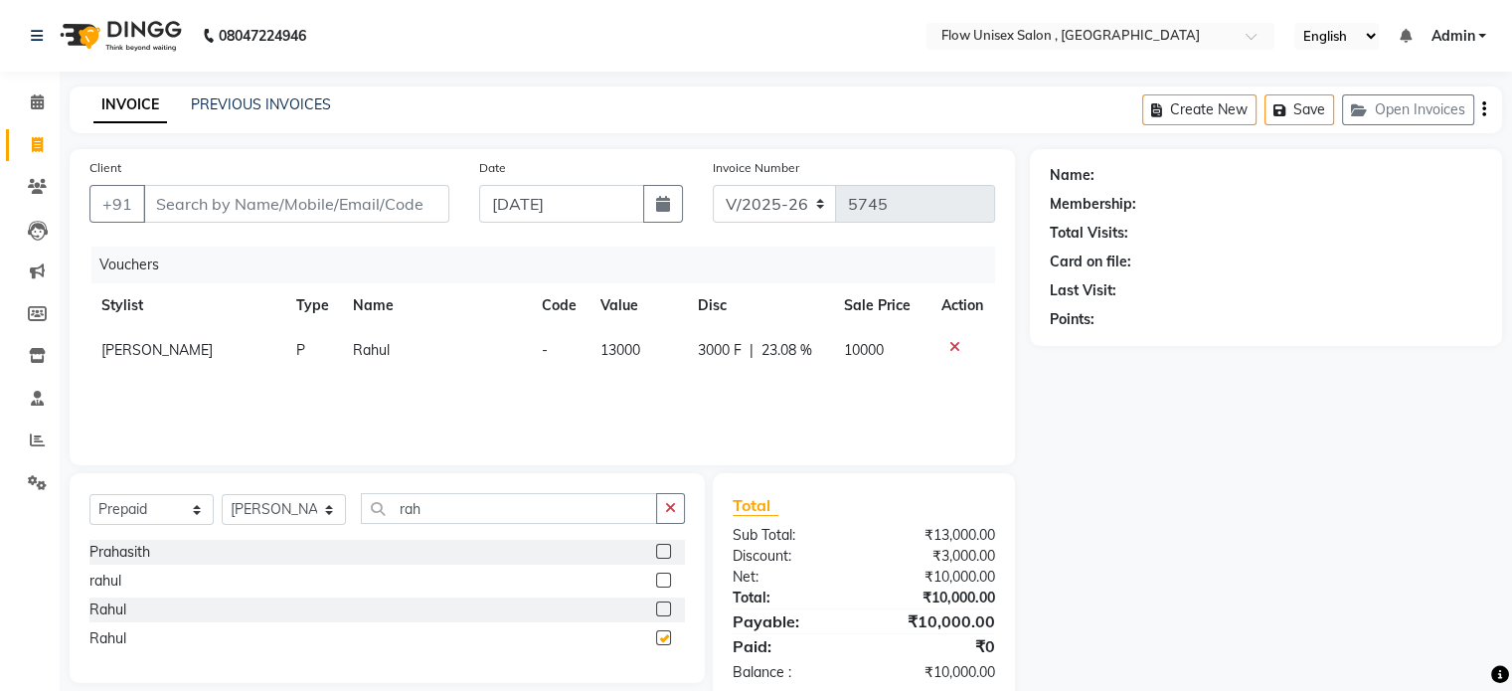
checkbox input "false"
click at [396, 210] on input "Client" at bounding box center [296, 204] width 306 height 38
click at [410, 196] on input "Client" at bounding box center [296, 204] width 306 height 38
paste input "8455082439"
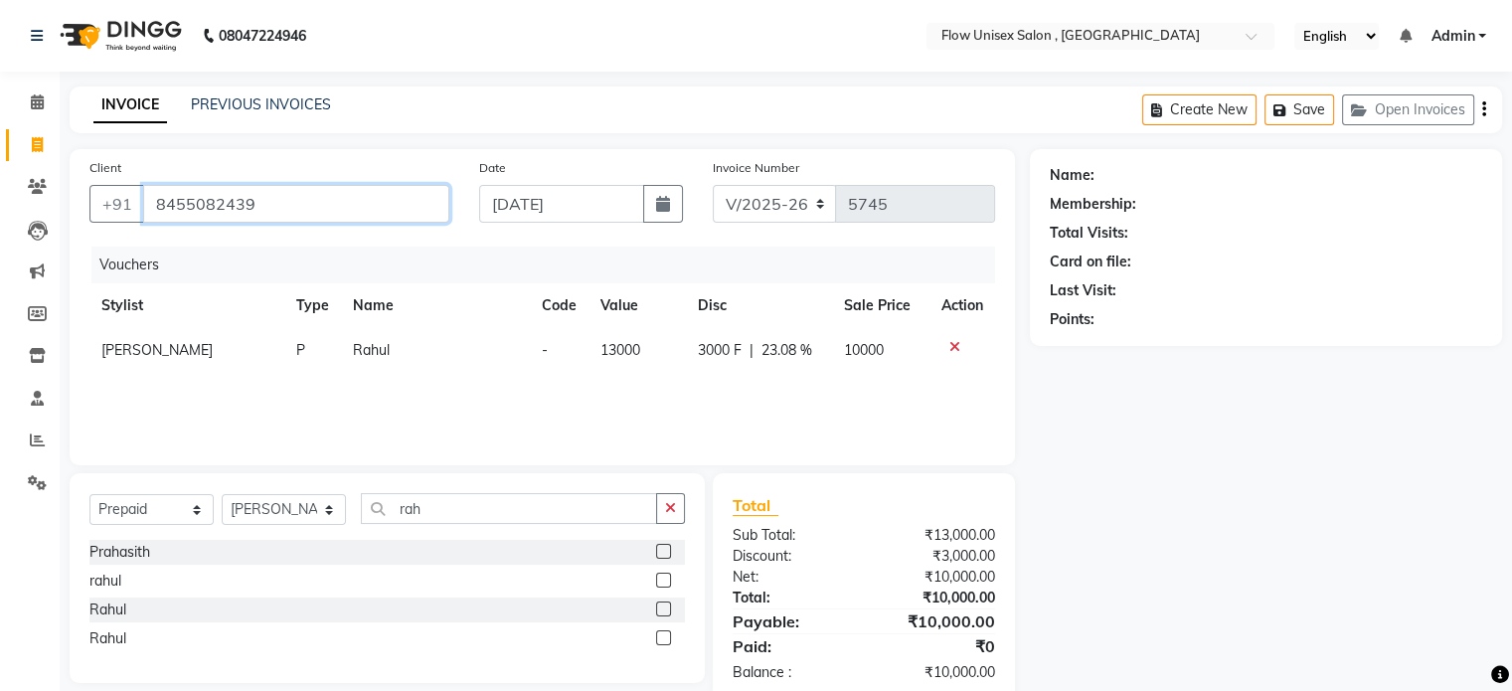
type input "8455082439"
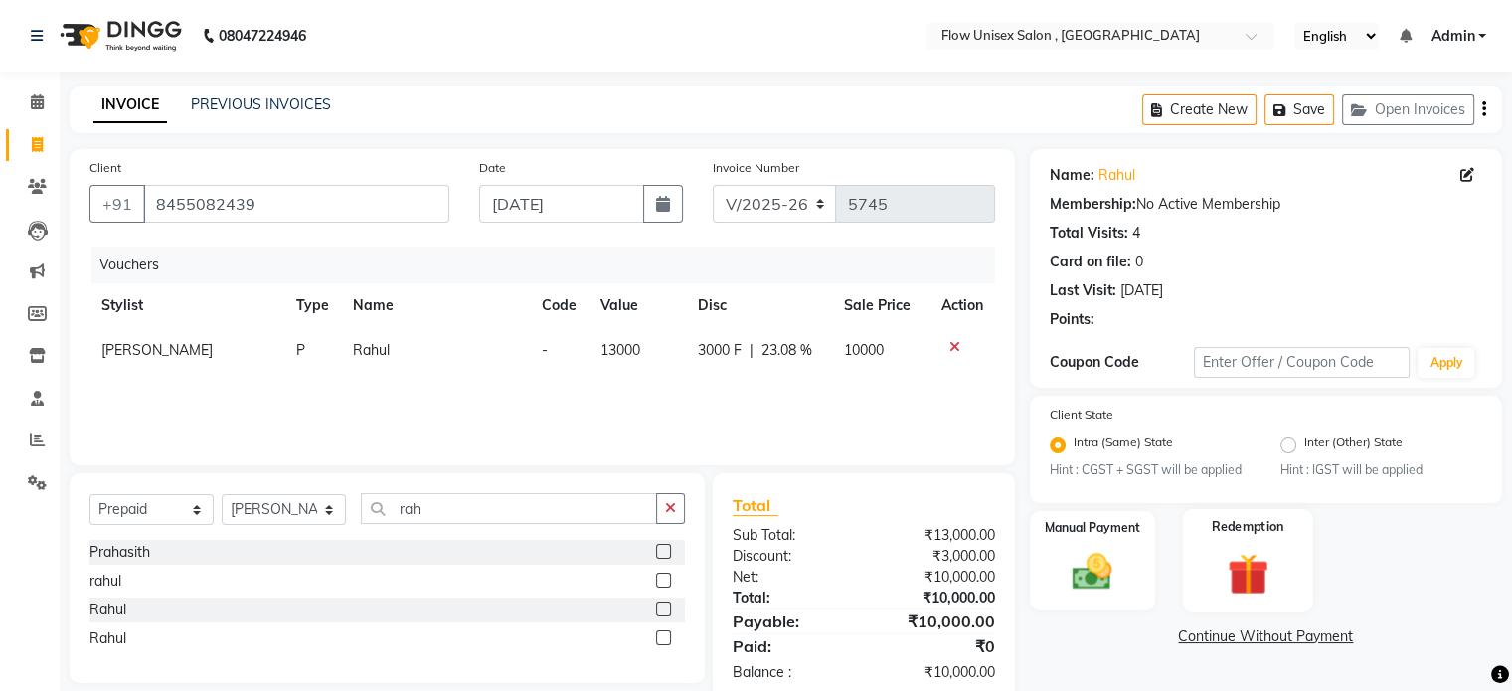
scroll to position [42, 0]
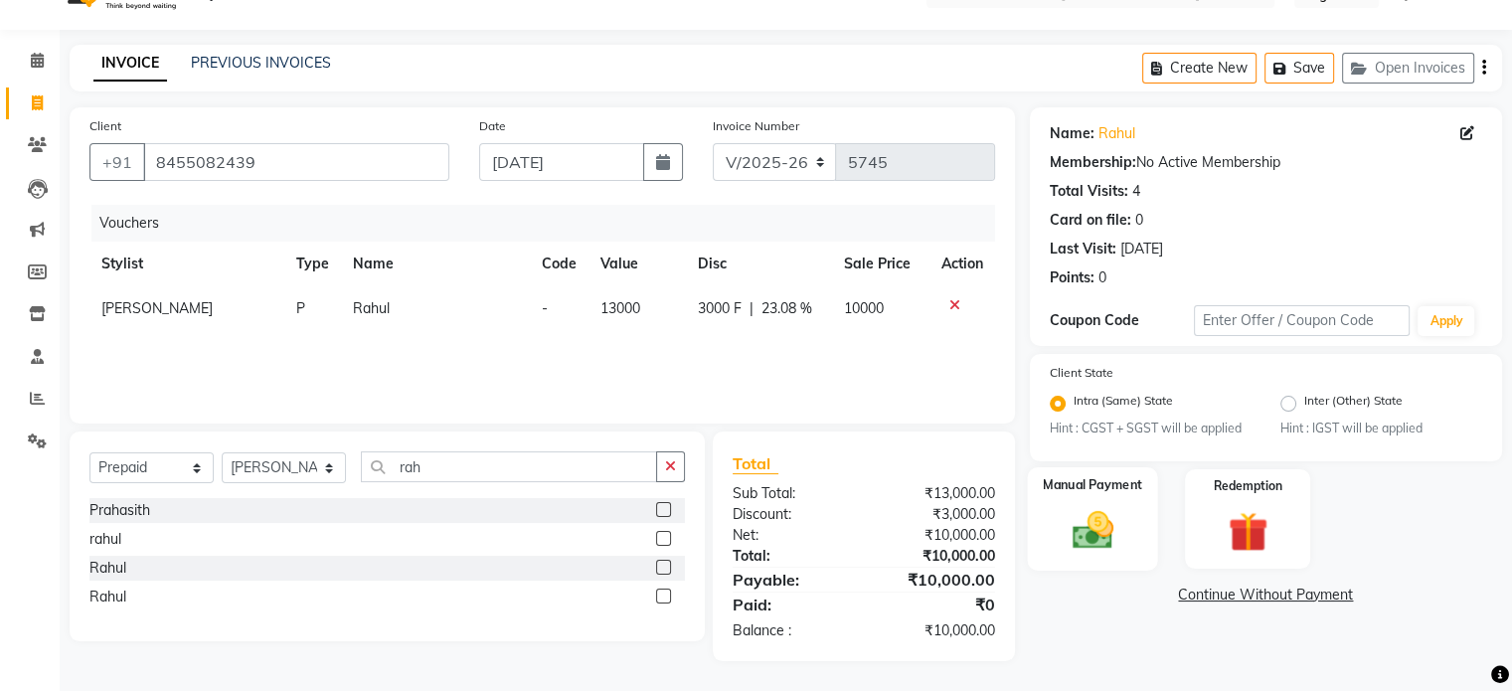
click at [1043, 561] on div "Manual Payment" at bounding box center [1092, 518] width 130 height 102
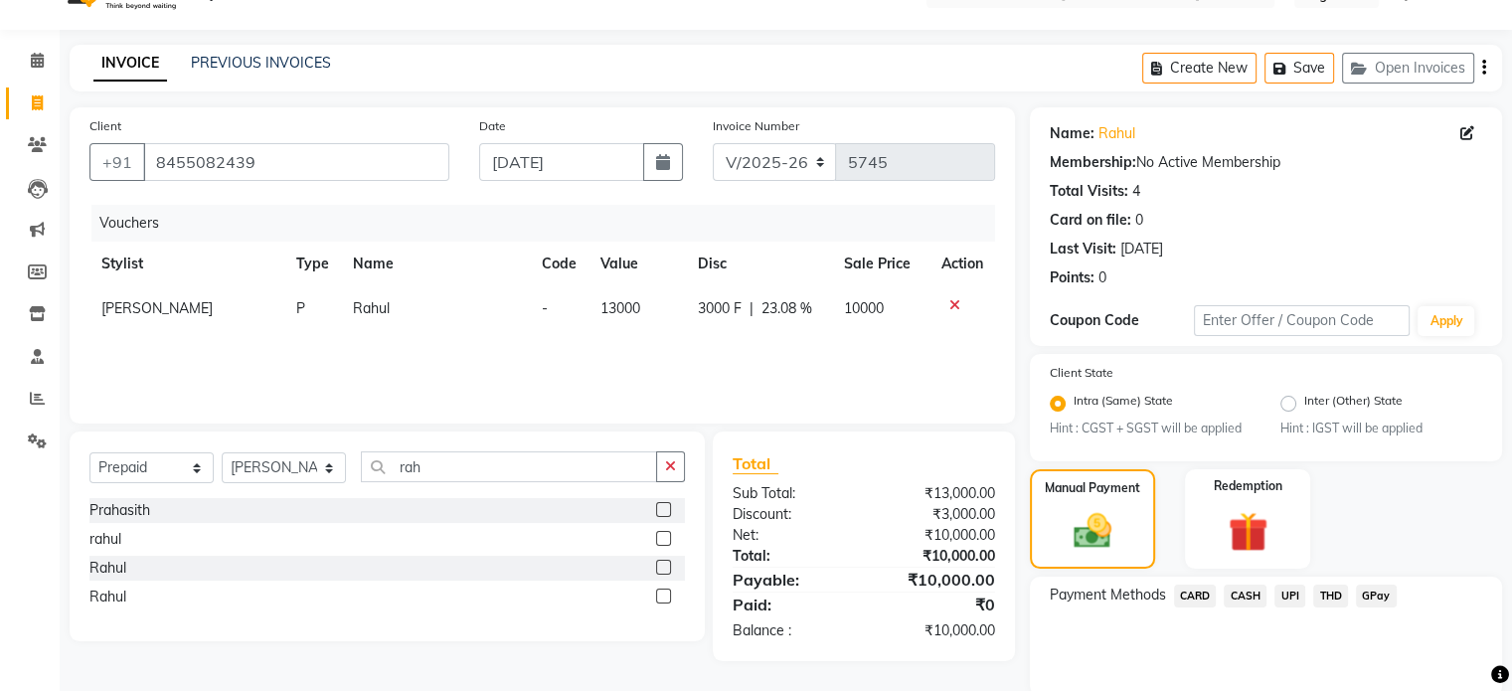
click at [1280, 596] on span "UPI" at bounding box center [1289, 596] width 31 height 23
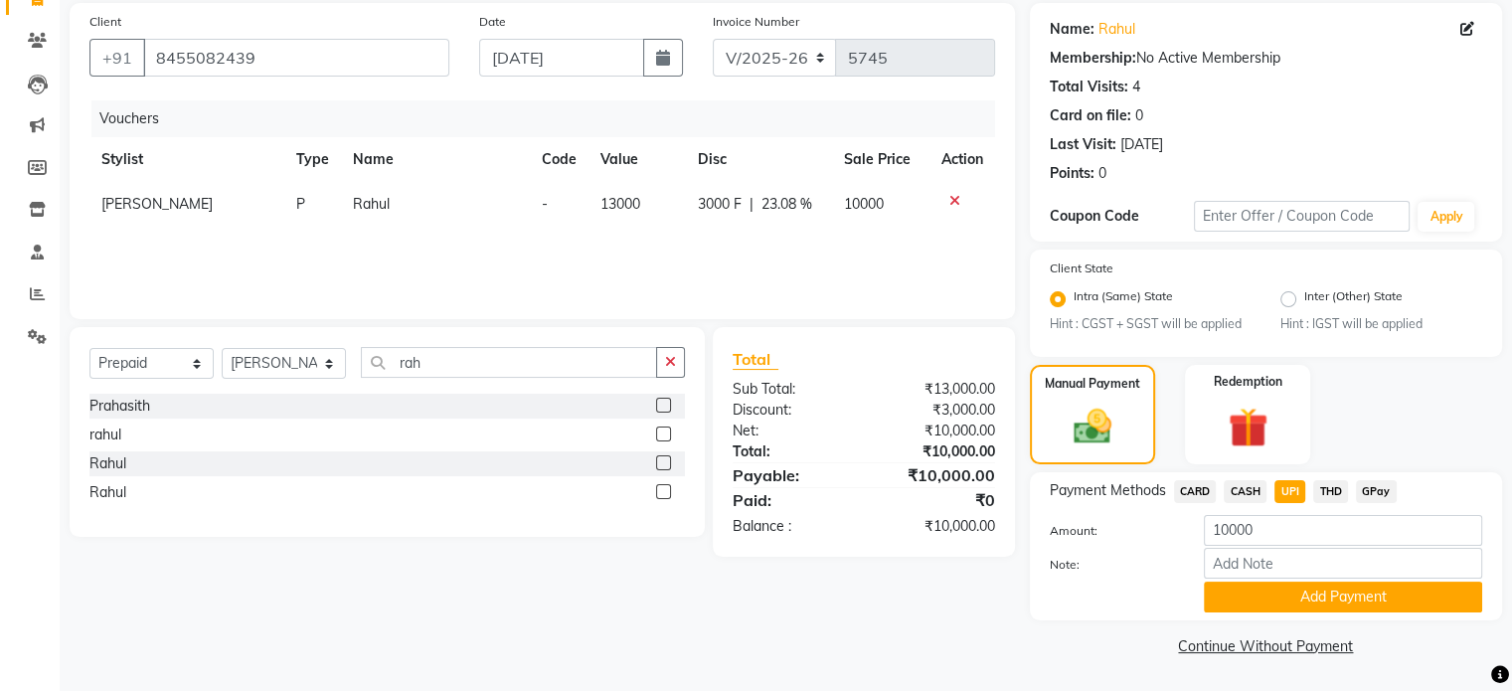
drag, startPoint x: 1288, startPoint y: 602, endPoint x: 1264, endPoint y: 569, distance: 42.0
click at [1284, 602] on button "Add Payment" at bounding box center [1343, 597] width 278 height 31
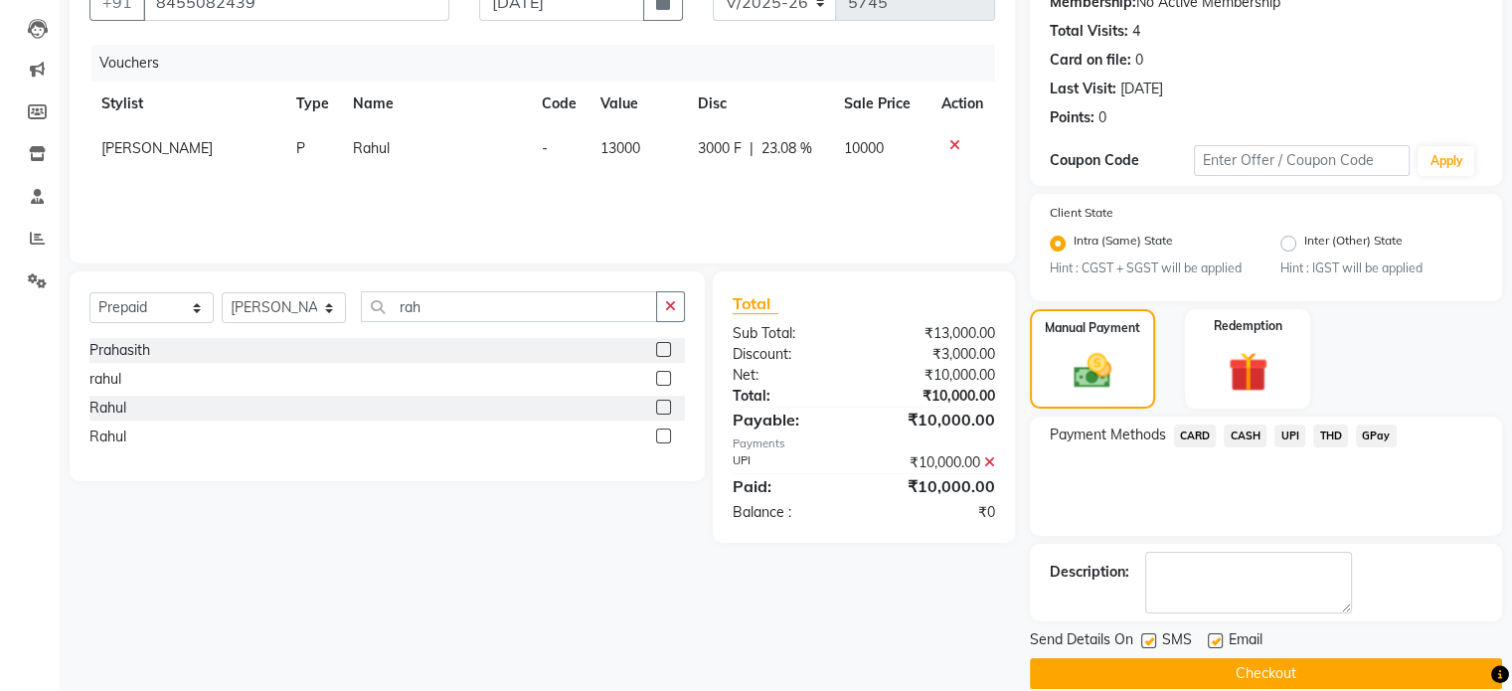
scroll to position [231, 0]
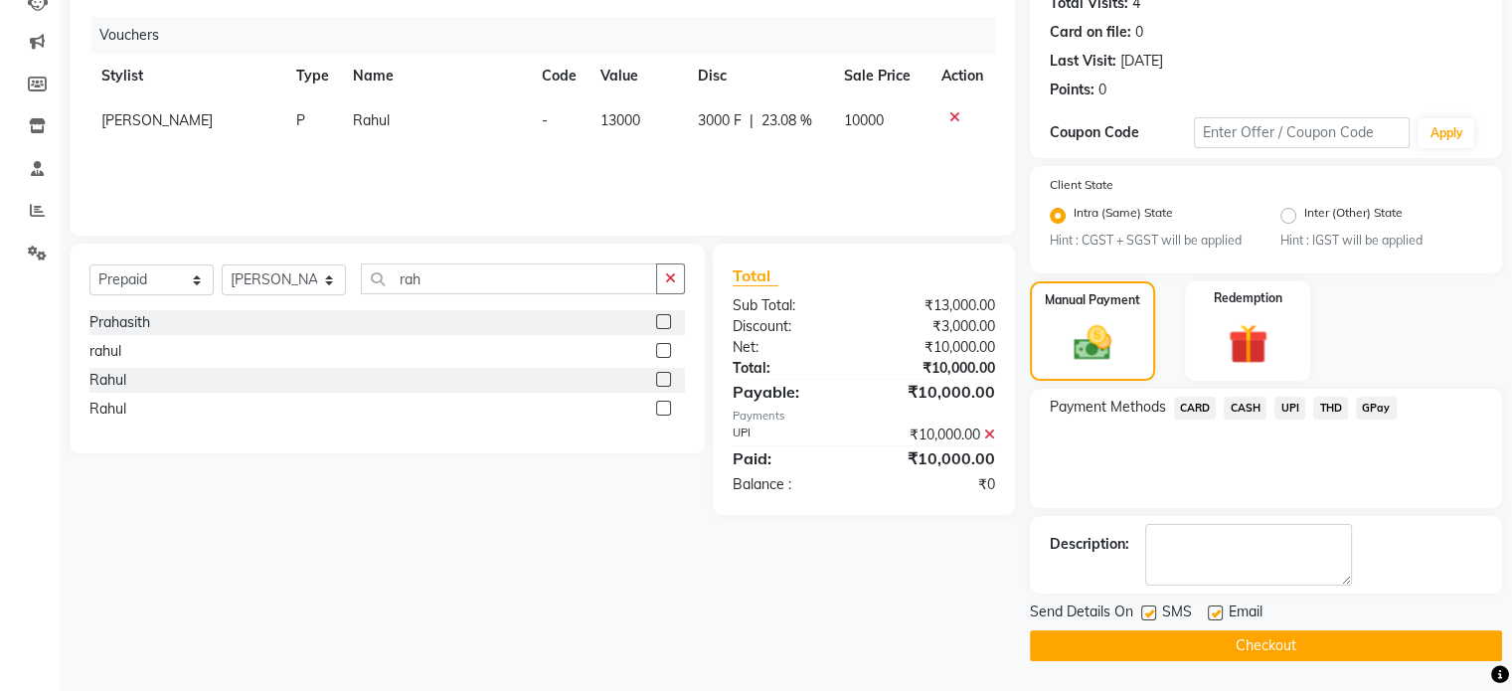
drag, startPoint x: 1112, startPoint y: 635, endPoint x: 1106, endPoint y: 626, distance: 10.8
click at [1111, 635] on button "Checkout" at bounding box center [1266, 645] width 472 height 31
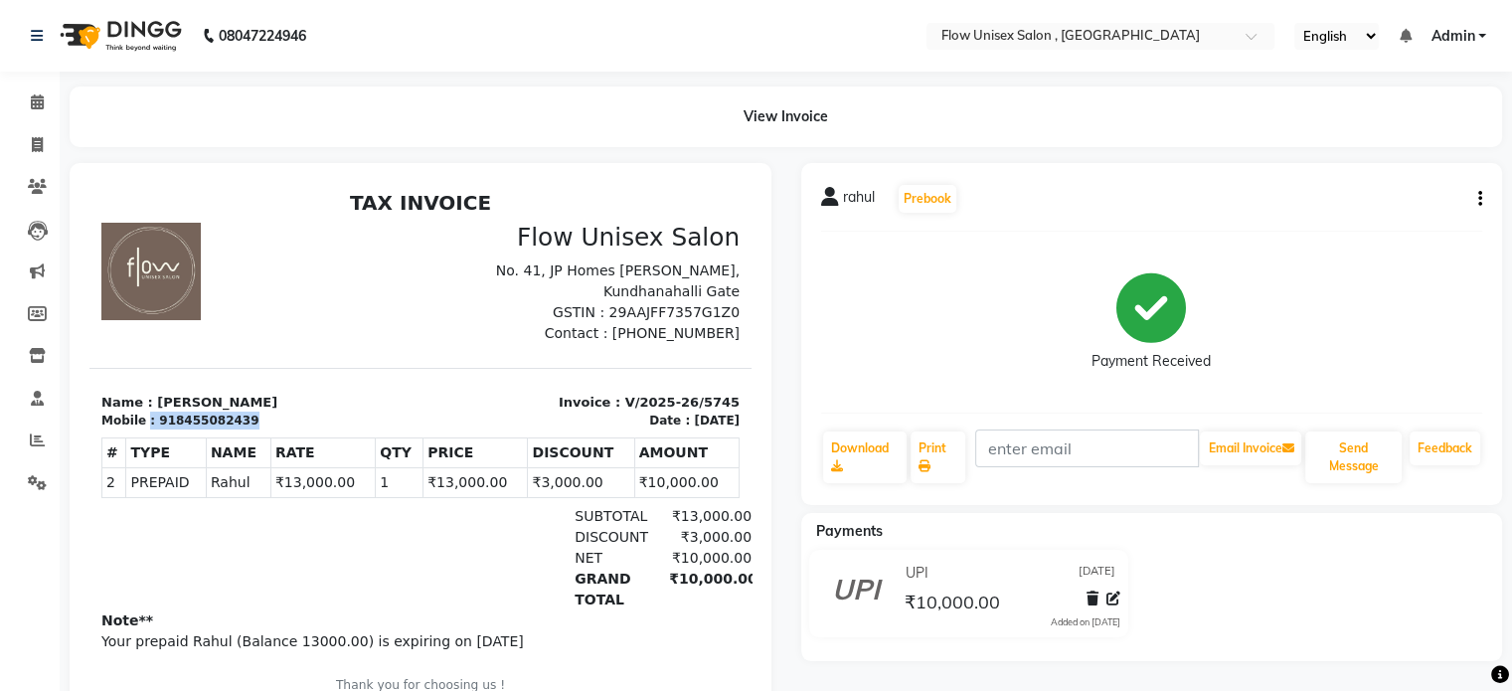
drag, startPoint x: 144, startPoint y: 422, endPoint x: 238, endPoint y: 421, distance: 93.5
click at [238, 421] on div "Mobile : 918455082439" at bounding box center [254, 421] width 307 height 18
copy div ": 918455082439"
click at [20, 91] on span at bounding box center [37, 102] width 35 height 23
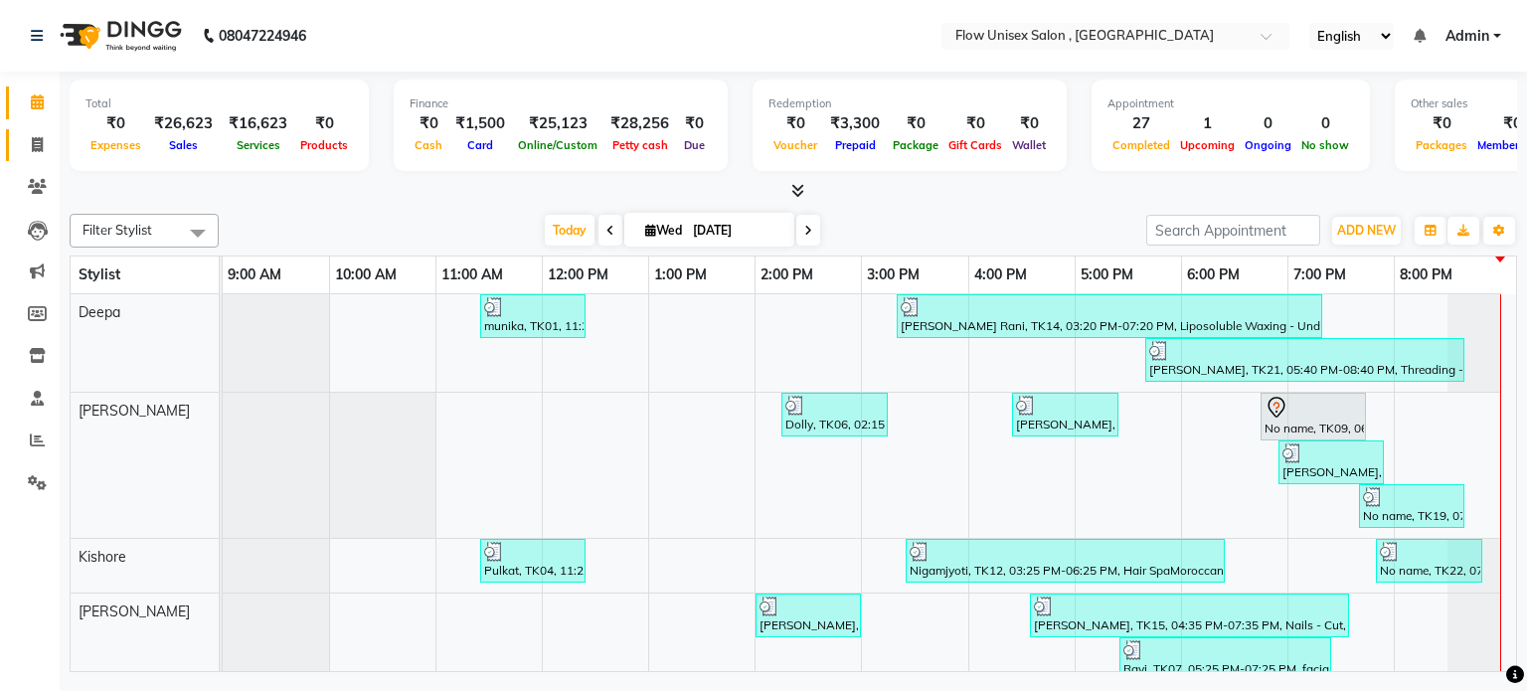
click at [34, 131] on link "Invoice" at bounding box center [30, 145] width 48 height 33
select select "5875"
select select "service"
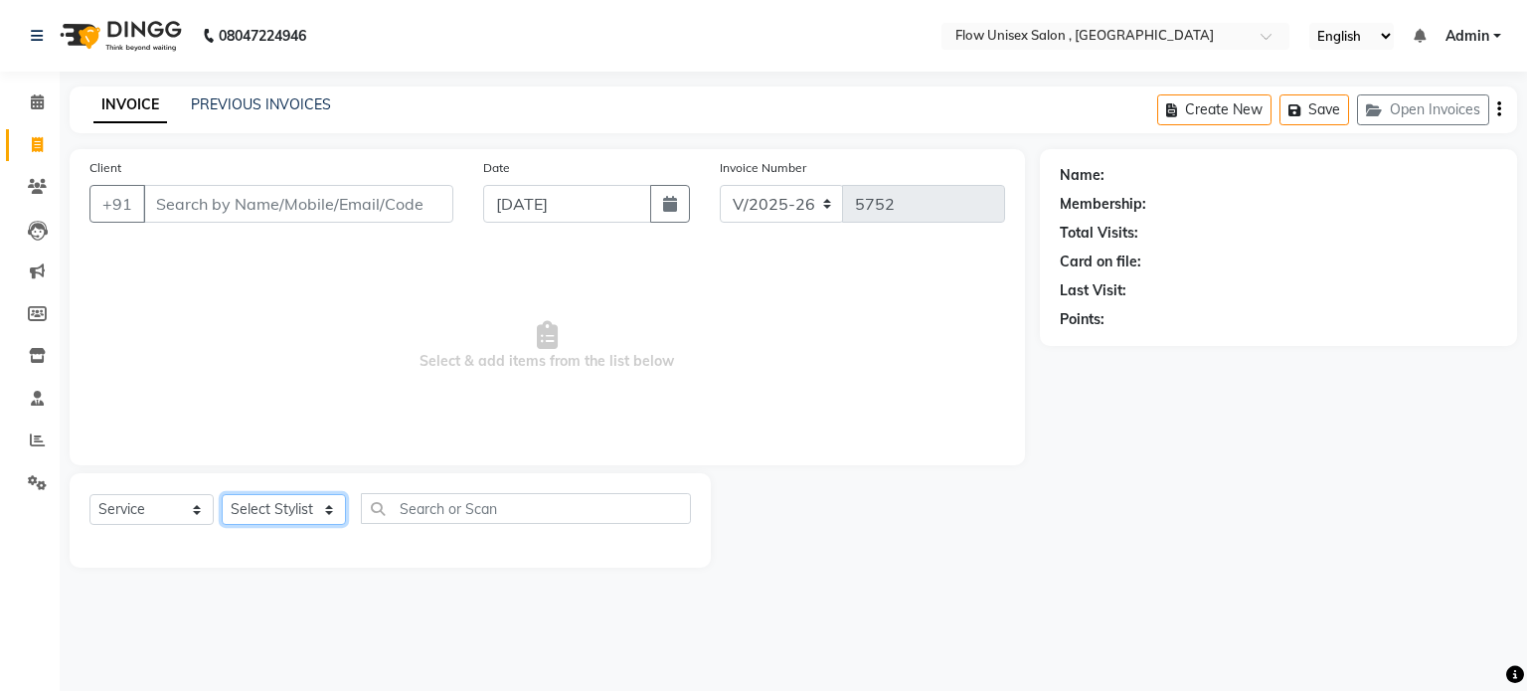
click at [289, 522] on select "Select Stylist [PERSON_NAME] [PERSON_NAME] Kishore [PERSON_NAME] debbarma [PERS…" at bounding box center [284, 509] width 124 height 31
select select "79057"
click at [222, 495] on select "Select Stylist [PERSON_NAME] [PERSON_NAME] Kishore [PERSON_NAME] debbarma [PERS…" at bounding box center [284, 509] width 124 height 31
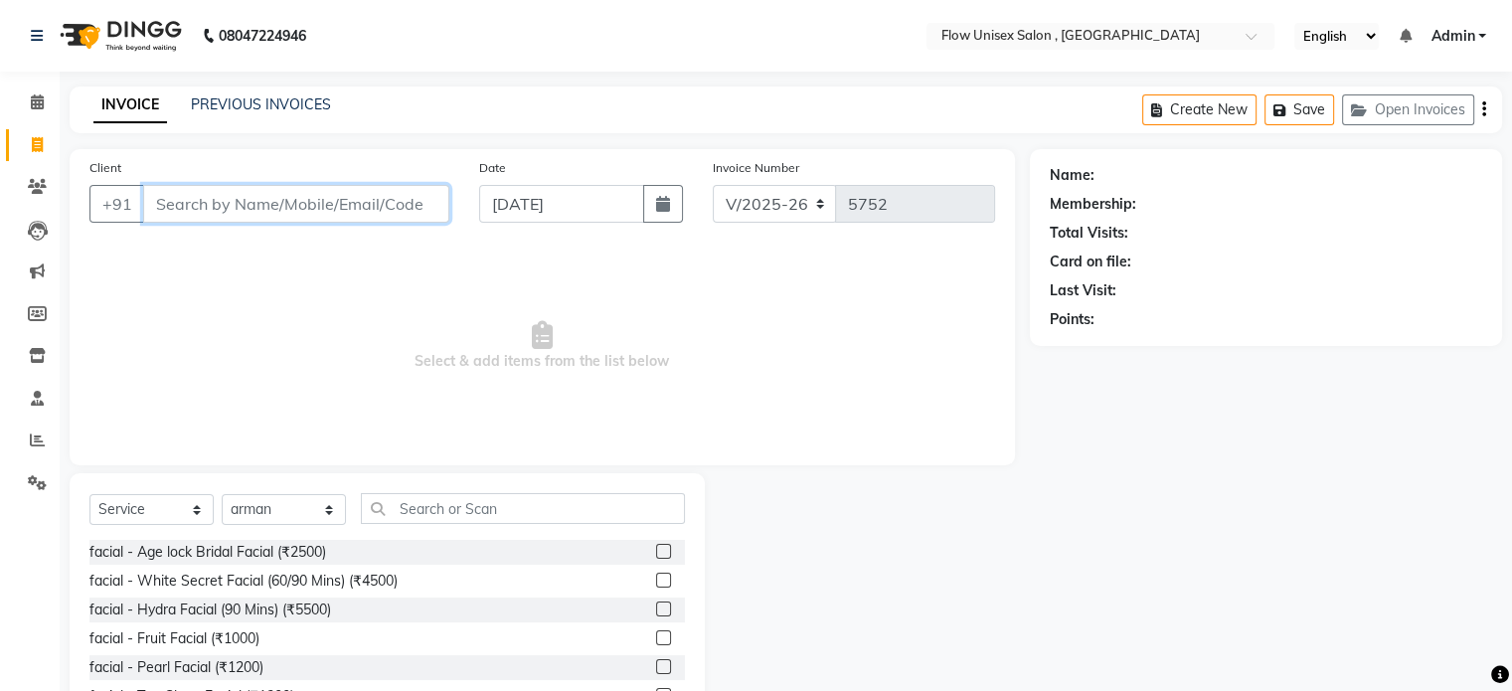
click at [320, 207] on input "Client" at bounding box center [296, 204] width 306 height 38
type input "7893180397"
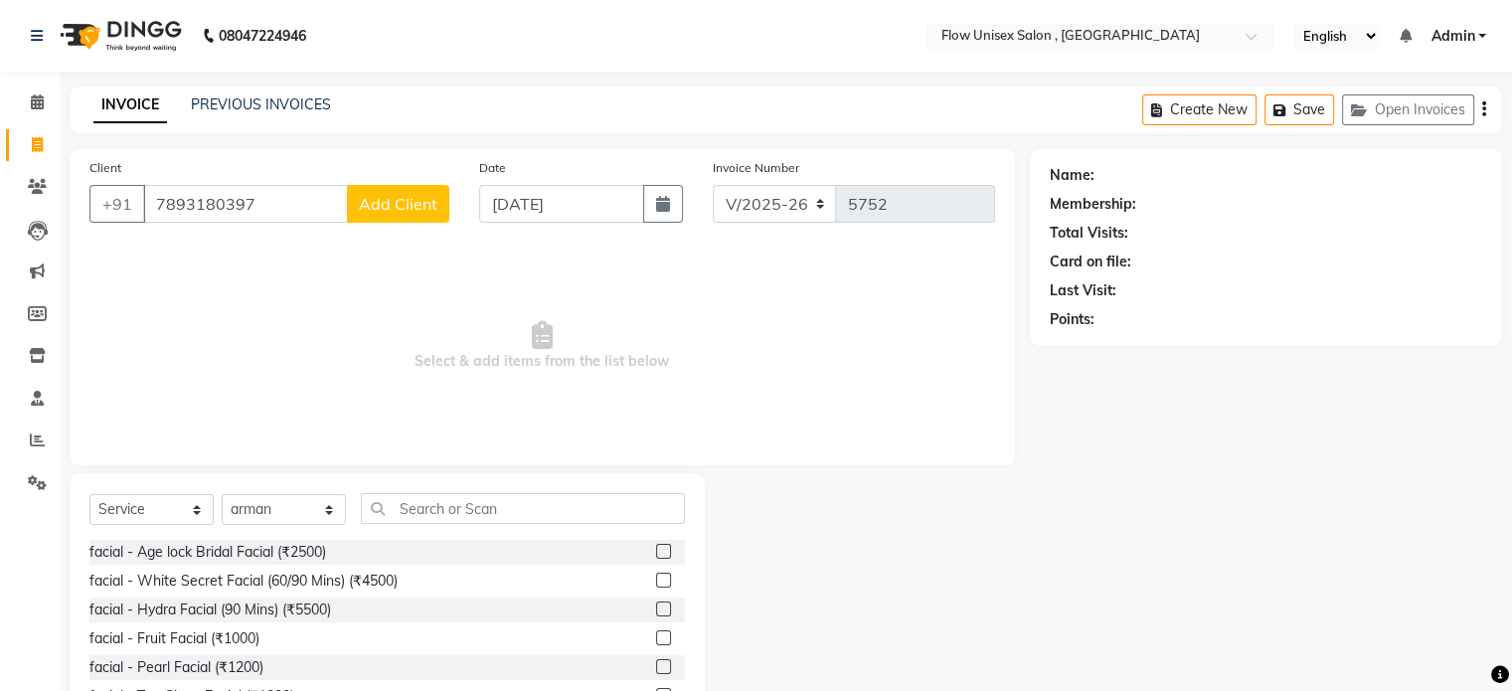
click at [428, 198] on span "Add Client" at bounding box center [398, 204] width 79 height 20
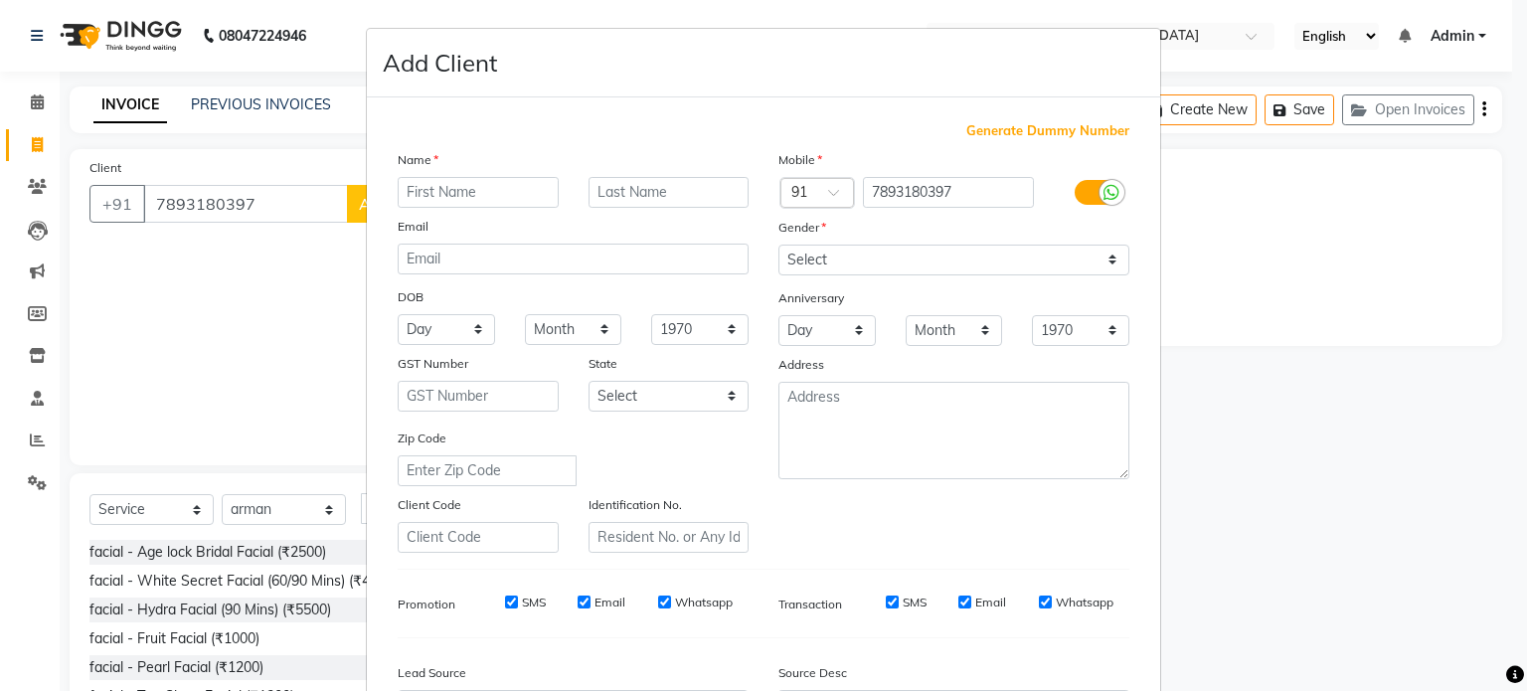
click at [451, 198] on input "text" at bounding box center [478, 192] width 161 height 31
type input "dansha"
drag, startPoint x: 913, startPoint y: 261, endPoint x: 905, endPoint y: 270, distance: 12.0
click at [913, 261] on select "Select [DEMOGRAPHIC_DATA] [DEMOGRAPHIC_DATA] Other Prefer Not To Say" at bounding box center [953, 260] width 351 height 31
select select "[DEMOGRAPHIC_DATA]"
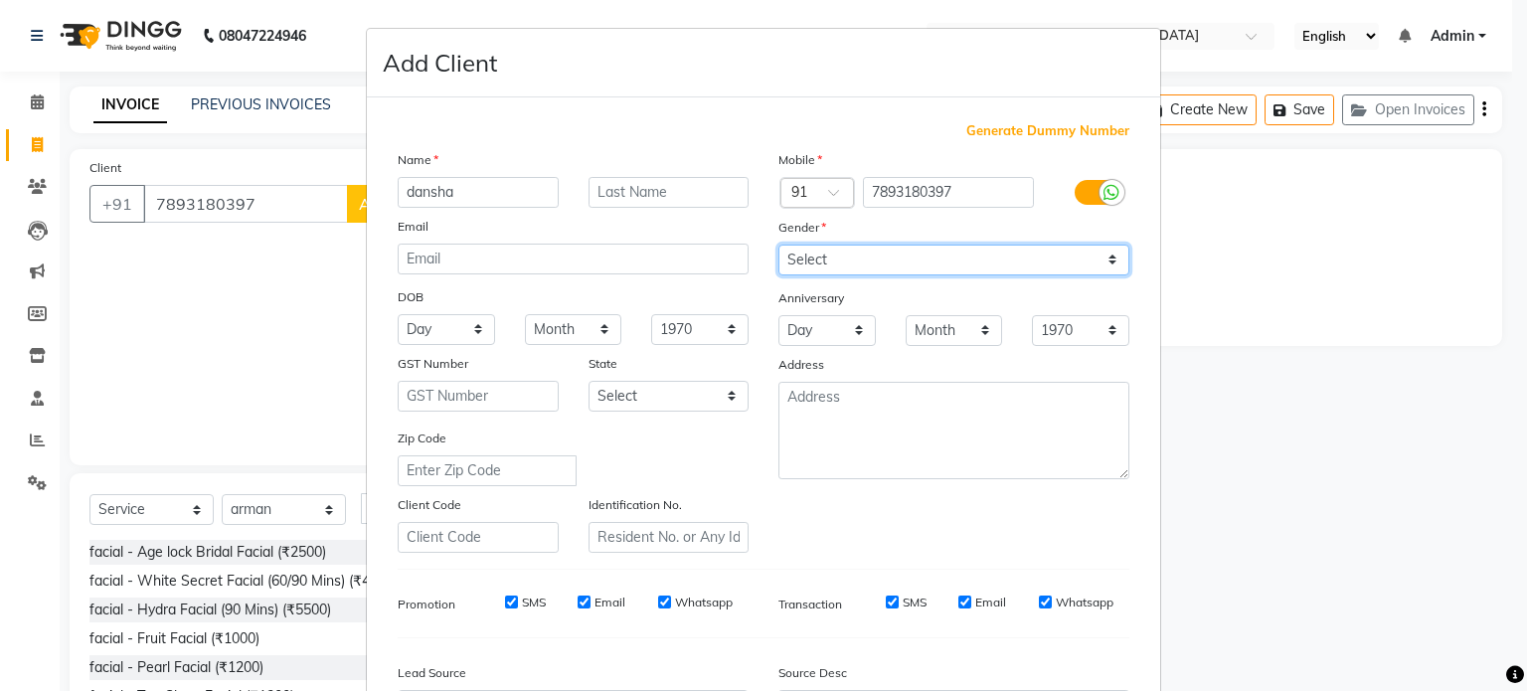
click at [778, 246] on select "Select [DEMOGRAPHIC_DATA] [DEMOGRAPHIC_DATA] Other Prefer Not To Say" at bounding box center [953, 260] width 351 height 31
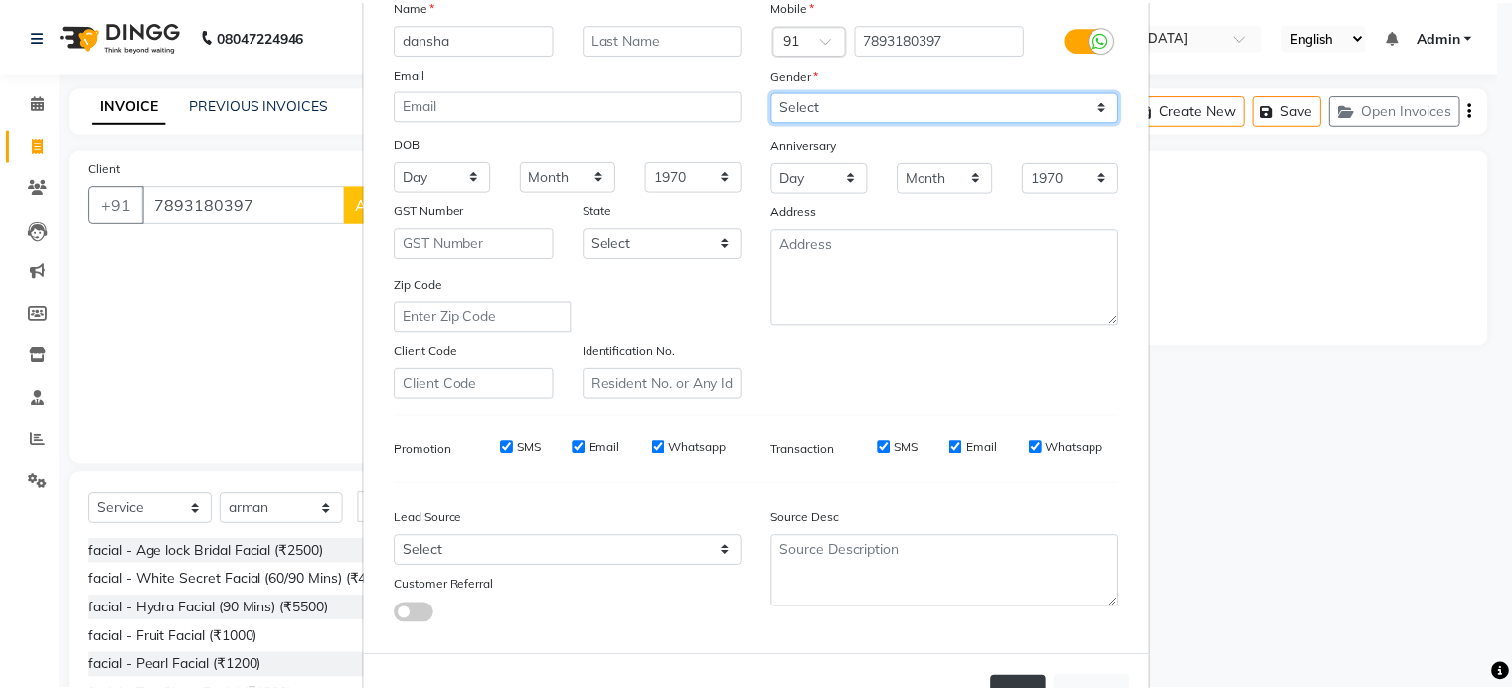
scroll to position [236, 0]
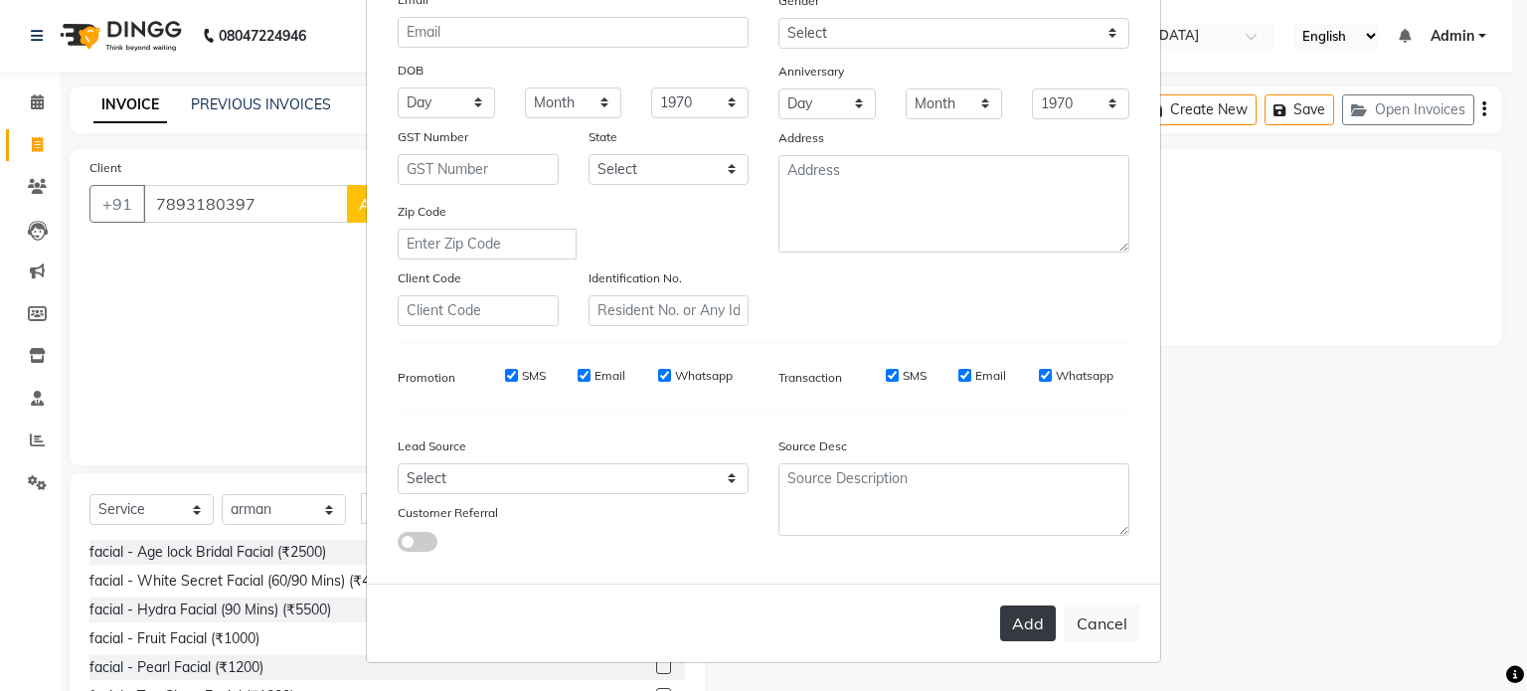
click at [1018, 636] on button "Add" at bounding box center [1028, 623] width 56 height 36
select select
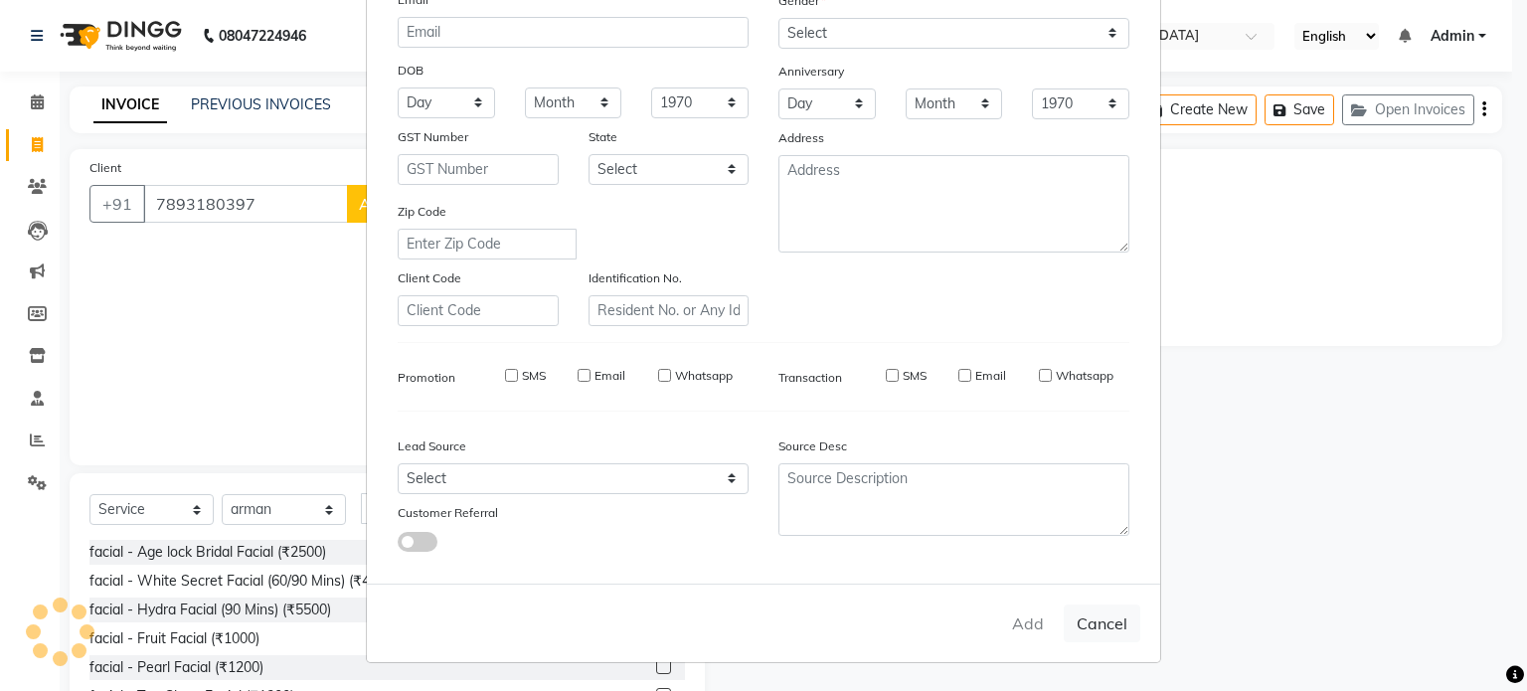
select select
checkbox input "false"
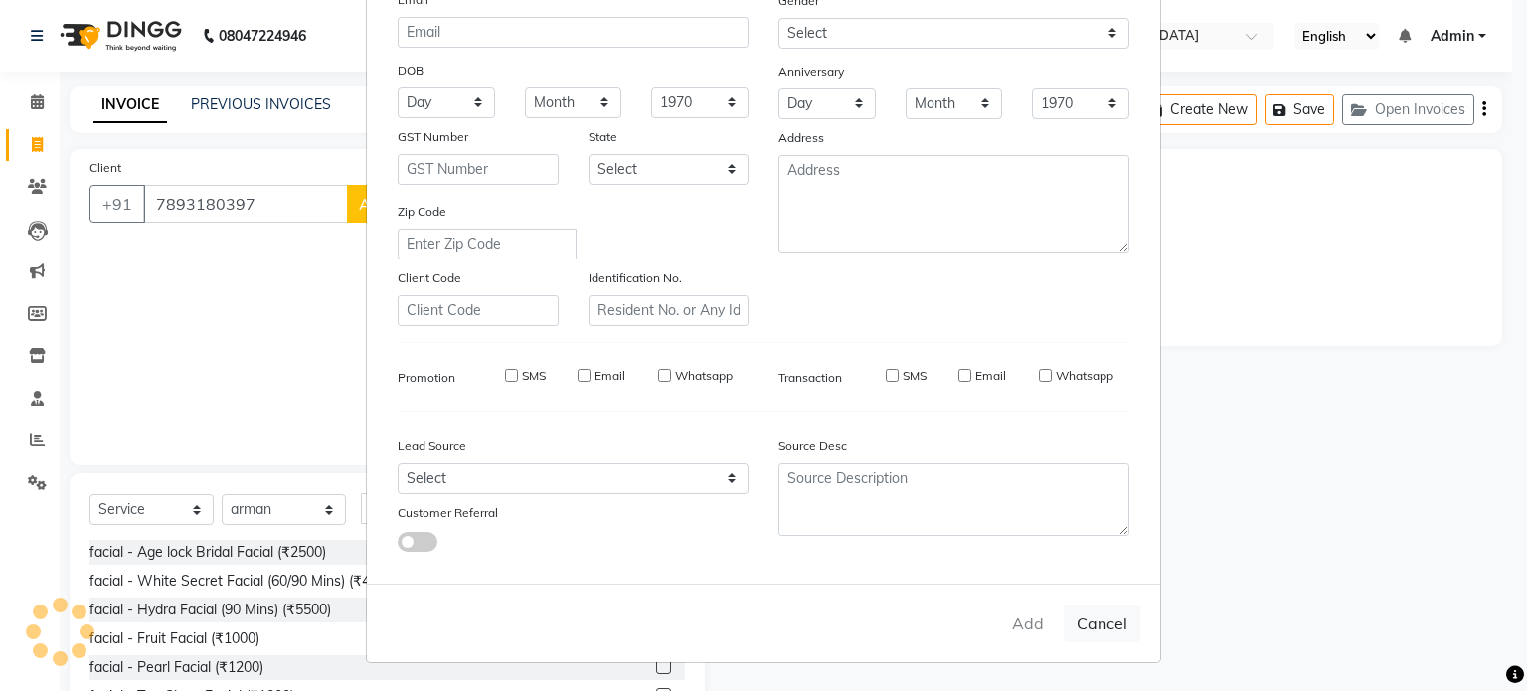
checkbox input "false"
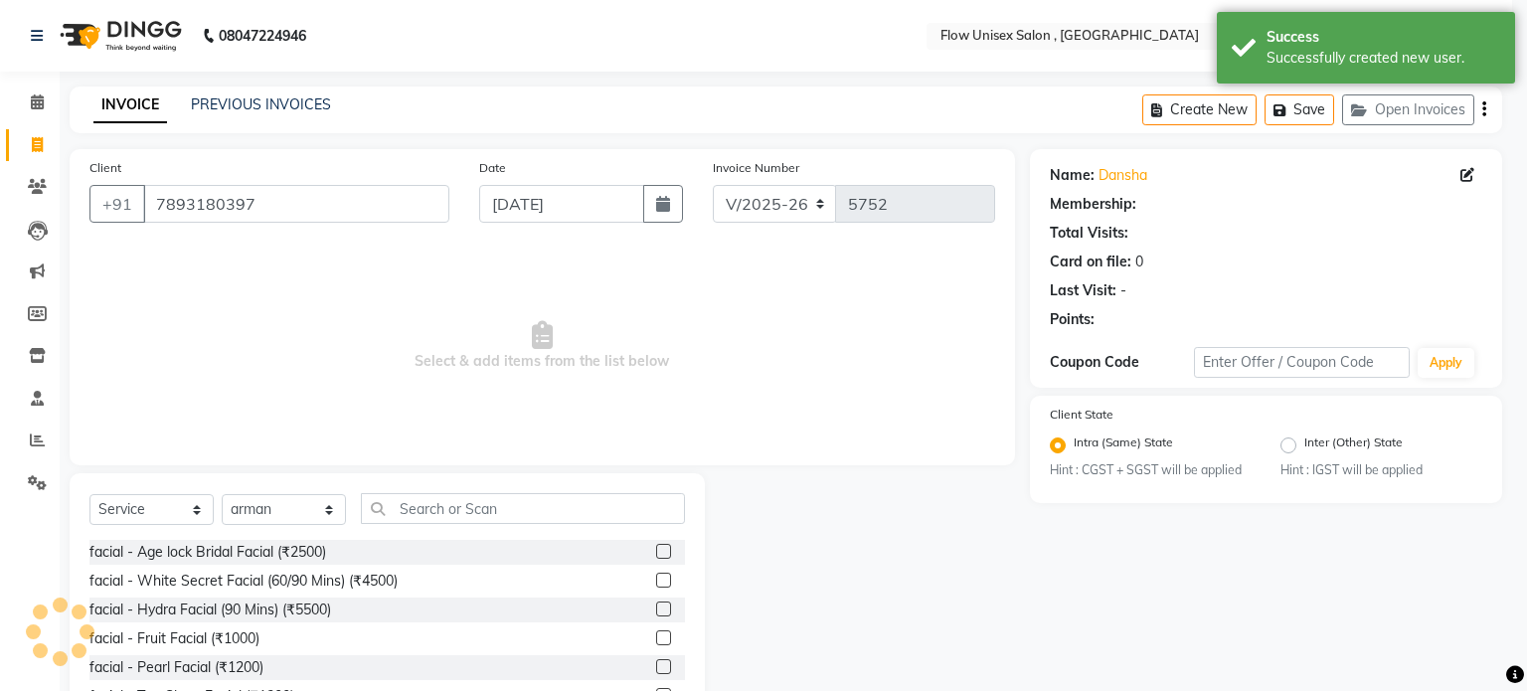
click at [1212, 517] on div "Name: Dansha Membership: Total Visits: Card on file: 0 Last Visit: - Points: Co…" at bounding box center [1273, 457] width 487 height 617
select select "1: Object"
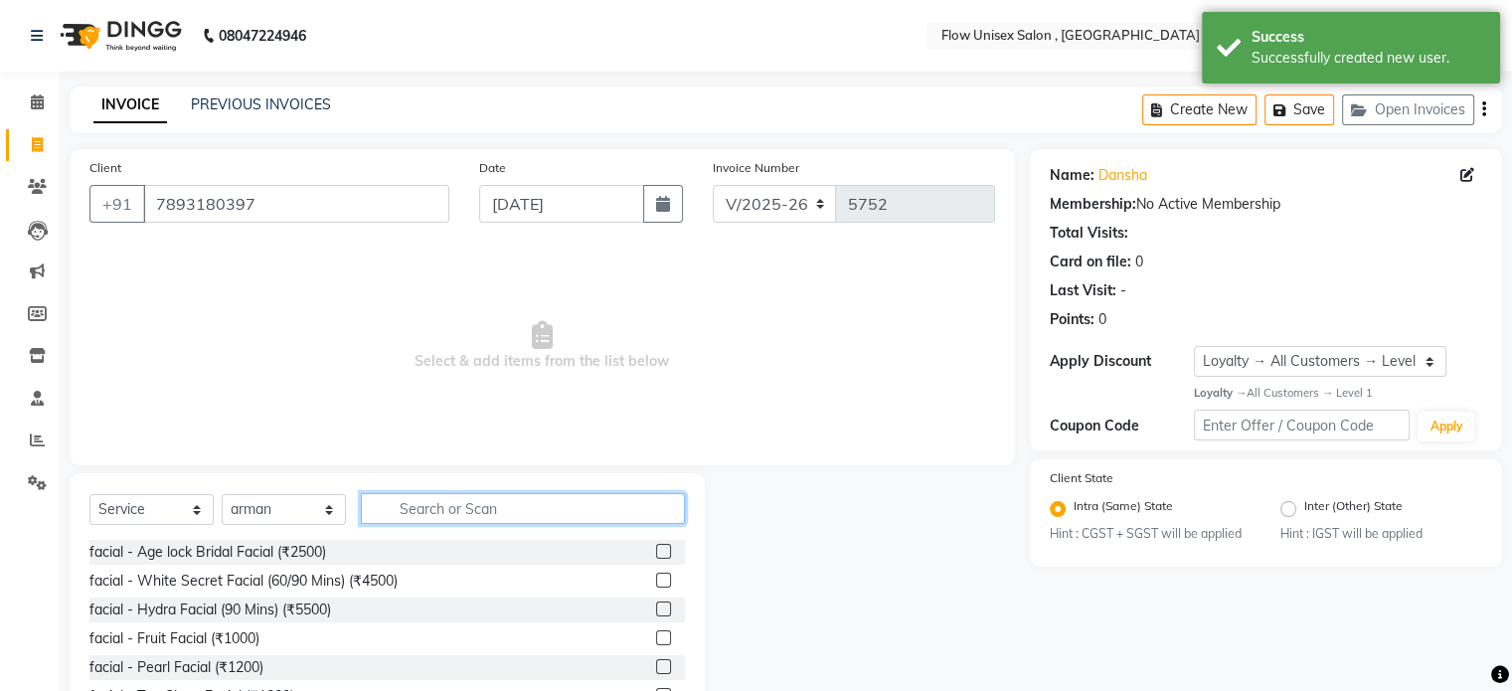
click at [405, 508] on input "text" at bounding box center [523, 508] width 324 height 31
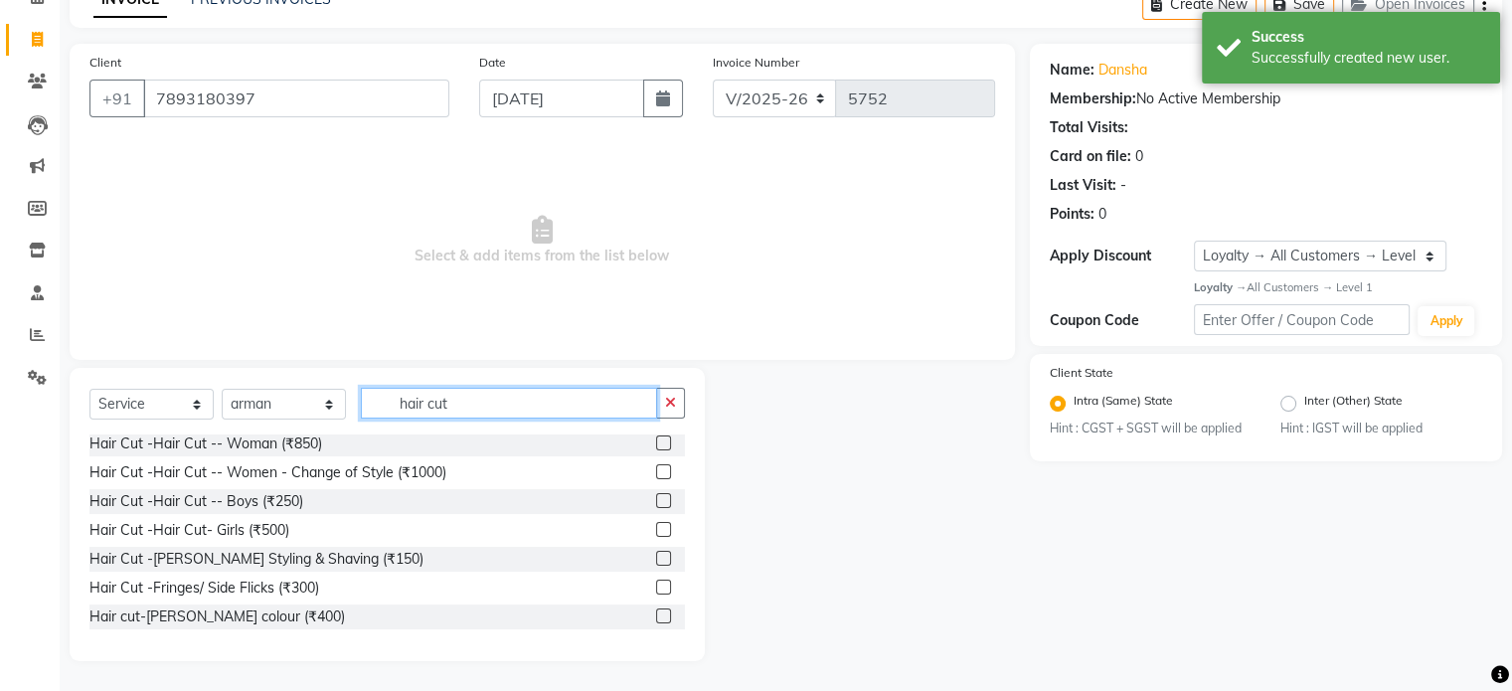
scroll to position [118, 0]
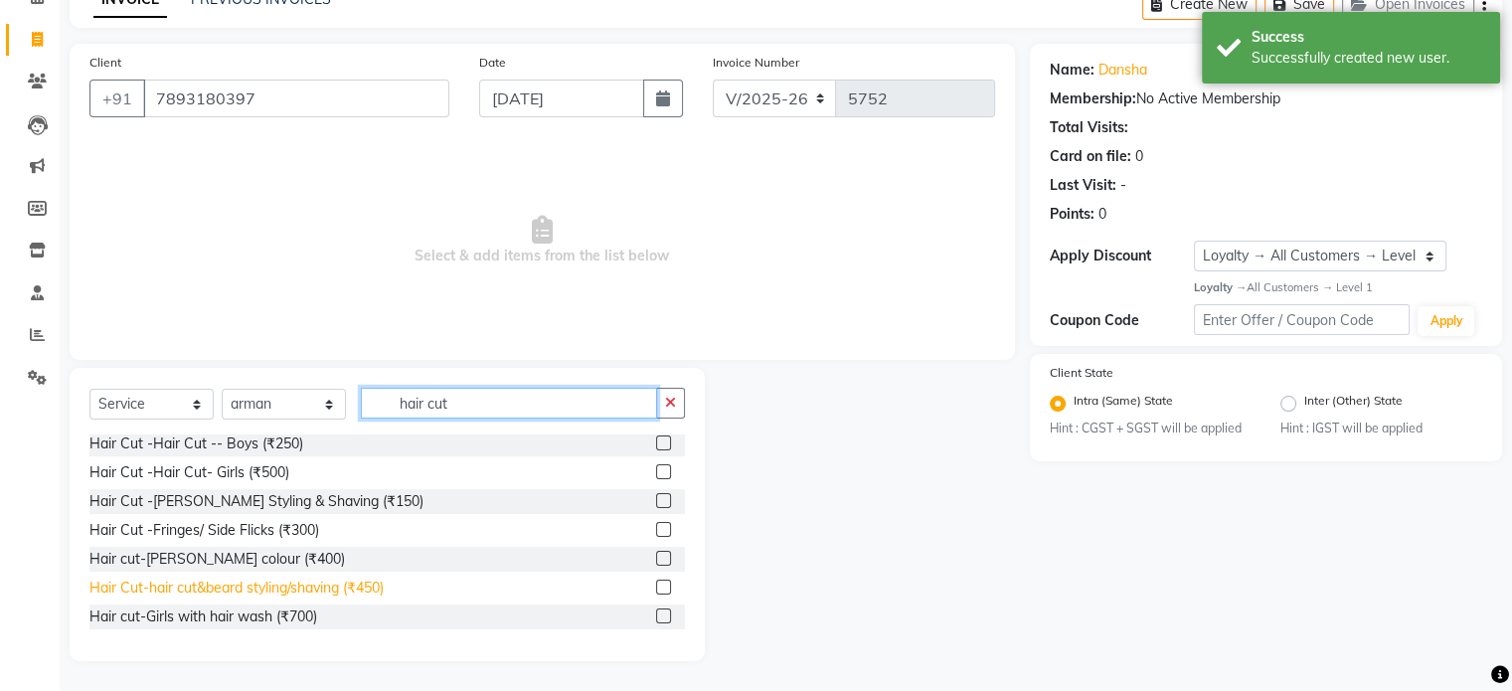
type input "hair cut"
click at [382, 588] on div "Hair Cut-hair cut&beard styling/shaving (₹450)" at bounding box center [236, 588] width 294 height 21
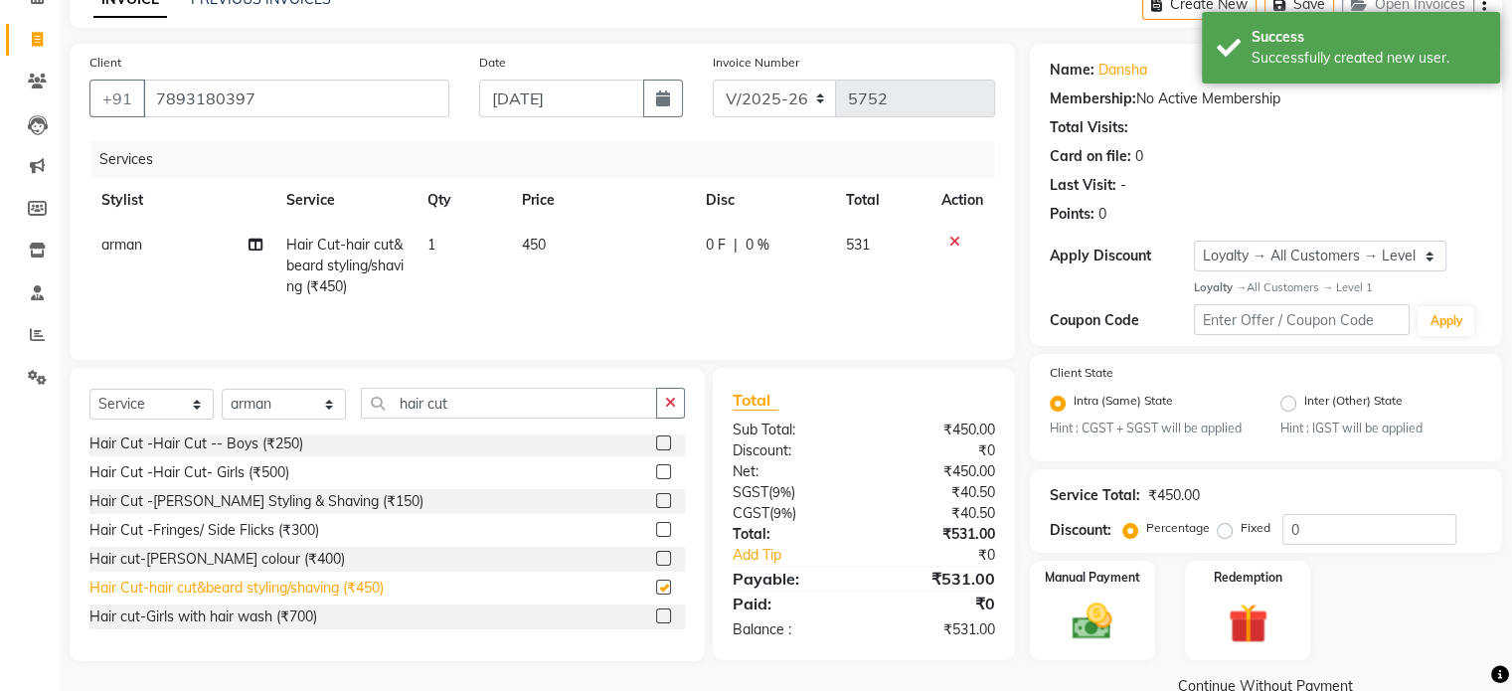
checkbox input "false"
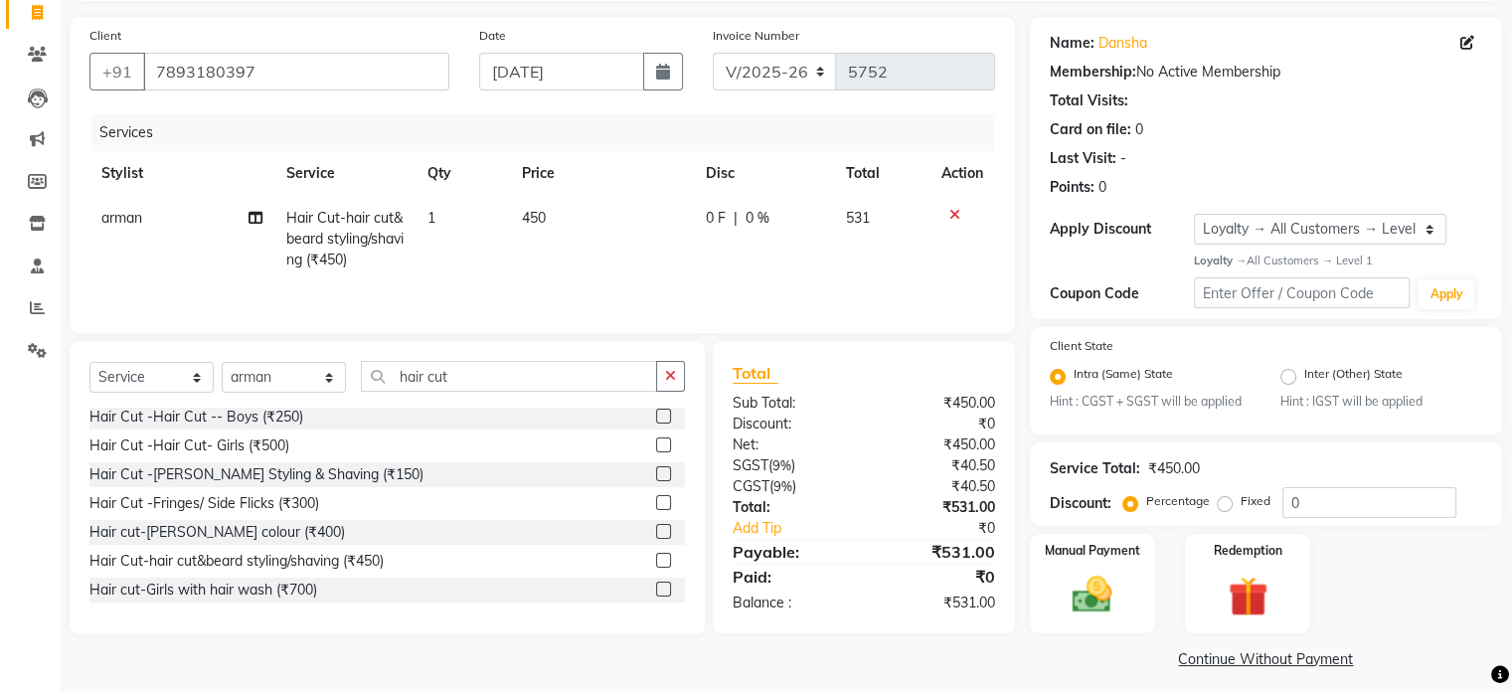
scroll to position [147, 0]
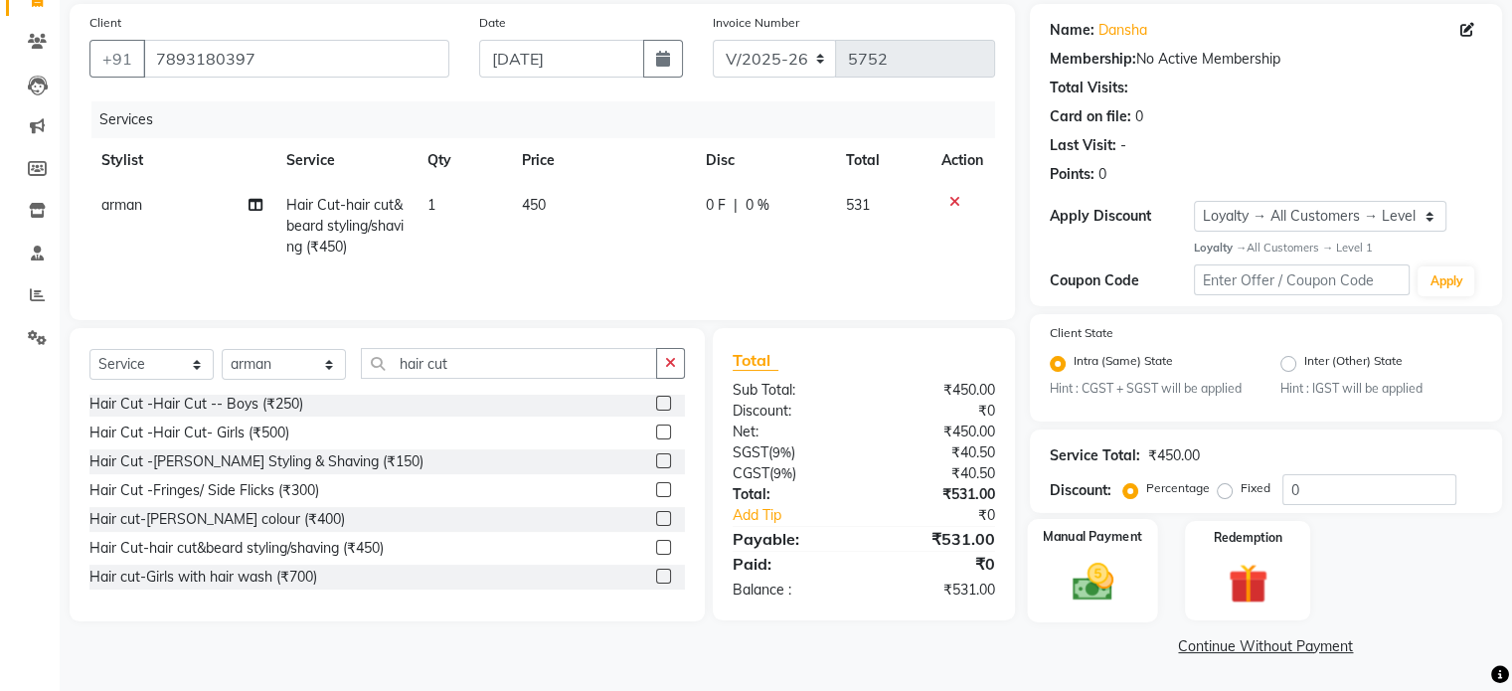
click at [1145, 597] on div "Manual Payment" at bounding box center [1092, 570] width 130 height 102
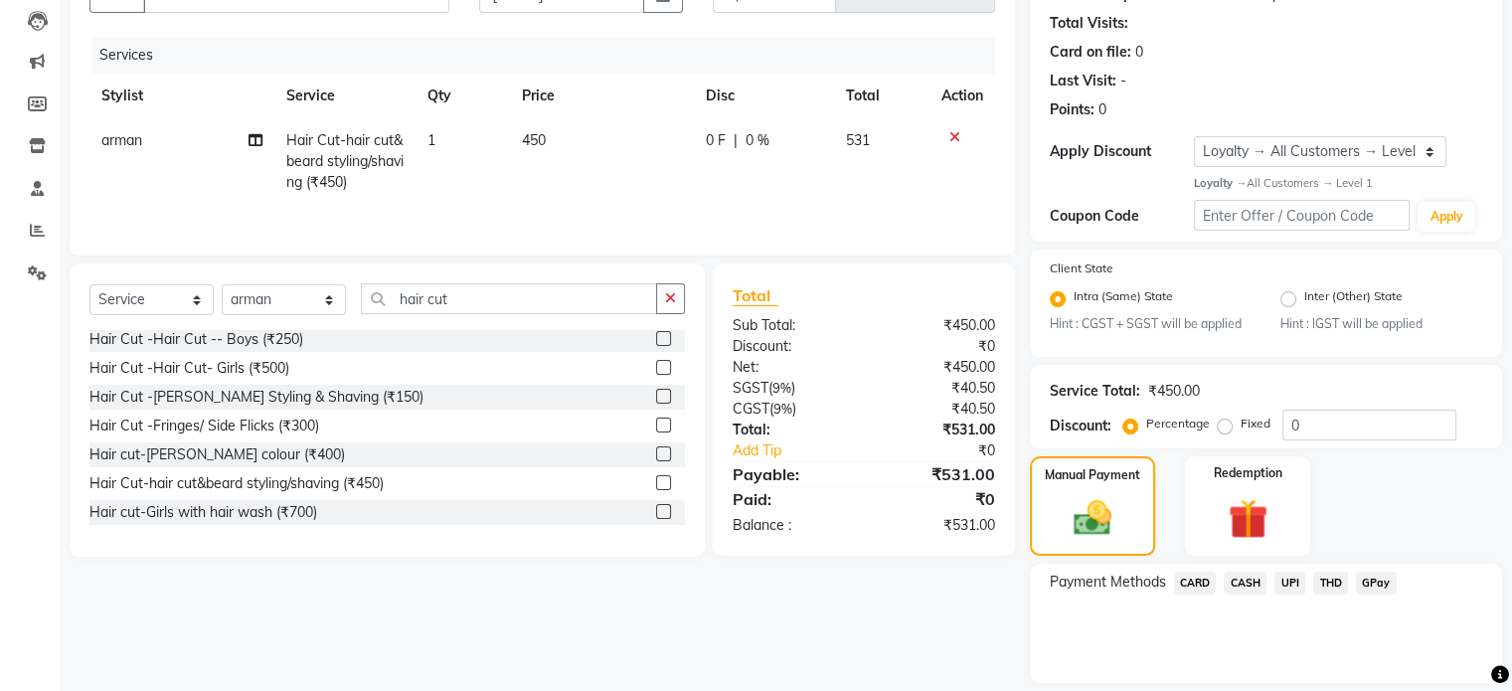
scroll to position [274, 0]
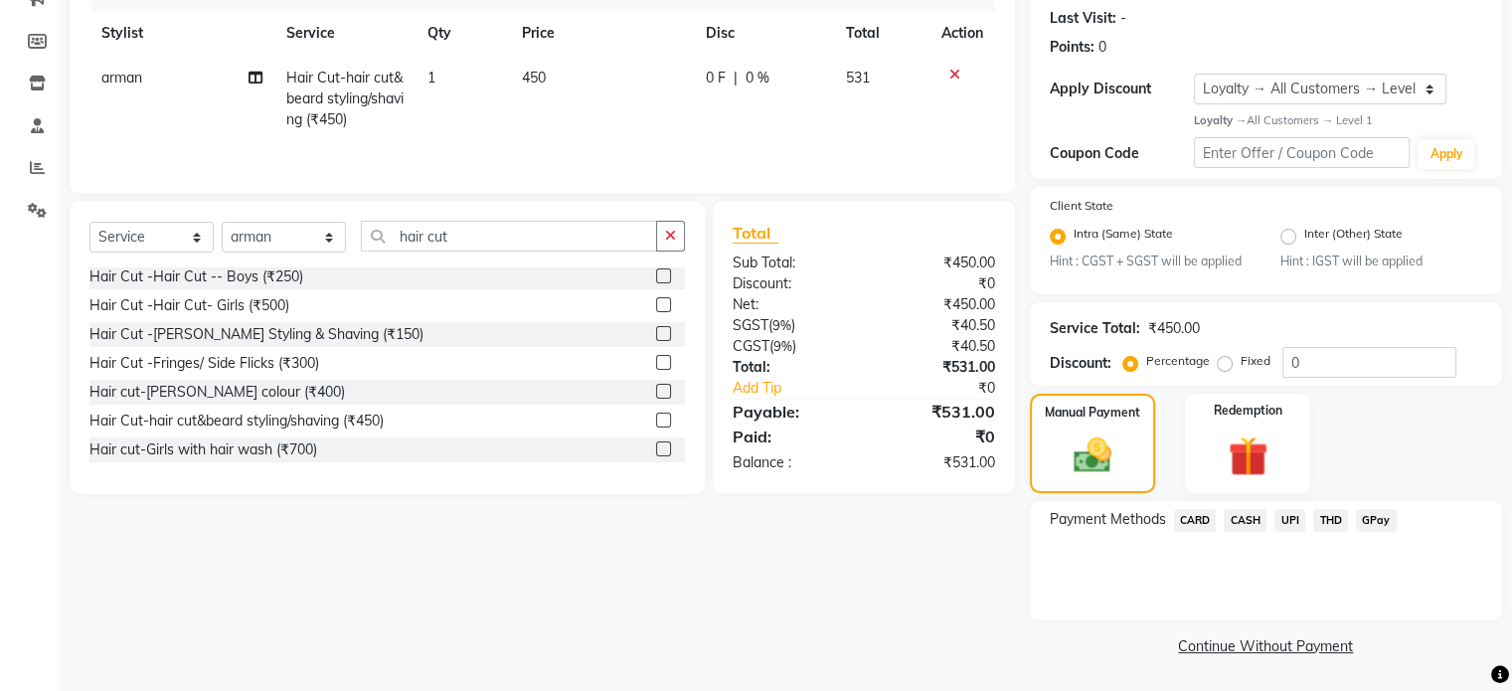
click at [1285, 524] on span "UPI" at bounding box center [1289, 520] width 31 height 23
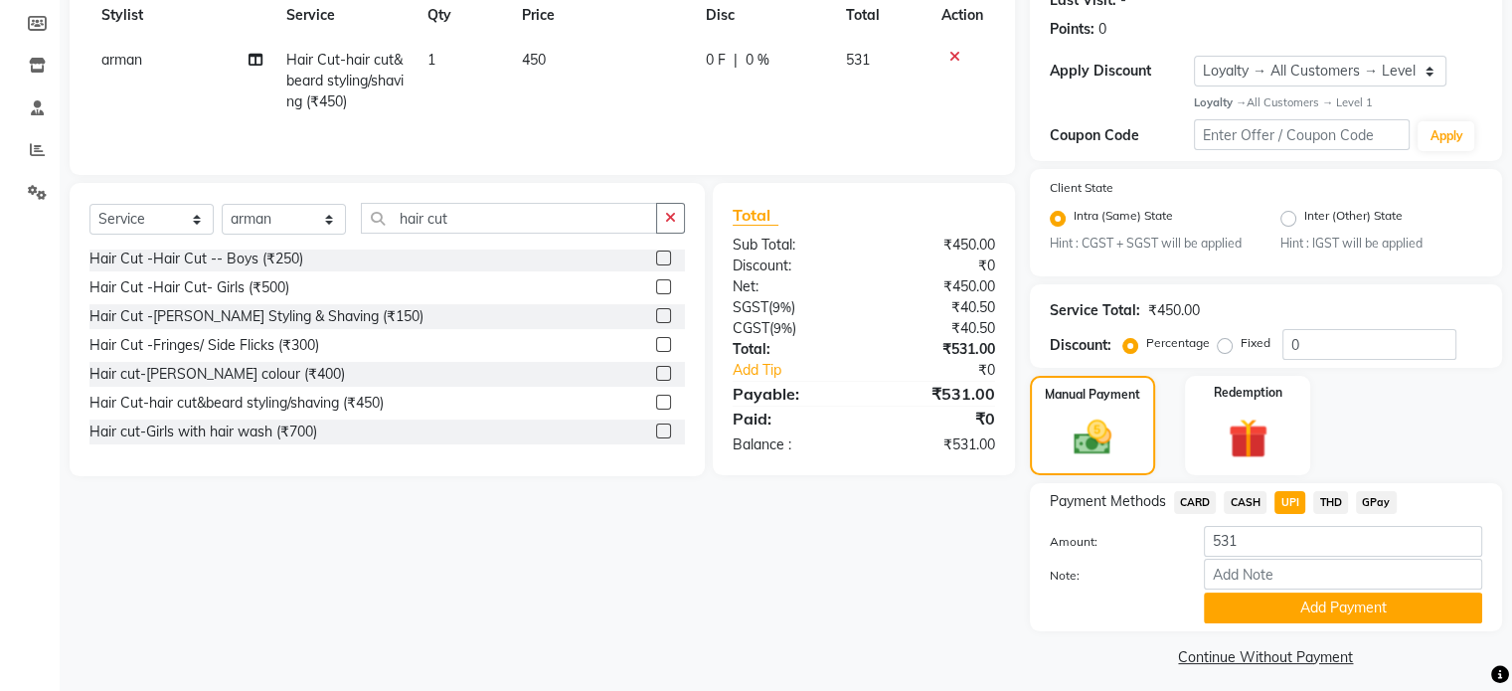
scroll to position [304, 0]
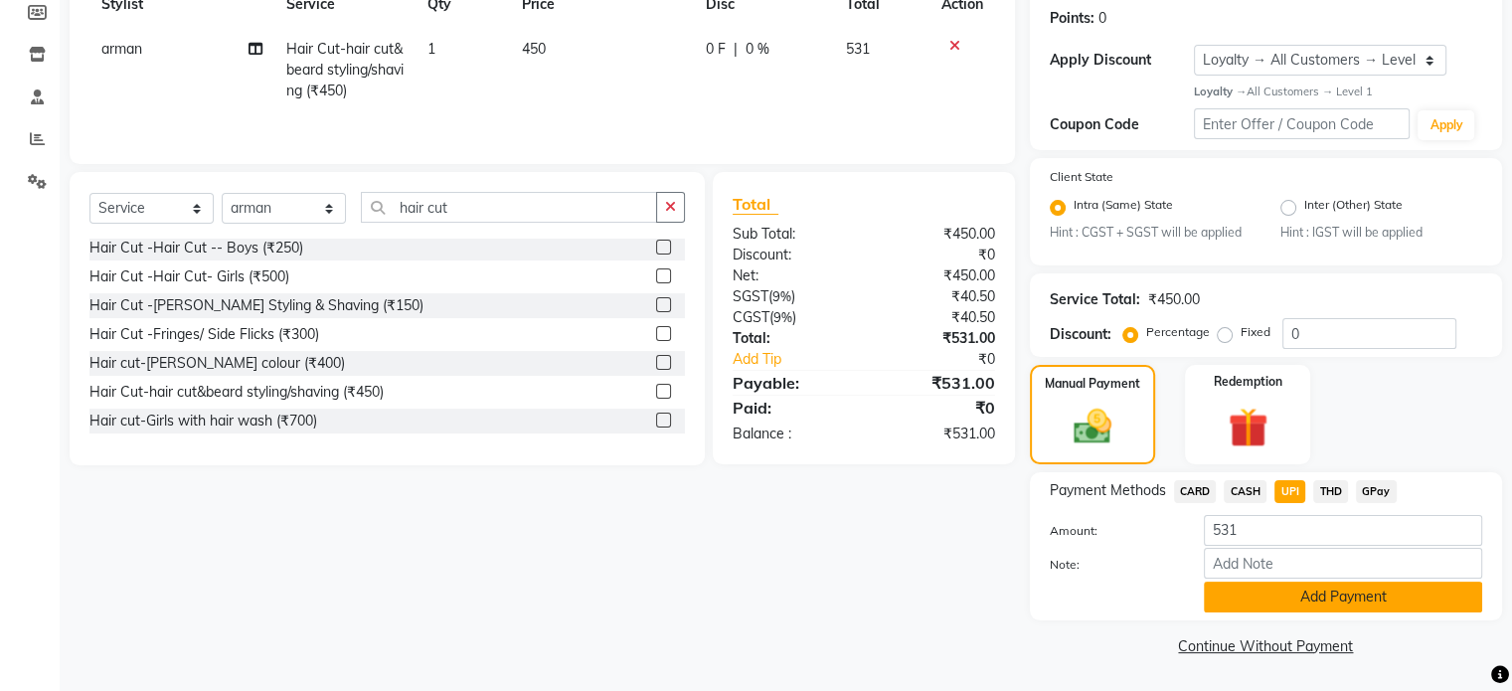
click at [1265, 603] on button "Add Payment" at bounding box center [1343, 597] width 278 height 31
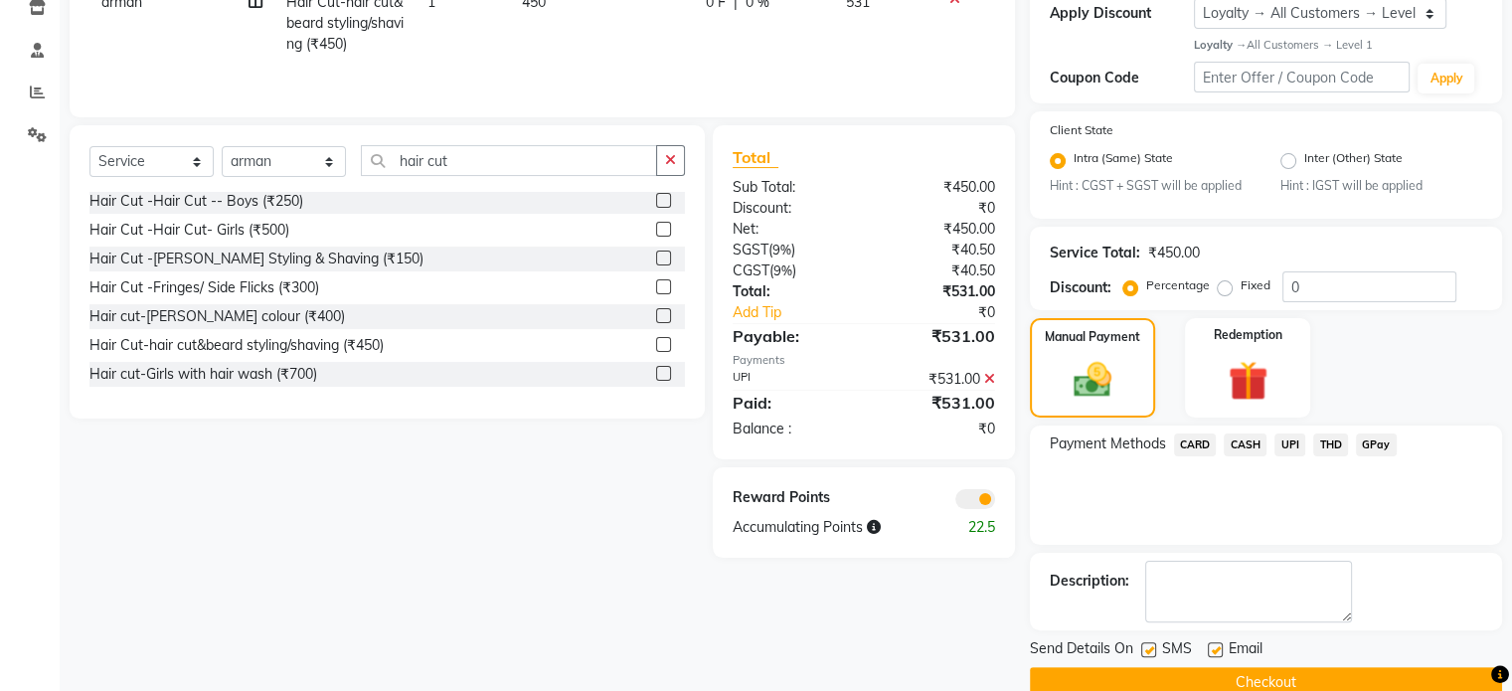
scroll to position [386, 0]
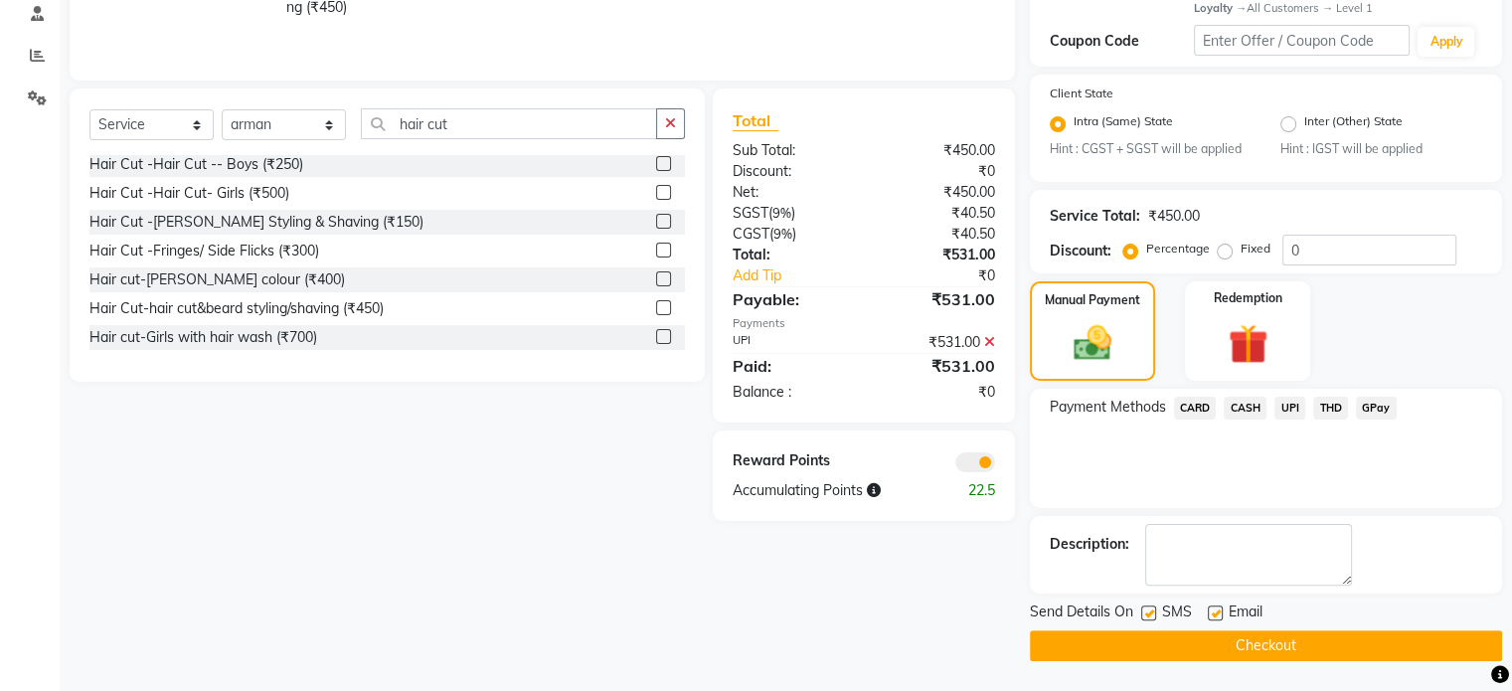
click at [974, 466] on span at bounding box center [975, 462] width 40 height 20
click at [995, 465] on input "checkbox" at bounding box center [995, 465] width 0 height 0
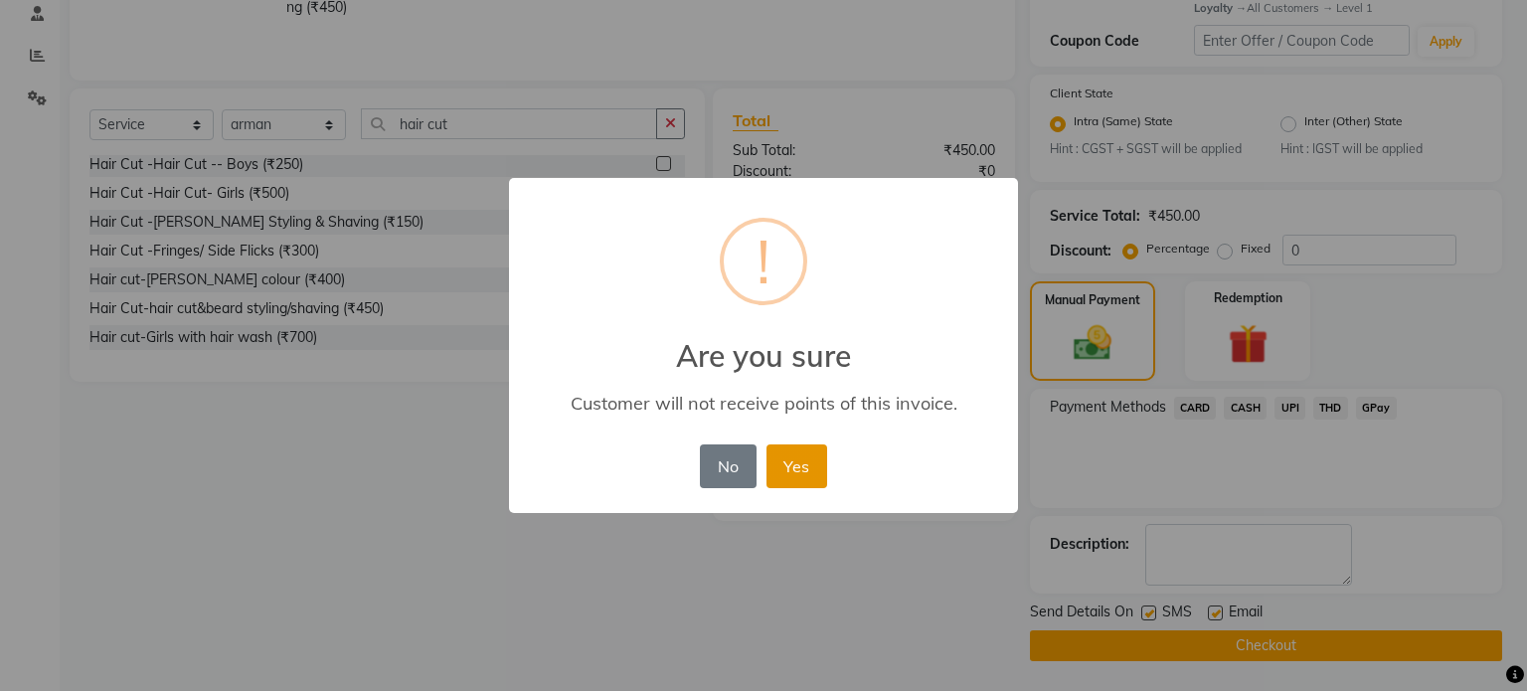
click at [811, 468] on button "Yes" at bounding box center [796, 466] width 61 height 44
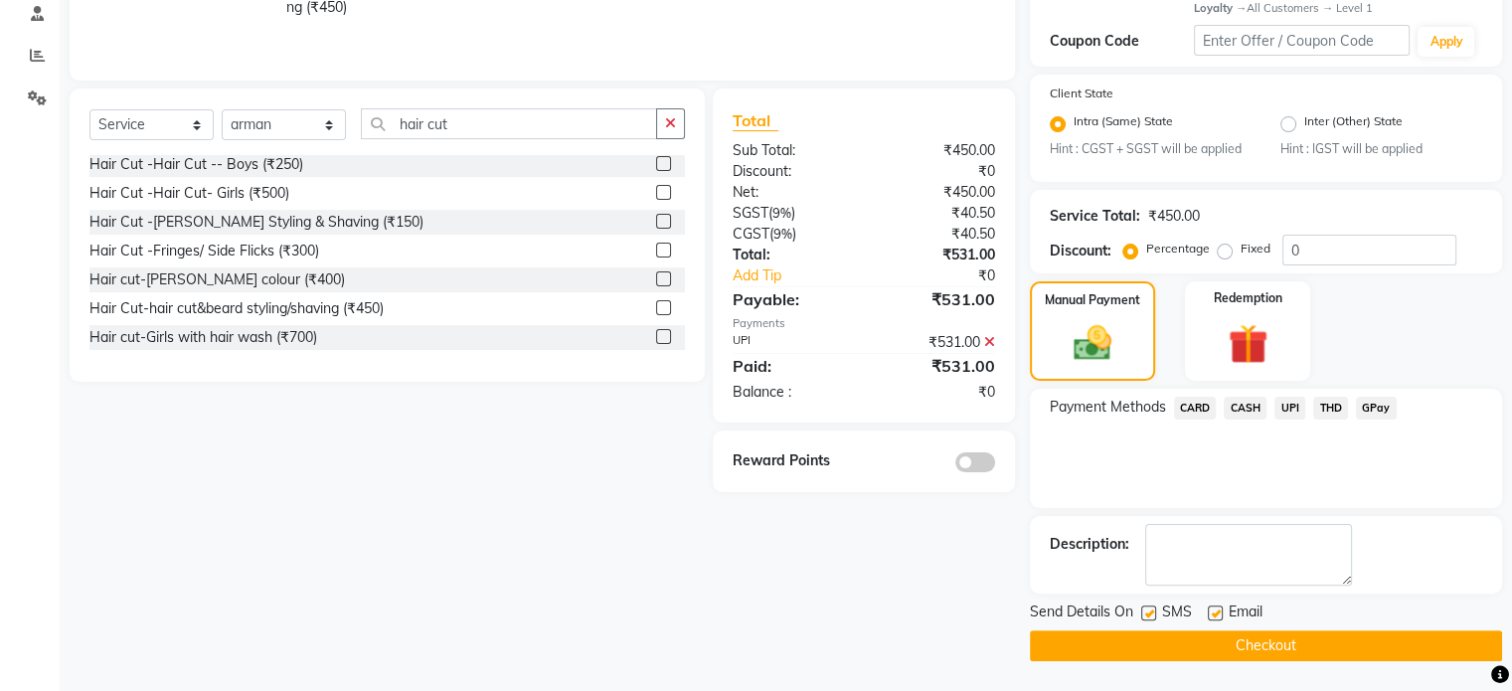
click at [1233, 635] on button "Checkout" at bounding box center [1266, 645] width 472 height 31
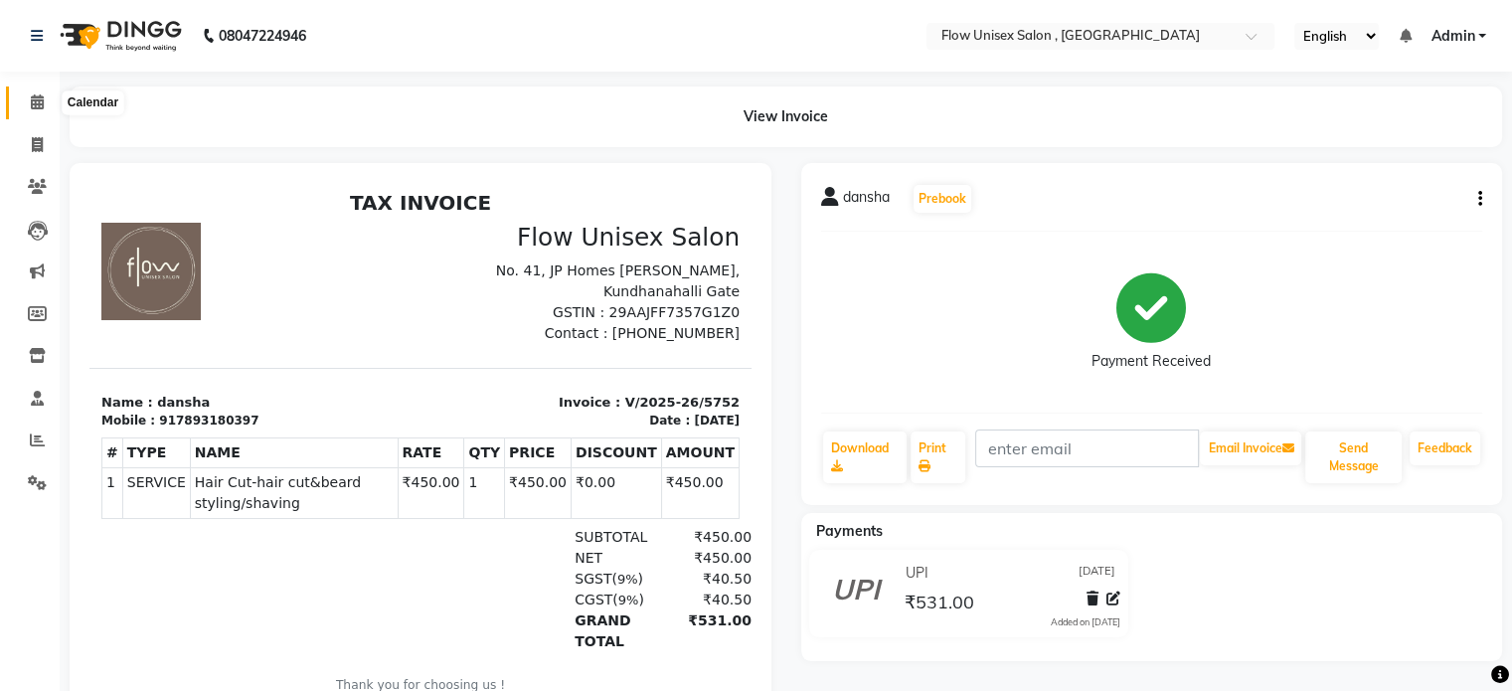
click at [46, 106] on span at bounding box center [37, 102] width 35 height 23
